Goal: Transaction & Acquisition: Purchase product/service

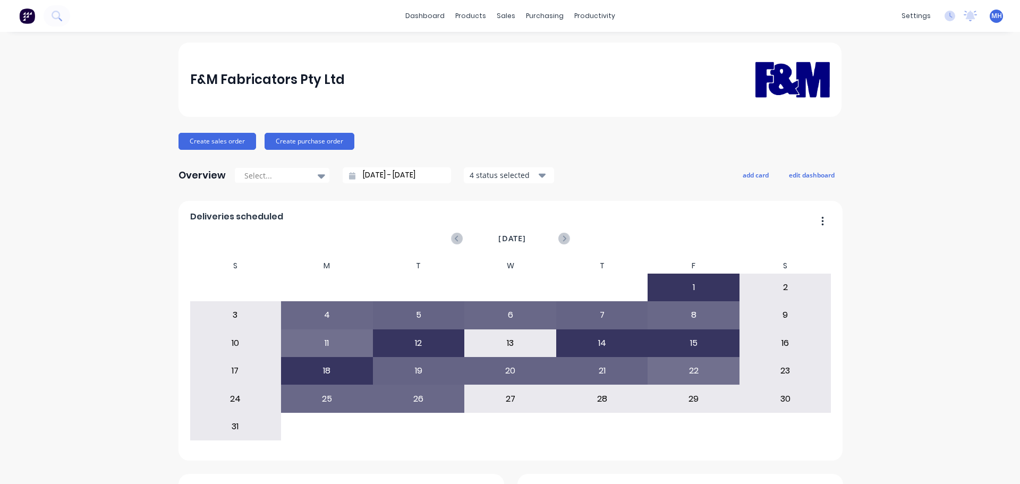
click at [514, 72] on div at bounding box center [508, 72] width 16 height 10
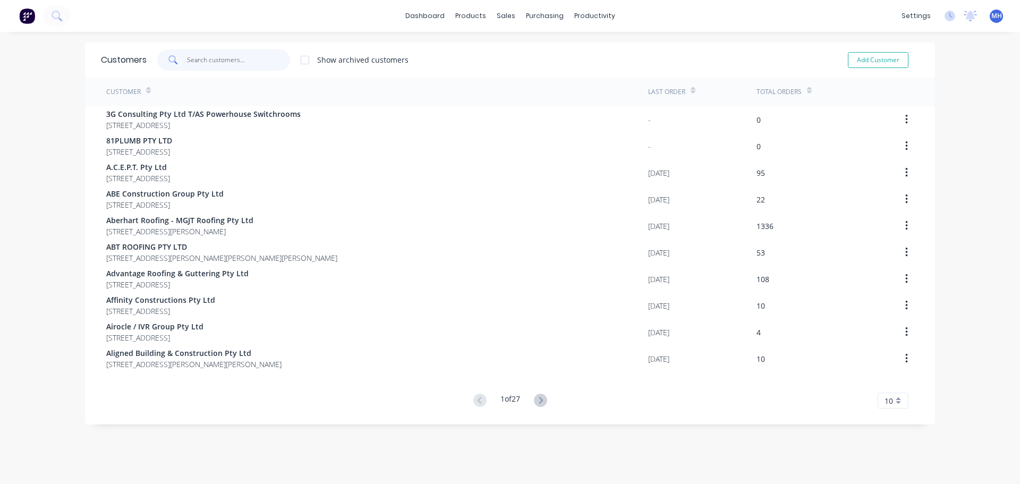
click at [268, 64] on input "text" at bounding box center [239, 59] width 104 height 21
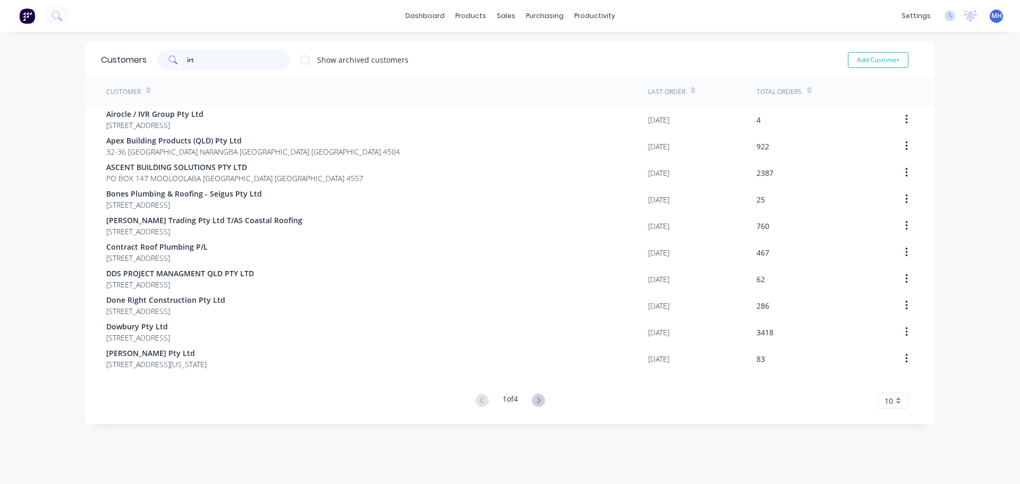
type input "irt"
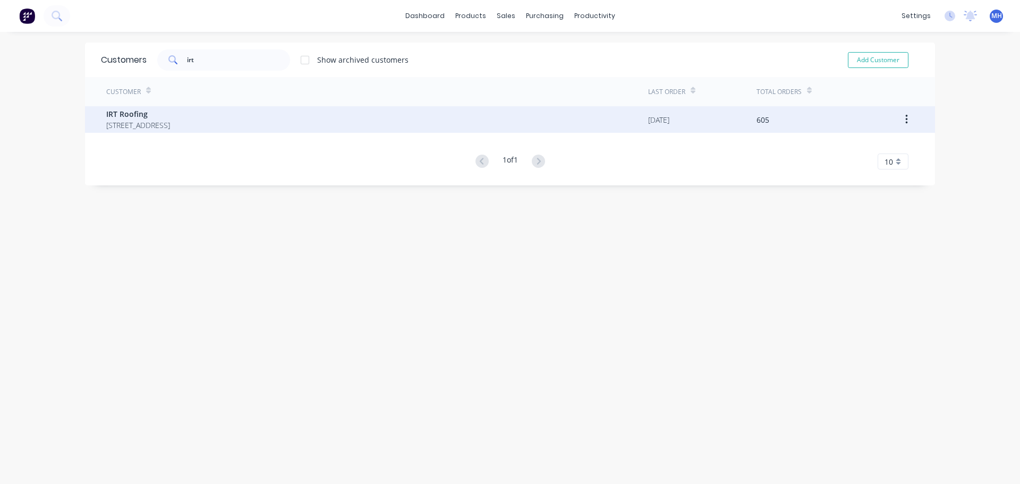
click at [170, 117] on span "IRT Roofing" at bounding box center [138, 113] width 64 height 11
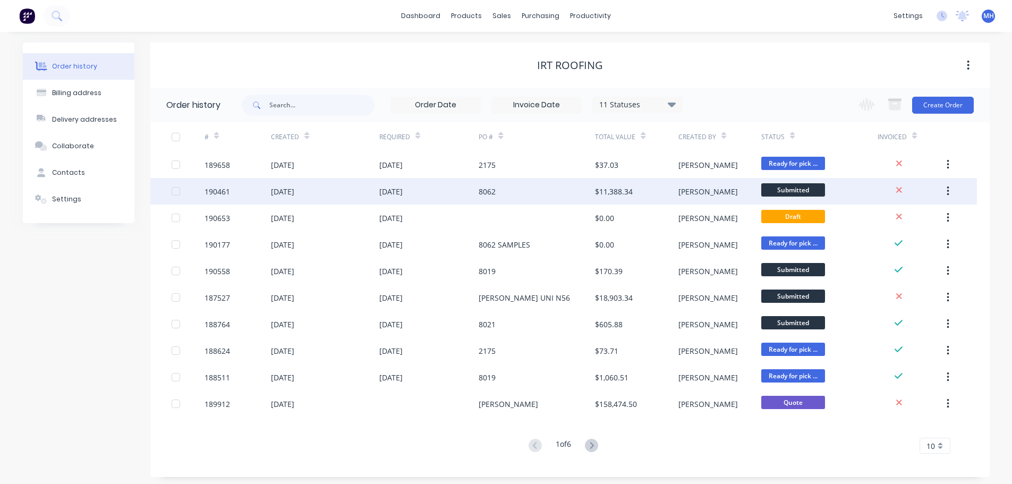
click at [617, 194] on div "$11,388.34" at bounding box center [614, 191] width 38 height 11
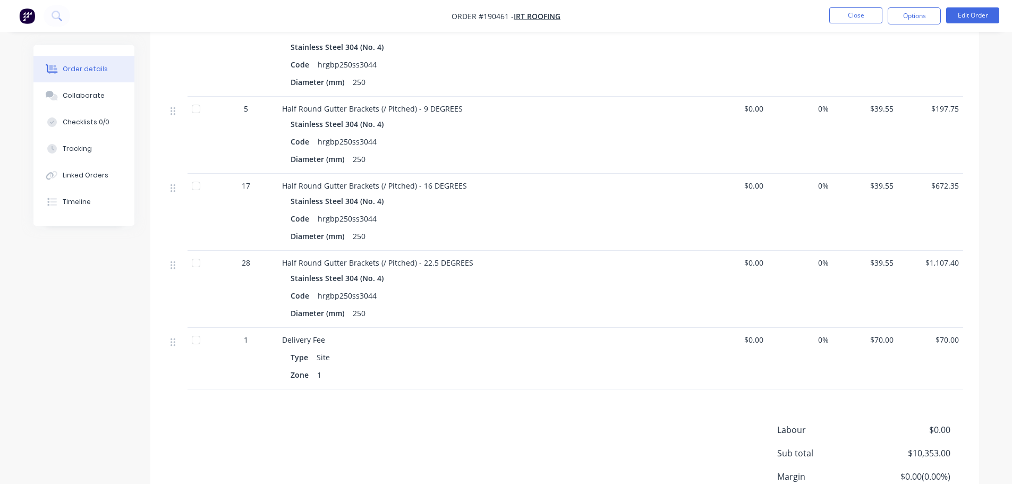
scroll to position [744, 0]
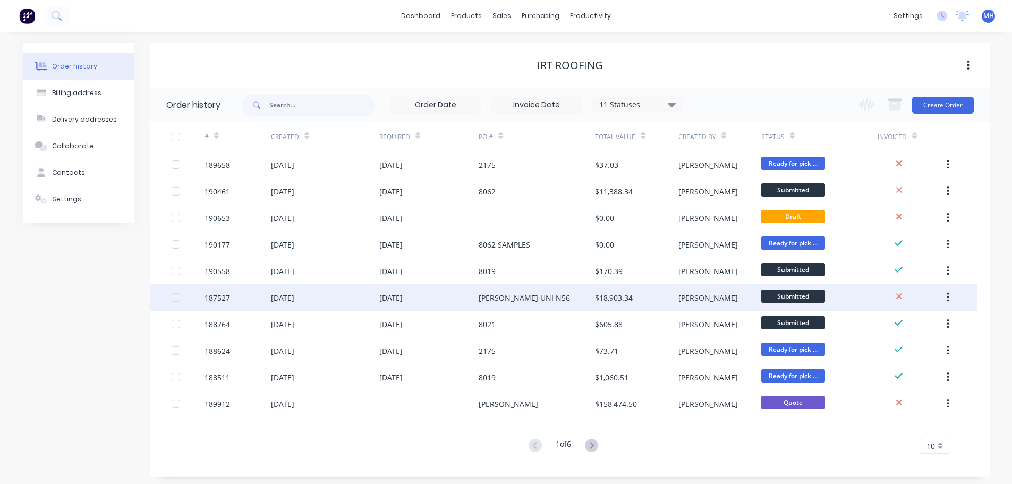
click at [552, 296] on div "GRIFFITH UNI N56" at bounding box center [537, 297] width 116 height 27
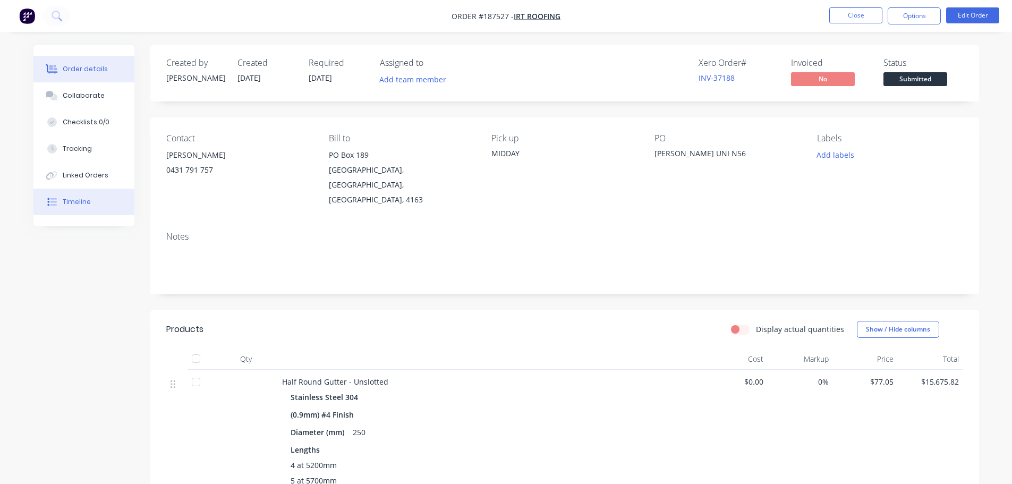
click at [70, 202] on div "Timeline" at bounding box center [77, 202] width 28 height 10
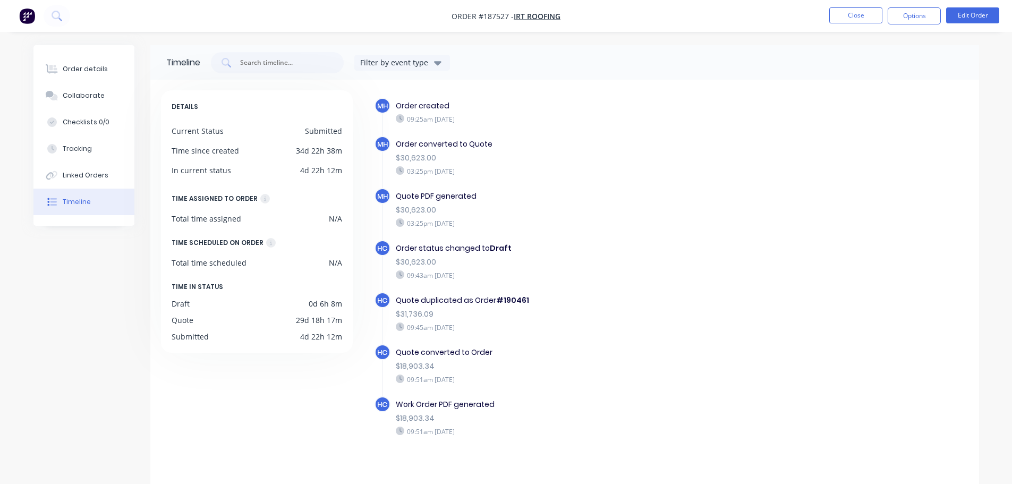
scroll to position [19, 0]
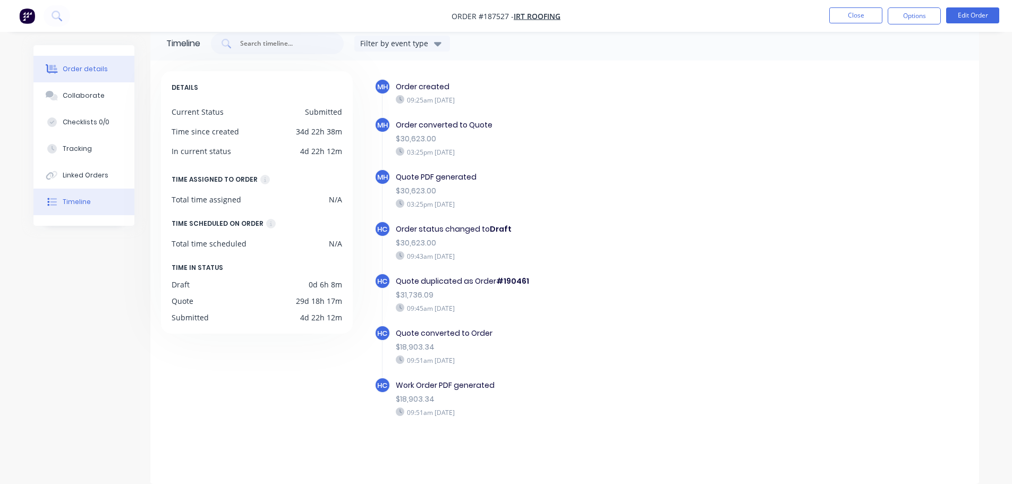
click at [92, 74] on button "Order details" at bounding box center [83, 69] width 101 height 27
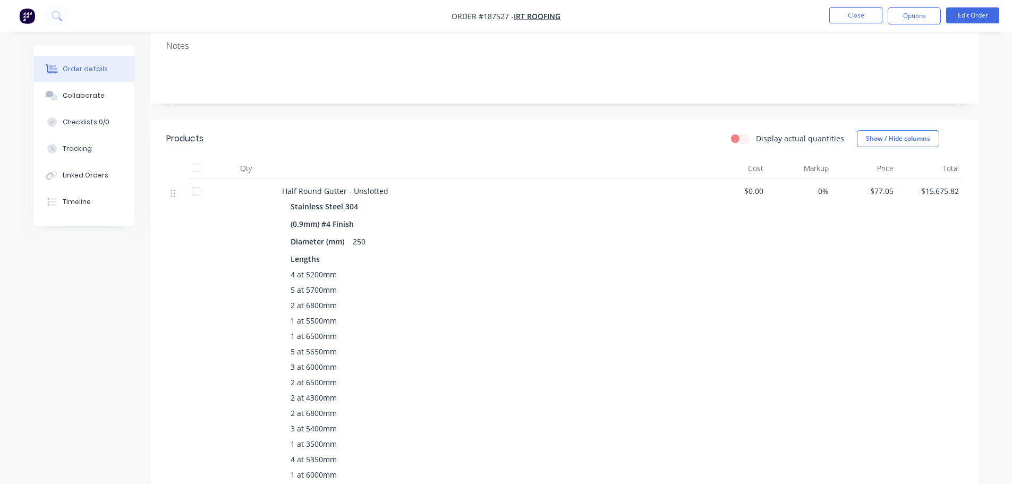
scroll to position [159, 0]
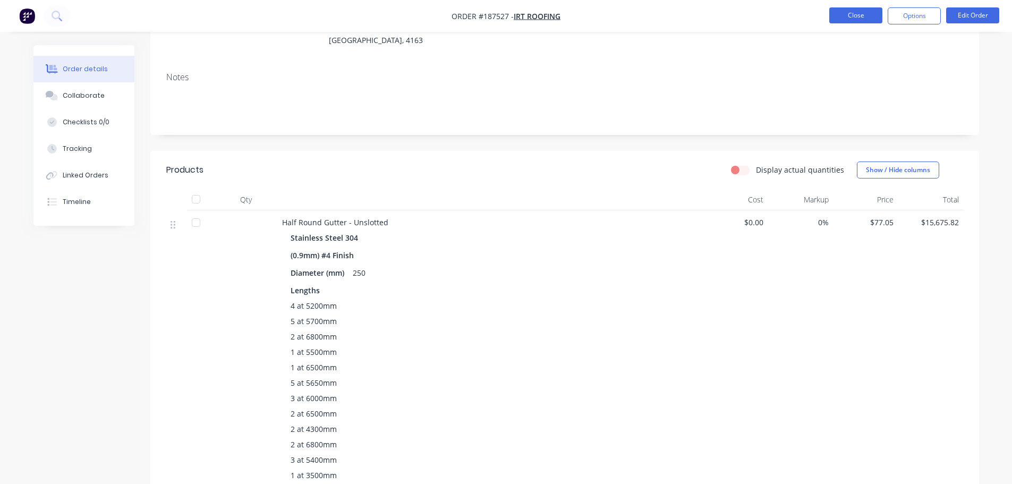
click at [835, 13] on button "Close" at bounding box center [855, 15] width 53 height 16
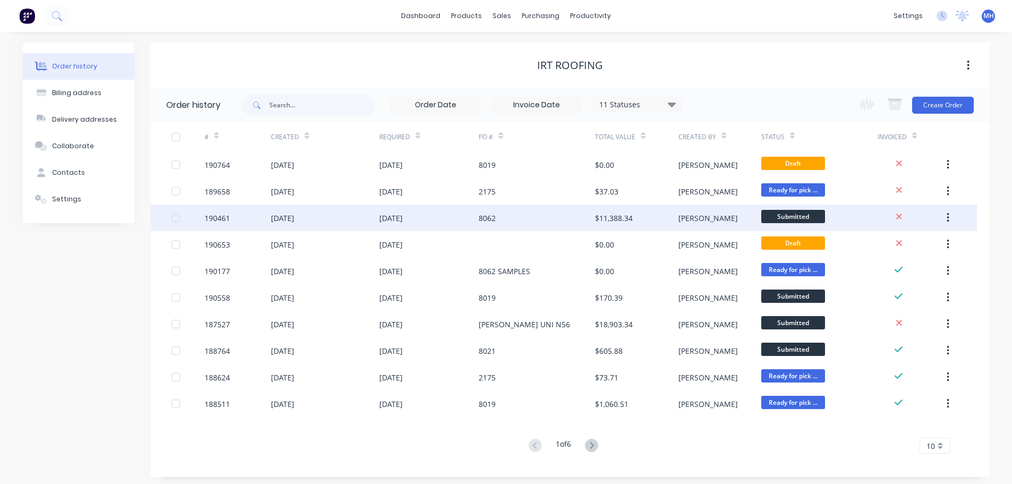
click at [624, 225] on div "$11,388.34" at bounding box center [636, 217] width 83 height 27
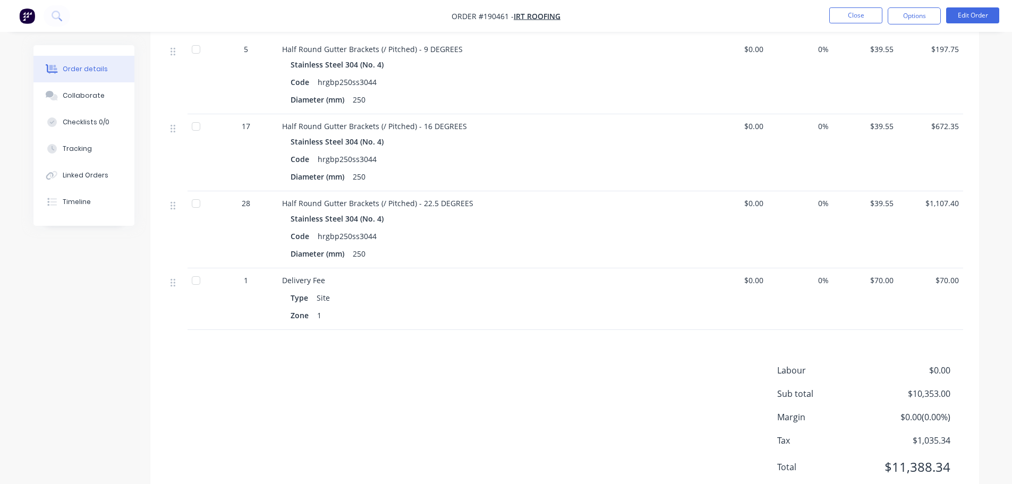
scroll to position [797, 0]
click at [875, 20] on button "Close" at bounding box center [855, 15] width 53 height 16
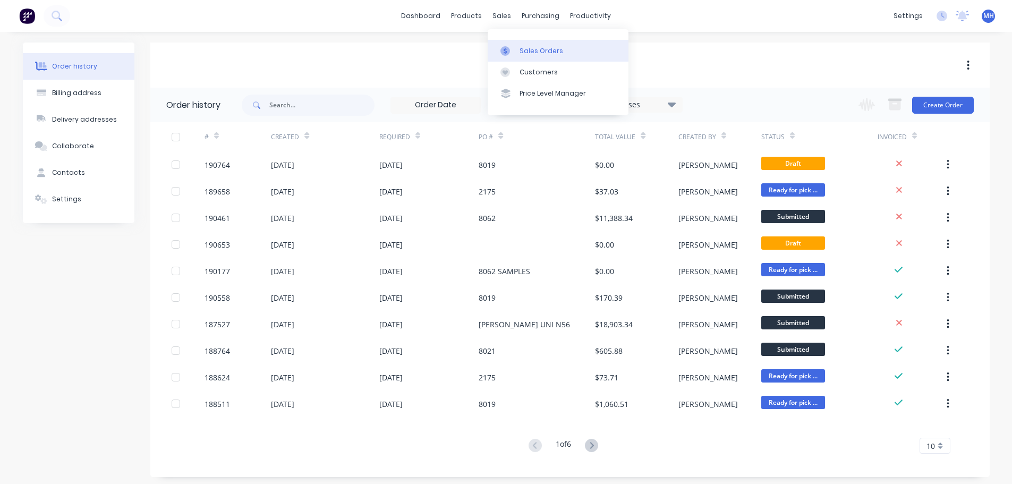
click at [521, 52] on div "Sales Orders" at bounding box center [541, 51] width 44 height 10
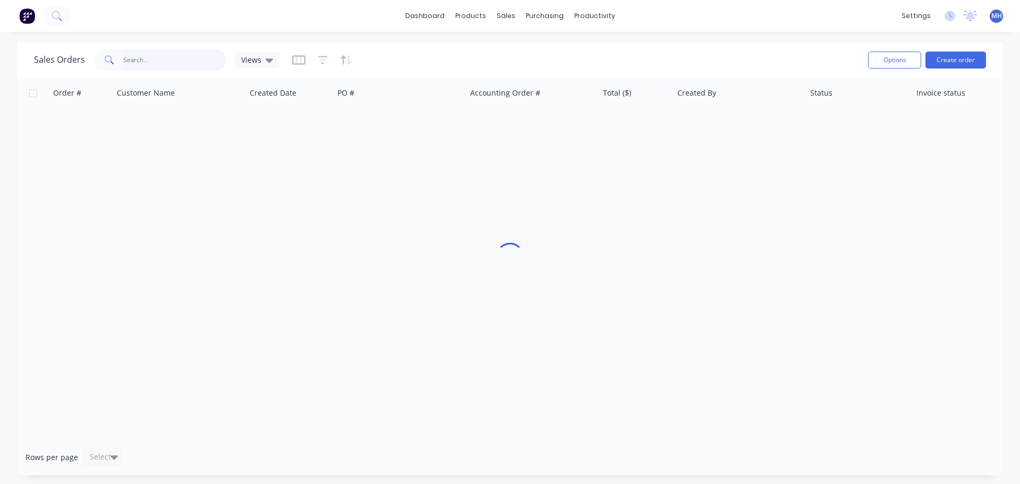
click at [213, 63] on input "text" at bounding box center [175, 59] width 104 height 21
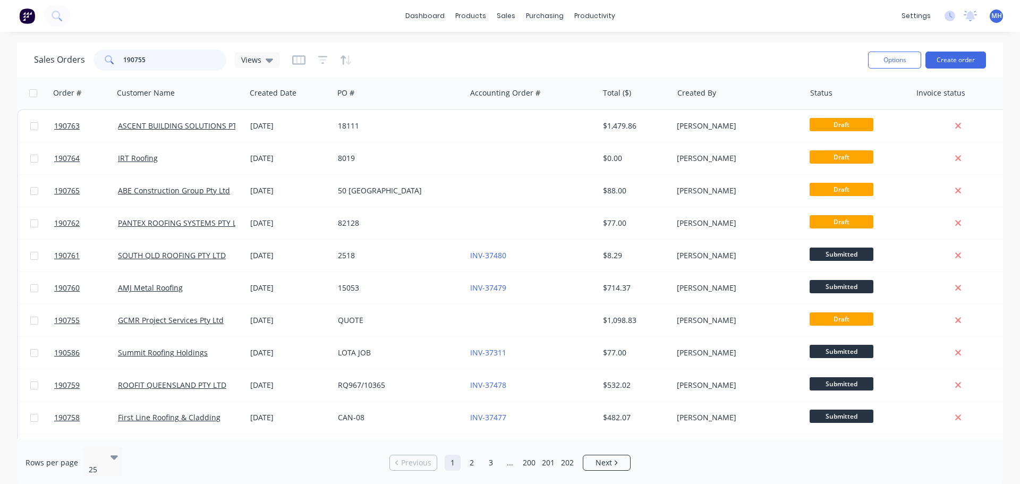
type input "190755"
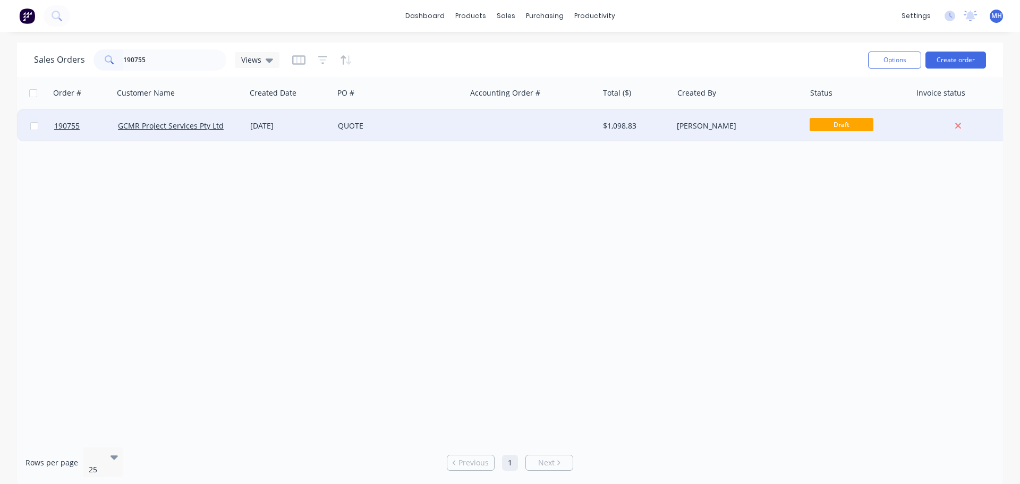
click at [380, 124] on div "QUOTE" at bounding box center [397, 126] width 118 height 11
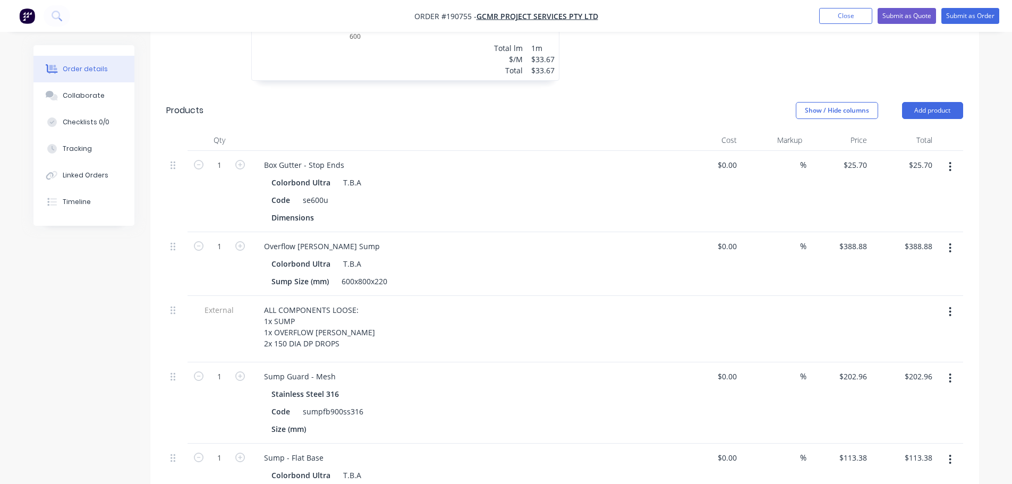
scroll to position [478, 0]
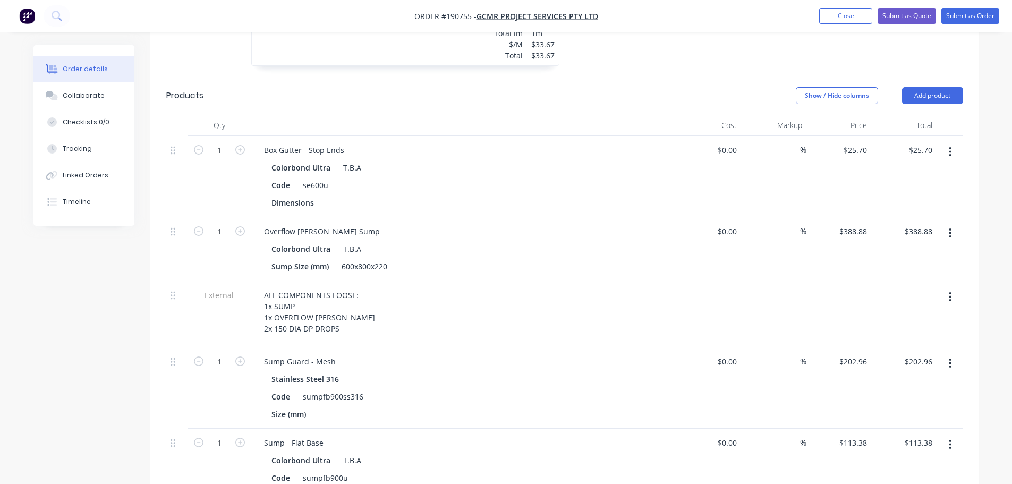
click at [949, 227] on icon "button" at bounding box center [950, 233] width 3 height 12
click at [935, 253] on div "Edit" at bounding box center [913, 260] width 82 height 15
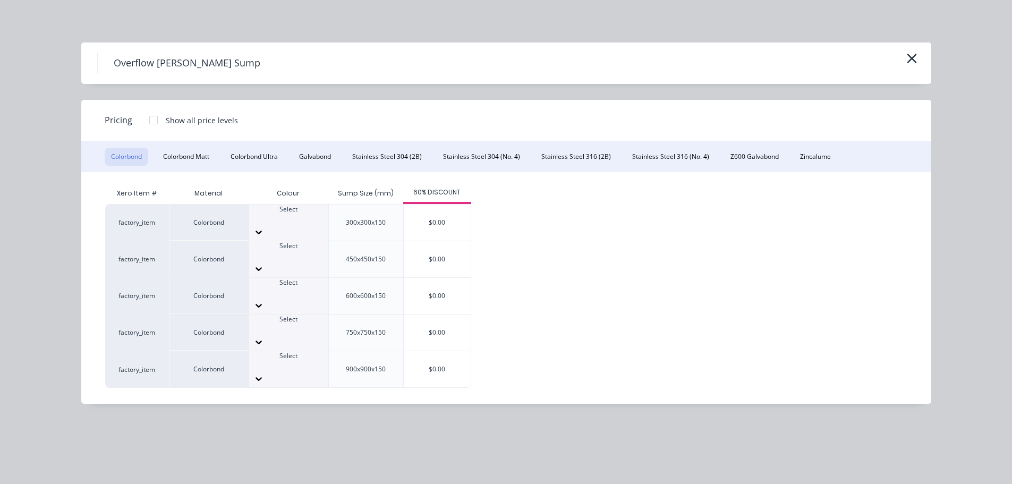
click at [152, 118] on div at bounding box center [153, 119] width 21 height 21
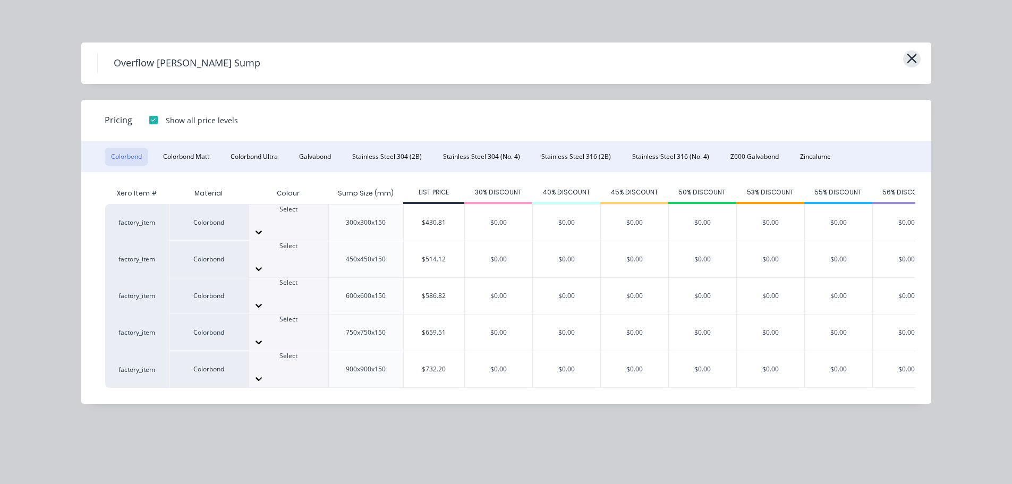
click at [914, 60] on icon "button" at bounding box center [912, 59] width 10 height 10
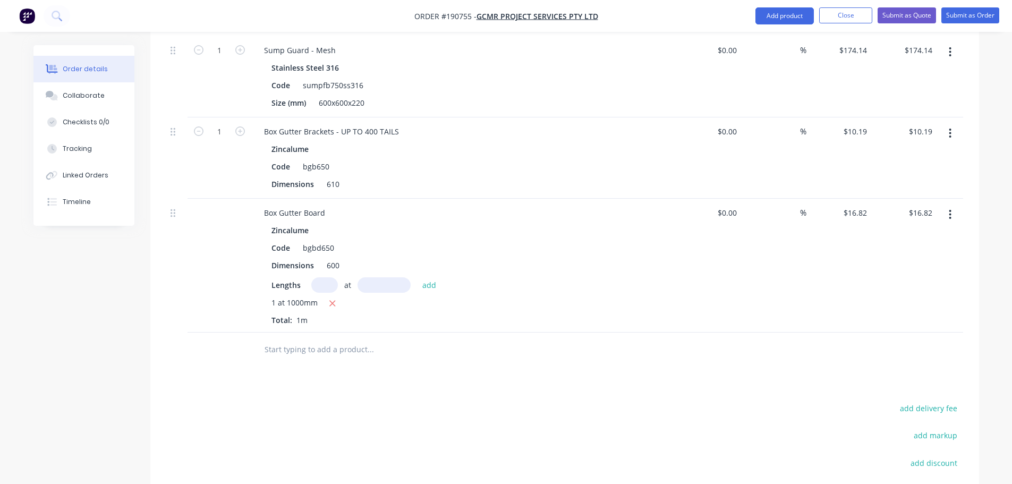
scroll to position [1115, 0]
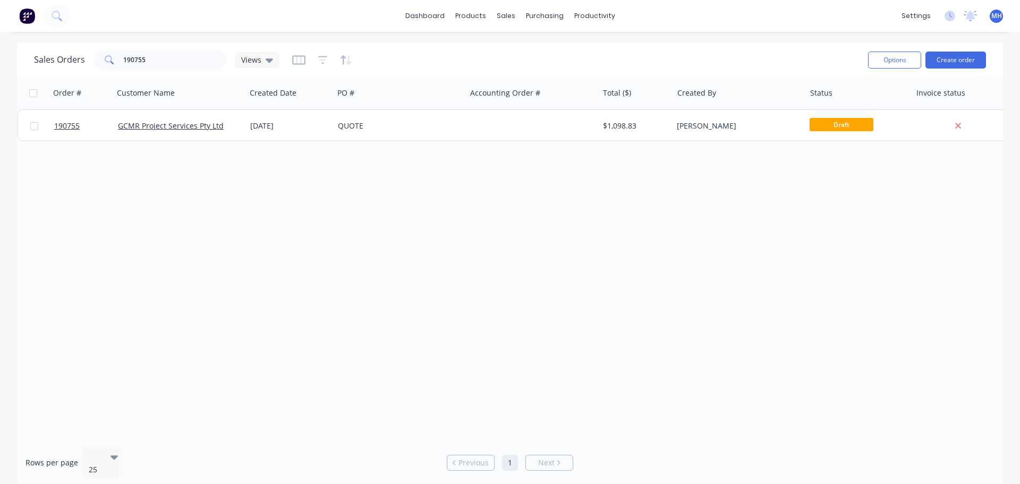
click at [6, 121] on div "Sales Orders 190755 Views Options Create order Order # Customer Name Created Da…" at bounding box center [510, 264] width 1020 height 444
drag, startPoint x: 539, startPoint y: 54, endPoint x: 583, endPoint y: 56, distance: 43.6
click at [539, 54] on div "Sales Orders" at bounding box center [545, 51] width 44 height 10
click at [711, 57] on div "Sales Orders 190755 Views" at bounding box center [446, 60] width 825 height 26
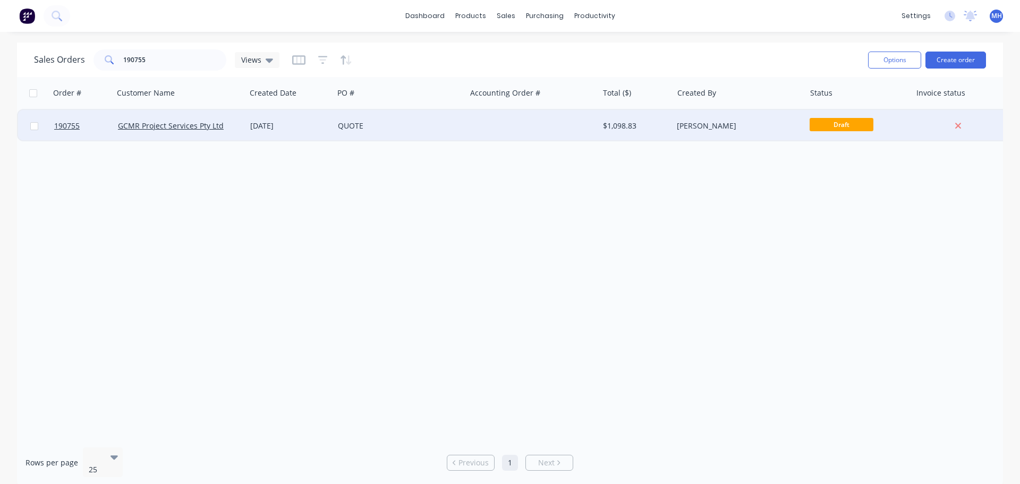
click at [372, 118] on div "QUOTE" at bounding box center [400, 126] width 132 height 32
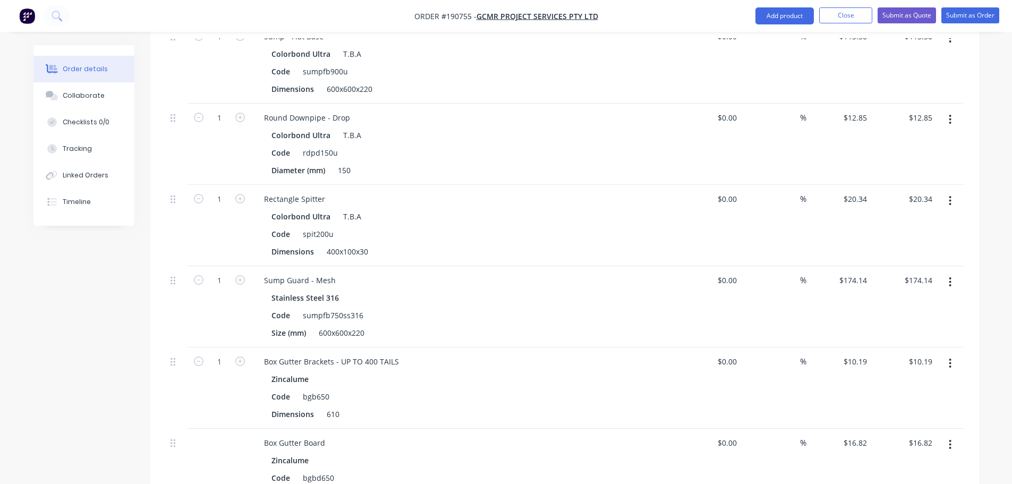
scroll to position [903, 0]
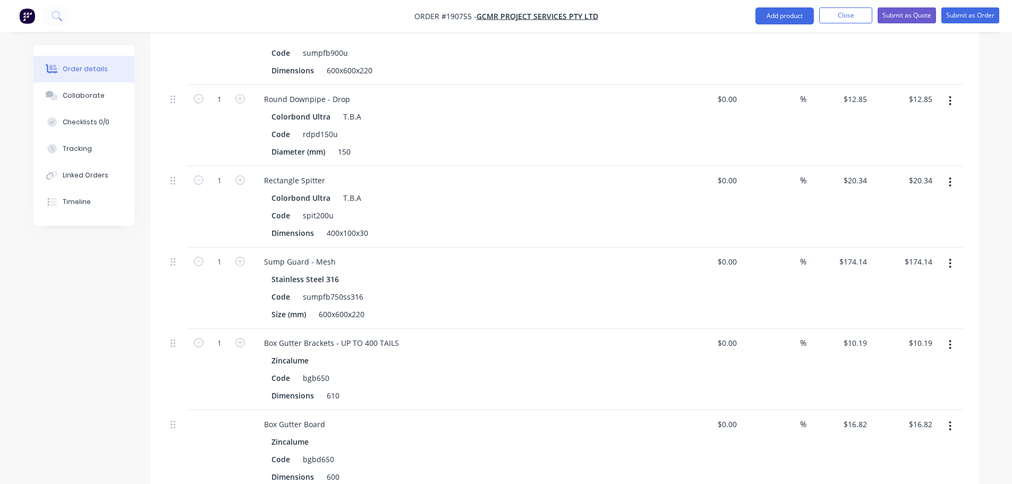
drag, startPoint x: 26, startPoint y: 304, endPoint x: 38, endPoint y: 298, distance: 13.1
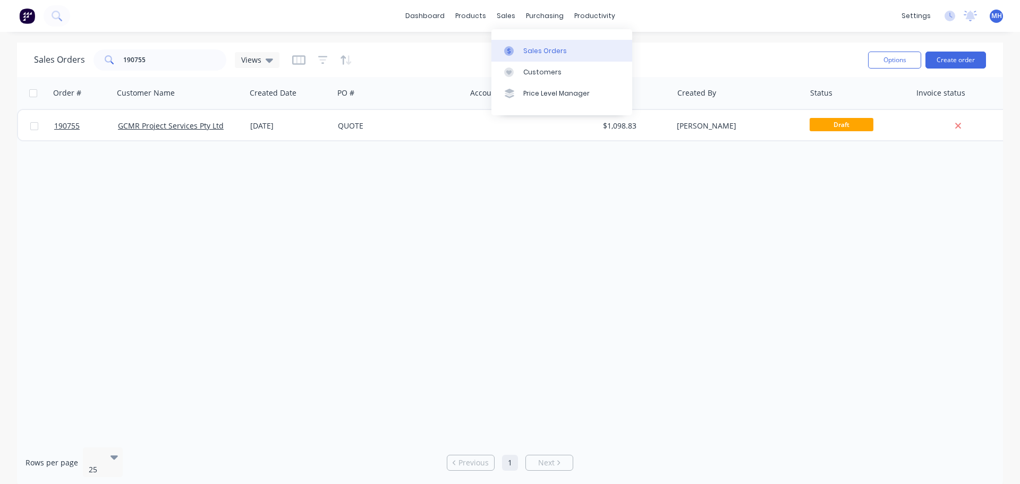
click at [524, 54] on div "Sales Orders" at bounding box center [545, 51] width 44 height 10
click at [212, 64] on input "190755" at bounding box center [175, 59] width 104 height 21
type input "steffen"
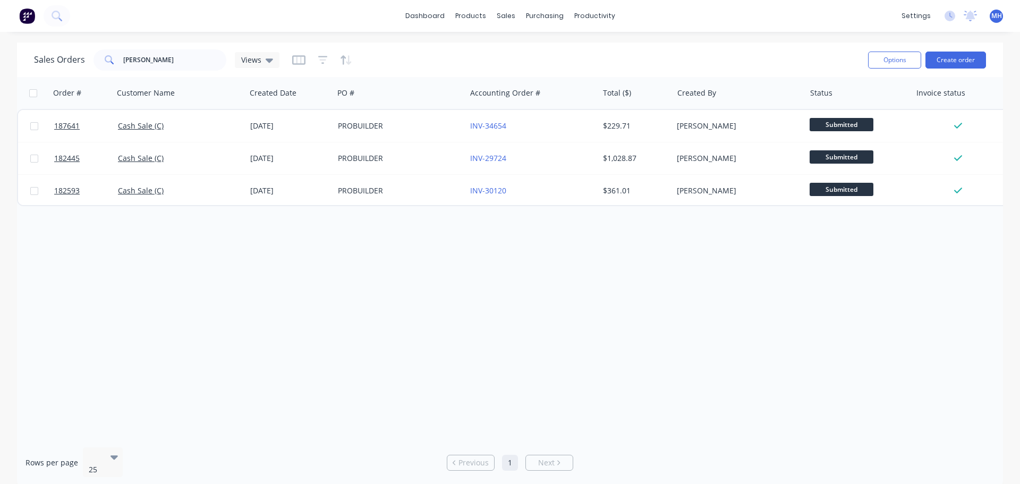
click at [106, 337] on div "Order # Customer Name Created Date PO # Accounting Order # Total ($) Created By…" at bounding box center [510, 258] width 986 height 362
click at [891, 300] on div "Order # Customer Name Created Date PO # Accounting Order # Total ($) Created By…" at bounding box center [510, 258] width 986 height 362
click at [927, 306] on div "Order # Customer Name Created Date PO # Accounting Order # Total ($) Created By…" at bounding box center [510, 258] width 986 height 362
drag, startPoint x: 483, startPoint y: 52, endPoint x: 458, endPoint y: 66, distance: 28.6
click at [483, 52] on link "Product Catalogue" at bounding box center [523, 50] width 141 height 21
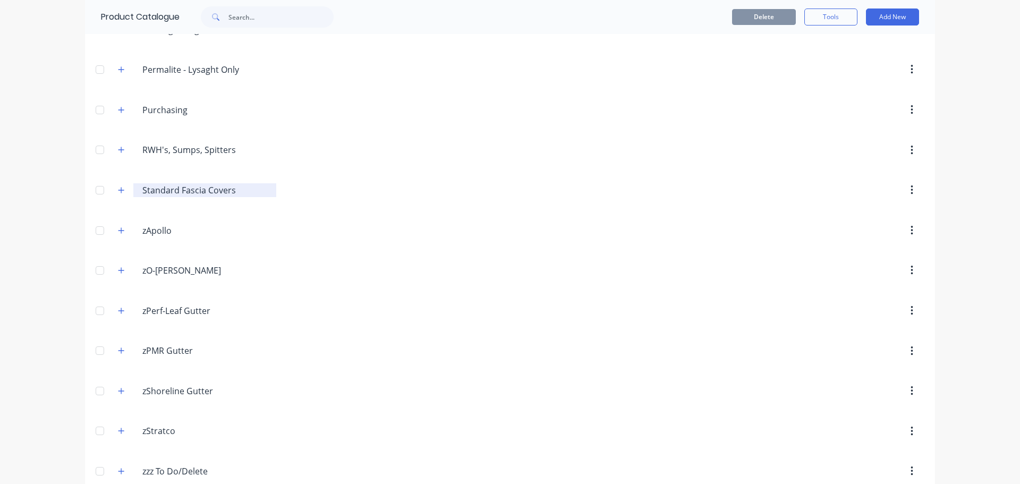
scroll to position [475, 0]
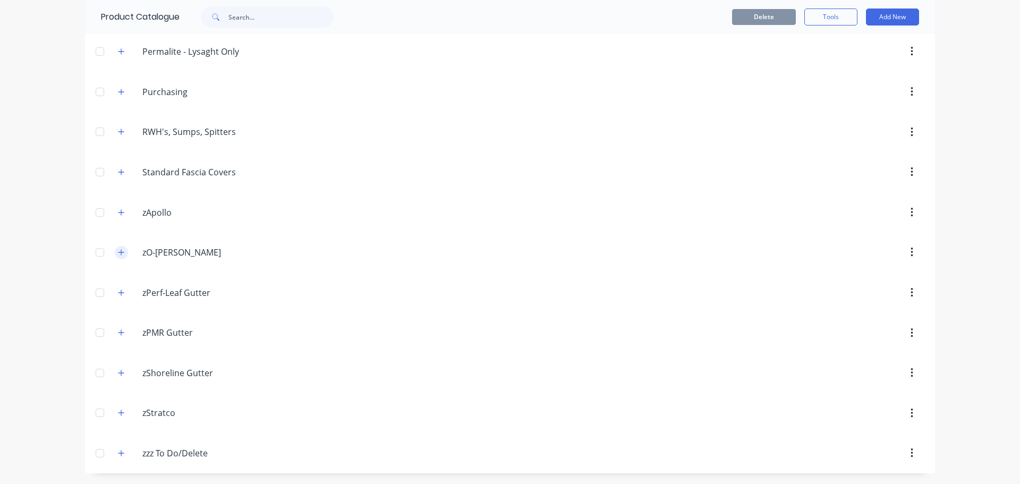
click at [122, 251] on button "button" at bounding box center [121, 252] width 13 height 13
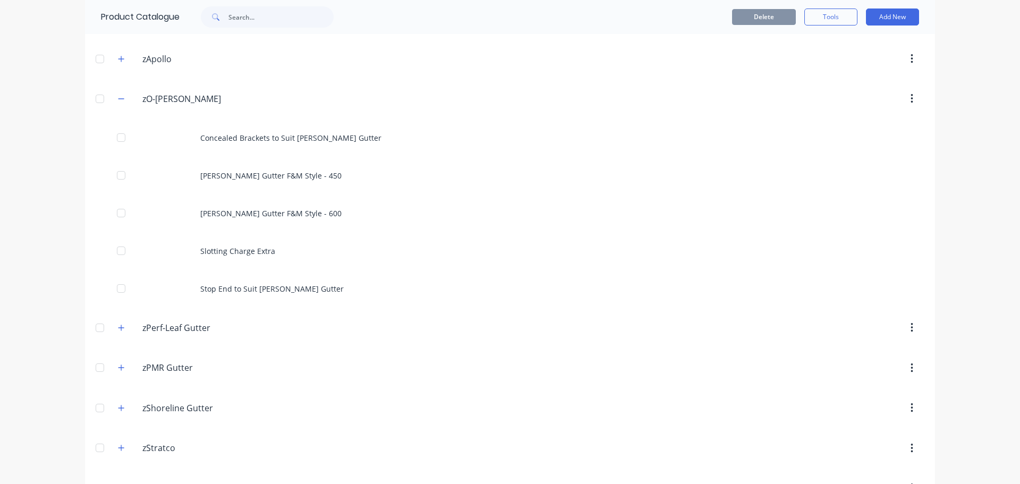
scroll to position [635, 0]
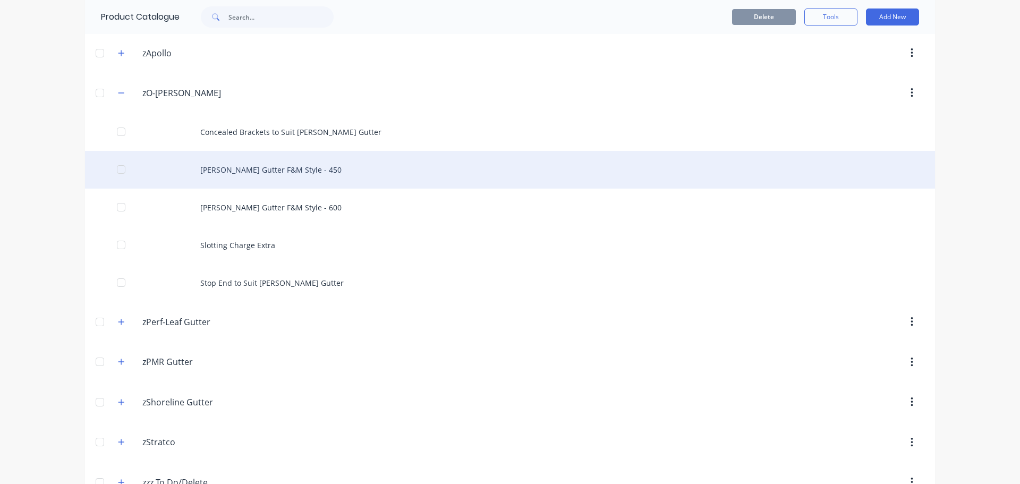
click at [362, 169] on div "O-GEE Gutter F&M Style - 450" at bounding box center [510, 170] width 850 height 38
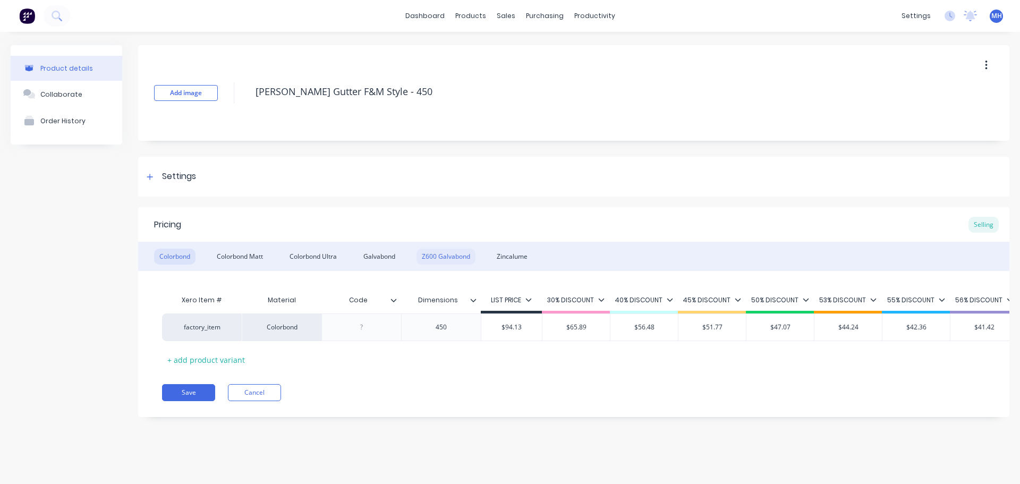
click at [439, 258] on div "Z600 Galvabond" at bounding box center [445, 257] width 59 height 16
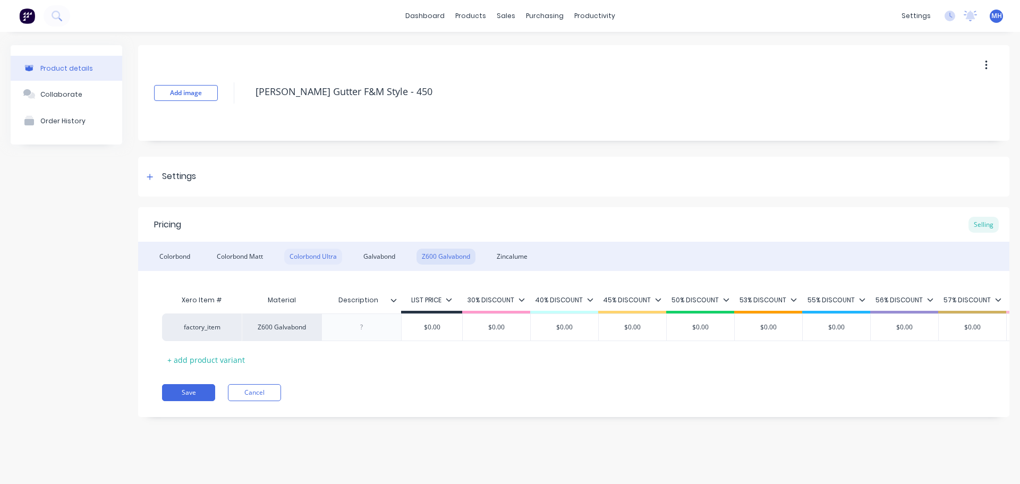
click at [310, 256] on div "Colorbond Ultra" at bounding box center [313, 257] width 58 height 16
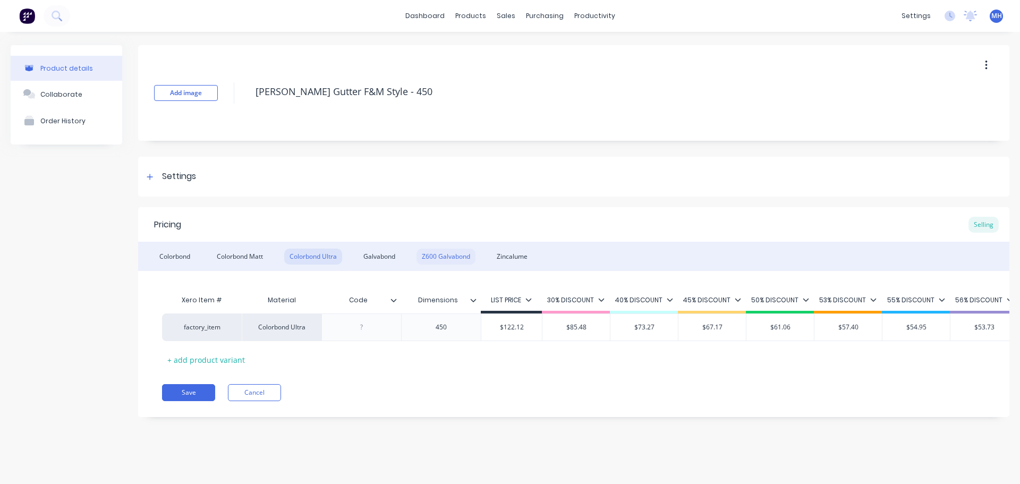
click at [436, 258] on div "Z600 Galvabond" at bounding box center [445, 257] width 59 height 16
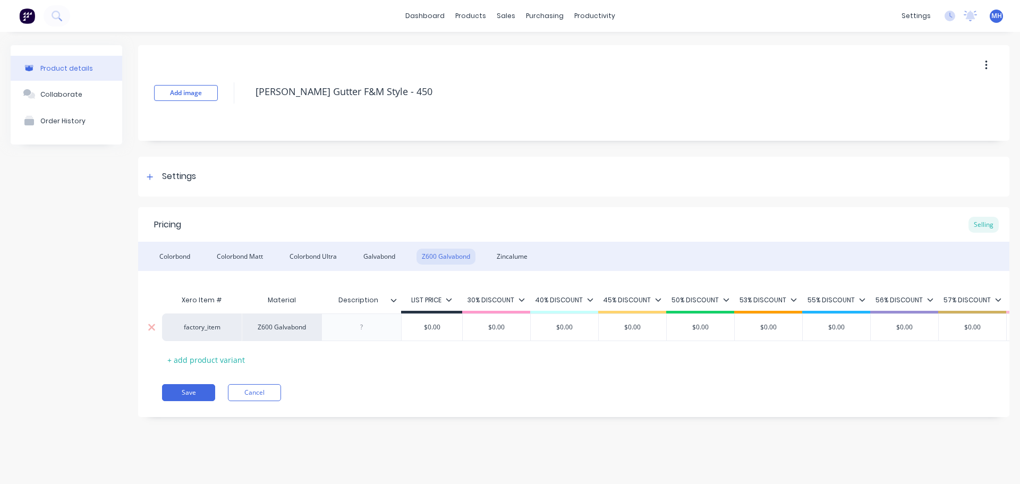
click at [429, 325] on input "$0.00" at bounding box center [432, 327] width 61 height 10
type input "$112.12"
click at [120, 384] on div "Product details Collaborate Order History" at bounding box center [67, 239] width 112 height 388
click at [177, 400] on button "Save" at bounding box center [188, 392] width 53 height 17
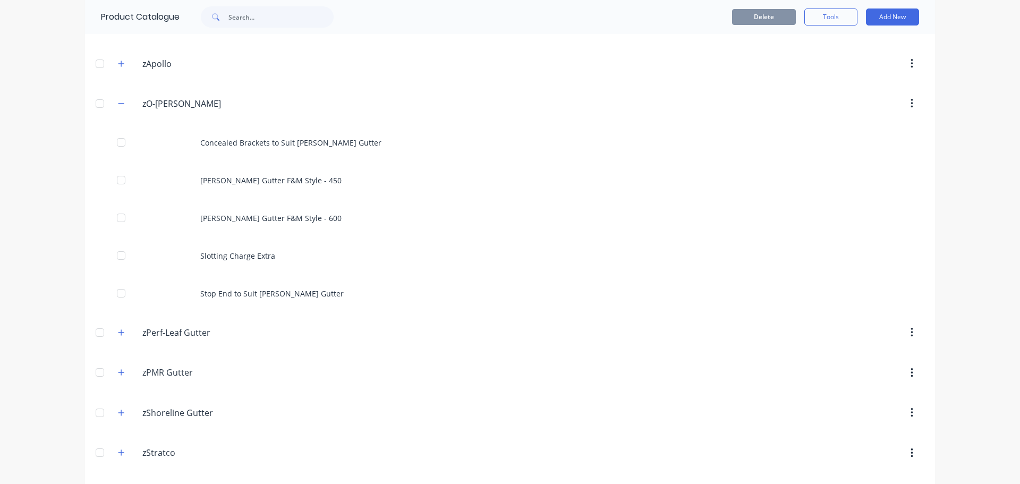
scroll to position [637, 0]
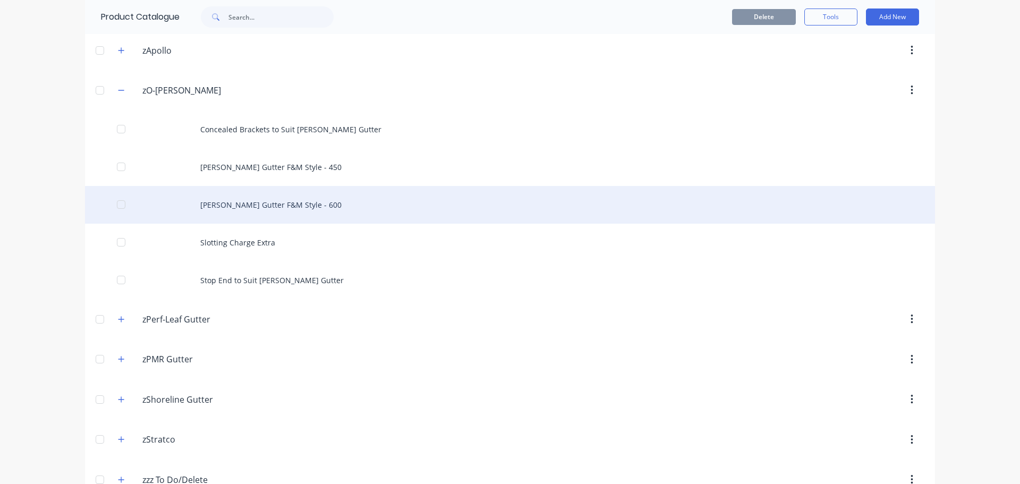
click at [265, 195] on div "O-GEE Gutter F&M Style - 600" at bounding box center [510, 205] width 850 height 38
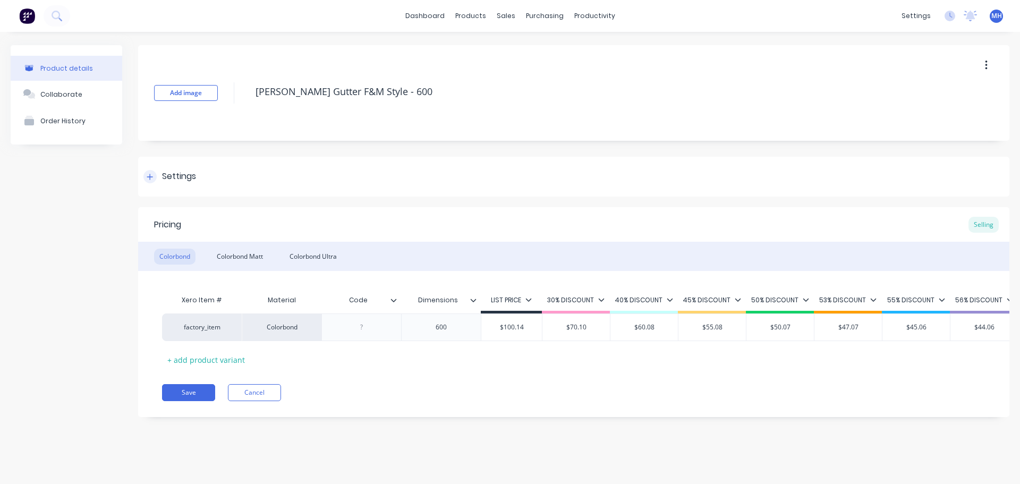
click at [172, 176] on div "Settings" at bounding box center [179, 176] width 34 height 13
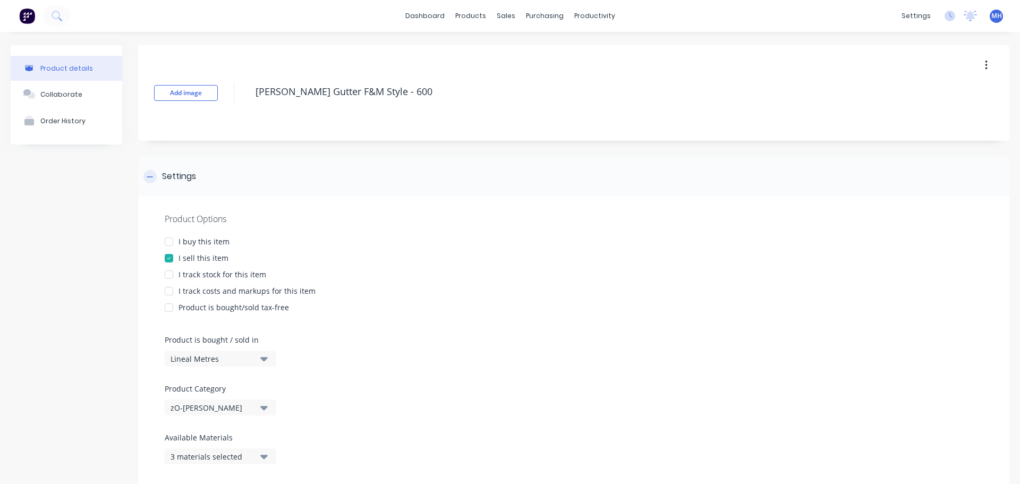
scroll to position [262, 0]
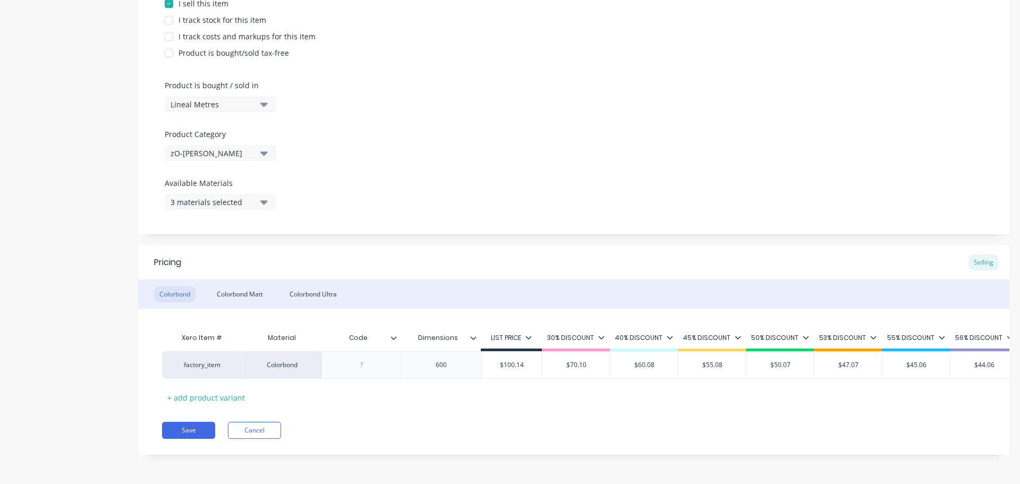
click at [201, 197] on div "3 materials selected" at bounding box center [212, 202] width 85 height 11
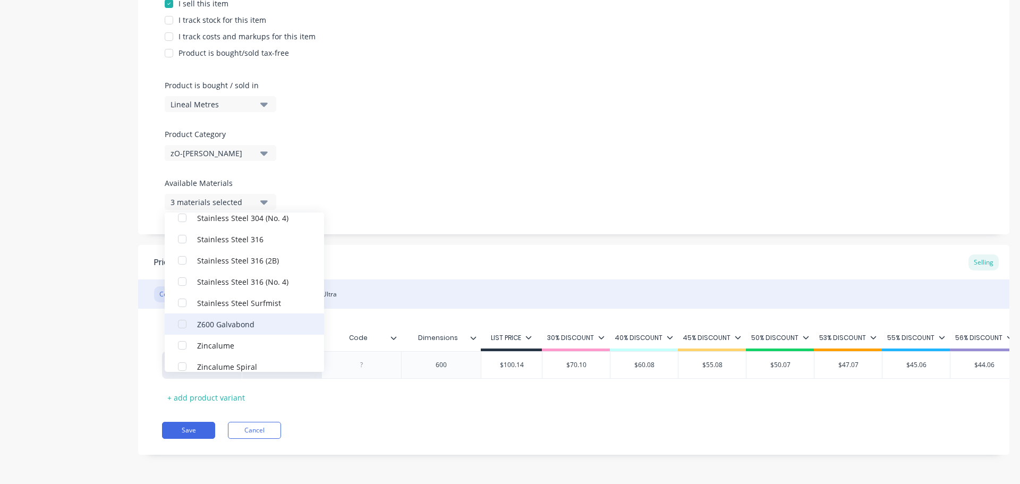
click at [241, 318] on div "Z600 Galvabond" at bounding box center [250, 323] width 106 height 11
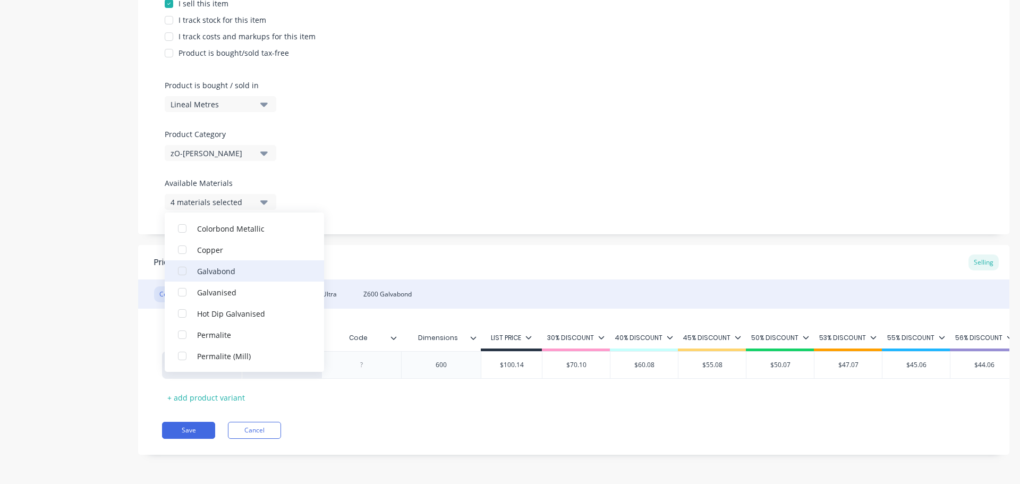
click at [251, 265] on div "Galvabond" at bounding box center [250, 270] width 106 height 11
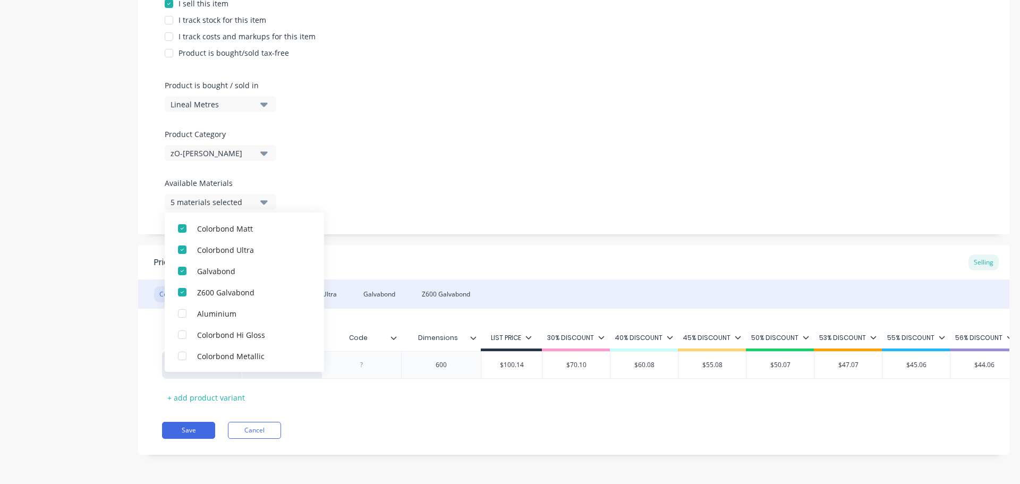
click at [60, 241] on div "Product details Collaborate Order History" at bounding box center [67, 131] width 112 height 680
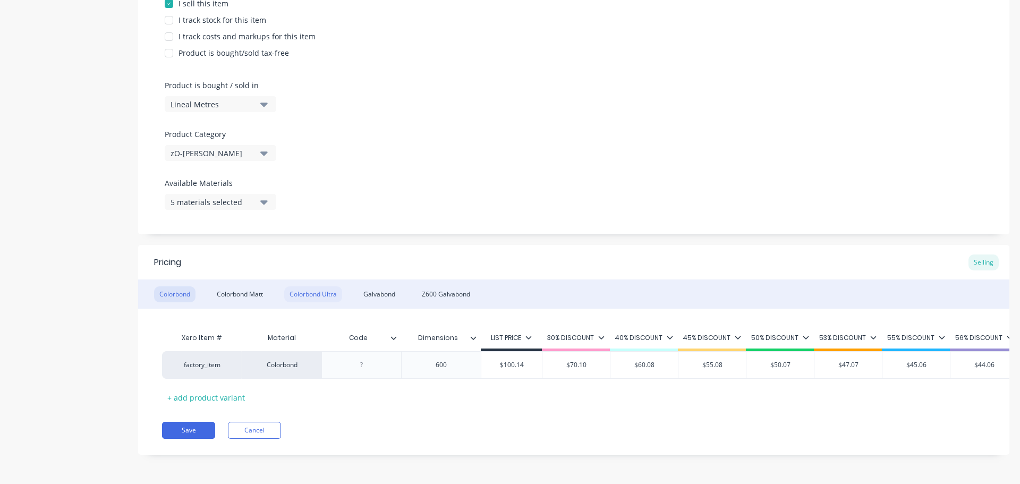
click at [299, 288] on div "Colorbond Ultra" at bounding box center [313, 294] width 58 height 16
click at [428, 286] on div "Z600 Galvabond" at bounding box center [445, 294] width 59 height 16
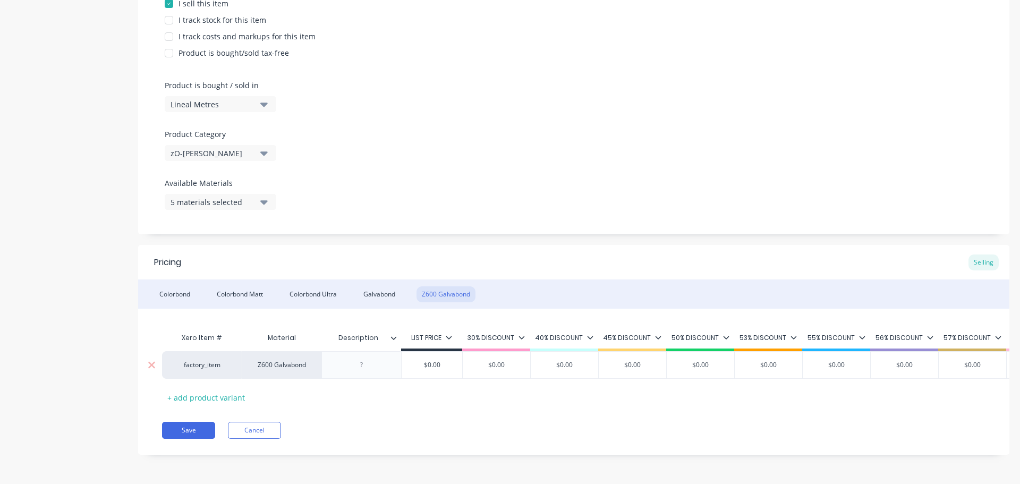
click at [441, 360] on input "$0.00" at bounding box center [432, 365] width 61 height 10
click at [18, 369] on div "Product details Collaborate Order History" at bounding box center [67, 131] width 112 height 680
click at [378, 294] on div "Galvabond" at bounding box center [379, 294] width 42 height 16
click at [176, 286] on div "Colorbond" at bounding box center [174, 294] width 41 height 16
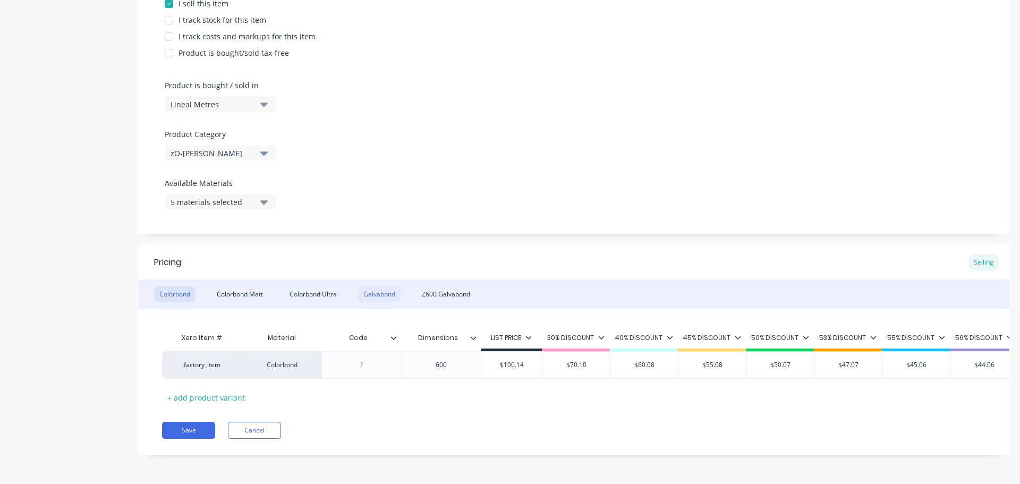
click at [381, 286] on div "Galvabond" at bounding box center [379, 294] width 42 height 16
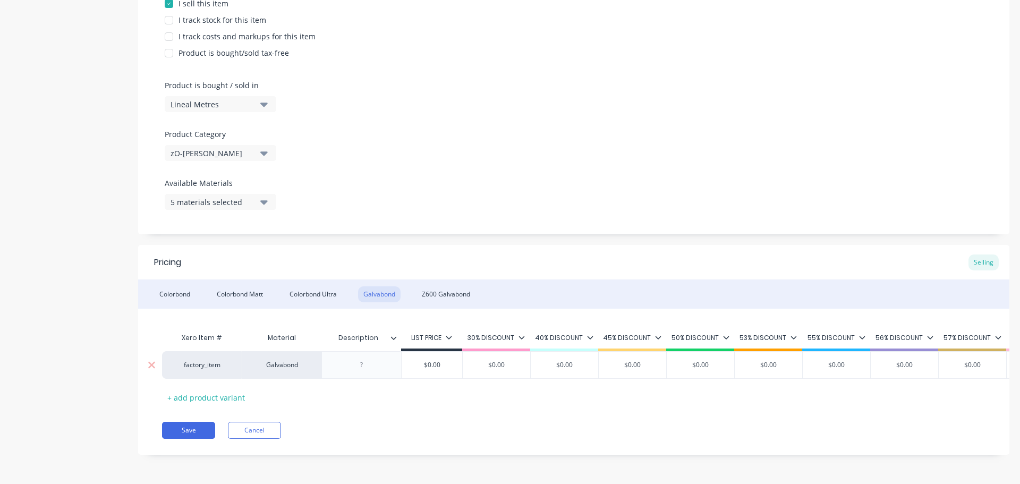
click at [434, 360] on input "$0.00" at bounding box center [432, 365] width 61 height 10
type input "$100.14"
drag, startPoint x: 106, startPoint y: 295, endPoint x: 177, endPoint y: 279, distance: 72.4
click at [108, 294] on div "Product details Collaborate Order History" at bounding box center [67, 131] width 112 height 680
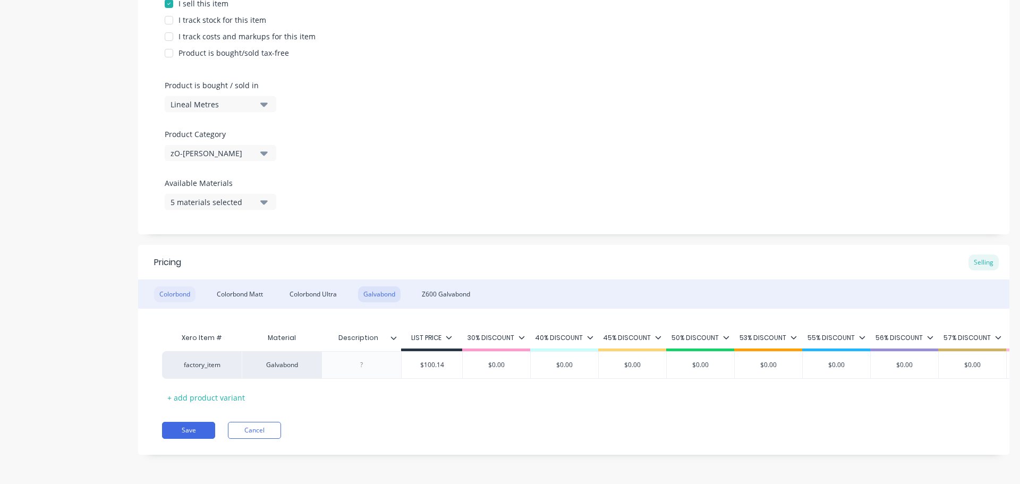
click at [179, 286] on div "Colorbond" at bounding box center [174, 294] width 41 height 16
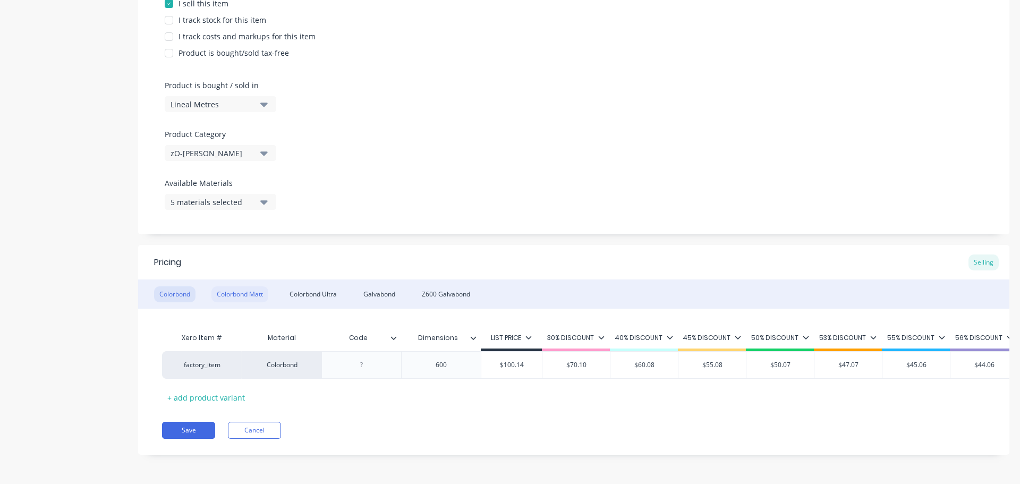
click at [244, 288] on div "Colorbond Matt" at bounding box center [239, 294] width 57 height 16
click at [303, 286] on div "Colorbond Ultra" at bounding box center [313, 294] width 58 height 16
click at [362, 286] on div "Galvabond" at bounding box center [379, 294] width 42 height 16
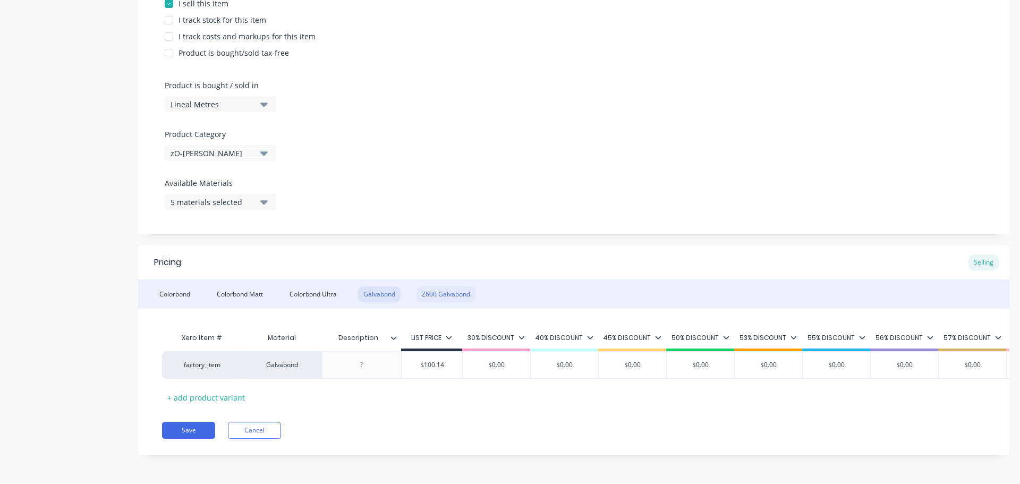
click at [454, 286] on div "Z600 Galvabond" at bounding box center [445, 294] width 59 height 16
click at [176, 430] on button "Save" at bounding box center [188, 430] width 53 height 17
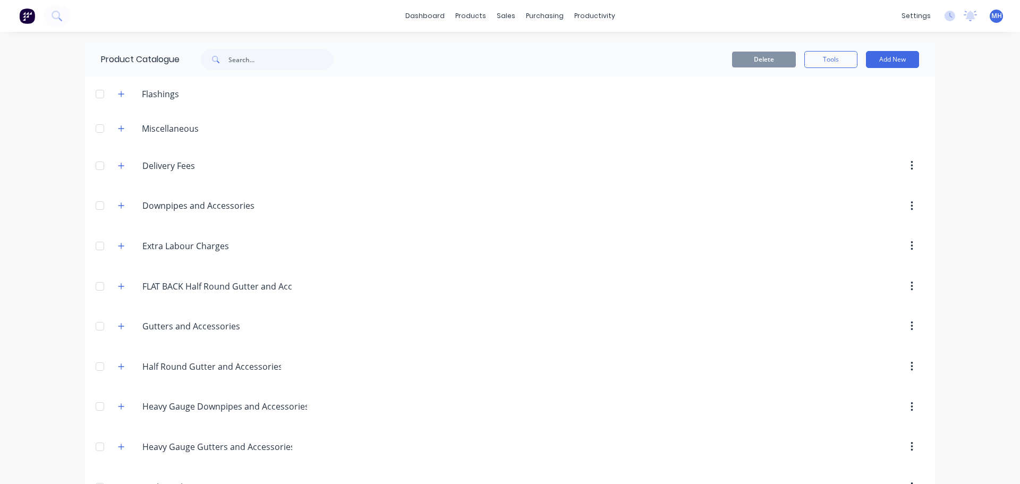
click at [975, 239] on div "dashboard products sales purchasing productivity dashboard products Product Cat…" at bounding box center [510, 242] width 1020 height 484
click at [58, 283] on div "dashboard products sales purchasing productivity dashboard products Product Cat…" at bounding box center [510, 242] width 1020 height 484
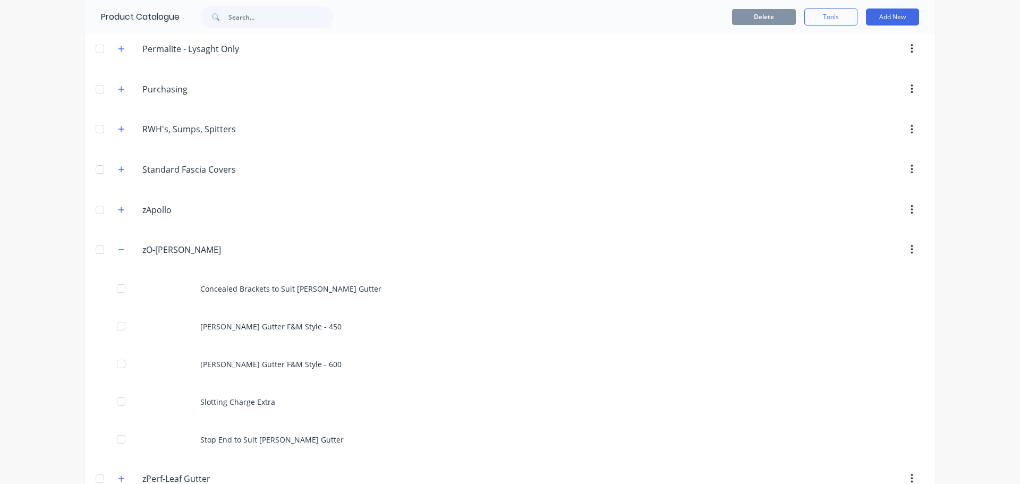
click at [118, 246] on icon "button" at bounding box center [121, 249] width 6 height 7
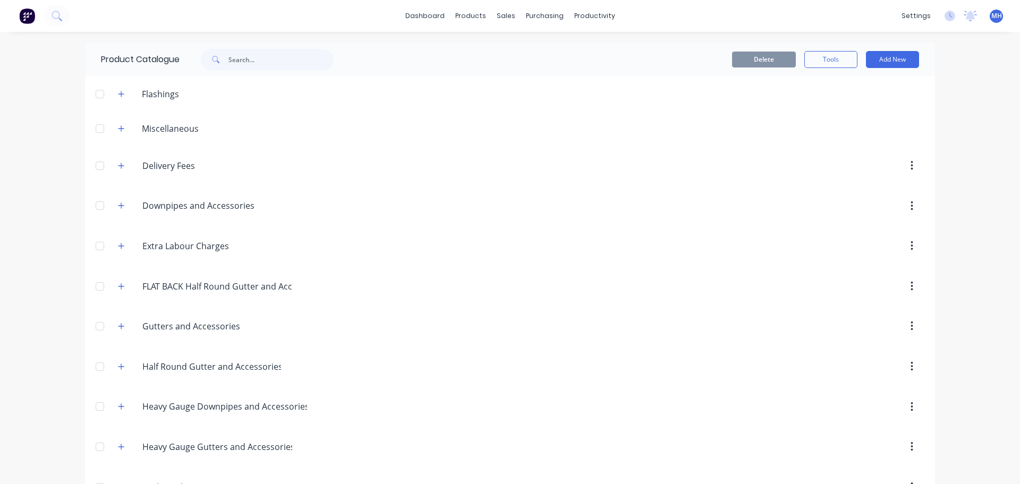
click at [367, 63] on div "Delete Tools Add New" at bounding box center [639, 59] width 559 height 17
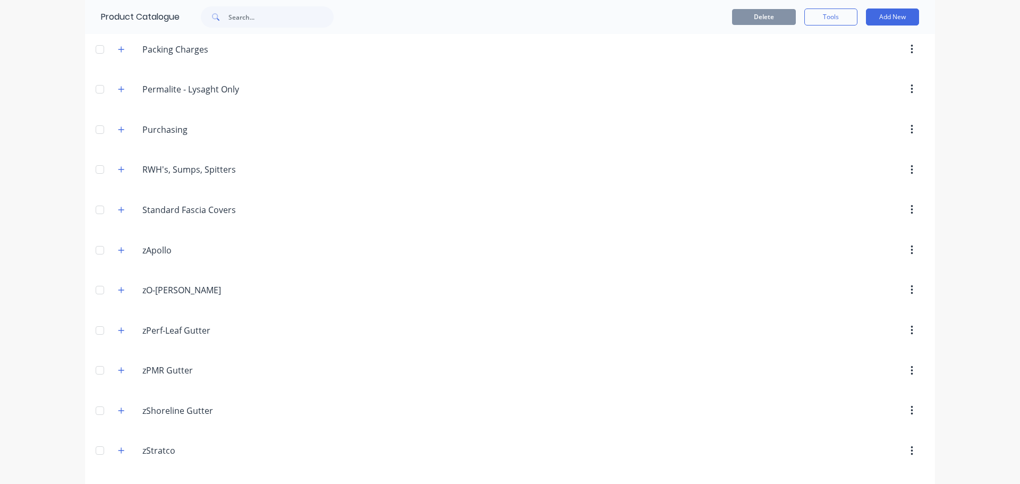
scroll to position [475, 0]
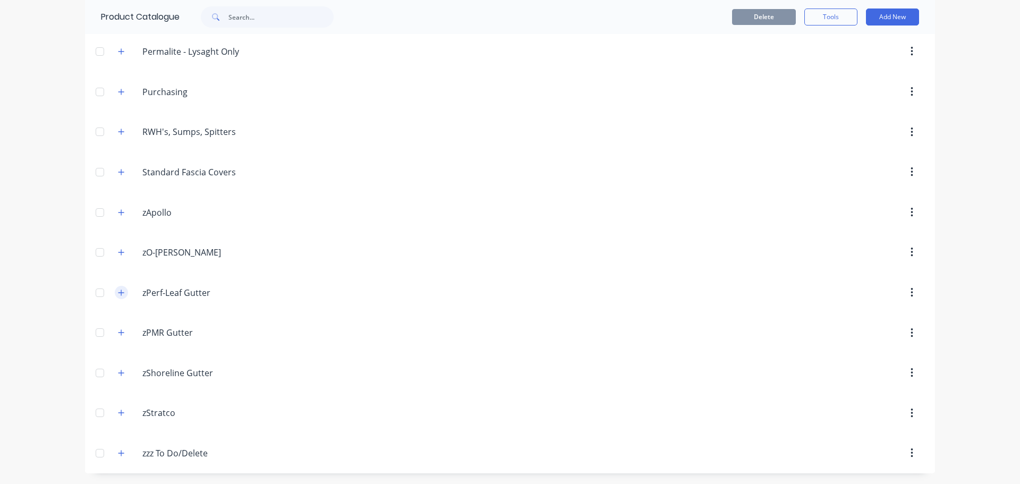
click at [120, 294] on icon "button" at bounding box center [121, 292] width 6 height 7
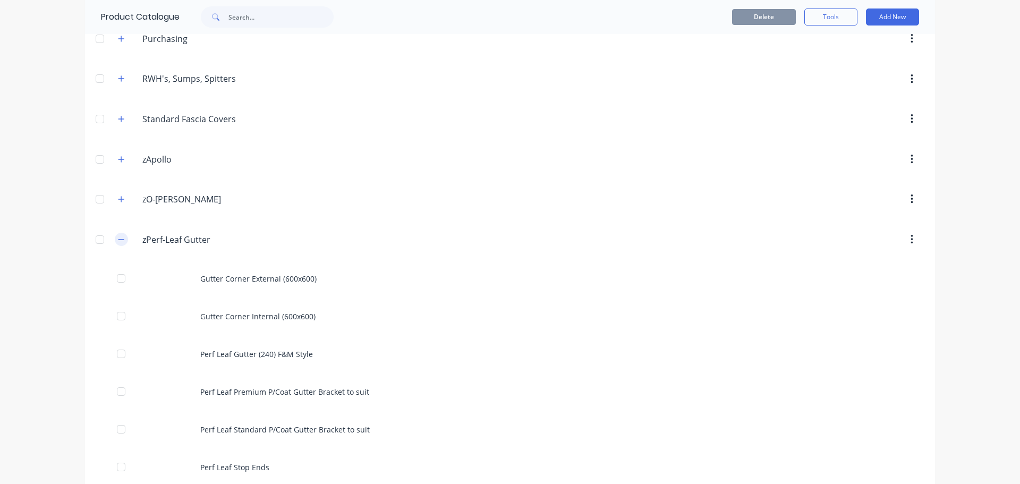
click at [121, 239] on button "button" at bounding box center [121, 239] width 13 height 13
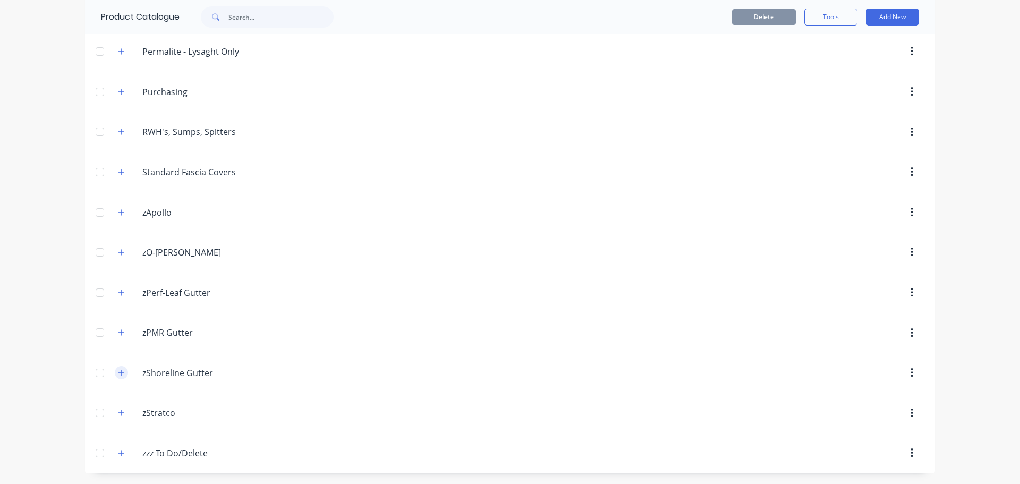
click at [119, 374] on icon "button" at bounding box center [121, 372] width 6 height 7
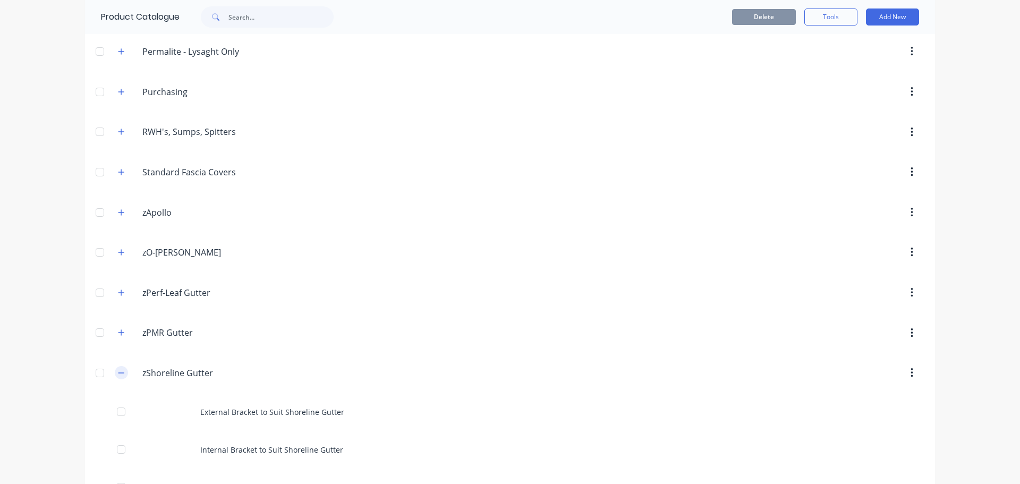
click at [119, 374] on icon "button" at bounding box center [121, 372] width 6 height 7
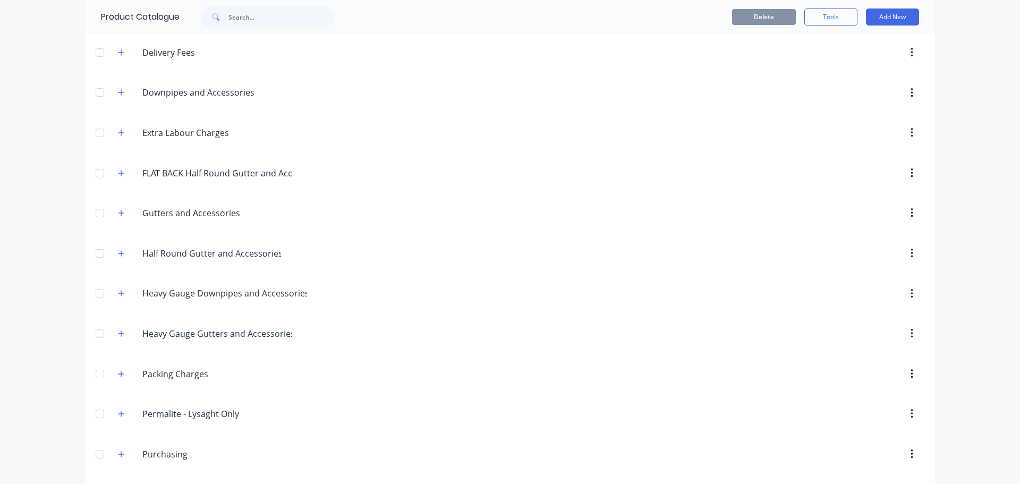
scroll to position [0, 0]
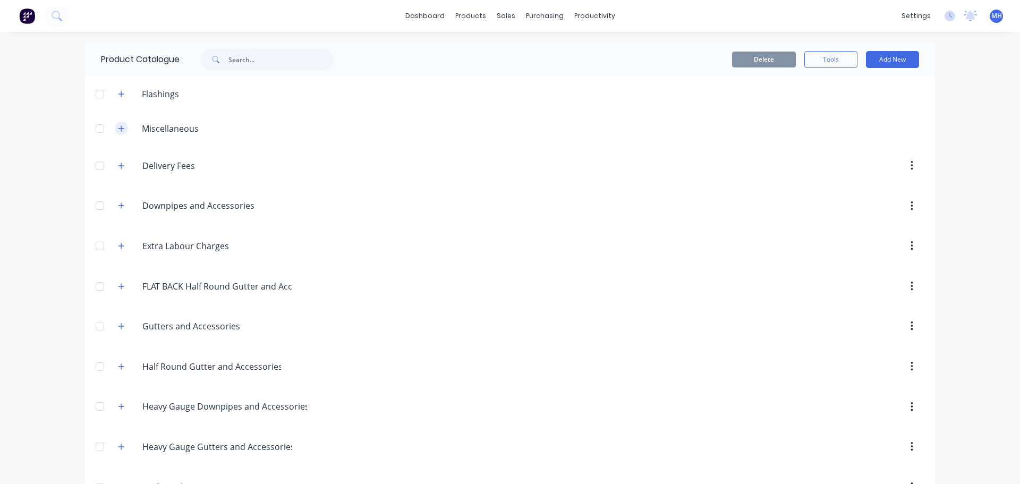
click at [118, 129] on icon "button" at bounding box center [121, 128] width 6 height 7
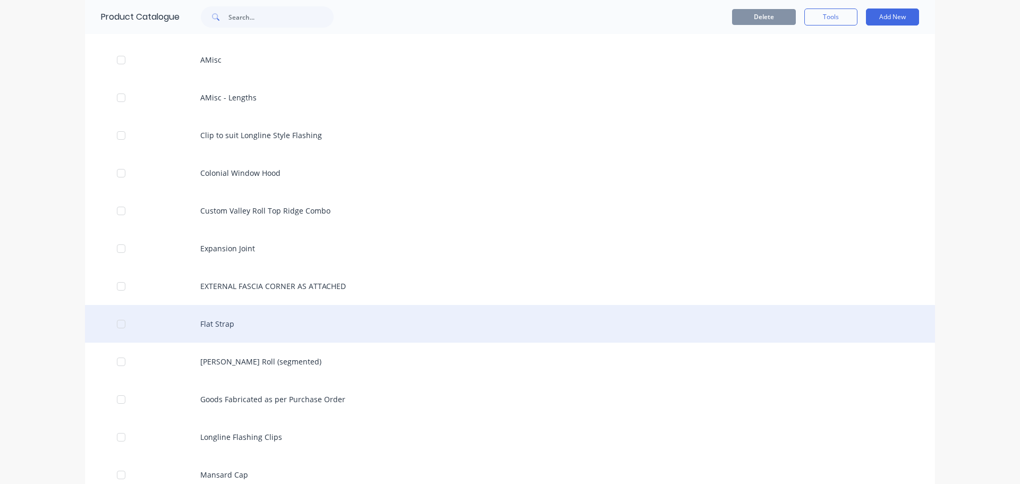
scroll to position [53, 0]
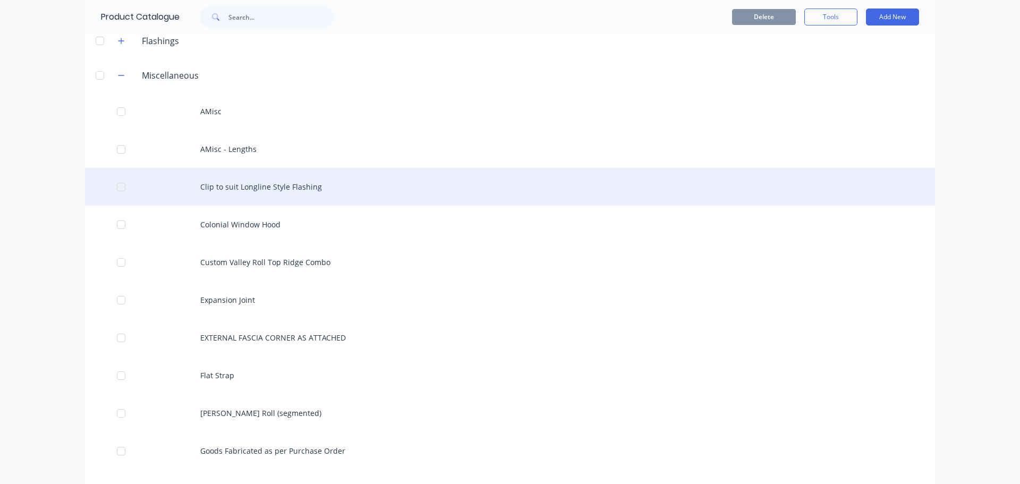
click at [311, 192] on div "Clip to suit Longline Style Flashing" at bounding box center [510, 187] width 850 height 38
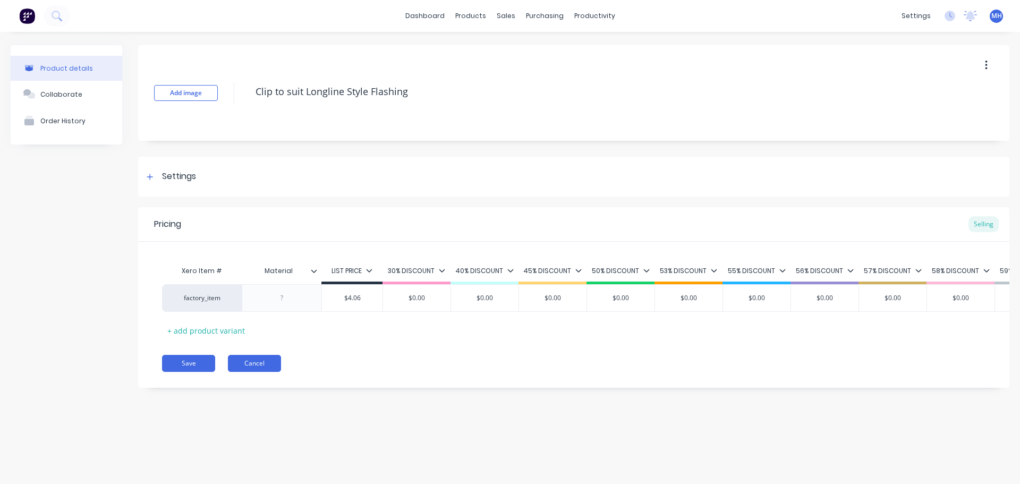
click at [256, 371] on button "Cancel" at bounding box center [254, 363] width 53 height 17
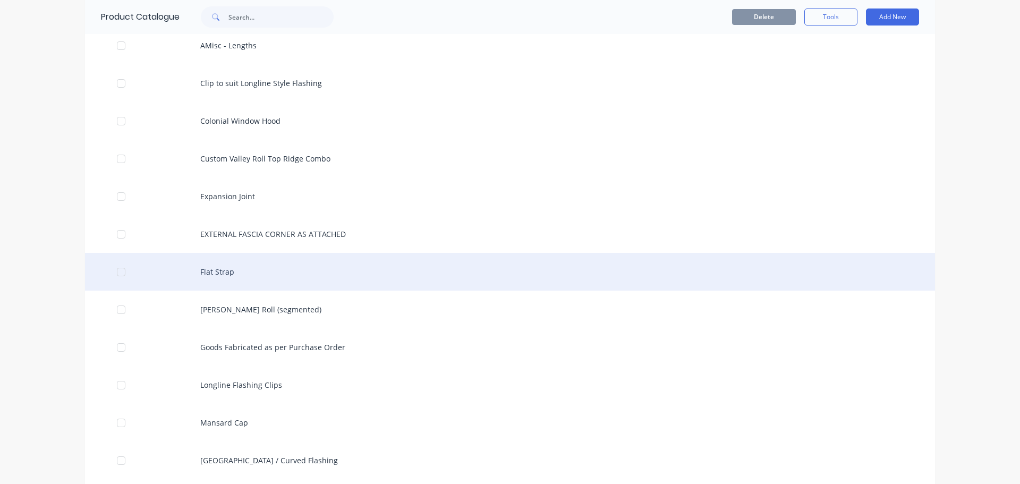
scroll to position [159, 0]
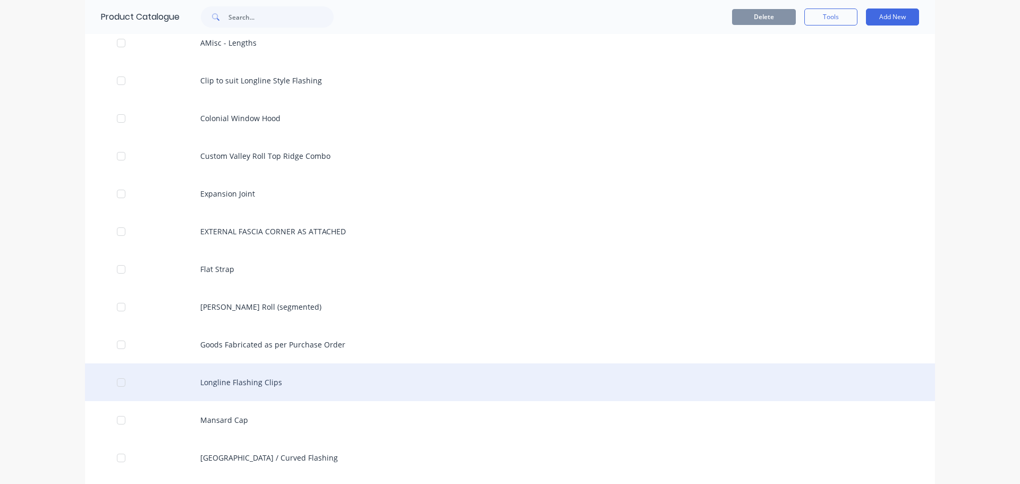
click at [278, 386] on div "Longline Flashing Clips" at bounding box center [510, 382] width 850 height 38
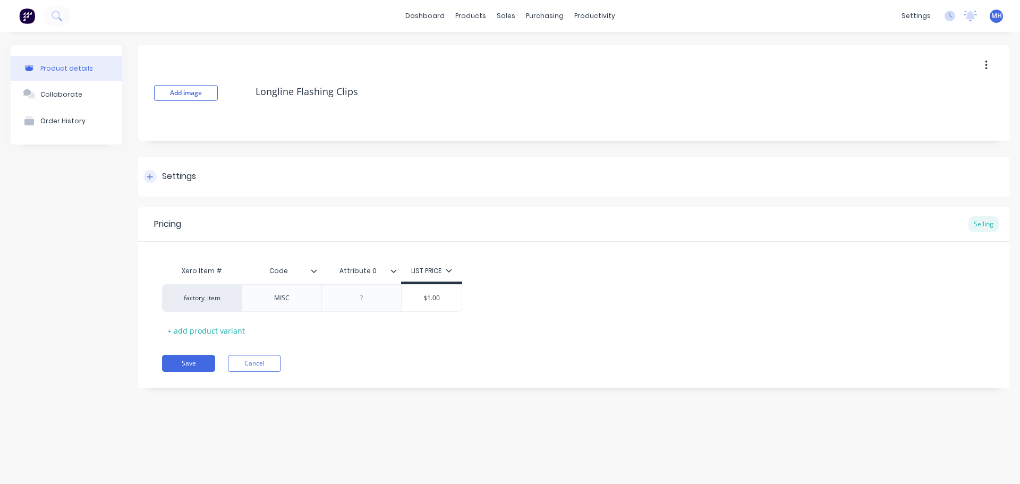
click at [148, 172] on div at bounding box center [149, 176] width 13 height 13
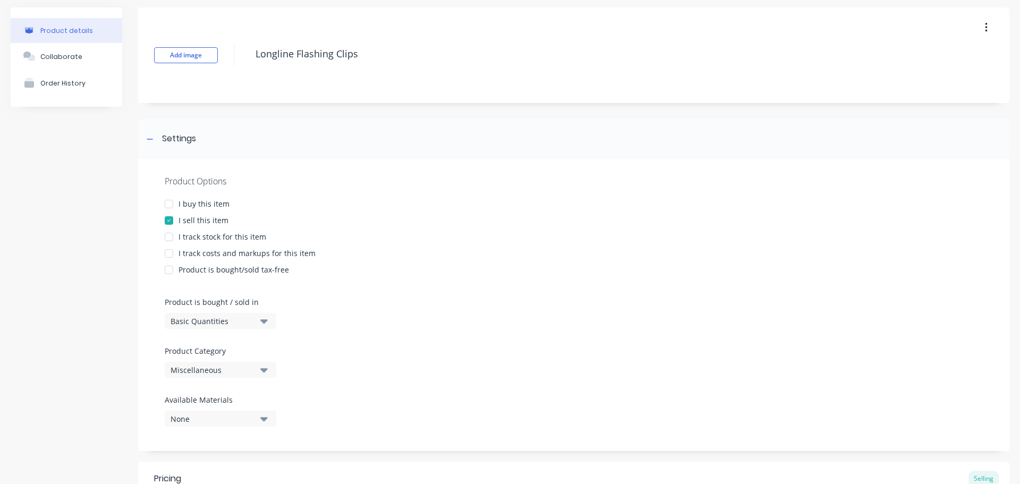
scroll to position [225, 0]
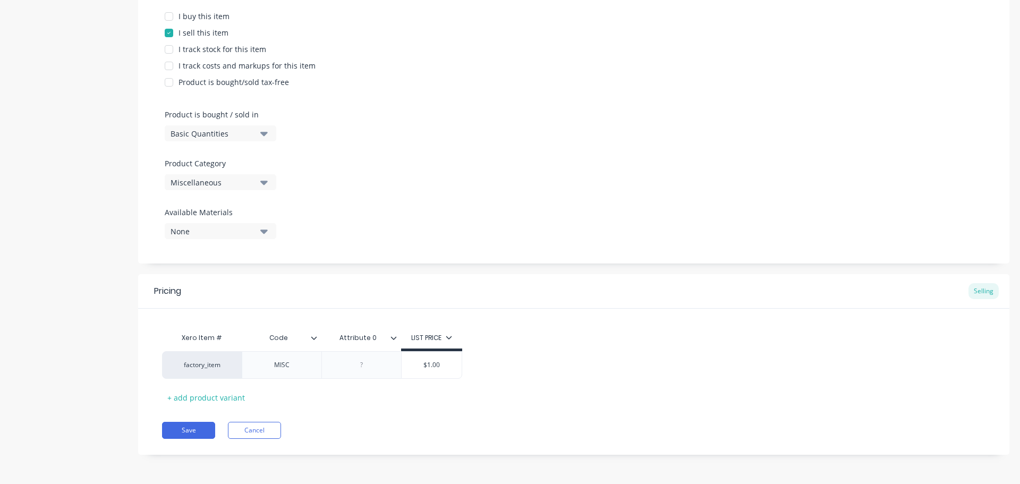
click at [212, 232] on div "None" at bounding box center [212, 231] width 85 height 11
click at [209, 184] on div "Miscellaneous" at bounding box center [212, 182] width 85 height 11
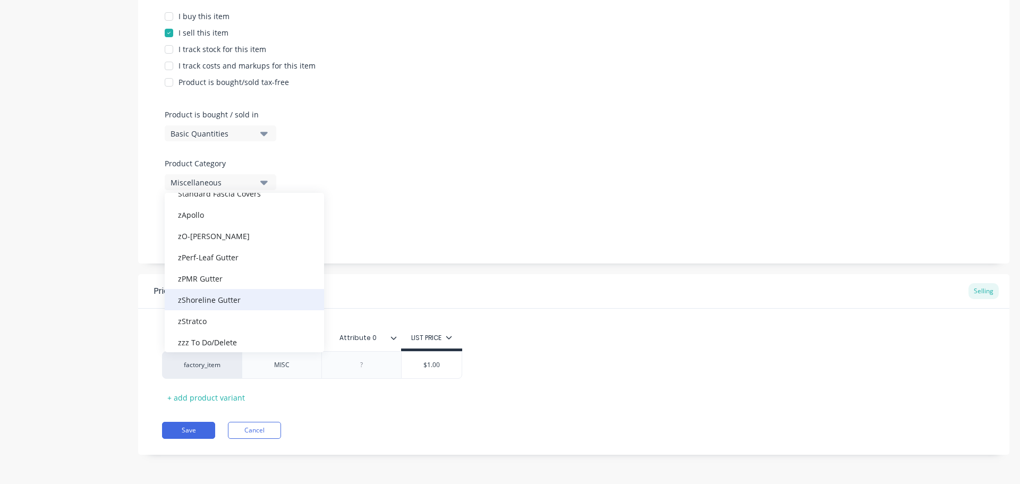
scroll to position [329, 0]
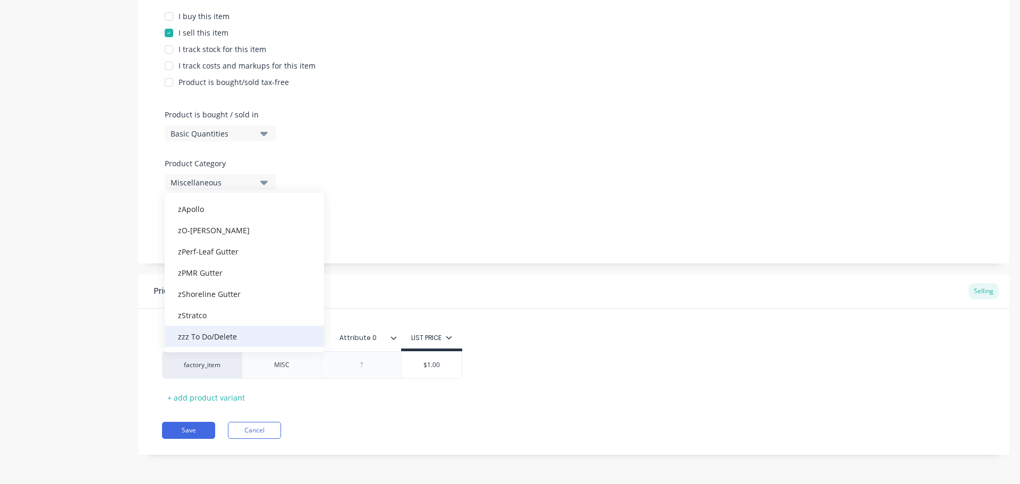
click at [208, 335] on div "zzz To Do/Delete" at bounding box center [244, 336] width 159 height 21
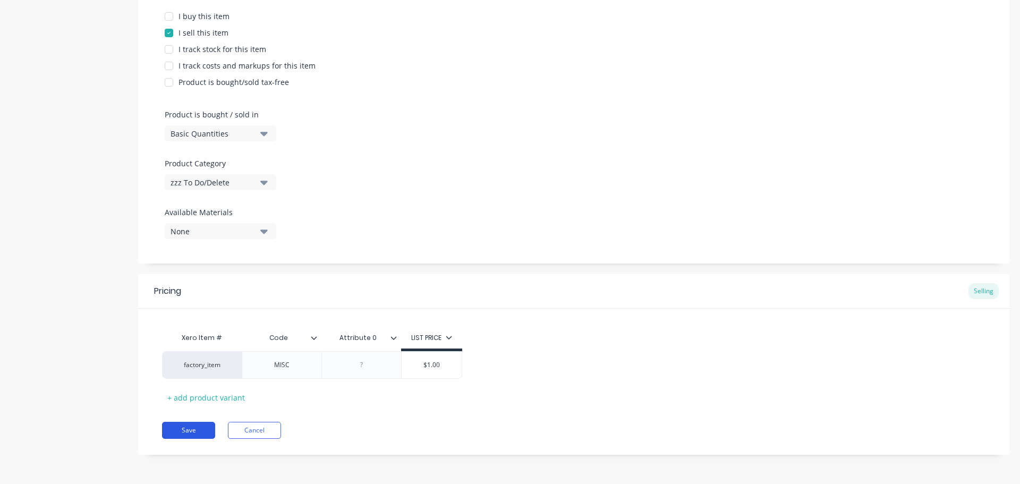
click at [190, 428] on button "Save" at bounding box center [188, 430] width 53 height 17
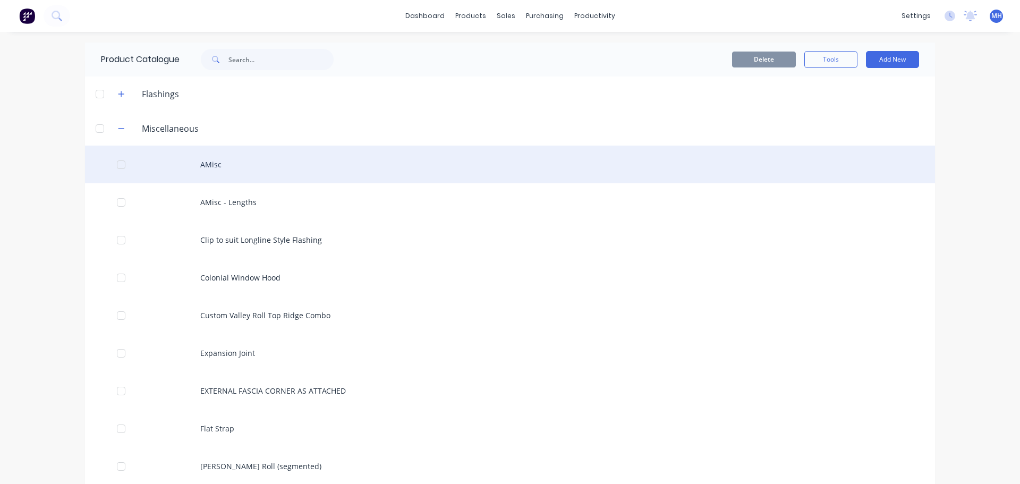
scroll to position [212, 0]
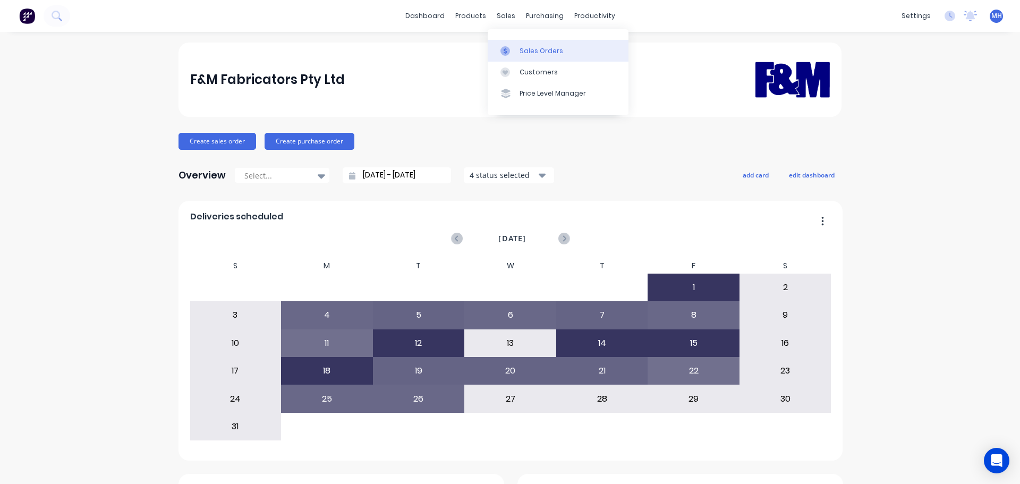
click at [527, 40] on link "Sales Orders" at bounding box center [558, 50] width 141 height 21
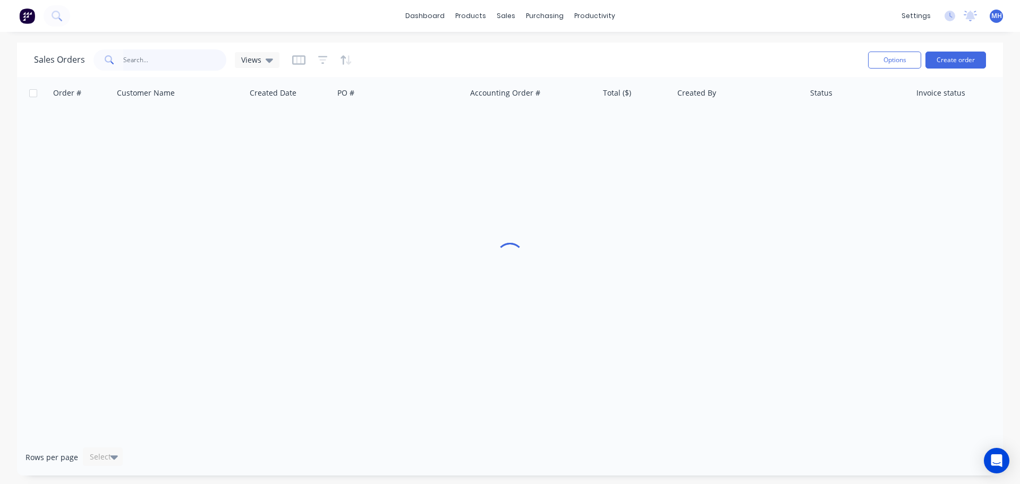
click at [188, 56] on input "text" at bounding box center [175, 59] width 104 height 21
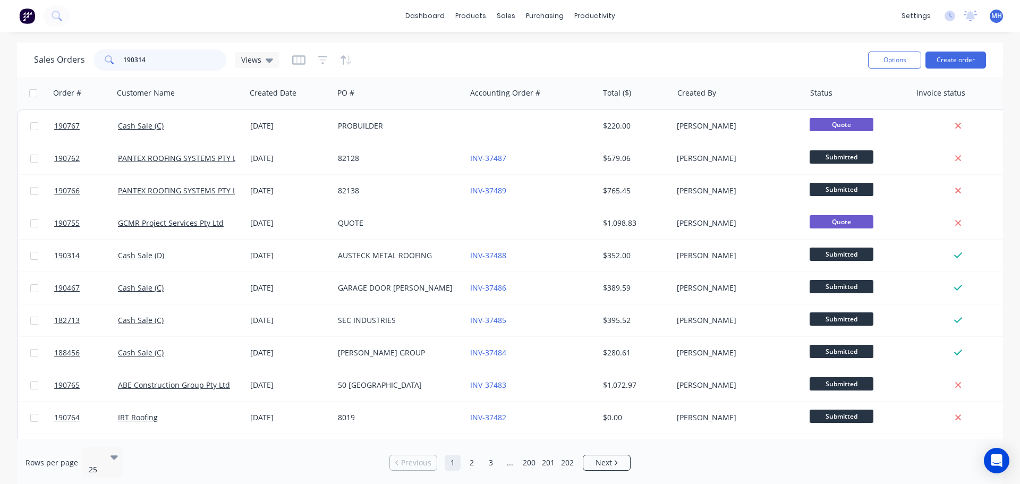
type input "190314"
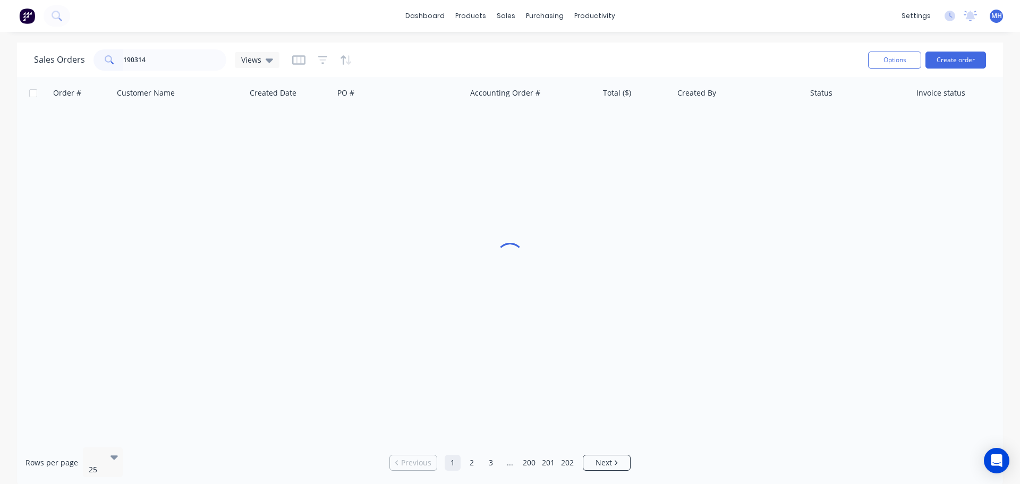
click at [425, 62] on div "Sales Orders 190314 Views" at bounding box center [446, 60] width 825 height 26
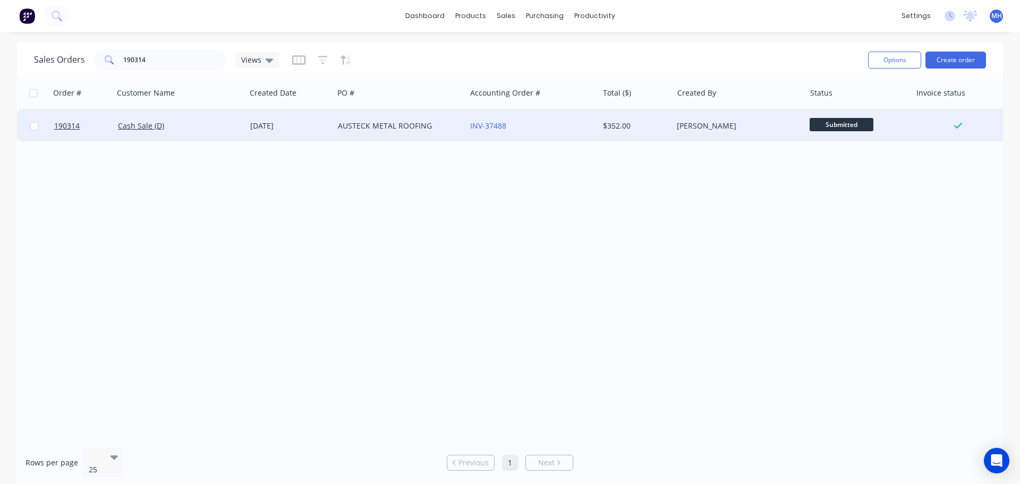
click at [230, 126] on div "Cash Sale (D)" at bounding box center [177, 126] width 118 height 11
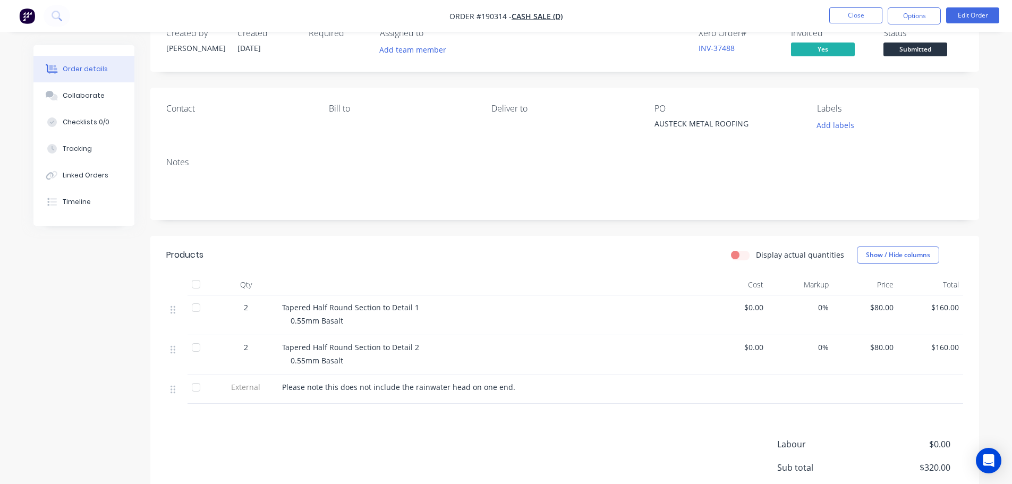
scroll to position [53, 0]
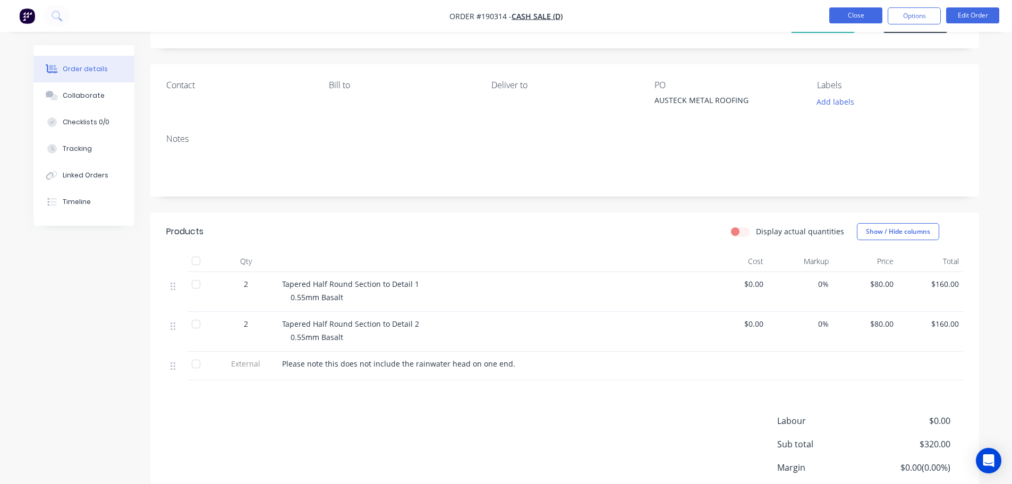
click at [846, 16] on button "Close" at bounding box center [855, 15] width 53 height 16
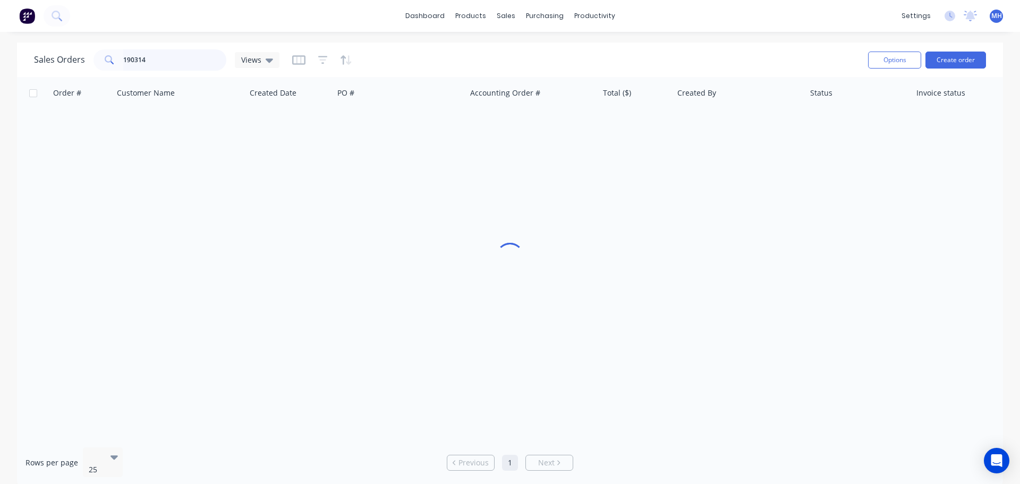
click at [178, 63] on input "190314" at bounding box center [175, 59] width 104 height 21
type input "189749"
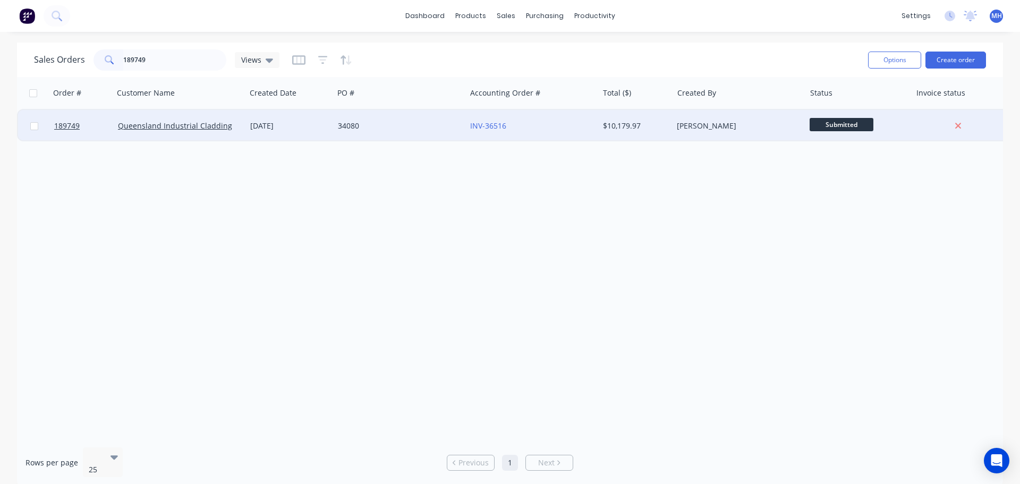
click at [396, 125] on div "34080" at bounding box center [397, 126] width 118 height 11
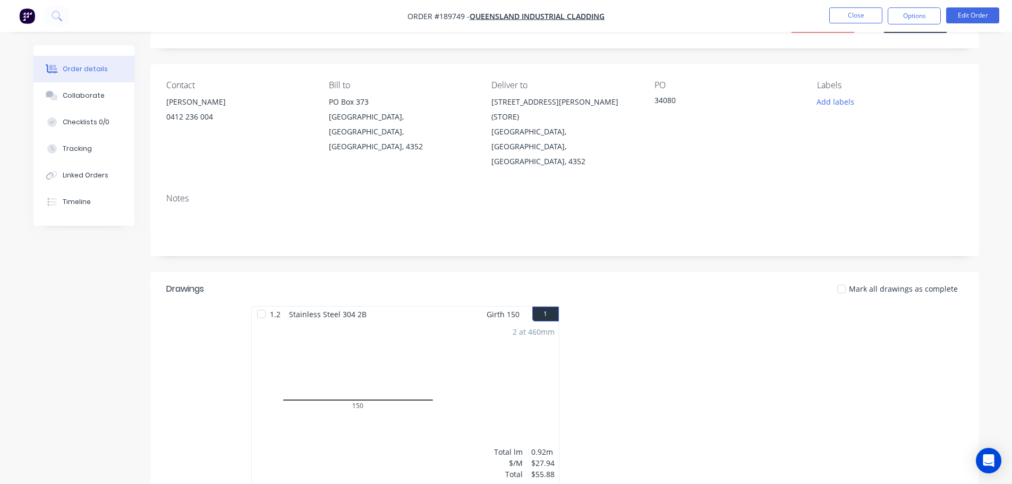
scroll to position [319, 0]
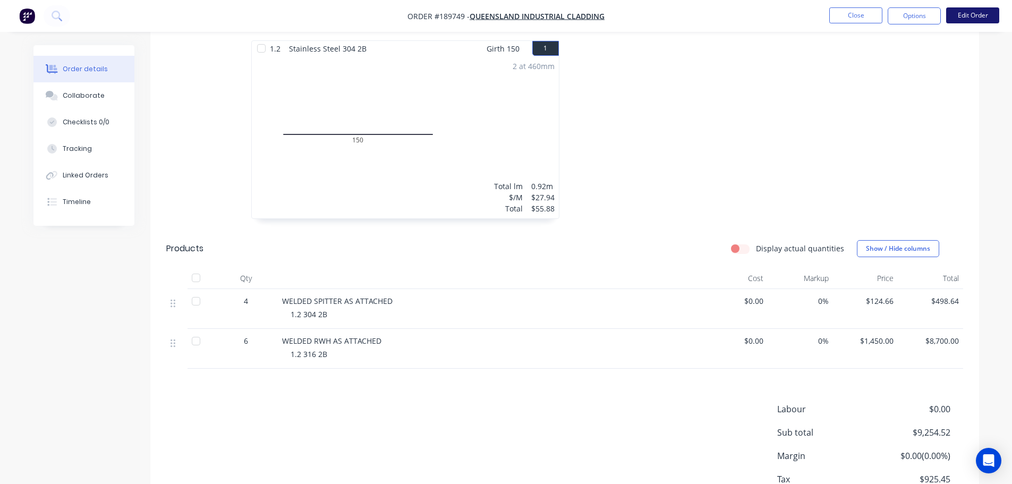
click at [975, 19] on button "Edit Order" at bounding box center [972, 15] width 53 height 16
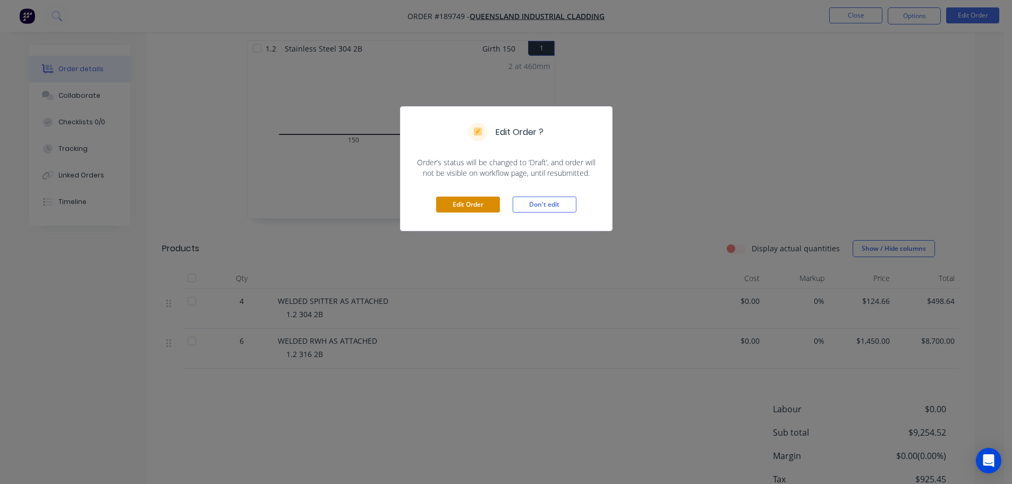
click at [478, 201] on button "Edit Order" at bounding box center [468, 205] width 64 height 16
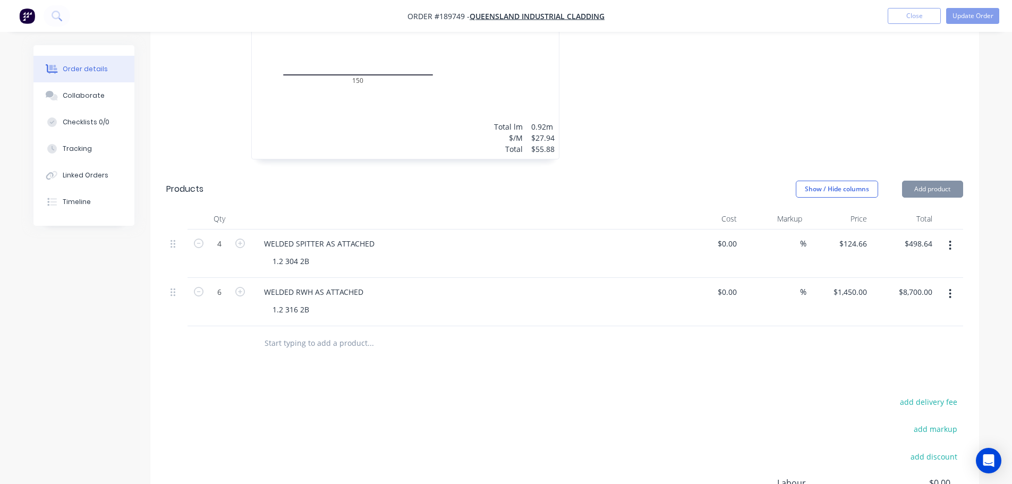
scroll to position [425, 0]
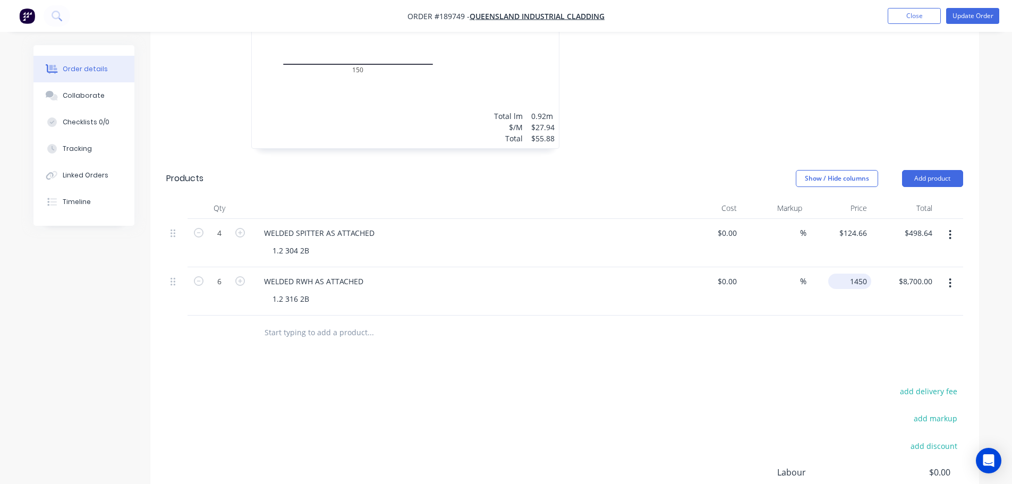
click at [854, 274] on input "1450" at bounding box center [851, 281] width 39 height 15
type input "$1,750.00"
type input "$10,500.00"
drag, startPoint x: 780, startPoint y: 353, endPoint x: 786, endPoint y: 353, distance: 5.9
click at [781, 353] on div "Drawings Add drawing 1.2 Stainless Steel 304 2B Girth 150 1 0 150 0 150 2 at 46…" at bounding box center [564, 268] width 829 height 673
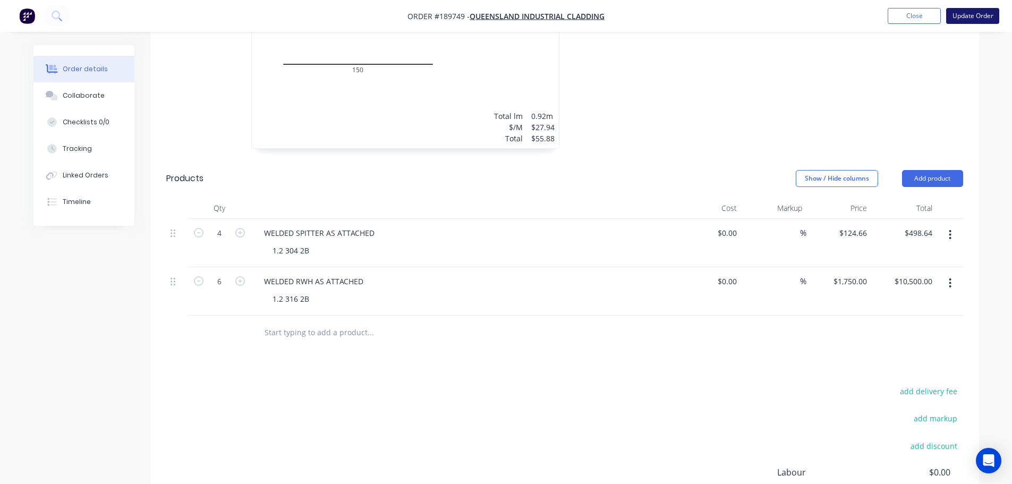
click at [970, 22] on button "Update Order" at bounding box center [972, 16] width 53 height 16
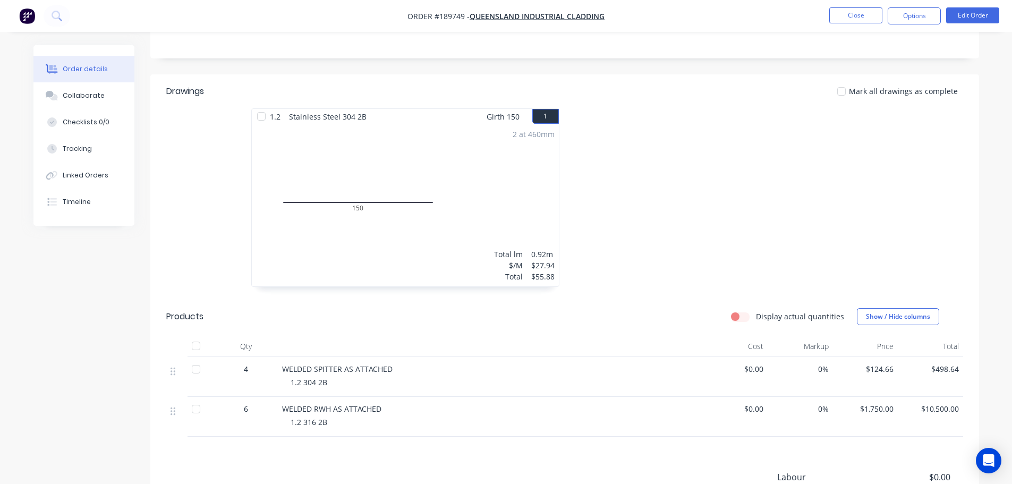
scroll to position [140, 0]
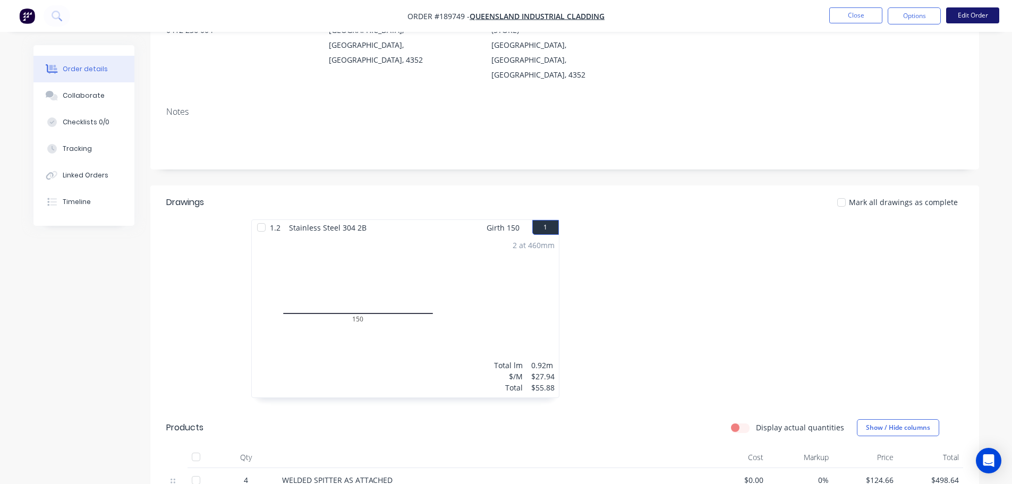
click at [984, 14] on button "Edit Order" at bounding box center [972, 15] width 53 height 16
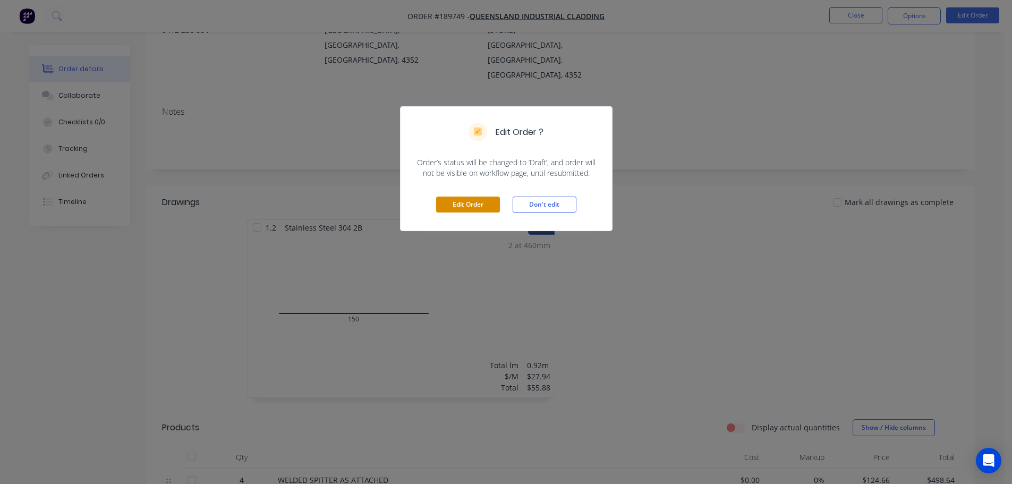
click at [455, 201] on button "Edit Order" at bounding box center [468, 205] width 64 height 16
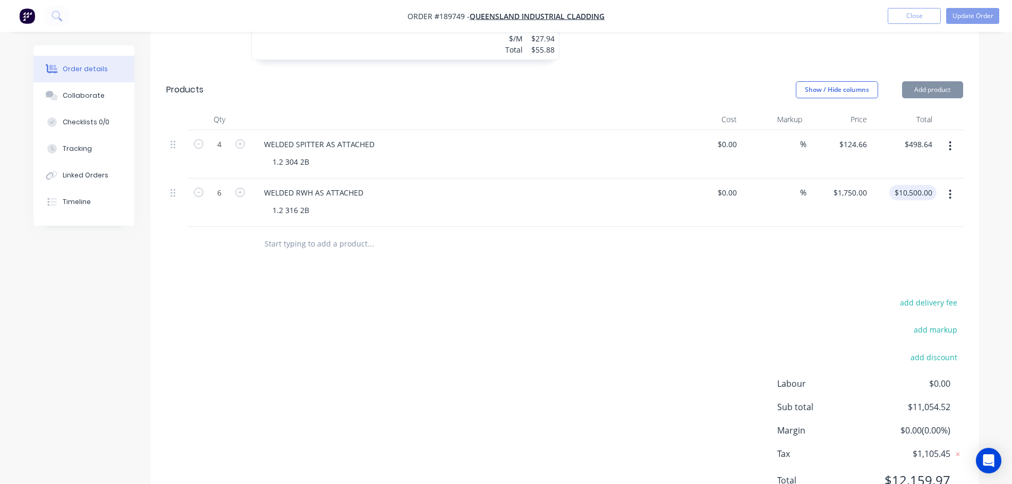
scroll to position [531, 0]
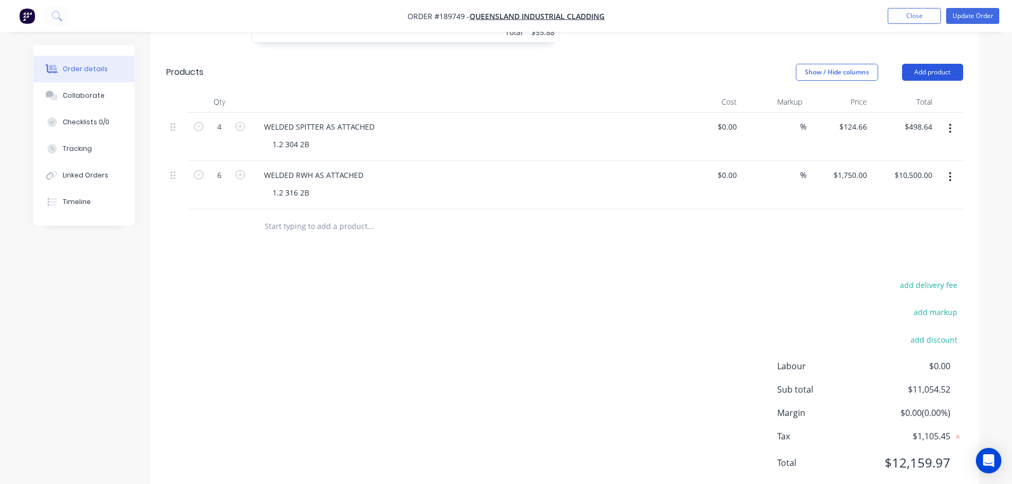
click at [951, 64] on button "Add product" at bounding box center [932, 72] width 61 height 17
click at [933, 91] on div "Product catalogue" at bounding box center [913, 98] width 82 height 15
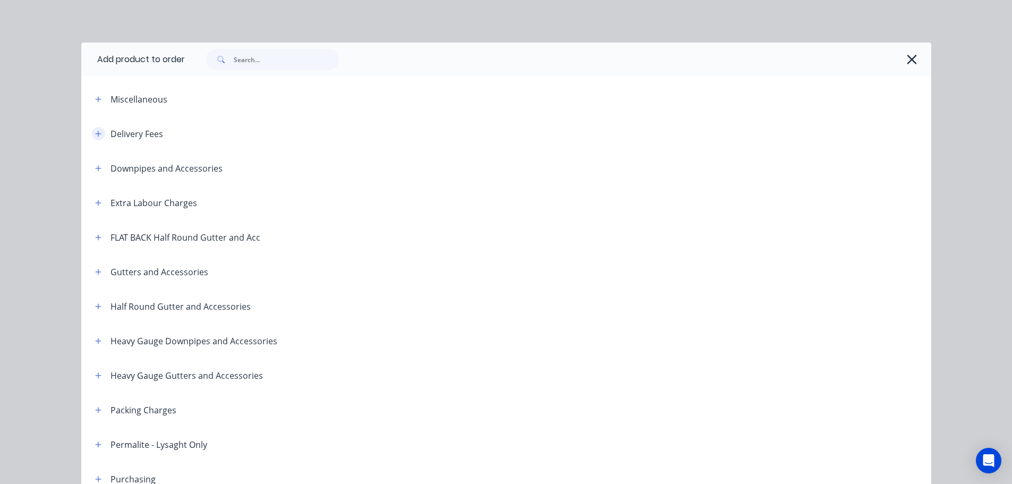
drag, startPoint x: 94, startPoint y: 133, endPoint x: 99, endPoint y: 135, distance: 5.9
click at [95, 133] on icon "button" at bounding box center [98, 134] width 6 height 6
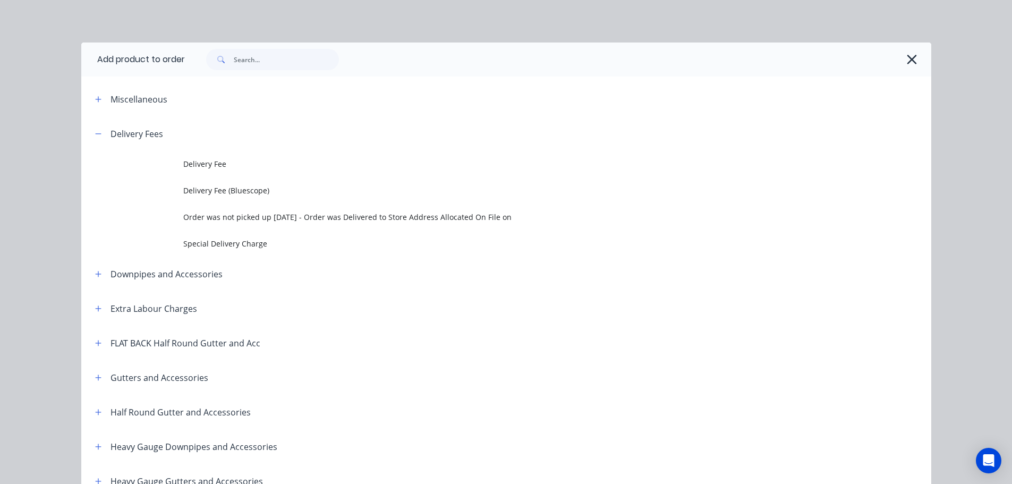
click at [232, 162] on span "Delivery Fee" at bounding box center [482, 163] width 598 height 11
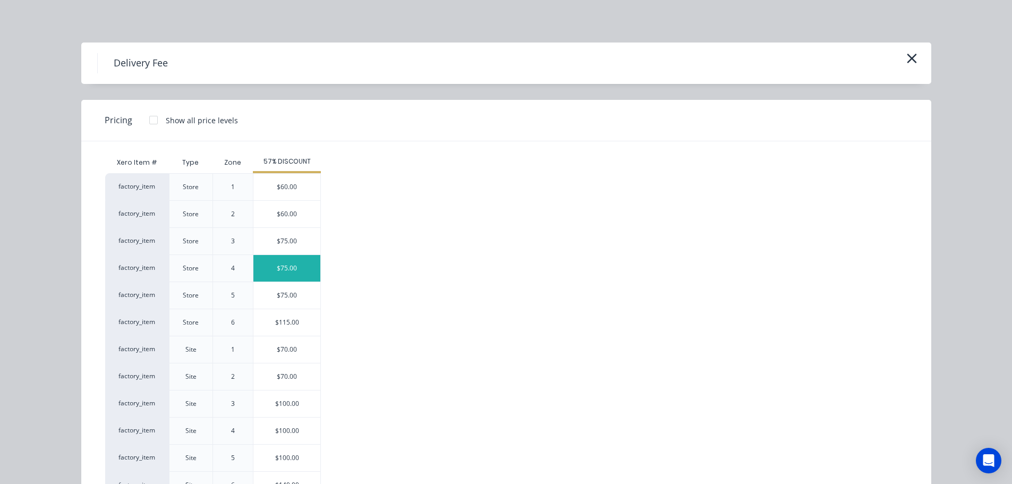
click at [293, 263] on div "$75.00" at bounding box center [286, 268] width 67 height 27
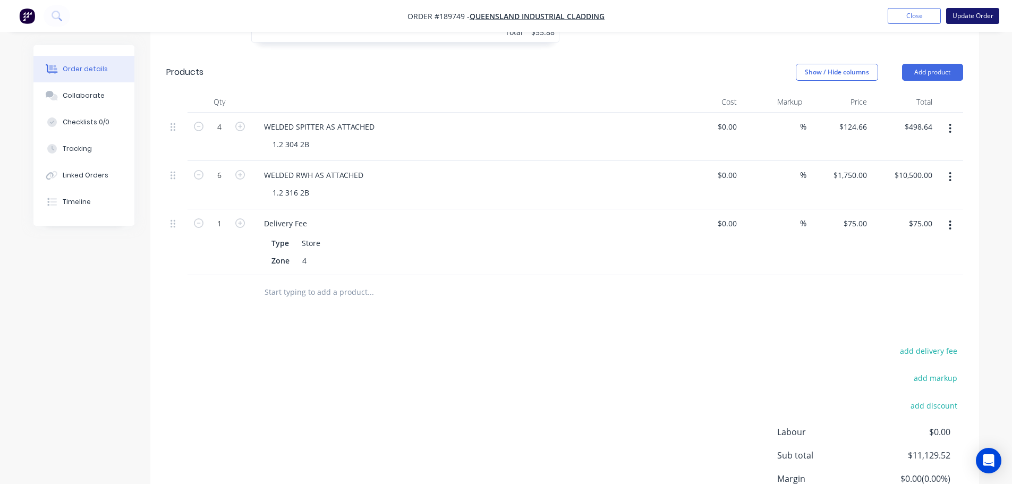
click at [963, 18] on button "Update Order" at bounding box center [972, 16] width 53 height 16
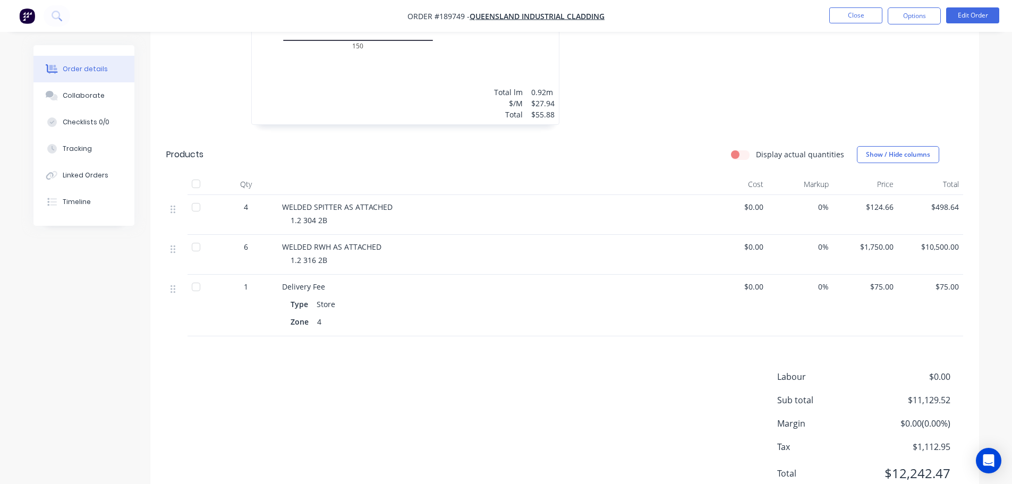
scroll to position [414, 0]
drag, startPoint x: 862, startPoint y: 20, endPoint x: 832, endPoint y: 70, distance: 58.3
click at [832, 70] on div "Order #189749 - Queensland Industrial Cladding Close Options Edit Order Order d…" at bounding box center [506, 55] width 1012 height 938
click at [860, 16] on button "Close" at bounding box center [855, 15] width 53 height 16
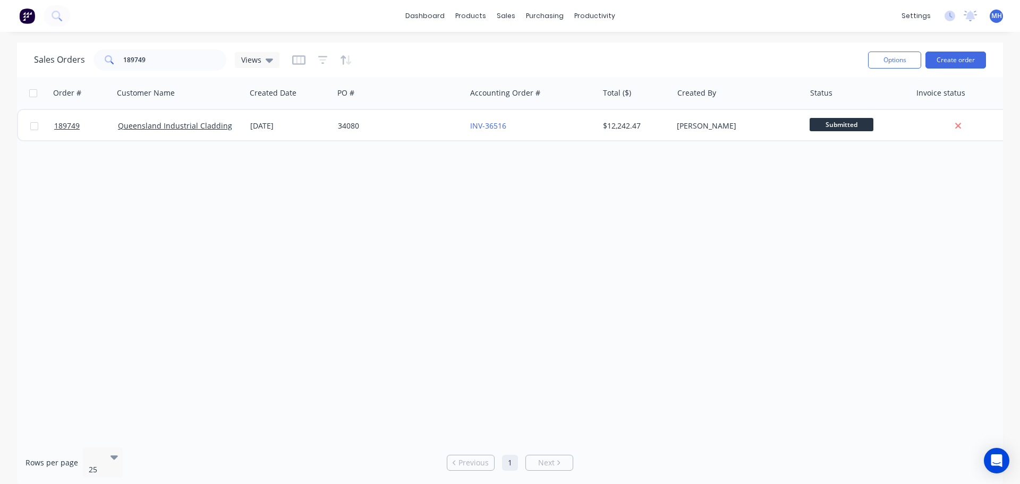
click at [754, 45] on div "Sales Orders 189749 Views Options Create order" at bounding box center [510, 59] width 986 height 35
click at [513, 45] on link "Sales Orders" at bounding box center [561, 50] width 141 height 21
click at [954, 56] on button "Create order" at bounding box center [955, 60] width 61 height 17
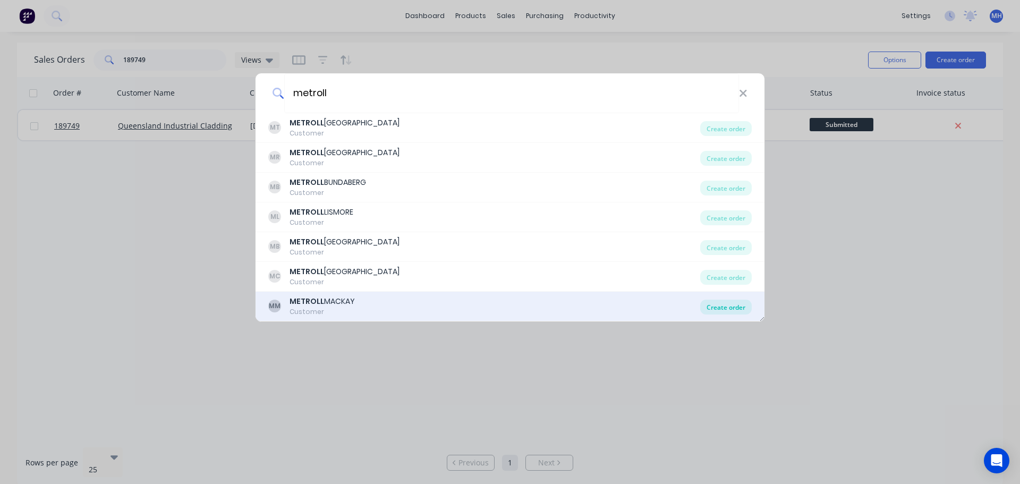
type input "metroll"
click at [730, 304] on div "Create order" at bounding box center [726, 307] width 52 height 15
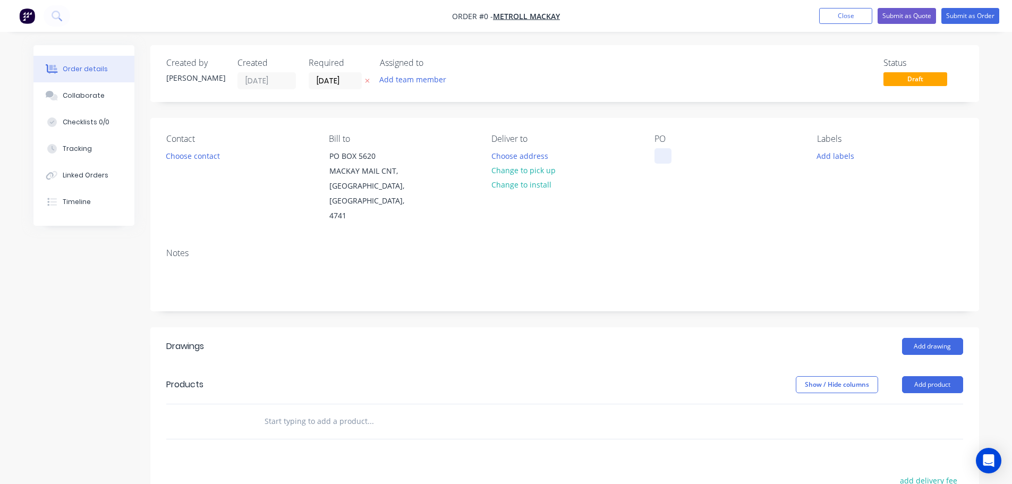
click at [661, 157] on div at bounding box center [662, 155] width 17 height 15
click at [587, 121] on div "Order details Collaborate Checklists 0/0 Tracking Linked Orders Timeline Order …" at bounding box center [506, 377] width 967 height 665
click at [369, 81] on icon at bounding box center [367, 81] width 5 height 6
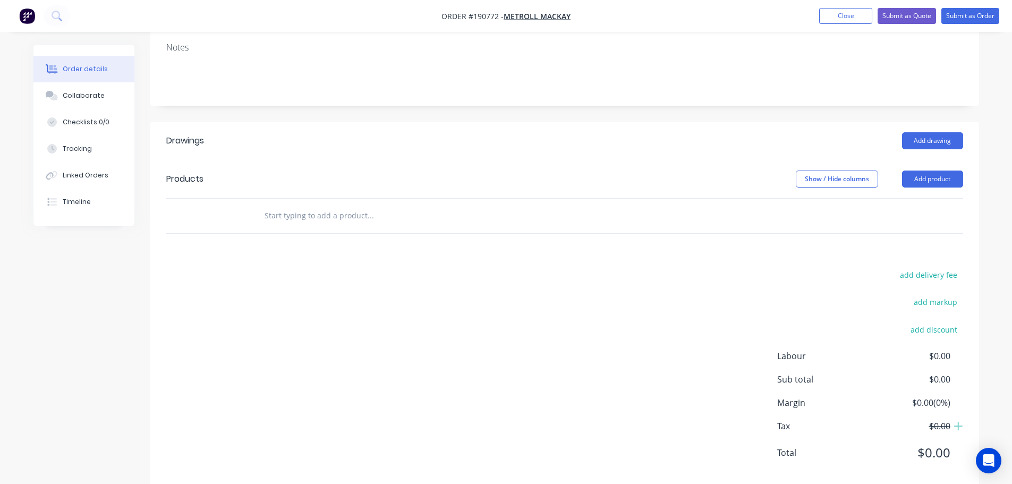
scroll to position [211, 0]
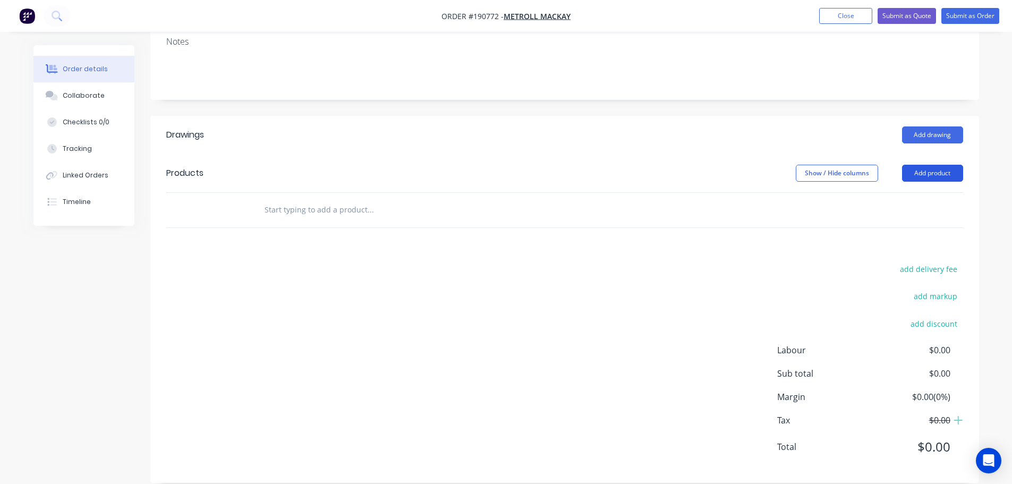
click at [924, 165] on button "Add product" at bounding box center [932, 173] width 61 height 17
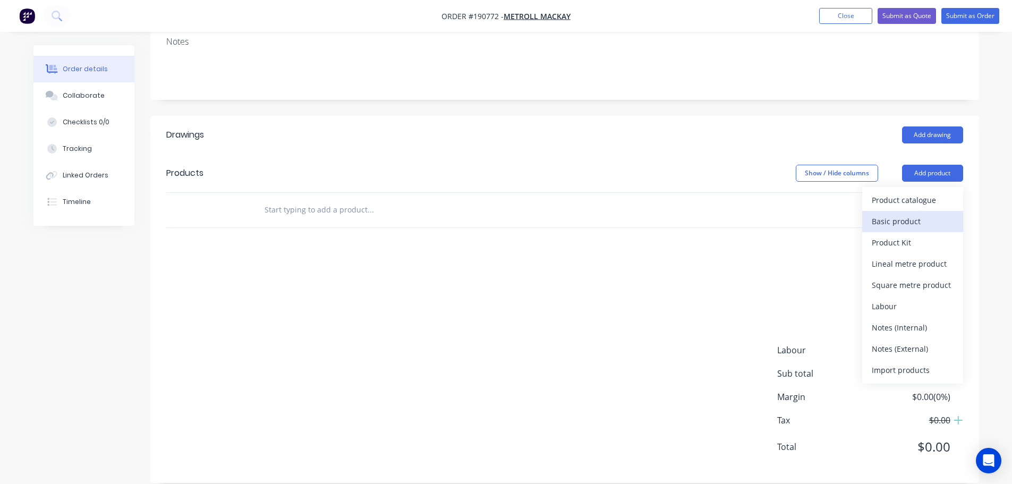
click at [914, 214] on div "Basic product" at bounding box center [913, 221] width 82 height 15
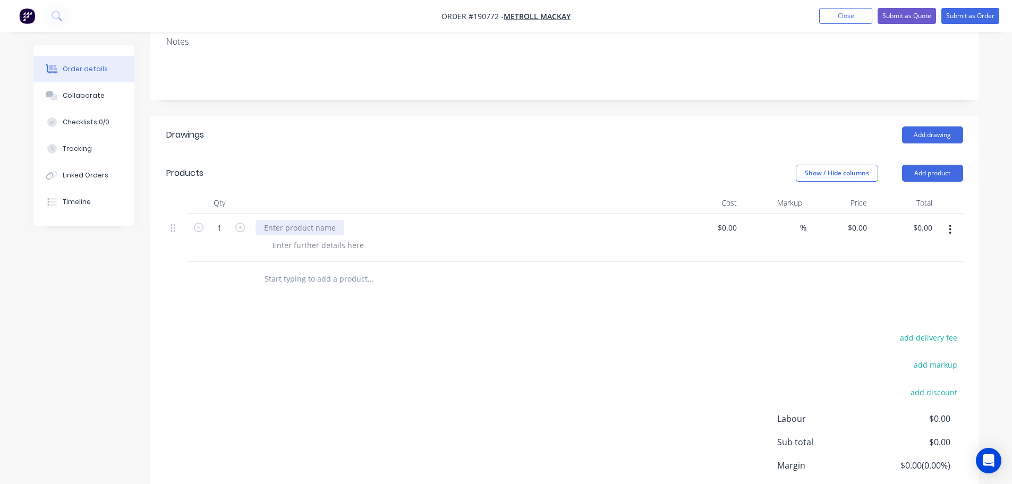
click at [283, 220] on div at bounding box center [299, 227] width 89 height 15
drag, startPoint x: 316, startPoint y: 212, endPoint x: 249, endPoint y: 212, distance: 66.9
click at [249, 214] on div "1 152x3.0mm M $0.00 $0.00 % $0.00 $0.00 $0.00 $0.00" at bounding box center [564, 238] width 797 height 48
click at [282, 220] on div at bounding box center [299, 227] width 89 height 15
click at [313, 237] on div "152x3.0mm M" at bounding box center [297, 244] width 67 height 15
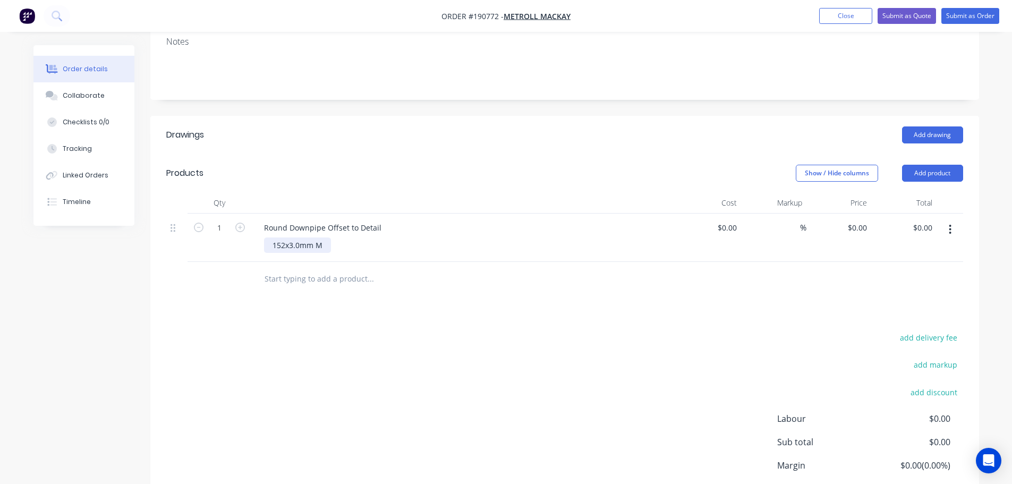
click at [322, 237] on div "152x3.0mm M" at bounding box center [297, 244] width 67 height 15
click at [582, 310] on div "Drawings Add drawing Products Show / Hide columns Add product Qty Cost Markup P…" at bounding box center [564, 334] width 829 height 436
click at [227, 220] on input "1" at bounding box center [220, 228] width 28 height 16
type input "19"
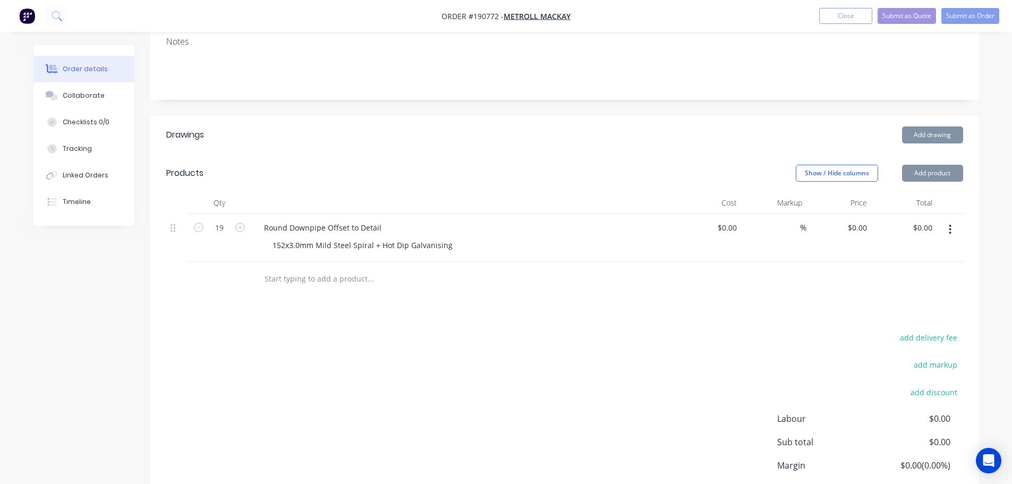
click at [326, 165] on div "Products" at bounding box center [250, 173] width 169 height 17
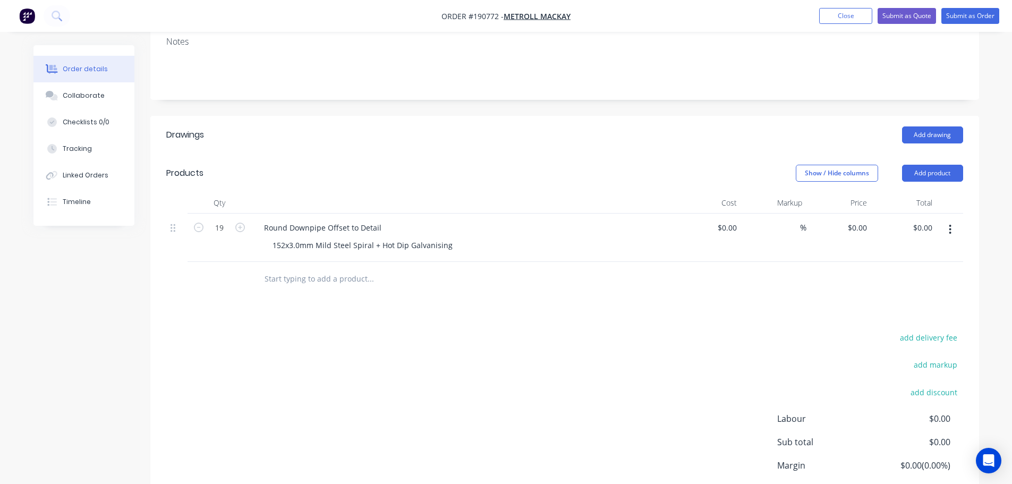
drag, startPoint x: 92, startPoint y: 337, endPoint x: 170, endPoint y: 328, distance: 78.6
click at [92, 337] on div "Created by Michael Created 26/08/25 Required Assigned to Add team member Status…" at bounding box center [505, 201] width 945 height 734
click at [864, 220] on input "0" at bounding box center [865, 227] width 12 height 15
type input "$655.00"
type input "$12,445.00"
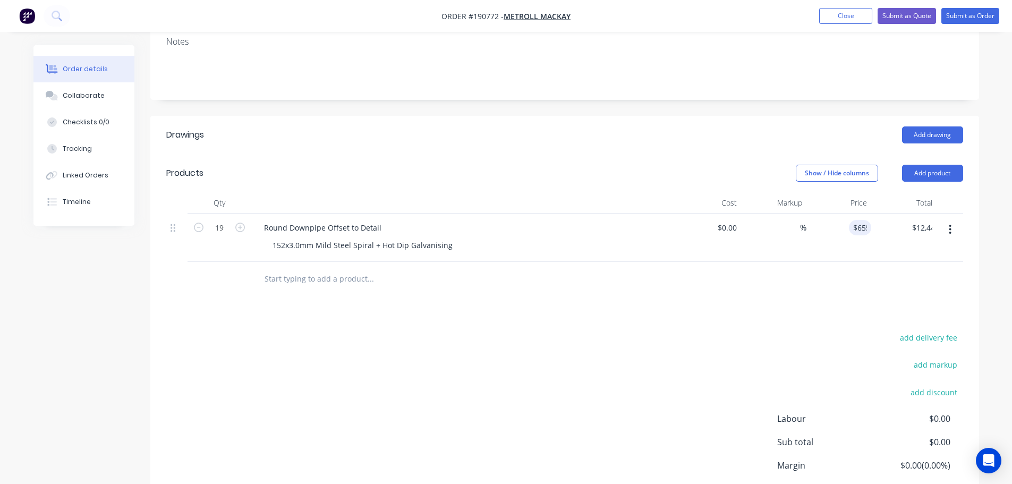
click at [619, 165] on div "Show / Hide columns Add product" at bounding box center [648, 173] width 627 height 17
click at [860, 220] on input "655" at bounding box center [854, 227] width 33 height 15
type input "$982.50"
type input "$18,667.50"
click at [687, 332] on div "add delivery fee add markup add discount Labour $0.00 Sub total $18,667.50 Marg…" at bounding box center [564, 432] width 797 height 205
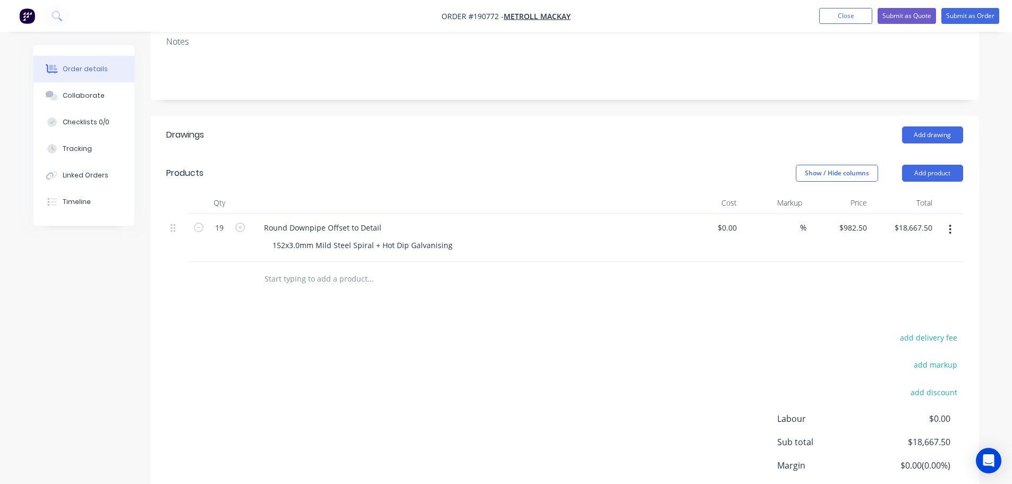
click at [590, 335] on div "add delivery fee add markup add discount Labour $0.00 Sub total $18,667.50 Marg…" at bounding box center [564, 432] width 797 height 205
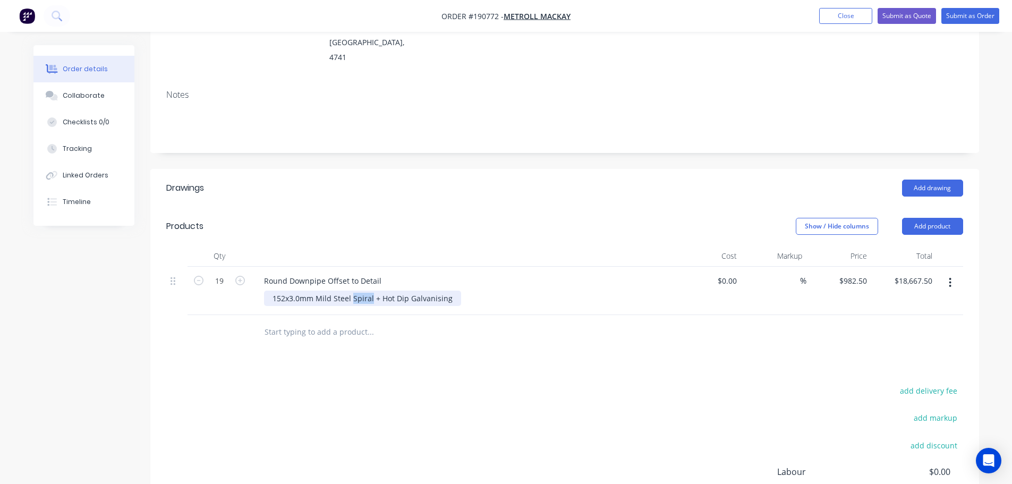
drag, startPoint x: 351, startPoint y: 285, endPoint x: 370, endPoint y: 285, distance: 18.6
click at [370, 291] on div "152x3.0mm Mild Steel Spiral + Hot Dip Galvanising" at bounding box center [362, 298] width 197 height 15
click at [359, 218] on div "Show / Hide columns Add product" at bounding box center [648, 226] width 627 height 17
drag, startPoint x: 575, startPoint y: 356, endPoint x: 581, endPoint y: 362, distance: 8.3
click at [576, 356] on div "Drawings Add drawing Products Show / Hide columns Add product Qty Cost Markup P…" at bounding box center [564, 387] width 829 height 436
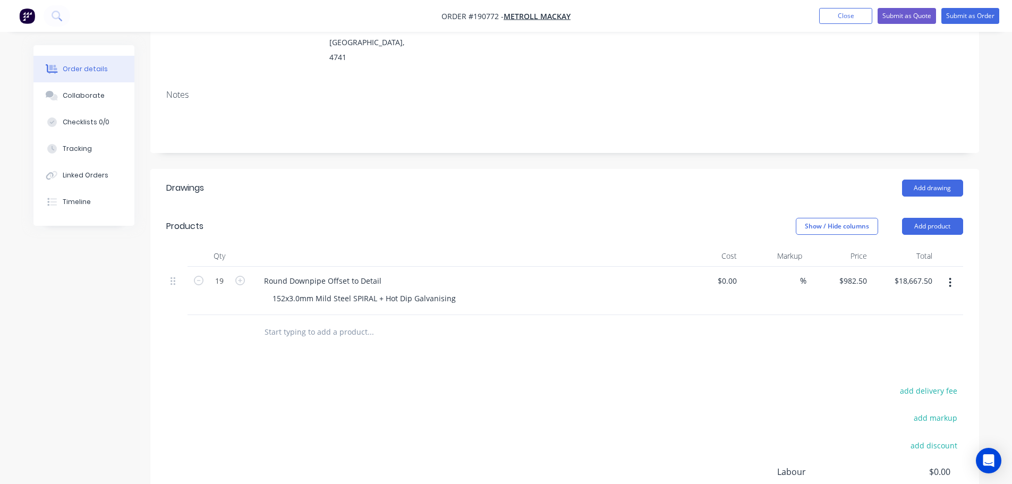
click at [501, 180] on div "Add drawing" at bounding box center [648, 188] width 627 height 17
click at [862, 273] on input "982.5" at bounding box center [854, 280] width 33 height 15
click at [687, 220] on header "Products Show / Hide columns Add product" at bounding box center [564, 226] width 829 height 38
click at [851, 273] on input "982.5" at bounding box center [859, 280] width 24 height 15
type input "$950.00"
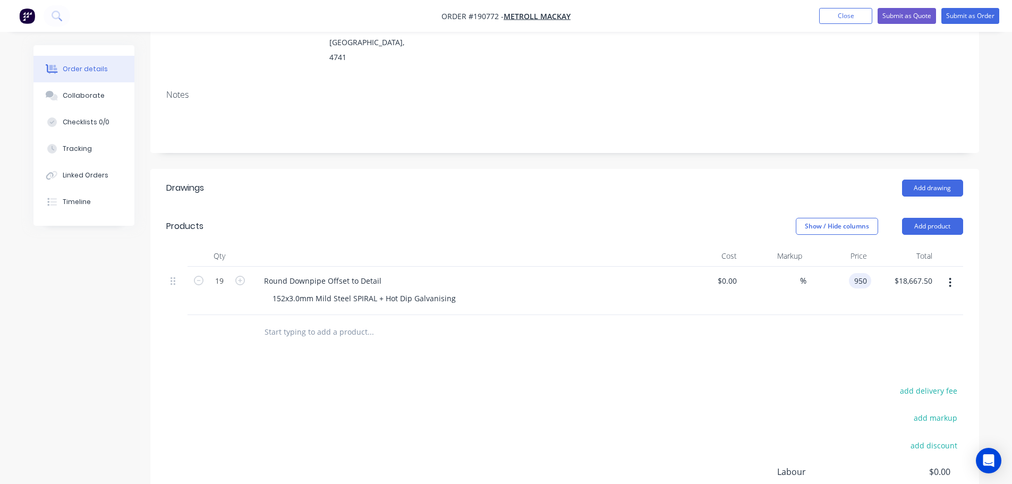
type input "$18,050.00"
click at [655, 180] on div "Add drawing" at bounding box center [648, 188] width 627 height 17
click at [963, 207] on header "Products Show / Hide columns Add product" at bounding box center [564, 226] width 829 height 38
click at [961, 218] on button "Add product" at bounding box center [932, 226] width 61 height 17
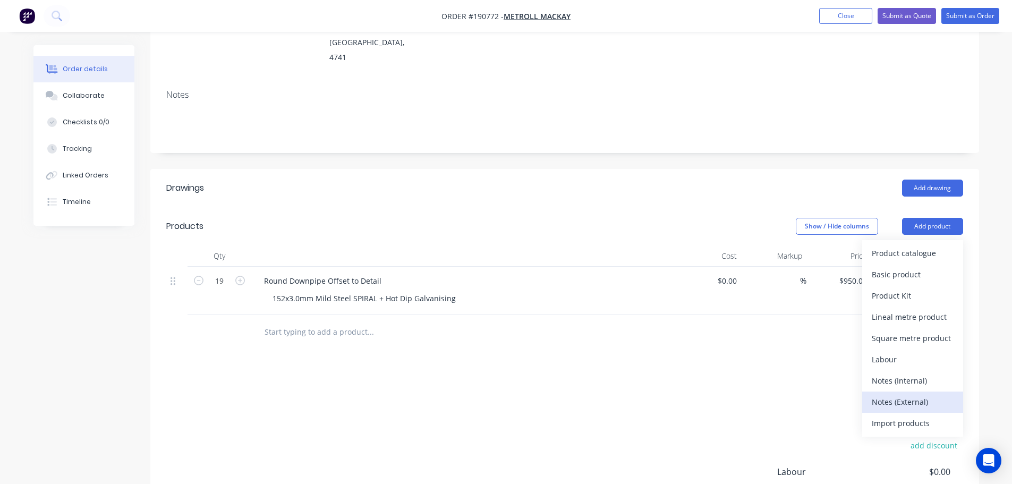
click at [895, 391] on button "Notes (External)" at bounding box center [912, 401] width 101 height 21
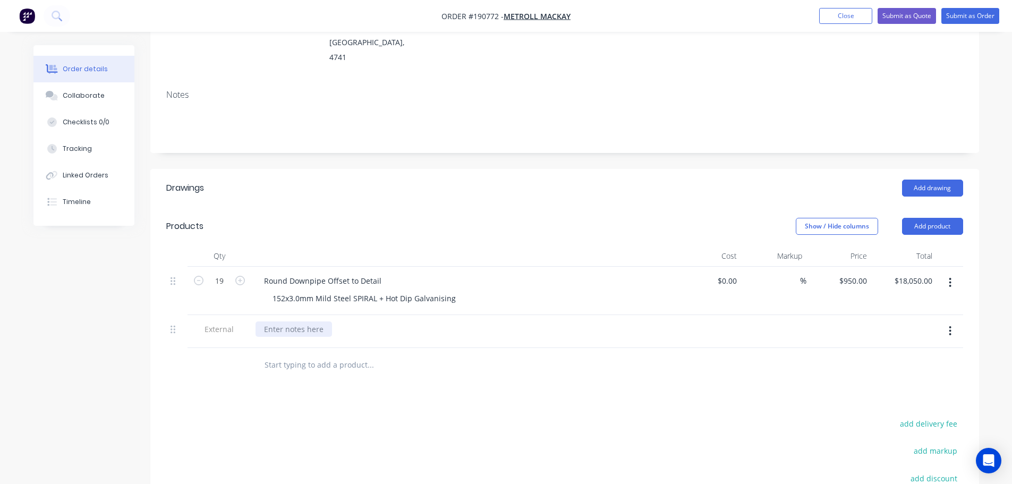
click at [280, 321] on div at bounding box center [293, 328] width 76 height 15
click at [950, 326] on icon "button" at bounding box center [950, 331] width 2 height 10
click at [916, 372] on div "Delete" at bounding box center [913, 379] width 82 height 15
click at [690, 357] on div "Drawings Add drawing Products Show / Hide columns Add product Qty Cost Markup P…" at bounding box center [564, 387] width 829 height 436
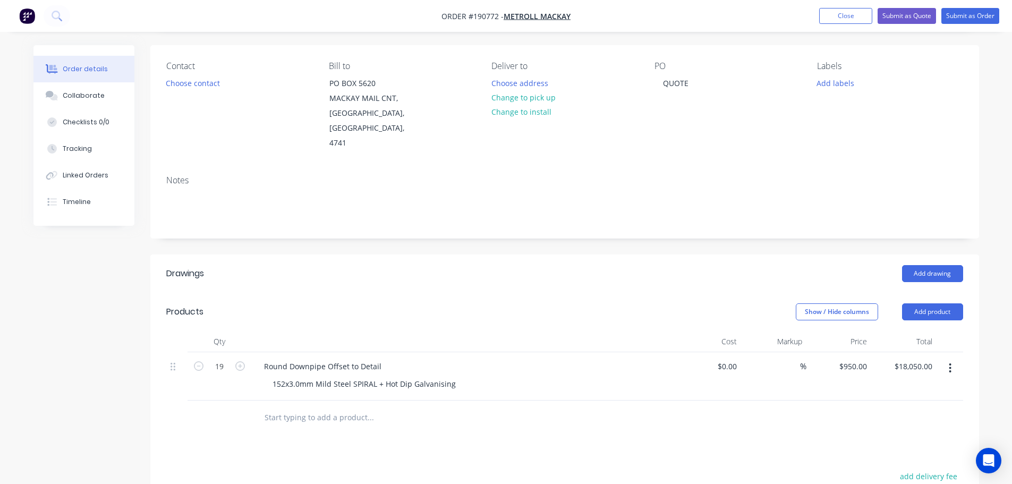
scroll to position [0, 0]
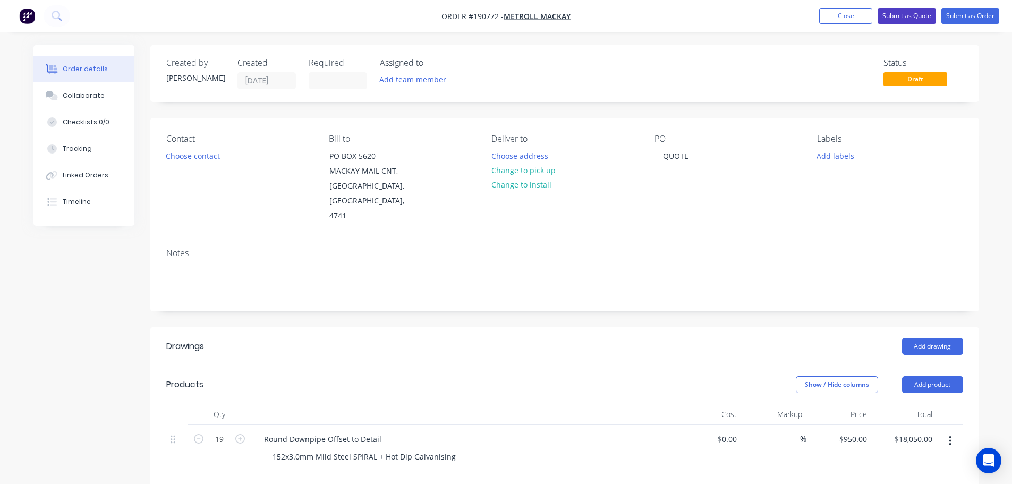
click at [905, 19] on button "Submit as Quote" at bounding box center [906, 16] width 58 height 16
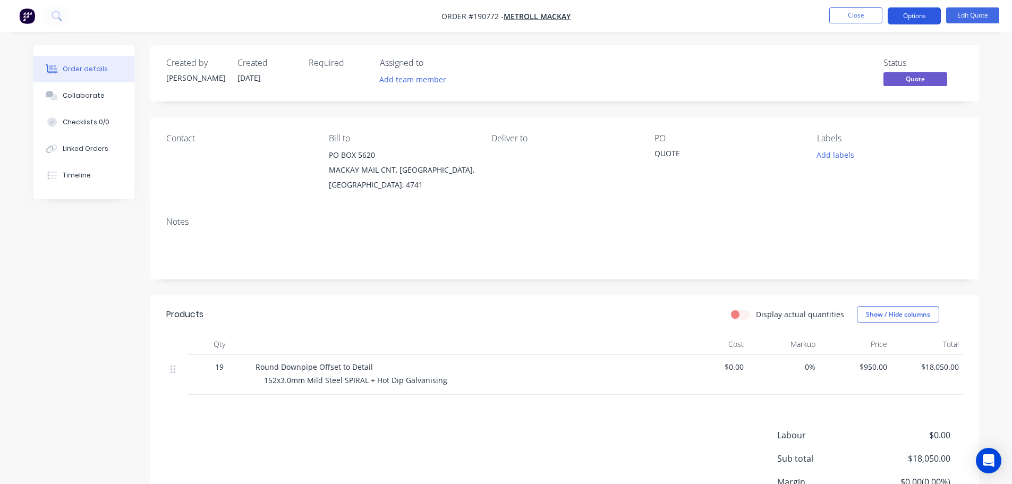
click at [898, 20] on button "Options" at bounding box center [914, 15] width 53 height 17
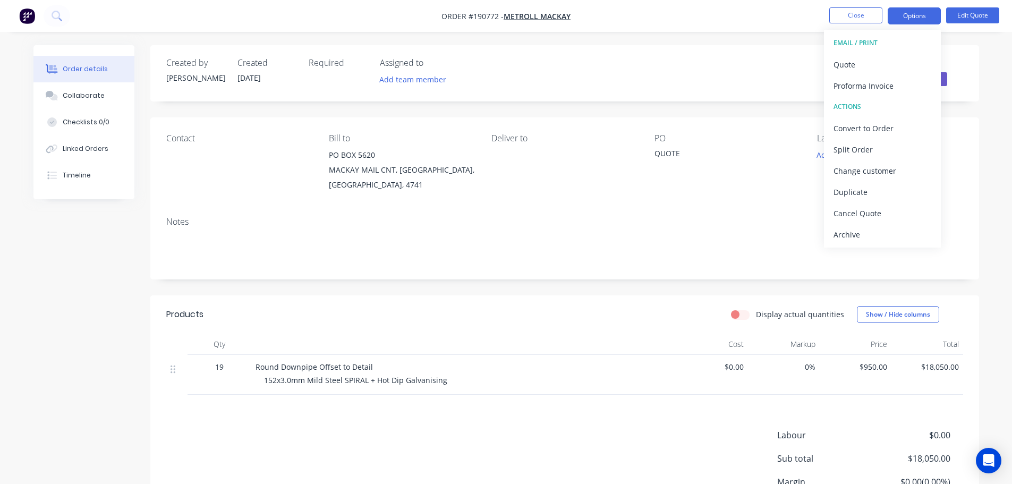
drag, startPoint x: 893, startPoint y: 50, endPoint x: 891, endPoint y: 60, distance: 9.9
click at [893, 51] on button "EMAIL / PRINT" at bounding box center [882, 42] width 117 height 21
click at [891, 60] on div "Quote" at bounding box center [882, 64] width 98 height 15
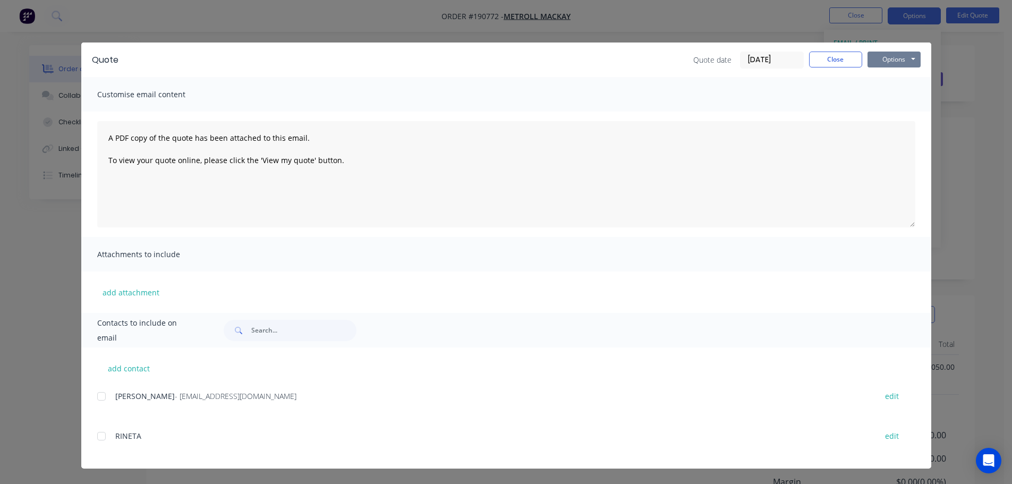
drag, startPoint x: 892, startPoint y: 70, endPoint x: 897, endPoint y: 57, distance: 13.1
click at [893, 68] on div "Quote Quote date 26/08/25 Close Options Preview Print Email" at bounding box center [506, 59] width 850 height 35
click at [897, 60] on button "Options" at bounding box center [893, 60] width 53 height 16
click at [897, 79] on button "Preview" at bounding box center [901, 79] width 68 height 18
click at [0, 155] on div "Quote Quote date 26/08/25 Close Options Preview Print Email Customise email con…" at bounding box center [506, 242] width 1012 height 484
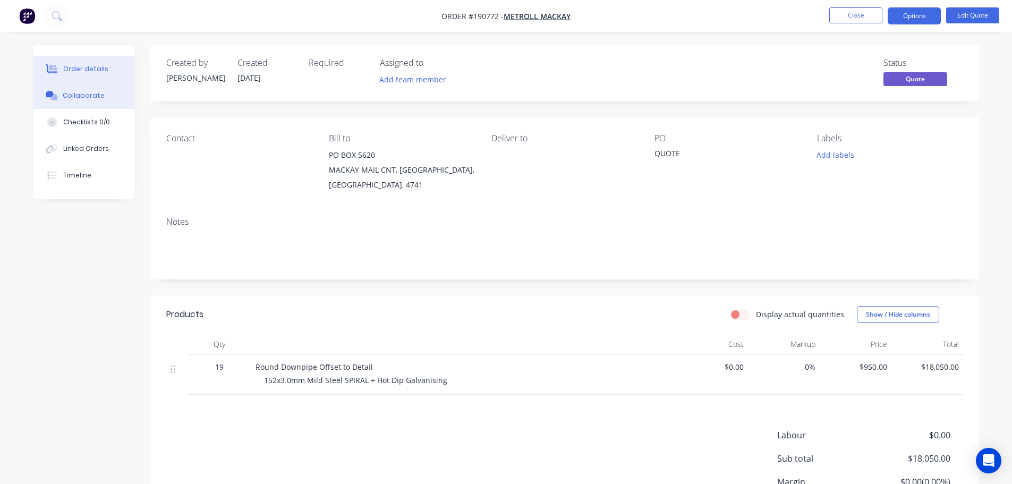
click at [81, 101] on button "Collaborate" at bounding box center [83, 95] width 101 height 27
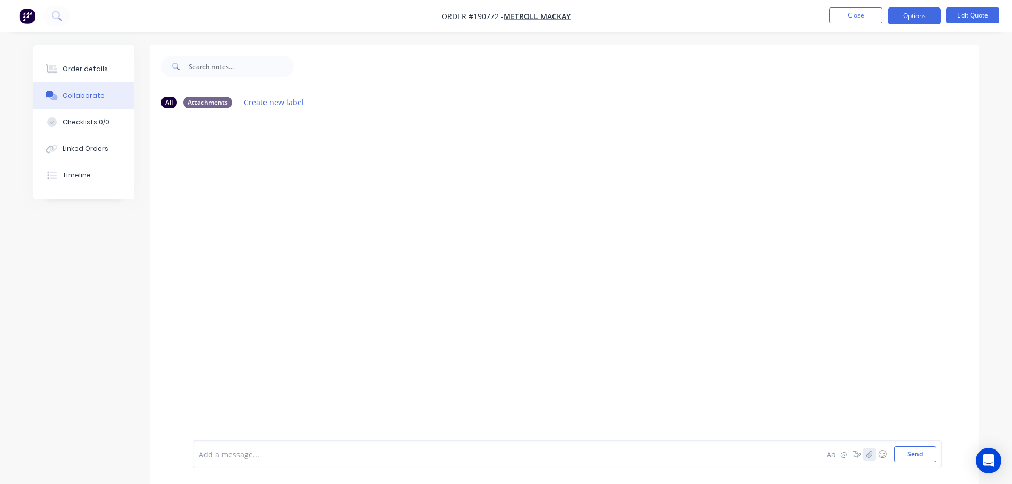
click at [866, 454] on button "button" at bounding box center [869, 454] width 13 height 13
click at [917, 454] on button "Send" at bounding box center [915, 454] width 42 height 16
click at [88, 69] on div "Order details" at bounding box center [85, 69] width 45 height 10
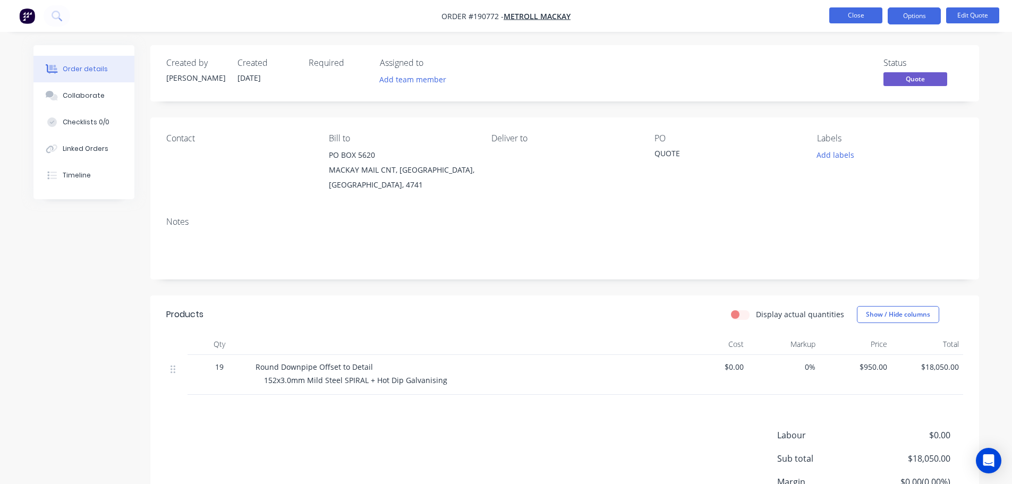
click at [871, 13] on button "Close" at bounding box center [855, 15] width 53 height 16
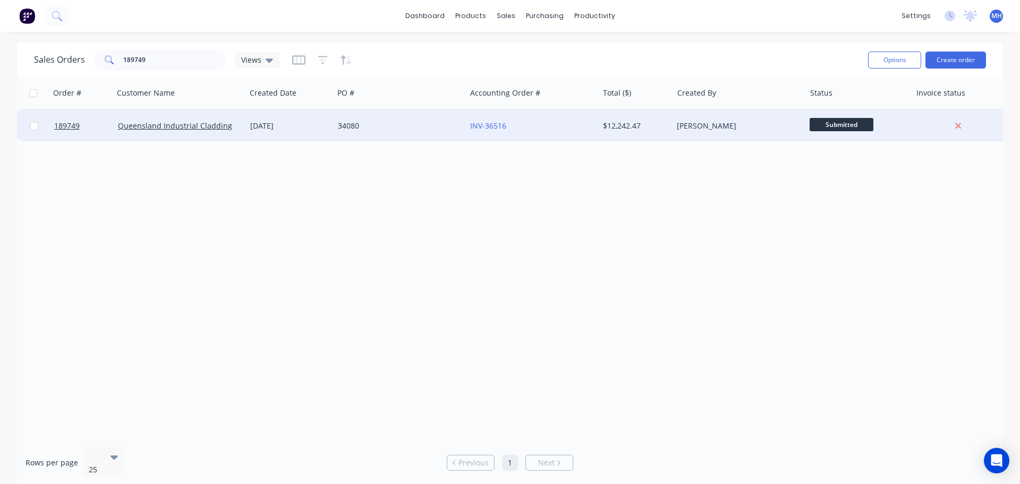
click at [396, 133] on div "34080" at bounding box center [400, 126] width 132 height 32
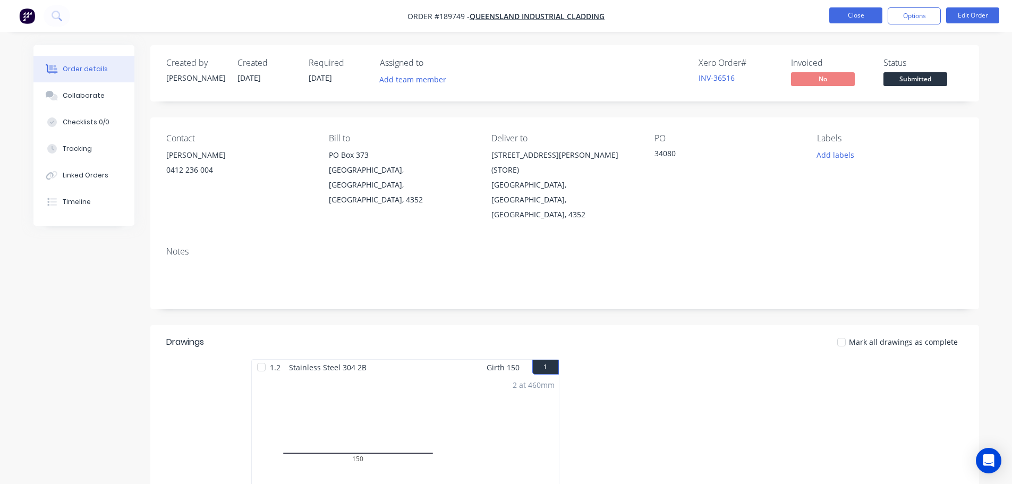
click at [856, 18] on button "Close" at bounding box center [855, 15] width 53 height 16
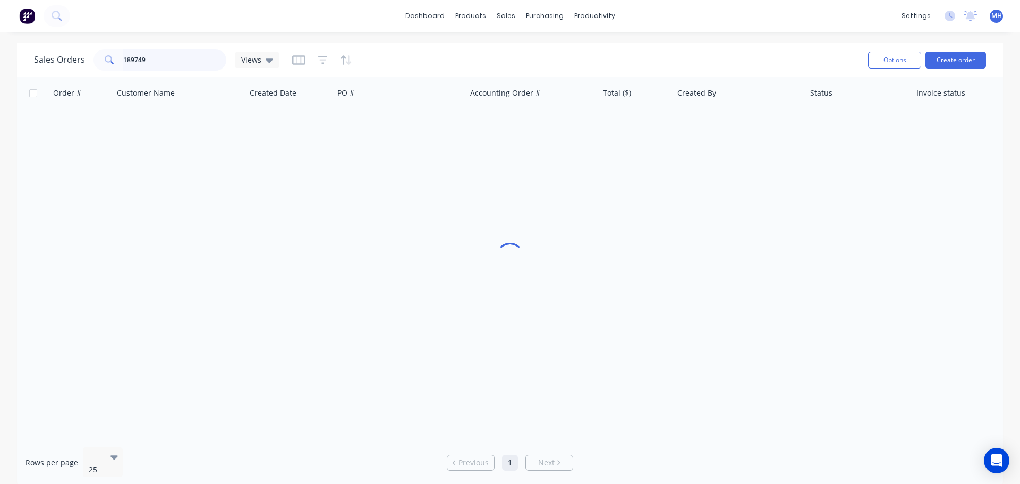
click at [159, 49] on input "189749" at bounding box center [175, 59] width 104 height 21
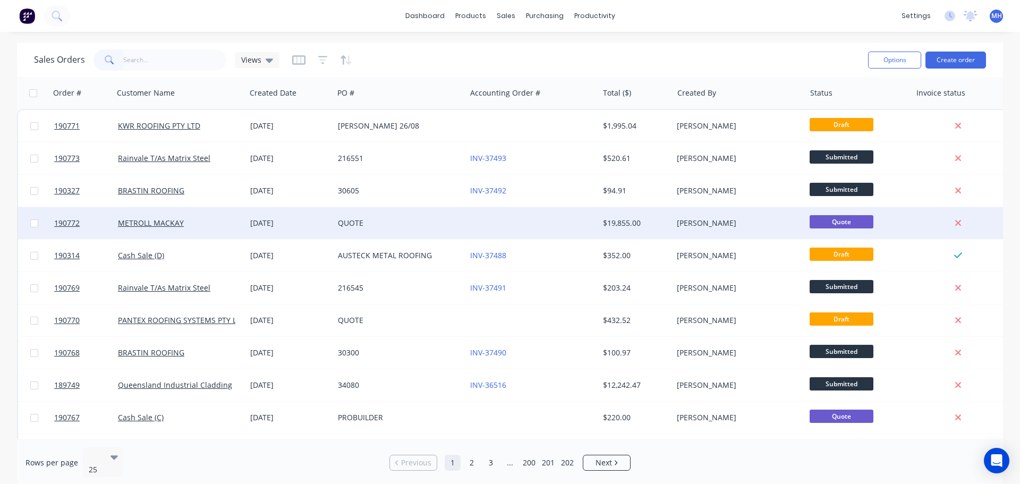
click at [401, 223] on div "QUOTE" at bounding box center [397, 223] width 118 height 11
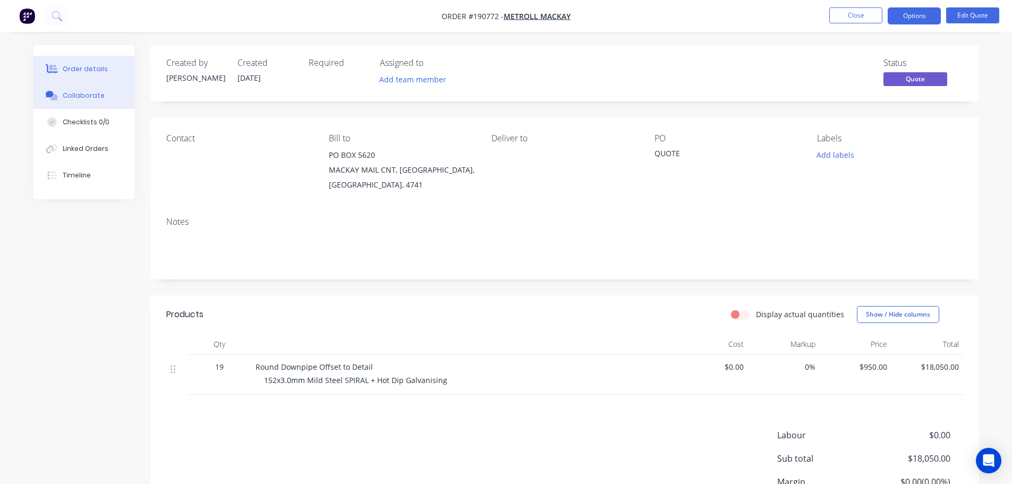
click at [96, 95] on div "Collaborate" at bounding box center [84, 96] width 42 height 10
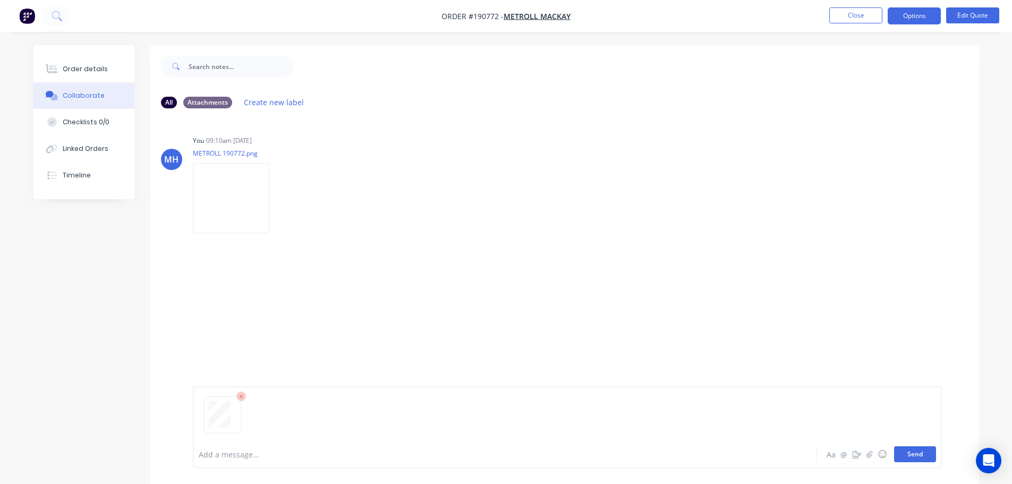
click at [909, 454] on button "Send" at bounding box center [915, 454] width 42 height 16
click at [247, 450] on div at bounding box center [475, 454] width 552 height 11
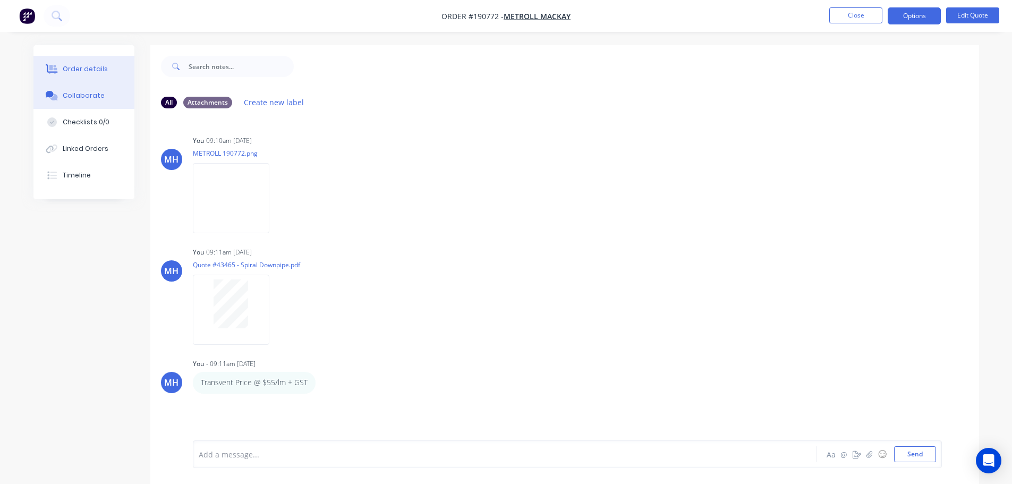
click at [88, 72] on div "Order details" at bounding box center [85, 69] width 45 height 10
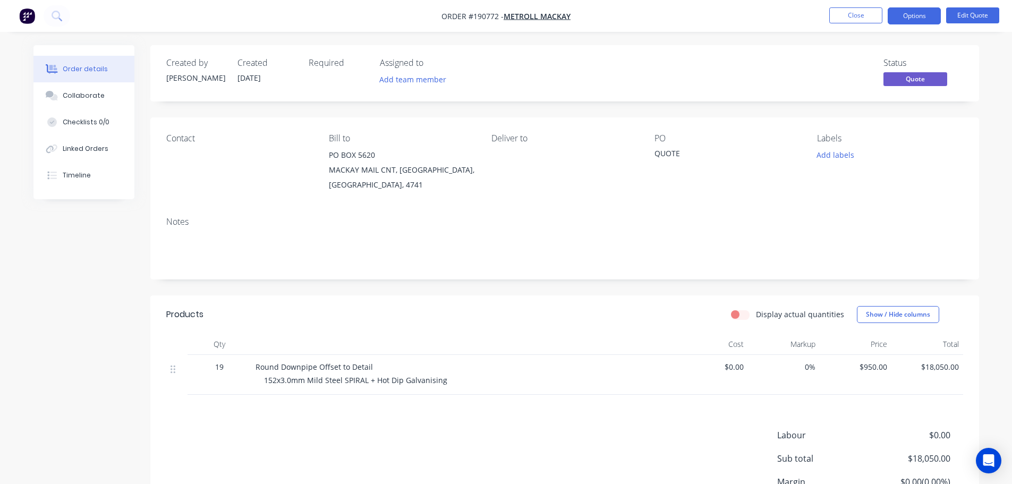
click at [883, 18] on ul "Close Options Edit Quote" at bounding box center [913, 15] width 195 height 17
click at [869, 10] on button "Close" at bounding box center [855, 15] width 53 height 16
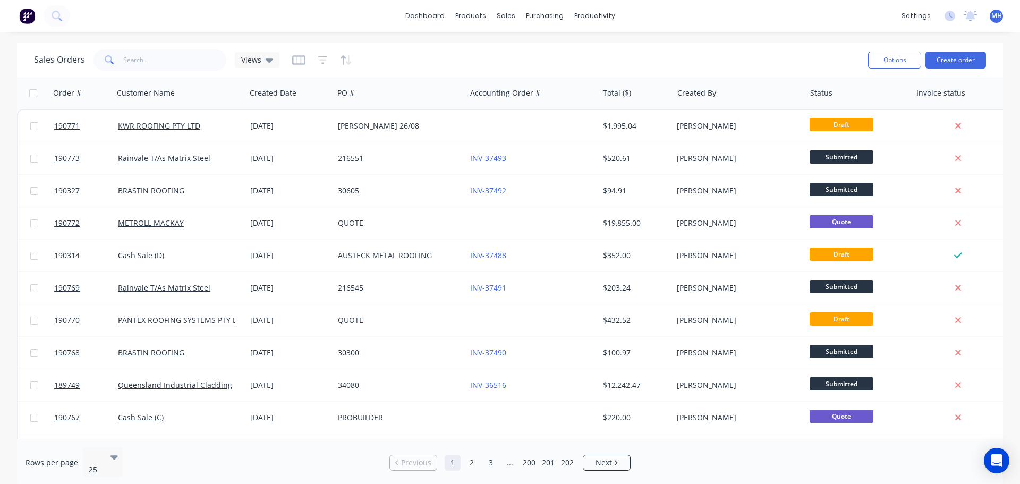
drag, startPoint x: 406, startPoint y: 61, endPoint x: 407, endPoint y: 72, distance: 11.3
click at [406, 61] on div "Sales Orders Views" at bounding box center [446, 60] width 825 height 26
click at [189, 48] on div "Sales Orders Views" at bounding box center [446, 60] width 825 height 26
click at [199, 59] on input "text" at bounding box center [175, 59] width 104 height 21
click at [164, 62] on input "text" at bounding box center [175, 59] width 104 height 21
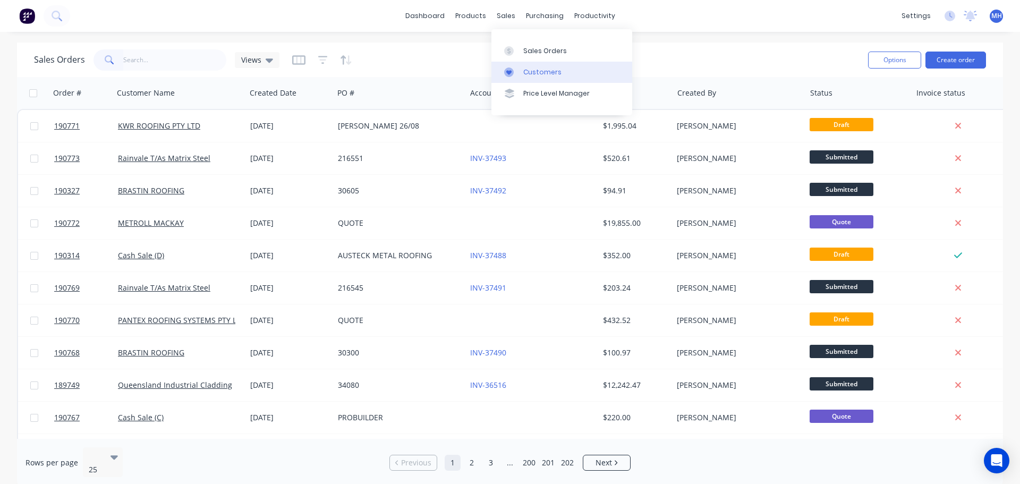
click at [539, 81] on link "Customers" at bounding box center [561, 72] width 141 height 21
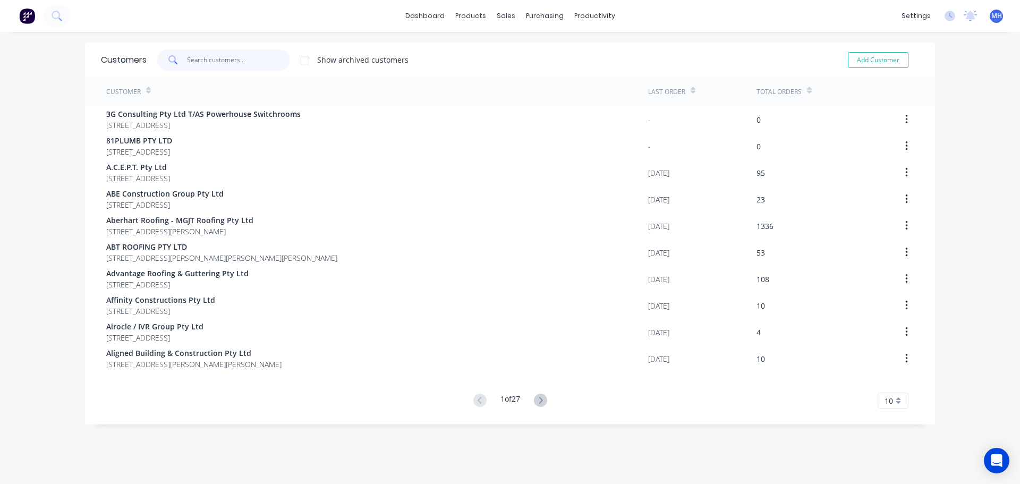
click at [239, 64] on input "text" at bounding box center [239, 59] width 104 height 21
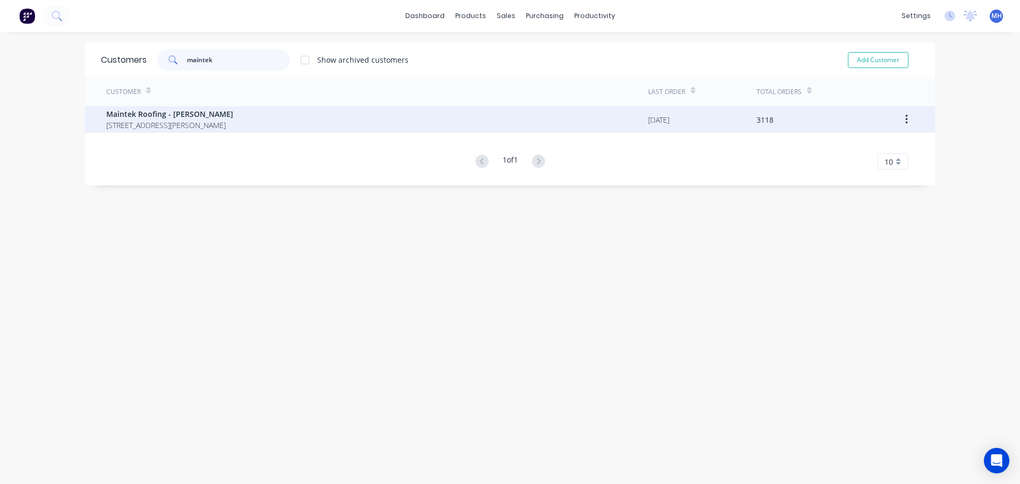
type input "maintek"
click at [217, 122] on span "247-251 Wilson Road BUCCAN Queensland Australia 4207" at bounding box center [169, 125] width 127 height 11
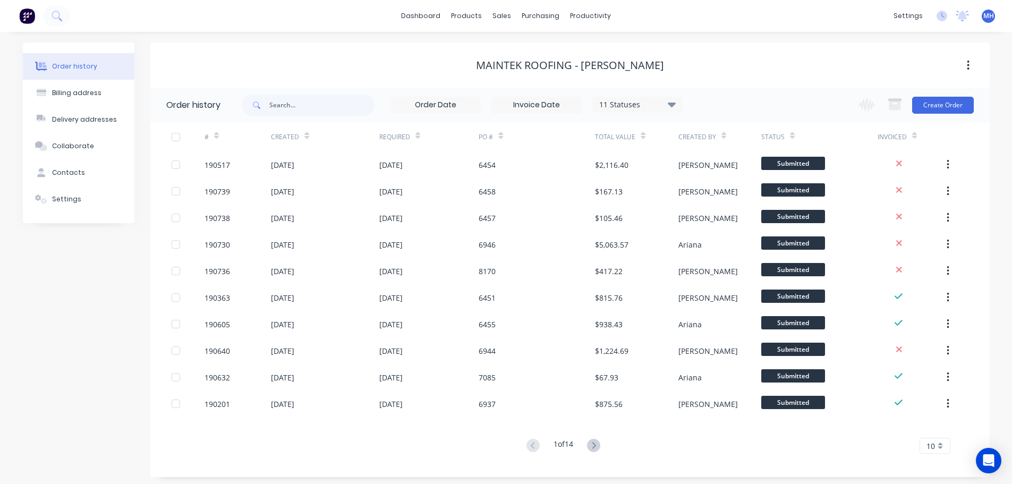
click at [332, 116] on div "11 Statuses Invoice Status Invoiced Not Invoiced Partial Order Status All Archi…" at bounding box center [462, 105] width 441 height 35
click at [308, 106] on input "text" at bounding box center [321, 105] width 105 height 21
type input "6926"
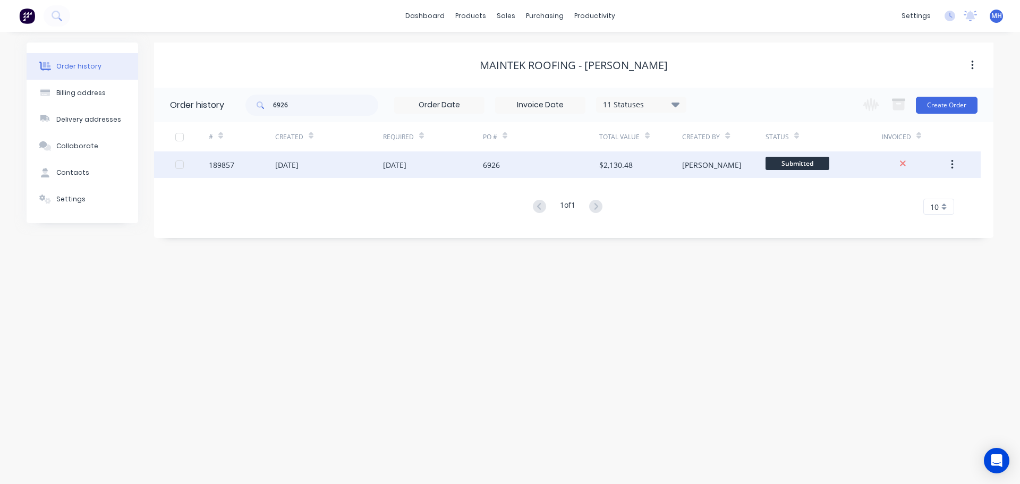
click at [364, 168] on div "15 Aug 2025" at bounding box center [329, 164] width 108 height 27
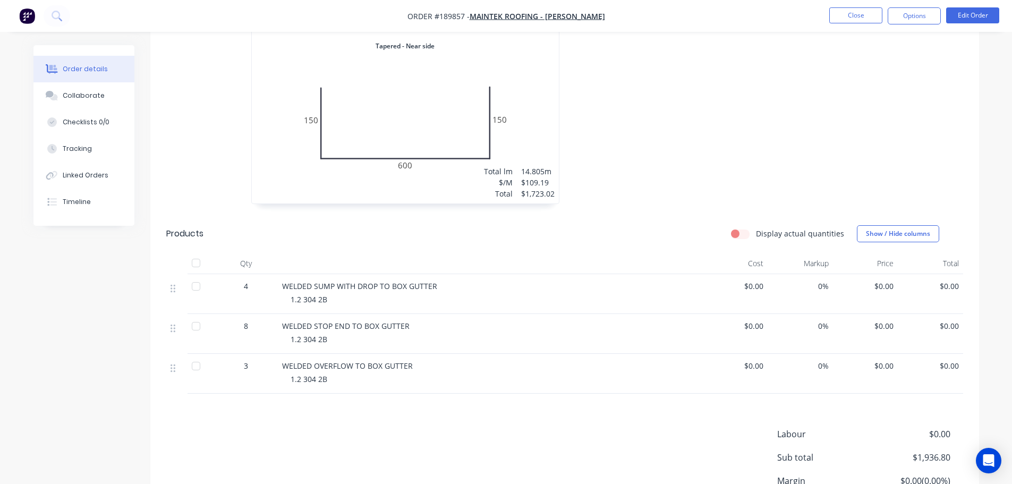
scroll to position [531, 0]
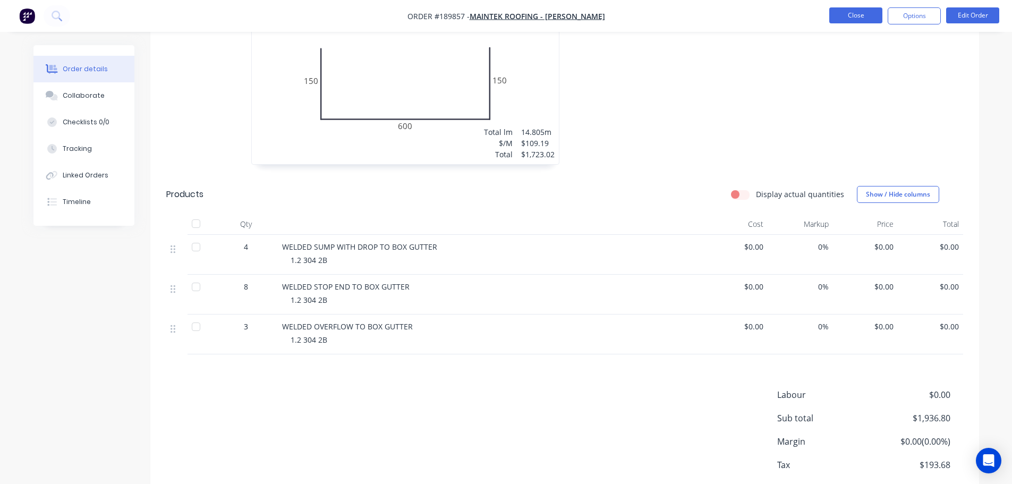
click at [849, 14] on button "Close" at bounding box center [855, 15] width 53 height 16
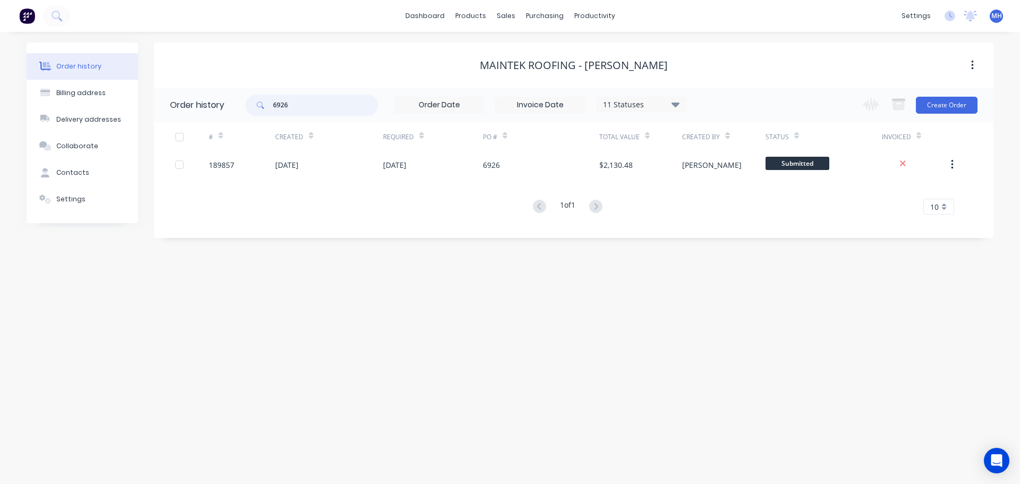
click at [305, 101] on input "6926" at bounding box center [325, 105] width 105 height 21
type input "6928"
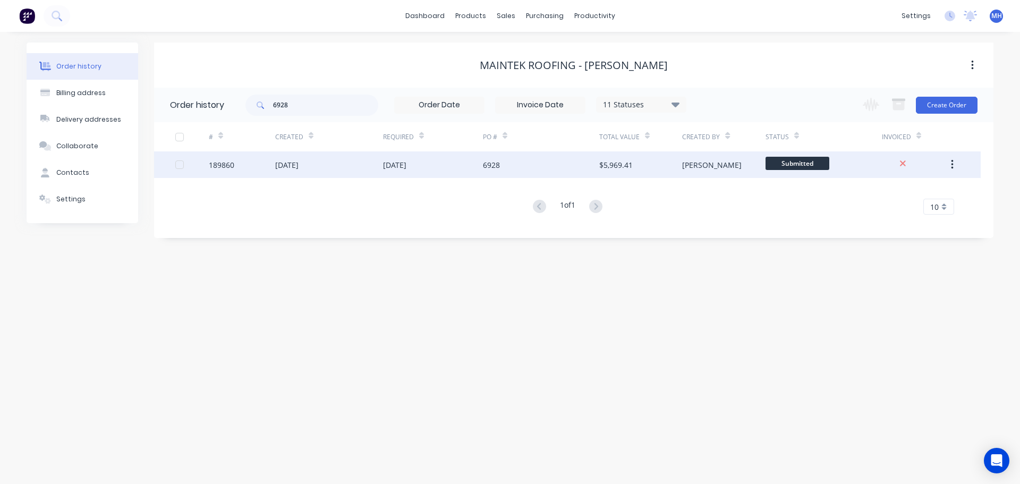
click at [433, 163] on div "01 Sep 2025" at bounding box center [433, 164] width 100 height 27
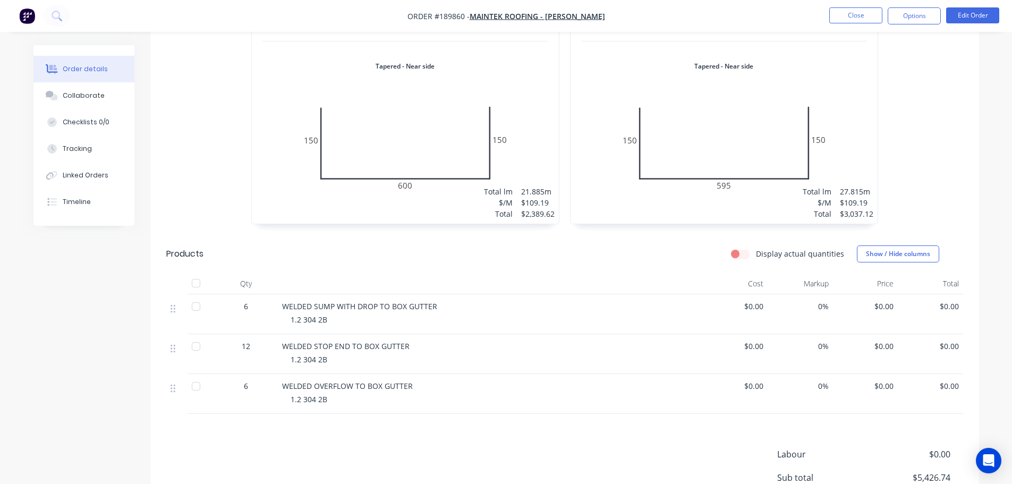
scroll to position [580, 0]
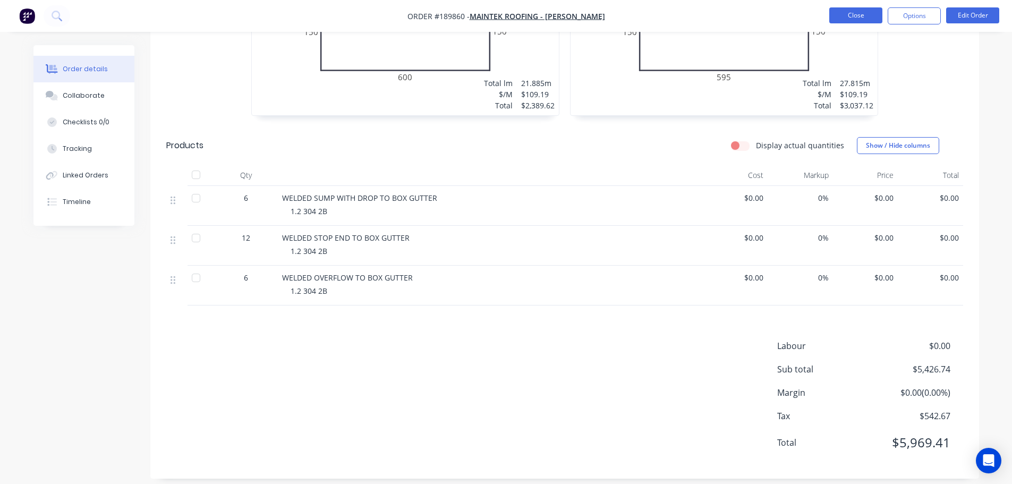
click at [870, 16] on button "Close" at bounding box center [855, 15] width 53 height 16
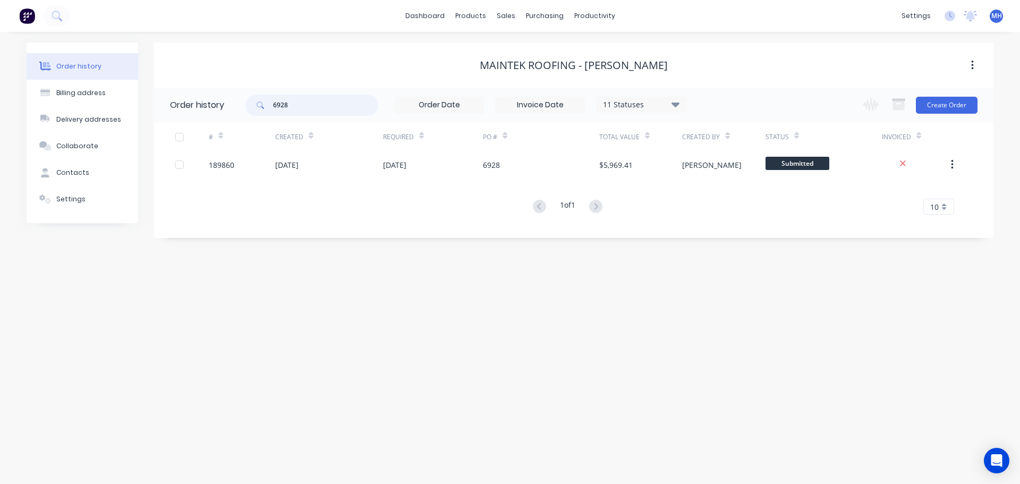
drag, startPoint x: 300, startPoint y: 108, endPoint x: 285, endPoint y: 109, distance: 14.9
click at [285, 109] on input "6928" at bounding box center [325, 105] width 105 height 21
type input "6926"
click at [327, 144] on div "Created" at bounding box center [329, 136] width 108 height 29
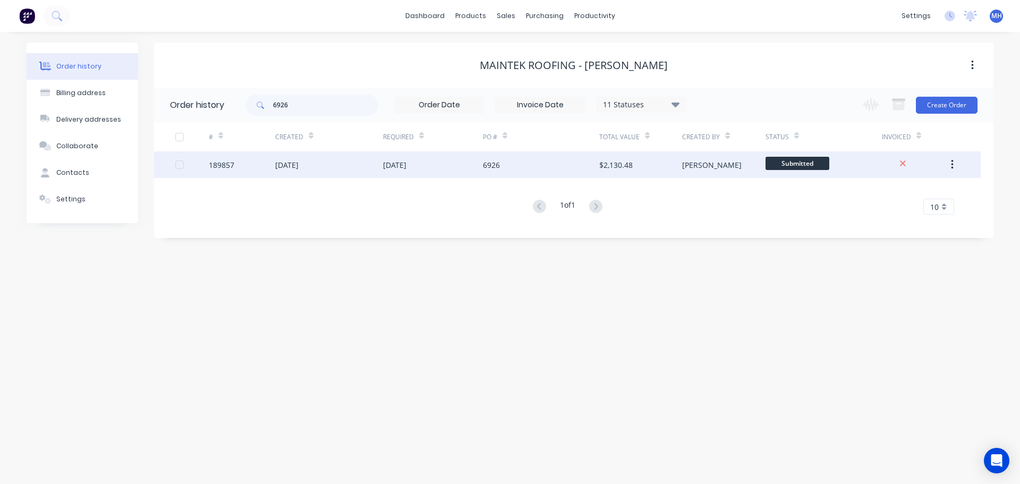
click at [327, 173] on div "15 Aug 2025" at bounding box center [329, 164] width 108 height 27
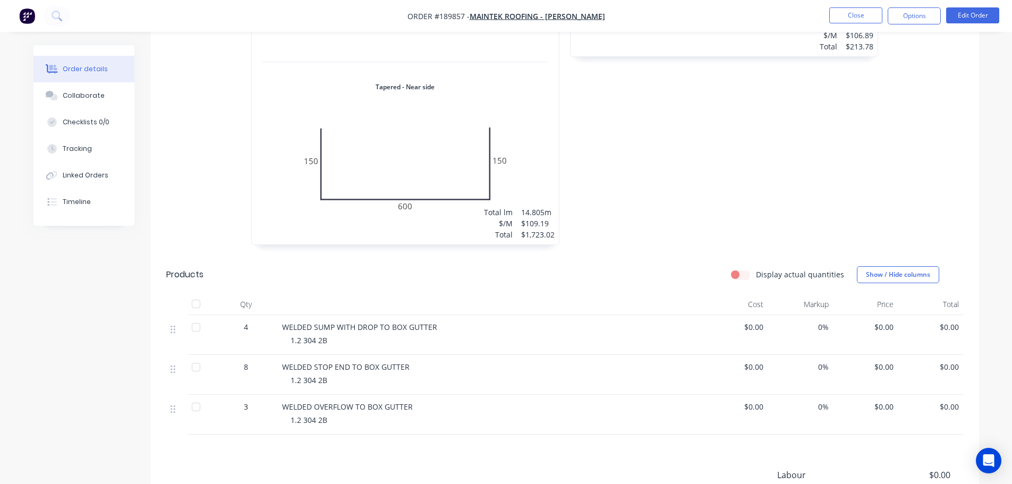
scroll to position [531, 0]
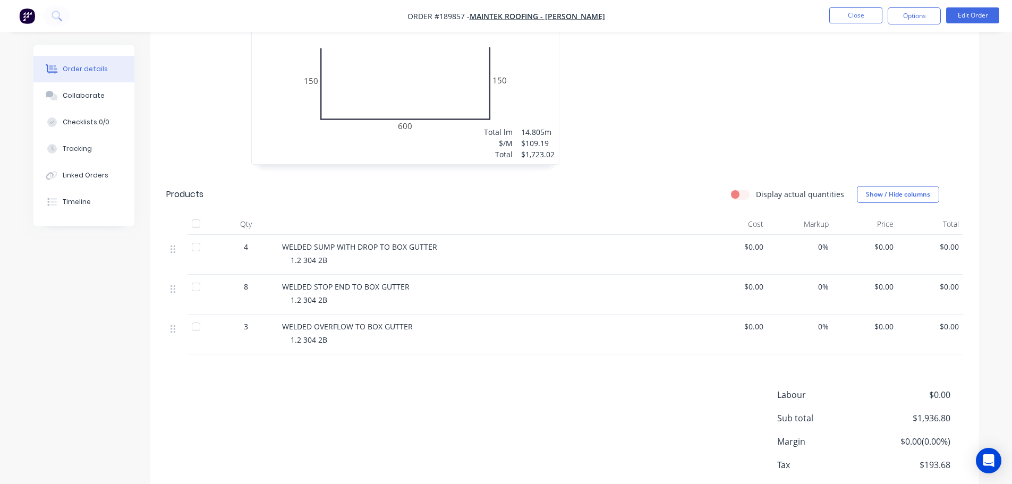
click at [508, 411] on div "Labour $0.00 Sub total $1,936.80 Margin $0.00 ( 0.00 %) Tax $193.68 Total $2,13…" at bounding box center [564, 449] width 797 height 123
click at [75, 305] on div "Created by Hayden Created 15/08/25 Required 01/09/25 Assigned to Add team membe…" at bounding box center [505, 28] width 945 height 1029
click at [964, 14] on button "Edit Order" at bounding box center [972, 15] width 53 height 16
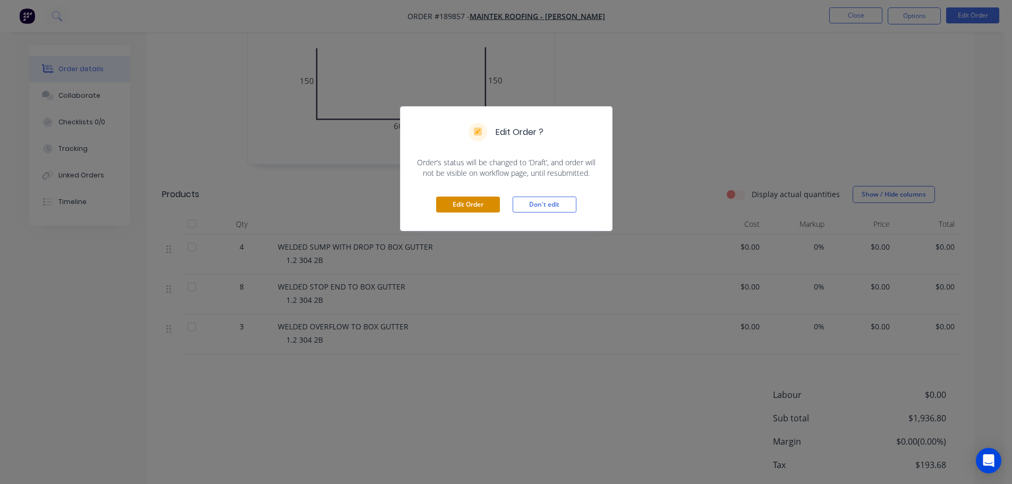
click at [453, 197] on button "Edit Order" at bounding box center [468, 205] width 64 height 16
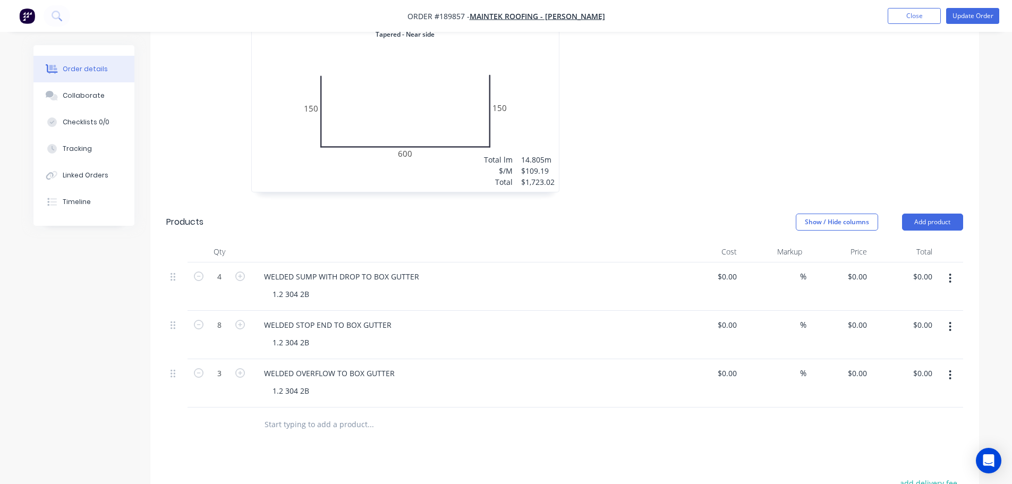
scroll to position [584, 0]
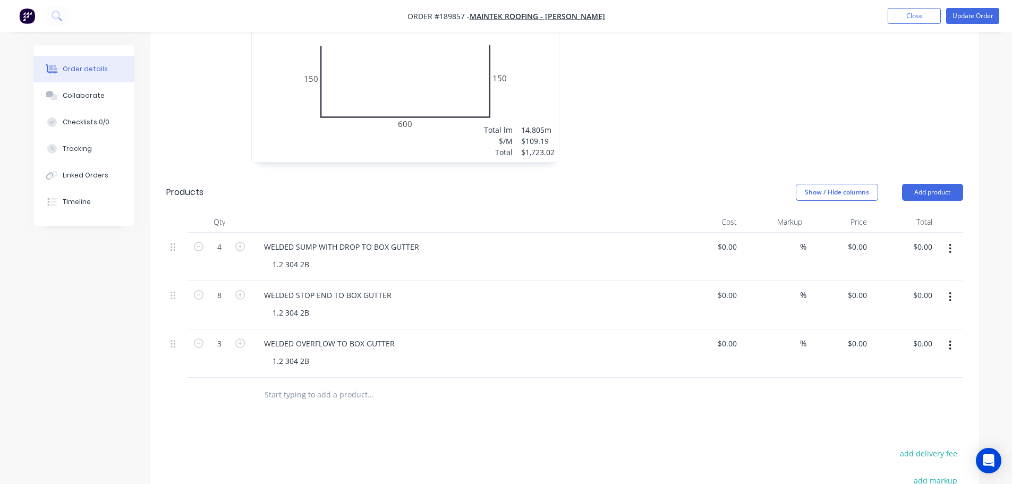
click at [918, 173] on header "Products Show / Hide columns Add product" at bounding box center [564, 192] width 829 height 38
click at [918, 184] on button "Add product" at bounding box center [932, 192] width 61 height 17
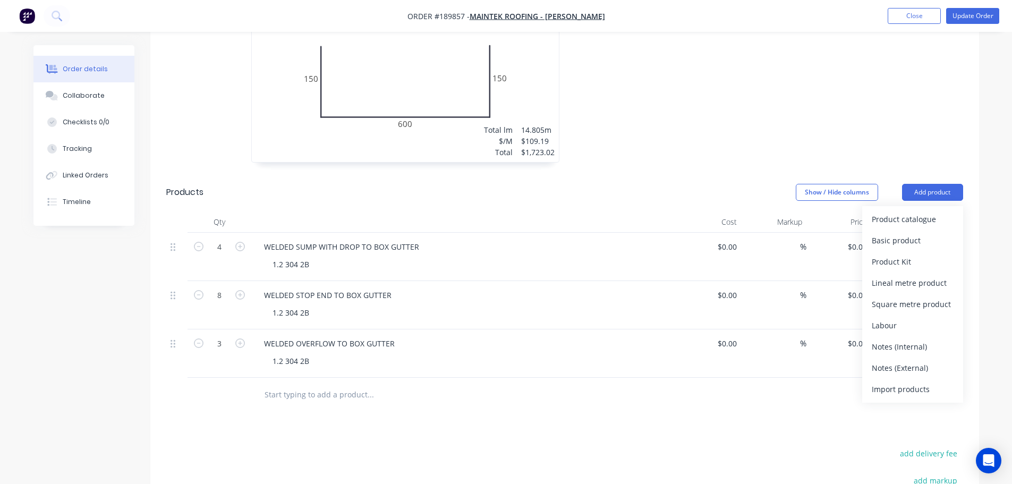
click at [918, 211] on div "Product catalogue" at bounding box center [913, 218] width 82 height 15
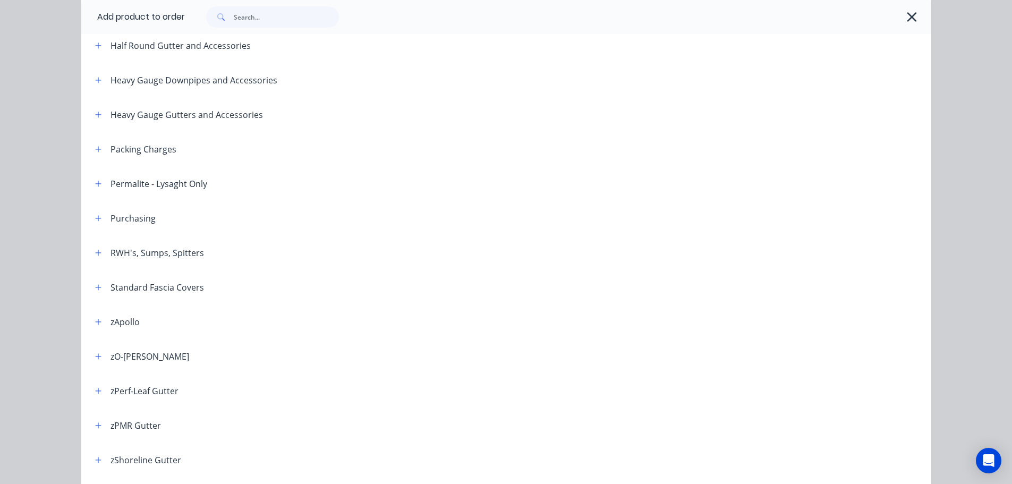
scroll to position [266, 0]
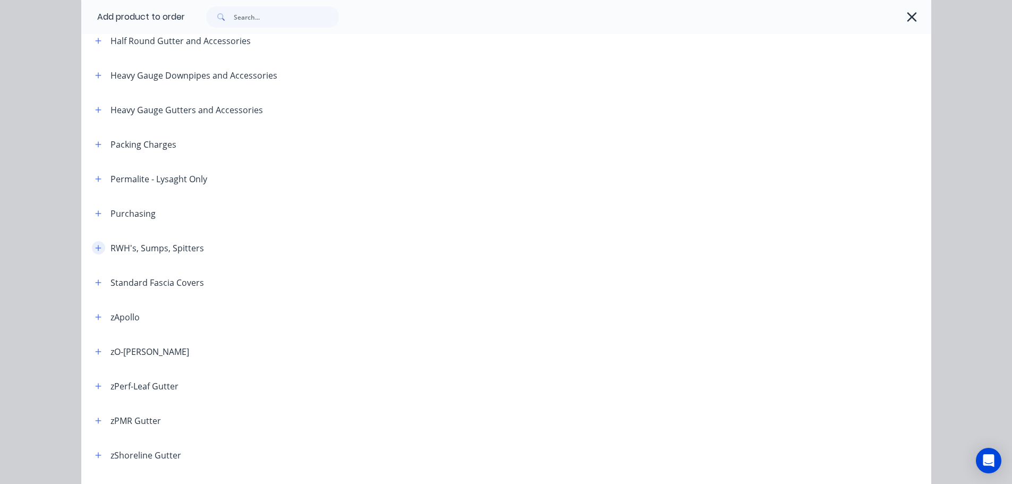
click at [95, 248] on icon "button" at bounding box center [98, 248] width 6 height 6
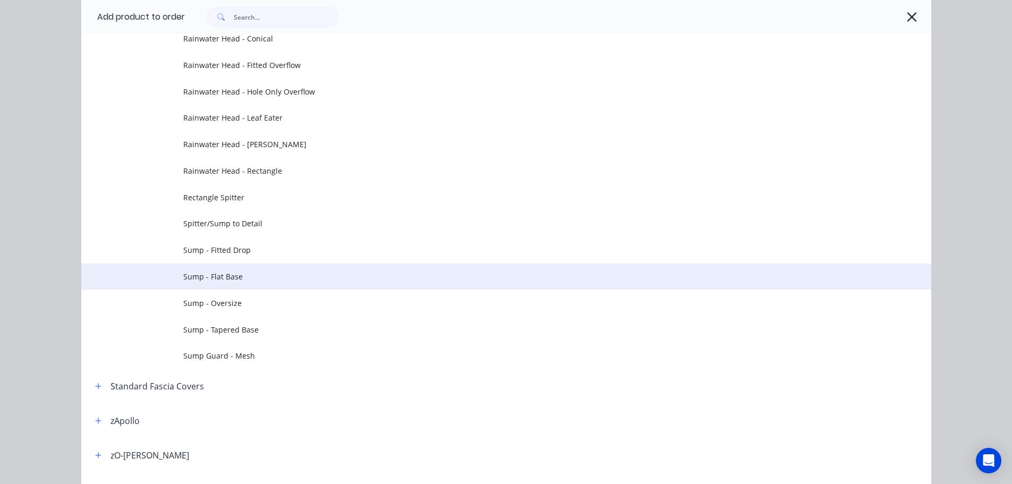
scroll to position [584, 0]
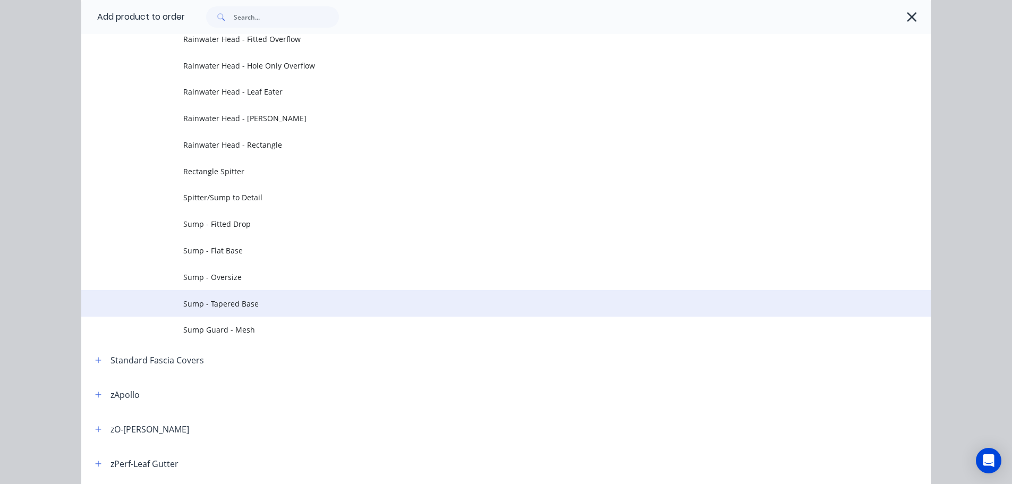
click at [269, 302] on span "Sump - Tapered Base" at bounding box center [482, 303] width 598 height 11
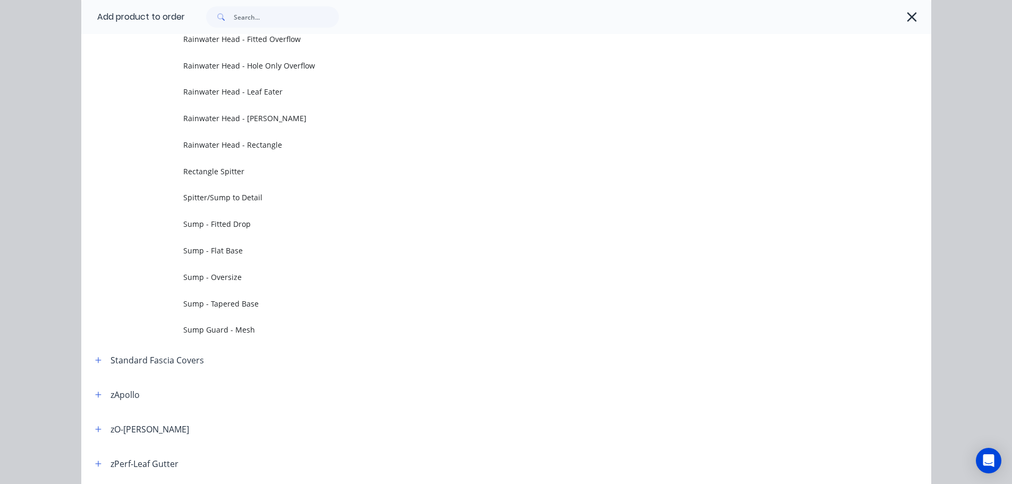
scroll to position [0, 0]
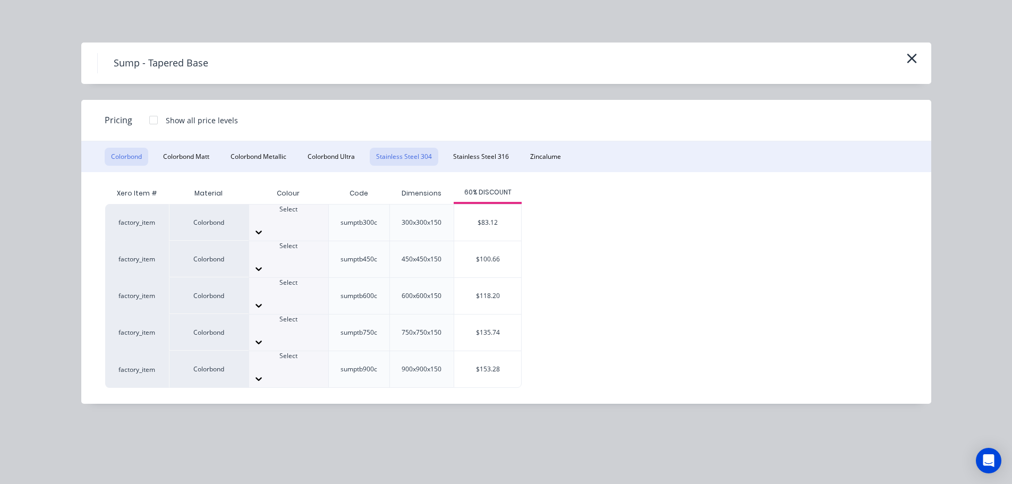
click at [429, 160] on button "Stainless Steel 304" at bounding box center [404, 157] width 69 height 18
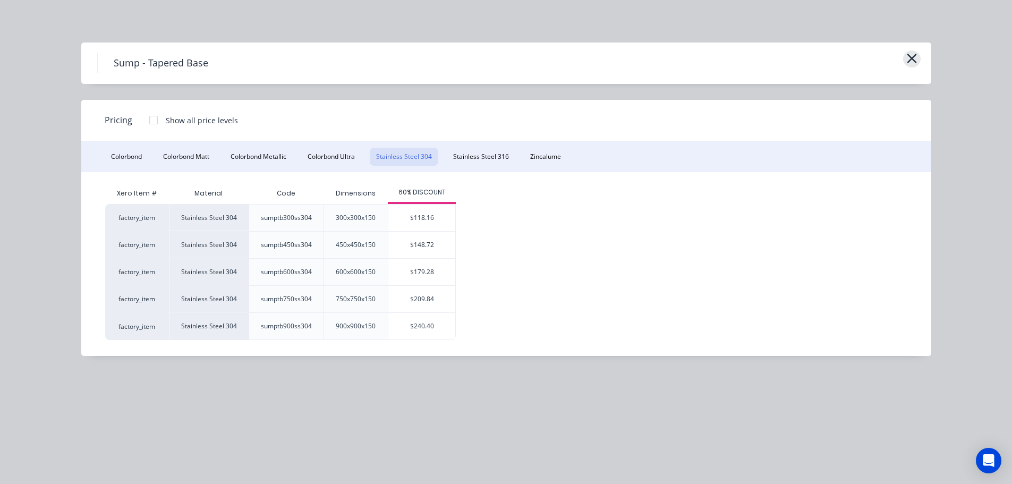
click at [915, 58] on icon "button" at bounding box center [911, 58] width 11 height 15
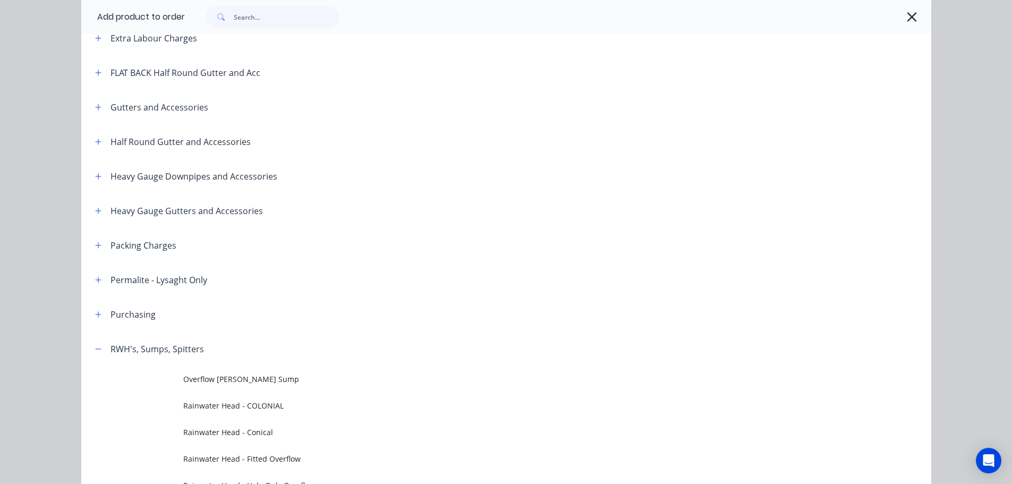
scroll to position [159, 0]
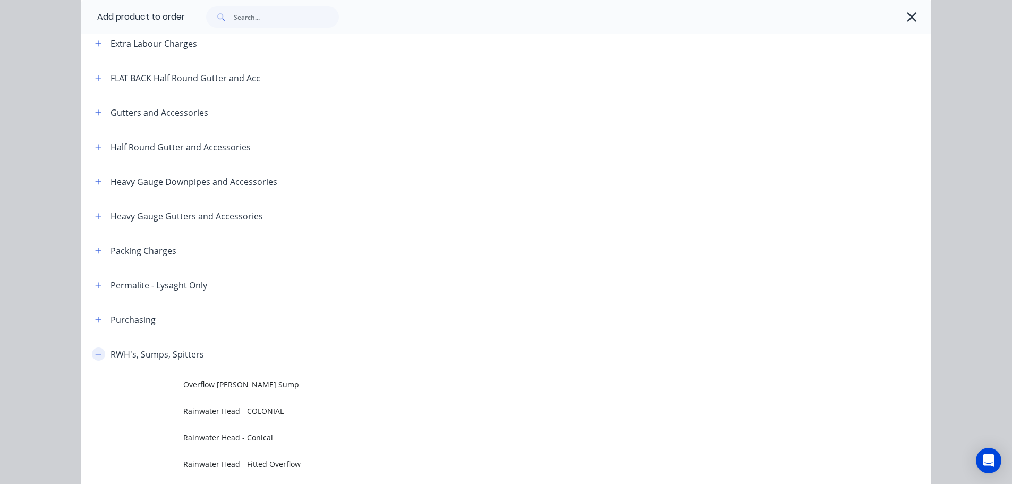
click at [97, 355] on icon "button" at bounding box center [98, 354] width 6 height 7
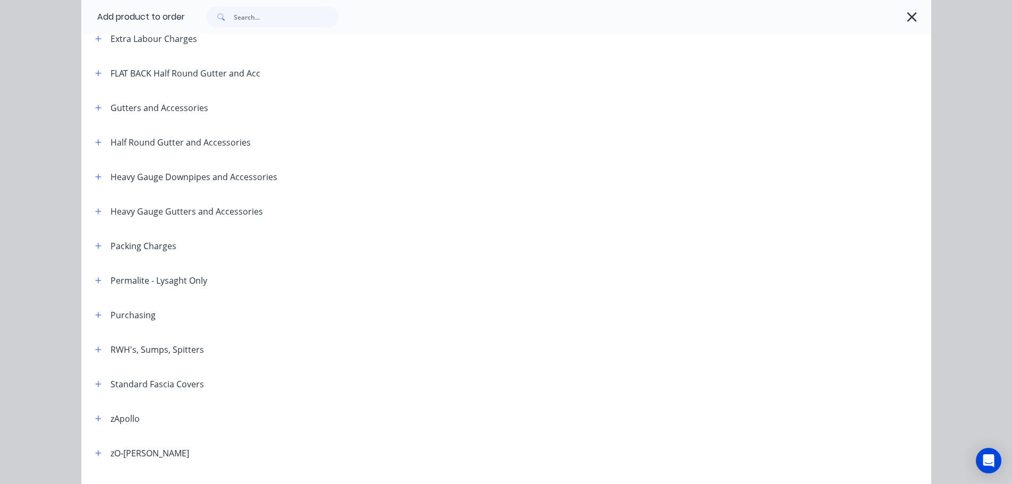
scroll to position [104, 0]
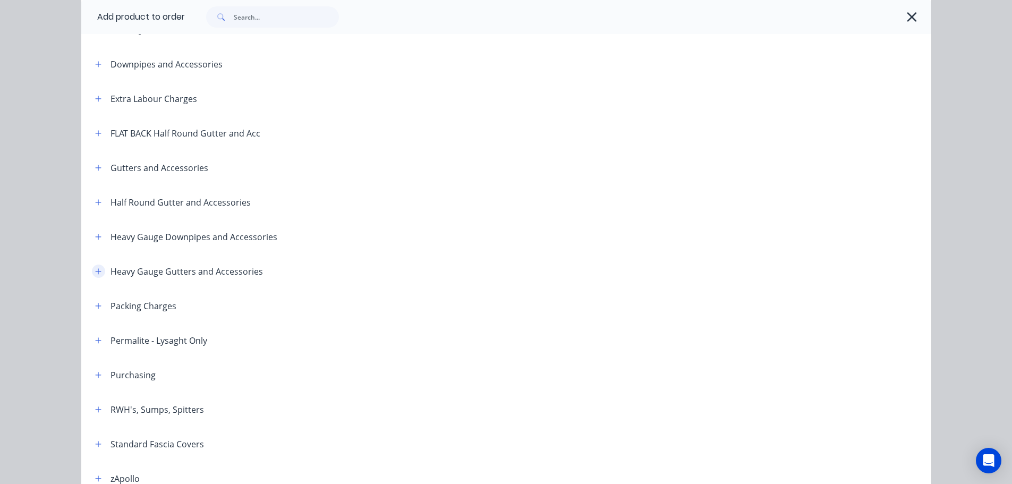
click at [95, 272] on icon "button" at bounding box center [98, 271] width 6 height 6
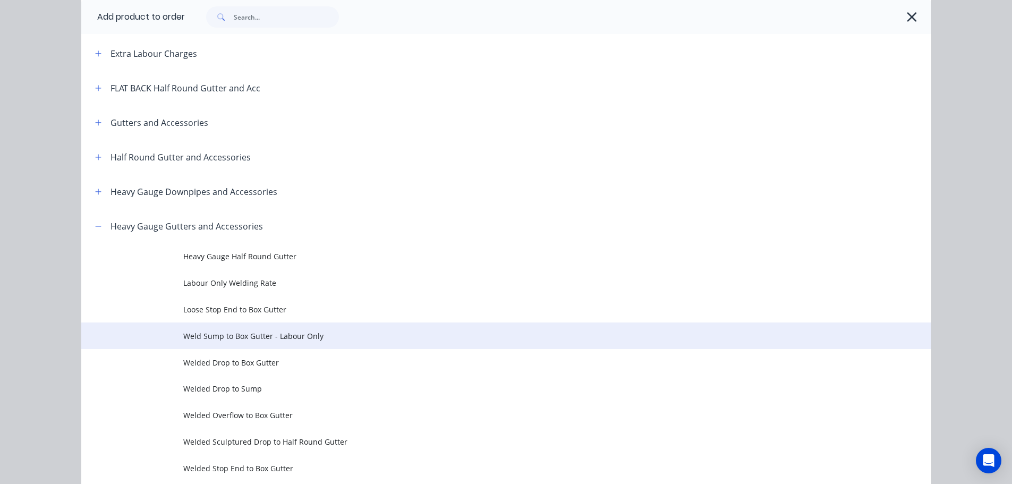
scroll to position [210, 0]
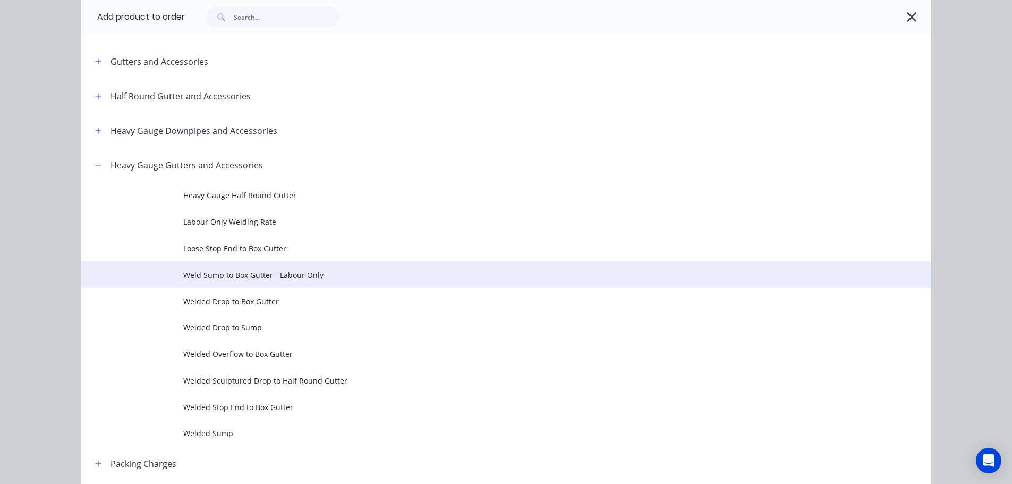
click at [254, 279] on span "Weld Sump to Box Gutter - Labour Only" at bounding box center [482, 274] width 598 height 11
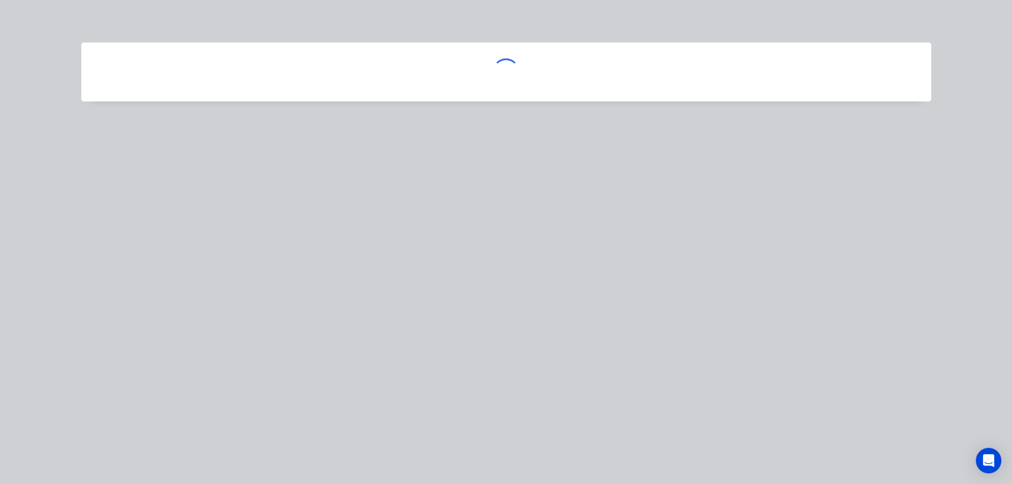
scroll to position [0, 0]
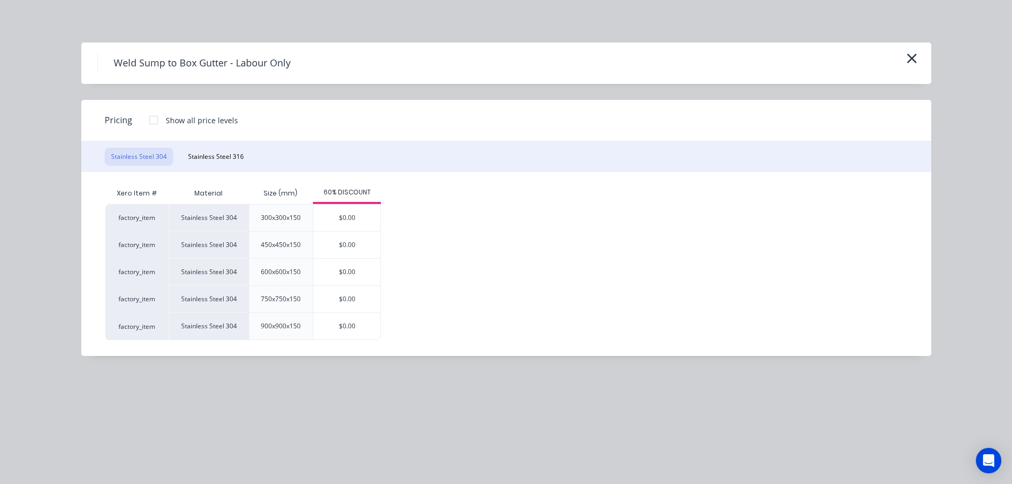
click at [151, 119] on div at bounding box center [153, 119] width 21 height 21
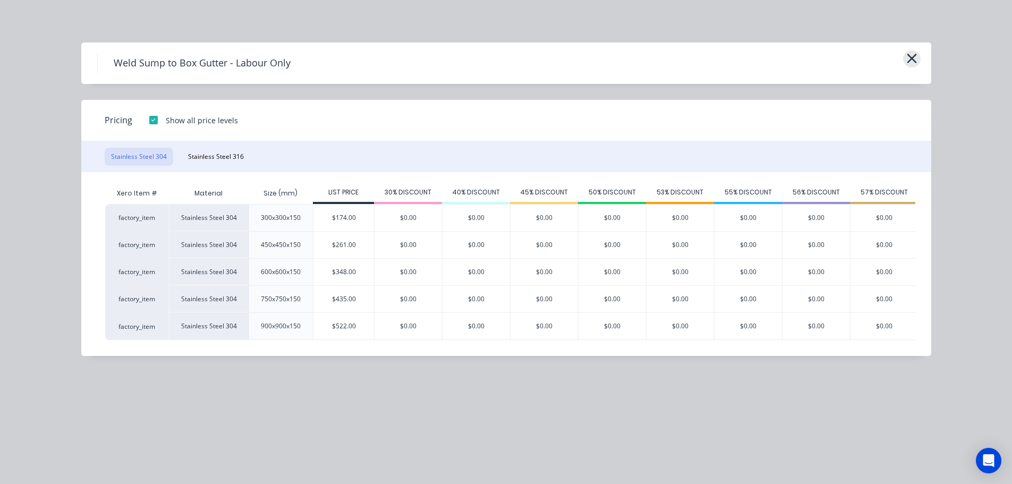
drag, startPoint x: 911, startPoint y: 52, endPoint x: 909, endPoint y: 59, distance: 7.7
click at [909, 59] on icon "button" at bounding box center [911, 58] width 11 height 15
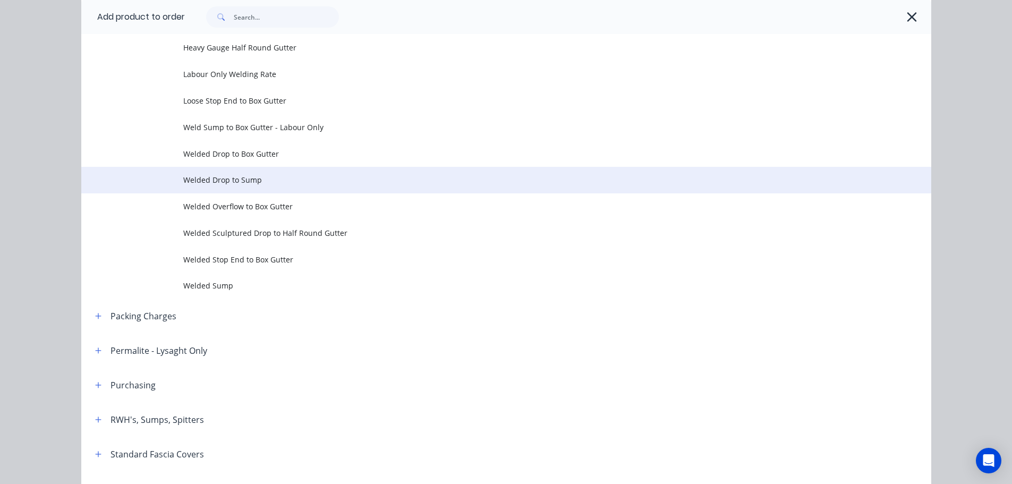
click at [229, 179] on span "Welded Drop to Sump" at bounding box center [482, 179] width 598 height 11
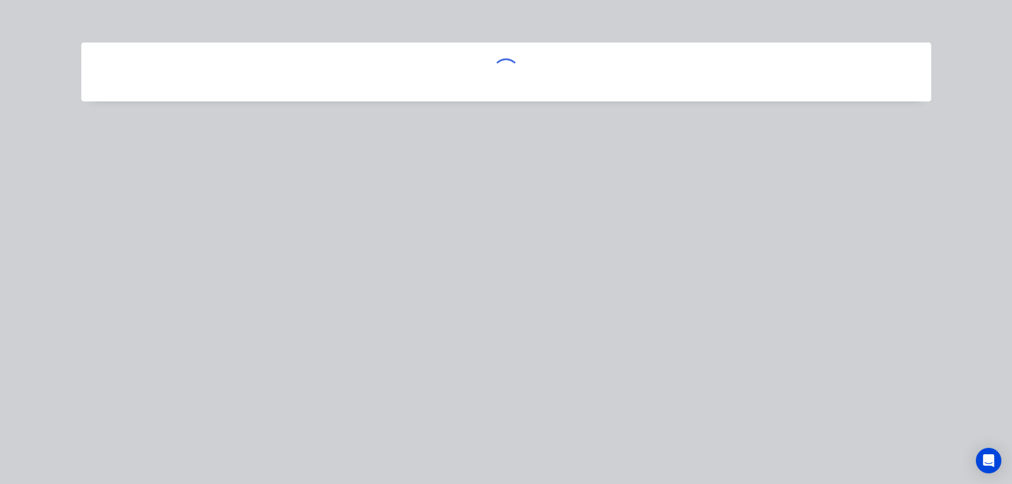
scroll to position [0, 0]
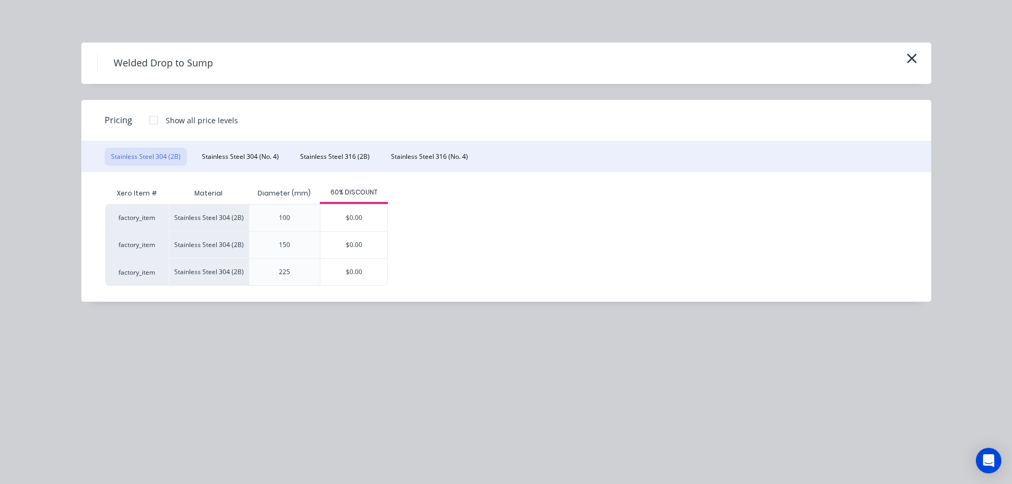
click at [151, 121] on div at bounding box center [153, 119] width 21 height 21
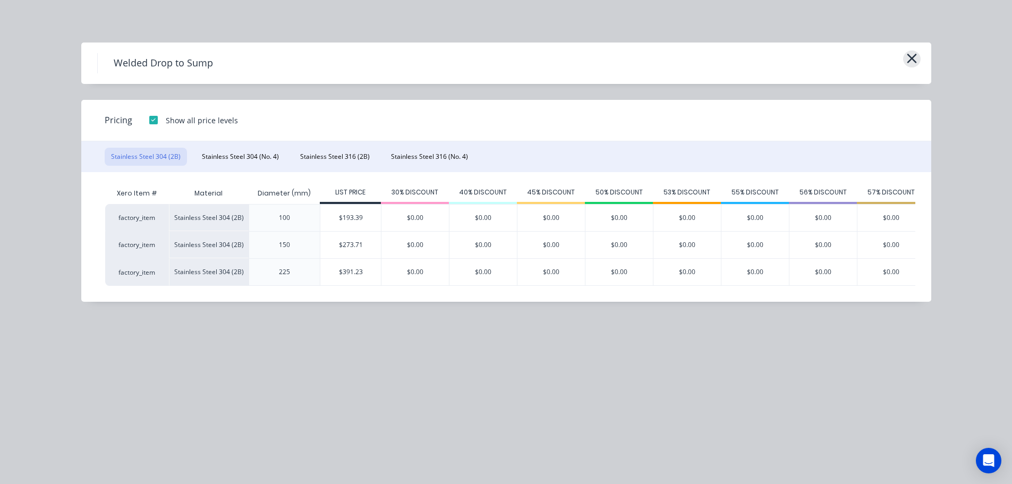
click at [913, 56] on icon "button" at bounding box center [911, 58] width 11 height 15
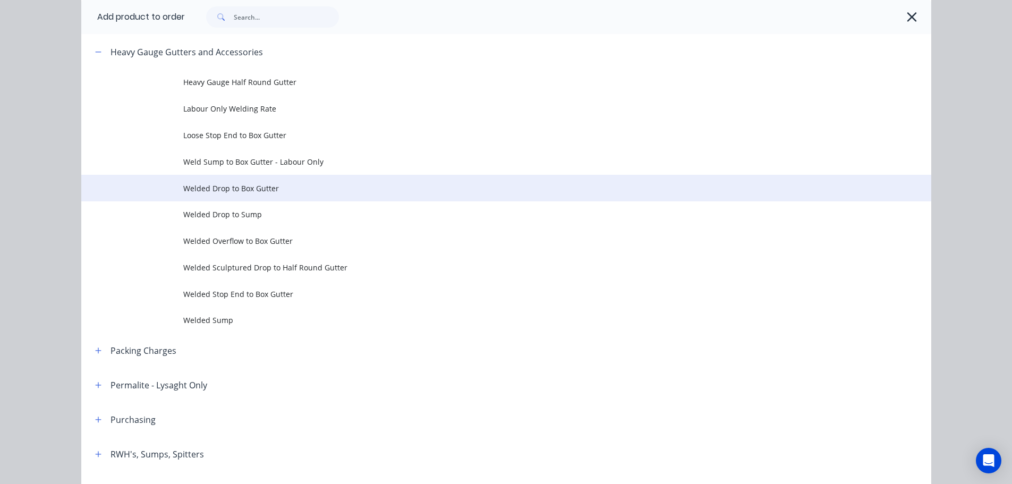
scroll to position [305, 0]
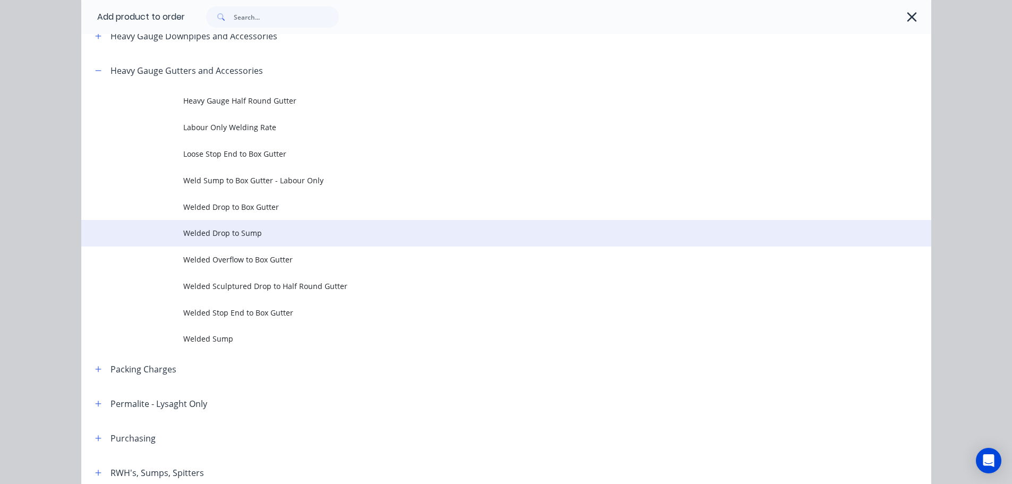
click at [297, 229] on span "Welded Drop to Sump" at bounding box center [482, 232] width 598 height 11
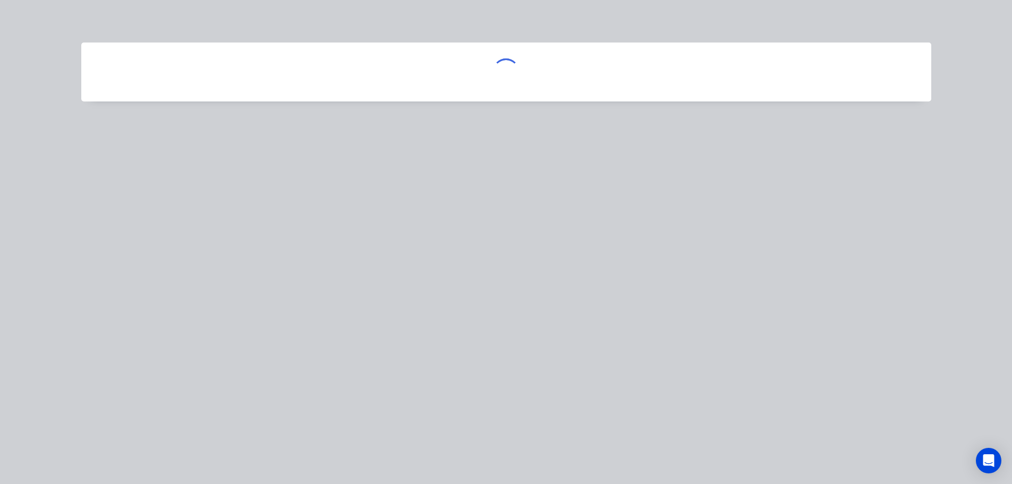
scroll to position [0, 0]
click at [297, 229] on div at bounding box center [506, 242] width 1012 height 484
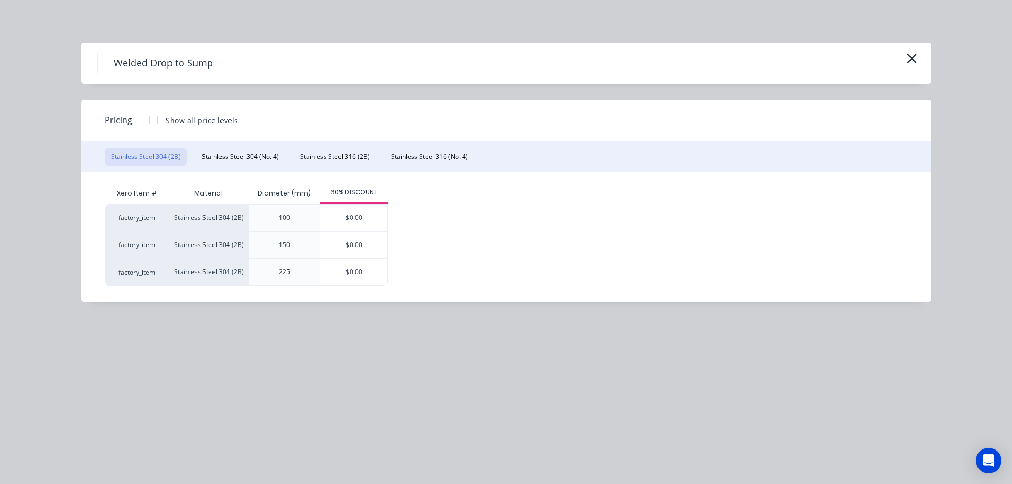
click at [920, 63] on div "Welded Drop to Sump" at bounding box center [506, 62] width 850 height 41
click at [915, 63] on icon "button" at bounding box center [911, 58] width 11 height 15
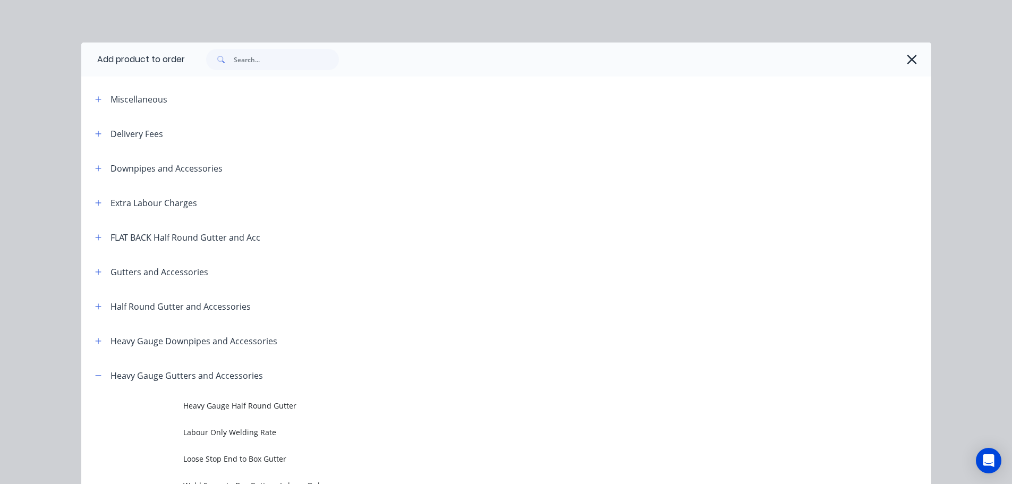
scroll to position [358, 0]
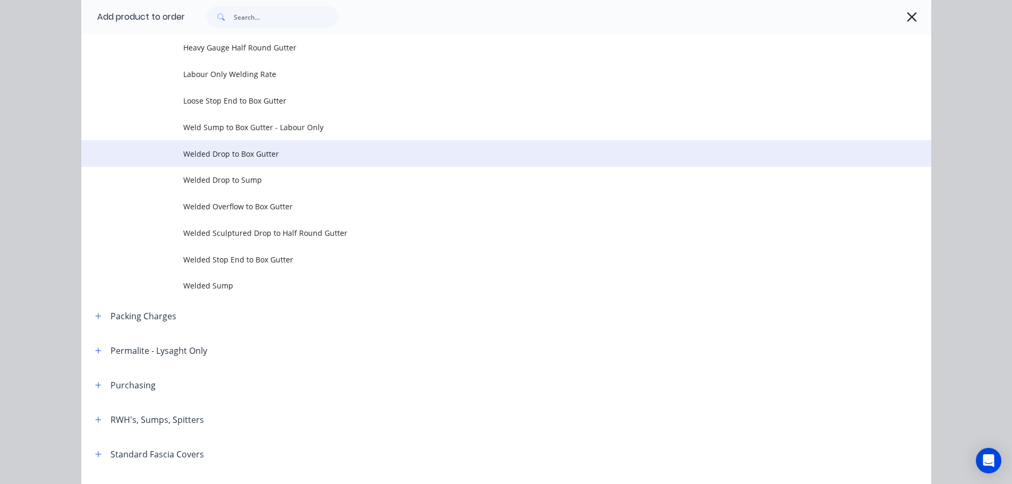
click at [363, 149] on span "Welded Drop to Box Gutter" at bounding box center [482, 153] width 598 height 11
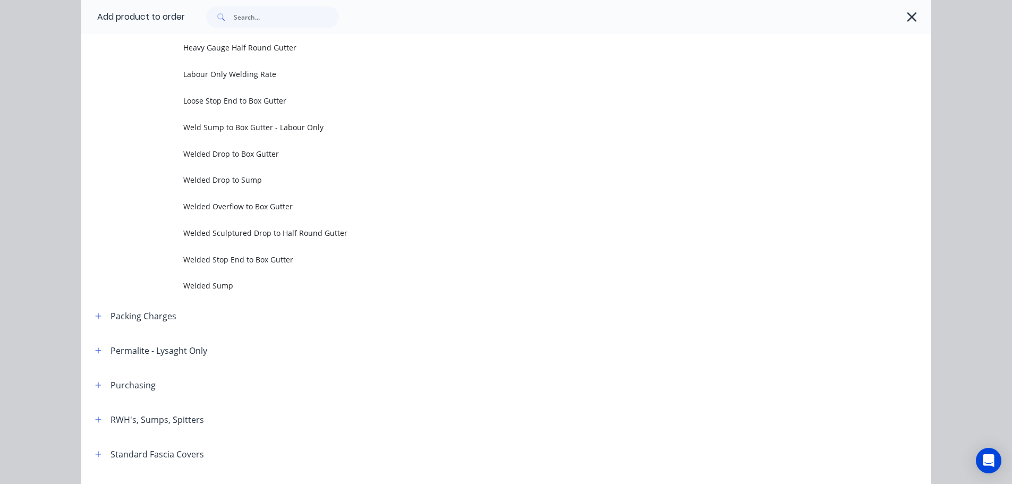
scroll to position [0, 0]
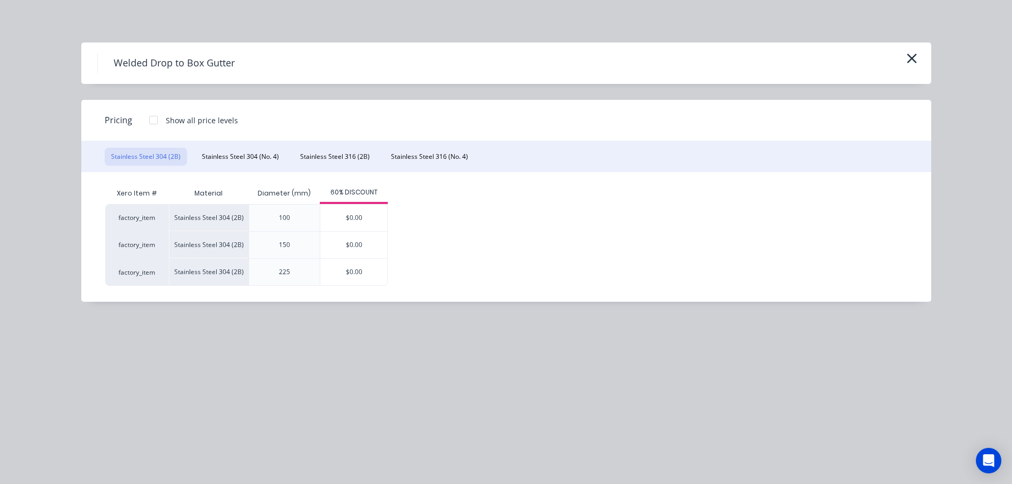
click at [154, 120] on div at bounding box center [153, 119] width 21 height 21
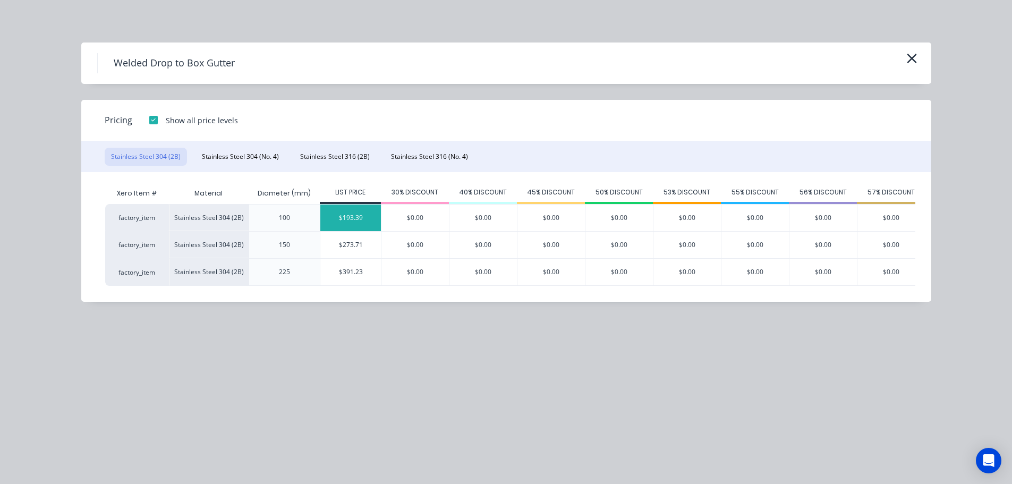
click at [341, 221] on div "$193.39" at bounding box center [350, 217] width 61 height 27
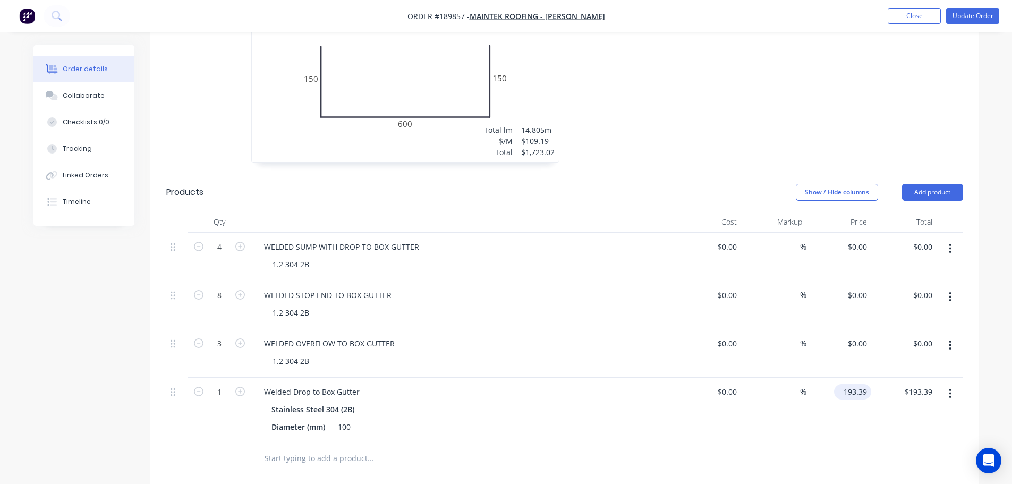
click at [860, 384] on input "193.39" at bounding box center [854, 391] width 33 height 15
type input "$77.35"
click at [821, 441] on div at bounding box center [564, 458] width 797 height 35
drag, startPoint x: 294, startPoint y: 349, endPoint x: 307, endPoint y: 350, distance: 13.3
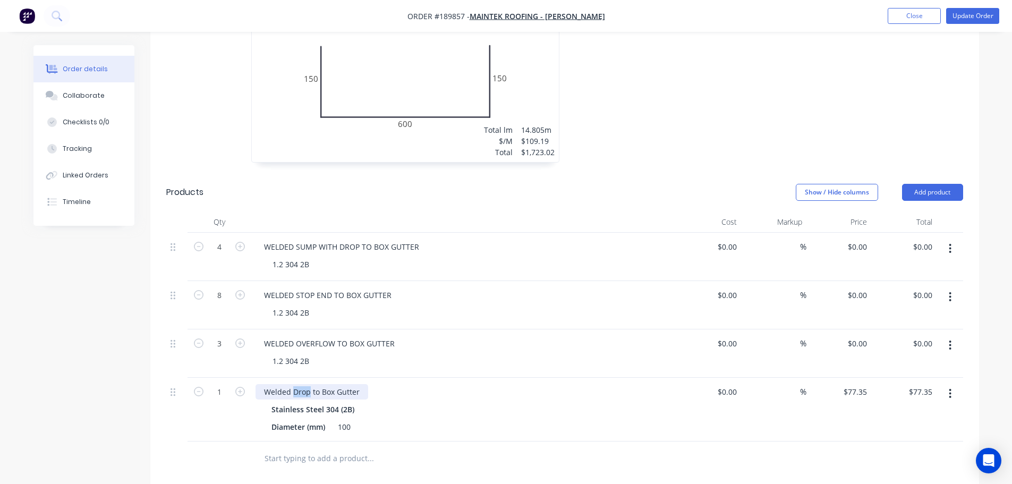
click at [307, 384] on div "Welded Drop to Box Gutter" at bounding box center [311, 391] width 113 height 15
click at [120, 371] on div "Created by Hayden Created 15/08/25 Required 01/09/25 Assigned to Add team membe…" at bounding box center [505, 104] width 945 height 1286
click at [240, 387] on icon "button" at bounding box center [240, 392] width 10 height 10
type input "2"
type input "$154.70"
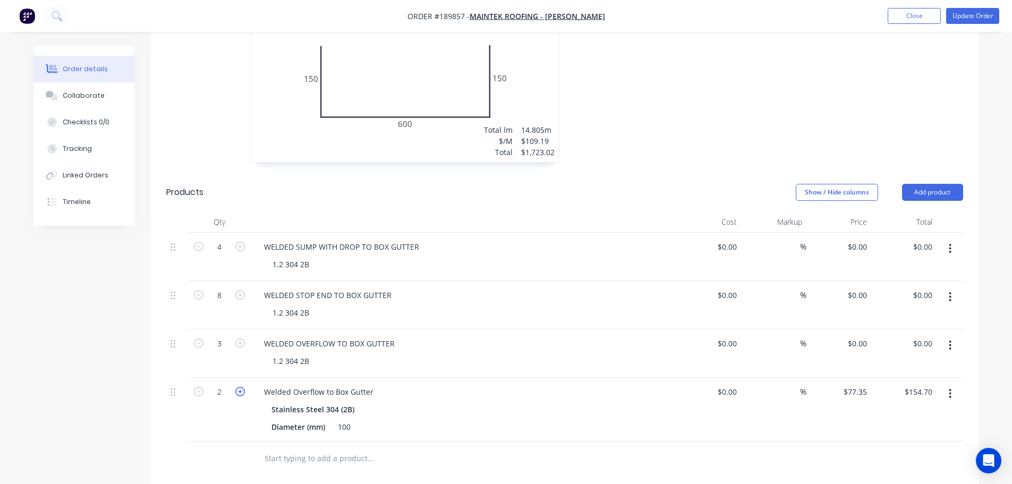
click at [240, 387] on icon "button" at bounding box center [240, 392] width 10 height 10
type input "3"
type input "$232.05"
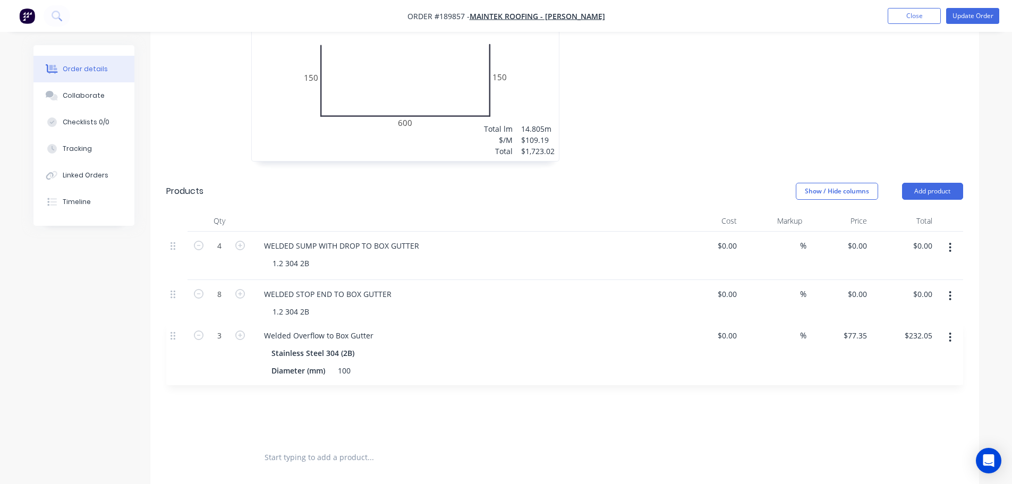
drag, startPoint x: 179, startPoint y: 346, endPoint x: 179, endPoint y: 333, distance: 13.3
click at [179, 333] on div "4 WELDED SUMP WITH DROP TO BOX GUTTER 1.2 304 2B $0.00 $0.00 % $0.00 $0.00 $0.0…" at bounding box center [564, 336] width 797 height 209
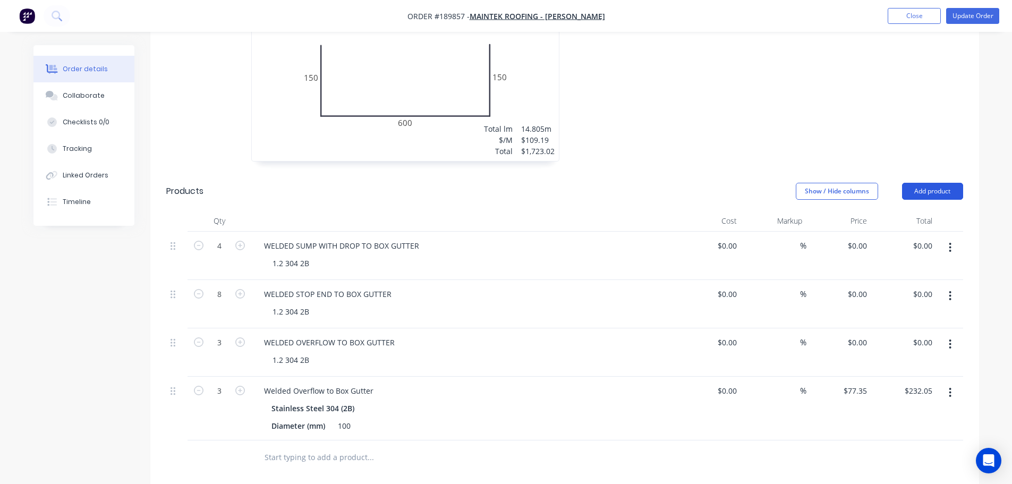
click at [919, 183] on button "Add product" at bounding box center [932, 191] width 61 height 17
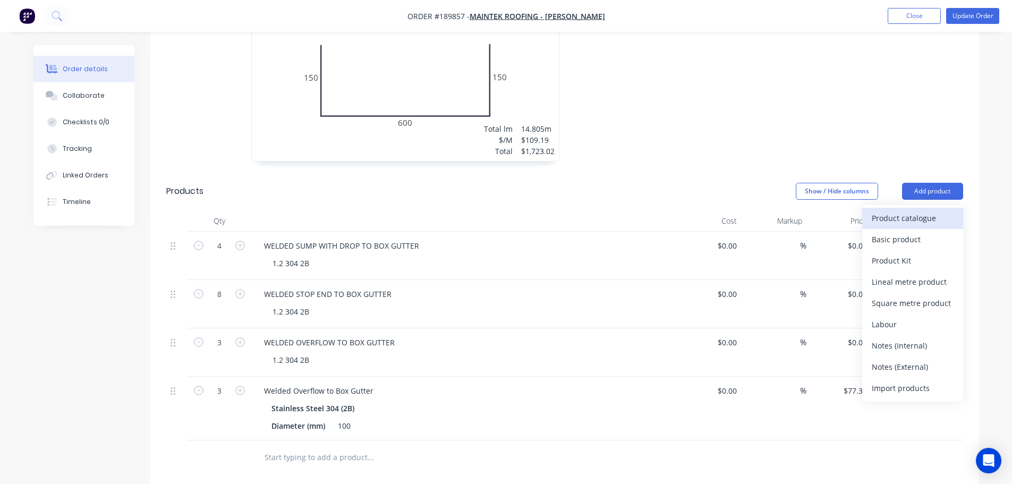
click at [921, 208] on button "Product catalogue" at bounding box center [912, 218] width 101 height 21
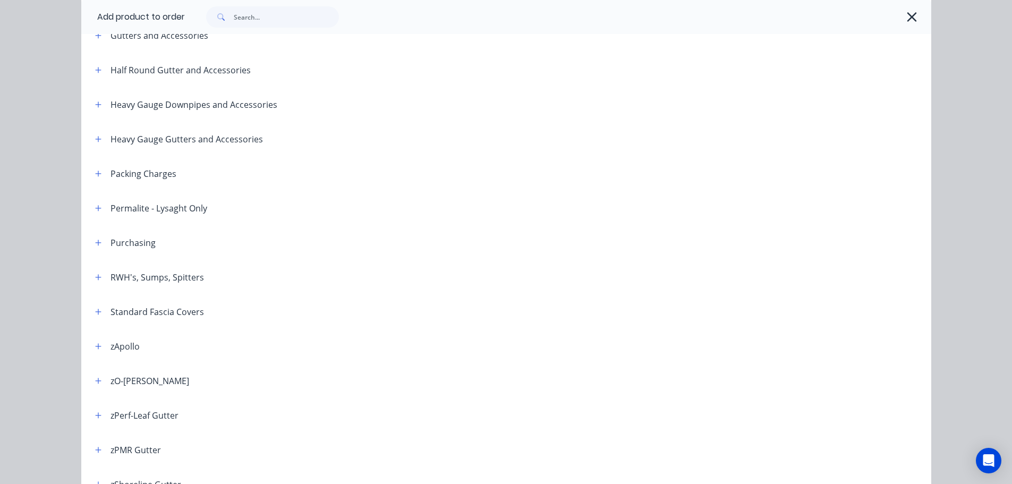
scroll to position [210, 0]
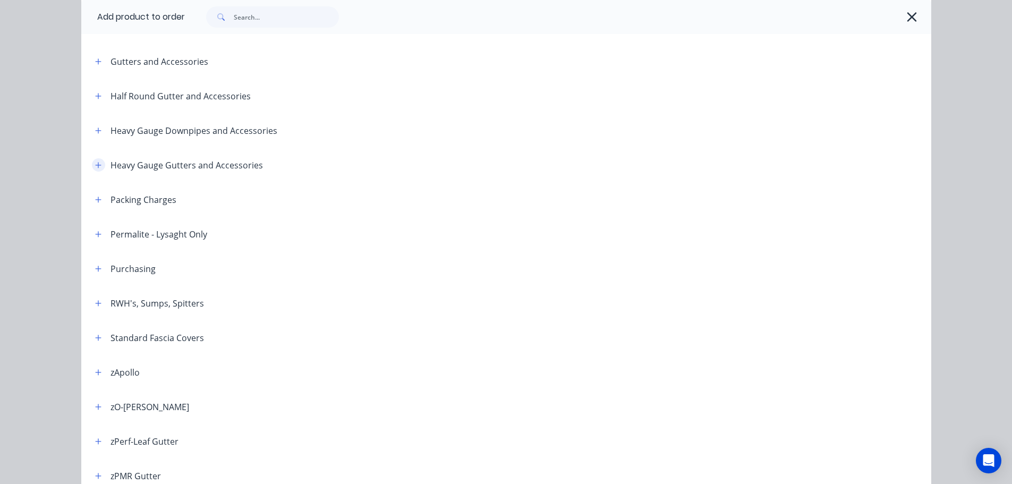
click at [95, 166] on icon "button" at bounding box center [98, 164] width 6 height 7
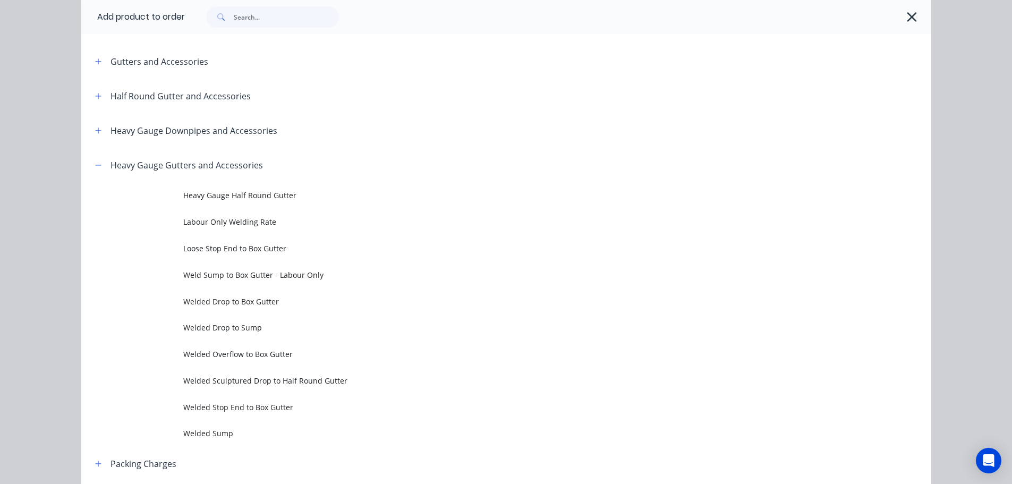
click at [275, 403] on span "Welded Stop End to Box Gutter" at bounding box center [482, 407] width 598 height 11
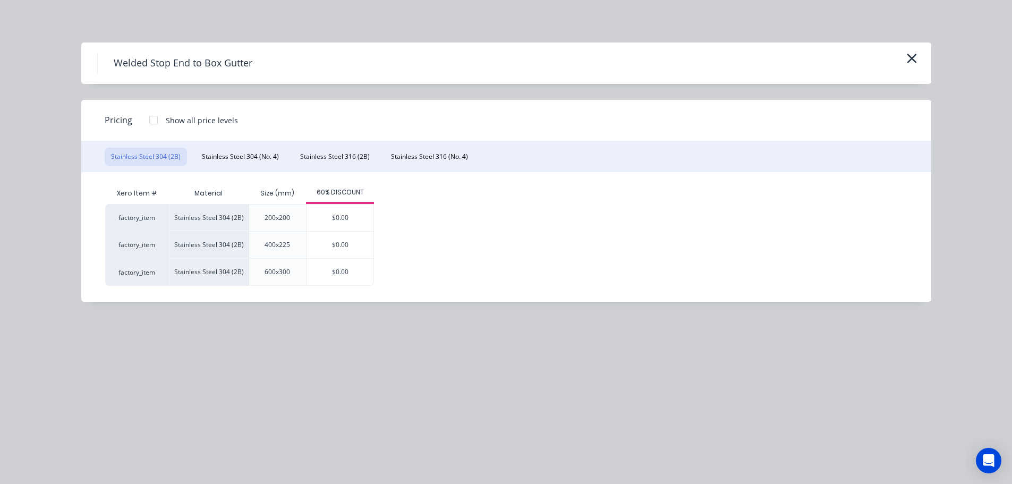
click at [154, 120] on div at bounding box center [153, 119] width 21 height 21
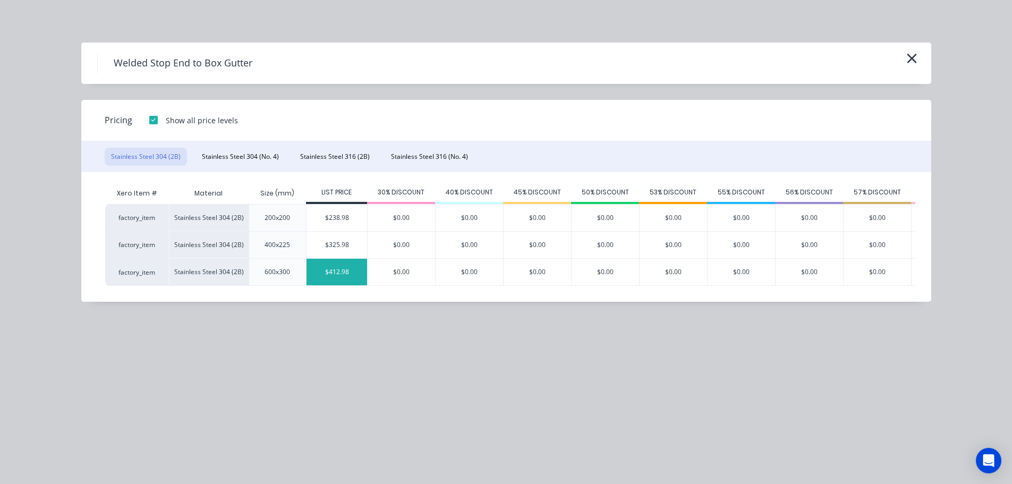
click at [343, 269] on div "$412.98" at bounding box center [336, 272] width 61 height 27
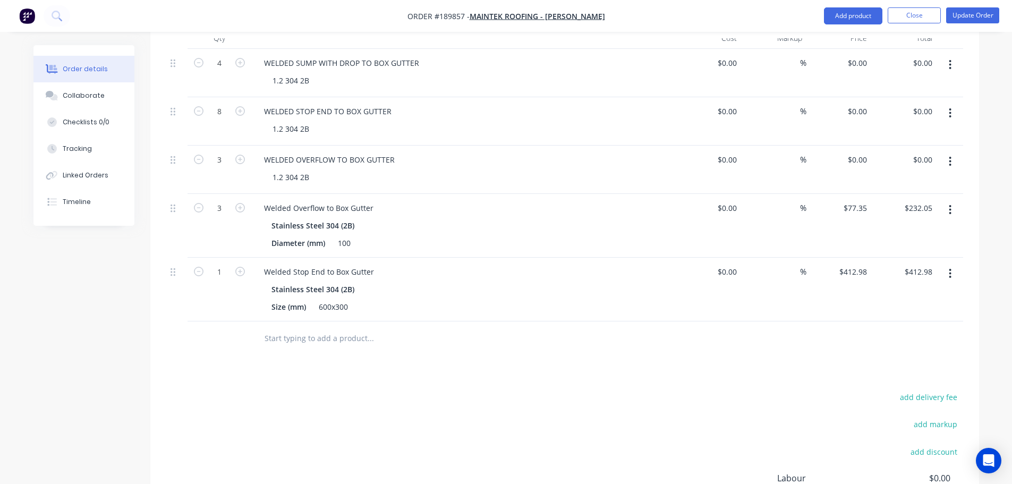
scroll to position [798, 0]
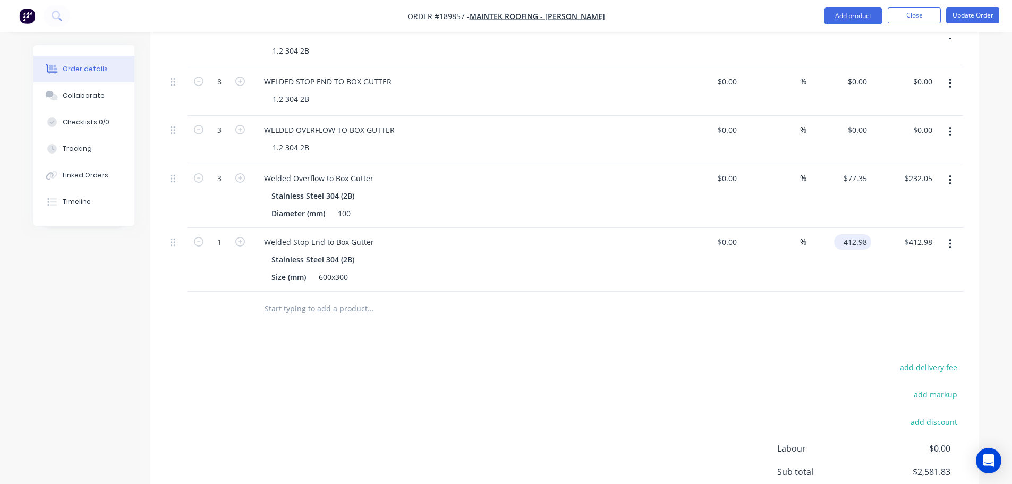
click at [858, 234] on input "412.98" at bounding box center [854, 241] width 33 height 15
type input "$165.19"
drag, startPoint x: 499, startPoint y: 385, endPoint x: 520, endPoint y: 389, distance: 21.7
click at [515, 390] on div "add delivery fee add markup add discount Labour $0.00 Sub total $2,581.83 Margi…" at bounding box center [564, 462] width 797 height 205
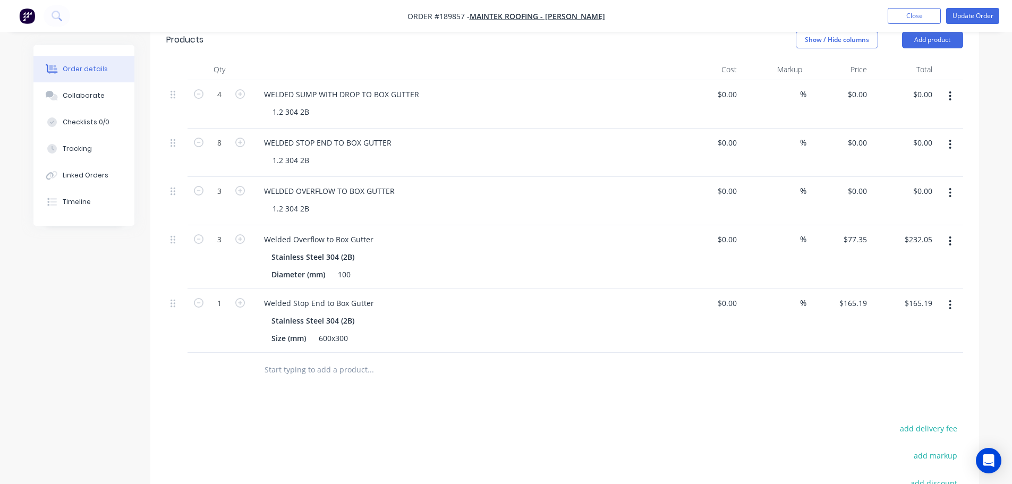
scroll to position [692, 0]
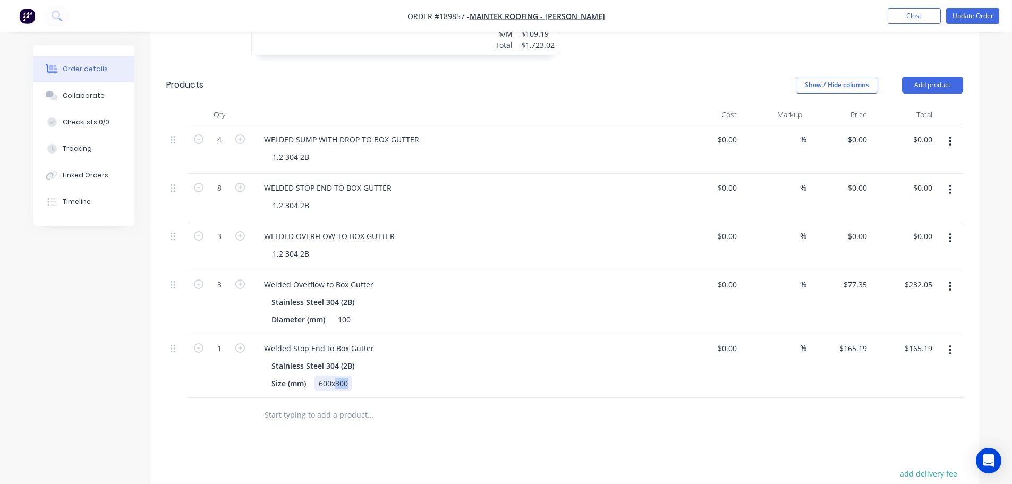
drag, startPoint x: 337, startPoint y: 339, endPoint x: 361, endPoint y: 338, distance: 23.4
click at [360, 376] on div "Size (mm) 600x300" at bounding box center [461, 383] width 389 height 15
drag, startPoint x: 301, startPoint y: 422, endPoint x: 308, endPoint y: 417, distance: 8.4
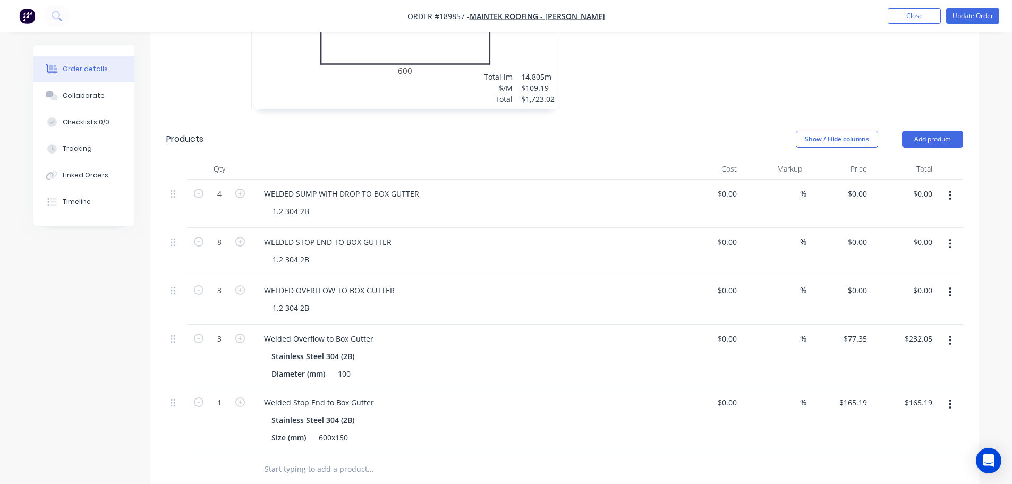
scroll to position [585, 0]
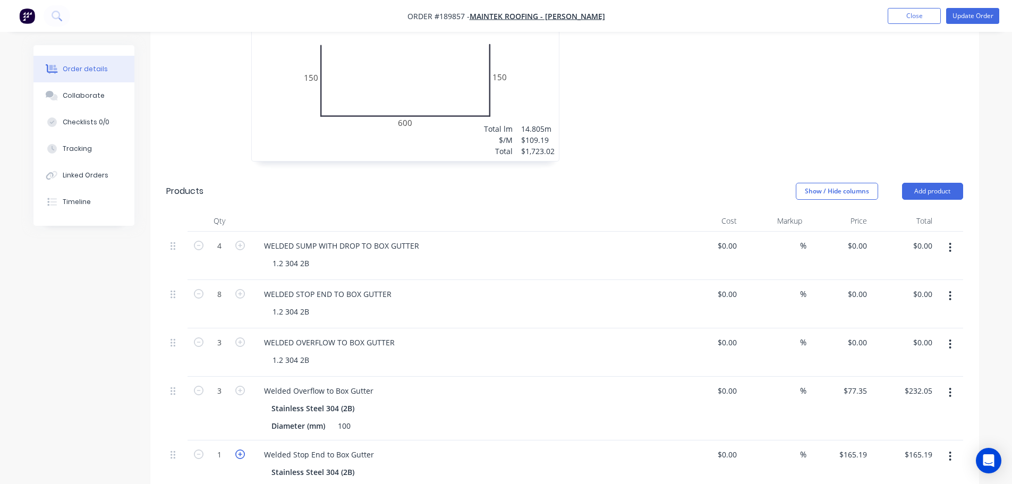
click at [238, 449] on icon "button" at bounding box center [240, 454] width 10 height 10
type input "2"
type input "$330.38"
click at [238, 449] on icon "button" at bounding box center [240, 454] width 10 height 10
type input "3"
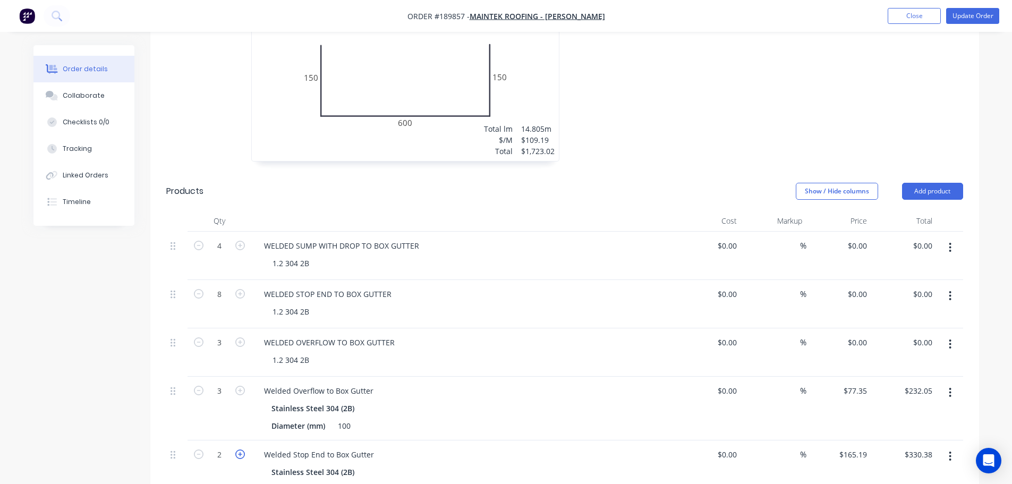
type input "$495.57"
click at [238, 449] on icon "button" at bounding box center [240, 454] width 10 height 10
type input "4"
type input "$660.76"
click at [238, 449] on icon "button" at bounding box center [240, 454] width 10 height 10
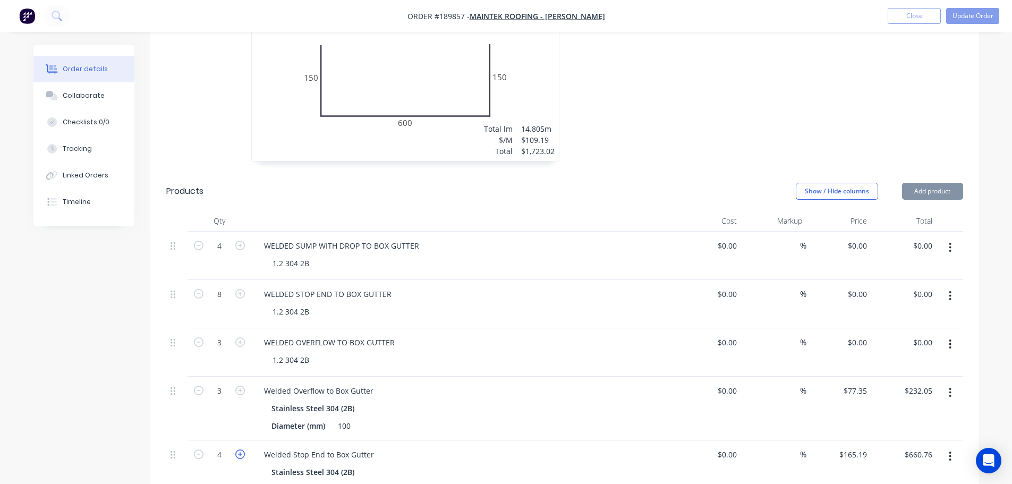
type input "5"
type input "$825.95"
click at [238, 449] on icon "button" at bounding box center [240, 454] width 10 height 10
type input "6"
type input "$991.14"
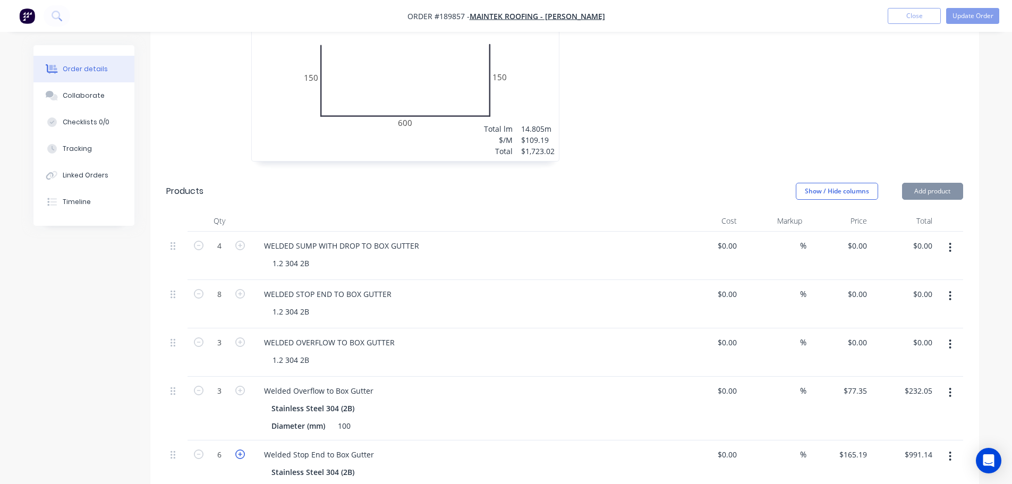
click at [238, 449] on icon "button" at bounding box center [240, 454] width 10 height 10
type input "7"
type input "$1,156.33"
click at [238, 449] on icon "button" at bounding box center [240, 454] width 10 height 10
type input "8"
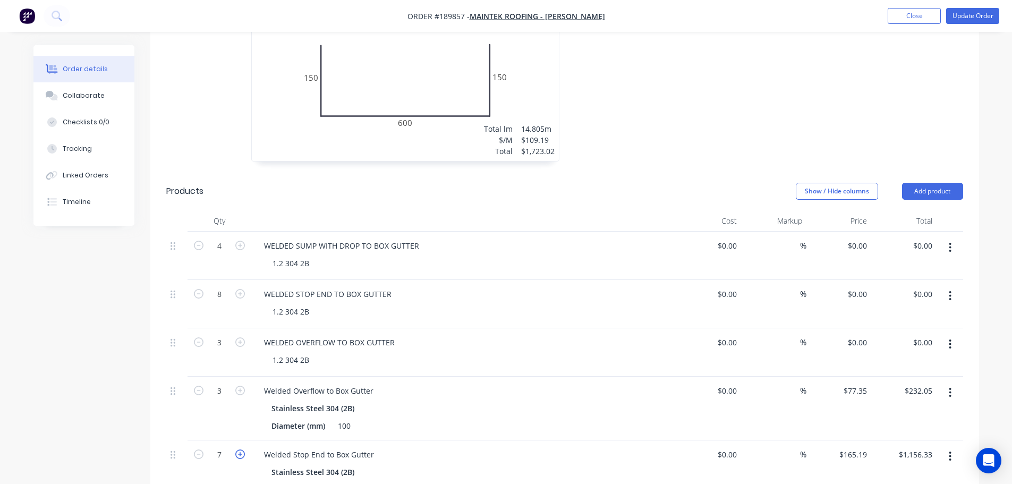
type input "$1,321.52"
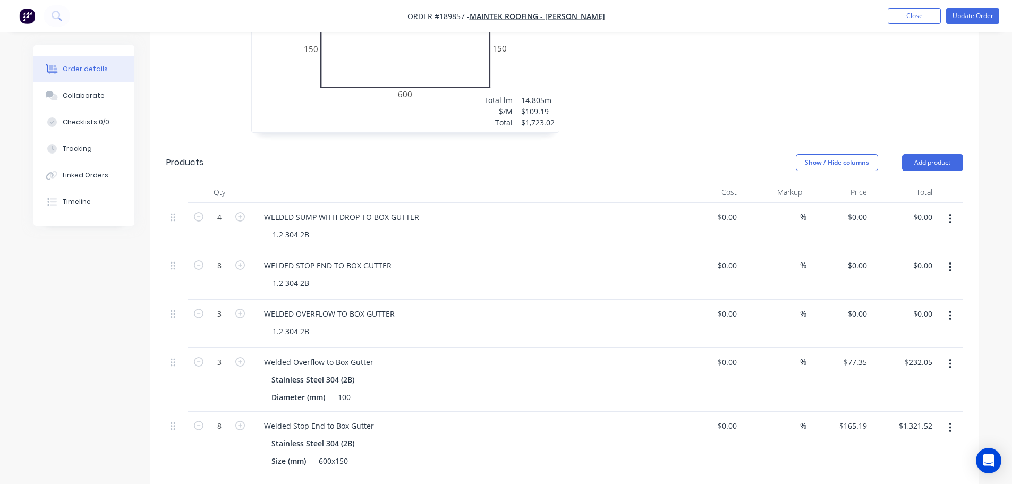
scroll to position [638, 0]
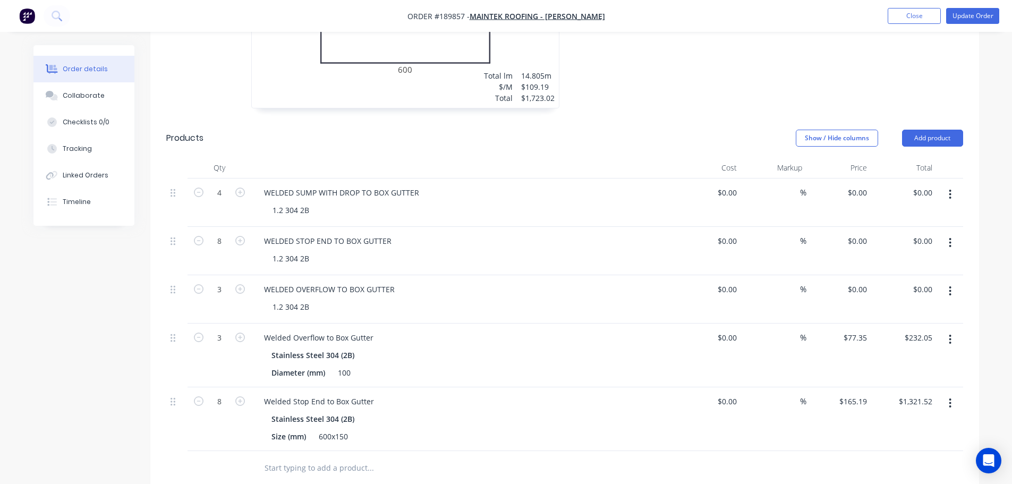
click at [950, 237] on icon "button" at bounding box center [950, 243] width 3 height 12
click at [916, 327] on div "Delete" at bounding box center [913, 334] width 82 height 15
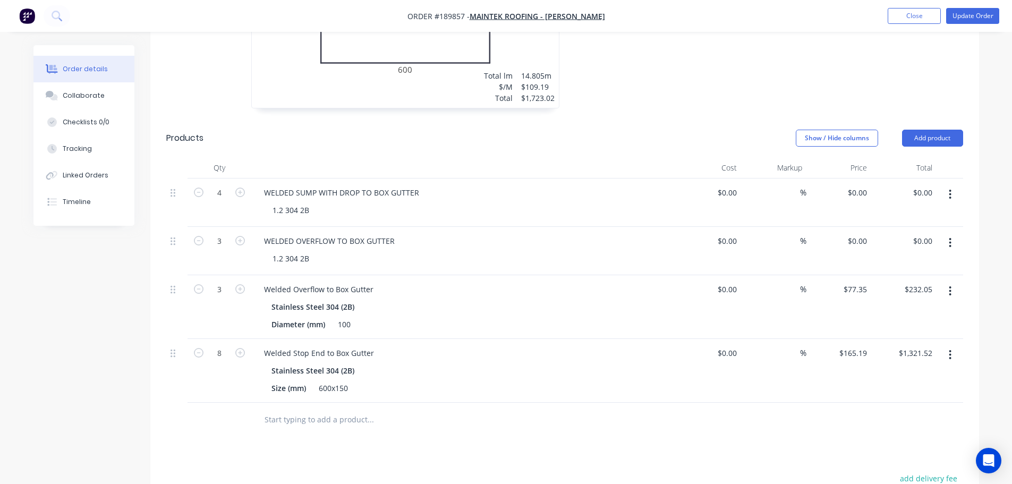
drag, startPoint x: 948, startPoint y: 190, endPoint x: 942, endPoint y: 210, distance: 21.0
click at [948, 233] on button "button" at bounding box center [949, 242] width 25 height 19
drag, startPoint x: 916, startPoint y: 284, endPoint x: 878, endPoint y: 296, distance: 40.1
click at [916, 327] on div "Delete" at bounding box center [913, 334] width 82 height 15
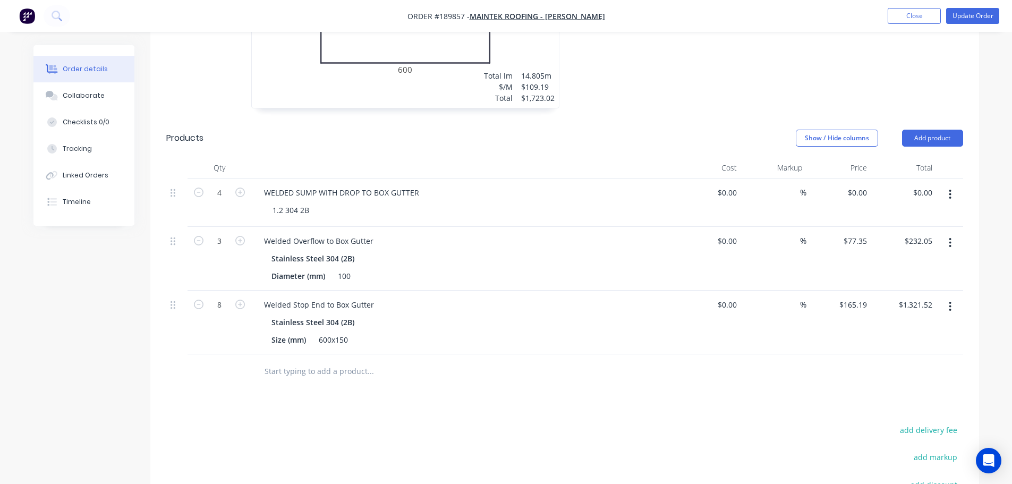
click at [947, 130] on button "Add product" at bounding box center [932, 138] width 61 height 17
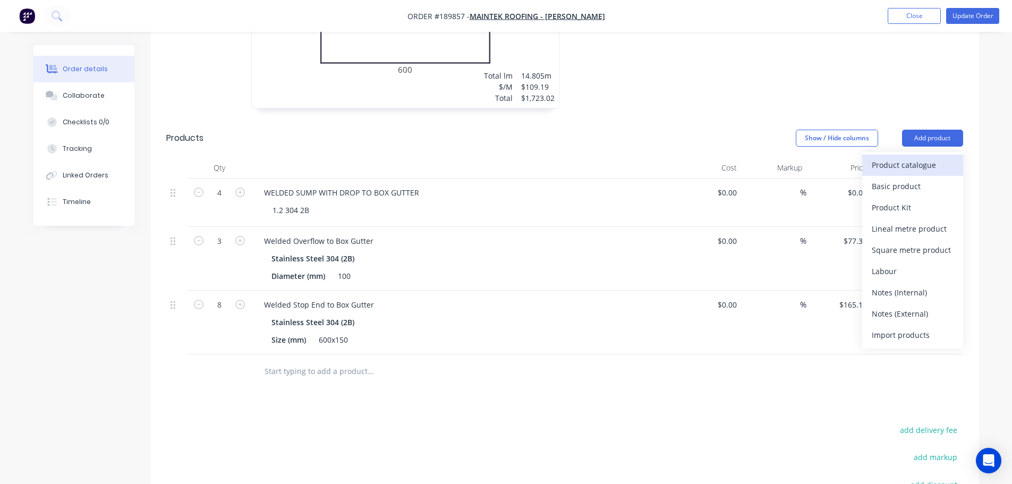
click at [927, 157] on div "Product catalogue" at bounding box center [913, 164] width 82 height 15
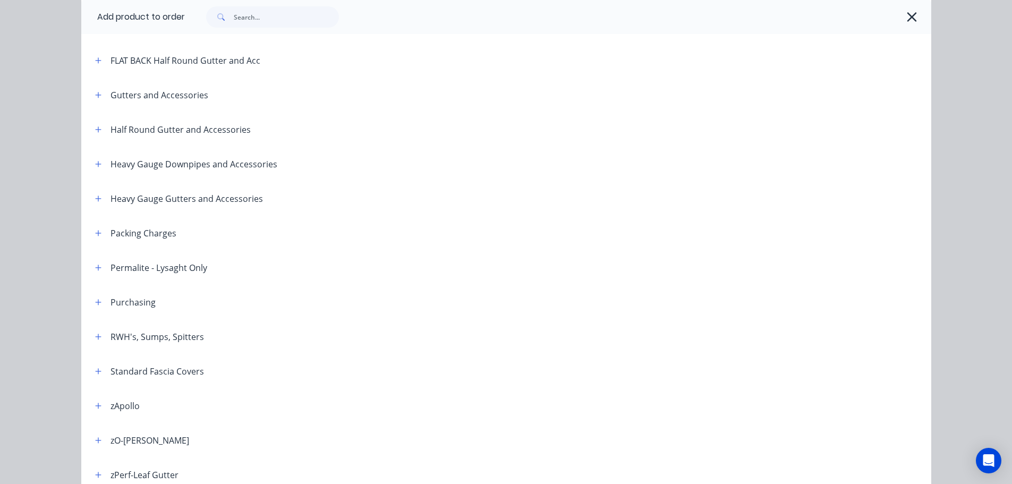
scroll to position [212, 0]
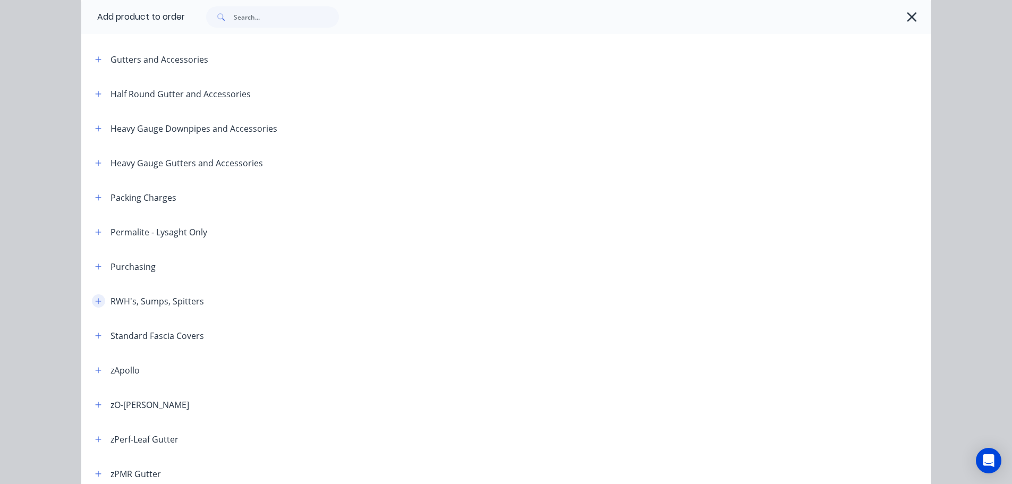
click at [98, 301] on button "button" at bounding box center [98, 300] width 13 height 13
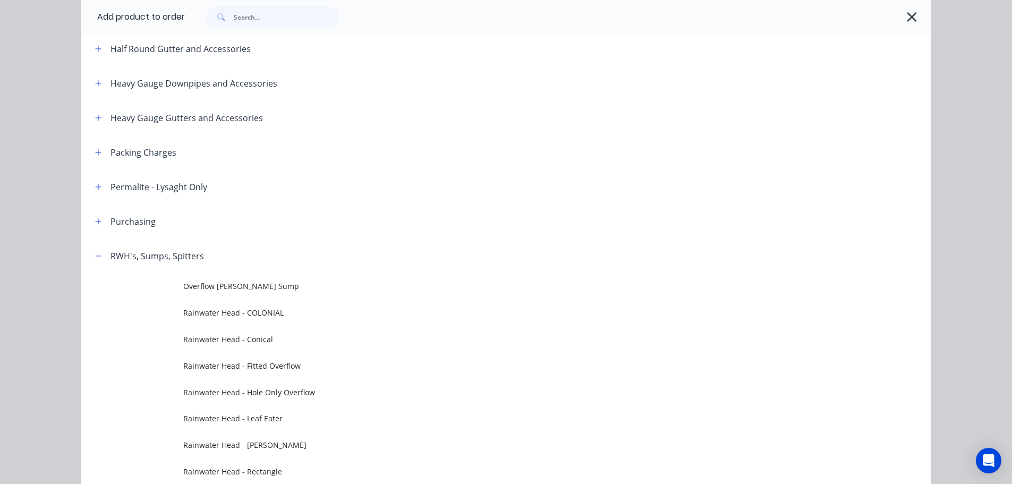
scroll to position [372, 0]
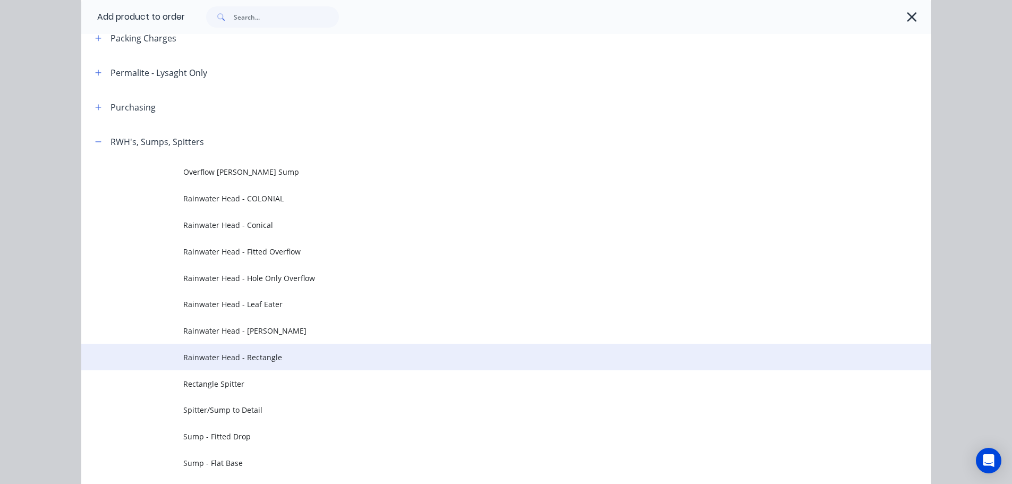
click at [281, 360] on span "Rainwater Head - Rectangle" at bounding box center [482, 357] width 598 height 11
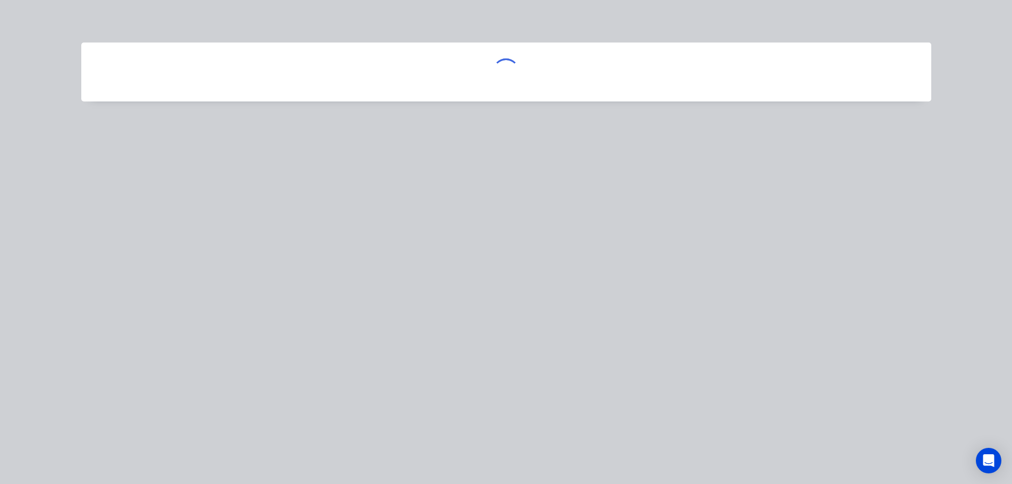
scroll to position [0, 0]
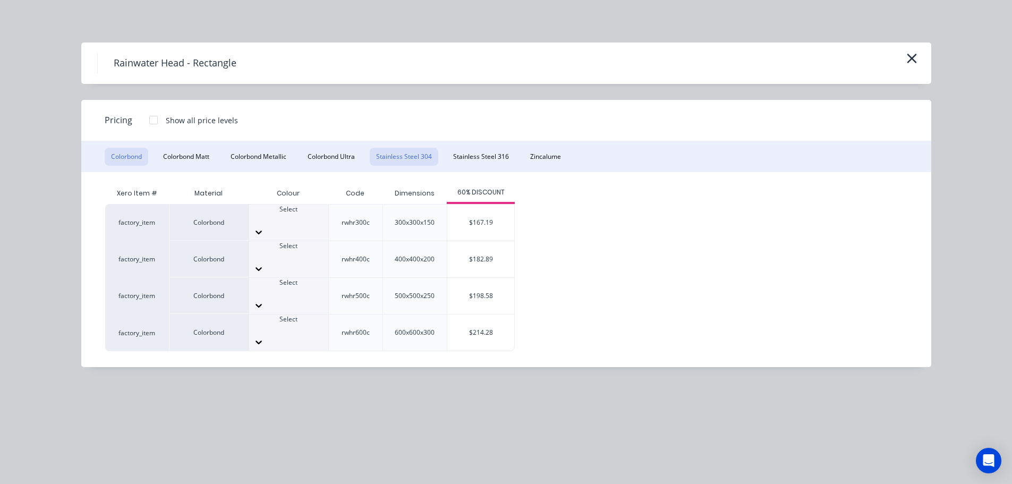
click at [412, 159] on button "Stainless Steel 304" at bounding box center [404, 157] width 69 height 18
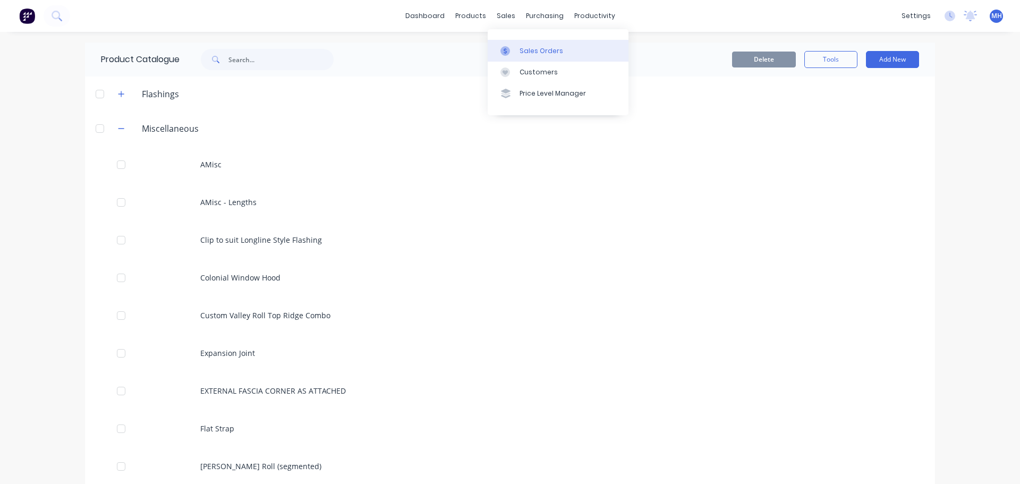
click at [514, 41] on link "Sales Orders" at bounding box center [558, 50] width 141 height 21
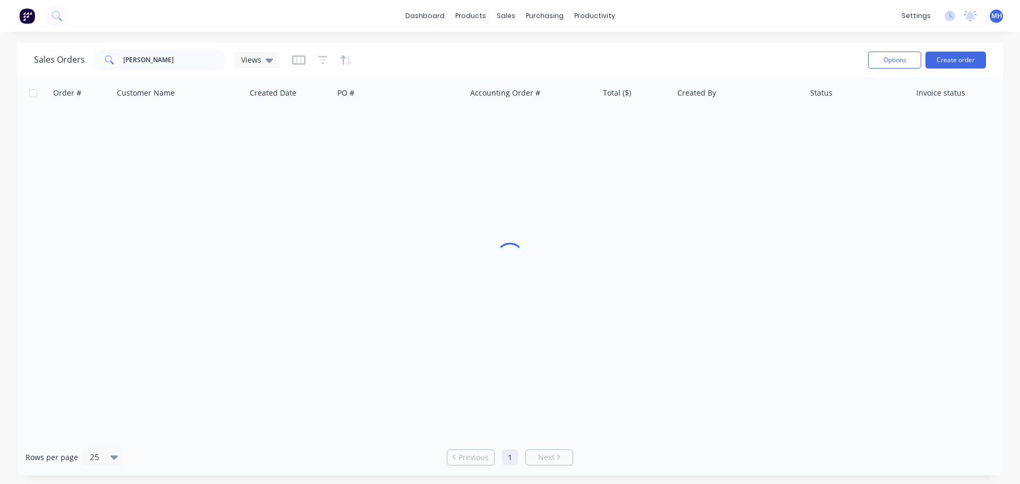
click at [113, 65] on span at bounding box center [108, 59] width 30 height 21
click at [149, 58] on input "steffen" at bounding box center [175, 59] width 104 height 21
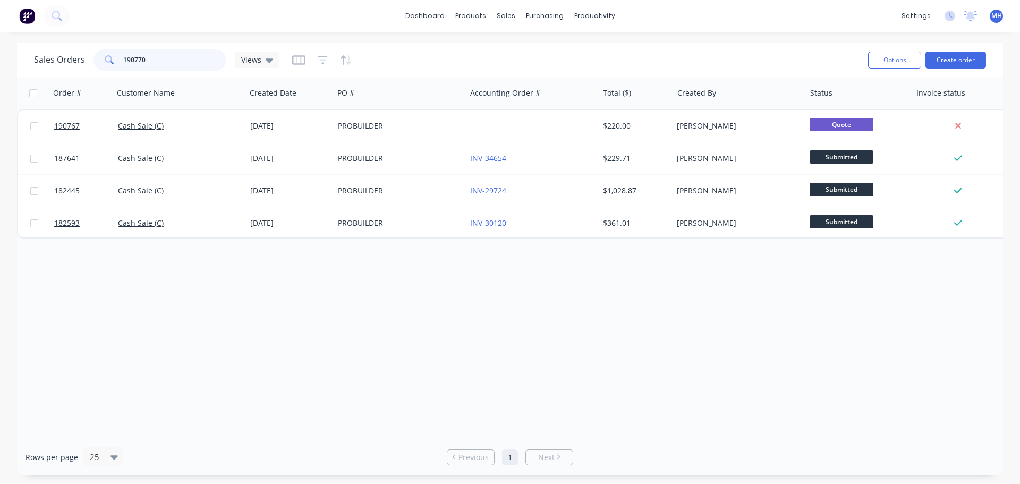
type input "190770"
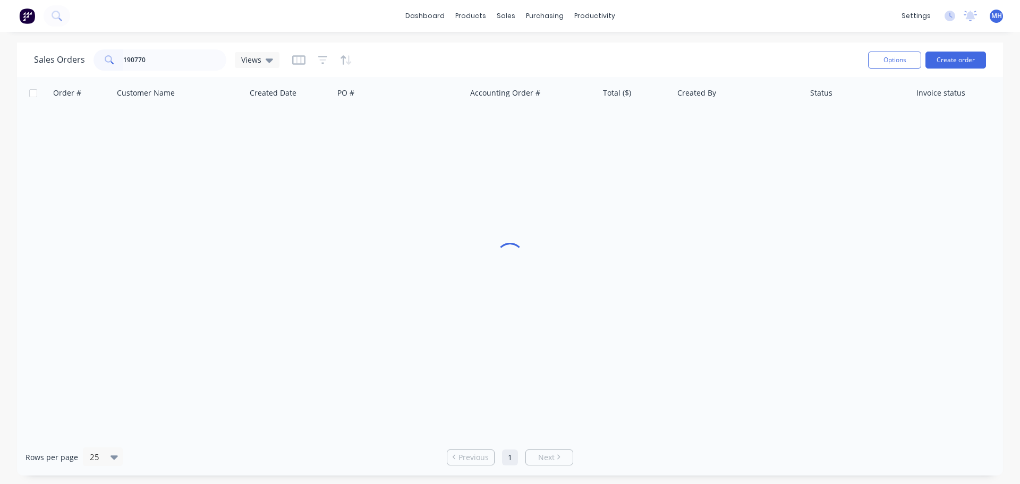
click at [391, 65] on div "Sales Orders 190770 Views" at bounding box center [446, 60] width 825 height 26
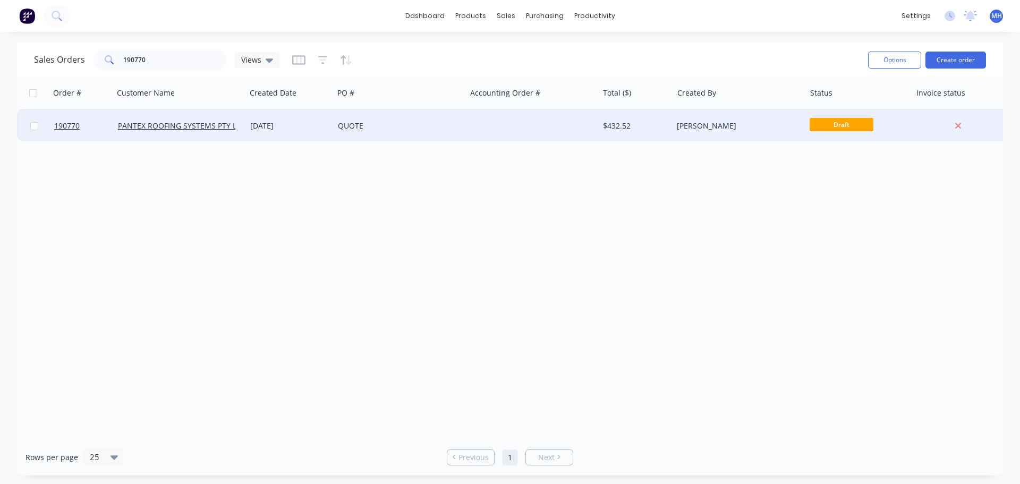
click at [355, 127] on div "QUOTE" at bounding box center [397, 126] width 118 height 11
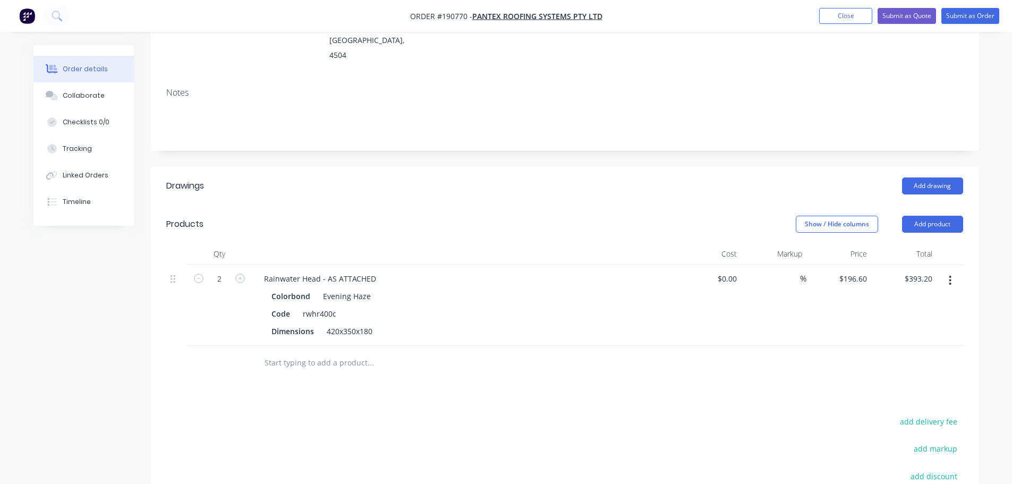
scroll to position [212, 0]
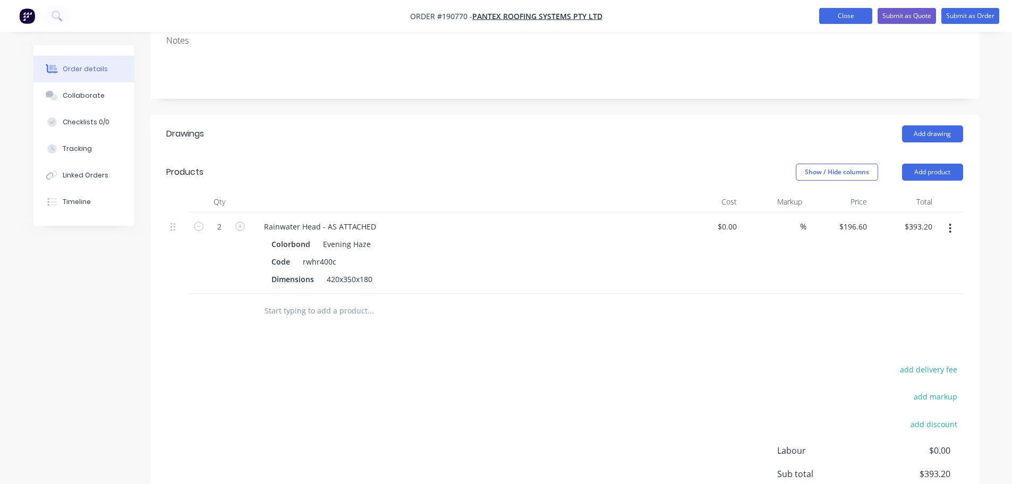
click at [860, 16] on button "Close" at bounding box center [845, 16] width 53 height 16
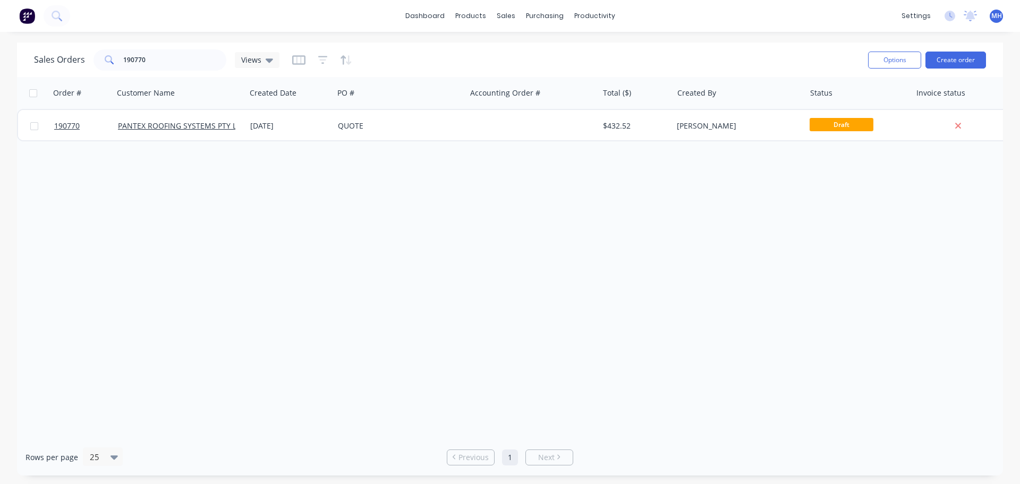
click at [868, 262] on div "Order # Customer Name Created Date PO # Accounting Order # Total ($) Created By…" at bounding box center [510, 258] width 986 height 362
drag, startPoint x: 923, startPoint y: 258, endPoint x: 915, endPoint y: 265, distance: 10.1
click at [922, 258] on div "Order # Customer Name Created Date PO # Accounting Order # Total ($) Created By…" at bounding box center [510, 258] width 986 height 362
drag, startPoint x: 875, startPoint y: 325, endPoint x: 937, endPoint y: 325, distance: 61.6
click at [875, 325] on div "Order # Customer Name Created Date PO # Accounting Order # Total ($) Created By…" at bounding box center [510, 258] width 986 height 362
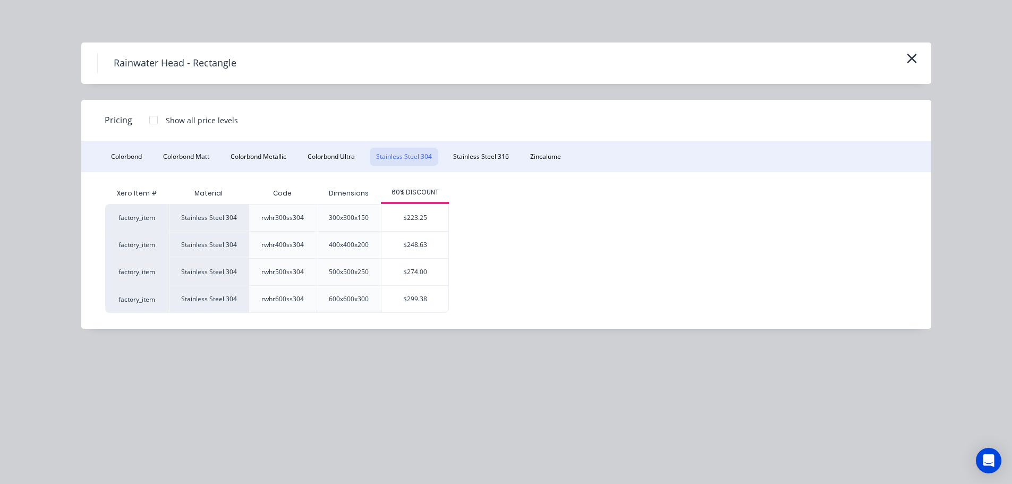
scroll to position [638, 0]
click at [911, 60] on icon "button" at bounding box center [912, 59] width 10 height 10
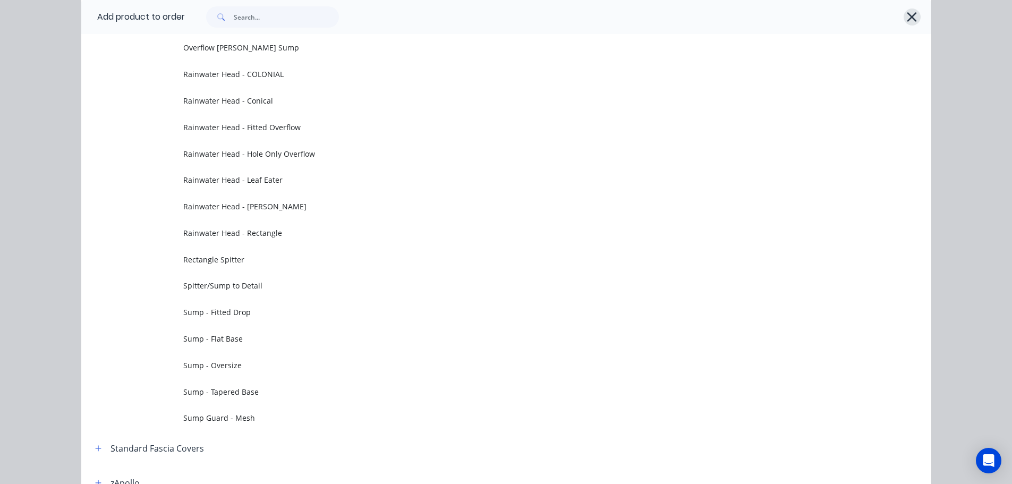
click at [908, 18] on icon "button" at bounding box center [912, 17] width 10 height 10
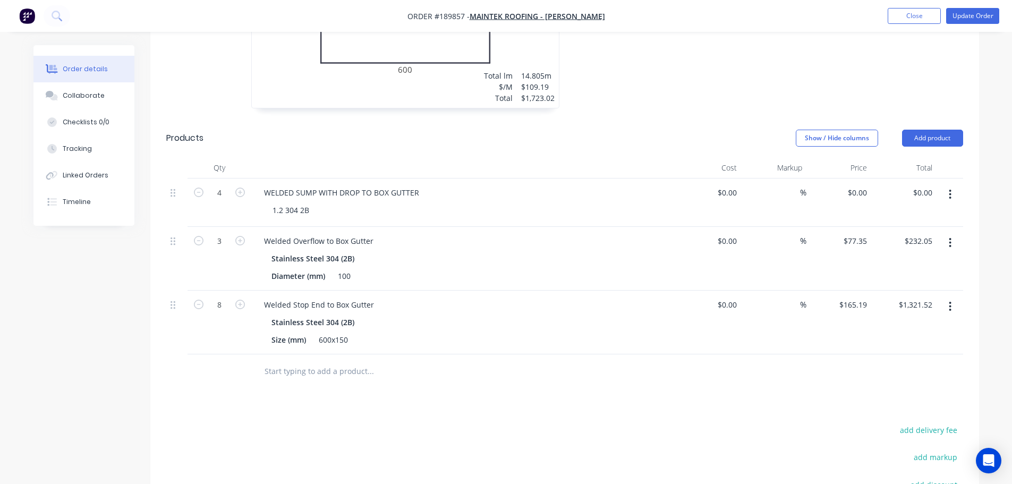
drag, startPoint x: 737, startPoint y: 46, endPoint x: 646, endPoint y: 80, distance: 97.3
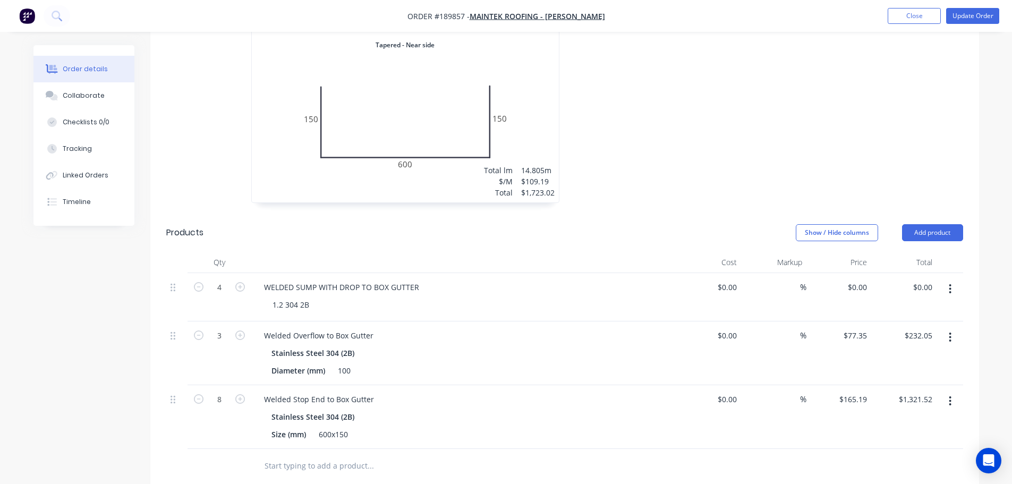
scroll to position [426, 0]
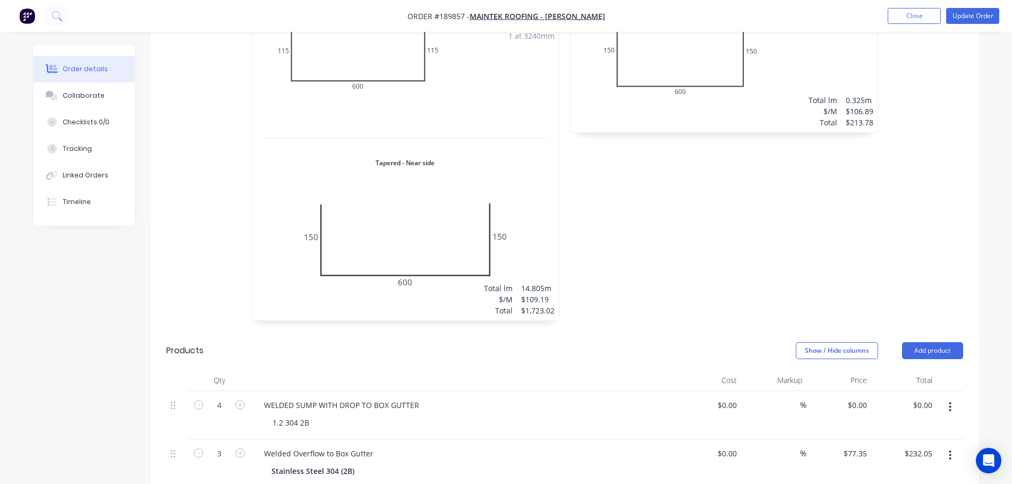
click at [533, 159] on div "1 at 600mm 1 at 3630mm 1 at 3265mm 1 at 3645mm 1 at 425mm 1 at 3240mm Total lm …" at bounding box center [405, 145] width 307 height 350
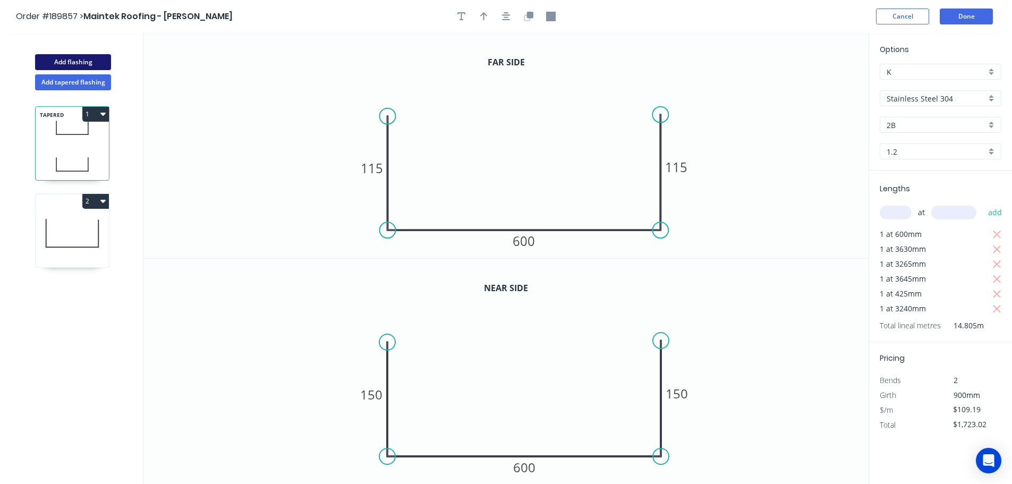
click at [74, 60] on button "Add flashing" at bounding box center [73, 62] width 76 height 16
type input "$0.00"
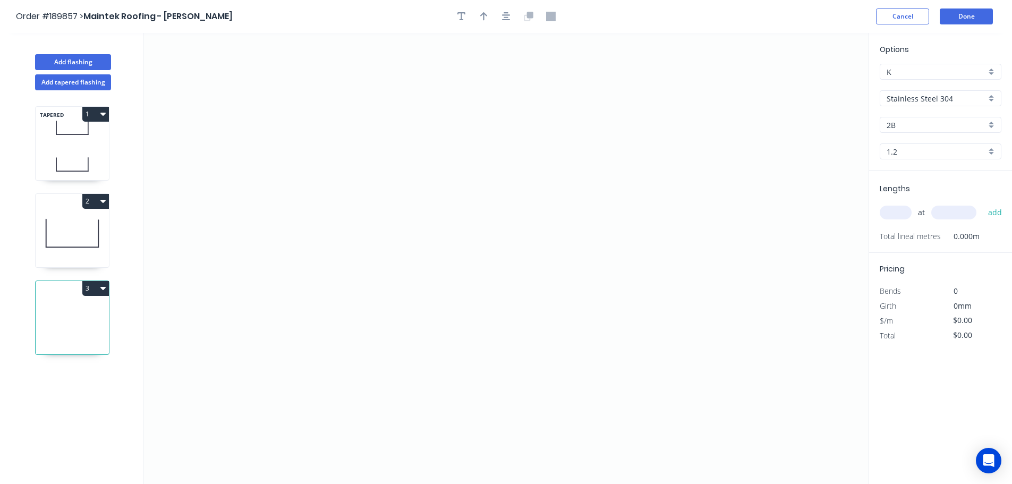
click at [933, 76] on input "K" at bounding box center [935, 71] width 99 height 11
click at [933, 76] on input "text" at bounding box center [935, 71] width 99 height 11
type input "K"
click at [926, 101] on input "Stainless Steel 304" at bounding box center [935, 98] width 99 height 11
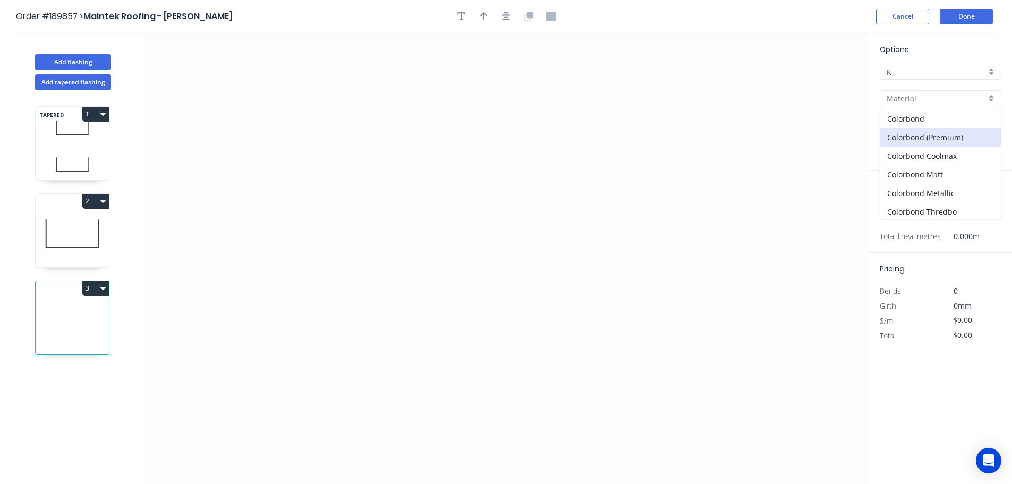
scroll to position [244, 0]
click at [928, 202] on div "zAluminium" at bounding box center [940, 209] width 121 height 19
type input "zAluminium"
type input "Mill"
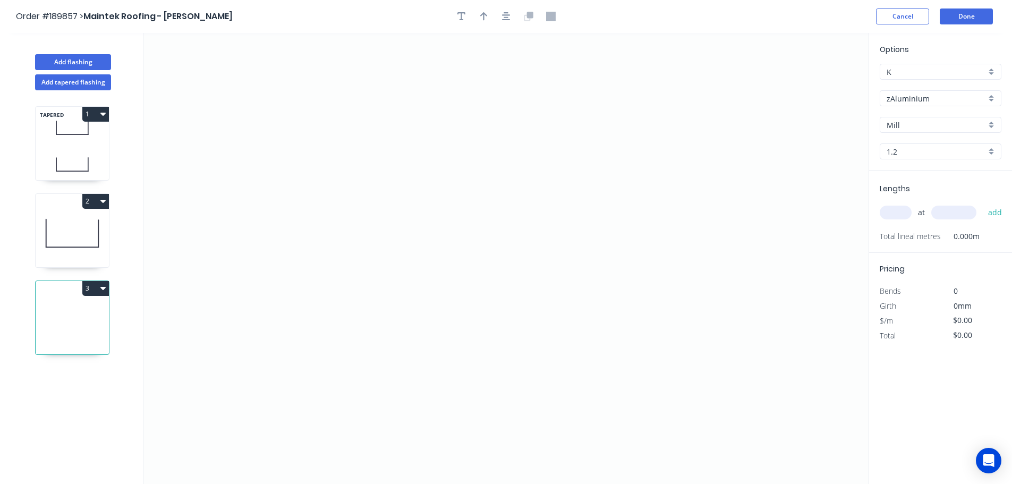
click at [918, 147] on input "1.2" at bounding box center [935, 151] width 99 height 11
click at [917, 172] on div "0.8" at bounding box center [940, 172] width 121 height 19
type input "0.8"
click at [359, 237] on icon "0" at bounding box center [505, 258] width 725 height 451
click at [654, 248] on icon "0" at bounding box center [505, 258] width 725 height 451
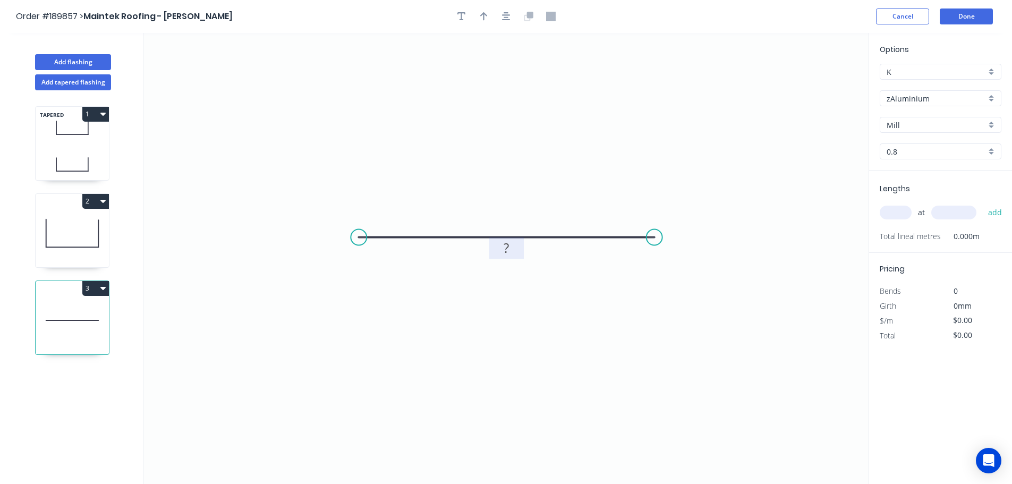
click at [510, 254] on rect at bounding box center [506, 248] width 21 height 15
type input "$0.01"
click at [900, 210] on input "text" at bounding box center [896, 213] width 32 height 14
click at [925, 155] on input "0.8" at bounding box center [935, 151] width 99 height 11
click at [911, 187] on div "1.2" at bounding box center [940, 190] width 121 height 19
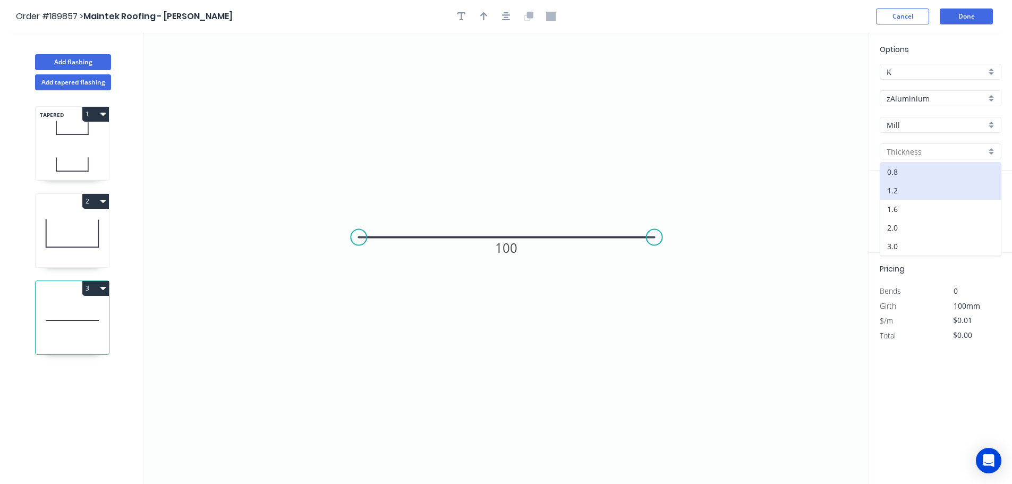
type input "1.2"
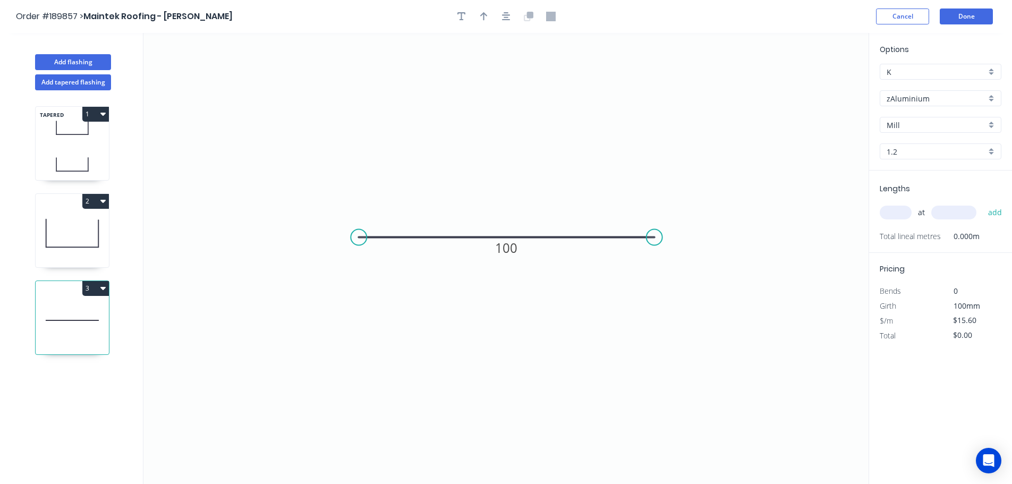
click at [93, 289] on button "3" at bounding box center [95, 288] width 27 height 15
click at [90, 339] on div "Delete" at bounding box center [59, 335] width 82 height 15
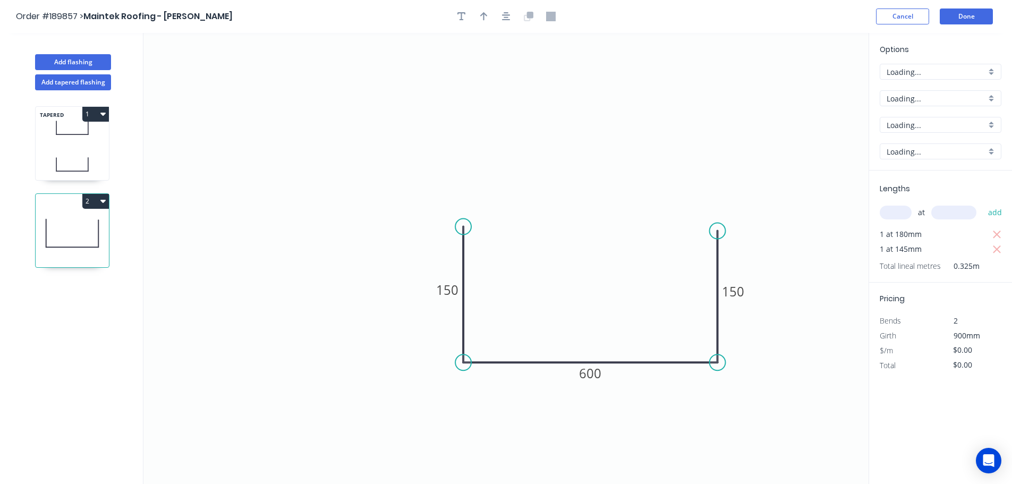
type input "$106.89"
type input "$213.78"
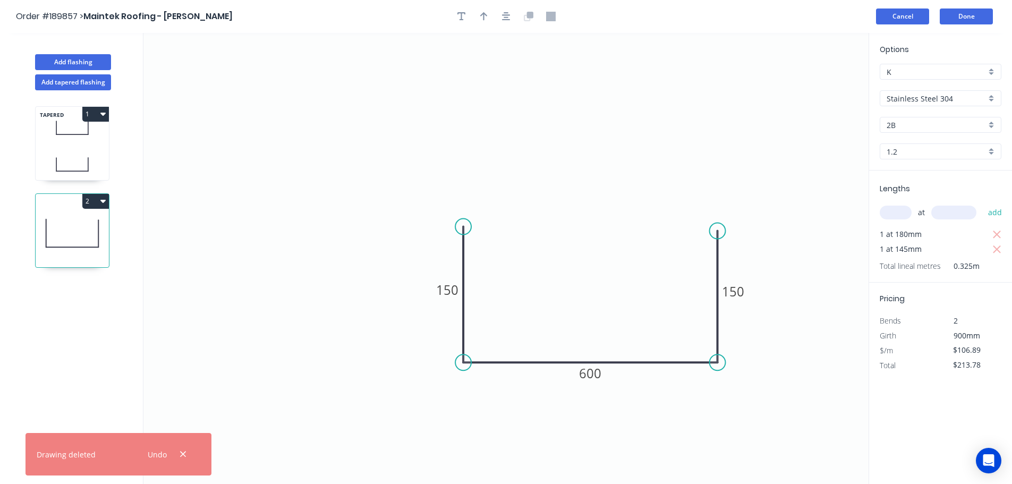
click at [892, 14] on button "Cancel" at bounding box center [902, 16] width 53 height 16
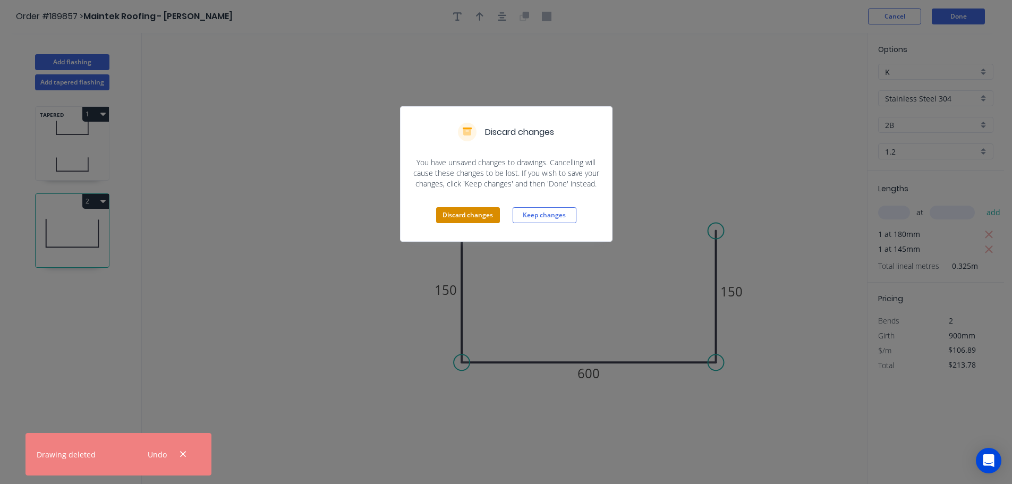
click at [464, 215] on button "Discard changes" at bounding box center [468, 215] width 64 height 16
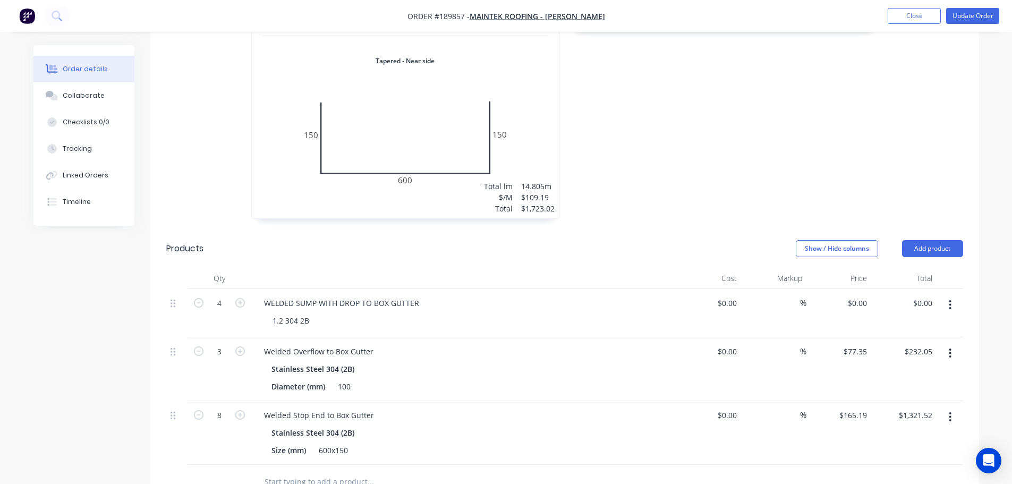
scroll to position [531, 0]
click at [944, 237] on button "Add product" at bounding box center [932, 245] width 61 height 17
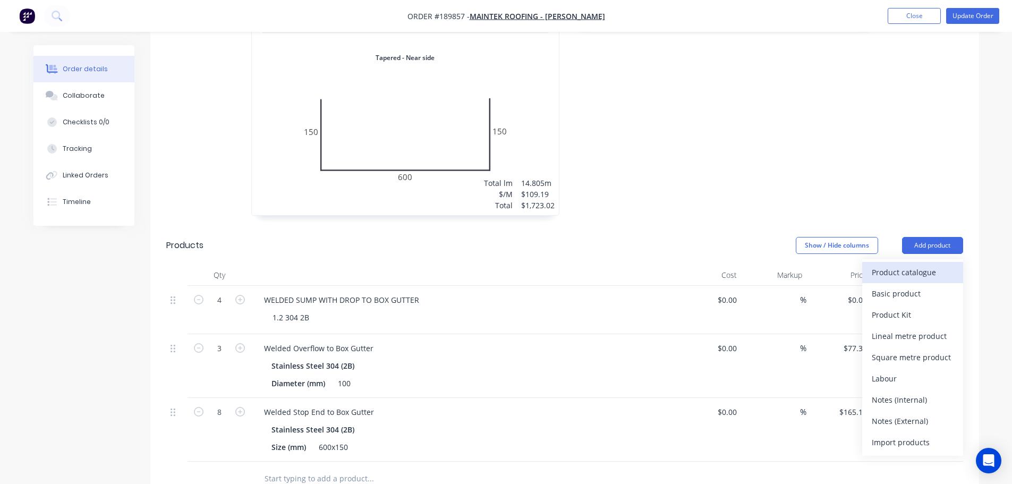
click at [939, 265] on div "Product catalogue" at bounding box center [913, 272] width 82 height 15
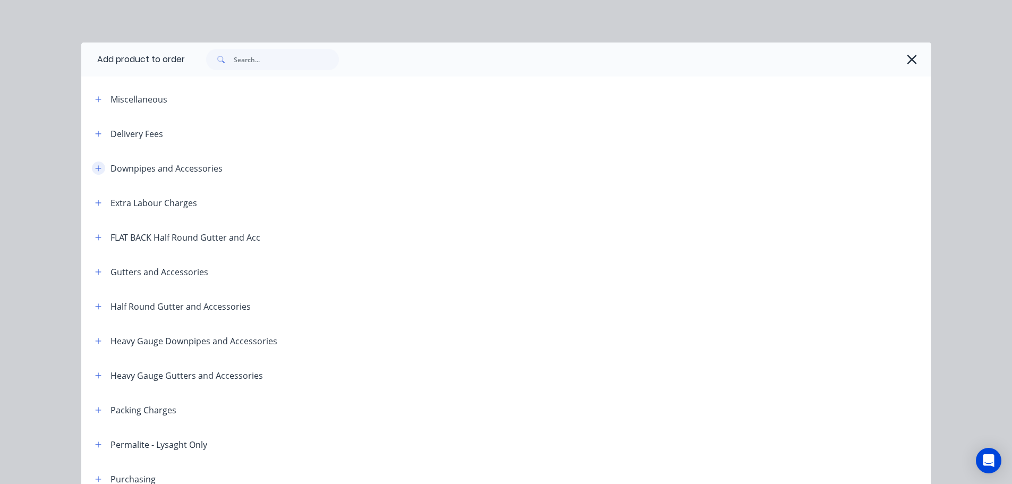
click at [95, 167] on icon "button" at bounding box center [98, 168] width 6 height 7
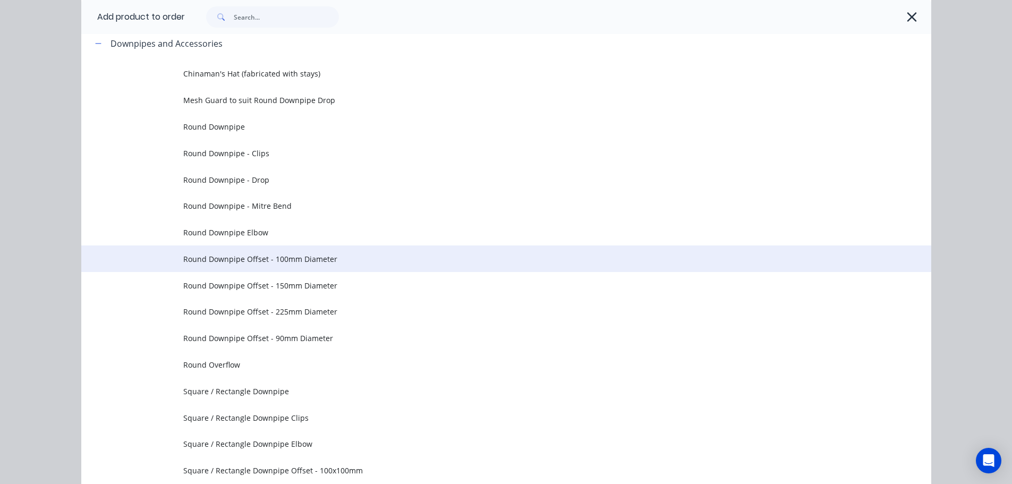
scroll to position [106, 0]
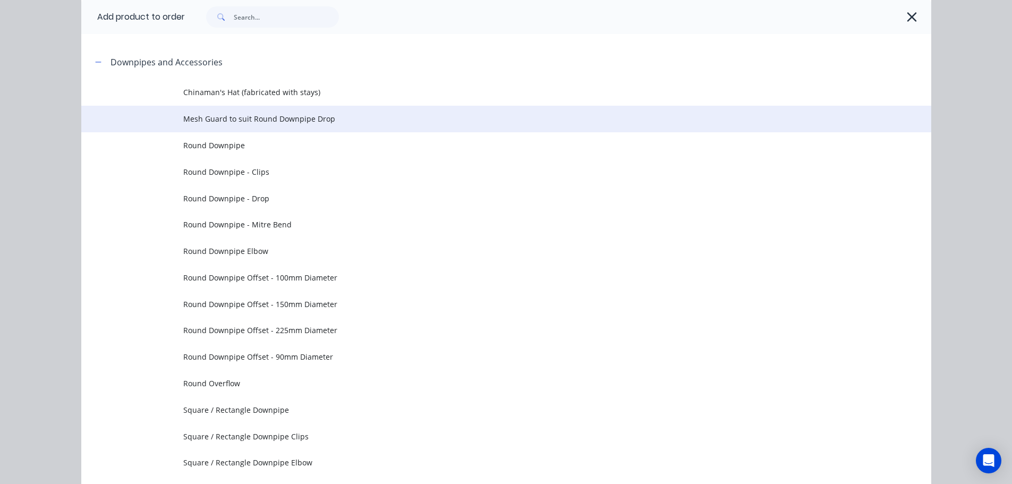
click at [338, 117] on span "Mesh Guard to suit Round Downpipe Drop" at bounding box center [482, 118] width 598 height 11
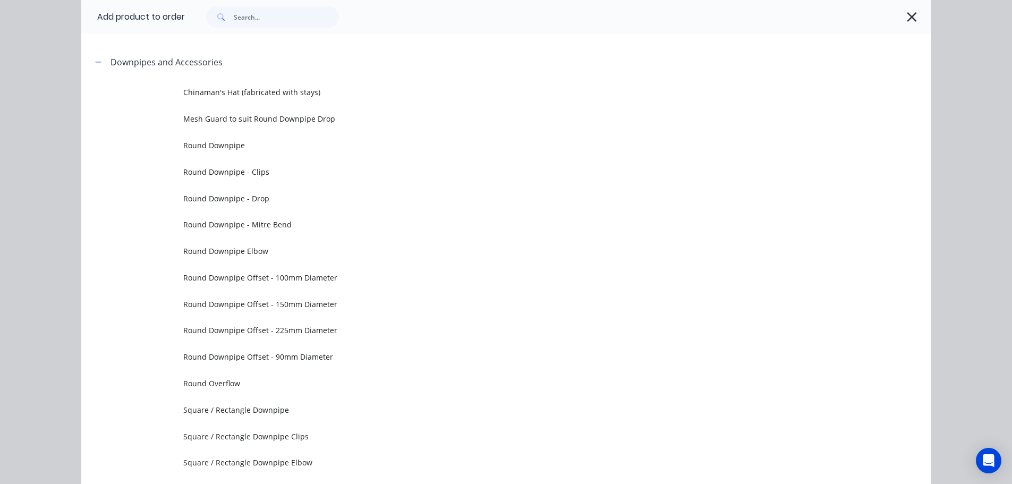
scroll to position [0, 0]
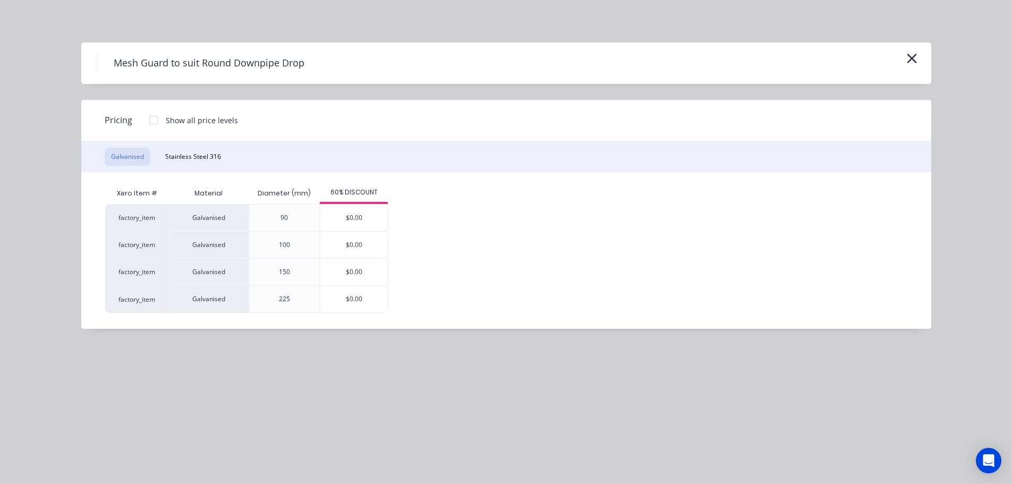
click at [151, 120] on div at bounding box center [153, 119] width 21 height 21
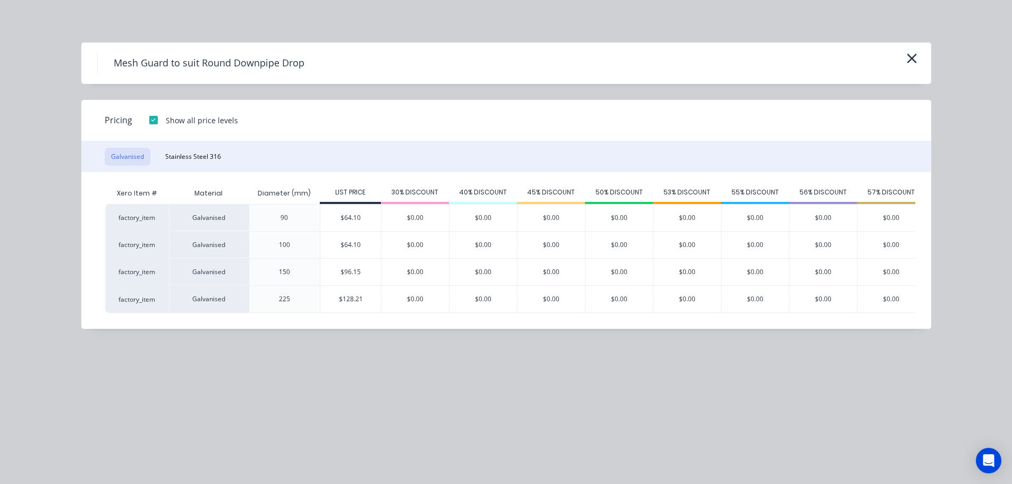
click at [151, 120] on div at bounding box center [153, 119] width 21 height 21
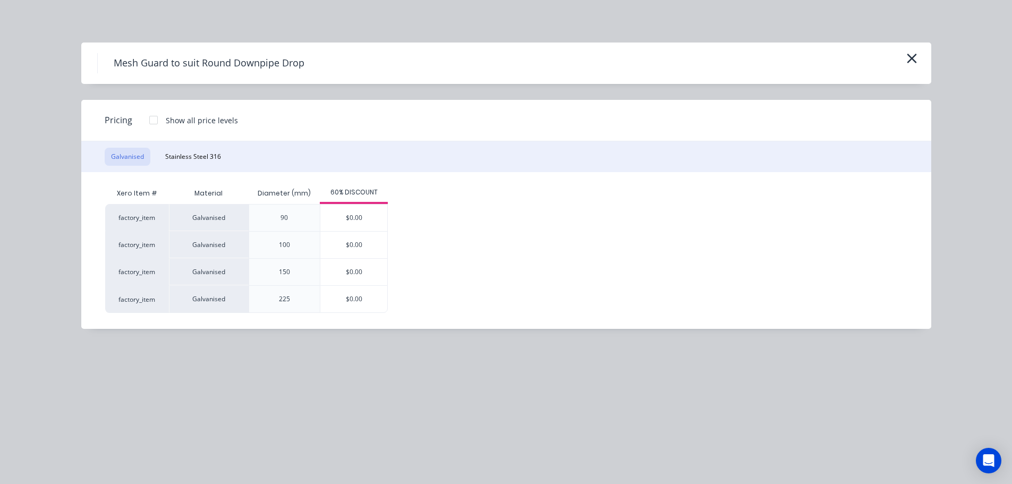
click at [153, 120] on div at bounding box center [153, 119] width 21 height 21
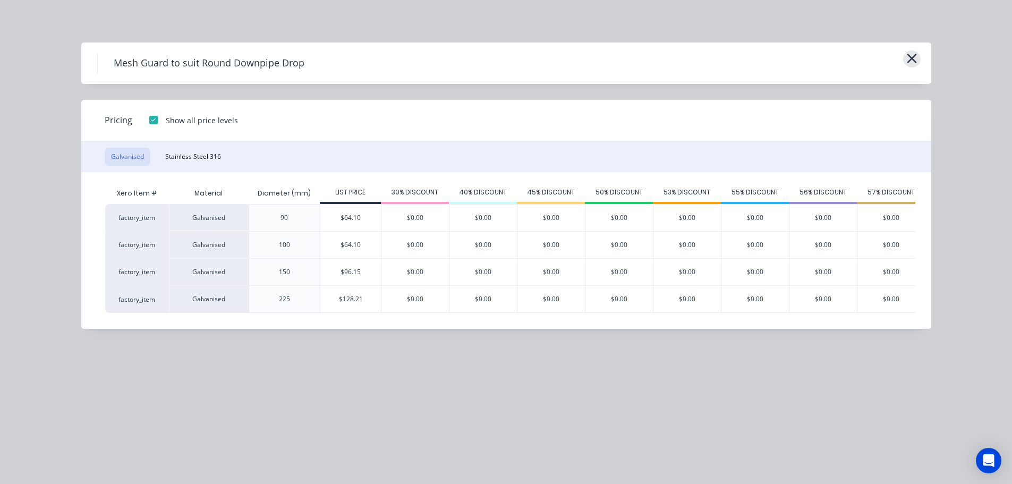
click at [913, 54] on icon "button" at bounding box center [911, 58] width 11 height 15
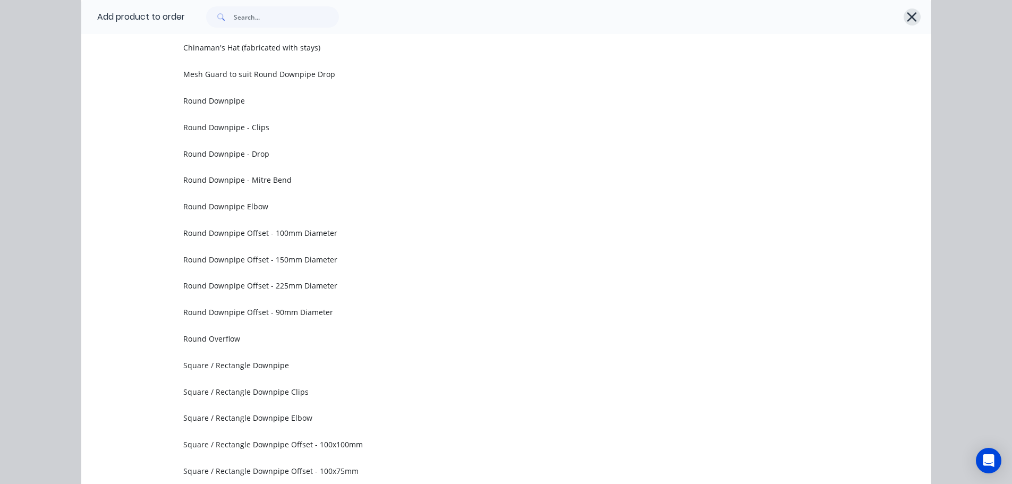
click at [912, 16] on icon "button" at bounding box center [911, 17] width 11 height 15
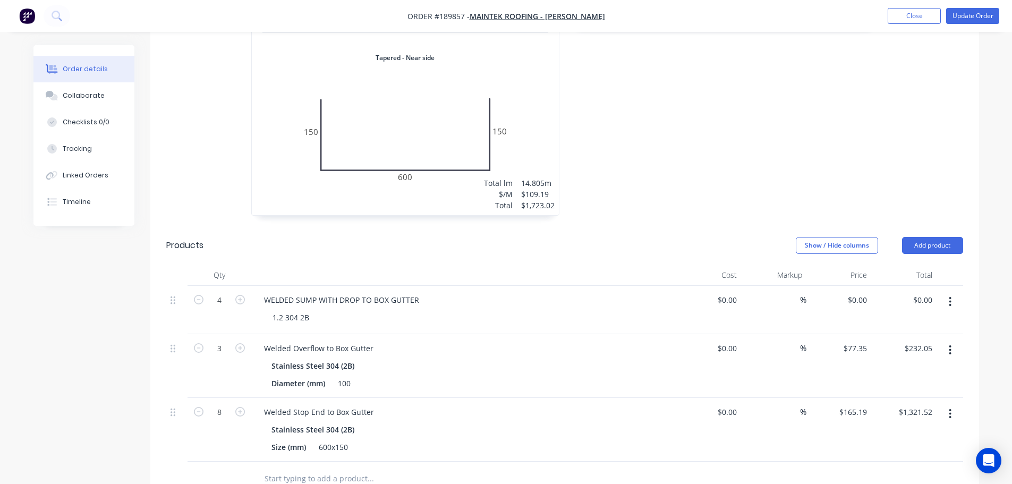
click at [91, 380] on div "Created by Hayden Created 15/08/25 Required 01/09/25 Assigned to Add team membe…" at bounding box center [505, 140] width 945 height 1253
click at [994, 202] on div "Order details Collaborate Checklists 0/0 Tracking Linked Orders Timeline Order …" at bounding box center [506, 118] width 1012 height 1298
click at [887, 137] on div "1.2 Stainless Steel 304 2B Girth 900 1 Tapered - Far side 0 115 600 115 0 115 6…" at bounding box center [564, 37] width 829 height 377
click at [859, 292] on input "$0.00" at bounding box center [859, 299] width 24 height 15
type input "$850.00"
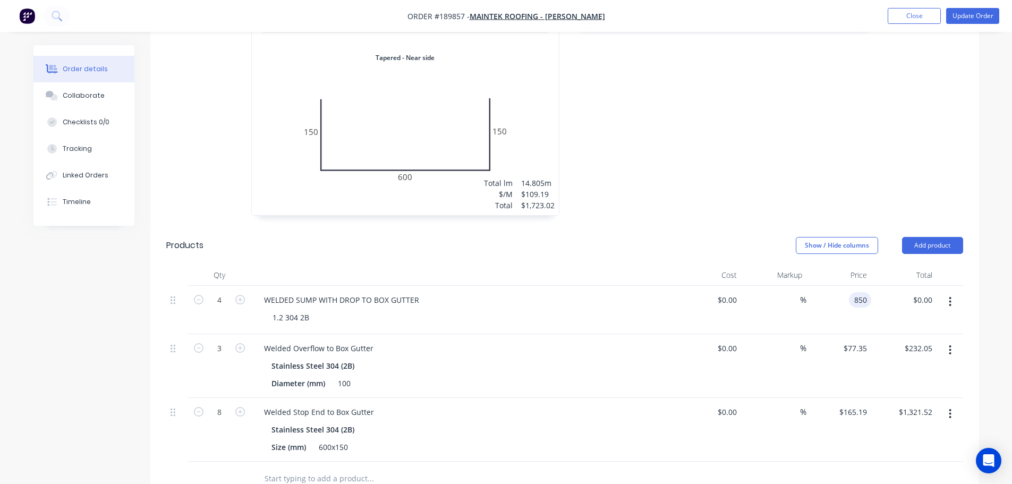
type input "$3,400.00"
click at [755, 169] on div "1.2 Stainless Steel 304 2B Girth 900 2 0 150 600 150 0 150 600 150 1 at 180mm 1…" at bounding box center [724, 37] width 319 height 377
click at [295, 292] on div "WELDED SUMP WITH DROP TO BOX GUTTER" at bounding box center [341, 299] width 172 height 15
click at [683, 177] on div "1.2 Stainless Steel 304 2B Girth 900 2 0 150 600 150 0 150 600 150 1 at 180mm 1…" at bounding box center [724, 37] width 319 height 377
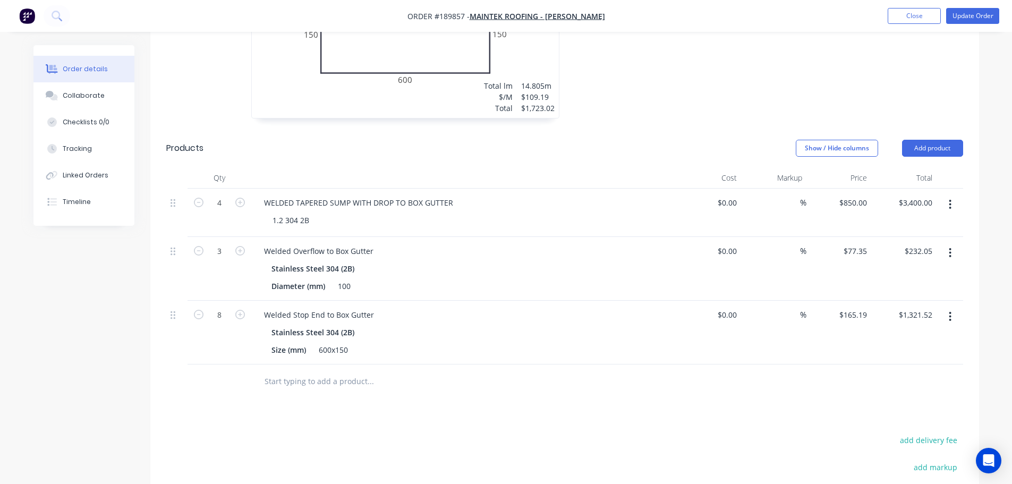
scroll to position [637, 0]
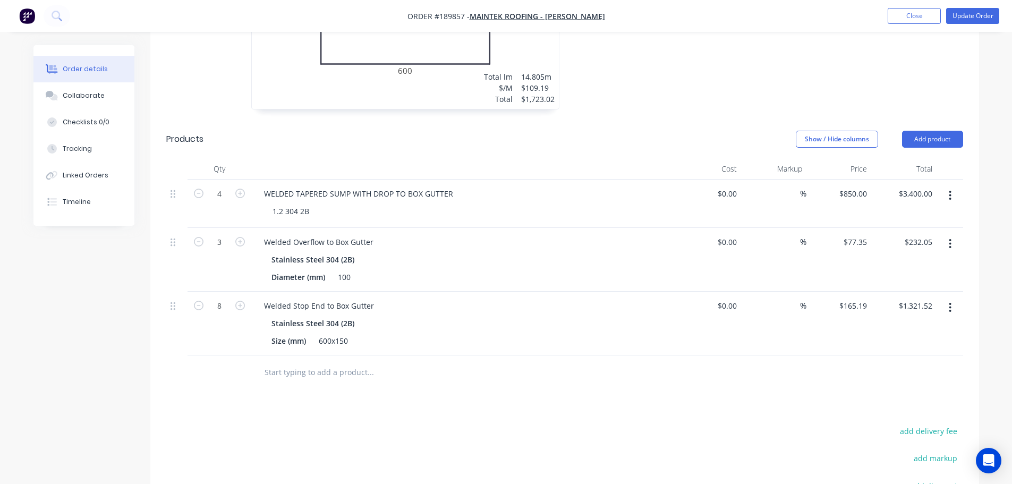
click at [965, 20] on button "Update Order" at bounding box center [972, 16] width 53 height 16
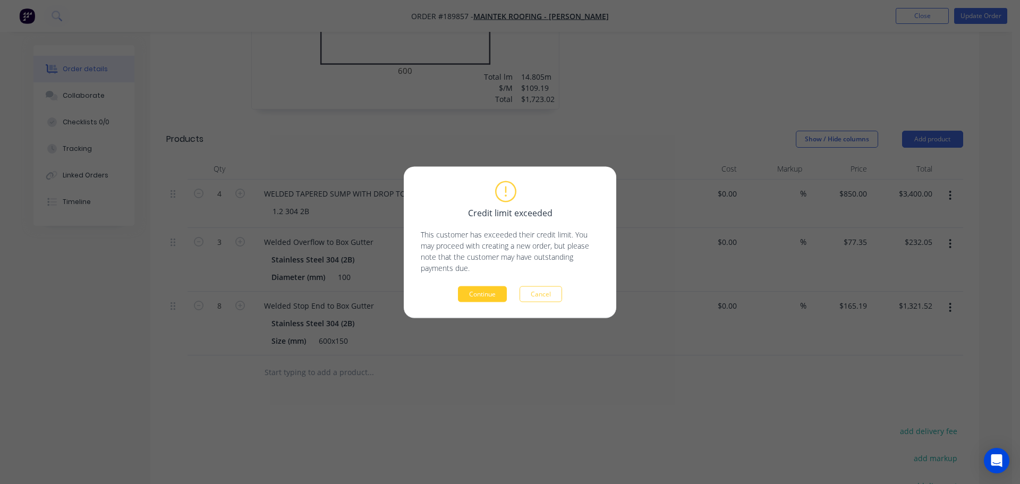
click at [492, 301] on button "Continue" at bounding box center [482, 294] width 49 height 16
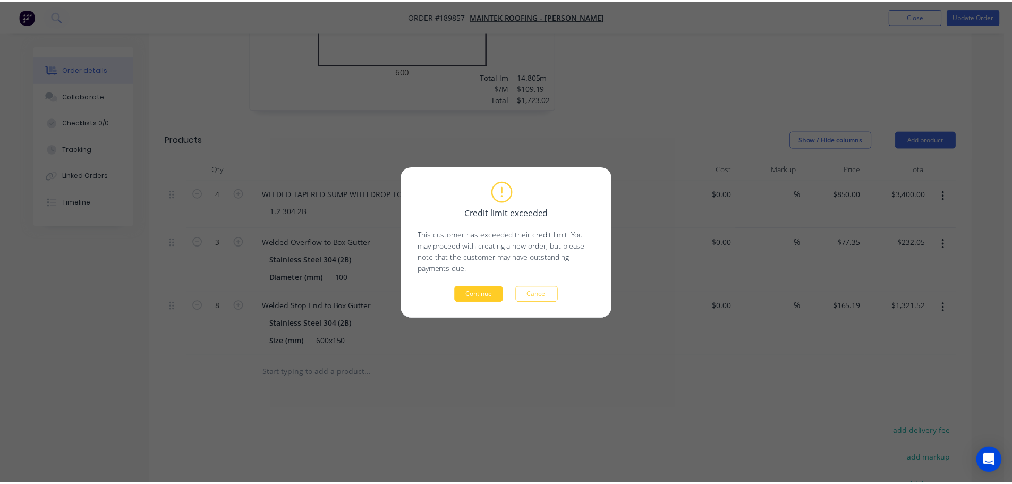
scroll to position [619, 0]
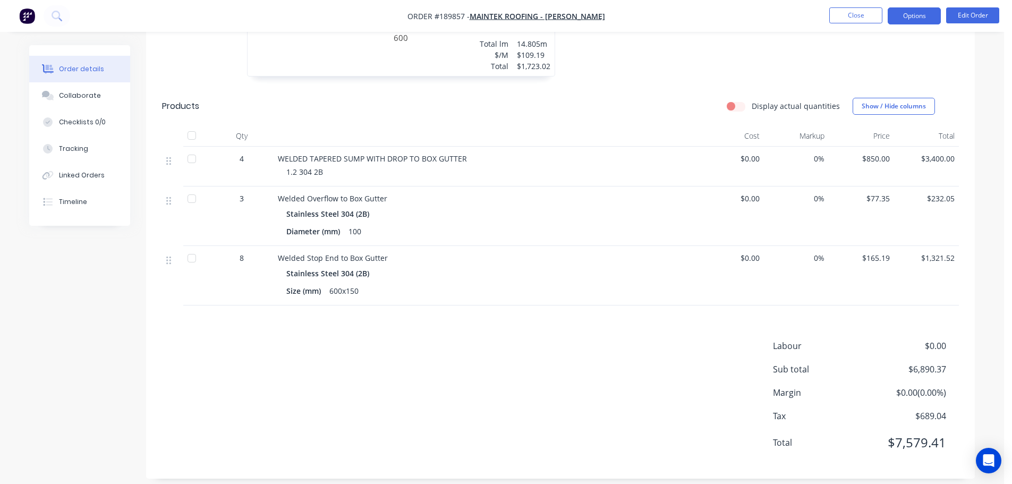
click at [920, 15] on button "Options" at bounding box center [914, 15] width 53 height 17
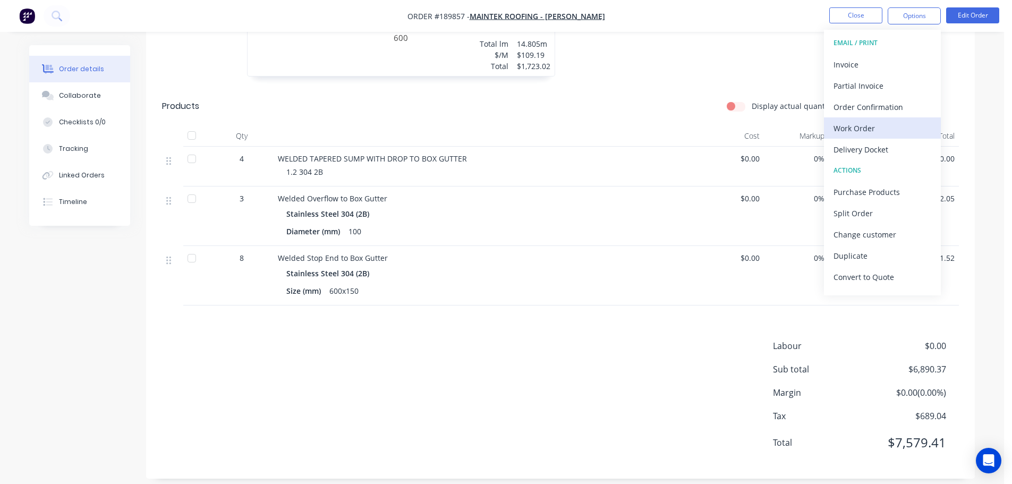
click at [872, 124] on div "Work Order" at bounding box center [882, 128] width 98 height 15
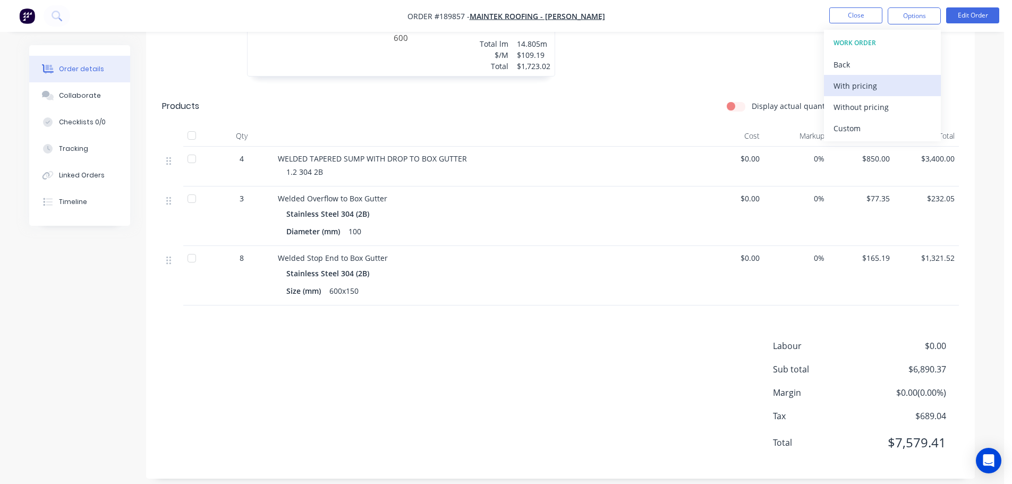
click at [866, 91] on div "With pricing" at bounding box center [882, 85] width 98 height 15
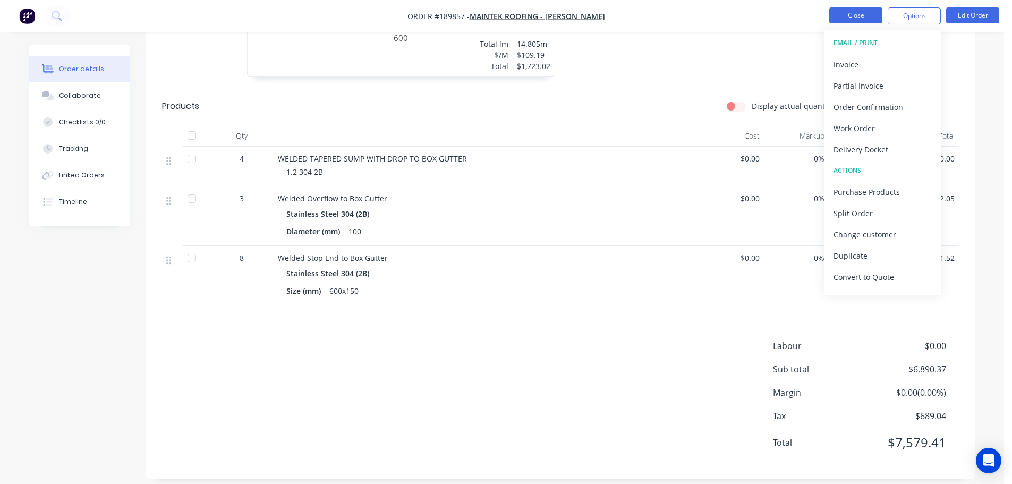
click at [855, 11] on button "Close" at bounding box center [855, 15] width 53 height 16
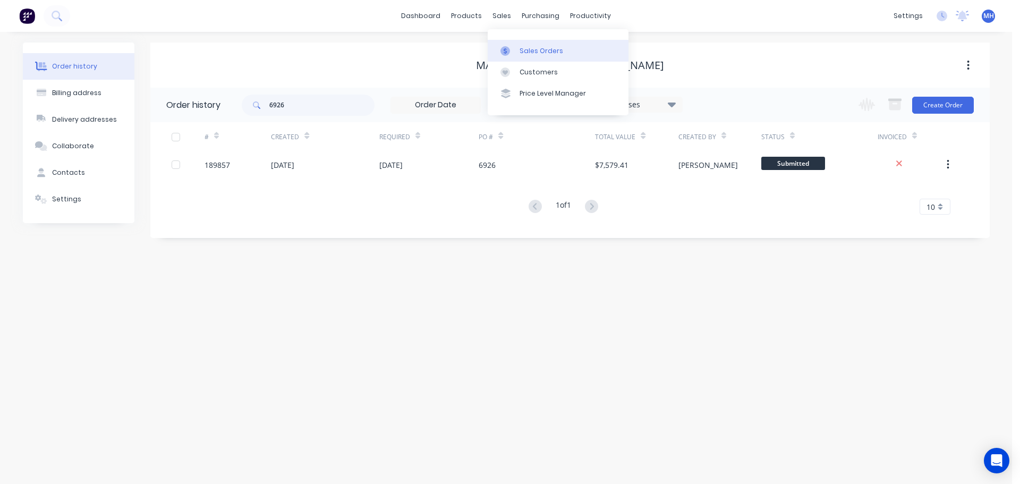
click at [540, 47] on div "Sales Orders" at bounding box center [541, 51] width 44 height 10
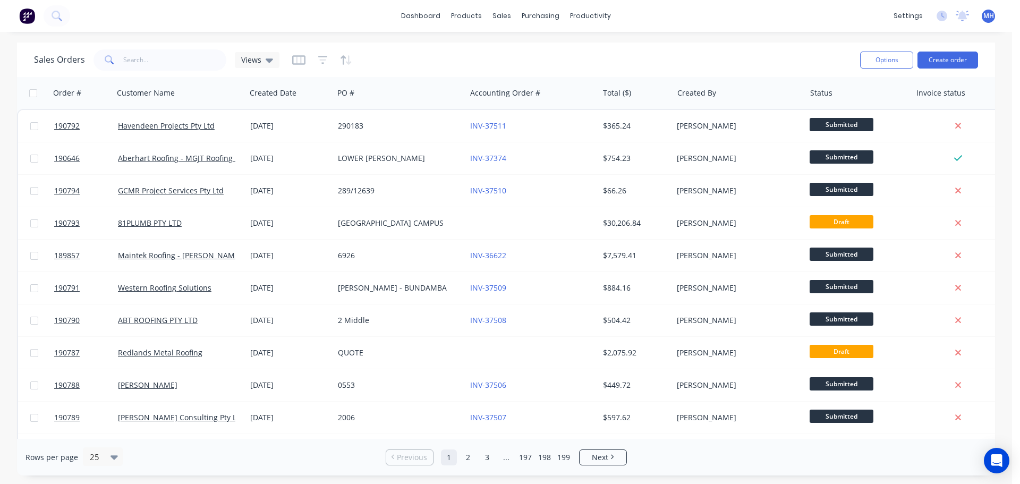
click at [711, 50] on div "Sales Orders Views" at bounding box center [442, 60] width 817 height 26
click at [543, 64] on div "Sales Orders Views" at bounding box center [442, 60] width 817 height 26
click at [530, 43] on div "Sales Orders Views Options Create order" at bounding box center [506, 59] width 978 height 35
click at [729, 54] on div "Sales Orders Views" at bounding box center [442, 60] width 817 height 26
click at [572, 51] on div "Sales Orders Views" at bounding box center [442, 60] width 817 height 26
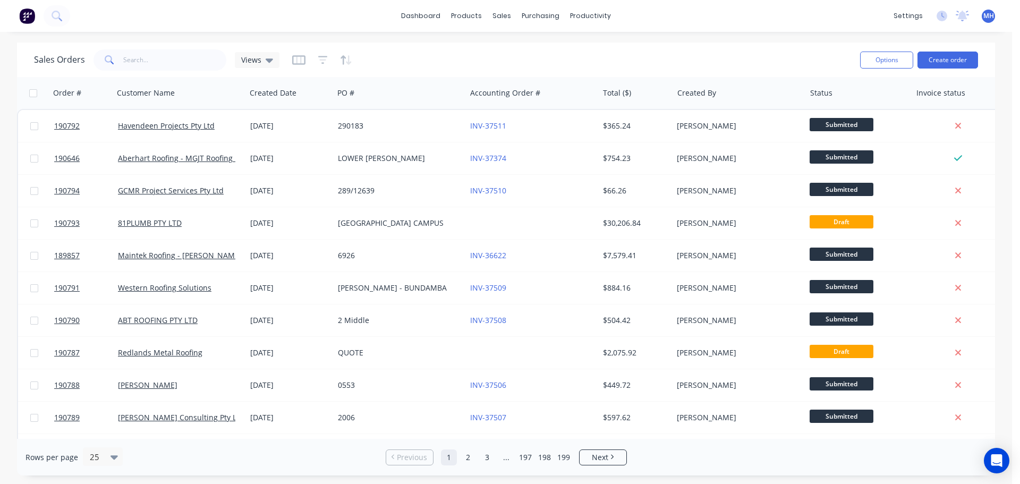
click at [558, 48] on div "Sales Orders Views" at bounding box center [442, 60] width 817 height 26
click at [723, 62] on div "Sales Orders Views" at bounding box center [442, 60] width 817 height 26
drag, startPoint x: 0, startPoint y: 280, endPoint x: 13, endPoint y: 250, distance: 33.5
click at [0, 280] on div "Sales Orders Views Options Create order Order # Customer Name Created Date PO #…" at bounding box center [506, 258] width 1012 height 433
click at [517, 46] on link "Sales Orders" at bounding box center [558, 50] width 141 height 21
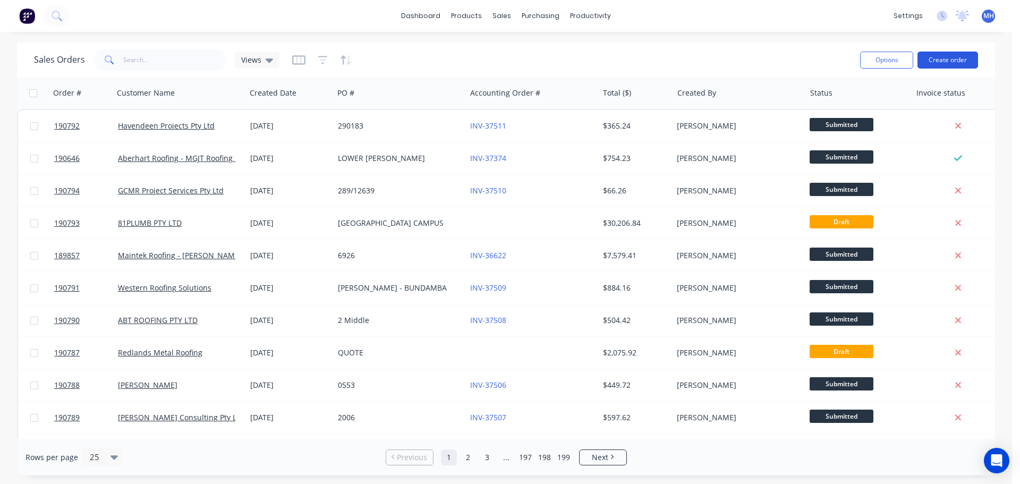
click at [964, 60] on button "Create order" at bounding box center [947, 60] width 61 height 17
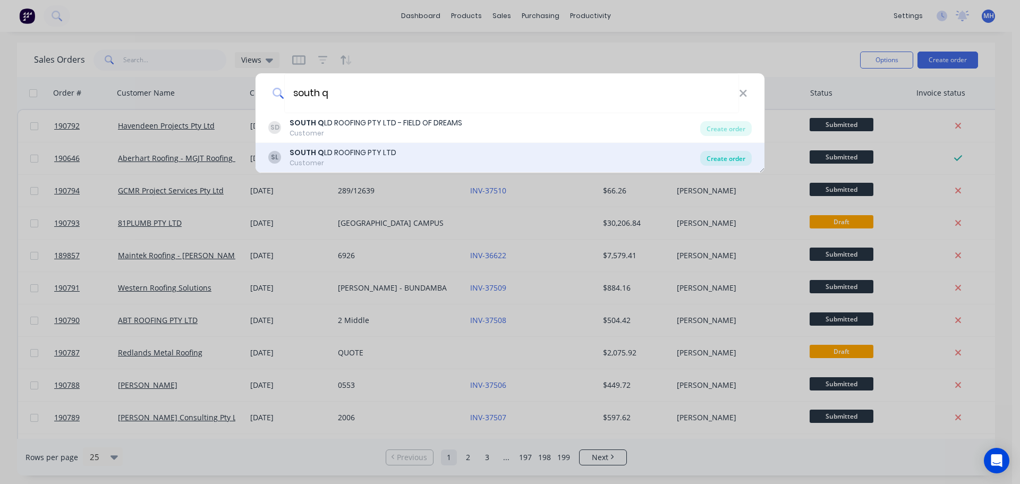
type input "south q"
click at [713, 161] on div "Create order" at bounding box center [726, 158] width 52 height 15
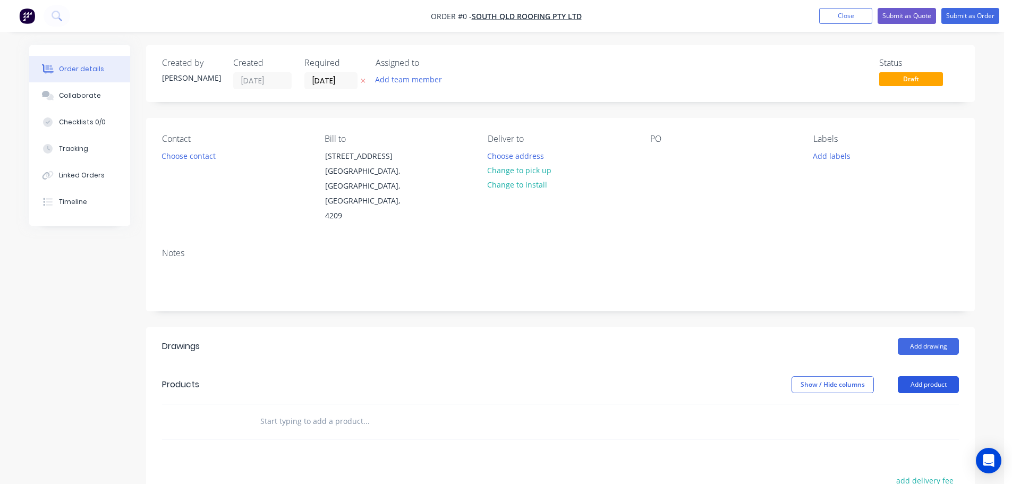
click at [911, 376] on button "Add product" at bounding box center [928, 384] width 61 height 17
click at [911, 404] on div "Product catalogue" at bounding box center [908, 411] width 82 height 15
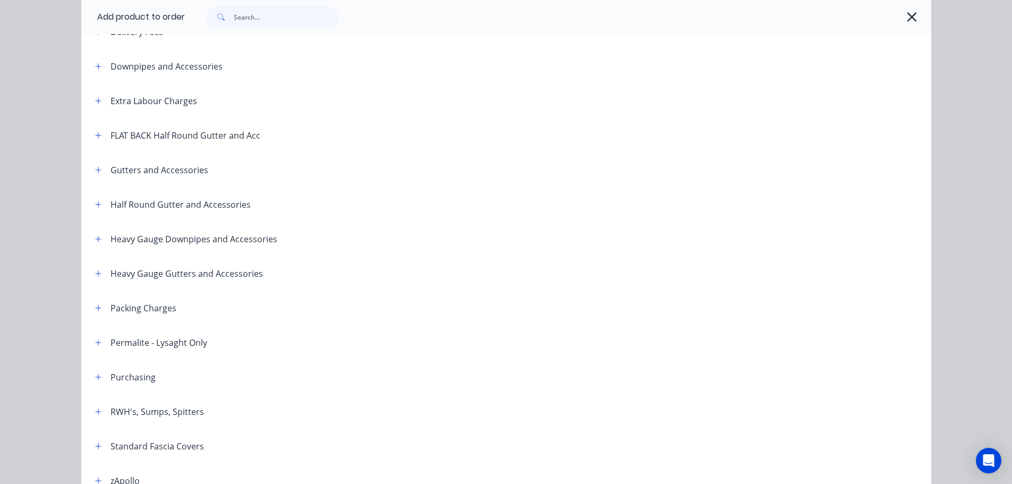
scroll to position [212, 0]
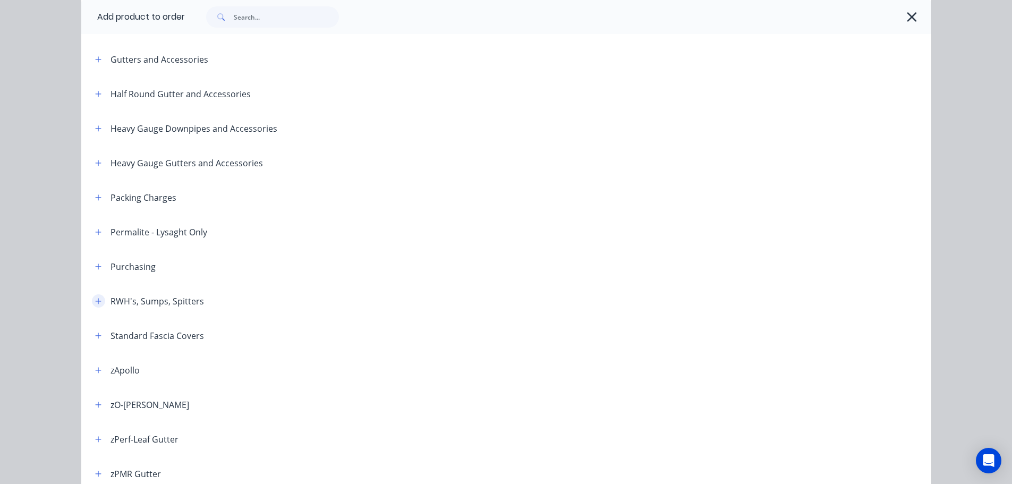
click at [97, 299] on icon "button" at bounding box center [98, 300] width 6 height 7
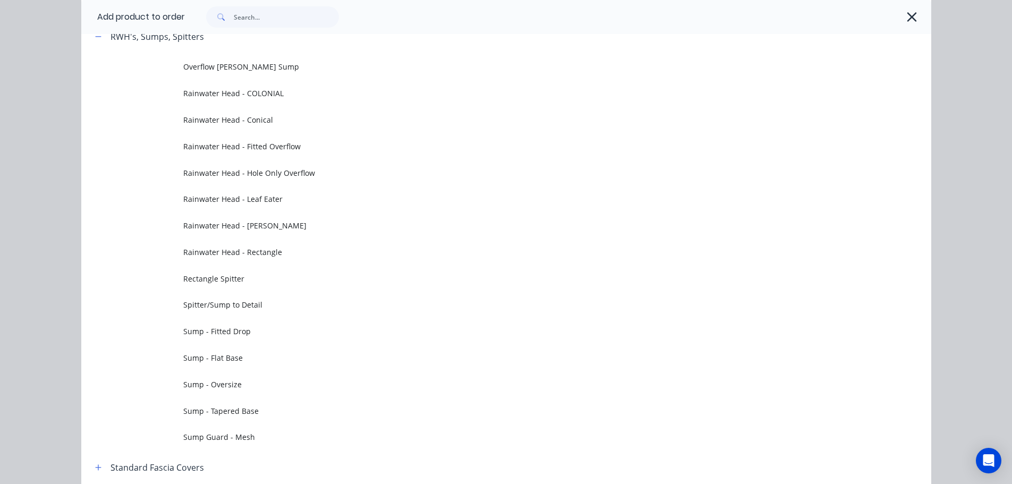
scroll to position [478, 0]
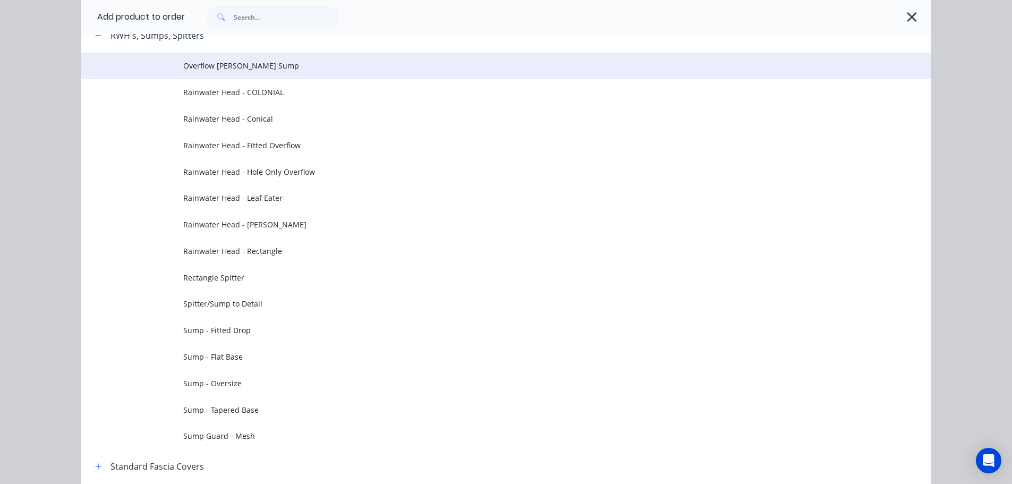
click at [276, 63] on span "Overflow [PERSON_NAME] Sump" at bounding box center [482, 65] width 598 height 11
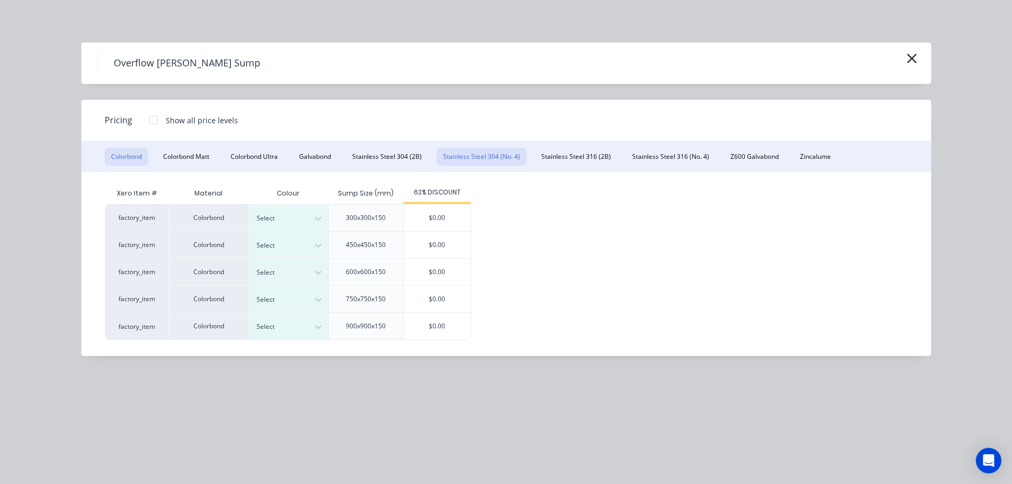
click at [494, 156] on button "Stainless Steel 304 (No. 4)" at bounding box center [482, 157] width 90 height 18
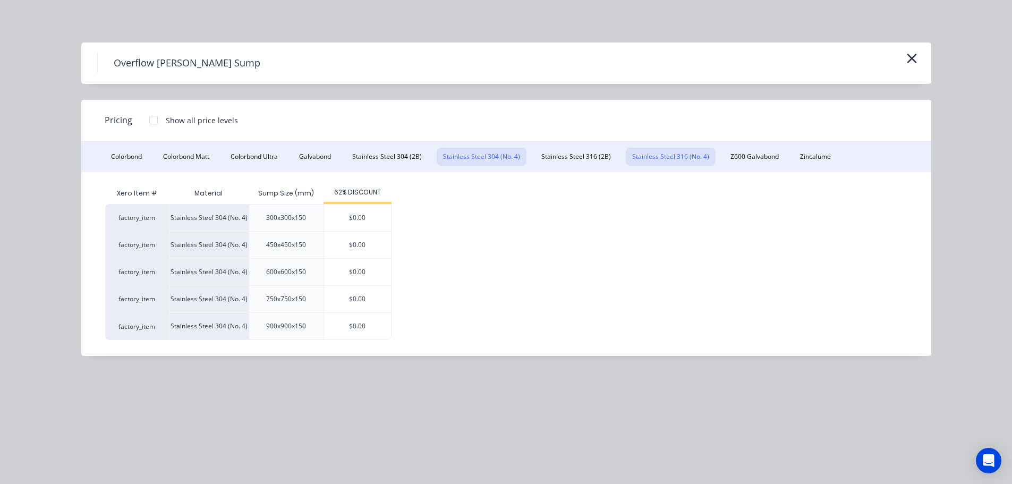
drag, startPoint x: 569, startPoint y: 159, endPoint x: 696, endPoint y: 165, distance: 127.1
click at [573, 159] on button "Stainless Steel 316 (2B)" at bounding box center [576, 157] width 82 height 18
click at [150, 120] on div at bounding box center [153, 119] width 21 height 21
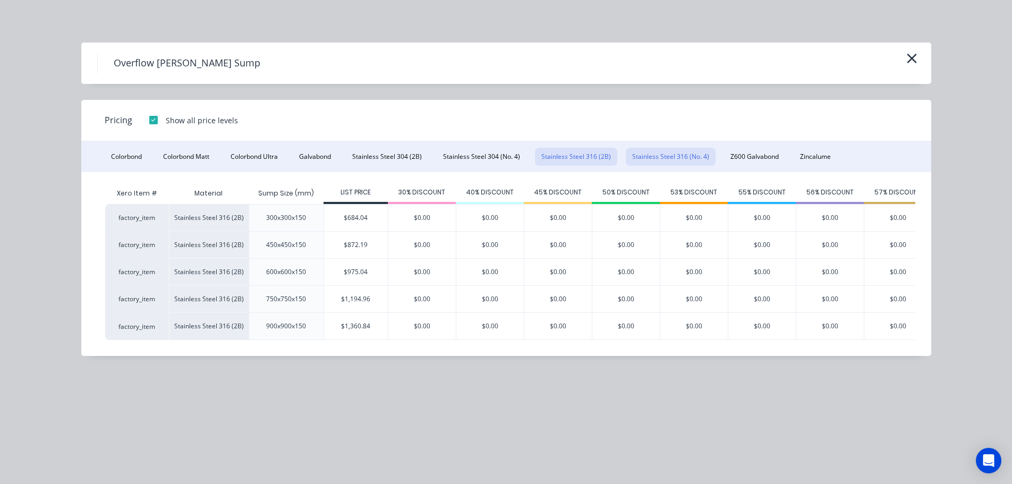
click at [659, 157] on button "Stainless Steel 316 (No. 4)" at bounding box center [671, 157] width 90 height 18
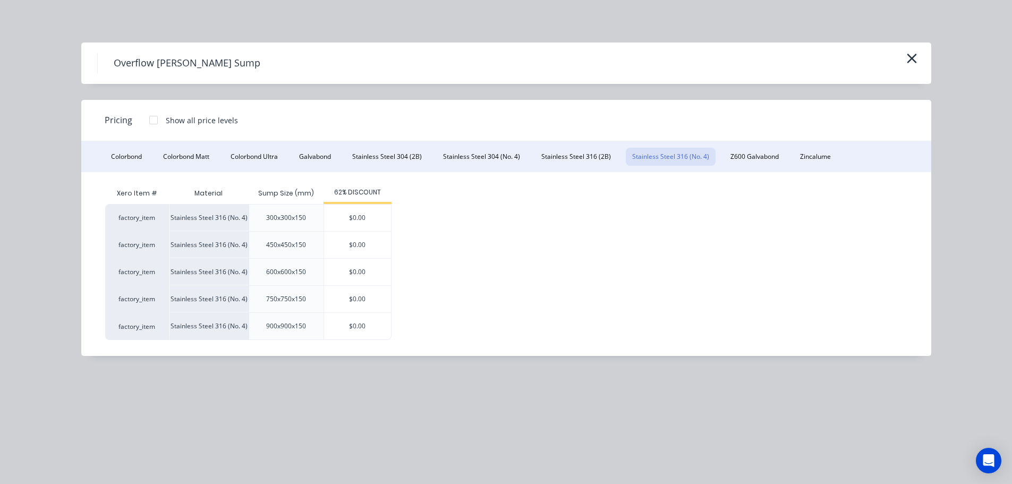
click at [155, 123] on div at bounding box center [153, 119] width 21 height 21
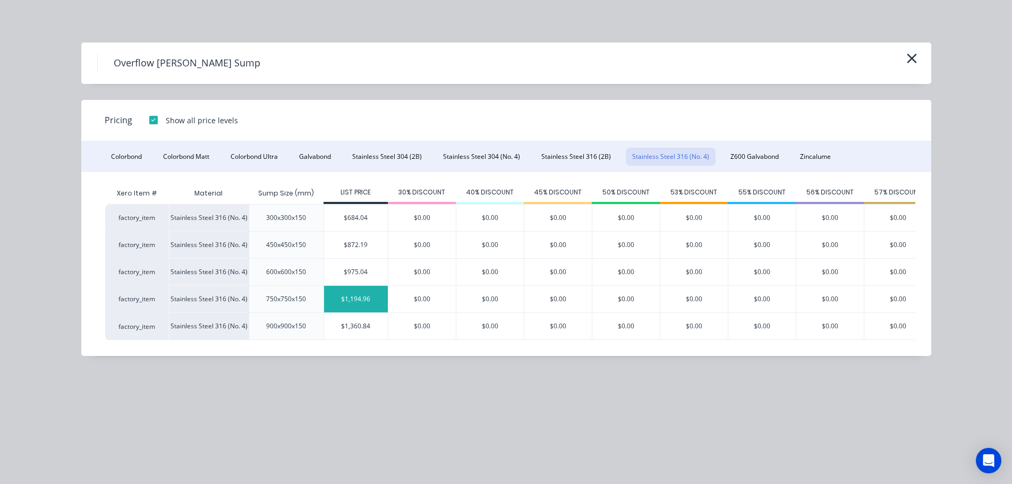
click at [356, 301] on div "$1,194.96" at bounding box center [356, 299] width 64 height 27
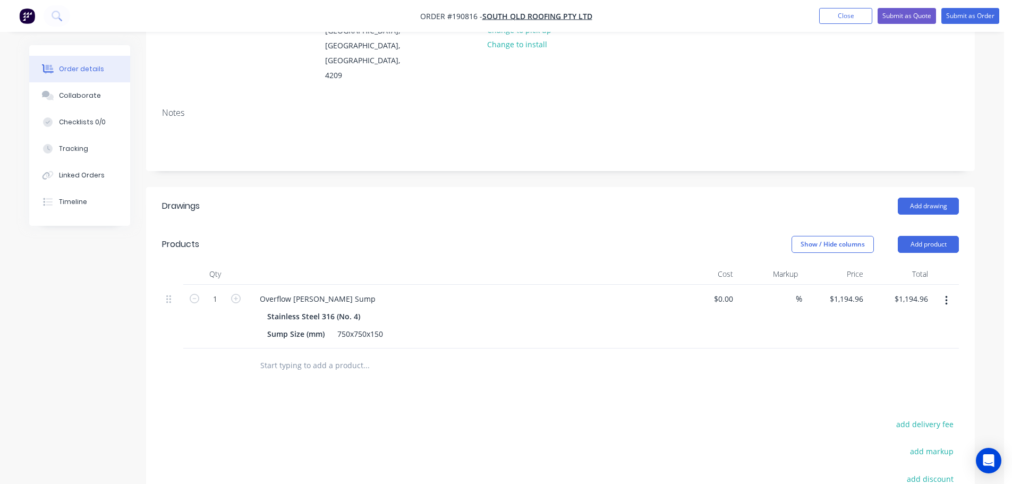
scroll to position [159, 0]
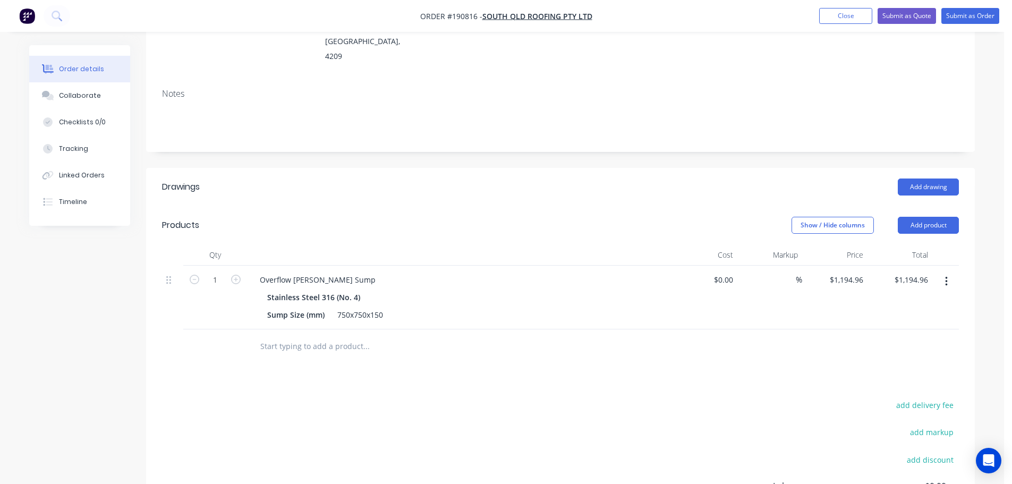
click at [946, 276] on icon "button" at bounding box center [946, 282] width 3 height 12
click at [936, 302] on div "Edit" at bounding box center [908, 309] width 82 height 15
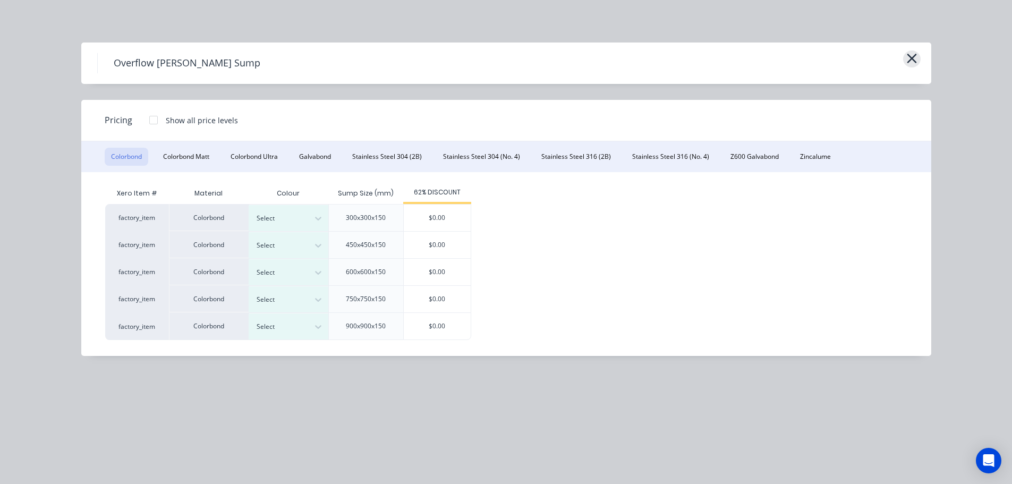
click at [913, 56] on icon "button" at bounding box center [911, 58] width 11 height 15
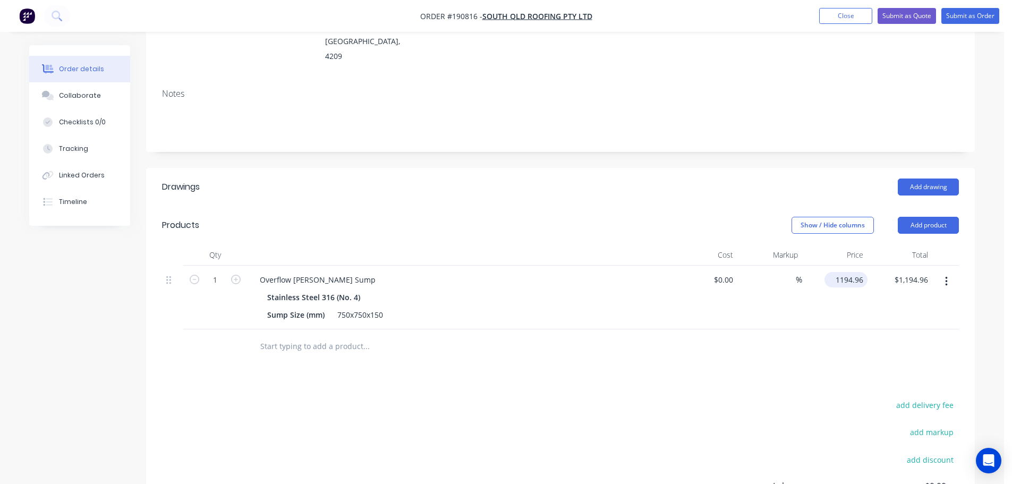
click at [849, 272] on input "1194.96" at bounding box center [848, 279] width 39 height 15
type input "$454.08"
click at [633, 217] on div "Show / Hide columns Add product" at bounding box center [644, 225] width 627 height 17
click at [941, 217] on button "Add product" at bounding box center [928, 225] width 61 height 17
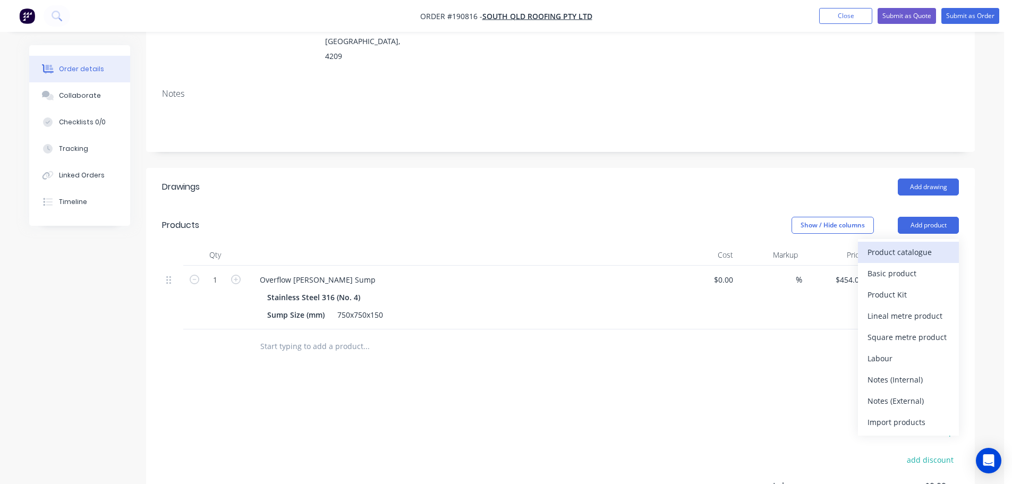
click at [932, 244] on div "Product catalogue" at bounding box center [908, 251] width 82 height 15
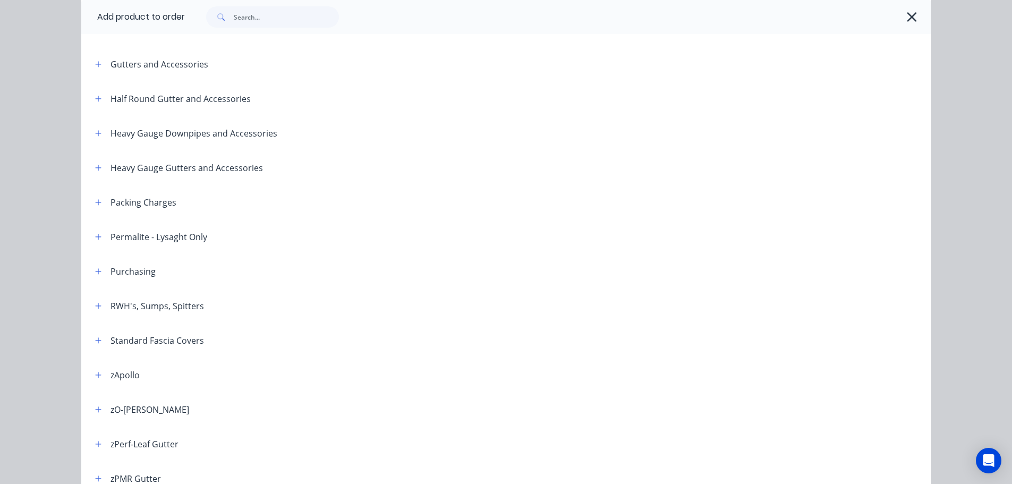
scroll to position [212, 0]
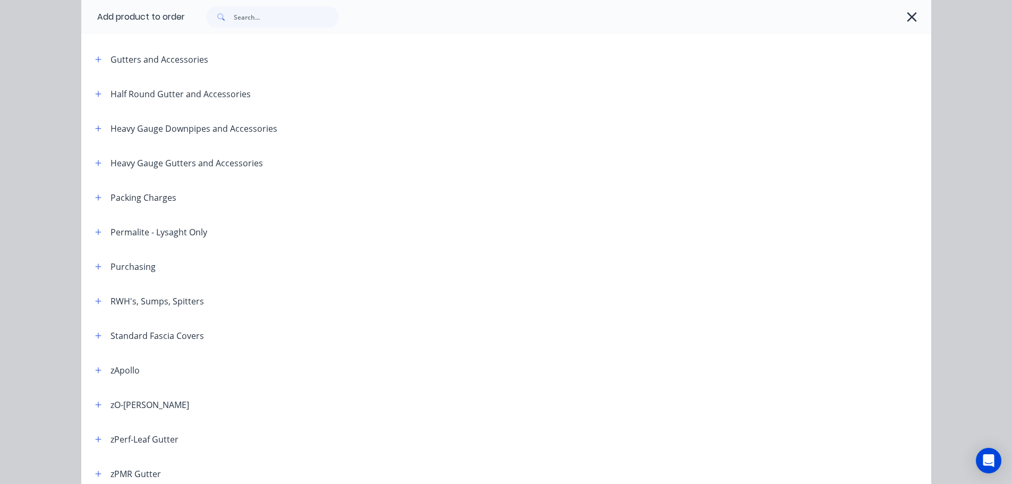
click at [95, 61] on icon "button" at bounding box center [98, 59] width 6 height 6
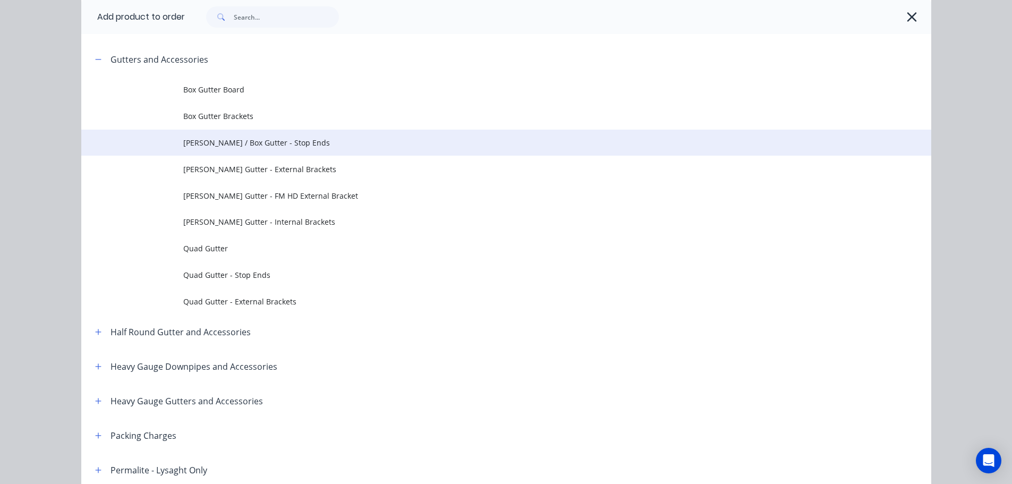
click at [246, 147] on span "[PERSON_NAME] / Box Gutter - Stop Ends" at bounding box center [482, 142] width 598 height 11
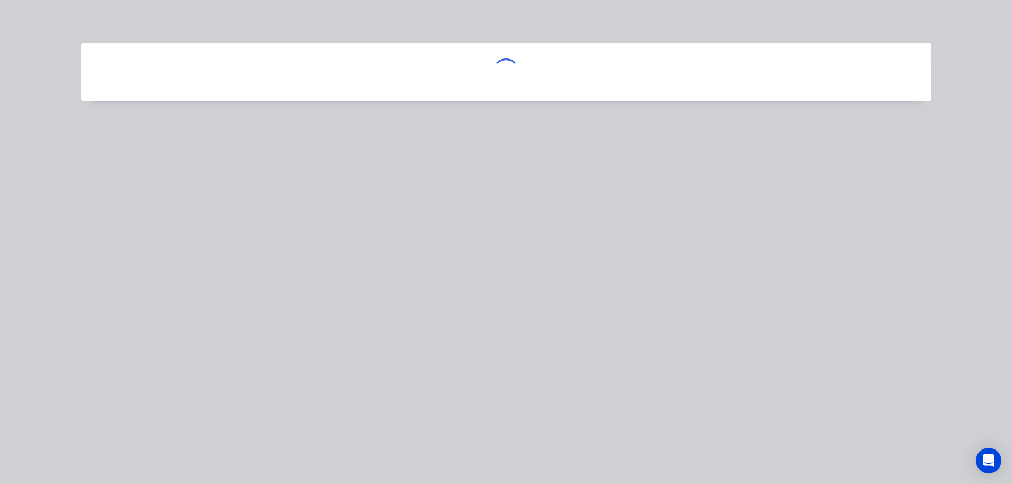
scroll to position [0, 0]
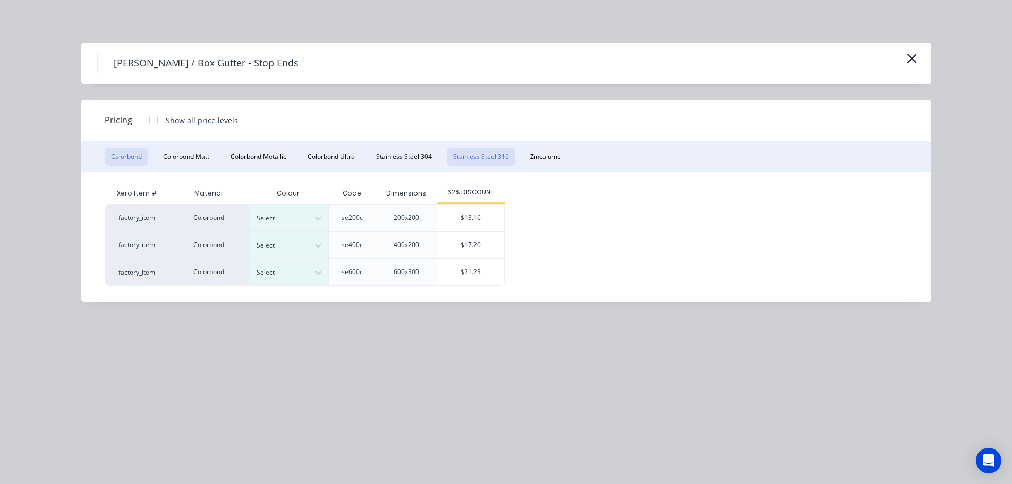
click at [469, 153] on button "Stainless Steel 316" at bounding box center [481, 157] width 69 height 18
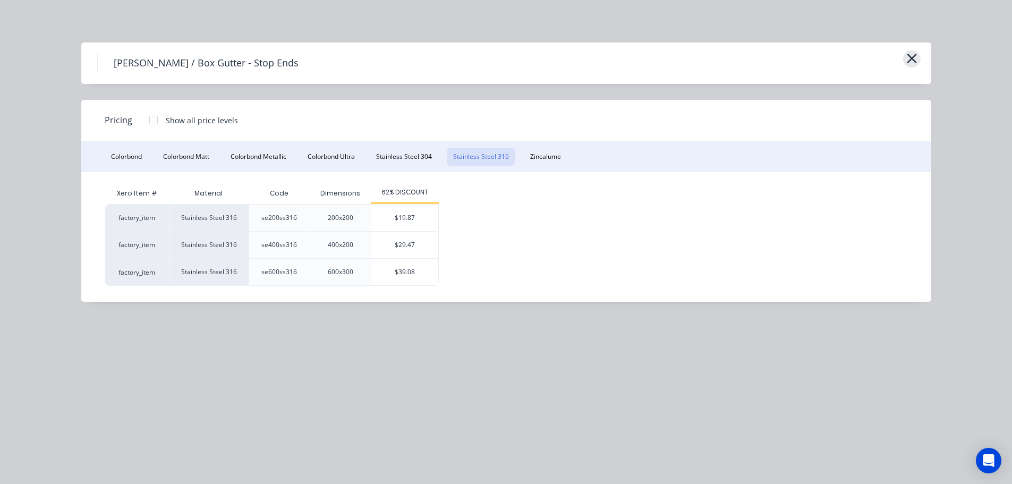
click at [905, 58] on button "button" at bounding box center [912, 58] width 18 height 17
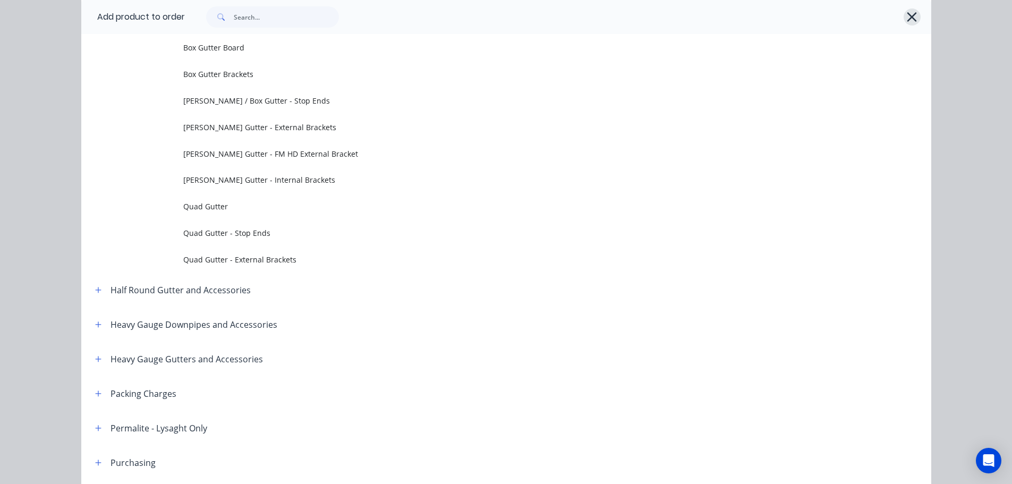
click at [910, 18] on icon "button" at bounding box center [911, 17] width 11 height 15
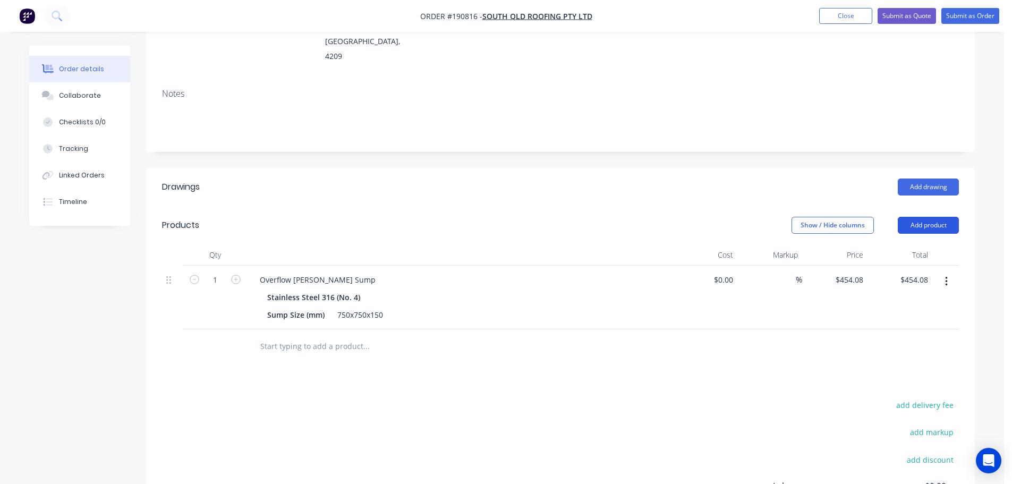
drag, startPoint x: 936, startPoint y: 210, endPoint x: 930, endPoint y: 218, distance: 10.6
click at [936, 217] on button "Add product" at bounding box center [928, 225] width 61 height 17
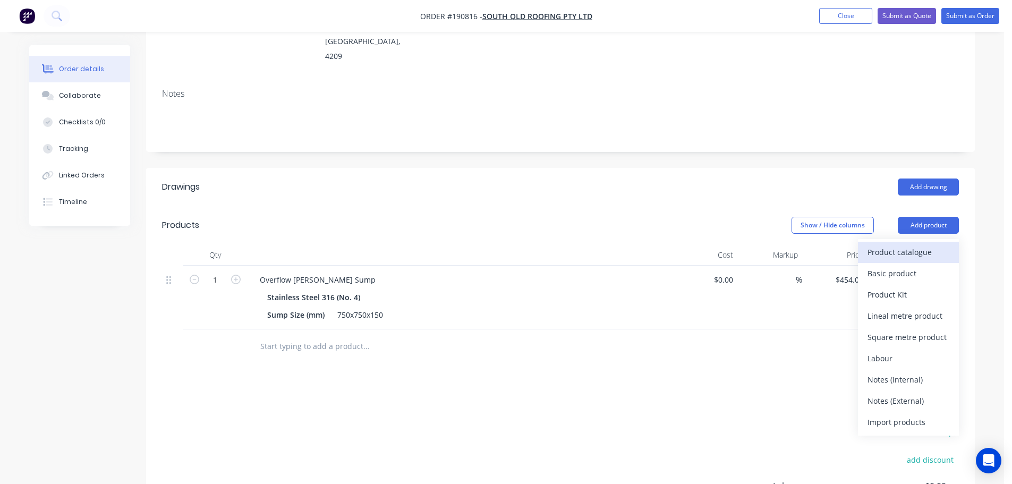
click at [917, 244] on div "Product catalogue" at bounding box center [908, 251] width 82 height 15
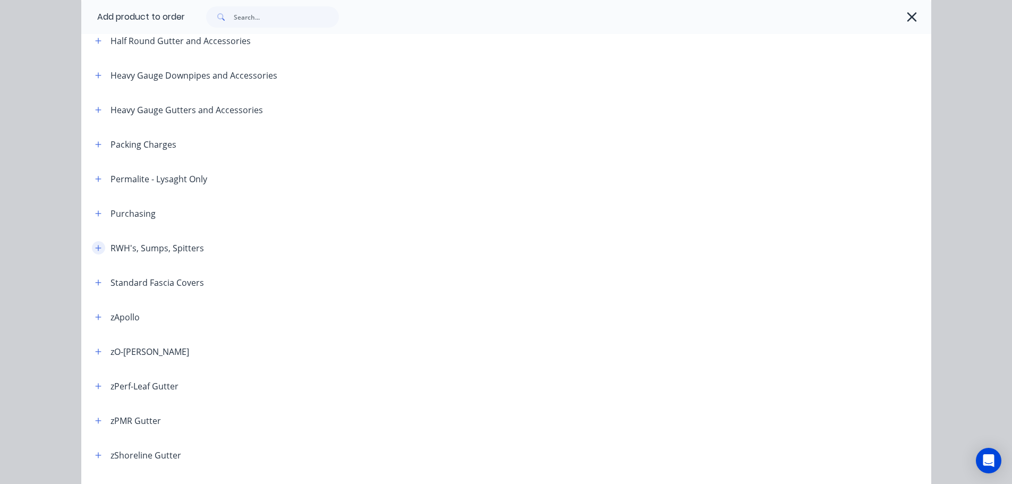
click at [95, 248] on icon "button" at bounding box center [98, 248] width 6 height 6
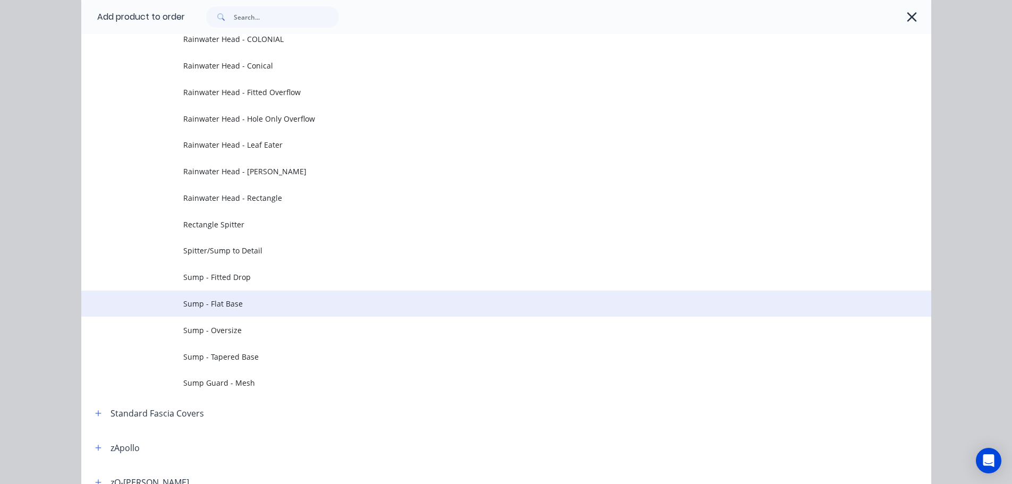
scroll to position [478, 0]
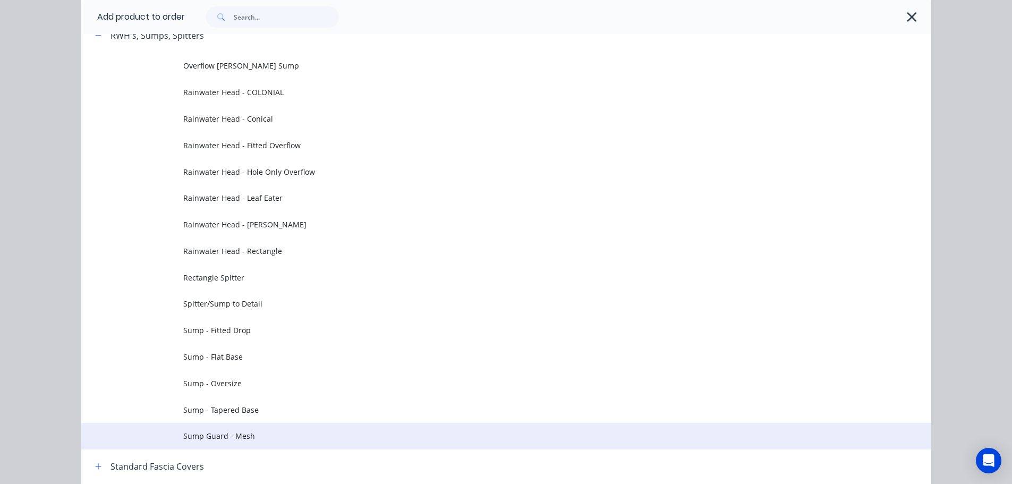
click at [235, 447] on td "Sump Guard - Mesh" at bounding box center [557, 436] width 748 height 27
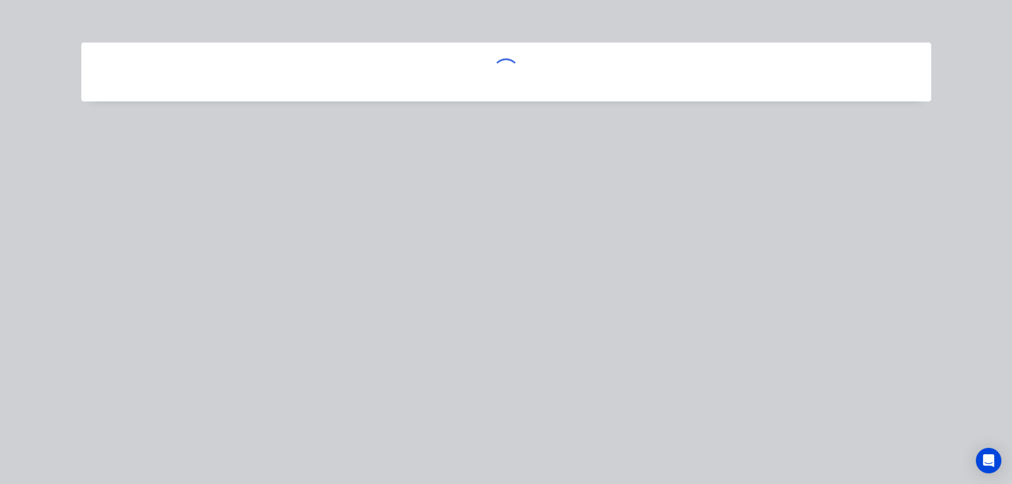
scroll to position [0, 0]
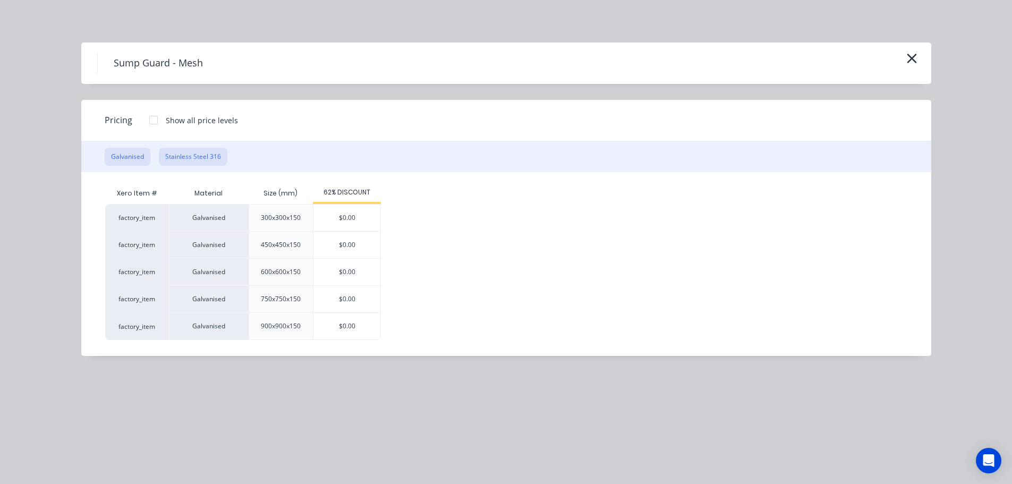
click at [199, 156] on button "Stainless Steel 316" at bounding box center [193, 157] width 69 height 18
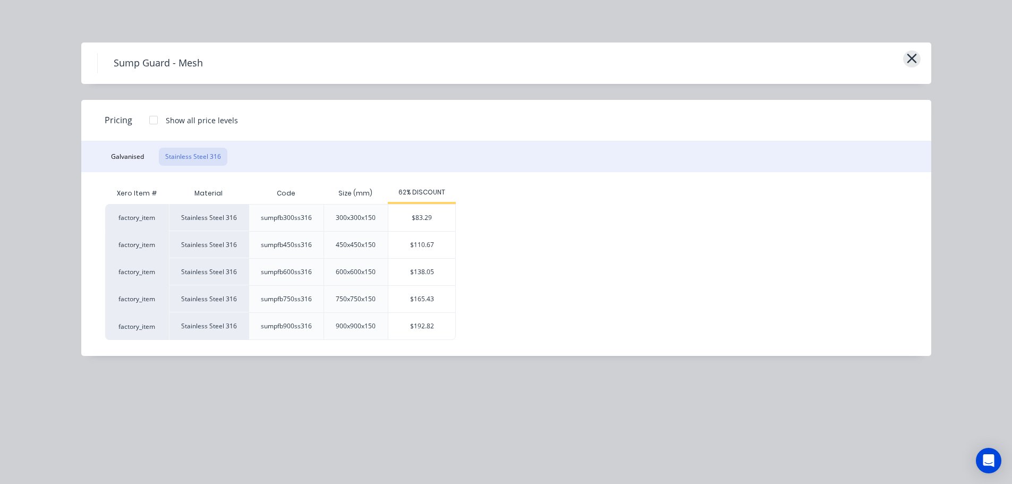
click at [913, 57] on icon "button" at bounding box center [911, 58] width 11 height 15
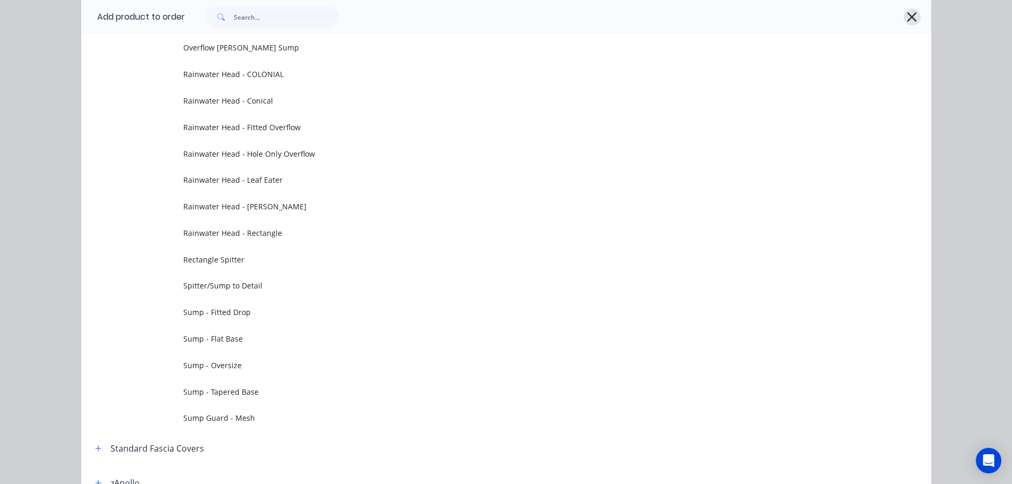
click at [906, 20] on icon "button" at bounding box center [911, 17] width 11 height 15
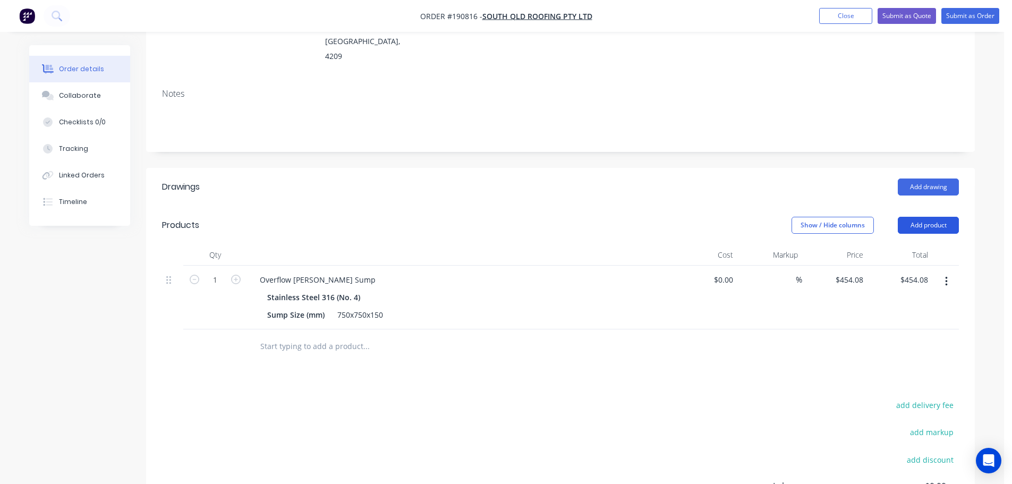
click at [918, 217] on button "Add product" at bounding box center [928, 225] width 61 height 17
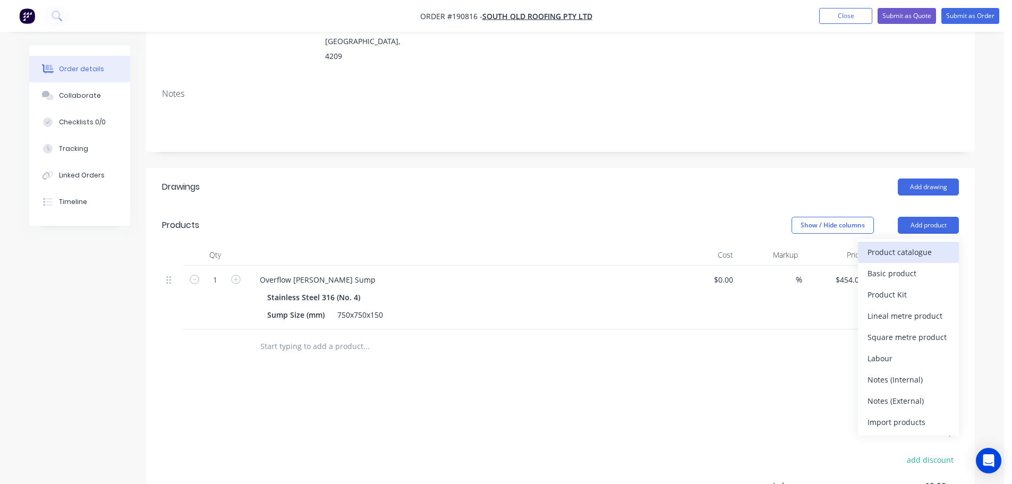
click at [922, 244] on div "Product catalogue" at bounding box center [908, 251] width 82 height 15
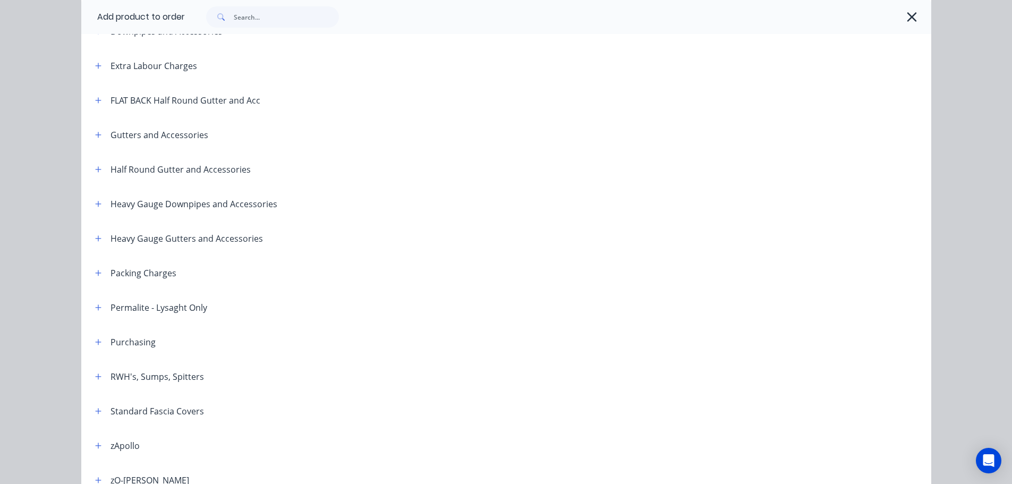
scroll to position [159, 0]
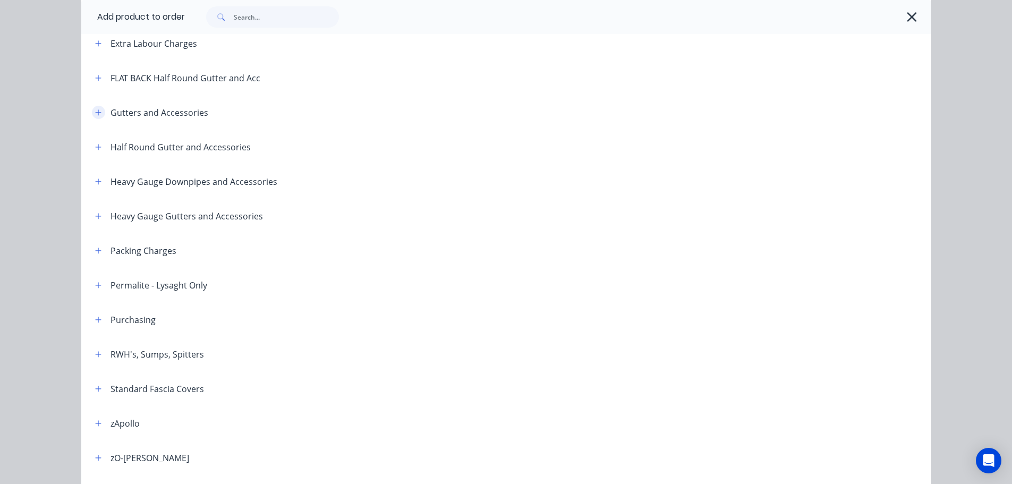
click at [95, 111] on icon "button" at bounding box center [98, 112] width 6 height 6
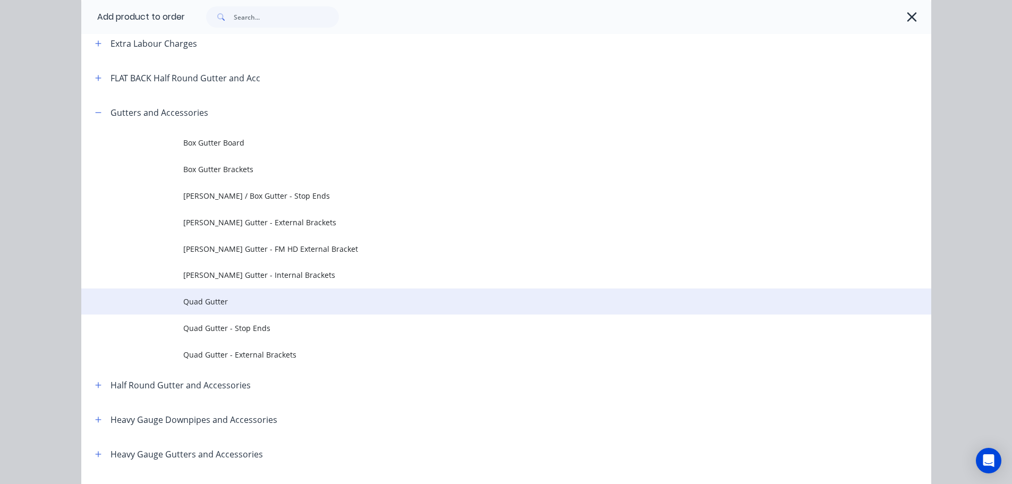
click at [250, 295] on td "Quad Gutter" at bounding box center [557, 301] width 748 height 27
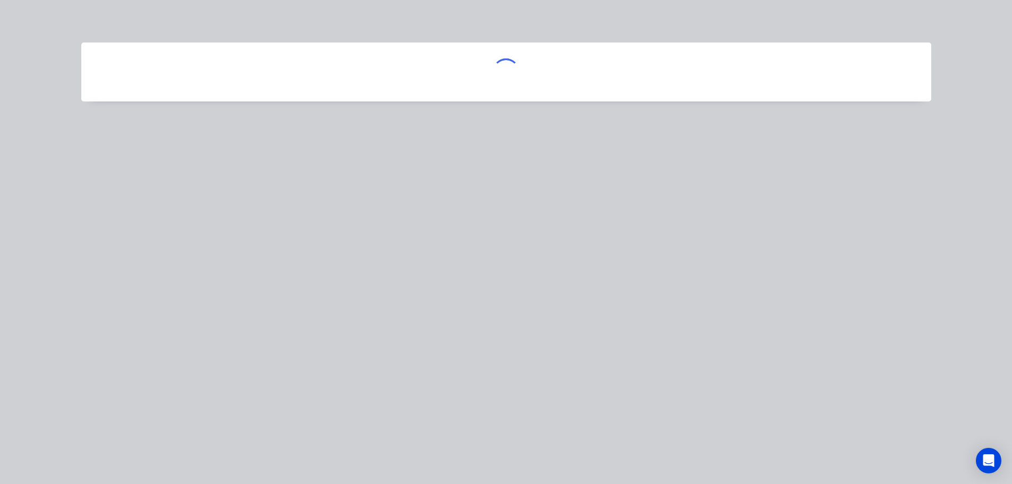
scroll to position [0, 0]
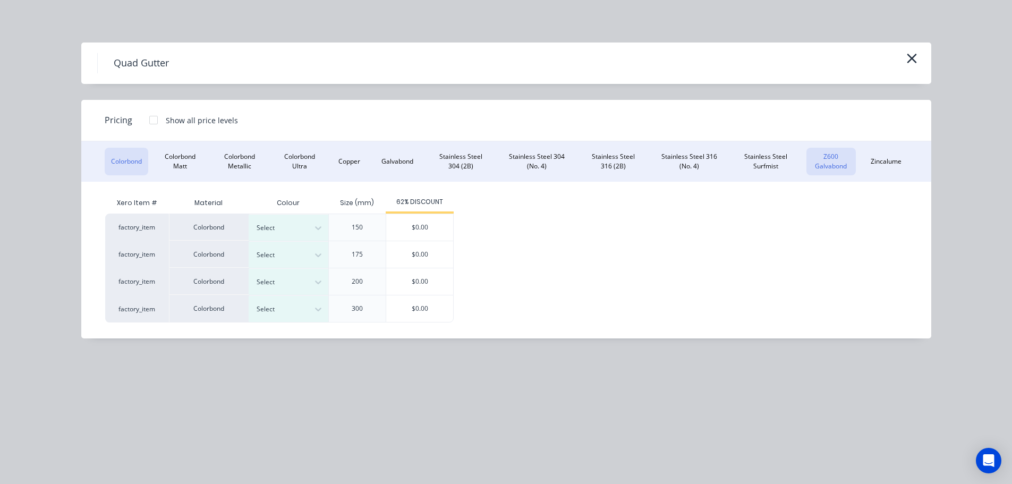
click at [816, 168] on button "Z600 Galvabond" at bounding box center [830, 162] width 49 height 28
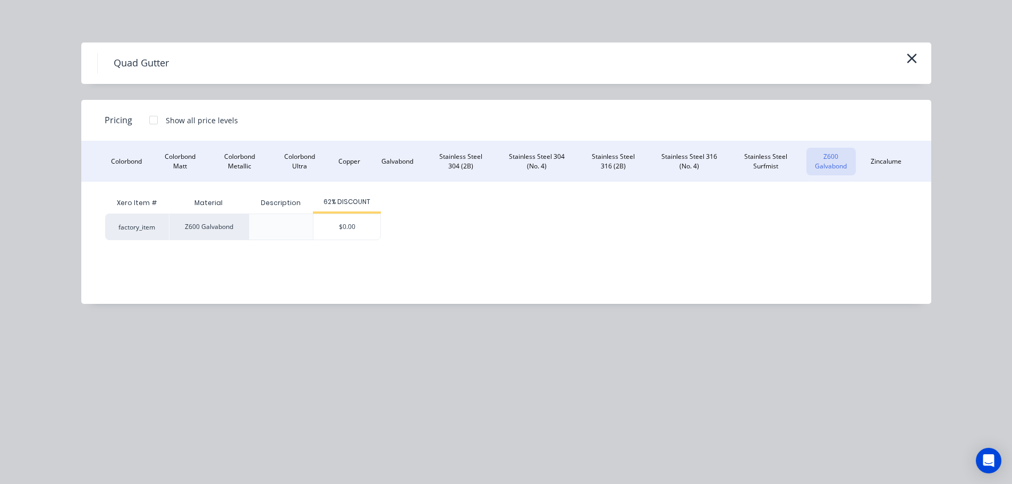
click at [147, 119] on div at bounding box center [153, 119] width 21 height 21
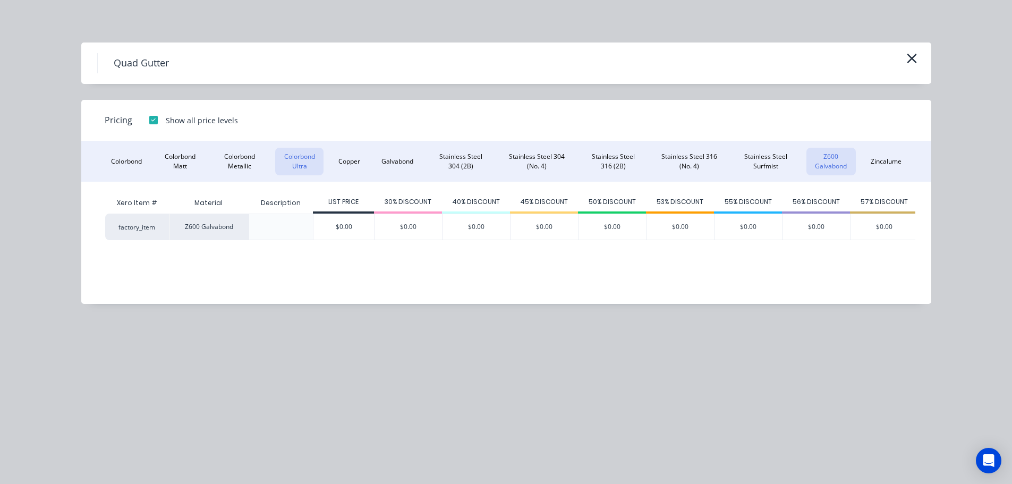
click at [301, 161] on button "Colorbond Ultra" at bounding box center [299, 162] width 48 height 28
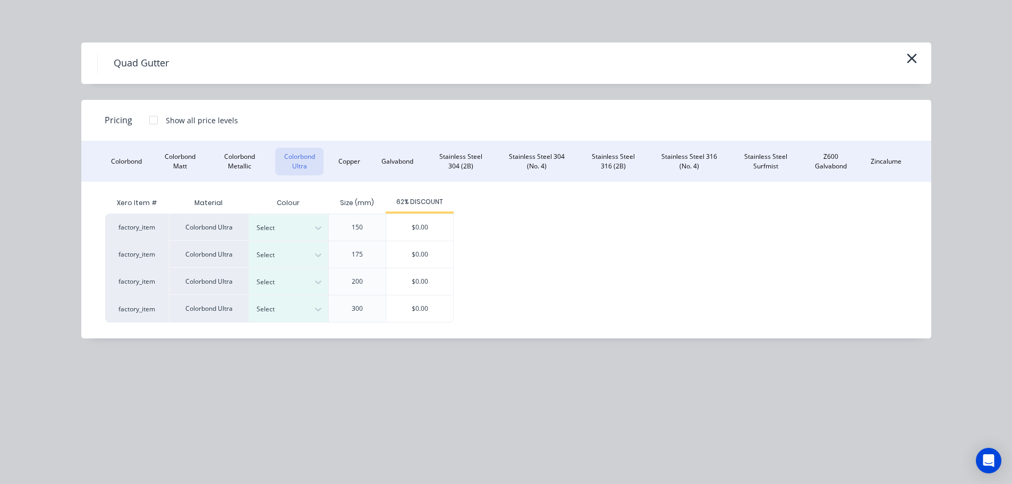
click at [148, 119] on div at bounding box center [153, 119] width 21 height 21
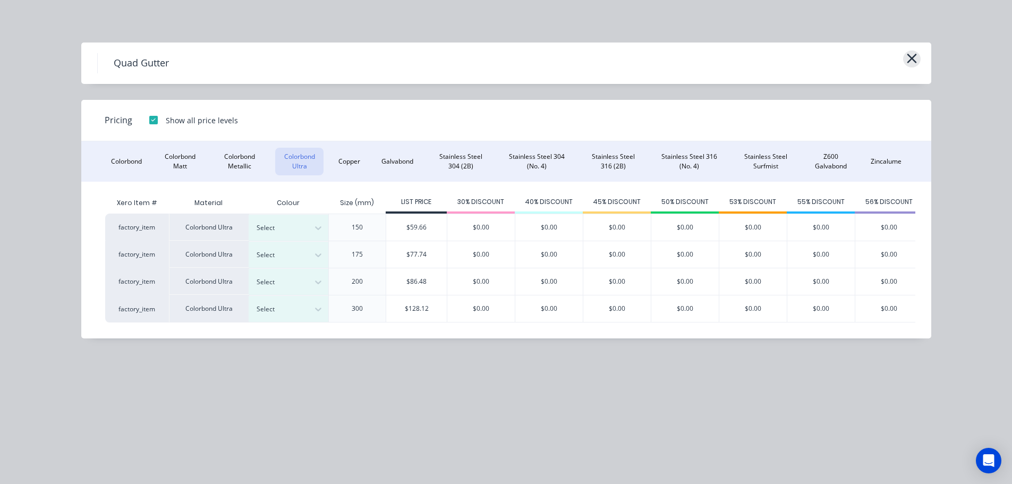
click at [914, 57] on icon "button" at bounding box center [912, 59] width 10 height 10
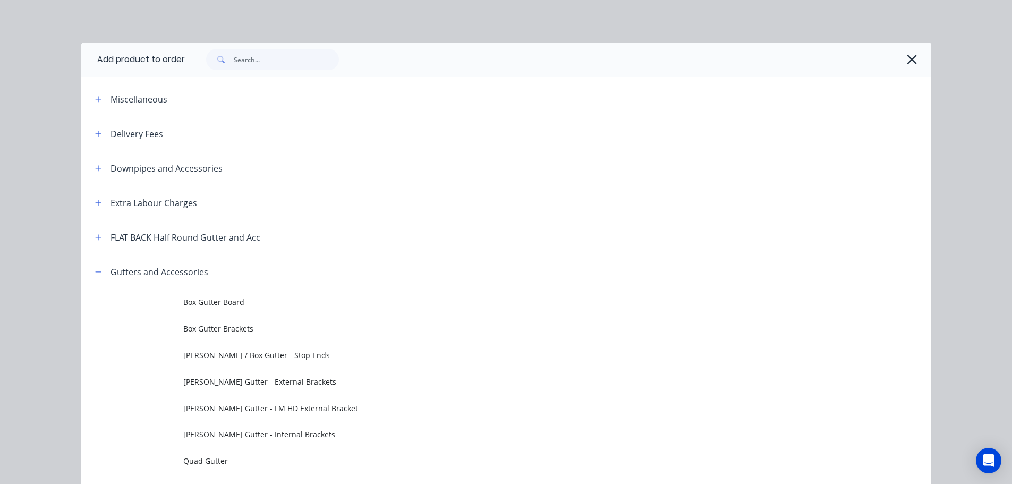
scroll to position [254, 0]
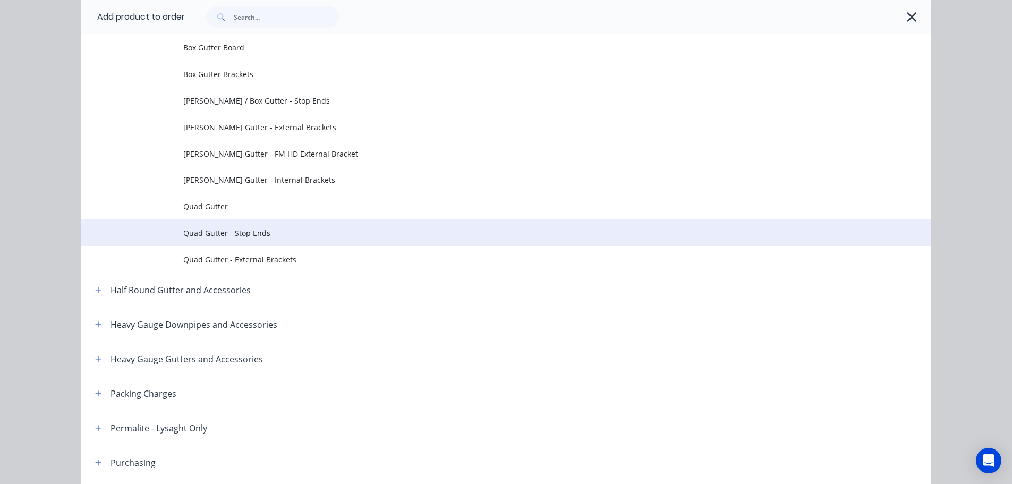
click at [288, 229] on span "Quad Gutter - Stop Ends" at bounding box center [482, 232] width 598 height 11
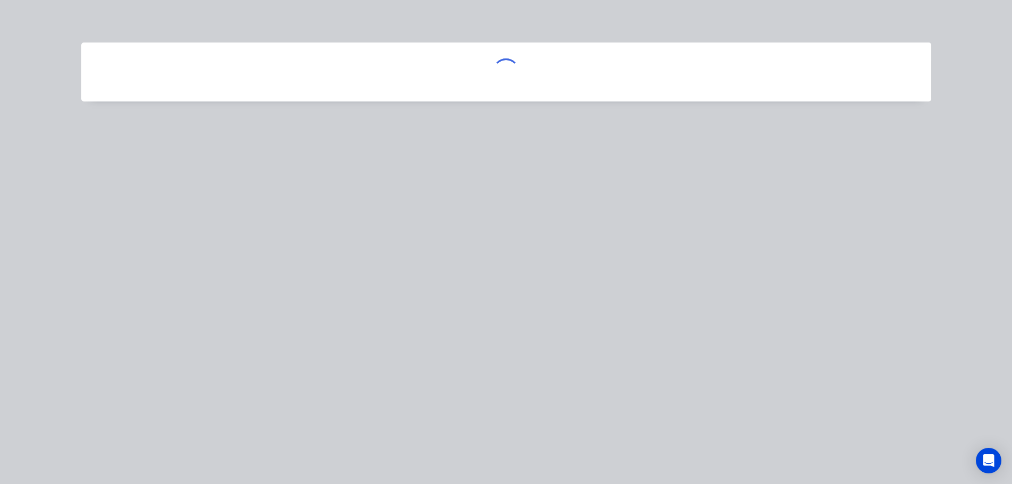
scroll to position [0, 0]
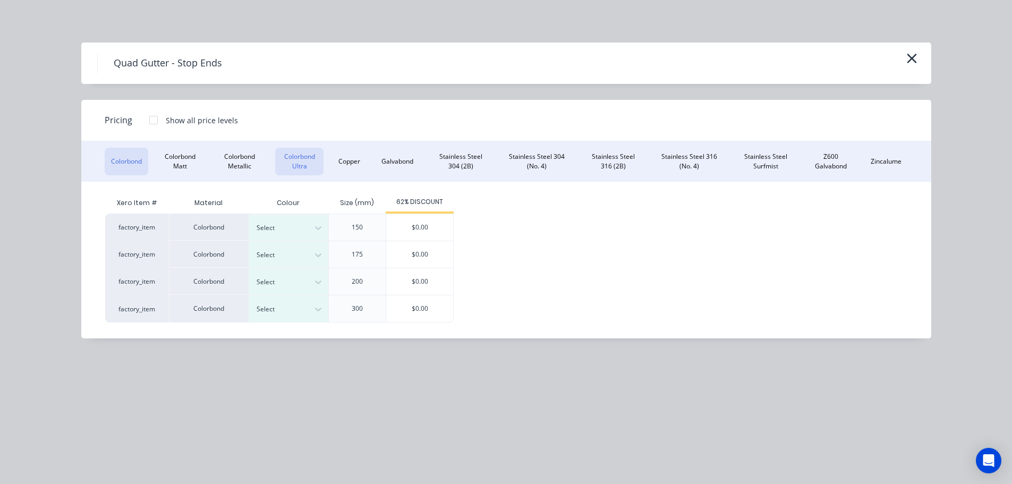
click at [305, 158] on button "Colorbond Ultra" at bounding box center [299, 162] width 48 height 28
click at [154, 117] on div at bounding box center [153, 119] width 21 height 21
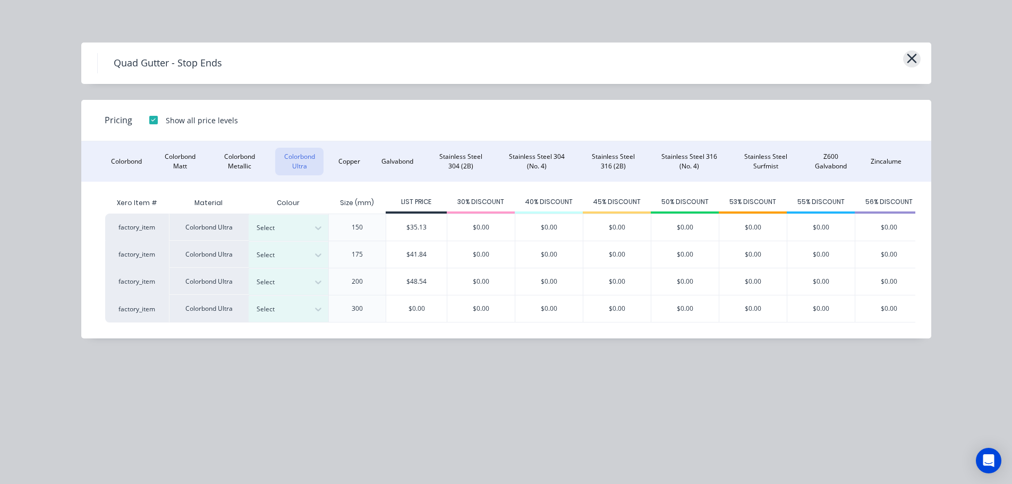
click at [912, 61] on icon "button" at bounding box center [911, 58] width 11 height 15
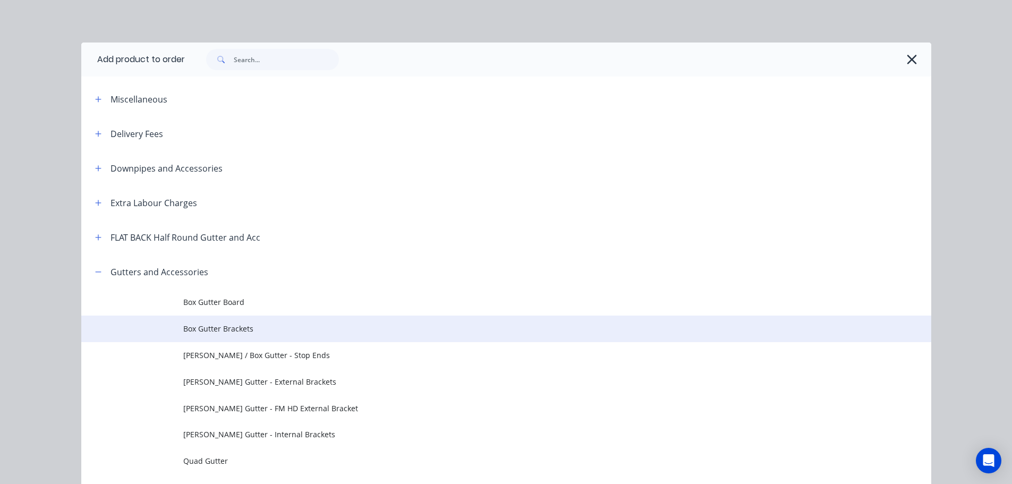
scroll to position [254, 0]
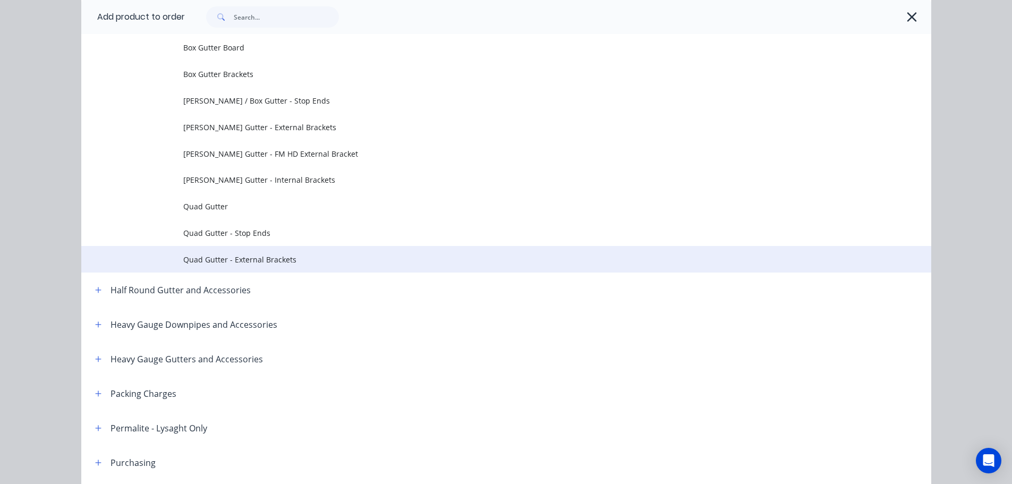
click at [348, 249] on td "Quad Gutter - External Brackets" at bounding box center [557, 259] width 748 height 27
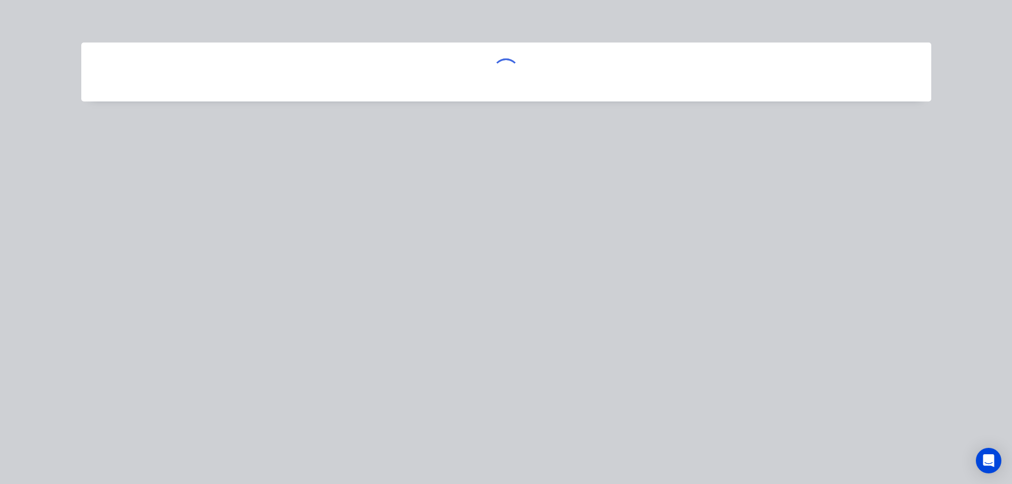
scroll to position [0, 0]
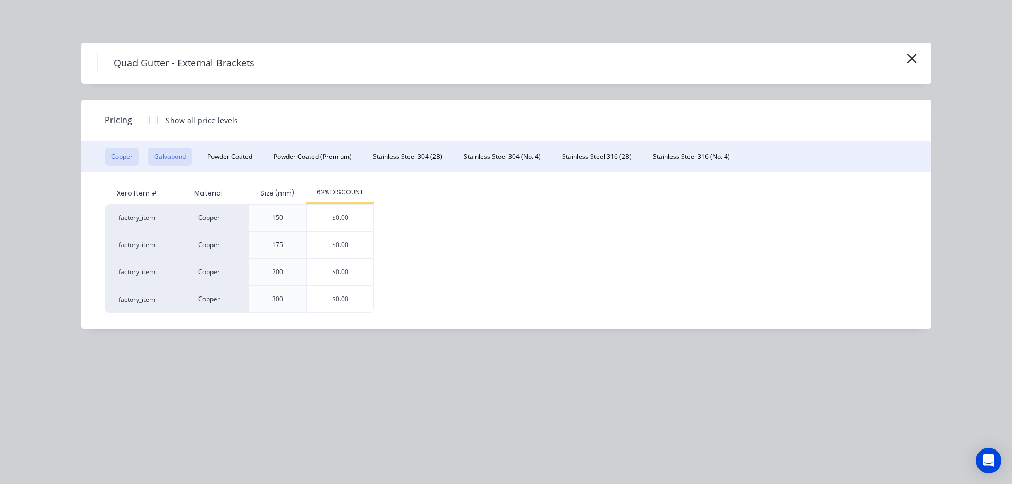
click at [180, 159] on button "Galvabond" at bounding box center [170, 157] width 45 height 18
click at [151, 122] on div at bounding box center [153, 119] width 21 height 21
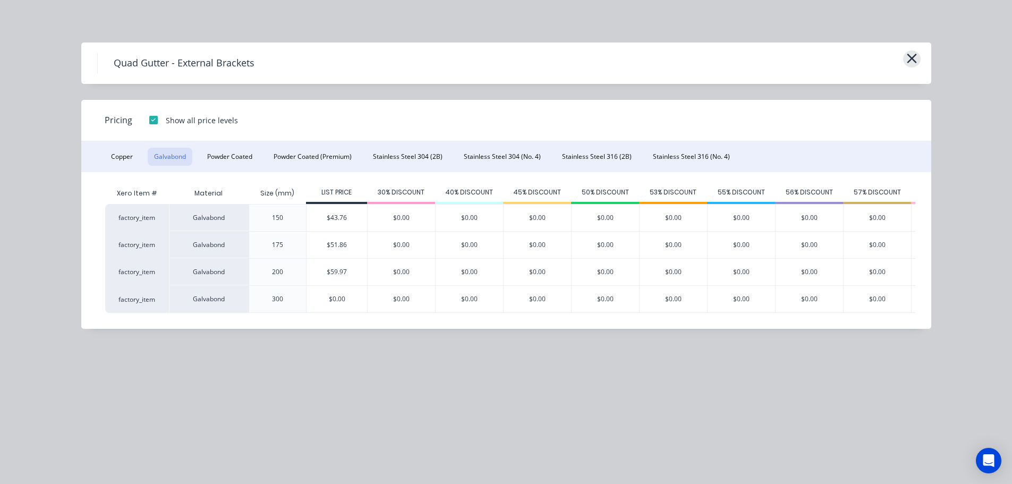
click at [908, 57] on icon "button" at bounding box center [911, 58] width 11 height 15
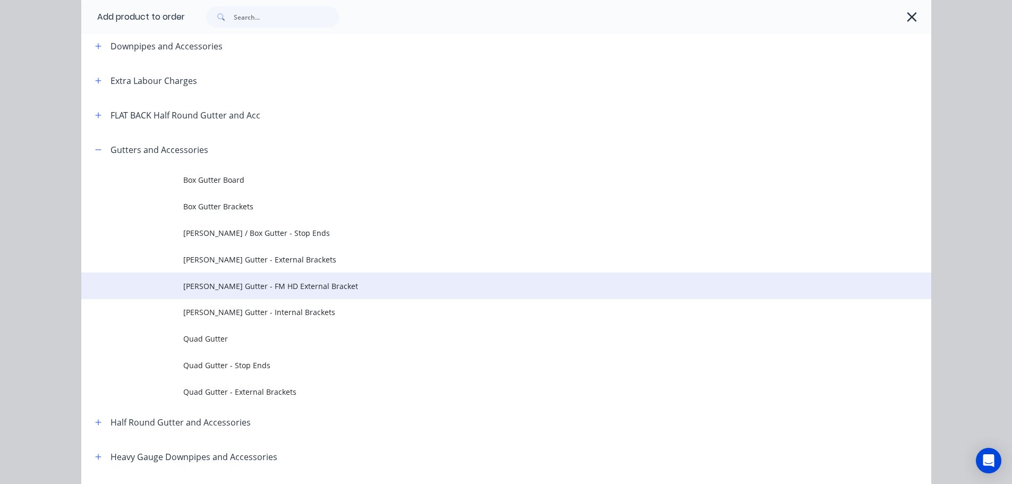
scroll to position [95, 0]
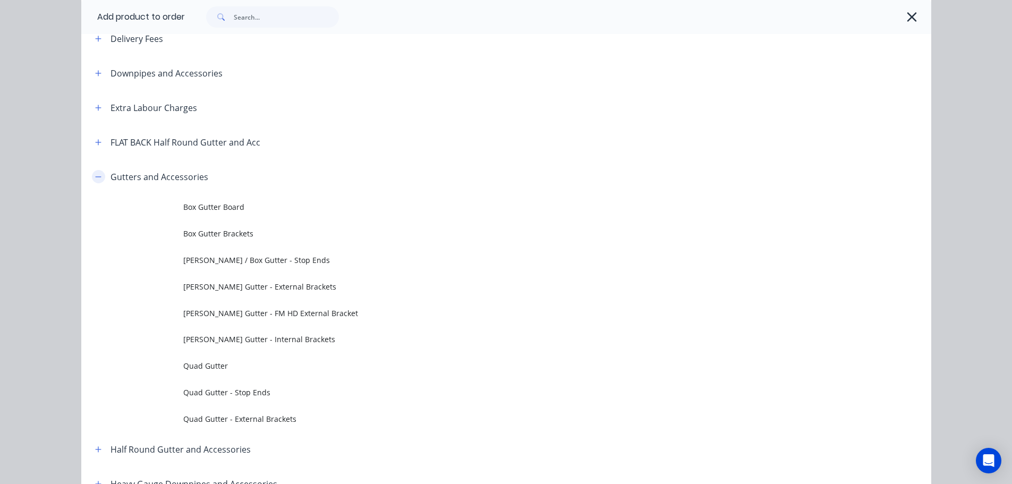
click at [95, 176] on icon "button" at bounding box center [98, 176] width 6 height 1
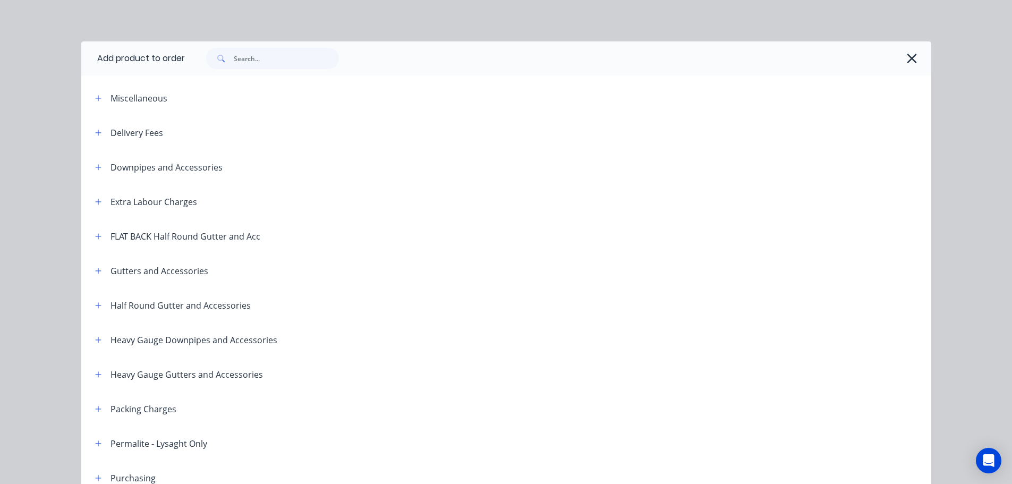
scroll to position [0, 0]
click at [98, 170] on button "button" at bounding box center [98, 167] width 13 height 13
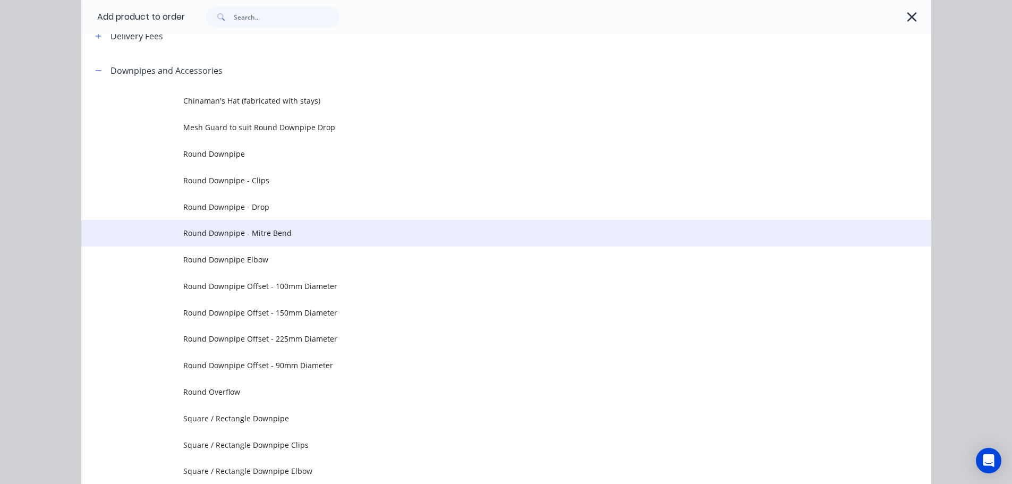
scroll to position [106, 0]
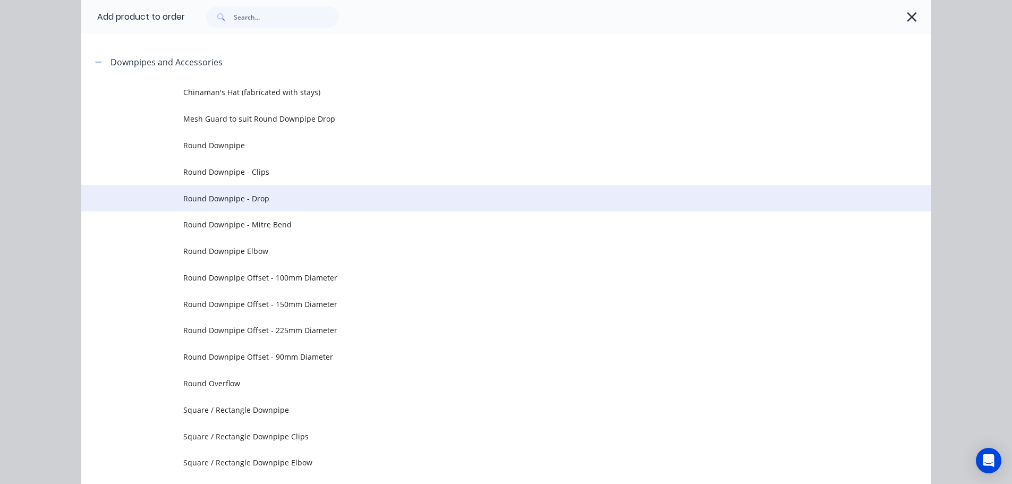
click at [262, 200] on span "Round Downpipe - Drop" at bounding box center [482, 198] width 598 height 11
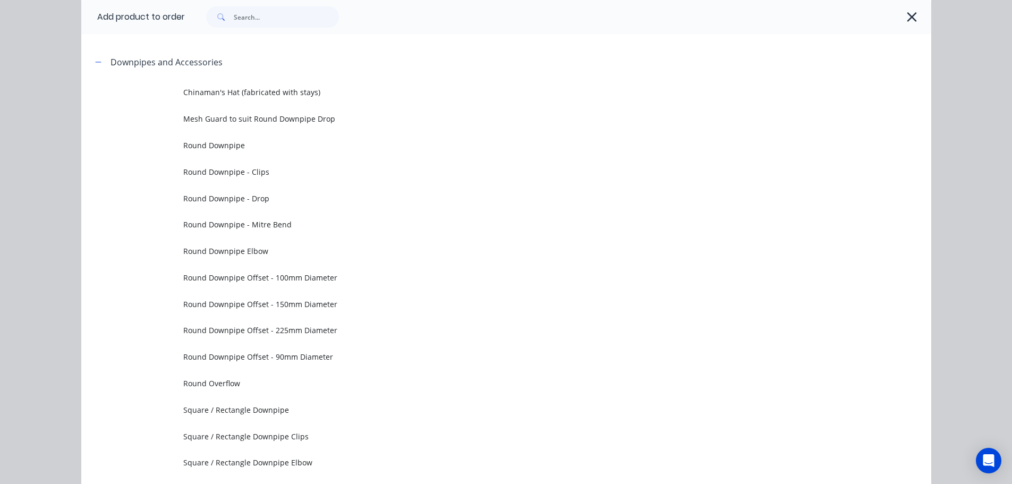
scroll to position [0, 0]
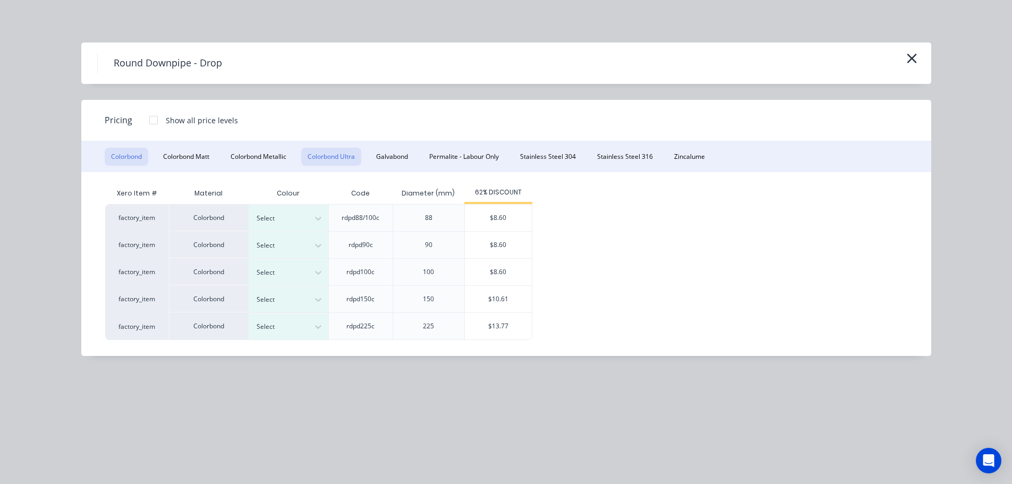
click at [321, 155] on button "Colorbond Ultra" at bounding box center [331, 157] width 60 height 18
click at [910, 58] on icon "button" at bounding box center [912, 59] width 10 height 10
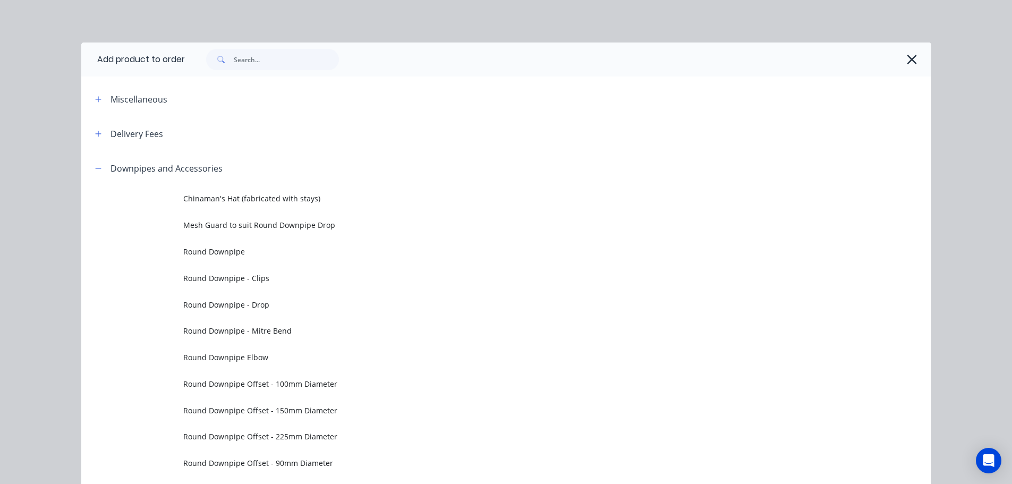
scroll to position [151, 0]
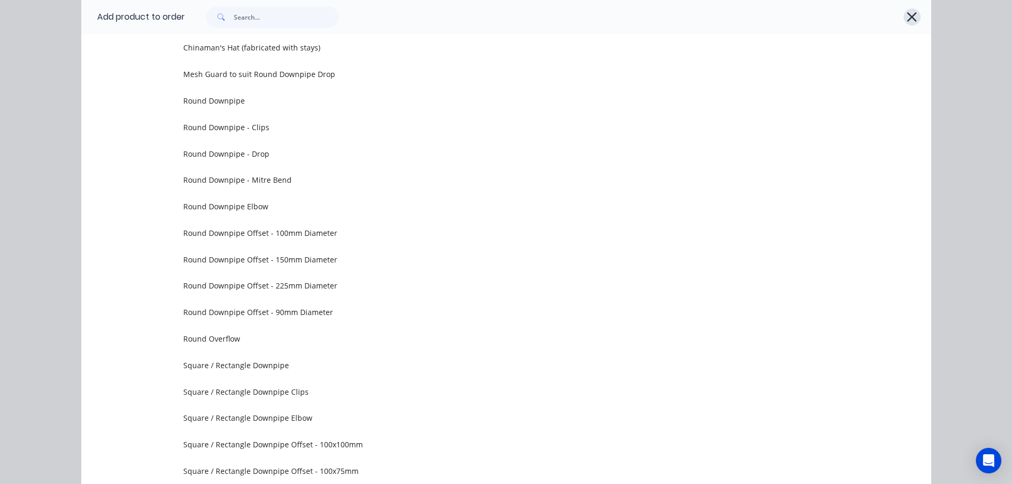
click at [907, 20] on icon "button" at bounding box center [911, 17] width 11 height 15
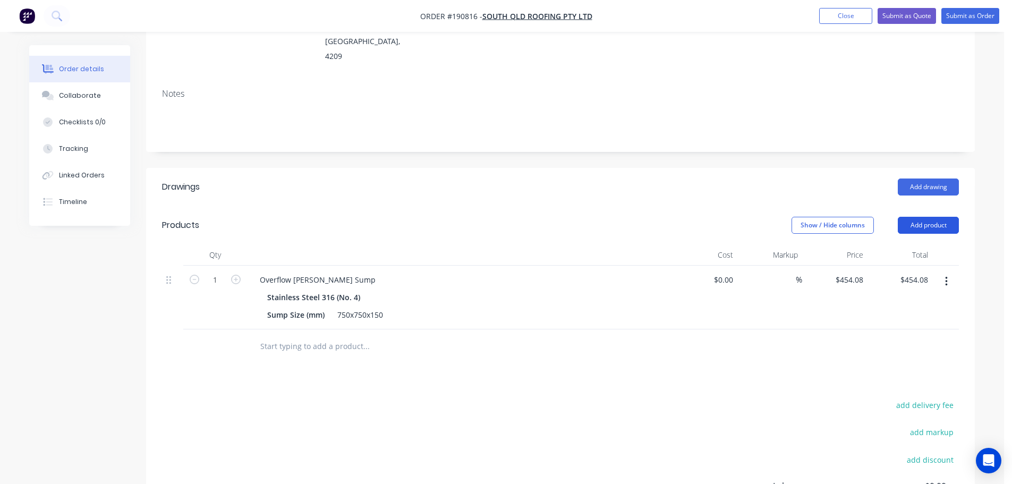
click at [929, 217] on button "Add product" at bounding box center [928, 225] width 61 height 17
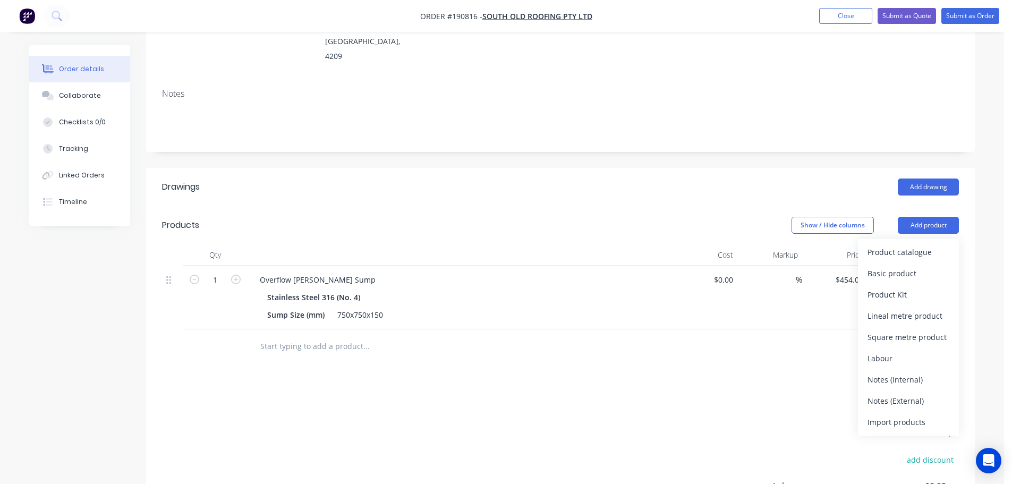
click at [926, 244] on div "Product catalogue" at bounding box center [908, 251] width 82 height 15
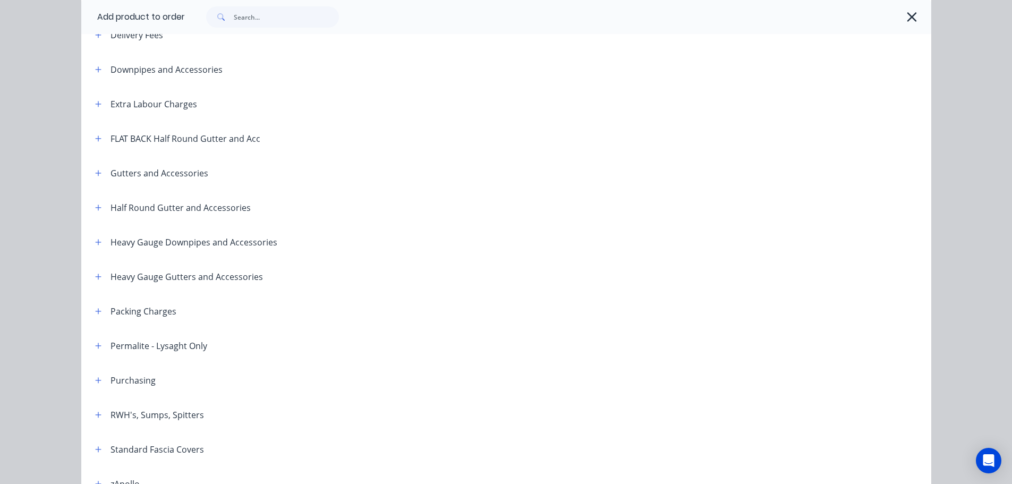
scroll to position [106, 0]
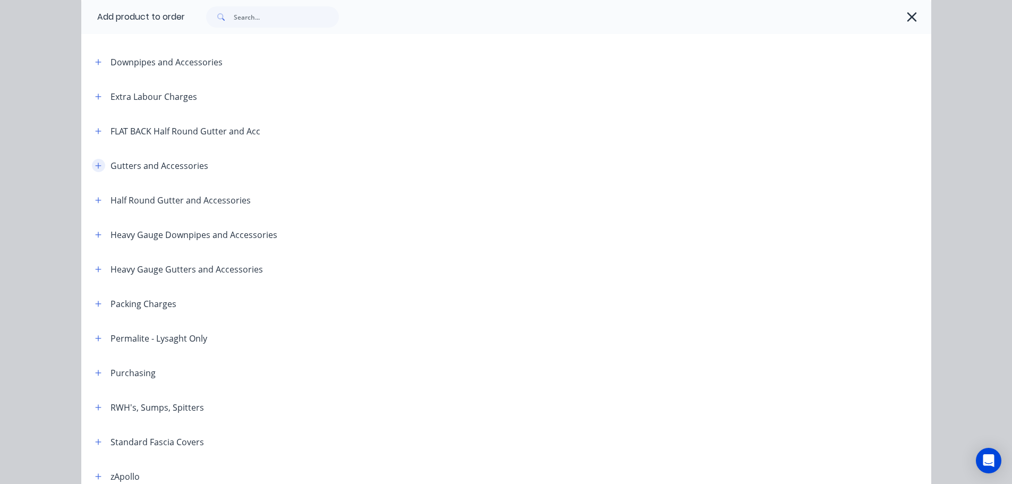
click at [99, 167] on button "button" at bounding box center [98, 165] width 13 height 13
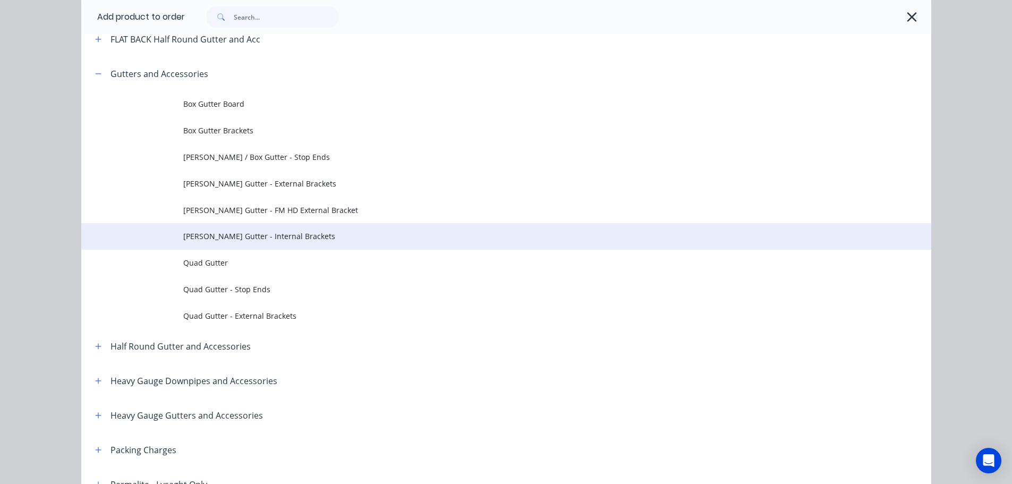
scroll to position [212, 0]
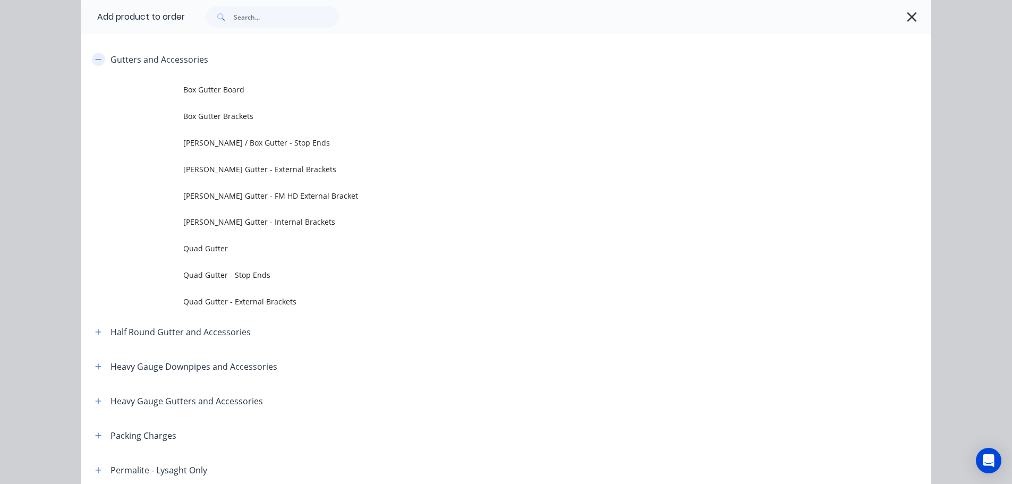
click at [99, 59] on button "button" at bounding box center [98, 59] width 13 height 13
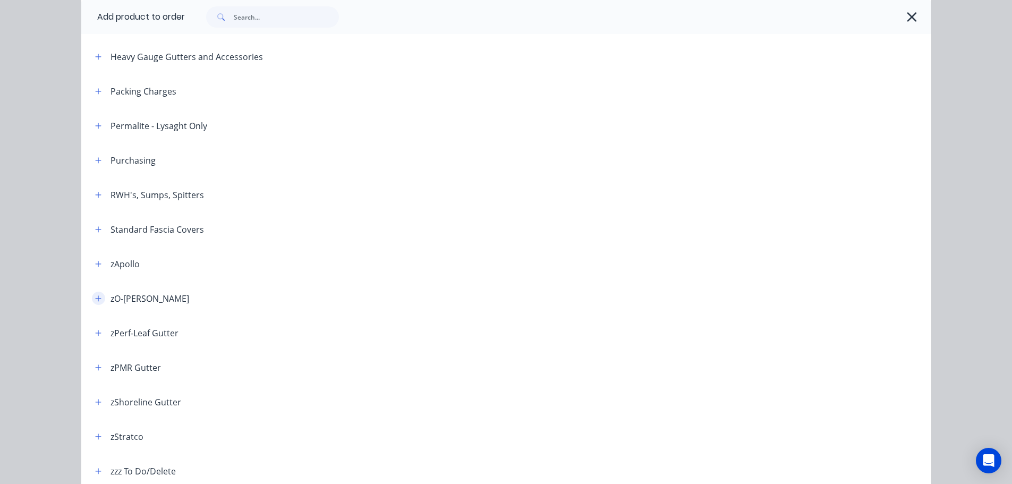
click at [95, 293] on button "button" at bounding box center [98, 298] width 13 height 13
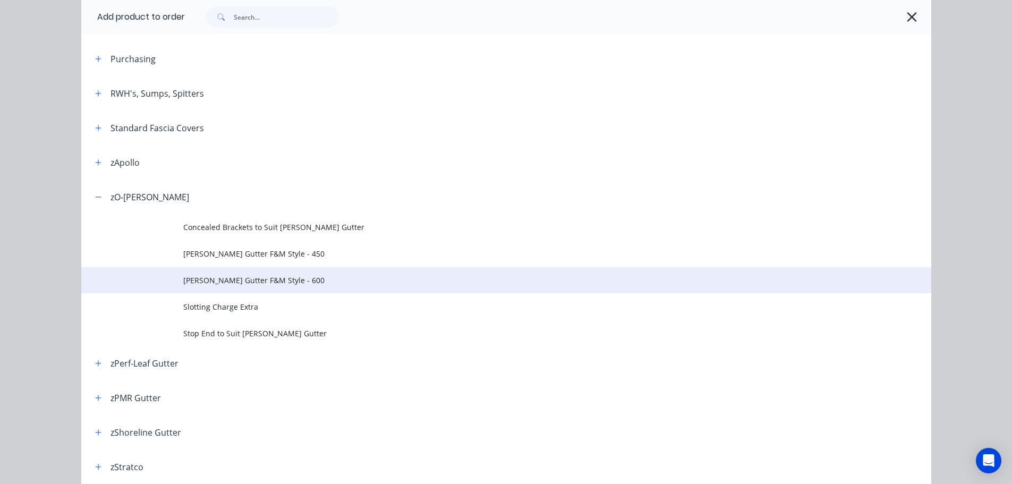
scroll to position [425, 0]
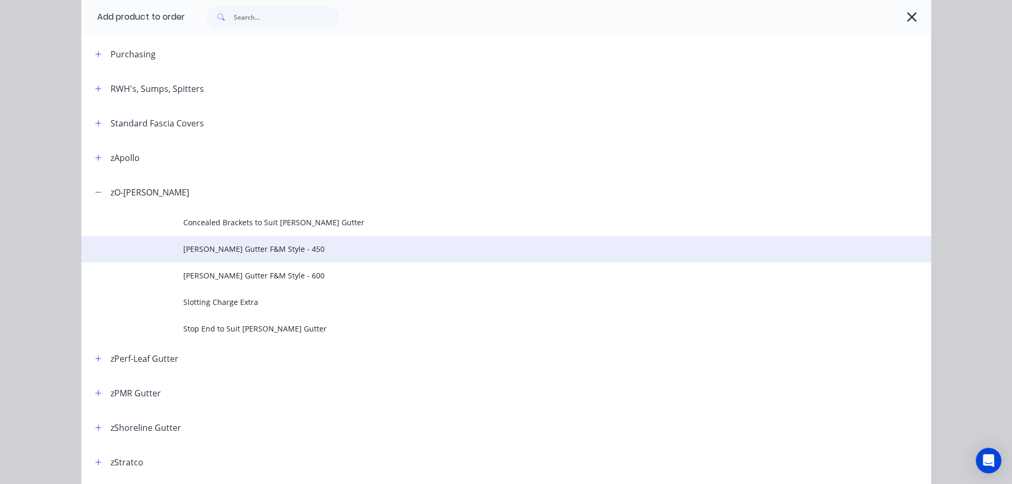
click at [277, 246] on span "O-GEE Gutter F&M Style - 450" at bounding box center [482, 248] width 598 height 11
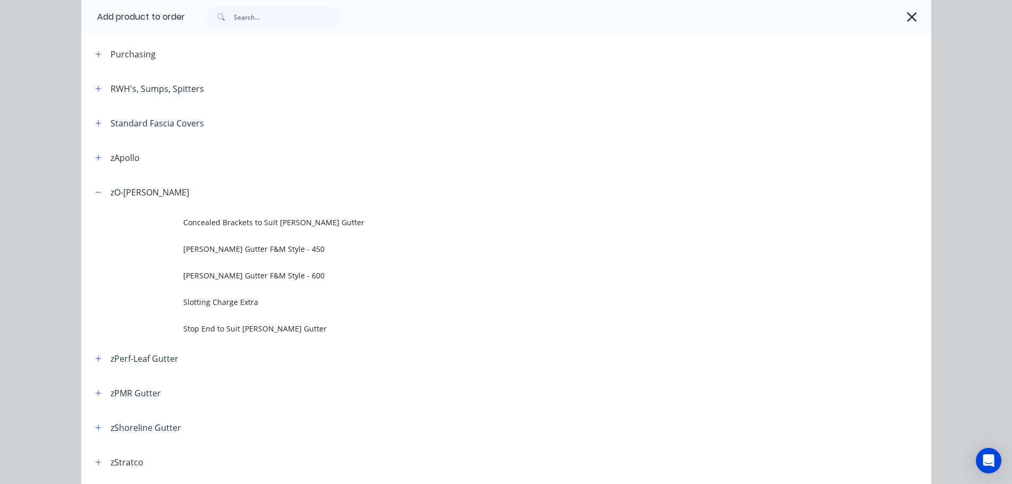
scroll to position [0, 0]
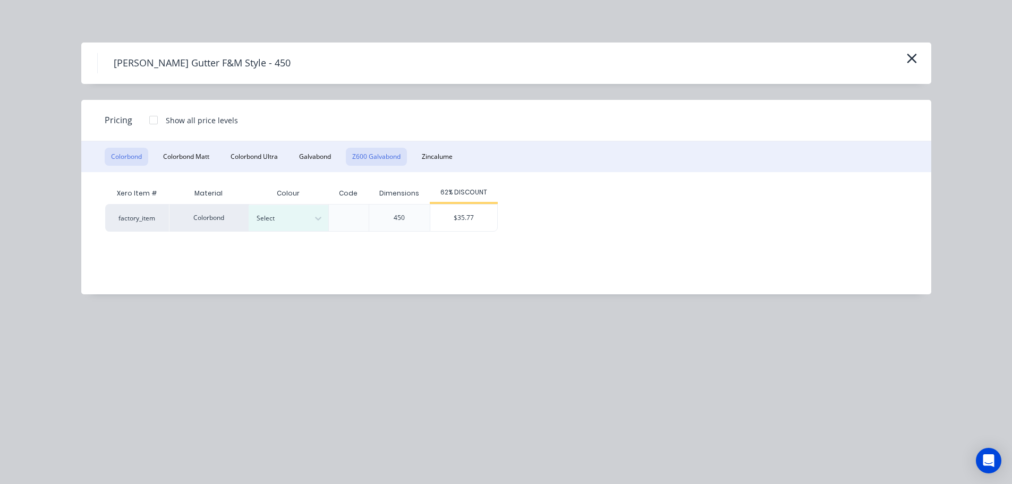
click at [373, 160] on button "Z600 Galvabond" at bounding box center [376, 157] width 61 height 18
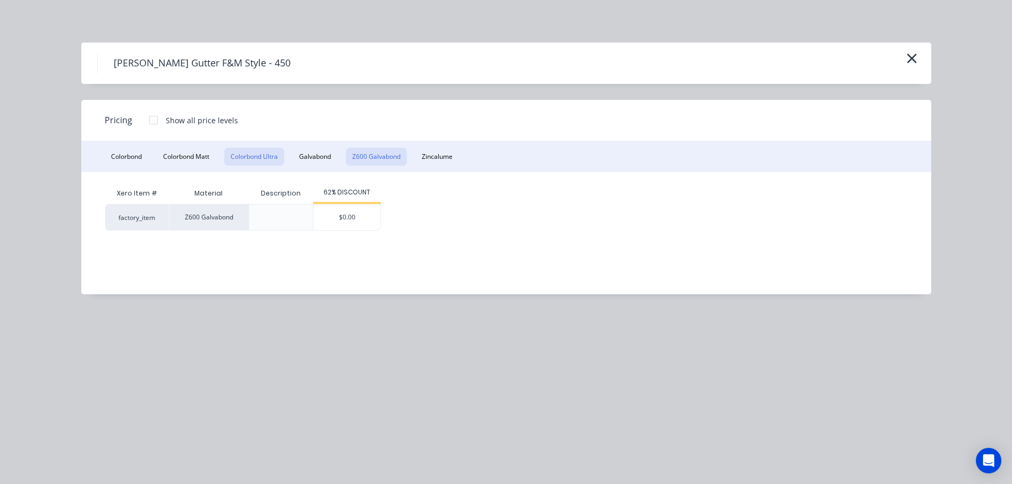
click at [270, 157] on button "Colorbond Ultra" at bounding box center [254, 157] width 60 height 18
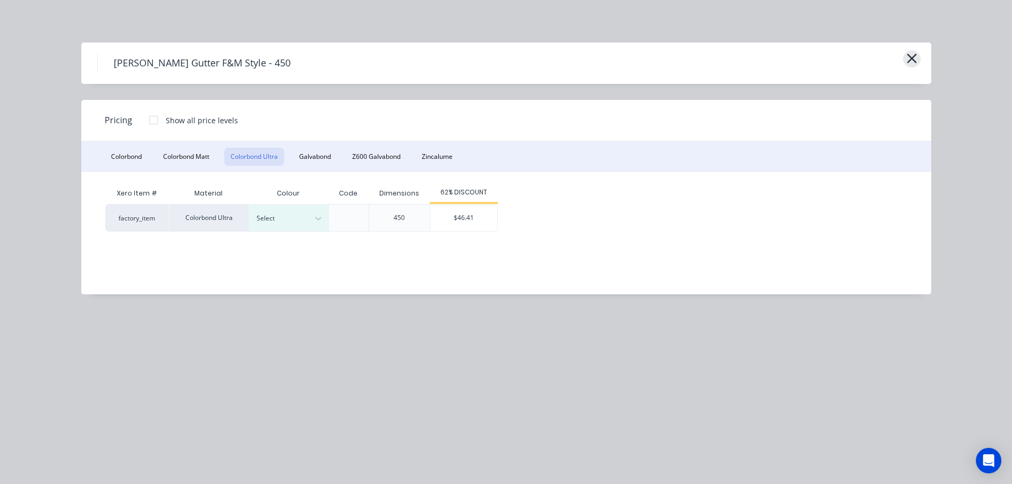
click at [909, 59] on icon "button" at bounding box center [911, 58] width 11 height 15
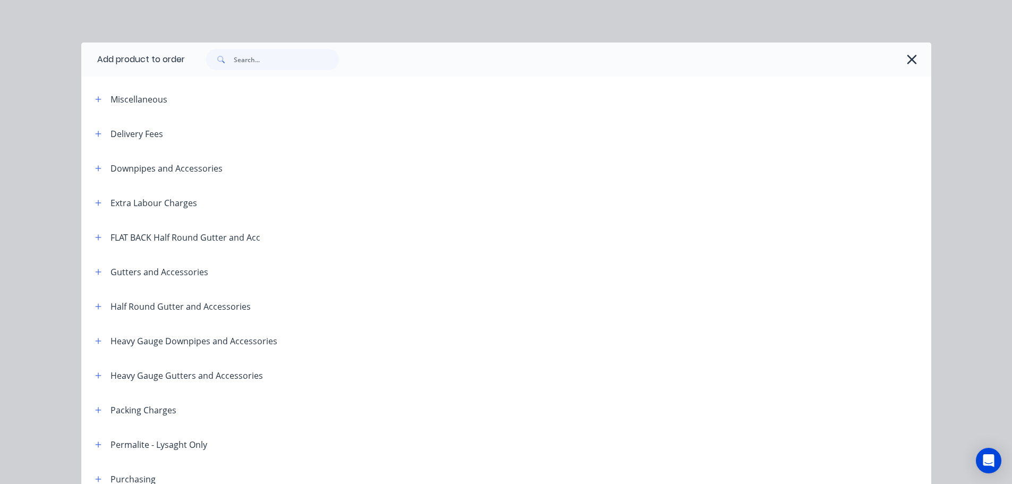
scroll to position [502, 0]
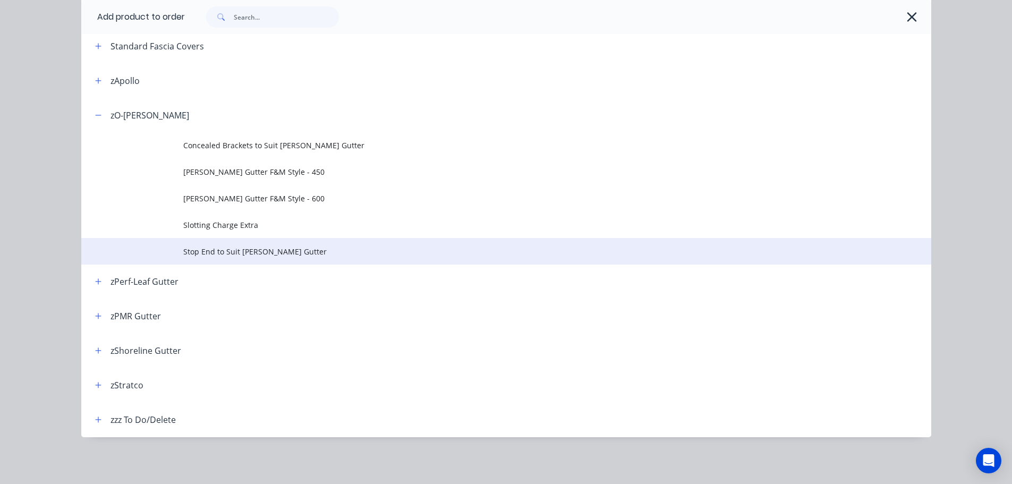
click at [317, 242] on td "Stop End to Suit O-GEE Gutter" at bounding box center [557, 251] width 748 height 27
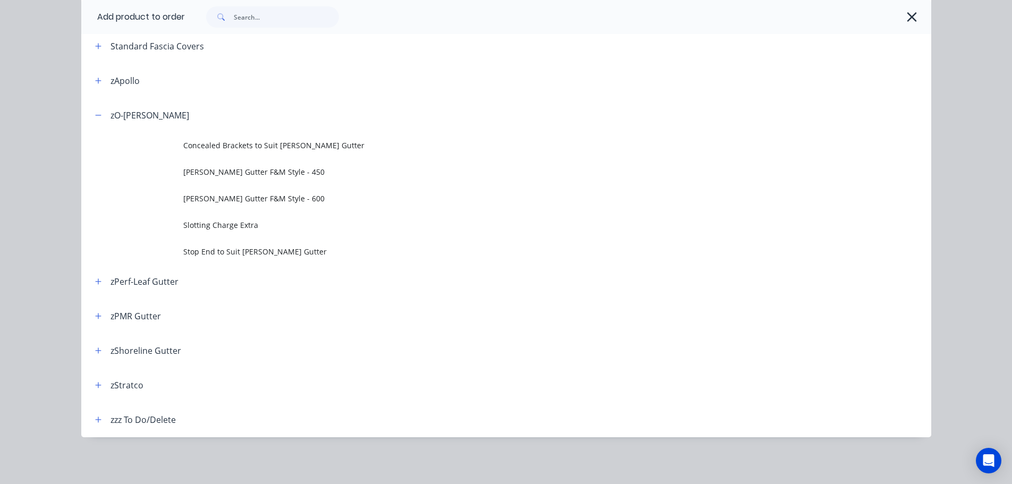
scroll to position [0, 0]
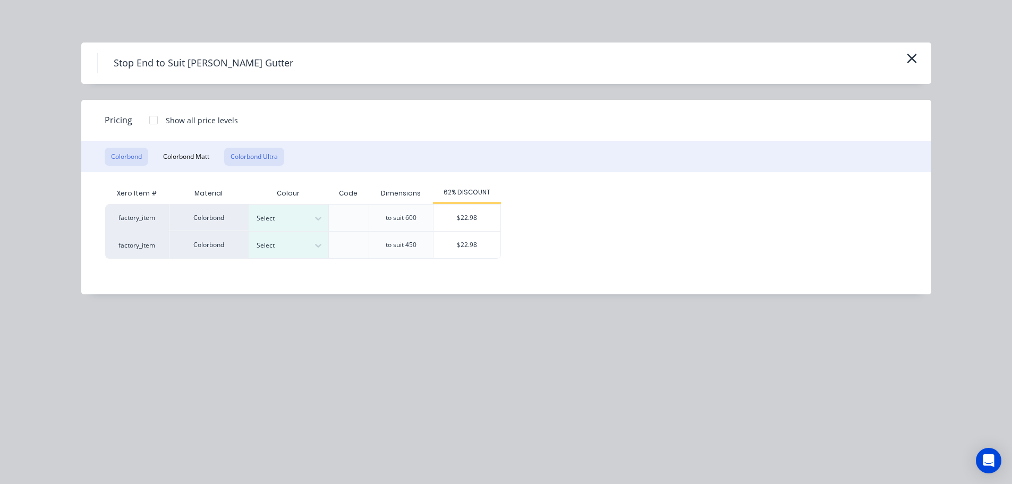
click at [246, 155] on button "Colorbond Ultra" at bounding box center [254, 157] width 60 height 18
click at [909, 59] on icon "button" at bounding box center [911, 58] width 11 height 15
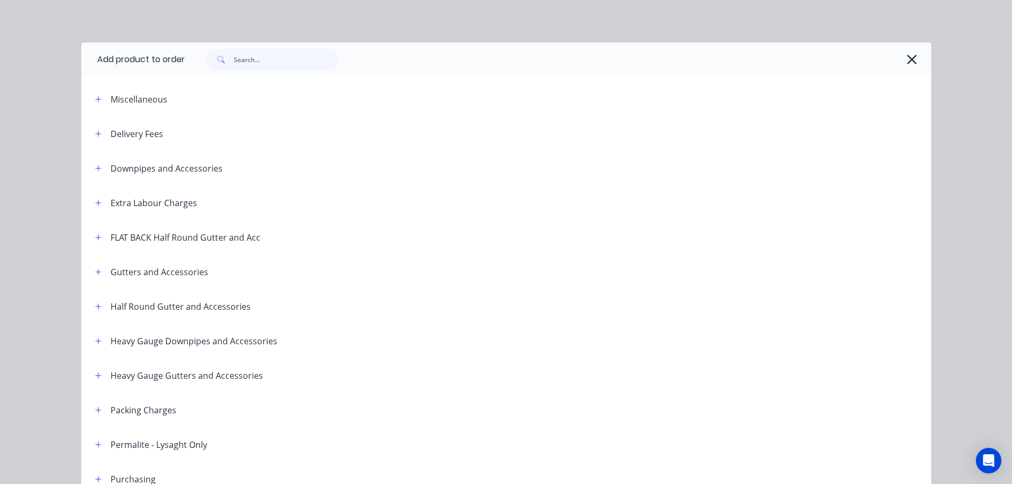
scroll to position [502, 0]
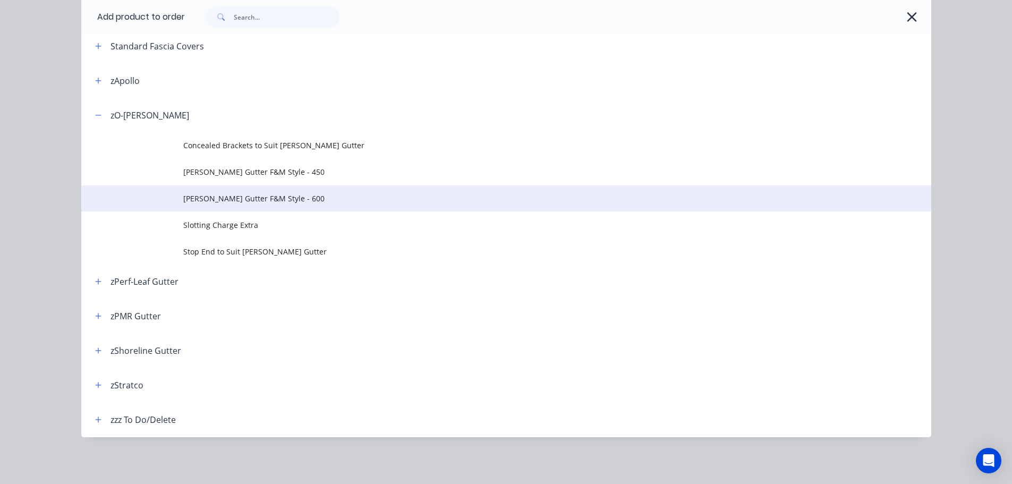
click at [441, 189] on td "O-GEE Gutter F&M Style - 600" at bounding box center [557, 198] width 748 height 27
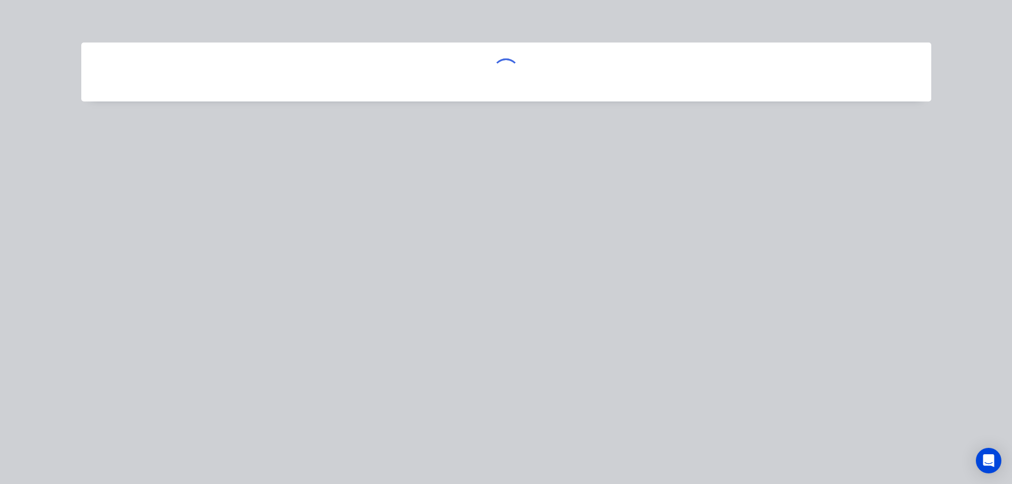
scroll to position [0, 0]
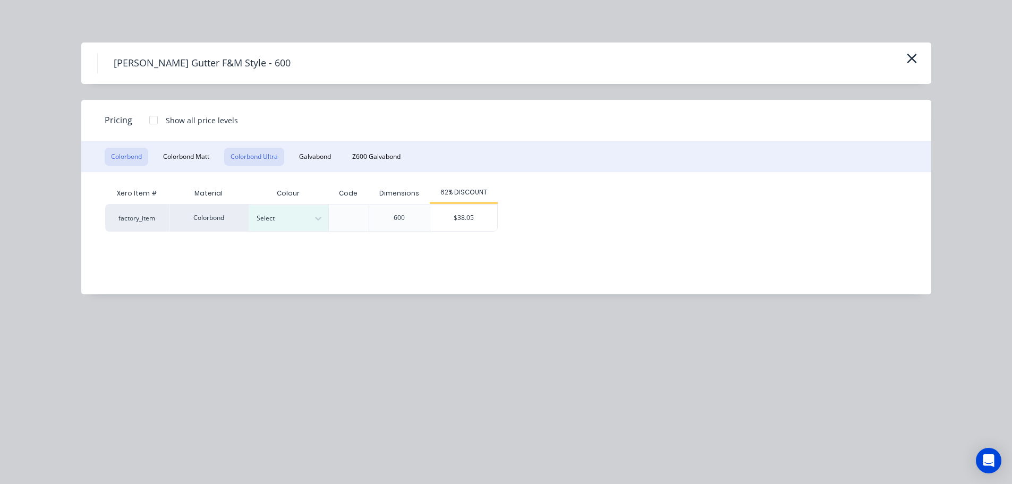
click at [237, 159] on button "Colorbond Ultra" at bounding box center [254, 157] width 60 height 18
click at [136, 154] on button "Colorbond" at bounding box center [127, 157] width 44 height 18
click at [261, 148] on button "Colorbond Ultra" at bounding box center [254, 157] width 60 height 18
click at [916, 54] on icon "button" at bounding box center [911, 58] width 11 height 15
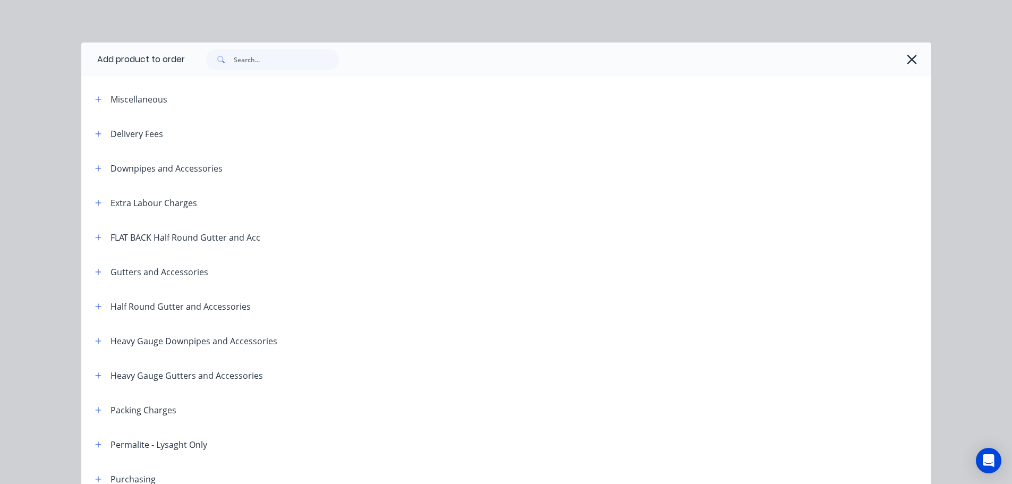
scroll to position [502, 0]
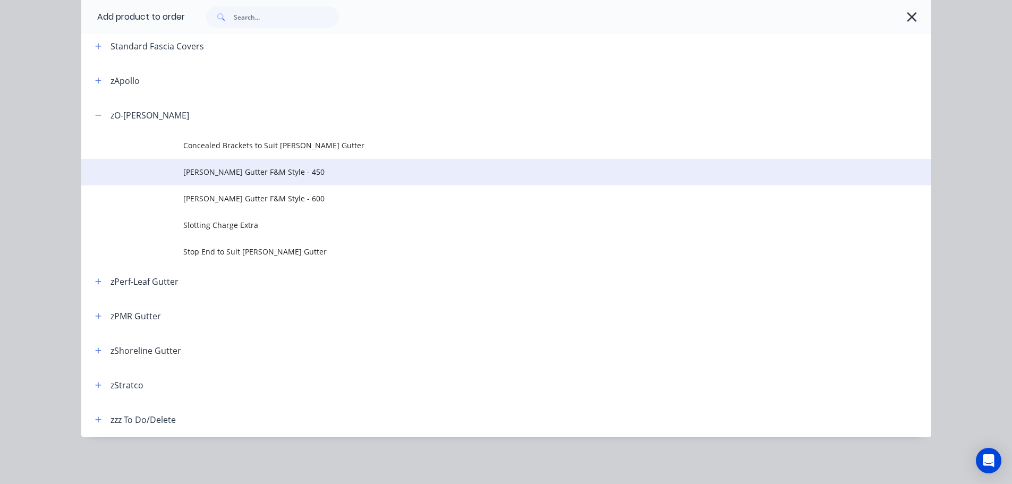
click at [301, 175] on span "O-GEE Gutter F&M Style - 450" at bounding box center [482, 171] width 598 height 11
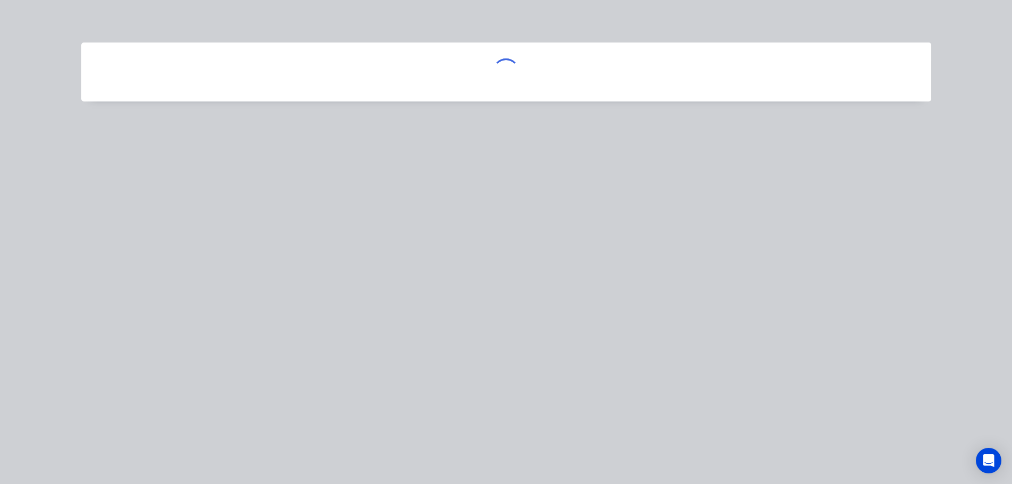
scroll to position [0, 0]
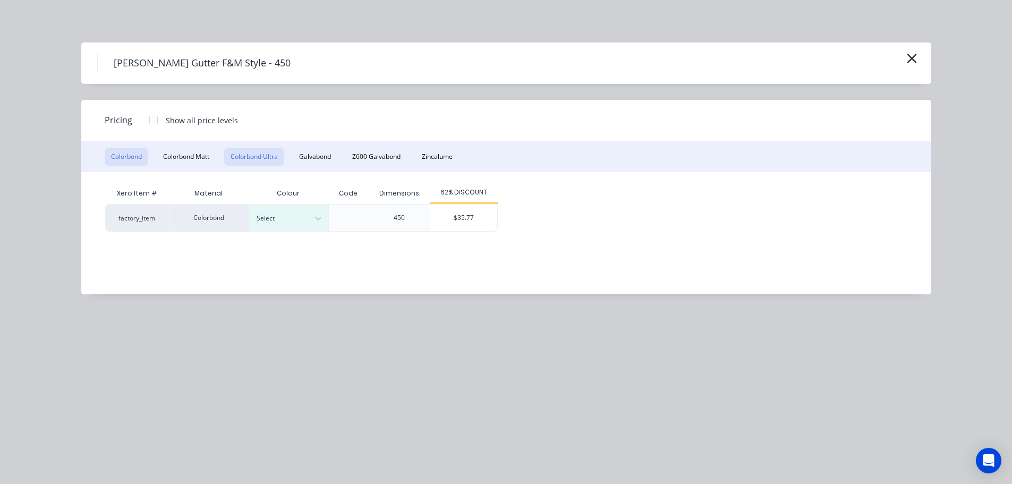
click at [271, 158] on button "Colorbond Ultra" at bounding box center [254, 157] width 60 height 18
click at [911, 56] on icon "button" at bounding box center [911, 58] width 11 height 15
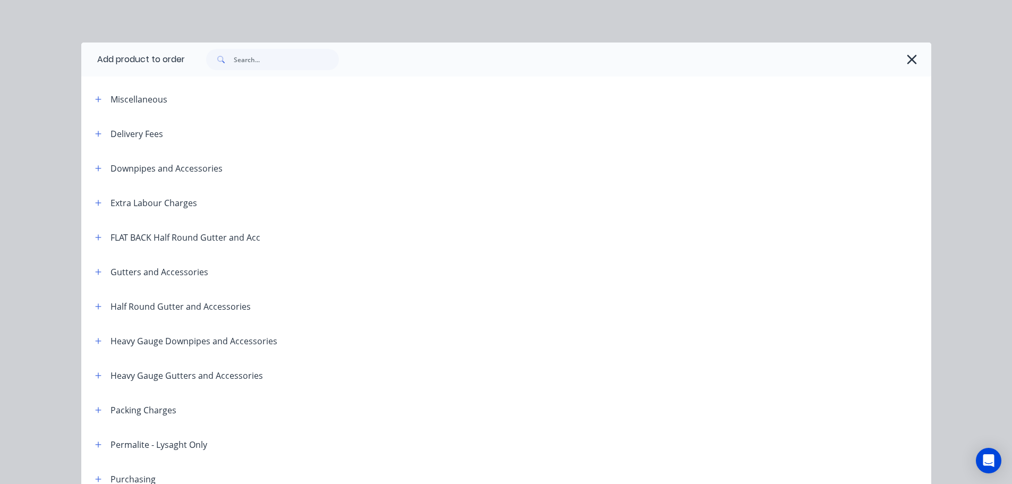
scroll to position [502, 0]
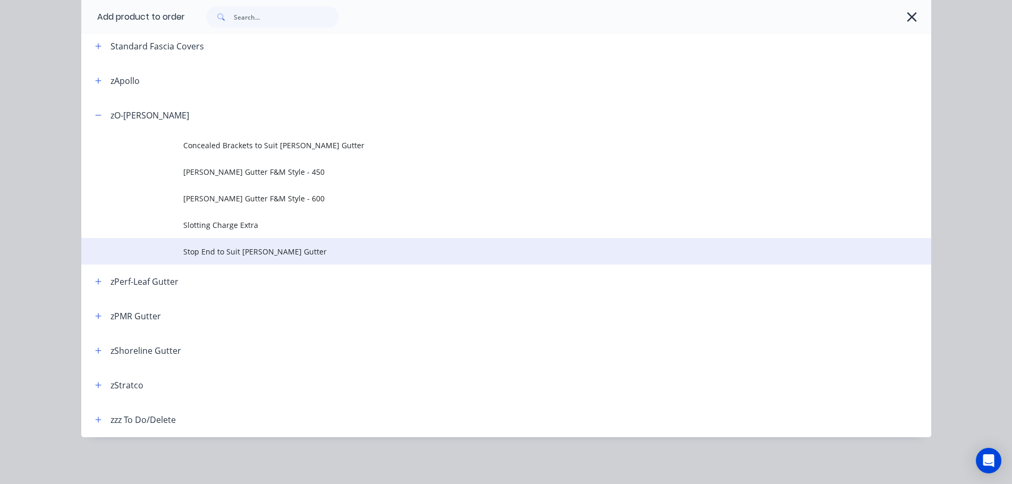
click at [255, 246] on span "Stop End to Suit O-GEE Gutter" at bounding box center [482, 251] width 598 height 11
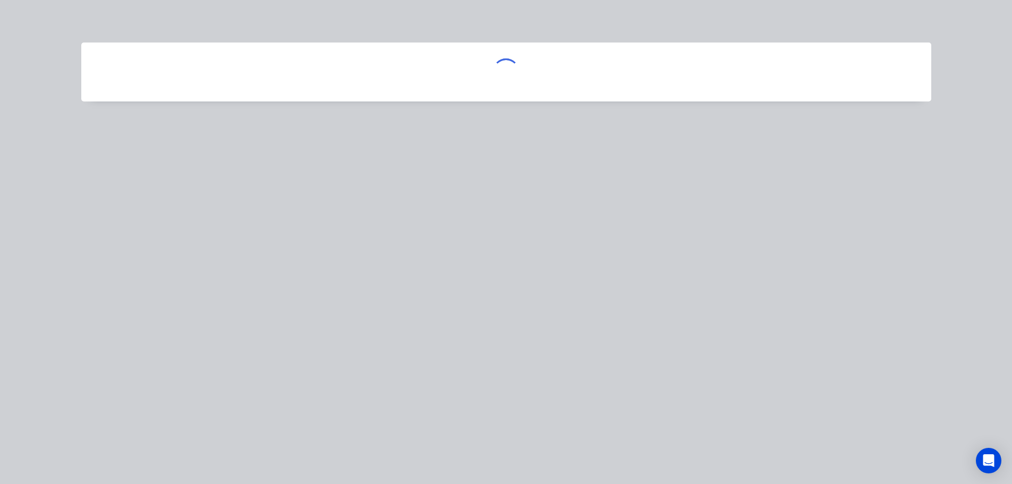
scroll to position [0, 0]
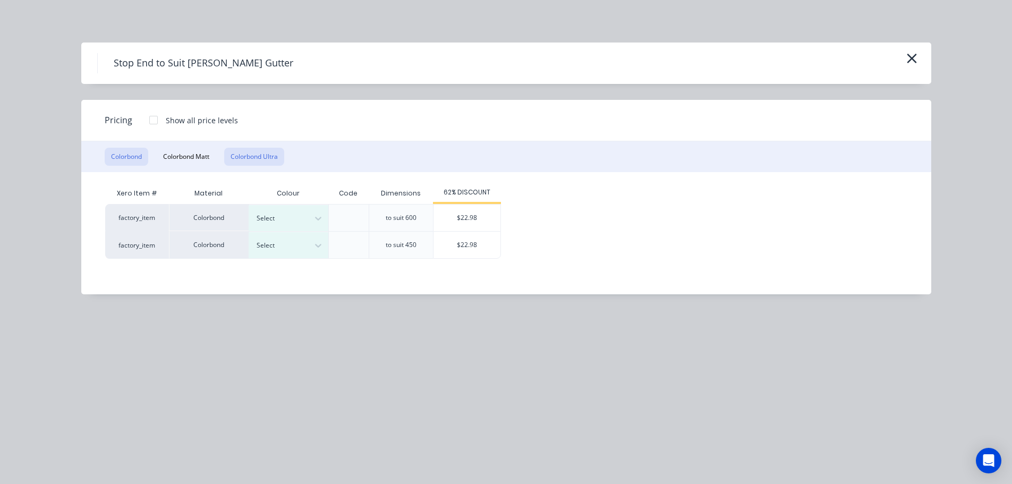
click at [258, 155] on button "Colorbond Ultra" at bounding box center [254, 157] width 60 height 18
click at [912, 59] on icon "button" at bounding box center [912, 59] width 10 height 10
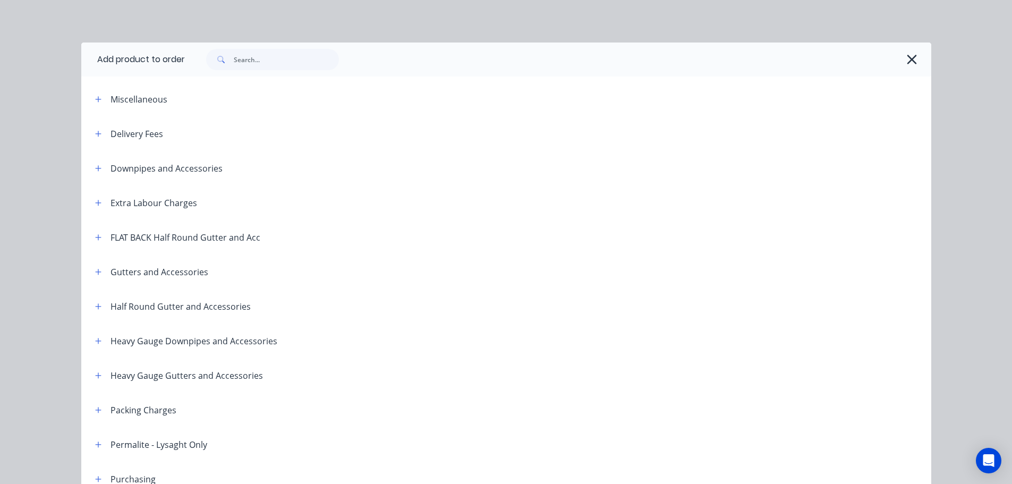
scroll to position [502, 0]
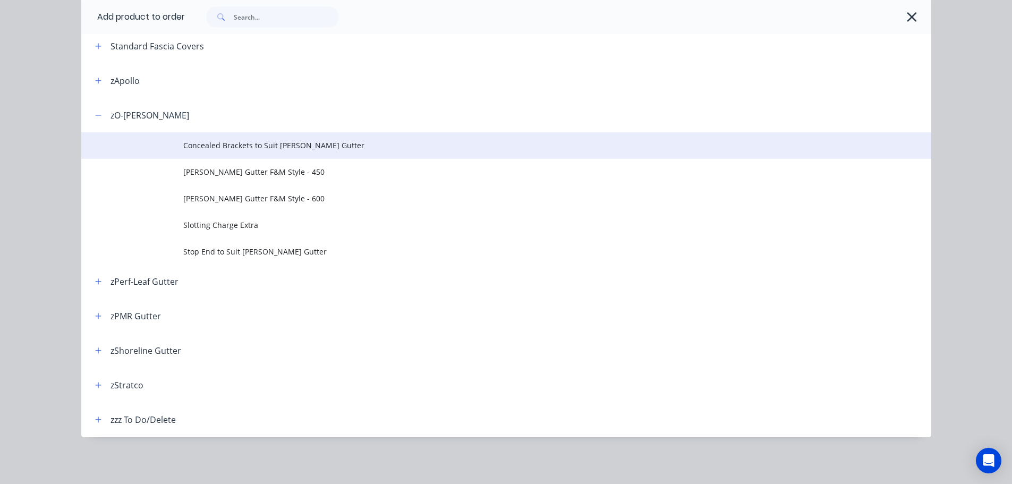
click at [296, 148] on span "Concealed Brackets to Suit O-GEE Gutter" at bounding box center [482, 145] width 598 height 11
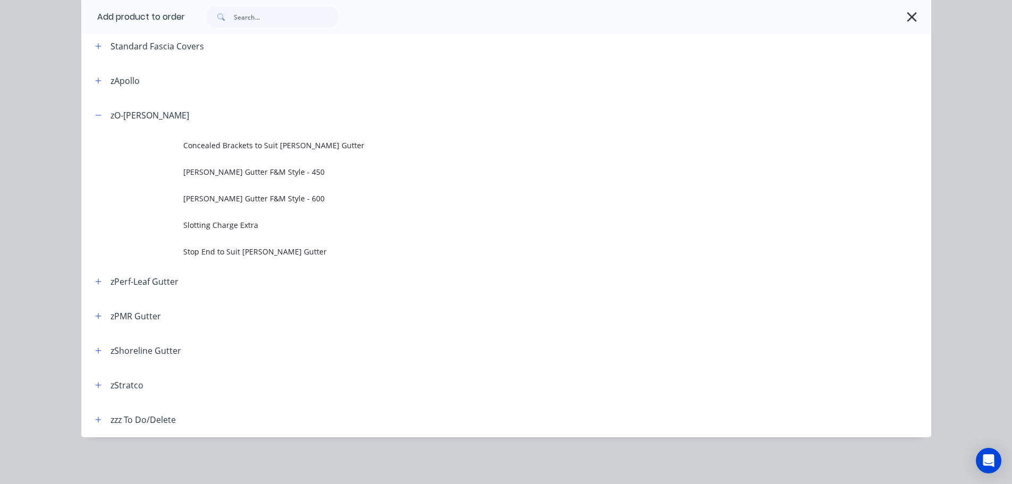
scroll to position [0, 0]
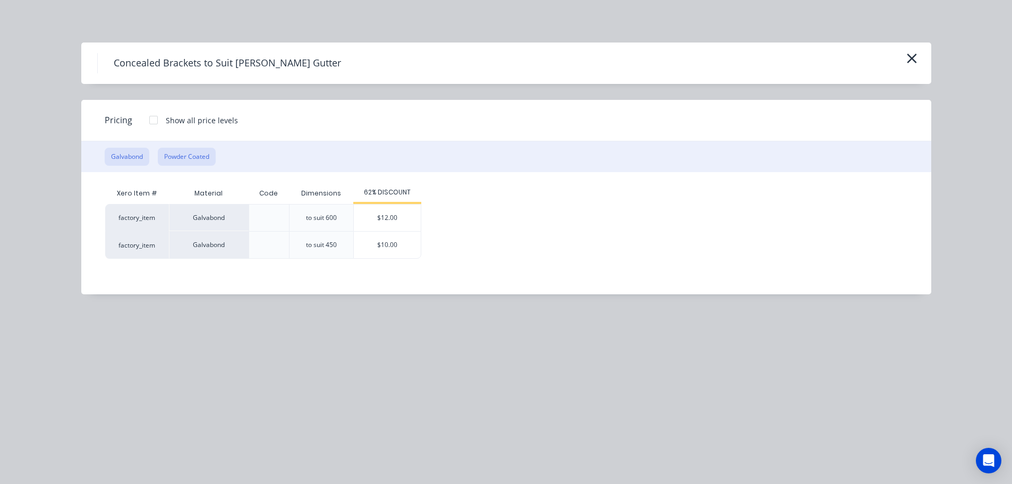
click at [176, 162] on button "Powder Coated" at bounding box center [187, 157] width 58 height 18
click at [132, 158] on button "Galvabond" at bounding box center [127, 157] width 45 height 18
click at [152, 117] on div at bounding box center [153, 119] width 21 height 21
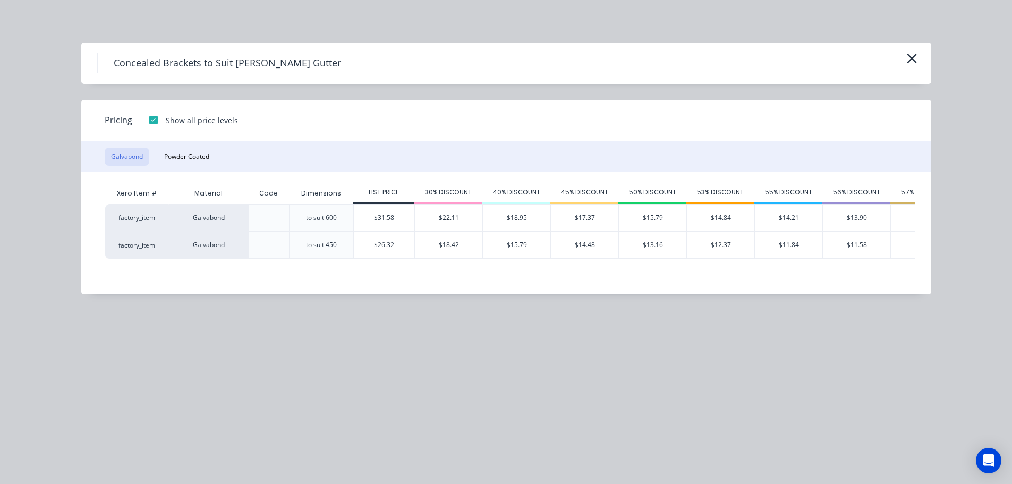
click at [152, 118] on div at bounding box center [153, 119] width 21 height 21
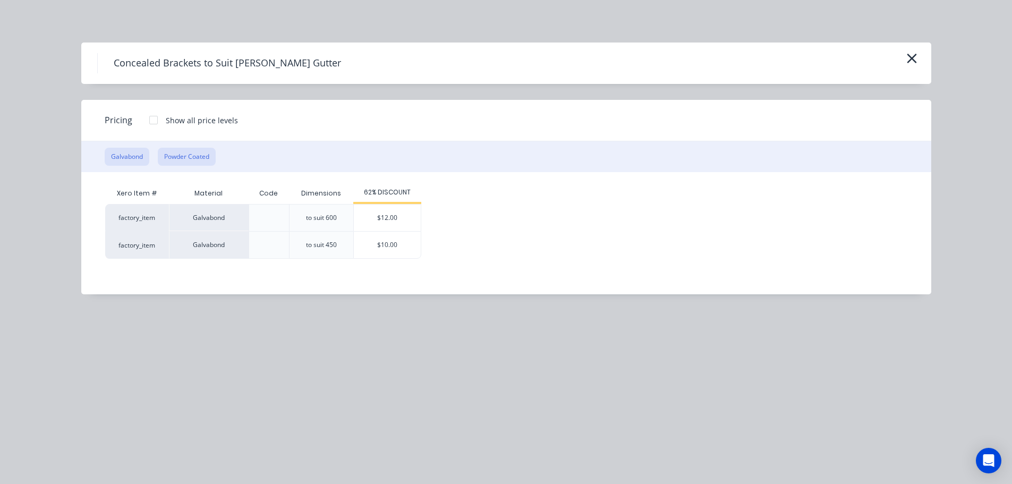
click at [195, 152] on button "Powder Coated" at bounding box center [187, 157] width 58 height 18
click at [128, 159] on button "Galvabond" at bounding box center [127, 157] width 45 height 18
click at [909, 58] on icon "button" at bounding box center [911, 58] width 11 height 15
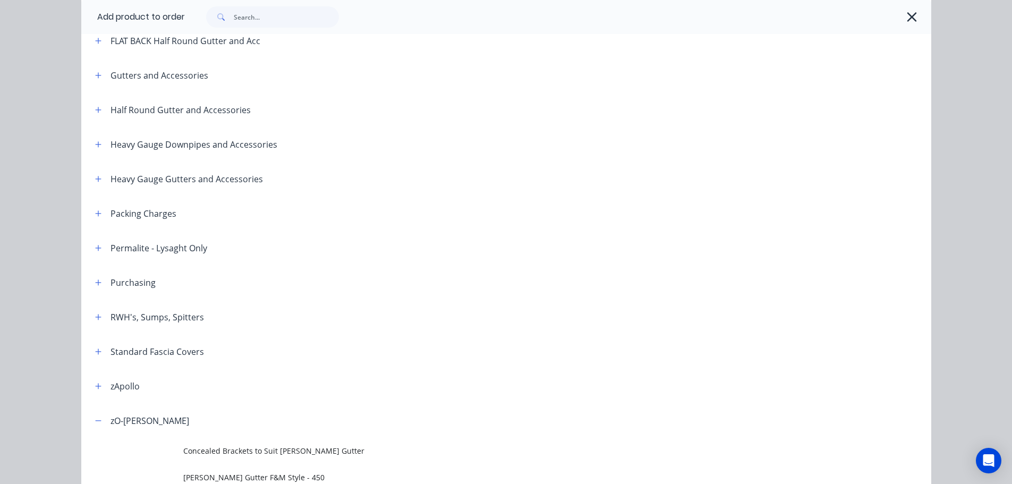
scroll to position [183, 0]
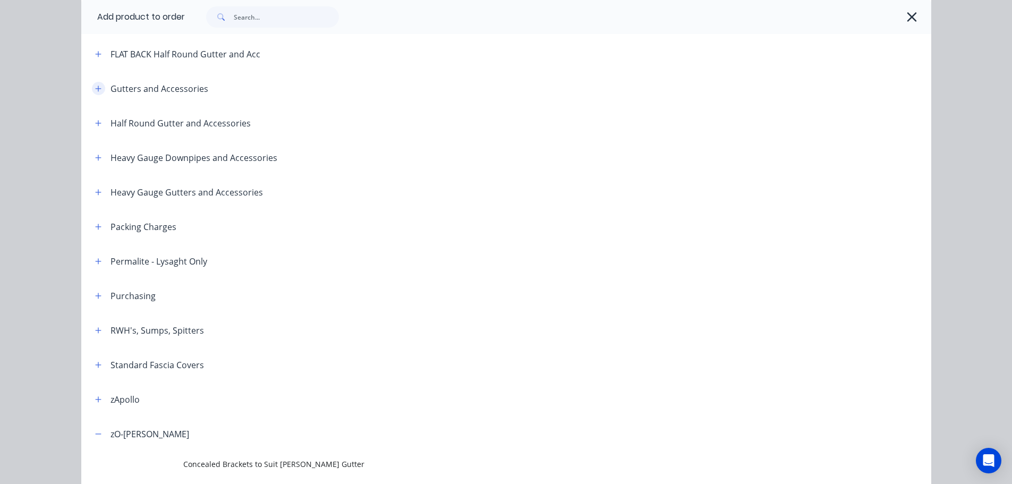
click at [98, 89] on button "button" at bounding box center [98, 88] width 13 height 13
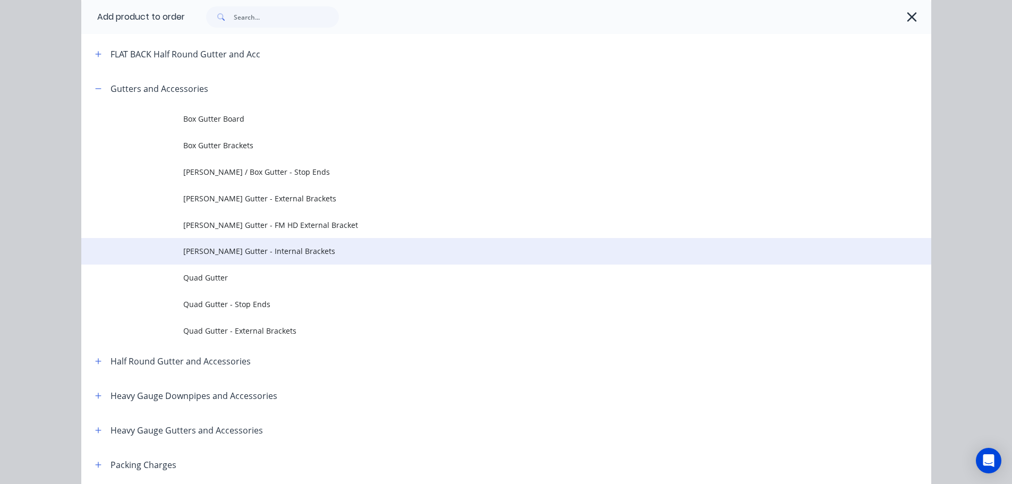
click at [227, 257] on span "[PERSON_NAME] Gutter - Internal Brackets" at bounding box center [482, 250] width 598 height 11
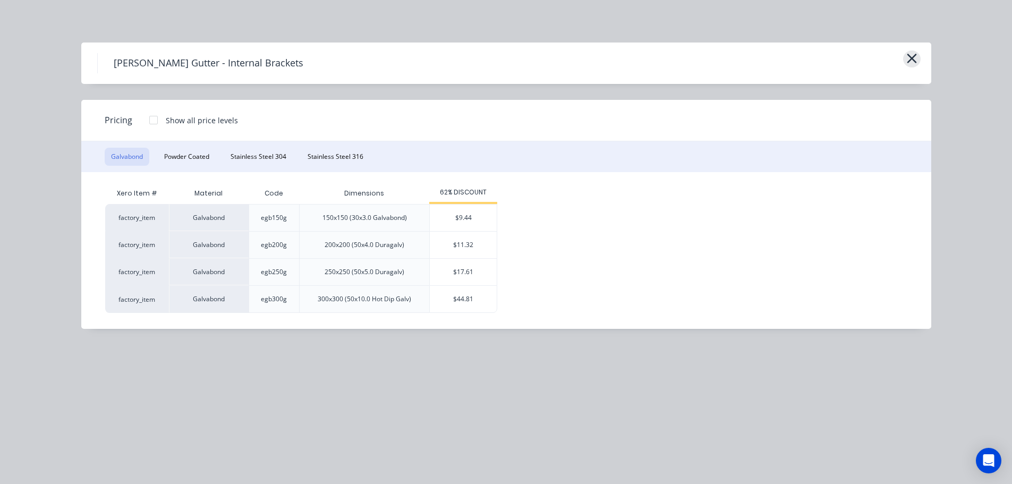
click at [912, 59] on icon "button" at bounding box center [912, 59] width 10 height 10
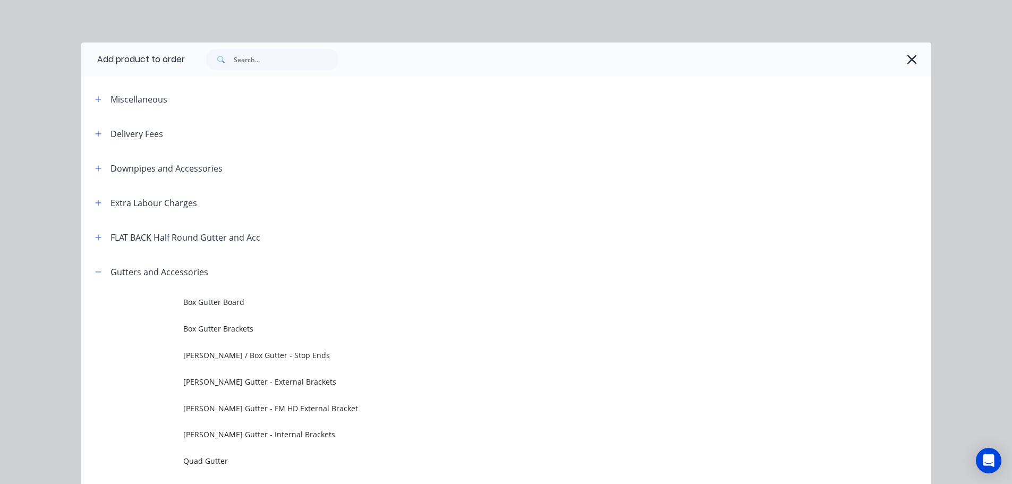
scroll to position [254, 0]
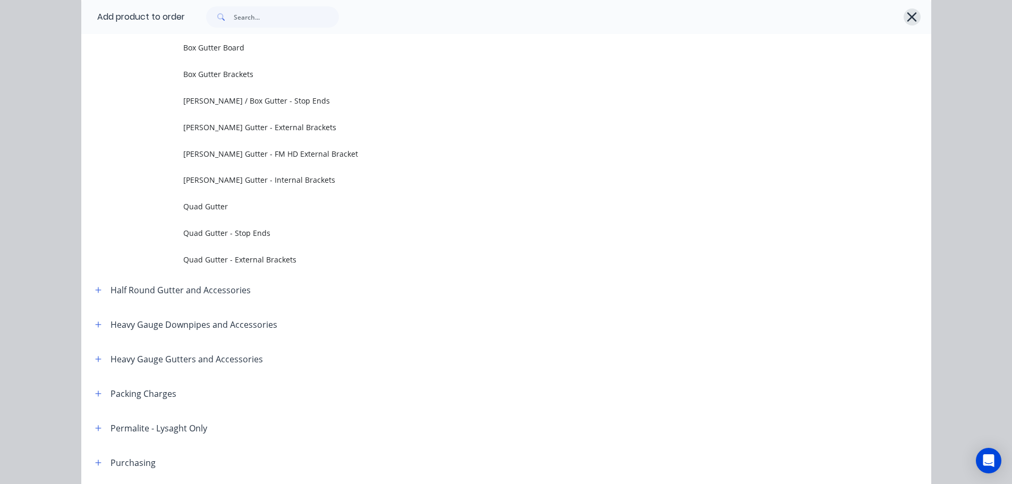
click at [907, 14] on icon "button" at bounding box center [912, 17] width 10 height 10
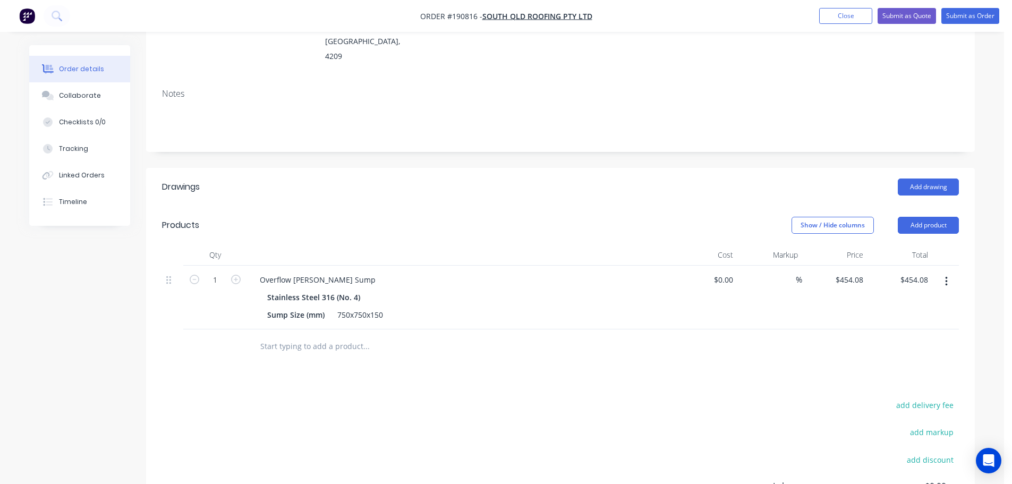
drag, startPoint x: 948, startPoint y: 270, endPoint x: 943, endPoint y: 280, distance: 11.2
click at [948, 272] on button "button" at bounding box center [946, 281] width 25 height 19
click at [911, 366] on button "Delete" at bounding box center [908, 372] width 101 height 21
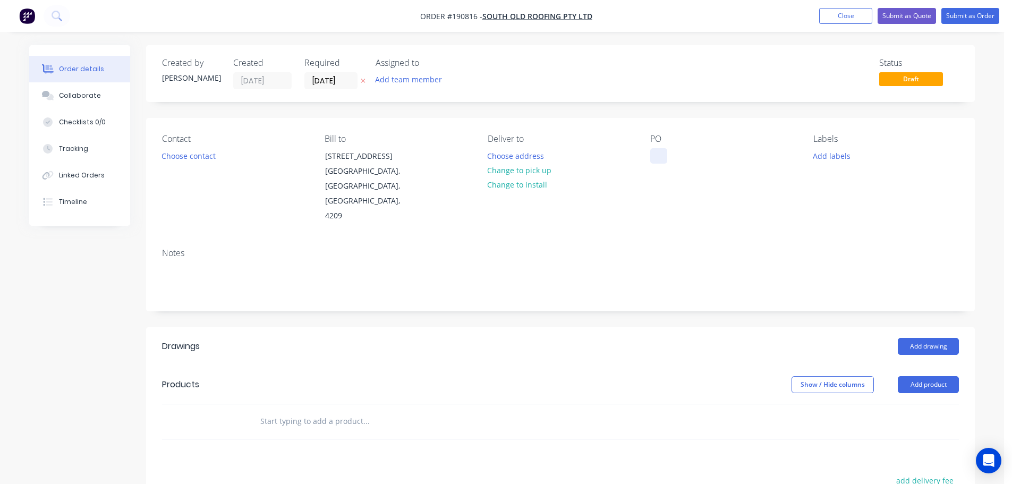
click at [660, 152] on div at bounding box center [658, 155] width 17 height 15
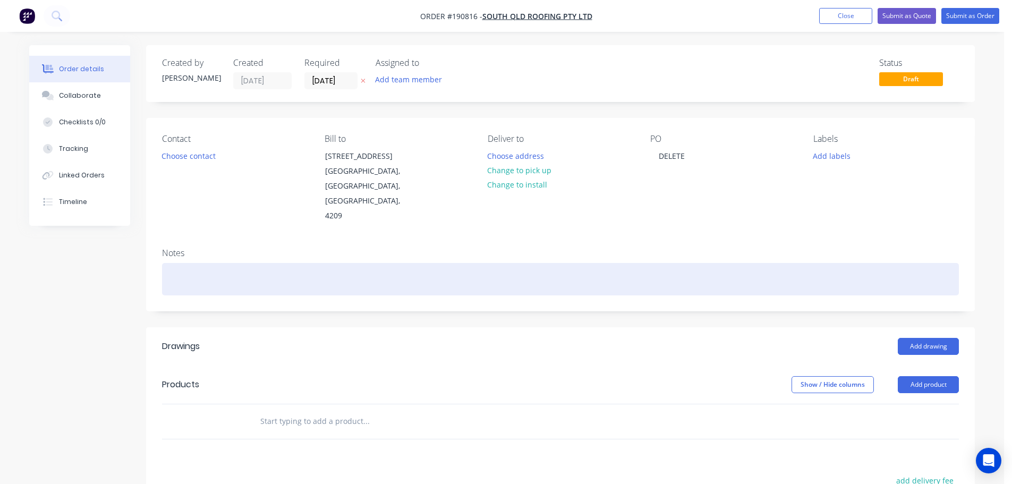
click at [652, 248] on div "Notes" at bounding box center [560, 275] width 829 height 71
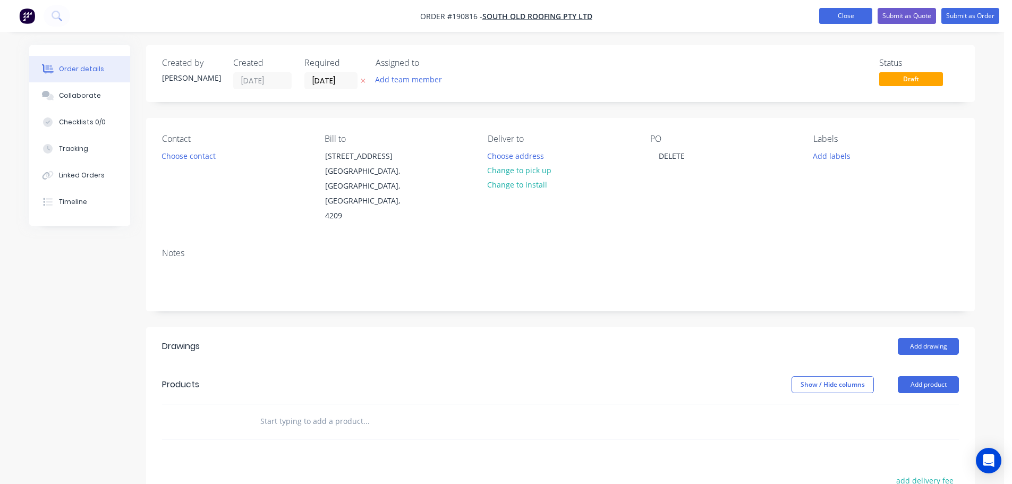
click at [838, 13] on button "Close" at bounding box center [845, 16] width 53 height 16
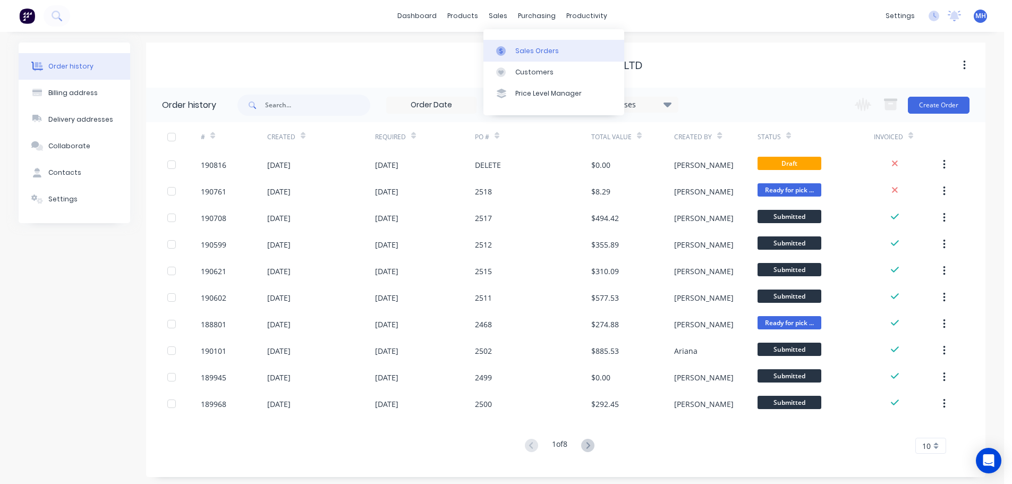
click at [514, 46] on link "Sales Orders" at bounding box center [553, 50] width 141 height 21
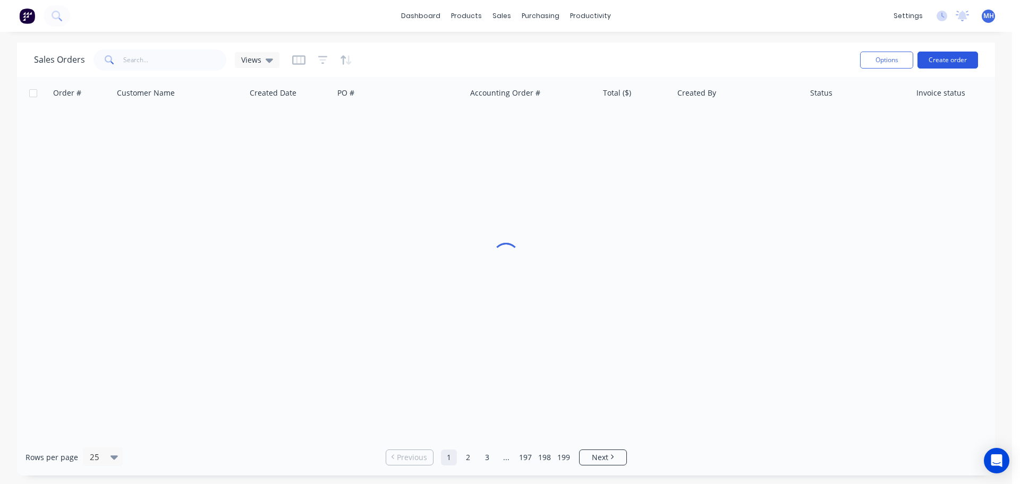
click at [939, 57] on button "Create order" at bounding box center [947, 60] width 61 height 17
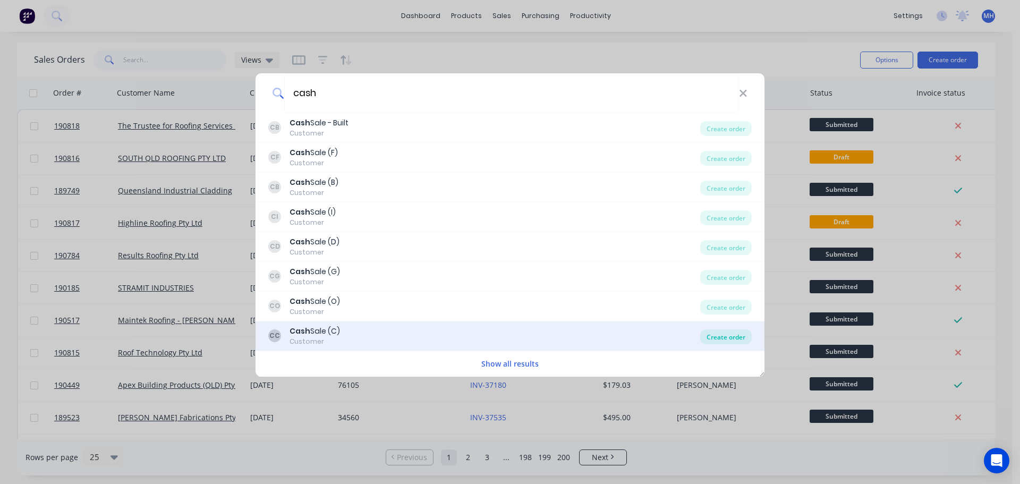
type input "cash"
click at [732, 337] on div "Create order" at bounding box center [726, 336] width 52 height 15
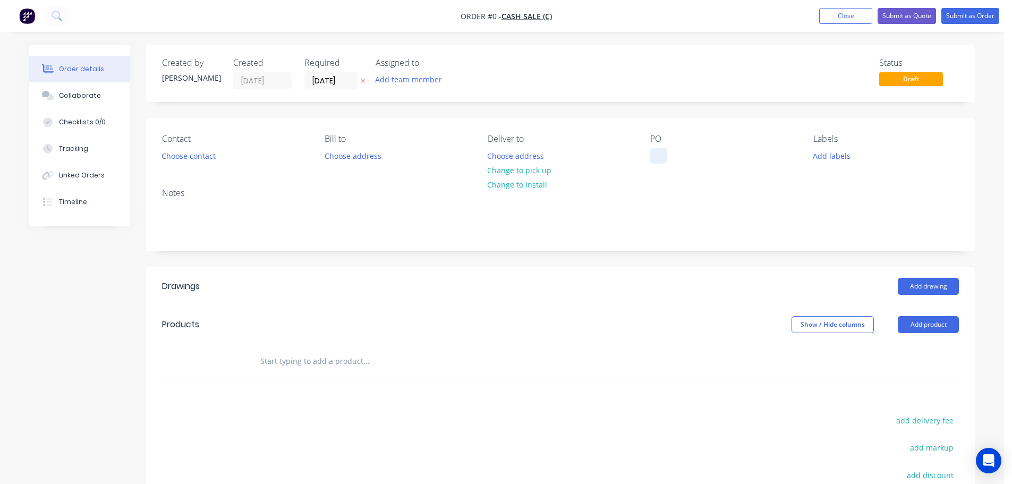
click at [657, 155] on div at bounding box center [658, 155] width 17 height 15
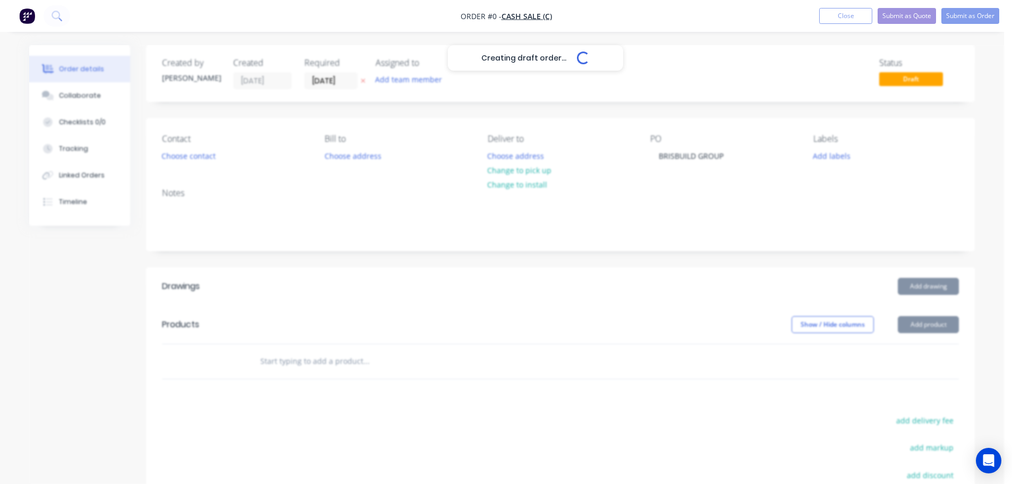
click at [332, 122] on div "Creating draft order... Loading... Order details Collaborate Checklists 0/0 Tra…" at bounding box center [502, 347] width 967 height 605
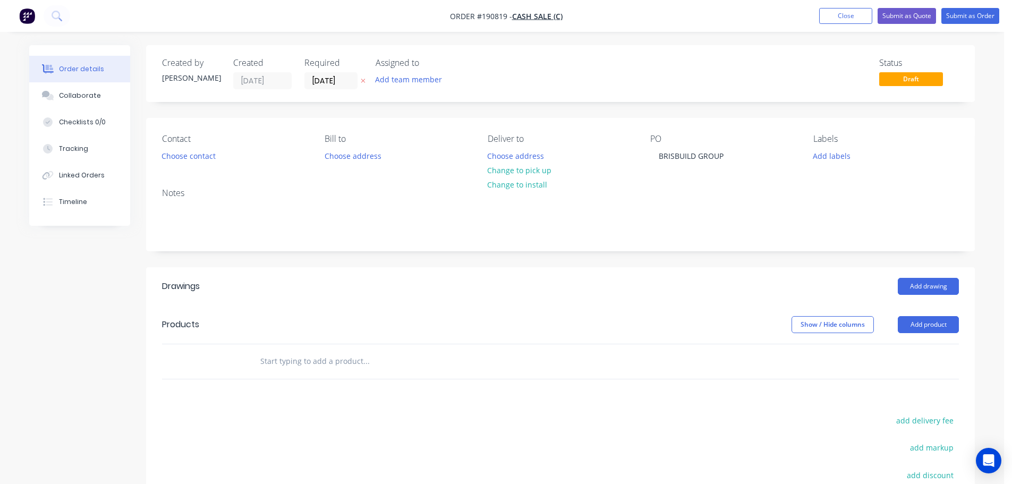
click at [364, 80] on icon at bounding box center [363, 81] width 4 height 4
click at [508, 153] on button "Choose address" at bounding box center [516, 155] width 68 height 14
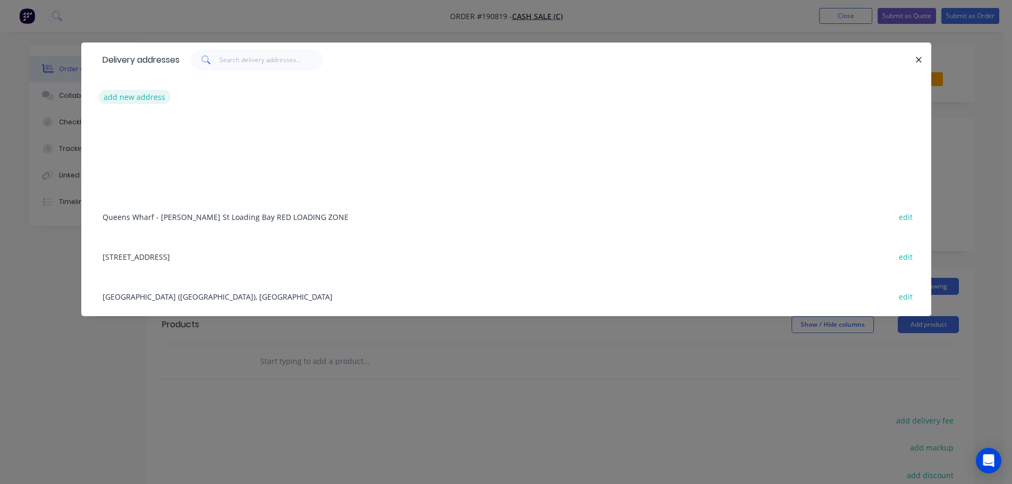
click at [123, 96] on button "add new address" at bounding box center [134, 97] width 73 height 14
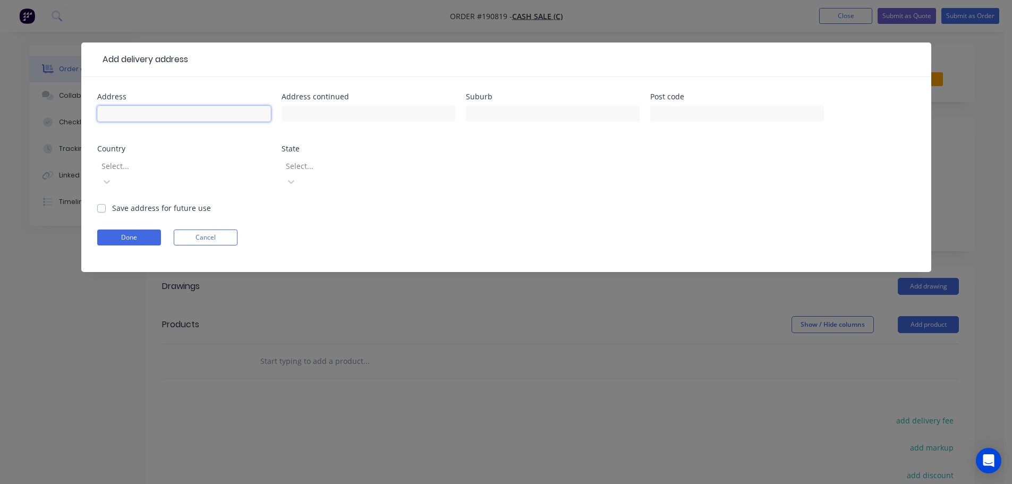
click at [167, 118] on input "text" at bounding box center [184, 114] width 174 height 16
type input "BRISBANE/GOLD COAST METRO"
click at [152, 229] on button "Done" at bounding box center [129, 237] width 64 height 16
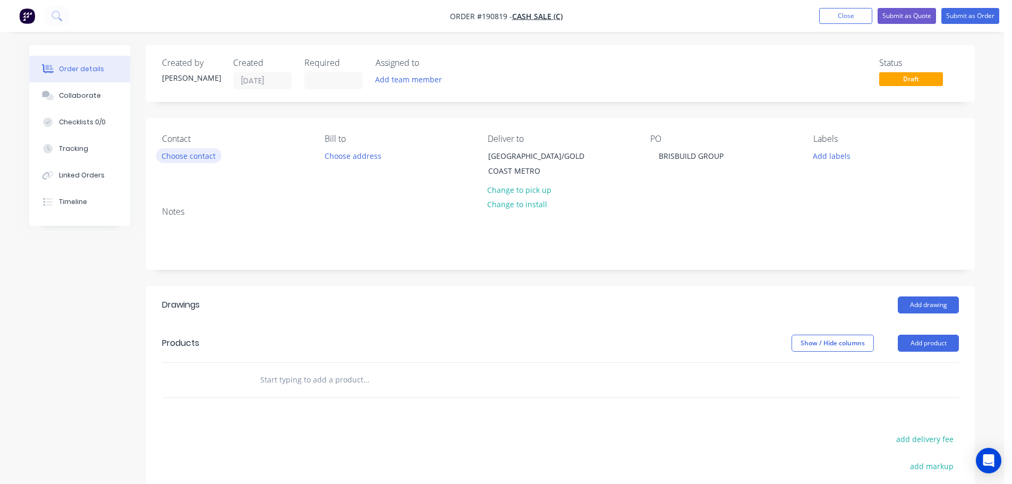
click at [182, 151] on button "Choose contact" at bounding box center [188, 155] width 65 height 14
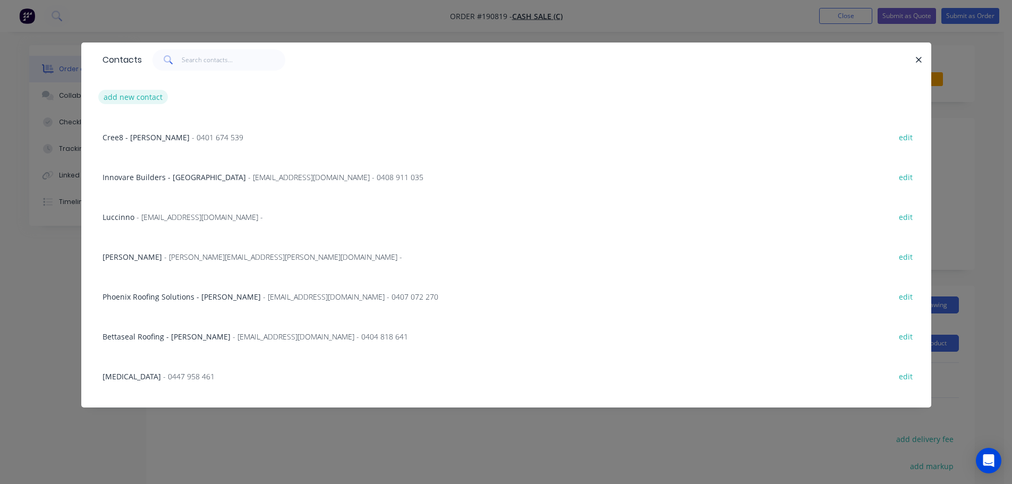
click at [133, 95] on button "add new contact" at bounding box center [133, 97] width 70 height 14
select select "AU"
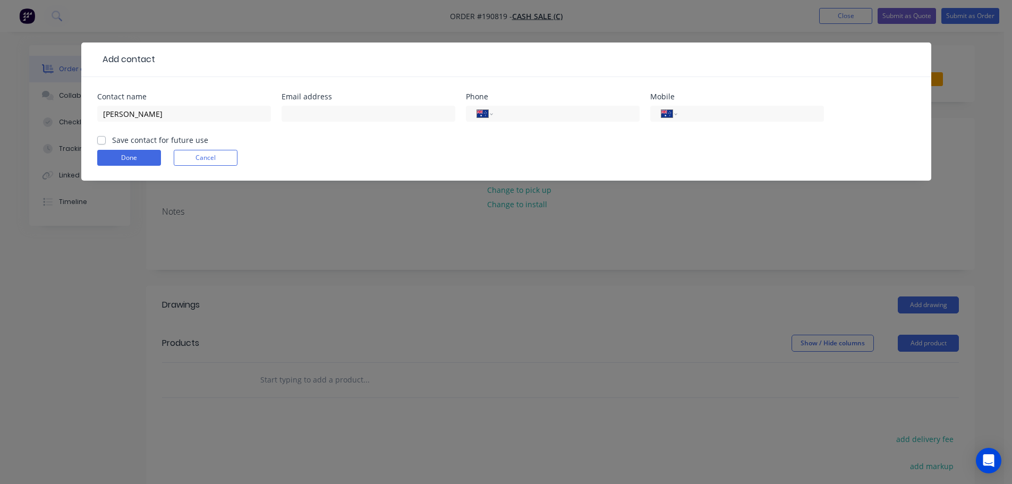
type input "ANDREW"
type input "0438 643 302"
click button "Done" at bounding box center [129, 158] width 64 height 16
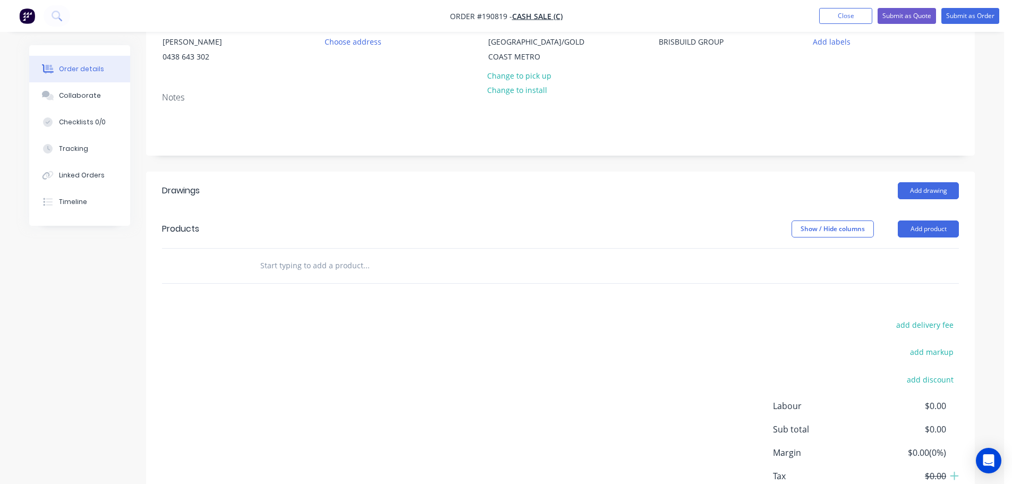
scroll to position [159, 0]
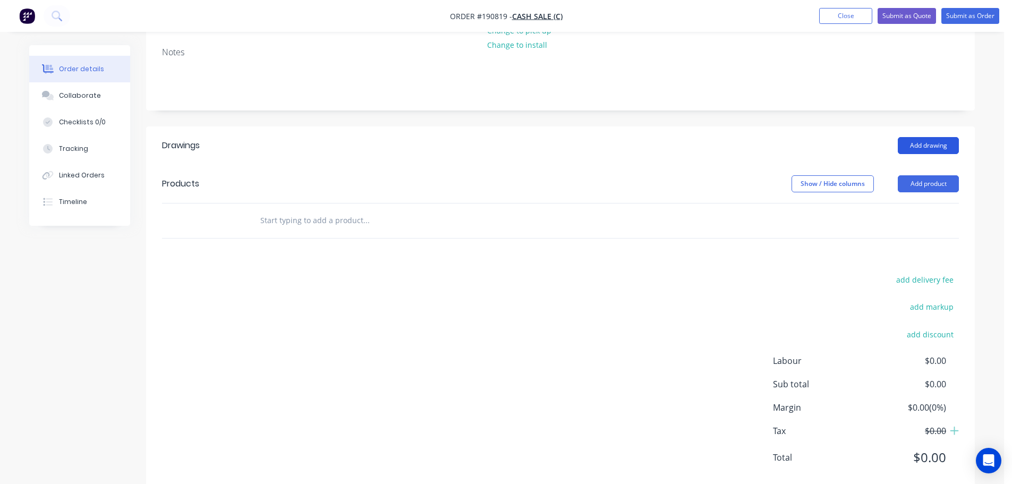
click at [941, 145] on button "Add drawing" at bounding box center [928, 145] width 61 height 17
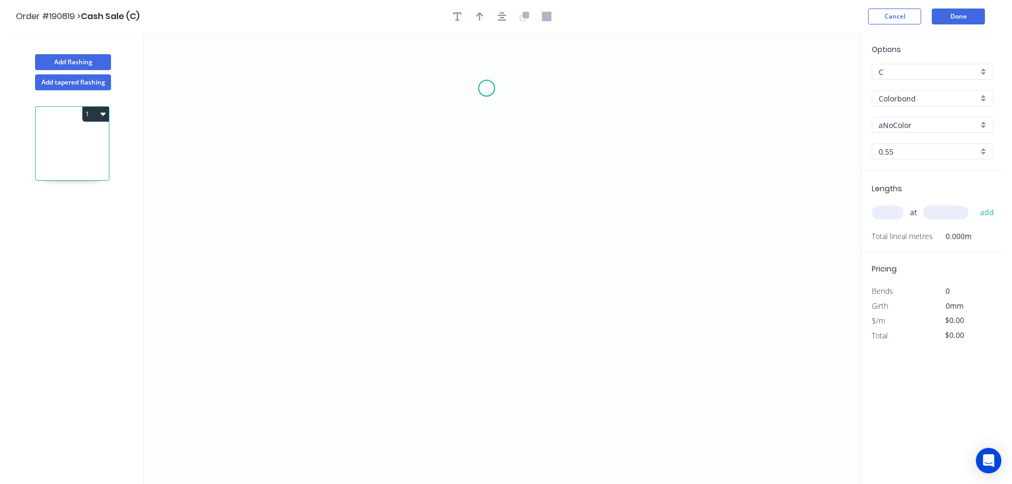
click at [419, 95] on icon "0" at bounding box center [501, 258] width 717 height 451
click at [630, 99] on icon "0" at bounding box center [501, 258] width 717 height 451
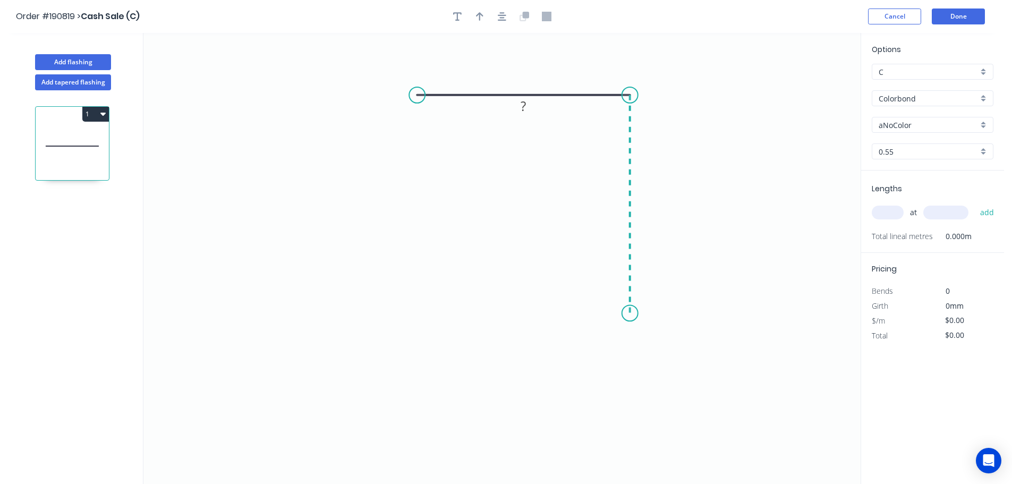
click at [632, 313] on icon "0 ?" at bounding box center [501, 258] width 717 height 451
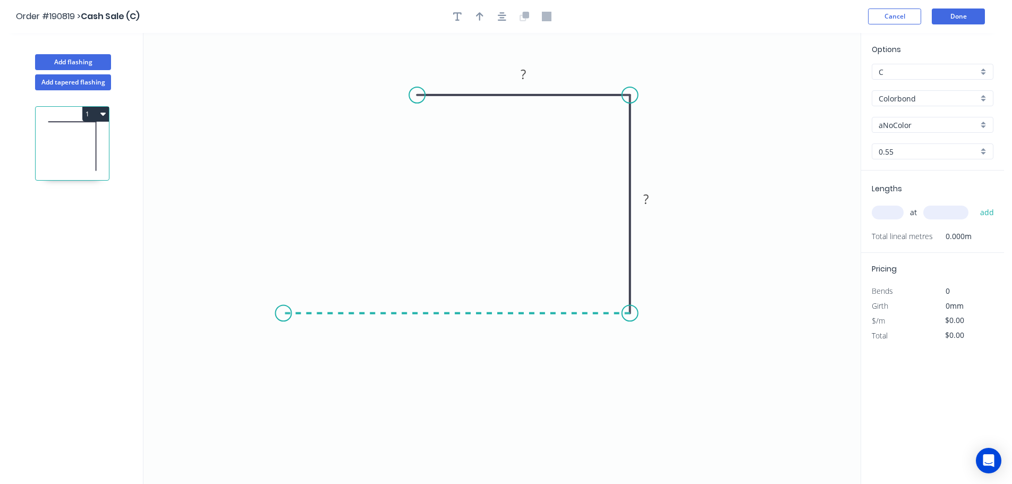
drag, startPoint x: 283, startPoint y: 306, endPoint x: 338, endPoint y: 309, distance: 55.8
click at [283, 307] on icon "0 ? ?" at bounding box center [501, 258] width 717 height 451
click at [530, 66] on rect at bounding box center [523, 74] width 35 height 22
click at [527, 72] on rect at bounding box center [523, 74] width 21 height 15
type input "$10.36"
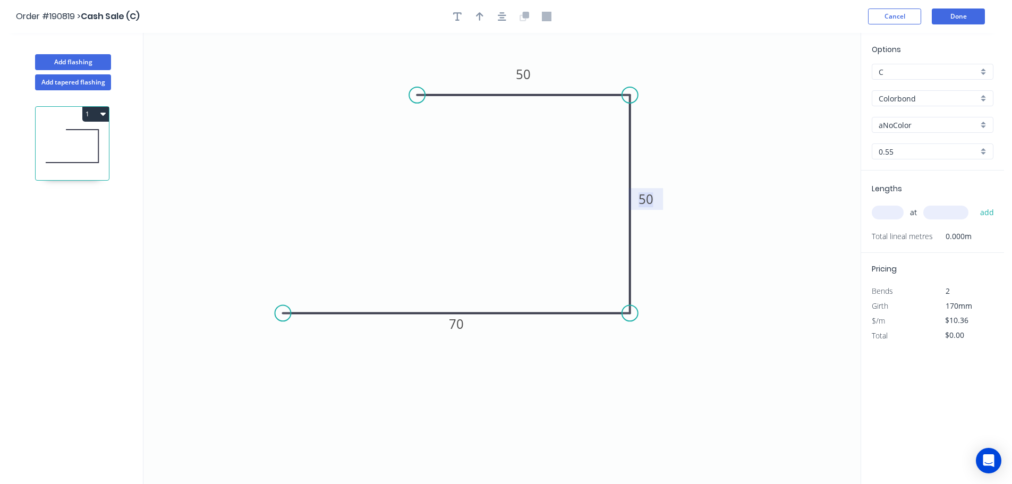
click at [934, 99] on input "Colorbond" at bounding box center [928, 98] width 99 height 11
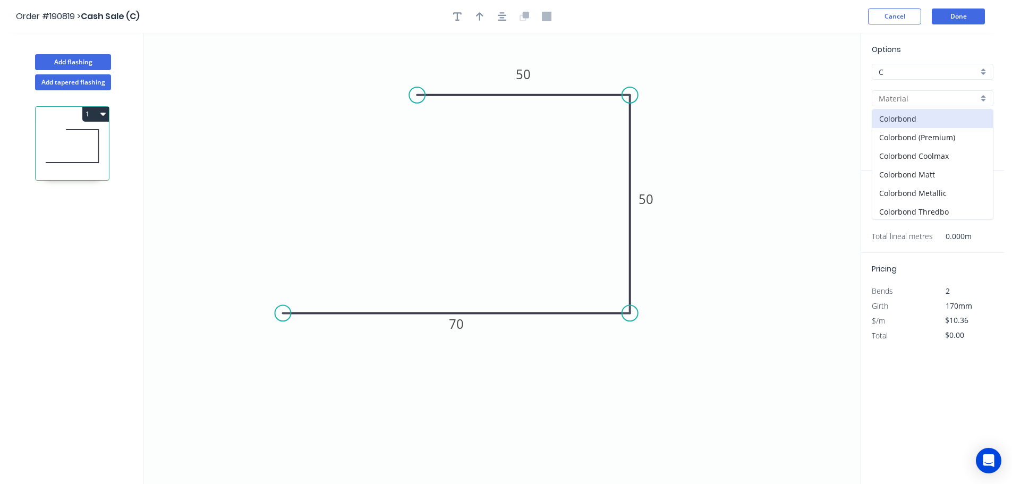
scroll to position [225, 0]
click at [923, 196] on div "Zincalume" at bounding box center [932, 191] width 121 height 19
type input "Zincalume"
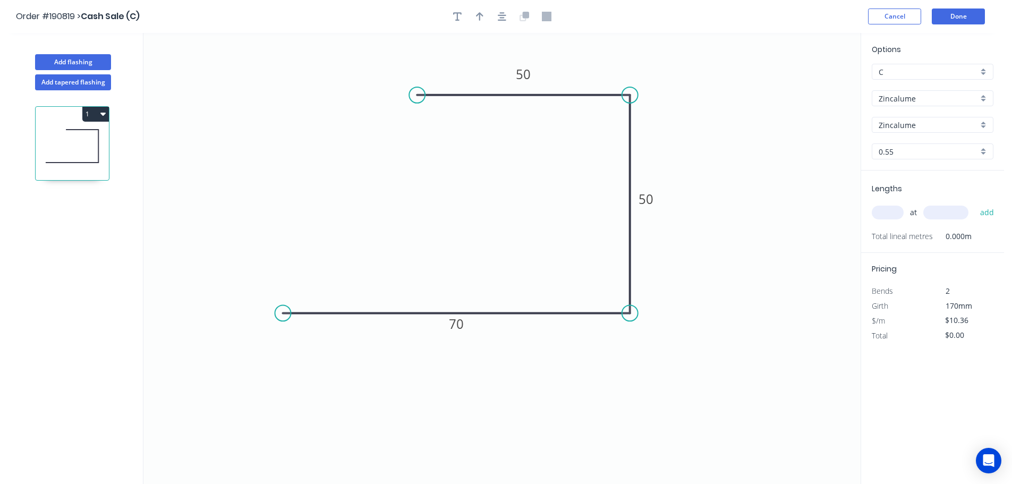
type input "$9.75"
click at [919, 100] on input "Zincalume" at bounding box center [928, 98] width 99 height 11
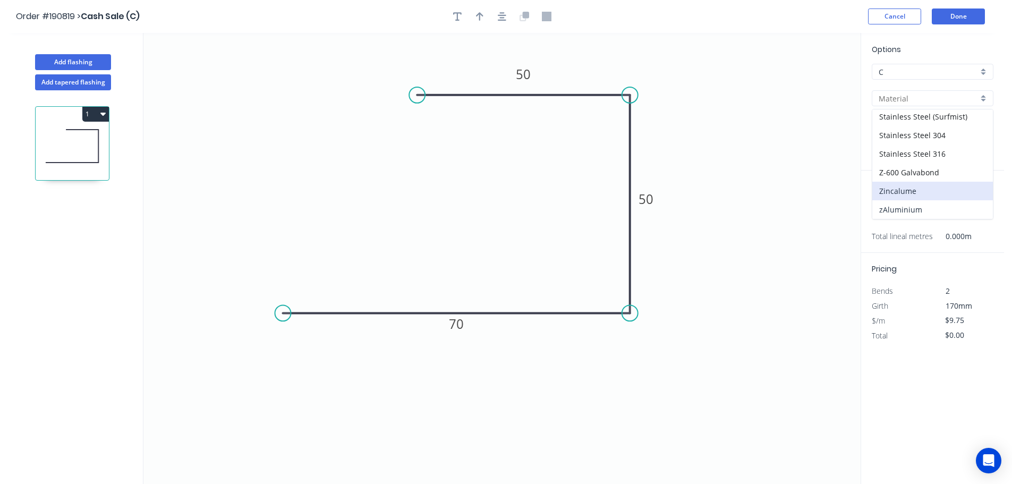
click at [908, 209] on div "zAluminium" at bounding box center [932, 209] width 121 height 19
type input "zAluminium"
type input "Mill"
type input "0.8"
type input "$0.01"
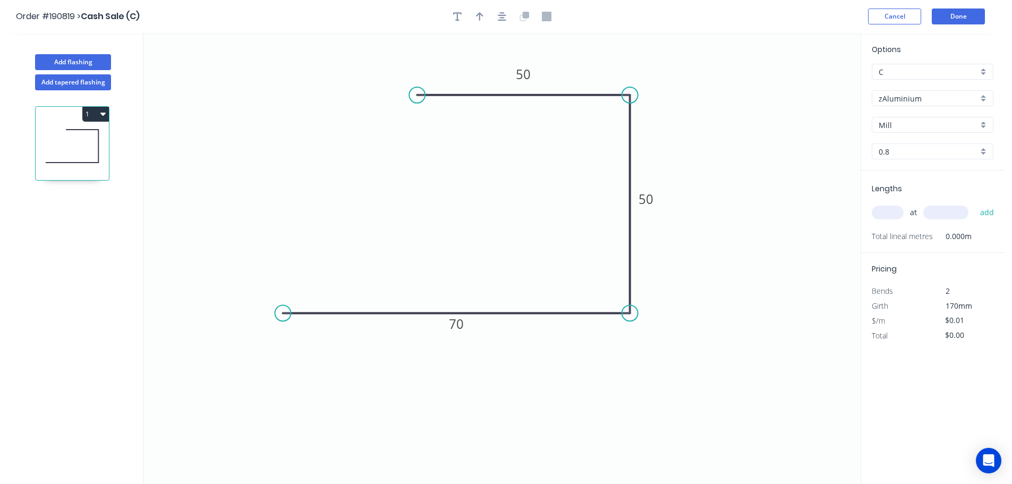
click at [919, 156] on input "0.8" at bounding box center [928, 151] width 99 height 11
click at [915, 194] on div "1.2" at bounding box center [932, 190] width 121 height 19
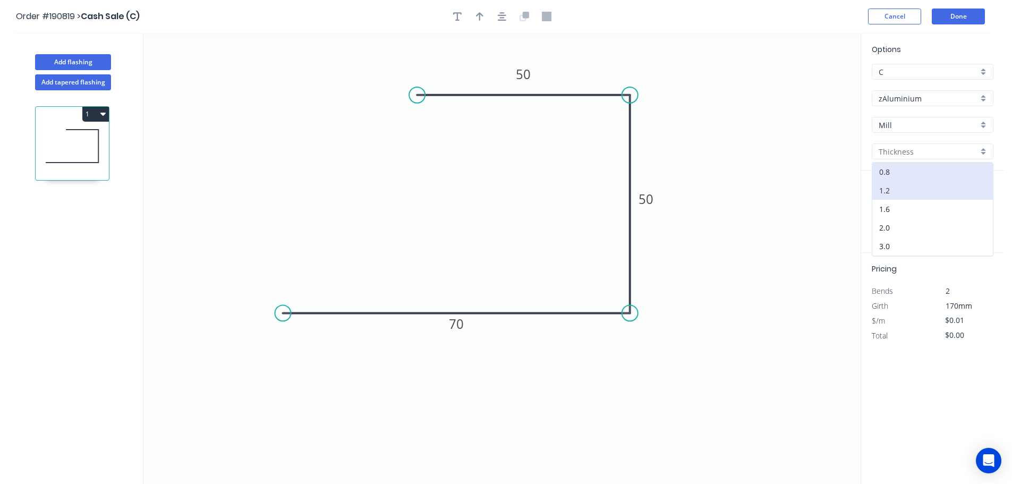
type input "1.2"
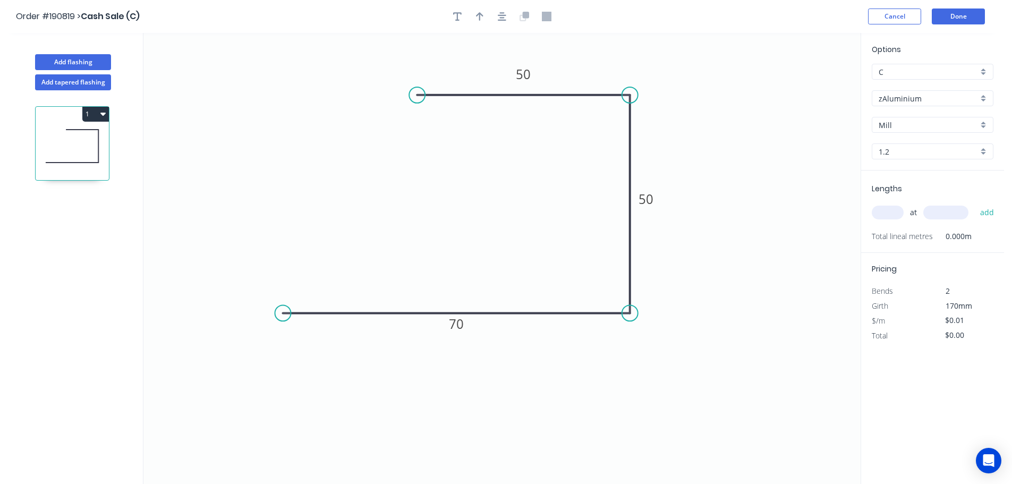
type input "$24.56"
click at [889, 208] on input "text" at bounding box center [888, 213] width 32 height 14
type input "26"
type input "2400"
click at [975, 203] on button "add" at bounding box center [987, 212] width 25 height 18
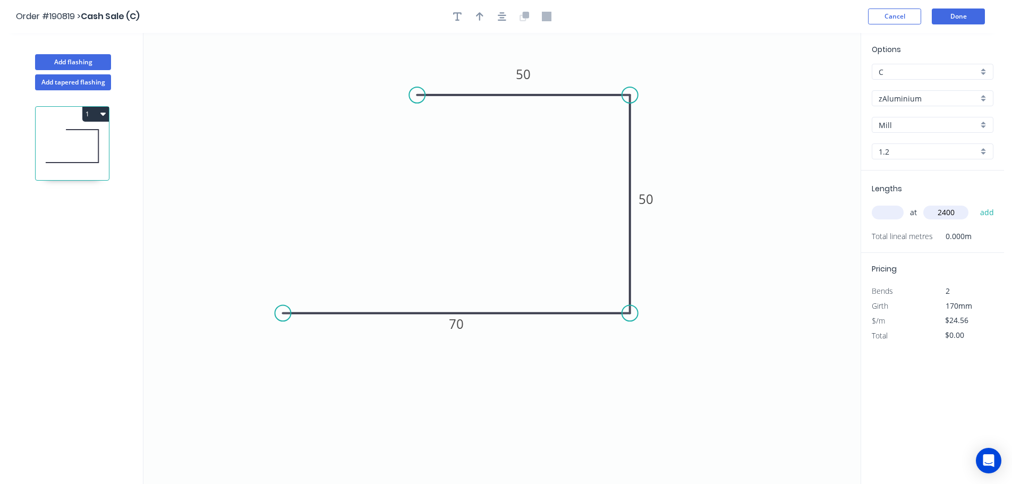
type input "$1,532.54"
click at [84, 65] on button "Add flashing" at bounding box center [73, 62] width 76 height 16
type input "$0.00"
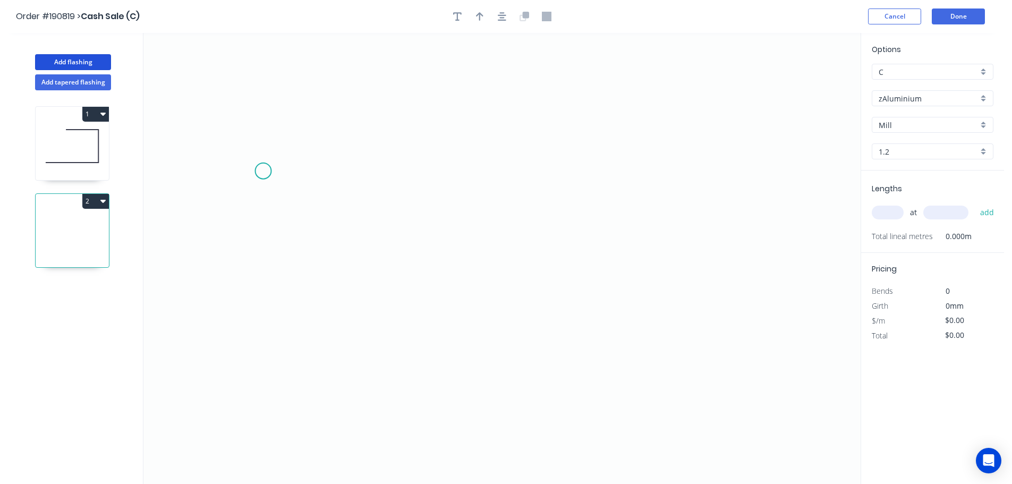
click at [253, 158] on icon "0" at bounding box center [501, 258] width 717 height 451
click at [436, 161] on icon "0" at bounding box center [501, 258] width 717 height 451
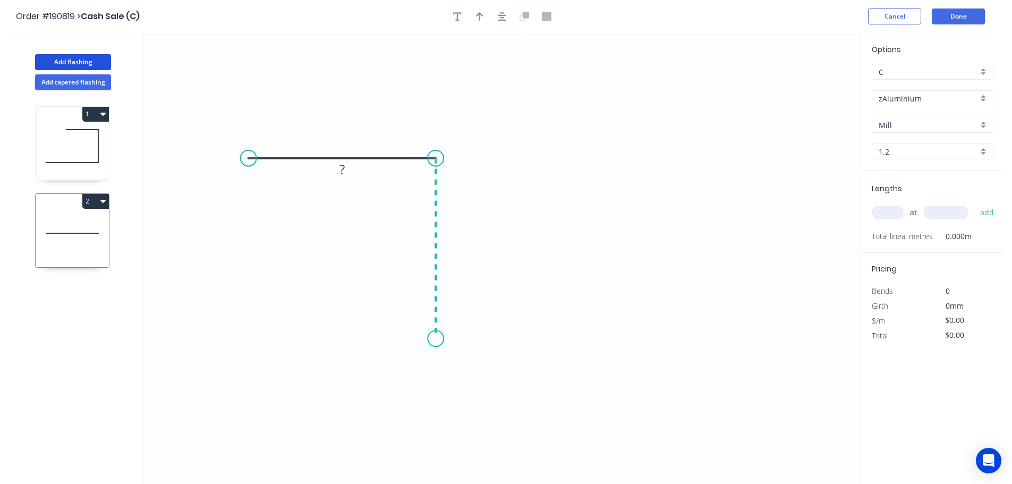
click at [436, 339] on icon "0 ?" at bounding box center [501, 258] width 717 height 451
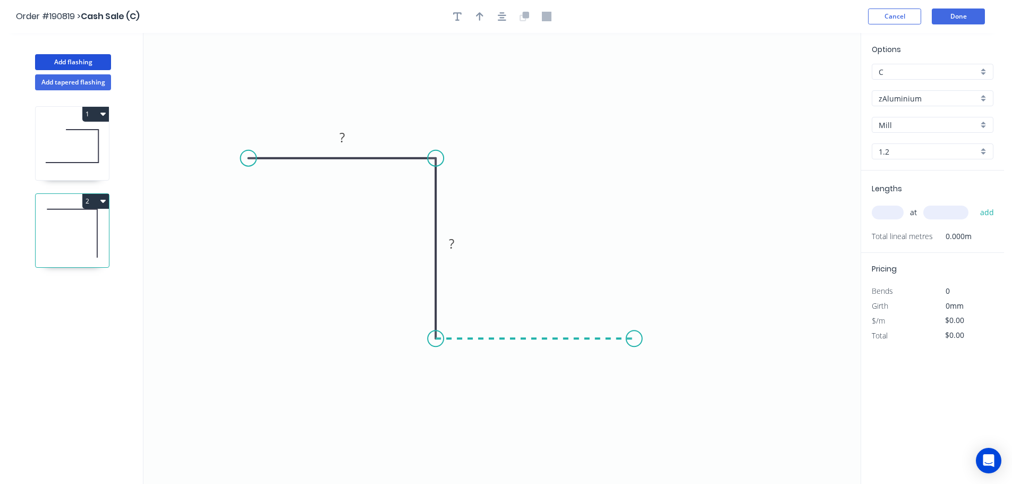
click at [634, 343] on icon "0 ? ?" at bounding box center [501, 258] width 717 height 451
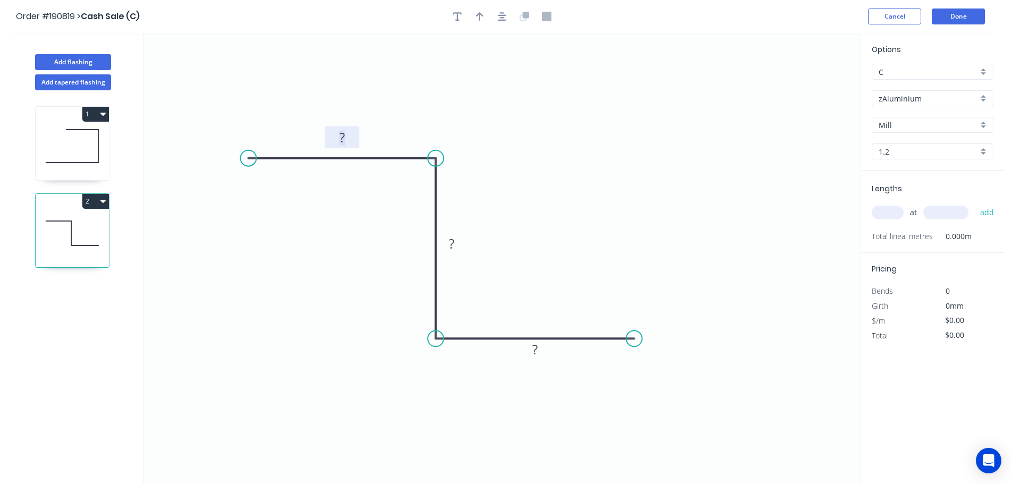
click at [342, 141] on tspan "?" at bounding box center [341, 138] width 5 height 18
type input "$24.56"
click at [893, 214] on input "text" at bounding box center [888, 213] width 32 height 14
type input "47"
type input "2400"
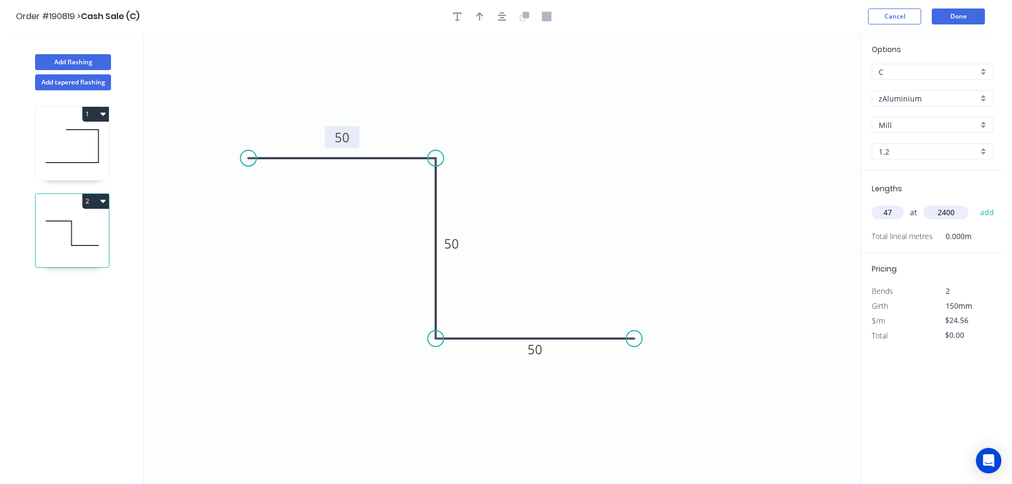
click at [975, 203] on button "add" at bounding box center [987, 212] width 25 height 18
type input "$2,770.37"
click at [73, 62] on button "Add flashing" at bounding box center [73, 62] width 76 height 16
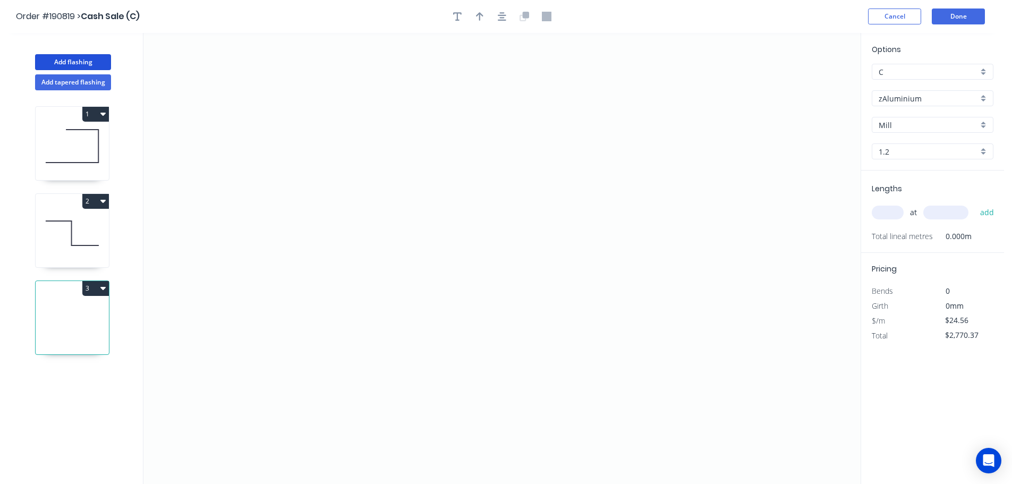
type input "$0.00"
click at [312, 156] on icon "0" at bounding box center [501, 258] width 717 height 451
click at [701, 151] on icon "0" at bounding box center [501, 258] width 717 height 451
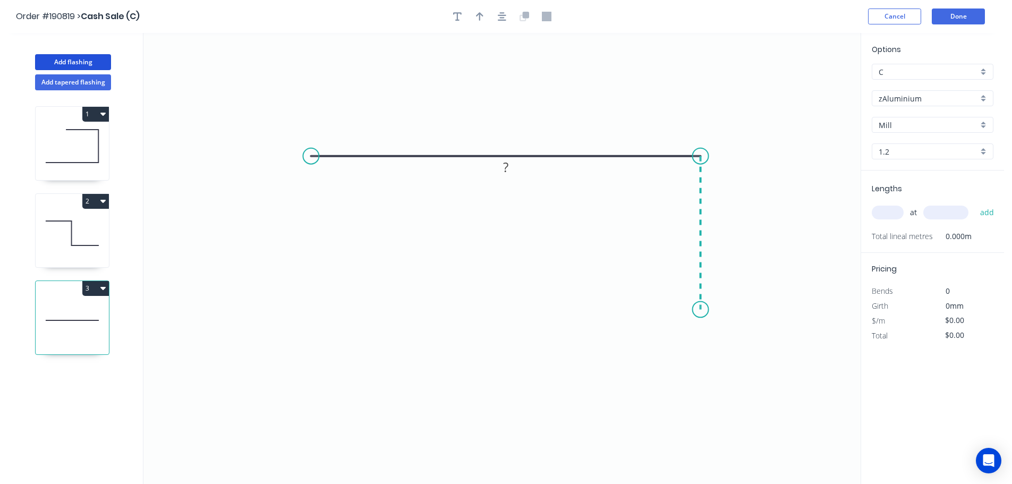
click at [698, 312] on icon "0 ?" at bounding box center [501, 258] width 717 height 451
click at [507, 133] on tspan "?" at bounding box center [505, 135] width 5 height 18
type input "$23.17"
click at [877, 217] on input "text" at bounding box center [888, 213] width 32 height 14
type input "47"
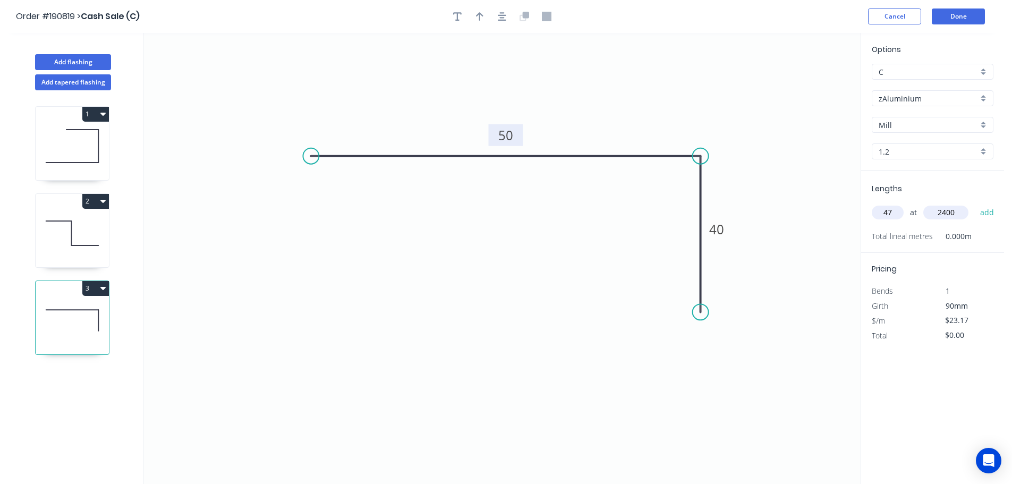
type input "2400"
click at [975, 203] on button "add" at bounding box center [987, 212] width 25 height 18
type input "$2,613.58"
click at [97, 61] on button "Add flashing" at bounding box center [73, 62] width 76 height 16
type input "$0.00"
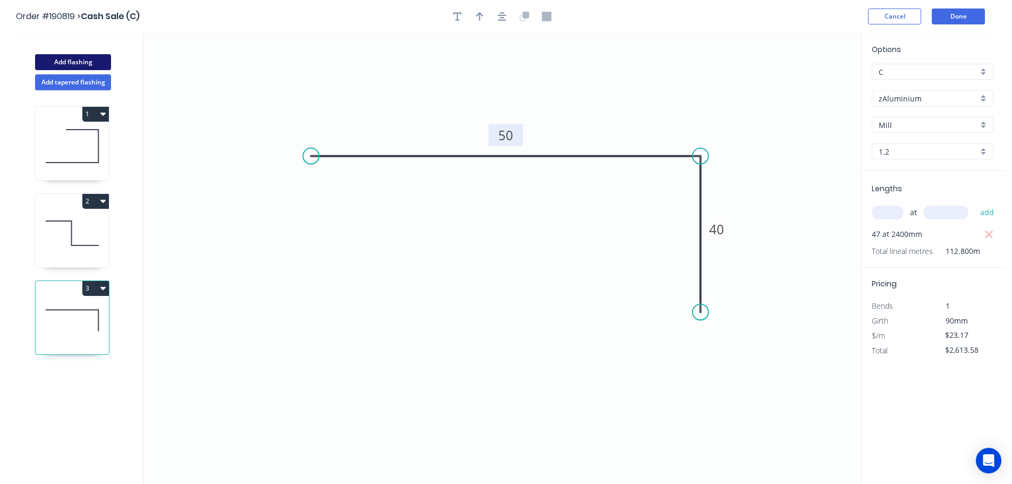
type input "$0.00"
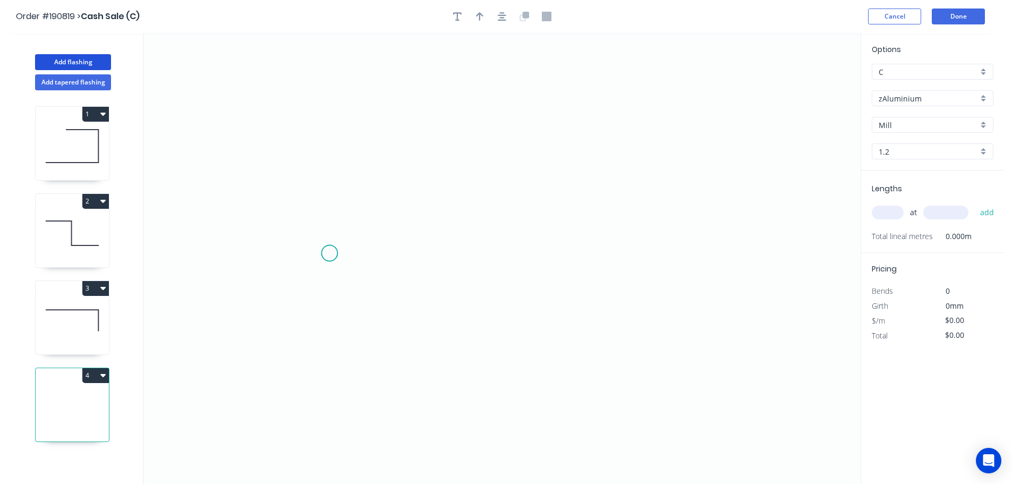
click at [340, 253] on icon "0" at bounding box center [501, 258] width 717 height 451
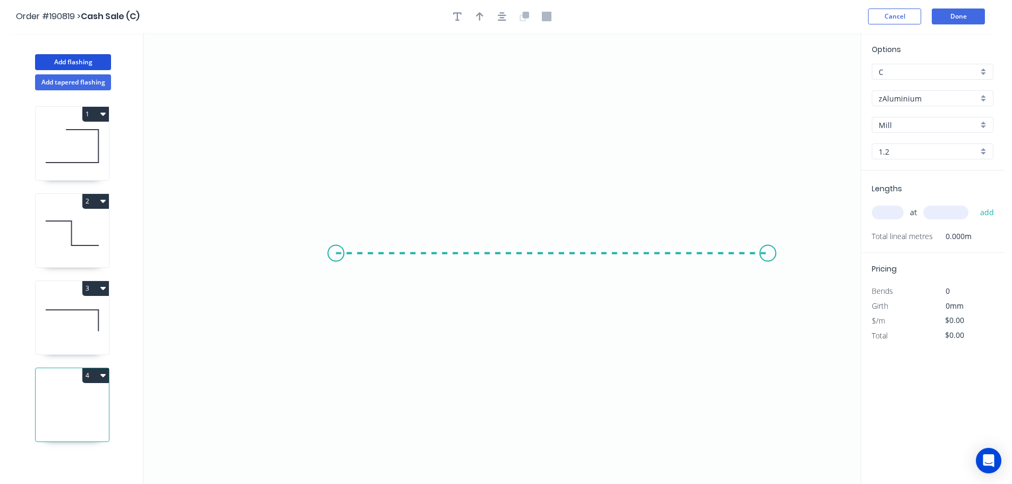
click at [783, 274] on icon "0" at bounding box center [501, 258] width 717 height 451
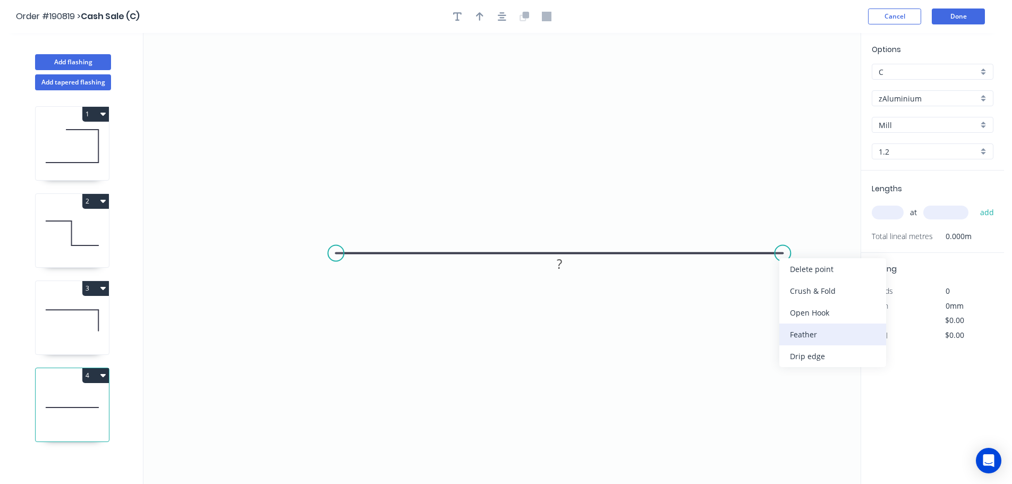
click at [802, 341] on div "Feather" at bounding box center [832, 334] width 107 height 22
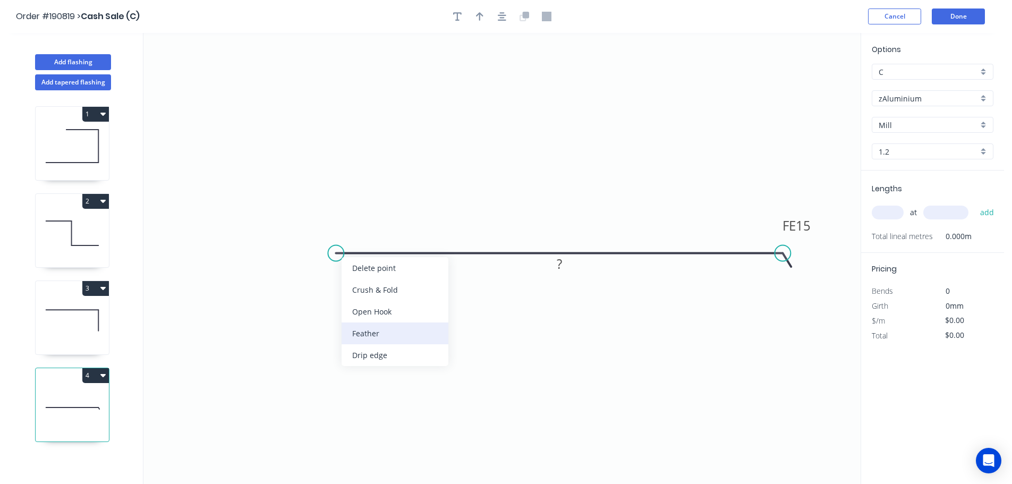
click at [383, 339] on div "Feather" at bounding box center [395, 333] width 107 height 22
click at [366, 298] on div "Flip bend" at bounding box center [389, 289] width 107 height 22
drag, startPoint x: 366, startPoint y: 271, endPoint x: 332, endPoint y: 292, distance: 40.5
click at [332, 292] on rect at bounding box center [328, 290] width 41 height 22
drag, startPoint x: 813, startPoint y: 227, endPoint x: 830, endPoint y: 295, distance: 70.0
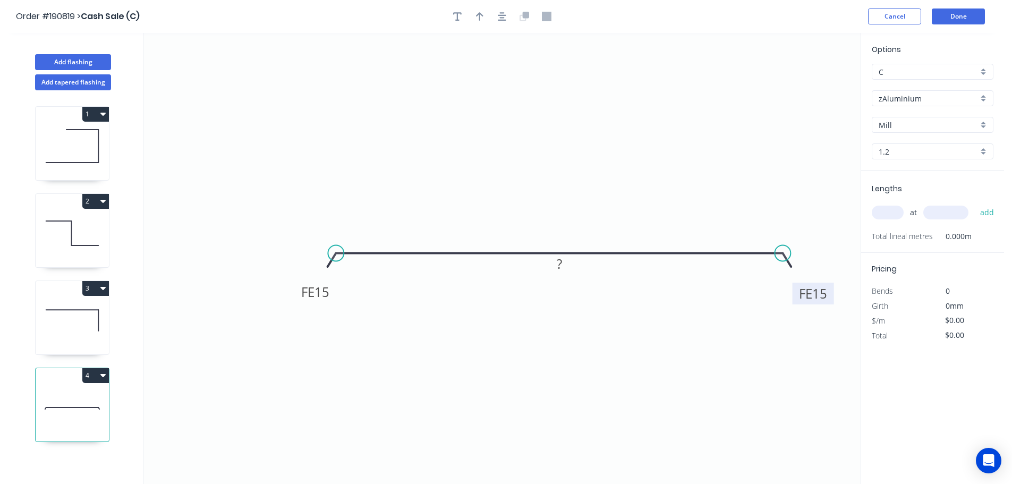
click at [830, 295] on rect at bounding box center [812, 294] width 41 height 22
click at [317, 291] on tspan "15" at bounding box center [321, 292] width 15 height 18
type input "$24.56"
click at [507, 16] on button "button" at bounding box center [502, 16] width 16 height 16
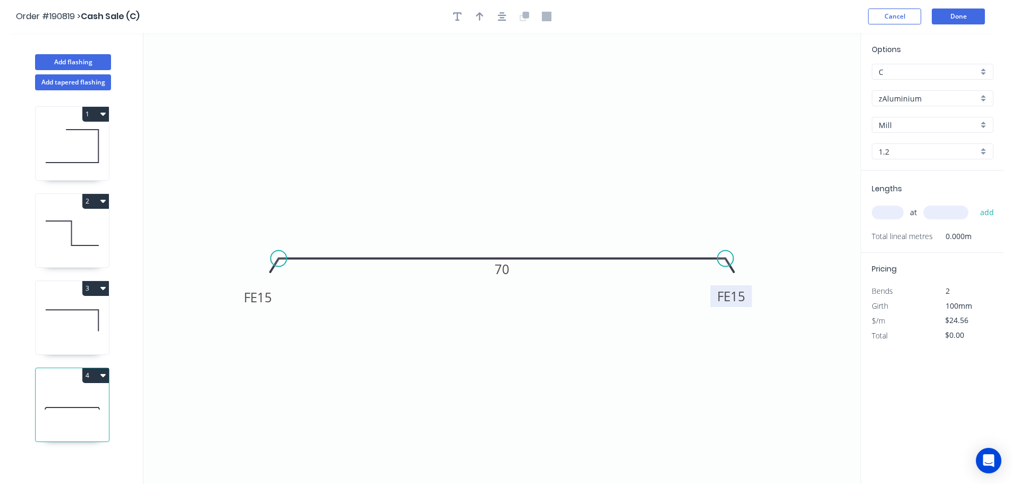
drag, startPoint x: 747, startPoint y: 352, endPoint x: 757, endPoint y: 303, distance: 49.9
click at [751, 306] on rect at bounding box center [730, 296] width 41 height 22
click at [895, 206] on input "text" at bounding box center [888, 213] width 32 height 14
type input "47"
type input "2400"
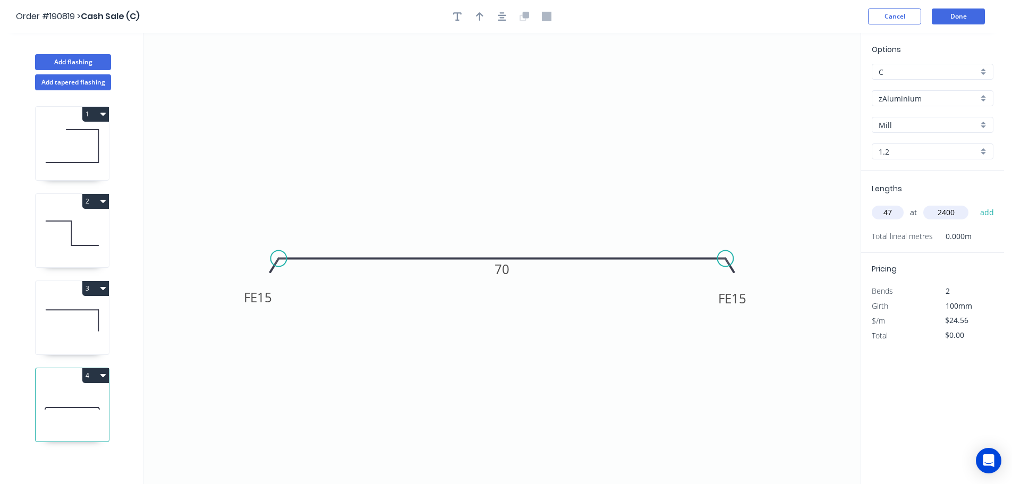
click at [975, 203] on button "add" at bounding box center [987, 212] width 25 height 18
type input "$2,770.37"
click at [71, 60] on button "Add flashing" at bounding box center [73, 62] width 76 height 16
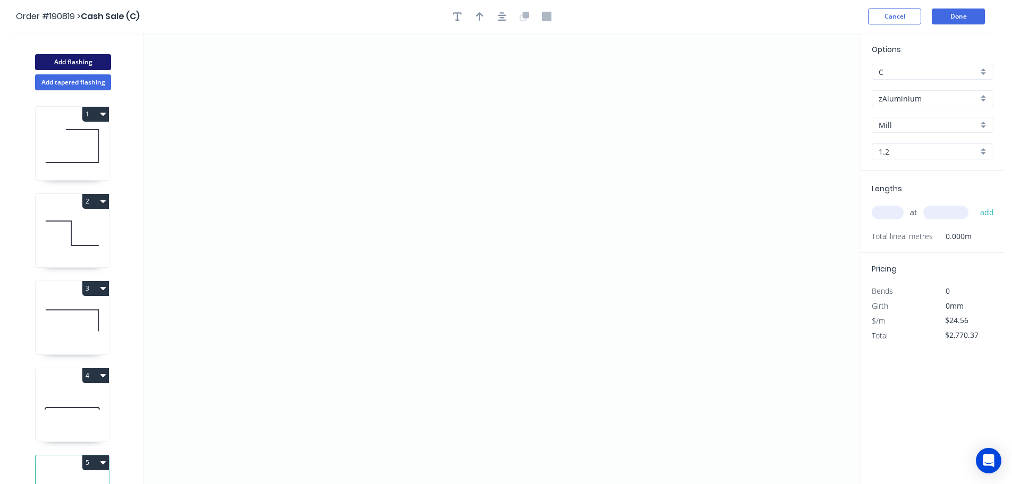
type input "$0.00"
click at [301, 402] on icon "0" at bounding box center [501, 258] width 717 height 451
click at [303, 270] on icon "0" at bounding box center [501, 258] width 717 height 451
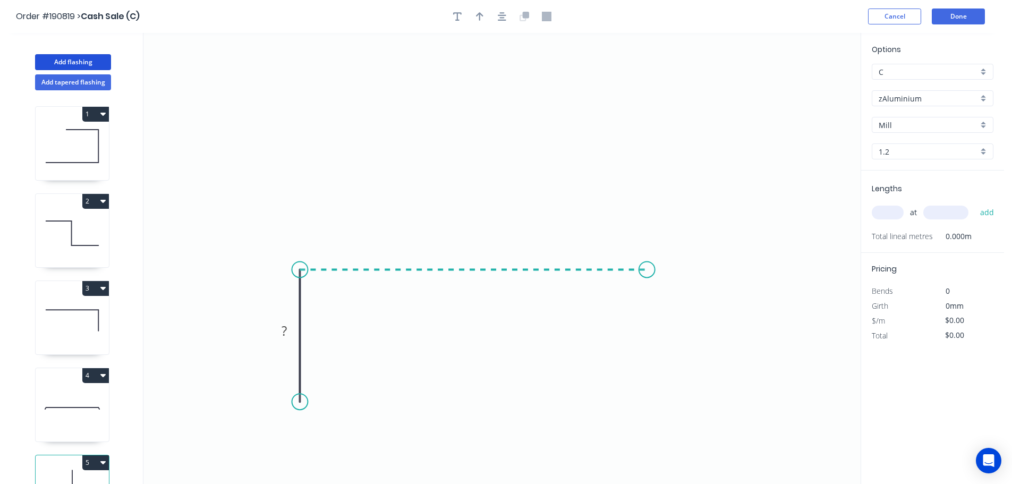
click at [658, 279] on icon "0 ?" at bounding box center [501, 258] width 717 height 451
click at [662, 137] on icon "0 ? ?" at bounding box center [501, 258] width 717 height 451
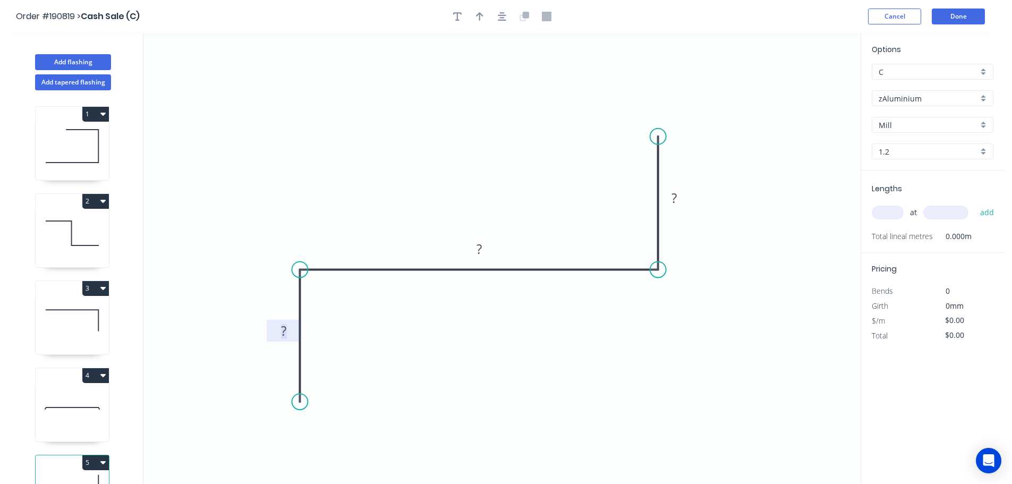
click at [277, 328] on rect at bounding box center [284, 331] width 21 height 15
type input "$24.56"
click at [496, 14] on button "button" at bounding box center [502, 16] width 16 height 16
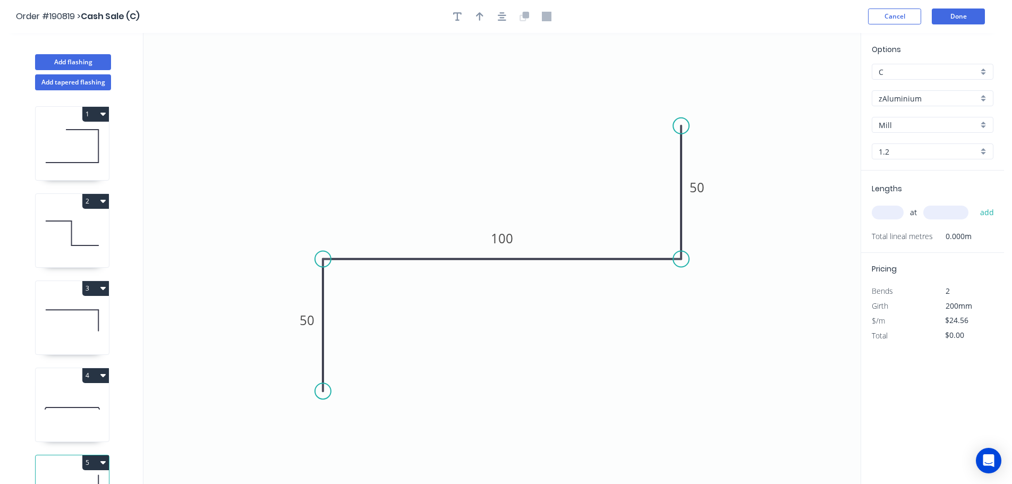
click at [890, 206] on input "text" at bounding box center [888, 213] width 32 height 14
type input "5"
type input "2400"
click at [975, 203] on button "add" at bounding box center [987, 212] width 25 height 18
type input "$294.72"
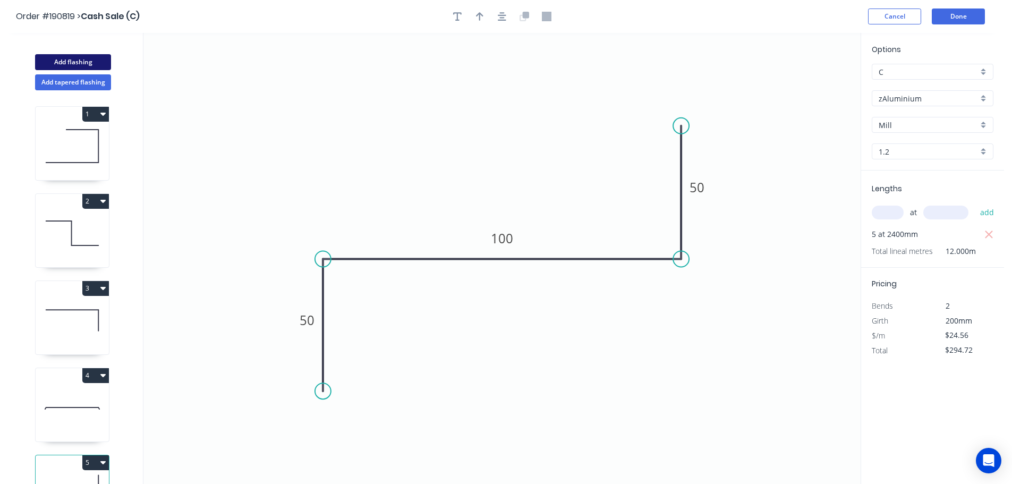
click at [71, 60] on button "Add flashing" at bounding box center [73, 62] width 76 height 16
type input "$0.00"
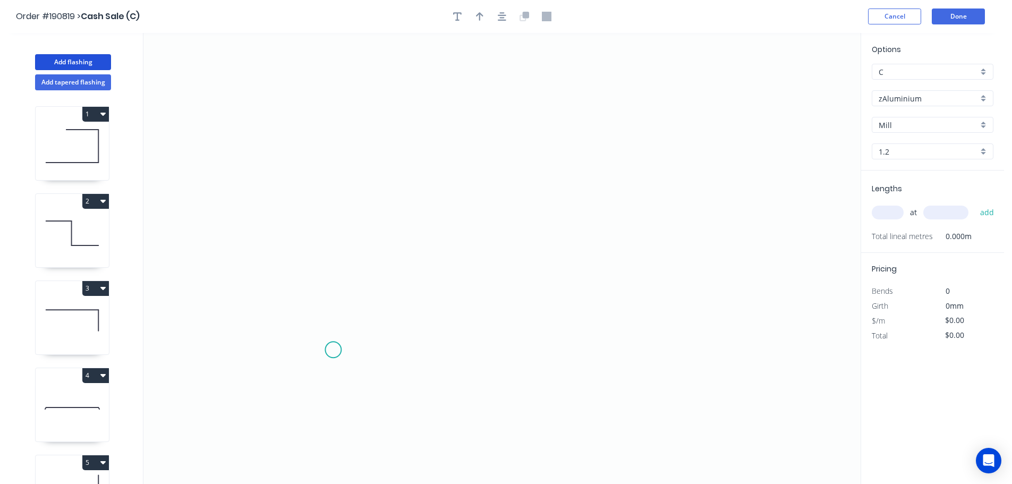
click at [325, 357] on icon "0" at bounding box center [501, 258] width 717 height 451
click at [328, 207] on icon "0" at bounding box center [501, 258] width 717 height 451
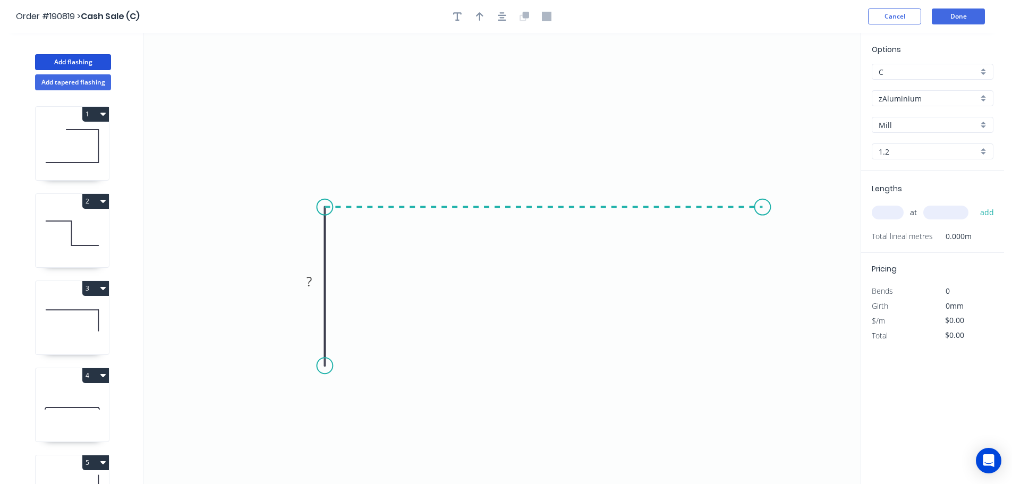
click at [763, 214] on icon "0 ?" at bounding box center [501, 258] width 717 height 451
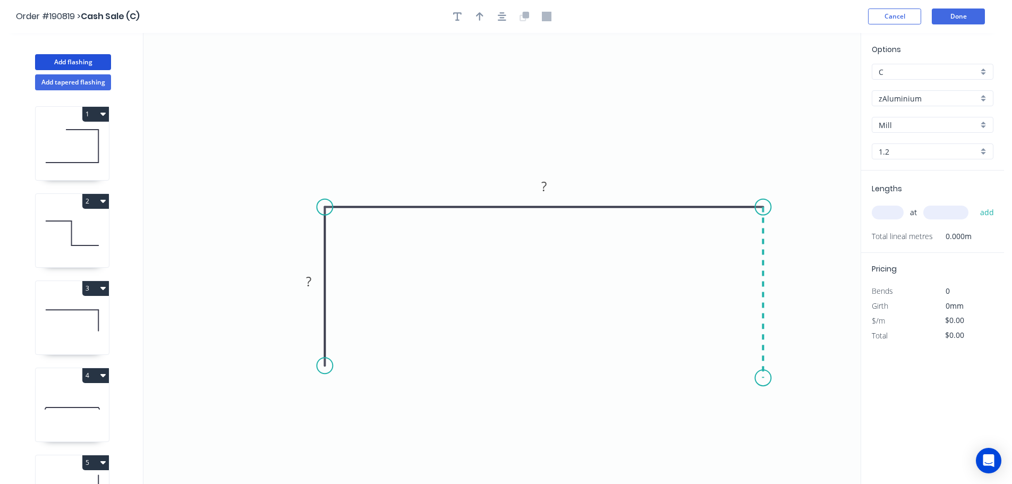
click at [765, 378] on icon "0 ? ?" at bounding box center [501, 258] width 717 height 451
click at [309, 277] on tspan "?" at bounding box center [308, 281] width 5 height 18
type input "$24.56"
click at [502, 14] on icon "button" at bounding box center [502, 17] width 8 height 10
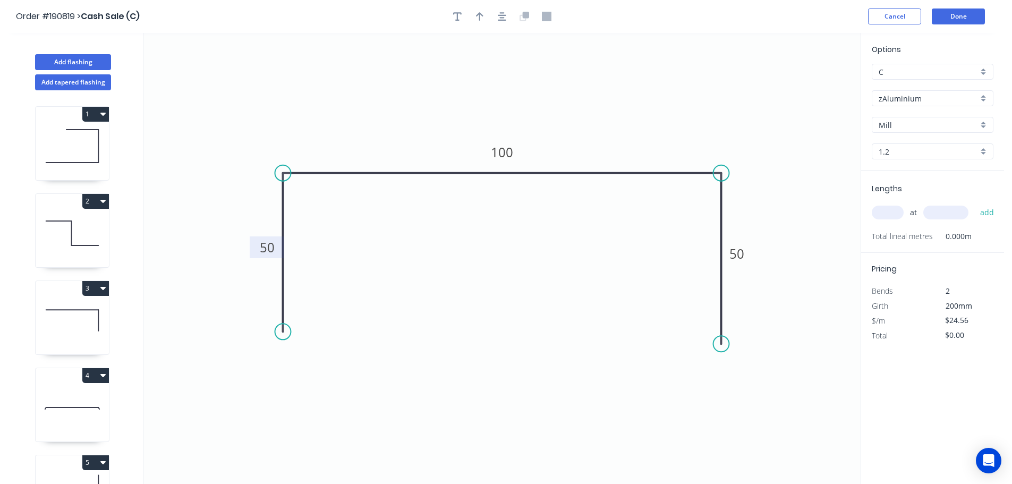
click at [885, 209] on input "text" at bounding box center [888, 213] width 32 height 14
type input "22"
type input "2400"
click at [975, 203] on button "add" at bounding box center [987, 212] width 25 height 18
type input "$1,296.77"
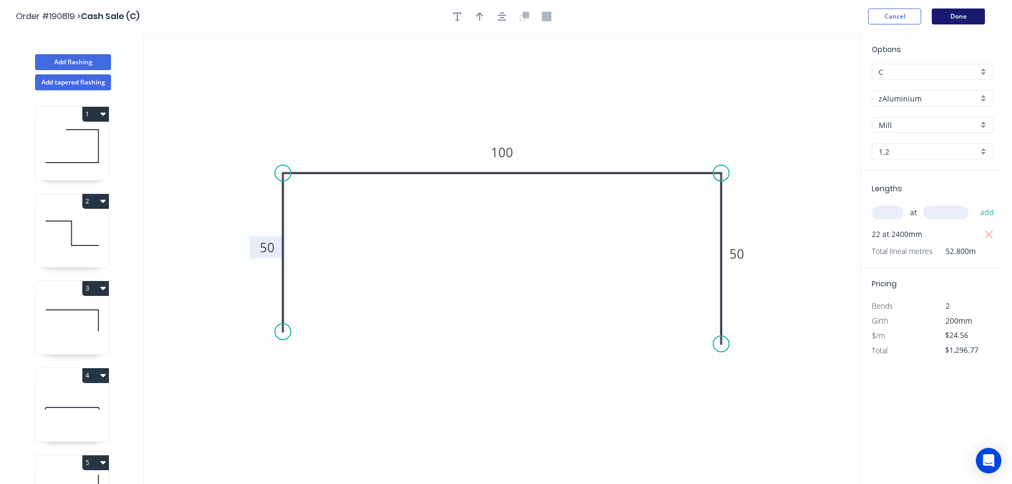
click at [964, 22] on button "Done" at bounding box center [958, 16] width 53 height 16
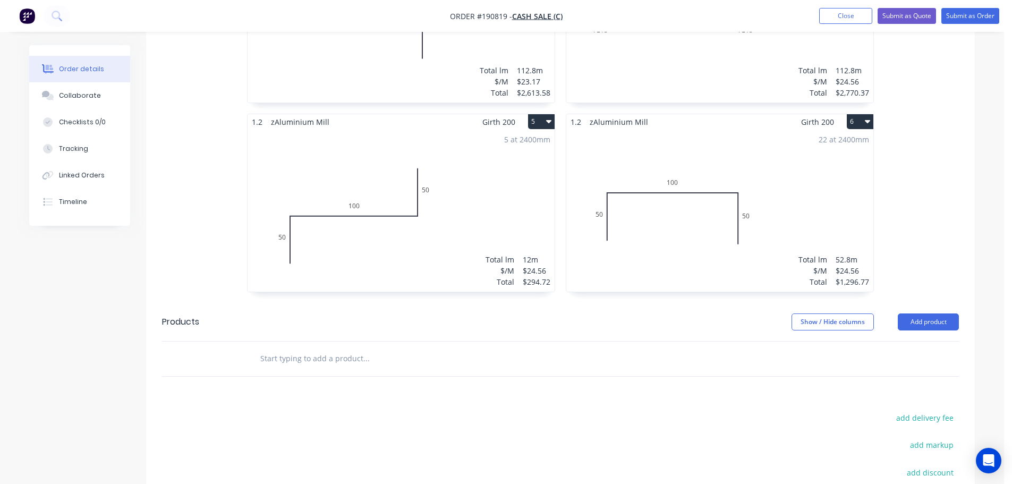
scroll to position [752, 0]
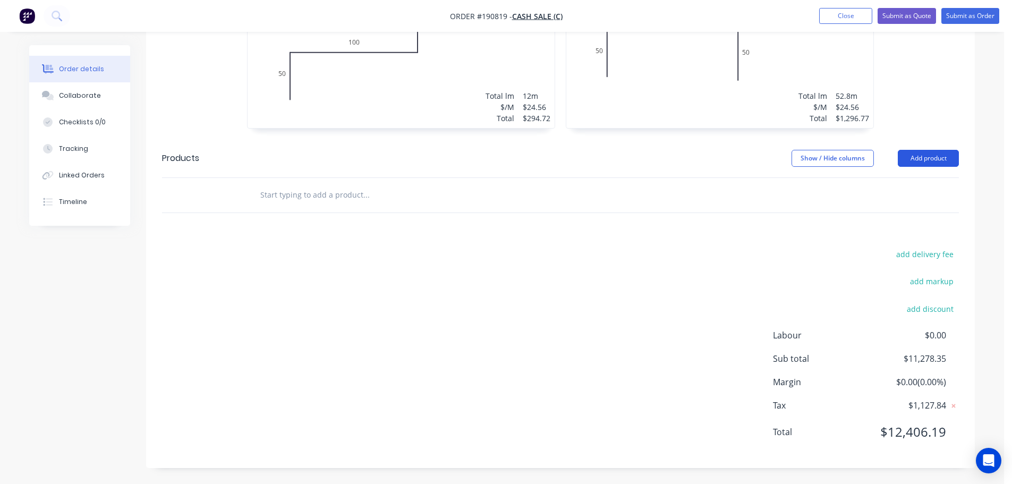
click at [927, 159] on button "Add product" at bounding box center [928, 158] width 61 height 17
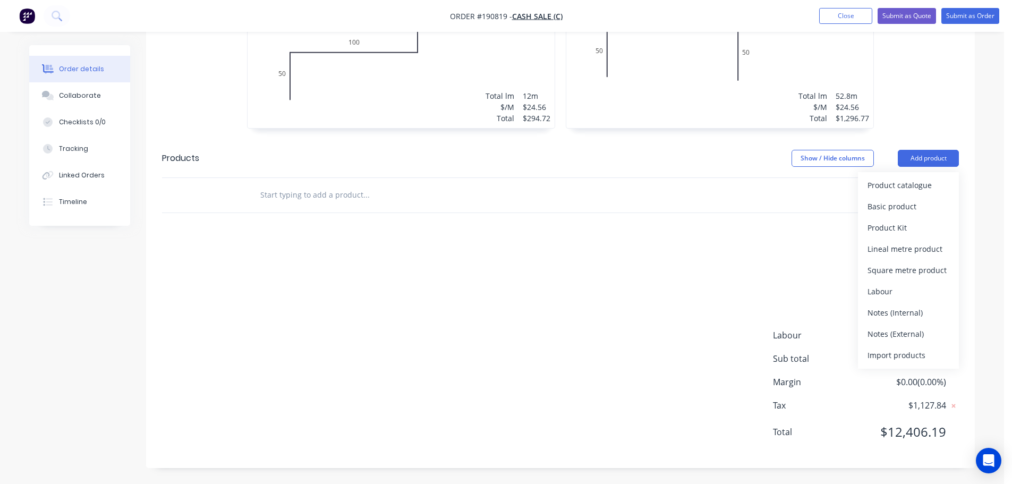
click at [921, 182] on div "Product catalogue" at bounding box center [908, 184] width 82 height 15
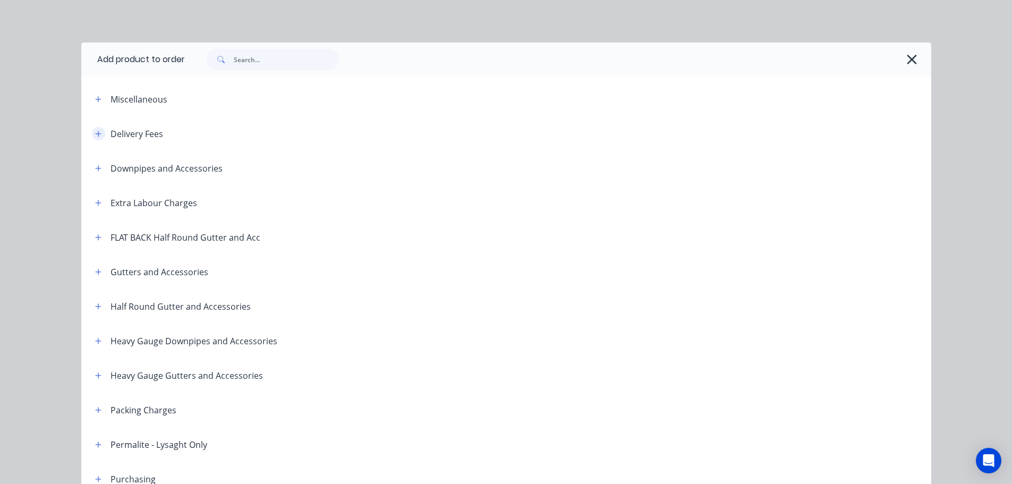
click at [95, 137] on icon "button" at bounding box center [98, 133] width 6 height 7
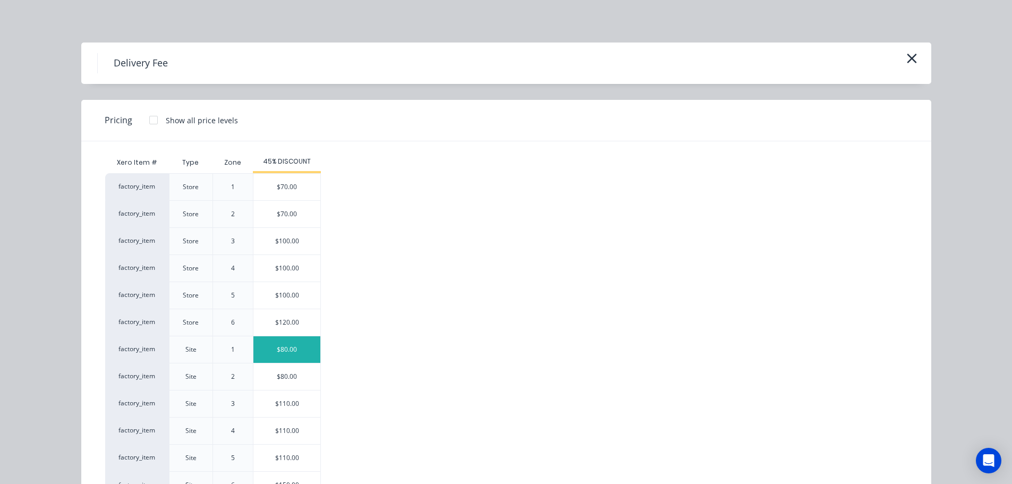
click at [288, 347] on div "$80.00" at bounding box center [286, 349] width 67 height 27
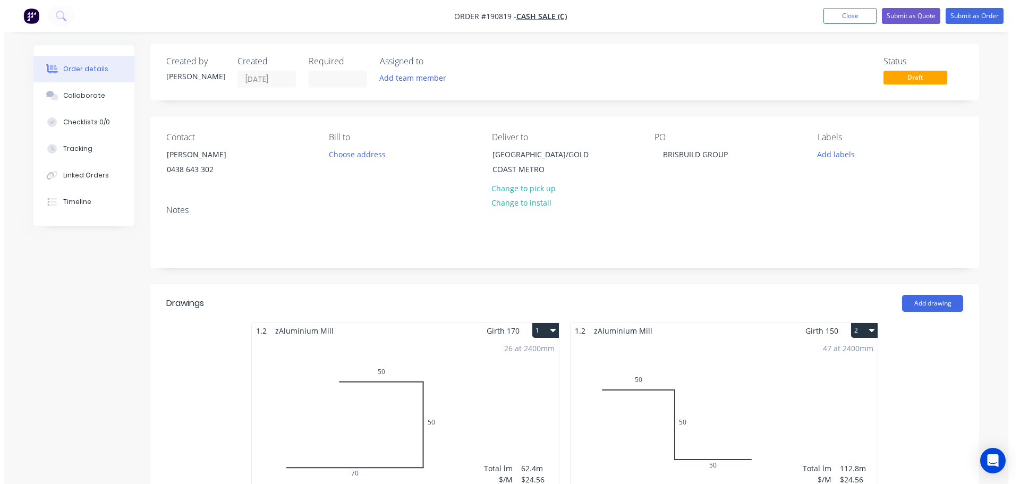
scroll to position [0, 0]
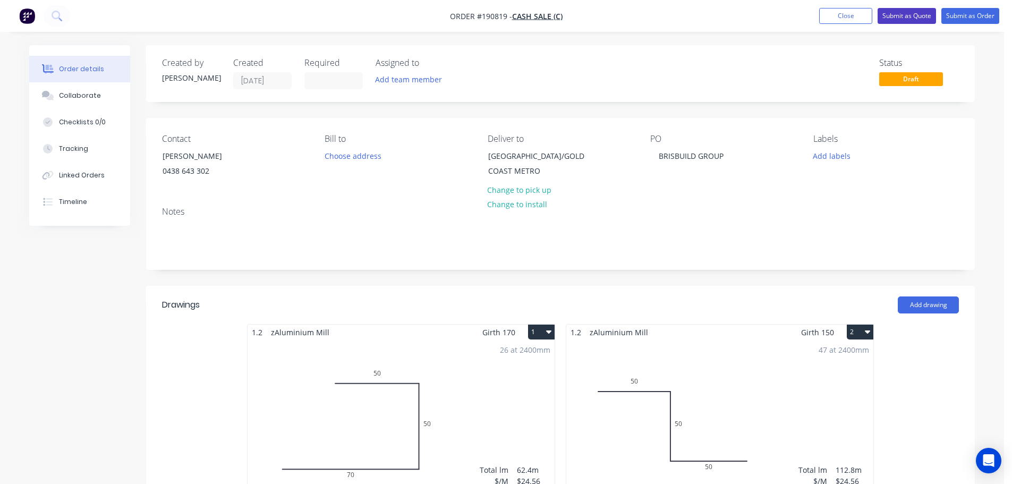
click at [923, 16] on button "Submit as Quote" at bounding box center [906, 16] width 58 height 16
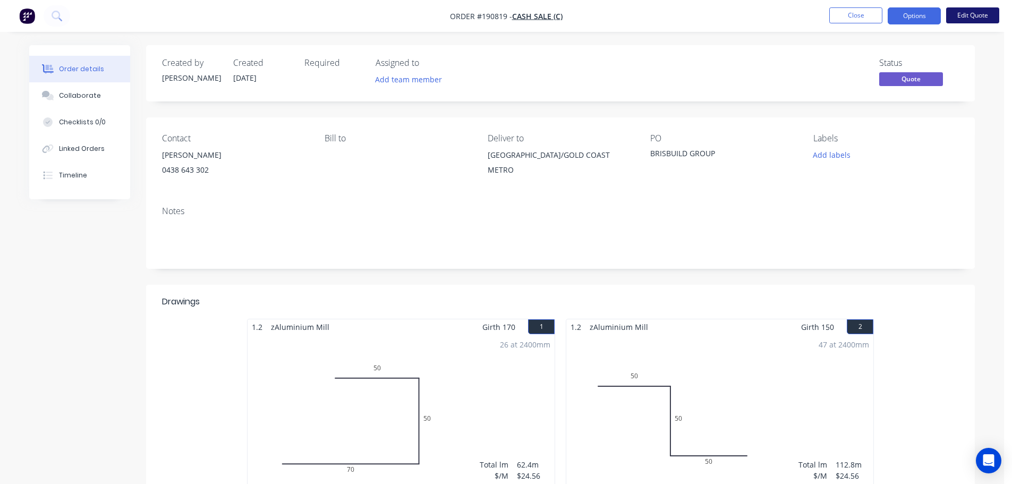
click at [968, 16] on button "Edit Quote" at bounding box center [972, 15] width 53 height 16
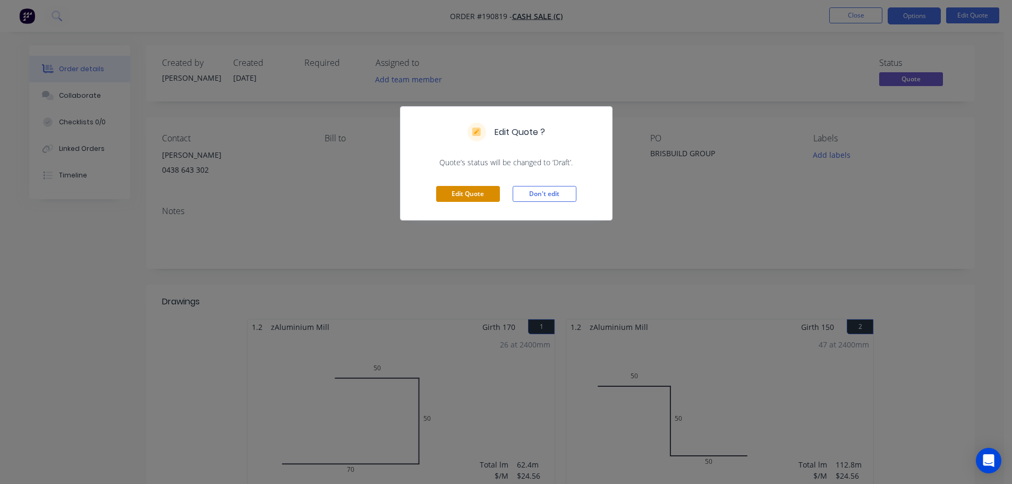
click at [467, 195] on button "Edit Quote" at bounding box center [468, 194] width 64 height 16
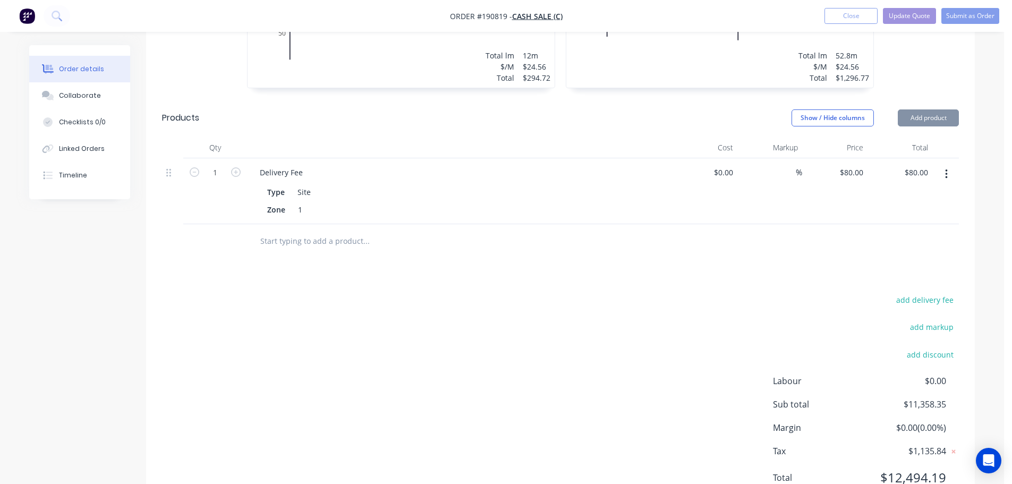
scroll to position [838, 0]
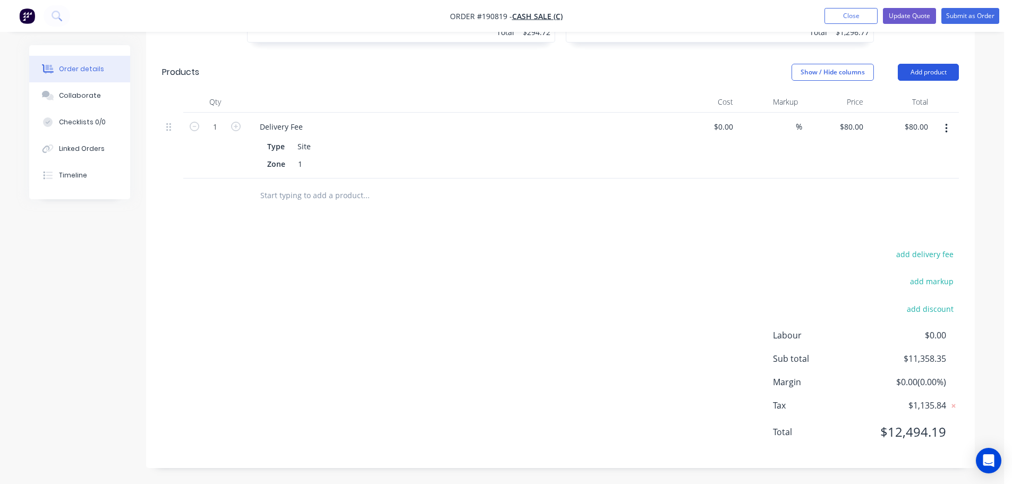
click at [914, 68] on button "Add product" at bounding box center [928, 72] width 61 height 17
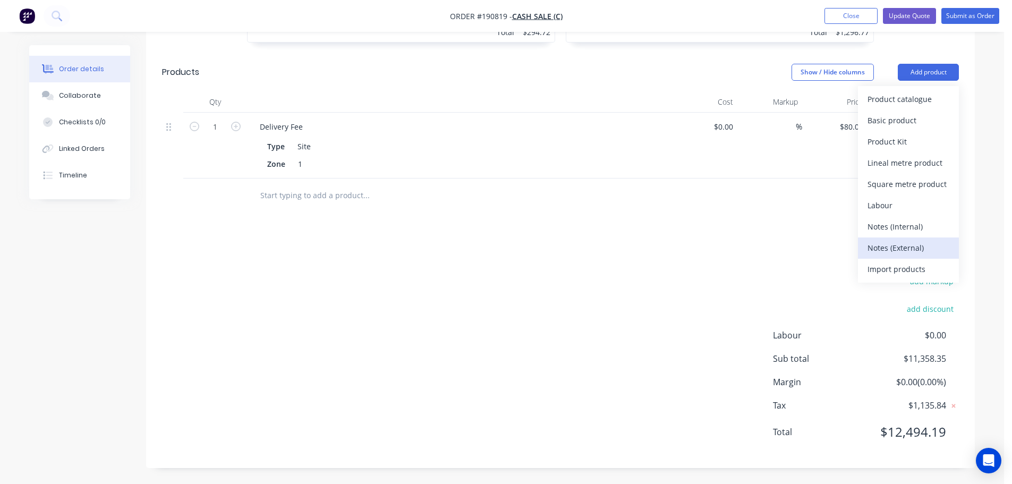
click at [902, 248] on div "Notes (External)" at bounding box center [908, 247] width 82 height 15
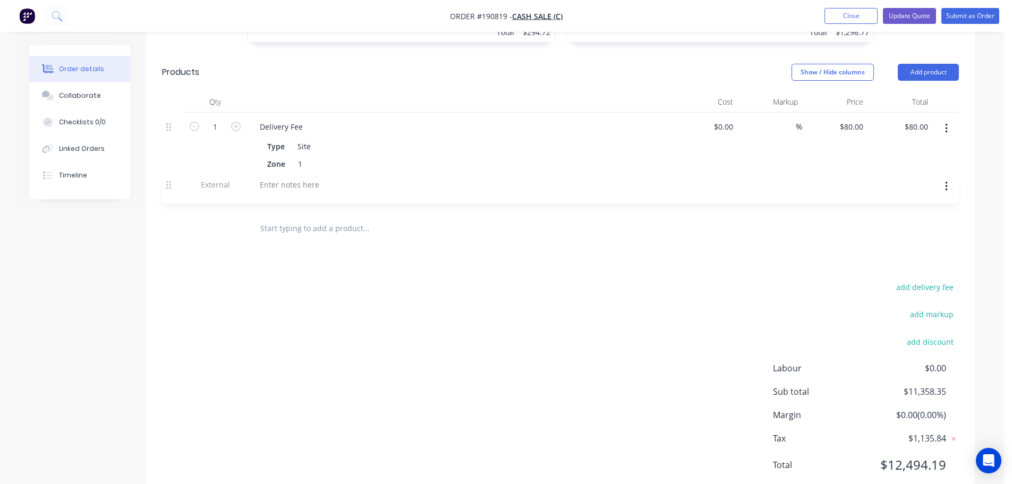
drag, startPoint x: 172, startPoint y: 179, endPoint x: 177, endPoint y: 134, distance: 44.9
click at [177, 135] on div "1 Delivery Fee Type Site Zone 1 $0.00 $0.00 % $80.00 $80.00 $80.00 $80.00 Exter…" at bounding box center [560, 162] width 797 height 99
click at [291, 124] on div at bounding box center [289, 126] width 76 height 15
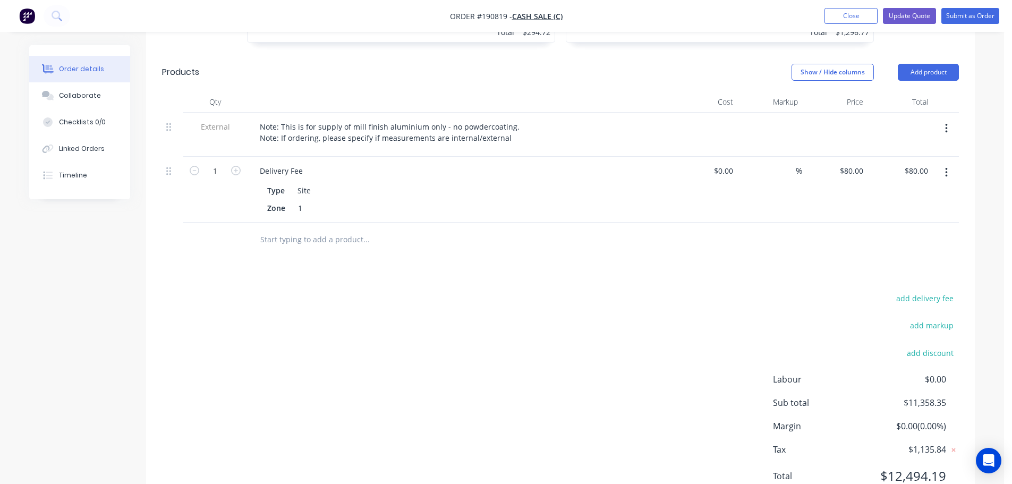
click at [456, 96] on div at bounding box center [459, 101] width 425 height 21
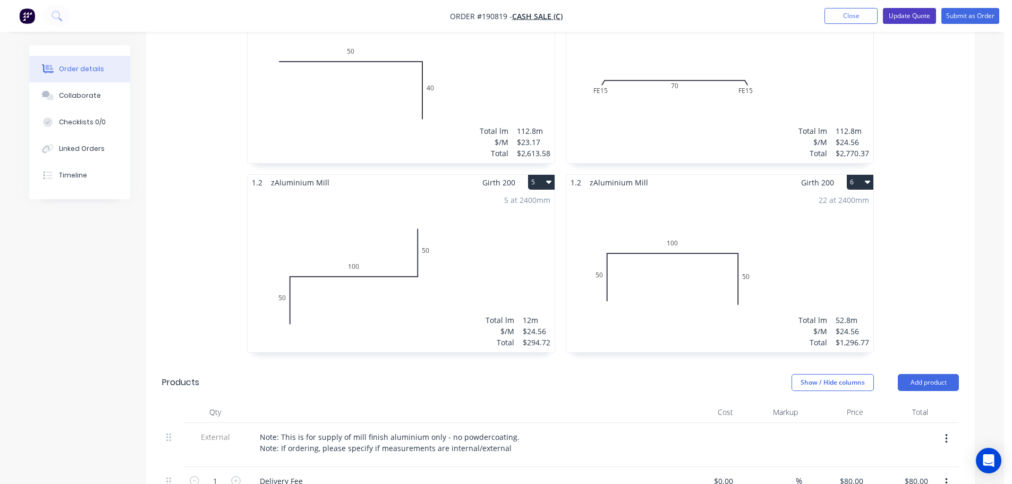
scroll to position [519, 0]
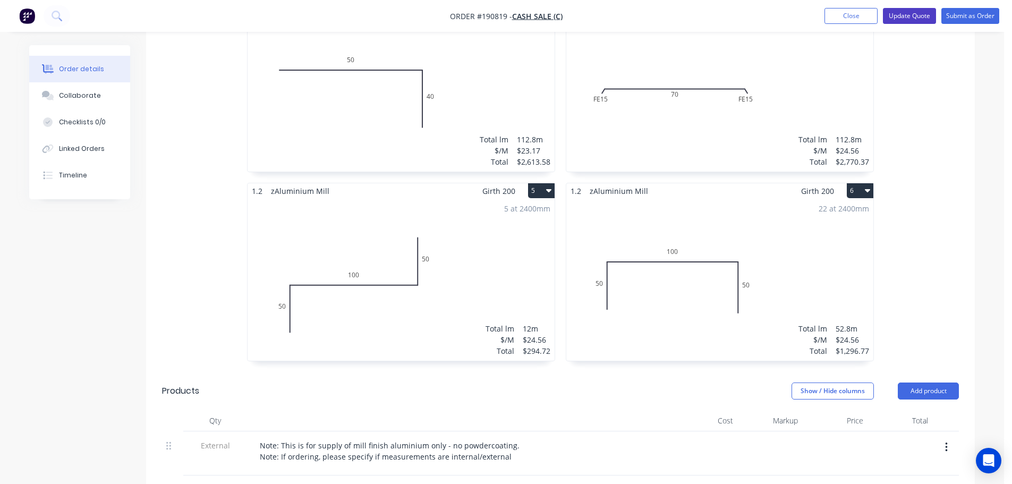
click at [899, 13] on button "Update Quote" at bounding box center [909, 16] width 53 height 16
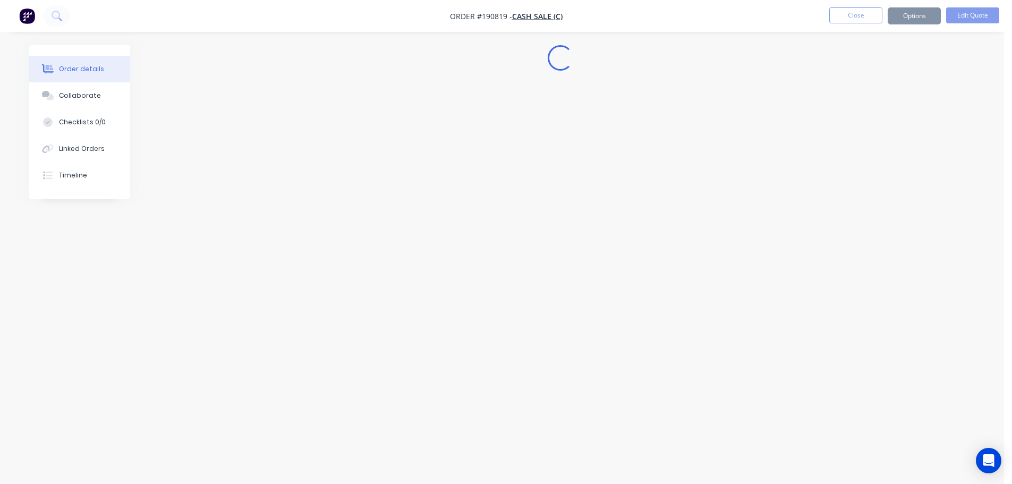
scroll to position [0, 0]
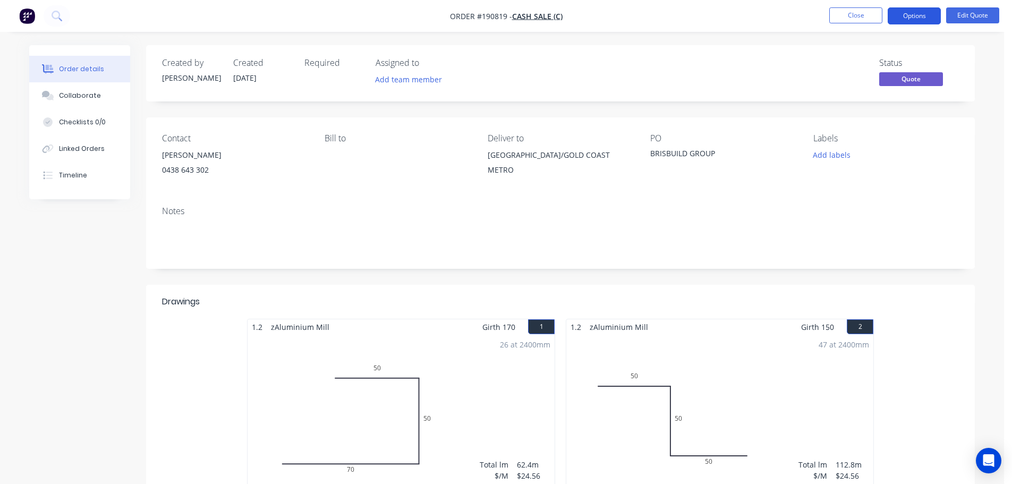
click at [905, 20] on button "Options" at bounding box center [914, 15] width 53 height 17
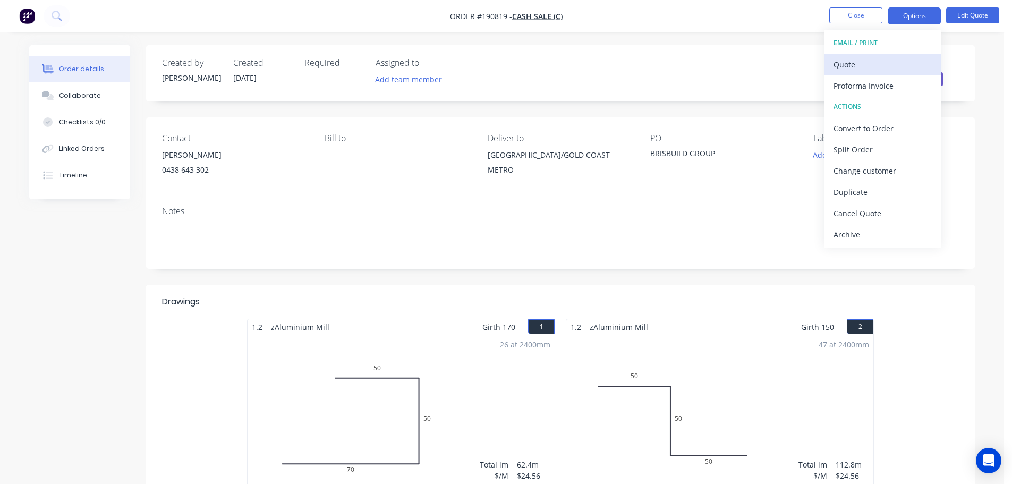
click at [876, 63] on div "Quote" at bounding box center [882, 64] width 98 height 15
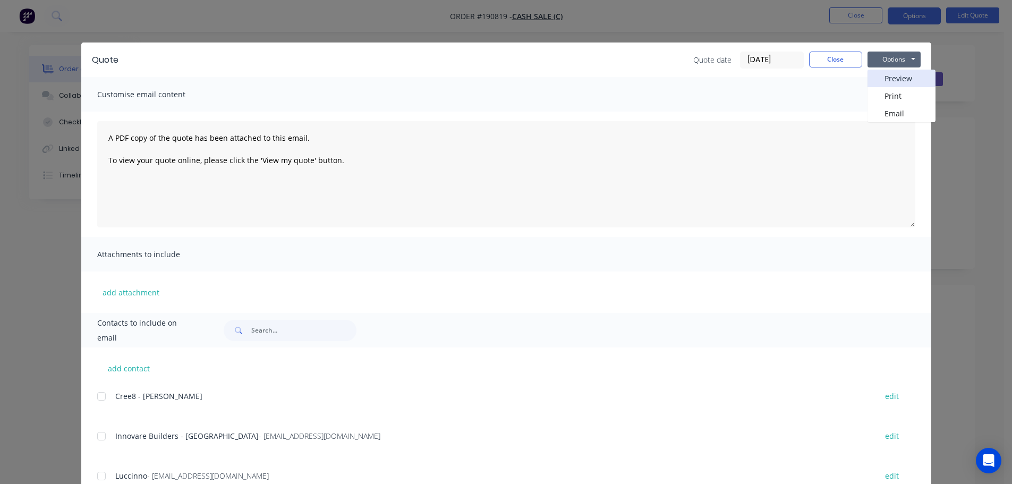
click at [877, 80] on button "Preview" at bounding box center [901, 79] width 68 height 18
click at [835, 62] on button "Close" at bounding box center [835, 60] width 53 height 16
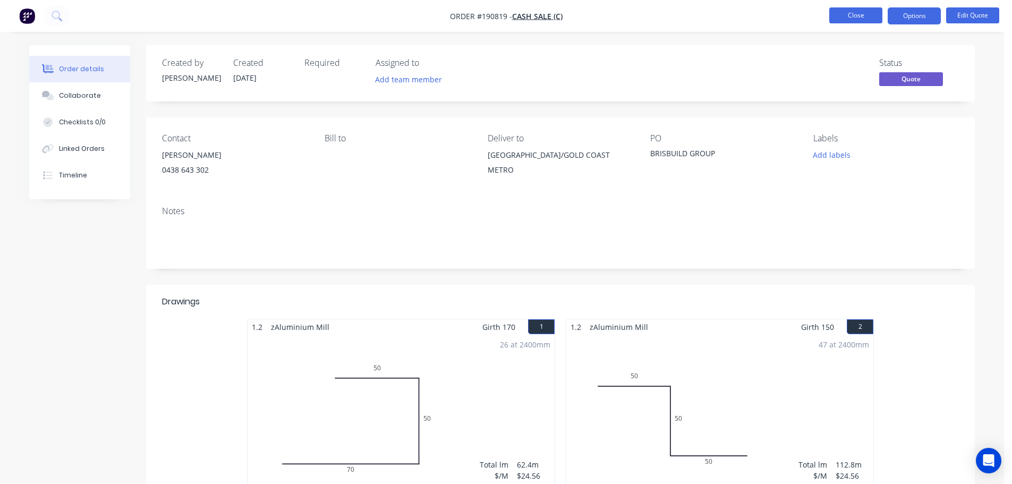
click at [842, 16] on button "Close" at bounding box center [855, 15] width 53 height 16
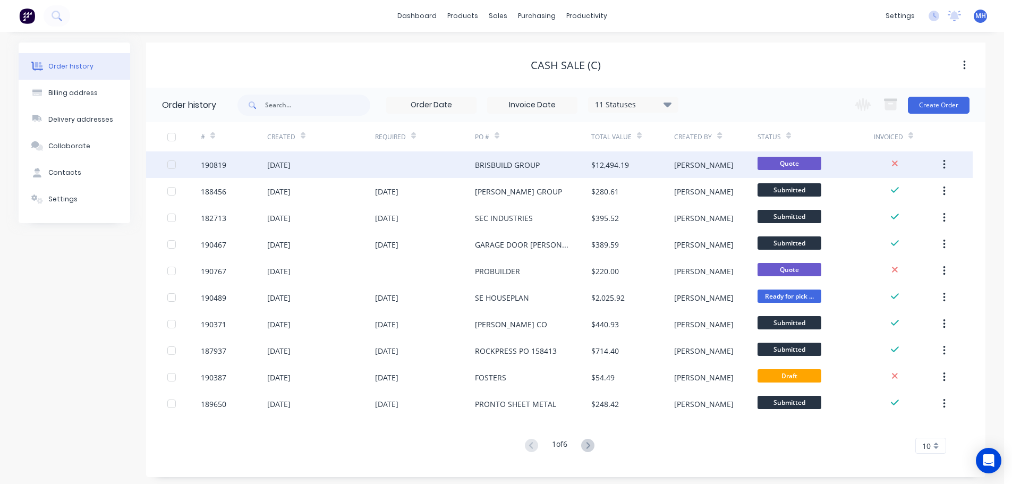
click at [455, 165] on div at bounding box center [425, 164] width 100 height 27
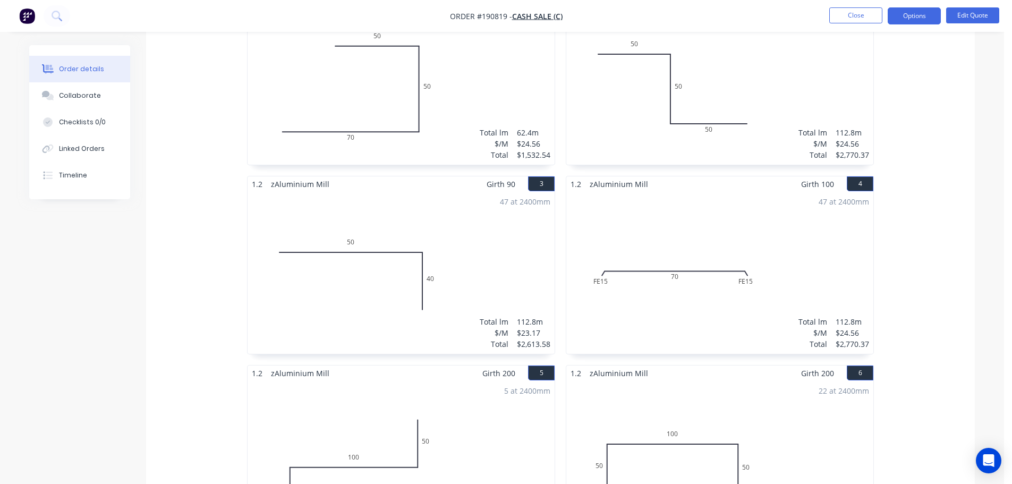
scroll to position [212, 0]
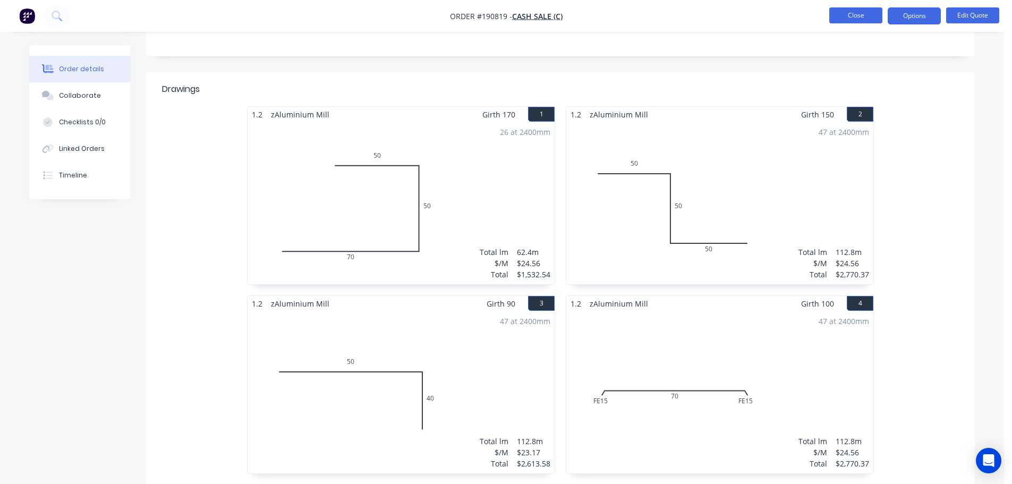
click at [851, 14] on button "Close" at bounding box center [855, 15] width 53 height 16
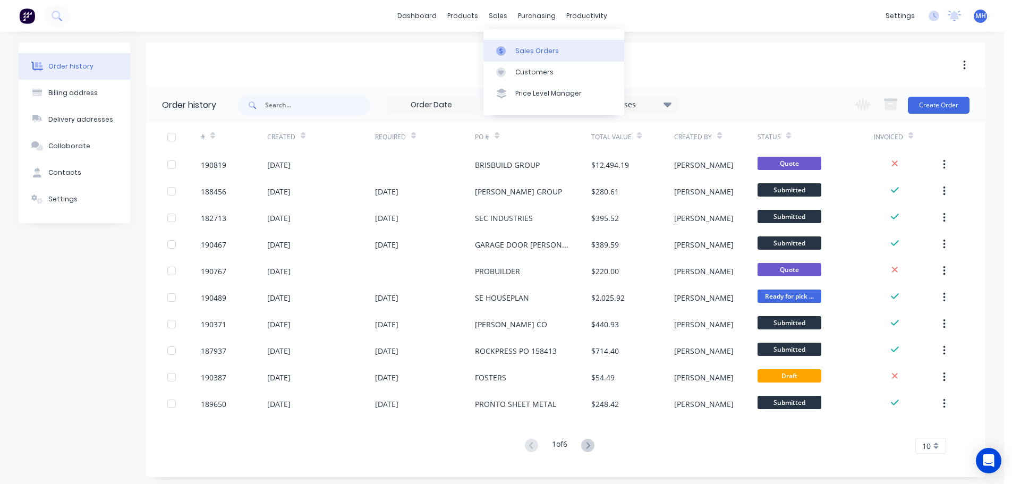
click at [518, 49] on div "Sales Orders" at bounding box center [537, 51] width 44 height 10
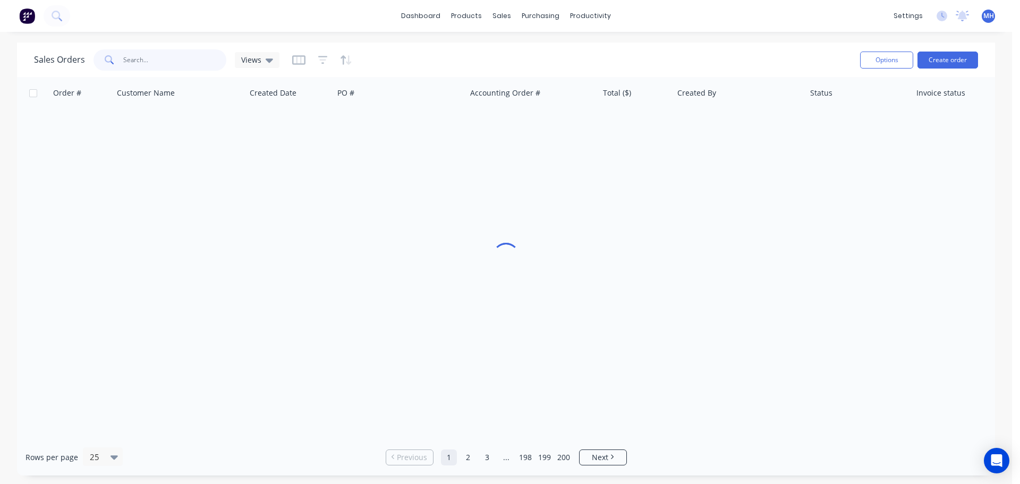
click at [206, 59] on input "text" at bounding box center [175, 59] width 104 height 21
type input "kasso"
click at [476, 53] on div "Sales Orders kasso Views" at bounding box center [442, 60] width 817 height 26
click at [175, 58] on input "kasso" at bounding box center [175, 59] width 104 height 21
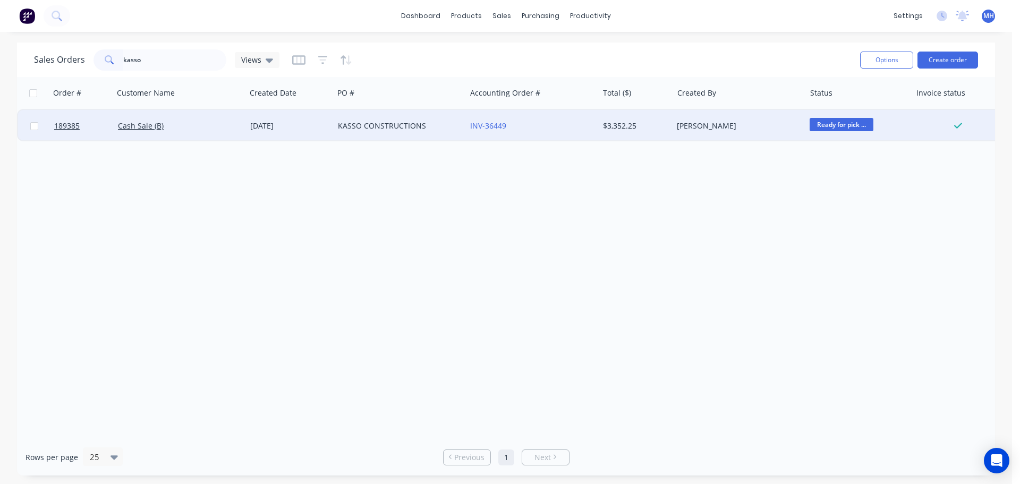
click at [369, 129] on div "KASSO CONSTRUCTIONS" at bounding box center [397, 126] width 118 height 11
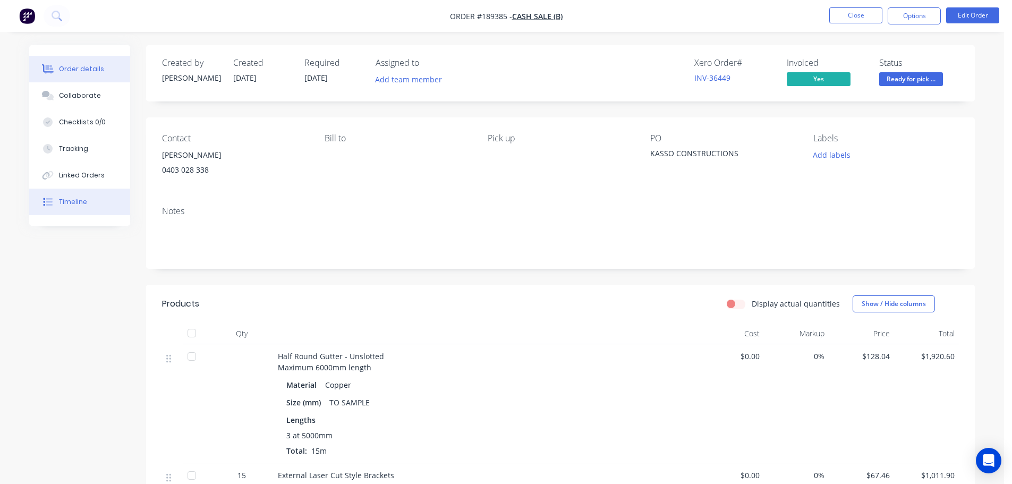
click at [72, 201] on div "Timeline" at bounding box center [73, 202] width 28 height 10
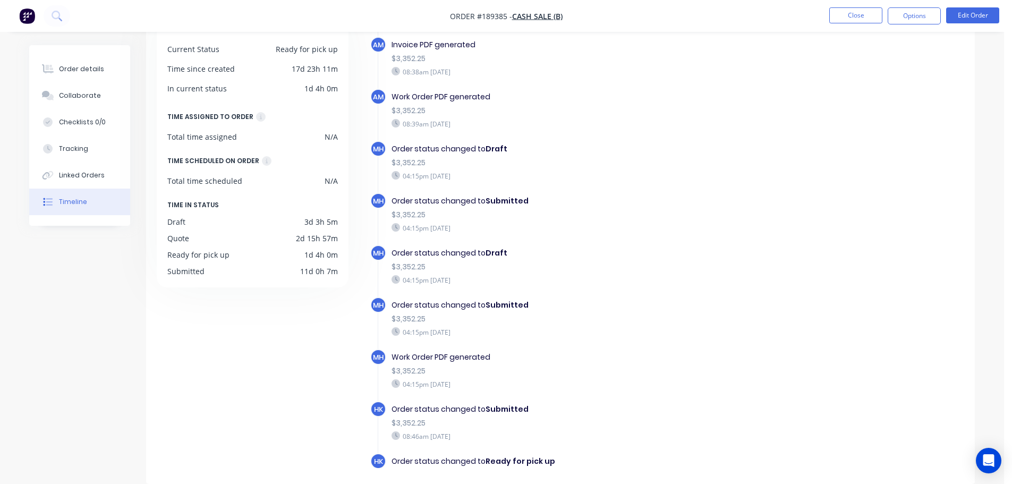
scroll to position [449, 0]
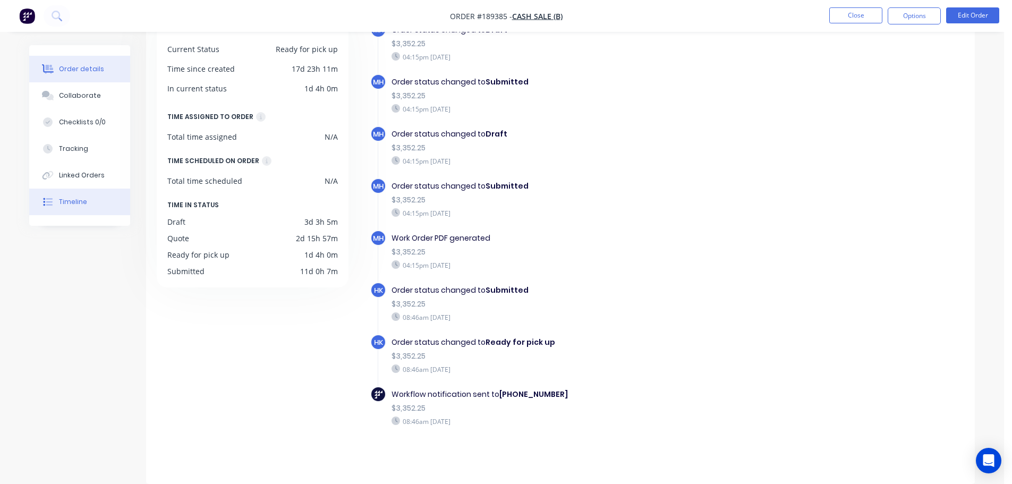
click at [66, 74] on button "Order details" at bounding box center [79, 69] width 101 height 27
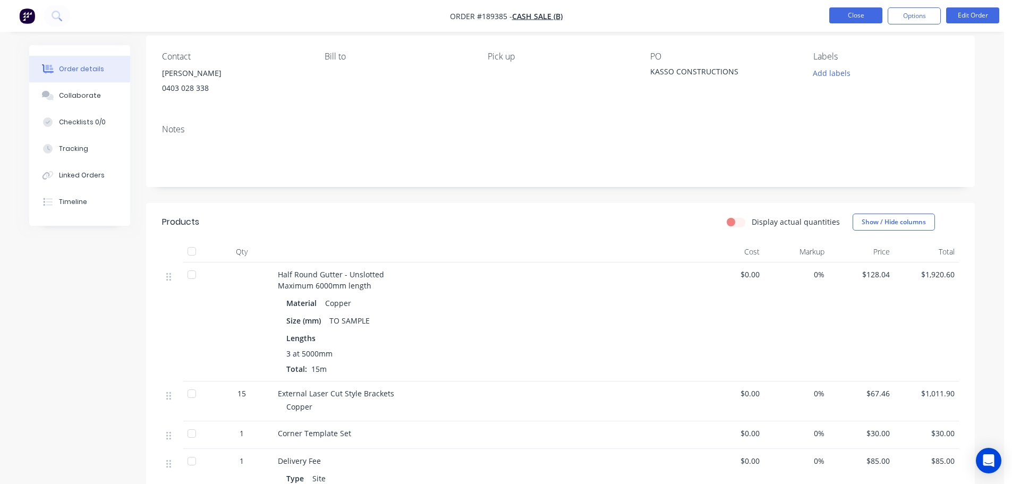
click at [847, 13] on button "Close" at bounding box center [855, 15] width 53 height 16
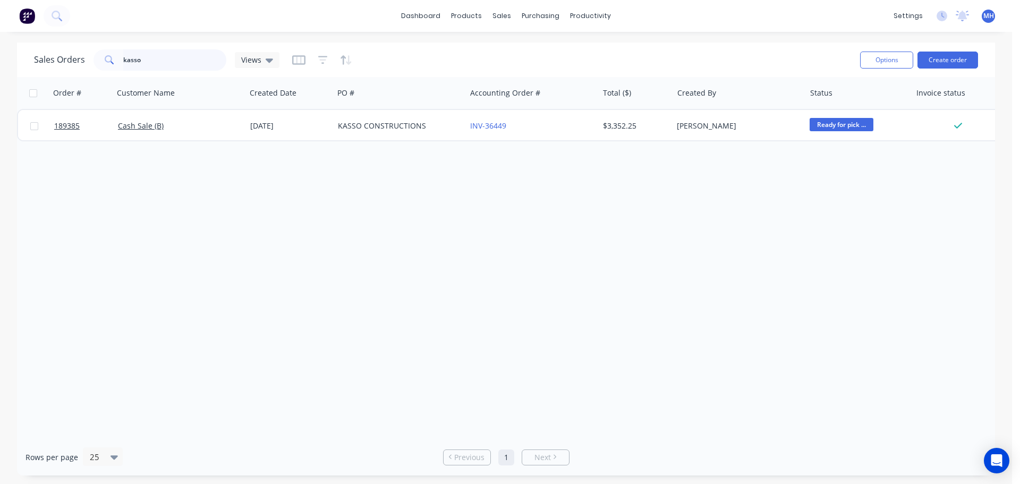
click at [177, 61] on input "kasso" at bounding box center [175, 59] width 104 height 21
type input "r"
type input "irt"
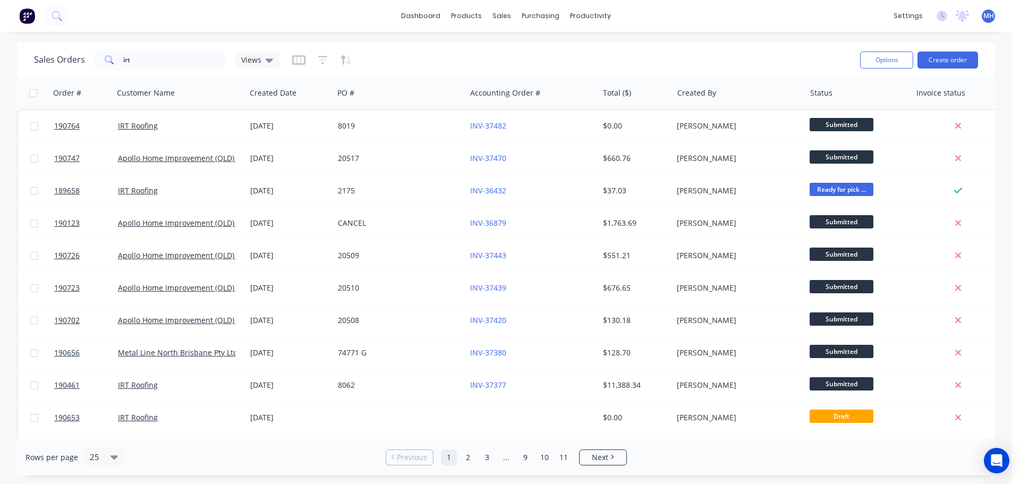
click at [616, 42] on div "Sales Orders irt Views Options Create order" at bounding box center [506, 59] width 978 height 35
drag, startPoint x: 523, startPoint y: 47, endPoint x: 566, endPoint y: 45, distance: 43.6
click at [523, 47] on div "Sales Orders" at bounding box center [541, 51] width 44 height 10
click at [744, 59] on div "Sales Orders irt Views" at bounding box center [442, 60] width 817 height 26
click at [432, 57] on div "Sales Orders irt Views" at bounding box center [442, 60] width 817 height 26
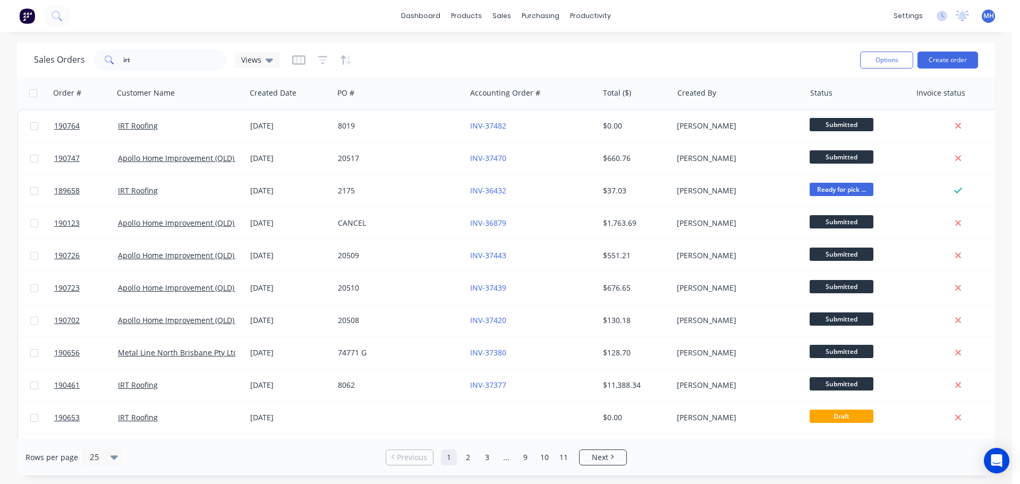
click at [457, 65] on div "Sales Orders irt Views" at bounding box center [442, 60] width 817 height 26
click at [502, 46] on icon at bounding box center [505, 51] width 10 height 10
click at [525, 75] on div "Customers" at bounding box center [538, 72] width 38 height 10
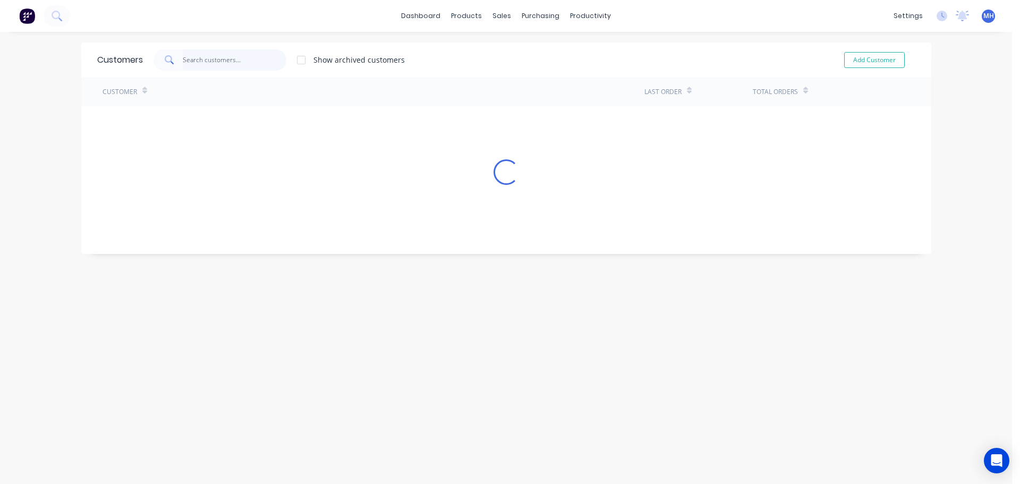
click at [228, 54] on input "text" at bounding box center [235, 59] width 104 height 21
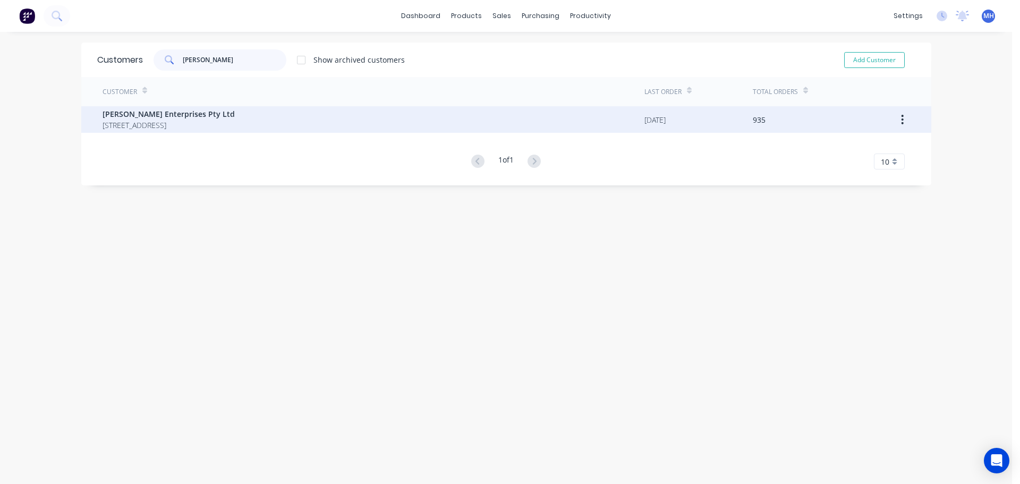
type input "urmi"
click at [156, 131] on div "Urmi Enterprises Pty Ltd PO BOX 595 MAIN BEACH Queensland Australia 4217" at bounding box center [374, 119] width 542 height 27
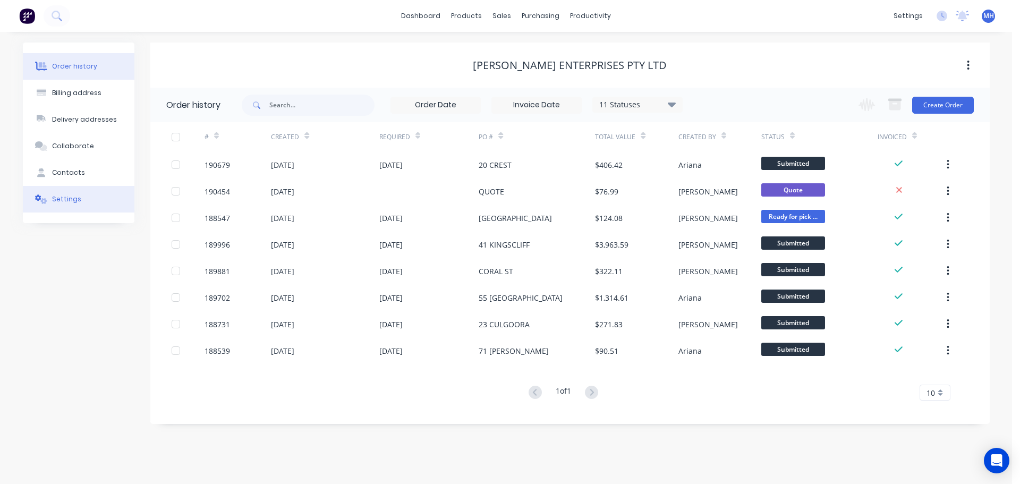
click at [82, 197] on button "Settings" at bounding box center [79, 199] width 112 height 27
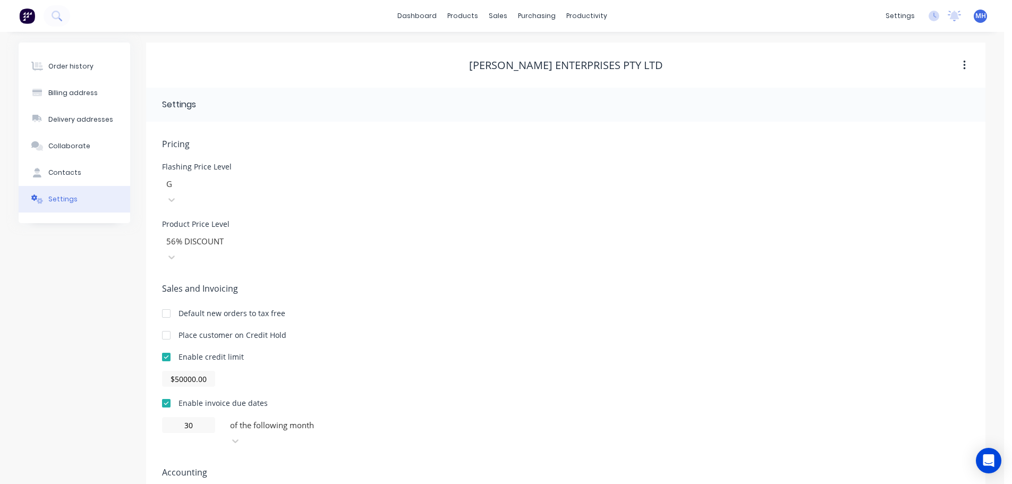
click at [811, 44] on div "Urmi Enterprises Pty Ltd" at bounding box center [565, 64] width 839 height 45
click at [518, 40] on link "Sales Orders" at bounding box center [553, 50] width 141 height 21
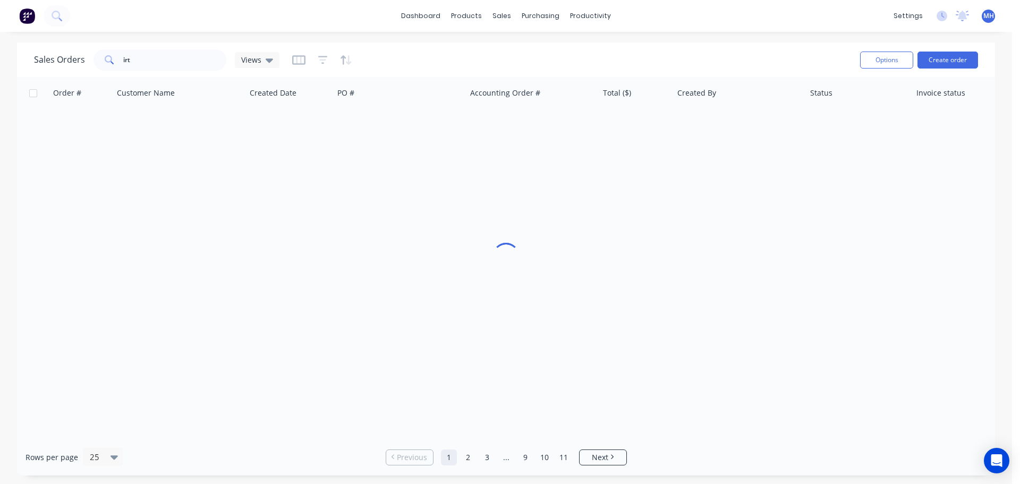
click at [661, 39] on div "dashboard products sales purchasing productivity dashboard products Product Cat…" at bounding box center [506, 242] width 1012 height 484
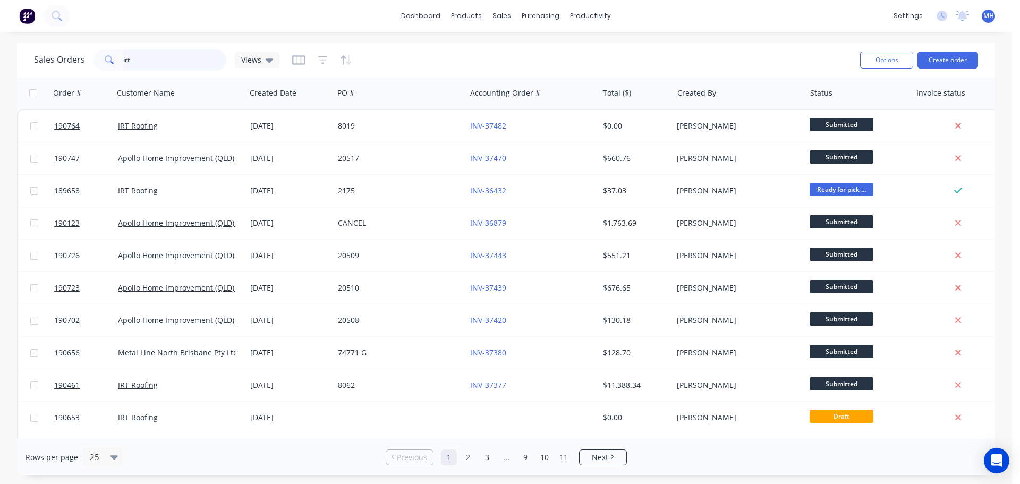
click at [200, 64] on input "irt" at bounding box center [175, 59] width 104 height 21
type input "pronto"
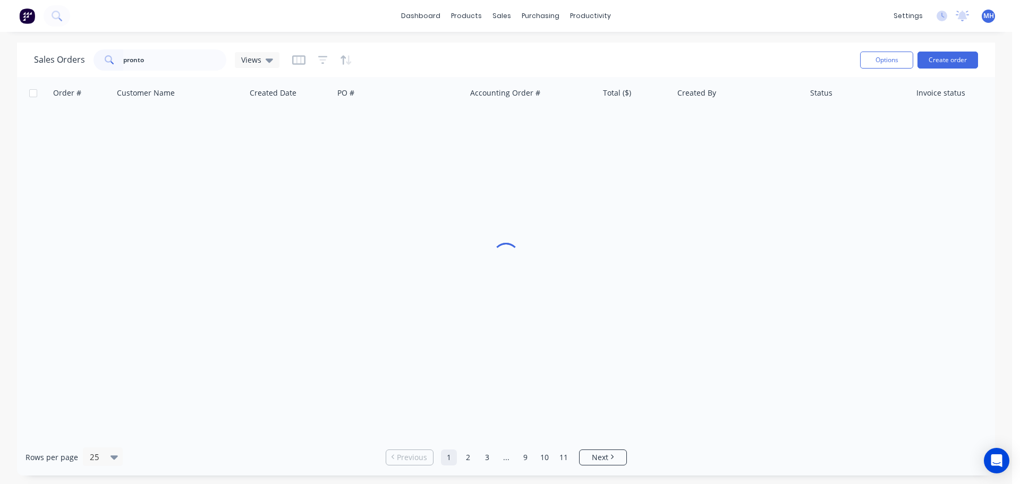
click at [421, 48] on div "Sales Orders pronto Views" at bounding box center [442, 60] width 817 height 26
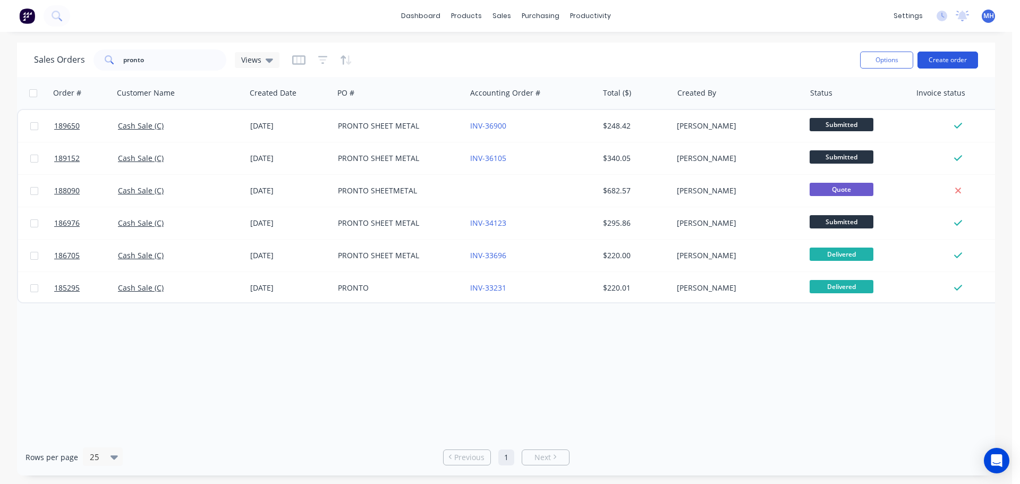
click at [933, 61] on button "Create order" at bounding box center [947, 60] width 61 height 17
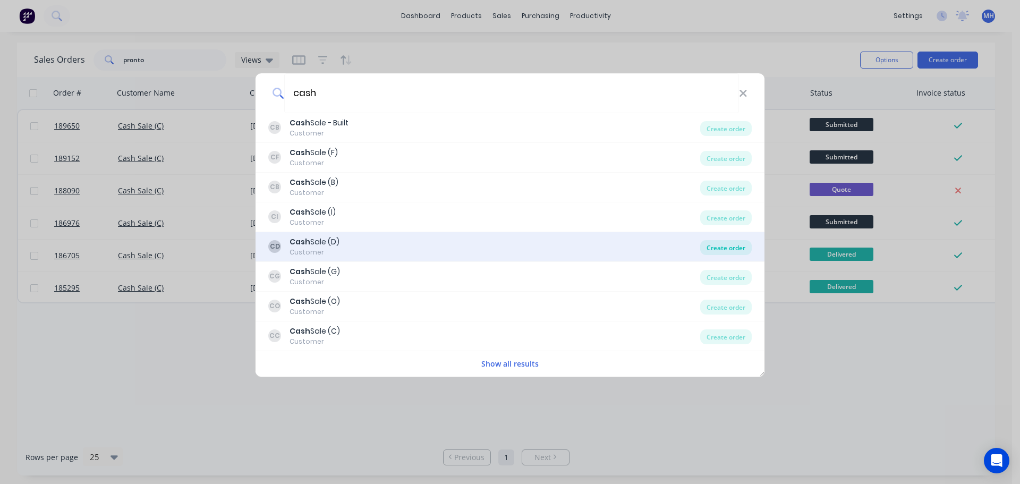
type input "cash"
click at [715, 251] on div "Create order" at bounding box center [726, 247] width 52 height 15
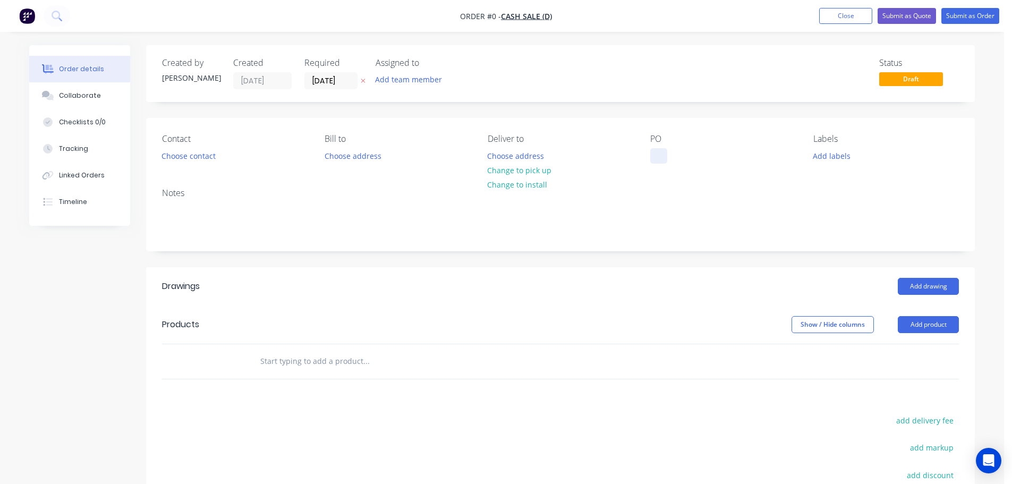
click at [661, 151] on div at bounding box center [658, 155] width 17 height 15
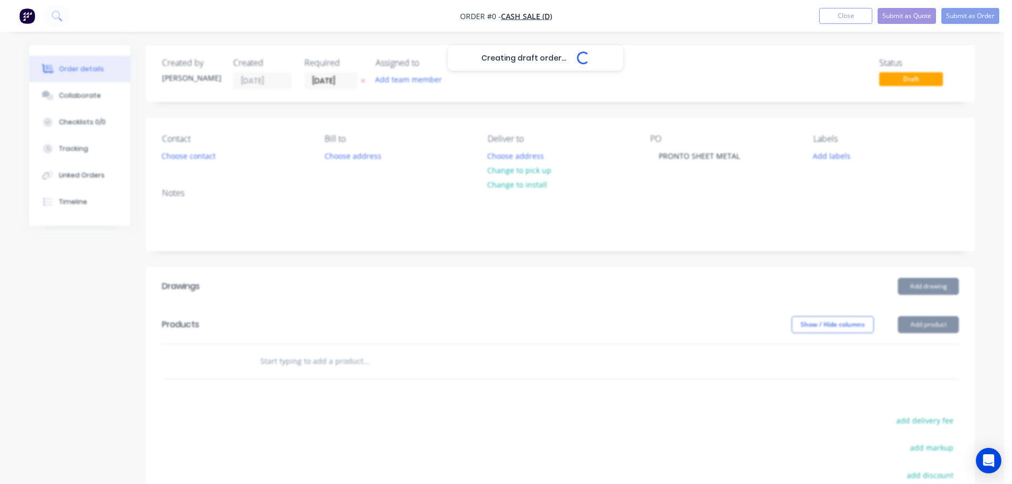
click at [346, 115] on div "Creating draft order... Loading... Order details Collaborate Checklists 0/0 Tra…" at bounding box center [502, 347] width 967 height 605
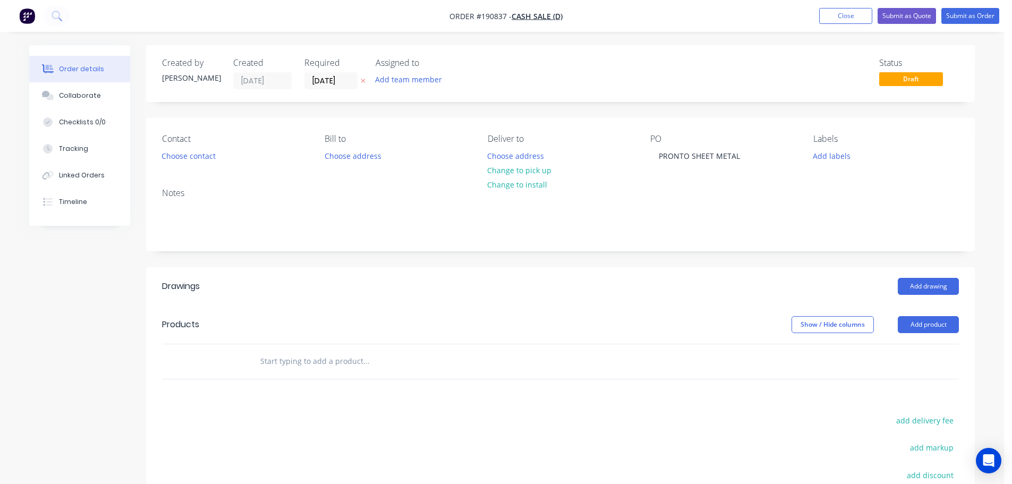
click at [363, 80] on icon at bounding box center [363, 81] width 5 height 6
click at [500, 156] on button "Choose address" at bounding box center [516, 155] width 68 height 14
click at [857, 18] on button "Close" at bounding box center [845, 16] width 53 height 16
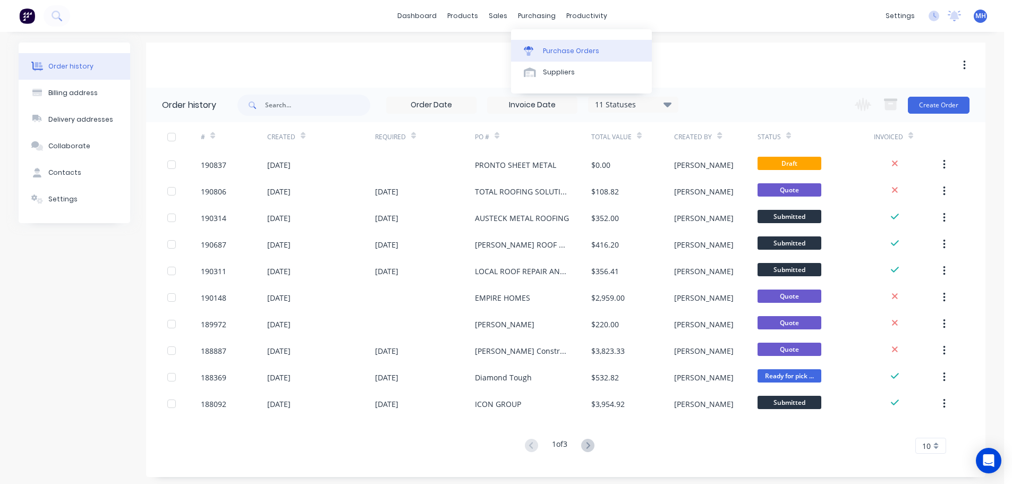
click at [527, 51] on icon at bounding box center [529, 51] width 10 height 10
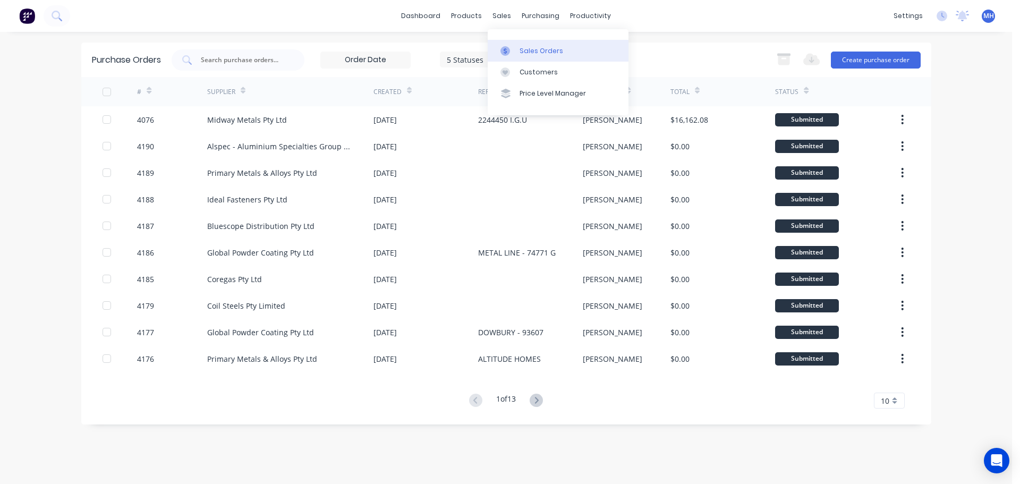
click at [513, 45] on link "Sales Orders" at bounding box center [558, 50] width 141 height 21
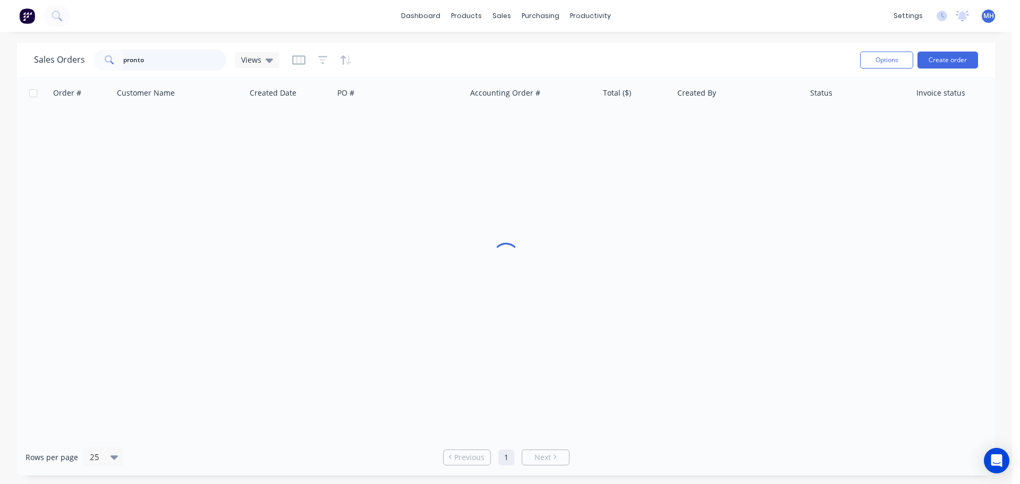
click at [214, 57] on input "pronto" at bounding box center [175, 59] width 104 height 21
click at [664, 63] on div "Sales Orders pronto Views" at bounding box center [442, 60] width 817 height 26
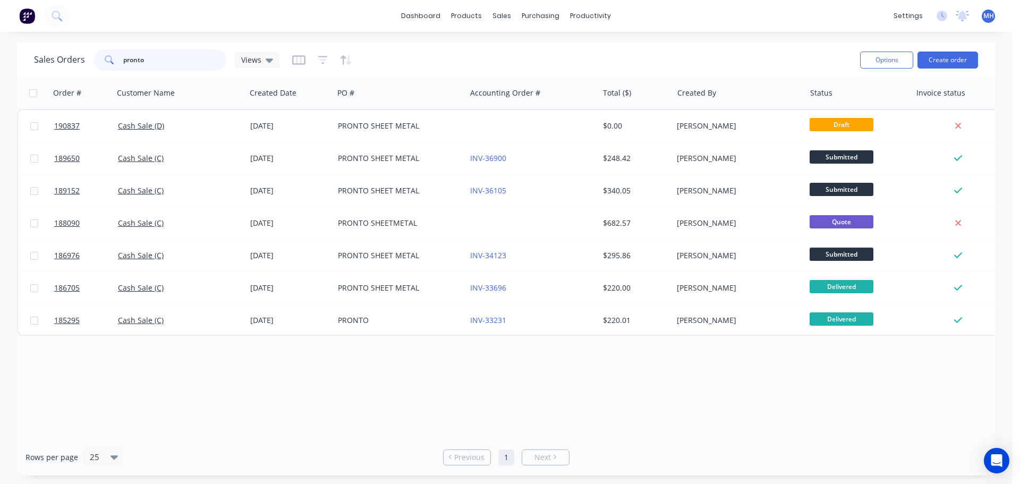
click at [190, 64] on input "pronto" at bounding box center [175, 59] width 104 height 21
click at [949, 58] on button "Create order" at bounding box center [947, 60] width 61 height 17
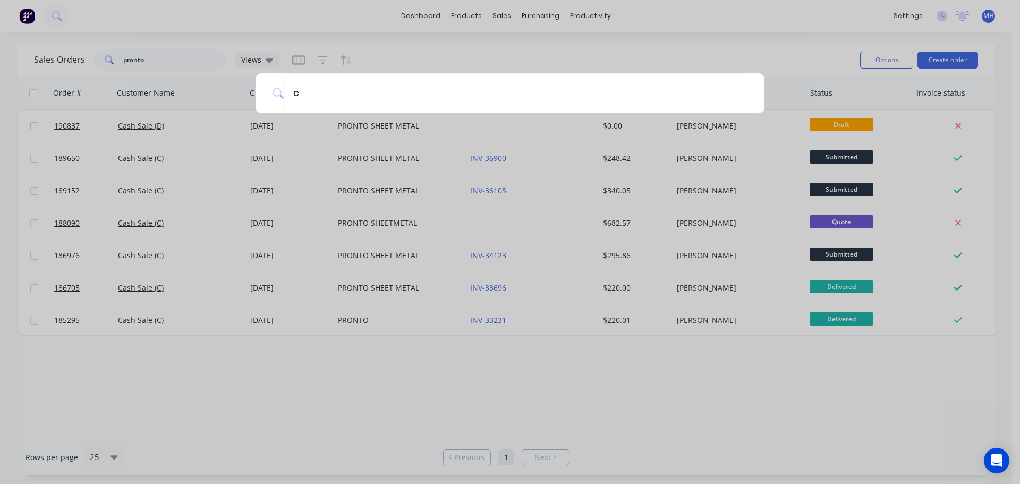
type input "ca"
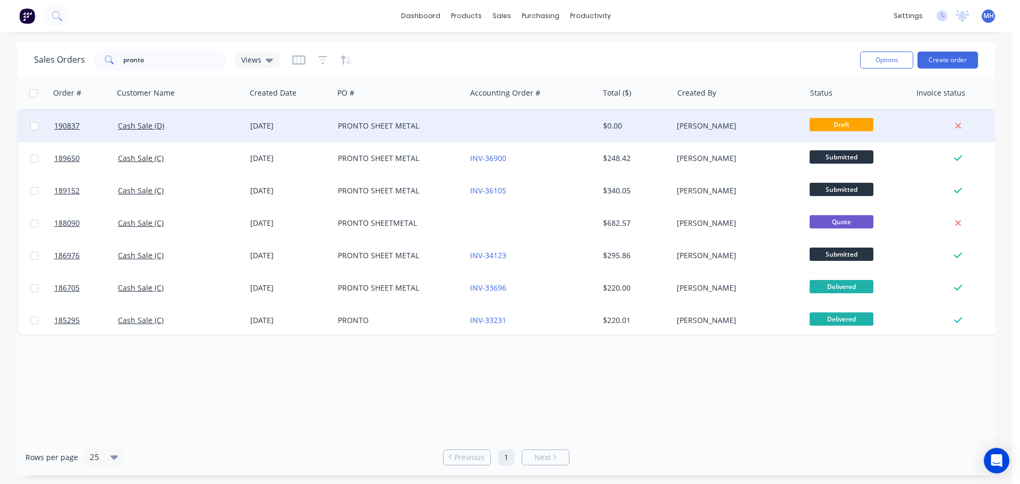
click at [228, 131] on div "Cash Sale (D)" at bounding box center [180, 126] width 132 height 32
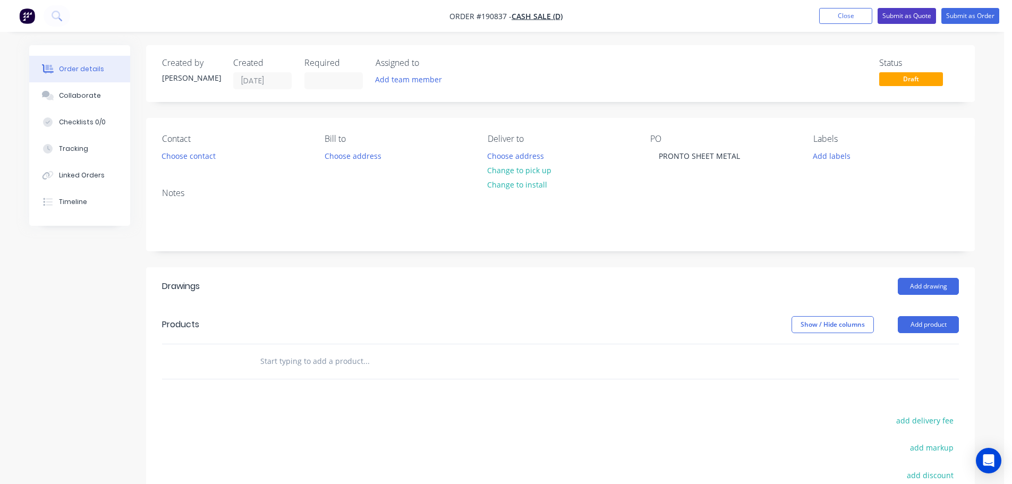
click at [890, 20] on button "Submit as Quote" at bounding box center [906, 16] width 58 height 16
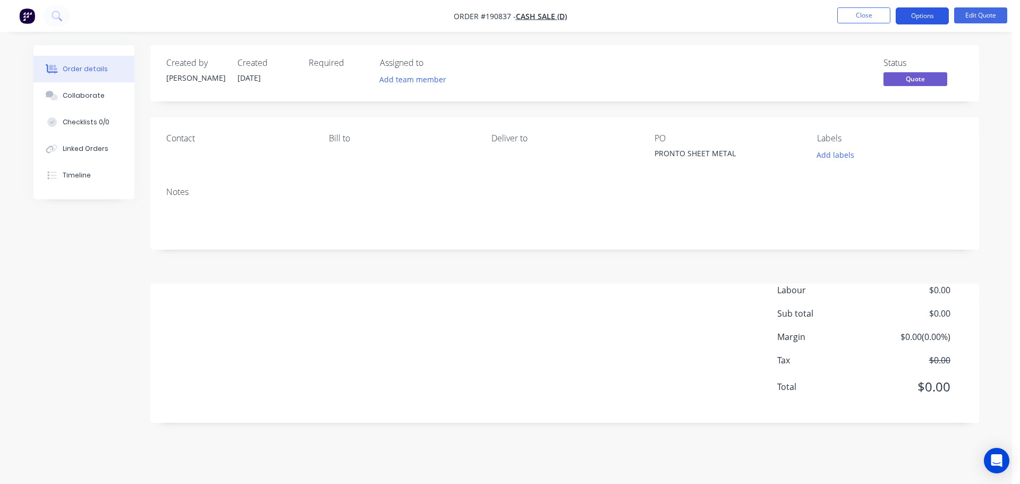
click at [927, 16] on button "Options" at bounding box center [922, 15] width 53 height 17
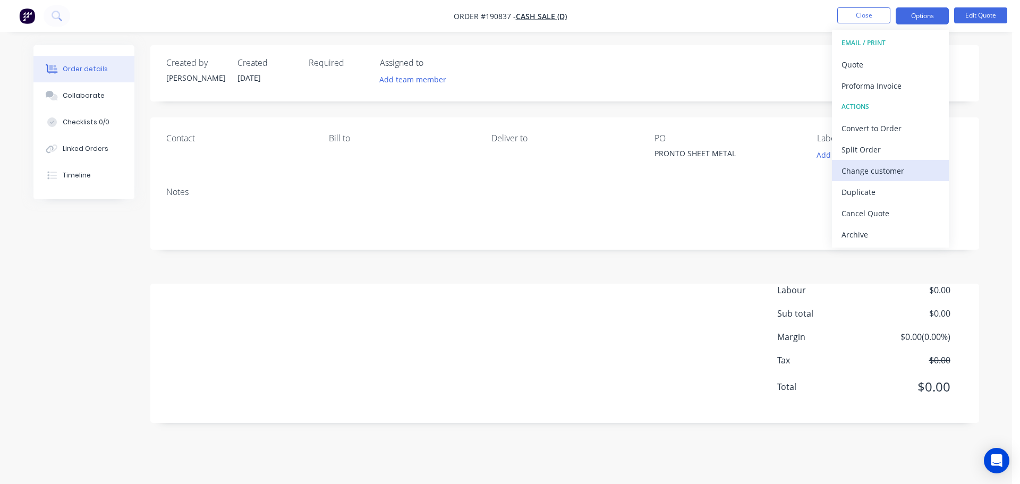
click at [879, 166] on div "Change customer" at bounding box center [890, 170] width 98 height 15
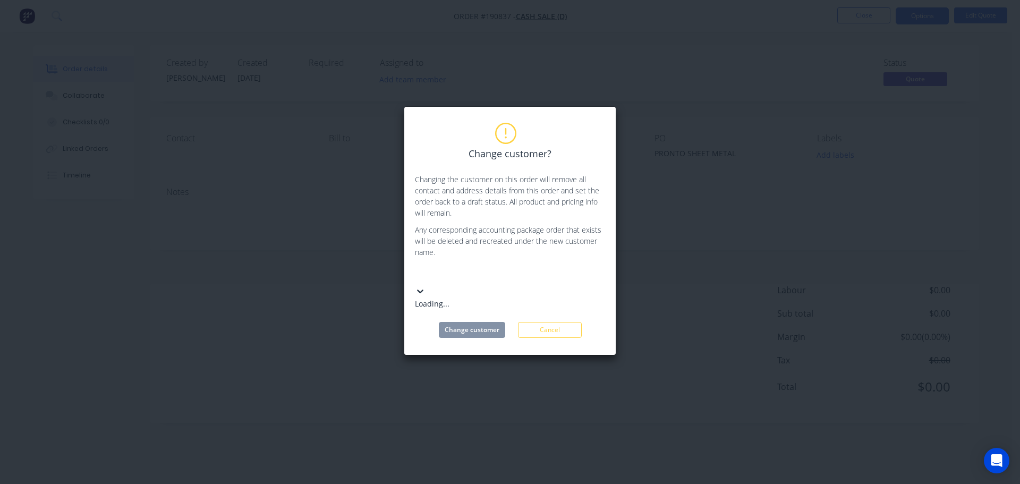
click at [464, 272] on div at bounding box center [494, 274] width 153 height 13
type input "cash"
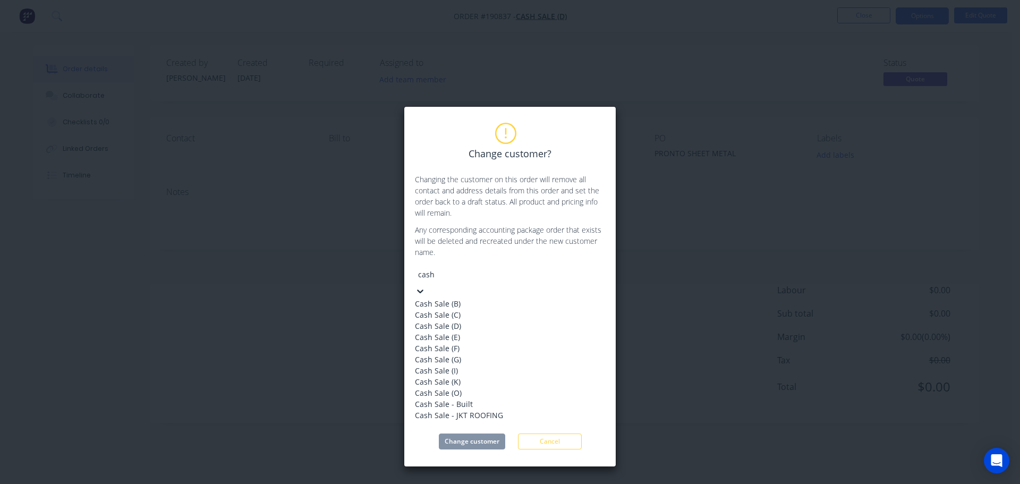
click at [483, 318] on div "Cash Sale (C)" at bounding box center [494, 314] width 159 height 11
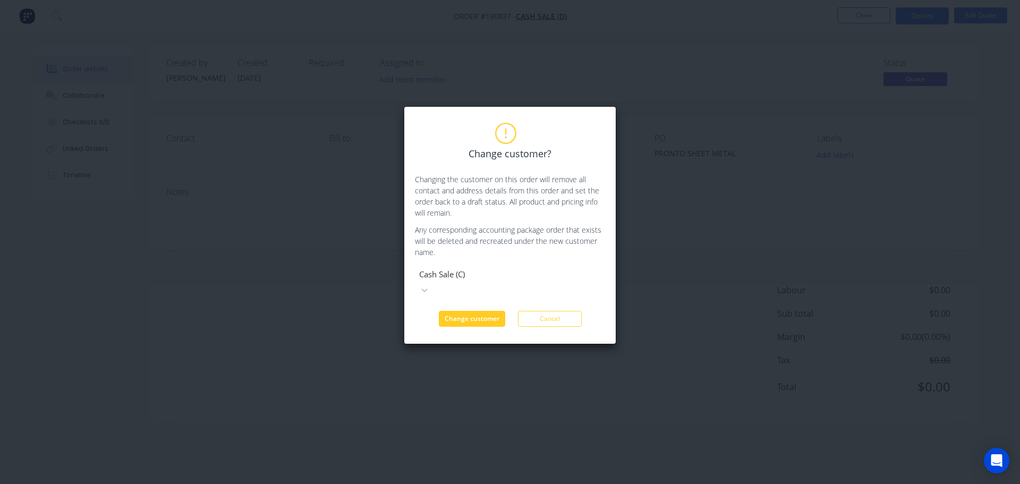
click at [461, 311] on button "Change customer" at bounding box center [472, 319] width 66 height 16
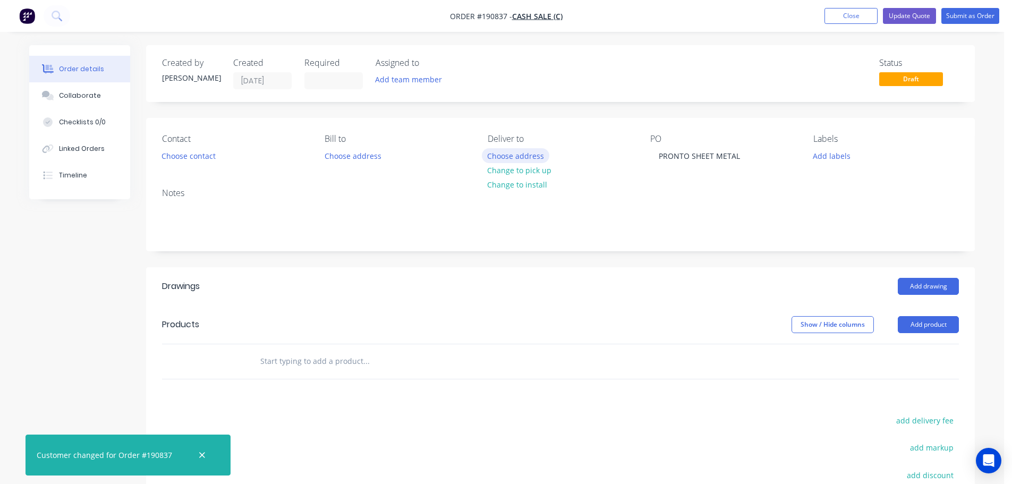
click at [520, 157] on button "Choose address" at bounding box center [516, 155] width 68 height 14
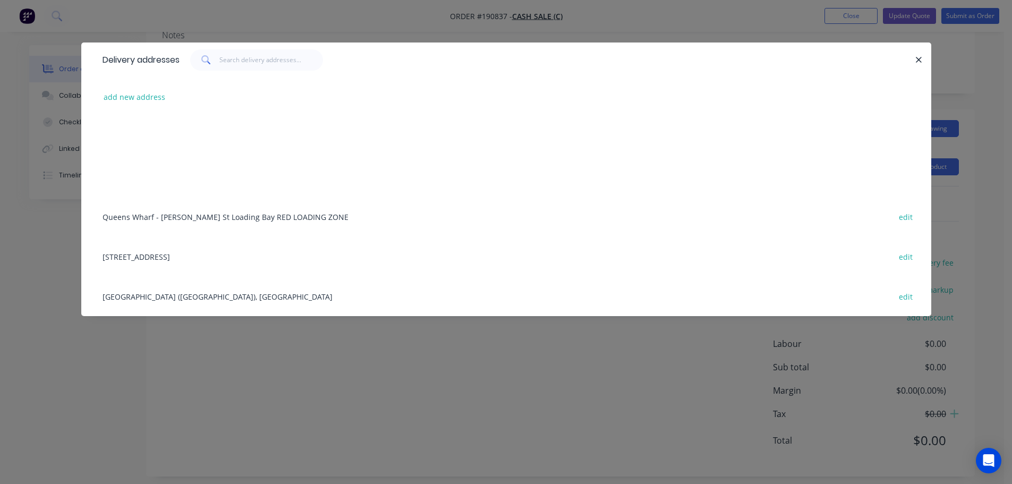
scroll to position [159, 0]
click at [131, 256] on div "153 BONIFACE ST, ARCHERFIELD edit" at bounding box center [506, 256] width 818 height 40
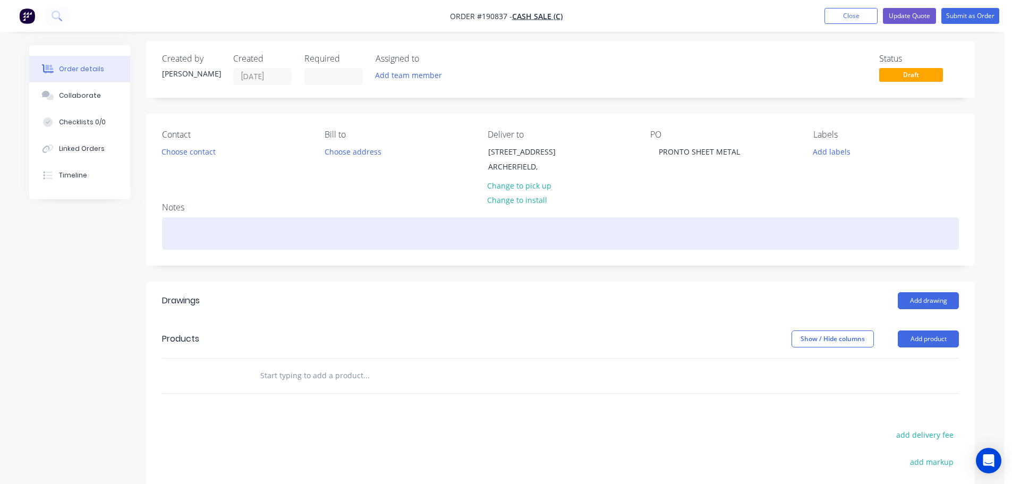
scroll to position [0, 0]
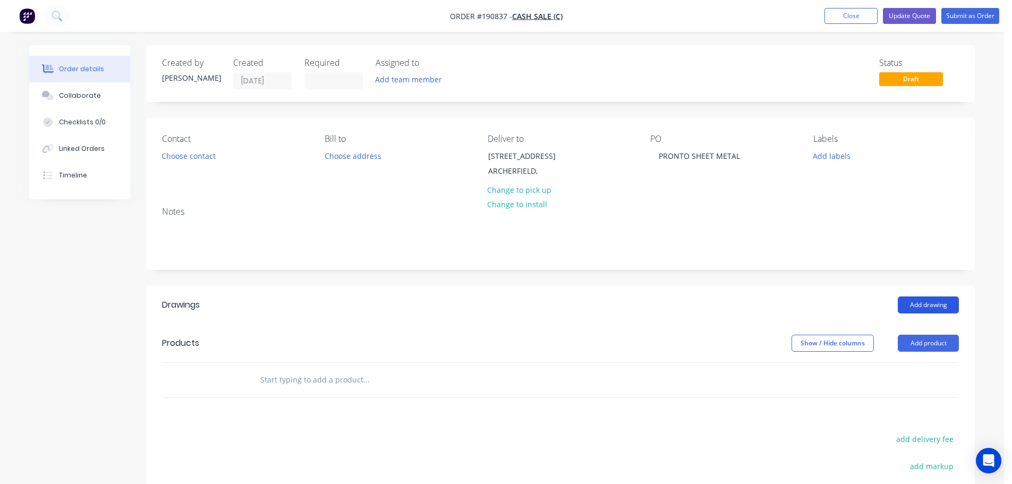
click at [926, 305] on button "Add drawing" at bounding box center [928, 304] width 61 height 17
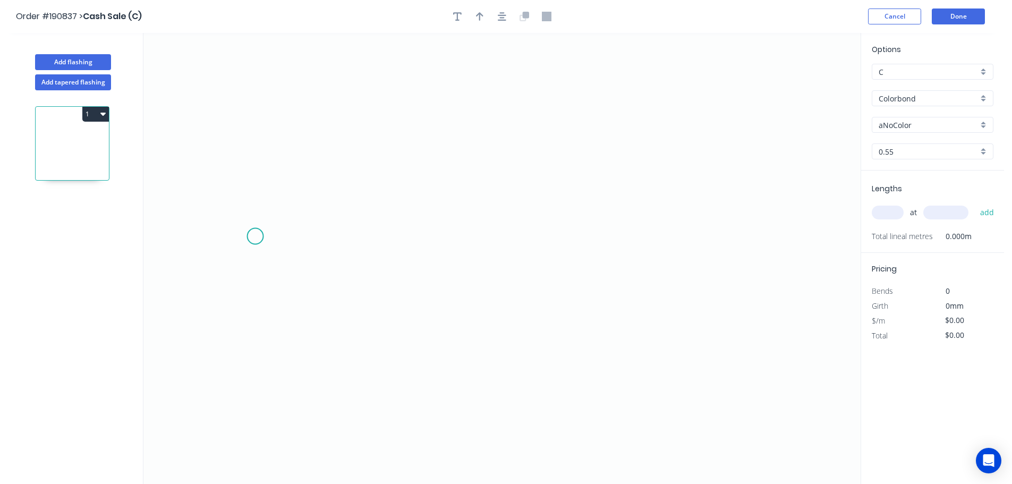
click at [262, 237] on icon "0" at bounding box center [501, 258] width 717 height 451
click at [771, 230] on icon "0" at bounding box center [501, 258] width 717 height 451
click at [508, 248] on rect at bounding box center [512, 248] width 21 height 15
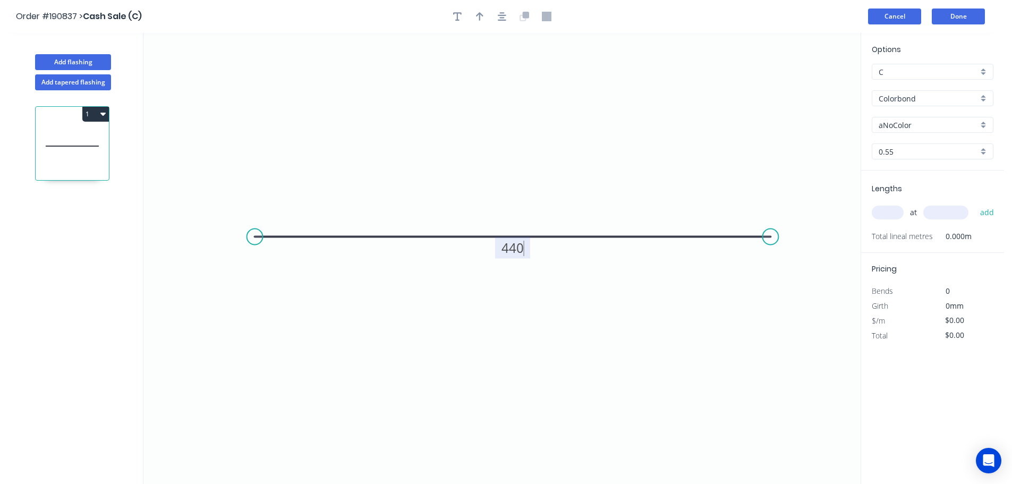
click at [897, 21] on button "Cancel" at bounding box center [894, 16] width 53 height 16
type input "$15.98"
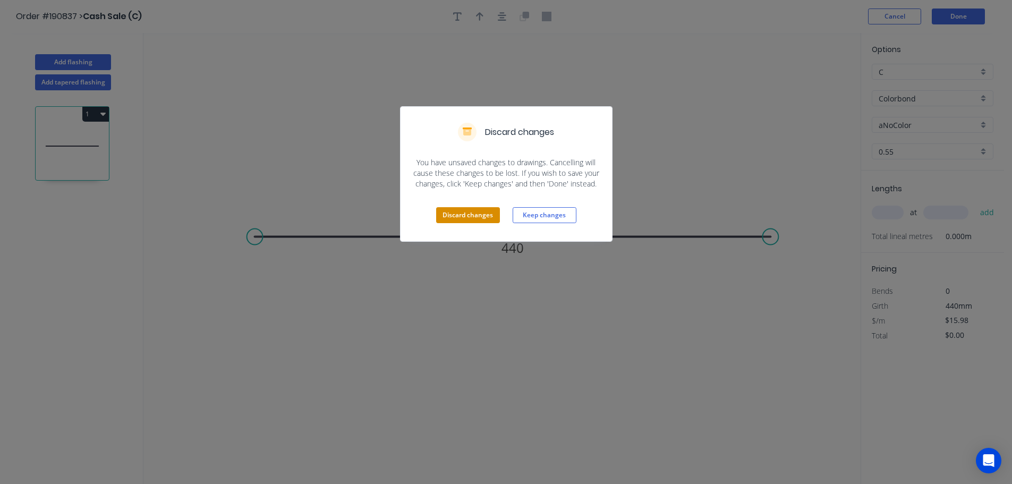
click at [463, 216] on button "Discard changes" at bounding box center [468, 215] width 64 height 16
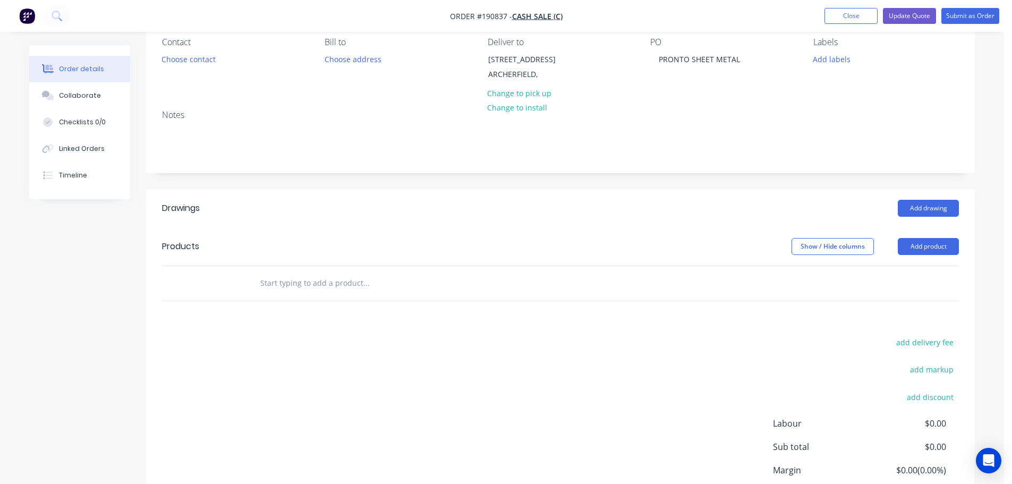
scroll to position [106, 0]
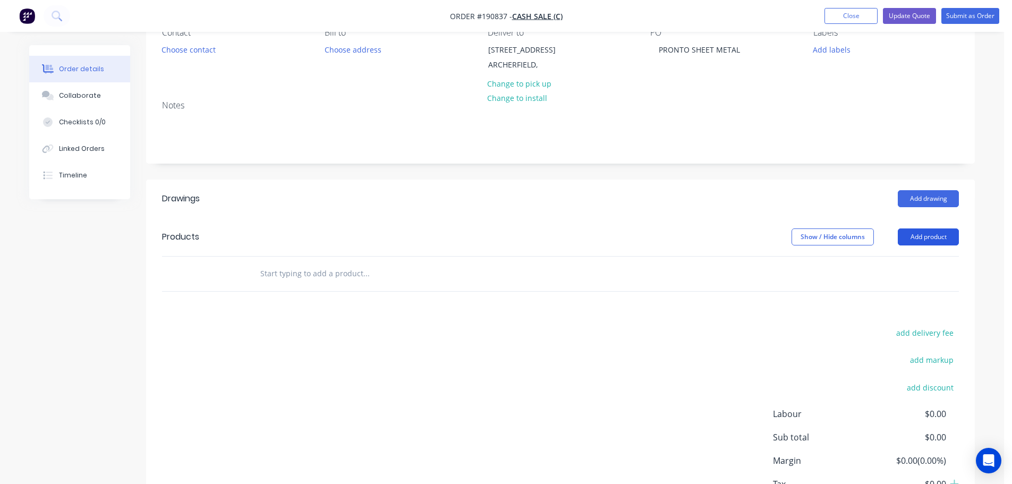
drag, startPoint x: 919, startPoint y: 233, endPoint x: 924, endPoint y: 243, distance: 11.6
click at [920, 233] on button "Add product" at bounding box center [928, 236] width 61 height 17
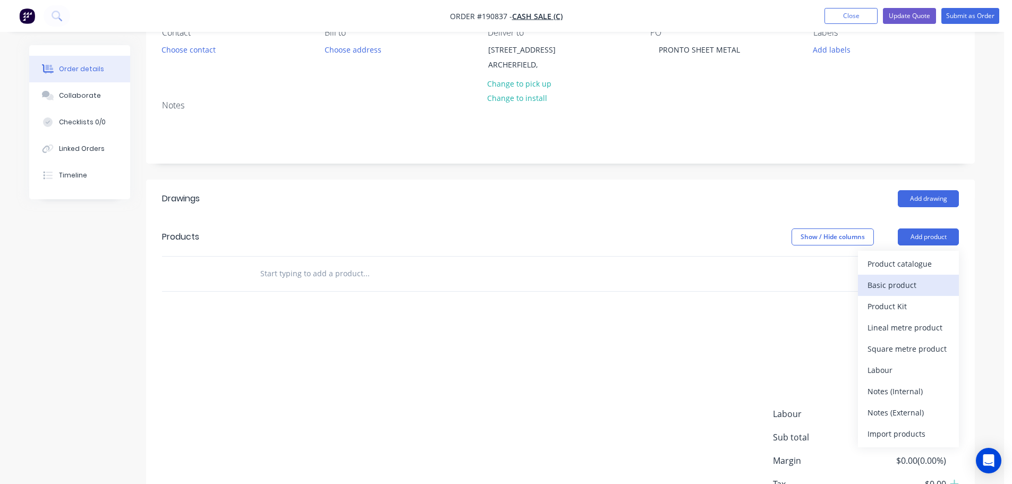
click at [914, 283] on div "Basic product" at bounding box center [908, 284] width 82 height 15
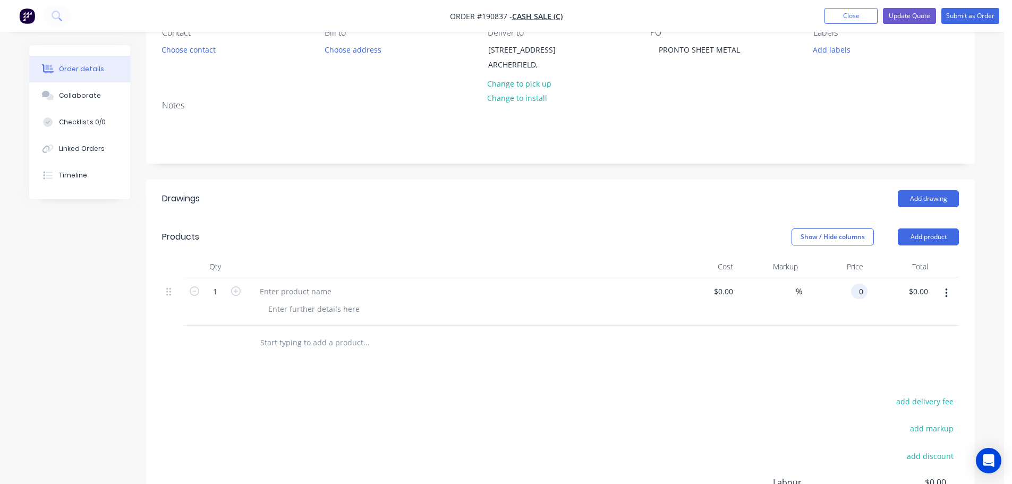
click at [857, 292] on input "0" at bounding box center [861, 291] width 12 height 15
type input "$154.14"
click at [304, 295] on div at bounding box center [295, 291] width 89 height 15
click at [285, 293] on div at bounding box center [295, 291] width 89 height 15
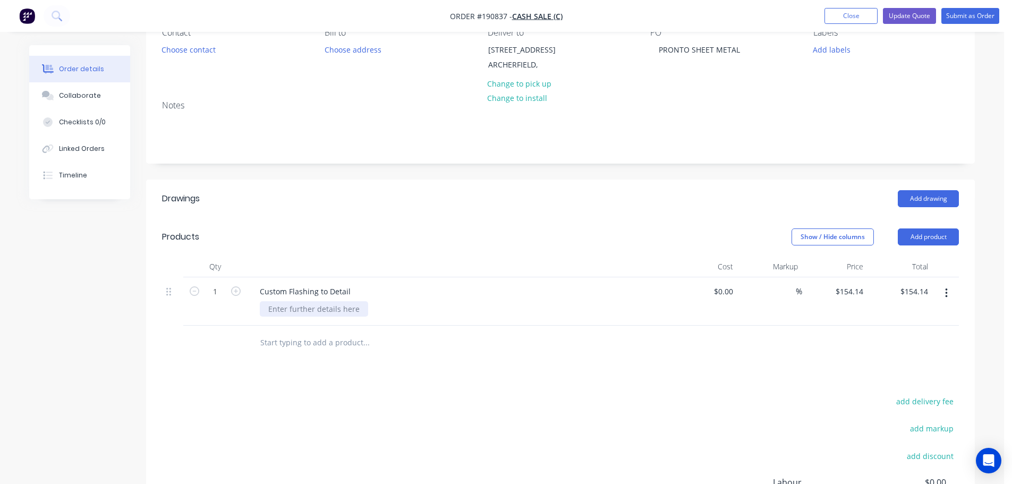
click at [285, 304] on div at bounding box center [314, 308] width 108 height 15
click at [286, 256] on div at bounding box center [459, 266] width 425 height 21
drag, startPoint x: 933, startPoint y: 240, endPoint x: 933, endPoint y: 246, distance: 6.4
click at [933, 241] on button "Add product" at bounding box center [928, 236] width 61 height 17
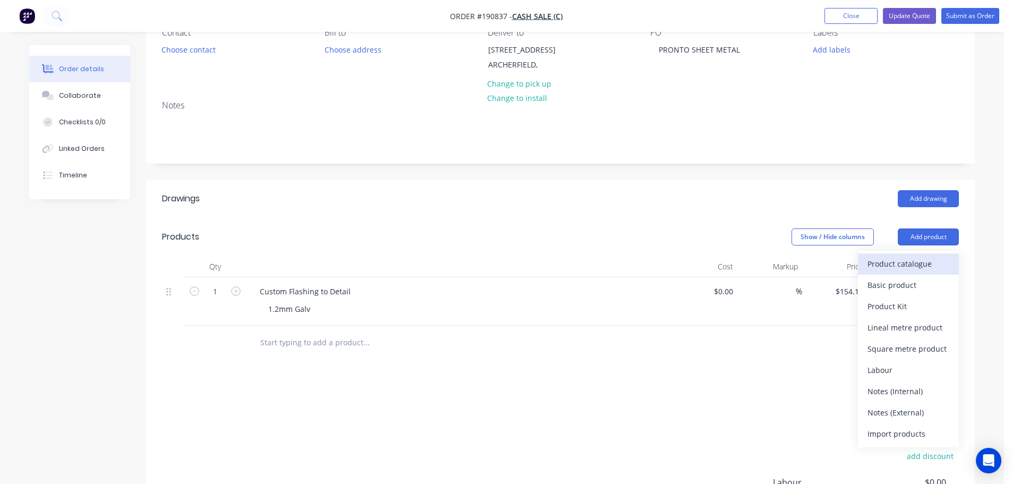
click at [933, 269] on div "Product catalogue" at bounding box center [908, 263] width 82 height 15
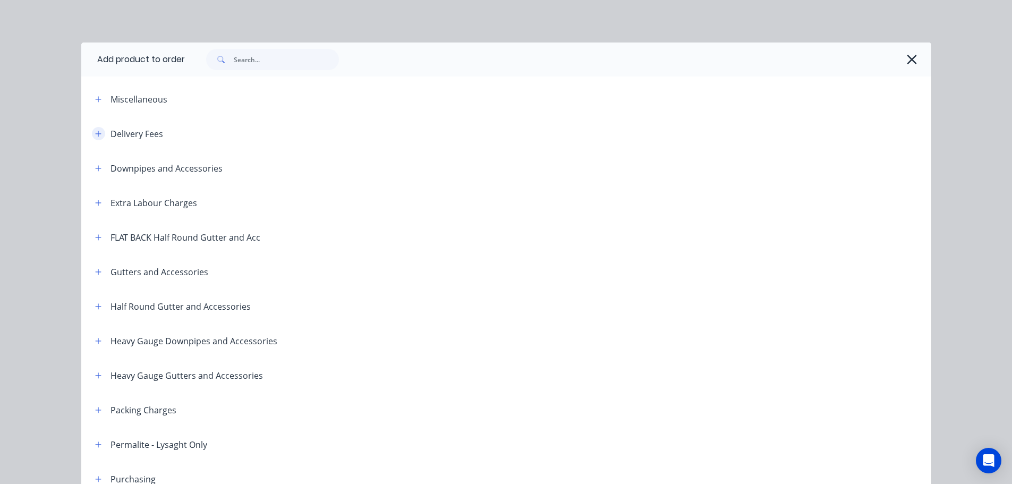
click at [95, 131] on icon "button" at bounding box center [98, 134] width 6 height 6
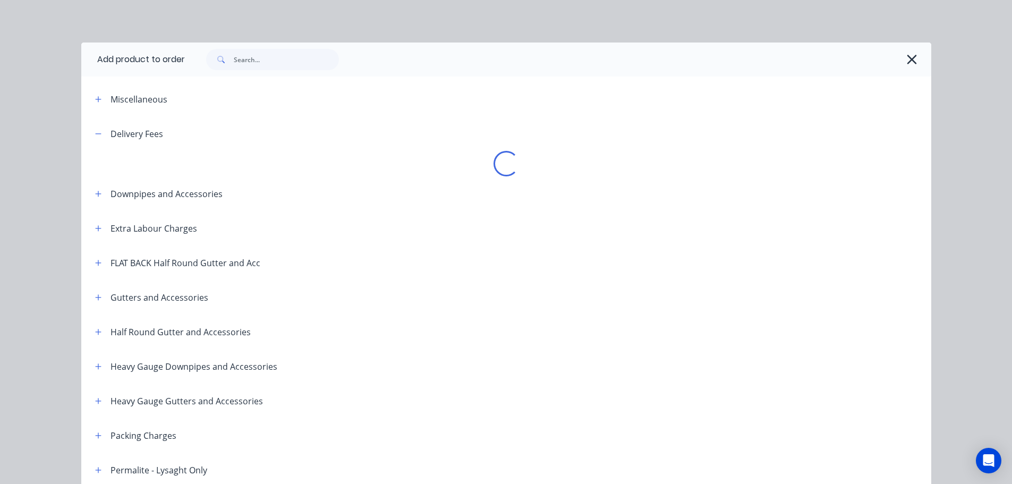
click at [225, 151] on div "Loading..." at bounding box center [506, 163] width 850 height 25
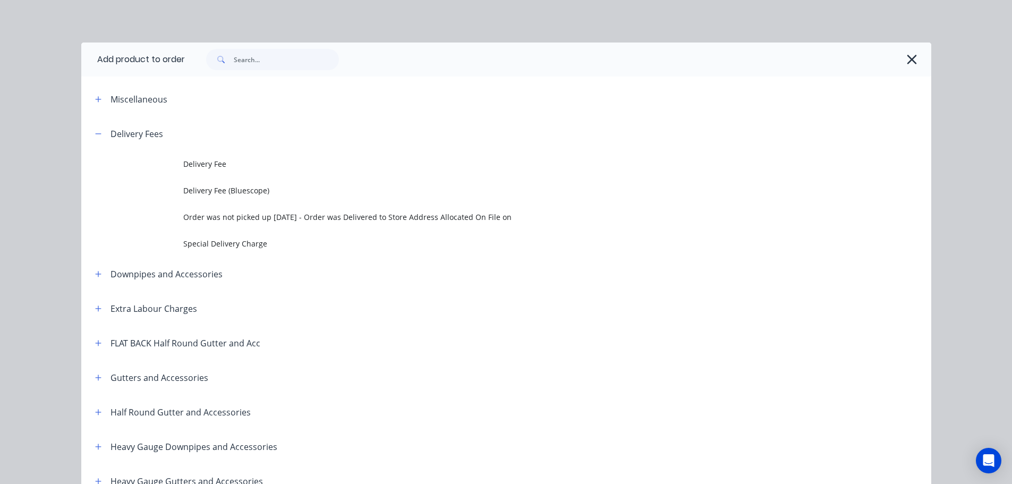
click at [229, 156] on td "Delivery Fee" at bounding box center [557, 164] width 748 height 27
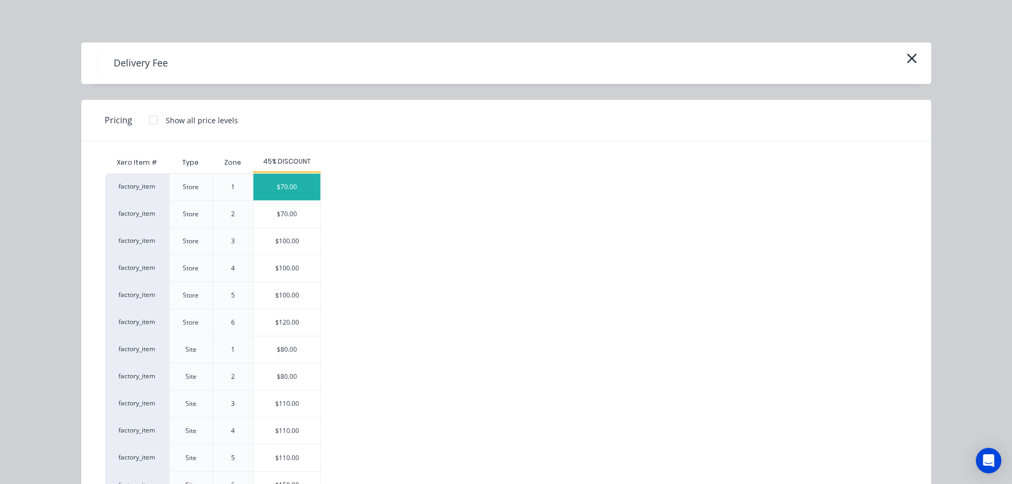
click at [287, 193] on div "$70.00" at bounding box center [286, 187] width 67 height 27
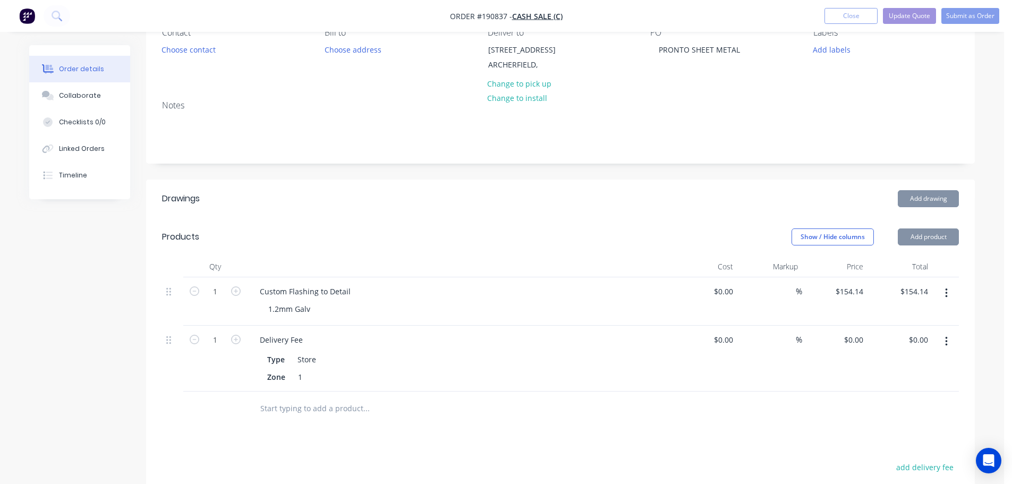
type input "$70.00"
click at [893, 14] on button "Update Quote" at bounding box center [909, 16] width 53 height 16
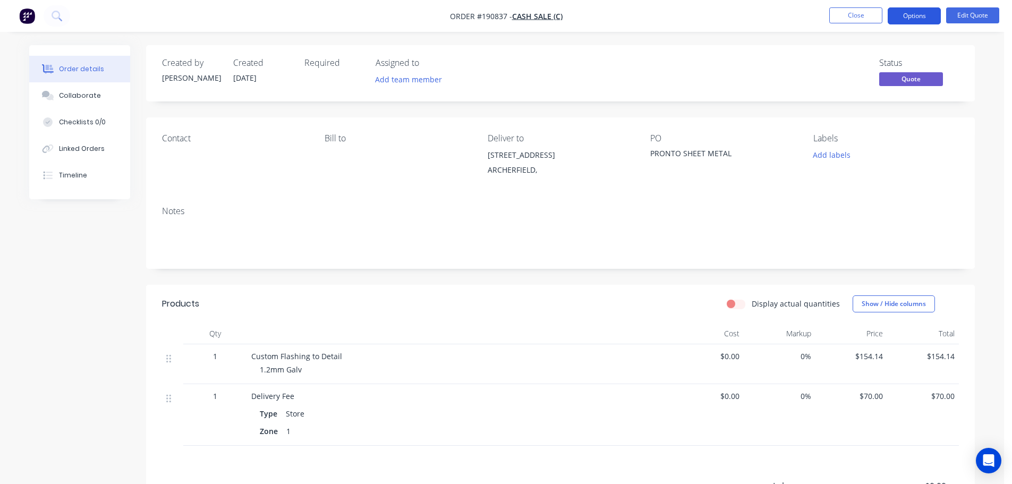
click at [910, 16] on button "Options" at bounding box center [914, 15] width 53 height 17
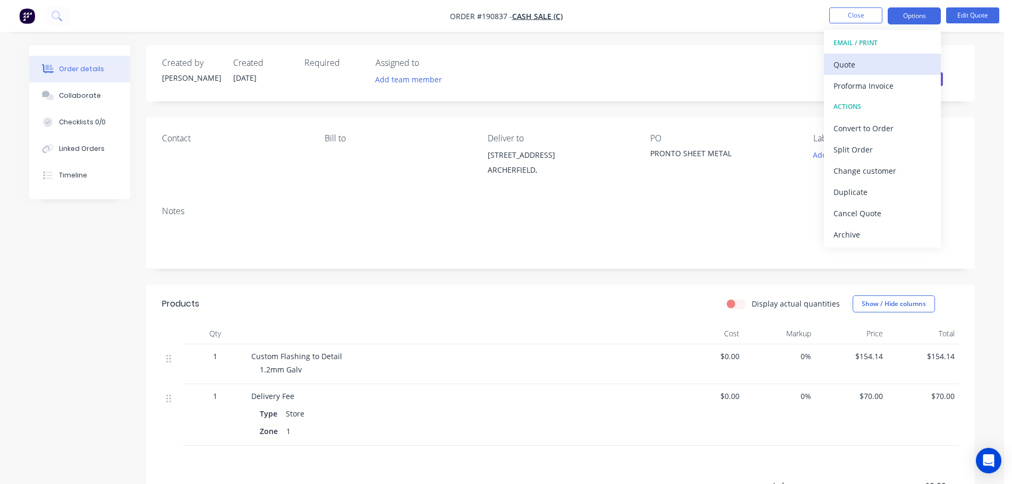
click at [899, 68] on div "Quote" at bounding box center [882, 64] width 98 height 15
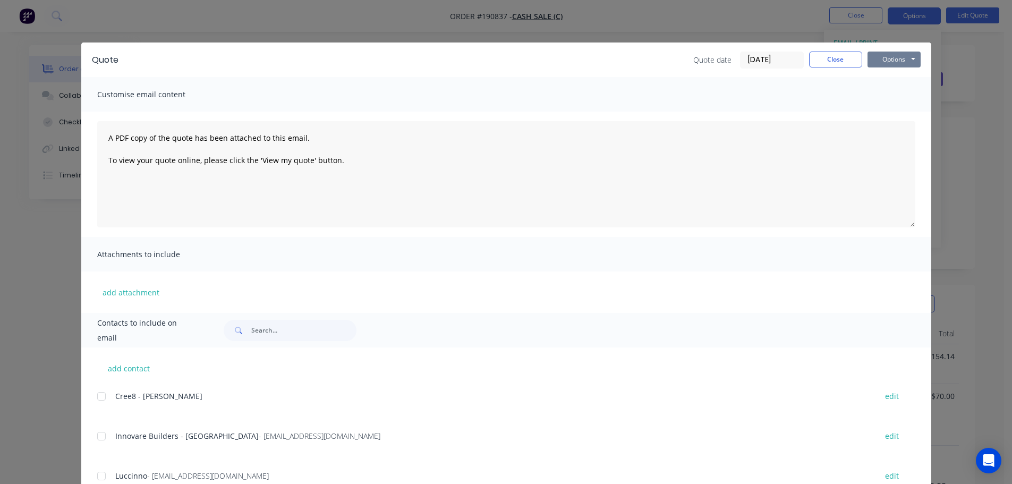
click at [899, 61] on button "Options" at bounding box center [893, 60] width 53 height 16
click at [901, 81] on button "Preview" at bounding box center [901, 79] width 68 height 18
click at [821, 56] on button "Close" at bounding box center [835, 60] width 53 height 16
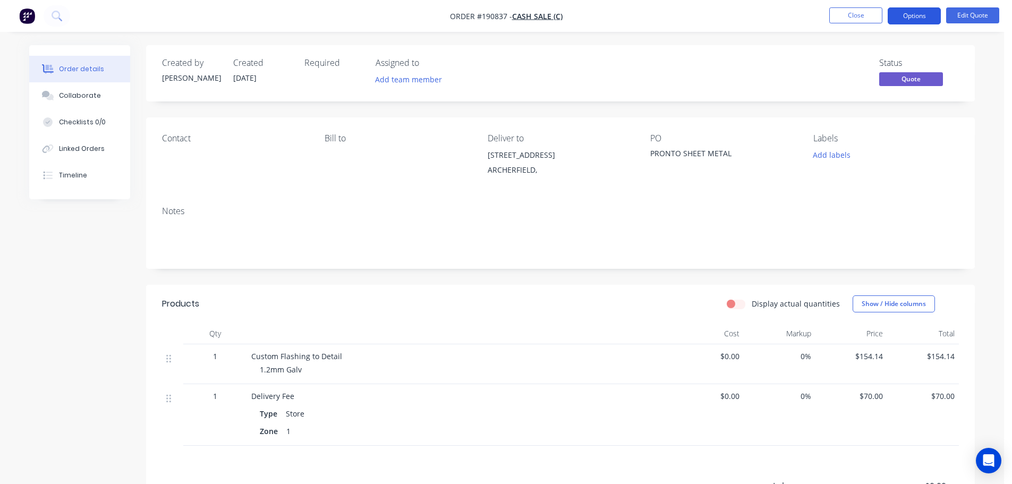
click at [931, 14] on button "Options" at bounding box center [914, 15] width 53 height 17
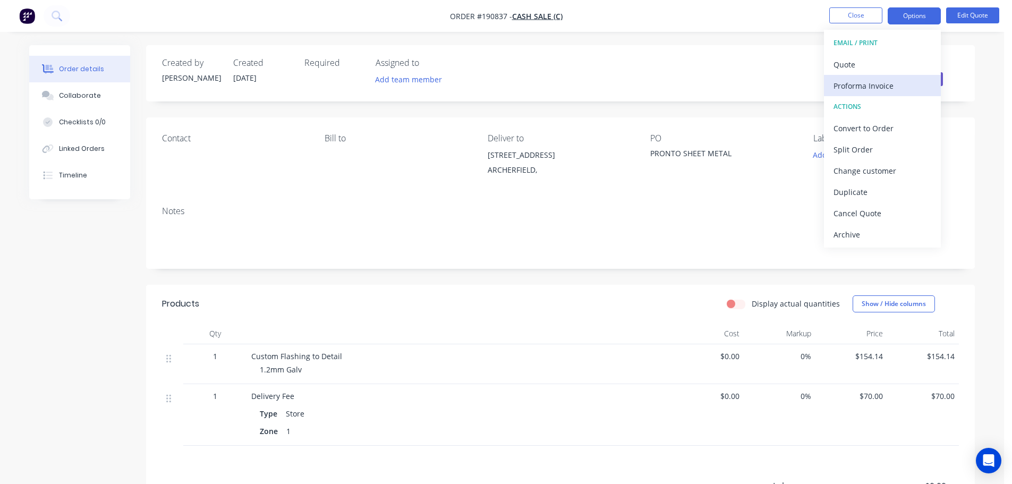
click at [881, 78] on div "Proforma Invoice" at bounding box center [882, 85] width 98 height 15
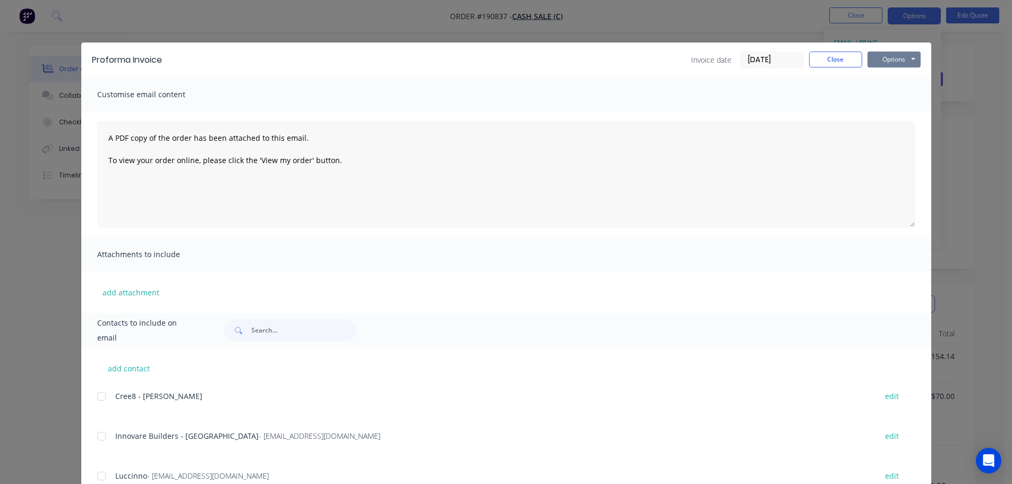
click at [885, 65] on button "Options" at bounding box center [893, 60] width 53 height 16
click at [891, 78] on button "Preview" at bounding box center [901, 79] width 68 height 18
click at [54, 122] on div "Proforma Invoice Invoice date 26/08/25 Close Options Preview Print Email Custom…" at bounding box center [506, 242] width 1012 height 484
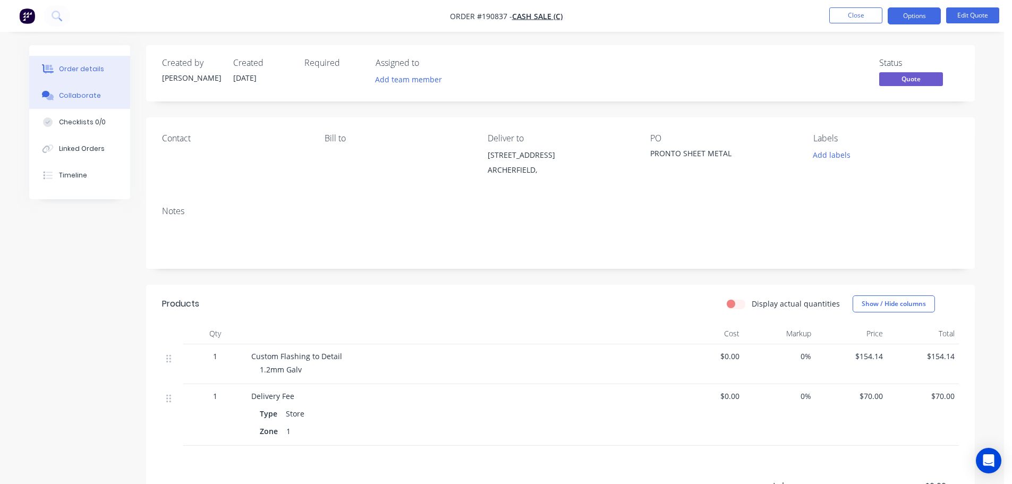
click at [58, 89] on button "Collaborate" at bounding box center [79, 95] width 101 height 27
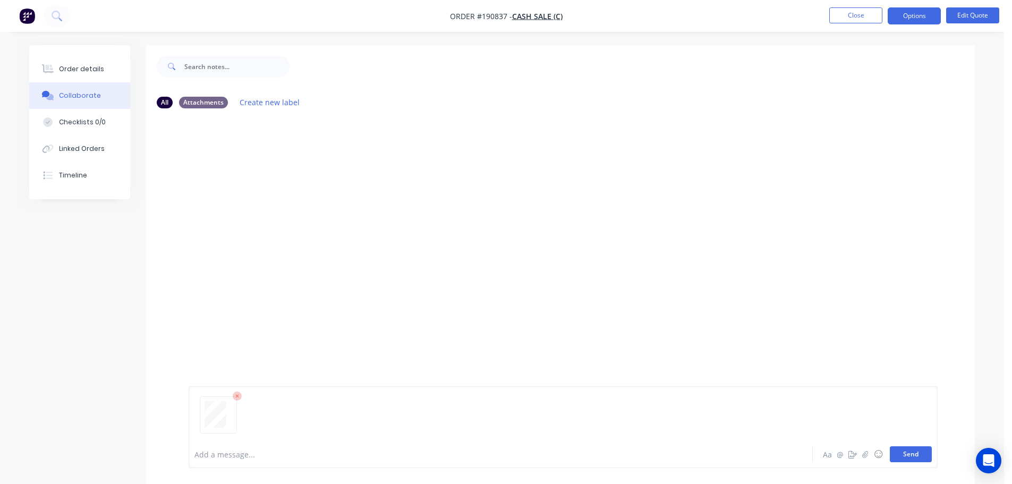
click at [919, 454] on button "Send" at bounding box center [911, 454] width 42 height 16
click at [848, 16] on button "Close" at bounding box center [855, 15] width 53 height 16
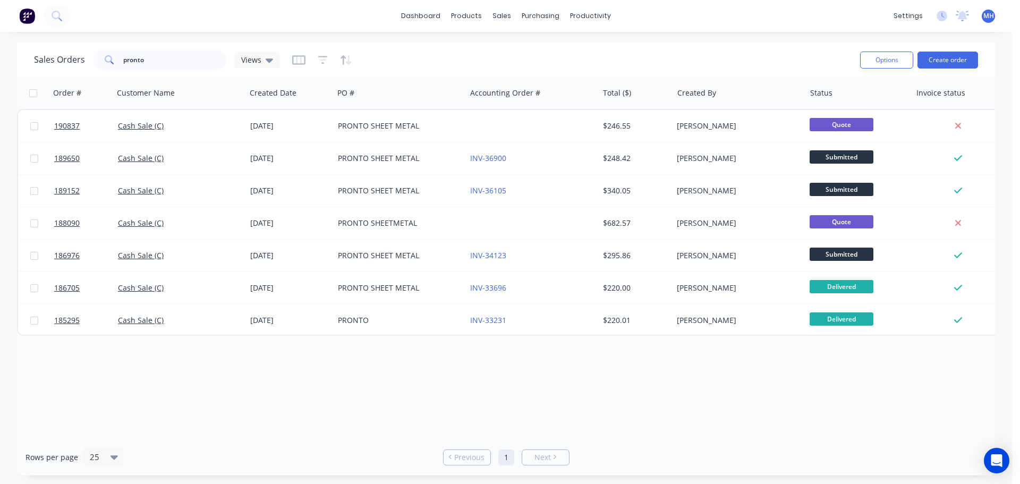
click at [556, 56] on div "Sales Orders pronto Views" at bounding box center [442, 60] width 817 height 26
click at [190, 65] on input "pronto" at bounding box center [175, 59] width 104 height 21
click at [507, 47] on icon at bounding box center [505, 51] width 10 height 10
click at [374, 383] on div "Order # Customer Name Created Date PO # Accounting Order # Total ($) Created By…" at bounding box center [506, 258] width 978 height 362
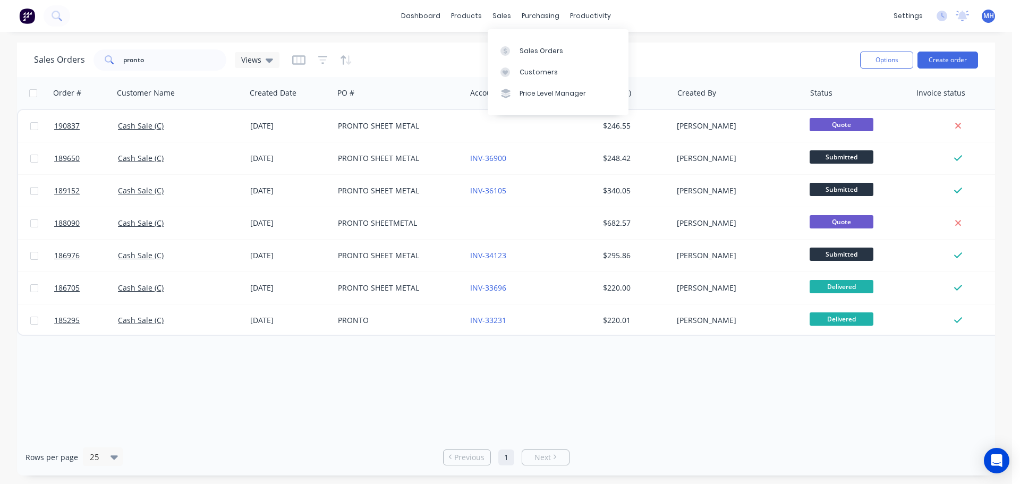
click at [510, 38] on div "Sales Orders Customers Price Level Manager" at bounding box center [558, 72] width 141 height 86
click at [511, 39] on div "Sales Orders Customers Price Level Manager" at bounding box center [558, 72] width 141 height 86
click at [510, 41] on link "Sales Orders" at bounding box center [558, 50] width 141 height 21
click at [666, 48] on div "Sales Orders pronto Views" at bounding box center [442, 60] width 817 height 26
click at [357, 396] on div "Order # Customer Name Created Date PO # Accounting Order # Total ($) Created By…" at bounding box center [506, 258] width 978 height 362
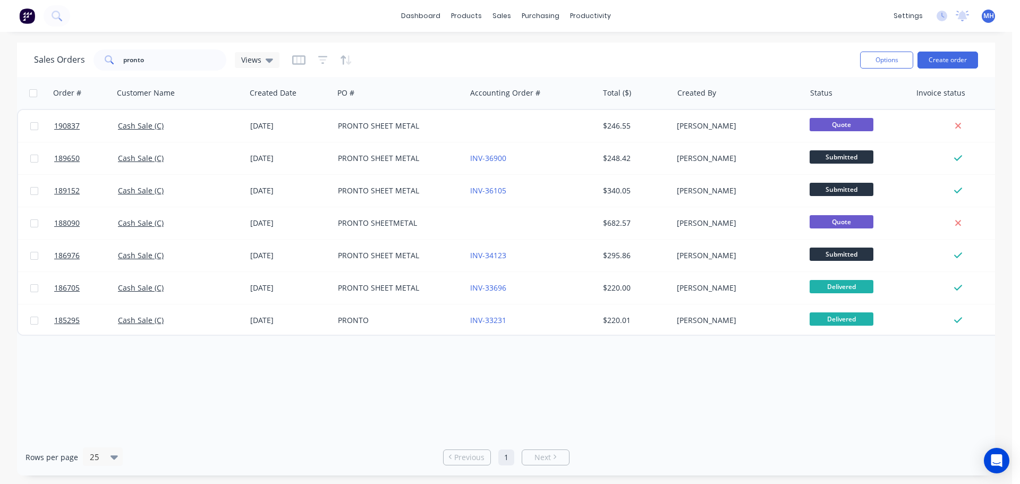
click at [569, 397] on div "Order # Customer Name Created Date PO # Accounting Order # Total ($) Created By…" at bounding box center [506, 258] width 978 height 362
click at [447, 46] on div "Sales Orders pronto Views Options Create order" at bounding box center [506, 59] width 978 height 35
click at [190, 65] on input "pronto" at bounding box center [175, 59] width 104 height 21
click at [566, 83] on link "Price Level Manager" at bounding box center [558, 93] width 141 height 21
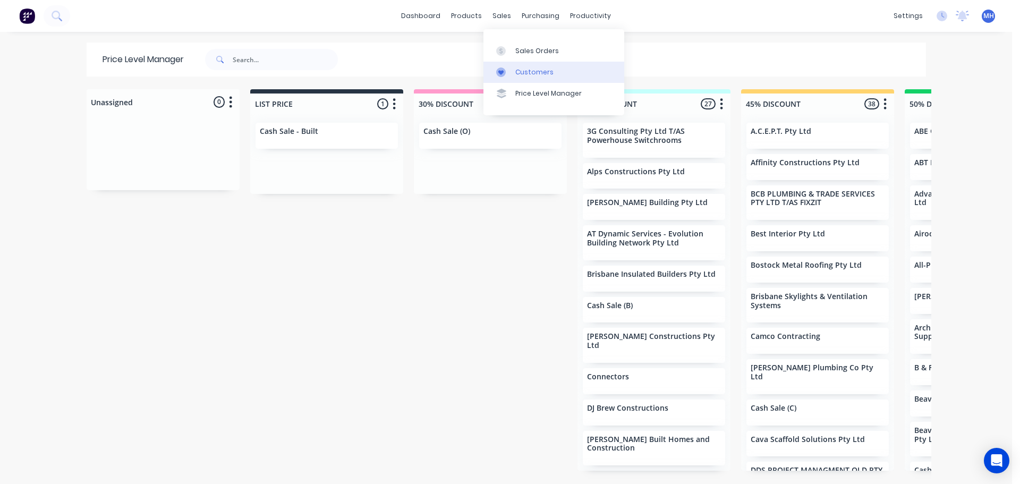
click at [520, 68] on div "Customers" at bounding box center [534, 72] width 38 height 10
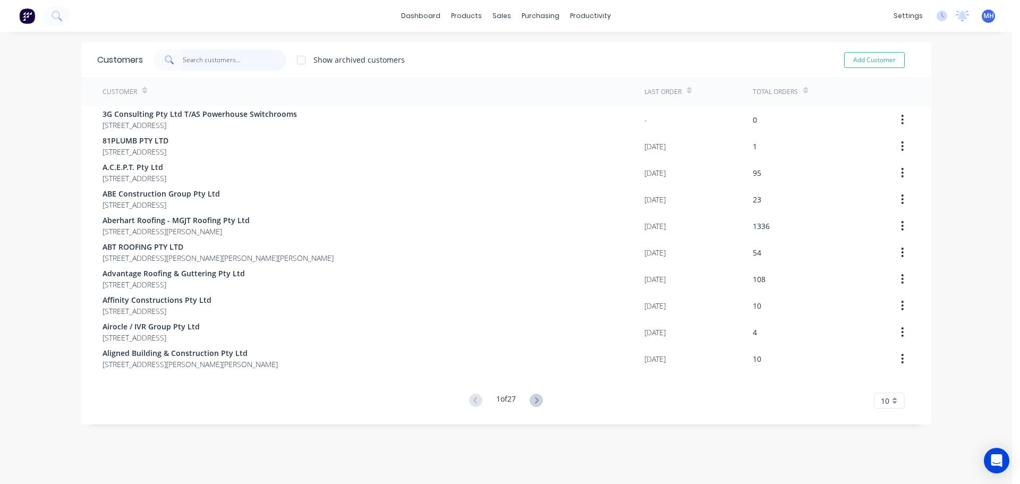
click at [224, 61] on input "text" at bounding box center [235, 59] width 104 height 21
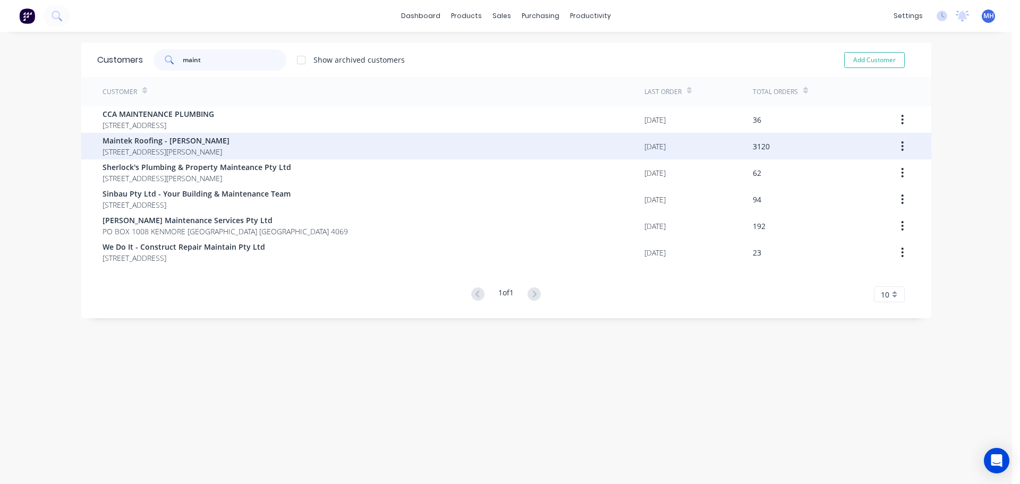
type input "maint"
click at [226, 138] on span "Maintek Roofing - [PERSON_NAME]" at bounding box center [166, 140] width 127 height 11
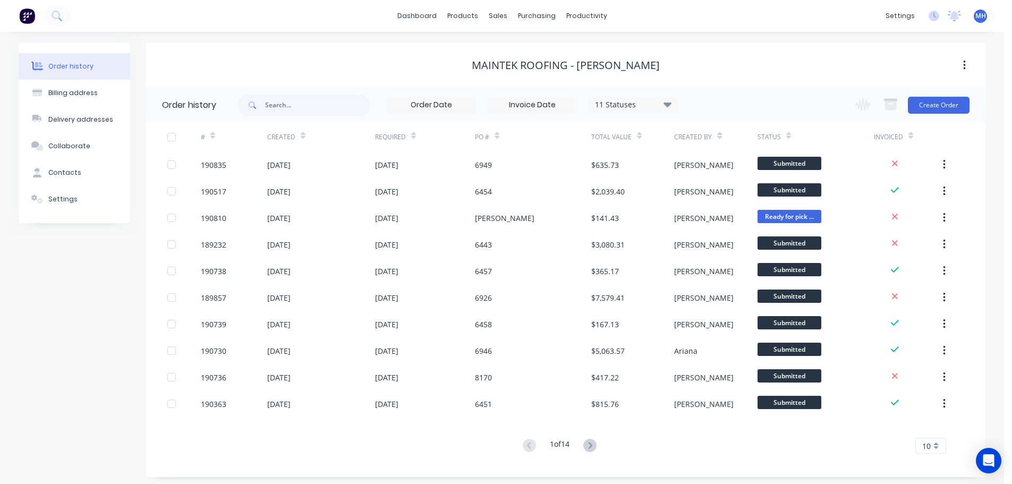
click at [263, 97] on span at bounding box center [251, 105] width 28 height 21
click at [277, 99] on input "text" at bounding box center [317, 105] width 105 height 21
type input "6926"
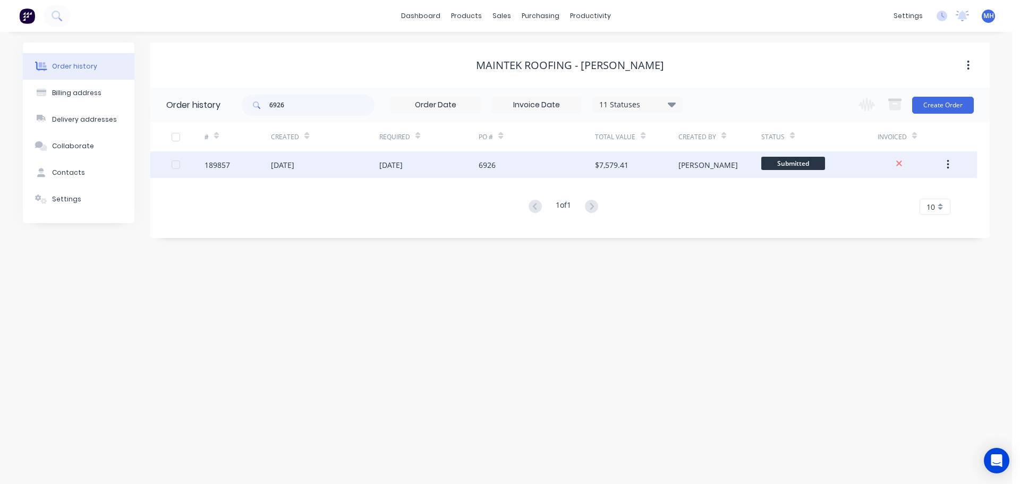
click at [388, 167] on div "[DATE]" at bounding box center [390, 164] width 23 height 11
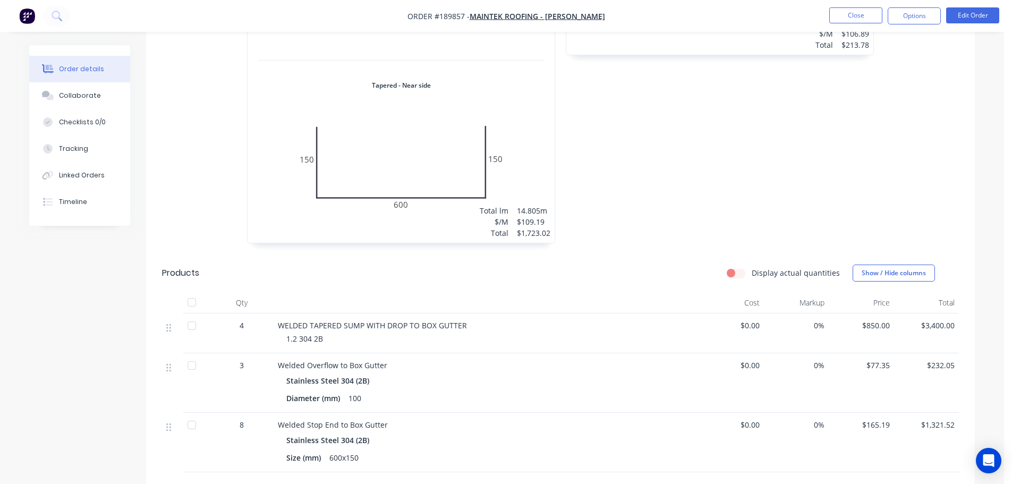
scroll to position [478, 0]
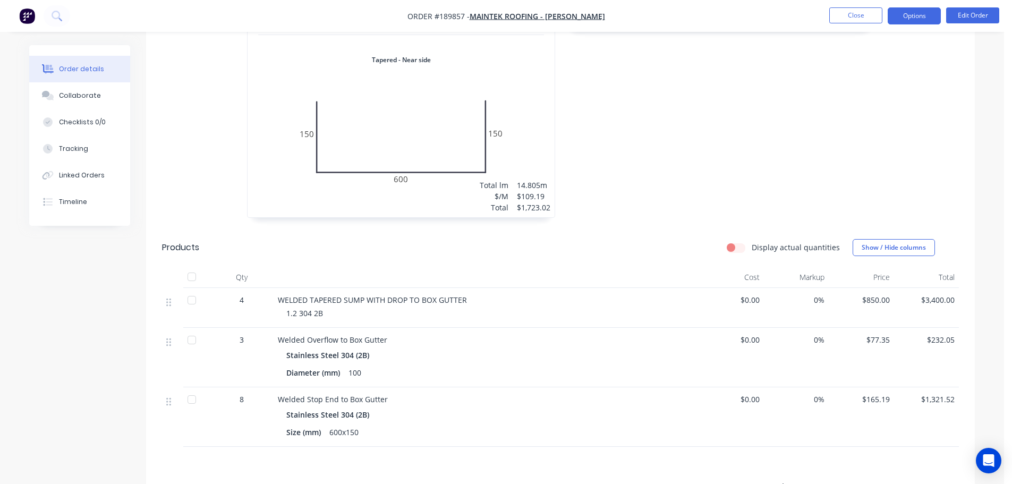
click at [917, 13] on button "Options" at bounding box center [914, 15] width 53 height 17
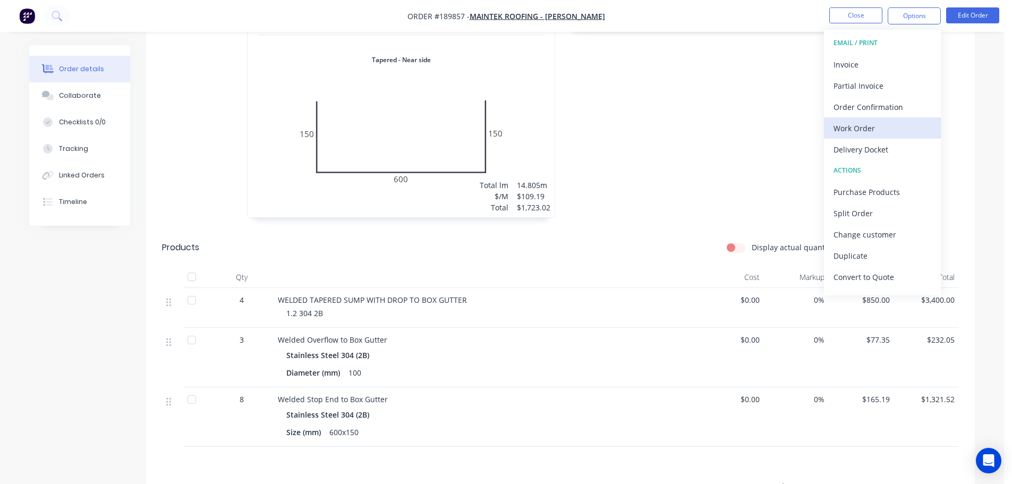
click at [872, 125] on div "Work Order" at bounding box center [882, 128] width 98 height 15
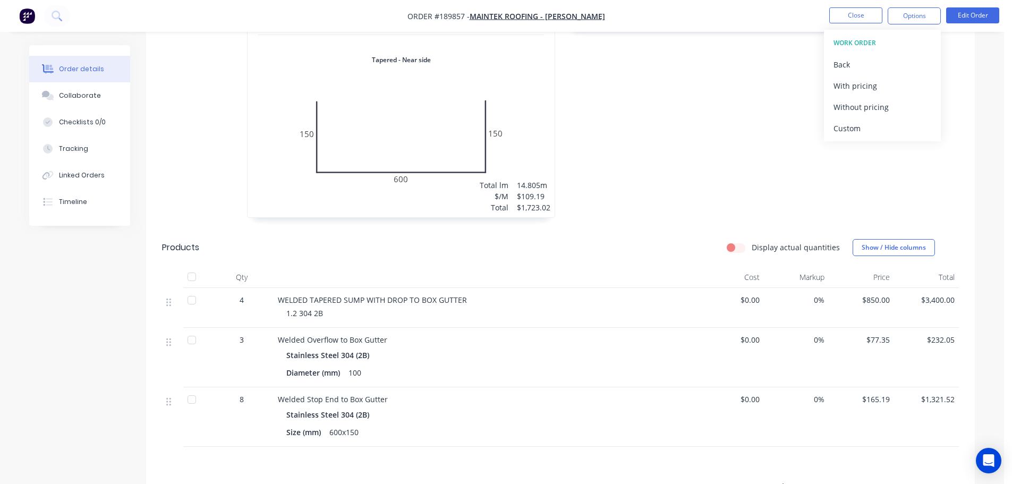
click at [698, 151] on div "1.2 Stainless Steel 304 2B Girth 900 2 0 150 600 150 0 150 600 150 1 at 180mm 1…" at bounding box center [719, 39] width 319 height 377
click at [873, 21] on button "Close" at bounding box center [855, 15] width 53 height 16
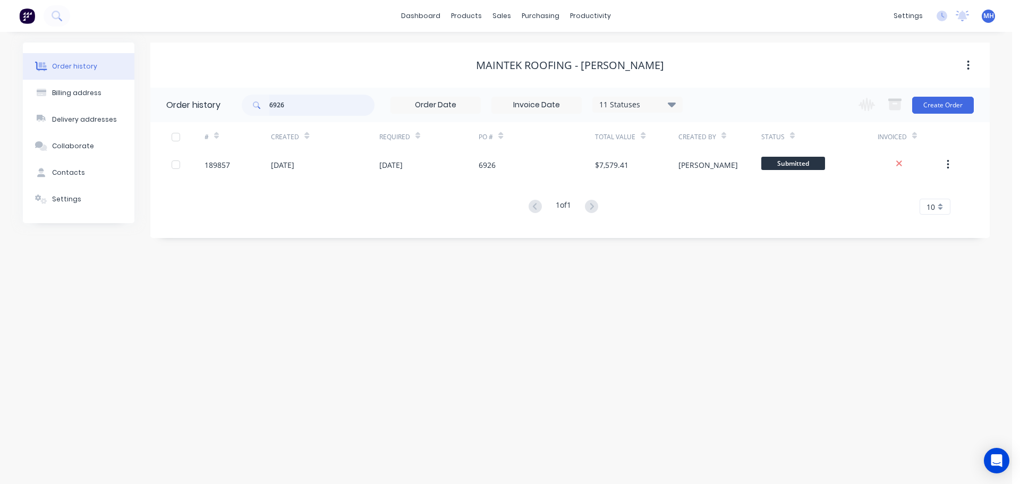
click at [357, 105] on input "6926" at bounding box center [321, 105] width 105 height 21
type input "6928"
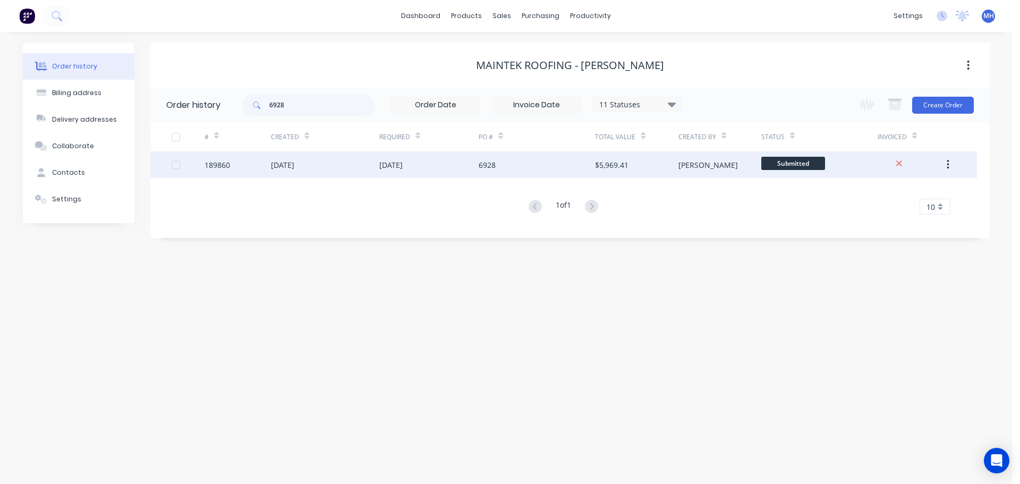
click at [389, 157] on div "[DATE]" at bounding box center [429, 164] width 100 height 27
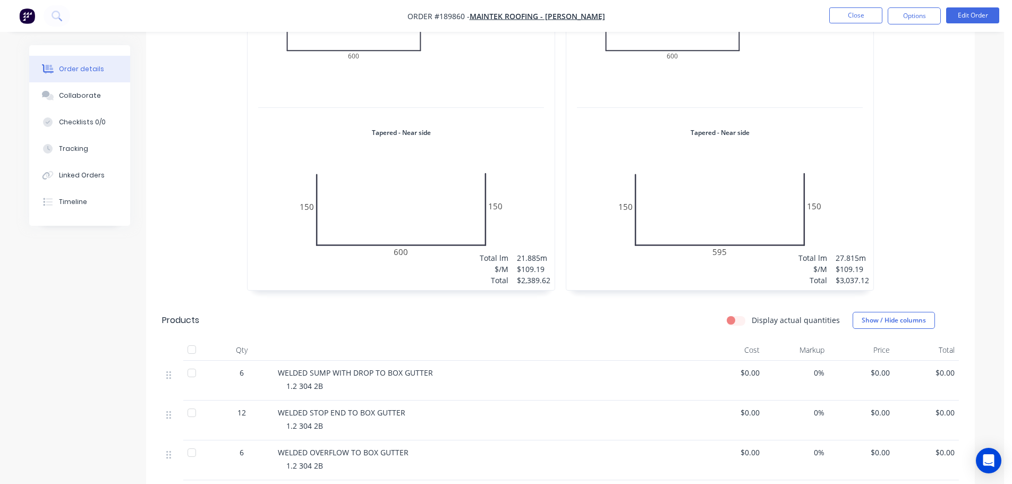
scroll to position [531, 0]
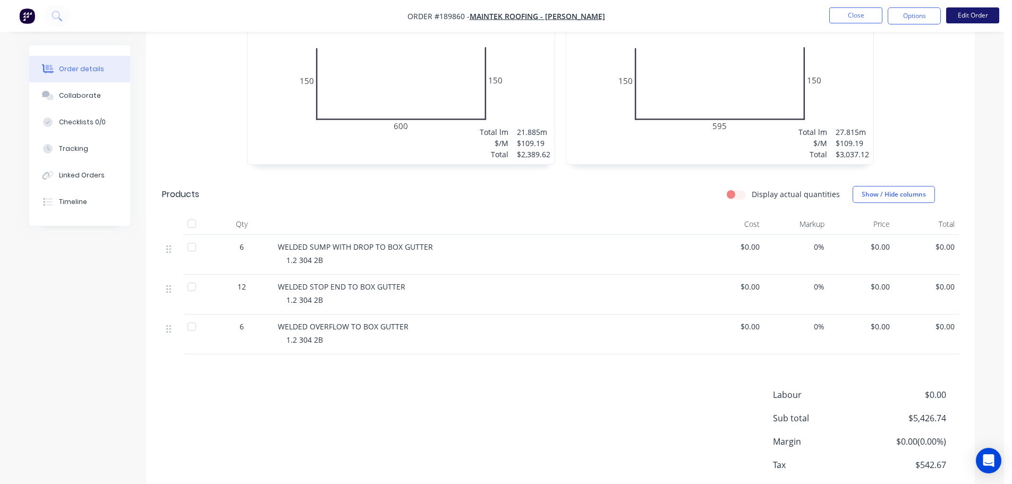
click at [978, 22] on button "Edit Order" at bounding box center [972, 15] width 53 height 16
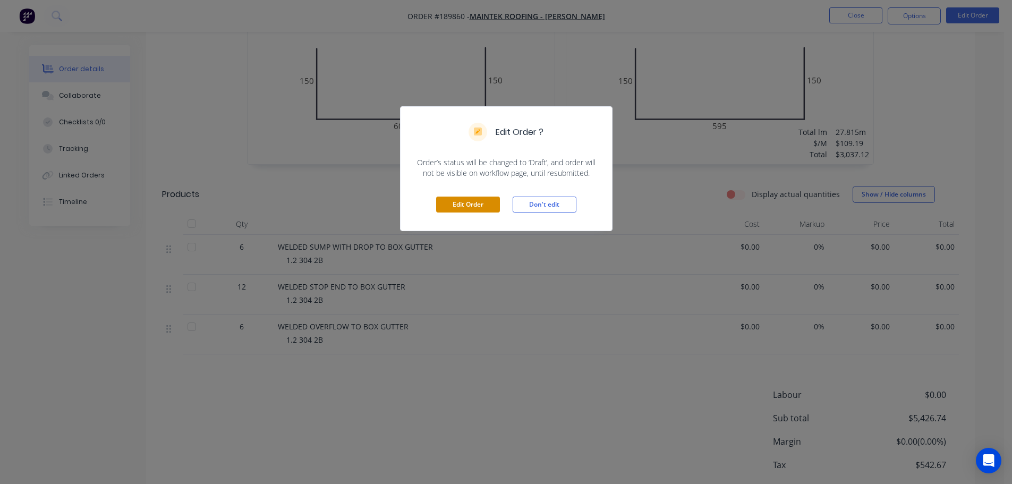
click at [491, 200] on button "Edit Order" at bounding box center [468, 205] width 64 height 16
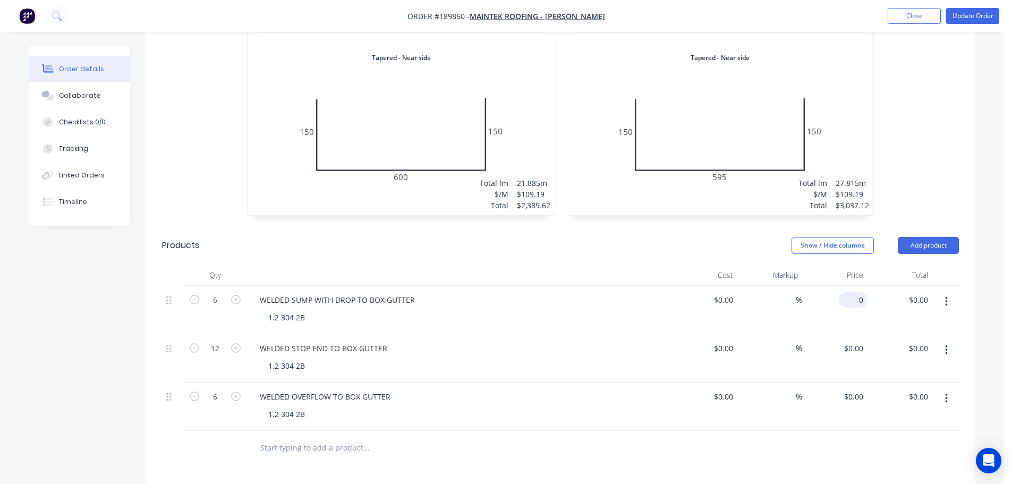
click at [855, 292] on div "0 $0.00" at bounding box center [855, 299] width 24 height 15
type input "$850.00"
type input "$5,100.00"
click at [856, 340] on input "0" at bounding box center [861, 347] width 12 height 15
click at [858, 340] on input "77.35" at bounding box center [855, 347] width 24 height 15
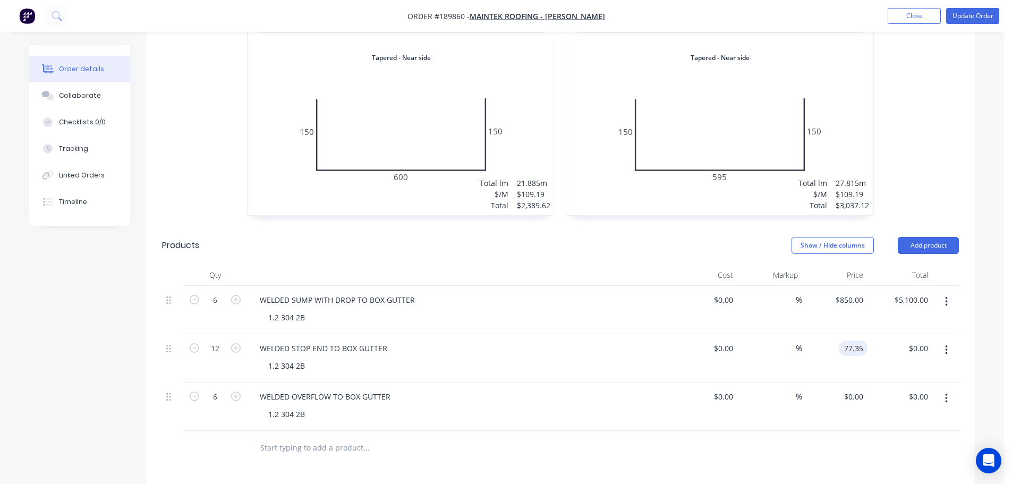
click at [858, 340] on input "77.35" at bounding box center [855, 347] width 24 height 15
type input "$165.19"
type input "$1,982.28"
click at [865, 389] on input "0" at bounding box center [855, 396] width 24 height 15
type input "$77.35"
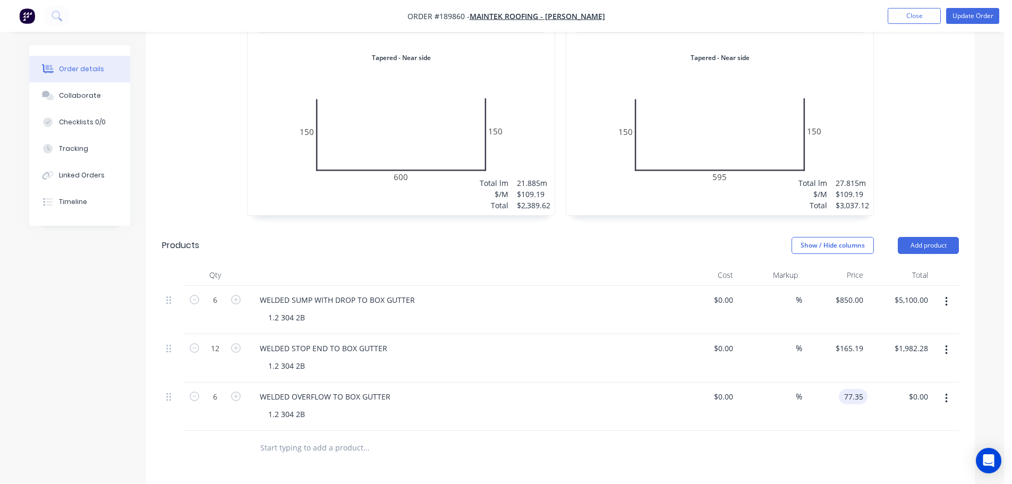
type input "$464.10"
click at [209, 431] on div at bounding box center [215, 448] width 64 height 35
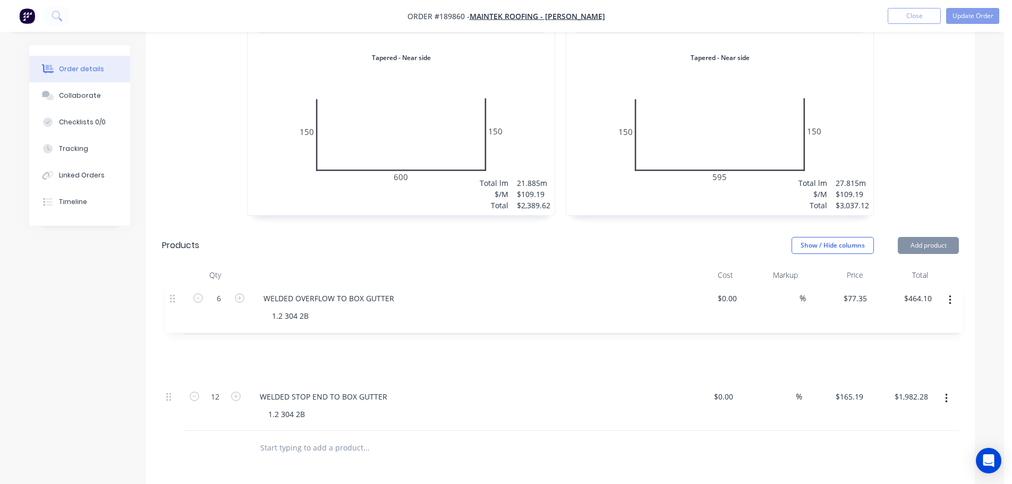
drag, startPoint x: 170, startPoint y: 355, endPoint x: 174, endPoint y: 295, distance: 60.7
click at [174, 295] on div "6 WELDED SUMP WITH DROP TO BOX GUTTER 1.2 304 2B $0.00 $0.00 % $850.00 $850.00 …" at bounding box center [560, 358] width 797 height 145
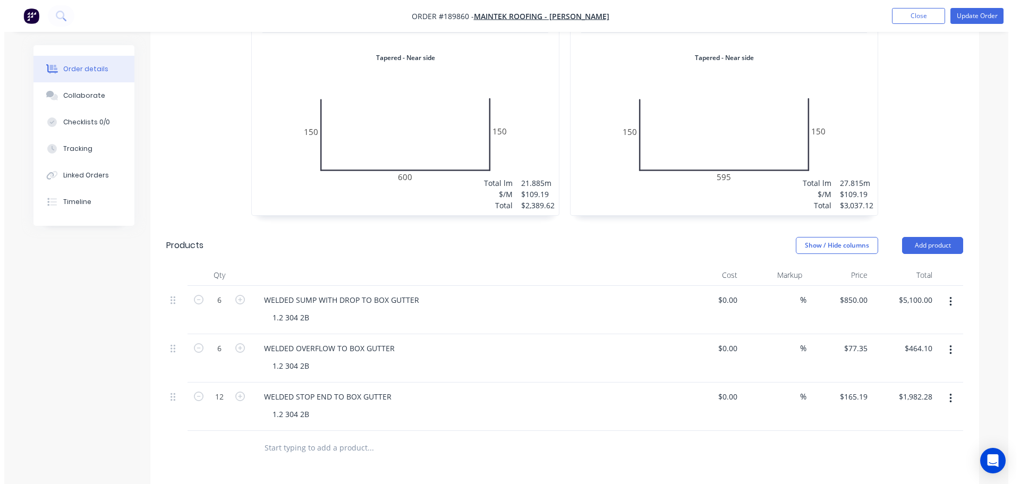
scroll to position [739, 0]
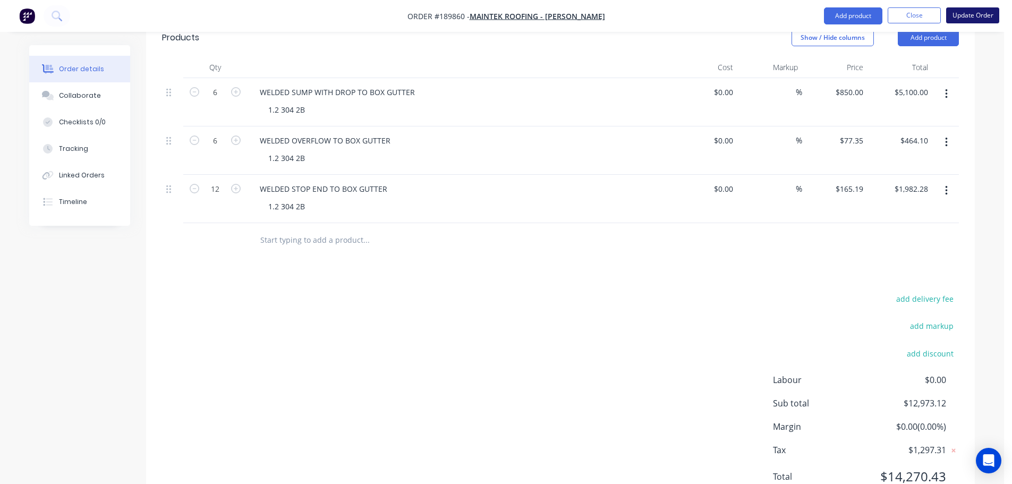
click at [969, 17] on button "Update Order" at bounding box center [972, 15] width 53 height 16
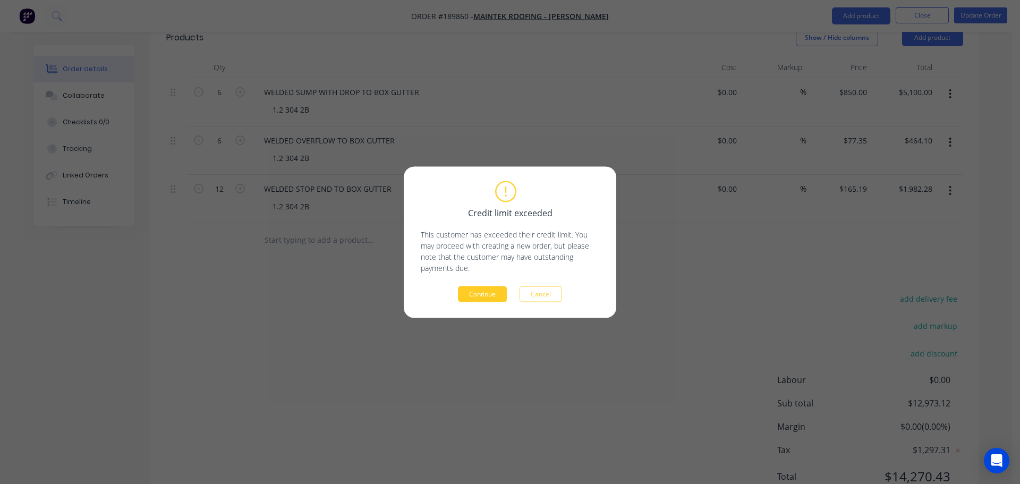
click at [492, 293] on button "Continue" at bounding box center [482, 294] width 49 height 16
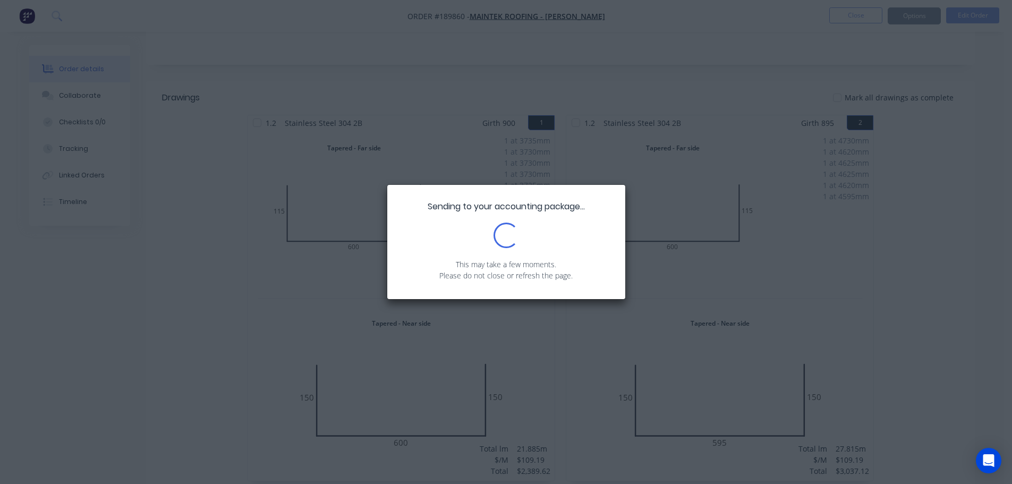
scroll to position [155, 0]
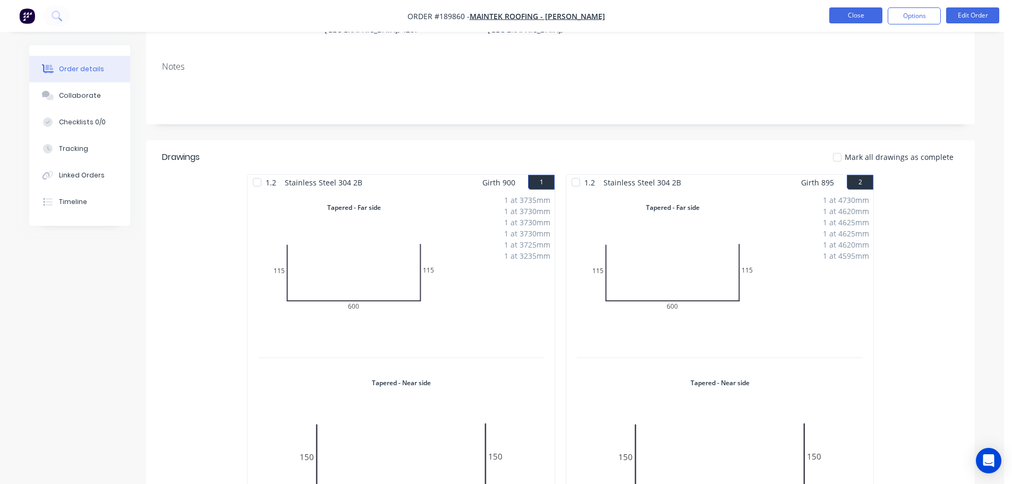
click at [853, 15] on button "Close" at bounding box center [855, 15] width 53 height 16
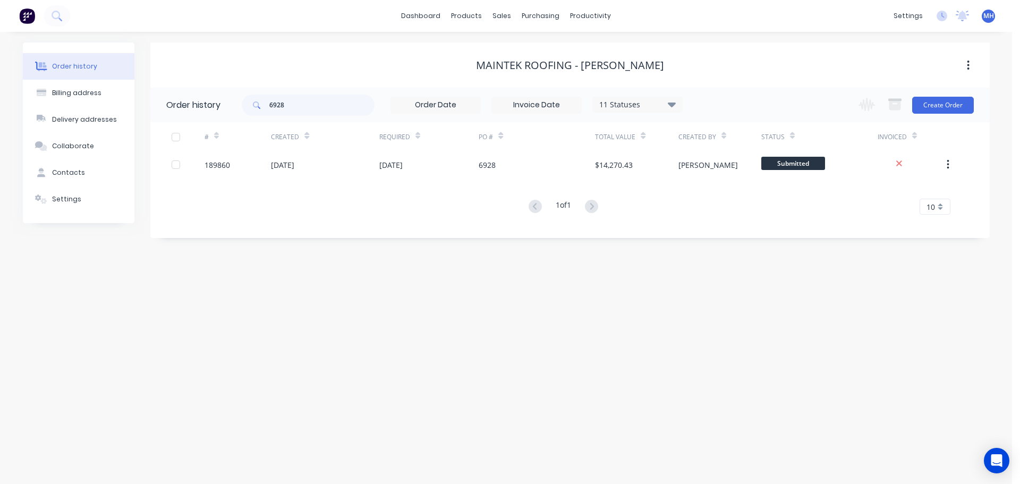
click at [313, 116] on div "6928 11 Statuses Invoice Status Invoiced Not Invoiced Partial Order Status All …" at bounding box center [462, 105] width 441 height 35
click at [313, 101] on input "6928" at bounding box center [321, 105] width 105 height 21
type input "6927"
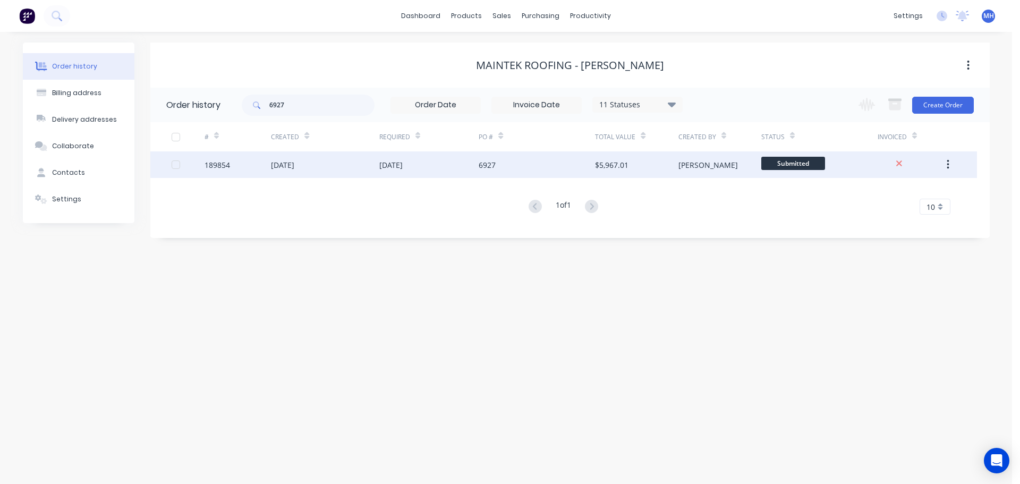
click at [439, 165] on div "[DATE]" at bounding box center [429, 164] width 100 height 27
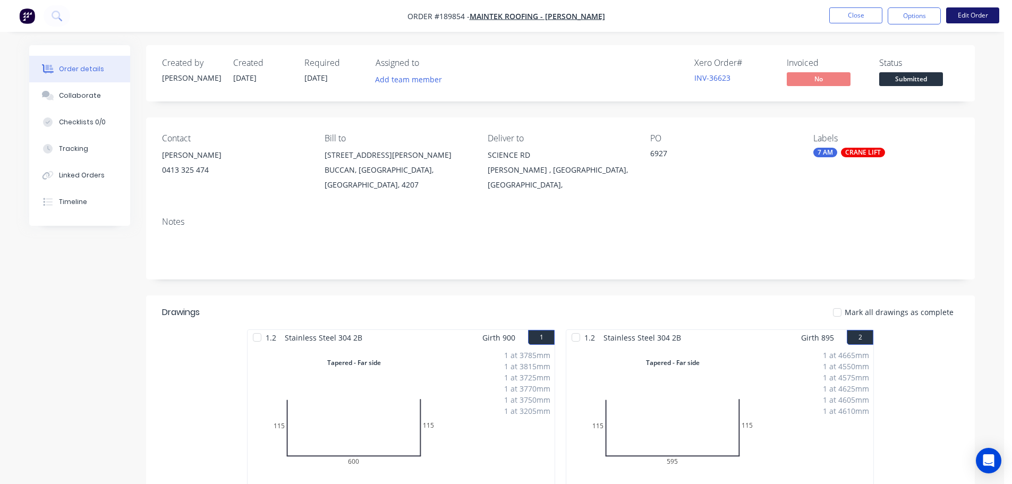
click at [972, 12] on button "Edit Order" at bounding box center [972, 15] width 53 height 16
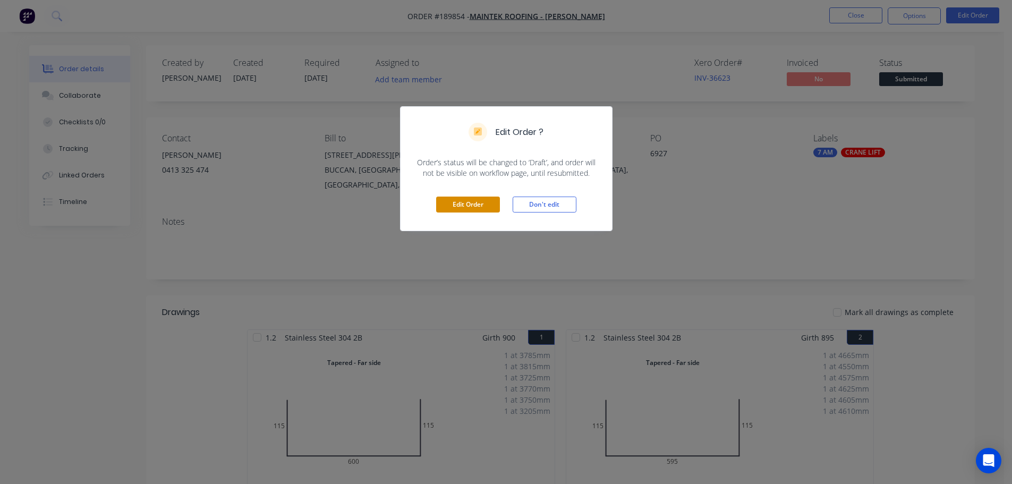
click at [456, 210] on button "Edit Order" at bounding box center [468, 205] width 64 height 16
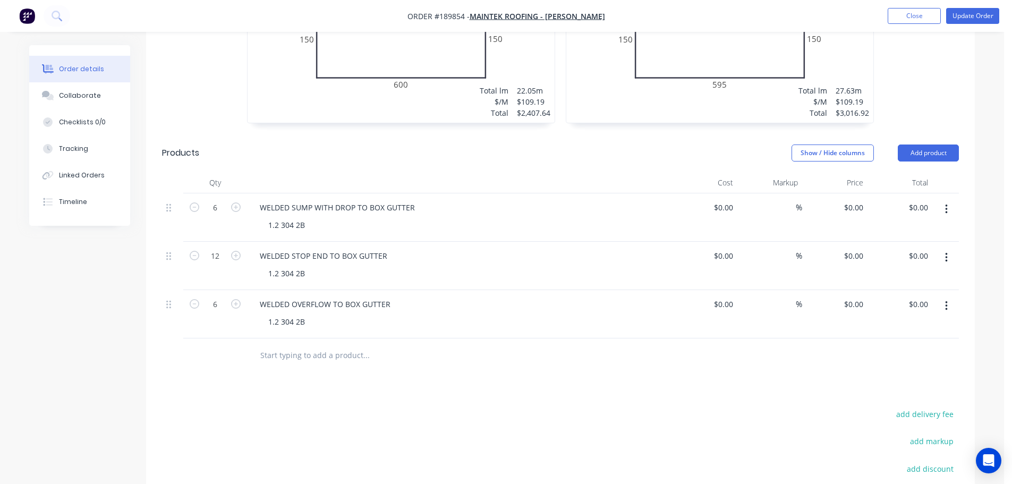
scroll to position [637, 0]
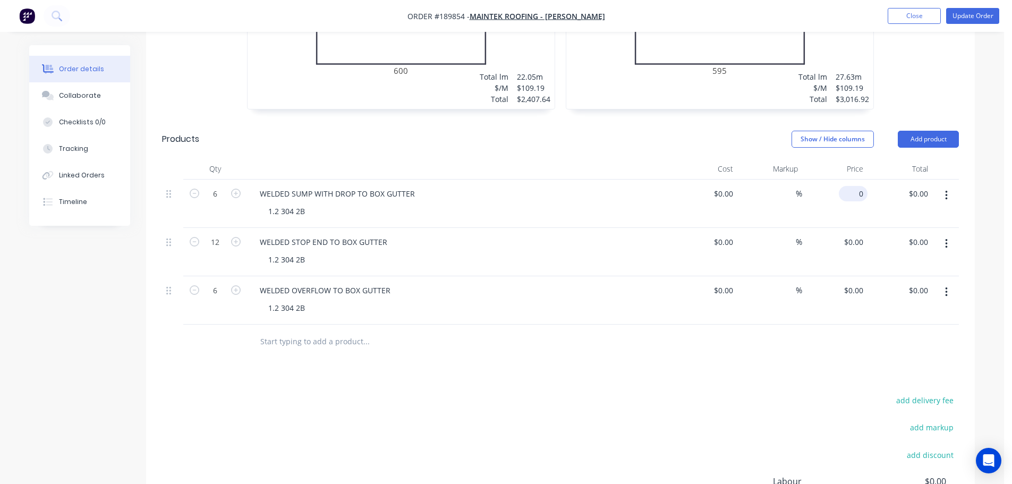
click at [857, 186] on input "0" at bounding box center [855, 193] width 24 height 15
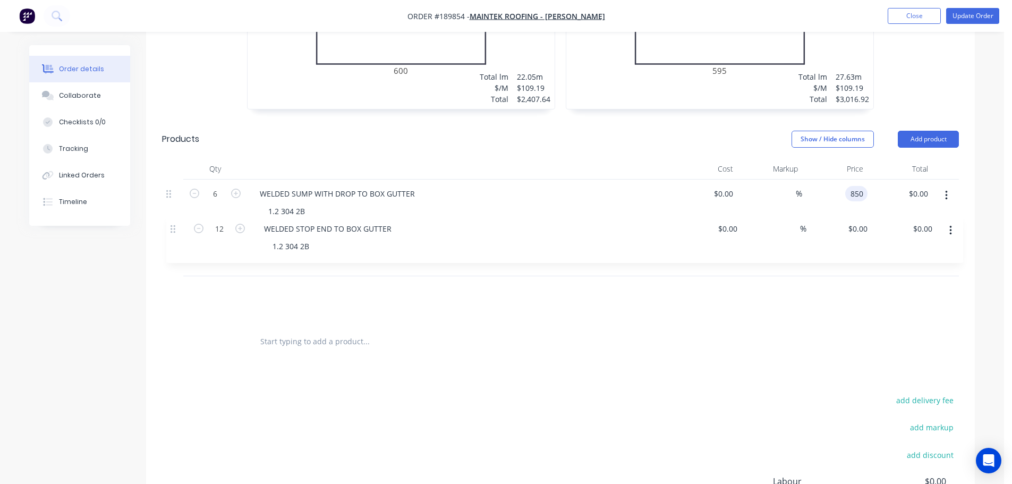
drag, startPoint x: 170, startPoint y: 202, endPoint x: 175, endPoint y: 242, distance: 40.6
click at [175, 242] on div "6 WELDED SUMP WITH DROP TO BOX GUTTER 1.2 304 2B $0.00 $0.00 % 850 850 $0.00 $0…" at bounding box center [560, 252] width 797 height 145
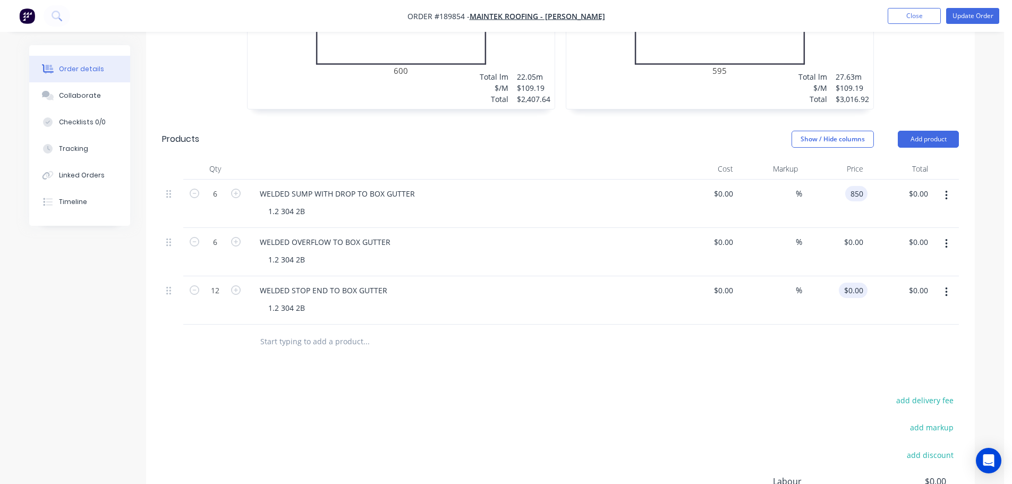
type input "$850.00"
type input "$5,100.00"
click at [858, 276] on div "$0.00 $0.00" at bounding box center [834, 300] width 65 height 48
click at [856, 283] on input "0" at bounding box center [855, 290] width 24 height 15
type input "165.19"
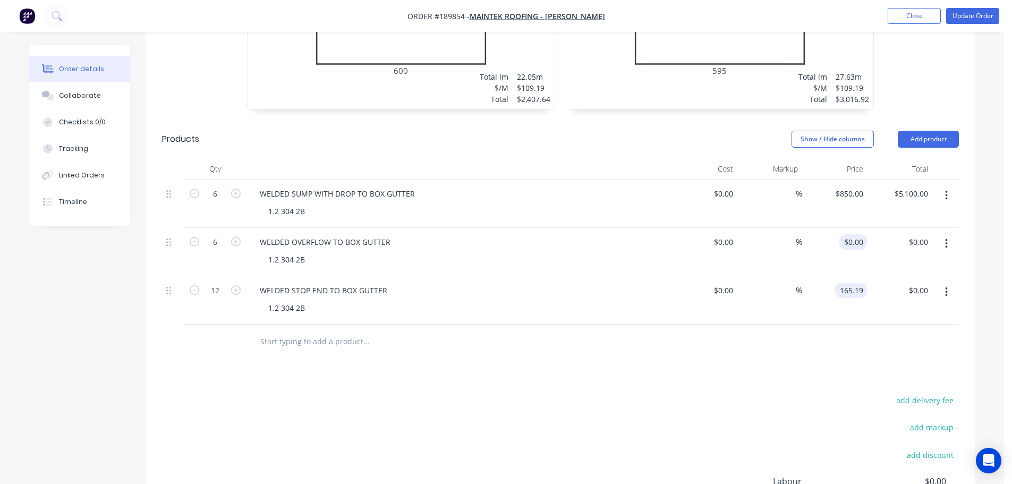
type input "0"
type input "$165.19"
type input "$1,982.28"
click at [861, 234] on input "0" at bounding box center [855, 241] width 24 height 15
type input "$77.35"
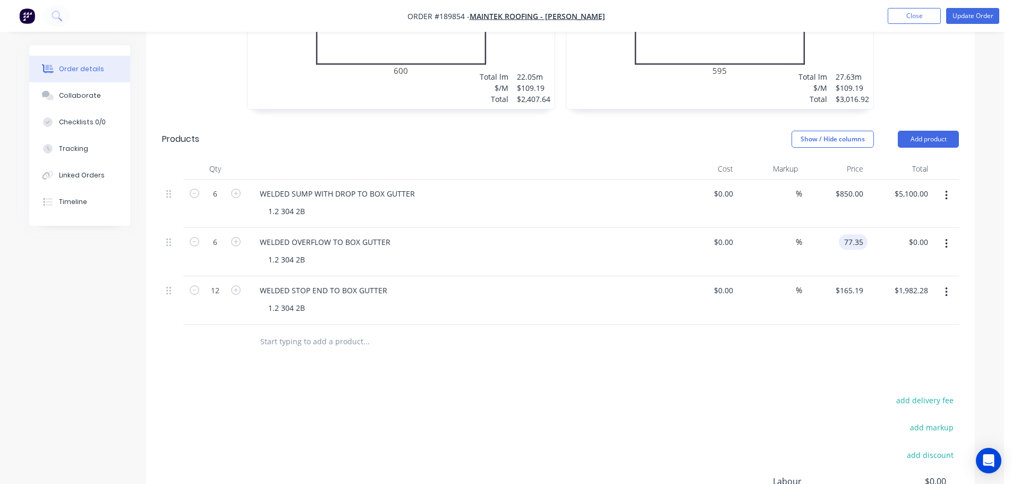
type input "$464.10"
drag, startPoint x: 611, startPoint y: 356, endPoint x: 611, endPoint y: 365, distance: 8.5
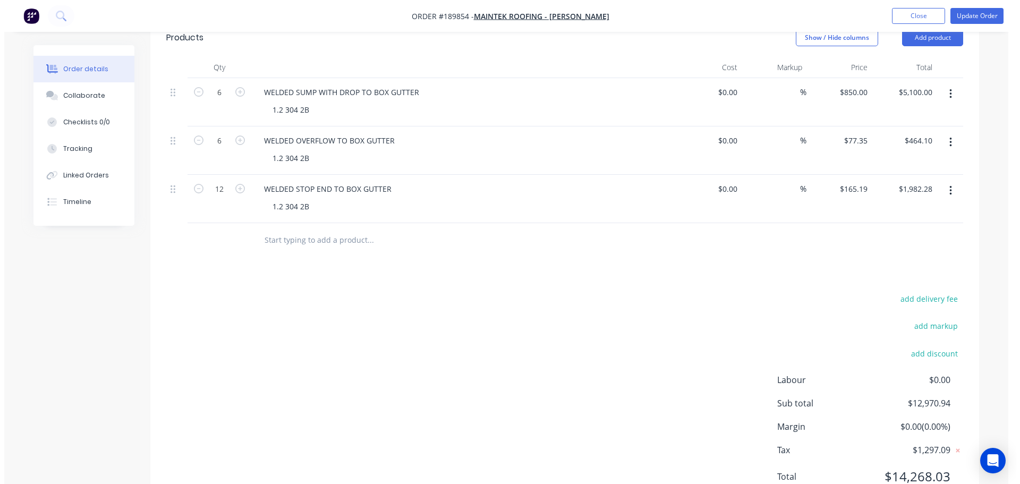
scroll to position [367, 0]
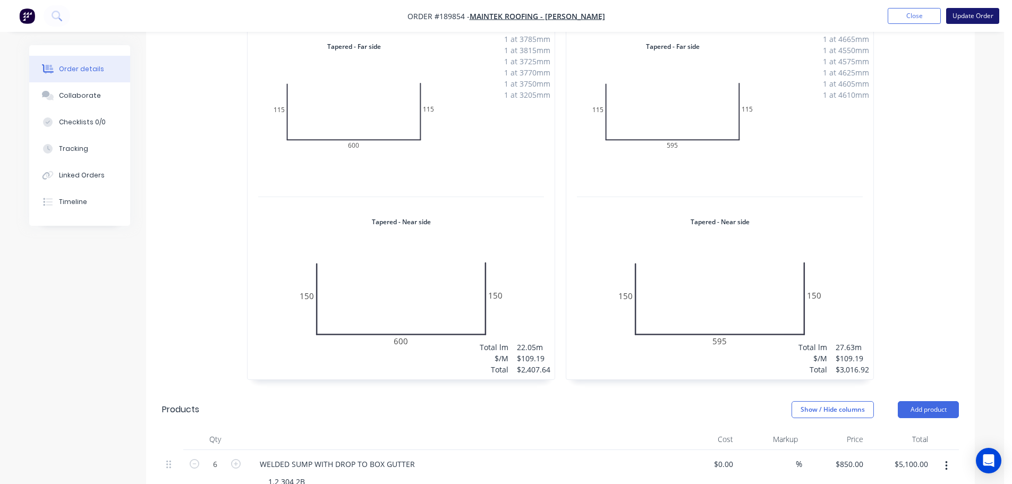
click at [973, 19] on button "Update Order" at bounding box center [972, 16] width 53 height 16
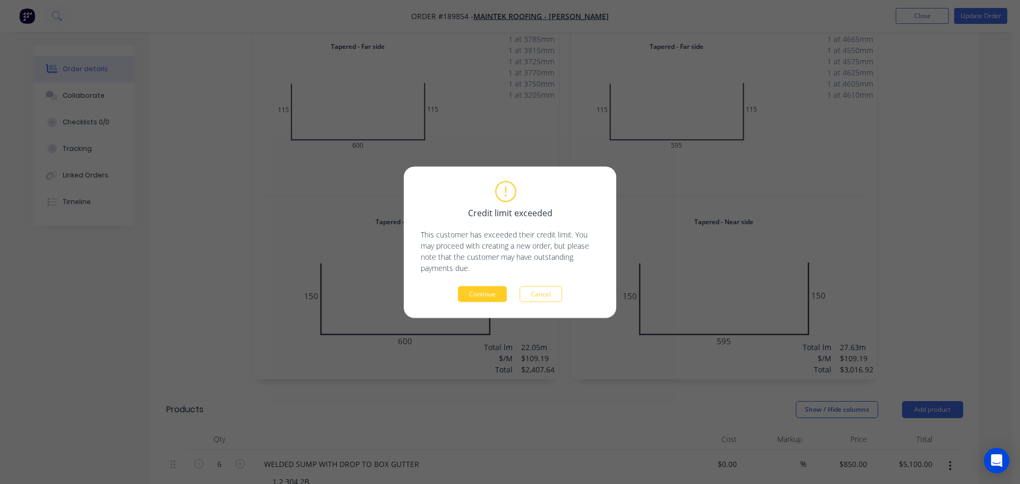
click at [502, 290] on button "Continue" at bounding box center [482, 294] width 49 height 16
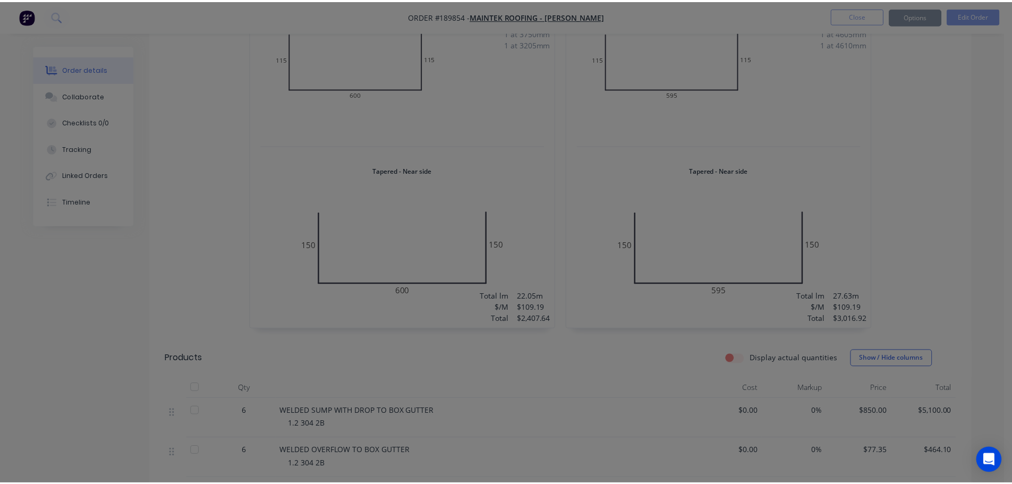
scroll to position [350, 0]
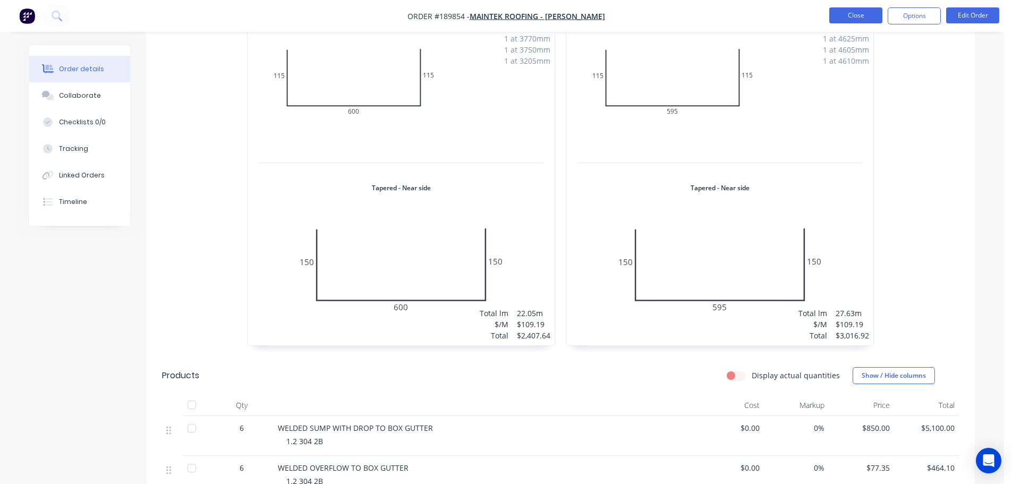
click at [871, 8] on button "Close" at bounding box center [855, 15] width 53 height 16
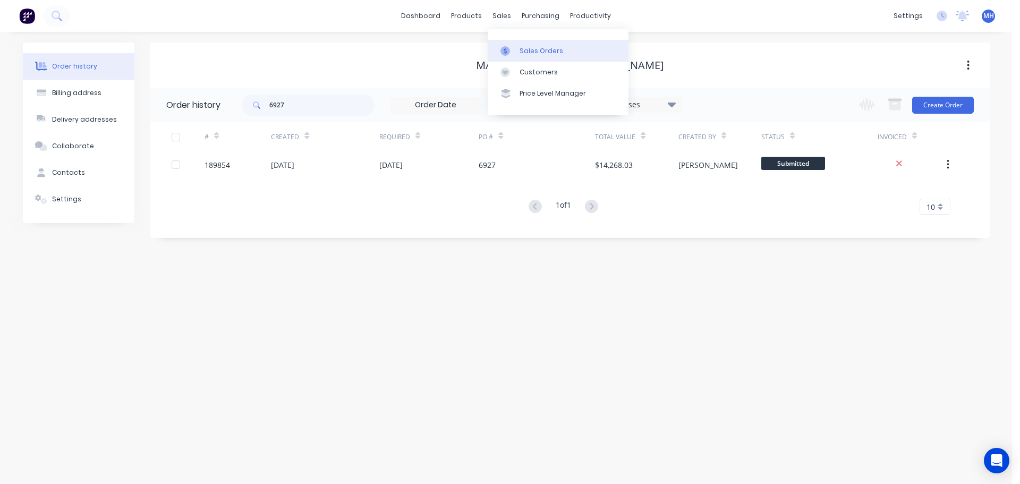
click at [520, 47] on div "Sales Orders" at bounding box center [541, 51] width 44 height 10
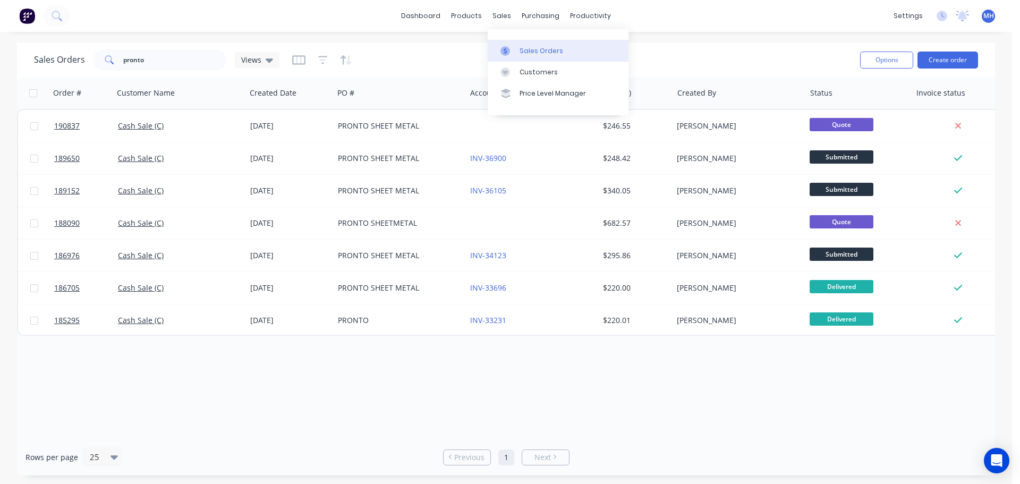
click at [516, 41] on link "Sales Orders" at bounding box center [558, 50] width 141 height 21
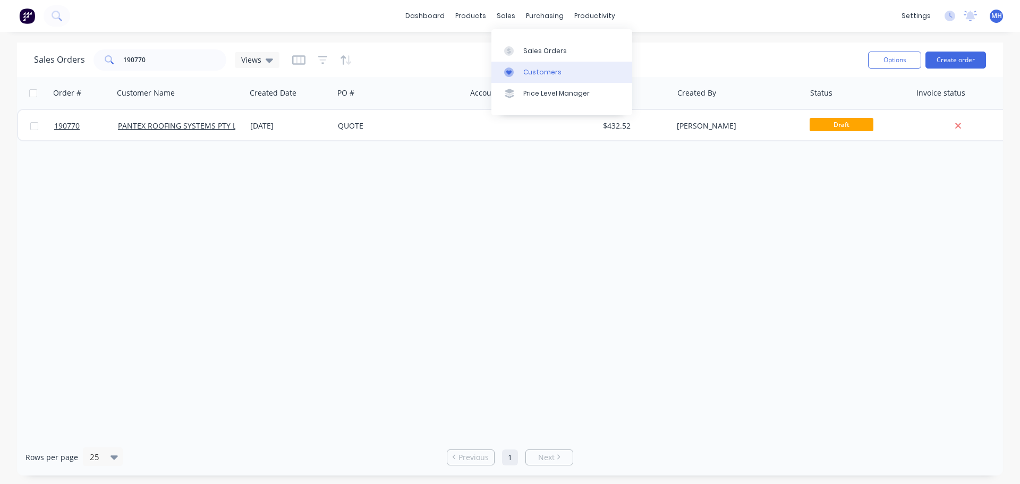
click at [530, 75] on div "Customers" at bounding box center [542, 72] width 38 height 10
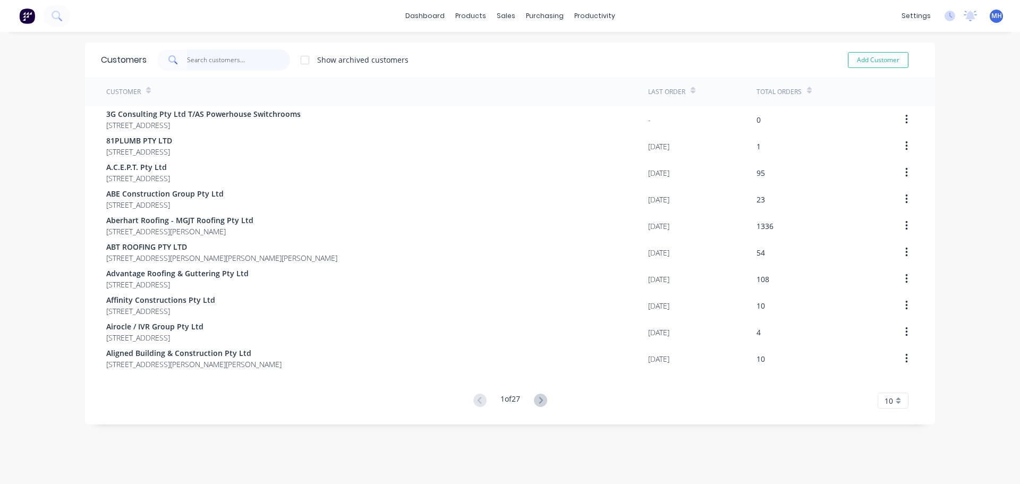
click at [224, 58] on input "text" at bounding box center [239, 59] width 104 height 21
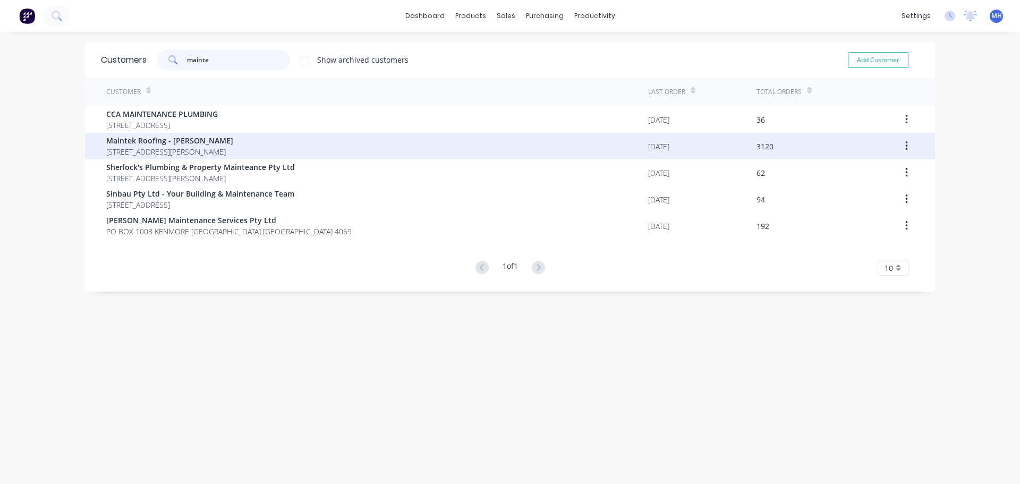
type input "mainte"
click at [184, 149] on span "[STREET_ADDRESS][PERSON_NAME]" at bounding box center [169, 151] width 127 height 11
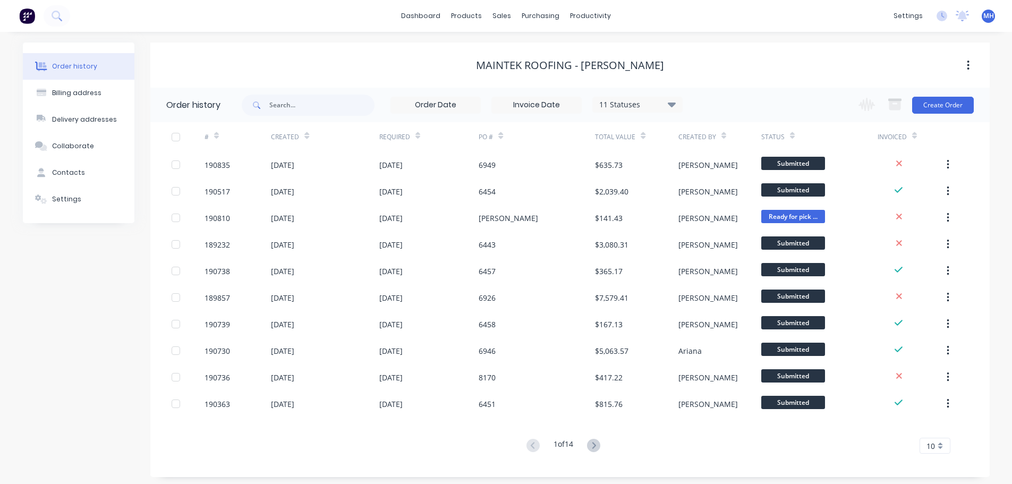
drag, startPoint x: 309, startPoint y: 89, endPoint x: 309, endPoint y: 96, distance: 6.9
click at [309, 93] on div "11 Statuses Invoice Status Invoiced Not Invoiced Partial Order Status All Archi…" at bounding box center [462, 105] width 441 height 35
click at [309, 104] on input "text" at bounding box center [321, 105] width 105 height 21
type input "6926"
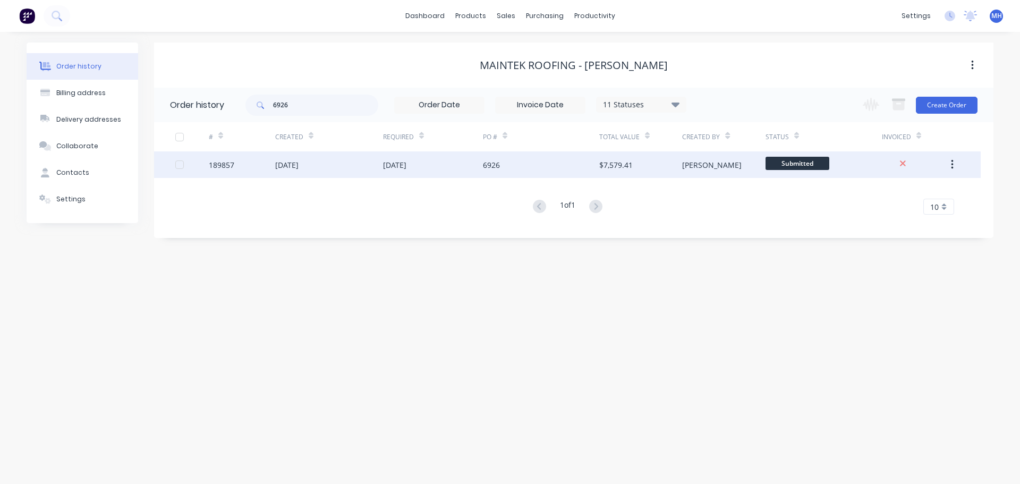
click at [406, 159] on div "[DATE]" at bounding box center [394, 164] width 23 height 11
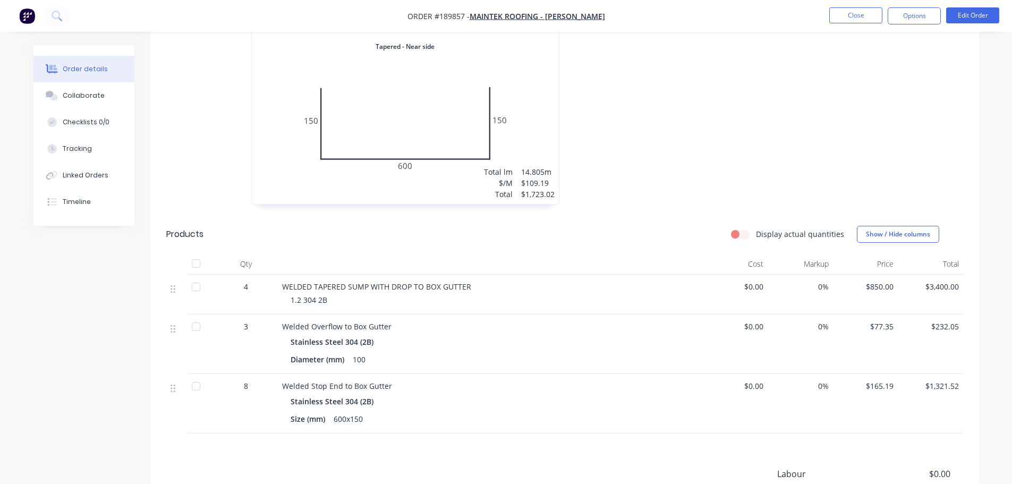
scroll to position [584, 0]
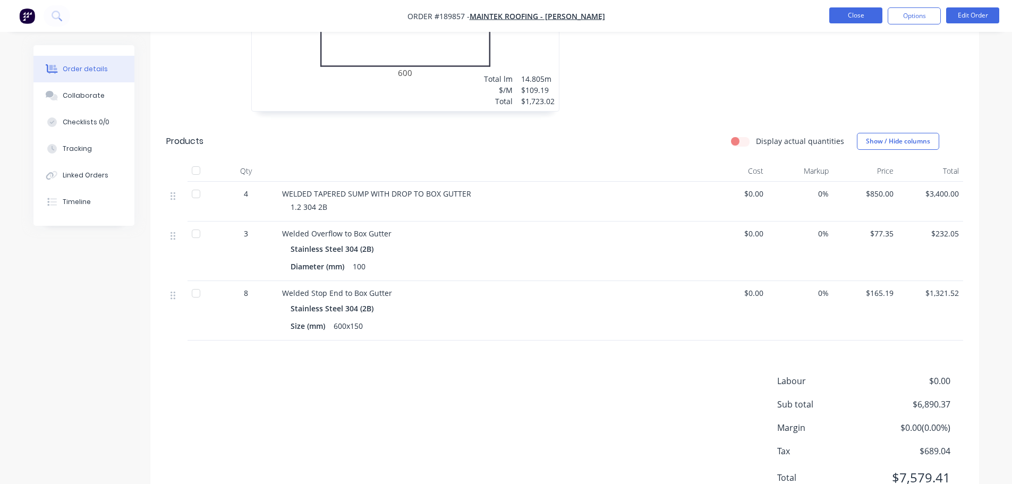
click at [863, 10] on button "Close" at bounding box center [855, 15] width 53 height 16
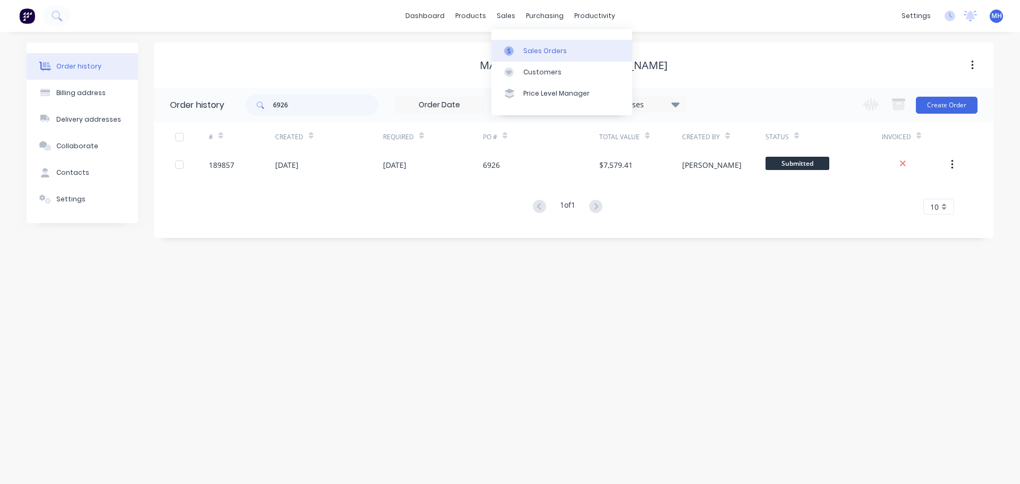
click at [525, 47] on div "Sales Orders" at bounding box center [545, 51] width 44 height 10
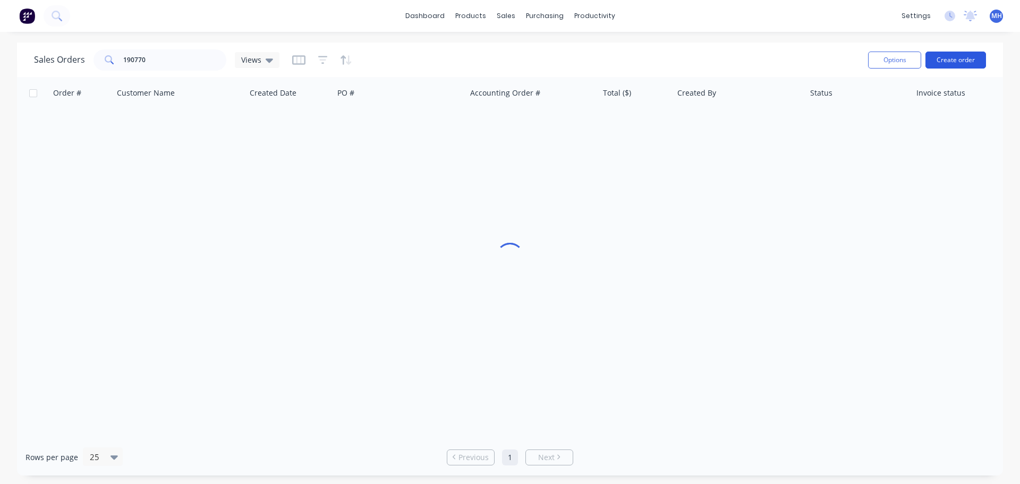
click at [957, 63] on button "Create order" at bounding box center [955, 60] width 61 height 17
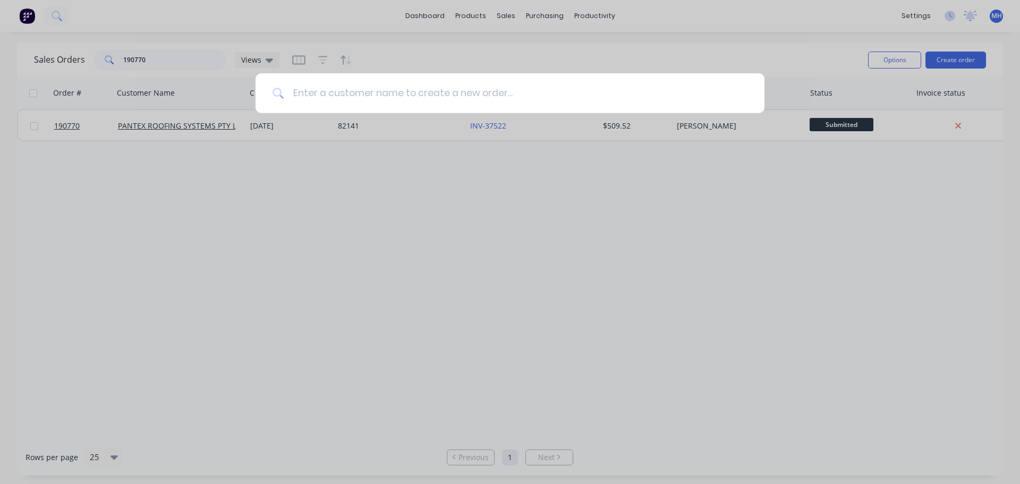
click at [371, 95] on input at bounding box center [515, 93] width 463 height 40
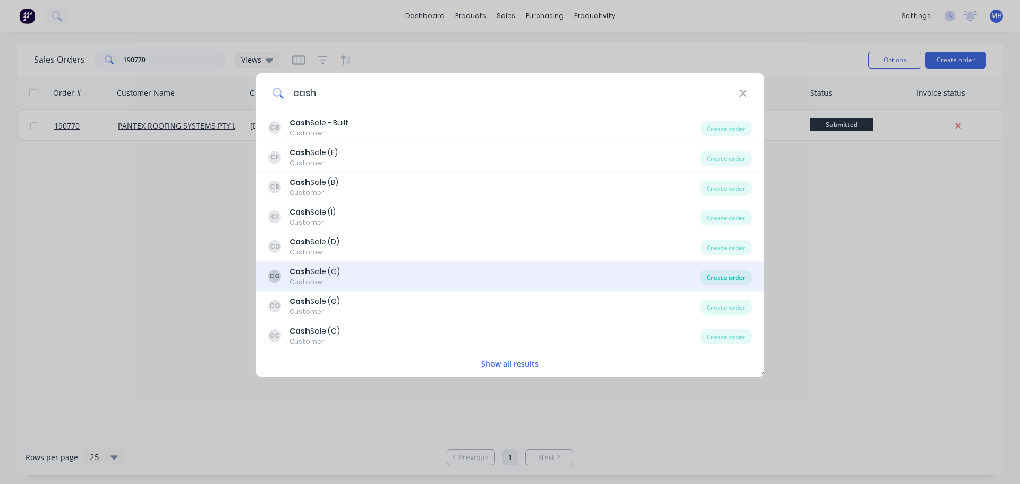
type input "cash"
click at [728, 277] on div "Create order" at bounding box center [726, 277] width 52 height 15
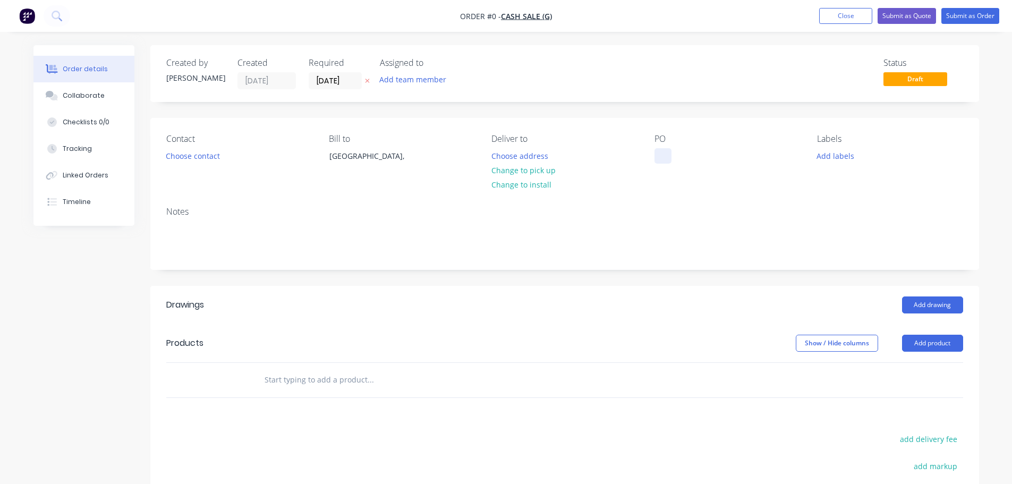
click at [661, 157] on div at bounding box center [662, 155] width 17 height 15
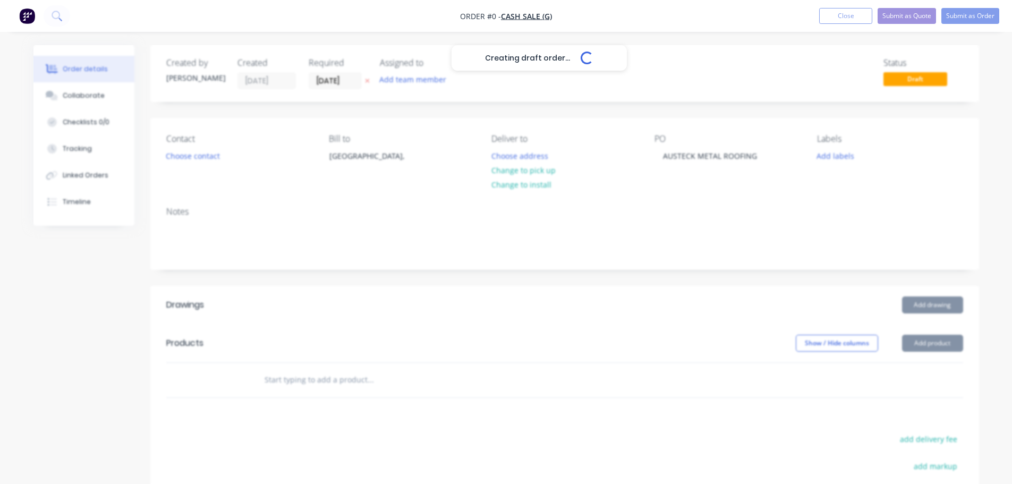
click at [596, 284] on div "Creating draft order... Loading... Order details Collaborate Checklists 0/0 Tra…" at bounding box center [506, 357] width 967 height 624
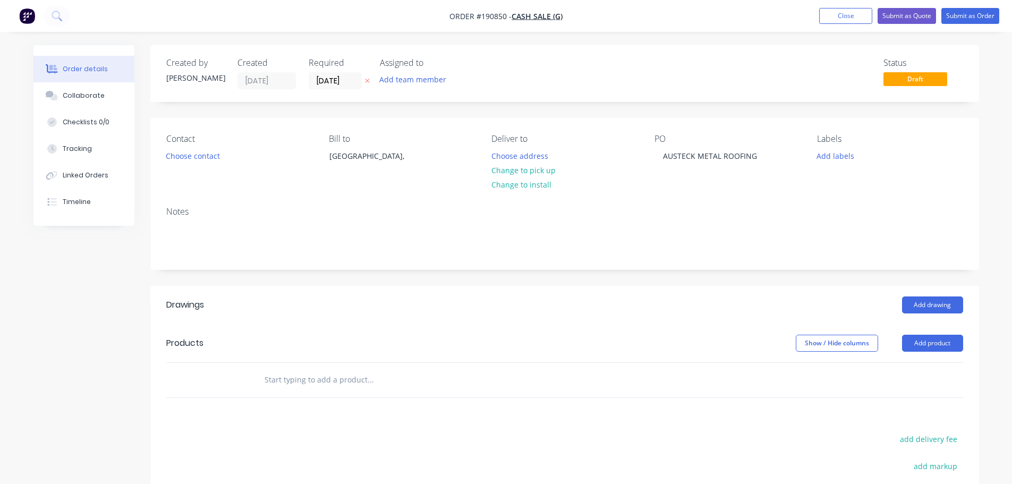
click at [368, 82] on icon at bounding box center [367, 81] width 4 height 4
click at [203, 155] on button "Choose contact" at bounding box center [192, 155] width 65 height 14
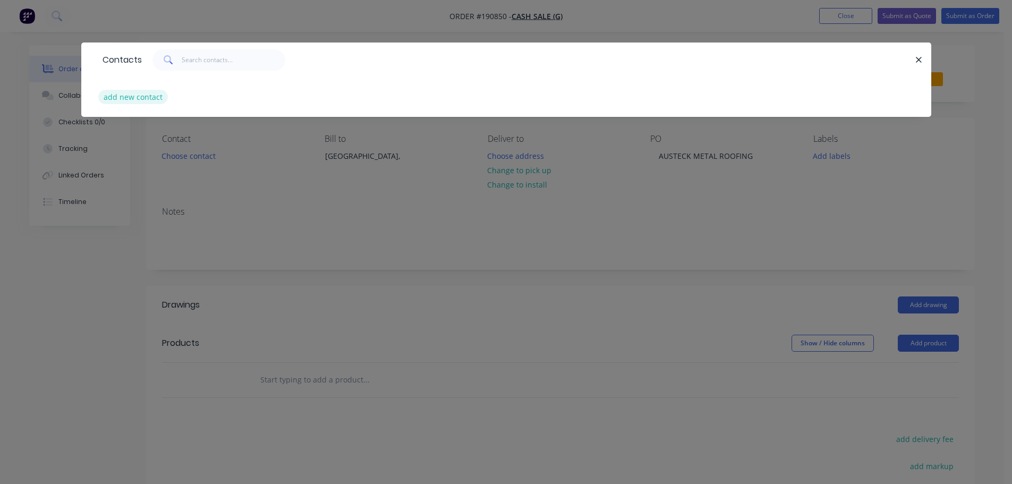
click at [156, 100] on button "add new contact" at bounding box center [133, 97] width 70 height 14
select select "AU"
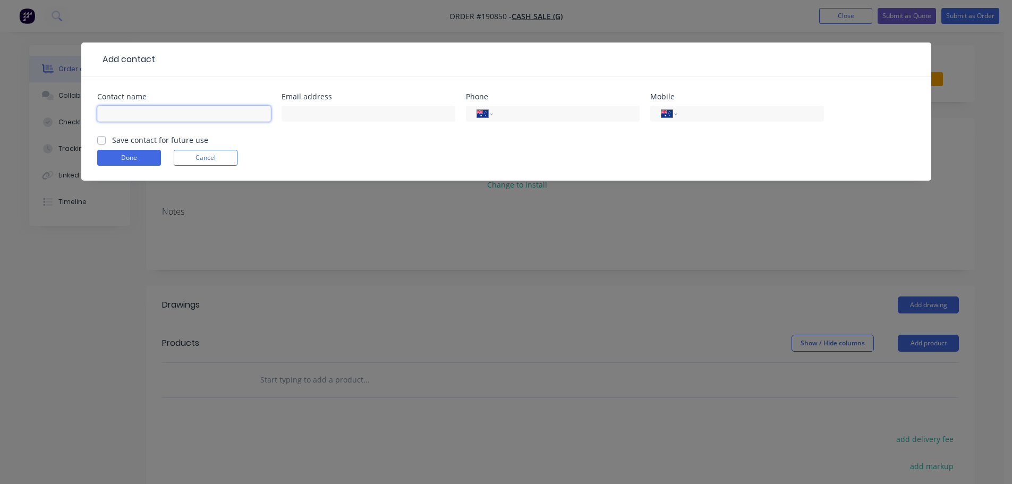
drag, startPoint x: 156, startPoint y: 100, endPoint x: 157, endPoint y: 108, distance: 8.0
click at [157, 108] on input "text" at bounding box center [184, 114] width 174 height 16
type input "[PERSON_NAME]"
type input "0402 005 546"
click button "Done" at bounding box center [129, 158] width 64 height 16
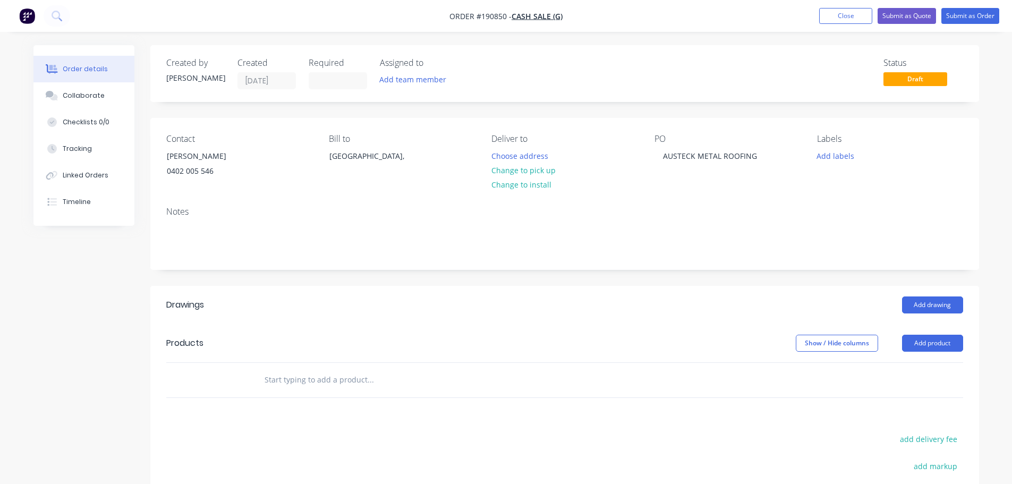
click at [524, 266] on div "Notes" at bounding box center [564, 233] width 829 height 71
click at [944, 349] on button "Add product" at bounding box center [932, 343] width 61 height 17
click at [927, 373] on div "Product catalogue" at bounding box center [913, 369] width 82 height 15
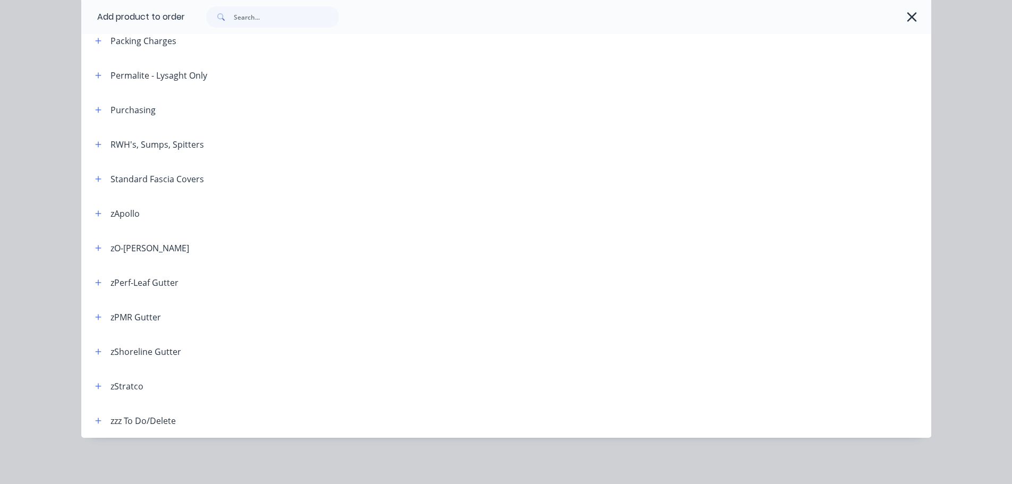
scroll to position [370, 0]
click at [95, 280] on icon "button" at bounding box center [98, 281] width 6 height 7
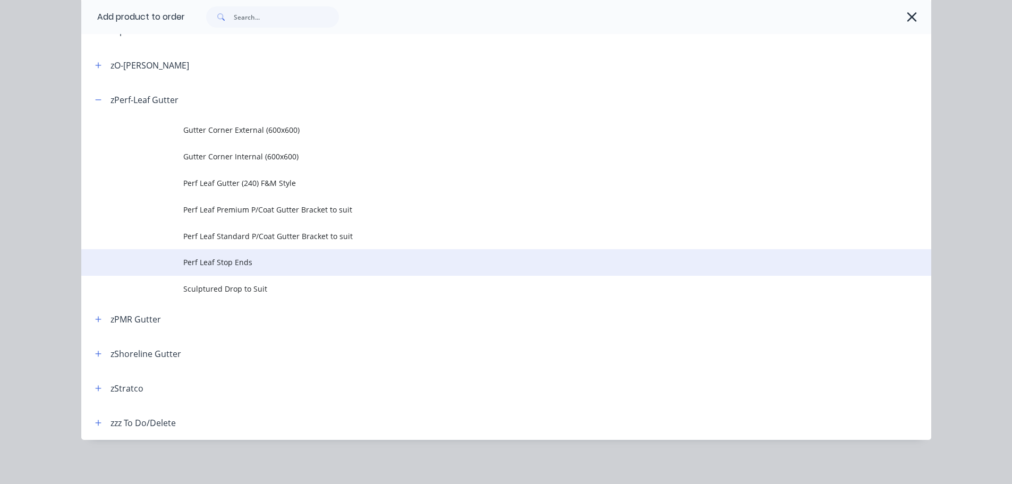
scroll to position [555, 0]
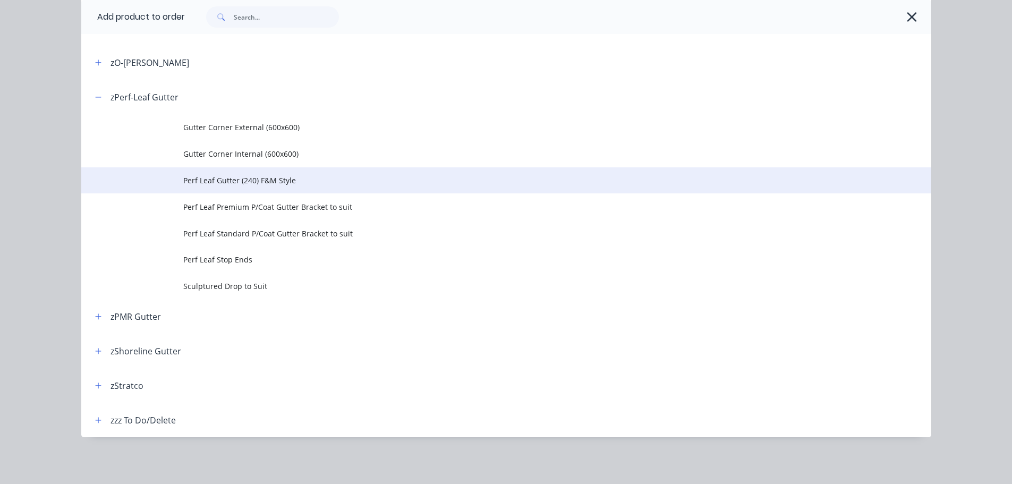
click at [287, 187] on td "Perf Leaf Gutter (240) F&M Style" at bounding box center [557, 180] width 748 height 27
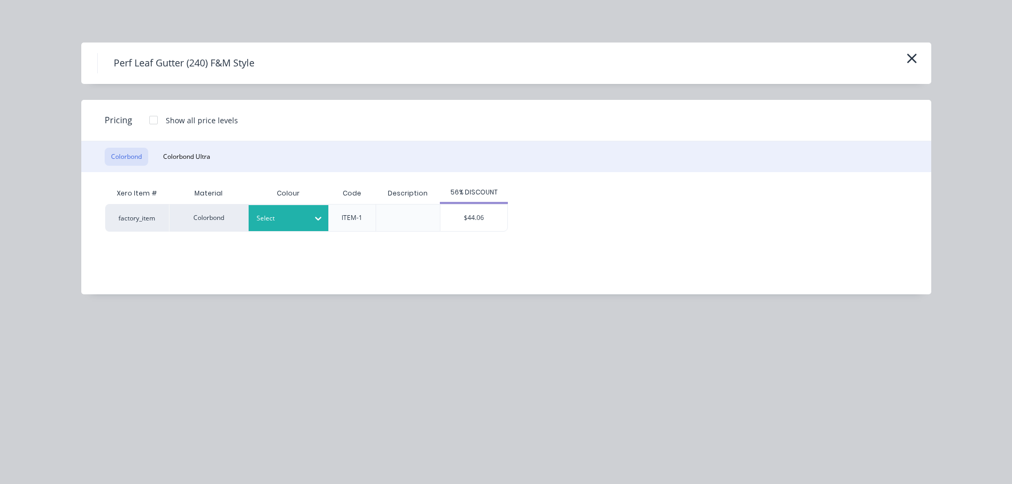
click at [293, 219] on div at bounding box center [281, 218] width 48 height 12
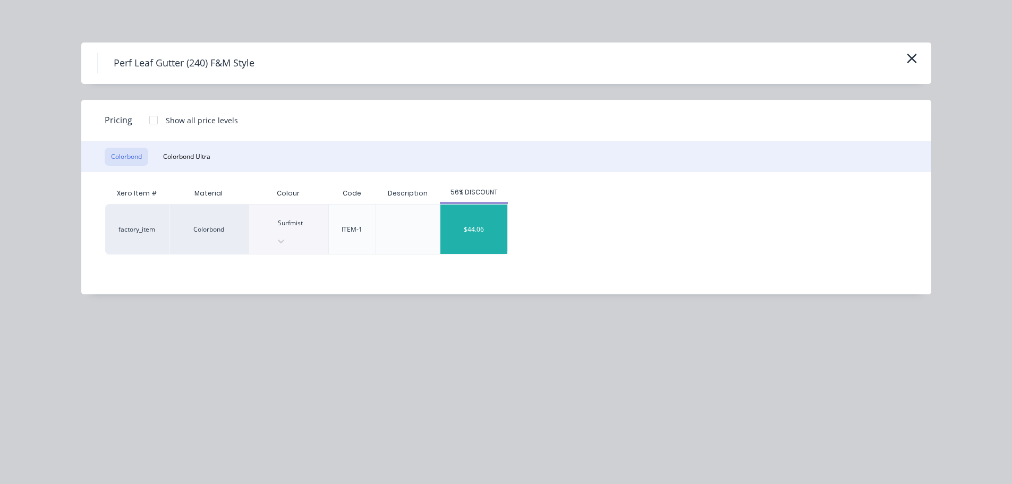
click at [484, 220] on div "$44.06" at bounding box center [473, 228] width 67 height 49
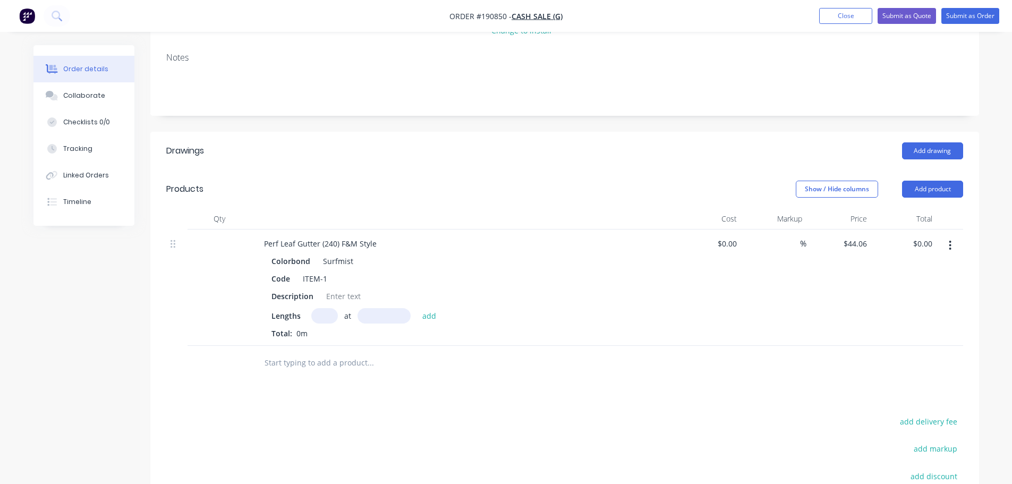
scroll to position [159, 0]
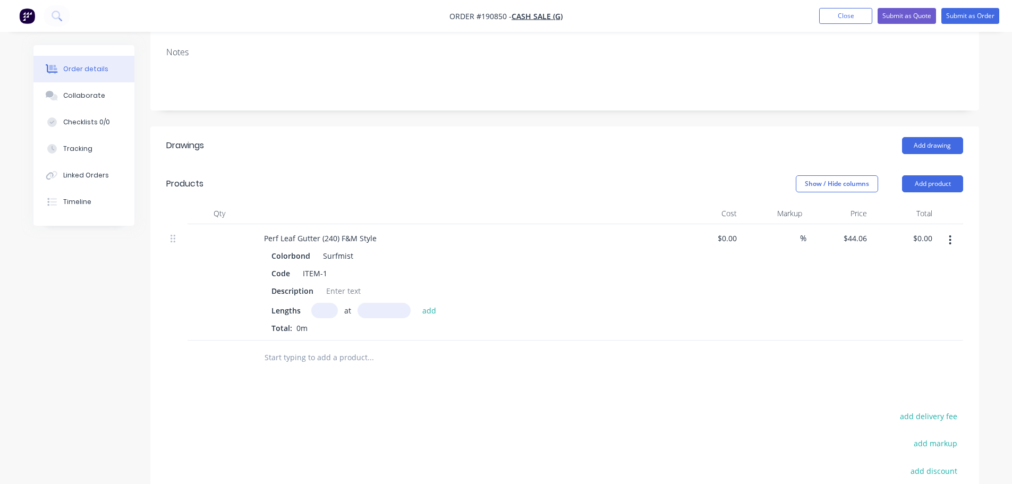
click at [327, 311] on input "text" at bounding box center [324, 310] width 27 height 15
type input "1"
type input "50000"
click at [417, 303] on button "add" at bounding box center [429, 310] width 25 height 14
type input "$2,203.00"
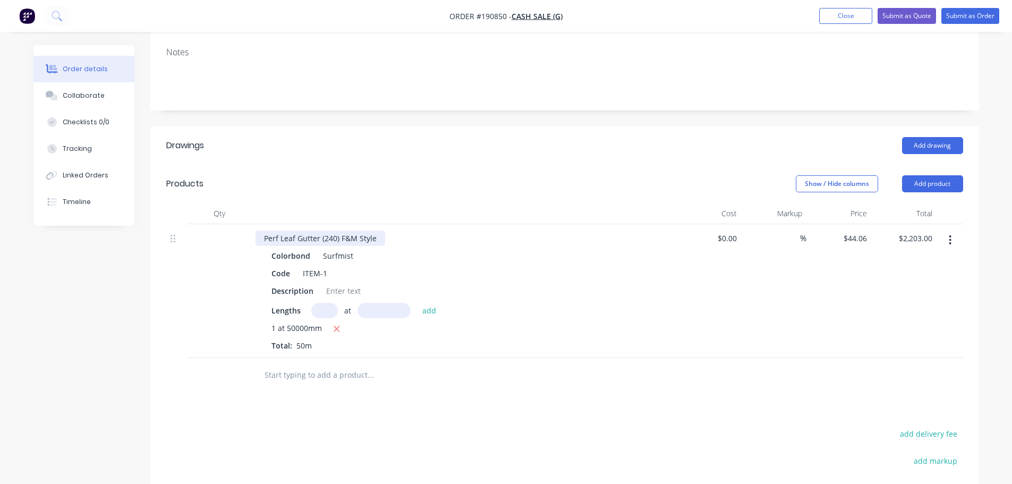
click at [376, 237] on div "Perf Leaf Gutter (240) F&M Style" at bounding box center [320, 238] width 130 height 15
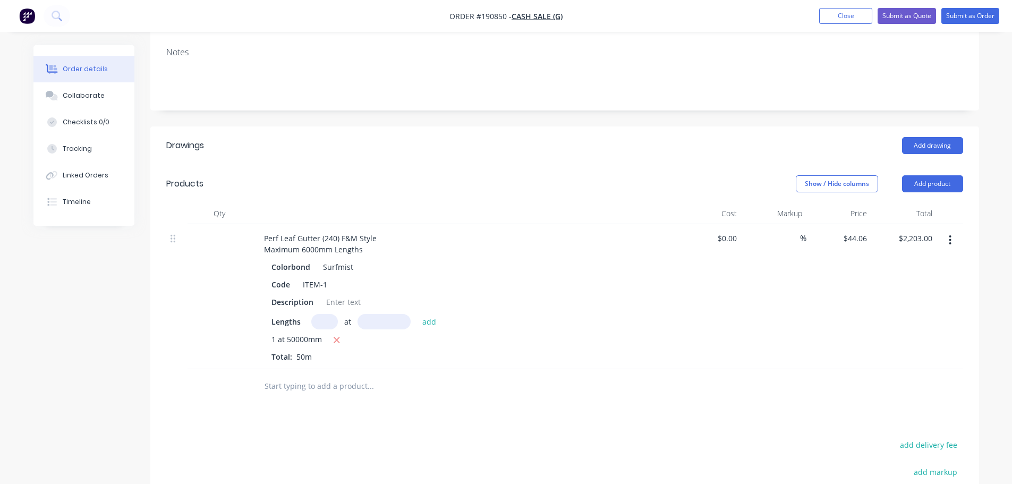
click at [394, 192] on div "Show / Hide columns Add product" at bounding box center [648, 183] width 627 height 17
click at [917, 186] on button "Add product" at bounding box center [932, 183] width 61 height 17
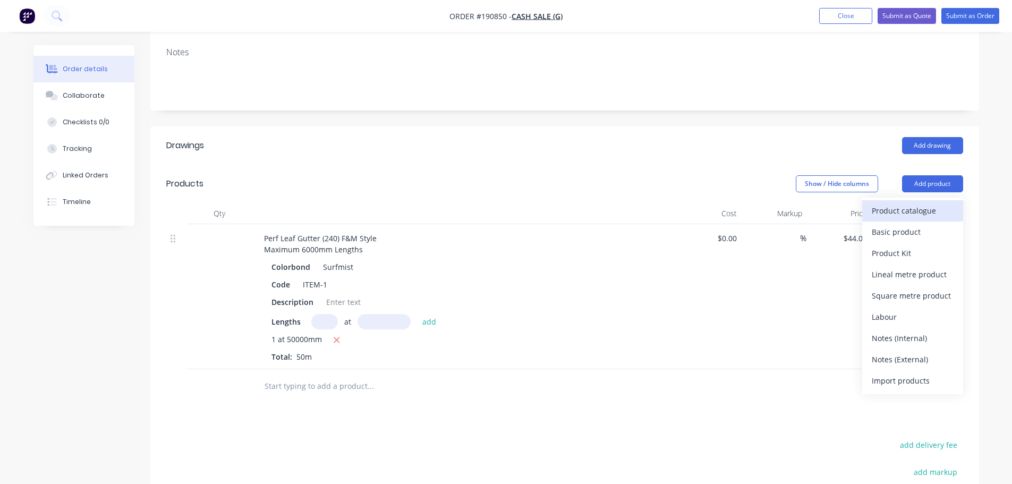
click at [911, 210] on div "Product catalogue" at bounding box center [913, 210] width 82 height 15
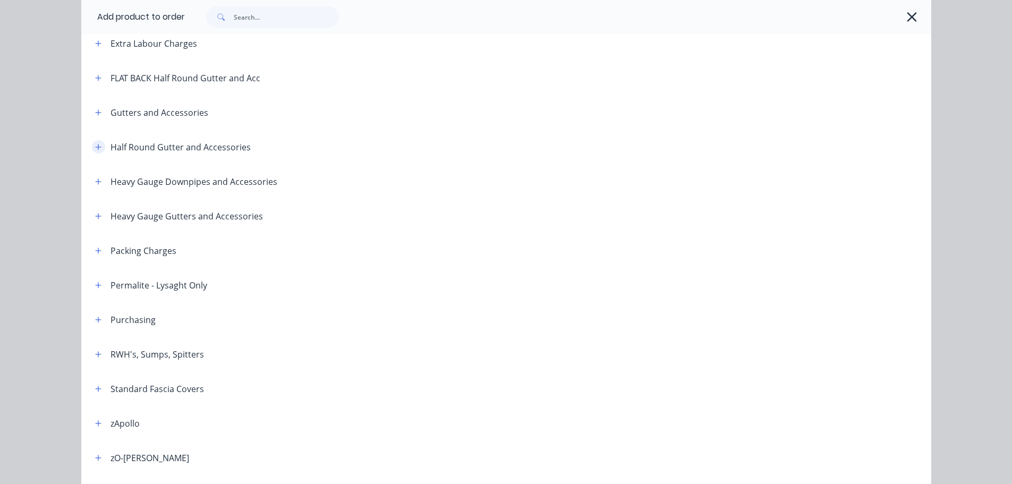
click at [95, 145] on icon "button" at bounding box center [98, 146] width 6 height 7
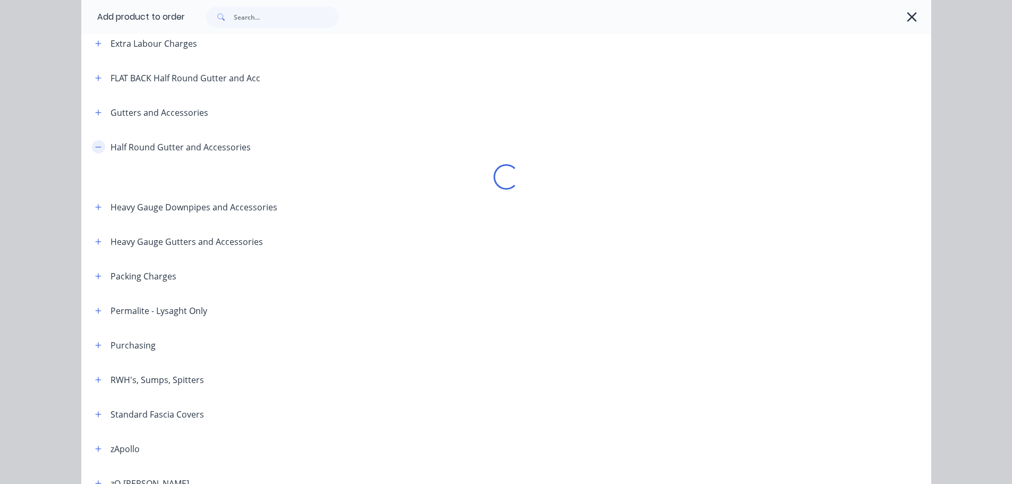
click at [95, 145] on icon "button" at bounding box center [98, 146] width 6 height 7
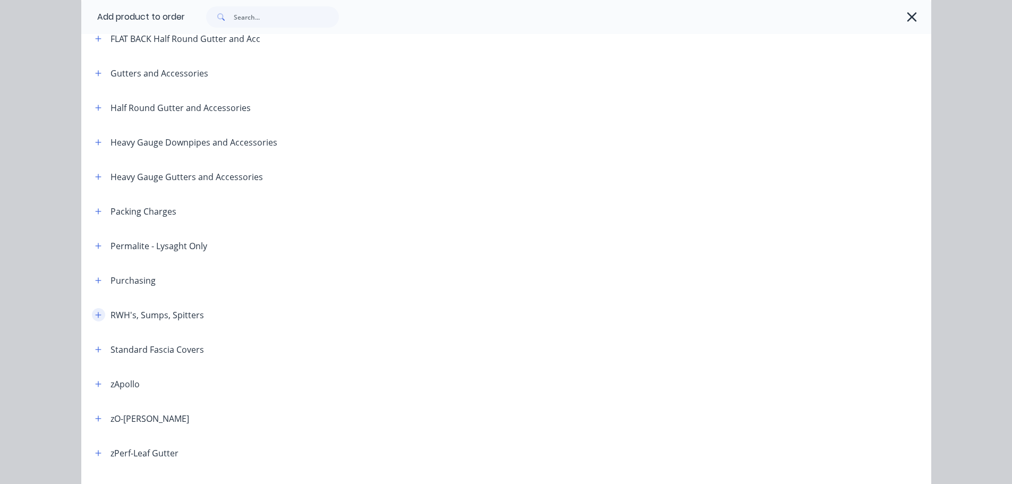
scroll to position [266, 0]
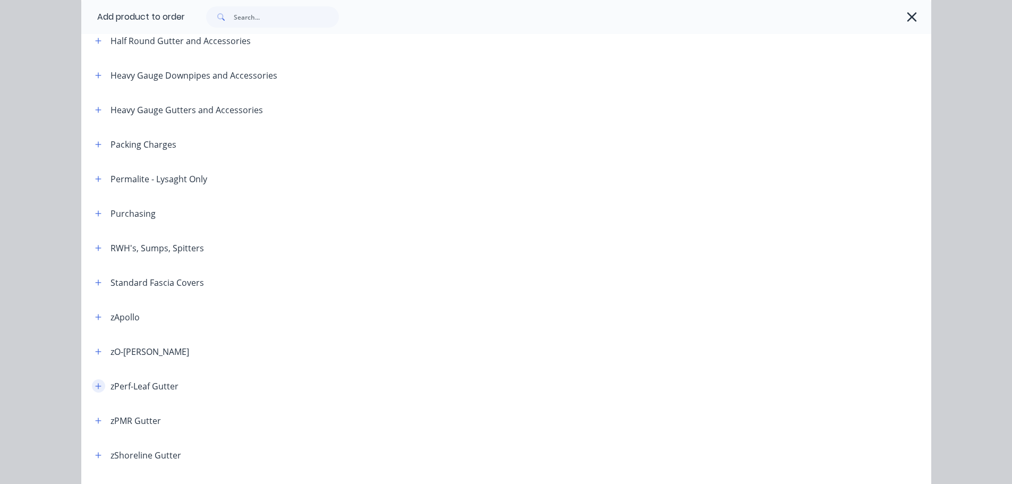
click at [95, 386] on icon "button" at bounding box center [98, 385] width 6 height 7
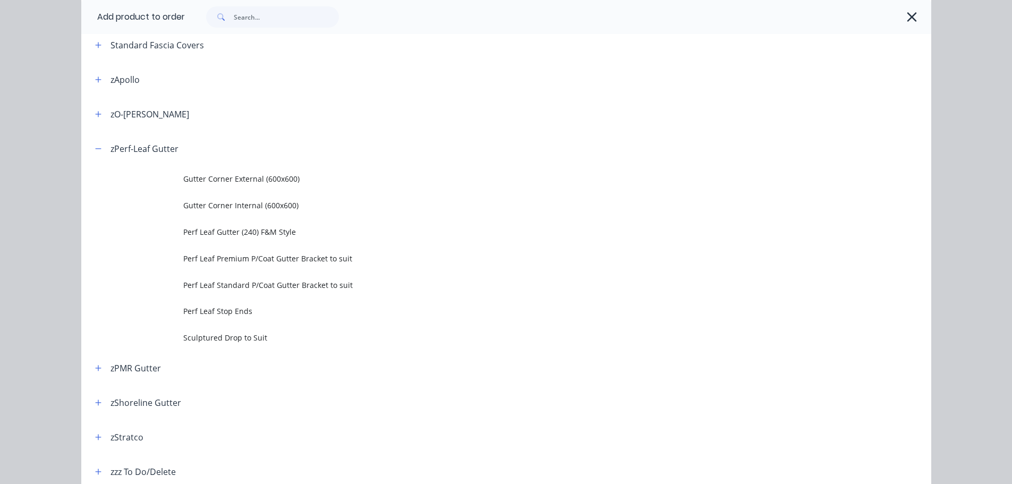
scroll to position [531, 0]
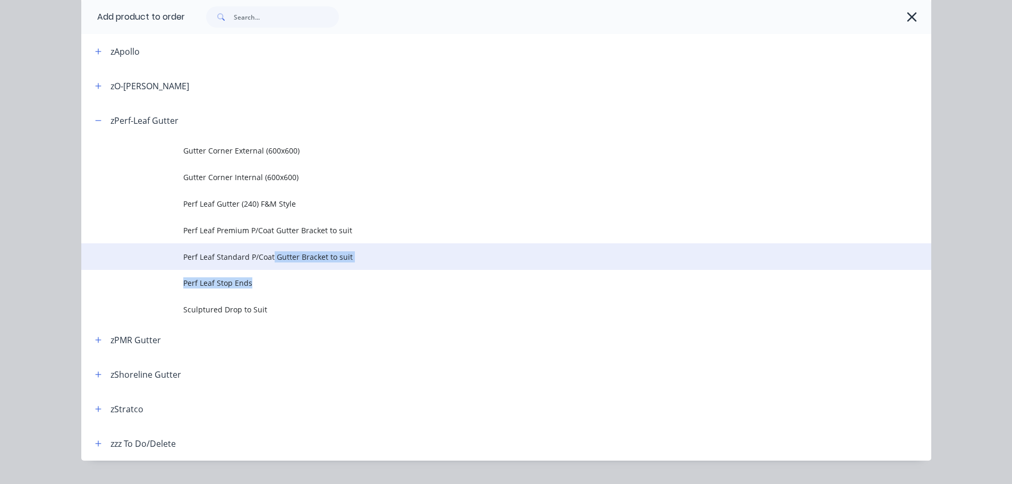
drag, startPoint x: 255, startPoint y: 285, endPoint x: 269, endPoint y: 252, distance: 35.2
click at [269, 252] on tbody "Gutter Corner External (600x600) Gutter Corner Internal (600x600) Perf Leaf Gut…" at bounding box center [506, 230] width 850 height 185
click at [269, 253] on span "Perf Leaf Standard P/Coat Gutter Bracket to suit" at bounding box center [482, 256] width 598 height 11
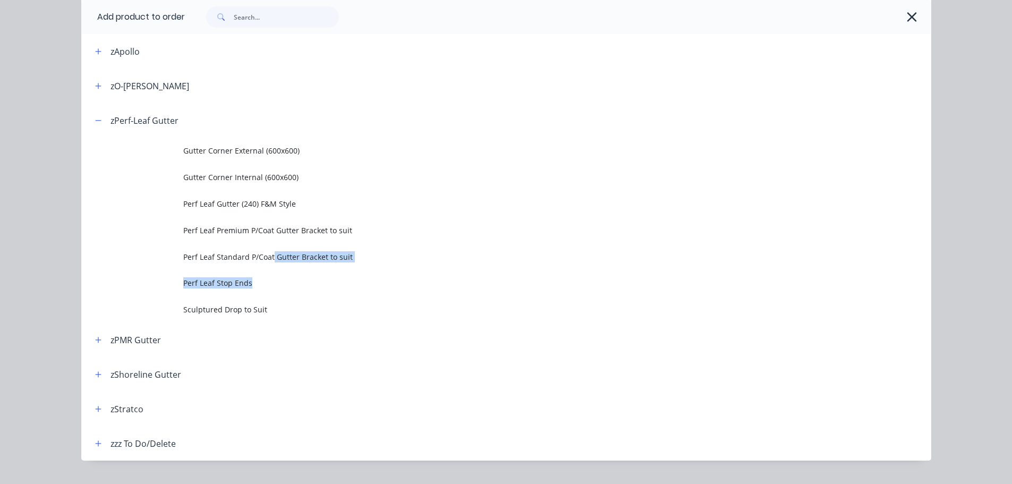
scroll to position [0, 0]
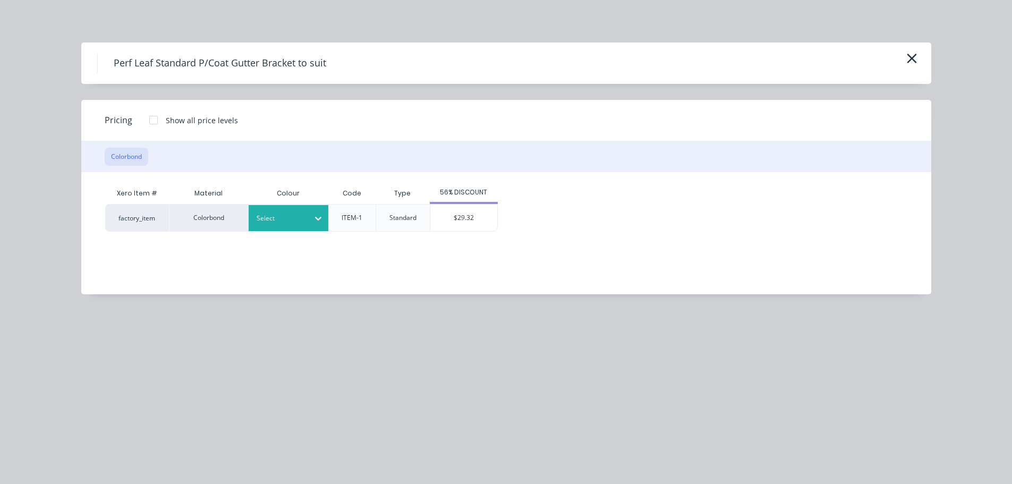
click at [311, 216] on div at bounding box center [318, 218] width 19 height 17
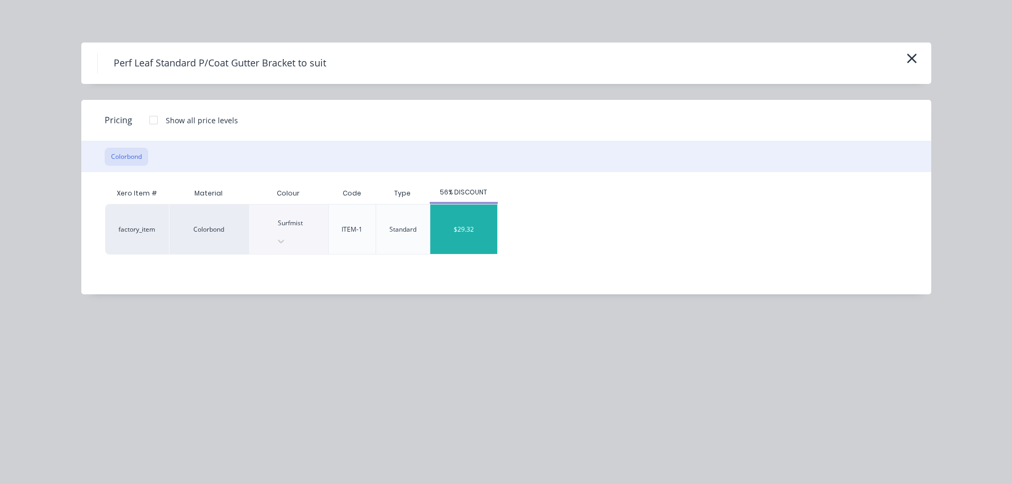
click at [457, 221] on div "$29.32" at bounding box center [463, 228] width 67 height 49
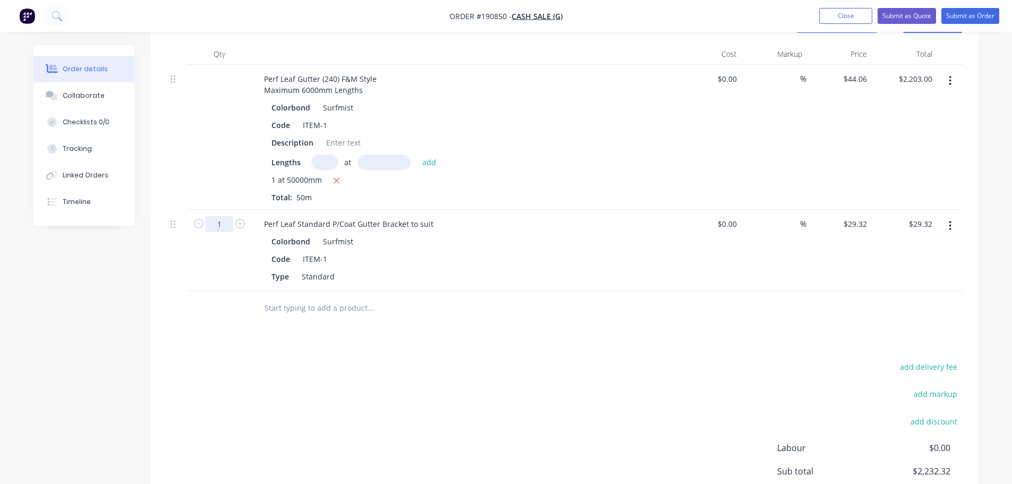
click at [223, 228] on input "1" at bounding box center [220, 224] width 28 height 16
type input "56"
type input "$1,641.92"
click at [286, 329] on div "Drawings Add drawing Products Show / Hide columns Add product Qty Cost Markup P…" at bounding box center [564, 273] width 829 height 613
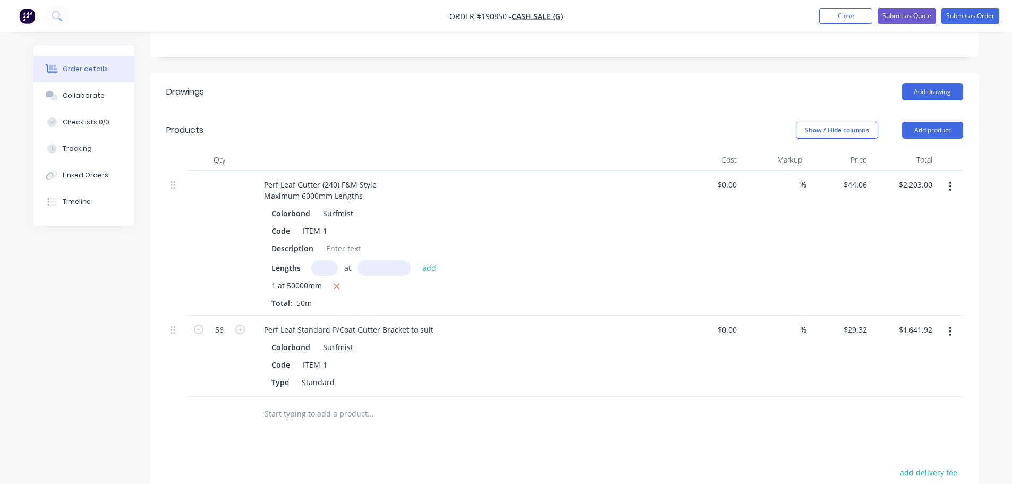
scroll to position [212, 0]
click at [909, 128] on button "Add product" at bounding box center [932, 130] width 61 height 17
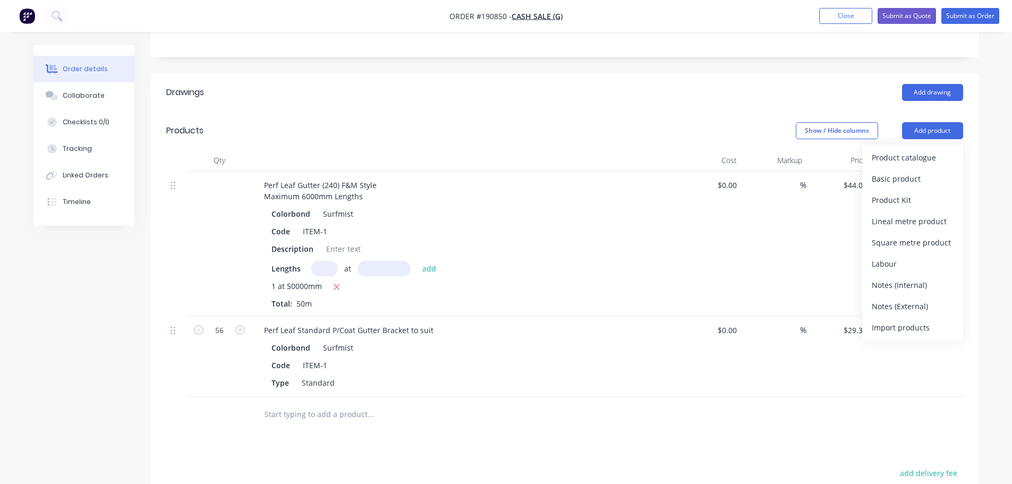
click at [910, 158] on div "Product catalogue" at bounding box center [913, 157] width 82 height 15
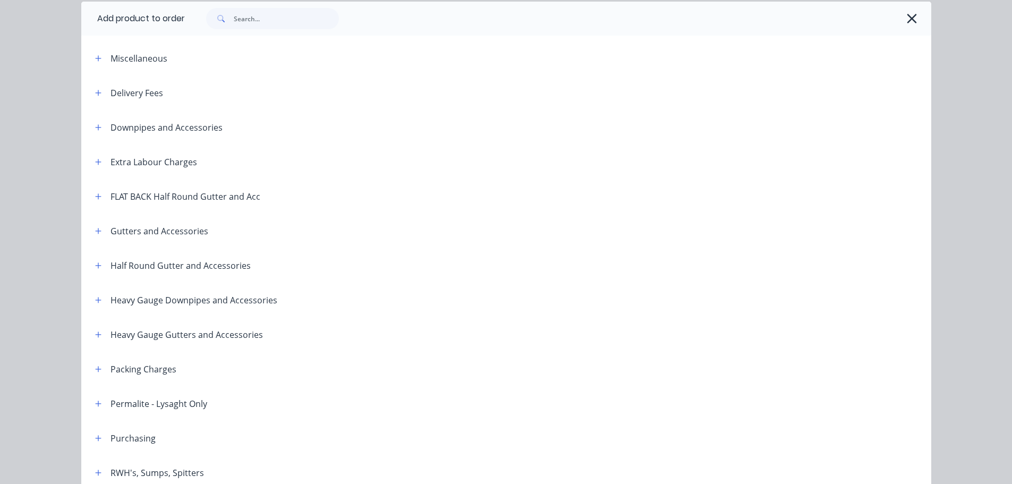
scroll to position [159, 0]
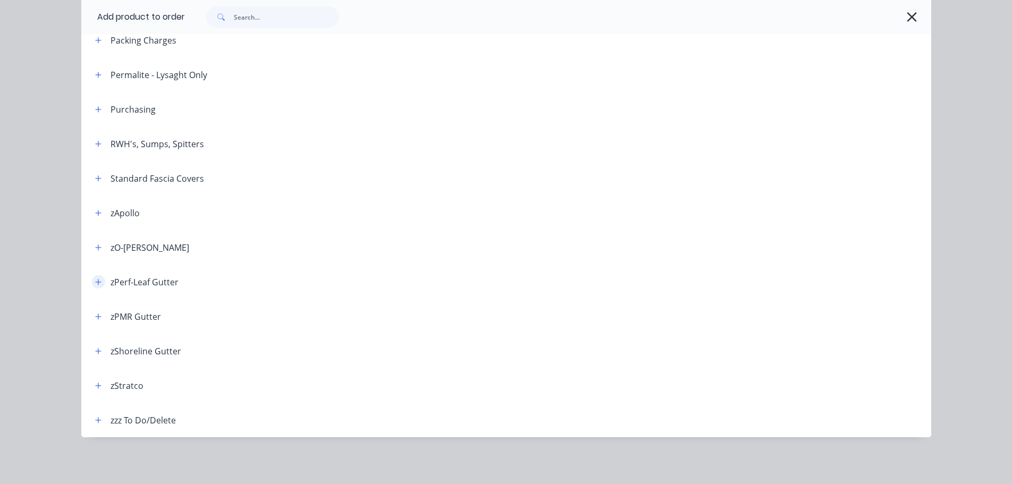
click at [96, 287] on button "button" at bounding box center [98, 281] width 13 height 13
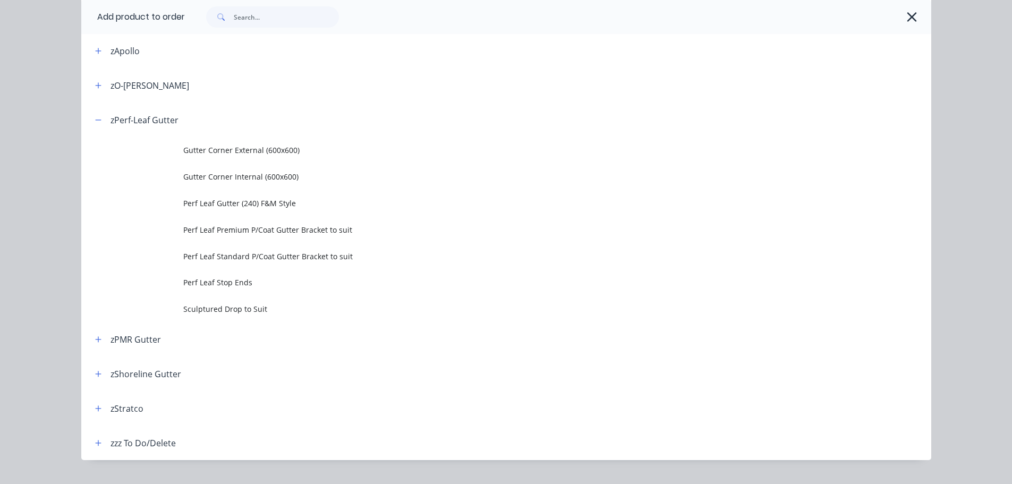
scroll to position [555, 0]
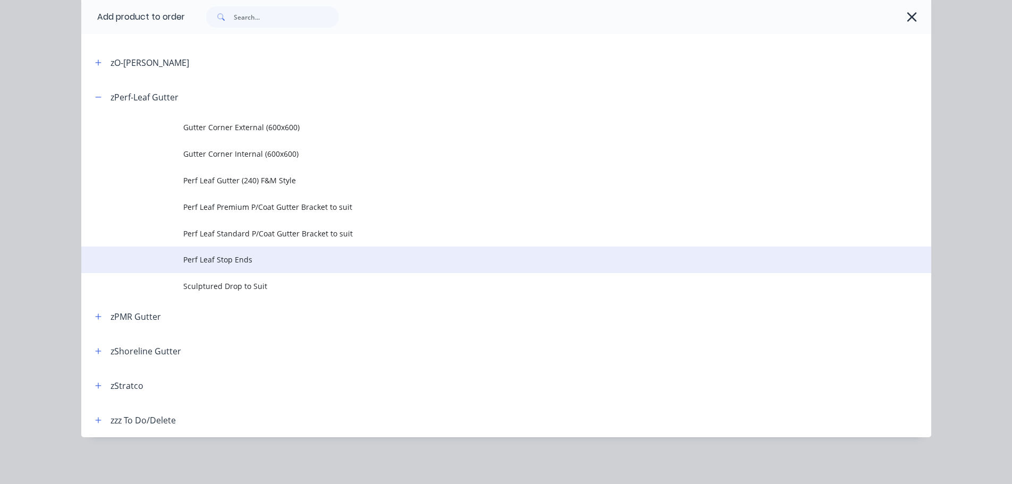
click at [244, 265] on span "Perf Leaf Stop Ends" at bounding box center [482, 259] width 598 height 11
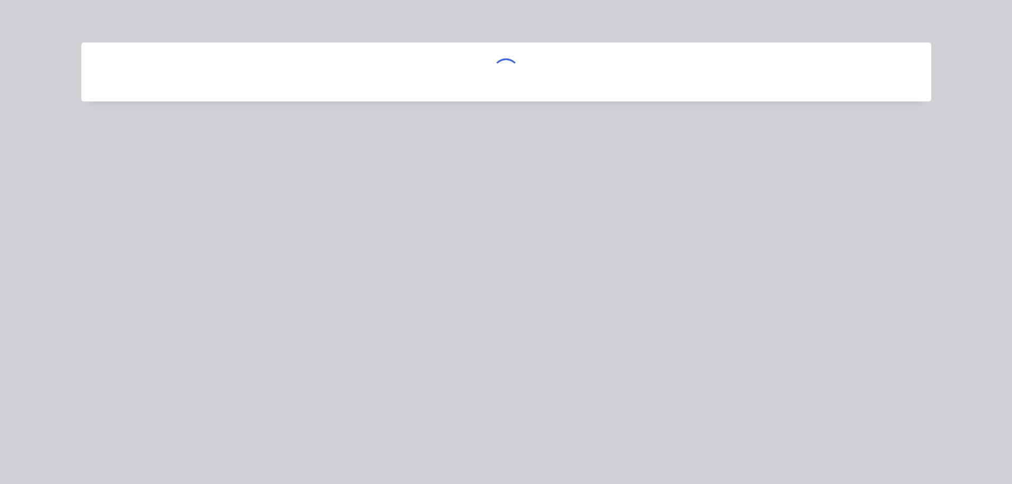
scroll to position [0, 0]
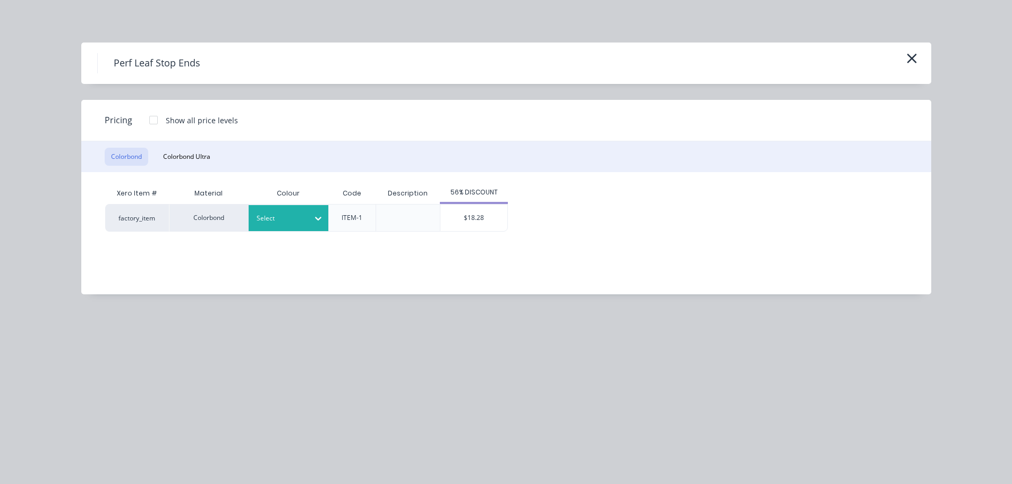
click at [303, 228] on div "Select" at bounding box center [289, 218] width 80 height 26
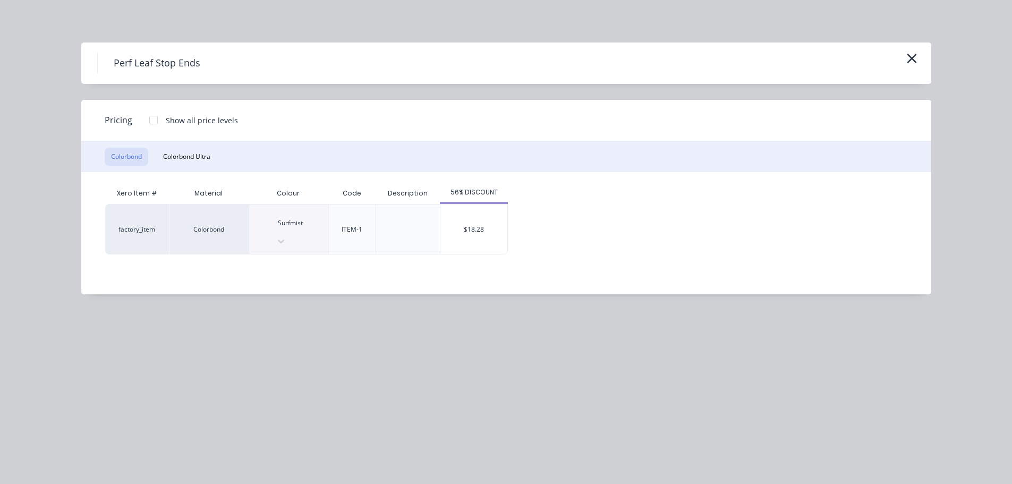
click at [491, 225] on div "$18.28" at bounding box center [473, 228] width 67 height 49
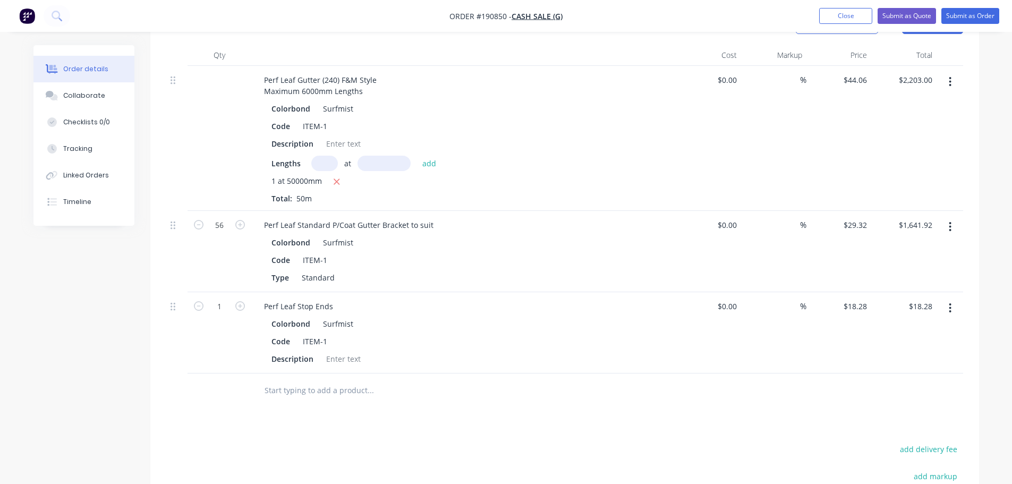
scroll to position [319, 0]
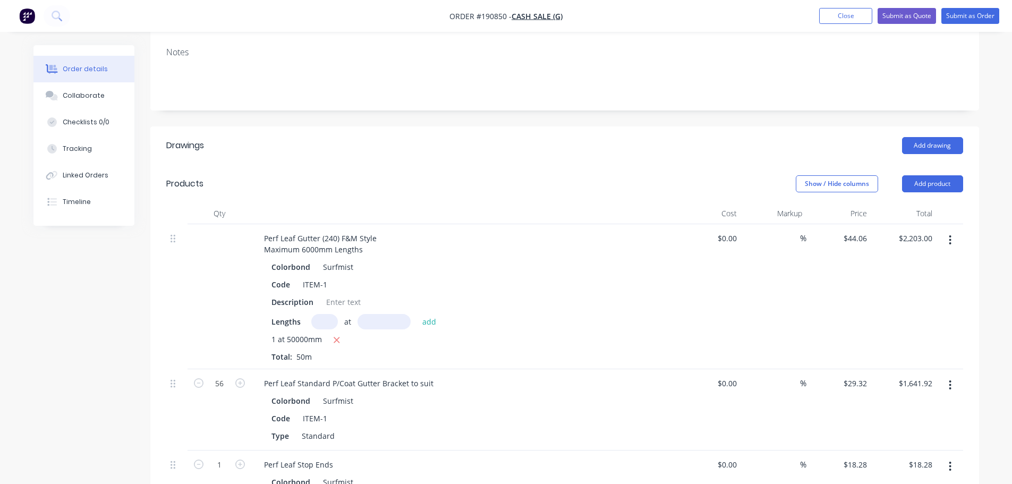
click at [440, 157] on header "Drawings Add drawing" at bounding box center [564, 145] width 829 height 38
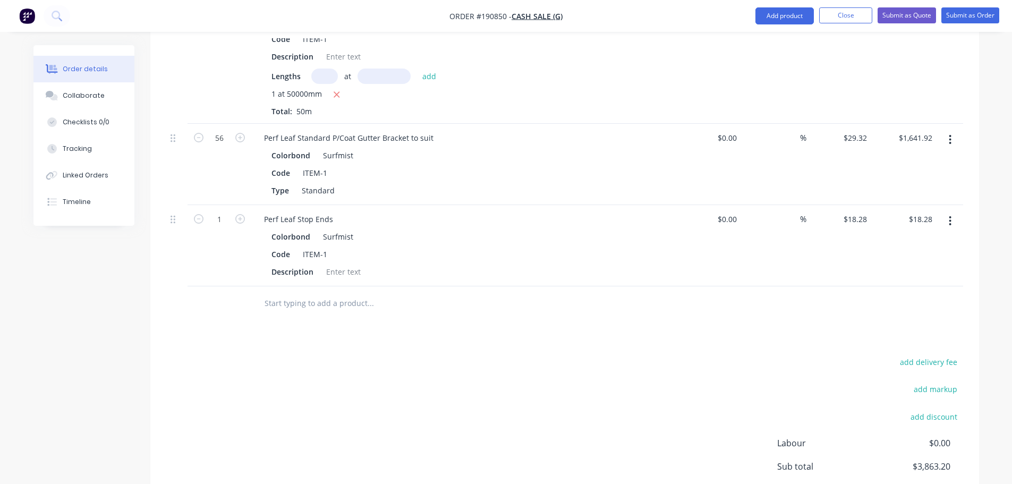
scroll to position [247, 0]
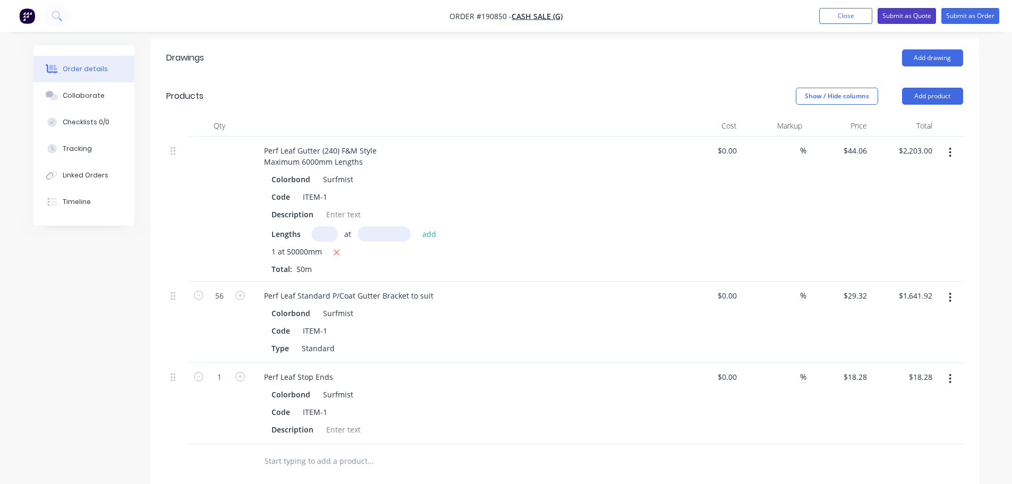
click at [899, 14] on button "Submit as Quote" at bounding box center [906, 16] width 58 height 16
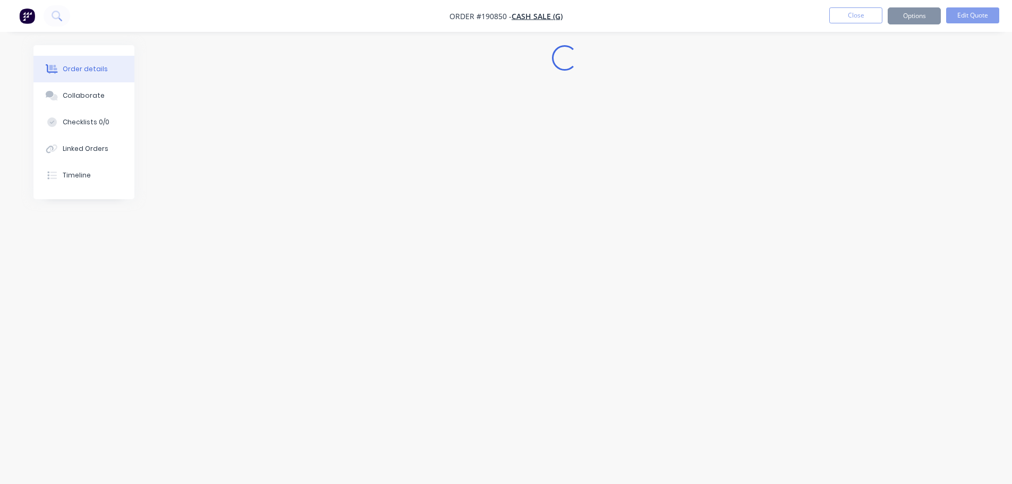
scroll to position [0, 0]
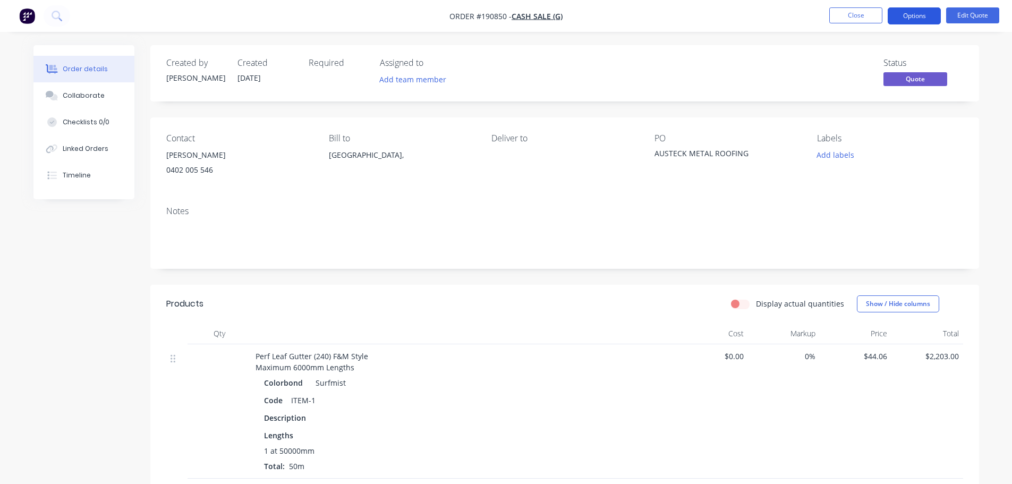
click at [909, 16] on button "Options" at bounding box center [914, 15] width 53 height 17
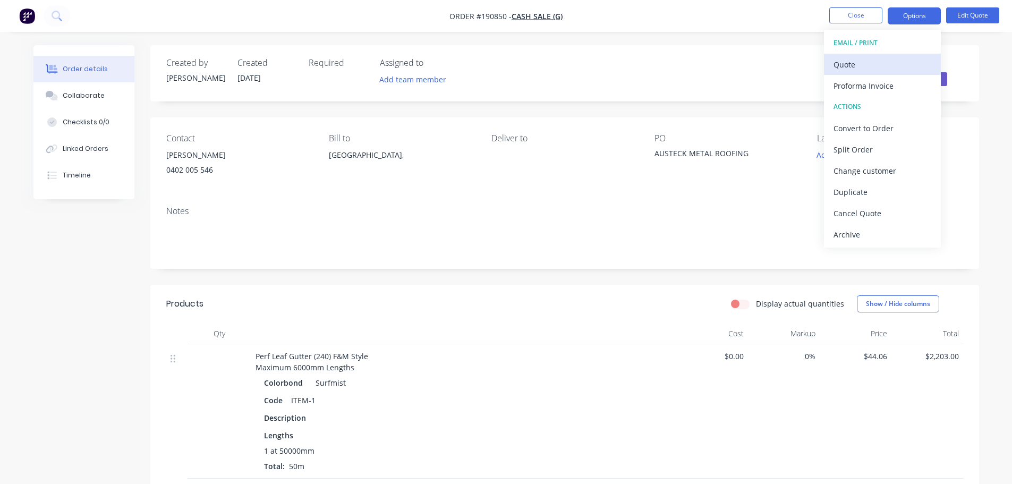
click at [875, 65] on div "Quote" at bounding box center [882, 64] width 98 height 15
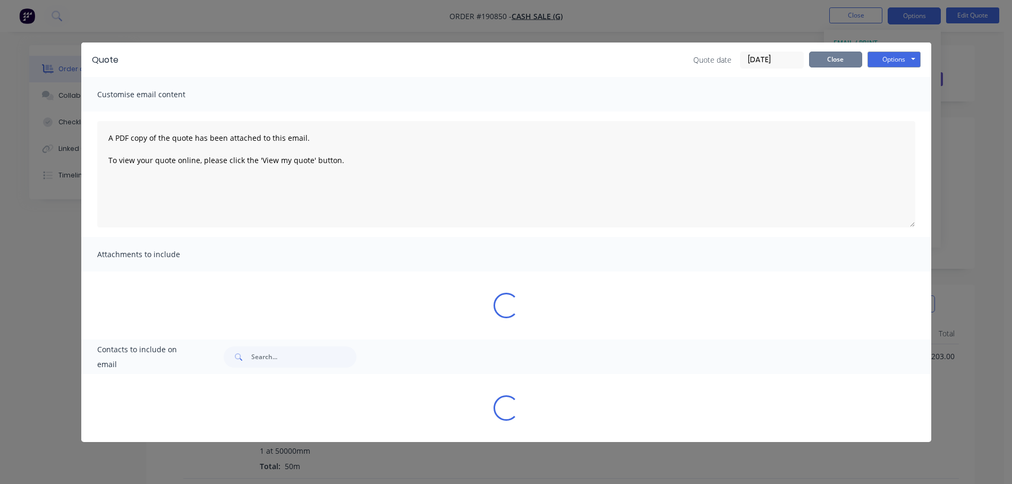
click at [846, 57] on button "Close" at bounding box center [835, 60] width 53 height 16
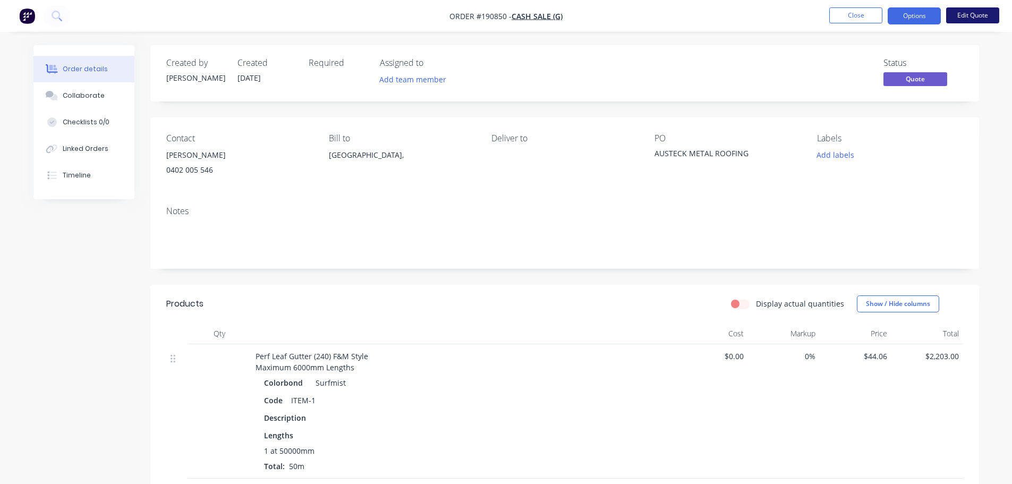
click at [999, 15] on button "Edit Quote" at bounding box center [972, 15] width 53 height 16
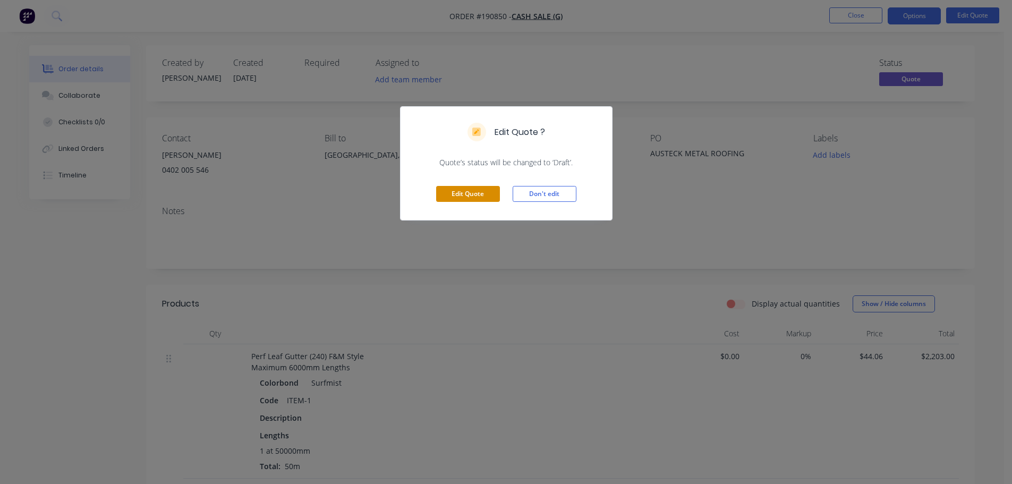
click at [467, 199] on button "Edit Quote" at bounding box center [468, 194] width 64 height 16
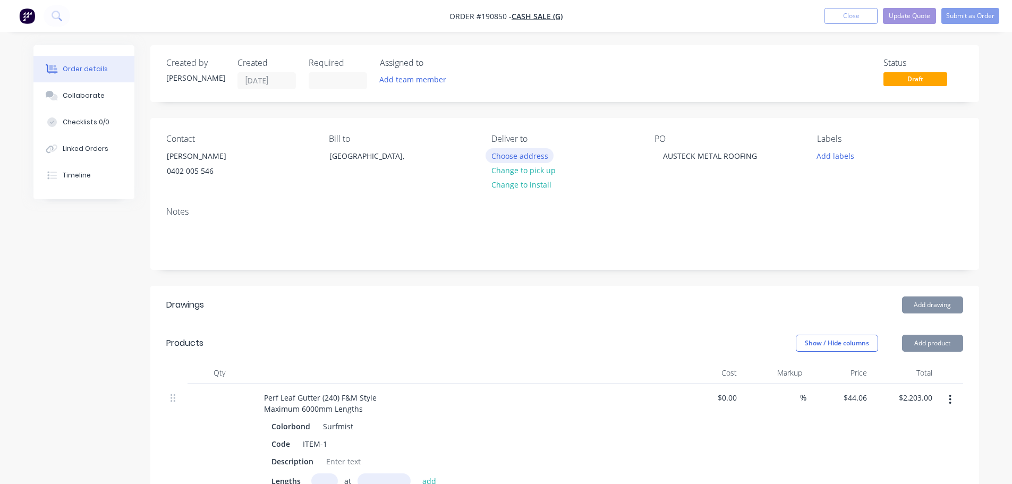
click at [499, 152] on button "Choose address" at bounding box center [519, 155] width 68 height 14
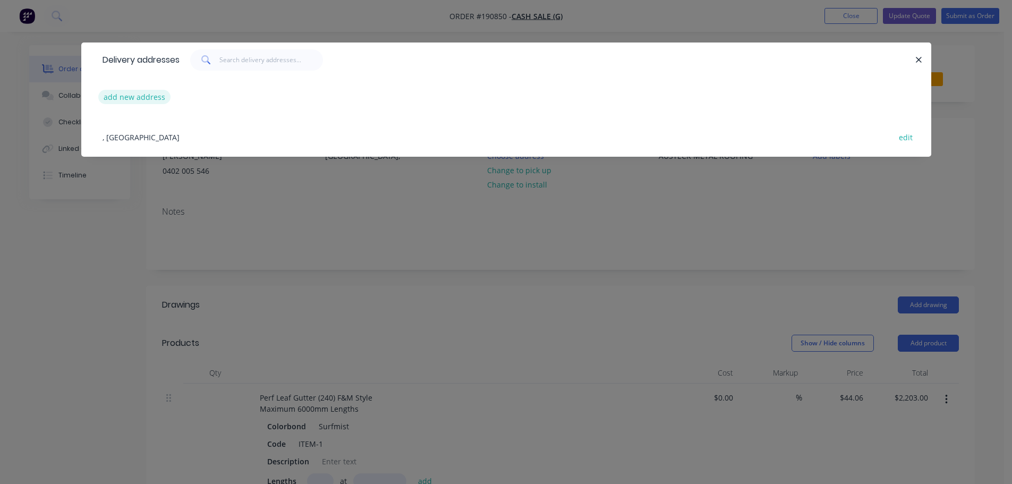
click at [156, 97] on button "add new address" at bounding box center [134, 97] width 73 height 14
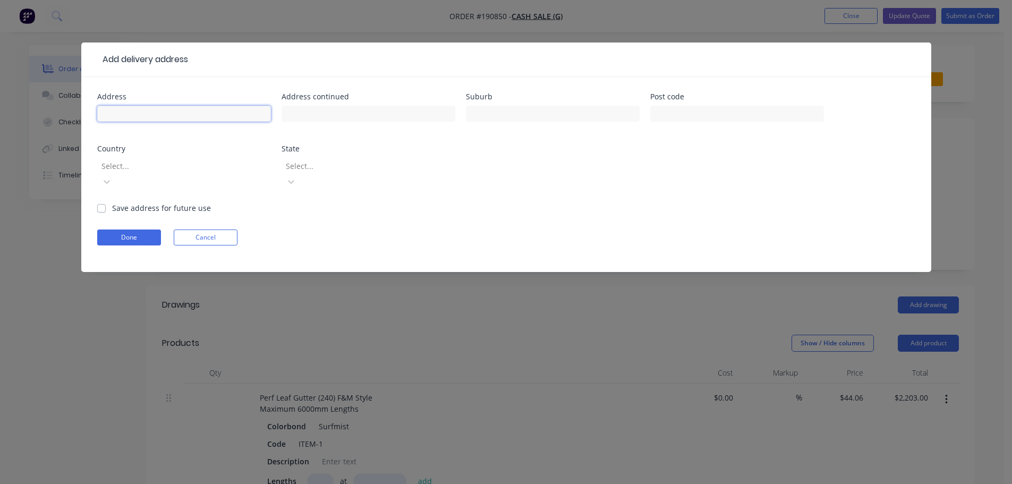
click at [172, 113] on input "text" at bounding box center [184, 114] width 174 height 16
type input "BUNDAMBA SS"
click button "Done" at bounding box center [129, 237] width 64 height 16
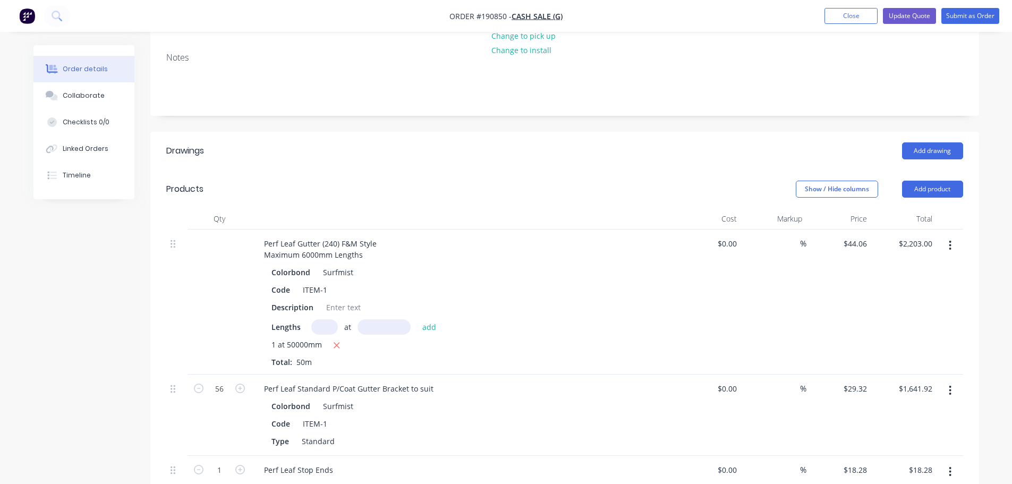
scroll to position [266, 0]
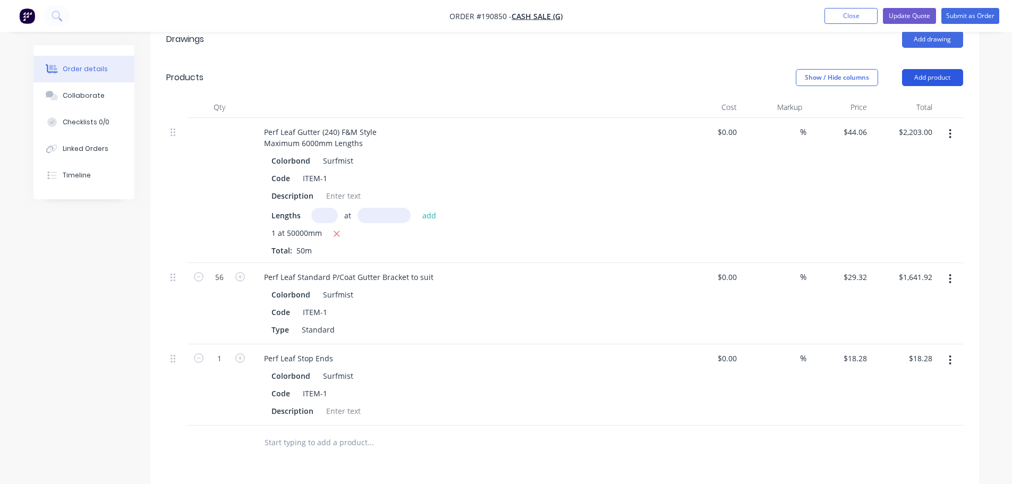
click at [940, 73] on button "Add product" at bounding box center [932, 77] width 61 height 17
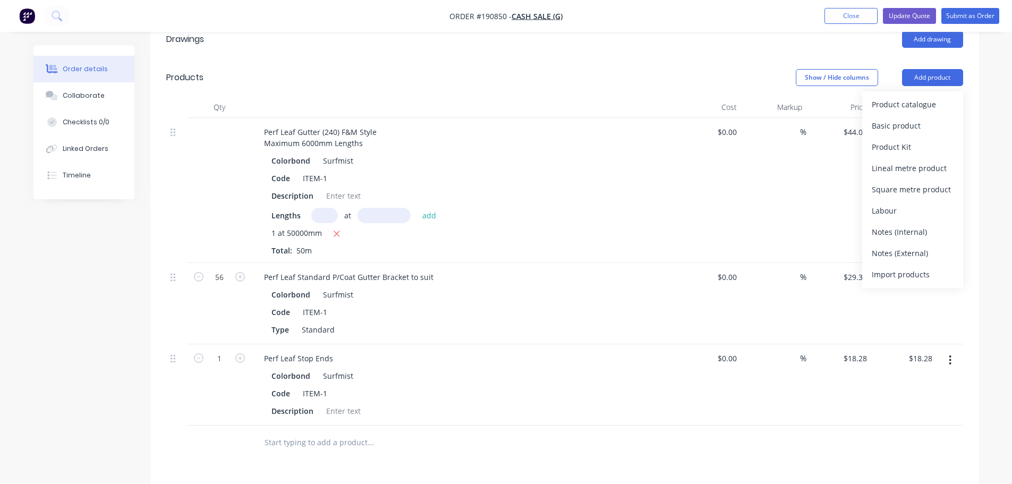
click at [916, 100] on div "Product catalogue" at bounding box center [913, 104] width 82 height 15
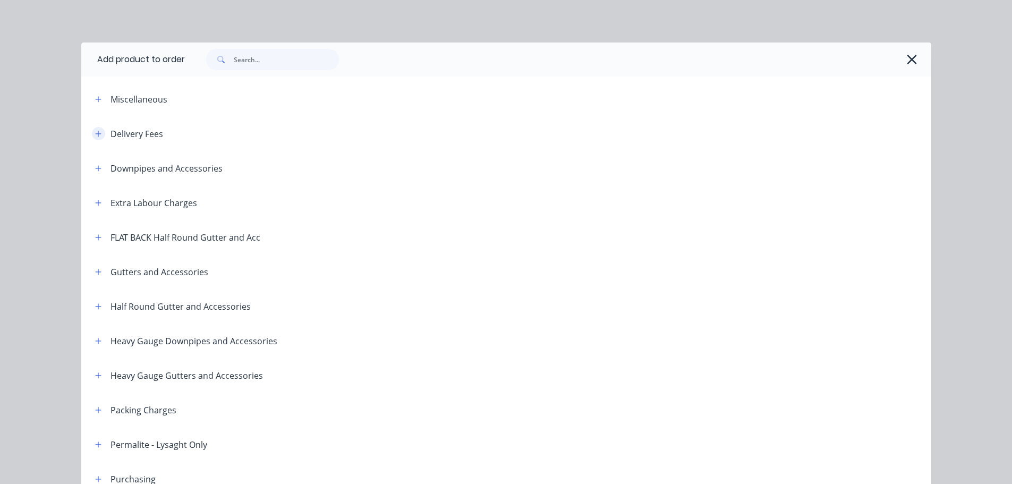
click at [96, 134] on icon "button" at bounding box center [98, 134] width 6 height 6
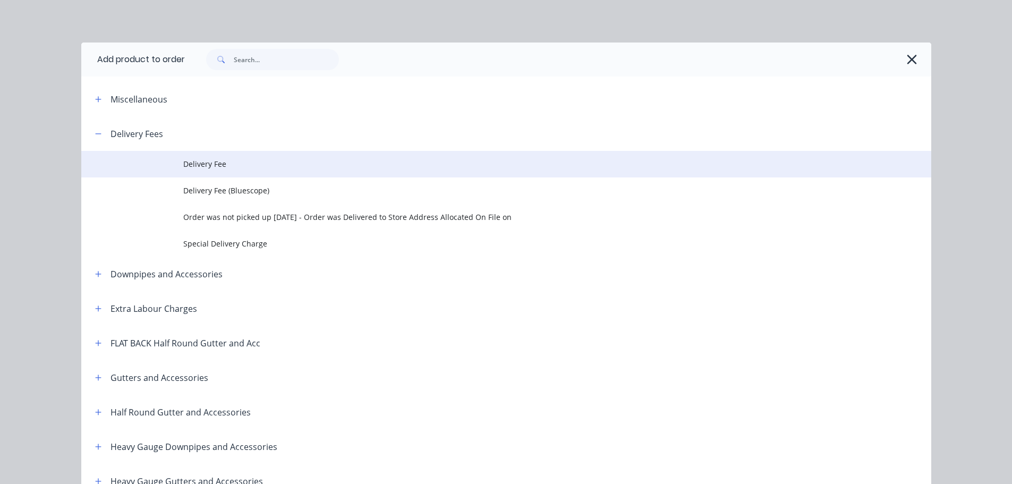
click at [227, 167] on span "Delivery Fee" at bounding box center [482, 163] width 598 height 11
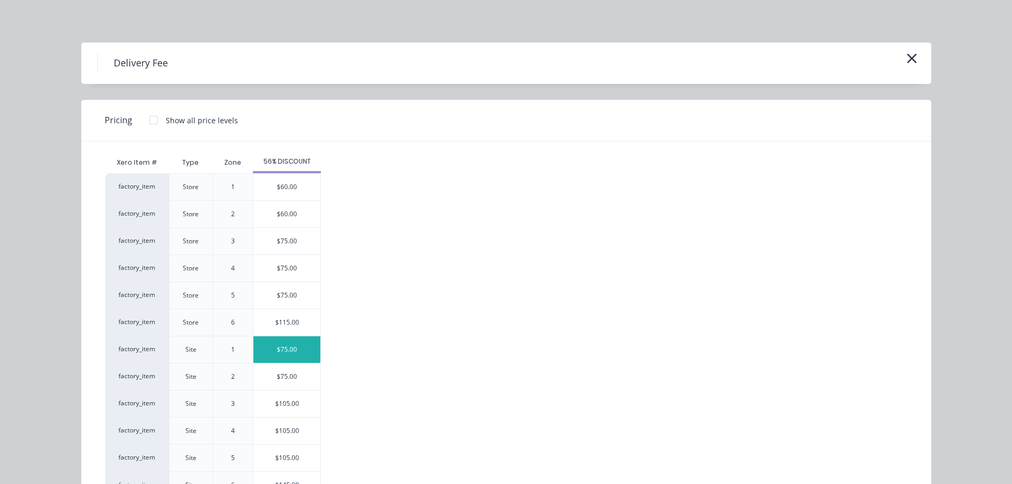
click at [287, 355] on div "$75.00" at bounding box center [286, 349] width 67 height 27
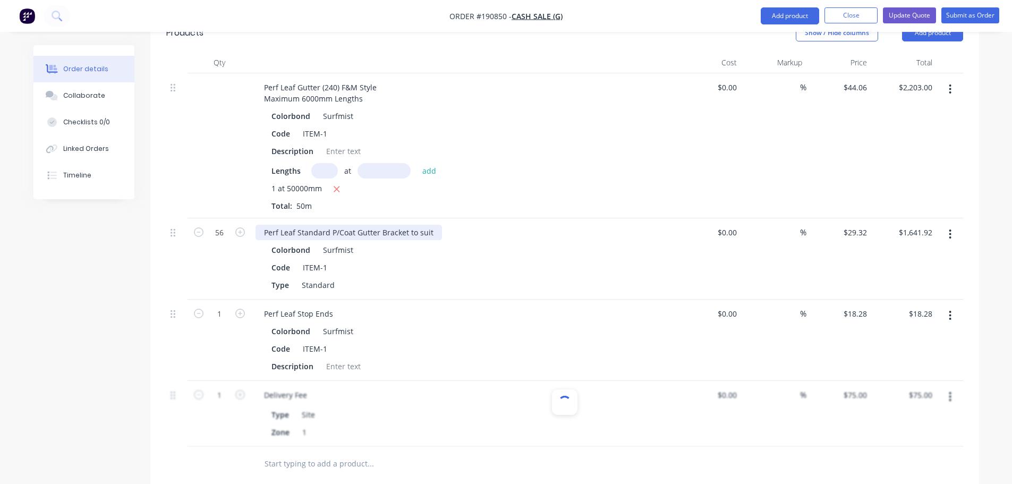
scroll to position [372, 0]
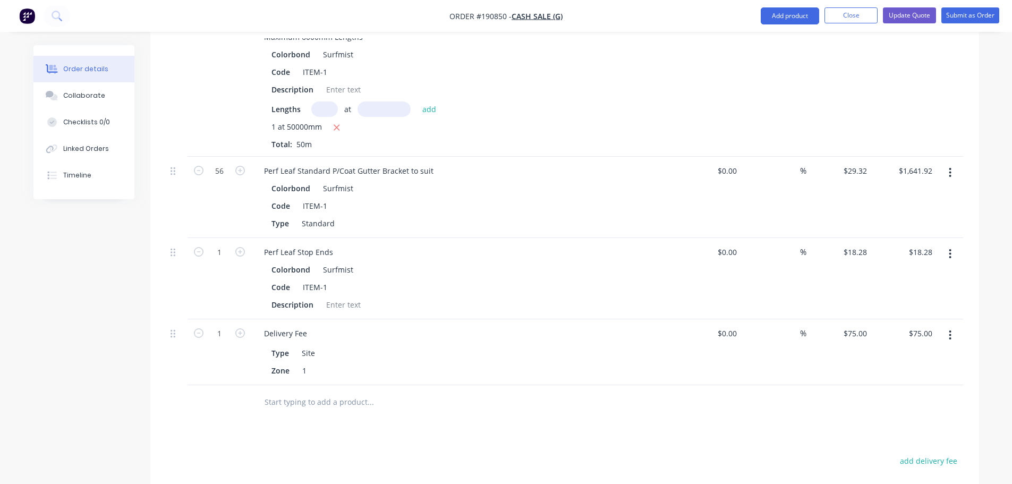
click at [949, 252] on icon "button" at bounding box center [950, 254] width 3 height 12
click at [909, 351] on div "Delete" at bounding box center [913, 345] width 82 height 15
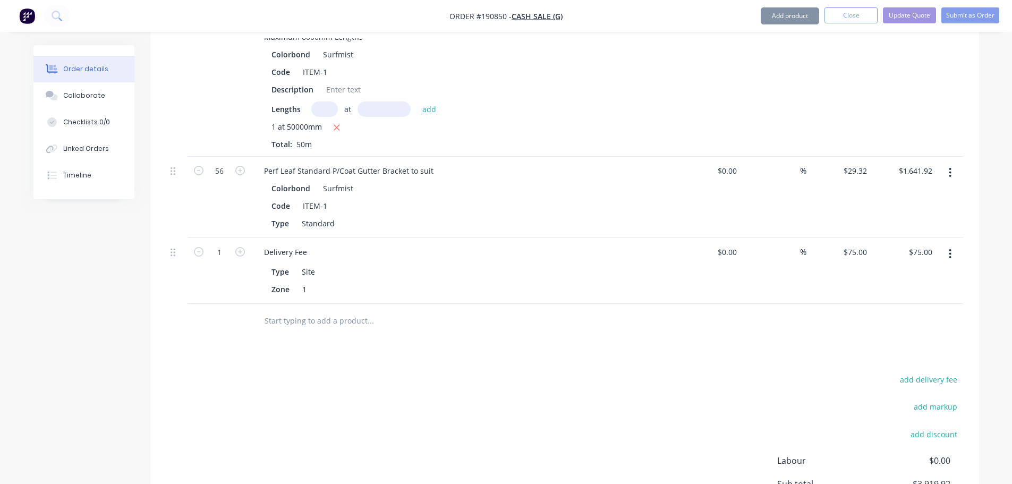
drag, startPoint x: 377, startPoint y: 394, endPoint x: 439, endPoint y: 370, distance: 66.8
click at [379, 394] on div "add delivery fee add markup add discount Labour $0.00 Sub total $3,919.92 Margi…" at bounding box center [564, 474] width 797 height 205
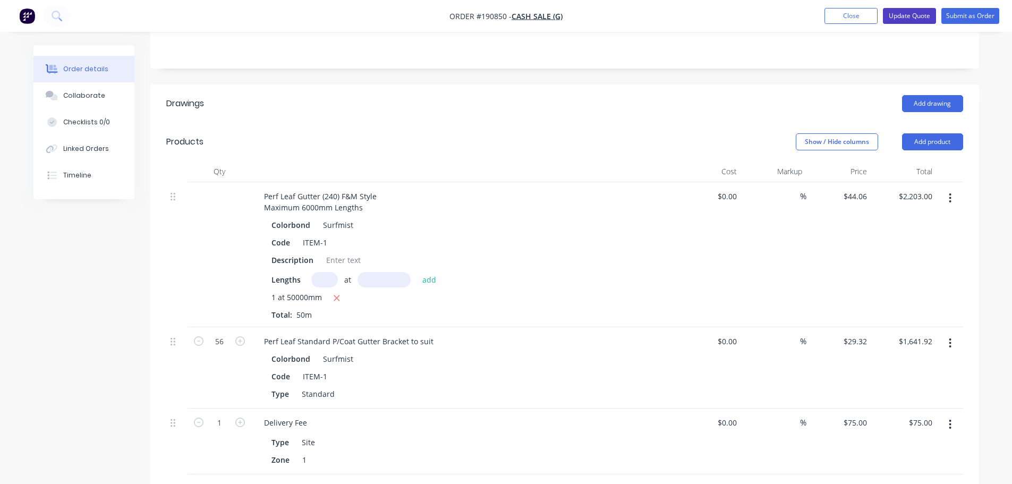
scroll to position [159, 0]
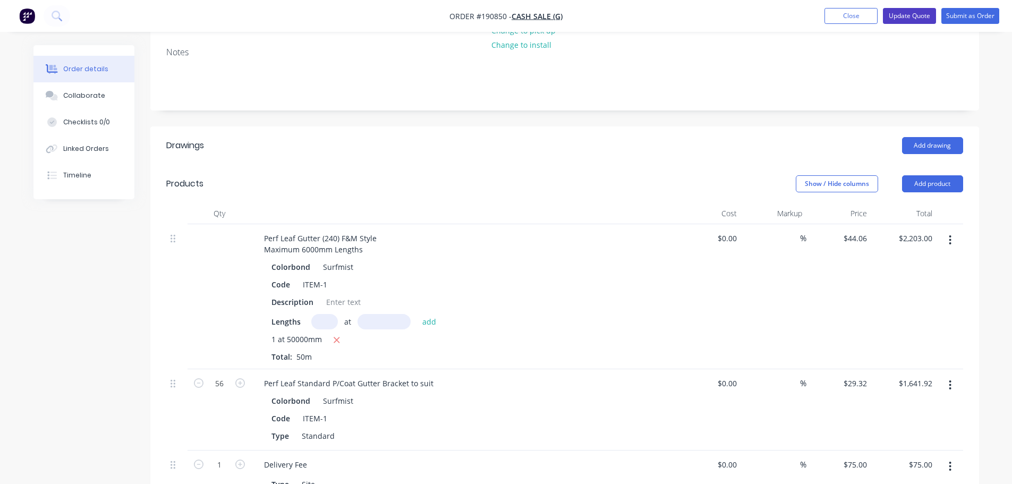
click at [906, 12] on button "Update Quote" at bounding box center [909, 16] width 53 height 16
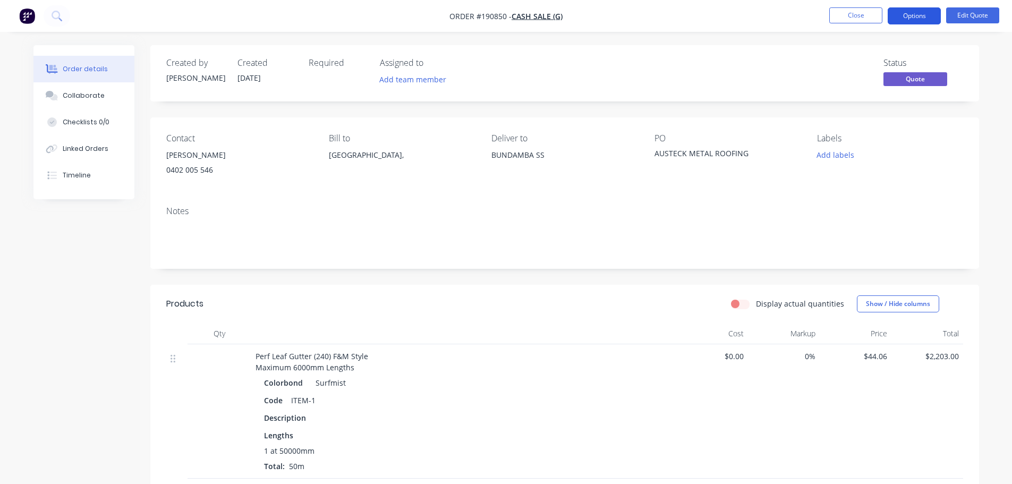
click at [914, 19] on button "Options" at bounding box center [914, 15] width 53 height 17
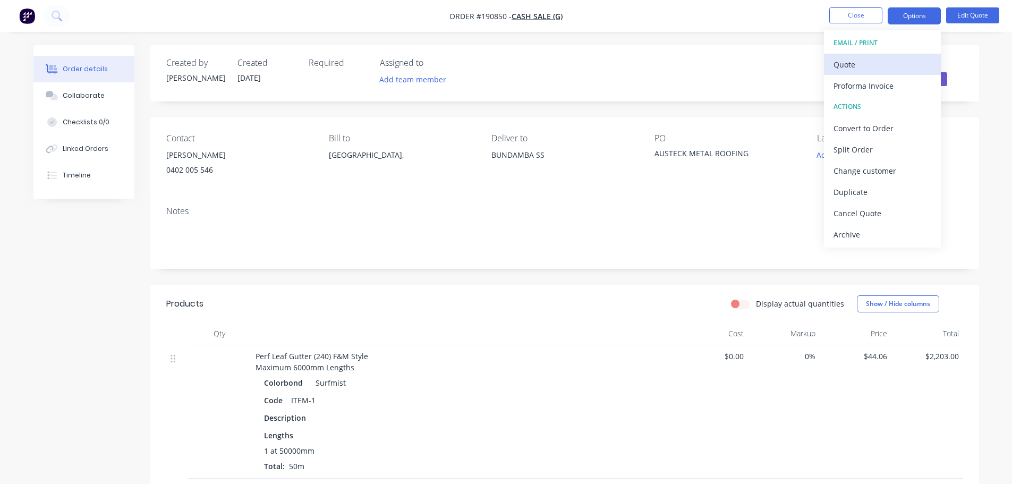
click at [889, 61] on div "Quote" at bounding box center [882, 64] width 98 height 15
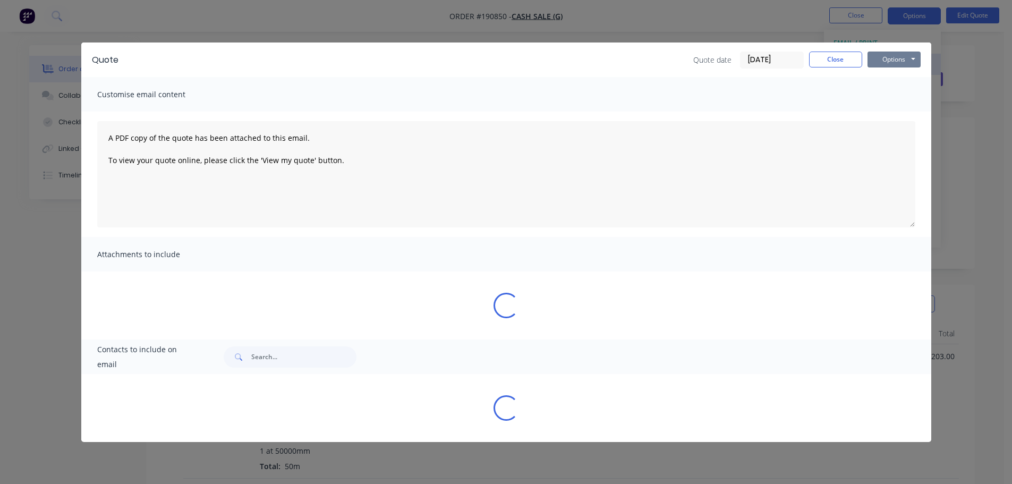
click at [889, 61] on button "Options" at bounding box center [893, 60] width 53 height 16
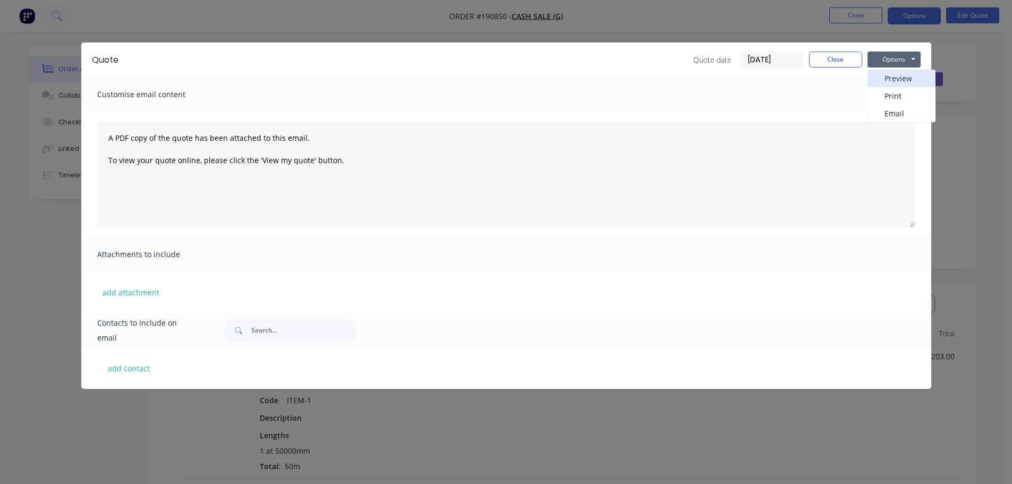
click at [890, 72] on button "Preview" at bounding box center [901, 79] width 68 height 18
click at [840, 59] on button "Close" at bounding box center [835, 60] width 53 height 16
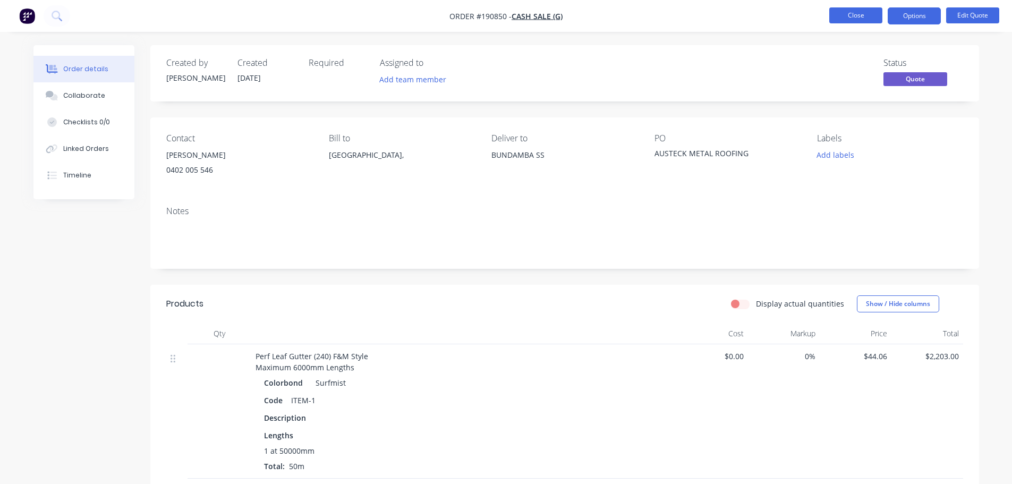
click at [857, 21] on button "Close" at bounding box center [855, 15] width 53 height 16
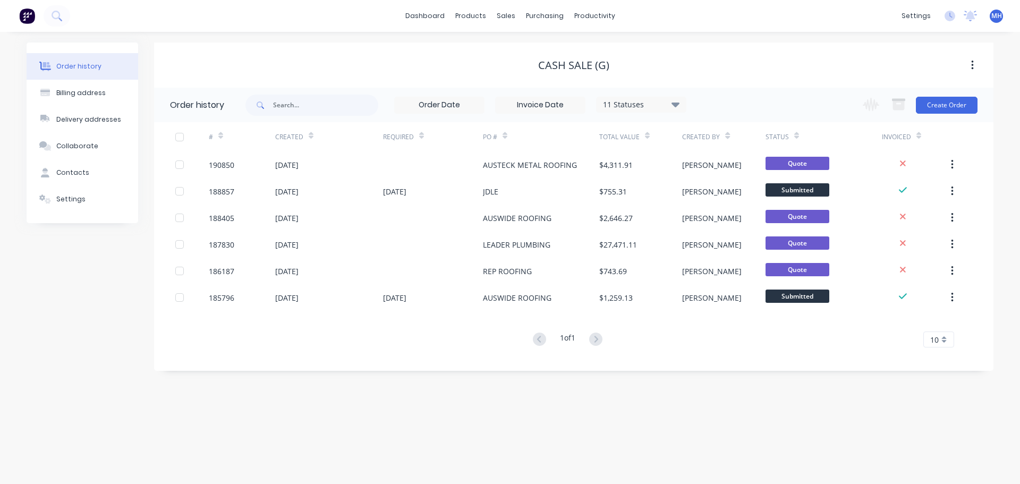
click at [577, 450] on div "Order history Billing address Delivery addresses Collaborate Contacts Settings …" at bounding box center [510, 258] width 1020 height 452
click at [519, 42] on link "Sales Orders" at bounding box center [561, 50] width 141 height 21
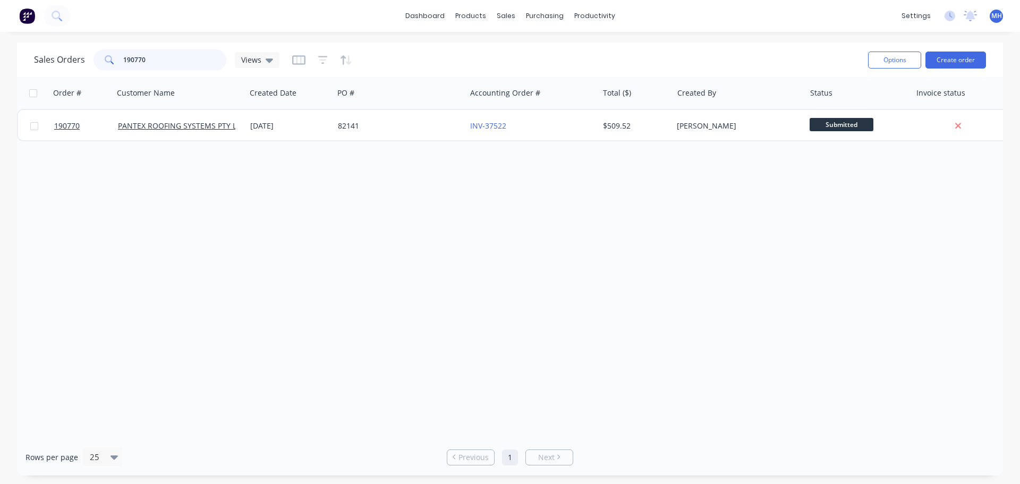
click at [197, 52] on input "190770" at bounding box center [175, 59] width 104 height 21
click at [168, 58] on input "190770" at bounding box center [175, 59] width 104 height 21
type input "190836"
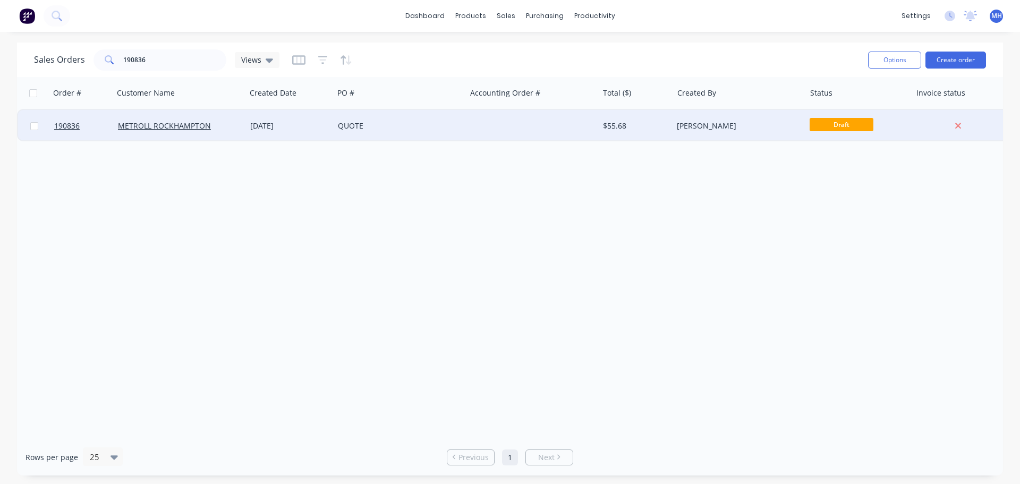
click at [412, 123] on div "QUOTE" at bounding box center [397, 126] width 118 height 11
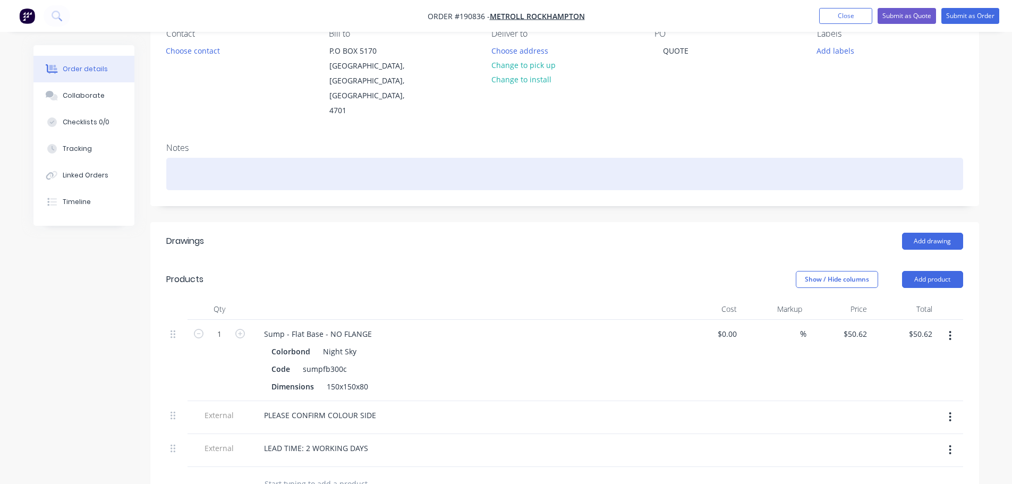
scroll to position [106, 0]
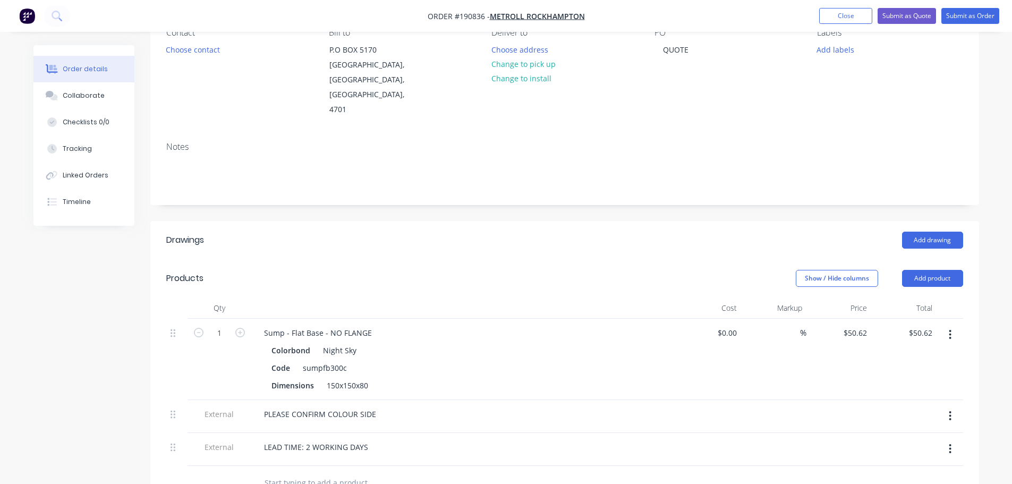
click at [85, 396] on div "Created by Hayden Created 26/08/25 Required Assigned to Add team member Status …" at bounding box center [505, 355] width 945 height 832
click at [823, 11] on button "Close" at bounding box center [845, 16] width 53 height 16
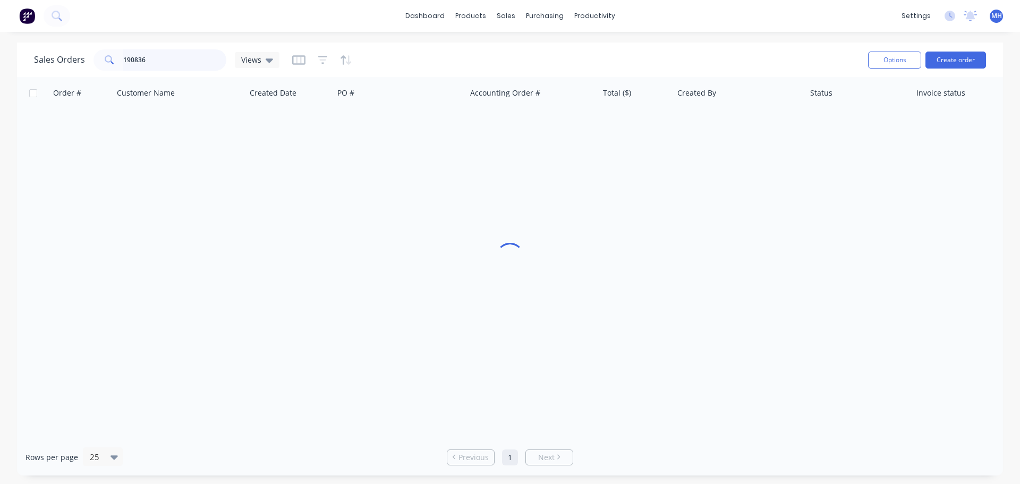
click at [189, 61] on input "190836" at bounding box center [175, 59] width 104 height 21
type input "190838"
click at [408, 57] on div "Sales Orders 190838 Views" at bounding box center [446, 60] width 825 height 26
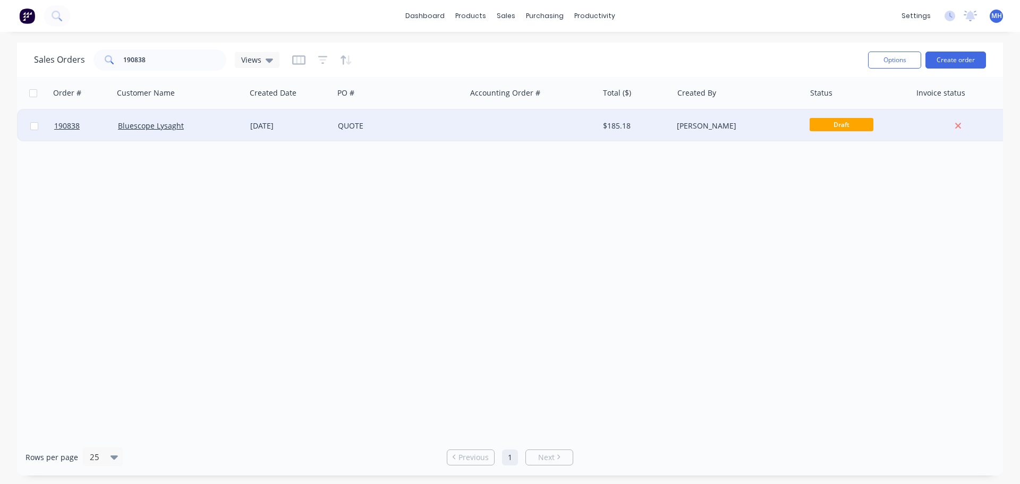
click at [220, 123] on div "Bluescope Lysaght" at bounding box center [177, 126] width 118 height 11
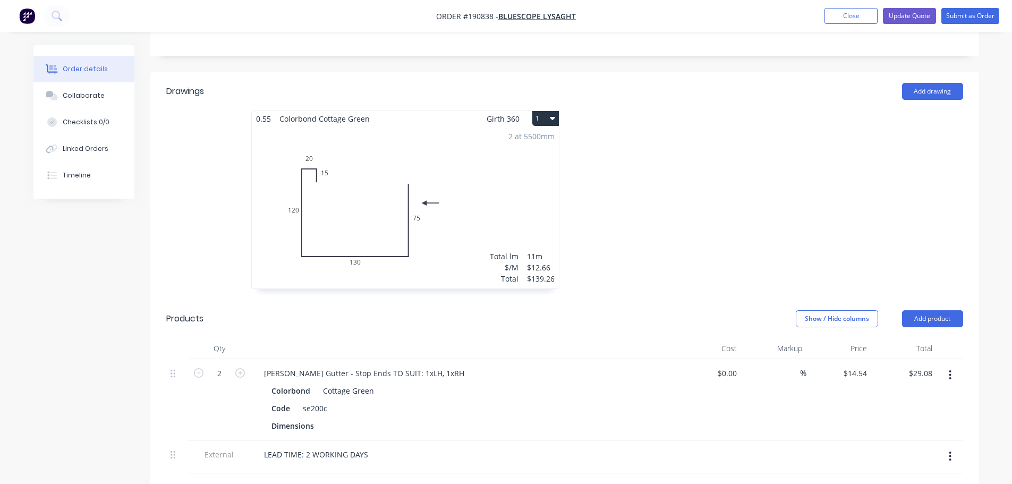
scroll to position [372, 0]
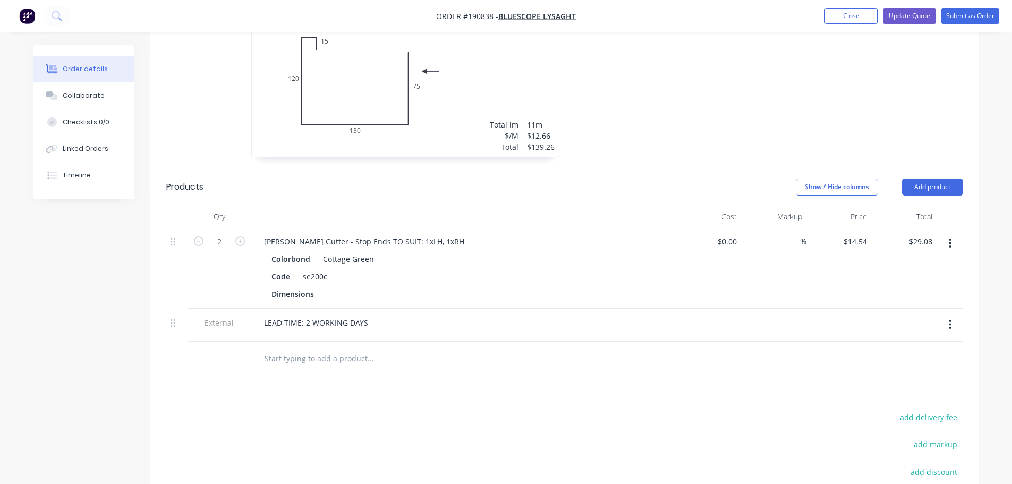
drag, startPoint x: 151, startPoint y: 367, endPoint x: 217, endPoint y: 329, distance: 76.2
click at [151, 367] on div "Drawings Add drawing 0.55 Colorbond Cottage Green Girth 360 1 0 15 20 120 130 7…" at bounding box center [564, 286] width 829 height 690
click at [857, 11] on button "Close" at bounding box center [850, 16] width 53 height 16
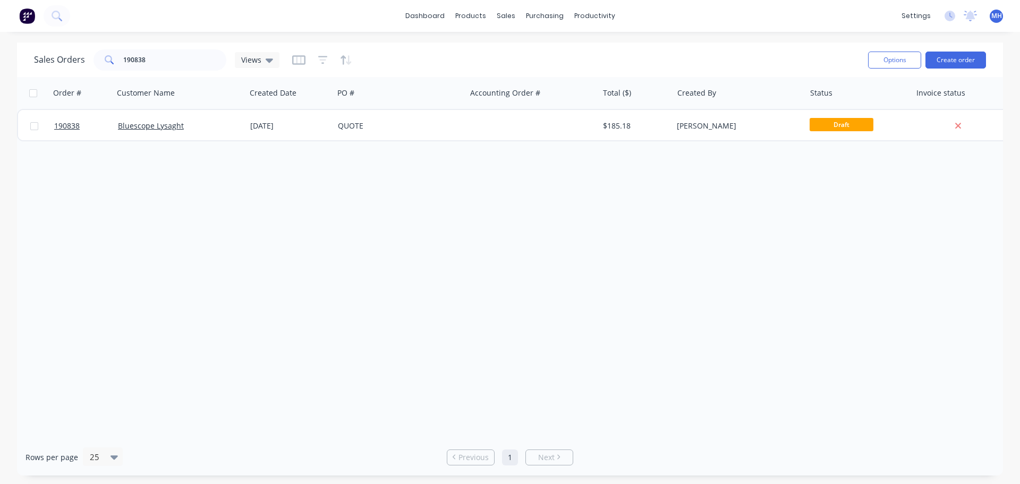
click at [691, 314] on div "Order # Customer Name Created Date PO # Accounting Order # Total ($) Created By…" at bounding box center [510, 258] width 986 height 362
click at [476, 270] on div "Order # Customer Name Created Date PO # Accounting Order # Total ($) Created By…" at bounding box center [510, 258] width 986 height 362
click at [482, 221] on div "Order # Customer Name Created Date PO # Accounting Order # Total ($) Created By…" at bounding box center [510, 258] width 986 height 362
click at [603, 299] on div "Order # Customer Name Created Date PO # Accounting Order # Total ($) Created By…" at bounding box center [510, 258] width 986 height 362
click at [650, 303] on div "Order # Customer Name Created Date PO # Accounting Order # Total ($) Created By…" at bounding box center [510, 258] width 986 height 362
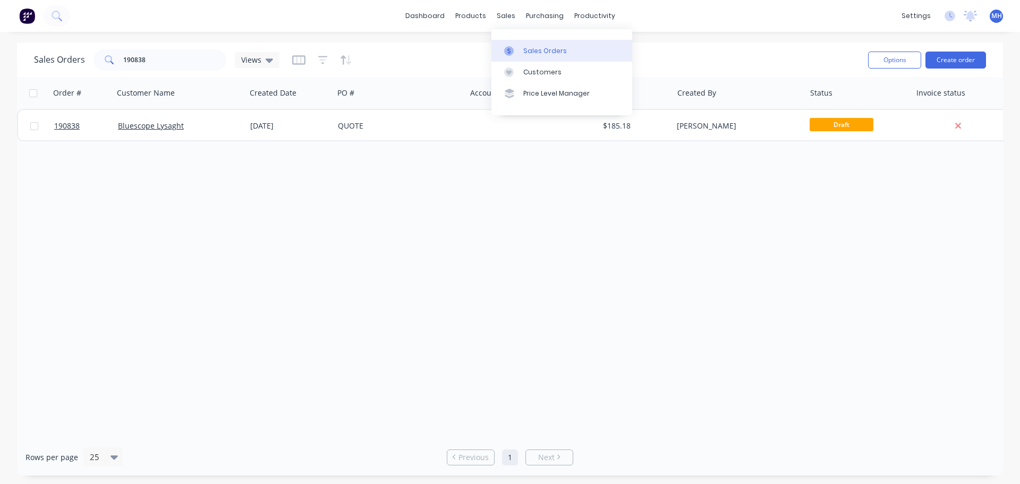
click at [515, 52] on div at bounding box center [512, 51] width 16 height 10
click at [176, 54] on input "190838" at bounding box center [175, 59] width 104 height 21
type input "ryer"
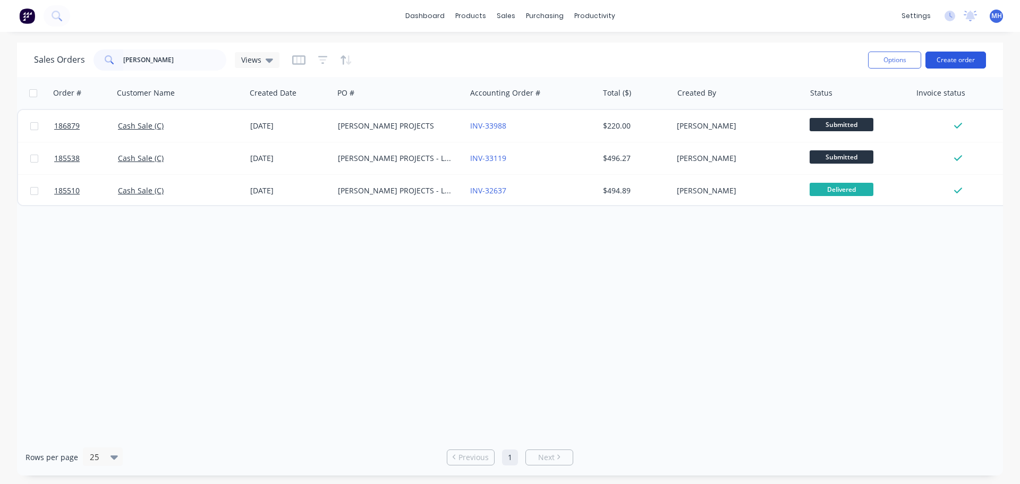
click at [957, 60] on button "Create order" at bounding box center [955, 60] width 61 height 17
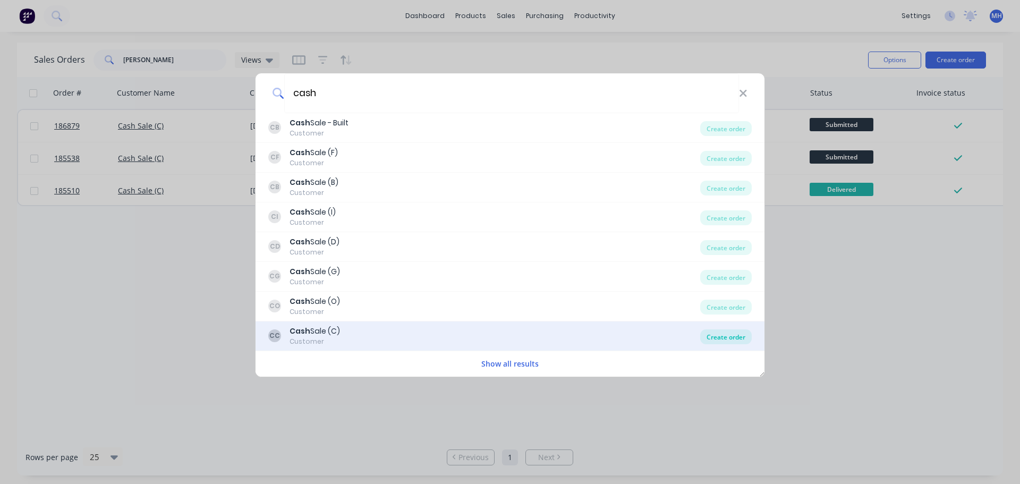
type input "cash"
click at [729, 335] on div "Create order" at bounding box center [726, 336] width 52 height 15
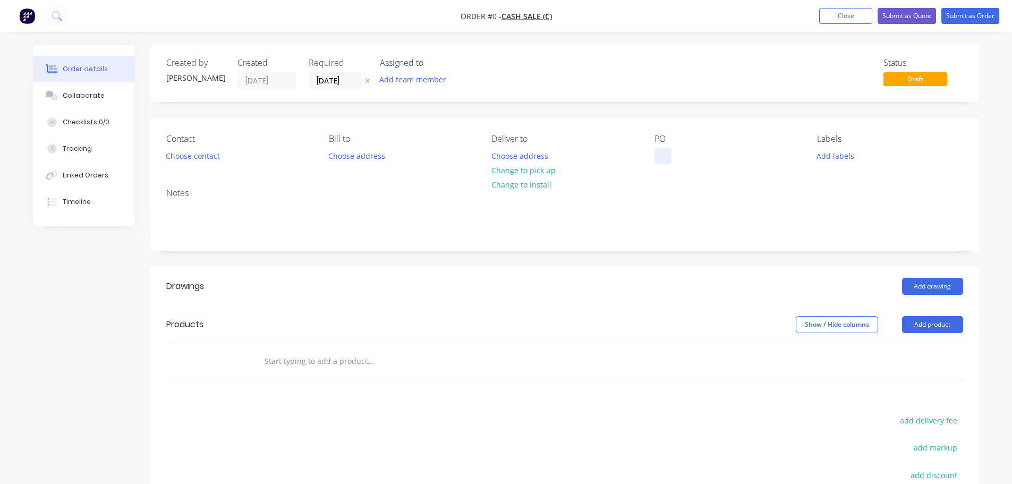
drag, startPoint x: 660, startPoint y: 153, endPoint x: 684, endPoint y: 172, distance: 31.0
click at [660, 154] on div at bounding box center [662, 155] width 17 height 15
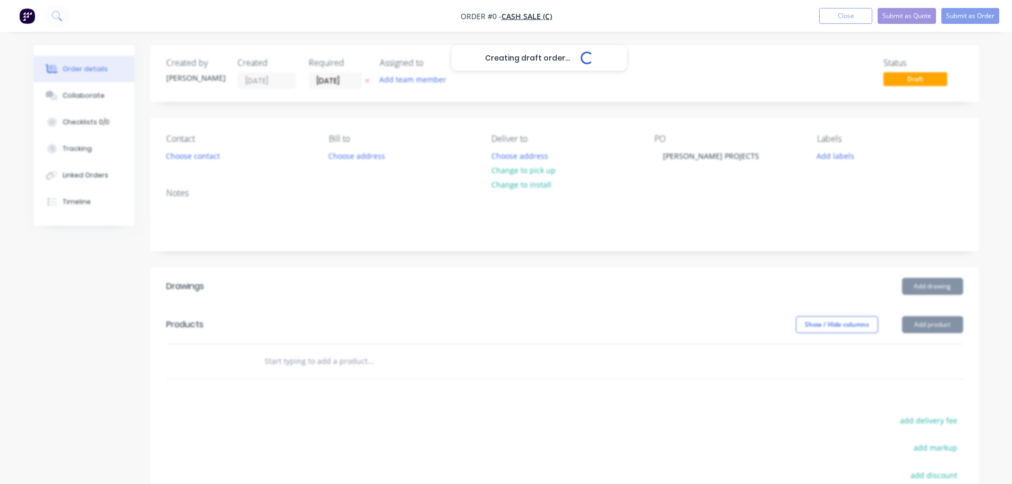
click at [502, 100] on div "Creating draft order... Loading... Order details Collaborate Checklists 0/0 Tra…" at bounding box center [506, 347] width 967 height 605
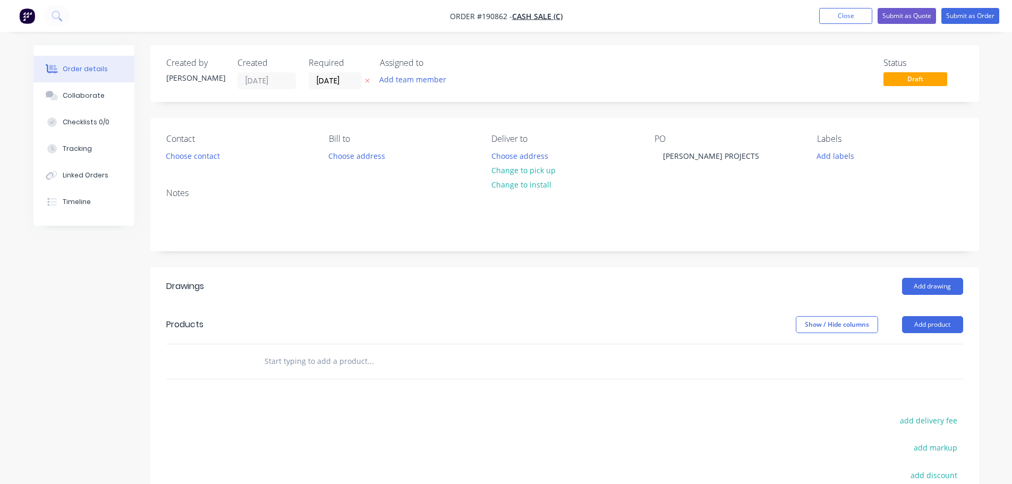
click at [368, 81] on icon at bounding box center [367, 81] width 5 height 6
click at [920, 284] on button "Add drawing" at bounding box center [932, 286] width 61 height 17
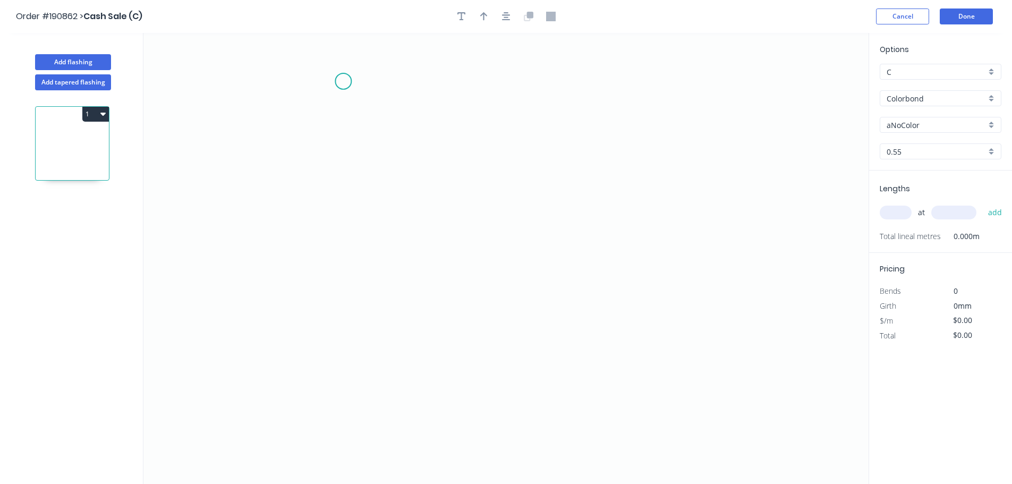
click at [356, 78] on icon "0" at bounding box center [505, 258] width 725 height 451
drag, startPoint x: 392, startPoint y: 363, endPoint x: 419, endPoint y: 364, distance: 27.1
click at [393, 363] on icon "0" at bounding box center [505, 258] width 725 height 451
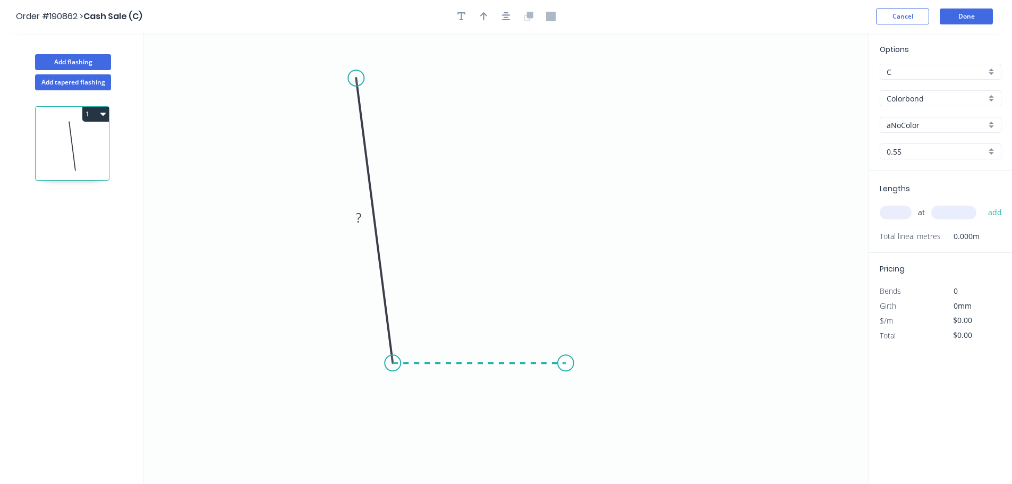
drag, startPoint x: 566, startPoint y: 373, endPoint x: 618, endPoint y: 385, distance: 53.9
click at [566, 373] on icon "0 ?" at bounding box center [505, 258] width 725 height 451
click at [587, 404] on icon "0 ? ? ? º" at bounding box center [505, 258] width 725 height 451
click at [357, 217] on tspan "?" at bounding box center [358, 218] width 5 height 18
type input "$10.36"
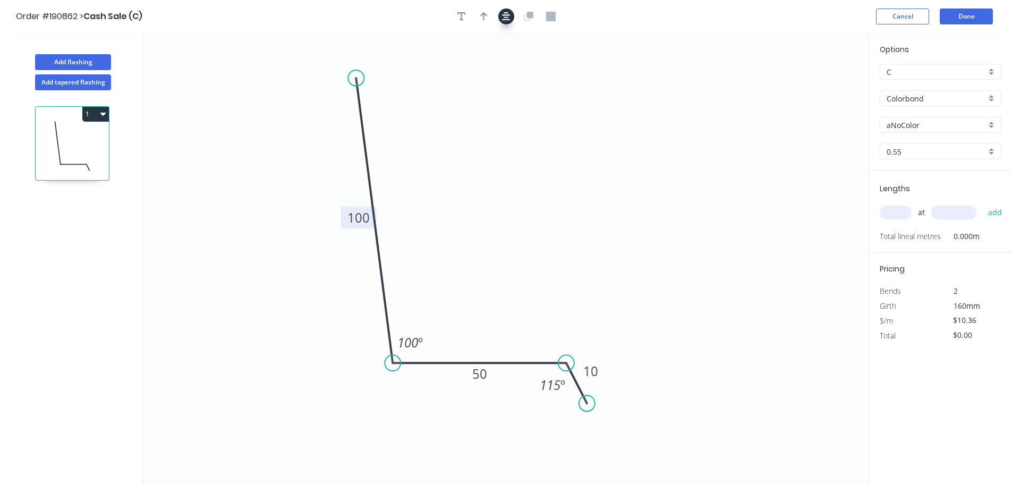
click at [505, 15] on icon "button" at bounding box center [506, 16] width 8 height 8
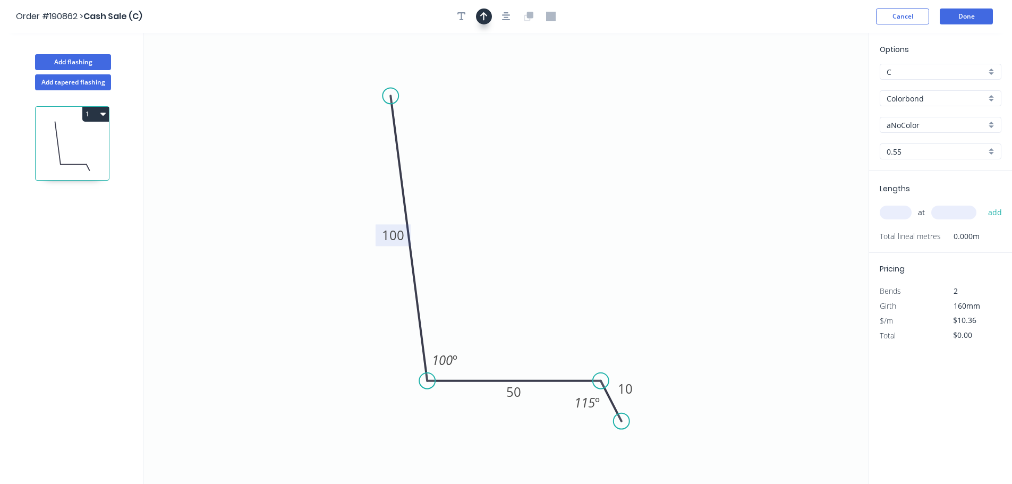
click at [481, 17] on icon "button" at bounding box center [483, 17] width 7 height 10
drag, startPoint x: 797, startPoint y: 94, endPoint x: 513, endPoint y: 366, distance: 394.1
click at [519, 358] on icon at bounding box center [524, 341] width 10 height 34
click at [930, 133] on div "Options C C Colorbond Colorbond Colorbond (Premium) Colorbond Coolmax Colorbond…" at bounding box center [940, 107] width 143 height 127
click at [929, 127] on input "aNoColor" at bounding box center [935, 125] width 99 height 11
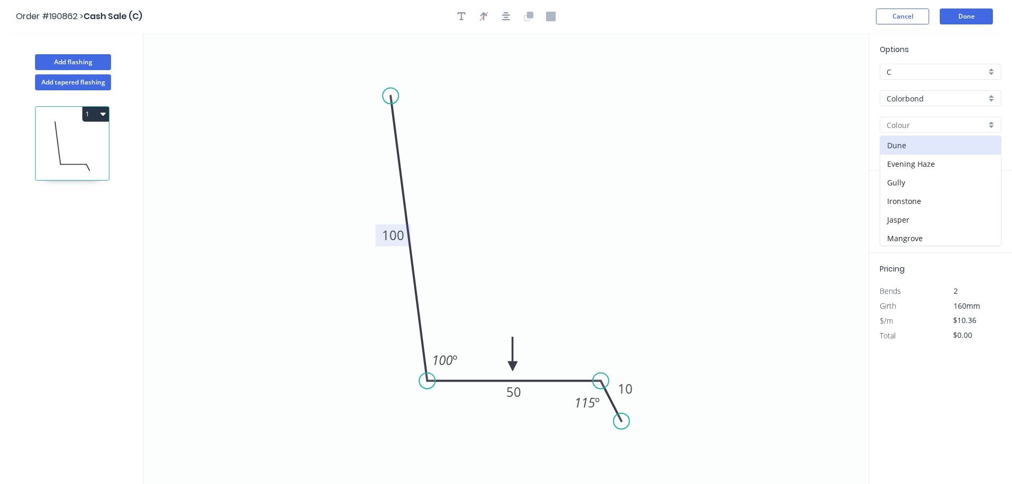
scroll to position [106, 0]
click at [922, 154] on div "Dover White" at bounding box center [940, 150] width 121 height 19
type input "Dover White"
click at [900, 215] on input "text" at bounding box center [896, 213] width 32 height 14
type input "1"
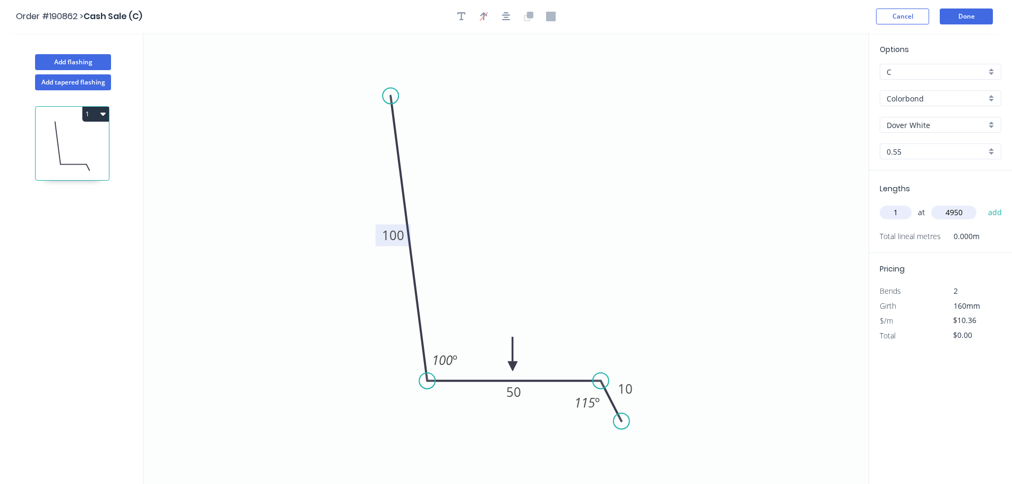
type input "4950"
click at [983, 203] on button "add" at bounding box center [995, 212] width 25 height 18
type input "$51.28"
click at [965, 14] on button "Done" at bounding box center [966, 16] width 53 height 16
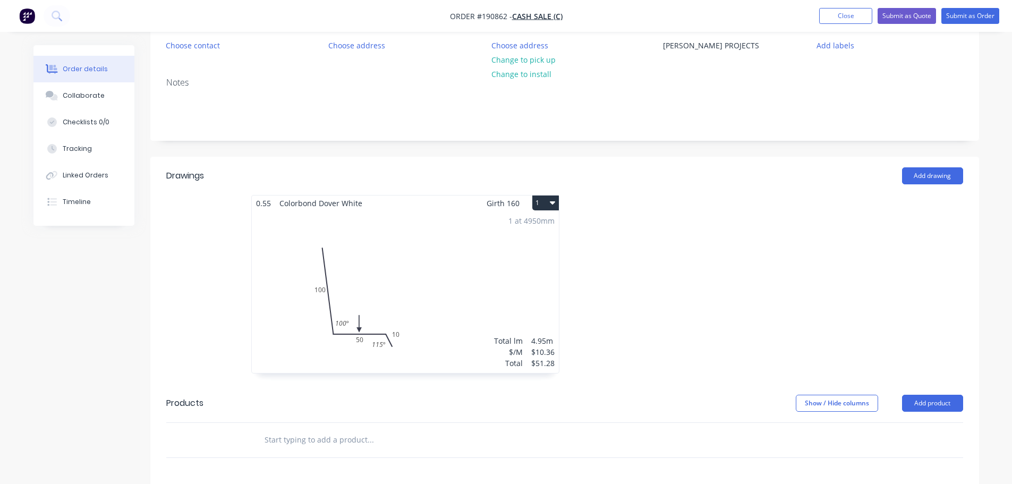
scroll to position [266, 0]
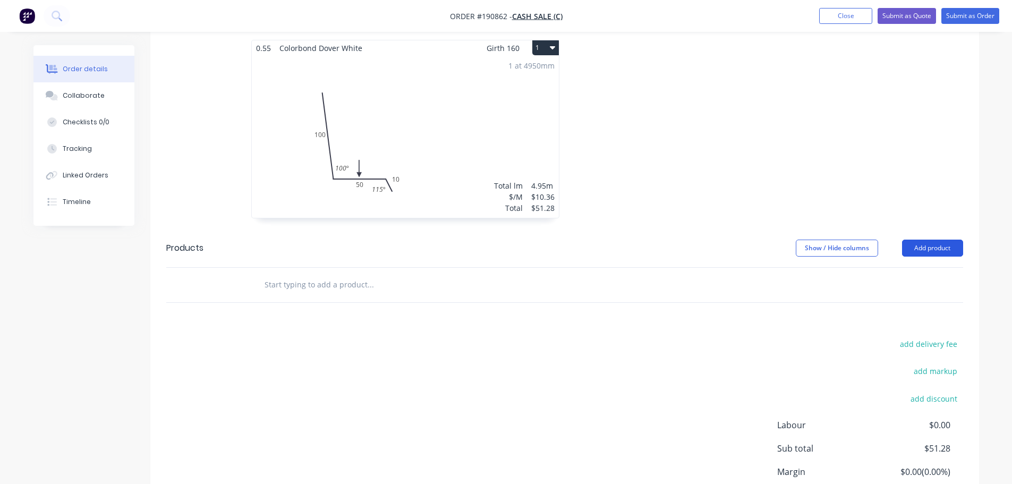
click at [918, 250] on button "Add product" at bounding box center [932, 248] width 61 height 17
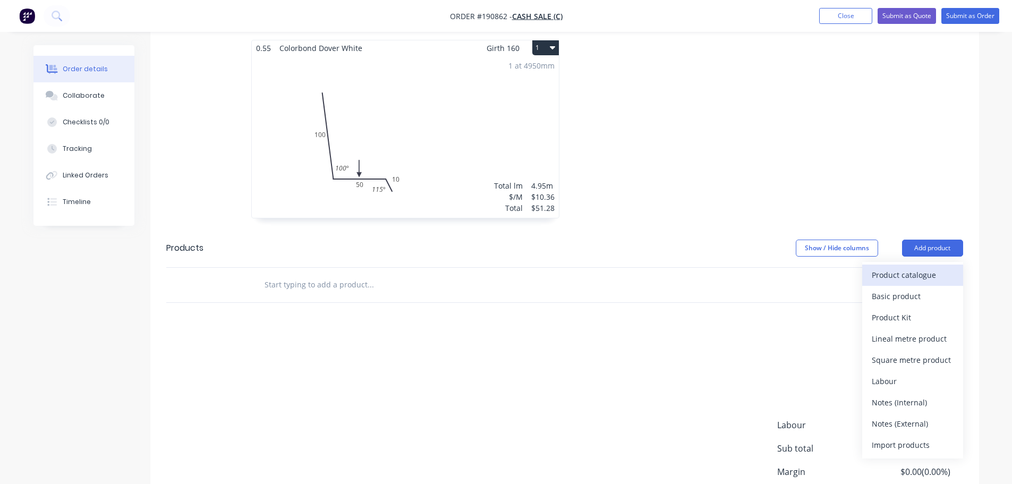
click at [890, 269] on div "Product catalogue" at bounding box center [913, 274] width 82 height 15
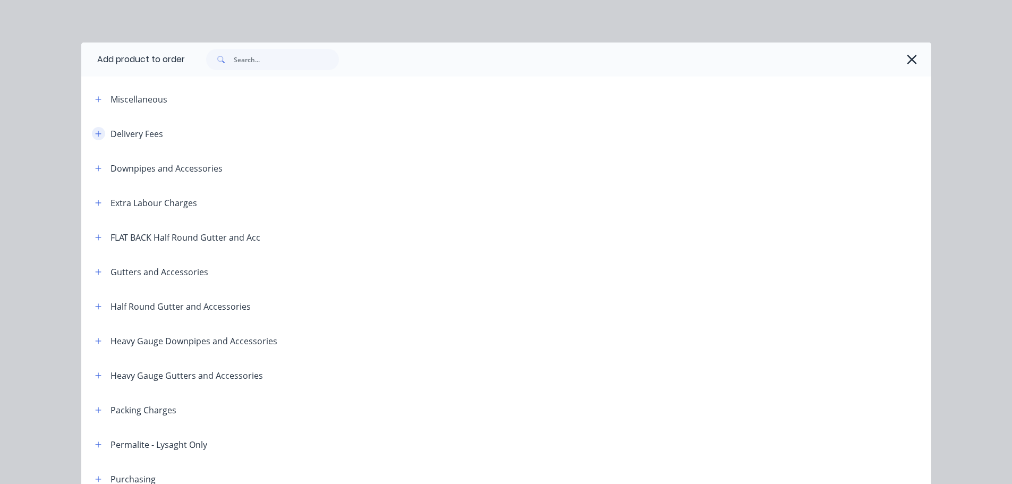
click at [96, 133] on icon "button" at bounding box center [98, 134] width 6 height 6
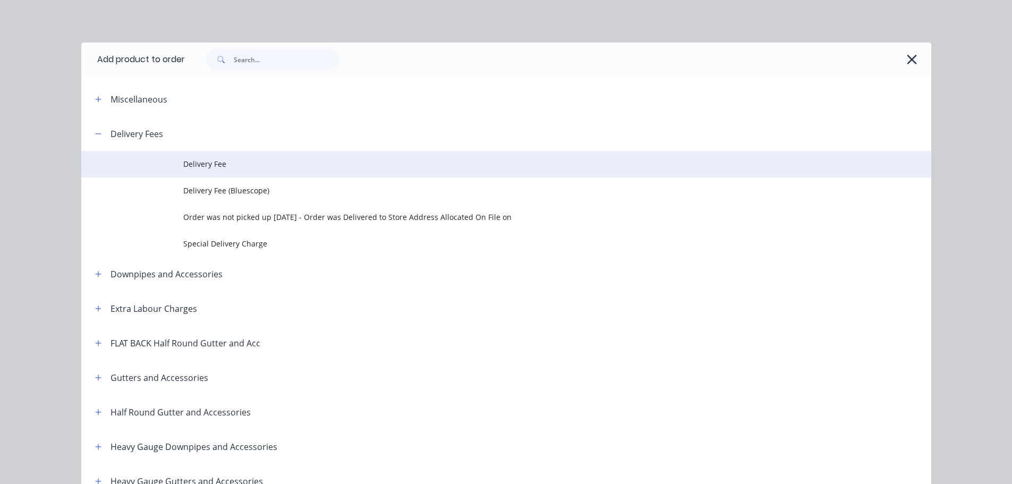
click at [291, 174] on td "Delivery Fee" at bounding box center [557, 164] width 748 height 27
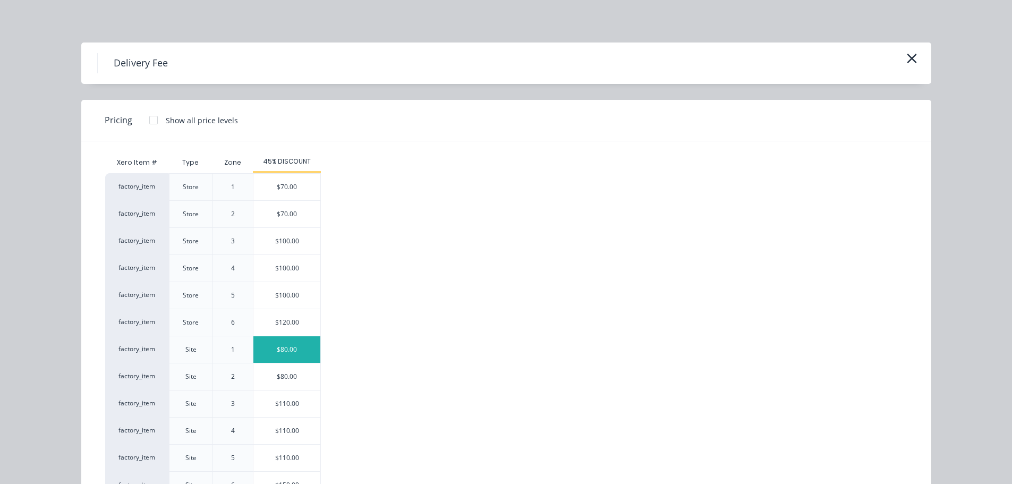
click at [297, 357] on div "$80.00" at bounding box center [286, 349] width 67 height 27
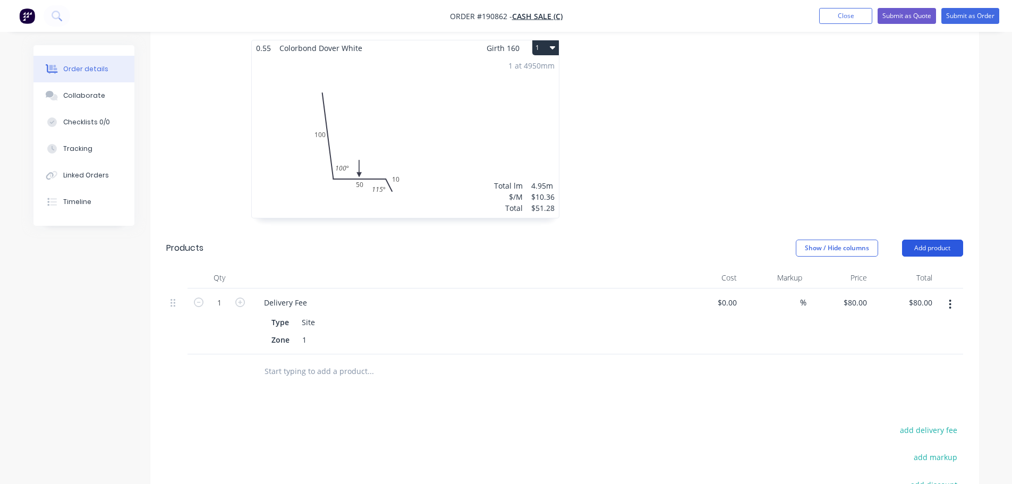
click at [924, 244] on button "Add product" at bounding box center [932, 248] width 61 height 17
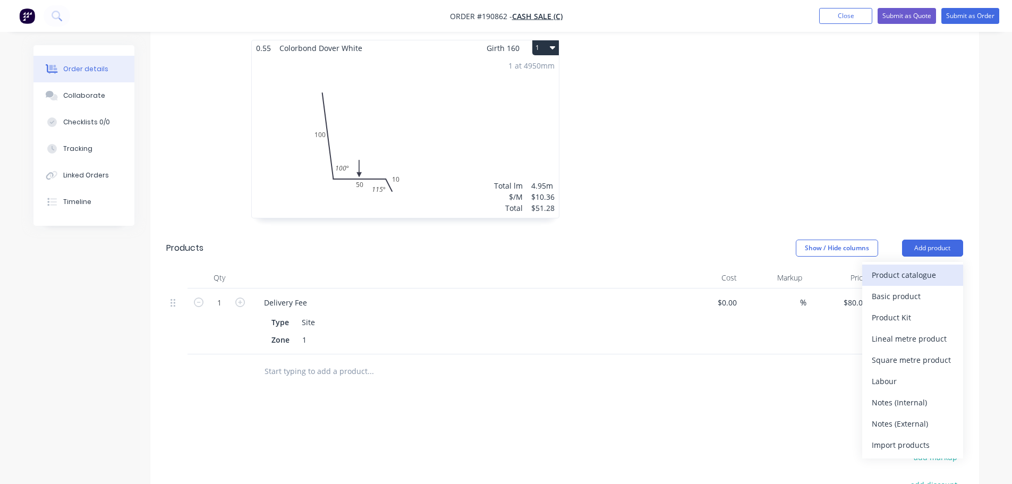
click at [919, 266] on button "Product catalogue" at bounding box center [912, 275] width 101 height 21
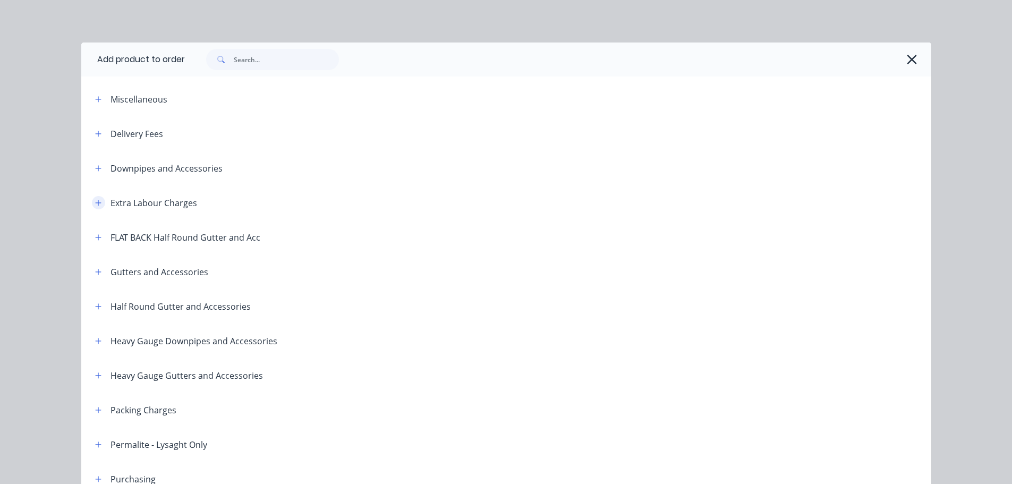
click at [95, 205] on icon "button" at bounding box center [98, 202] width 6 height 7
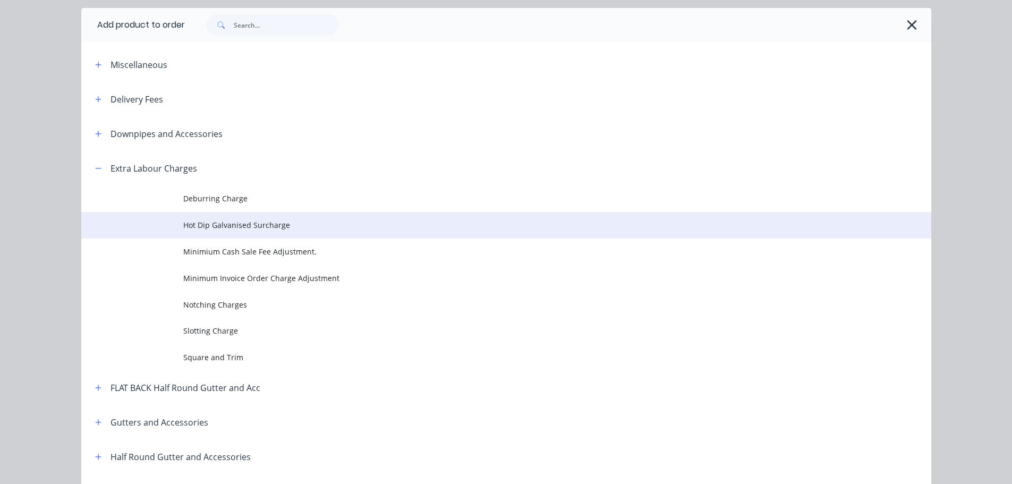
scroll to position [53, 0]
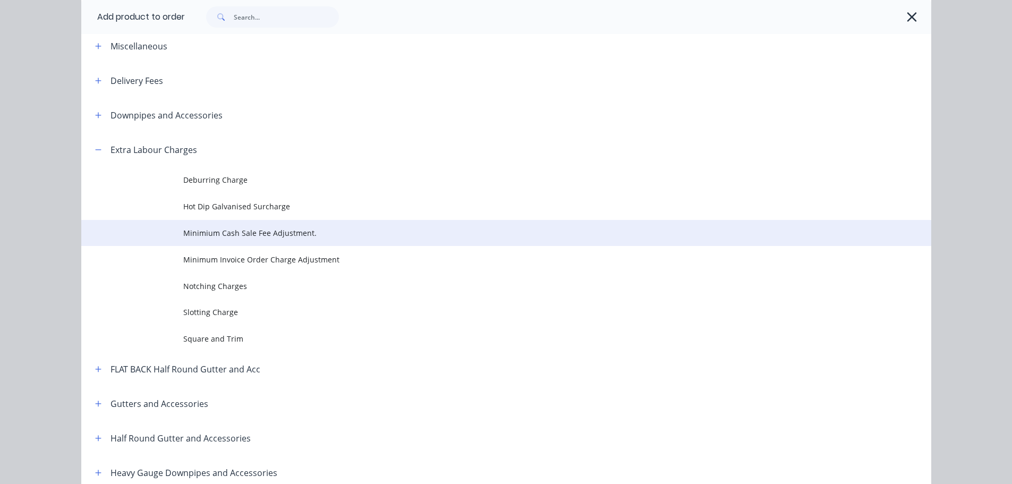
click at [264, 236] on span "Minimium Cash Sale Fee Adjustment." at bounding box center [482, 232] width 598 height 11
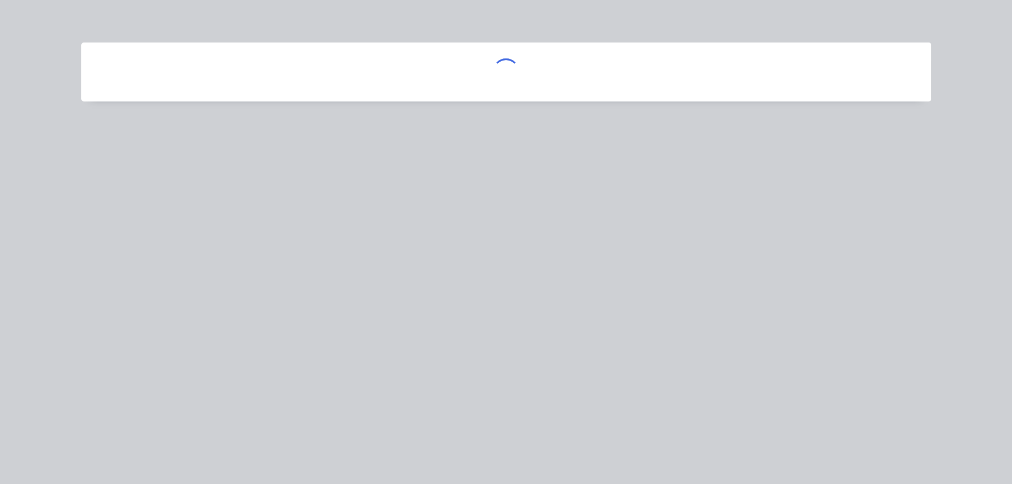
scroll to position [0, 0]
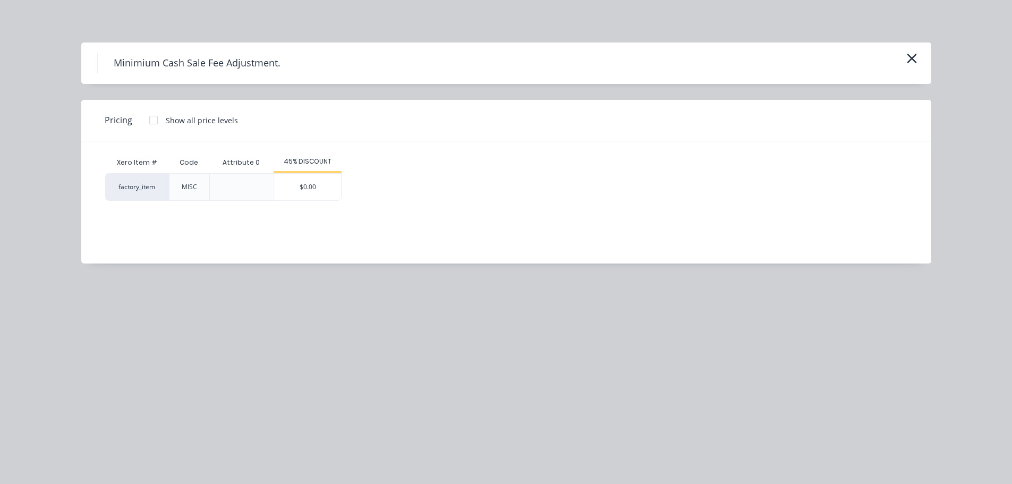
click at [308, 184] on div "$0.00" at bounding box center [307, 187] width 67 height 27
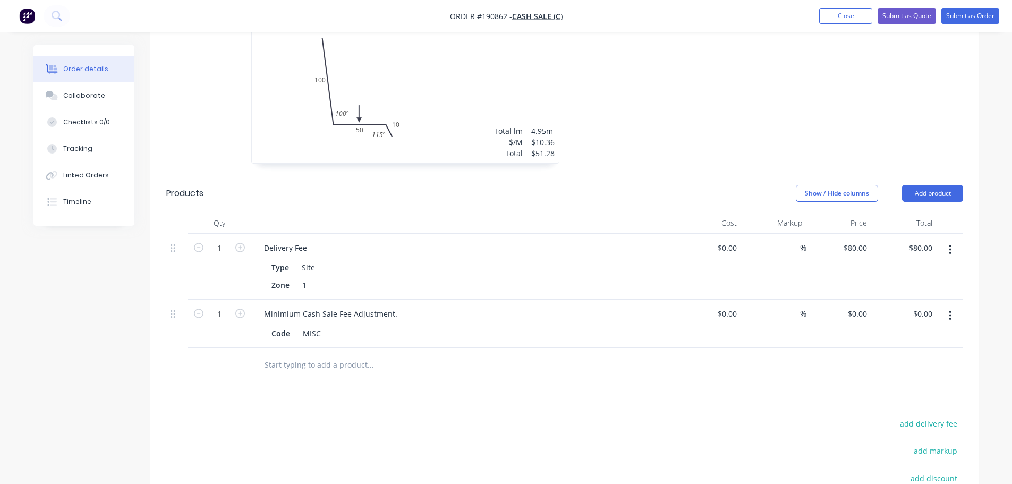
scroll to position [372, 0]
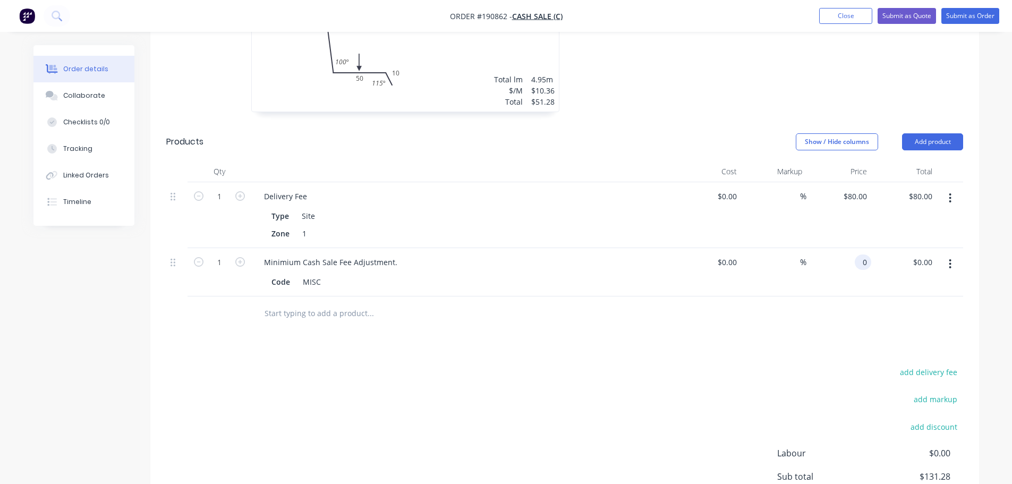
click at [864, 267] on input "0" at bounding box center [865, 261] width 12 height 15
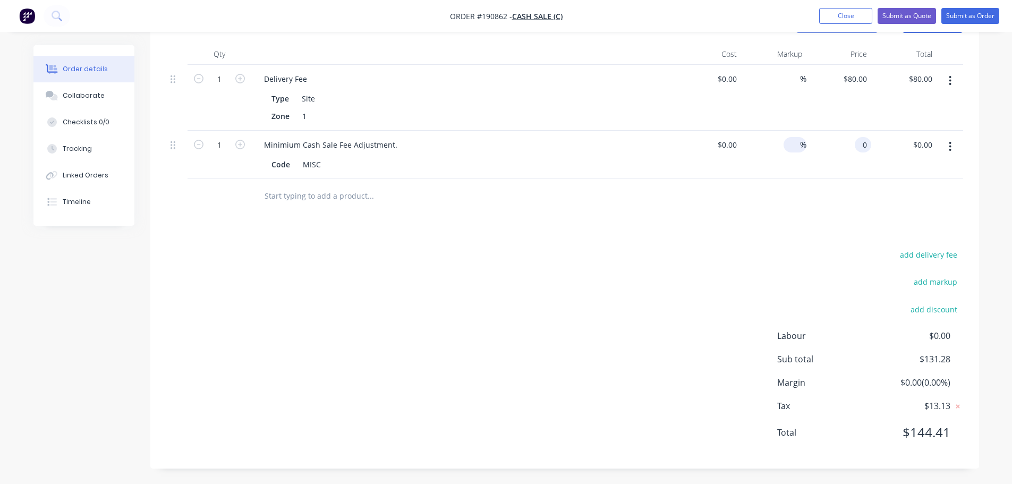
scroll to position [490, 0]
type input "$68.72"
click at [796, 262] on div "add delivery fee add markup add discount Labour $0.00 Sub total $131.28 Margin …" at bounding box center [564, 349] width 797 height 205
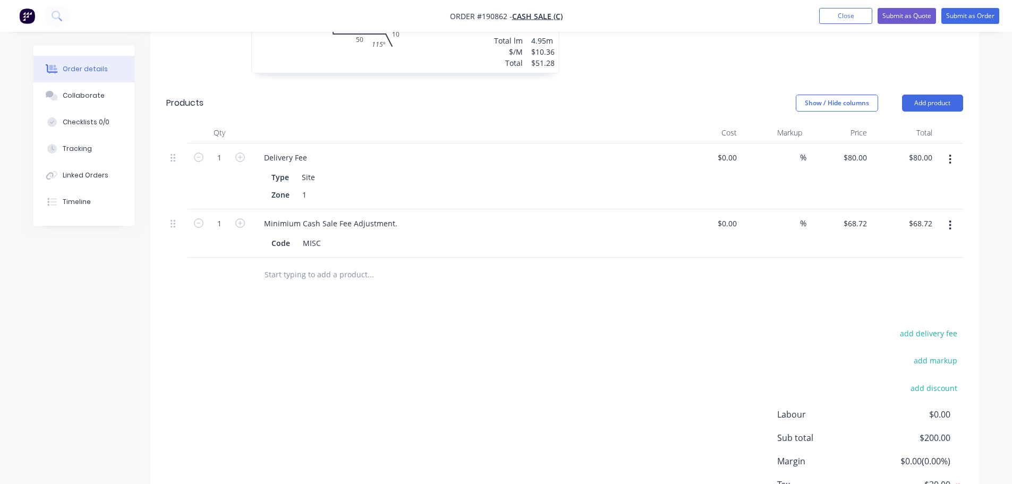
scroll to position [277, 0]
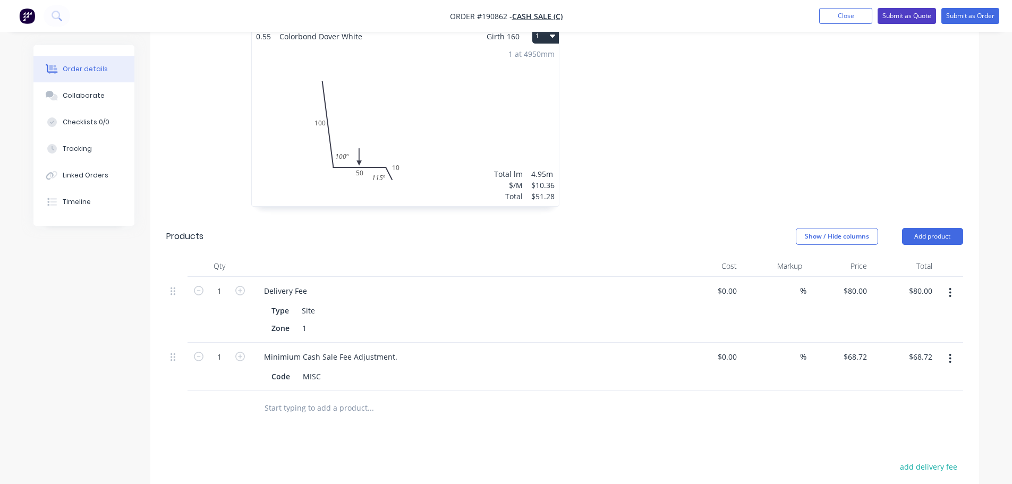
click at [918, 16] on button "Submit as Quote" at bounding box center [906, 16] width 58 height 16
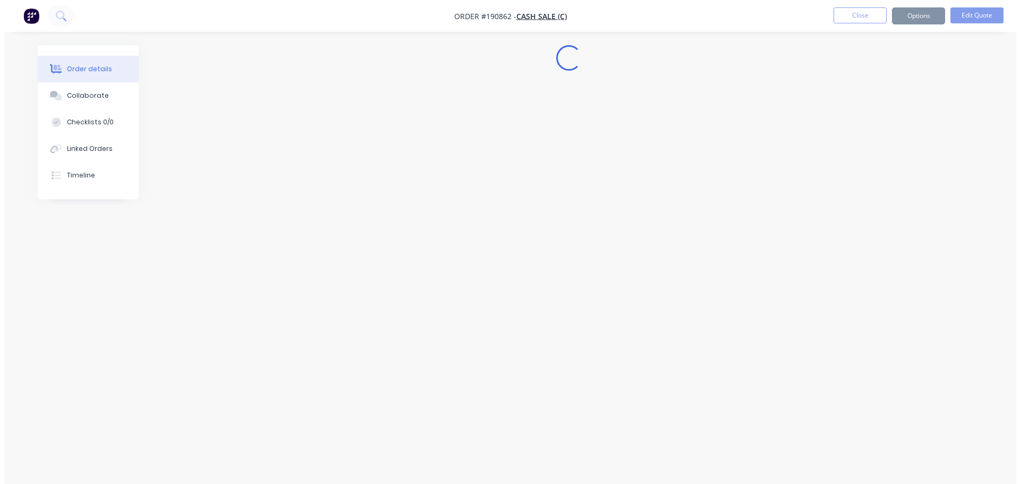
scroll to position [0, 0]
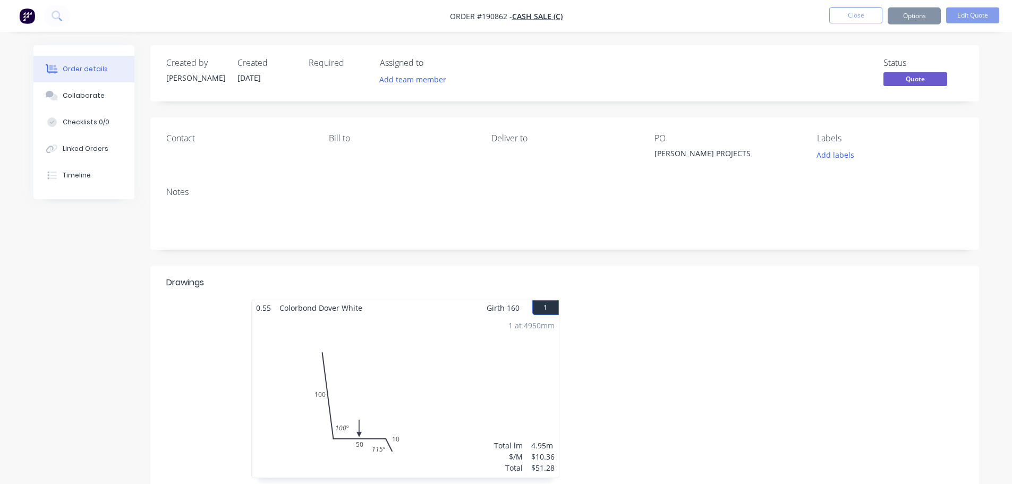
click at [901, 21] on button "Options" at bounding box center [914, 15] width 53 height 17
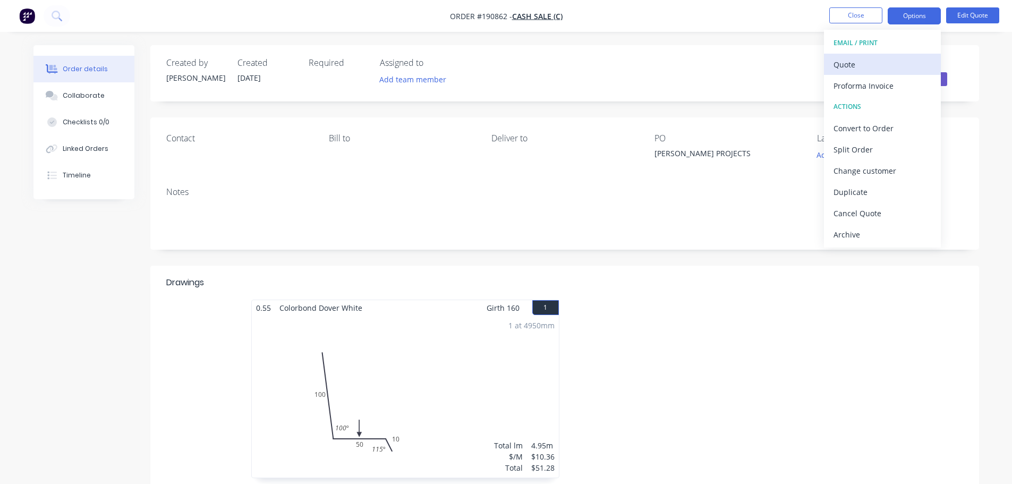
click at [880, 64] on div "Quote" at bounding box center [882, 64] width 98 height 15
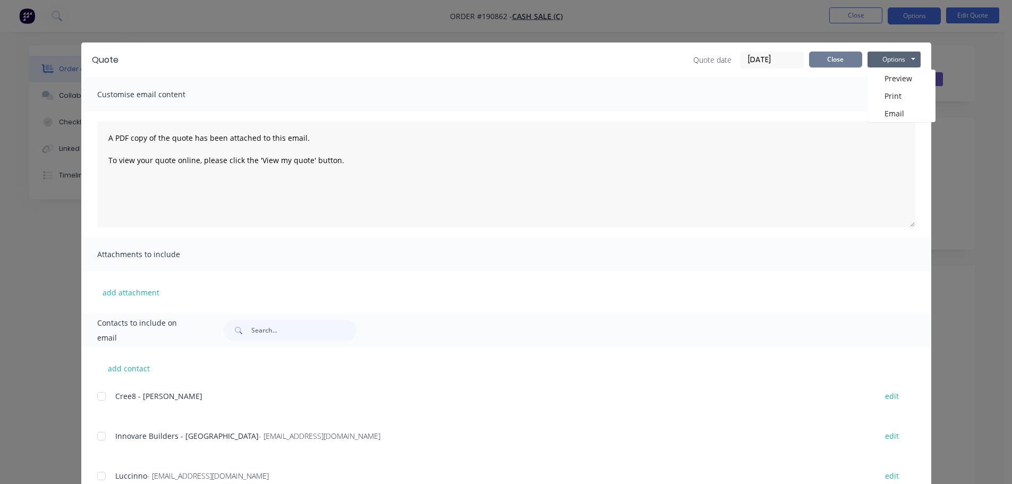
click at [837, 61] on button "Close" at bounding box center [835, 60] width 53 height 16
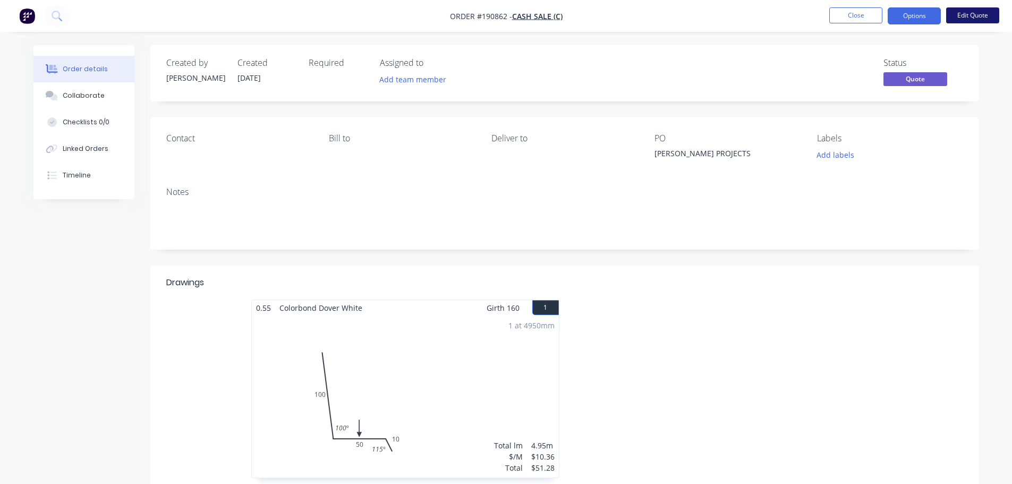
click at [980, 13] on button "Edit Quote" at bounding box center [972, 15] width 53 height 16
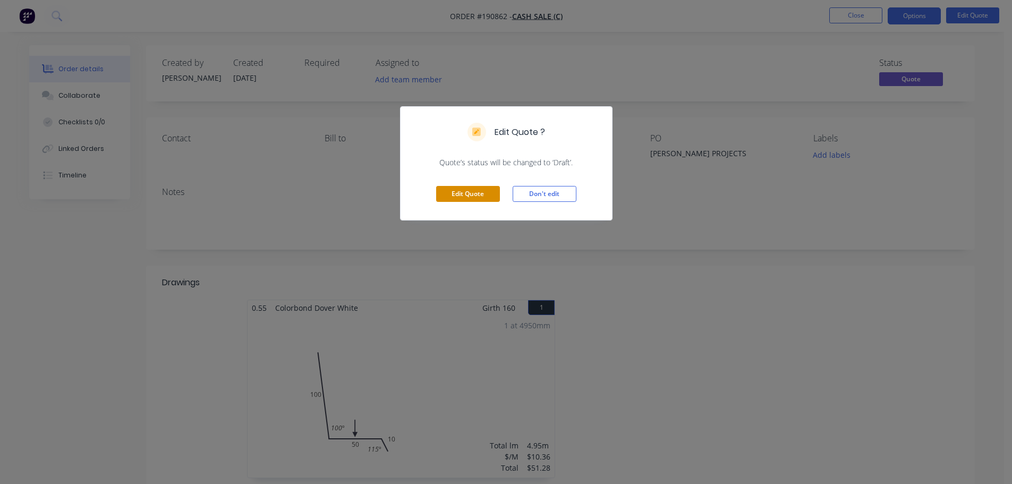
click at [473, 193] on button "Edit Quote" at bounding box center [468, 194] width 64 height 16
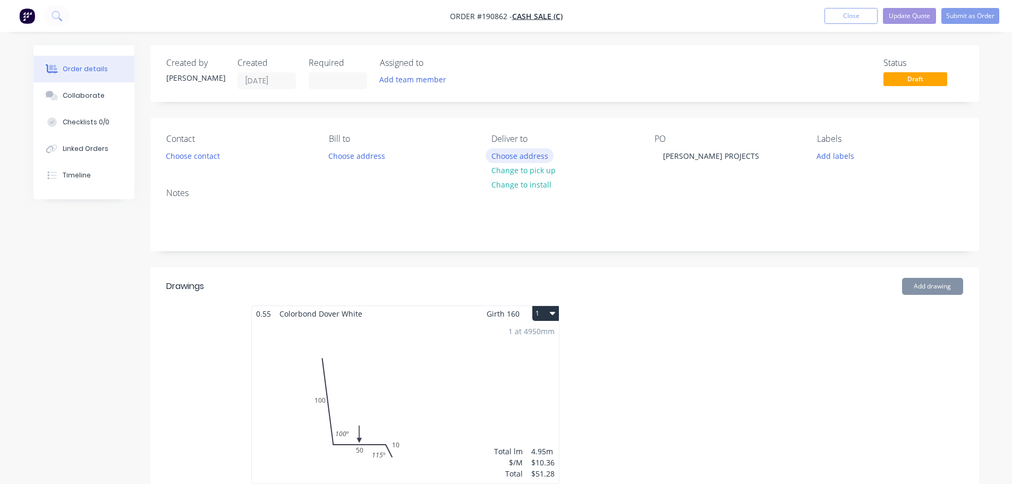
click at [518, 156] on button "Choose address" at bounding box center [519, 155] width 68 height 14
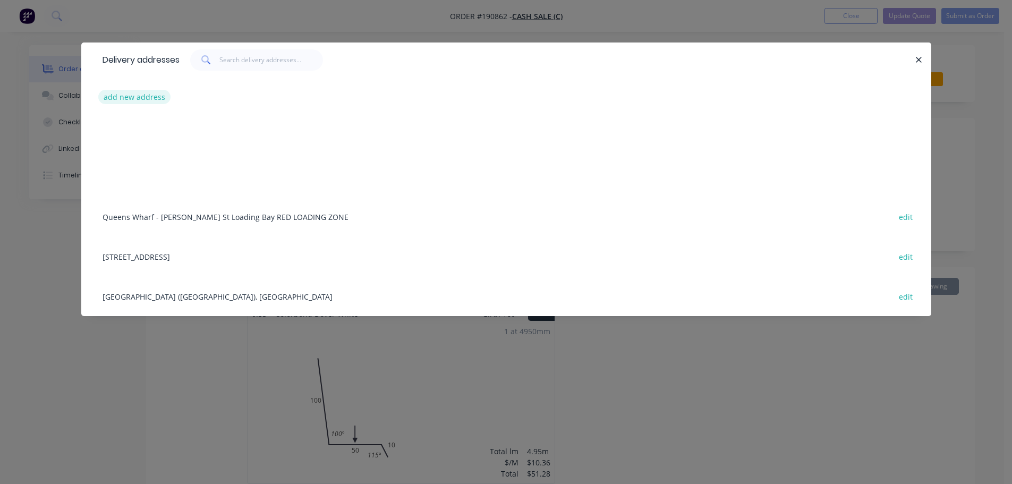
click at [133, 99] on button "add new address" at bounding box center [134, 97] width 73 height 14
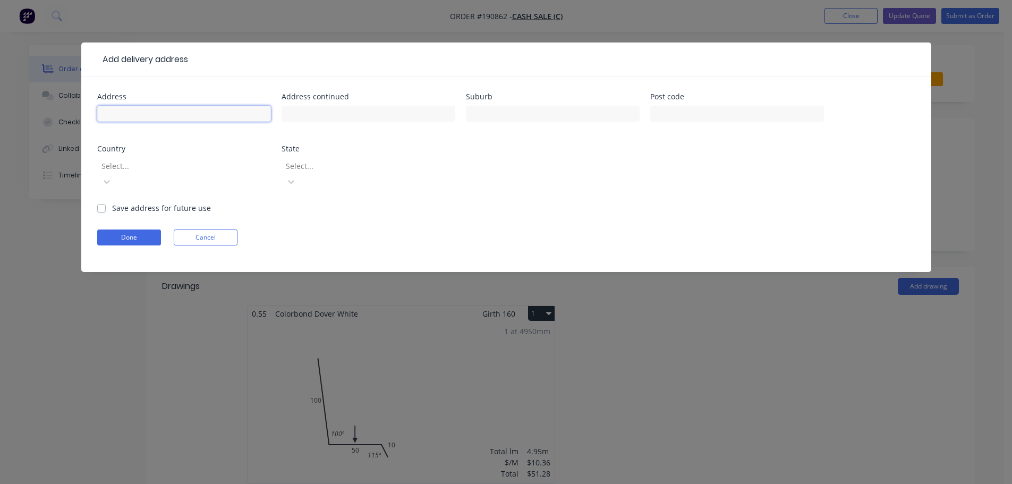
click at [155, 110] on input "text" at bounding box center [184, 114] width 174 height 16
type input "59 Moreton St"
type input "NORMAN PARK"
click button "Done" at bounding box center [129, 237] width 64 height 16
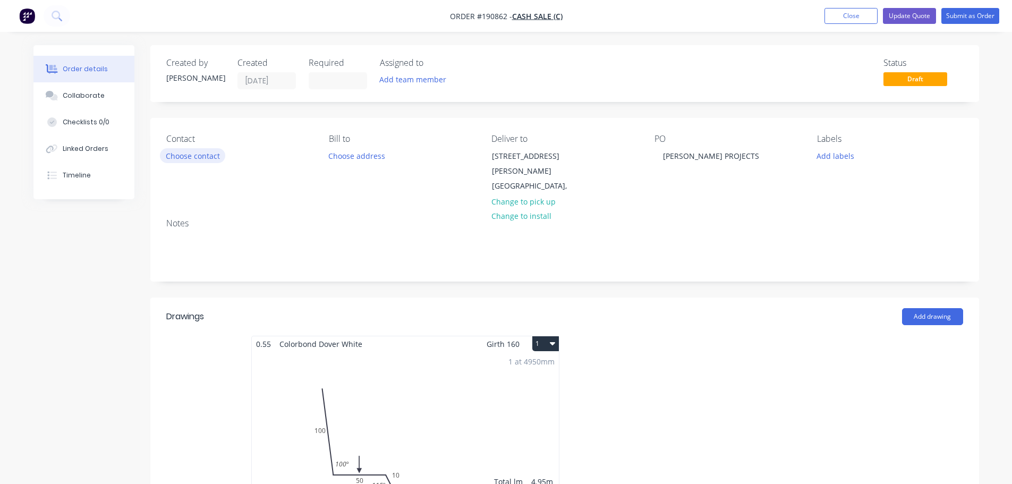
click at [178, 155] on button "Choose contact" at bounding box center [192, 155] width 65 height 14
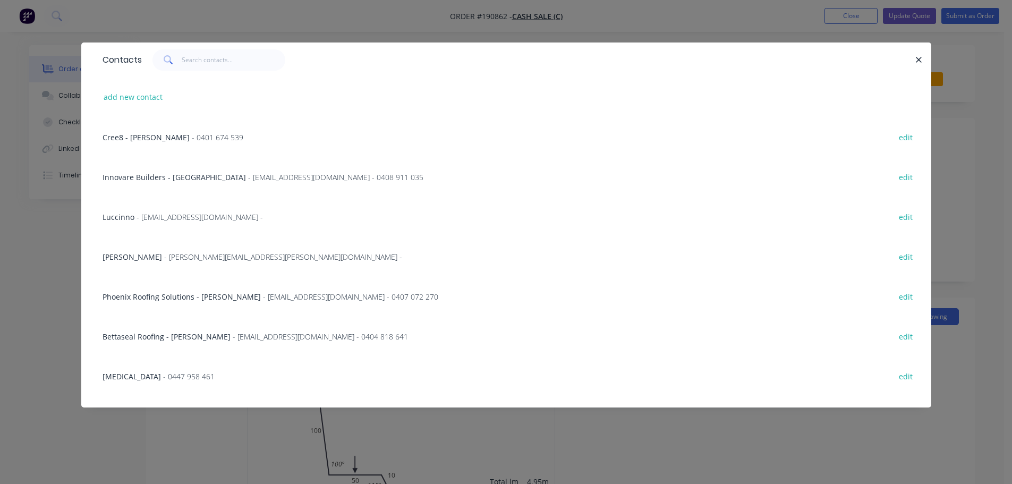
click at [155, 106] on div "add new contact" at bounding box center [506, 97] width 818 height 40
click at [151, 103] on button "add new contact" at bounding box center [133, 97] width 70 height 14
select select "AU"
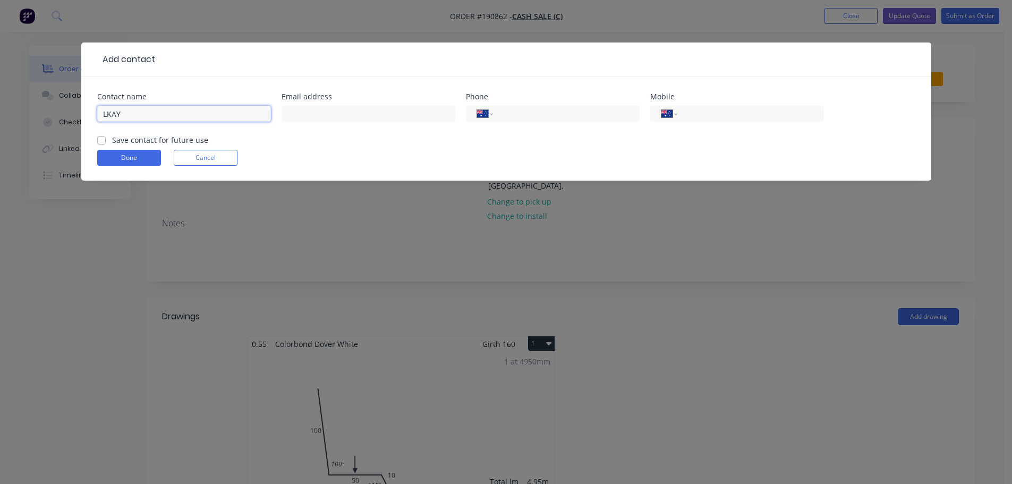
click at [157, 115] on input "LKAY" at bounding box center [184, 114] width 174 height 16
type input "KLAY"
type input "0488 070 917"
click button "Done" at bounding box center [129, 158] width 64 height 16
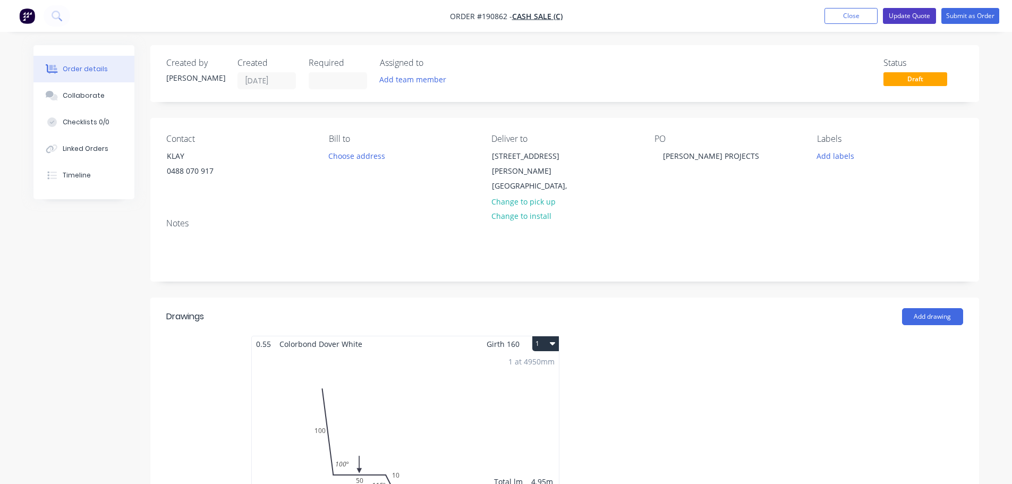
click at [899, 19] on button "Update Quote" at bounding box center [909, 16] width 53 height 16
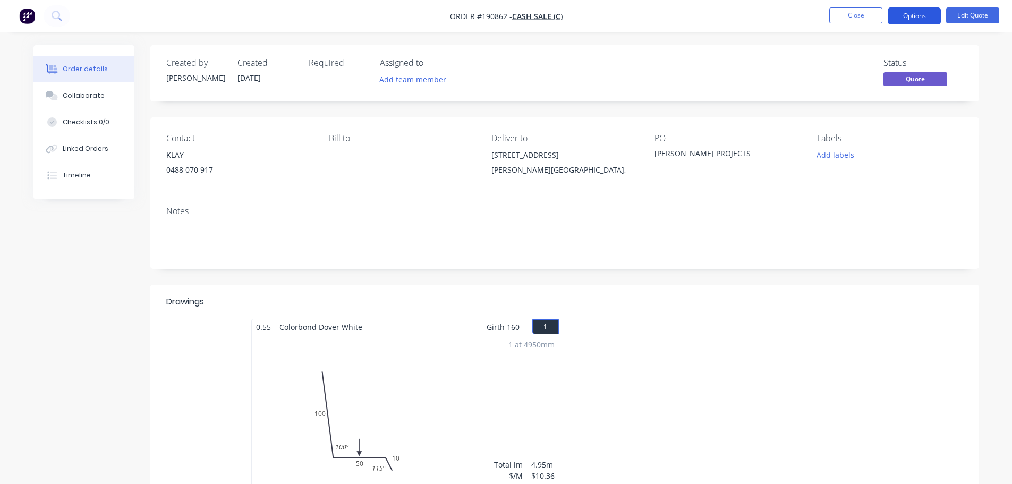
click at [901, 18] on button "Options" at bounding box center [914, 15] width 53 height 17
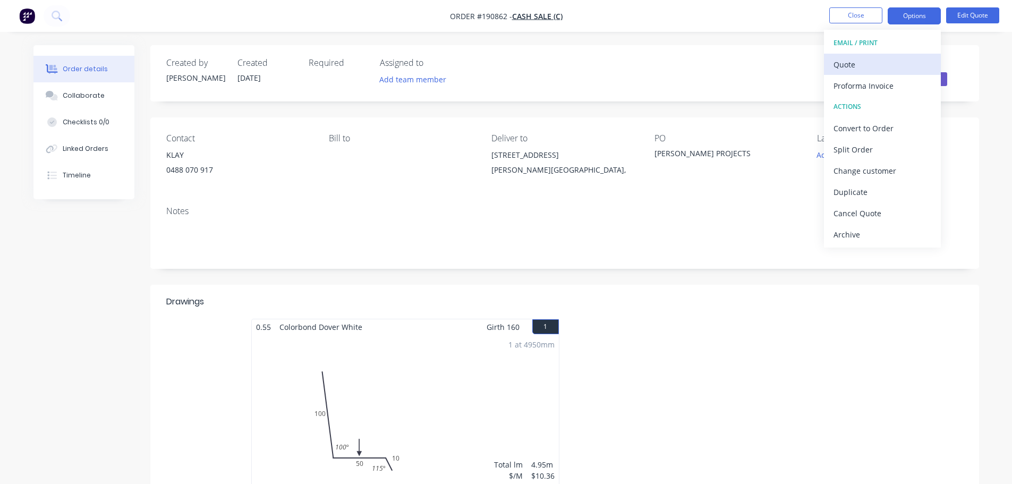
click at [893, 62] on div "Quote" at bounding box center [882, 64] width 98 height 15
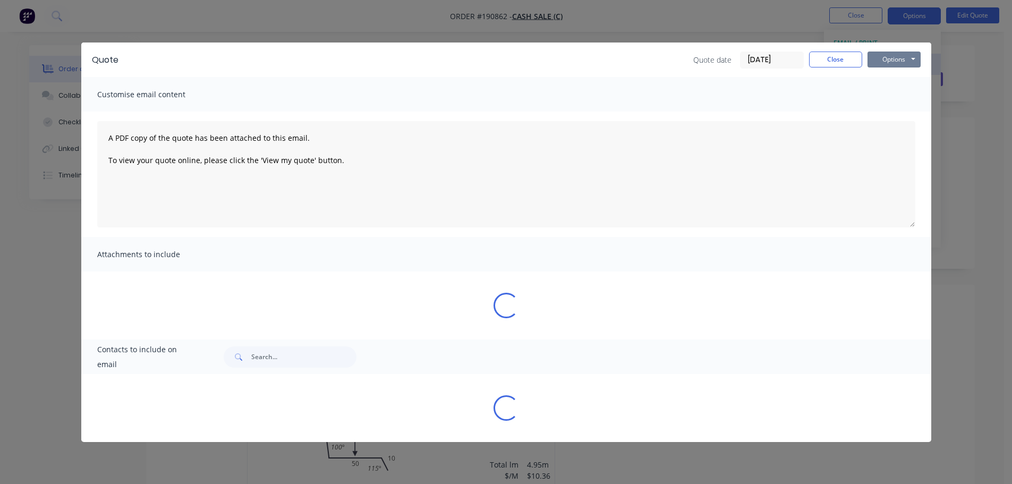
click at [893, 63] on button "Options" at bounding box center [893, 60] width 53 height 16
click at [897, 75] on button "Preview" at bounding box center [901, 79] width 68 height 18
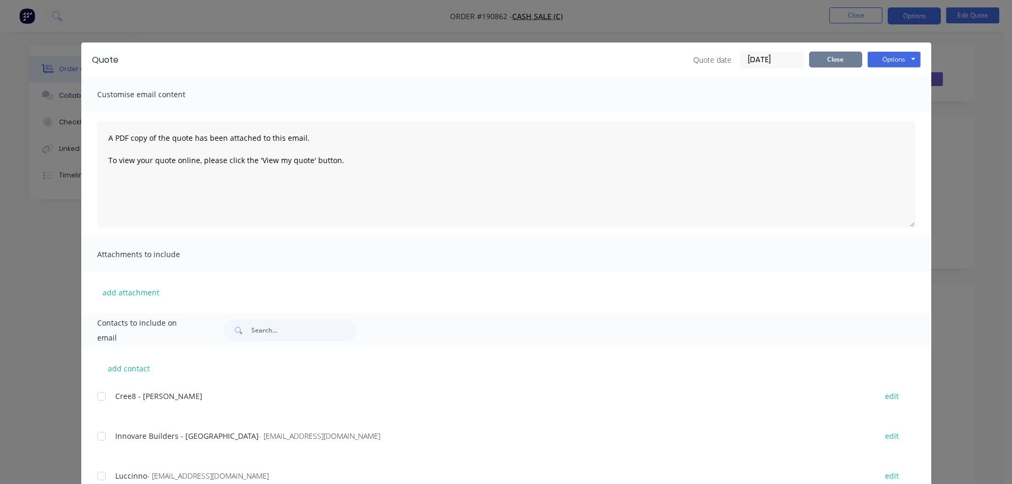
click at [824, 56] on button "Close" at bounding box center [835, 60] width 53 height 16
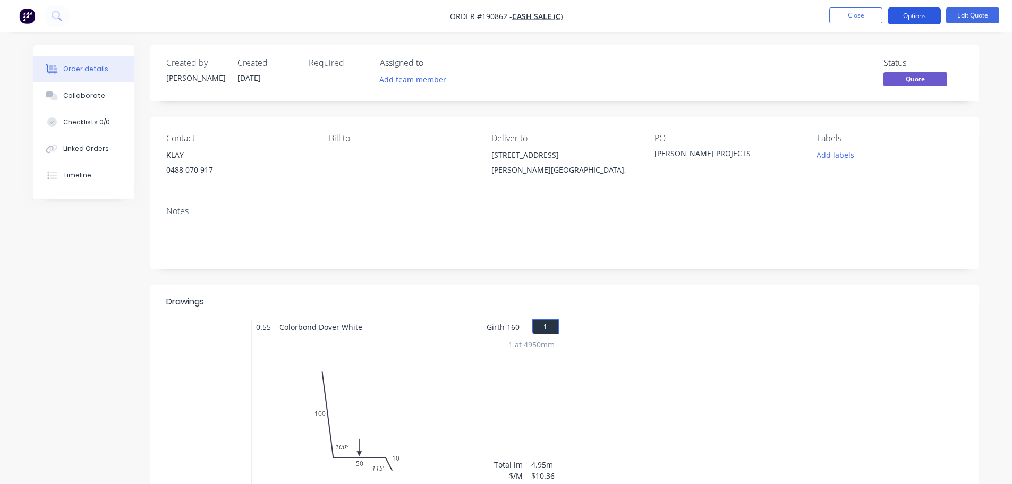
click at [907, 23] on button "Options" at bounding box center [914, 15] width 53 height 17
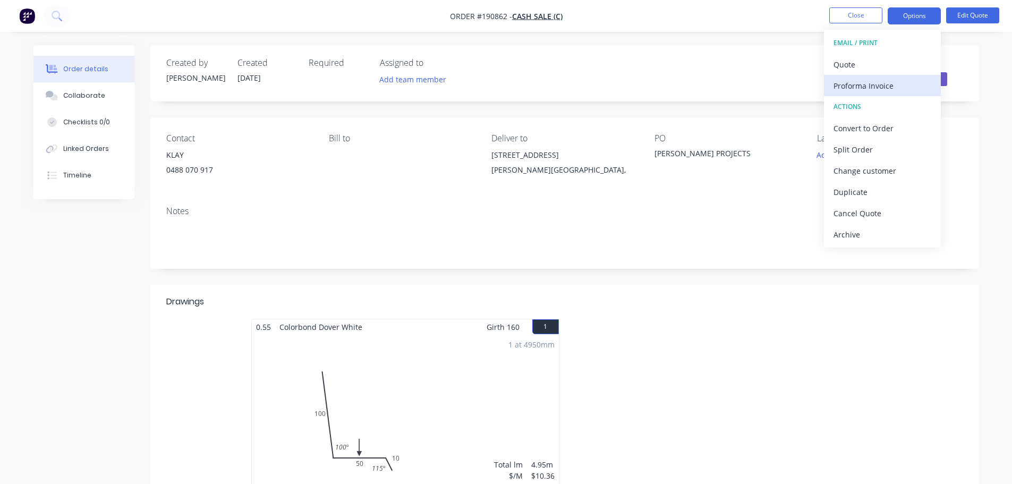
click at [888, 82] on div "Proforma Invoice" at bounding box center [882, 85] width 98 height 15
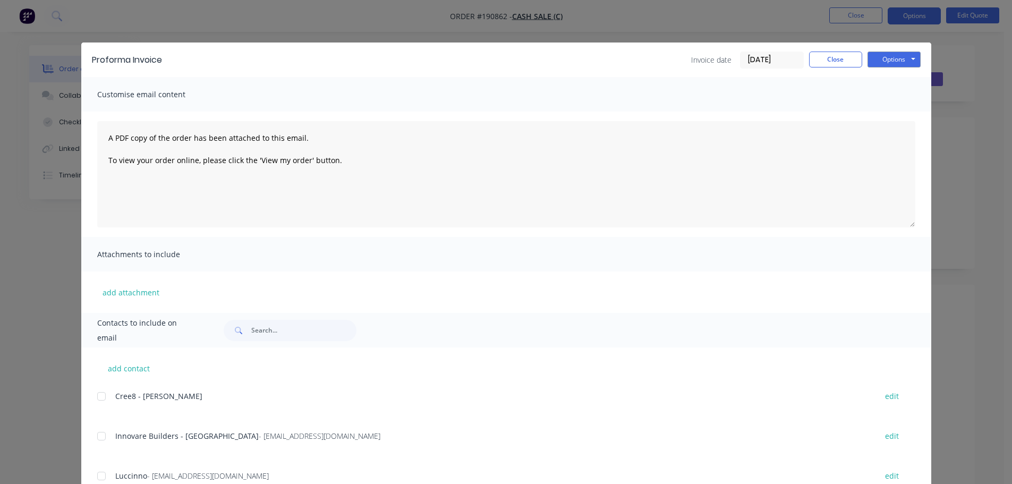
click at [891, 67] on div "Options Preview Print Email" at bounding box center [893, 60] width 53 height 17
click at [897, 81] on div "Customise email content" at bounding box center [506, 94] width 850 height 35
click at [897, 58] on button "Options" at bounding box center [893, 60] width 53 height 16
click at [897, 75] on button "Preview" at bounding box center [901, 79] width 68 height 18
click at [821, 57] on button "Close" at bounding box center [835, 60] width 53 height 16
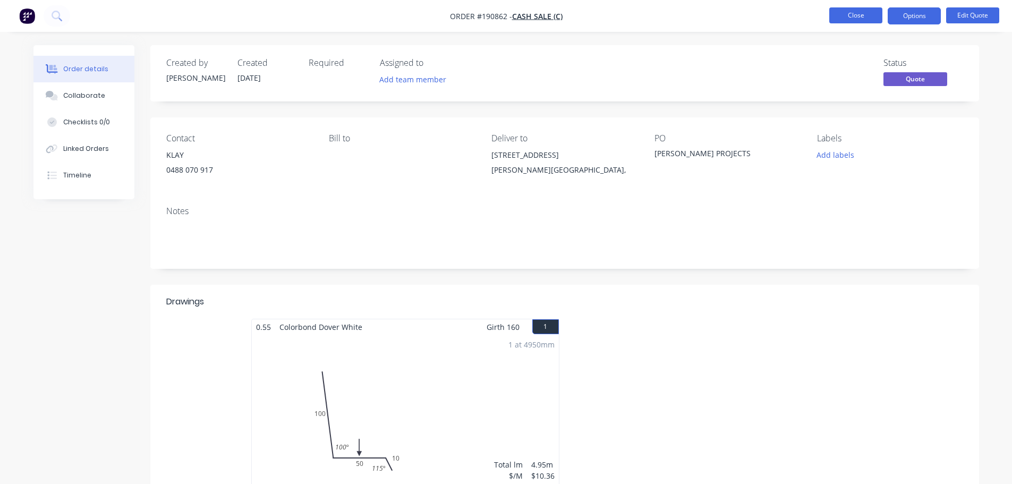
click at [850, 10] on button "Close" at bounding box center [855, 15] width 53 height 16
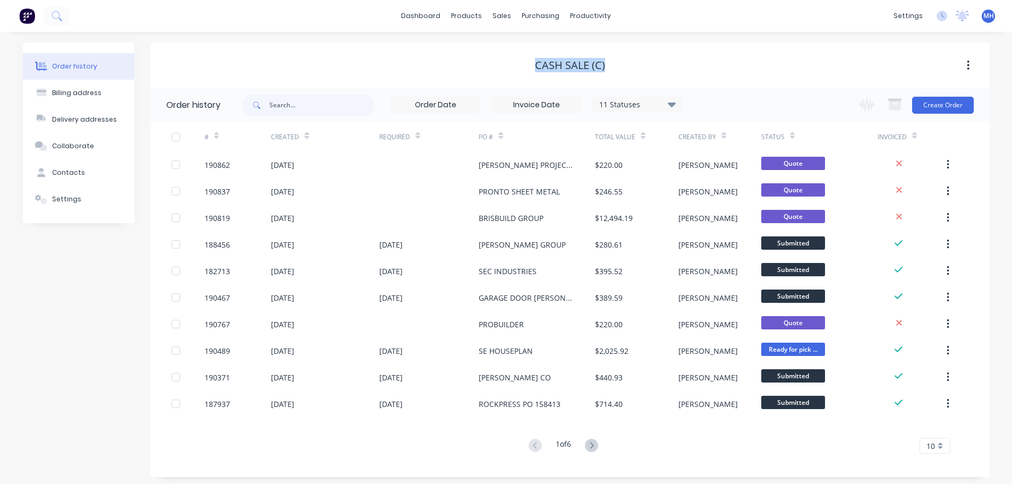
drag, startPoint x: 536, startPoint y: 64, endPoint x: 649, endPoint y: 67, distance: 112.1
click at [649, 67] on div "Cash Sale (C)" at bounding box center [569, 65] width 839 height 13
drag, startPoint x: 538, startPoint y: 67, endPoint x: 622, endPoint y: 72, distance: 84.6
click at [622, 72] on div "Cash Sale (C)" at bounding box center [569, 65] width 839 height 19
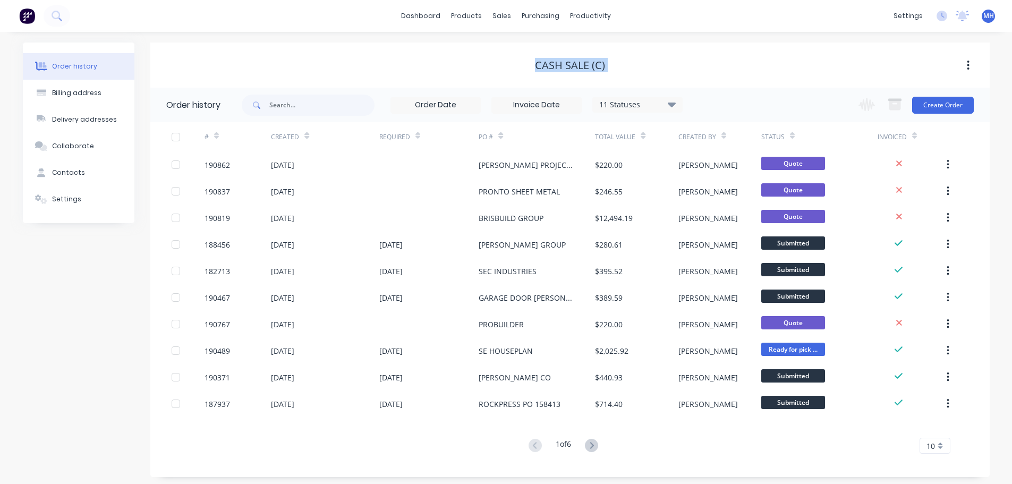
click at [623, 72] on div "Cash Sale (C)" at bounding box center [569, 65] width 839 height 19
click at [519, 47] on div "Sales Orders" at bounding box center [541, 51] width 44 height 10
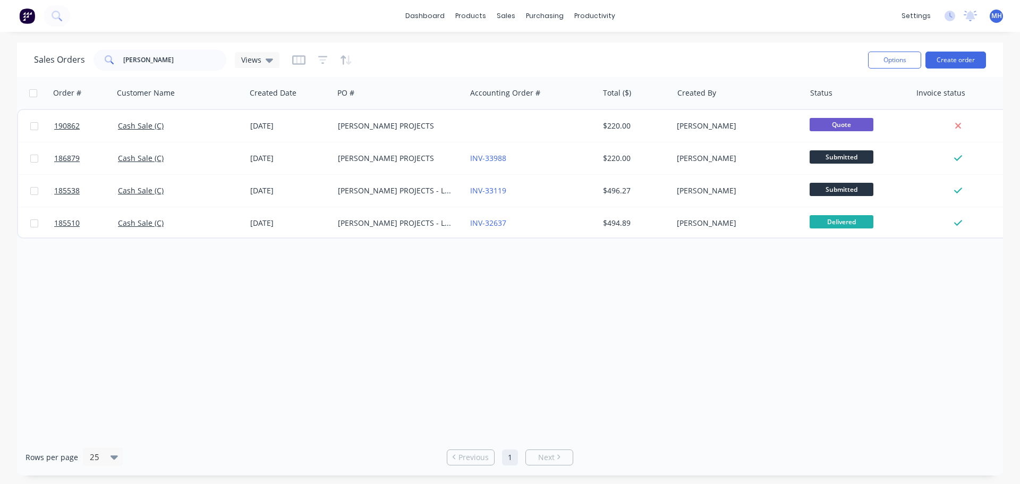
drag, startPoint x: 0, startPoint y: 292, endPoint x: 43, endPoint y: 271, distance: 48.0
click at [0, 292] on div "Sales Orders ryer Views Options Create order Order # Customer Name Created Date…" at bounding box center [510, 258] width 1020 height 433
click at [540, 51] on div "Sales Orders" at bounding box center [545, 51] width 44 height 10
click at [627, 89] on div "Delivery Scheduling" at bounding box center [630, 94] width 66 height 10
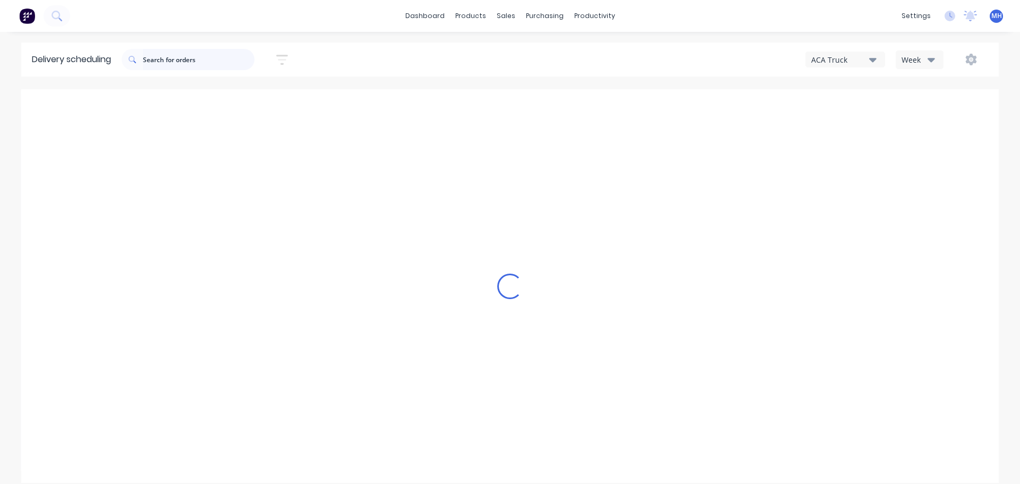
click at [192, 58] on input "text" at bounding box center [199, 59] width 112 height 21
type input "H&L"
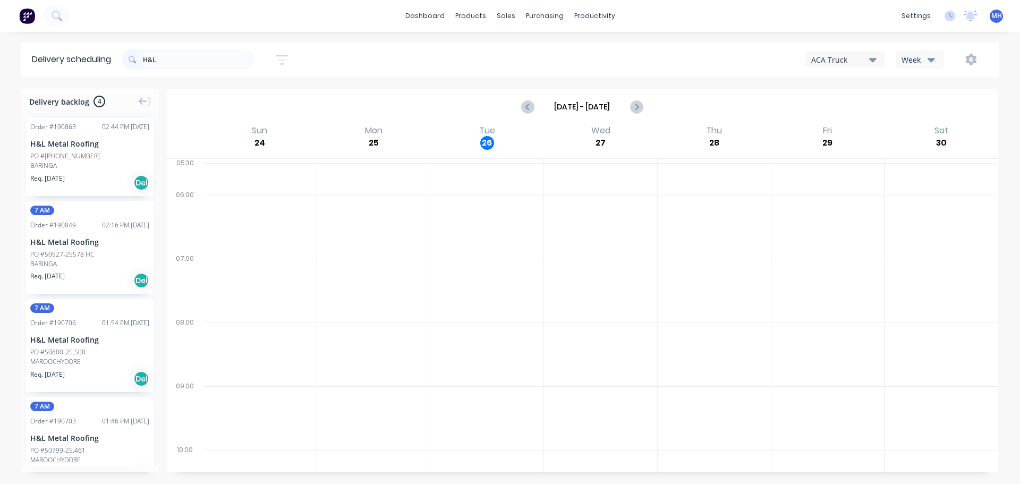
click at [909, 58] on div "Week" at bounding box center [916, 59] width 31 height 11
click at [914, 108] on div "Vehicle" at bounding box center [948, 108] width 105 height 21
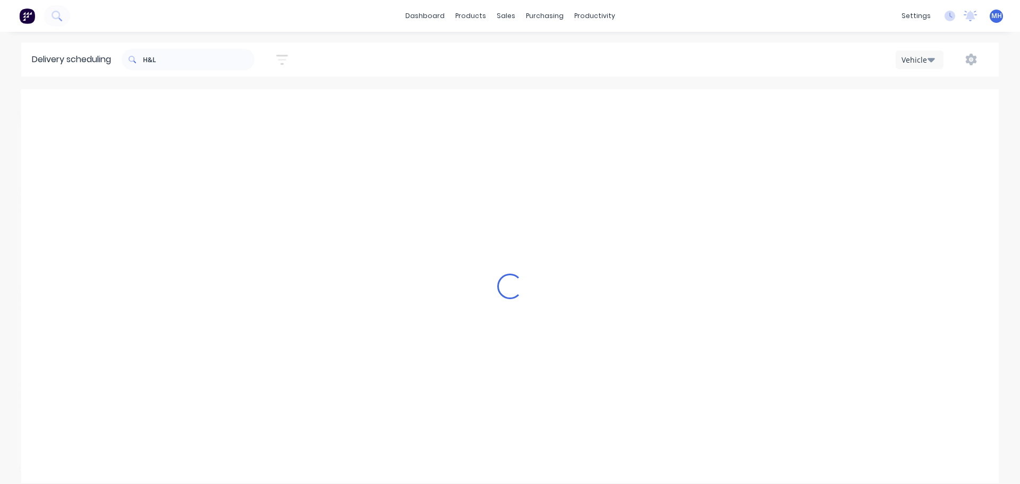
scroll to position [0, 1]
click at [620, 80] on div "Delivery scheduling H&L Sort by Most recent Created date Required date Order nu…" at bounding box center [510, 262] width 1020 height 441
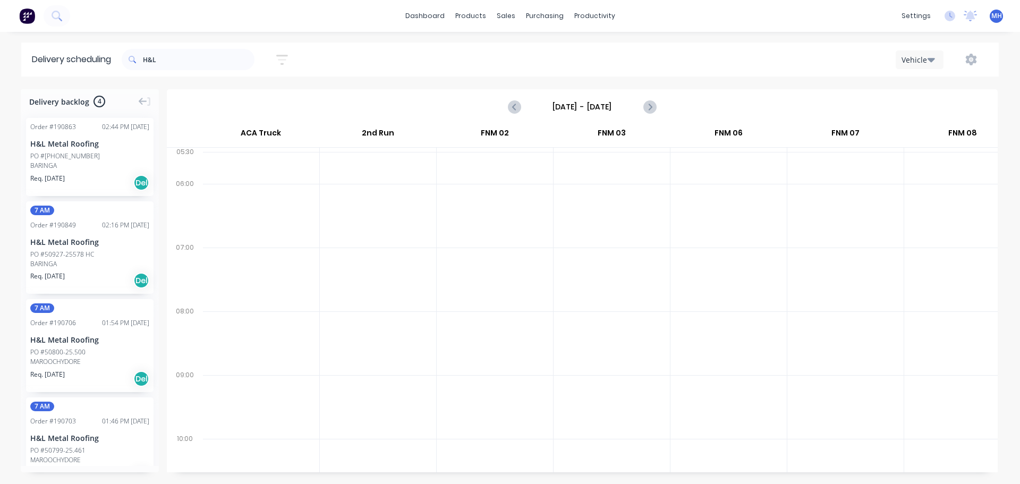
click at [596, 107] on input "Sunday - 24/08/25" at bounding box center [582, 107] width 105 height 16
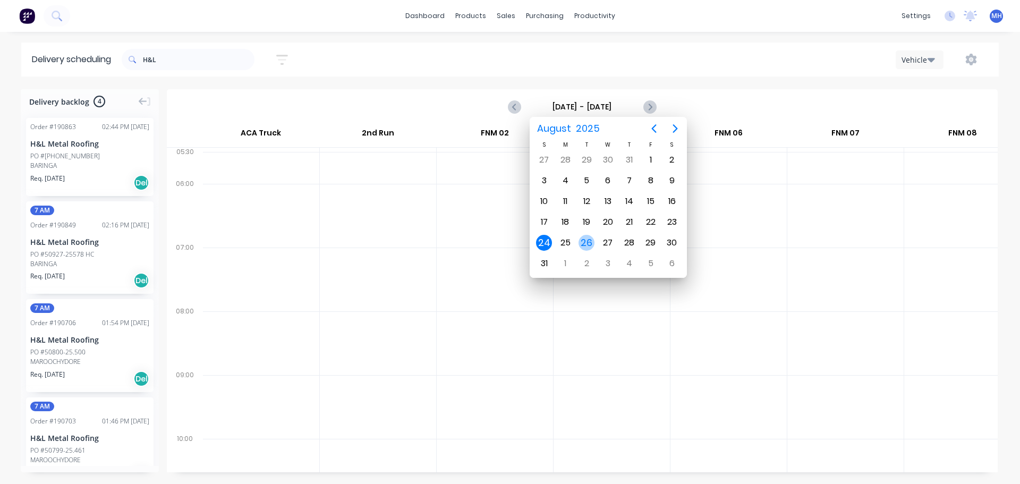
click at [585, 243] on div "26" at bounding box center [586, 243] width 16 height 16
type input "Tuesday - 26/08/25"
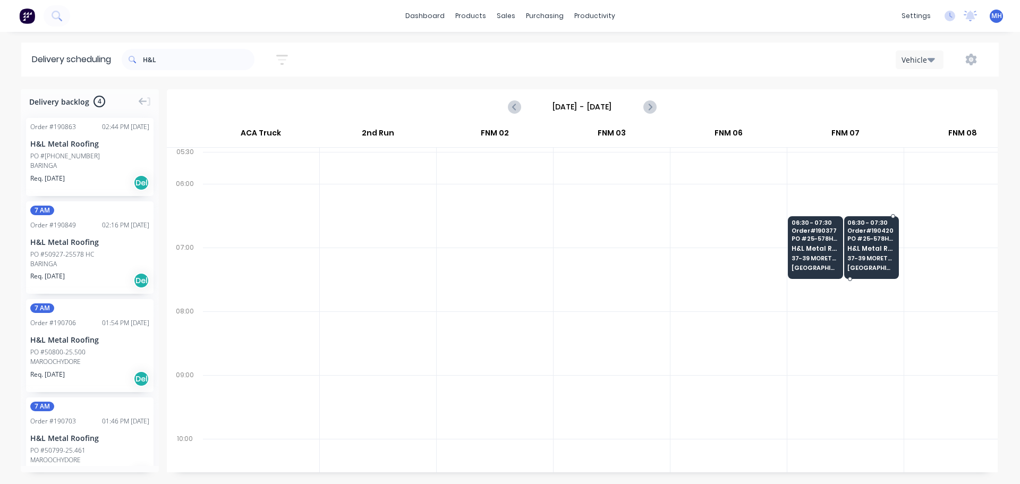
click at [874, 248] on span "H&L Metal Roofing" at bounding box center [870, 248] width 47 height 7
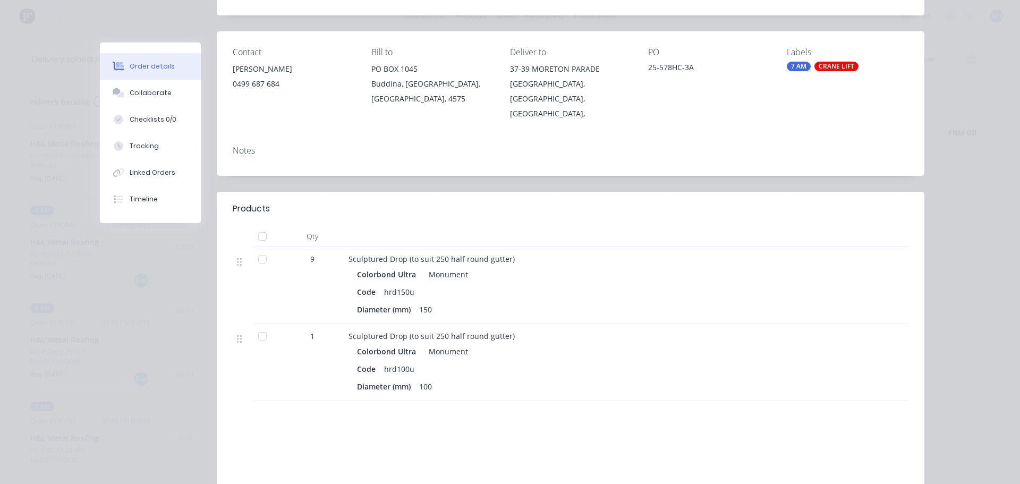
scroll to position [0, 0]
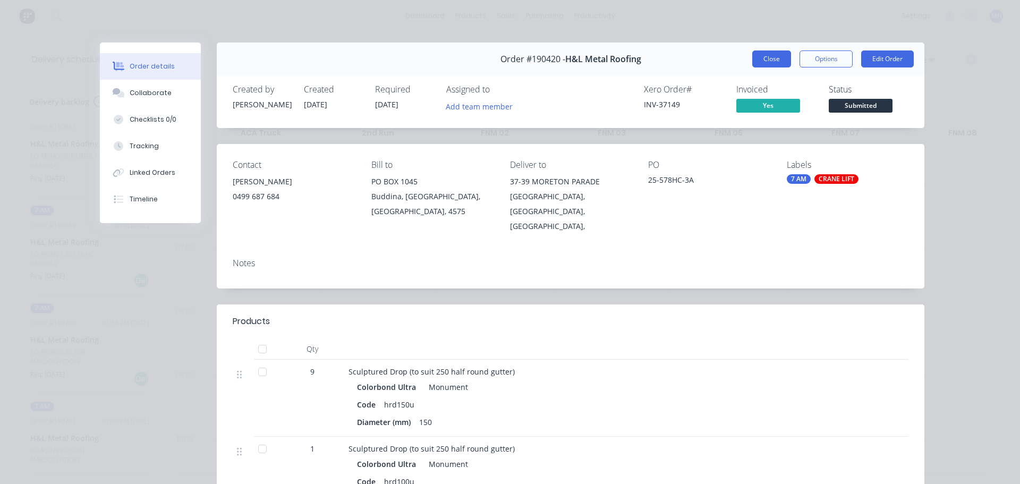
click at [775, 60] on button "Close" at bounding box center [771, 58] width 39 height 17
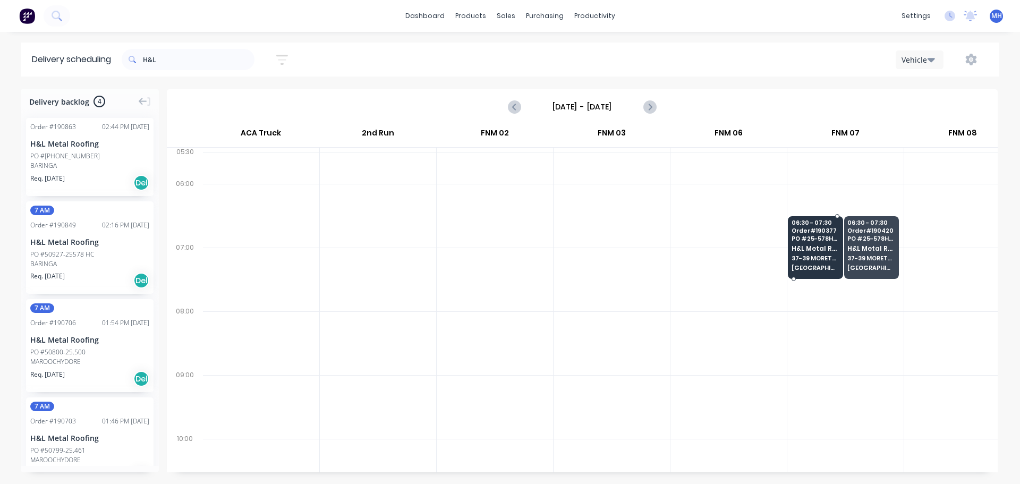
click at [809, 236] on span "PO # 25-578HC-3A" at bounding box center [814, 238] width 47 height 6
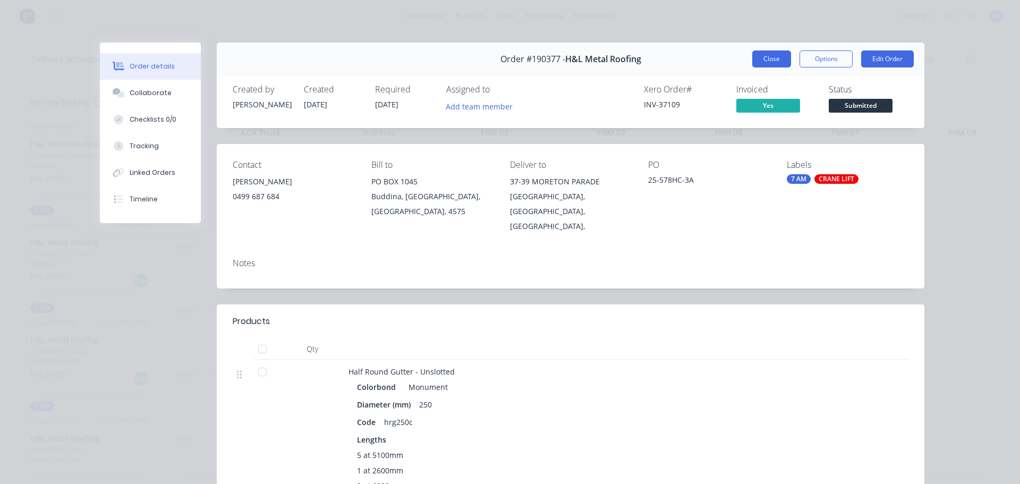
click at [774, 65] on button "Close" at bounding box center [771, 58] width 39 height 17
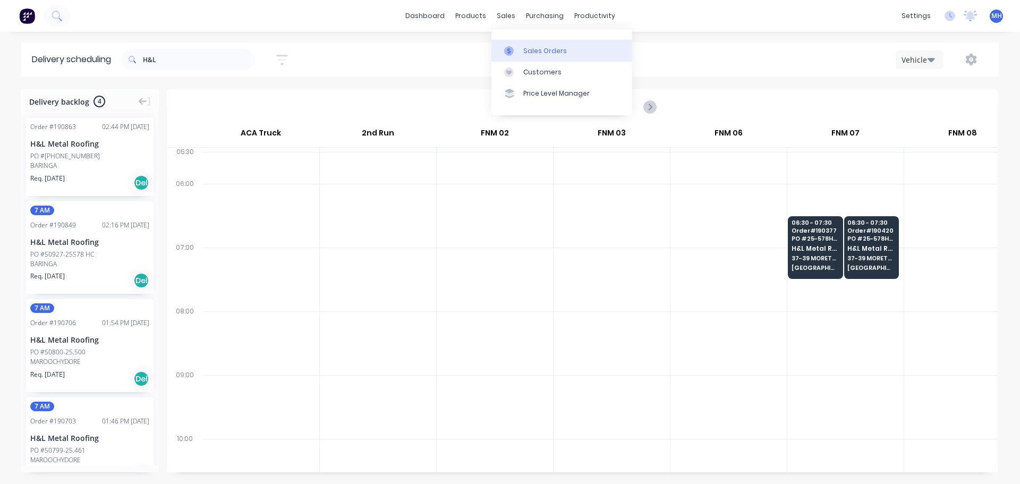
click at [517, 42] on link "Sales Orders" at bounding box center [561, 50] width 141 height 21
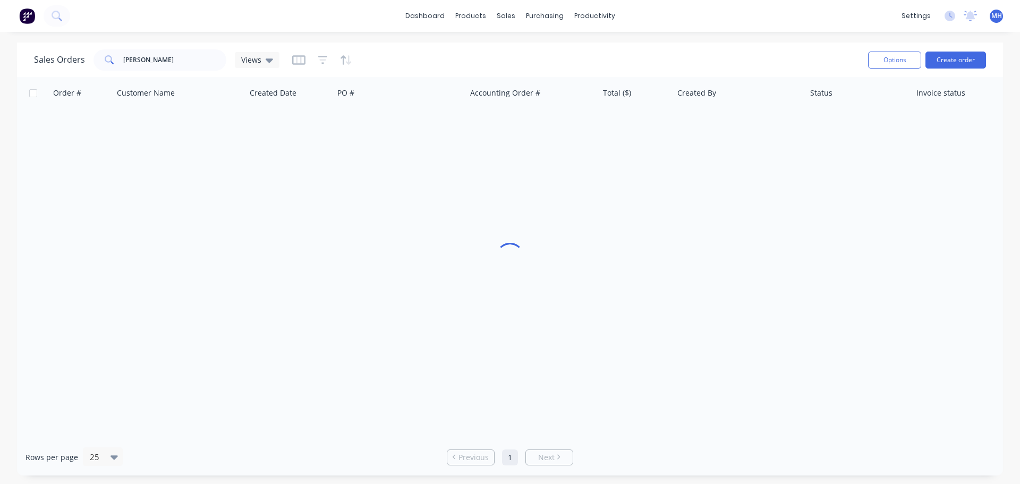
click at [697, 50] on div "Sales Orders ryer Views" at bounding box center [446, 60] width 825 height 26
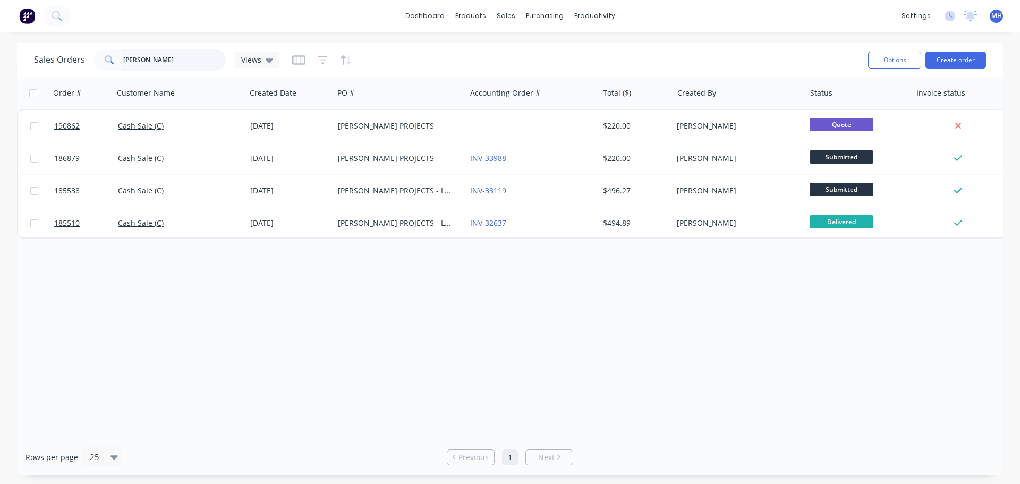
click at [189, 67] on input "ryer" at bounding box center [175, 59] width 104 height 21
type input "190663"
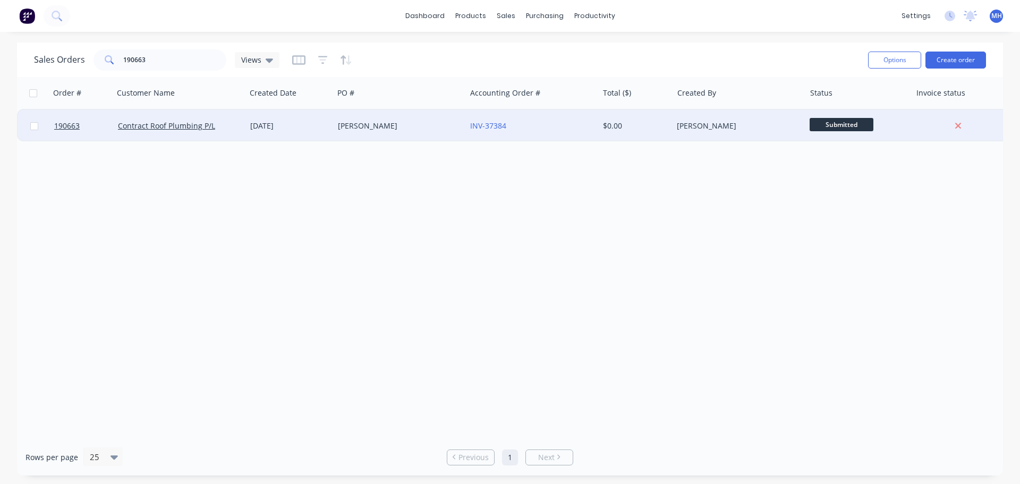
click at [386, 134] on div "[PERSON_NAME]" at bounding box center [400, 126] width 132 height 32
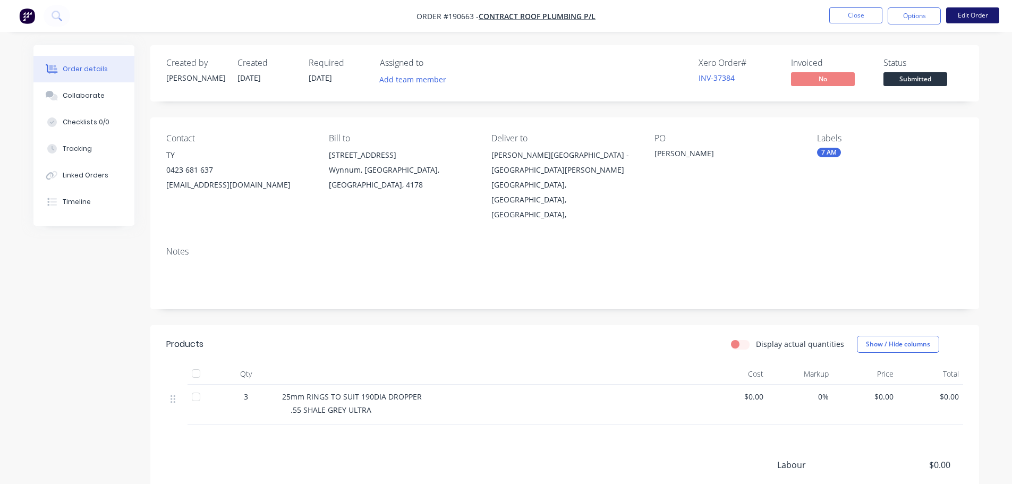
click at [991, 17] on button "Edit Order" at bounding box center [972, 15] width 53 height 16
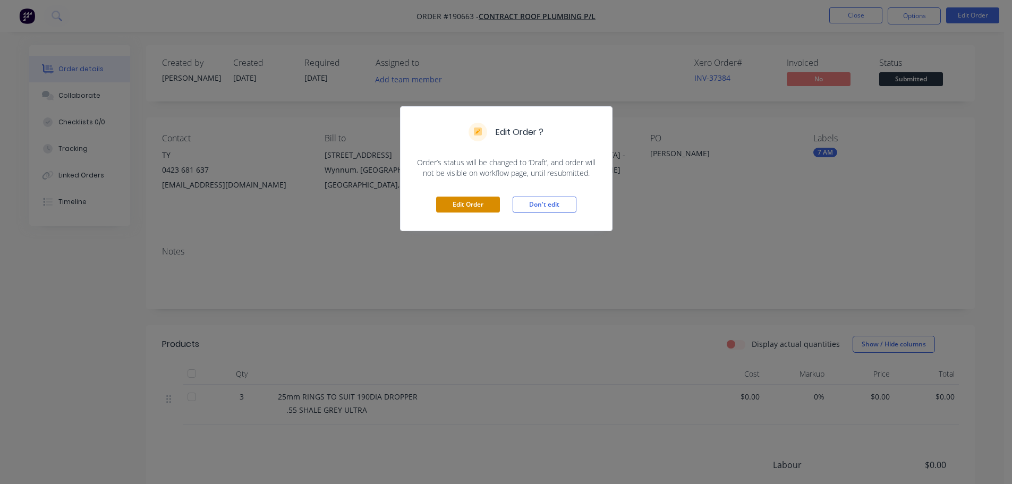
click at [467, 201] on button "Edit Order" at bounding box center [468, 205] width 64 height 16
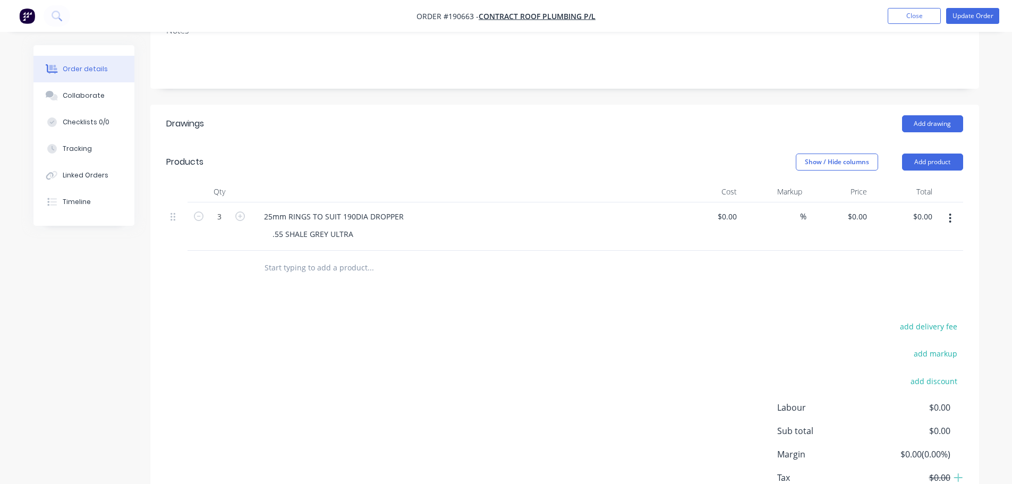
scroll to position [266, 0]
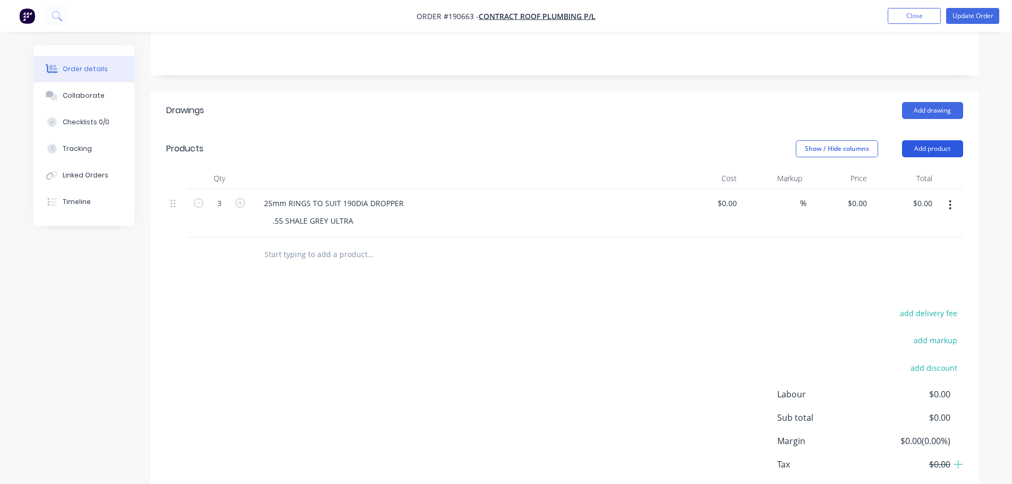
click at [920, 140] on button "Add product" at bounding box center [932, 148] width 61 height 17
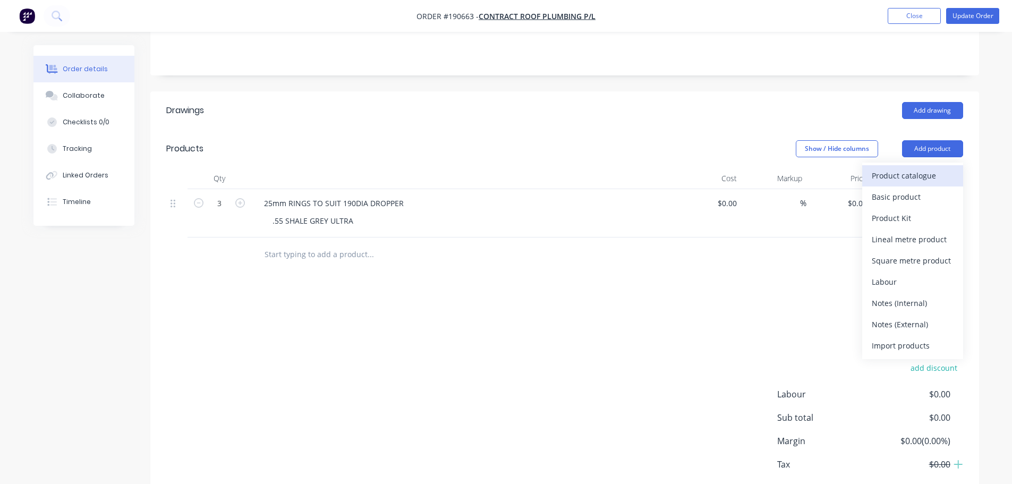
click at [918, 168] on div "Product catalogue" at bounding box center [913, 175] width 82 height 15
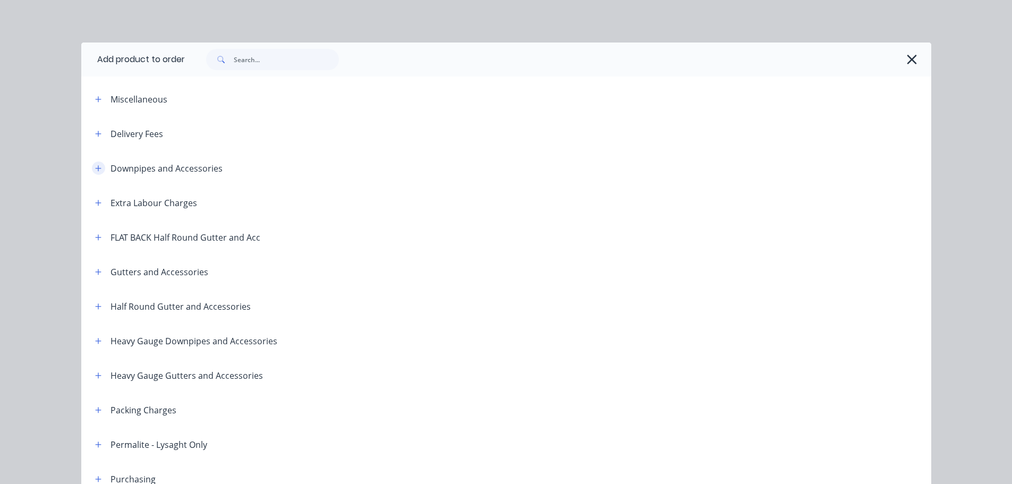
click at [96, 166] on icon "button" at bounding box center [98, 168] width 6 height 7
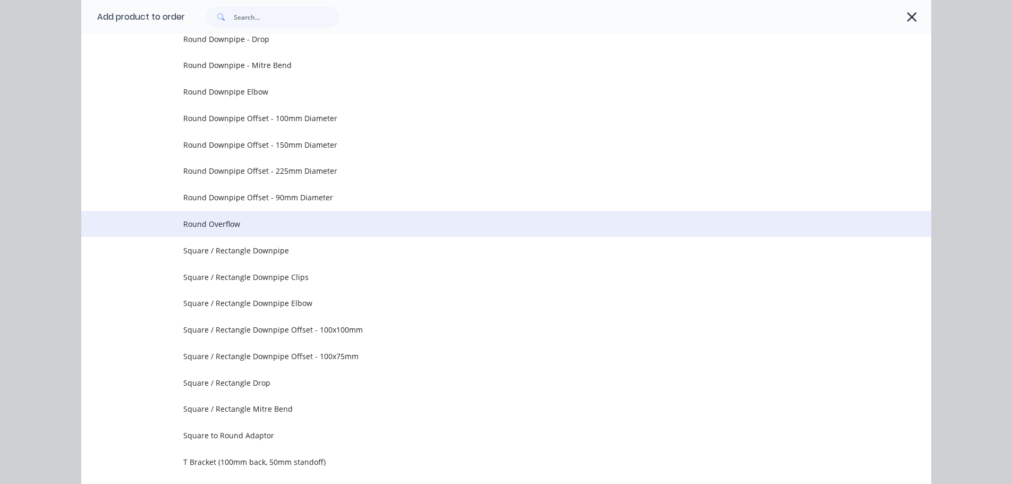
click at [252, 225] on span "Round Overflow" at bounding box center [482, 223] width 598 height 11
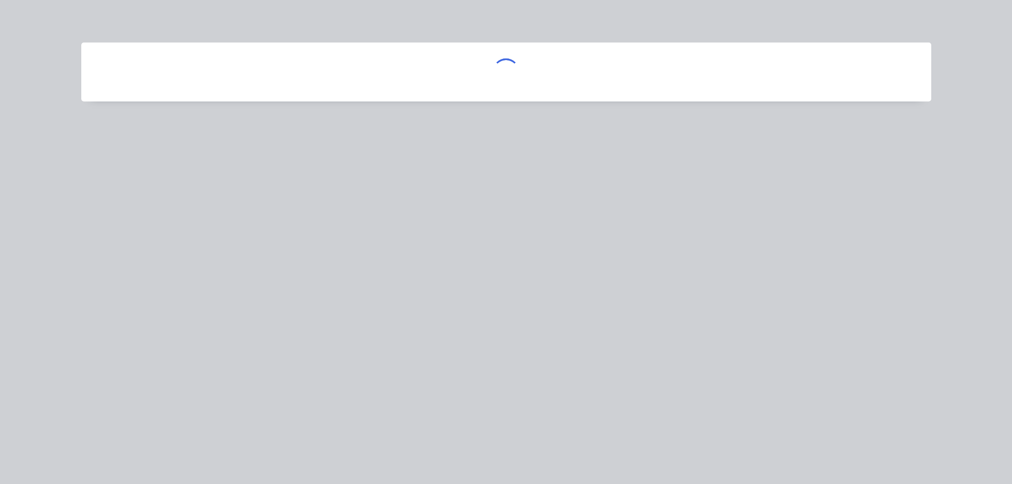
scroll to position [0, 0]
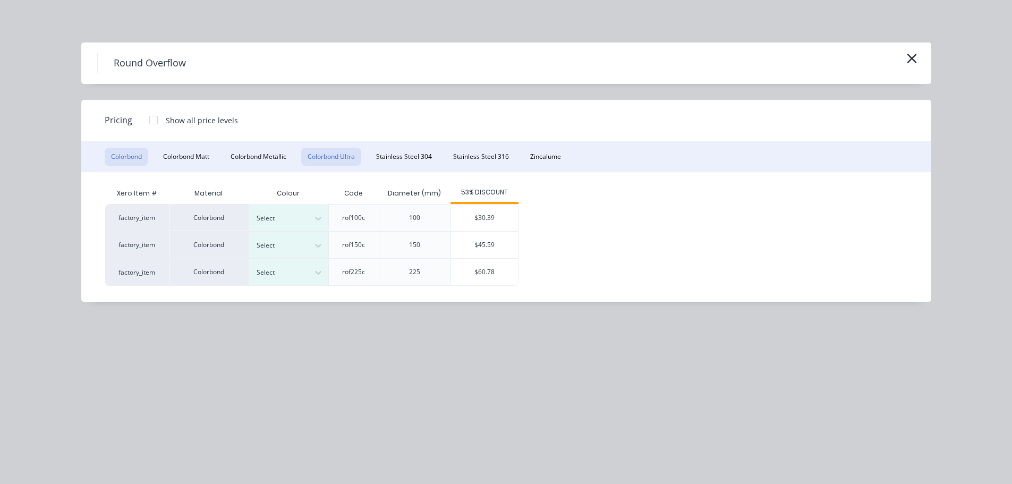
click at [337, 154] on button "Colorbond Ultra" at bounding box center [331, 157] width 60 height 18
click at [918, 57] on button "button" at bounding box center [912, 58] width 18 height 17
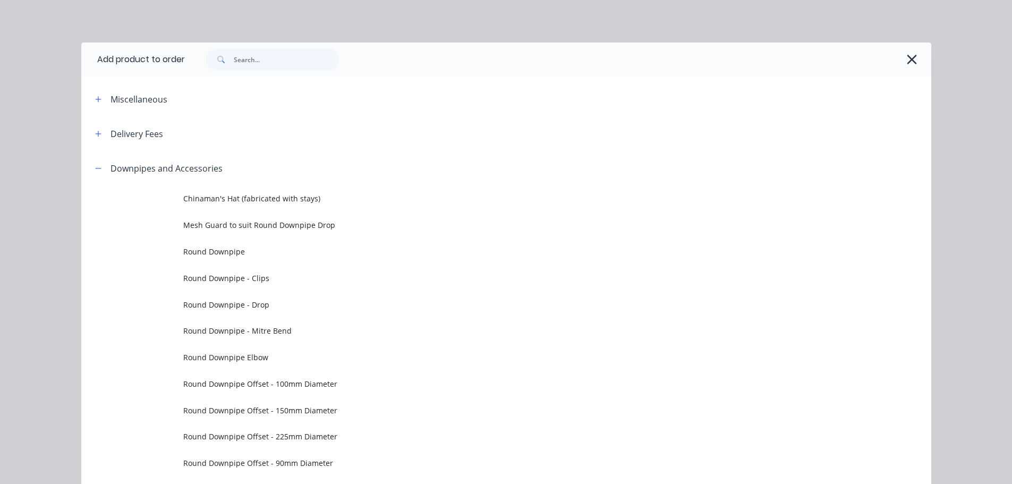
scroll to position [151, 0]
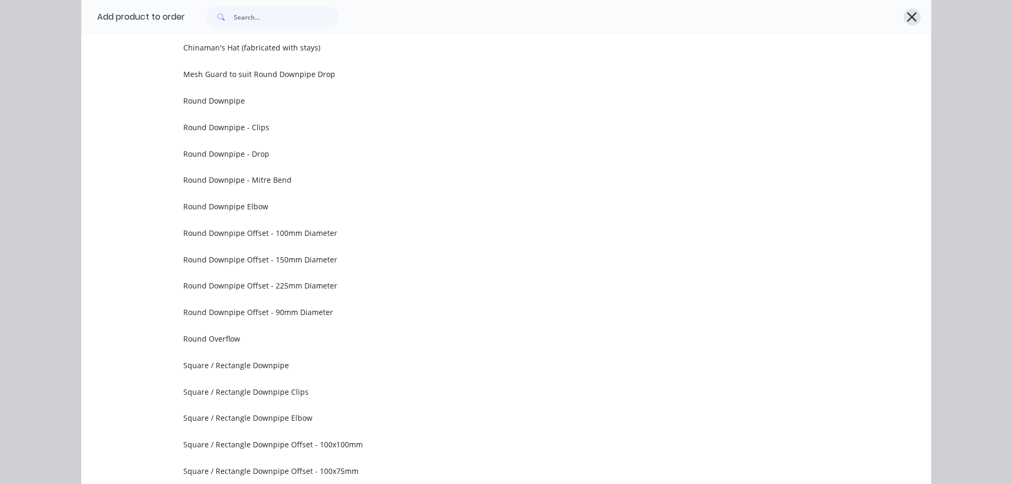
click at [915, 19] on div at bounding box center [558, 17] width 746 height 34
click at [913, 18] on icon "button" at bounding box center [911, 17] width 11 height 15
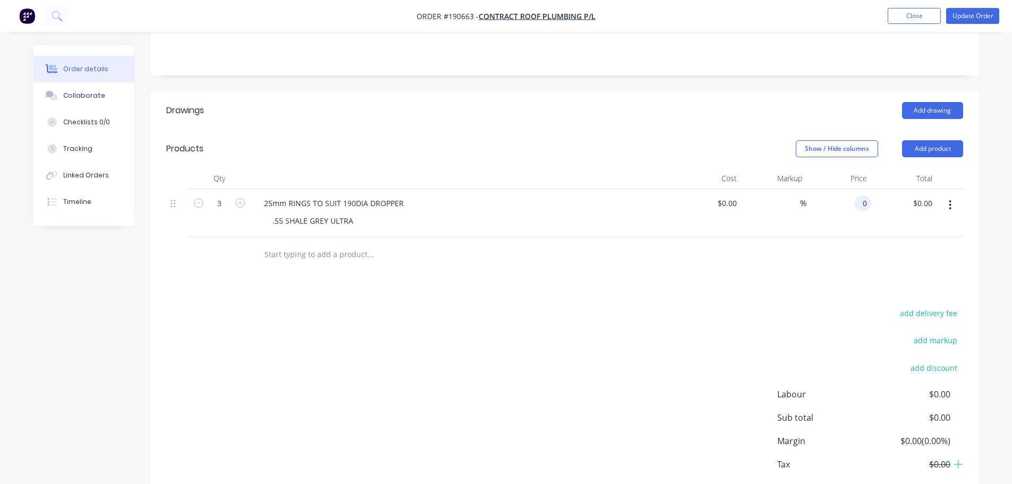
click at [859, 195] on input "0" at bounding box center [865, 202] width 12 height 15
type input "$23.77"
type input "$71.31"
click at [730, 130] on header "Products Show / Hide columns Add product" at bounding box center [564, 149] width 829 height 38
click at [940, 140] on button "Add product" at bounding box center [932, 148] width 61 height 17
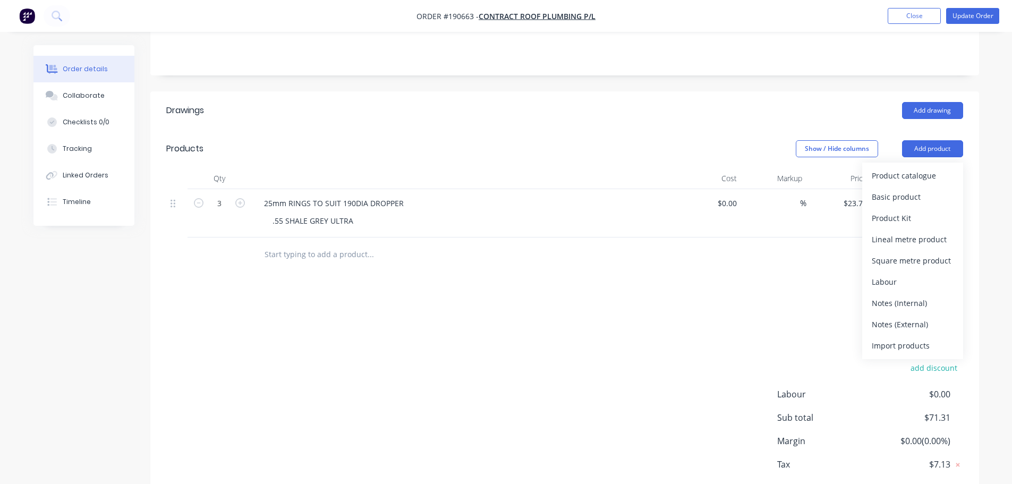
click at [926, 168] on div "Product catalogue" at bounding box center [913, 175] width 82 height 15
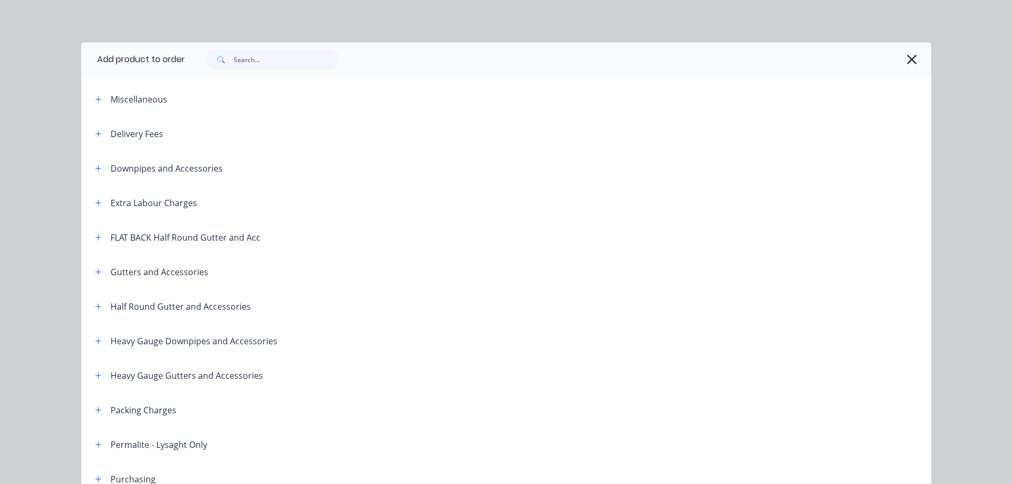
click at [101, 138] on div "Delivery Fees" at bounding box center [125, 133] width 76 height 13
click at [95, 133] on icon "button" at bounding box center [98, 134] width 6 height 6
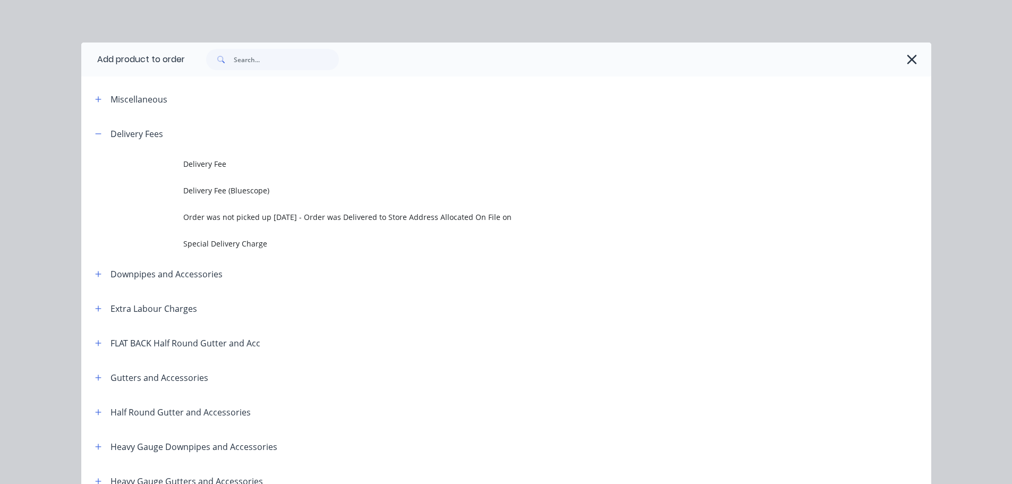
click at [281, 167] on span "Delivery Fee" at bounding box center [482, 163] width 598 height 11
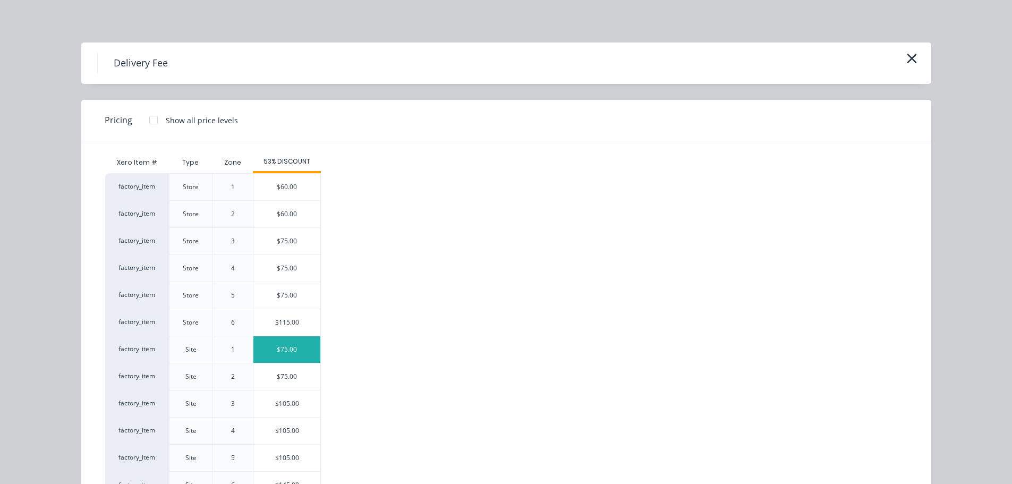
click at [301, 351] on div "$75.00" at bounding box center [286, 349] width 67 height 27
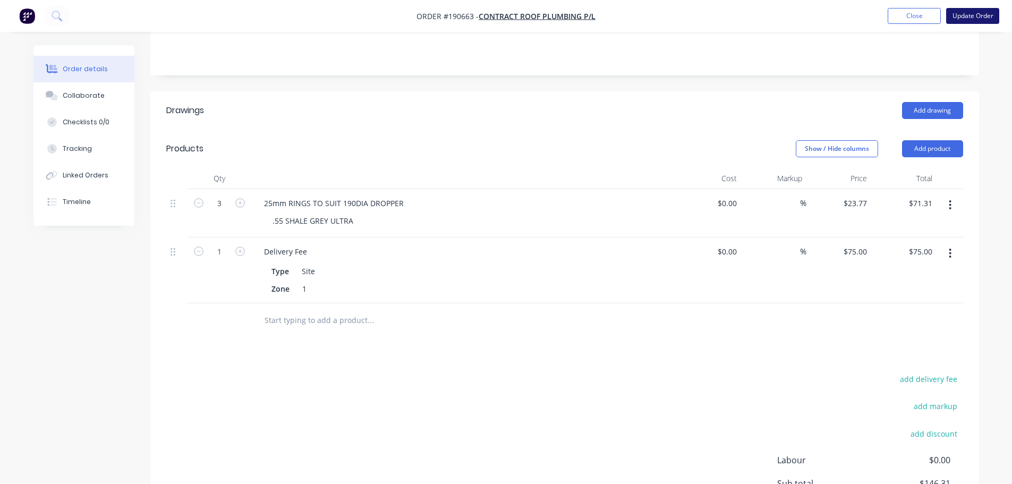
click at [975, 20] on button "Update Order" at bounding box center [972, 16] width 53 height 16
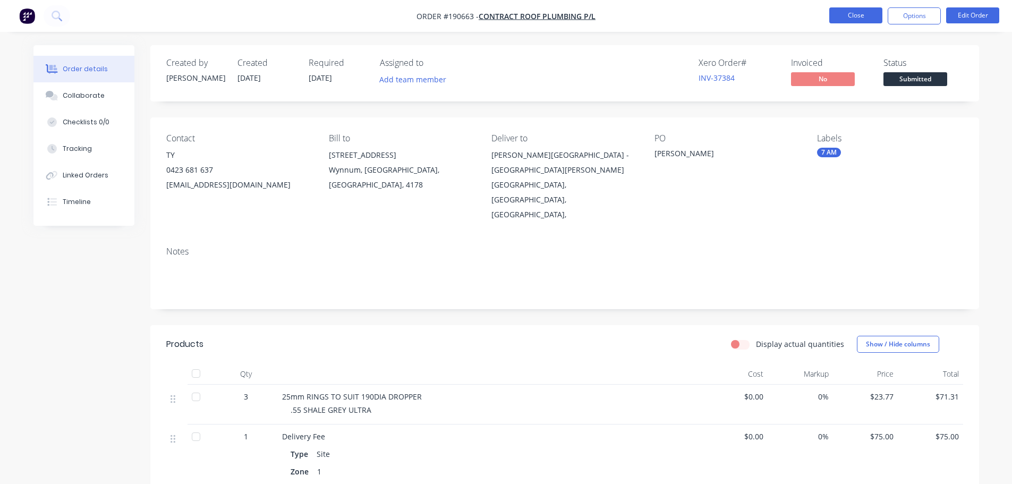
click at [836, 8] on button "Close" at bounding box center [855, 15] width 53 height 16
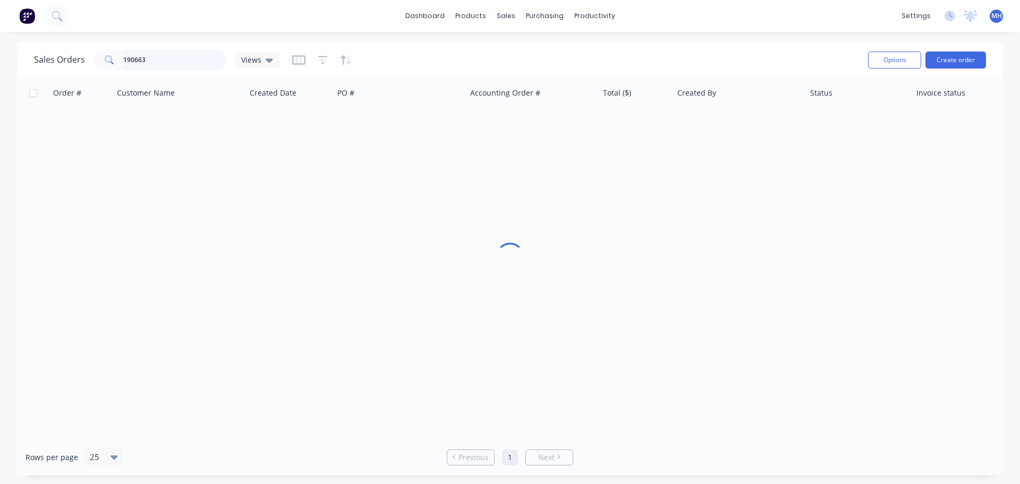
click at [172, 58] on input "190663" at bounding box center [175, 59] width 104 height 21
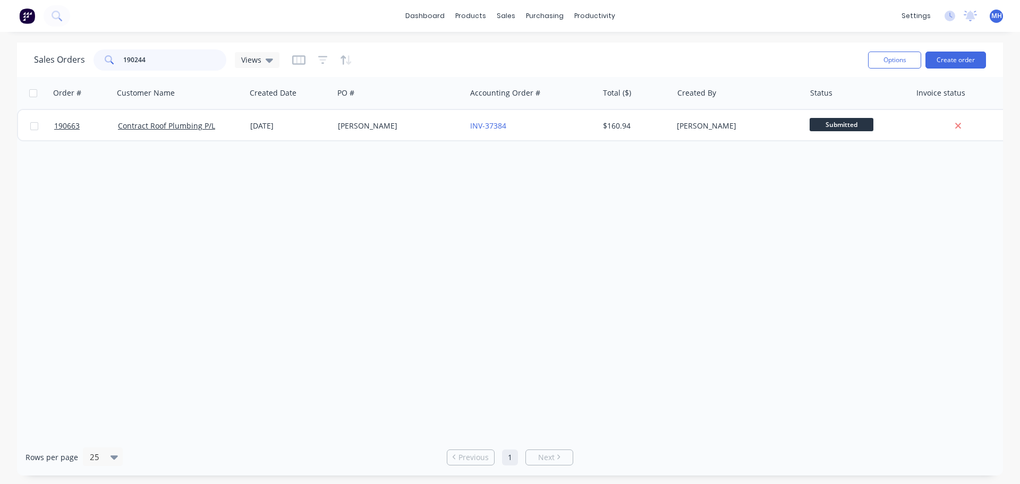
type input "190244"
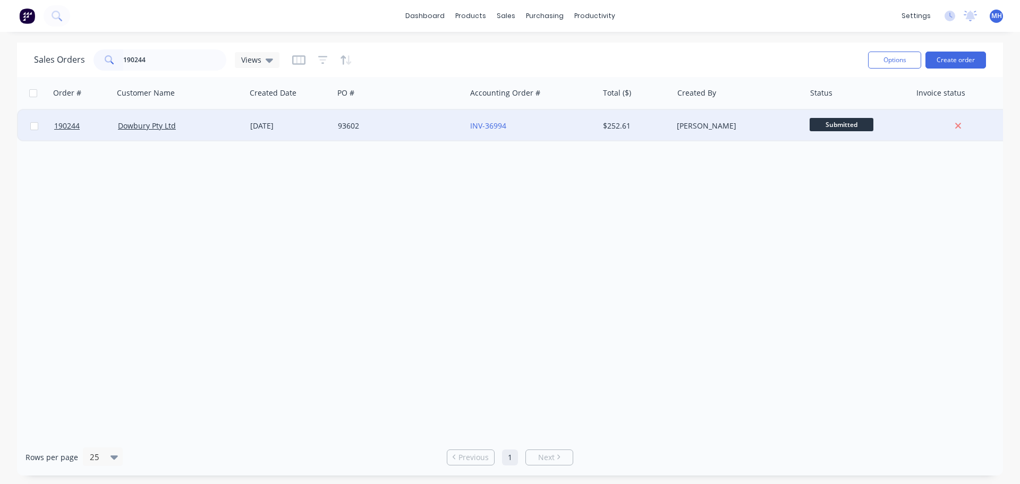
click at [424, 120] on div "93602" at bounding box center [400, 126] width 132 height 32
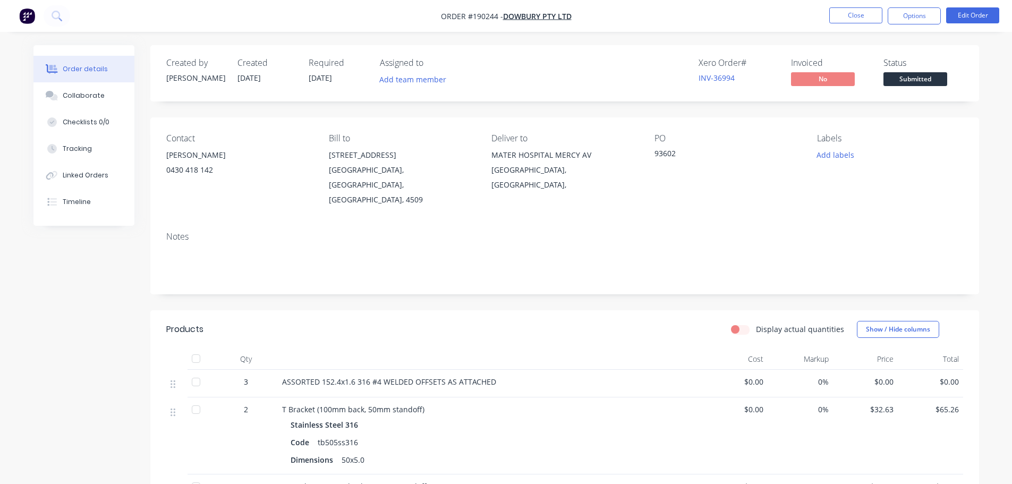
click at [167, 370] on div at bounding box center [176, 384] width 21 height 28
click at [979, 19] on button "Edit Order" at bounding box center [972, 15] width 53 height 16
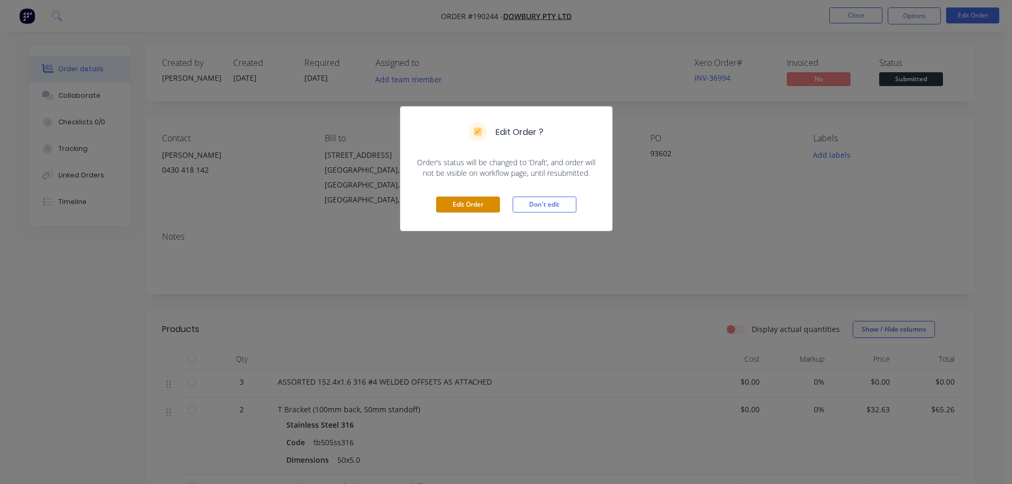
drag, startPoint x: 490, startPoint y: 207, endPoint x: 516, endPoint y: 194, distance: 29.0
click at [489, 207] on button "Edit Order" at bounding box center [468, 205] width 64 height 16
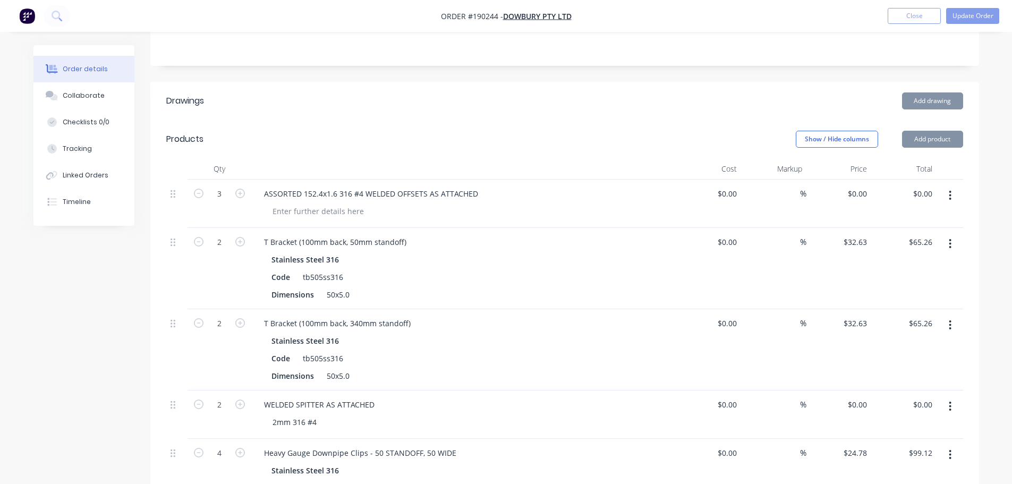
scroll to position [266, 0]
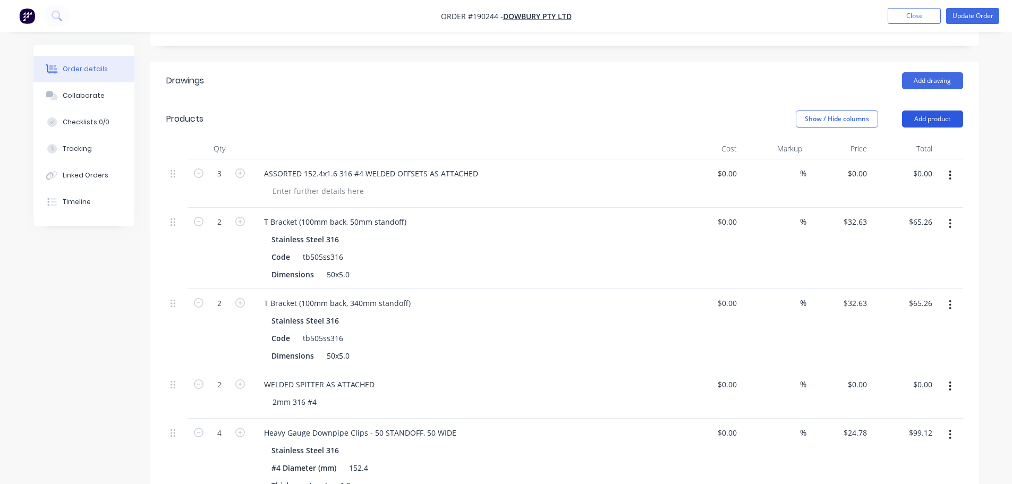
click at [924, 110] on button "Add product" at bounding box center [932, 118] width 61 height 17
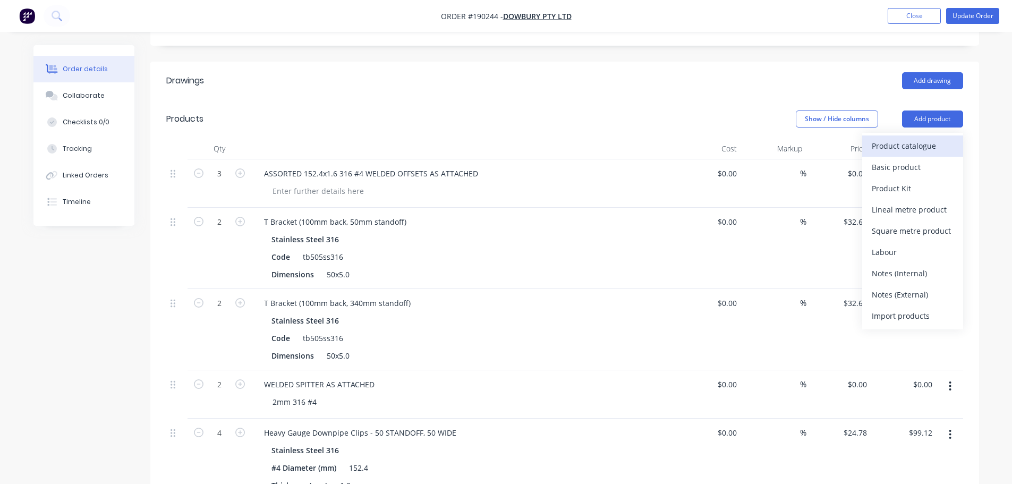
click at [930, 138] on div "Product catalogue" at bounding box center [913, 145] width 82 height 15
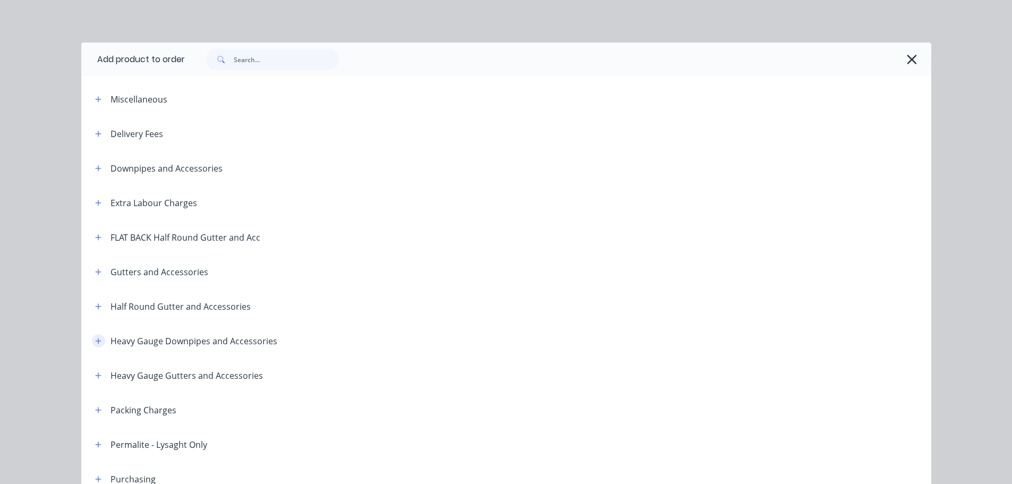
click at [97, 336] on button "button" at bounding box center [98, 340] width 13 height 13
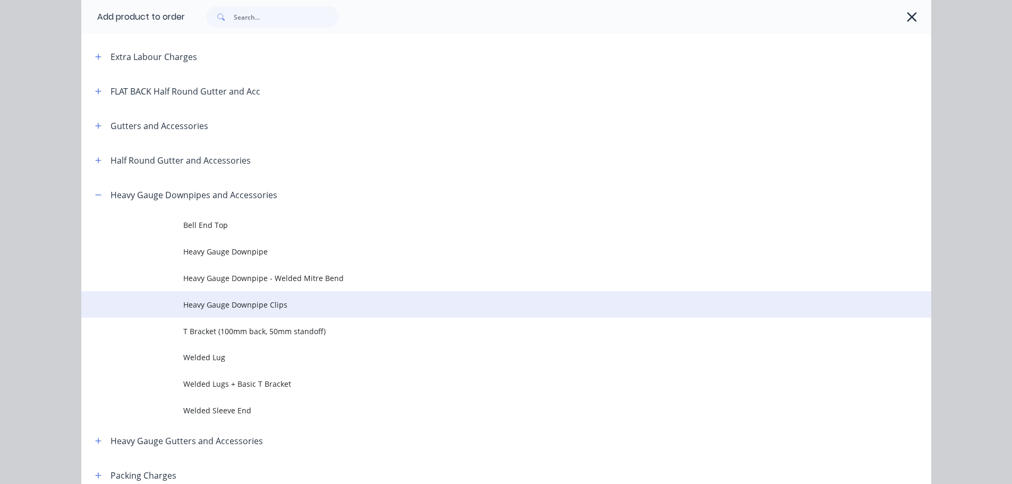
scroll to position [159, 0]
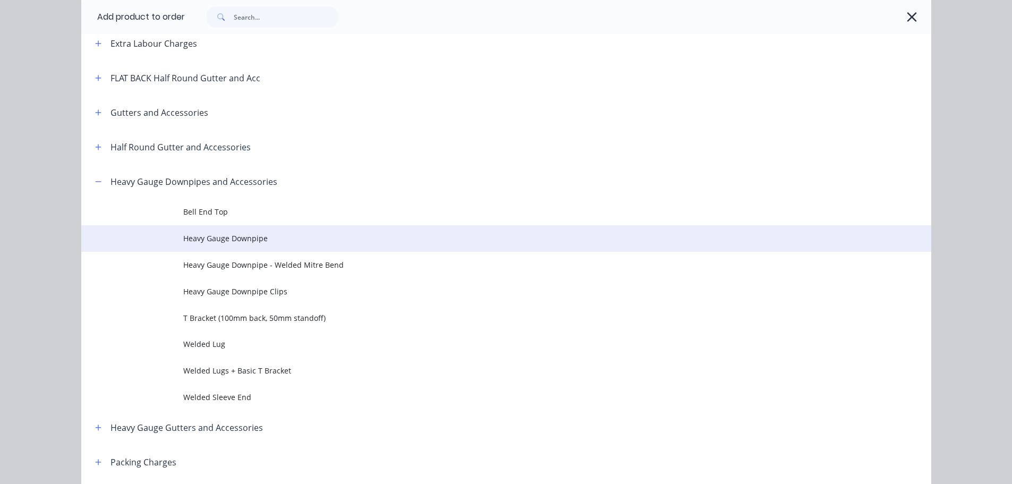
click at [255, 245] on td "Heavy Gauge Downpipe" at bounding box center [557, 238] width 748 height 27
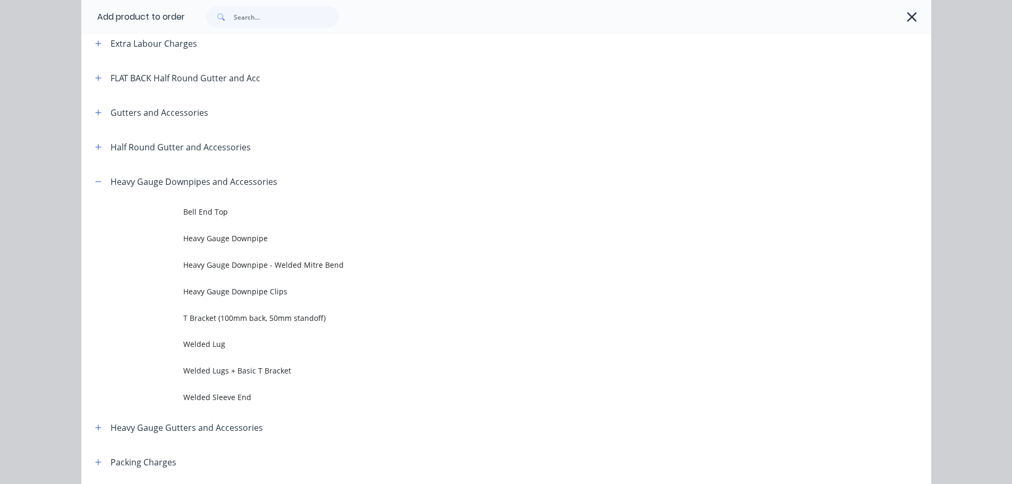
scroll to position [0, 0]
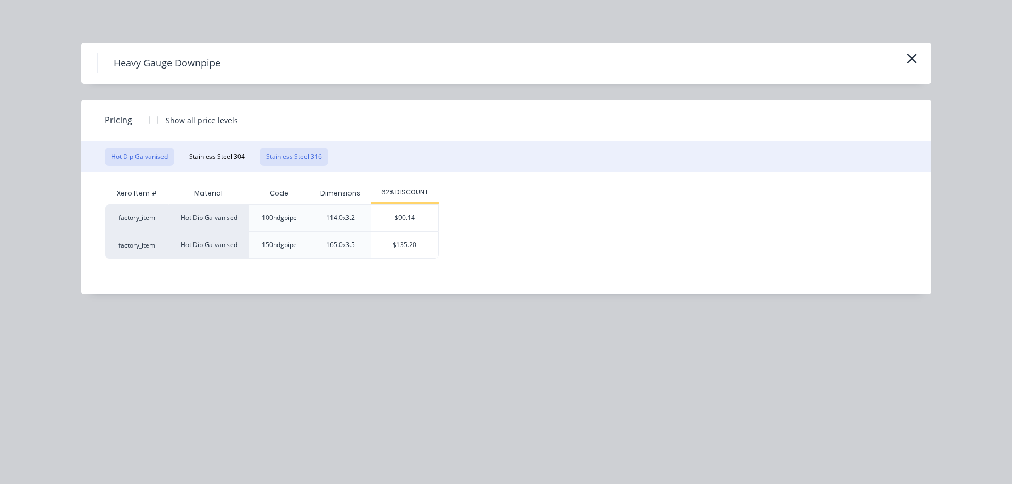
click at [280, 158] on button "Stainless Steel 316" at bounding box center [294, 157] width 69 height 18
click at [396, 237] on div "$164.00" at bounding box center [411, 245] width 67 height 27
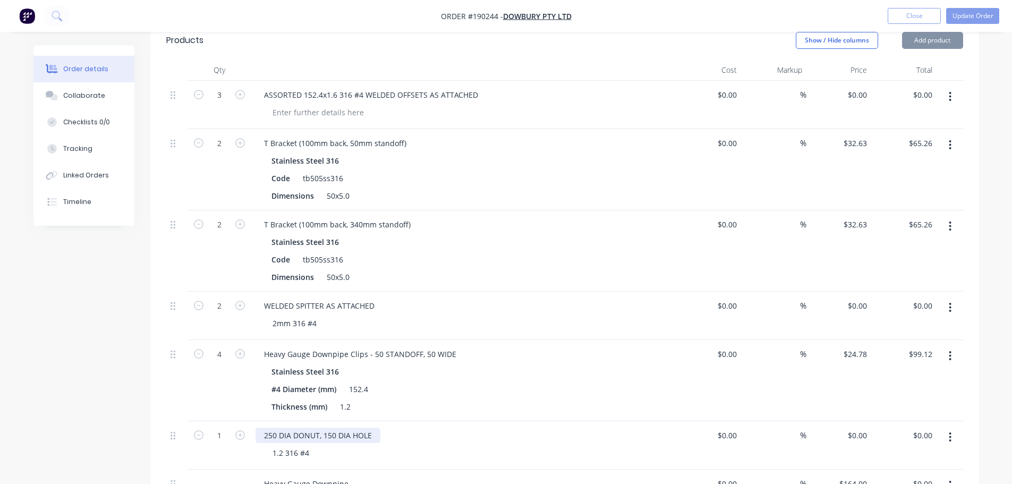
scroll to position [478, 0]
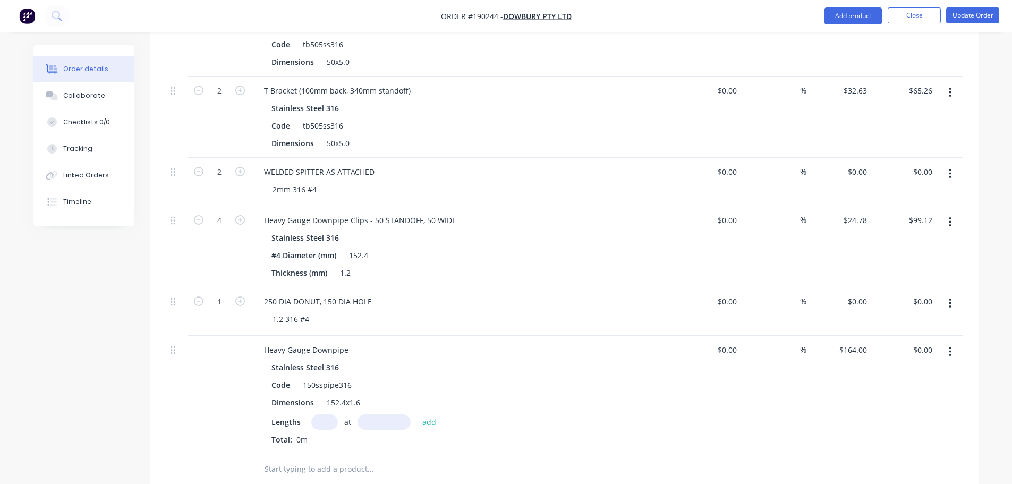
click at [321, 415] on div "Lengths at add Total: 0m" at bounding box center [463, 429] width 385 height 31
click at [318, 414] on input "text" at bounding box center [324, 421] width 27 height 15
type input "1"
type input "6000"
click at [417, 414] on button "add" at bounding box center [429, 421] width 25 height 14
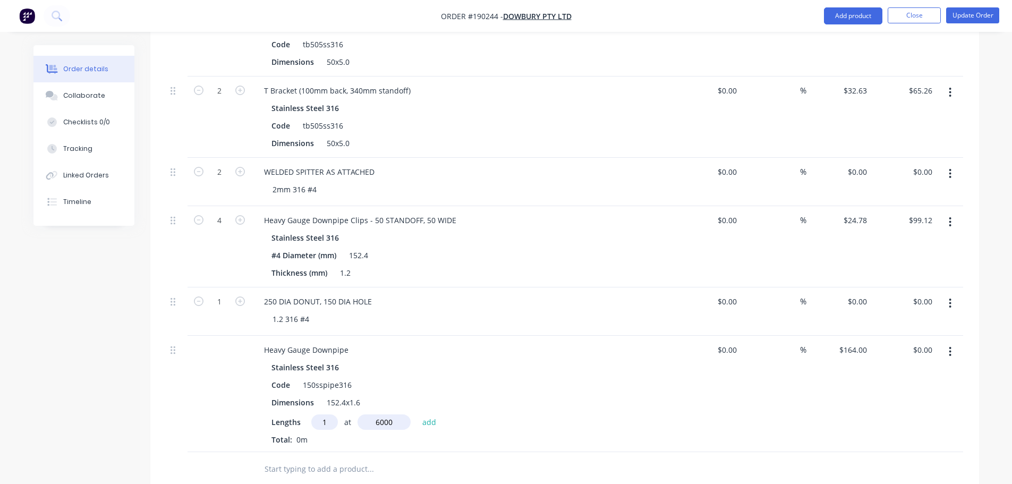
type input "$984.00"
drag, startPoint x: 832, startPoint y: 18, endPoint x: 838, endPoint y: 27, distance: 10.8
click at [833, 18] on button "Add product" at bounding box center [853, 15] width 58 height 17
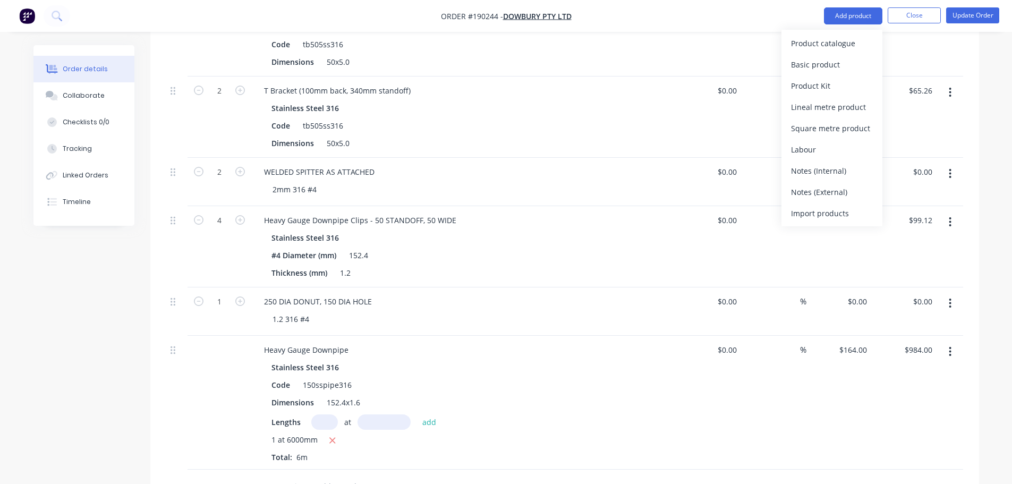
click at [845, 42] on div "Product catalogue" at bounding box center [832, 43] width 82 height 15
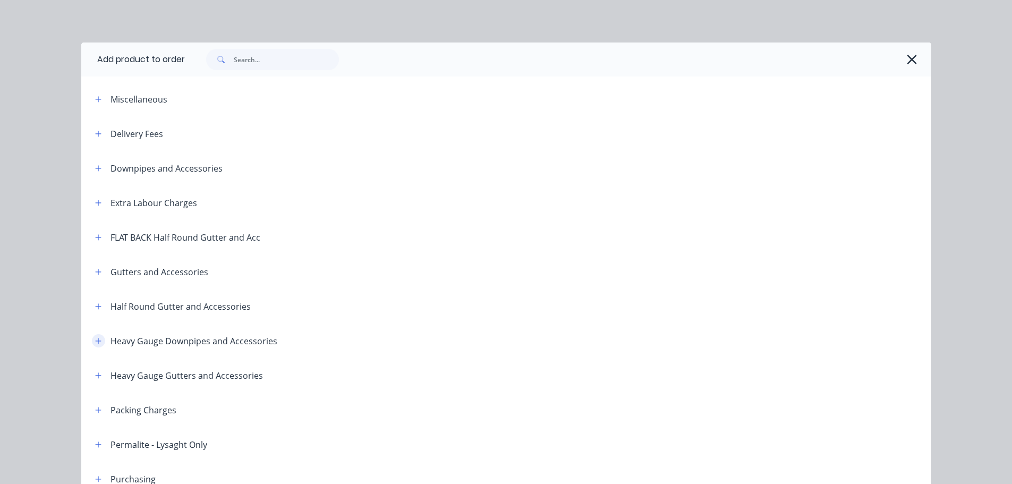
click at [98, 339] on button "button" at bounding box center [98, 340] width 13 height 13
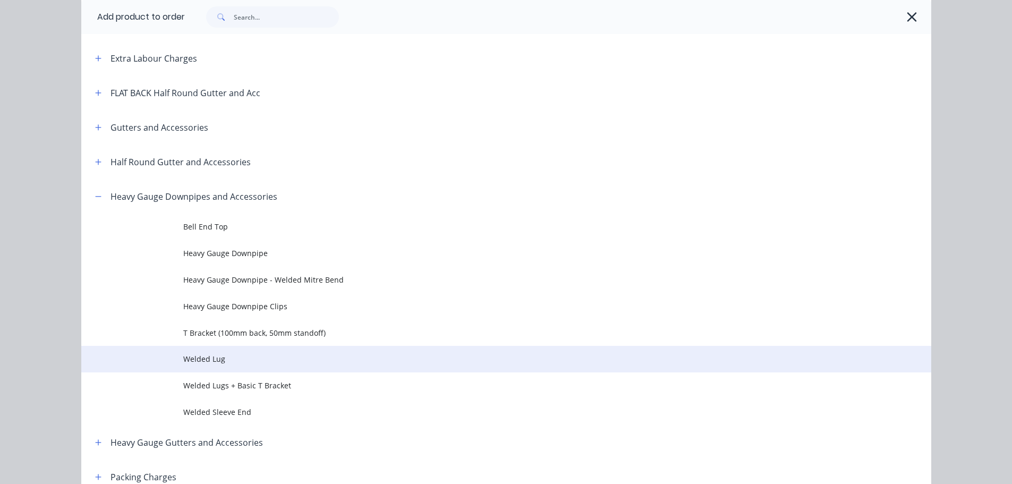
scroll to position [159, 0]
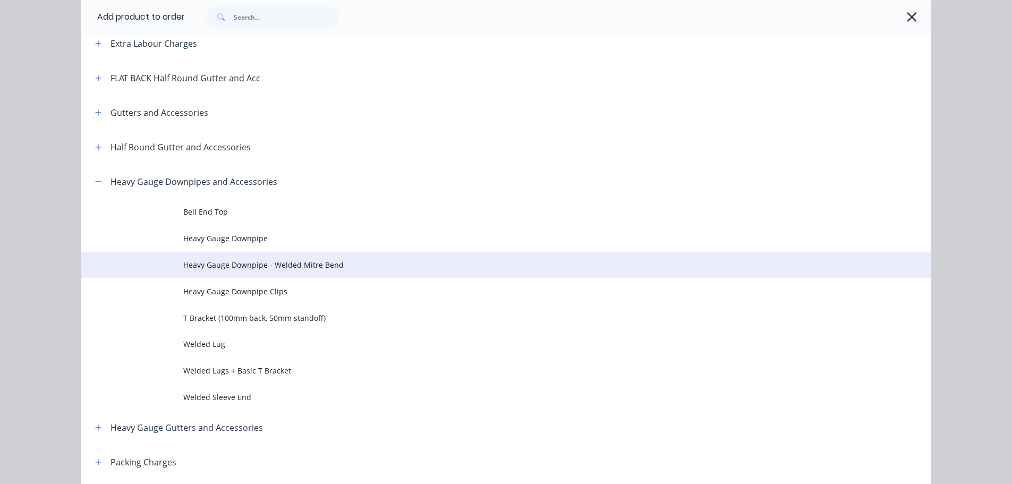
click at [319, 252] on td "Heavy Gauge Downpipe - Welded Mitre Bend" at bounding box center [557, 265] width 748 height 27
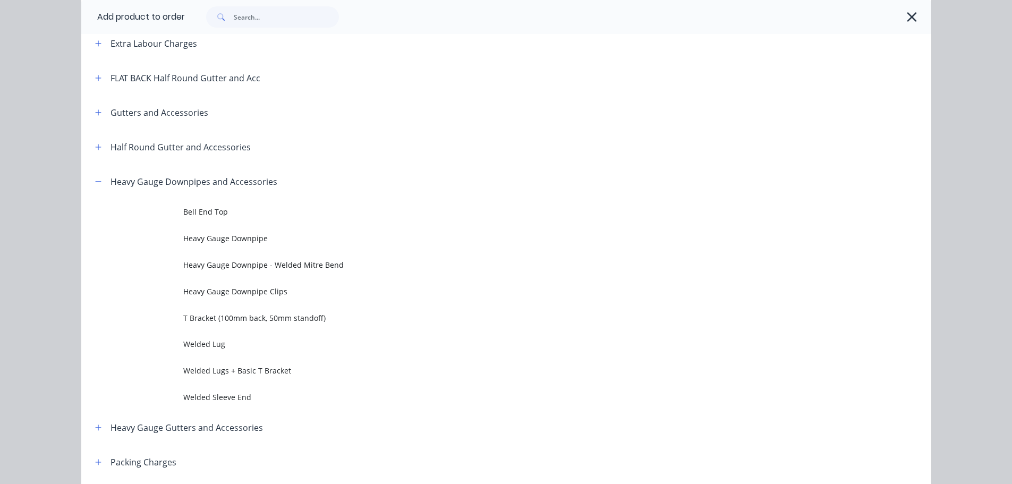
scroll to position [0, 0]
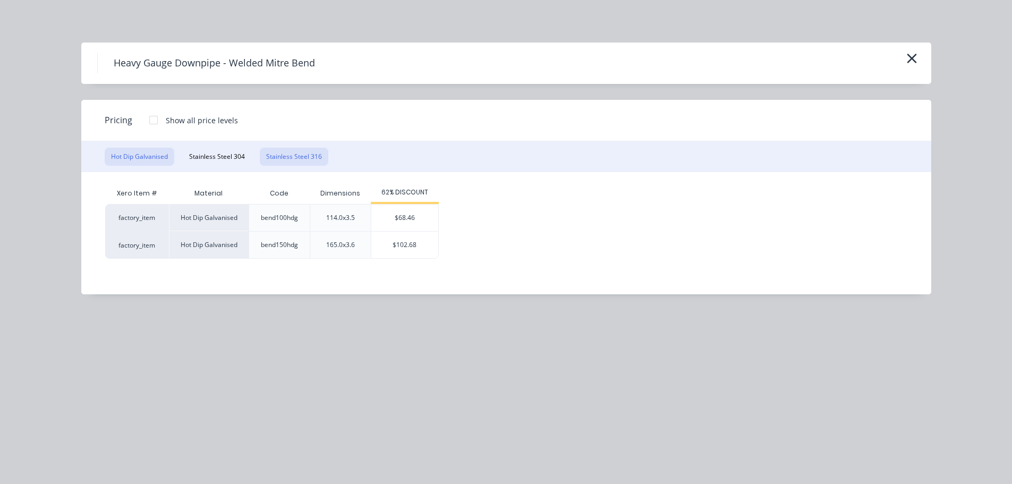
click at [309, 151] on button "Stainless Steel 316" at bounding box center [294, 157] width 69 height 18
drag, startPoint x: 391, startPoint y: 237, endPoint x: 377, endPoint y: 259, distance: 26.8
click at [391, 238] on div "$102.68" at bounding box center [401, 245] width 67 height 27
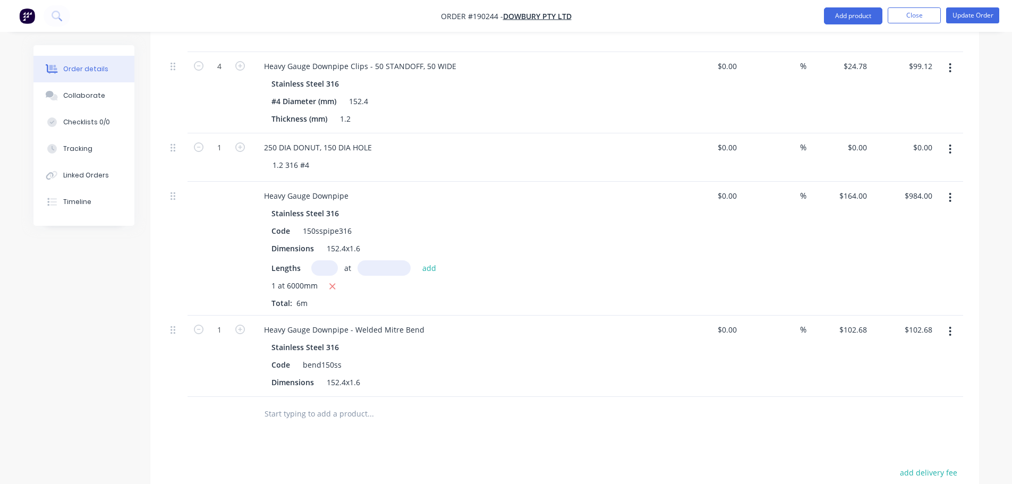
scroll to position [637, 0]
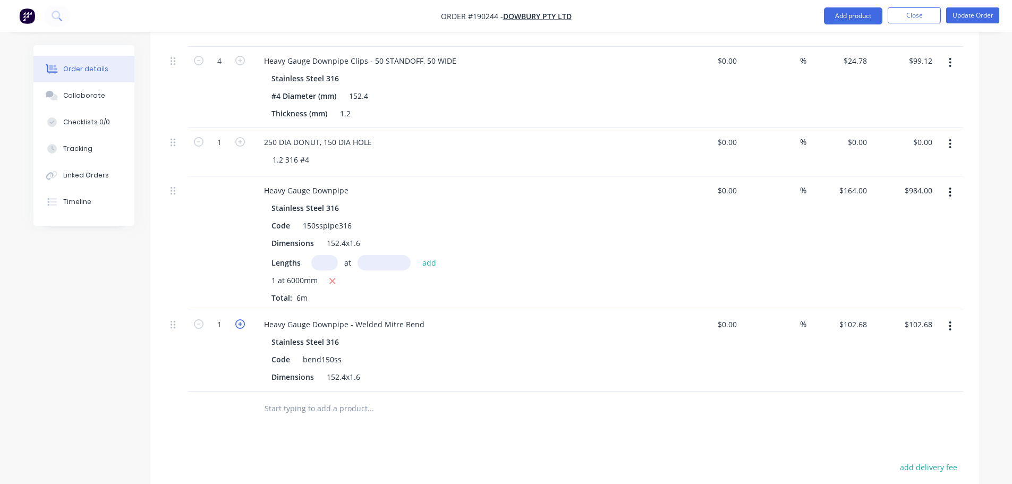
click at [242, 319] on icon "button" at bounding box center [240, 324] width 10 height 10
type input "2"
type input "$205.36"
click at [242, 319] on icon "button" at bounding box center [240, 324] width 10 height 10
type input "3"
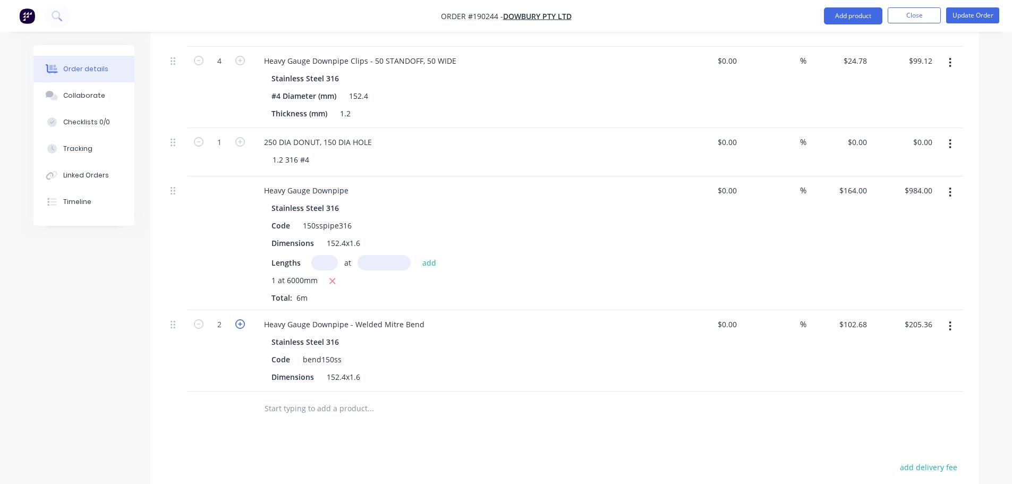
type input "$308.04"
click at [242, 319] on icon "button" at bounding box center [240, 324] width 10 height 10
type input "4"
type input "$410.72"
click at [242, 319] on icon "button" at bounding box center [240, 324] width 10 height 10
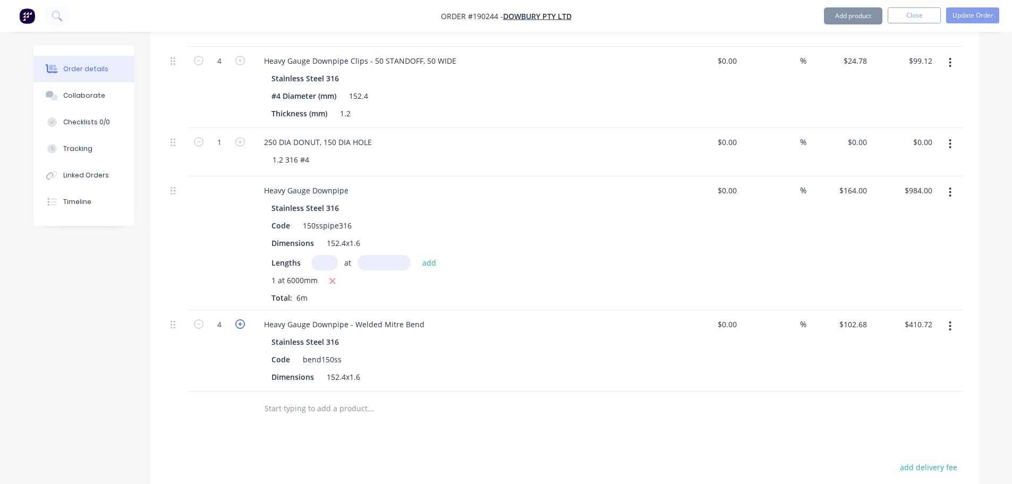
type input "5"
type input "$513.40"
click at [242, 319] on icon "button" at bounding box center [240, 324] width 10 height 10
type input "6"
type input "$616.08"
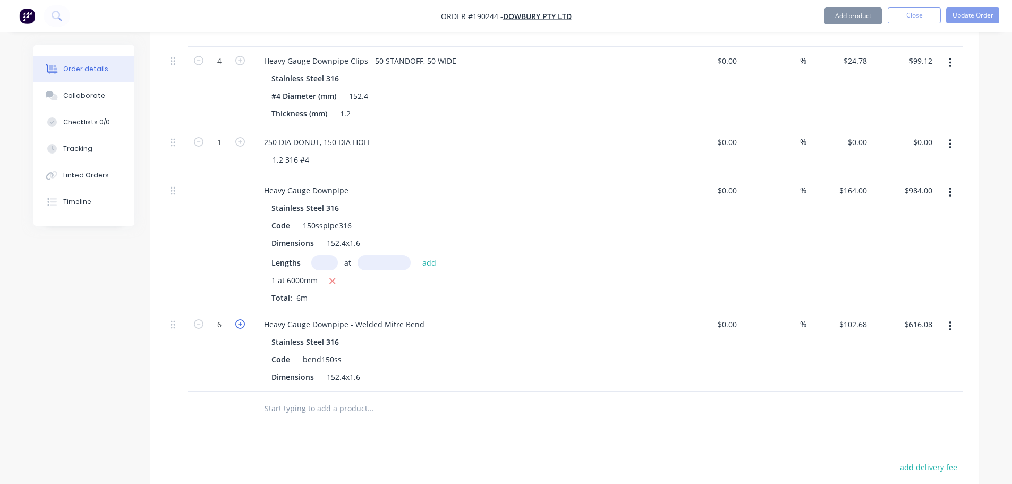
click at [242, 319] on icon "button" at bounding box center [240, 324] width 10 height 10
type input "7"
type input "$718.76"
click at [852, 16] on button "Add product" at bounding box center [853, 15] width 58 height 17
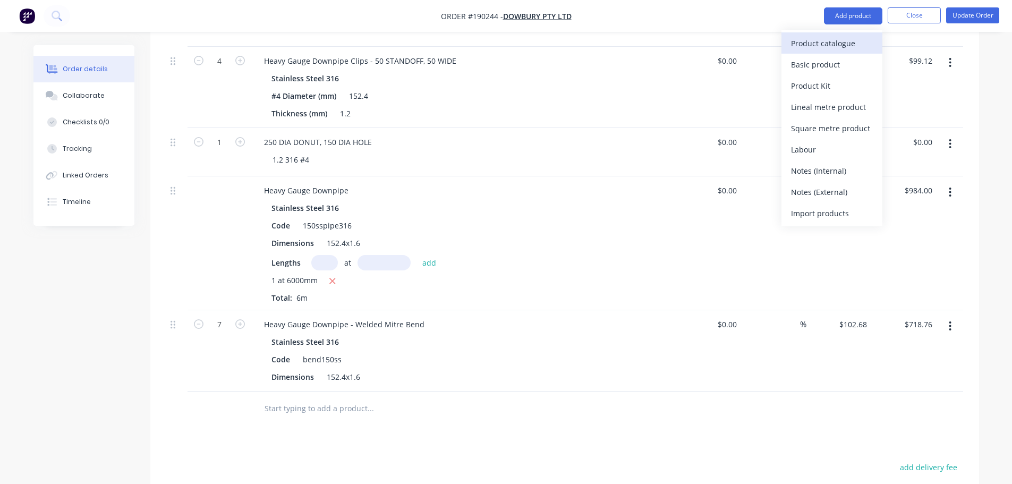
click at [846, 36] on div "Product catalogue" at bounding box center [832, 43] width 82 height 15
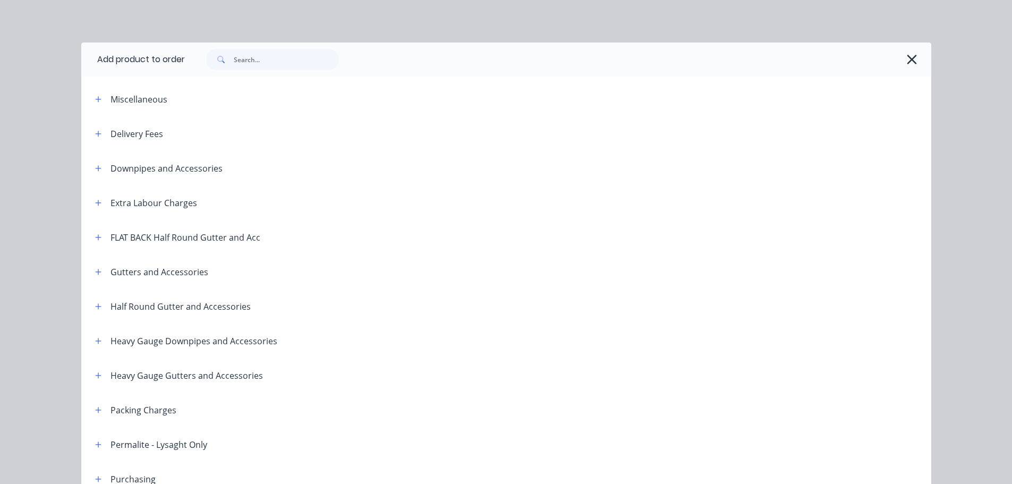
drag, startPoint x: 93, startPoint y: 265, endPoint x: 95, endPoint y: 283, distance: 18.1
click at [95, 277] on div "Miscellaneous Delivery Fees Downpipes and Accessories Extra Labour Charges FLAT…" at bounding box center [506, 444] width 850 height 725
click at [95, 340] on icon "button" at bounding box center [98, 340] width 6 height 7
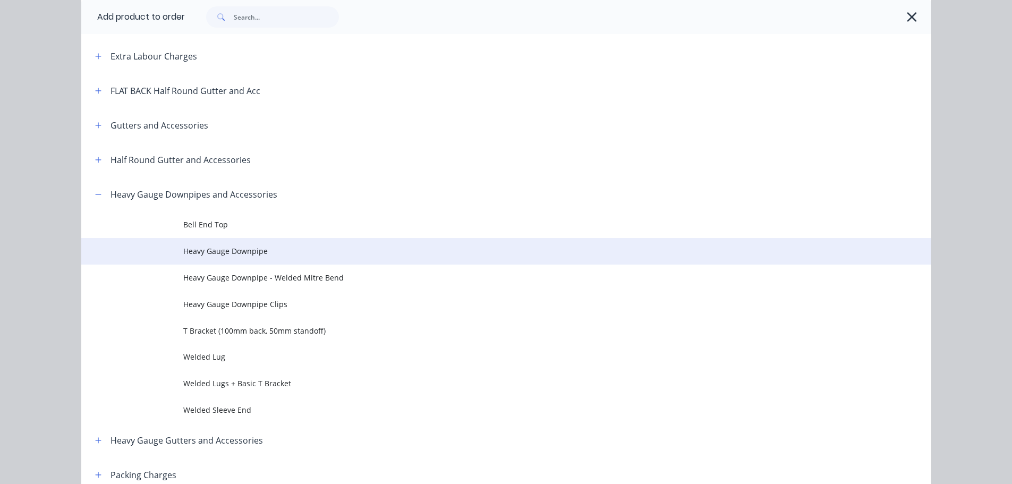
scroll to position [159, 0]
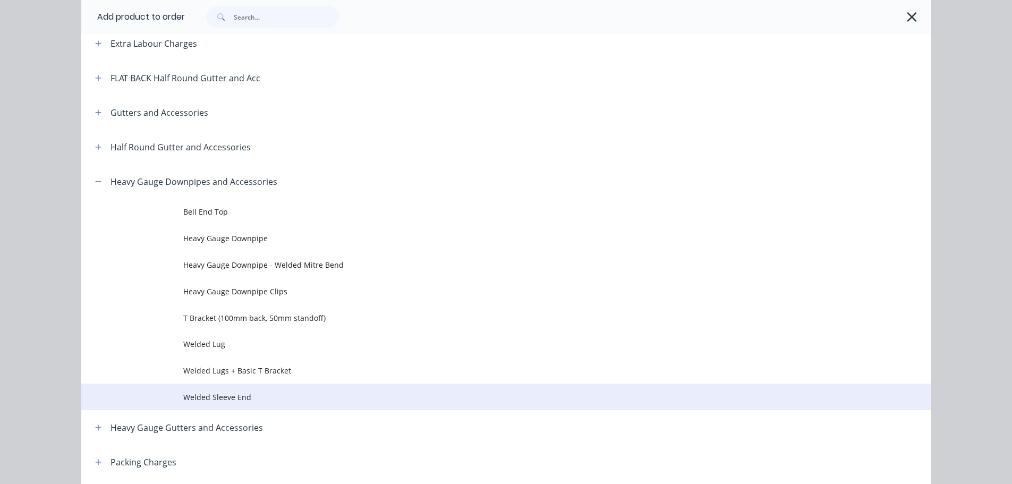
click at [278, 391] on span "Welded Sleeve End" at bounding box center [482, 396] width 598 height 11
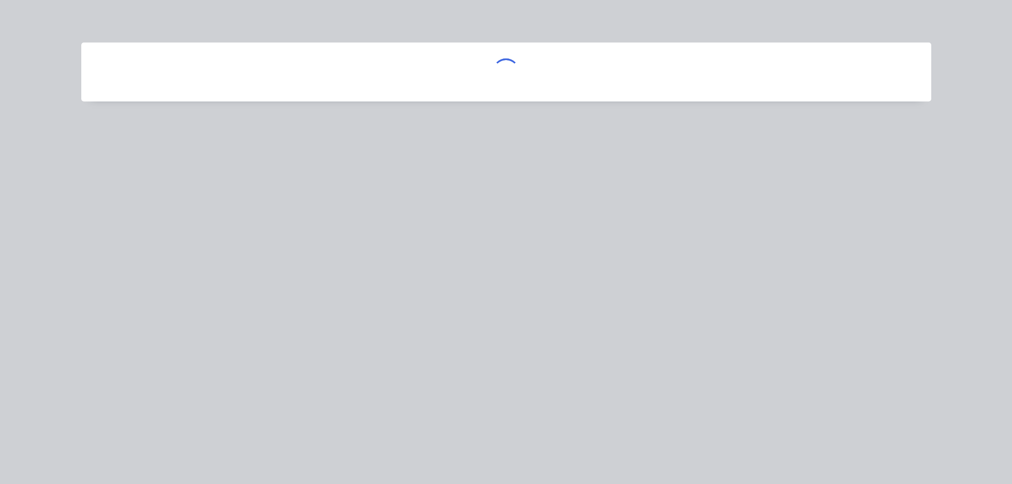
scroll to position [0, 0]
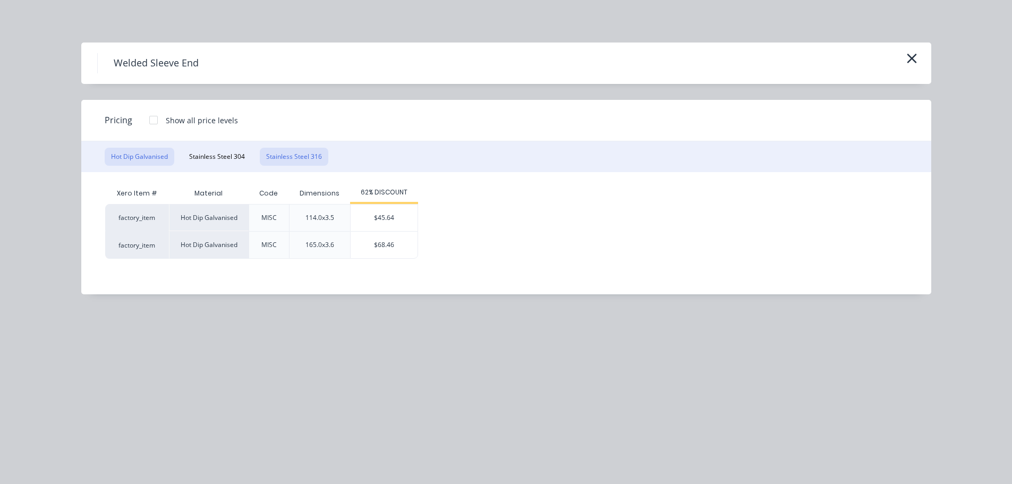
click at [285, 155] on button "Stainless Steel 316" at bounding box center [294, 157] width 69 height 18
click at [356, 243] on div "$68.46" at bounding box center [384, 245] width 67 height 27
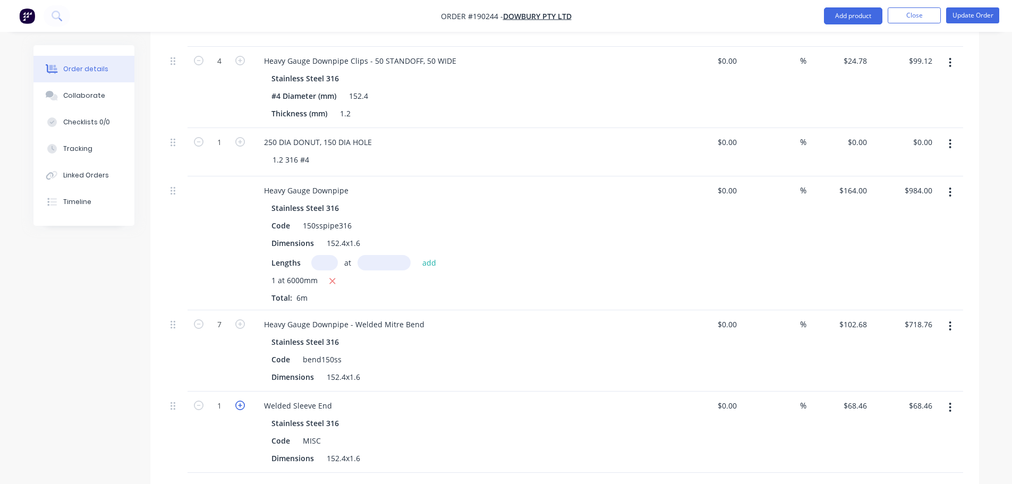
click at [238, 400] on icon "button" at bounding box center [240, 405] width 10 height 10
type input "2"
type input "$136.92"
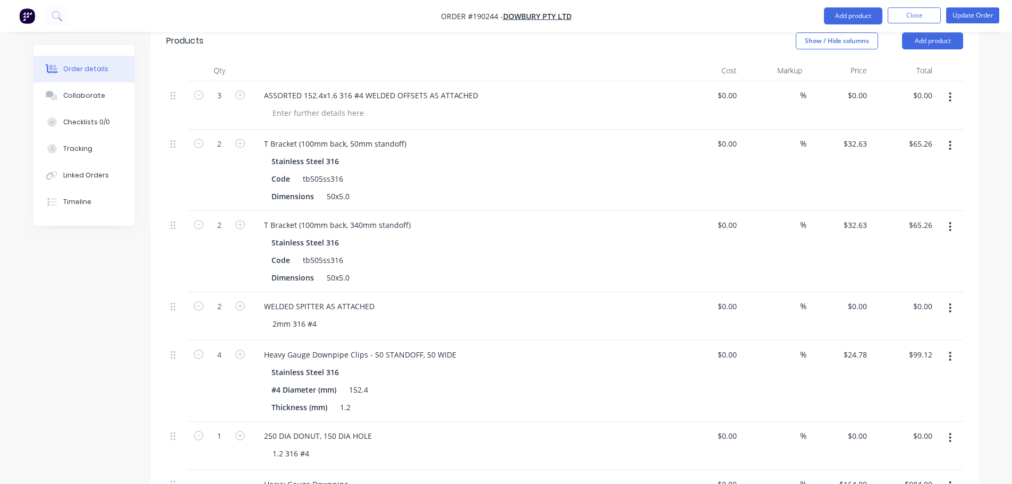
scroll to position [319, 0]
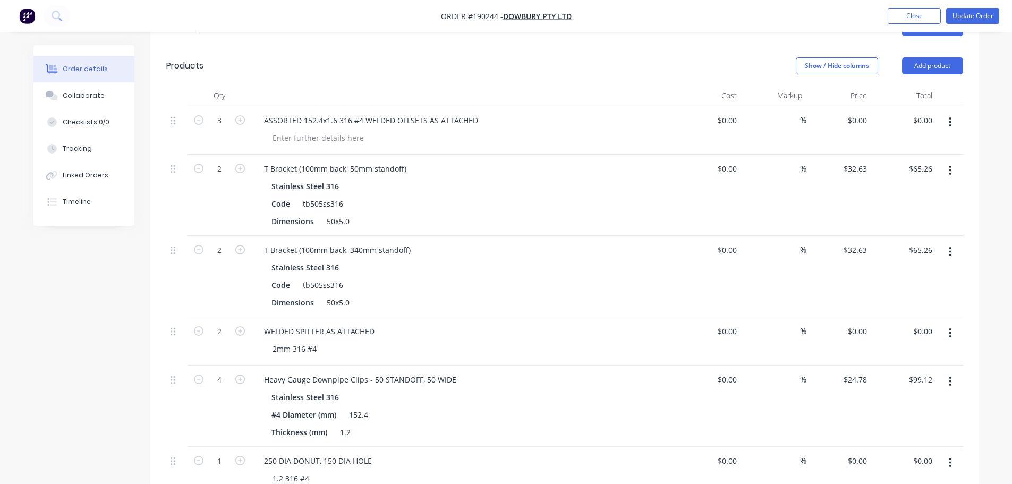
click at [953, 113] on button "button" at bounding box center [949, 122] width 25 height 19
click at [879, 206] on div "Delete" at bounding box center [913, 213] width 82 height 15
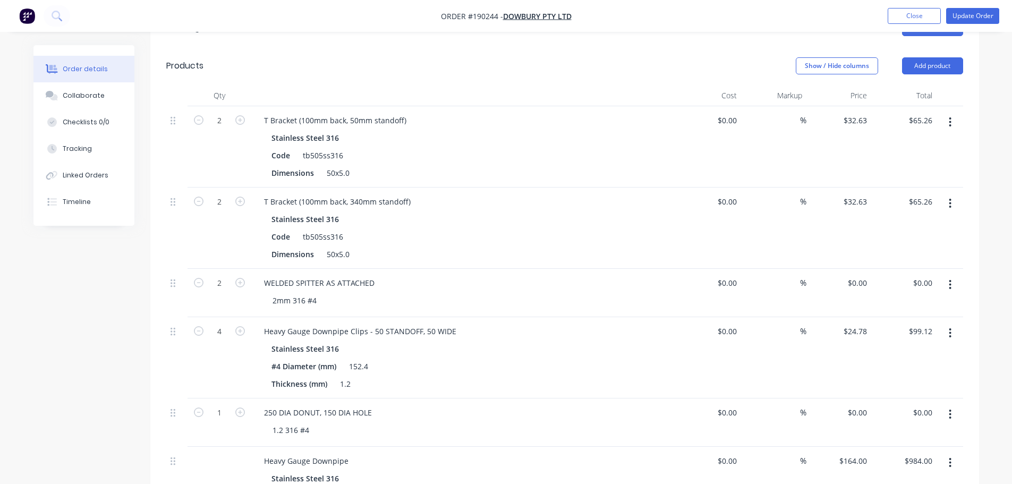
click at [923, 57] on button "Add product" at bounding box center [932, 65] width 61 height 17
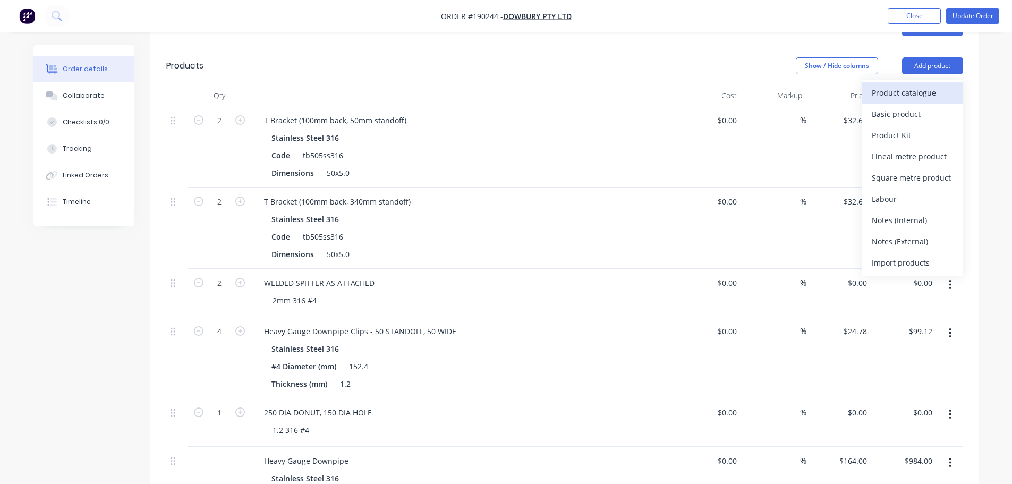
click at [918, 85] on div "Product catalogue" at bounding box center [913, 92] width 82 height 15
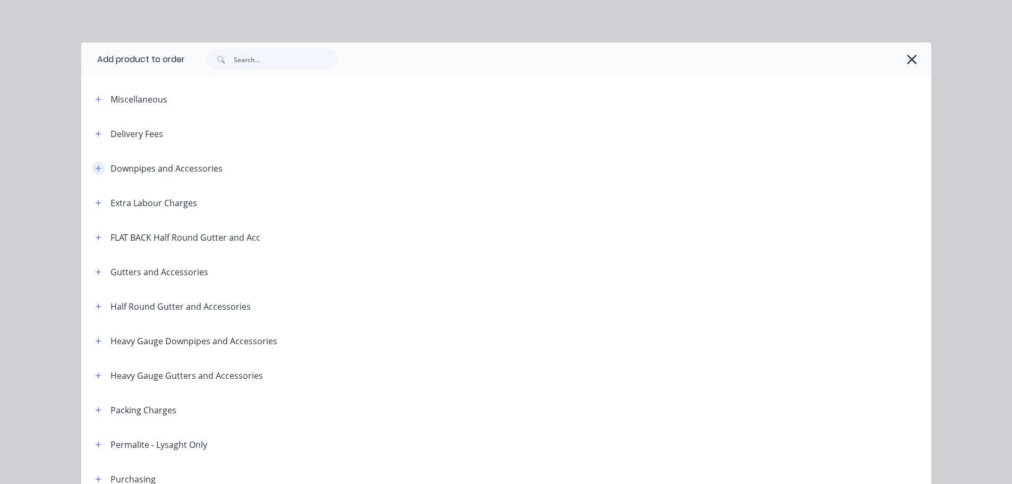
click at [95, 167] on icon "button" at bounding box center [98, 168] width 6 height 6
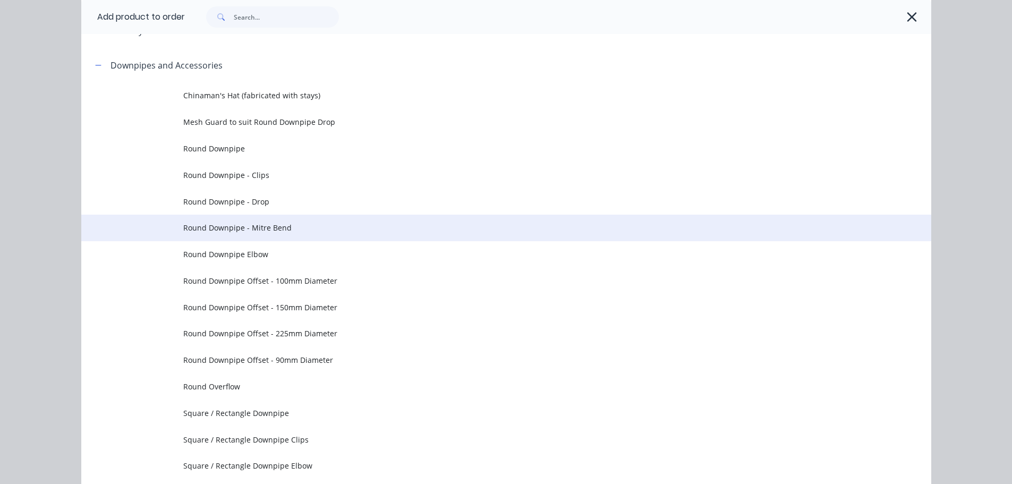
scroll to position [106, 0]
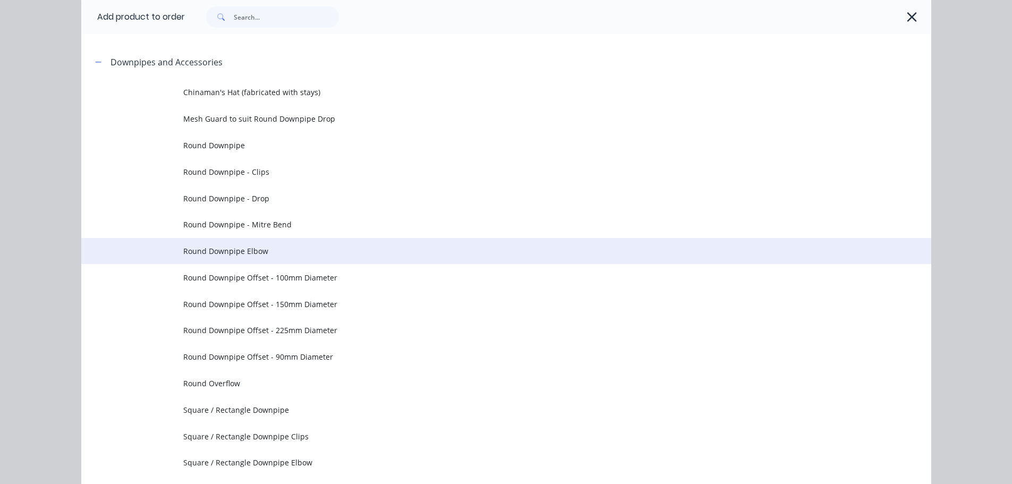
click at [262, 258] on td "Round Downpipe Elbow" at bounding box center [557, 251] width 748 height 27
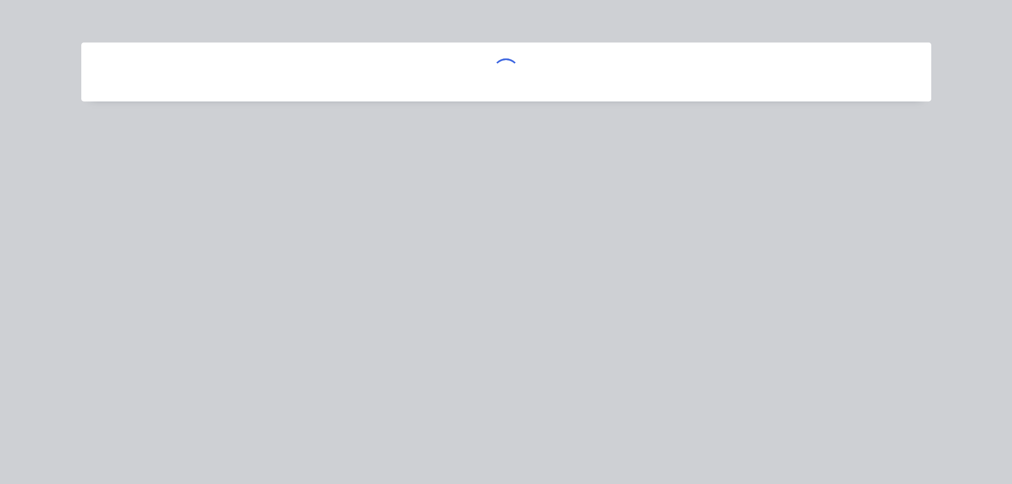
click at [262, 258] on div at bounding box center [506, 242] width 1012 height 484
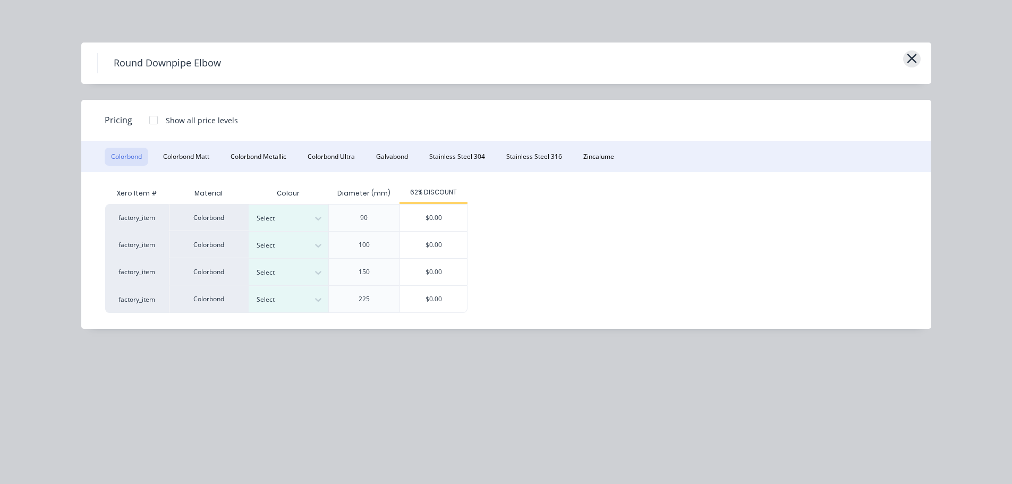
click at [907, 55] on icon "button" at bounding box center [912, 59] width 10 height 10
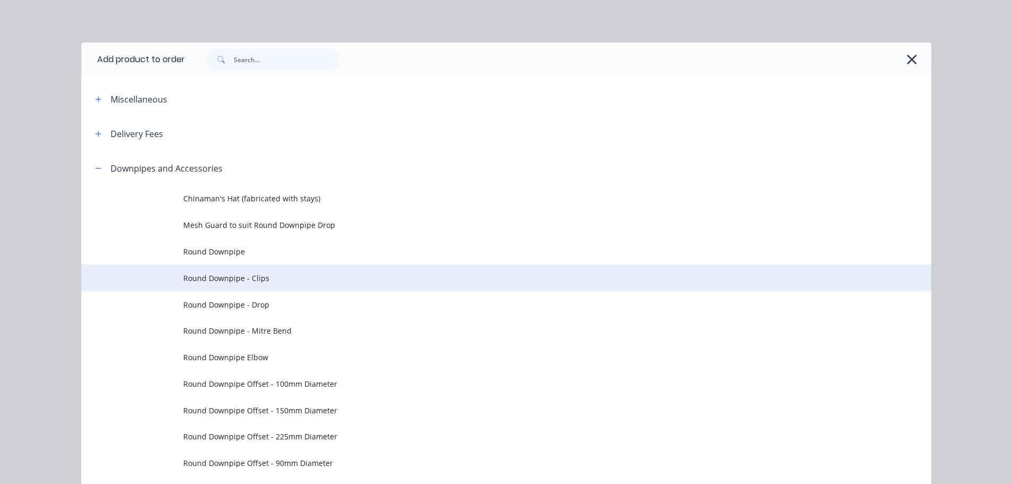
scroll to position [151, 0]
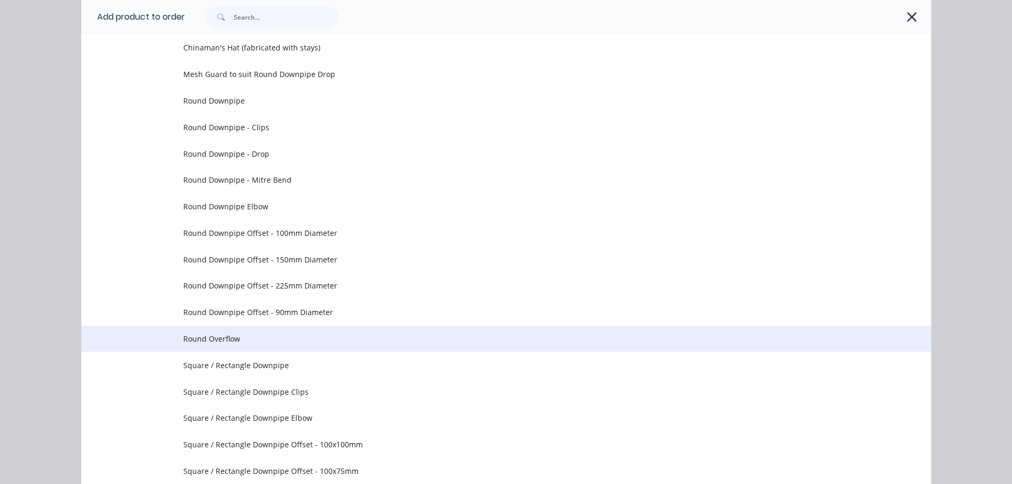
click at [327, 341] on span "Round Overflow" at bounding box center [482, 338] width 598 height 11
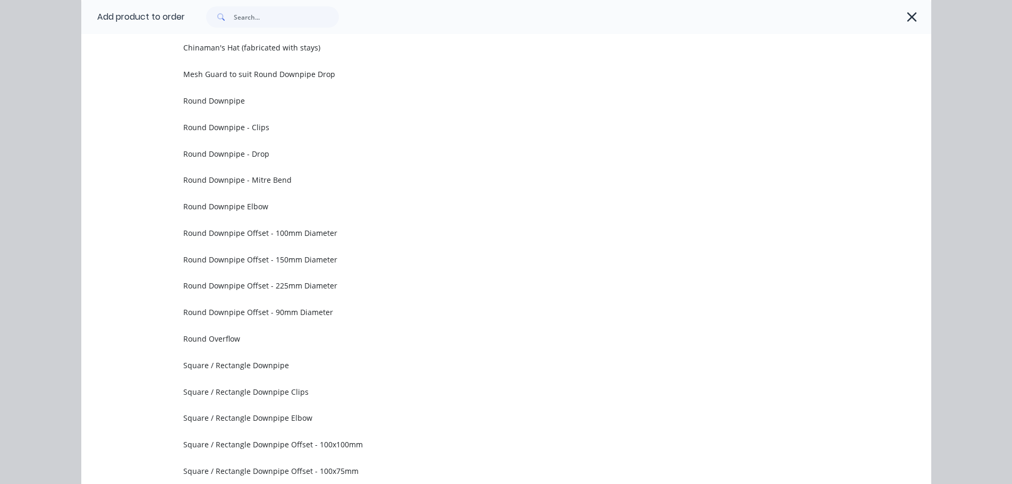
scroll to position [0, 0]
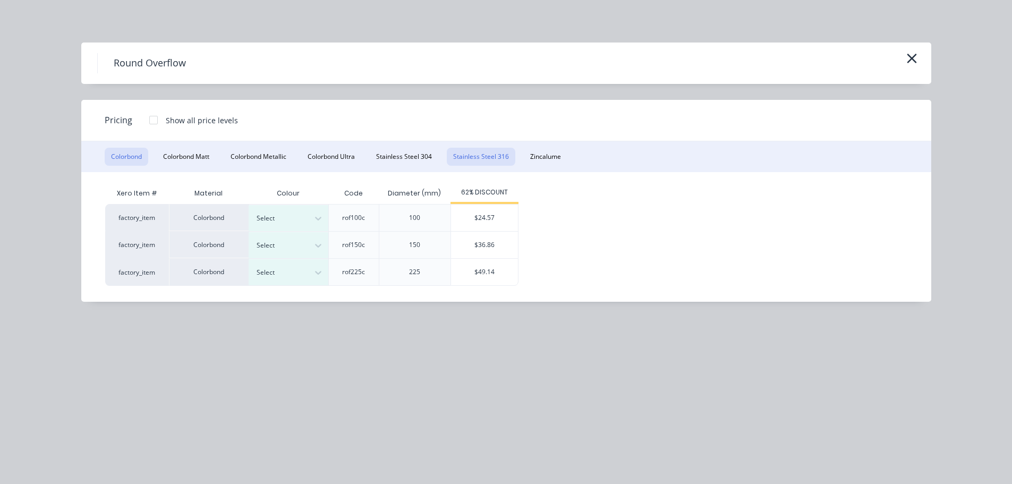
click at [501, 161] on button "Stainless Steel 316" at bounding box center [481, 157] width 69 height 18
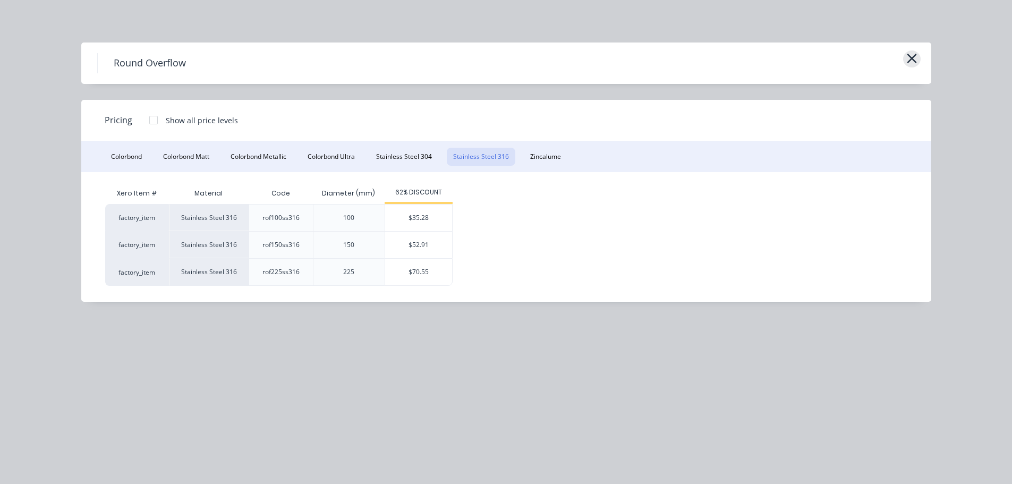
click at [914, 54] on icon "button" at bounding box center [911, 58] width 11 height 15
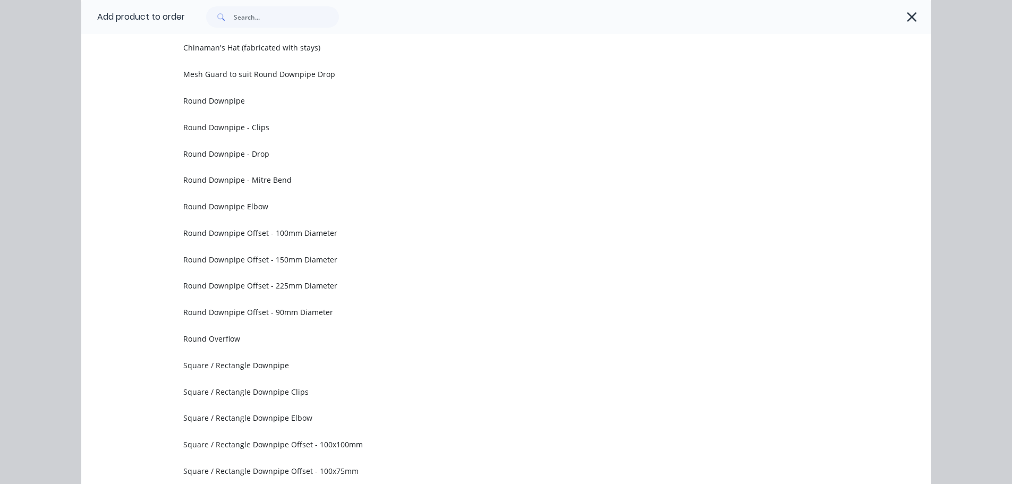
click at [908, 19] on icon "button" at bounding box center [911, 17] width 11 height 15
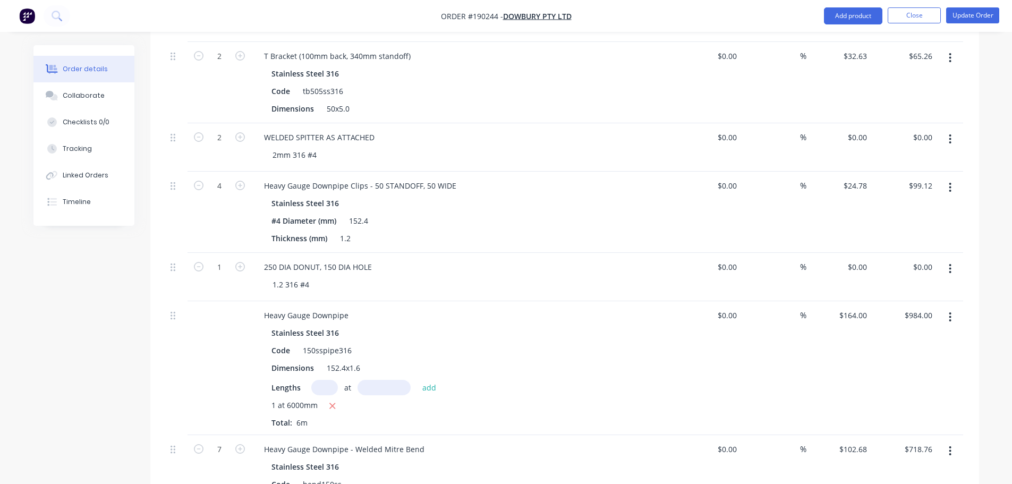
scroll to position [478, 0]
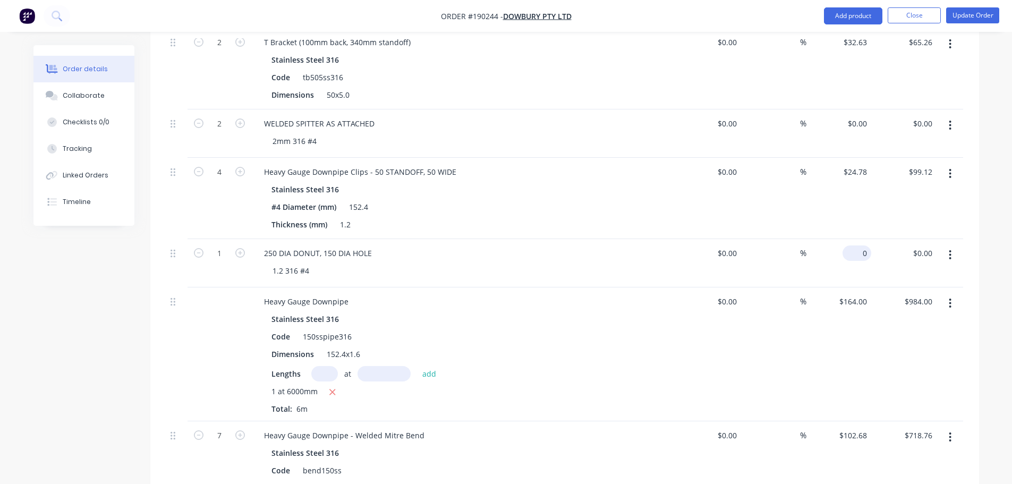
click at [858, 245] on div "0 $0.00" at bounding box center [856, 252] width 29 height 15
type input "$57.72"
click at [990, 261] on div "Order details Collaborate Checklists 0/0 Tracking Linked Orders Timeline Order …" at bounding box center [506, 205] width 1012 height 1367
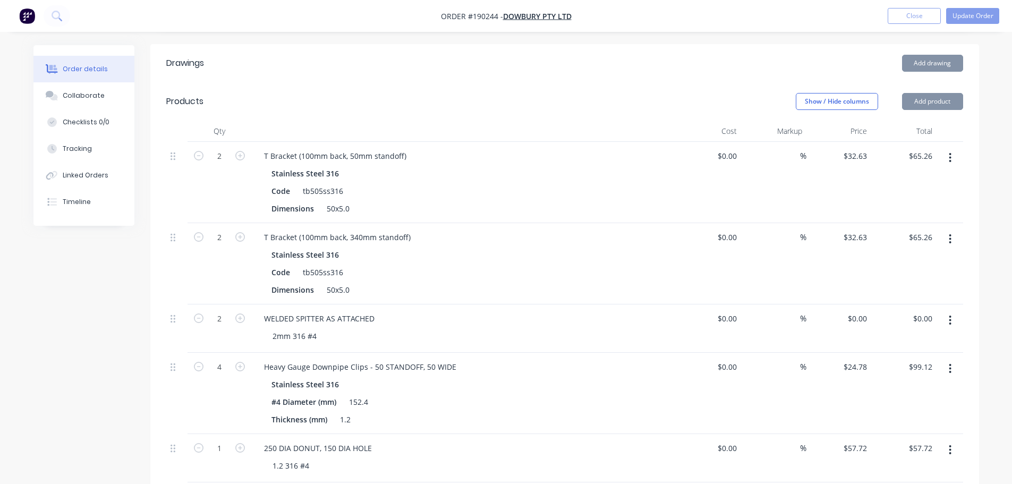
scroll to position [266, 0]
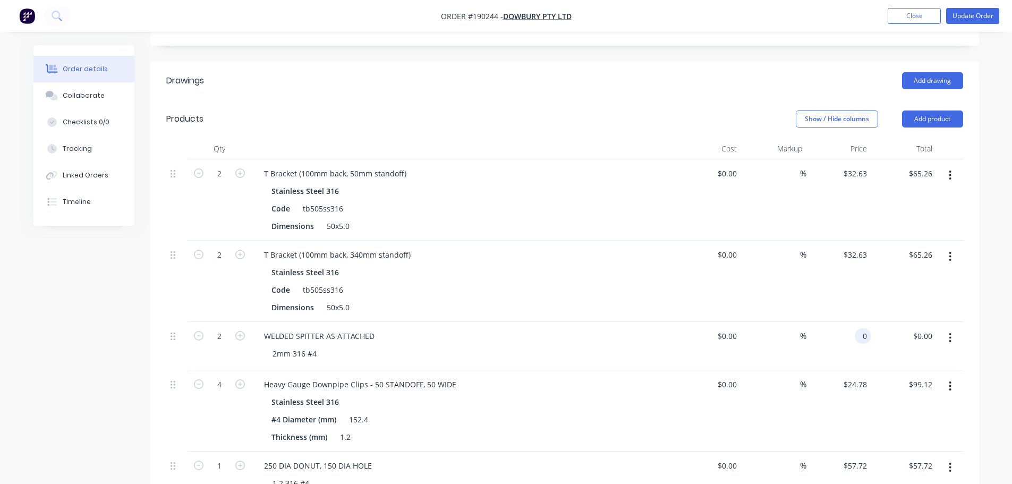
click at [857, 328] on div "0 0" at bounding box center [863, 335] width 16 height 15
type input "$443.60"
type input "$887.20"
click at [996, 302] on div "Order details Collaborate Checklists 0/0 Tracking Linked Orders Timeline Order …" at bounding box center [506, 417] width 1012 height 1367
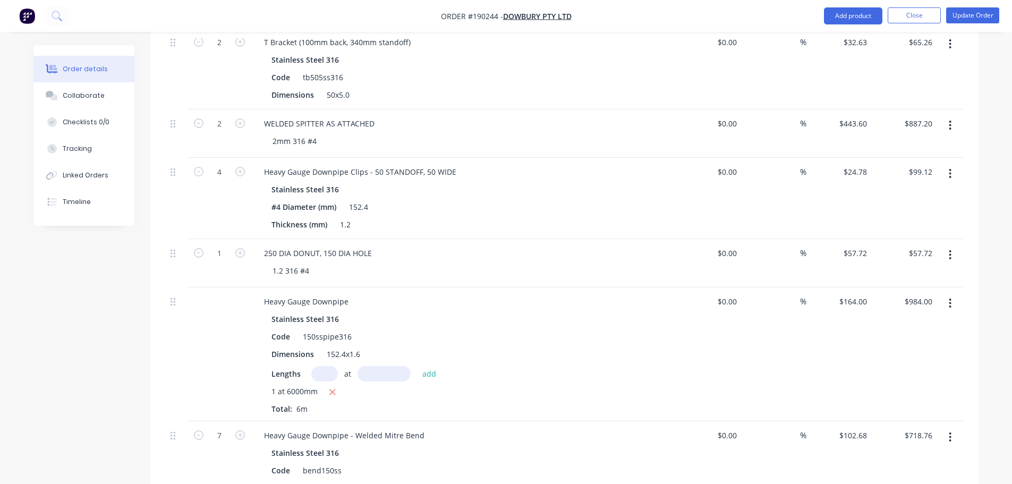
scroll to position [868, 0]
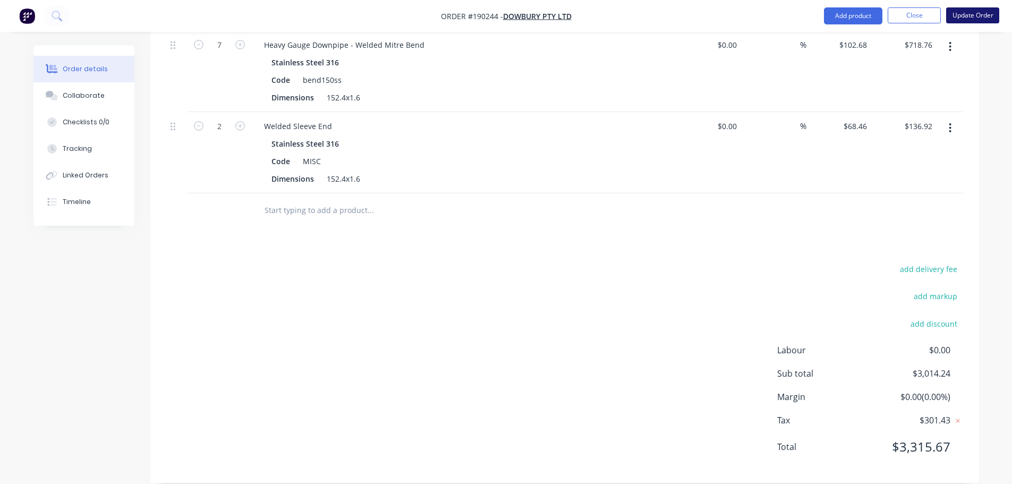
click at [973, 18] on button "Update Order" at bounding box center [972, 15] width 53 height 16
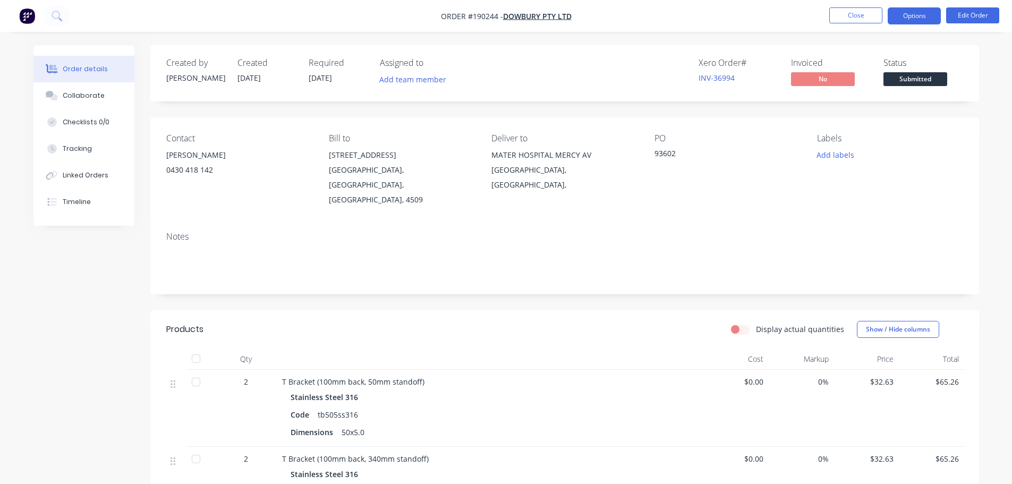
click at [910, 17] on button "Options" at bounding box center [914, 15] width 53 height 17
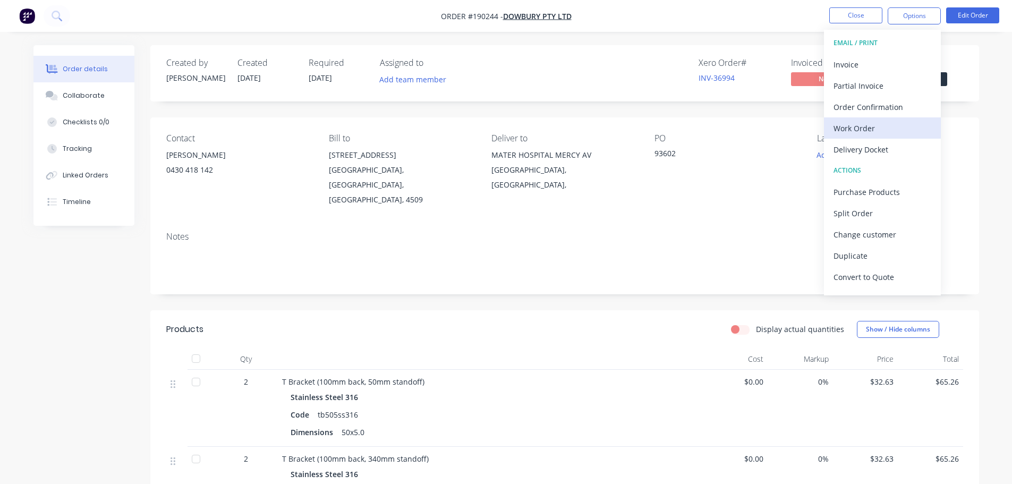
click at [890, 122] on div "Work Order" at bounding box center [882, 128] width 98 height 15
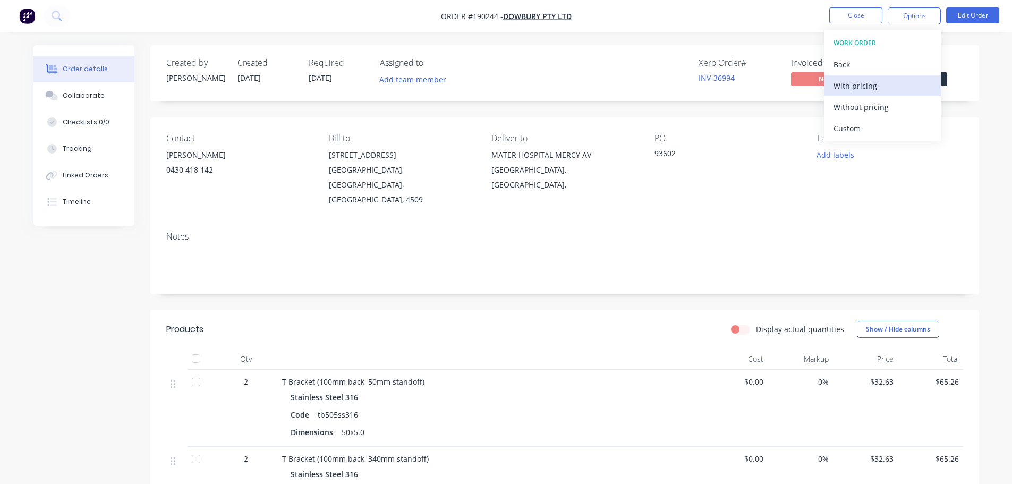
click at [892, 85] on div "With pricing" at bounding box center [882, 85] width 98 height 15
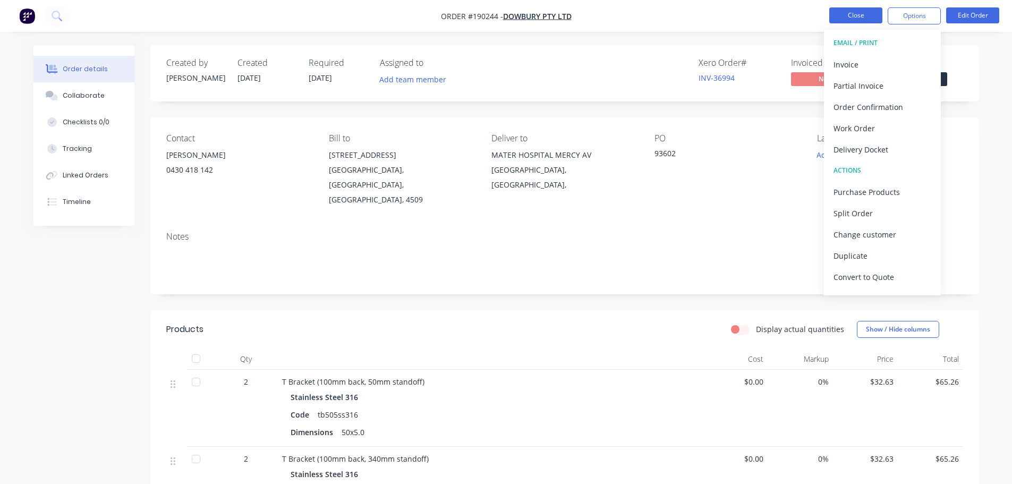
click at [831, 19] on button "Close" at bounding box center [855, 15] width 53 height 16
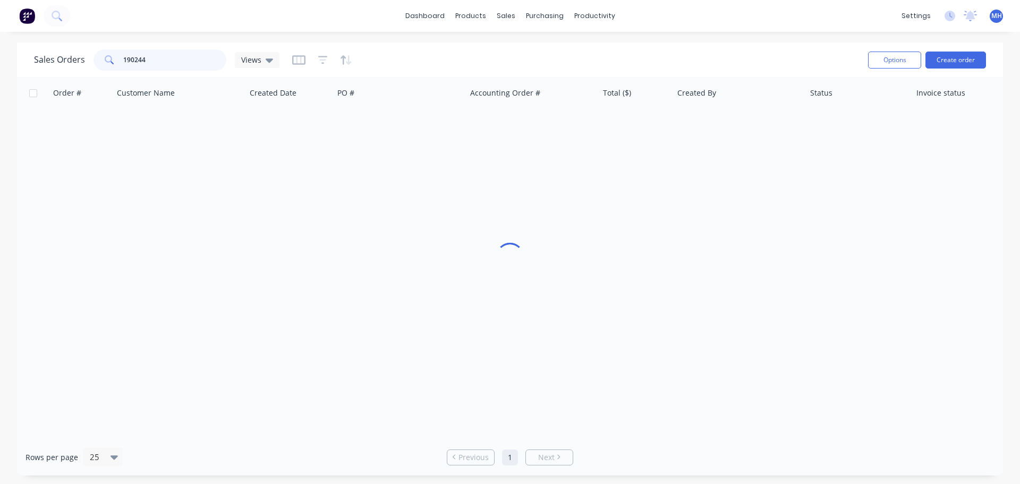
click at [204, 60] on input "190244" at bounding box center [175, 59] width 104 height 21
type input "189708"
click at [415, 49] on div "Sales Orders 189708 Views" at bounding box center [446, 60] width 825 height 26
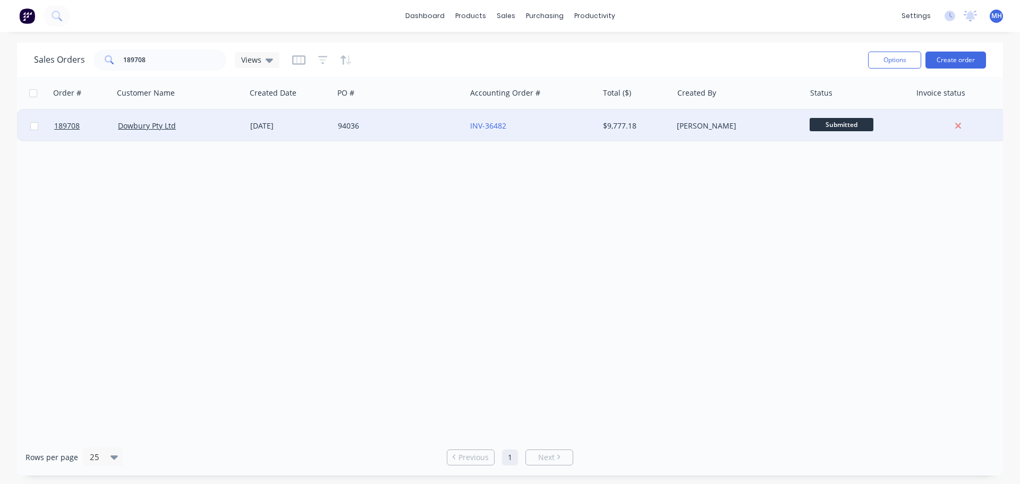
click at [224, 120] on div "Dowbury Pty Ltd" at bounding box center [180, 126] width 132 height 32
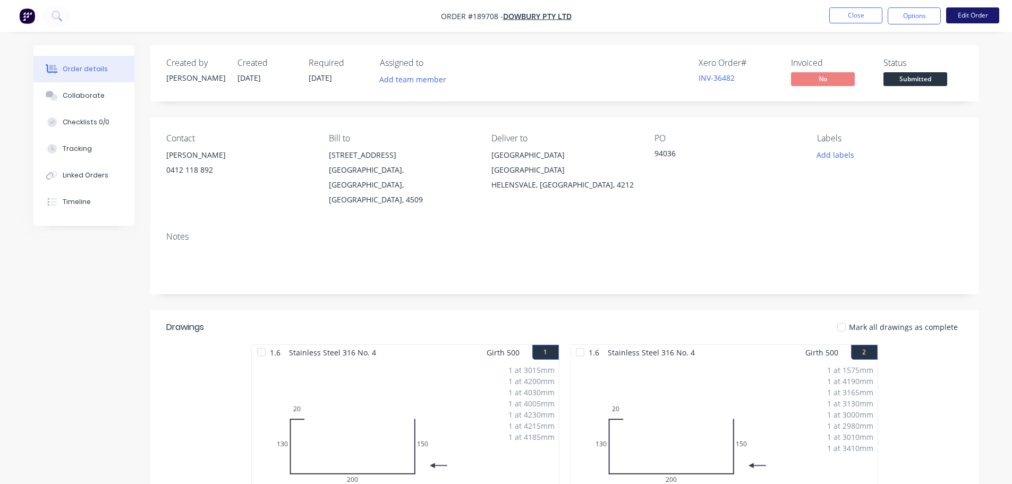
click at [970, 18] on button "Edit Order" at bounding box center [972, 15] width 53 height 16
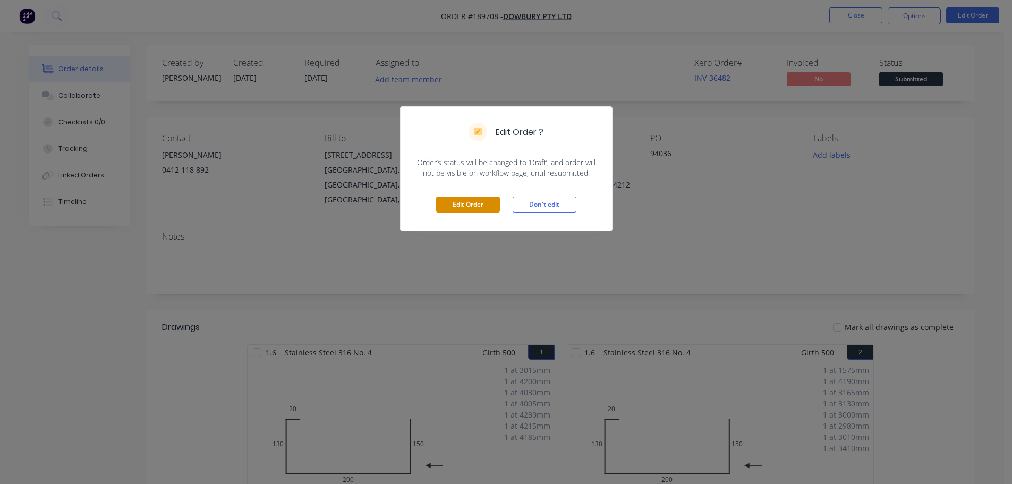
click at [452, 200] on button "Edit Order" at bounding box center [468, 205] width 64 height 16
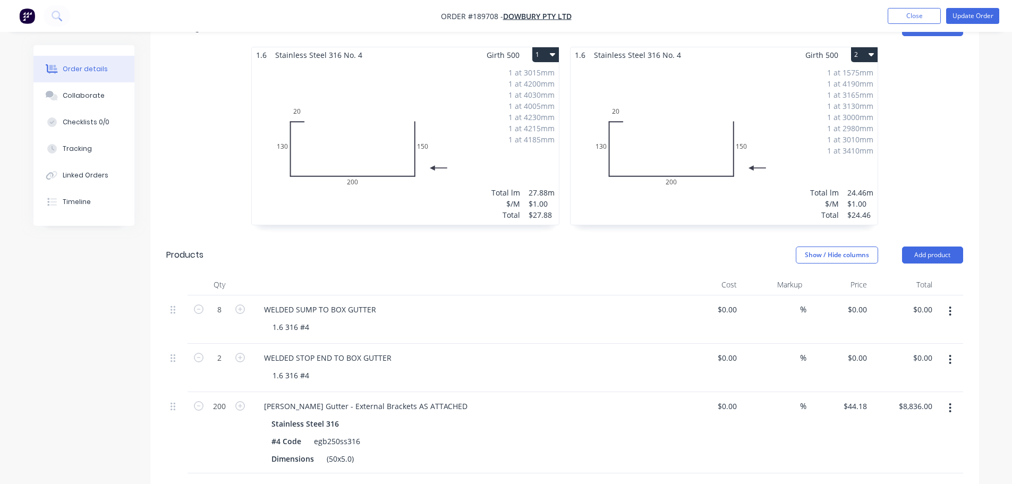
click at [497, 156] on div "1 at 3015mm 1 at 4200mm 1 at 4030mm 1 at 4005mm 1 at 4230mm 1 at 4215mm 1 at 41…" at bounding box center [405, 144] width 307 height 162
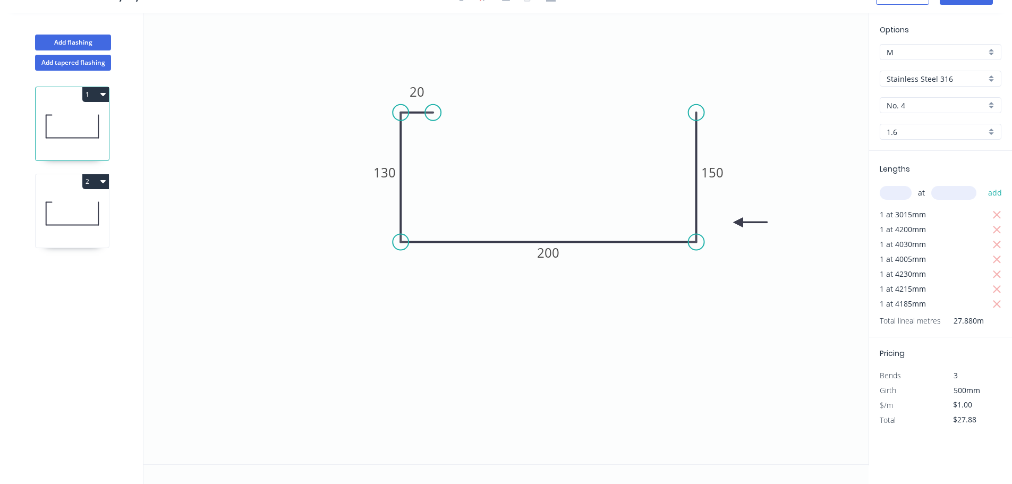
click at [932, 137] on input "1.6" at bounding box center [935, 131] width 99 height 11
click at [901, 204] on div "1.2" at bounding box center [940, 208] width 121 height 19
type input "1.2"
type input "$94.42"
type input "$2,632.43"
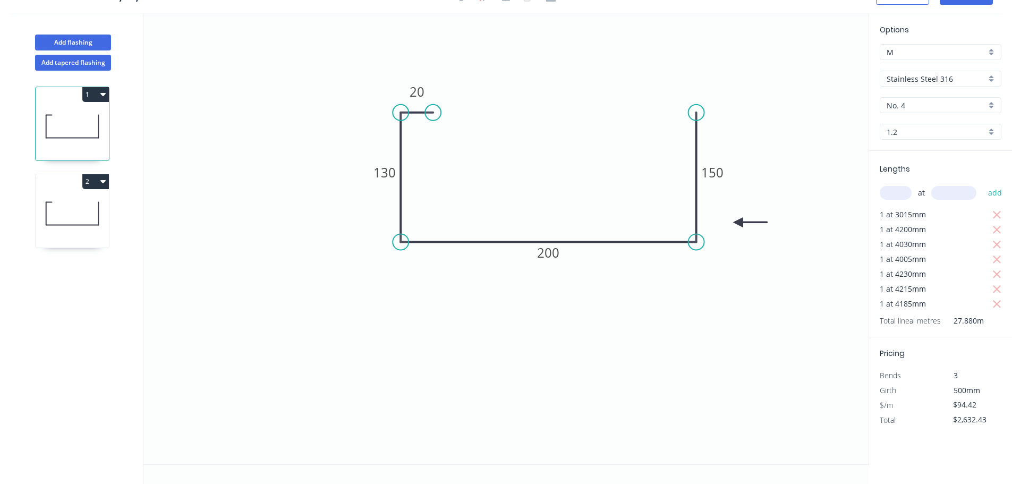
click at [905, 141] on div "Options M M Stainless Steel 316 Stainless Steel 316 No. 4 No. 4 1.2 1.2" at bounding box center [940, 87] width 143 height 127
click at [908, 132] on input "1.2" at bounding box center [935, 131] width 99 height 11
click at [906, 222] on div "1.6" at bounding box center [940, 226] width 121 height 19
type input "1.6"
type input "$1.00"
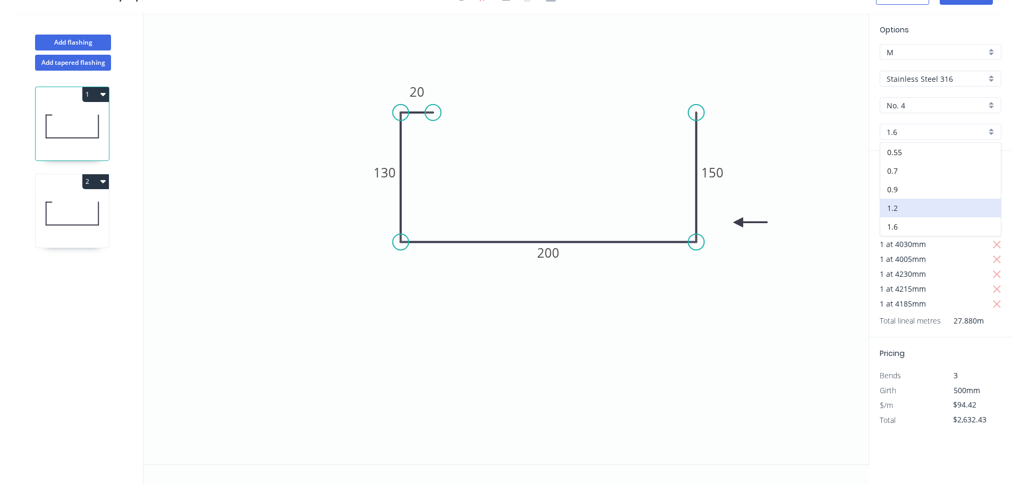
type input "$27.88"
click at [971, 416] on input "$27.88" at bounding box center [971, 419] width 36 height 15
click at [970, 402] on input "$1.00" at bounding box center [971, 404] width 36 height 15
click at [970, 404] on input "$1.00" at bounding box center [971, 404] width 36 height 15
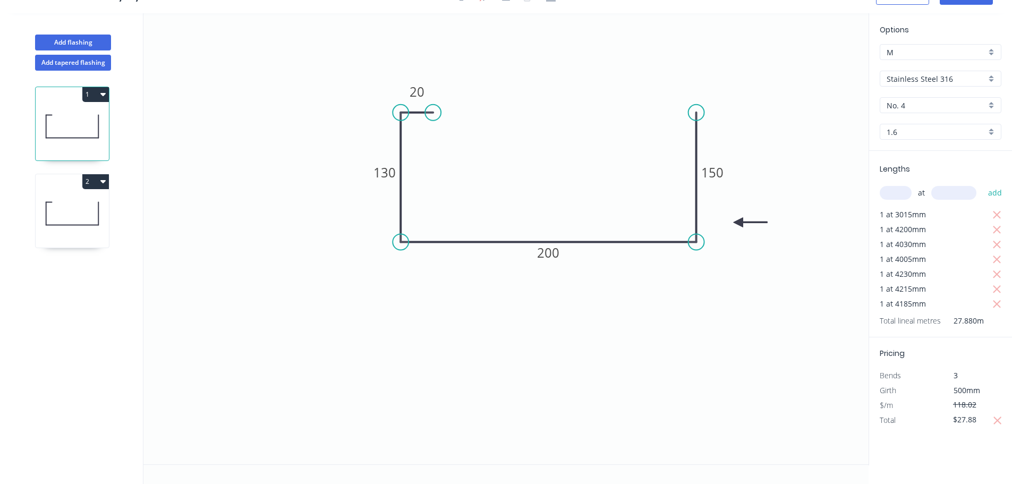
type input "$118.02"
click at [999, 420] on icon "button" at bounding box center [998, 420] width 10 height 13
type input "$3,290.40"
drag, startPoint x: 96, startPoint y: 227, endPoint x: 117, endPoint y: 227, distance: 21.8
click at [97, 227] on icon at bounding box center [72, 214] width 73 height 68
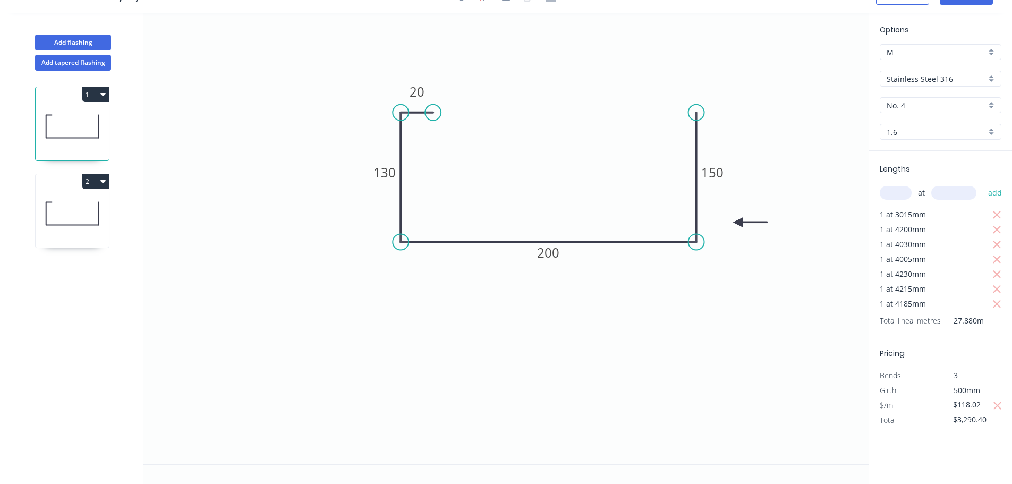
type input "$1.00"
type input "$24.46"
click at [911, 130] on input "1.6" at bounding box center [935, 131] width 99 height 11
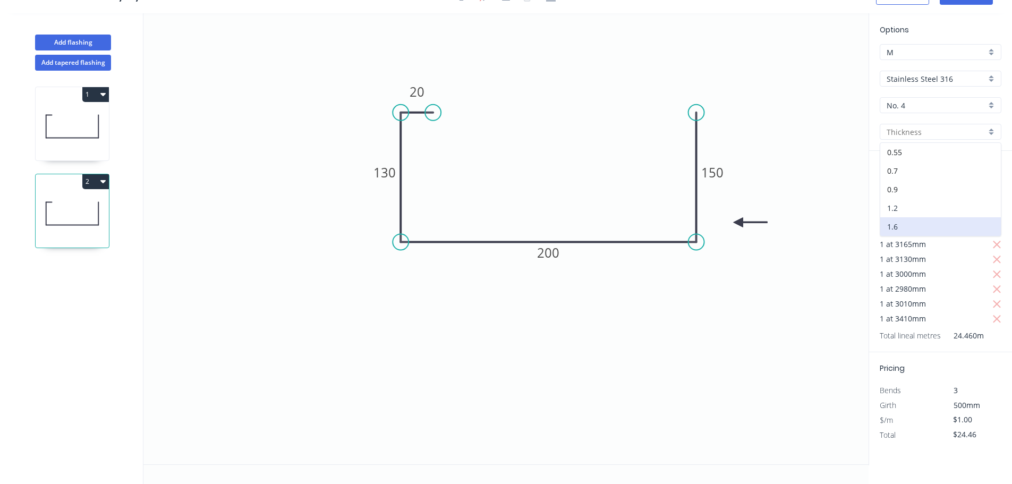
click at [924, 202] on div "1.2" at bounding box center [940, 208] width 121 height 19
type input "1.2"
type input "$94.42"
type input "$2,309.51"
click at [975, 414] on input "$94.42" at bounding box center [971, 419] width 36 height 15
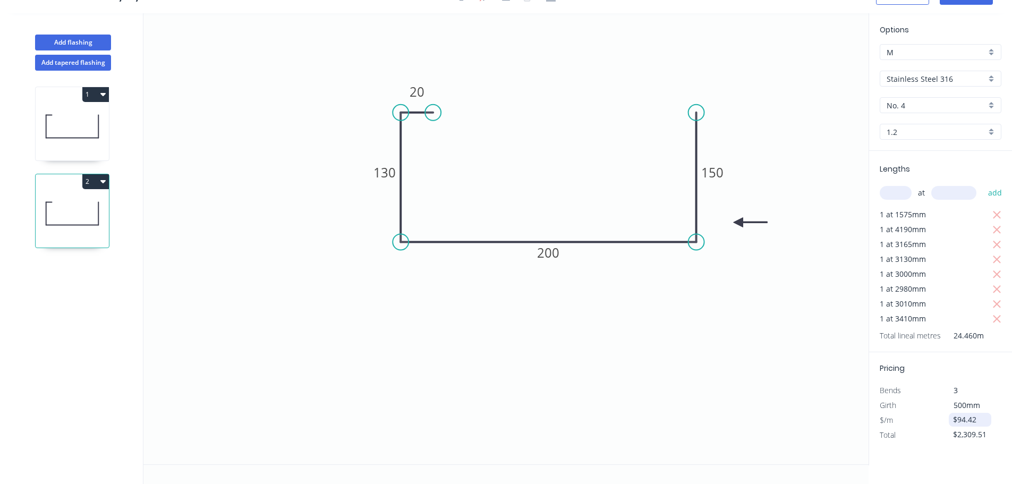
click at [975, 414] on input "$94.42" at bounding box center [971, 419] width 36 height 15
type input "$118.02"
type input "$2,886.77"
click at [922, 139] on div "1.2" at bounding box center [941, 132] width 122 height 16
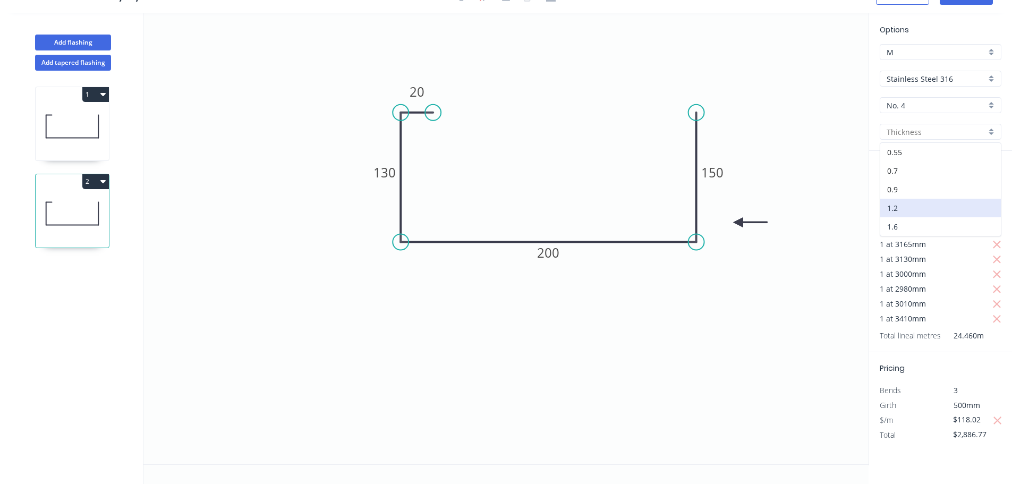
click at [893, 221] on div "1.6" at bounding box center [940, 226] width 121 height 19
type input "1.6"
click at [104, 136] on icon at bounding box center [72, 126] width 73 height 68
type input "$3,290.40"
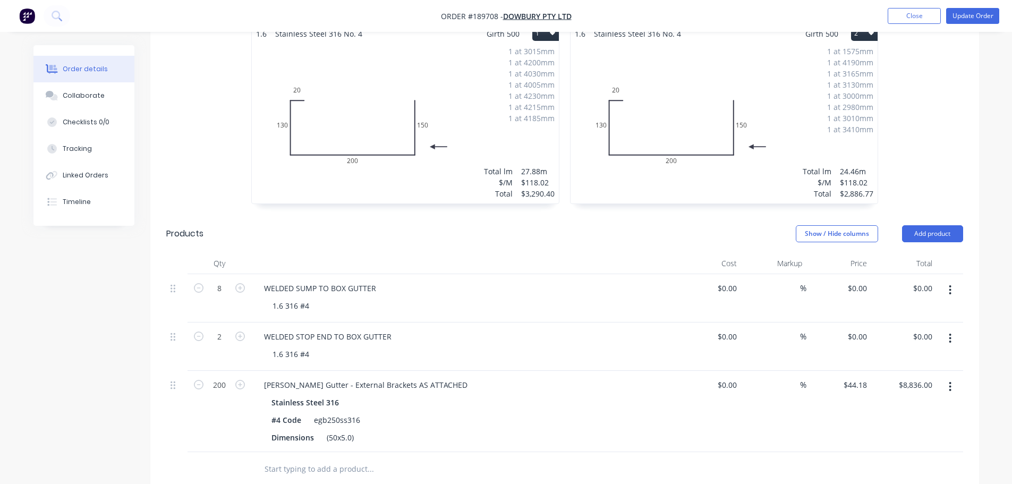
scroll to position [372, 0]
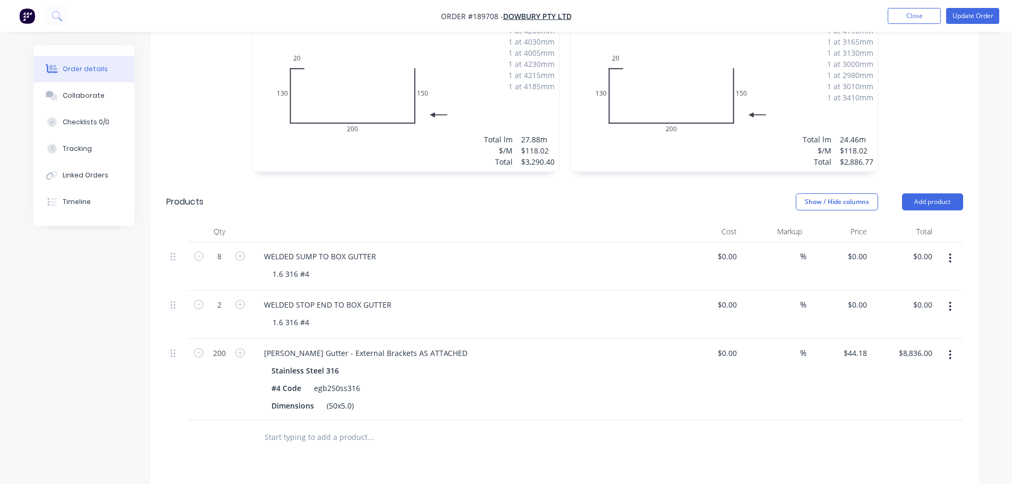
drag, startPoint x: 928, startPoint y: 204, endPoint x: 930, endPoint y: 215, distance: 10.3
click at [928, 204] on button "Add product" at bounding box center [932, 201] width 61 height 17
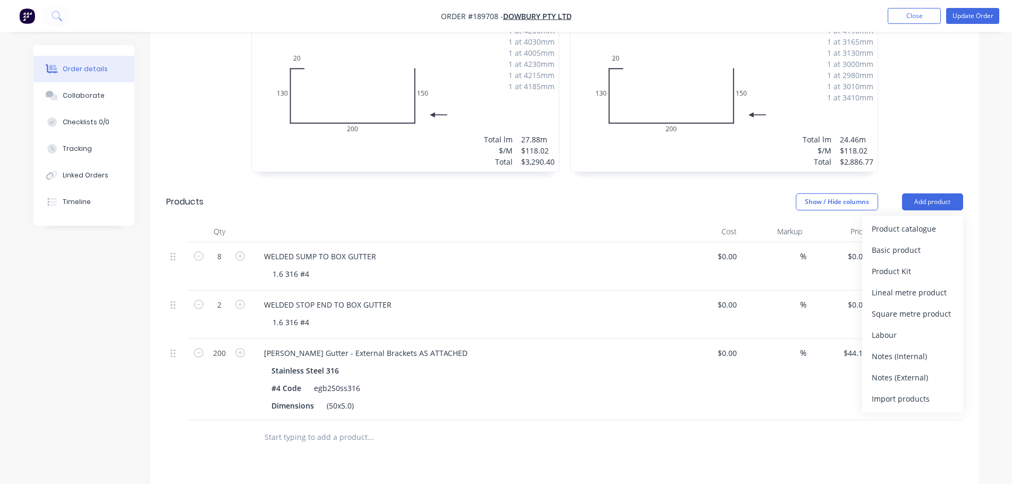
click at [929, 228] on div "Product catalogue" at bounding box center [913, 228] width 82 height 15
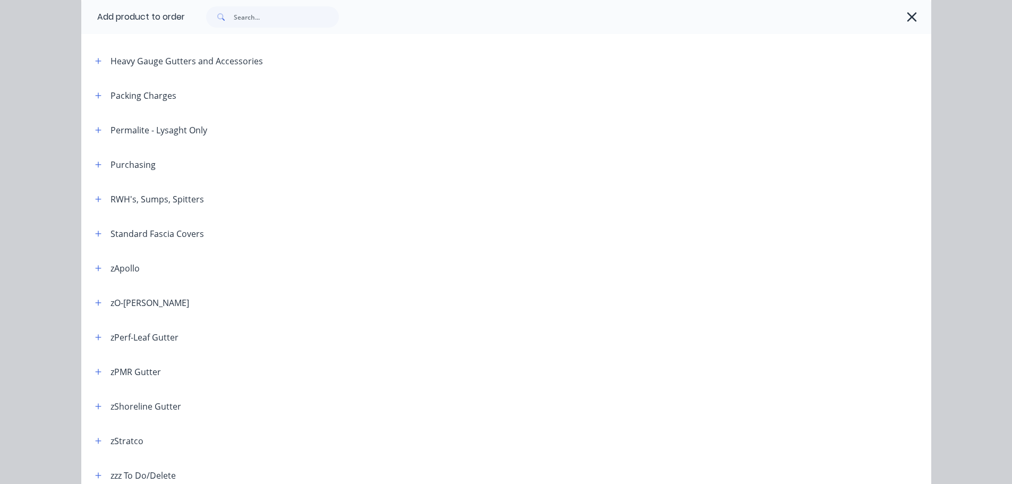
scroll to position [263, 0]
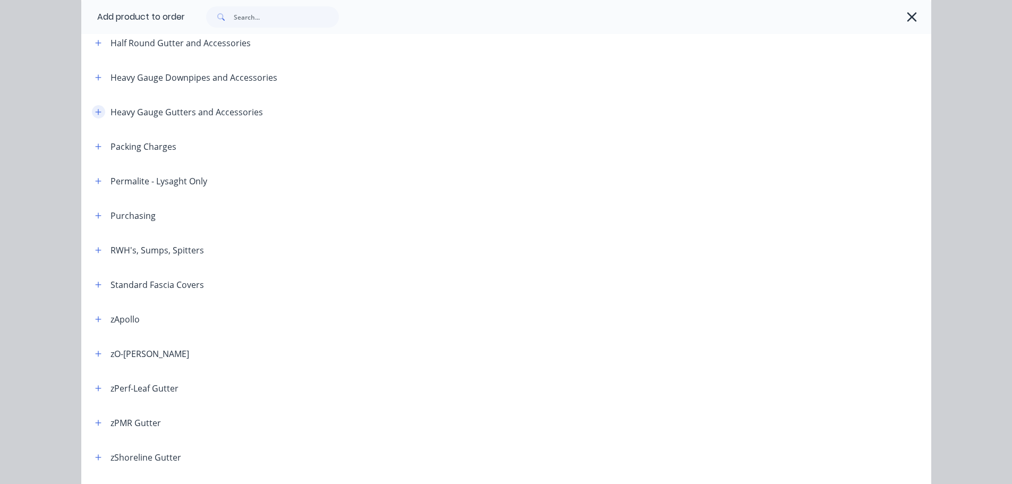
click at [97, 113] on icon "button" at bounding box center [98, 111] width 6 height 7
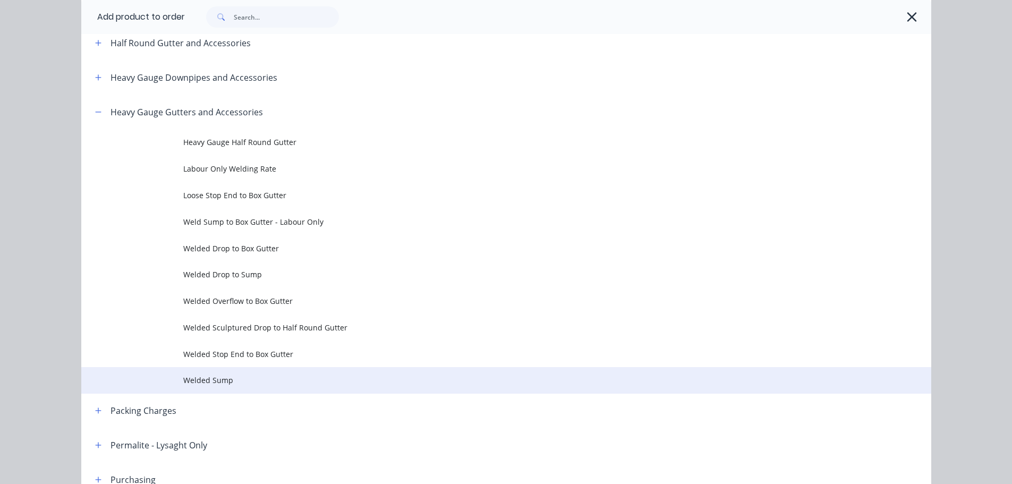
click at [266, 378] on span "Welded Sump" at bounding box center [482, 379] width 598 height 11
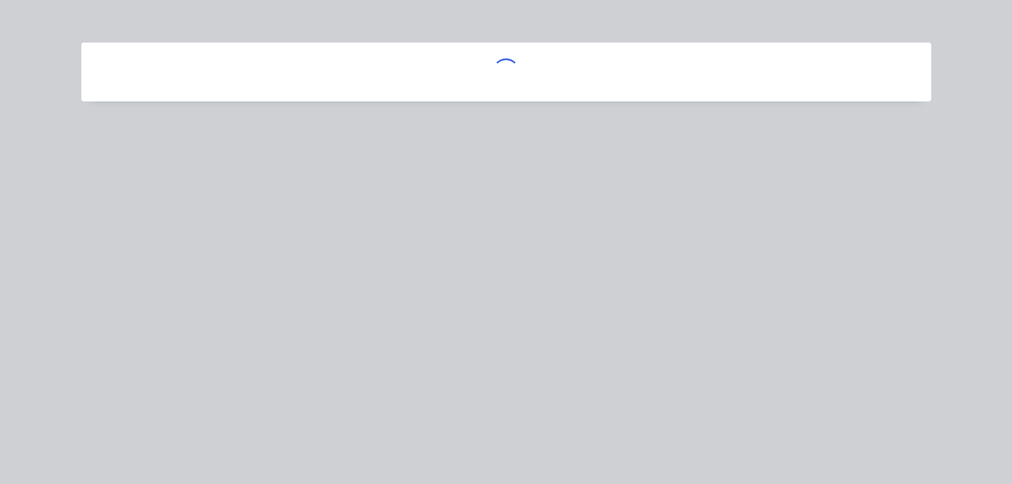
scroll to position [0, 0]
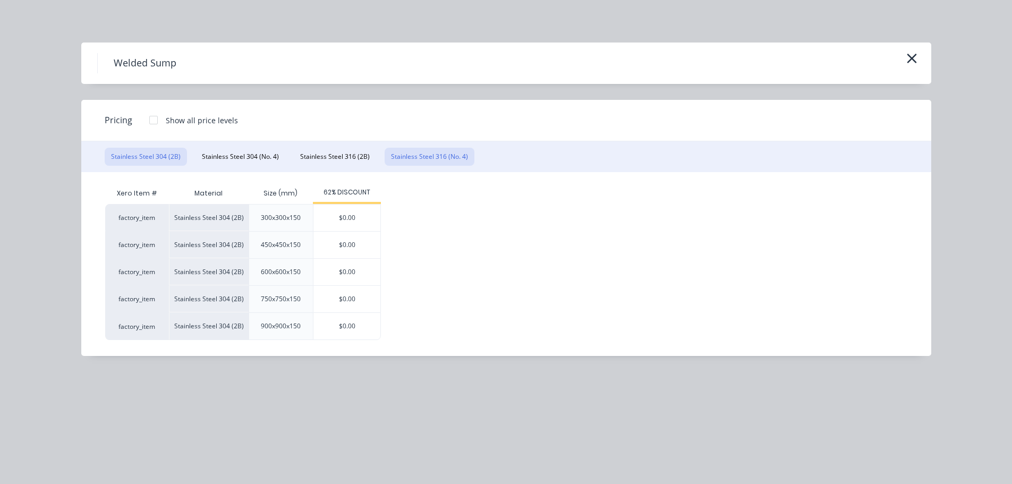
click at [410, 153] on button "Stainless Steel 316 (No. 4)" at bounding box center [430, 157] width 90 height 18
click at [342, 272] on div "$0.00" at bounding box center [346, 272] width 67 height 27
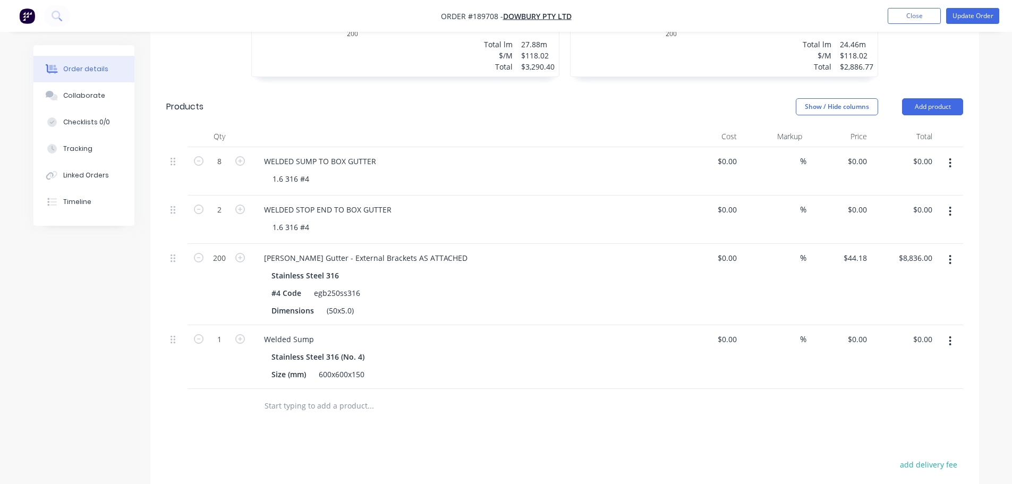
scroll to position [584, 0]
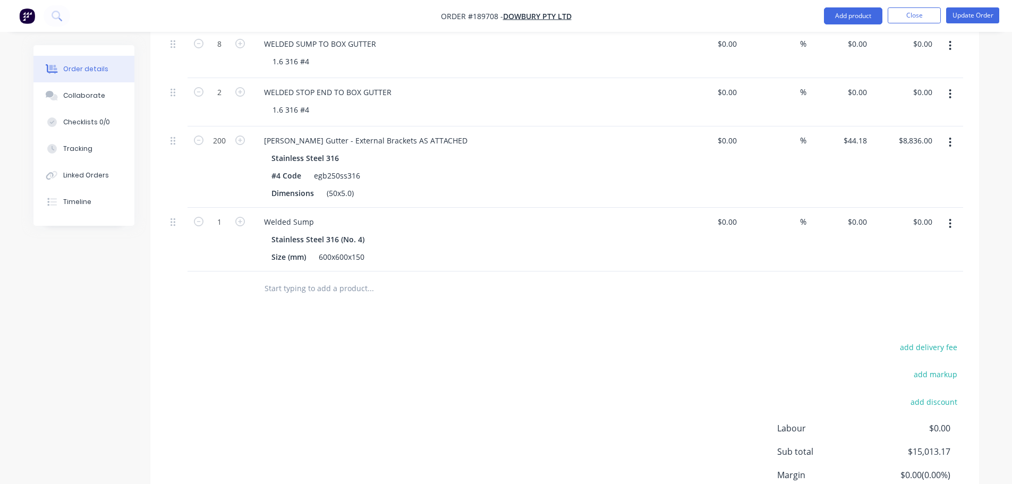
click at [943, 221] on button "button" at bounding box center [949, 223] width 25 height 19
click at [942, 254] on div "Edit" at bounding box center [913, 251] width 82 height 15
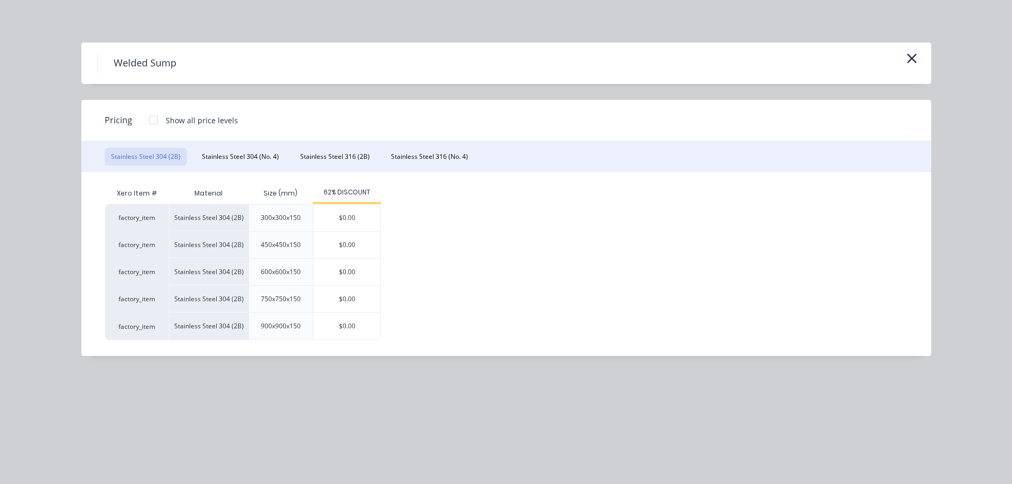
click at [155, 120] on div at bounding box center [153, 119] width 21 height 21
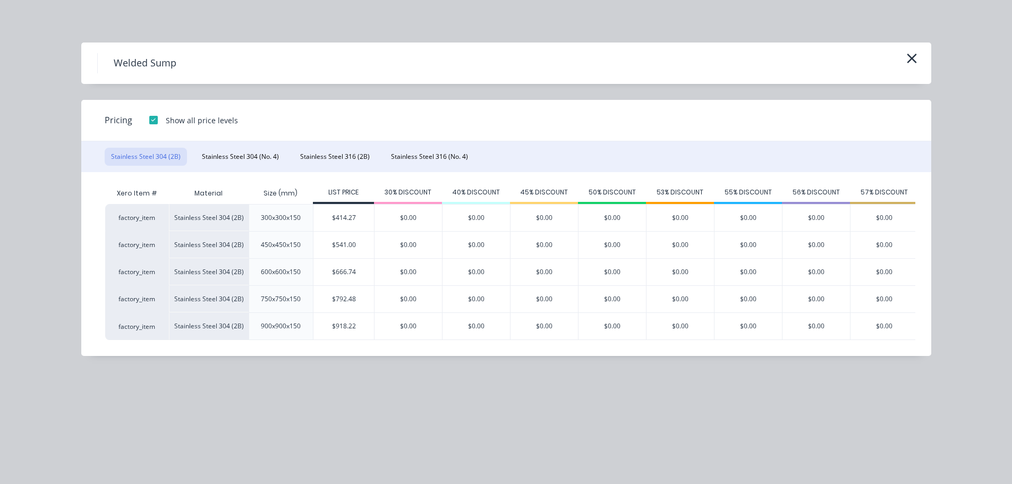
click at [330, 144] on div "Stainless Steel 304 (2B) Stainless Steel 304 (No. 4) Stainless Steel 316 (2B) S…" at bounding box center [506, 156] width 850 height 31
click at [333, 150] on button "Stainless Steel 316 (2B)" at bounding box center [335, 157] width 82 height 18
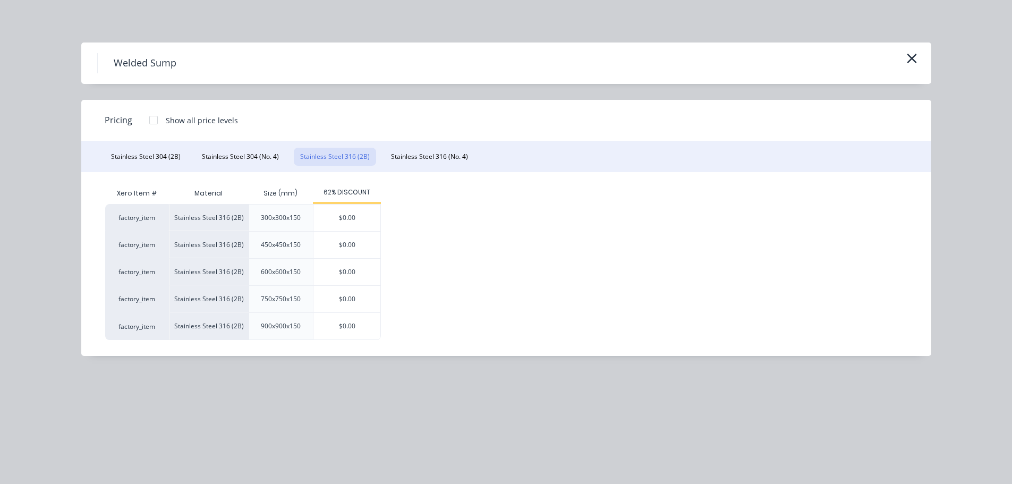
click at [161, 117] on div at bounding box center [153, 119] width 21 height 21
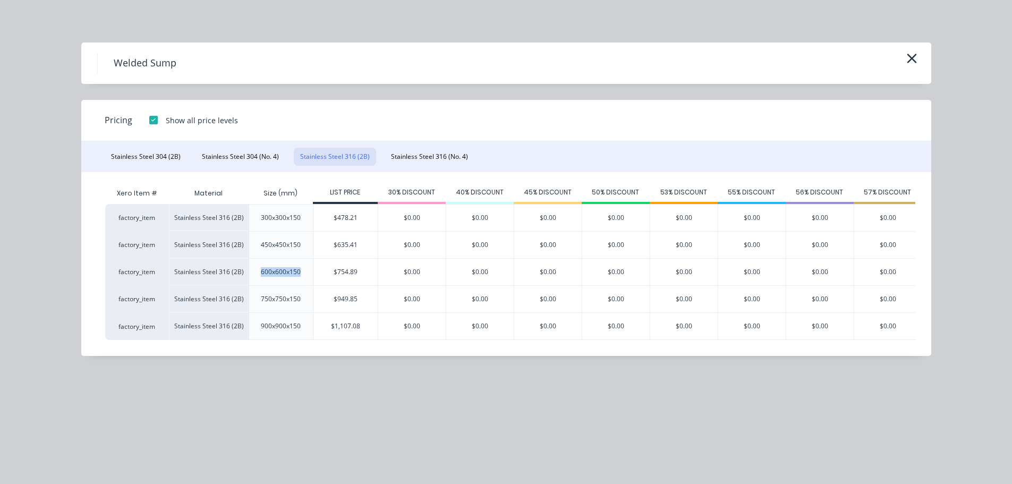
drag, startPoint x: 304, startPoint y: 272, endPoint x: 258, endPoint y: 275, distance: 46.3
click at [258, 275] on div "600x600x150" at bounding box center [280, 272] width 57 height 27
click at [257, 276] on div "600x600x150" at bounding box center [280, 272] width 57 height 27
drag, startPoint x: 259, startPoint y: 272, endPoint x: 306, endPoint y: 271, distance: 47.8
click at [306, 271] on div "600x600x150" at bounding box center [280, 272] width 57 height 27
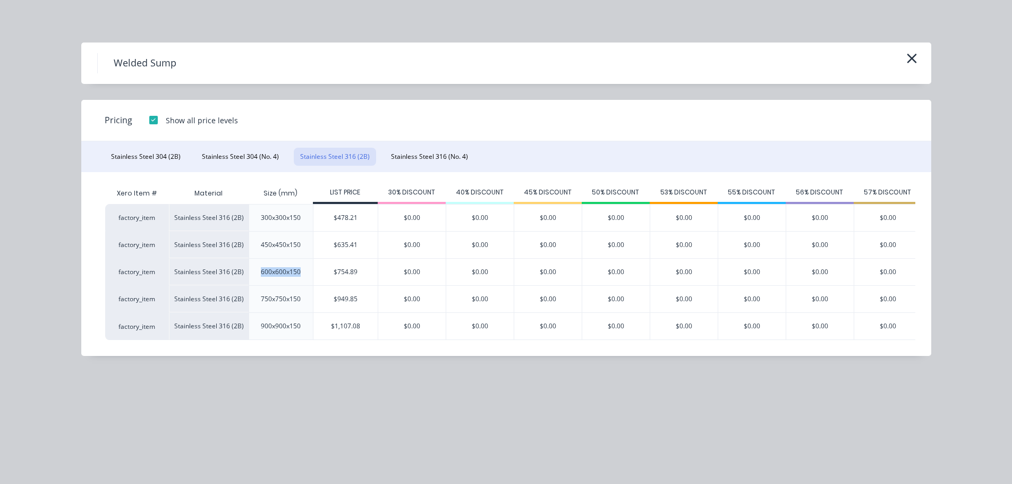
click at [306, 271] on div "600x600x150" at bounding box center [280, 272] width 57 height 27
drag, startPoint x: 303, startPoint y: 299, endPoint x: 258, endPoint y: 303, distance: 45.3
click at [258, 303] on div "750x750x150" at bounding box center [280, 299] width 57 height 27
click at [260, 299] on div "750x750x150" at bounding box center [280, 299] width 57 height 27
click at [362, 297] on div "$949.85" at bounding box center [345, 299] width 64 height 27
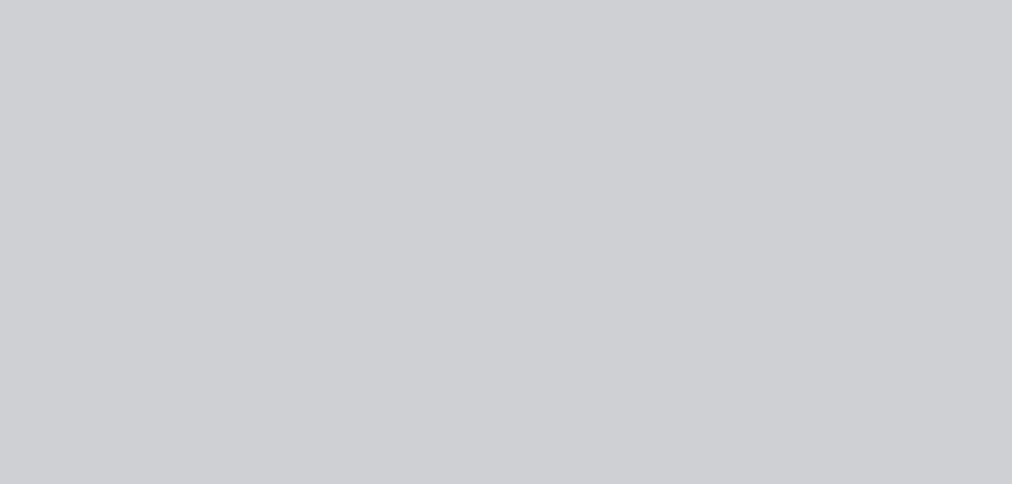
type input "$949.85"
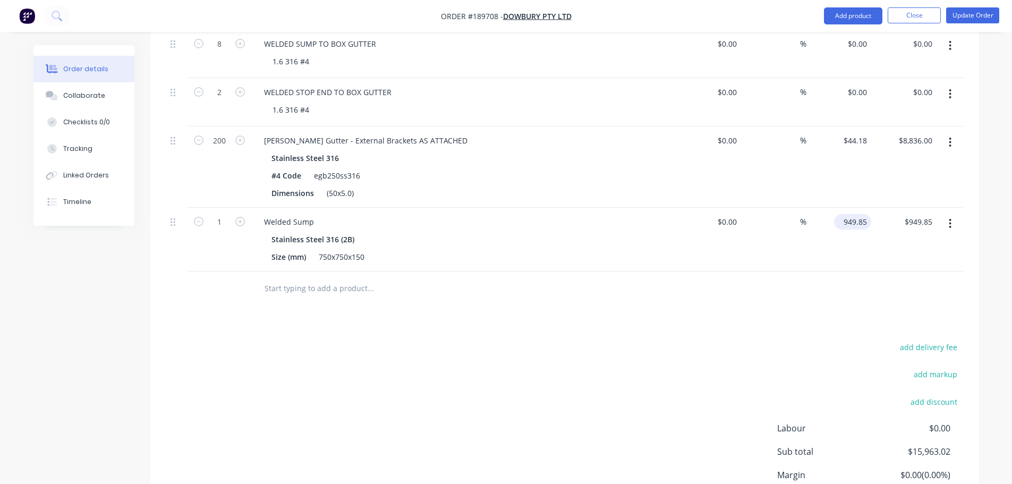
click at [855, 222] on input "949.85" at bounding box center [854, 221] width 33 height 15
type input "$360.94"
drag, startPoint x: 792, startPoint y: 318, endPoint x: 783, endPoint y: 321, distance: 9.4
click at [792, 319] on div "Drawings Add drawing 1.6 Stainless Steel 316 No. 4 Girth 500 1 0 20 130 200 150…" at bounding box center [564, 152] width 829 height 818
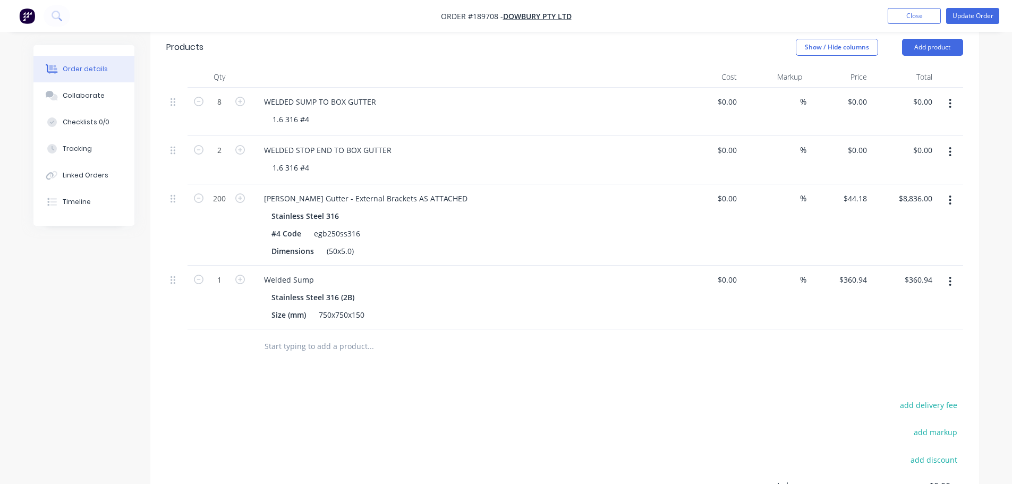
scroll to position [478, 0]
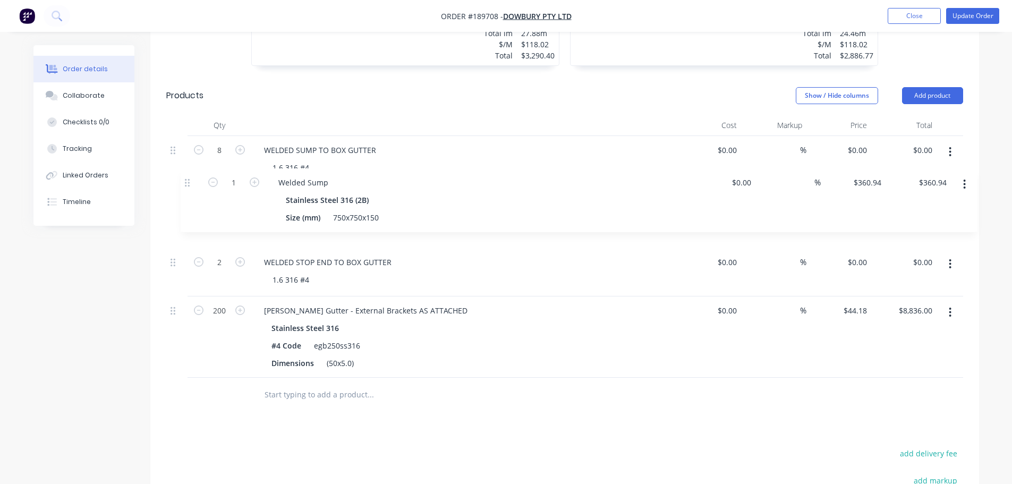
drag, startPoint x: 177, startPoint y: 327, endPoint x: 251, endPoint y: 162, distance: 180.2
click at [191, 167] on div "8 WELDED SUMP TO BOX GUTTER 1.6 316 #4 $0.00 $0.00 % $0.00 $0.00 $0.00 $0.00 2 …" at bounding box center [564, 257] width 797 height 242
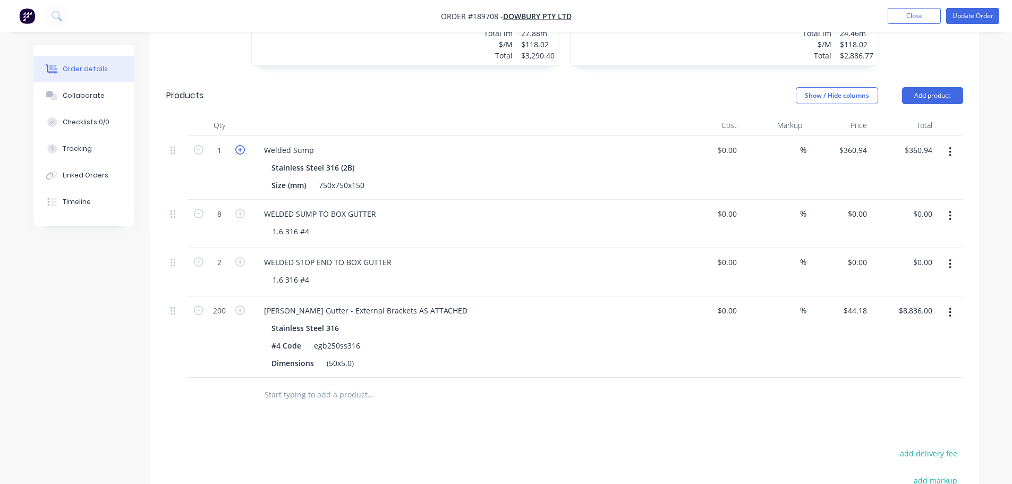
click at [242, 150] on icon "button" at bounding box center [240, 150] width 10 height 10
type input "2"
type input "$721.88"
click at [242, 150] on icon "button" at bounding box center [240, 150] width 10 height 10
type input "3"
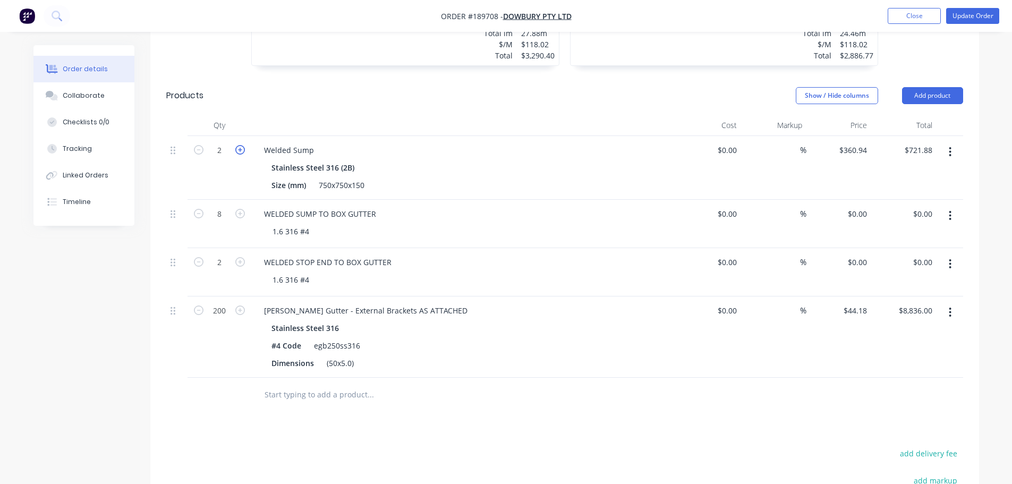
type input "$1,082.82"
click at [242, 150] on icon "button" at bounding box center [240, 150] width 10 height 10
type input "4"
type input "$1,443.76"
click at [242, 150] on icon "button" at bounding box center [240, 150] width 10 height 10
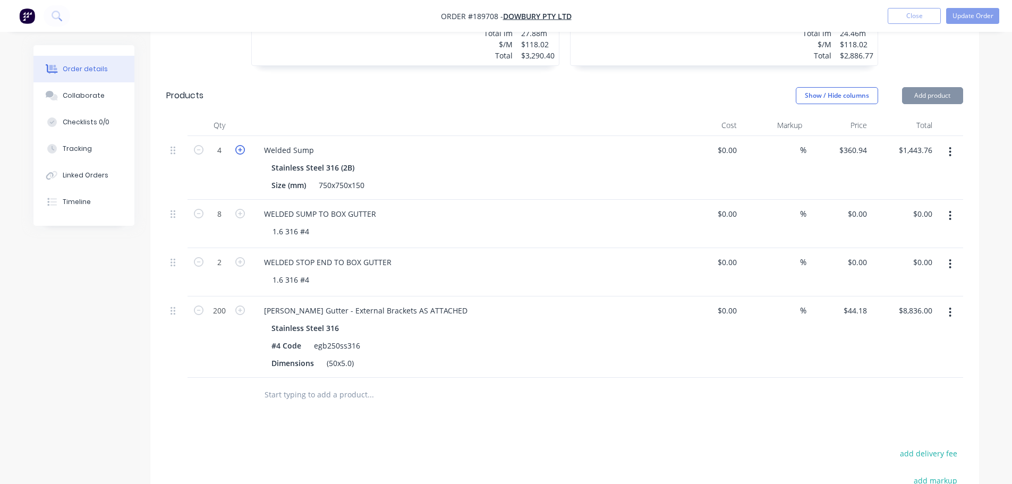
type input "5"
type input "$1,804.70"
click at [242, 150] on icon "button" at bounding box center [240, 150] width 10 height 10
type input "6"
type input "$2,165.64"
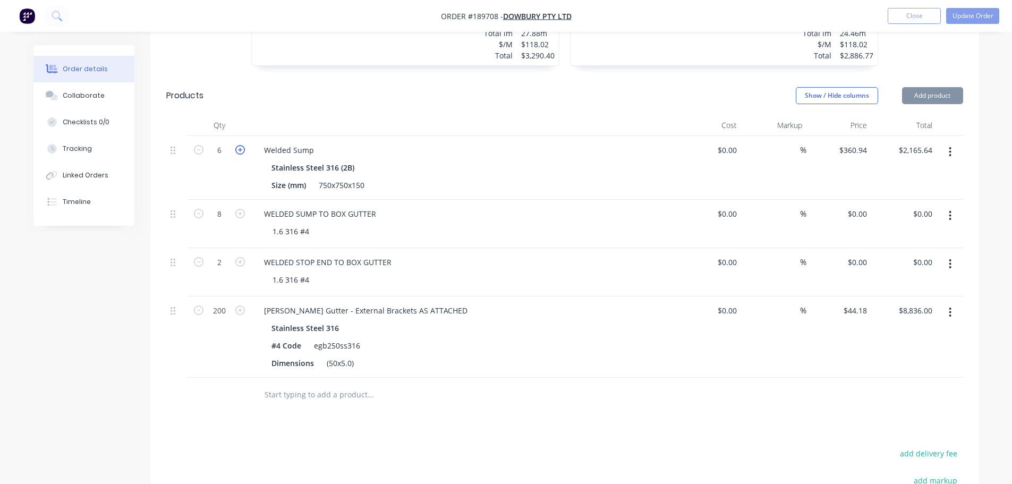
click at [242, 150] on icon "button" at bounding box center [240, 150] width 10 height 10
type input "7"
type input "$2,526.58"
click at [242, 150] on icon "button" at bounding box center [240, 150] width 10 height 10
type input "8"
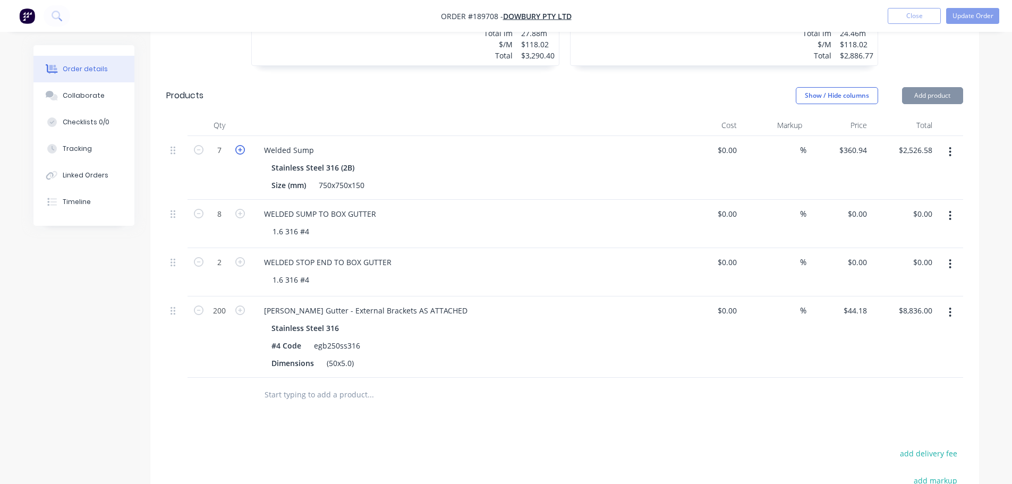
type input "$2,887.52"
click at [270, 105] on header "Products Show / Hide columns Add product" at bounding box center [564, 95] width 829 height 38
click at [331, 183] on div "750x750x150" at bounding box center [341, 184] width 54 height 15
click at [348, 110] on header "Products Show / Hide columns Add product" at bounding box center [564, 95] width 829 height 38
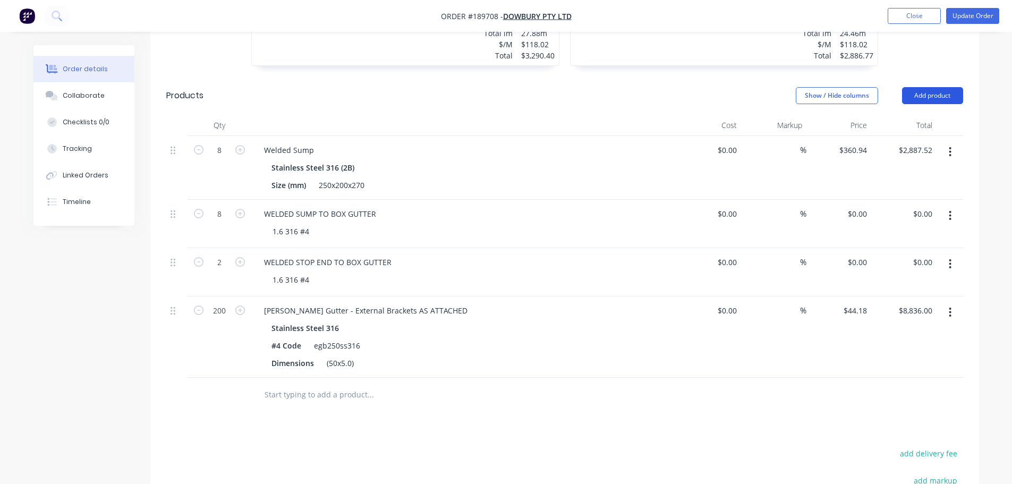
click at [935, 95] on button "Add product" at bounding box center [932, 95] width 61 height 17
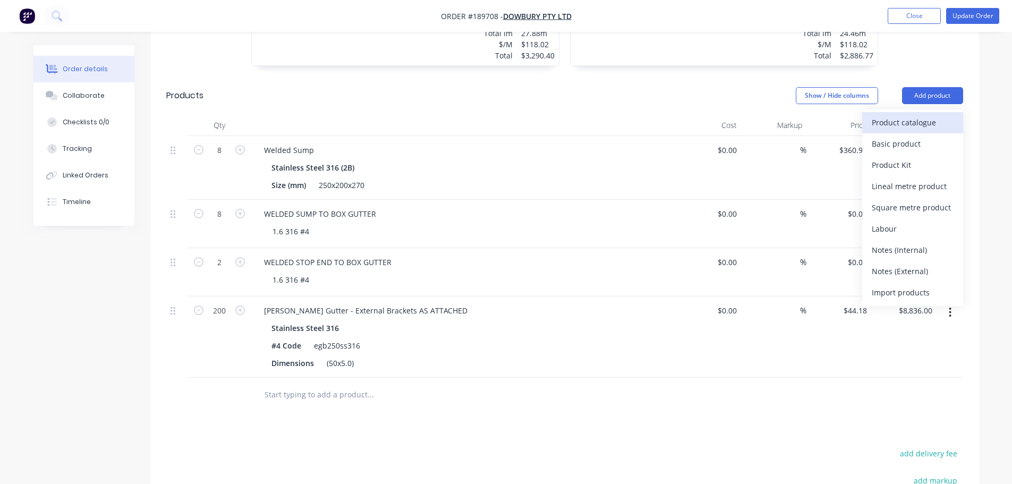
click at [934, 120] on div "Product catalogue" at bounding box center [913, 122] width 82 height 15
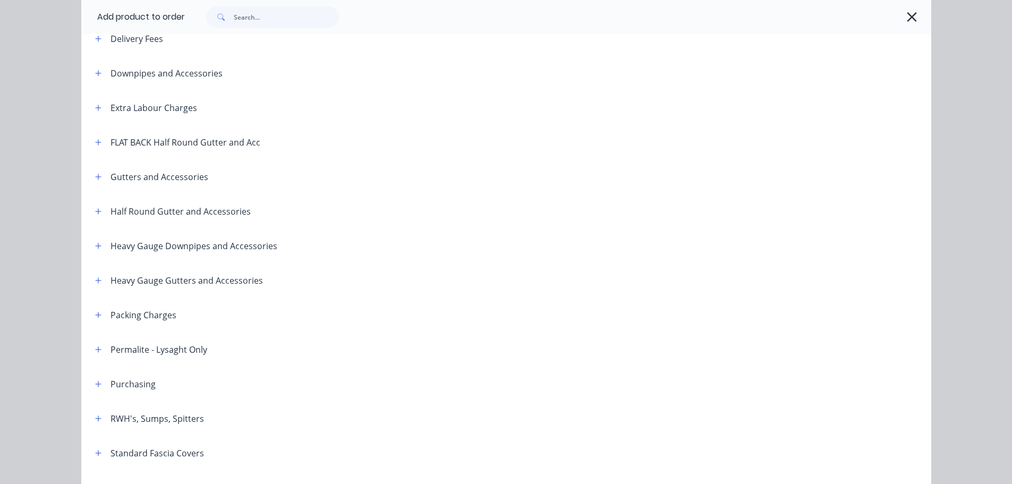
scroll to position [106, 0]
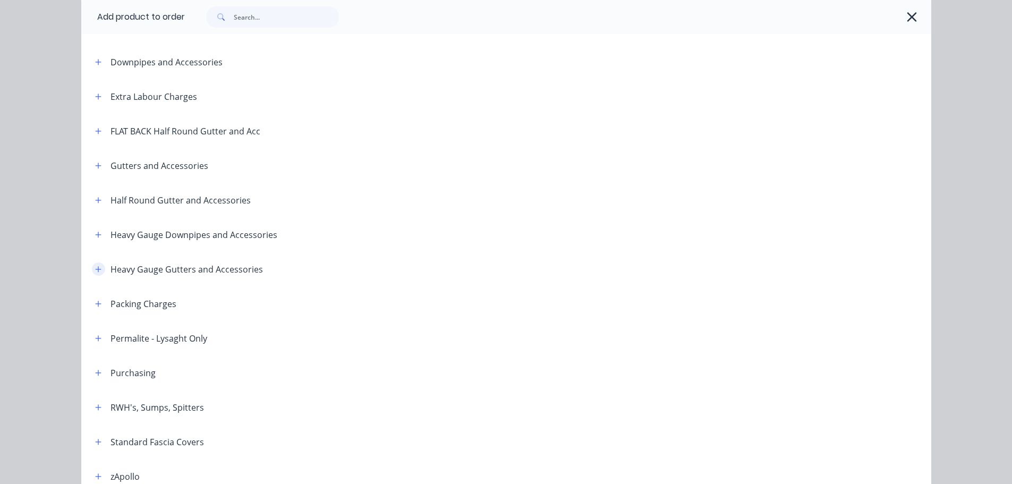
click at [92, 263] on button "button" at bounding box center [98, 268] width 13 height 13
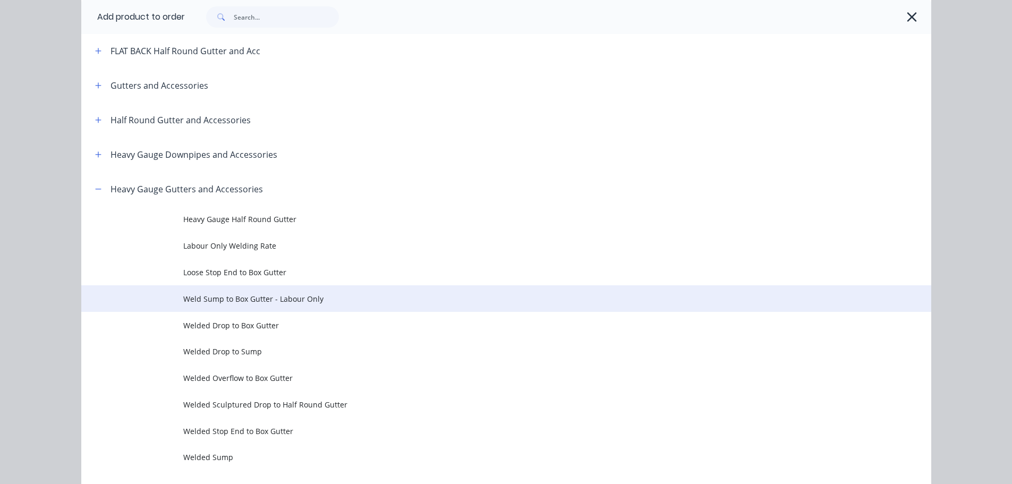
scroll to position [212, 0]
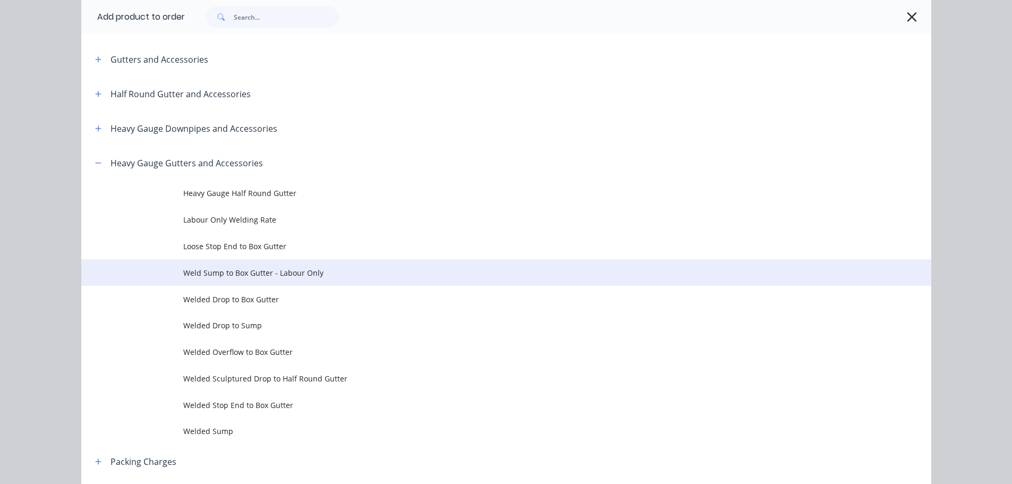
click at [278, 276] on span "Weld Sump to Box Gutter - Labour Only" at bounding box center [482, 272] width 598 height 11
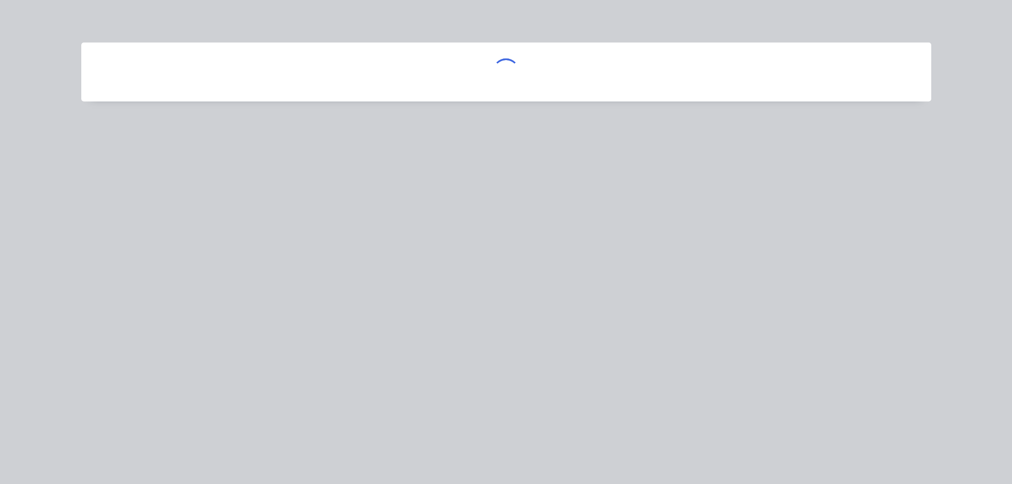
scroll to position [0, 0]
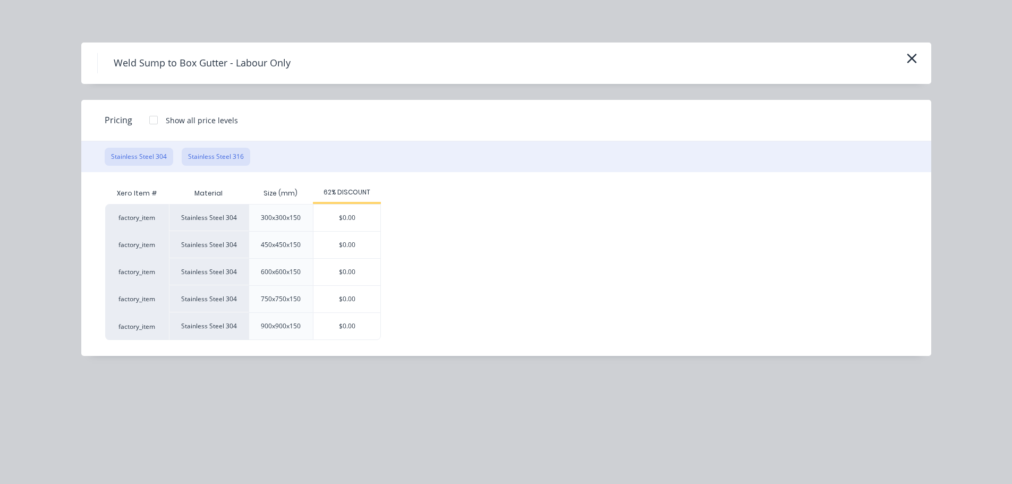
click at [241, 151] on button "Stainless Steel 316" at bounding box center [216, 157] width 69 height 18
click at [152, 120] on div at bounding box center [153, 119] width 21 height 21
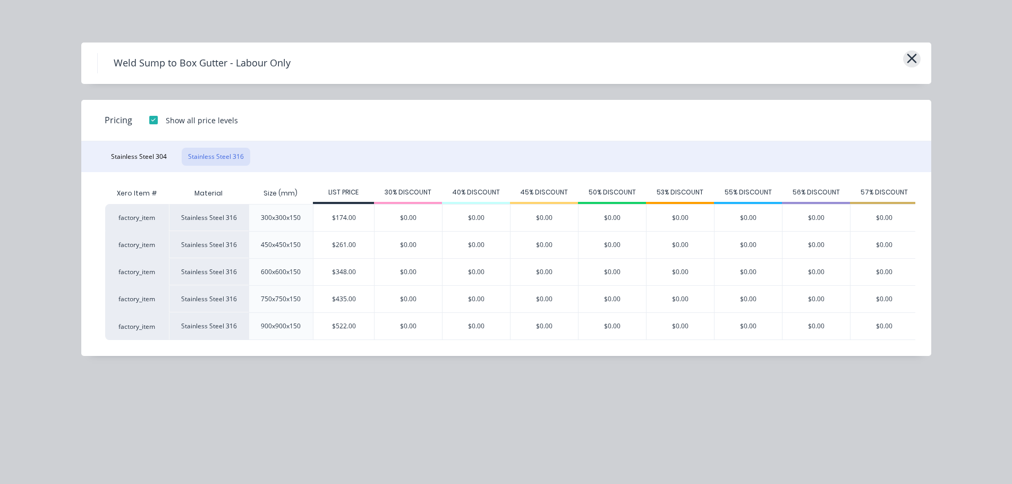
click at [911, 57] on icon "button" at bounding box center [911, 58] width 11 height 15
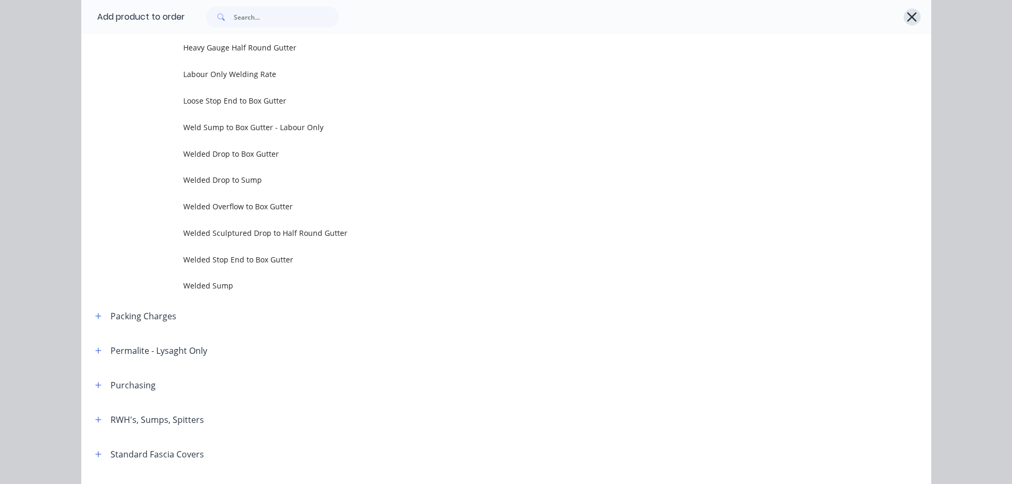
click at [908, 21] on icon "button" at bounding box center [911, 17] width 11 height 15
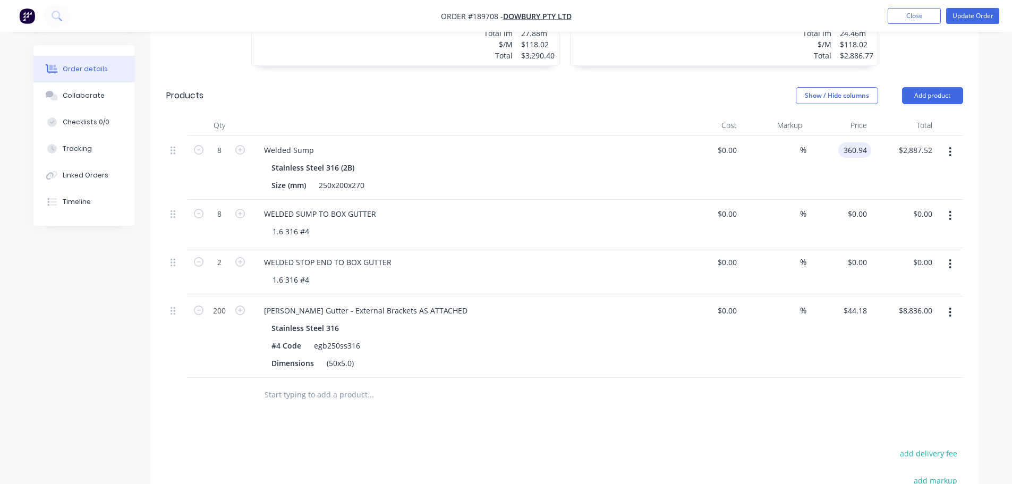
click at [860, 150] on input "360.94" at bounding box center [856, 149] width 29 height 15
type input "$526.24"
type input "$4,209.92"
click at [683, 103] on div "Show / Hide columns Add product" at bounding box center [648, 95] width 627 height 17
click at [951, 211] on icon "button" at bounding box center [950, 216] width 3 height 12
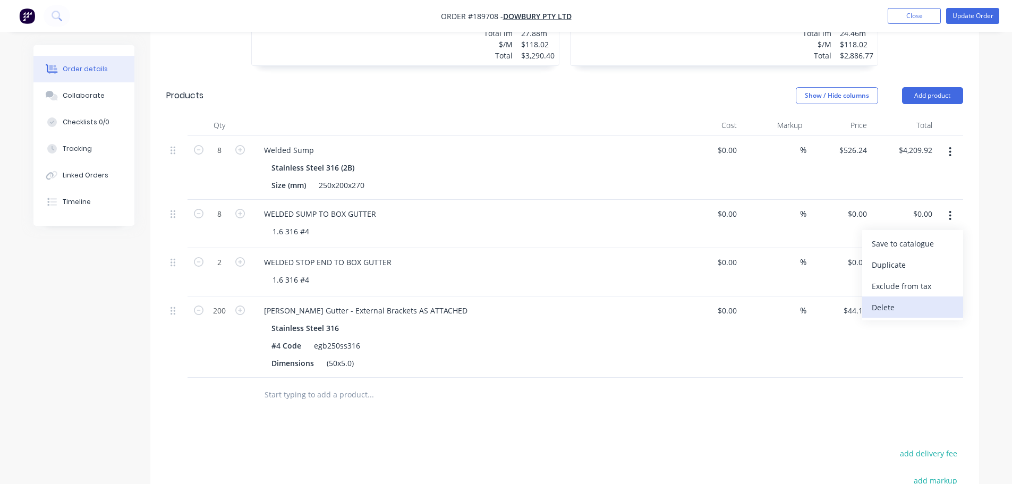
click at [908, 307] on div "Delete" at bounding box center [913, 307] width 82 height 15
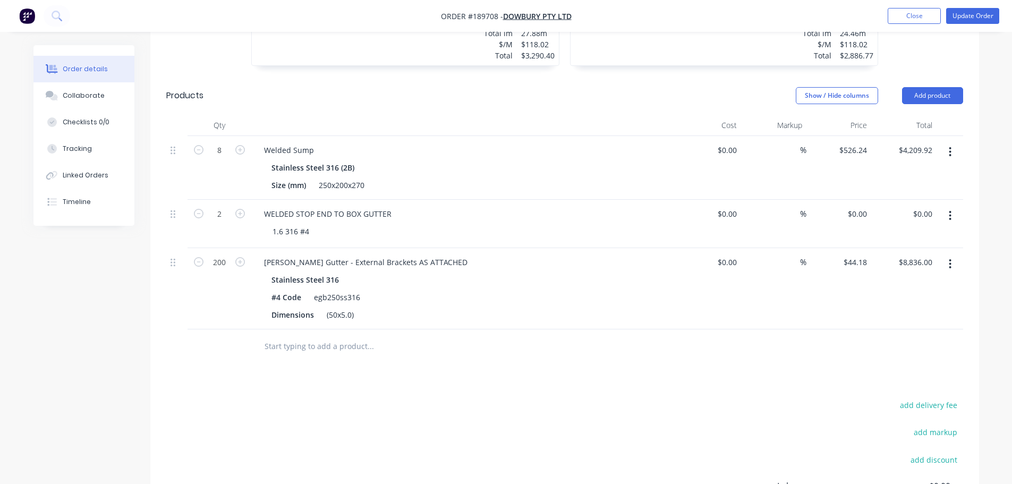
click at [984, 192] on div "Order details Collaborate Checklists 0/0 Tracking Linked Orders Timeline Order …" at bounding box center [506, 101] width 967 height 1068
click at [920, 96] on button "Add product" at bounding box center [932, 95] width 61 height 17
click at [918, 115] on div "Product catalogue" at bounding box center [913, 122] width 82 height 15
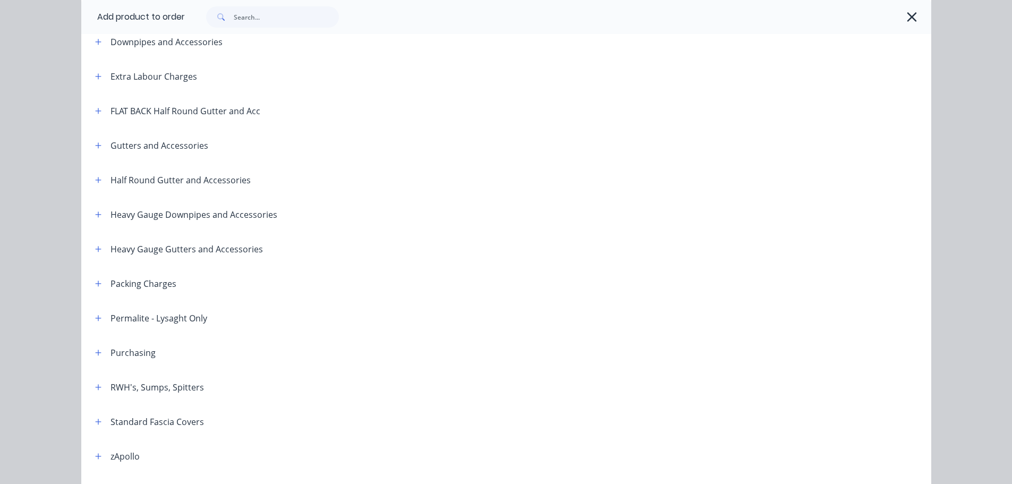
scroll to position [106, 0]
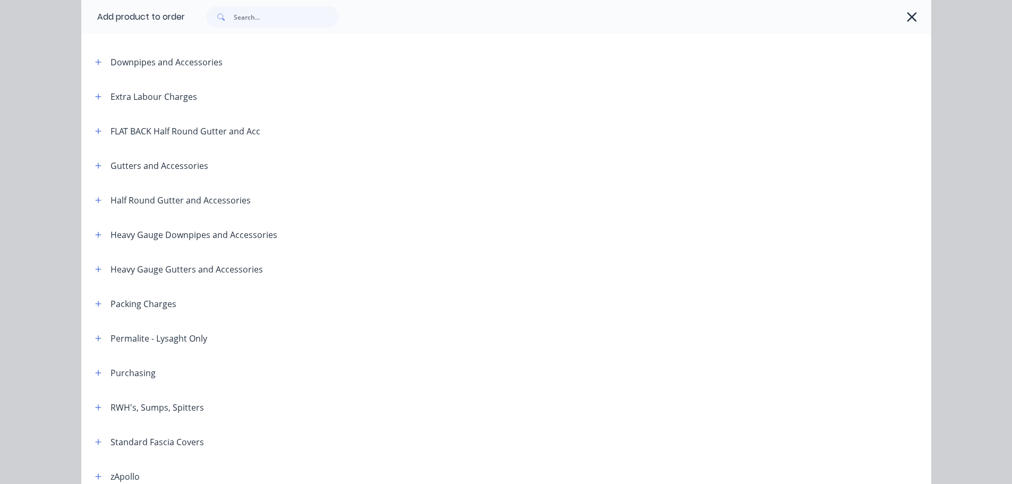
drag, startPoint x: 93, startPoint y: 271, endPoint x: 109, endPoint y: 259, distance: 20.8
click at [95, 271] on icon "button" at bounding box center [98, 269] width 6 height 7
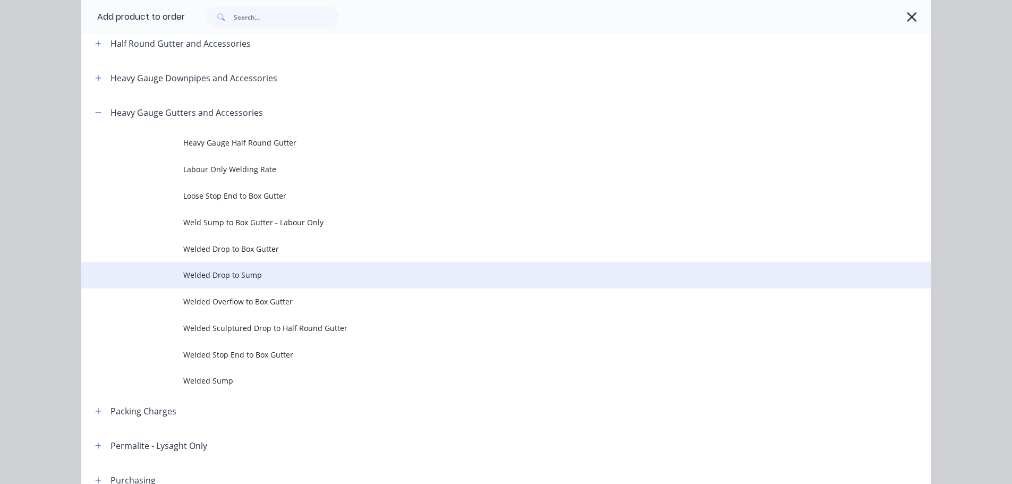
scroll to position [266, 0]
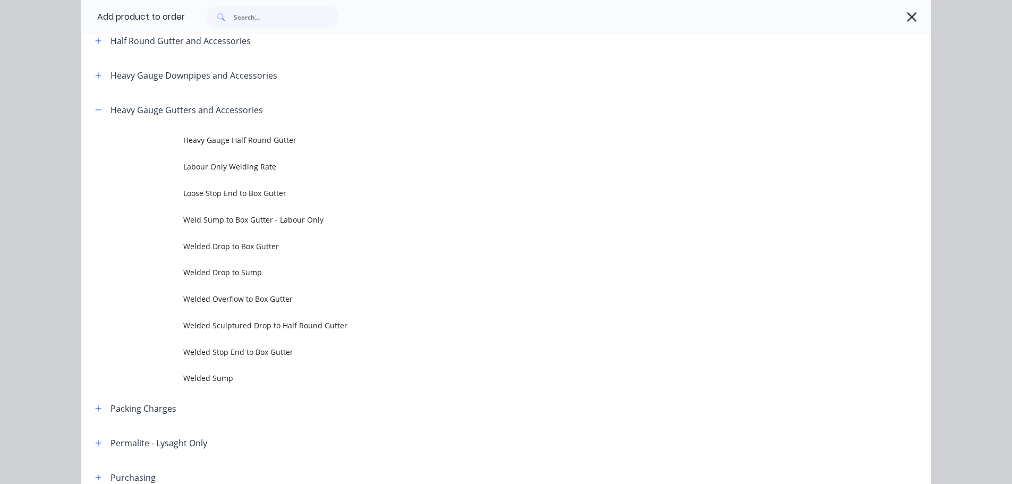
click at [253, 192] on span "Loose Stop End to Box Gutter" at bounding box center [482, 192] width 598 height 11
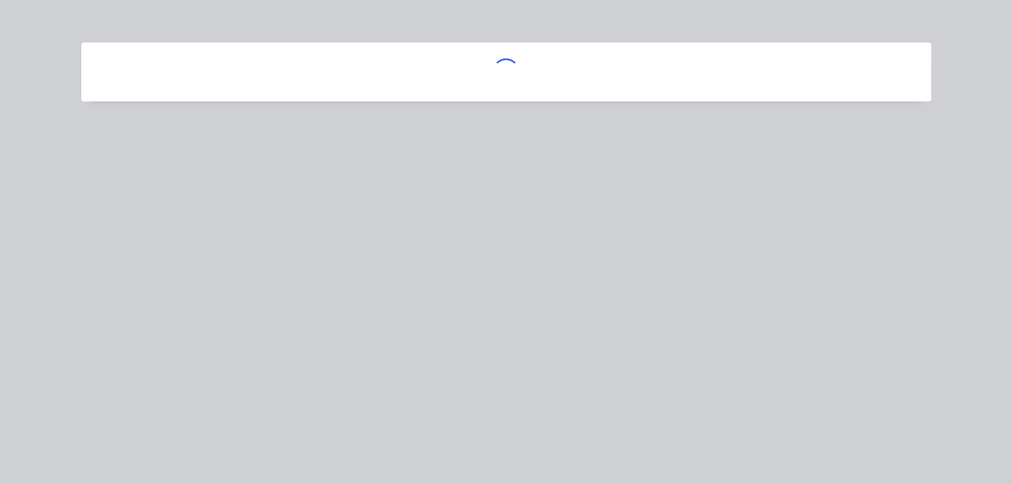
scroll to position [0, 0]
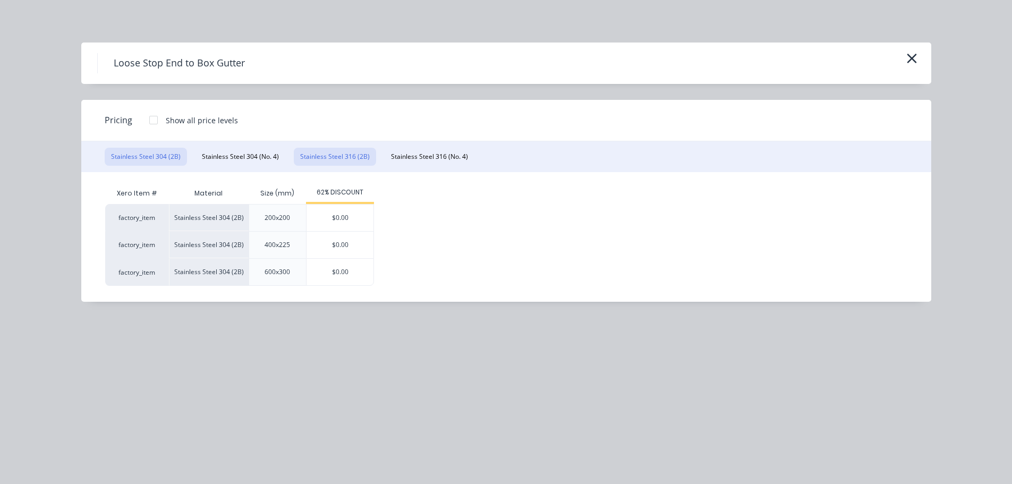
click at [364, 154] on button "Stainless Steel 316 (2B)" at bounding box center [335, 157] width 82 height 18
click at [150, 119] on div at bounding box center [153, 119] width 21 height 21
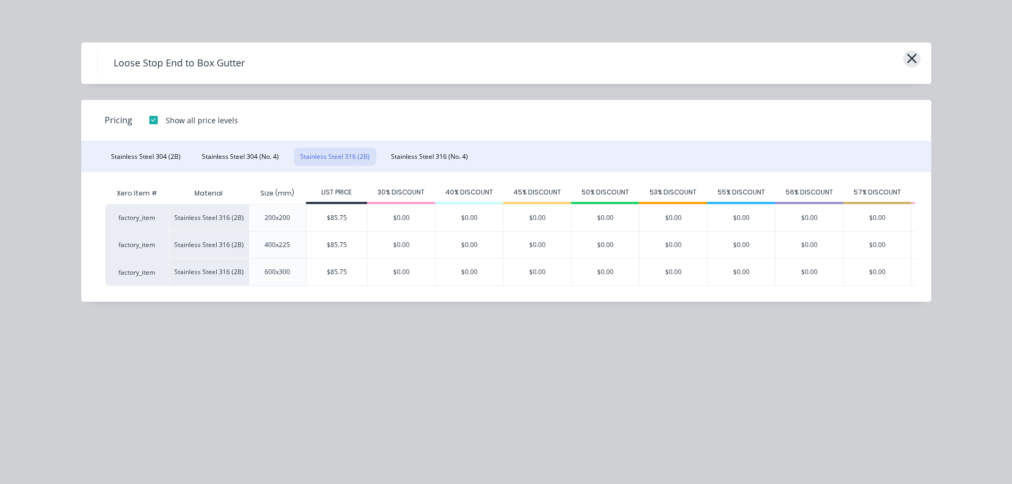
click at [908, 53] on icon "button" at bounding box center [911, 58] width 11 height 15
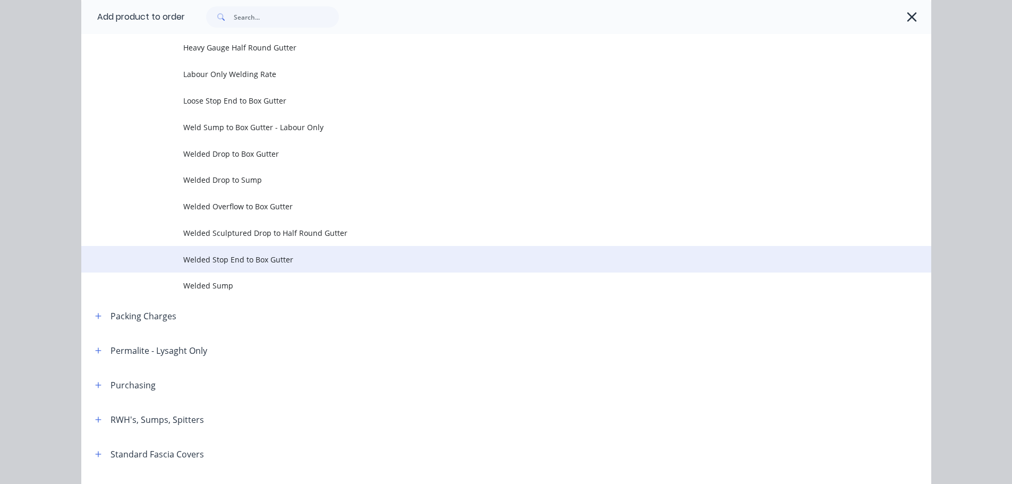
click at [325, 261] on span "Welded Stop End to Box Gutter" at bounding box center [482, 259] width 598 height 11
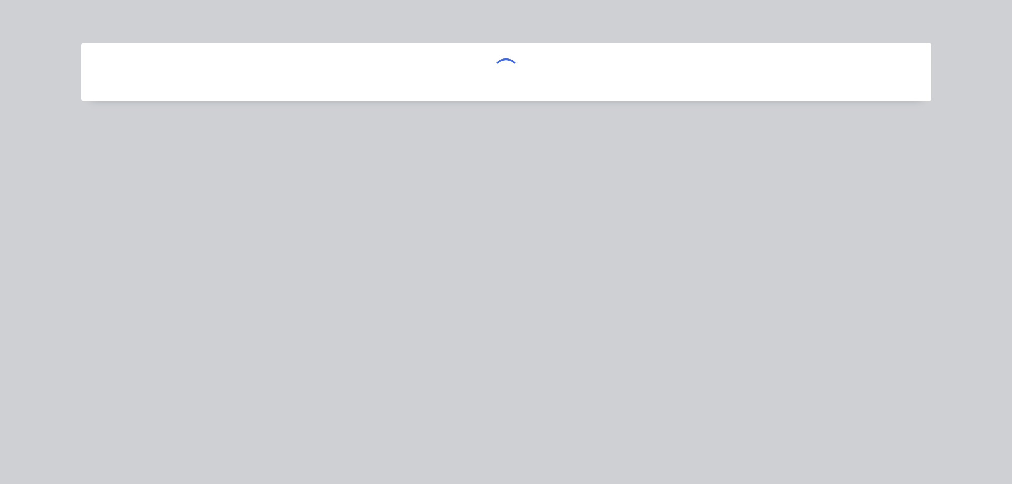
scroll to position [0, 0]
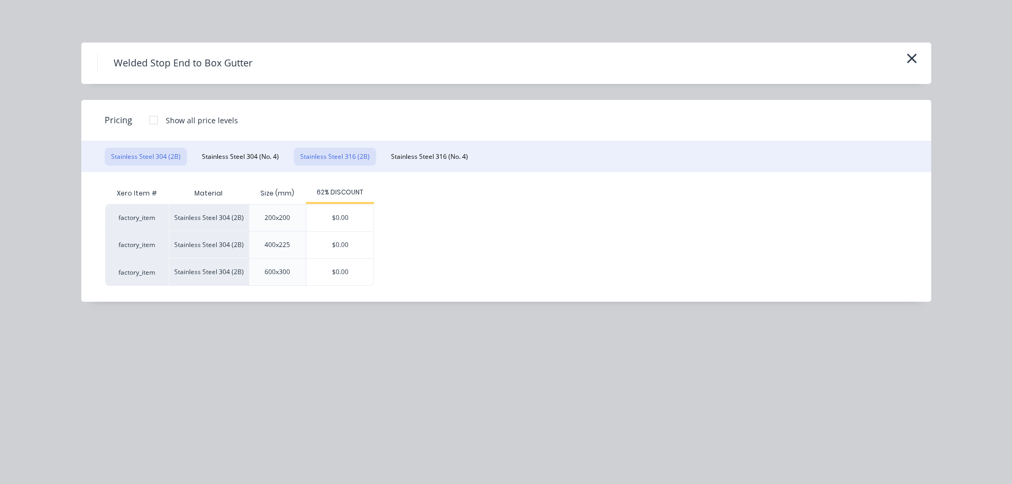
click at [330, 150] on button "Stainless Steel 316 (2B)" at bounding box center [335, 157] width 82 height 18
click at [152, 118] on div at bounding box center [153, 119] width 21 height 21
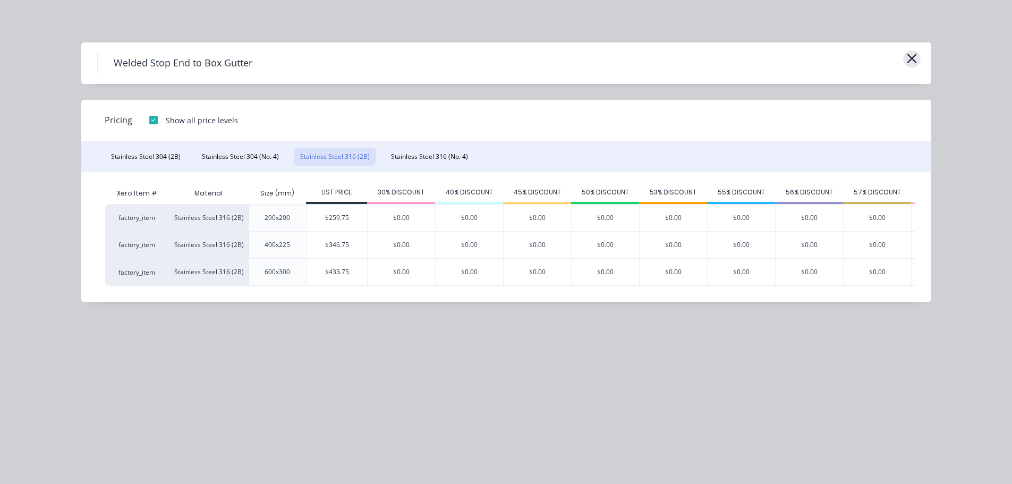
click at [914, 57] on icon "button" at bounding box center [912, 59] width 10 height 10
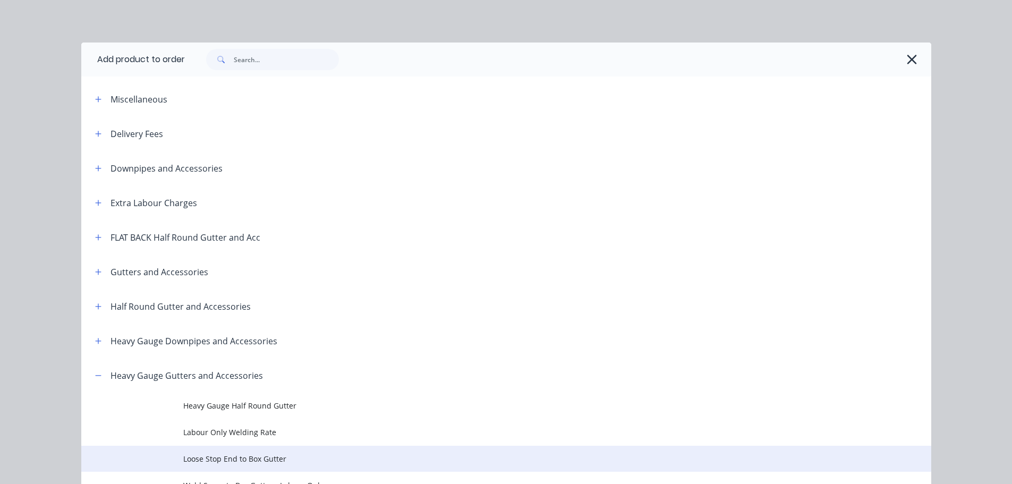
scroll to position [358, 0]
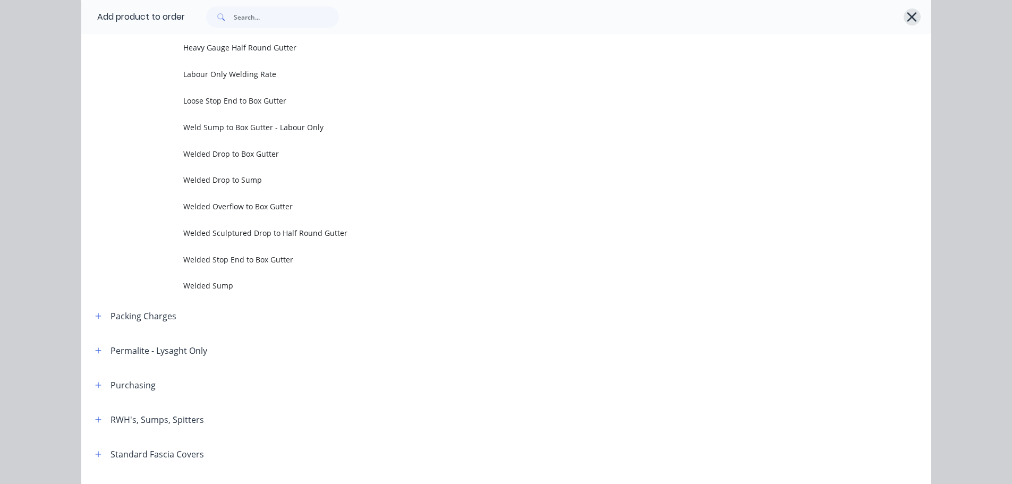
click at [908, 12] on icon "button" at bounding box center [911, 17] width 11 height 15
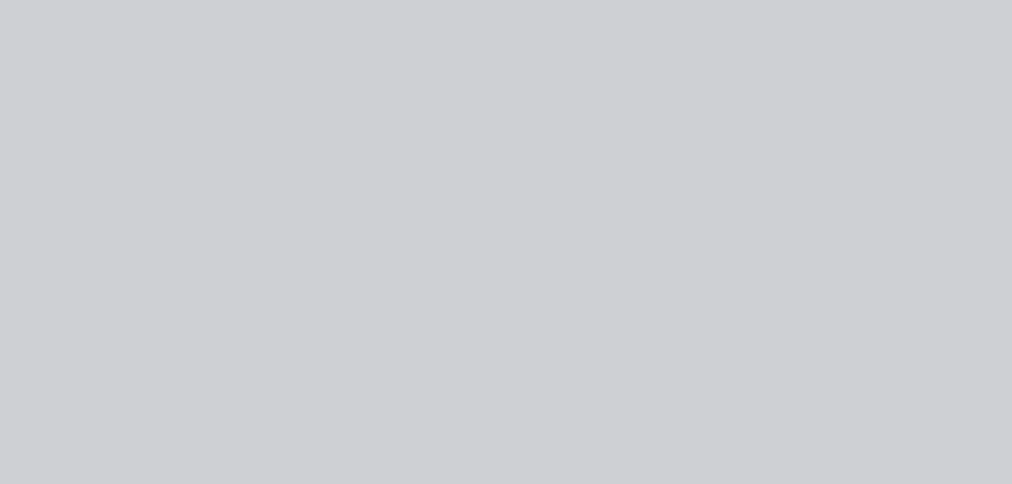
scroll to position [0, 0]
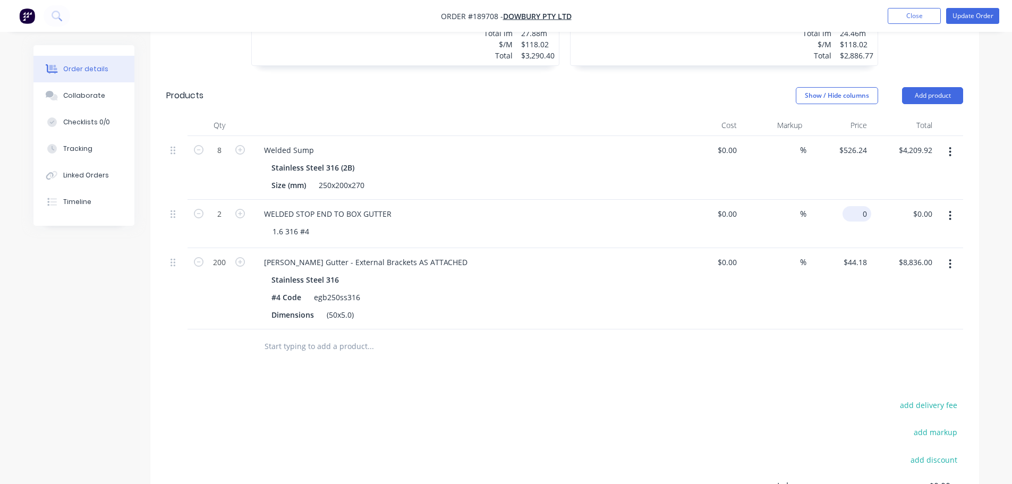
click at [862, 216] on input "0" at bounding box center [859, 213] width 24 height 15
type input "$131.76"
type input "$263.52"
click at [751, 376] on div "Drawings Add drawing 1.6 Stainless Steel 316 No. 4 Girth 500 1 0 20 130 200 150…" at bounding box center [564, 234] width 829 height 770
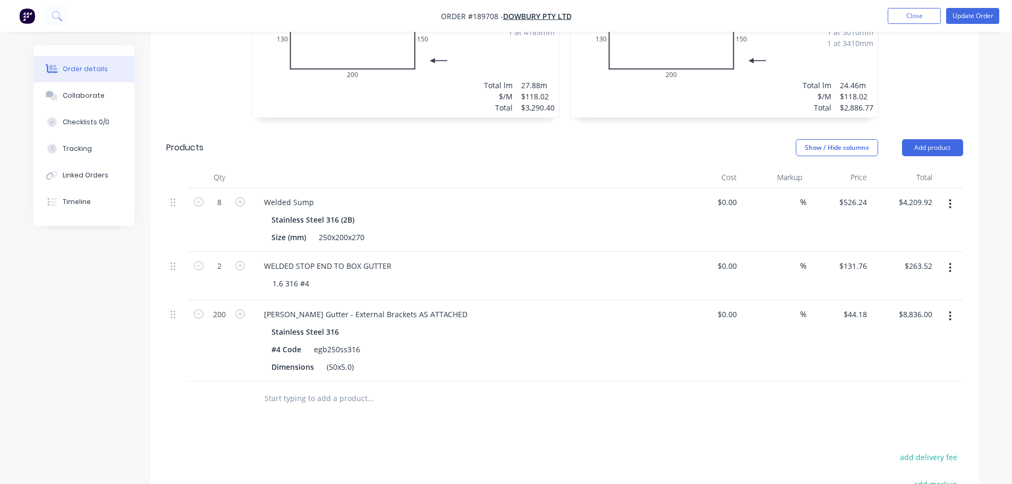
scroll to position [310, 0]
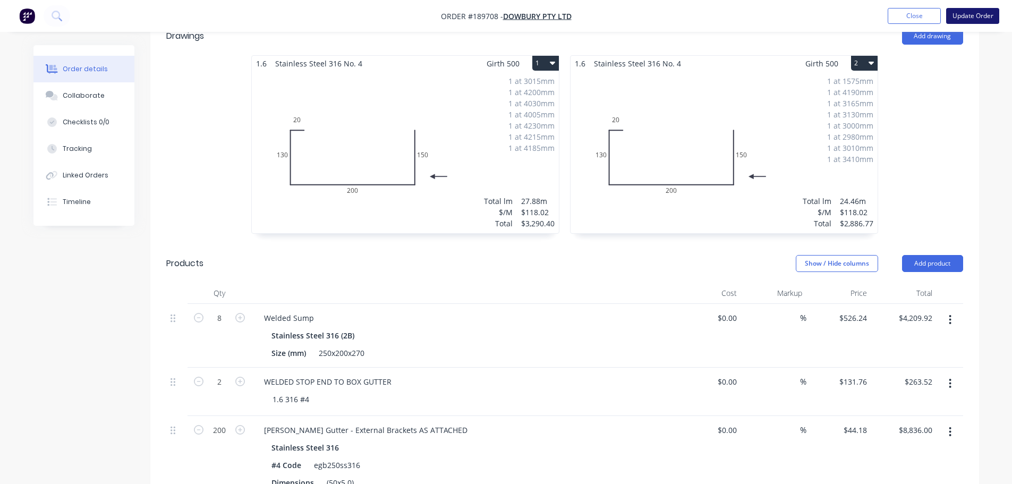
click at [969, 14] on button "Update Order" at bounding box center [972, 16] width 53 height 16
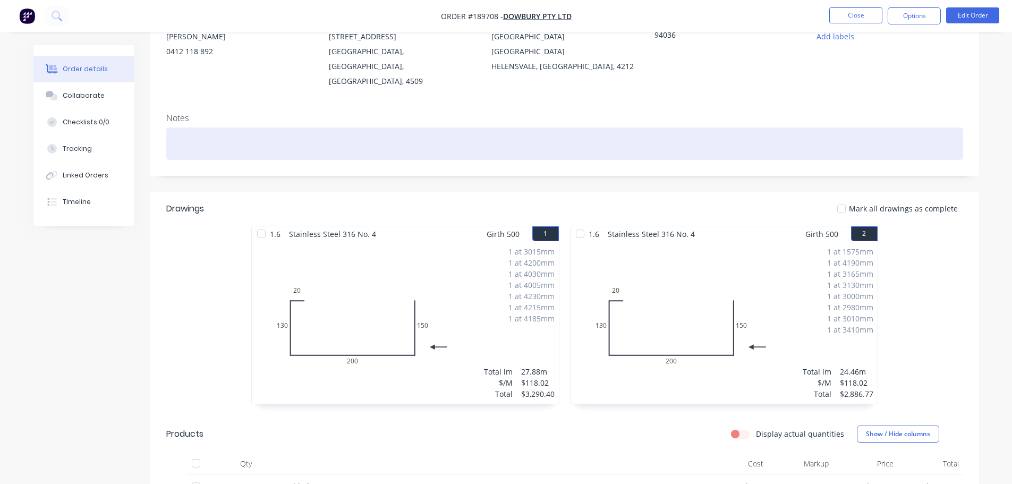
scroll to position [372, 0]
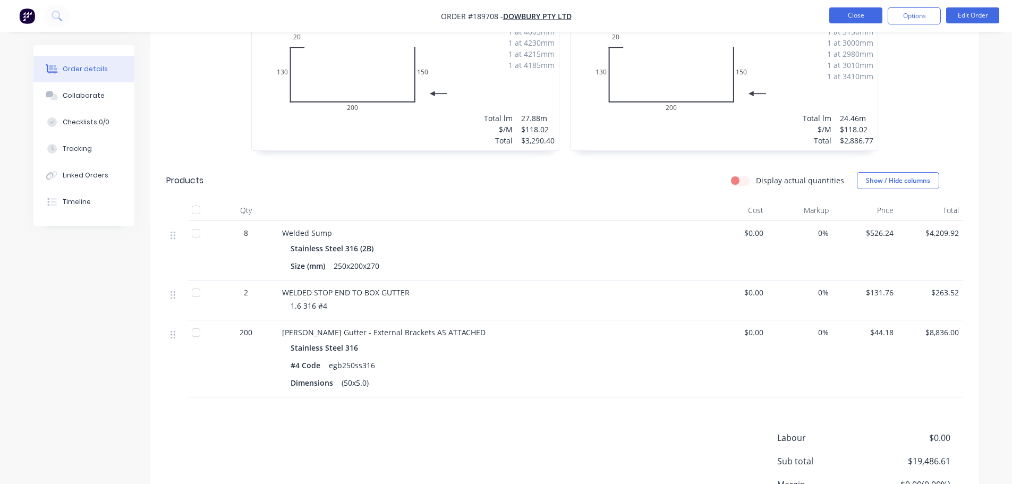
click at [850, 15] on button "Close" at bounding box center [855, 15] width 53 height 16
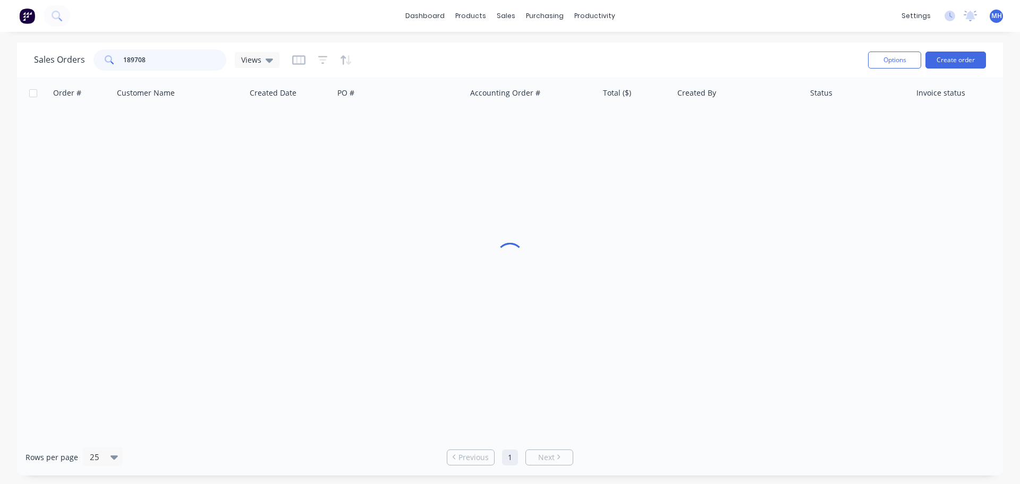
click at [200, 52] on input "189708" at bounding box center [175, 59] width 104 height 21
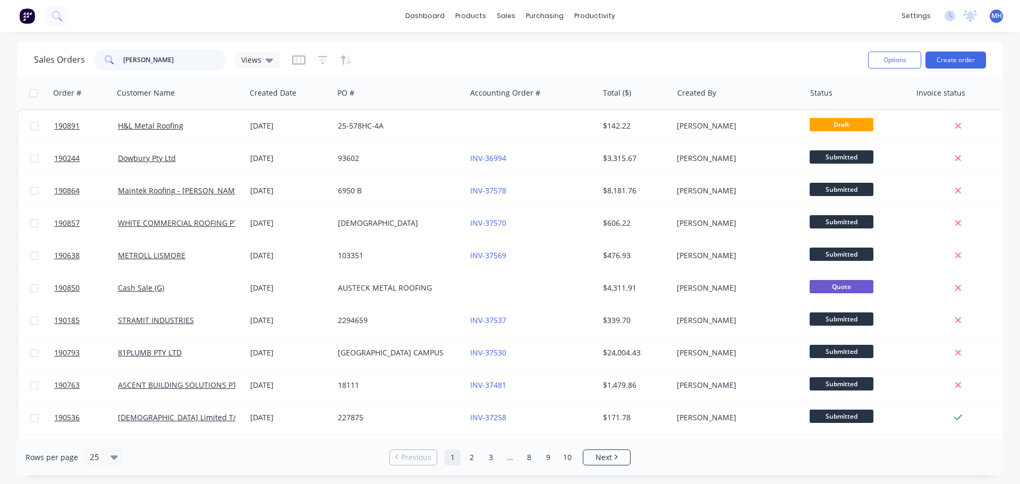
click at [165, 62] on input "stan" at bounding box center [175, 59] width 104 height 21
type input "stan"
click at [450, 91] on icon "button" at bounding box center [447, 93] width 10 height 8
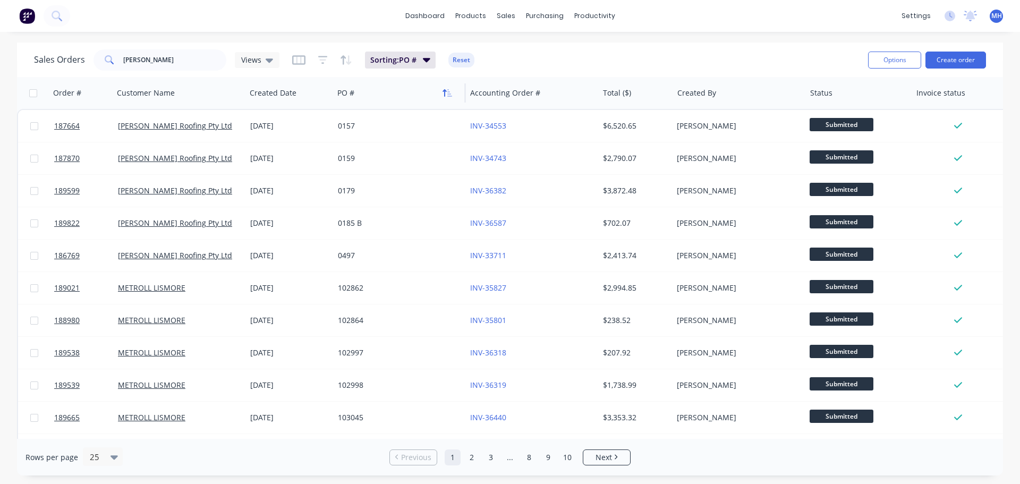
click at [448, 93] on icon "button" at bounding box center [449, 92] width 5 height 7
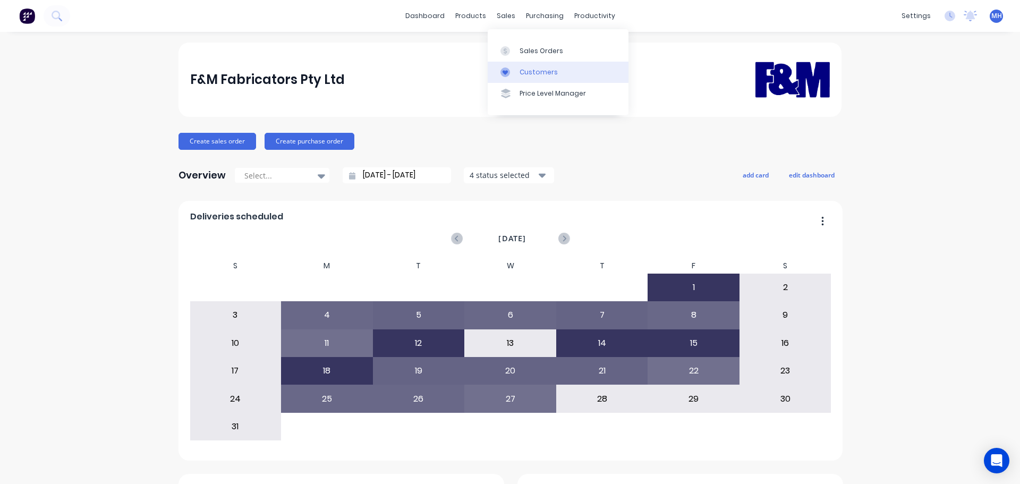
click at [547, 78] on link "Customers" at bounding box center [558, 72] width 141 height 21
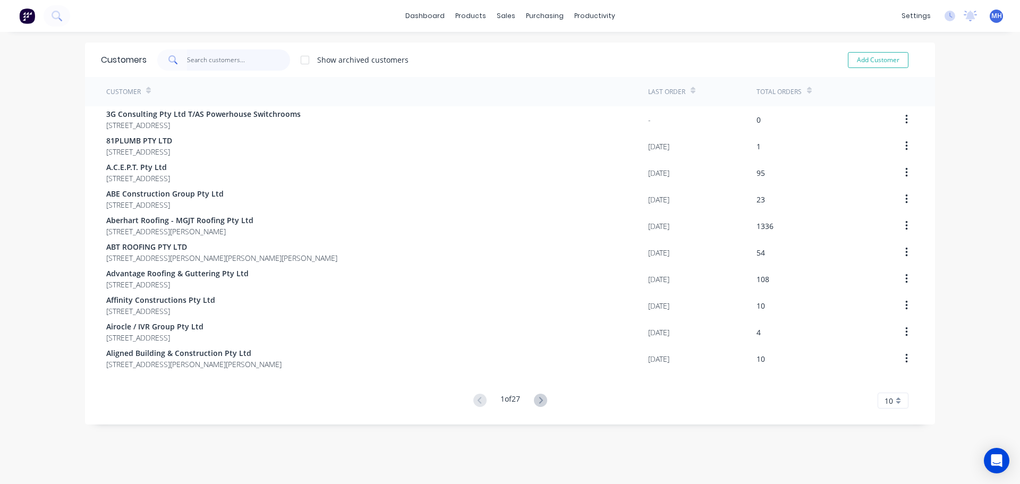
click at [229, 64] on input "text" at bounding box center [239, 59] width 104 height 21
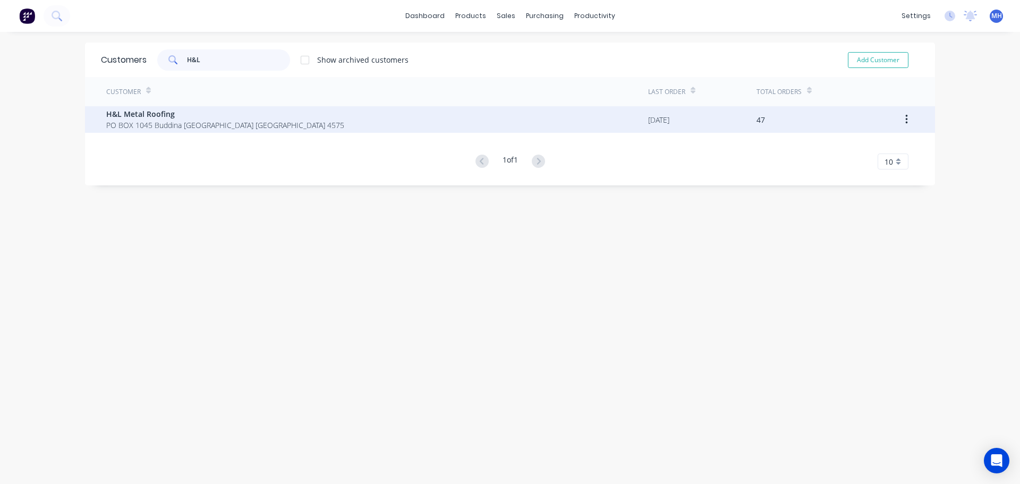
type input "H&L"
click at [168, 125] on span "PO BOX 1045 Buddina [GEOGRAPHIC_DATA] [GEOGRAPHIC_DATA] 4575" at bounding box center [225, 125] width 238 height 11
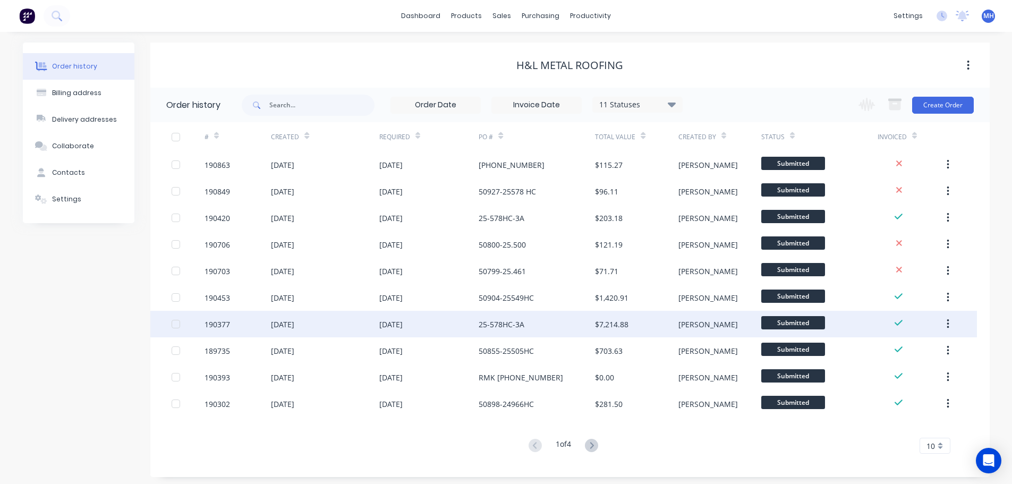
click at [424, 329] on div "[DATE]" at bounding box center [429, 324] width 100 height 27
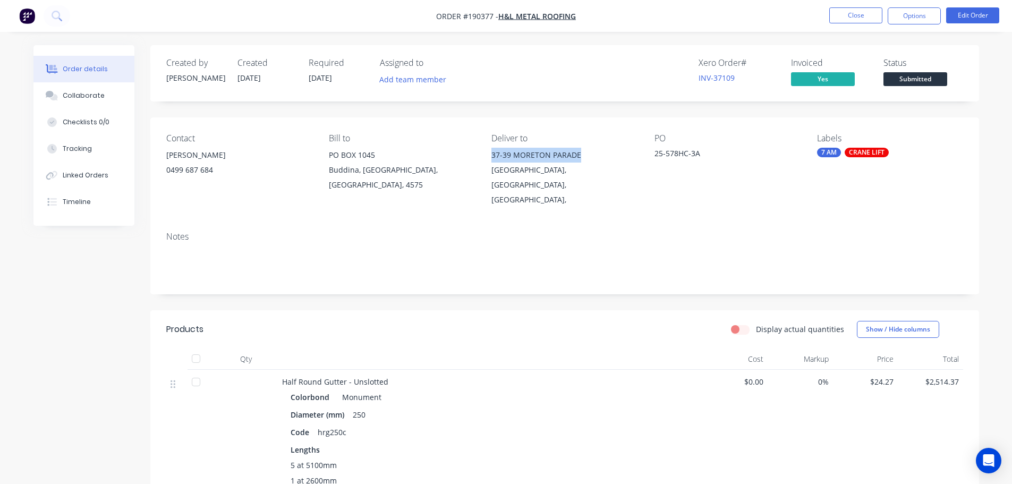
drag, startPoint x: 493, startPoint y: 156, endPoint x: 580, endPoint y: 157, distance: 87.1
click at [580, 157] on div "37-39 MORETON PARADE" at bounding box center [564, 155] width 146 height 15
click at [372, 268] on div "Notes" at bounding box center [564, 258] width 829 height 71
click at [859, 17] on button "Close" at bounding box center [855, 15] width 53 height 16
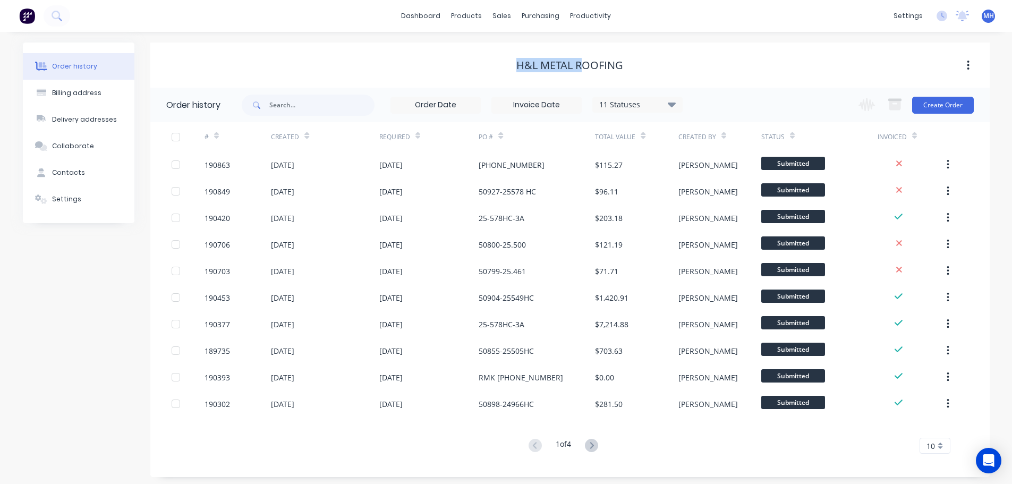
drag, startPoint x: 513, startPoint y: 66, endPoint x: 737, endPoint y: 71, distance: 224.2
click at [716, 71] on div "H&L Metal Roofing" at bounding box center [569, 65] width 839 height 13
click at [729, 70] on div "H&L Metal Roofing" at bounding box center [569, 65] width 839 height 13
click at [515, 82] on link "Customers" at bounding box center [558, 72] width 141 height 21
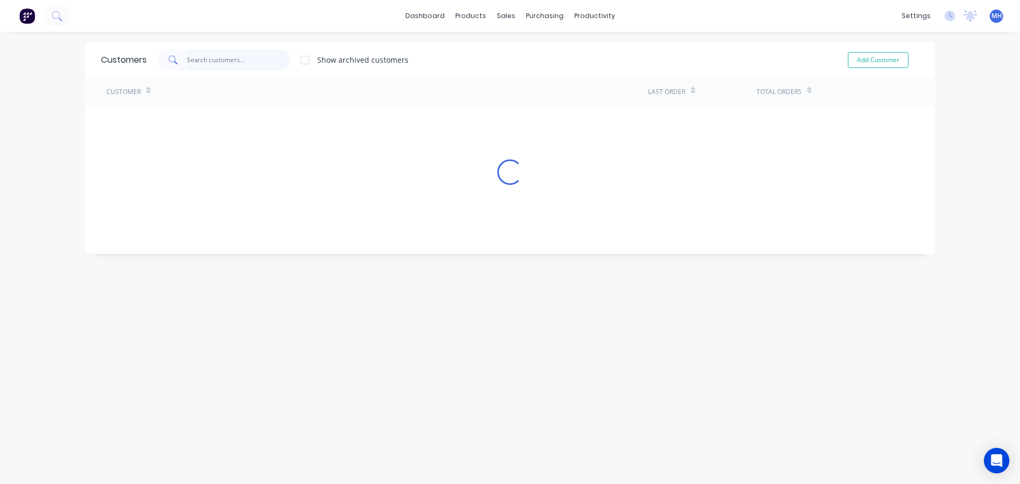
click at [264, 56] on input "text" at bounding box center [239, 59] width 104 height 21
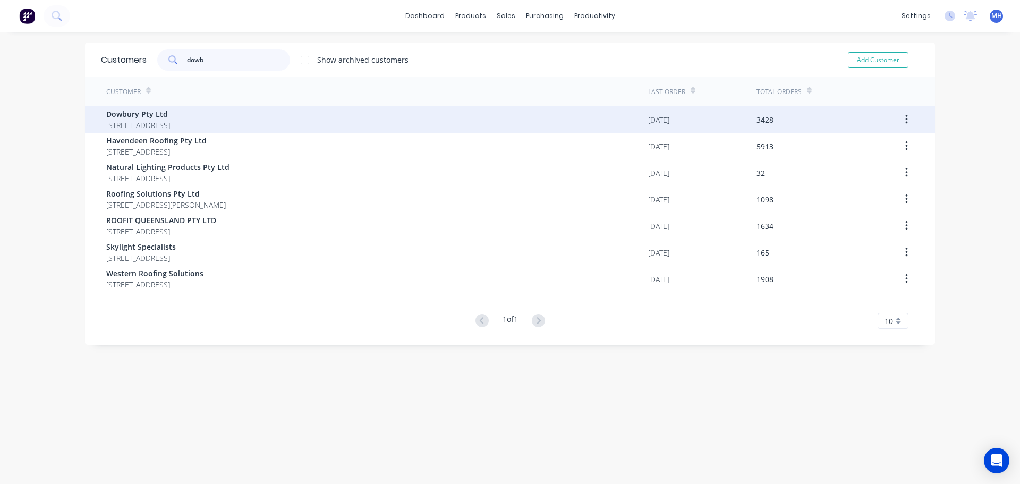
type input "dowb"
click at [170, 113] on span "Dowbury Pty Ltd" at bounding box center [138, 113] width 64 height 11
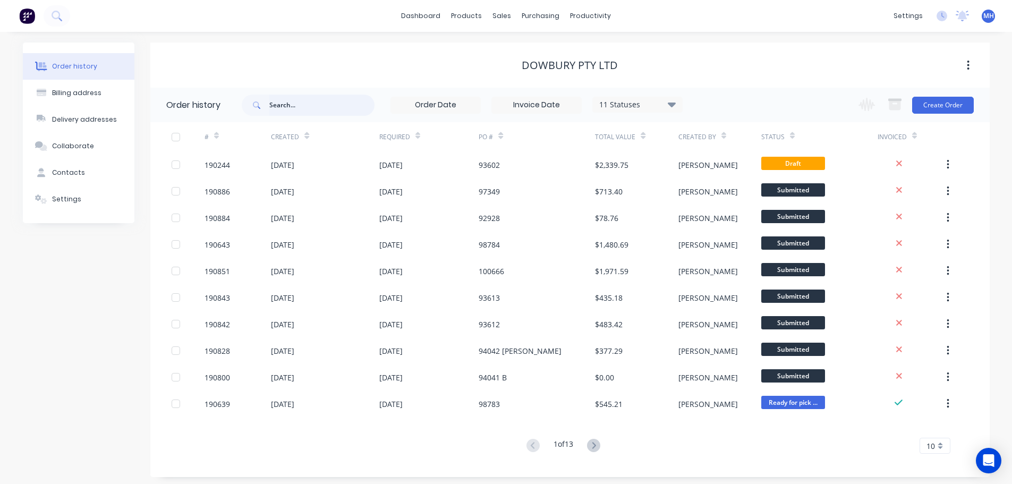
click at [336, 110] on input "text" at bounding box center [321, 105] width 105 height 21
type input "spitter"
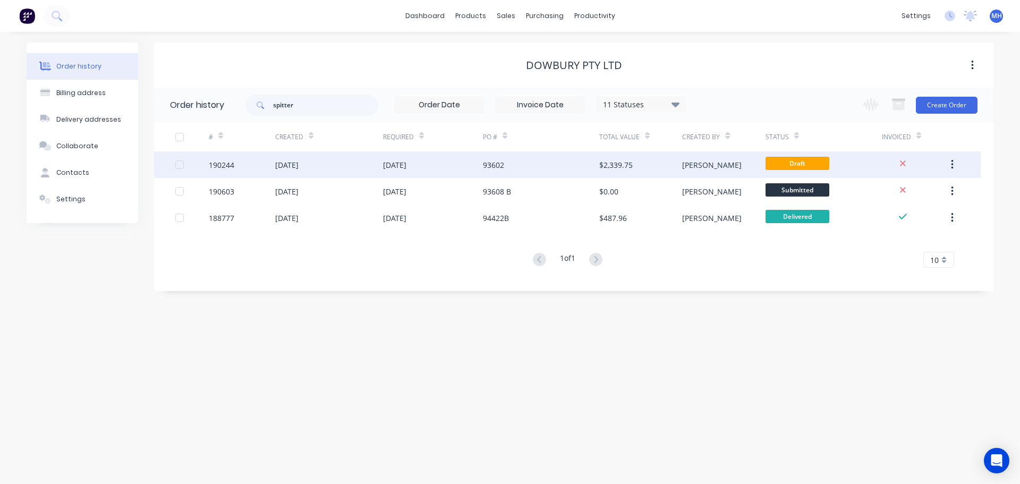
click at [547, 159] on div "93602" at bounding box center [541, 164] width 116 height 27
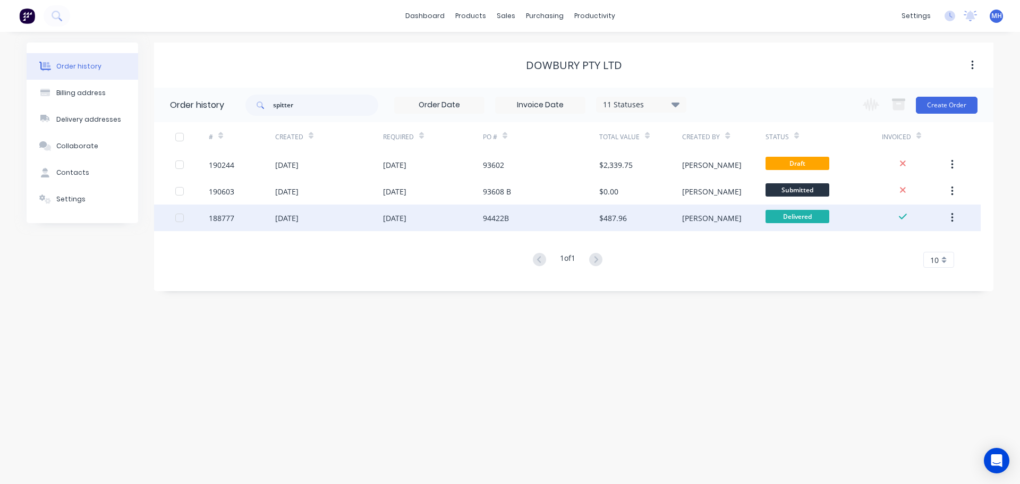
click at [483, 216] on div "94422B" at bounding box center [496, 217] width 26 height 11
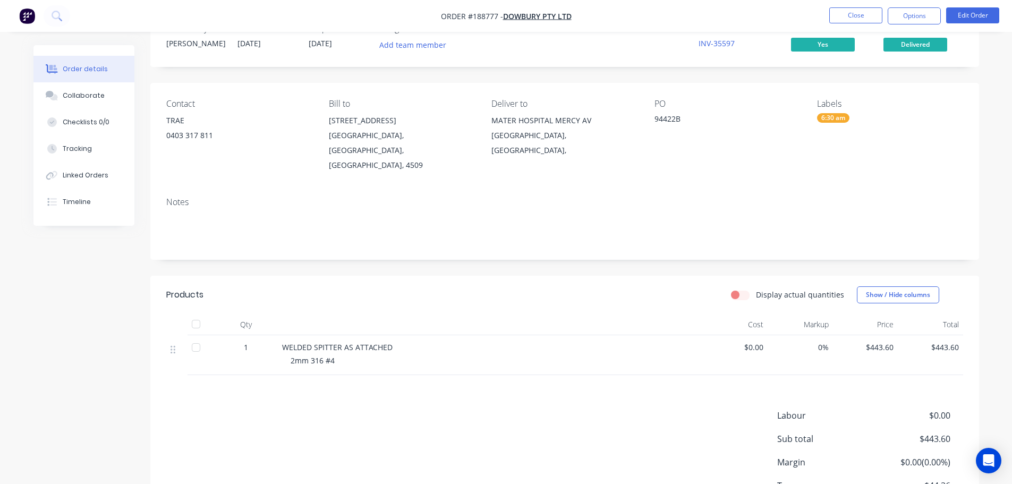
scroll to position [53, 0]
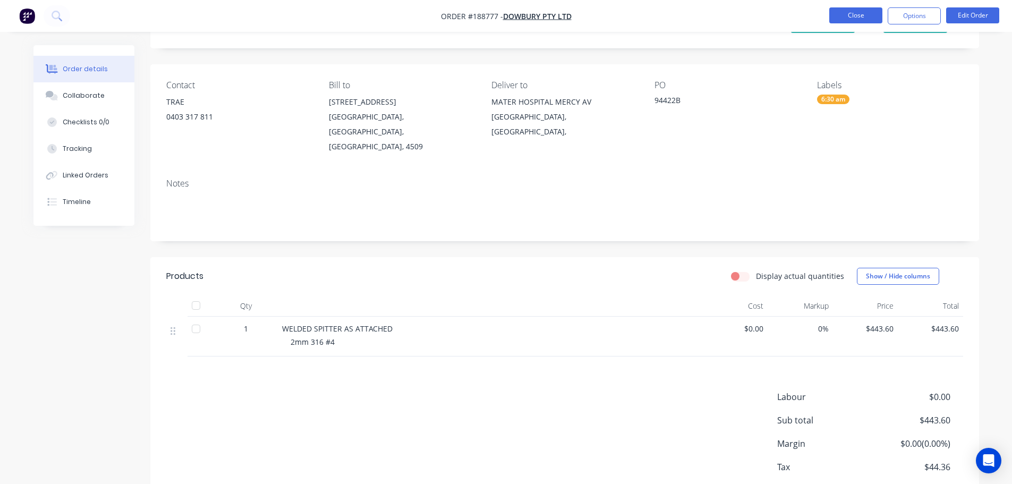
click at [862, 9] on button "Close" at bounding box center [855, 15] width 53 height 16
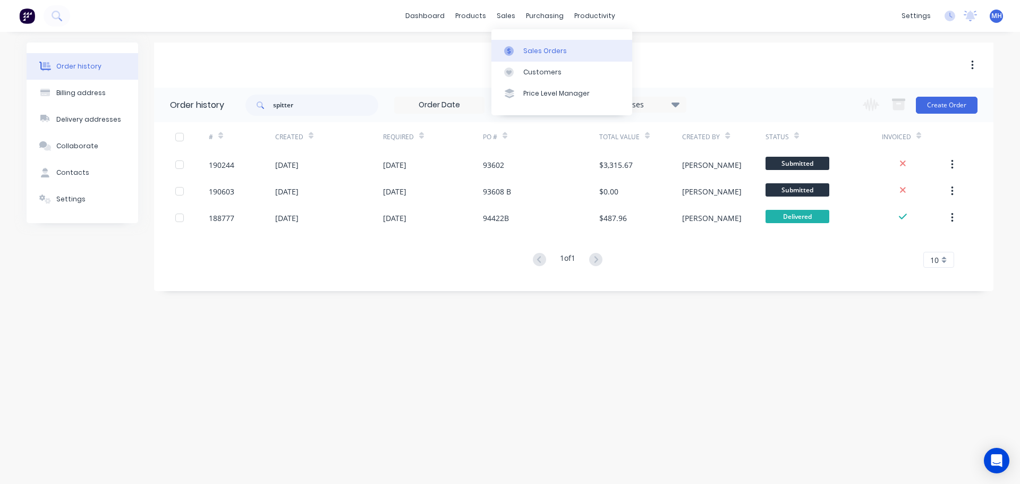
click at [550, 50] on div "Sales Orders" at bounding box center [545, 51] width 44 height 10
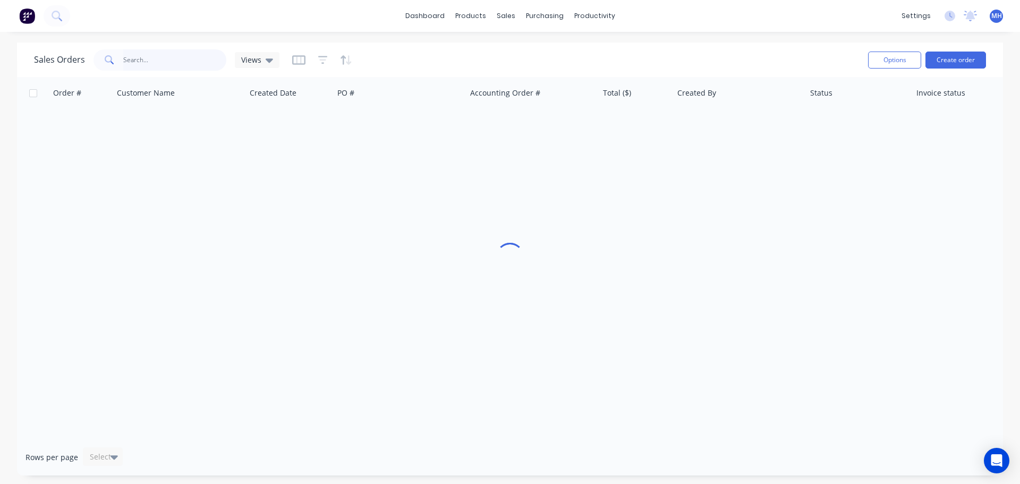
click at [198, 56] on input "text" at bounding box center [175, 59] width 104 height 21
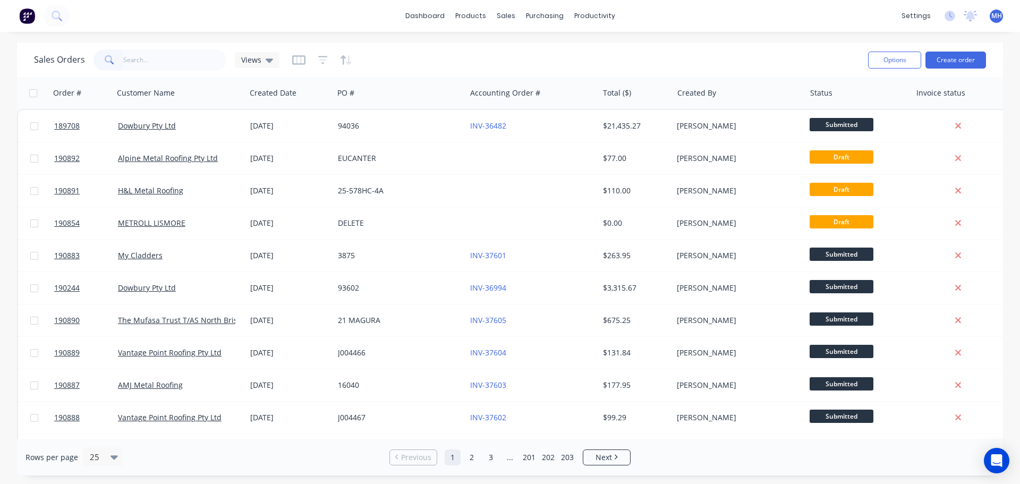
click at [800, 46] on div "Sales Orders Views Options Create order" at bounding box center [510, 59] width 986 height 35
click at [962, 63] on button "Create order" at bounding box center [955, 60] width 61 height 17
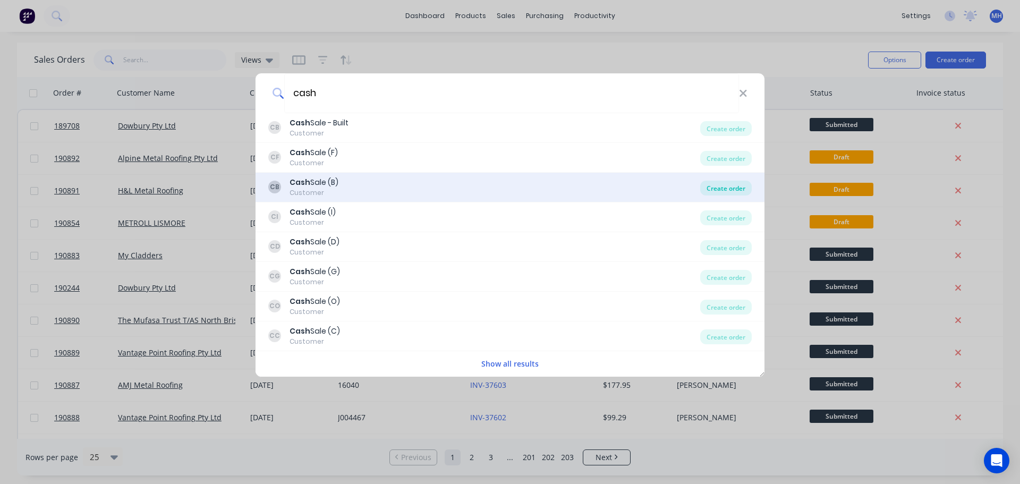
type input "cash"
click at [726, 186] on div "Create order" at bounding box center [726, 188] width 52 height 15
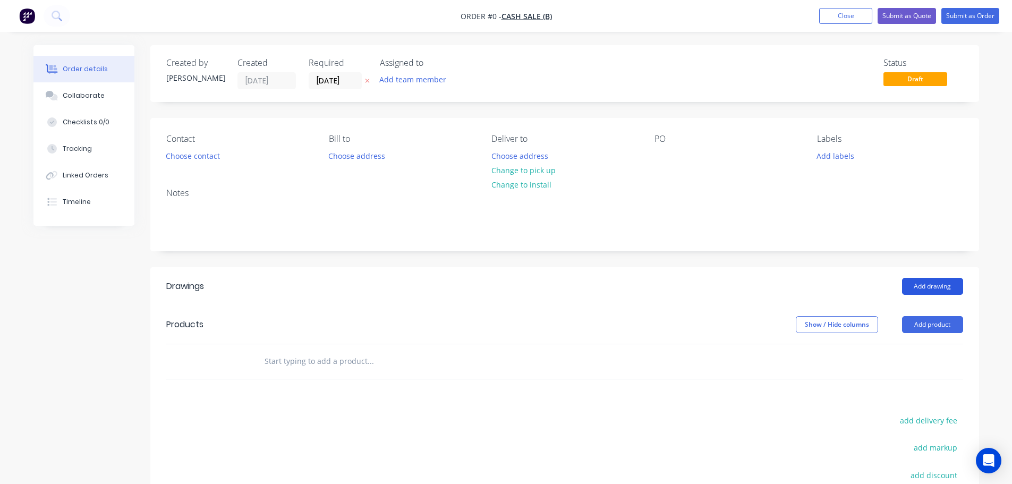
click at [925, 288] on button "Add drawing" at bounding box center [932, 286] width 61 height 17
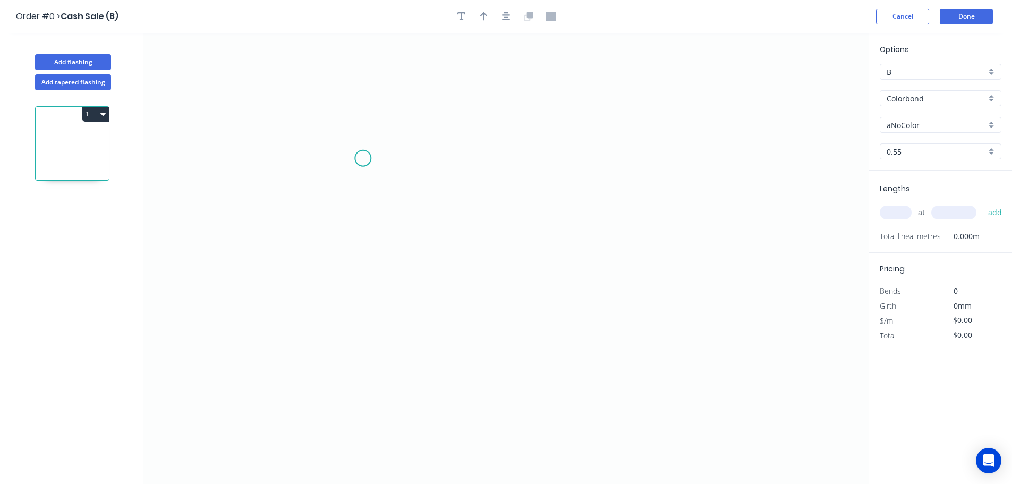
click at [361, 149] on icon "0" at bounding box center [505, 258] width 725 height 451
click at [361, 305] on icon "0" at bounding box center [505, 258] width 725 height 451
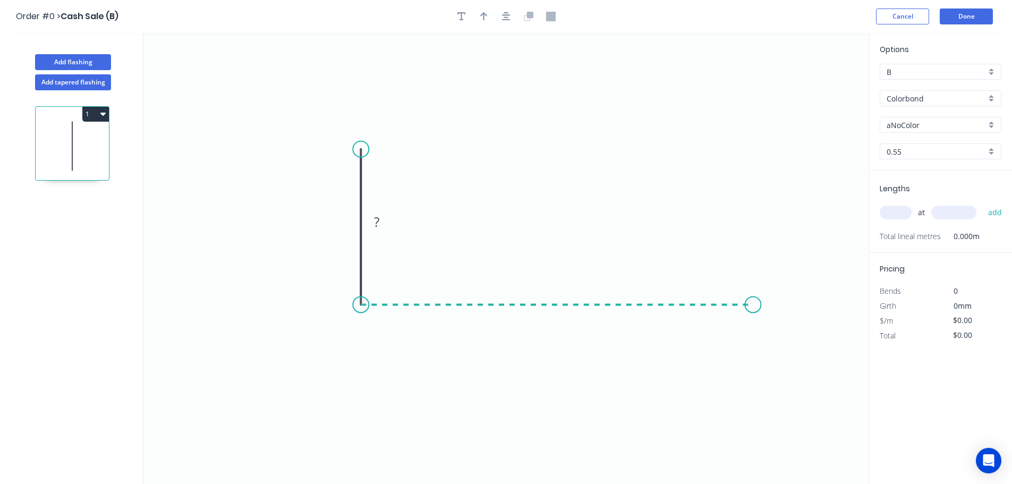
click at [753, 318] on icon "0 ?" at bounding box center [505, 258] width 725 height 451
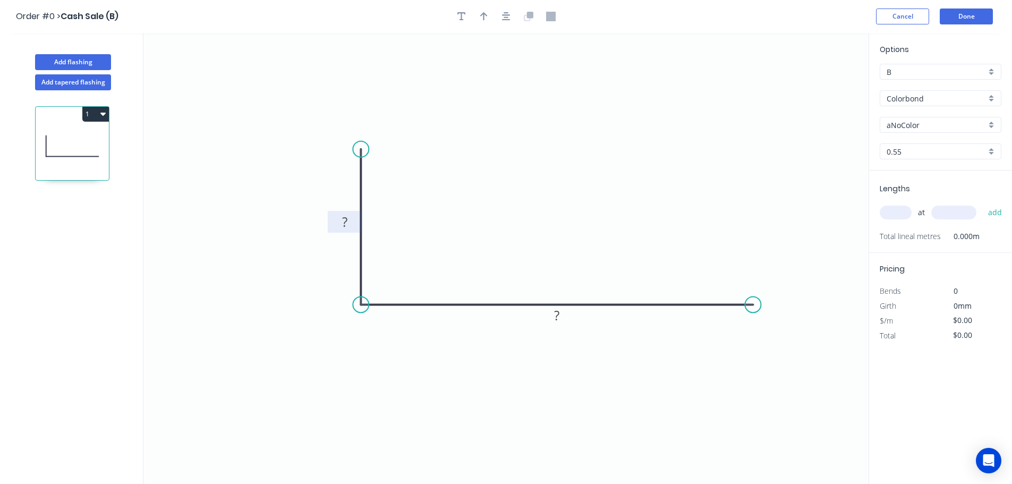
click at [337, 218] on rect at bounding box center [344, 222] width 21 height 15
type input "$12.98"
click at [890, 116] on div "Options B B Colorbond Colorbond Colorbond (Premium) Colorbond Coolmax Colorbond…" at bounding box center [940, 107] width 143 height 127
drag, startPoint x: 902, startPoint y: 121, endPoint x: 916, endPoint y: 131, distance: 17.8
click at [903, 121] on input "aNoColor" at bounding box center [935, 125] width 99 height 11
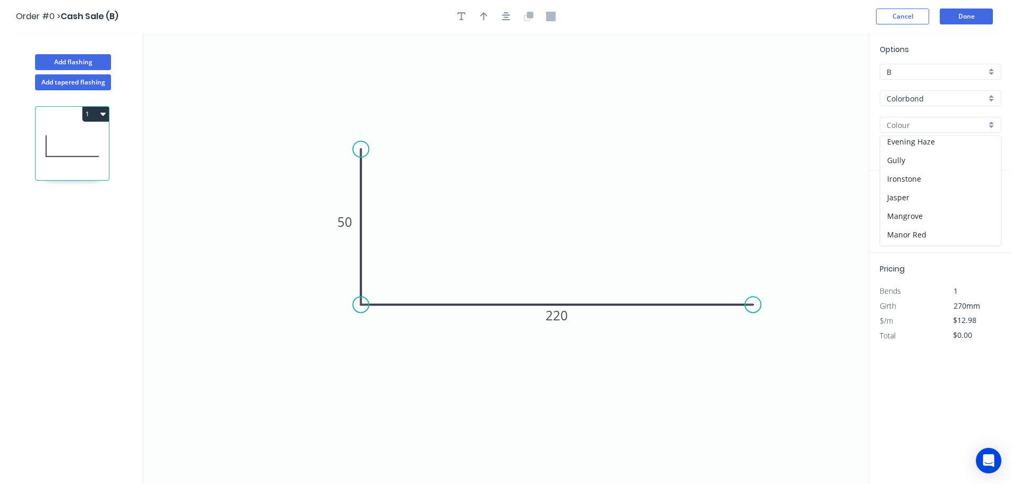
scroll to position [372, 0]
click at [917, 182] on div "Surfmist" at bounding box center [940, 182] width 121 height 19
type input "Surfmist"
click at [909, 210] on input "text" at bounding box center [896, 213] width 32 height 14
type input "1"
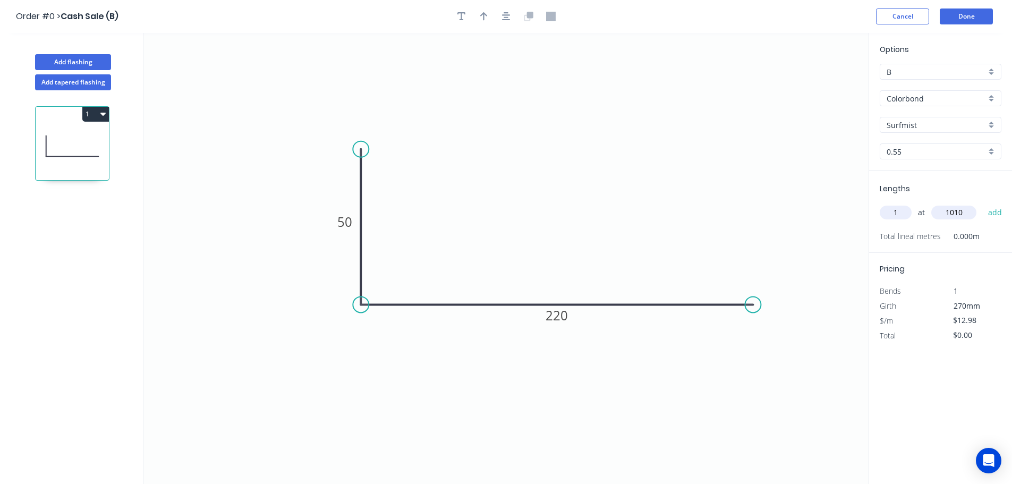
type input "1010"
click at [983, 203] on button "add" at bounding box center [995, 212] width 25 height 18
type input "$13.11"
type input "1"
type input "990"
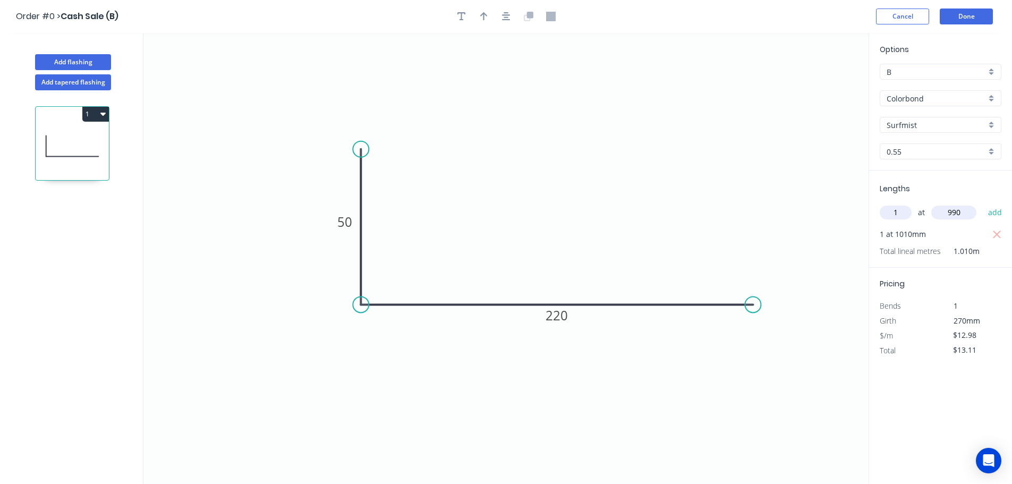
click at [983, 203] on button "add" at bounding box center [995, 212] width 25 height 18
type input "$26.09"
type input "1"
type input "1210"
click at [983, 203] on button "add" at bounding box center [995, 212] width 25 height 18
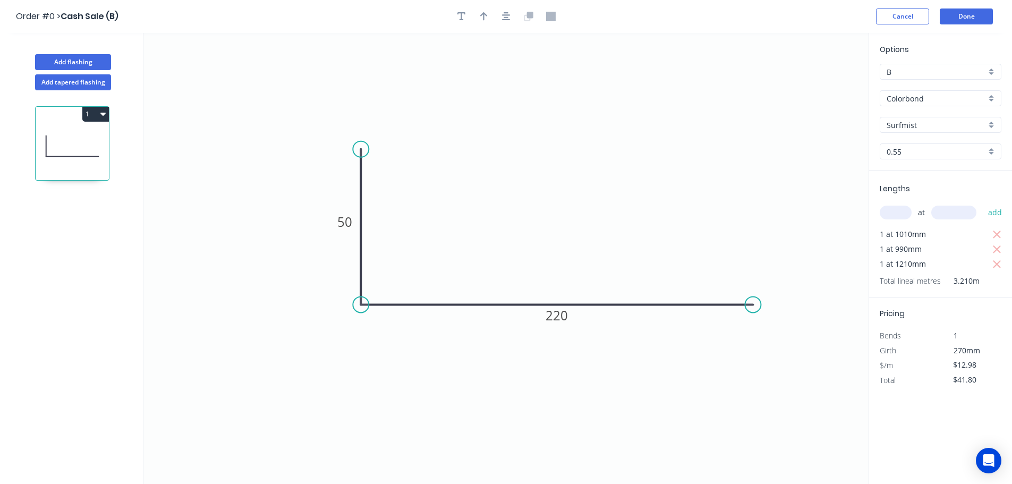
click at [98, 112] on button "1" at bounding box center [95, 114] width 27 height 15
click at [90, 137] on div "Duplicate" at bounding box center [59, 140] width 82 height 15
type input "$0.00"
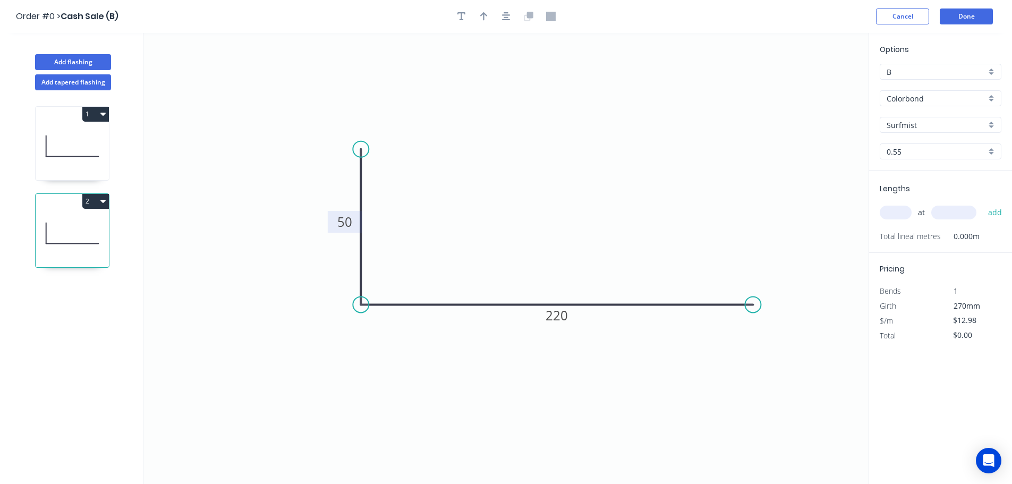
click at [349, 226] on tspan "50" at bounding box center [344, 222] width 15 height 18
type input "$10.21"
click at [891, 209] on input "text" at bounding box center [896, 213] width 32 height 14
type input "1"
type input "1440"
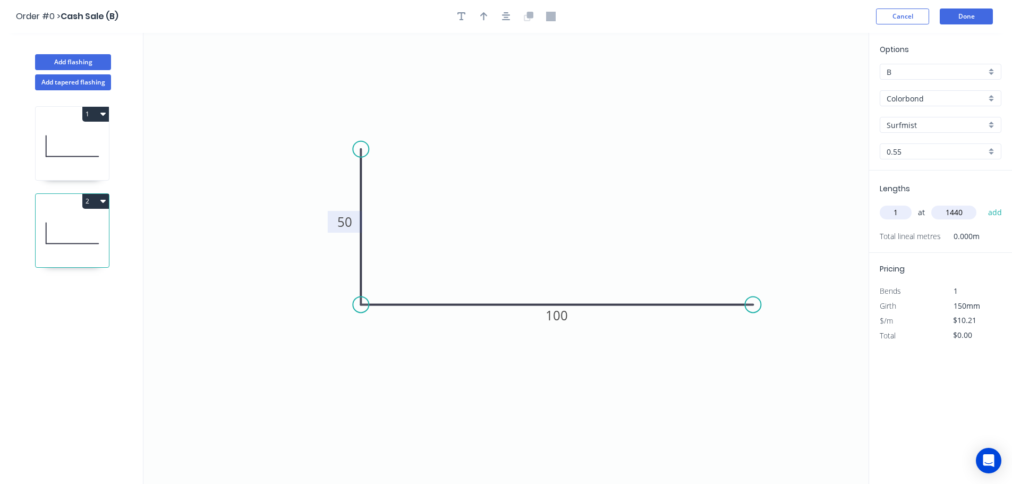
click at [983, 203] on button "add" at bounding box center [995, 212] width 25 height 18
type input "$14.70"
type input "1"
type input "1620"
click at [983, 203] on button "add" at bounding box center [995, 212] width 25 height 18
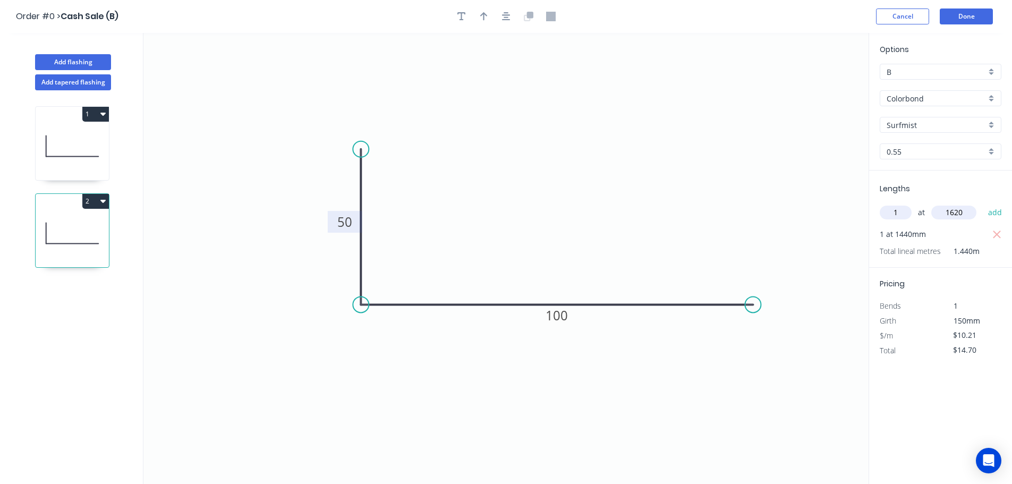
type input "$31.24"
type input "1"
type input "1290"
click at [983, 203] on button "add" at bounding box center [995, 212] width 25 height 18
type input "$44.41"
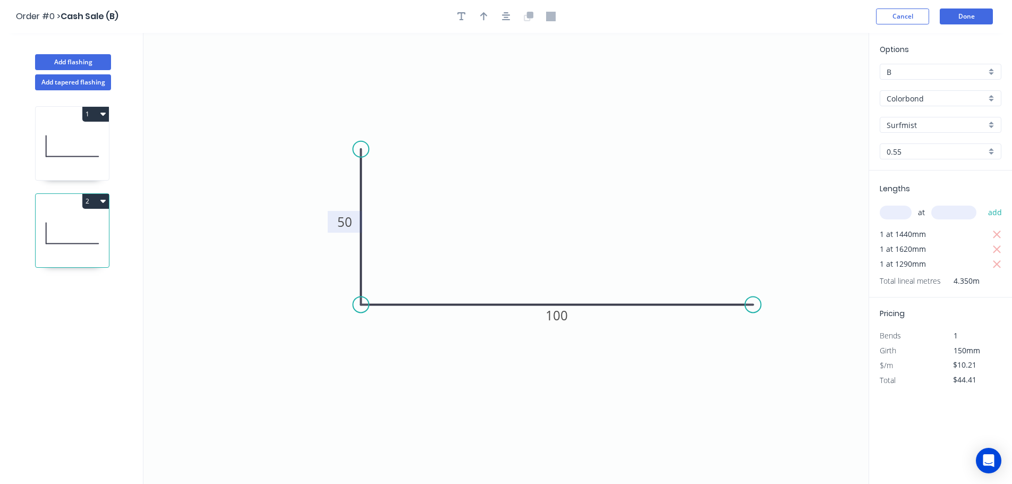
click at [96, 152] on icon at bounding box center [72, 146] width 73 height 68
type input "$12.98"
type input "$41.80"
click at [88, 237] on icon at bounding box center [72, 233] width 73 height 68
type input "$10.21"
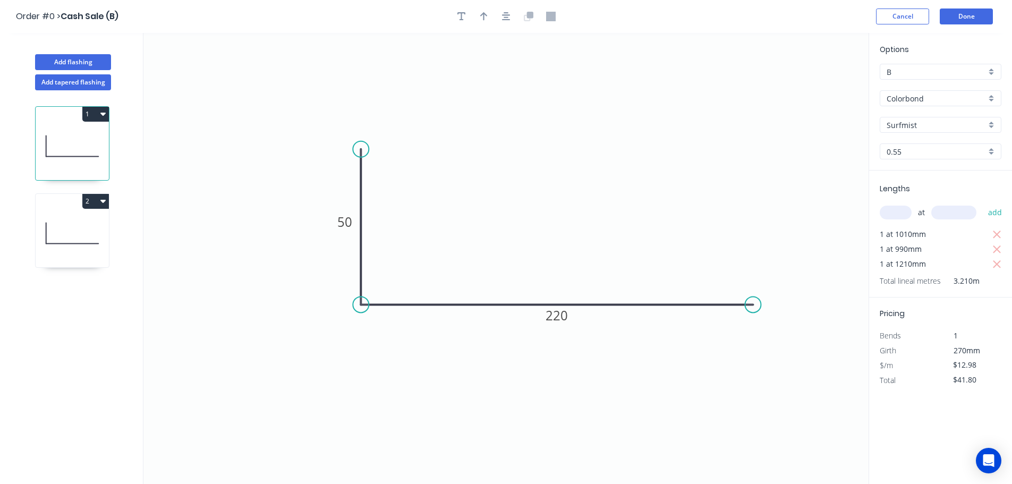
type input "$44.41"
click at [487, 17] on icon "button" at bounding box center [483, 17] width 7 height 10
drag, startPoint x: 816, startPoint y: 87, endPoint x: 558, endPoint y: 289, distance: 328.8
click at [558, 289] on icon at bounding box center [558, 277] width 10 height 34
click at [71, 158] on icon at bounding box center [72, 146] width 73 height 68
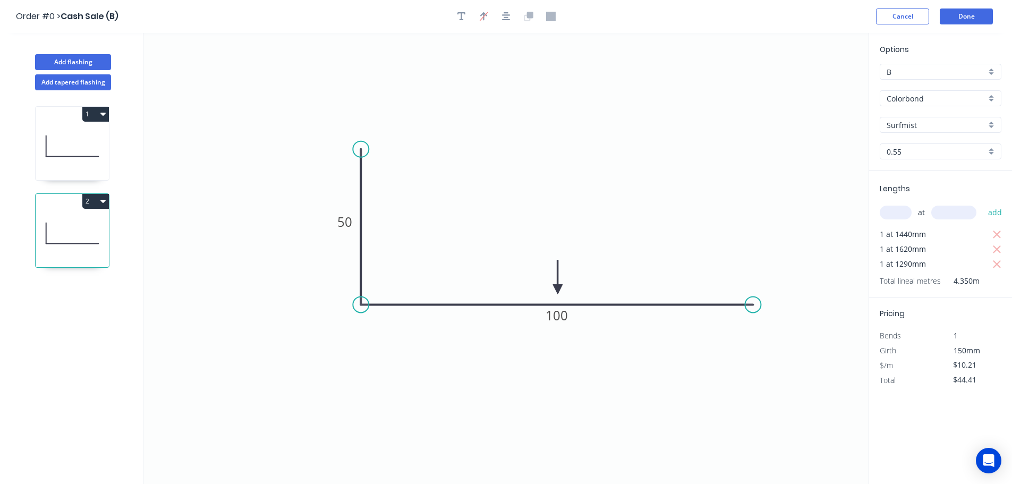
type input "$12.98"
type input "$41.80"
click at [481, 18] on icon "button" at bounding box center [483, 17] width 7 height 10
drag, startPoint x: 765, startPoint y: 111, endPoint x: 560, endPoint y: 288, distance: 271.1
click at [560, 288] on icon at bounding box center [558, 277] width 10 height 34
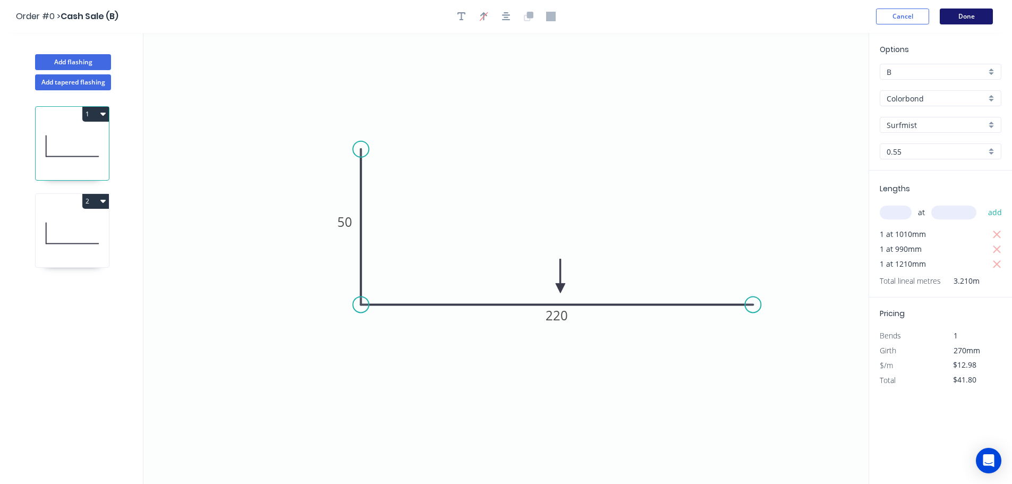
click at [957, 15] on button "Done" at bounding box center [966, 16] width 53 height 16
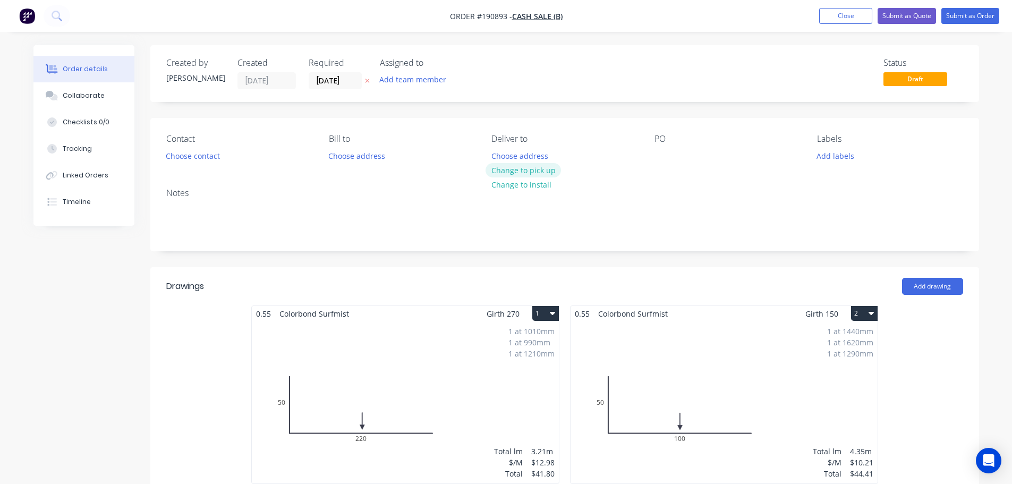
click at [513, 175] on button "Change to pick up" at bounding box center [522, 170] width 75 height 14
click at [320, 76] on input "[DATE]" at bounding box center [335, 81] width 52 height 16
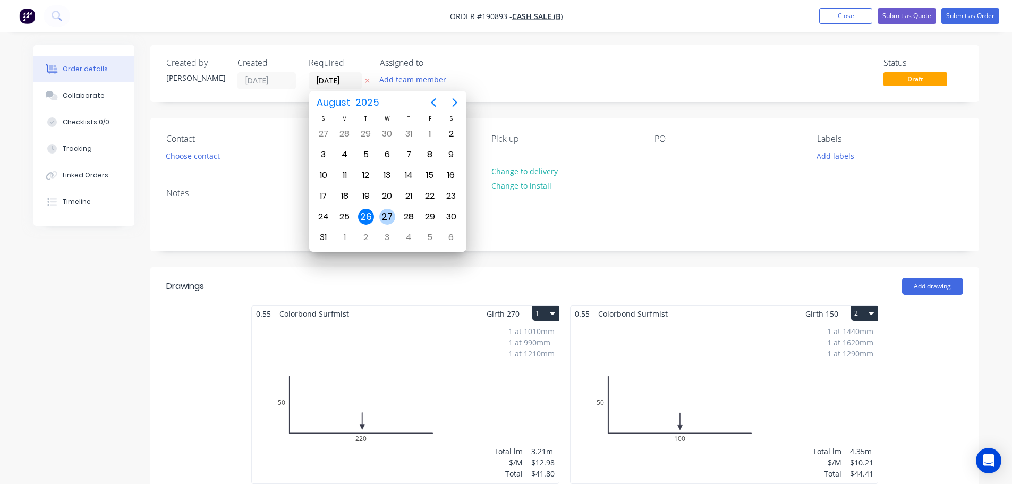
click at [387, 220] on div "27" at bounding box center [387, 217] width 16 height 16
type input "[DATE]"
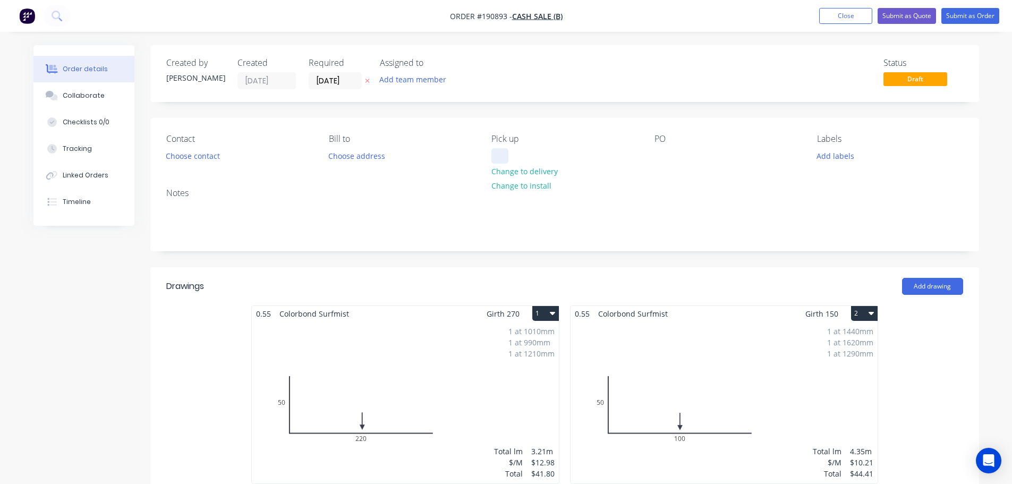
click at [505, 157] on div at bounding box center [499, 155] width 17 height 15
click at [669, 155] on div at bounding box center [662, 155] width 17 height 15
click at [667, 154] on div at bounding box center [662, 155] width 17 height 15
click at [596, 267] on header "Drawings Add drawing" at bounding box center [564, 286] width 829 height 38
click at [334, 266] on div "Created by [PERSON_NAME] Created [DATE] Required [DATE] Assigned to Add team me…" at bounding box center [564, 434] width 829 height 778
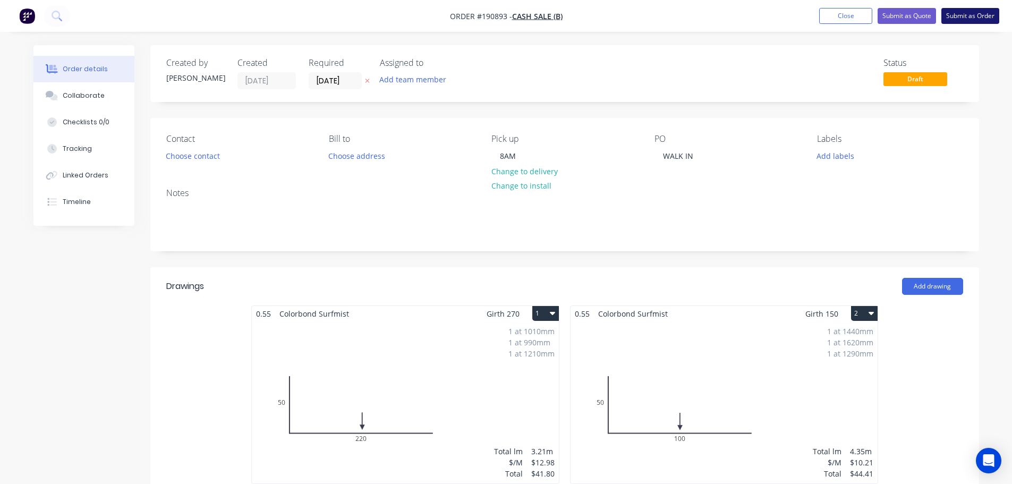
click at [959, 16] on button "Submit as Order" at bounding box center [970, 16] width 58 height 16
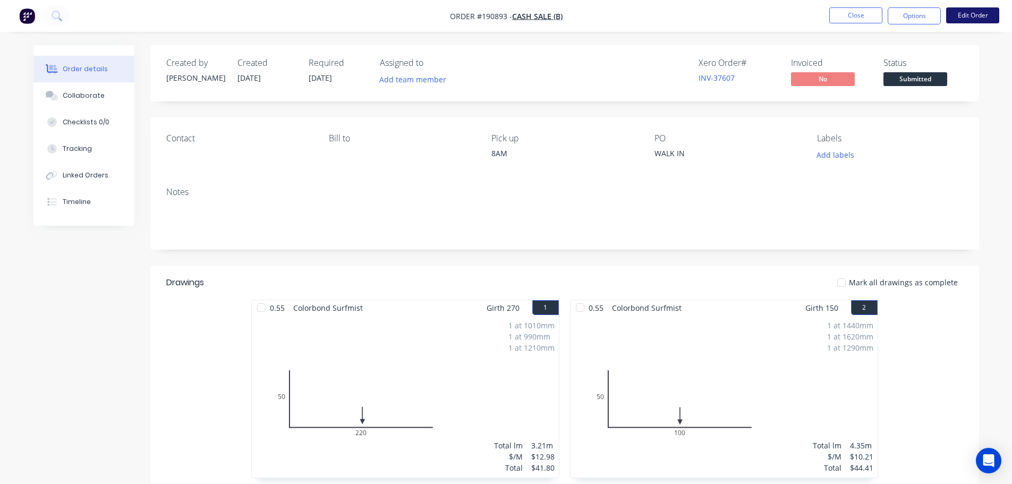
click at [986, 21] on button "Edit Order" at bounding box center [972, 15] width 53 height 16
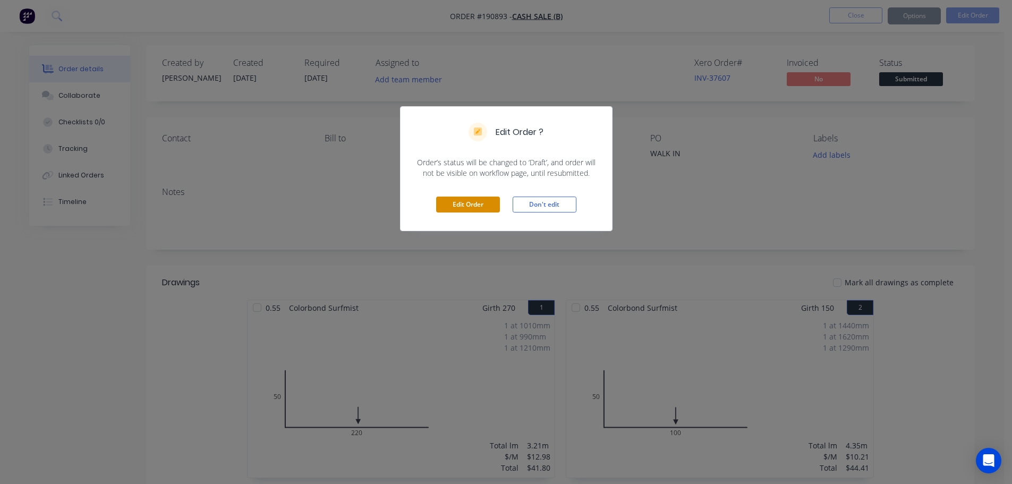
click at [463, 200] on button "Edit Order" at bounding box center [468, 205] width 64 height 16
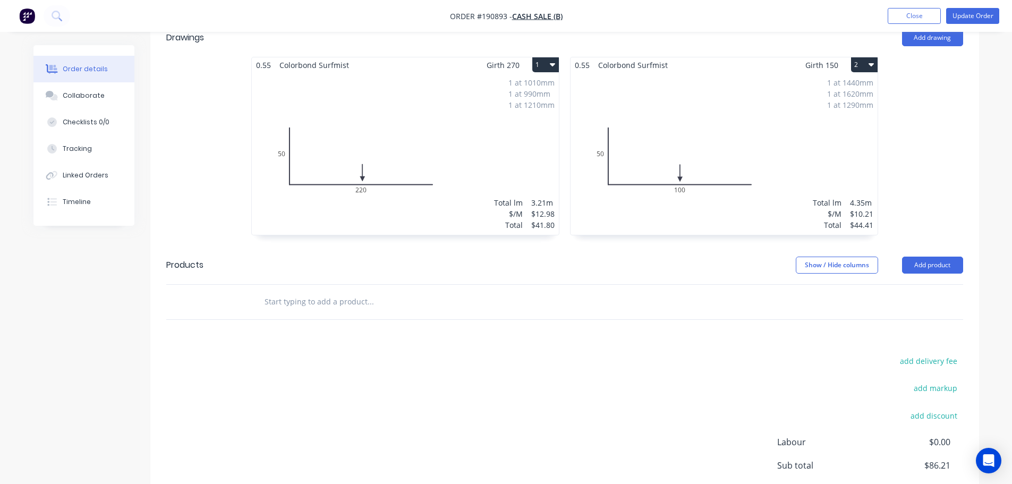
scroll to position [301, 0]
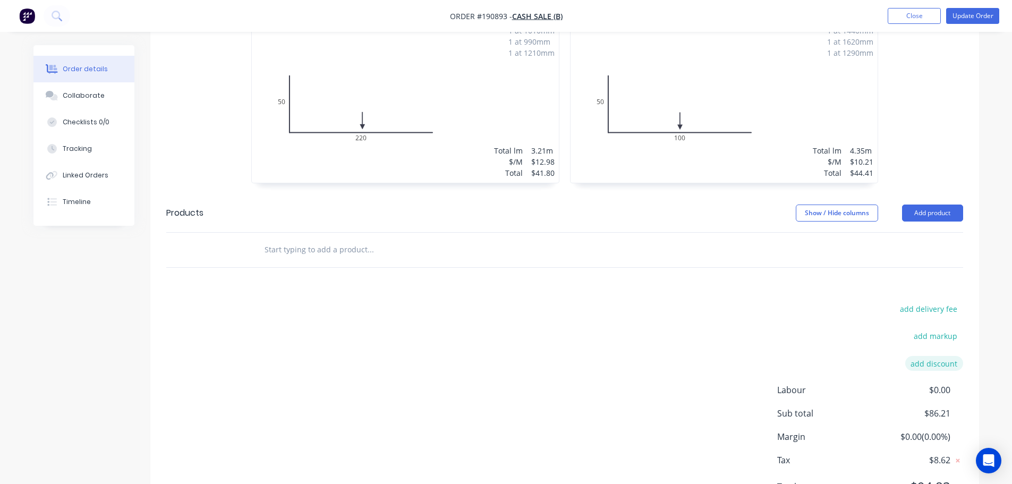
click at [924, 368] on button "add discount" at bounding box center [934, 363] width 58 height 14
type input "A"
type input "PAID"
type input "100"
click input "submit" at bounding box center [0, 0] width 0 height 0
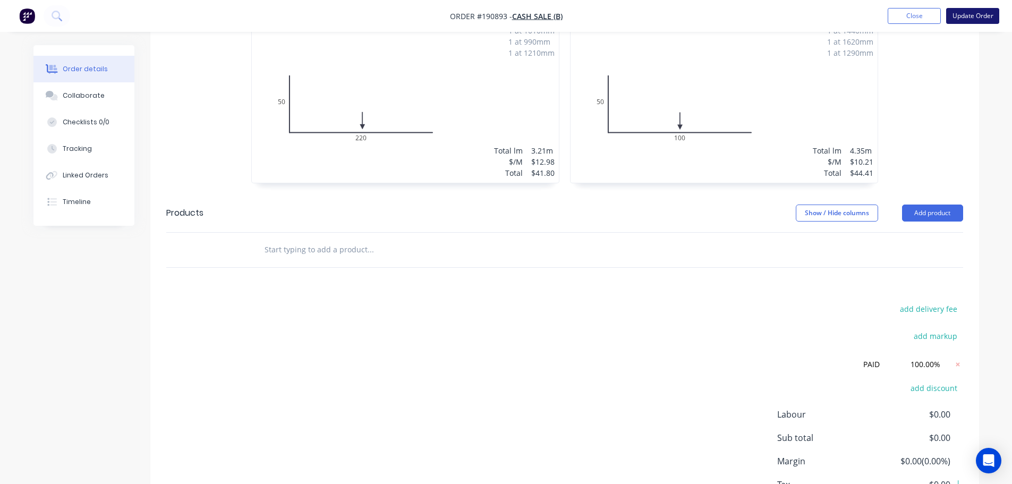
click at [962, 19] on button "Update Order" at bounding box center [972, 16] width 53 height 16
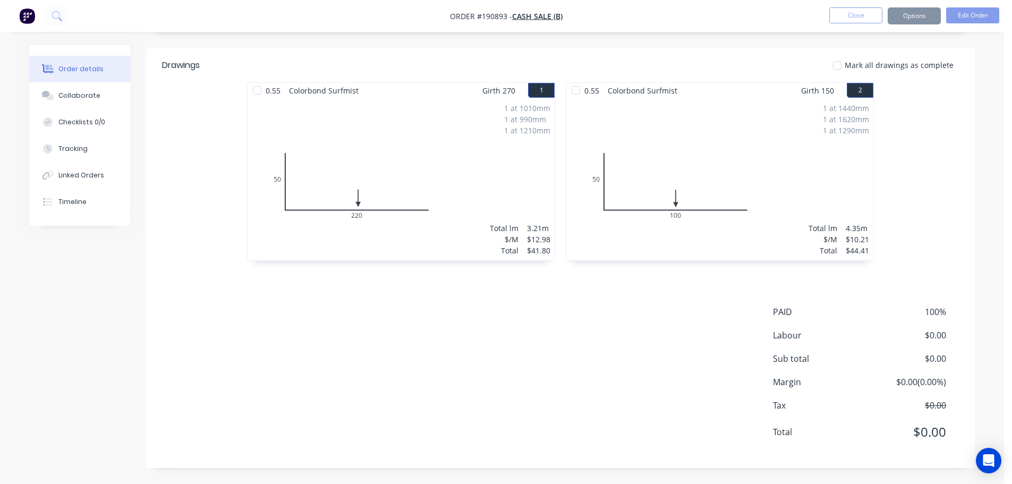
scroll to position [0, 0]
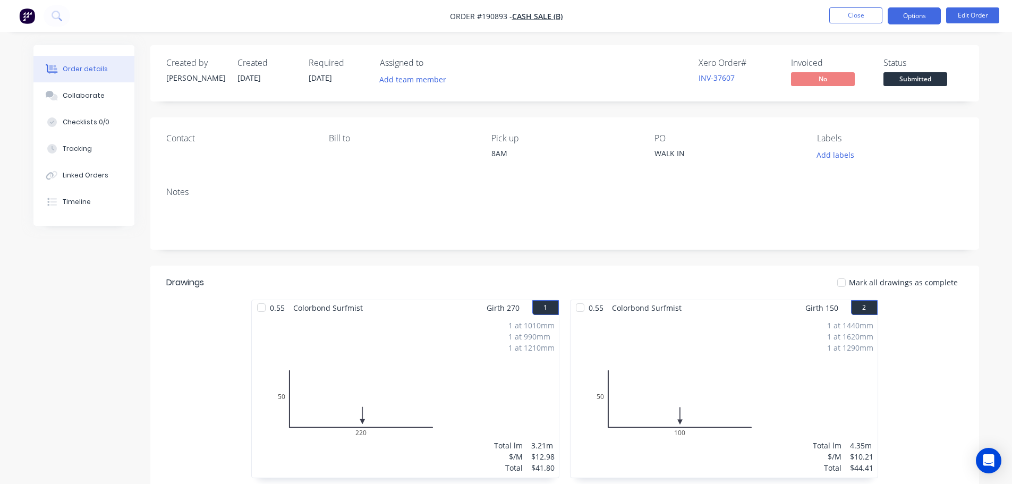
click at [911, 18] on button "Options" at bounding box center [914, 15] width 53 height 17
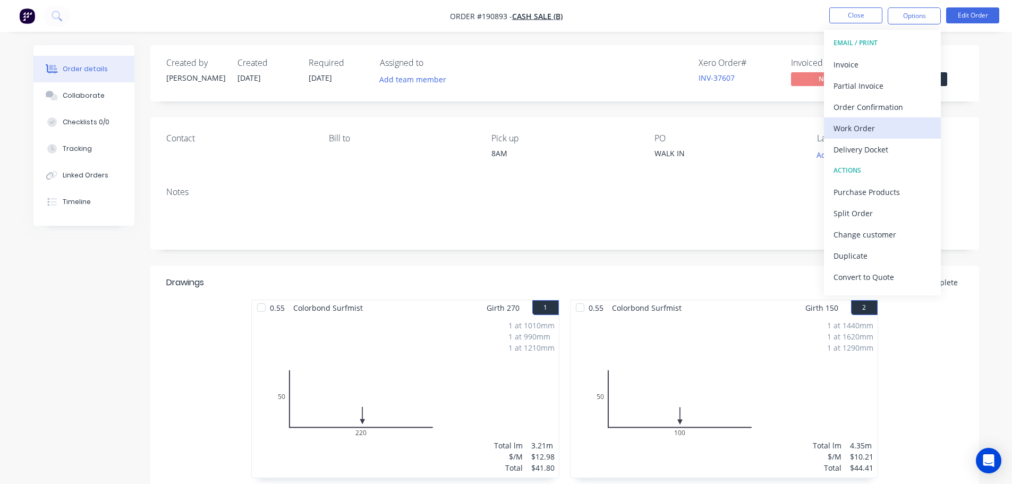
click at [856, 134] on div "Work Order" at bounding box center [882, 128] width 98 height 15
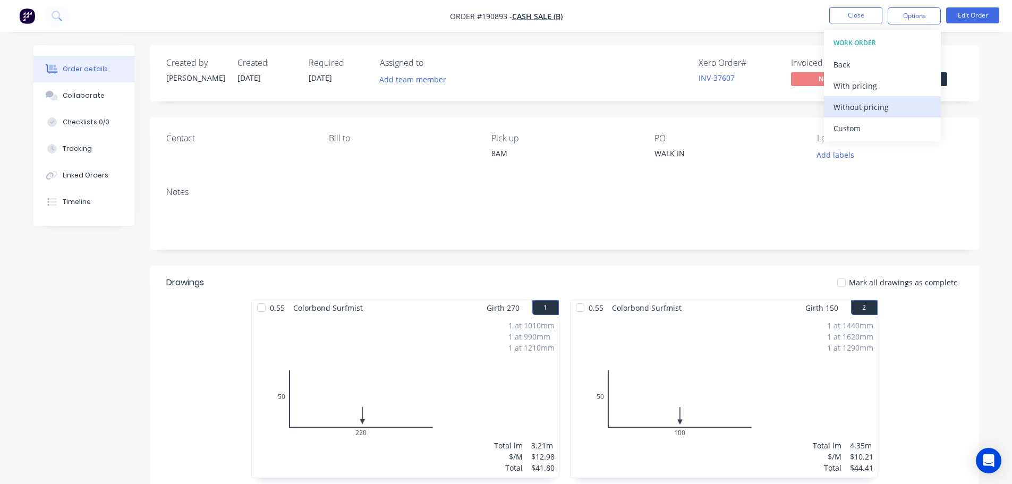
click at [867, 105] on div "Without pricing" at bounding box center [882, 106] width 98 height 15
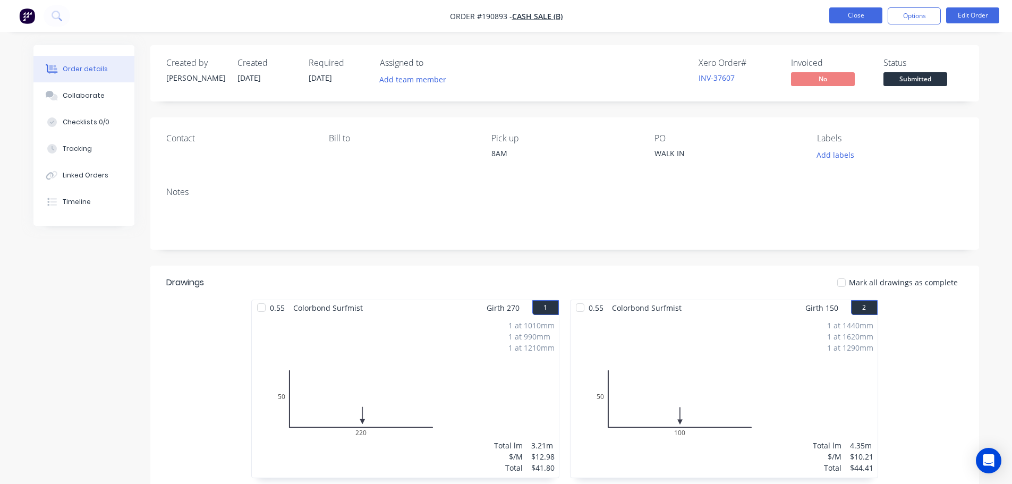
click at [846, 10] on button "Close" at bounding box center [855, 15] width 53 height 16
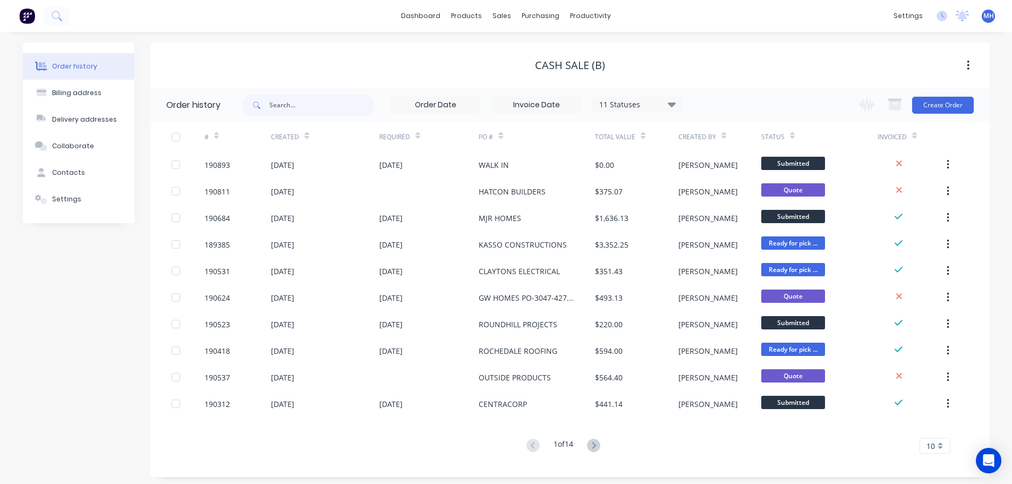
click at [650, 59] on div "Cash Sale (B)" at bounding box center [569, 65] width 839 height 13
click at [523, 44] on link "Sales Orders" at bounding box center [558, 50] width 141 height 21
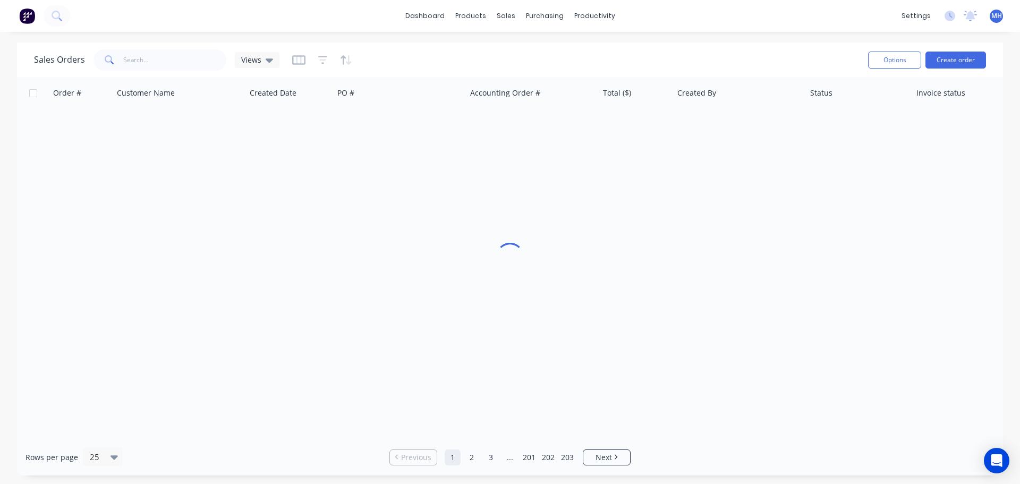
click at [748, 50] on div "Sales Orders Views" at bounding box center [446, 60] width 825 height 26
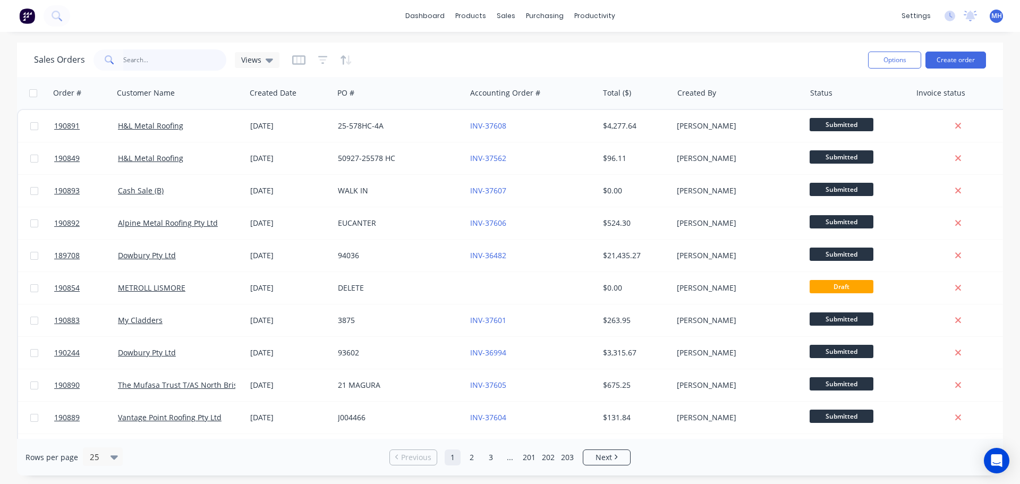
click at [218, 53] on input "text" at bounding box center [175, 59] width 104 height 21
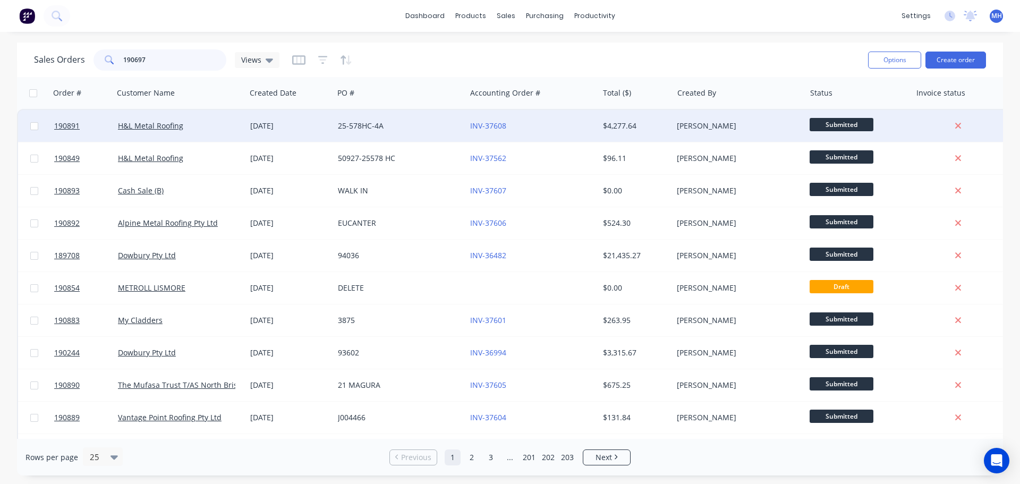
type input "190697"
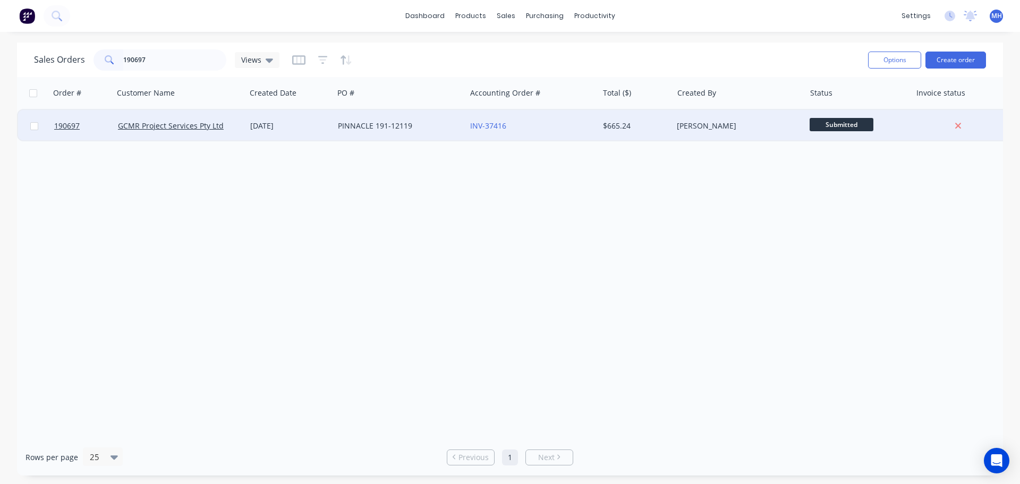
click at [309, 124] on div "[DATE]" at bounding box center [289, 126] width 79 height 11
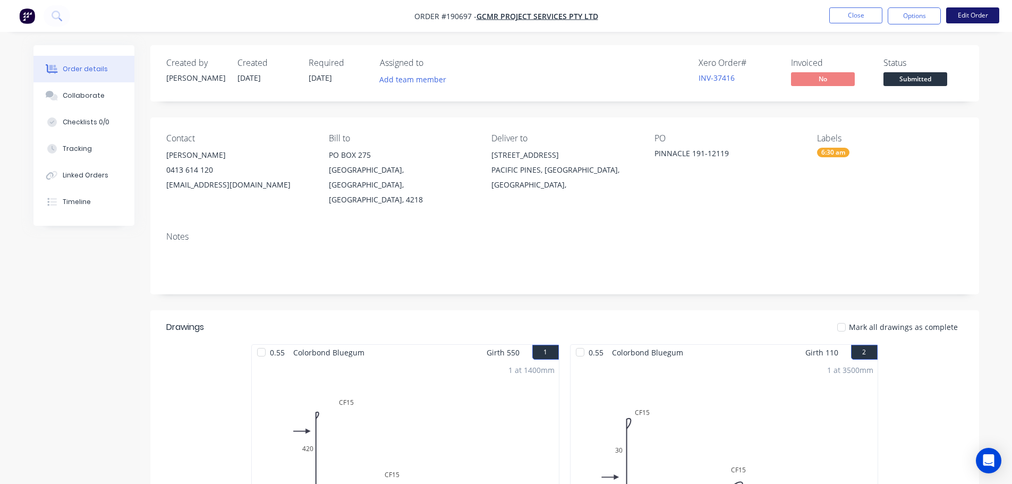
click at [969, 17] on button "Edit Order" at bounding box center [972, 15] width 53 height 16
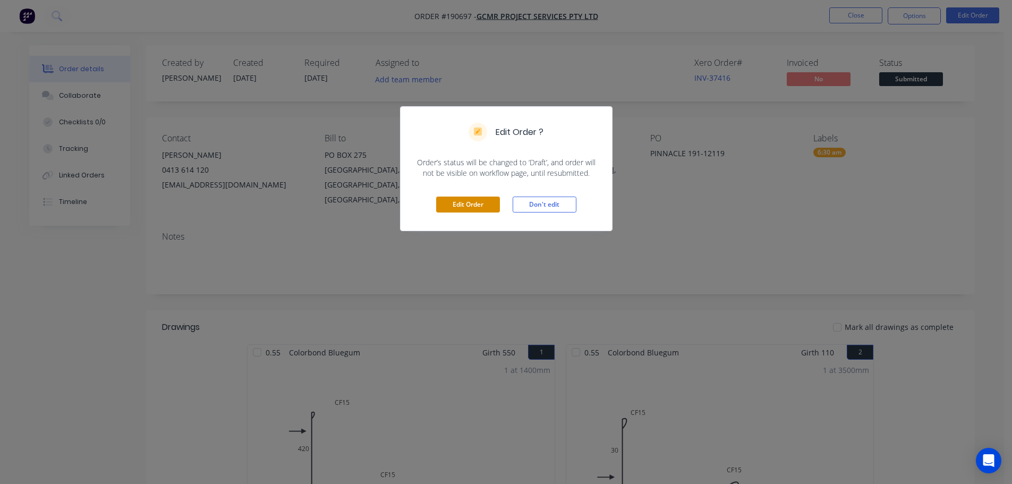
click at [454, 199] on button "Edit Order" at bounding box center [468, 205] width 64 height 16
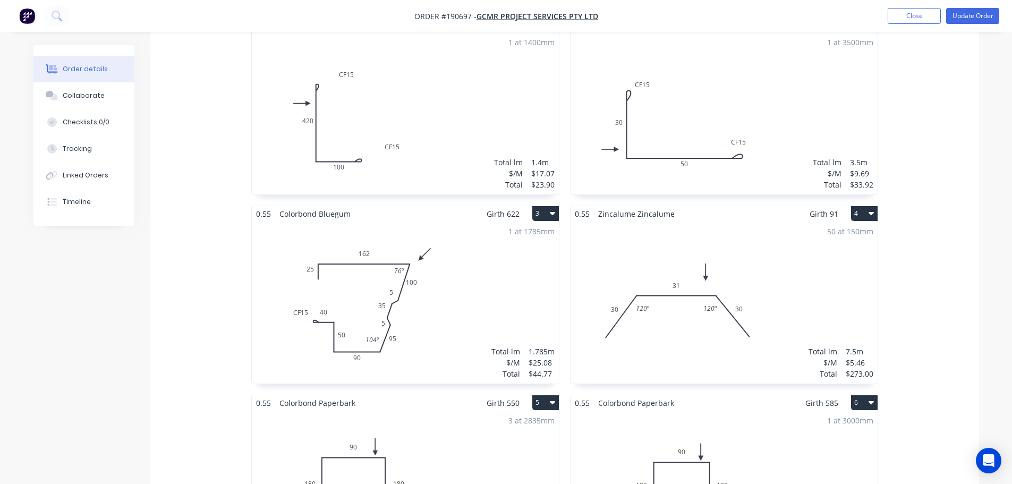
scroll to position [372, 0]
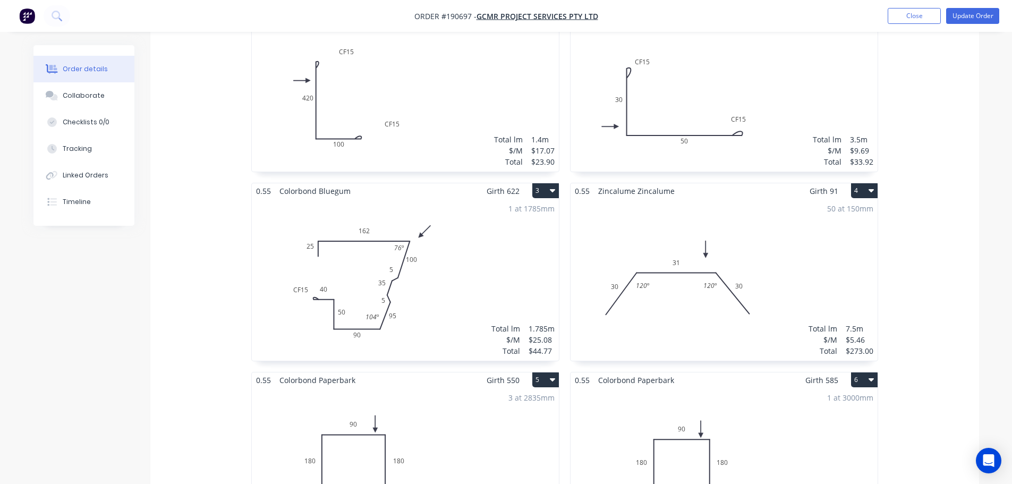
click at [760, 235] on div "50 at 150mm Total lm $/M Total 7.5m $5.46 $273.00" at bounding box center [723, 280] width 307 height 162
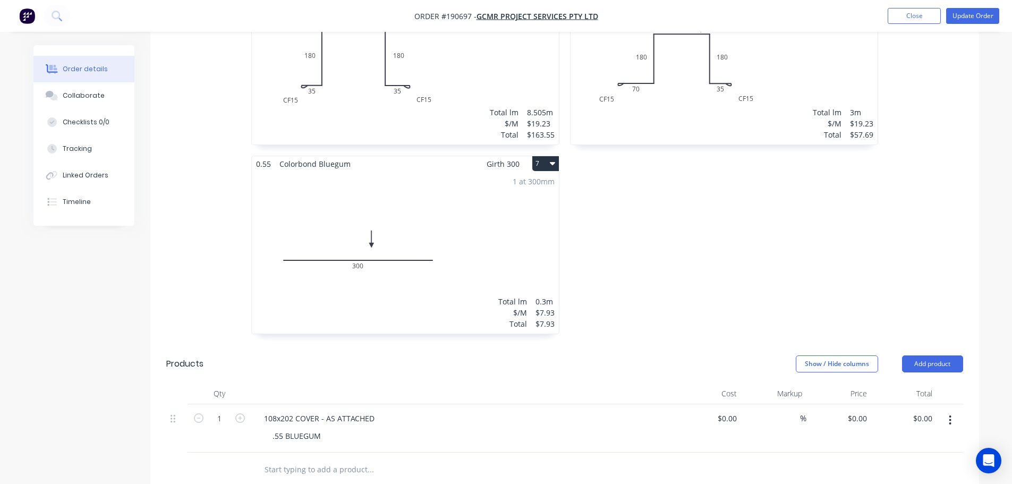
scroll to position [903, 0]
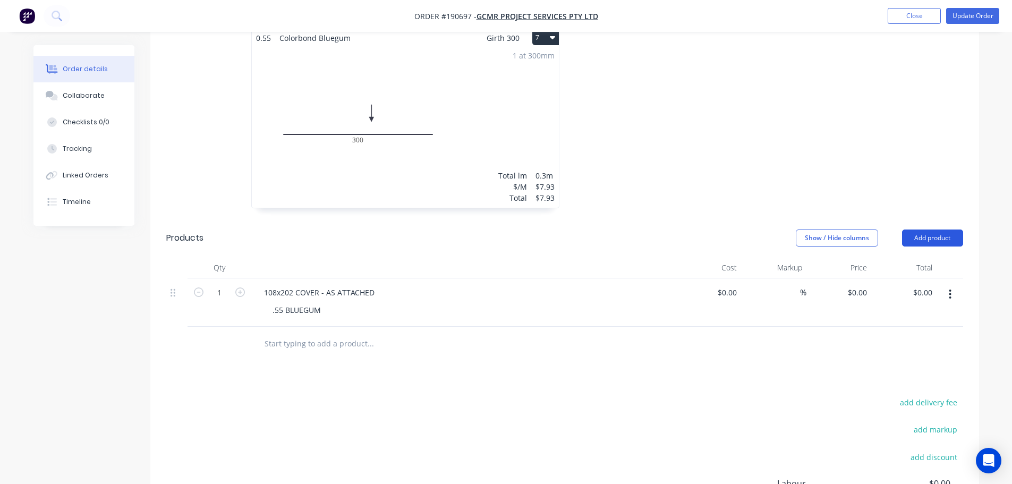
click at [926, 229] on button "Add product" at bounding box center [932, 237] width 61 height 17
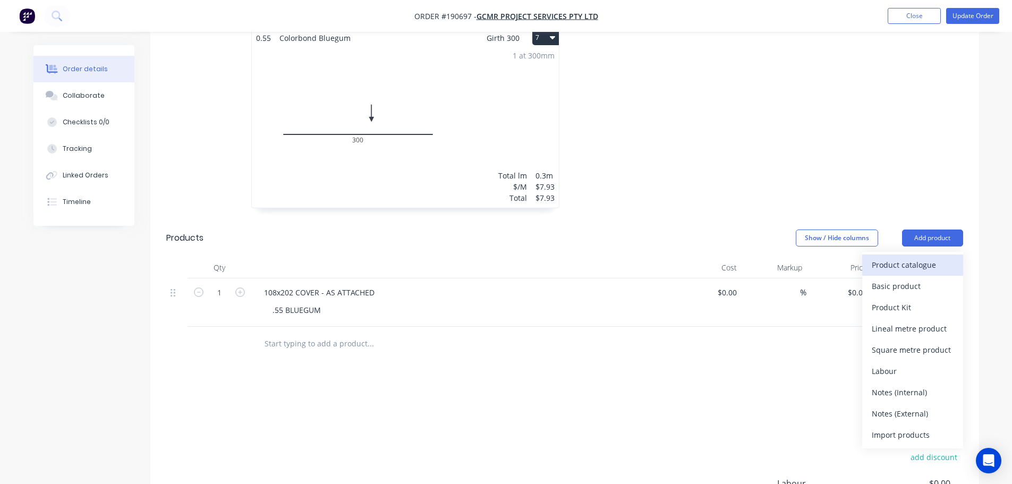
click at [929, 257] on div "Product catalogue" at bounding box center [913, 264] width 82 height 15
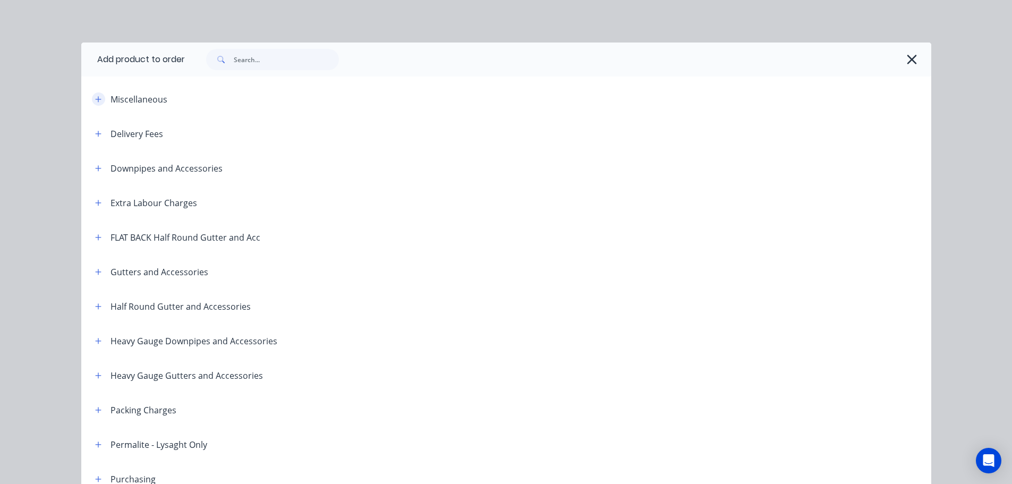
click at [97, 102] on icon "button" at bounding box center [98, 99] width 6 height 7
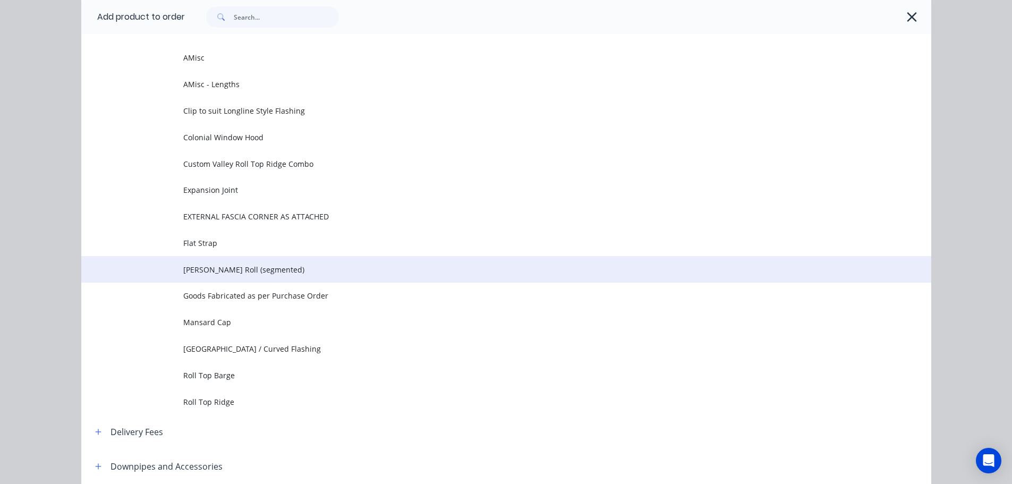
scroll to position [53, 0]
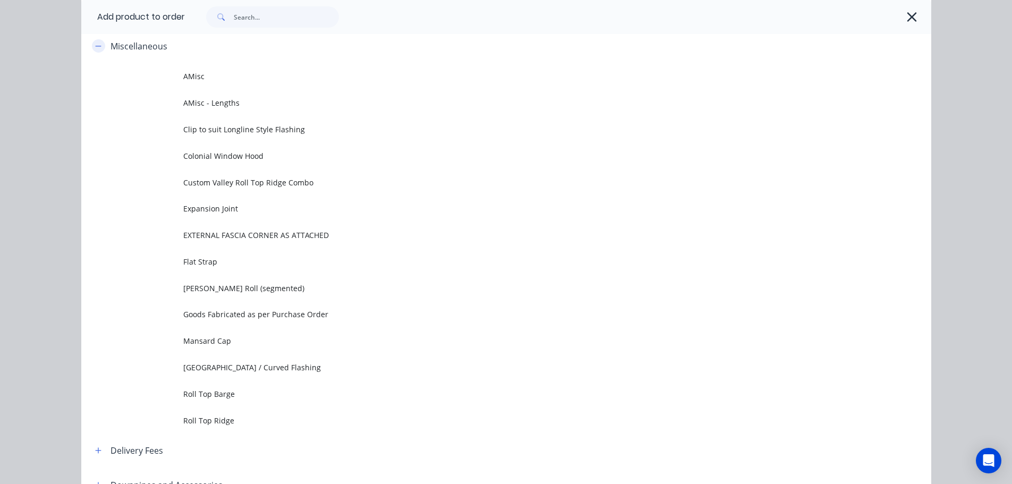
click at [95, 47] on icon "button" at bounding box center [98, 45] width 6 height 7
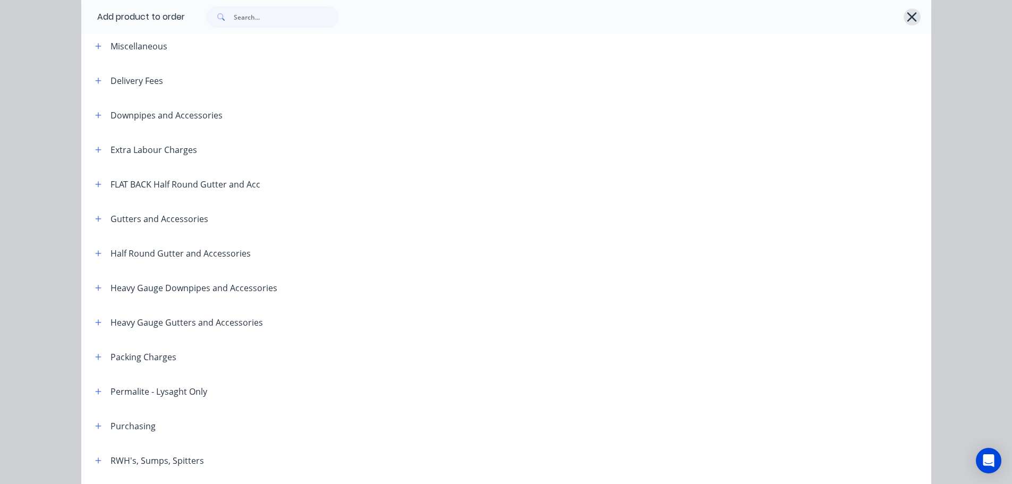
click at [907, 16] on icon "button" at bounding box center [912, 17] width 10 height 10
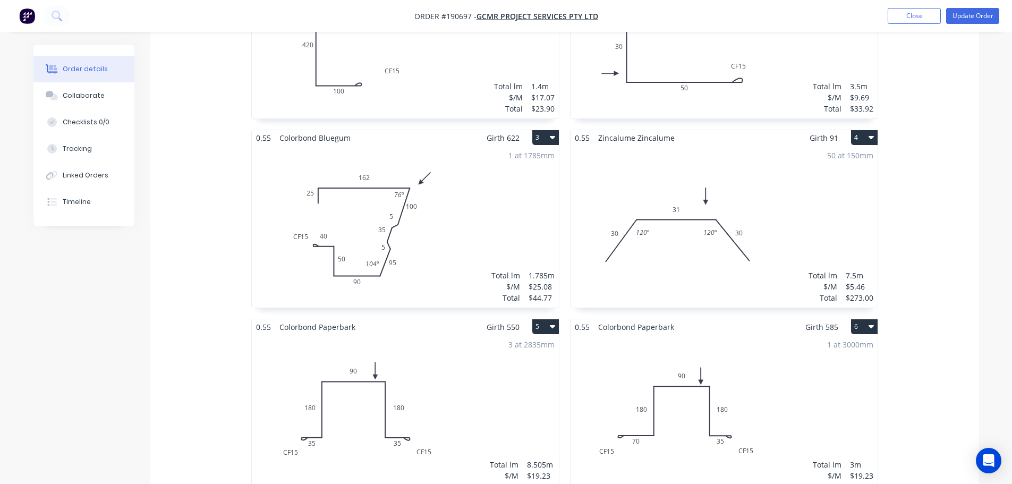
click at [762, 238] on div "50 at 150mm Total lm $/M Total 7.5m $5.46 $273.00" at bounding box center [723, 227] width 307 height 162
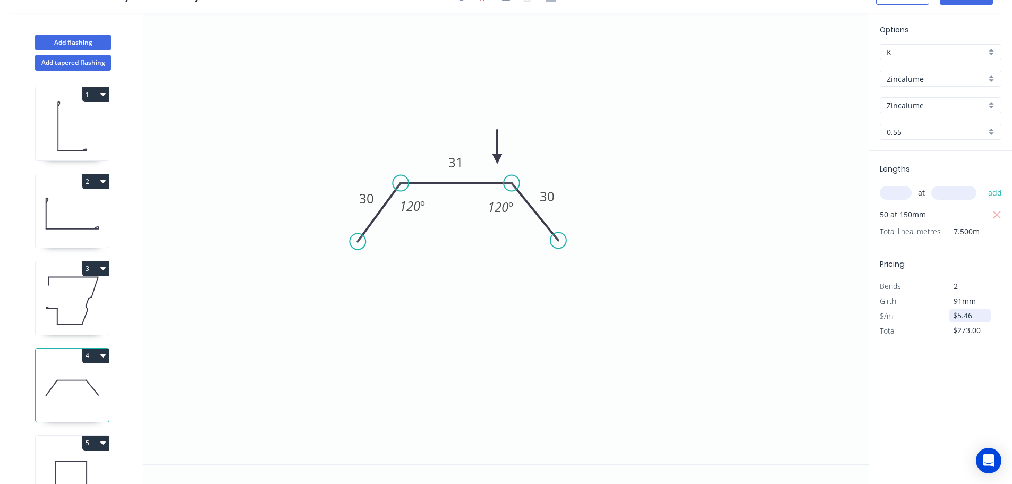
click at [977, 317] on input "$5.46" at bounding box center [971, 315] width 36 height 15
type input "$2.73"
type input "$136.50"
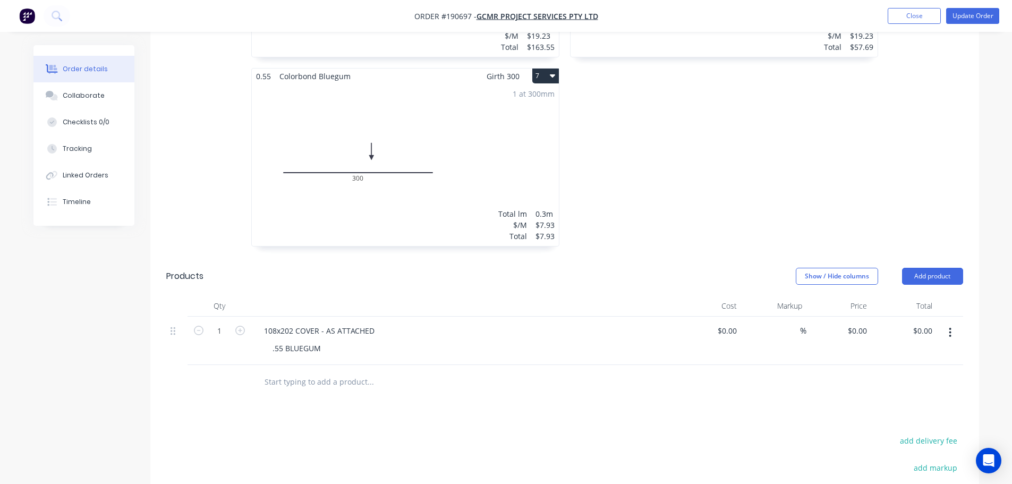
scroll to position [903, 0]
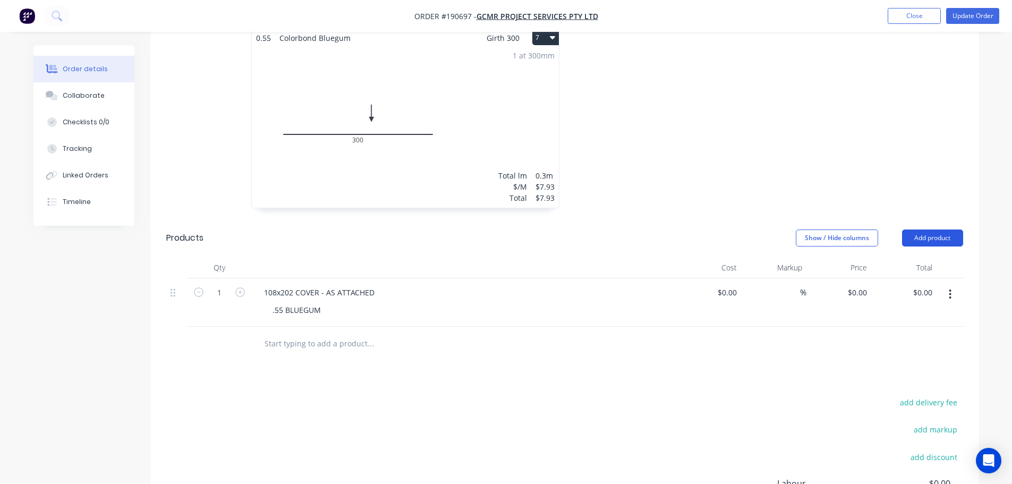
click at [945, 229] on button "Add product" at bounding box center [932, 237] width 61 height 17
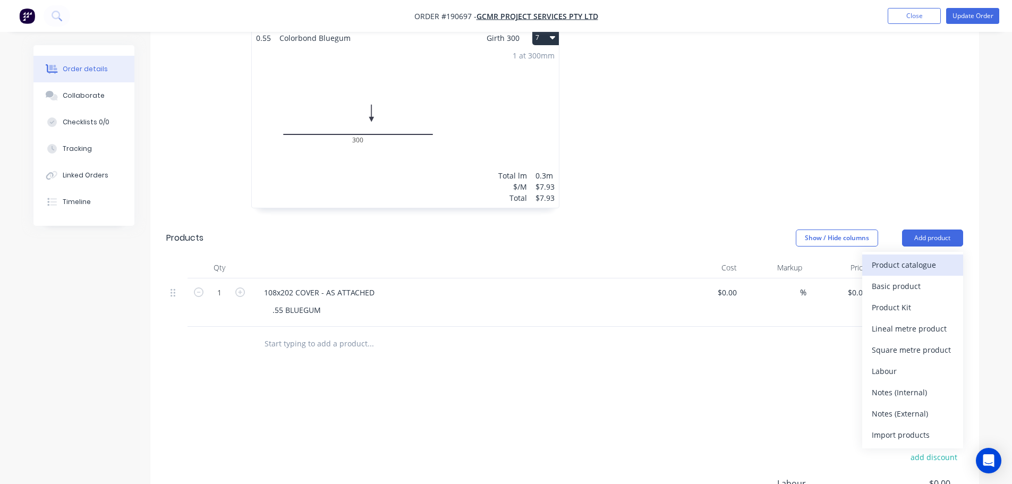
click at [939, 257] on div "Product catalogue" at bounding box center [913, 264] width 82 height 15
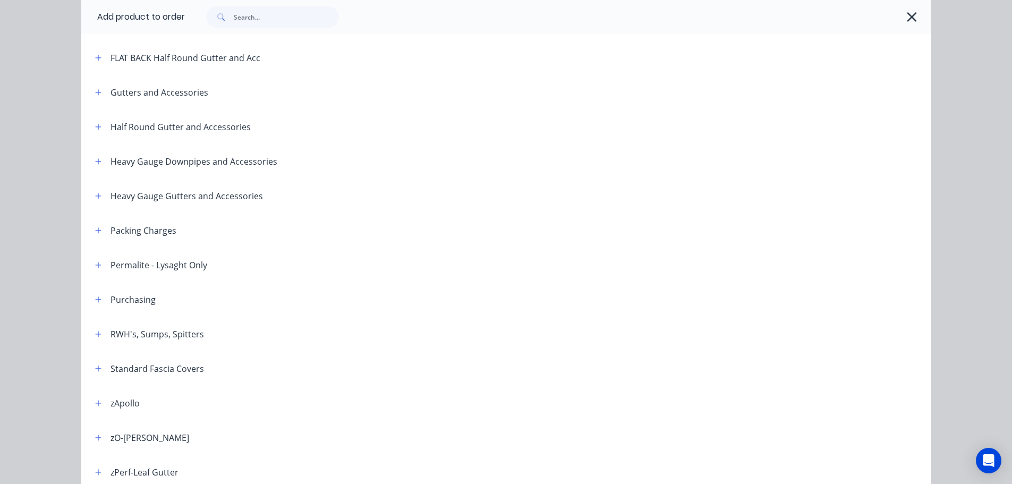
scroll to position [159, 0]
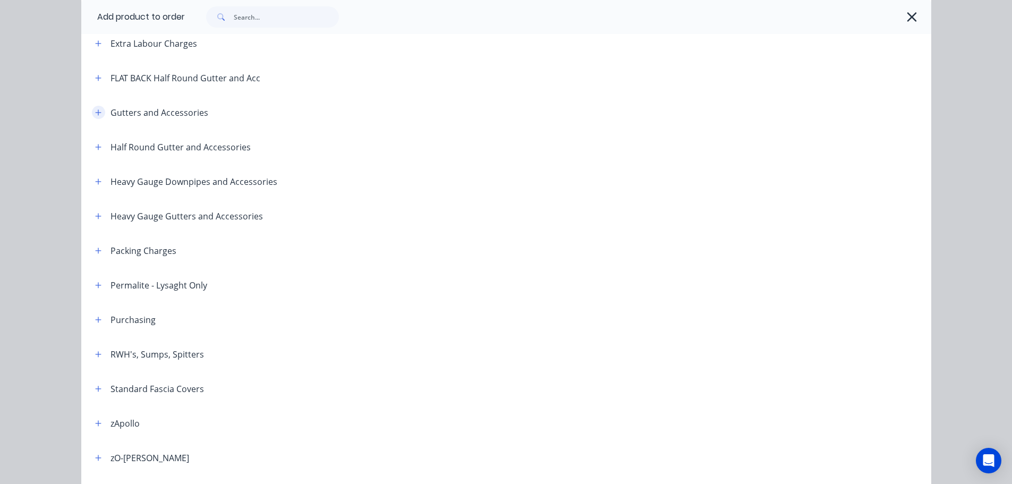
click at [95, 111] on icon "button" at bounding box center [98, 112] width 6 height 7
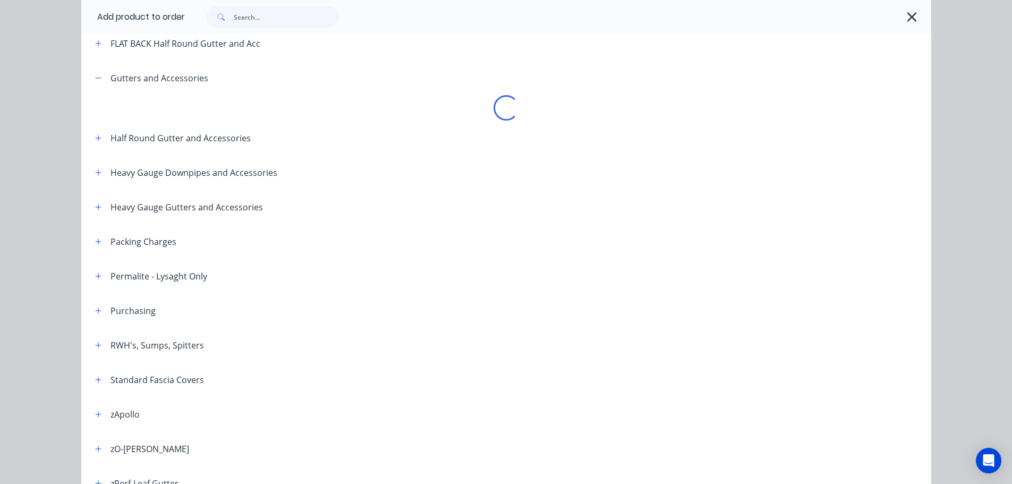
scroll to position [212, 0]
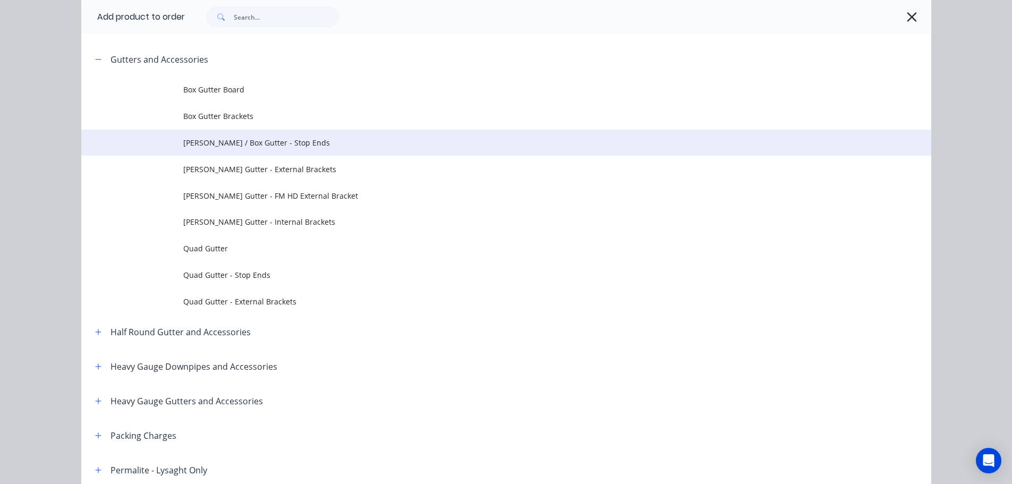
click at [266, 139] on span "[PERSON_NAME] / Box Gutter - Stop Ends" at bounding box center [482, 142] width 598 height 11
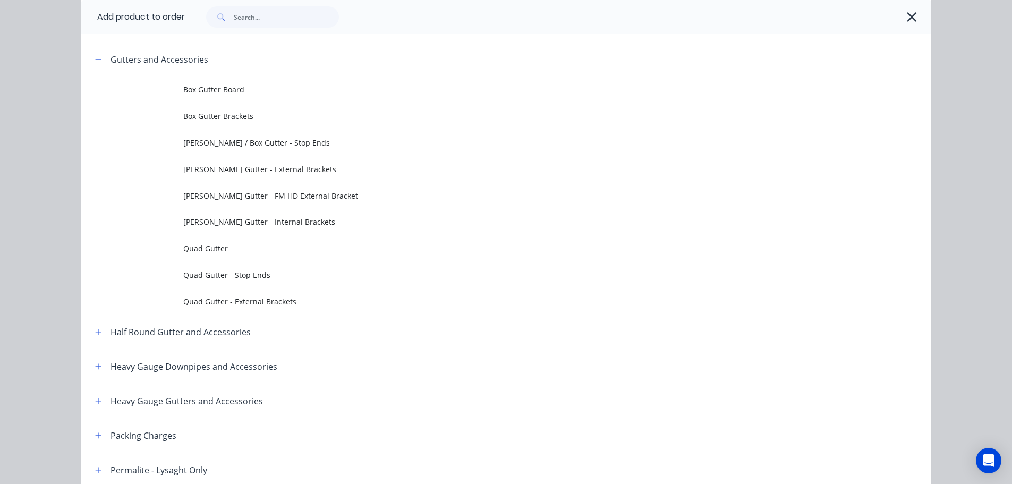
scroll to position [0, 0]
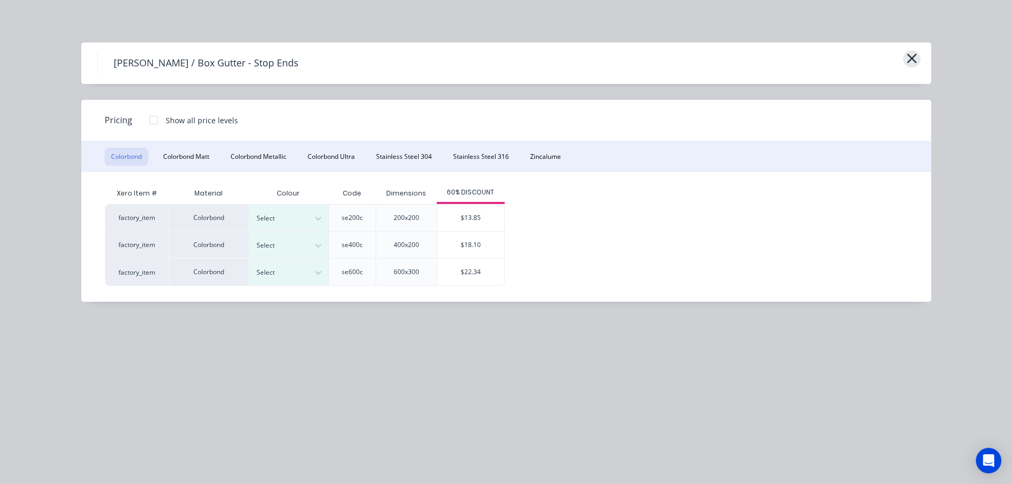
click at [917, 57] on button "button" at bounding box center [912, 58] width 18 height 17
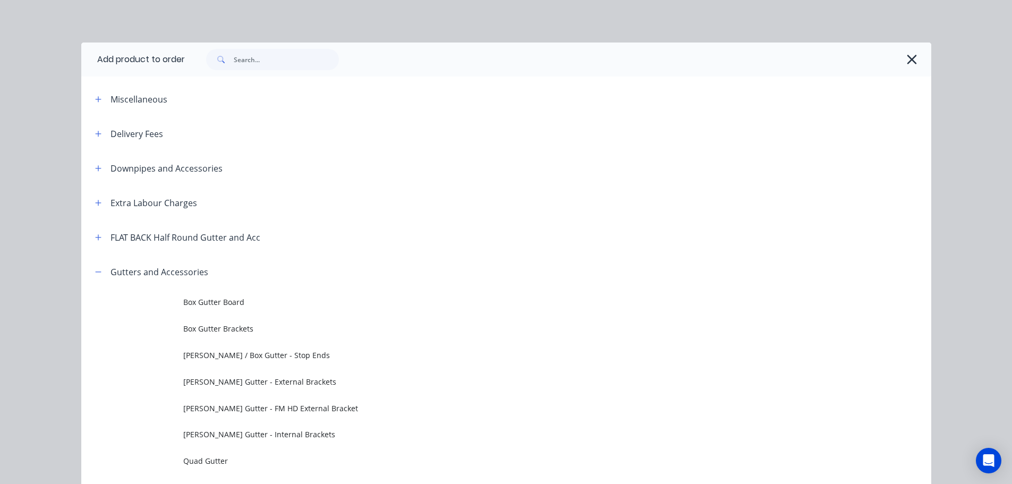
scroll to position [254, 0]
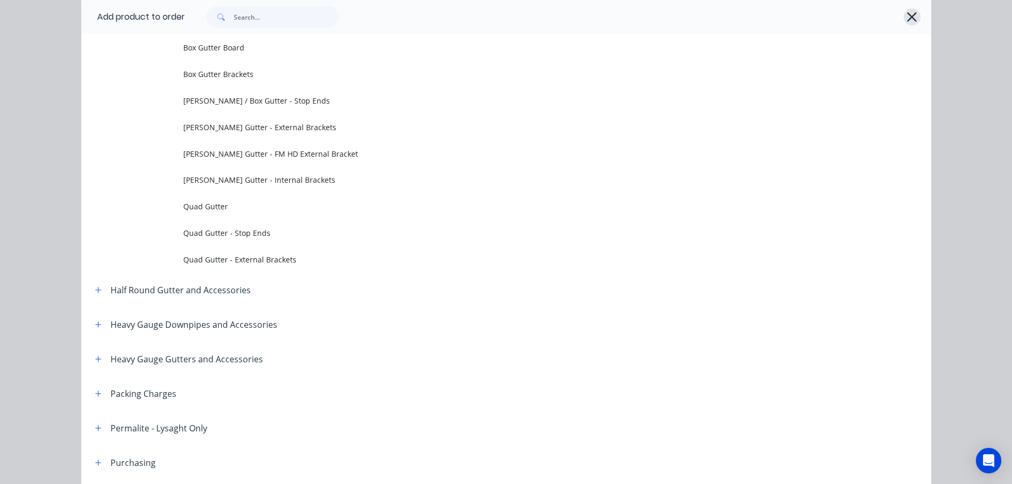
click at [909, 19] on icon "button" at bounding box center [912, 17] width 10 height 10
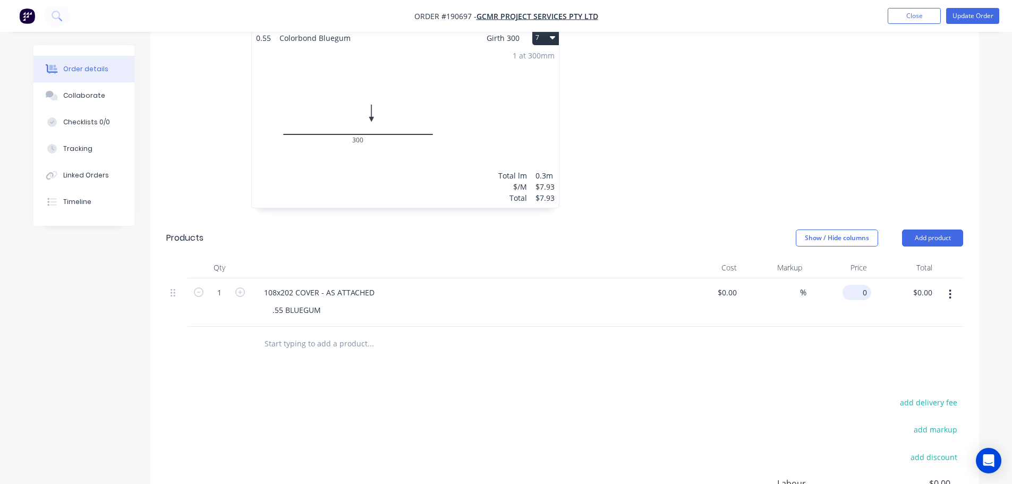
click at [855, 280] on div "0 $0.00" at bounding box center [838, 302] width 65 height 48
type input "$13.85"
click at [971, 15] on button "Update Order" at bounding box center [972, 16] width 53 height 16
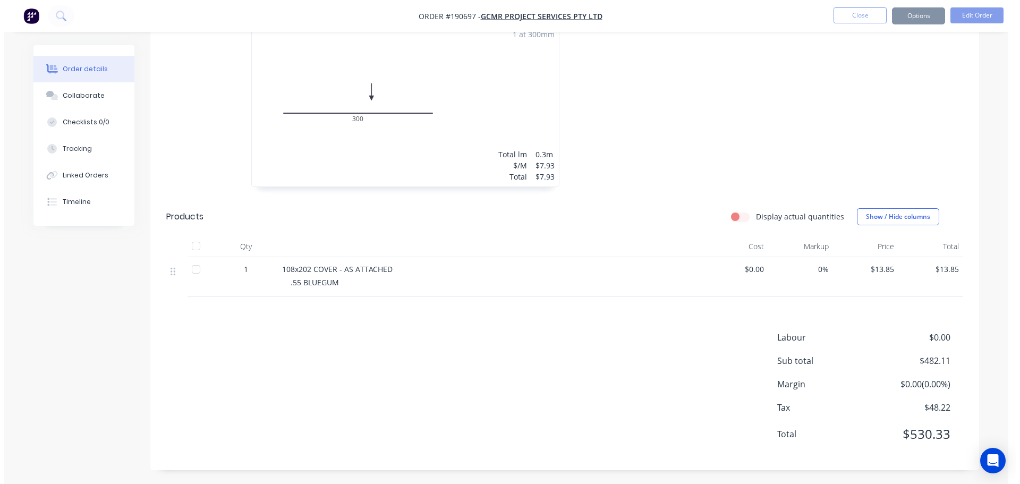
scroll to position [0, 0]
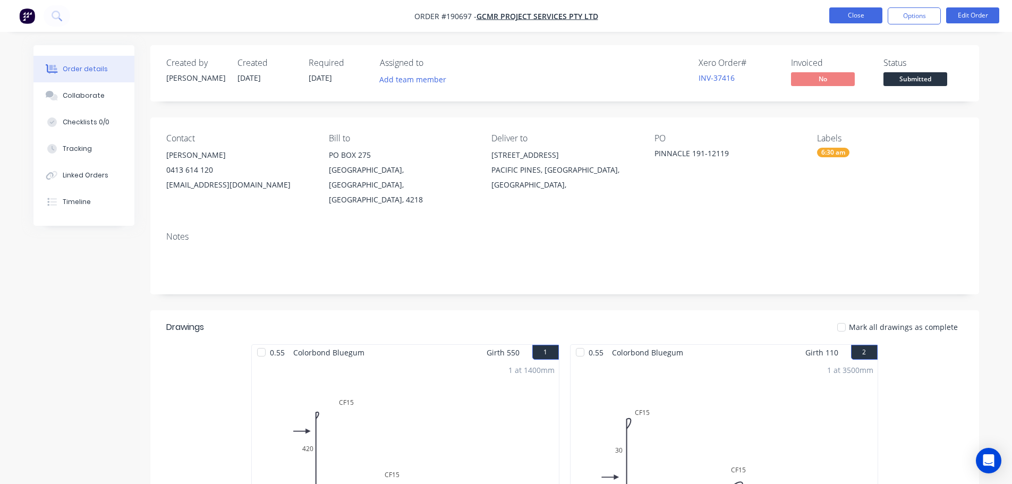
click at [860, 18] on button "Close" at bounding box center [855, 15] width 53 height 16
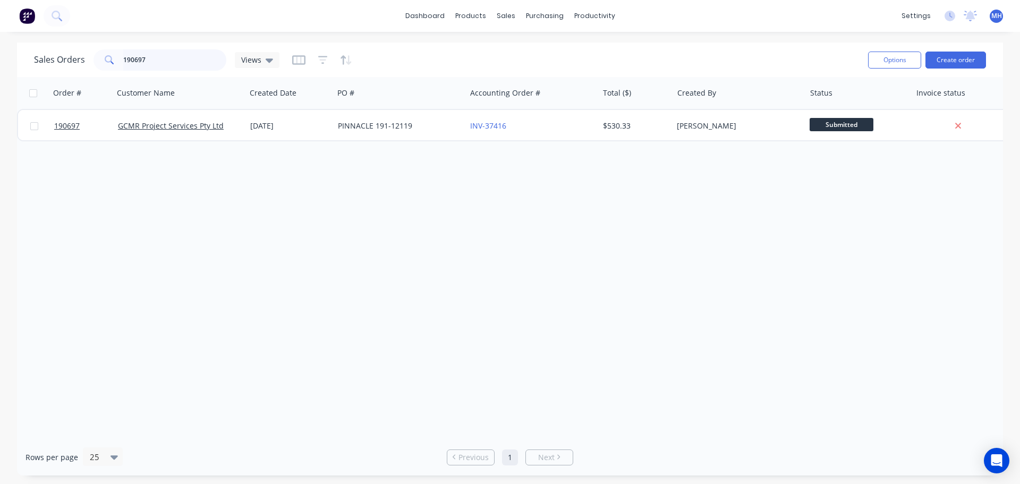
click at [205, 63] on input "190697" at bounding box center [175, 59] width 104 height 21
type input "189708"
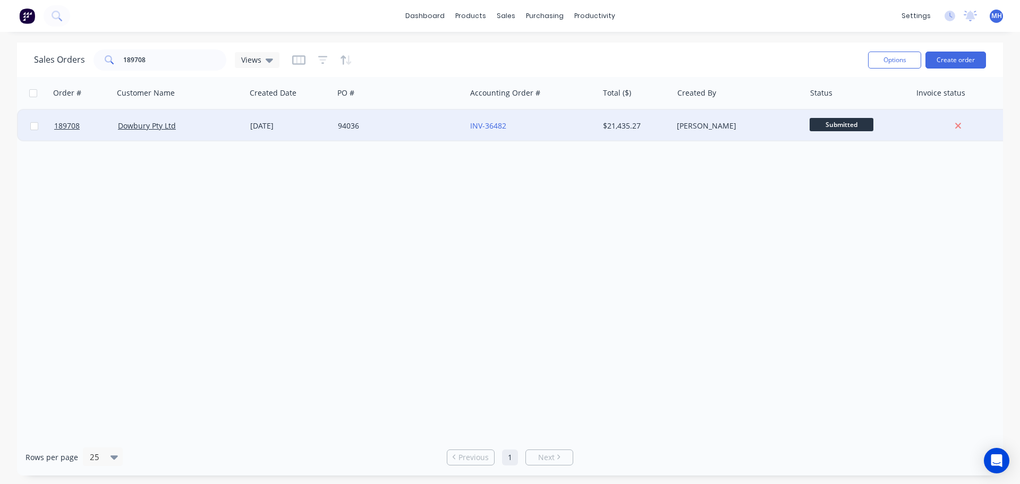
click at [252, 127] on div "[DATE]" at bounding box center [289, 126] width 79 height 11
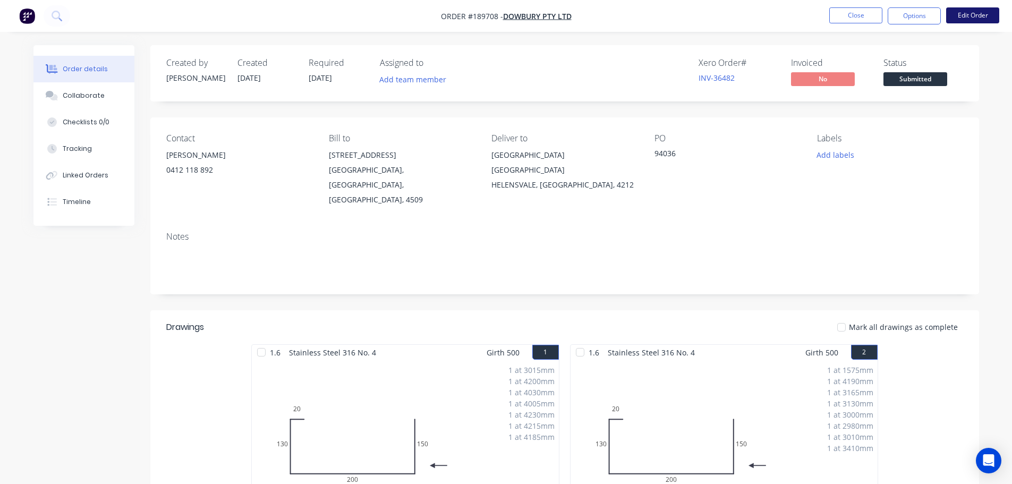
click at [988, 13] on button "Edit Order" at bounding box center [972, 15] width 53 height 16
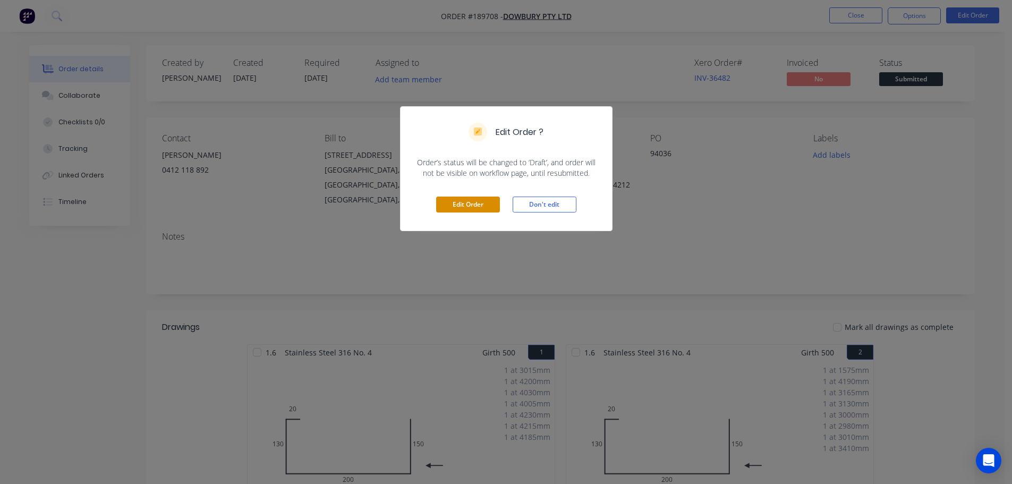
click at [474, 201] on button "Edit Order" at bounding box center [468, 205] width 64 height 16
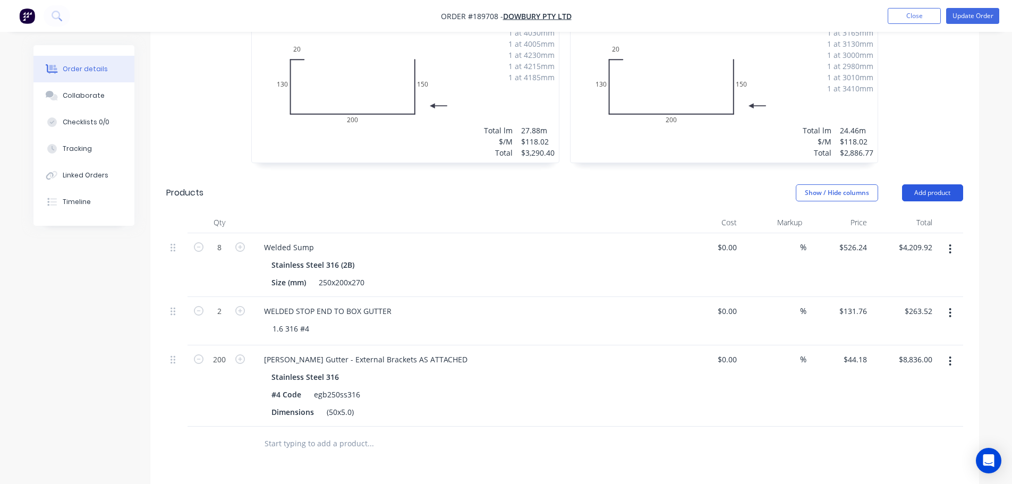
scroll to position [425, 0]
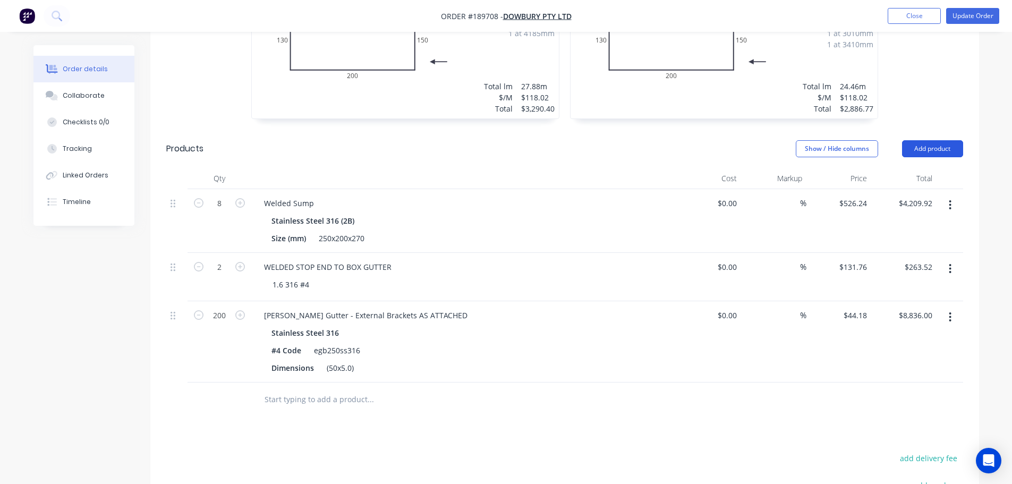
click at [941, 148] on button "Add product" at bounding box center [932, 148] width 61 height 17
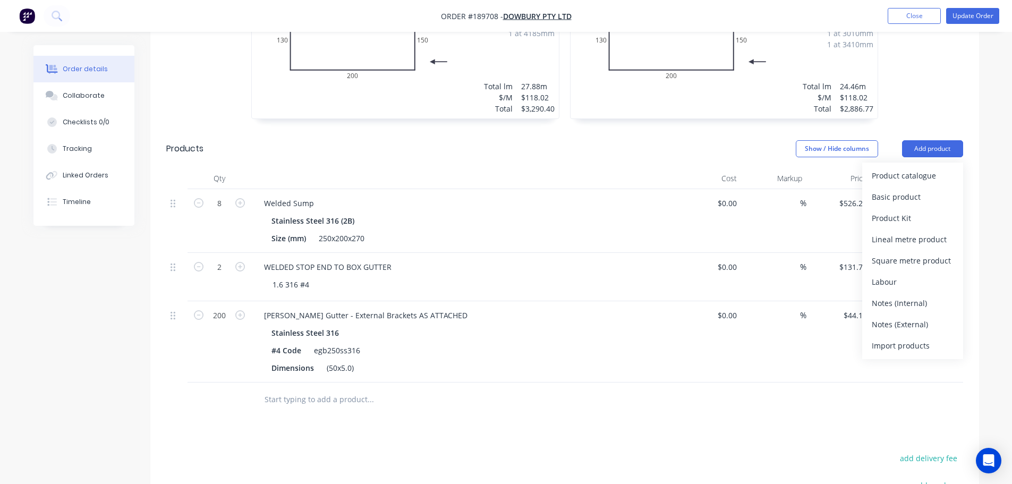
click at [950, 96] on div "1.6 Stainless Steel 316 No. 4 Girth 500 1 0 20 130 200 150 0 20 130 200 150 1 a…" at bounding box center [564, 35] width 829 height 189
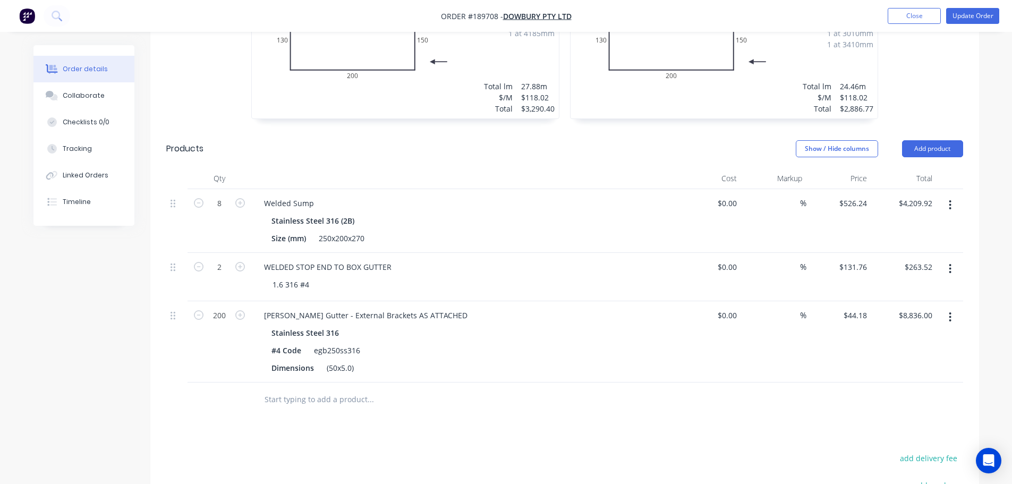
click at [952, 203] on button "button" at bounding box center [949, 204] width 25 height 19
click at [942, 232] on div "Edit" at bounding box center [913, 232] width 82 height 15
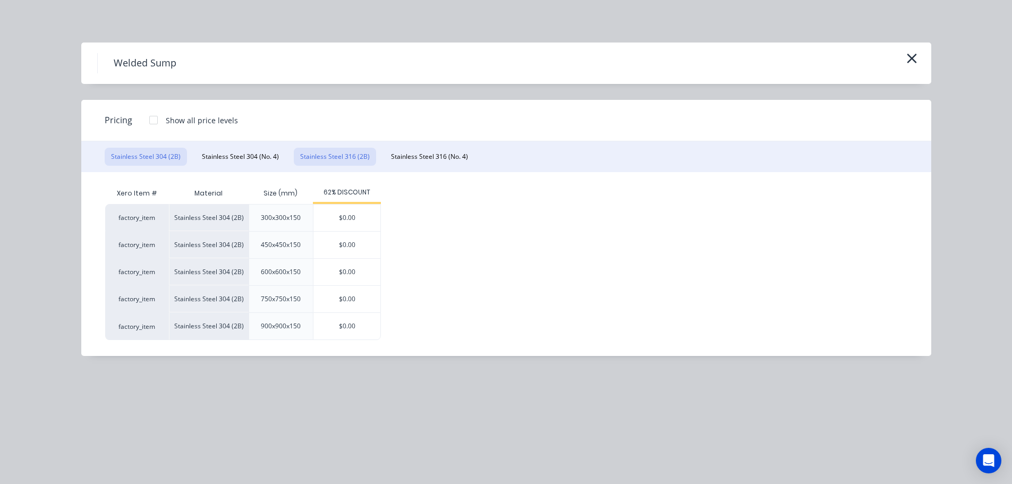
click at [362, 161] on button "Stainless Steel 316 (2B)" at bounding box center [335, 157] width 82 height 18
click at [421, 158] on button "Stainless Steel 316 (No. 4)" at bounding box center [430, 157] width 90 height 18
click at [154, 120] on div at bounding box center [153, 119] width 21 height 21
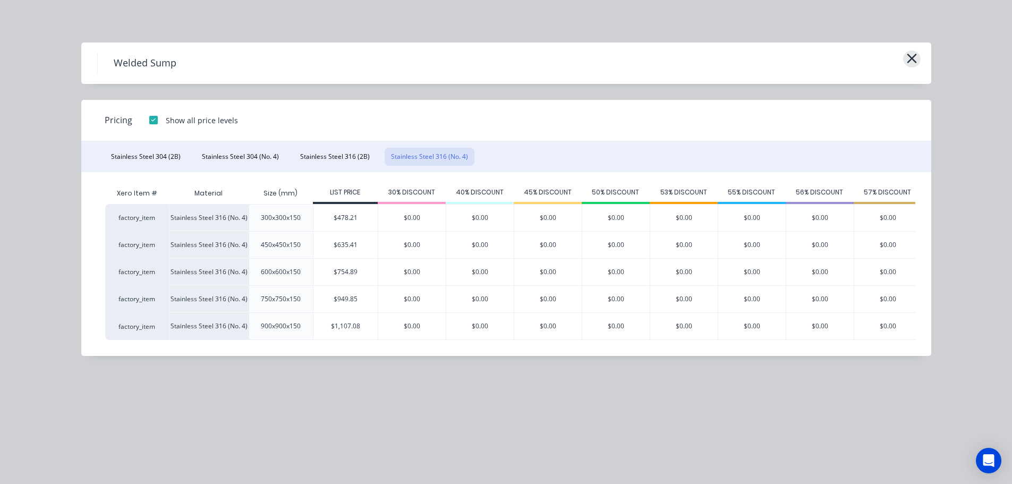
click at [910, 60] on icon "button" at bounding box center [912, 59] width 10 height 10
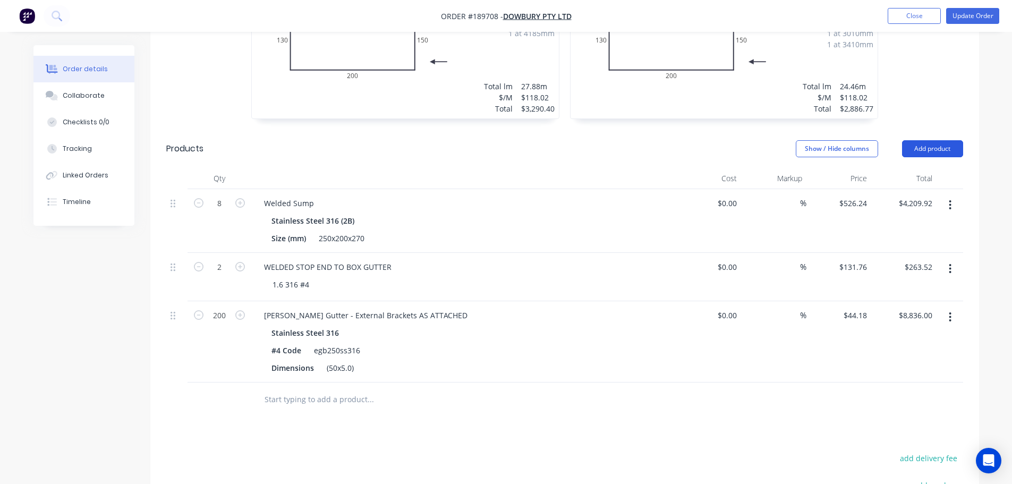
click at [923, 146] on button "Add product" at bounding box center [932, 148] width 61 height 17
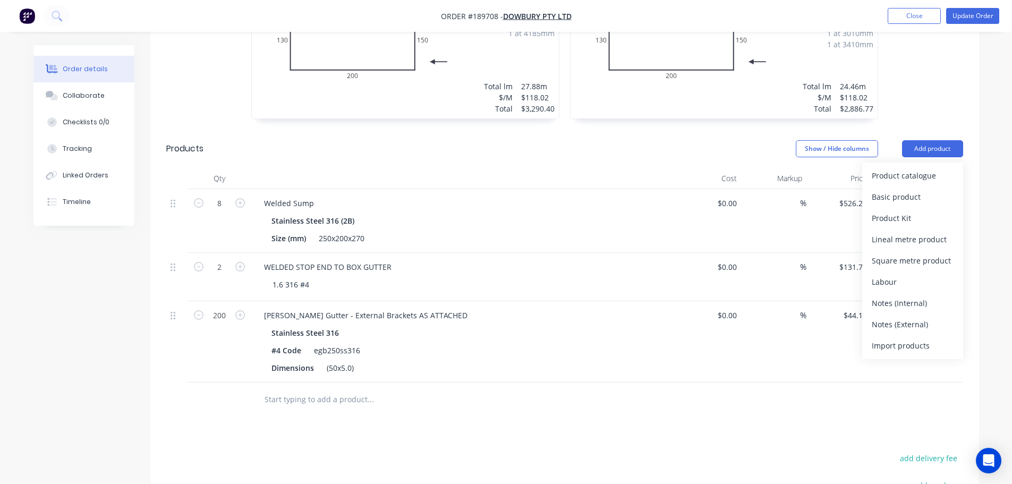
click at [919, 175] on div "Product catalogue" at bounding box center [913, 175] width 82 height 15
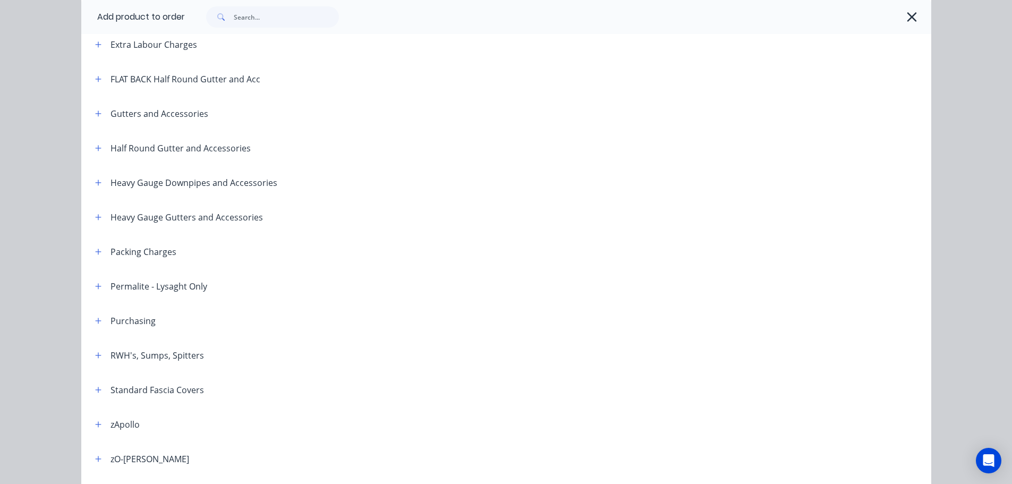
scroll to position [159, 0]
click at [92, 350] on button "button" at bounding box center [98, 353] width 13 height 13
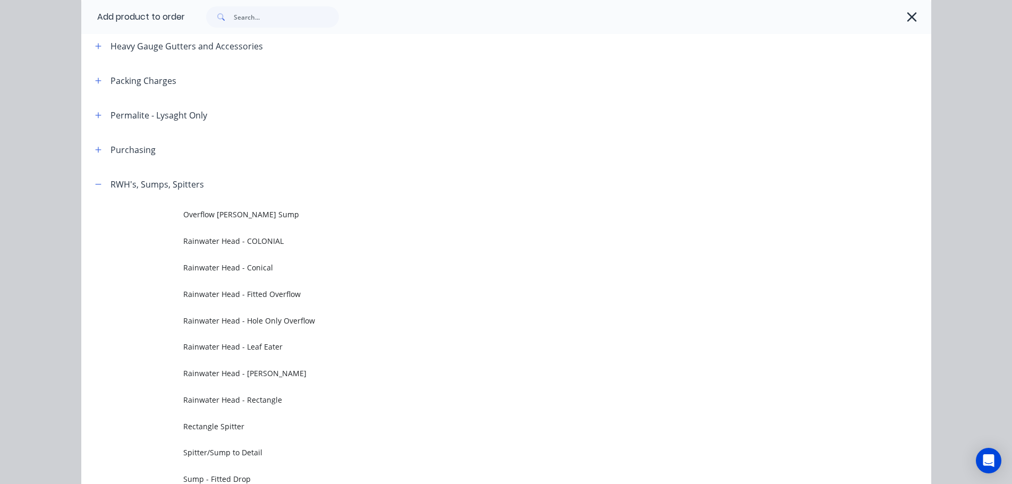
scroll to position [319, 0]
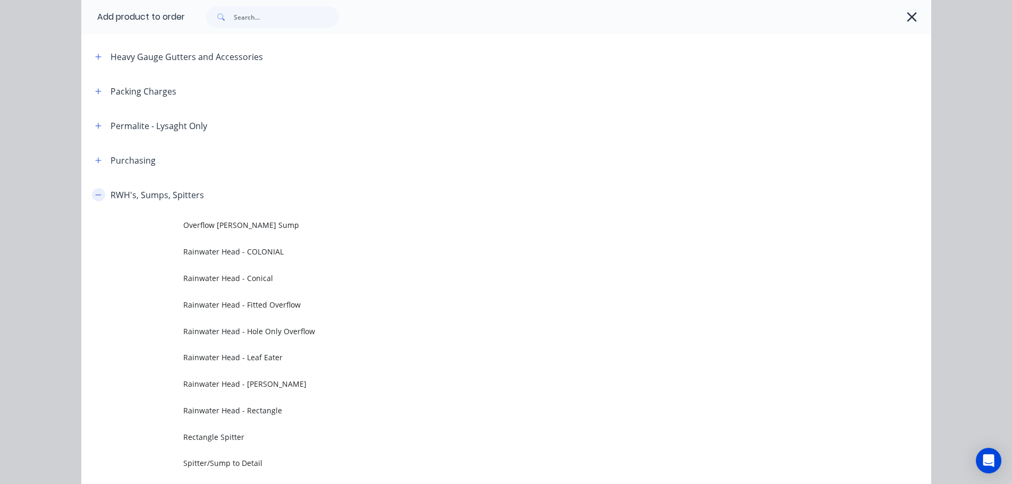
click at [97, 194] on icon "button" at bounding box center [98, 194] width 6 height 7
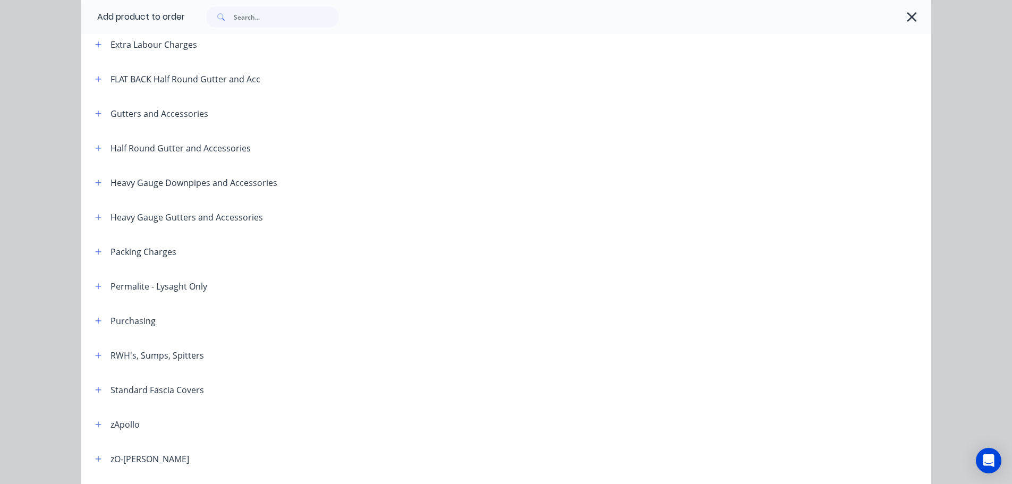
scroll to position [157, 0]
click at [92, 217] on button "button" at bounding box center [98, 217] width 13 height 13
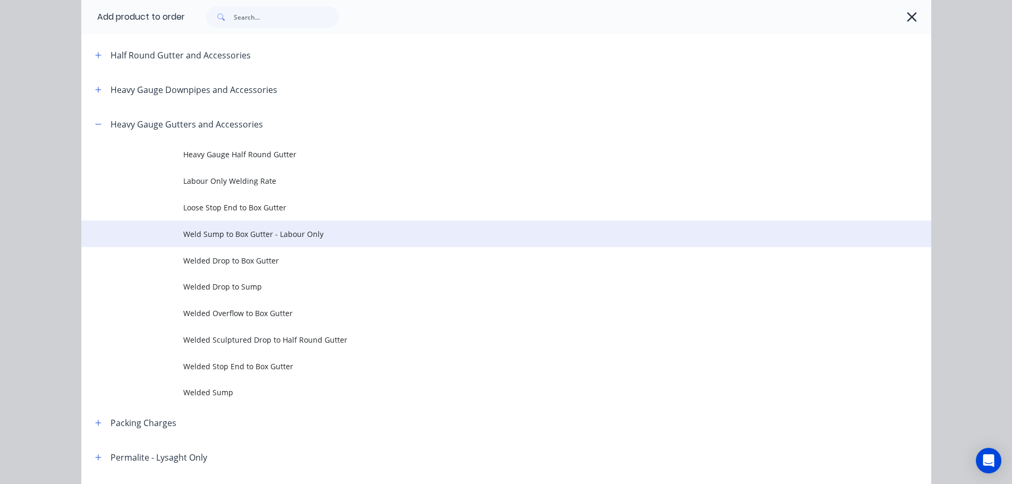
scroll to position [263, 0]
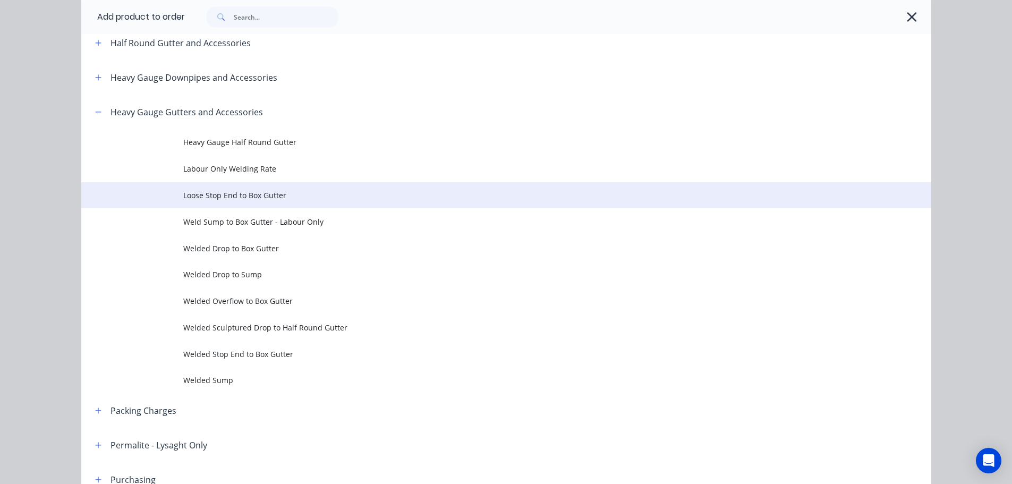
click at [296, 206] on td "Loose Stop End to Box Gutter" at bounding box center [557, 195] width 748 height 27
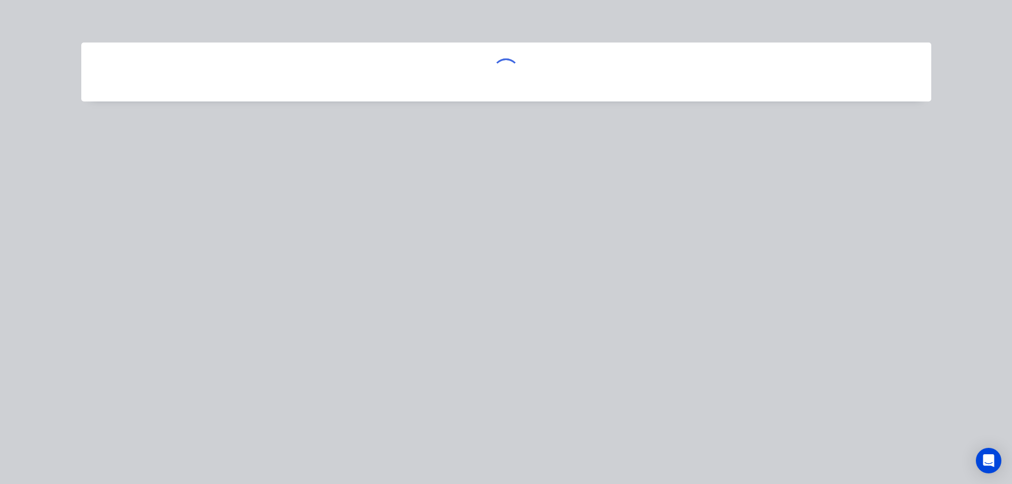
scroll to position [0, 0]
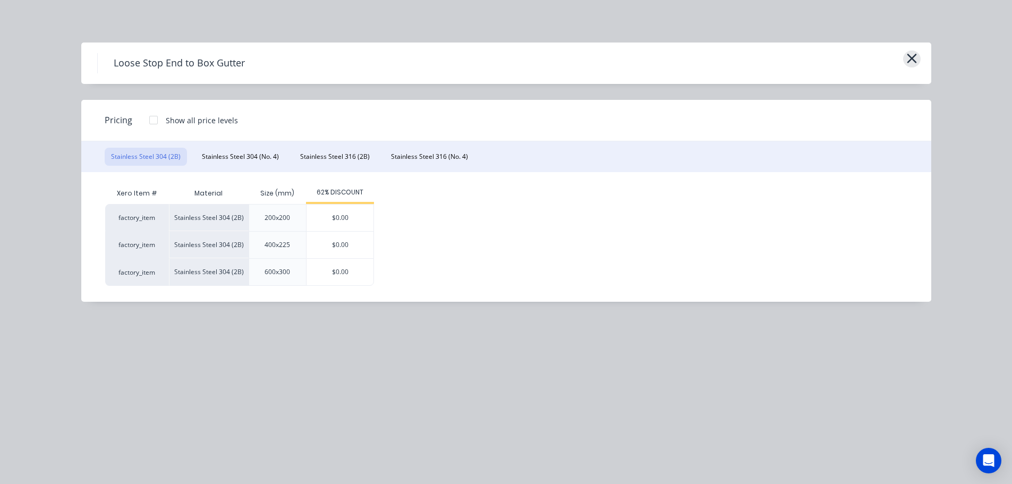
click at [911, 59] on icon "button" at bounding box center [912, 59] width 10 height 10
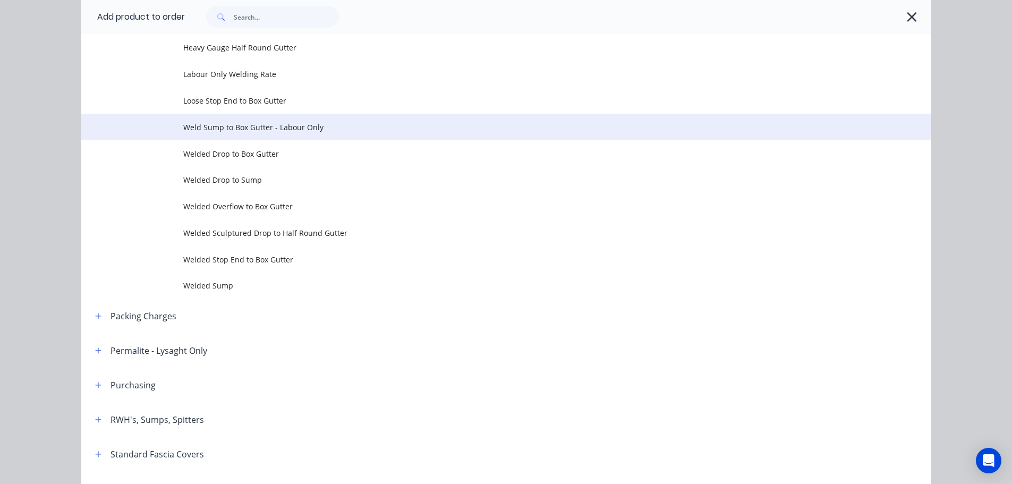
click at [323, 128] on span "Weld Sump to Box Gutter - Labour Only" at bounding box center [482, 127] width 598 height 11
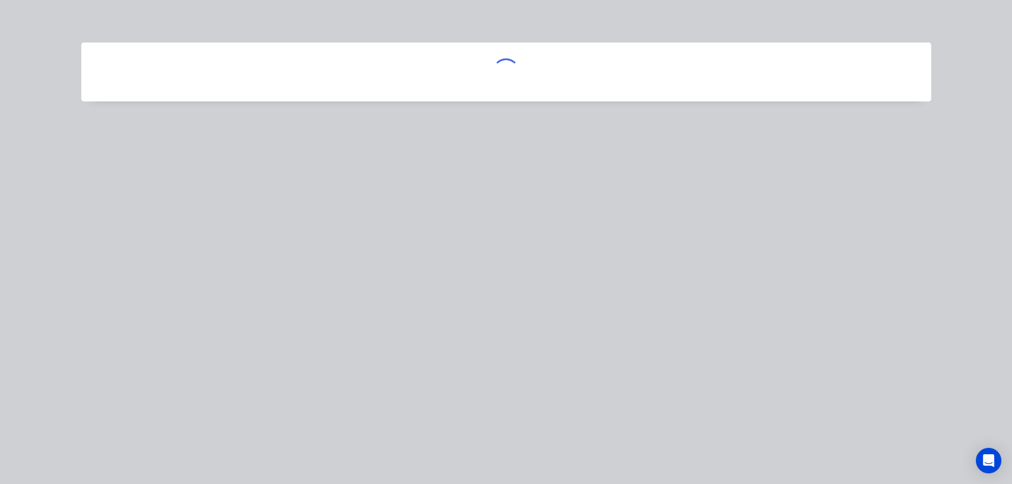
scroll to position [0, 0]
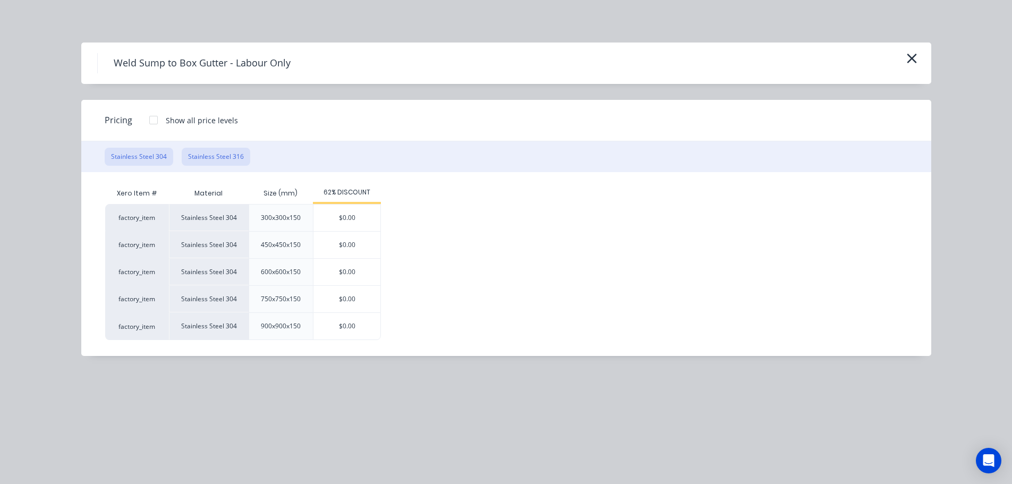
click at [202, 150] on button "Stainless Steel 316" at bounding box center [216, 157] width 69 height 18
click at [151, 120] on div at bounding box center [153, 119] width 21 height 21
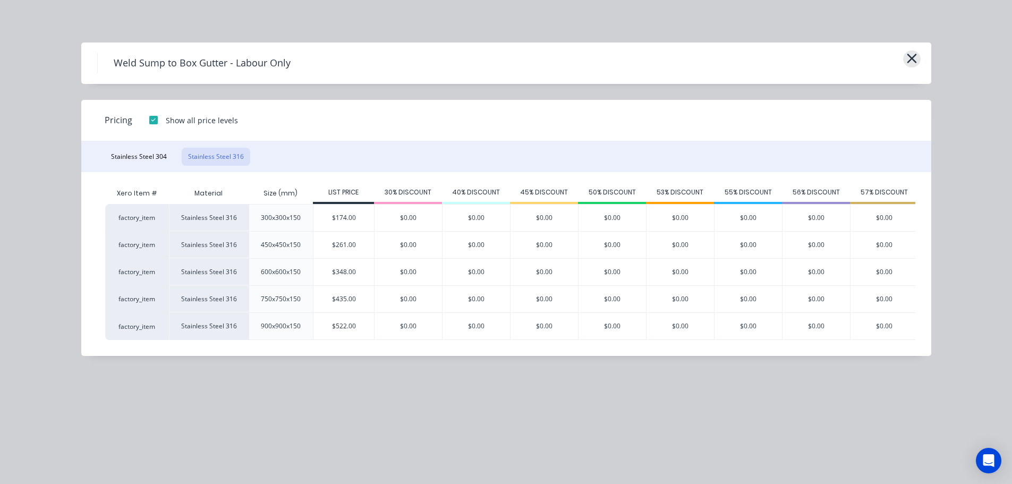
click at [910, 55] on icon "button" at bounding box center [911, 58] width 11 height 15
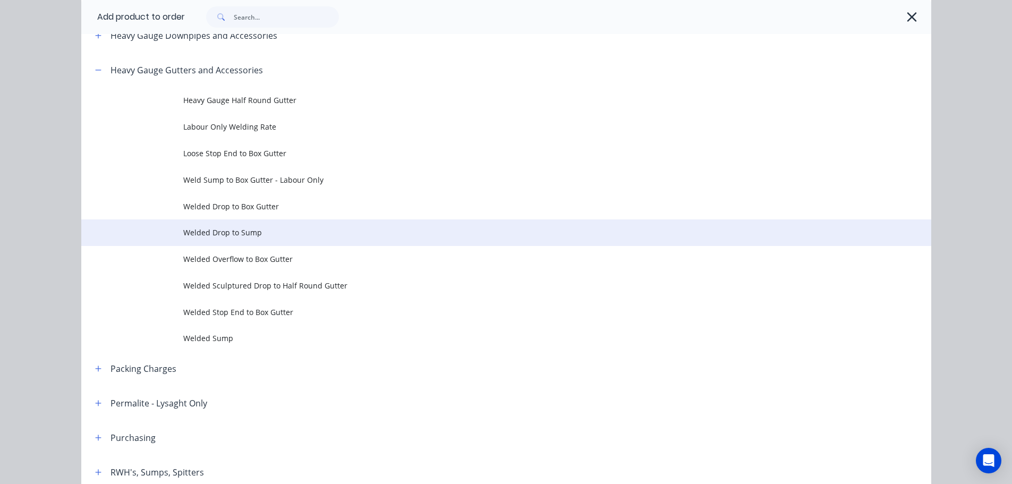
scroll to position [305, 0]
click at [280, 230] on span "Welded Drop to Sump" at bounding box center [482, 232] width 598 height 11
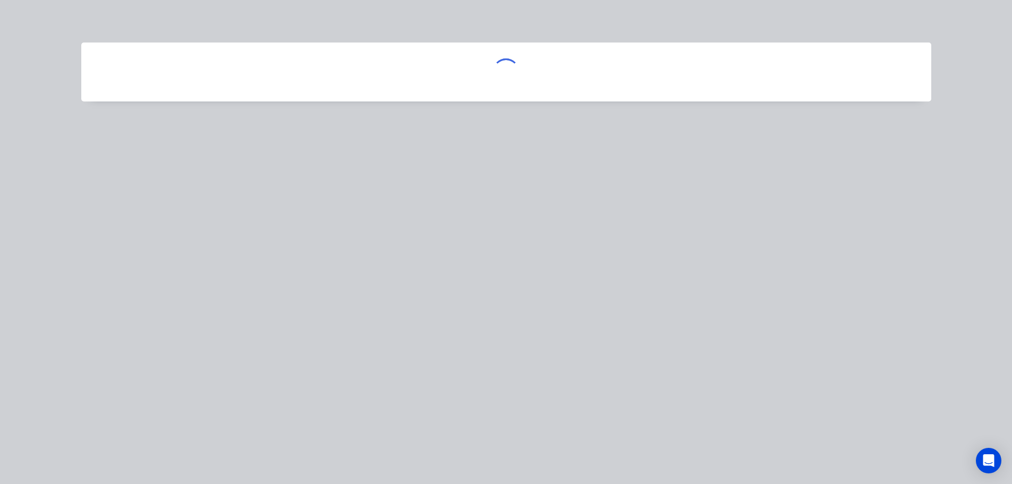
scroll to position [0, 0]
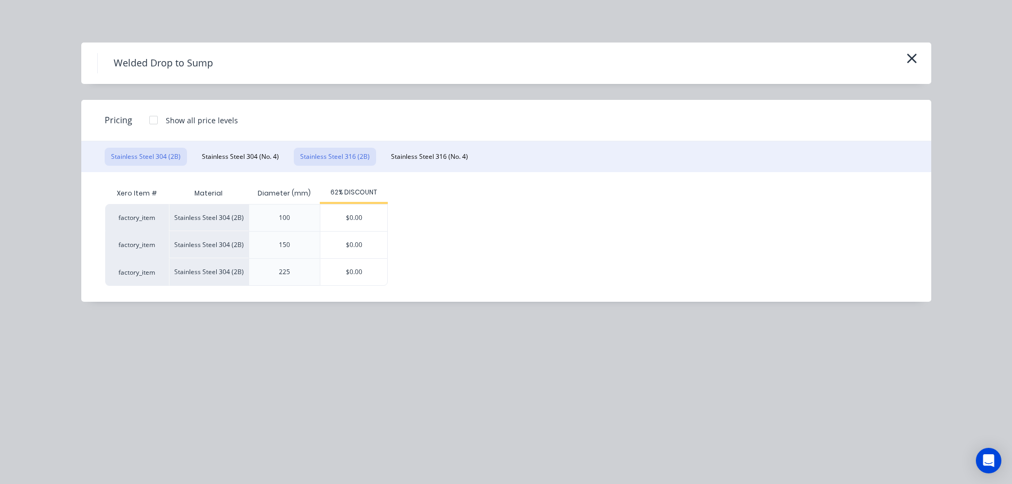
click at [343, 155] on button "Stainless Steel 316 (2B)" at bounding box center [335, 157] width 82 height 18
click at [404, 157] on button "Stainless Steel 316 (No. 4)" at bounding box center [430, 157] width 90 height 18
click at [154, 121] on div at bounding box center [153, 119] width 21 height 21
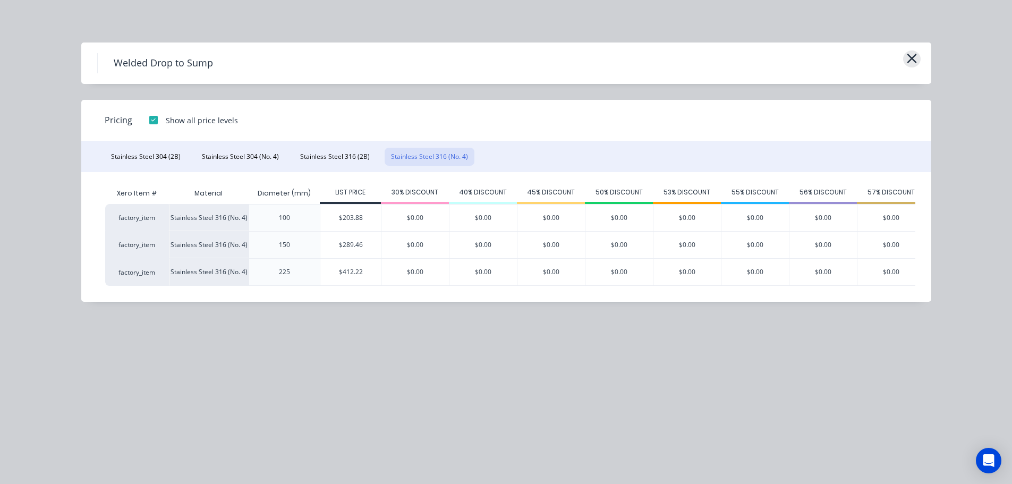
click at [909, 59] on icon "button" at bounding box center [911, 58] width 11 height 15
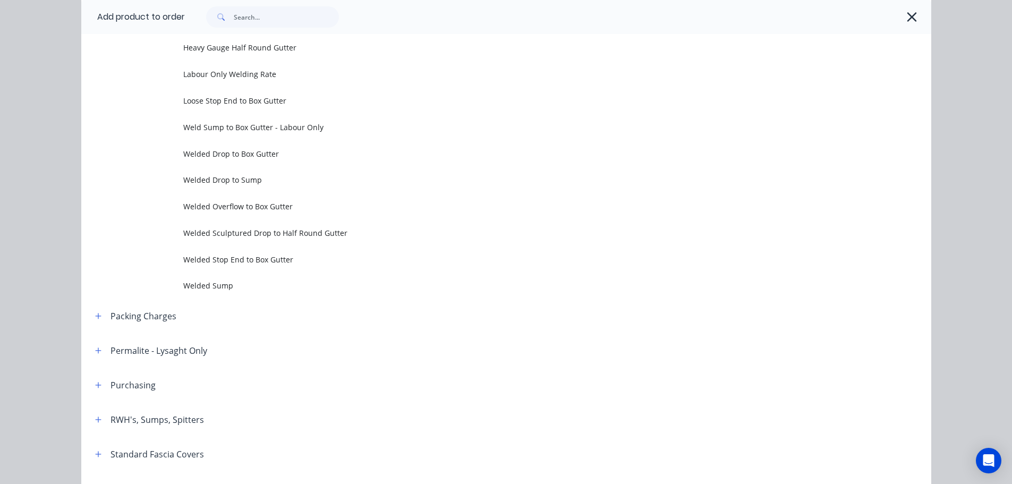
click at [906, 18] on icon "button" at bounding box center [911, 17] width 11 height 15
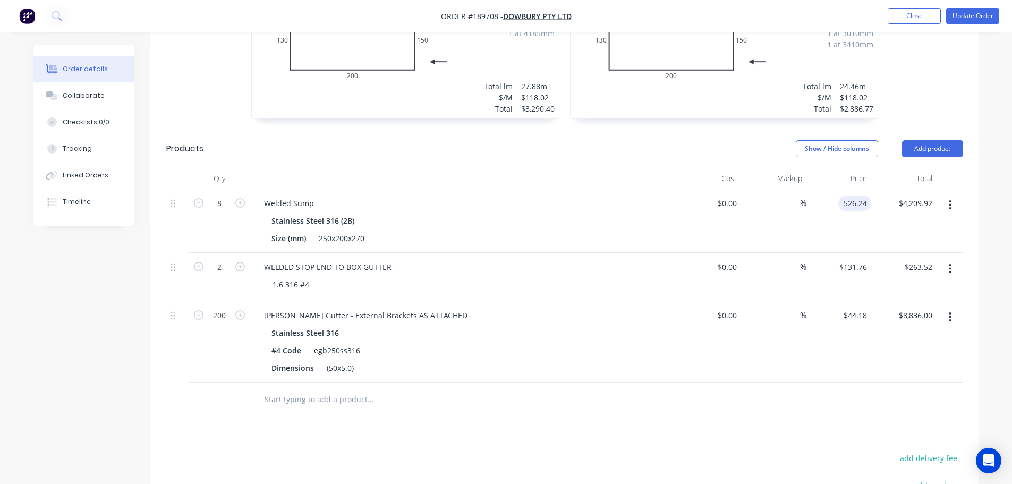
click at [860, 203] on input "526.24" at bounding box center [856, 202] width 29 height 15
click at [858, 204] on input "235.30" at bounding box center [856, 202] width 29 height 15
type input "$325.30"
type input "$2,602.40"
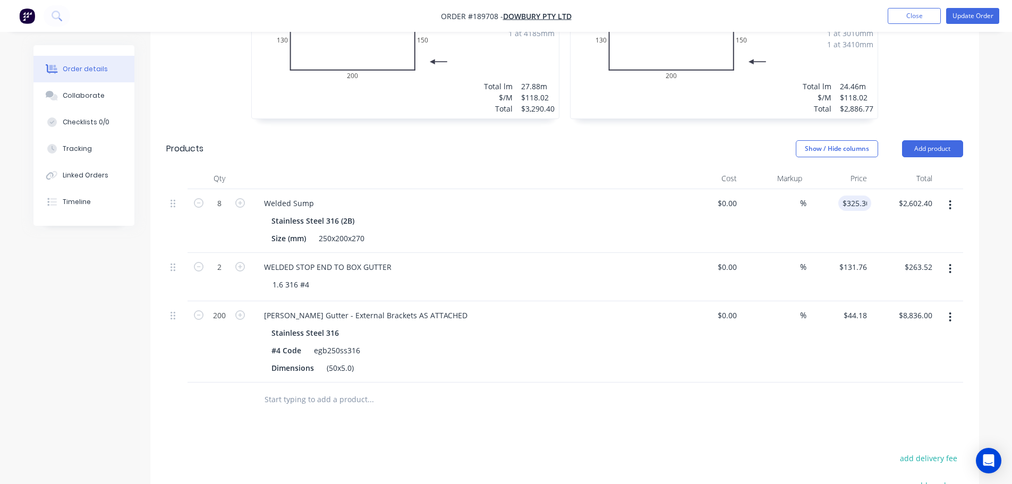
click at [941, 98] on div "1.6 Stainless Steel 316 No. 4 Girth 500 1 0 20 130 200 150 0 20 130 200 150 1 a…" at bounding box center [564, 35] width 829 height 189
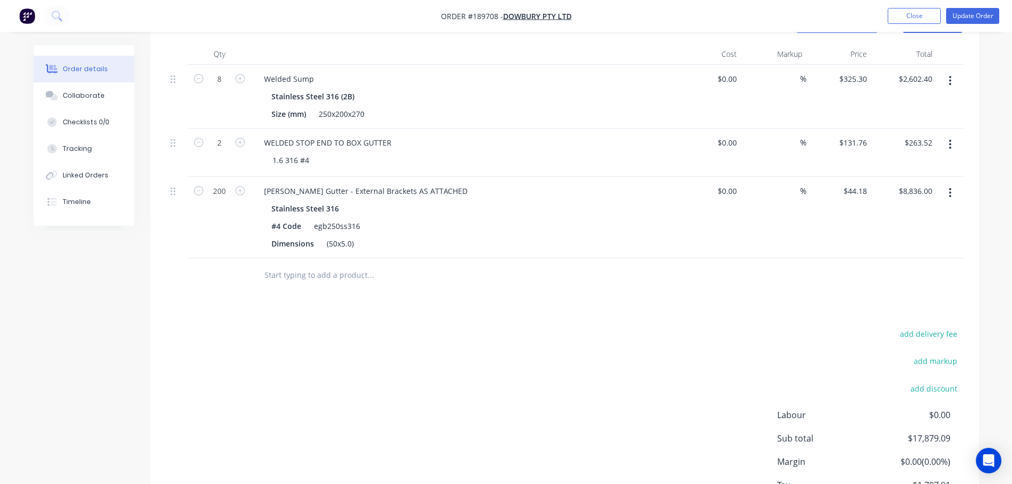
scroll to position [629, 0]
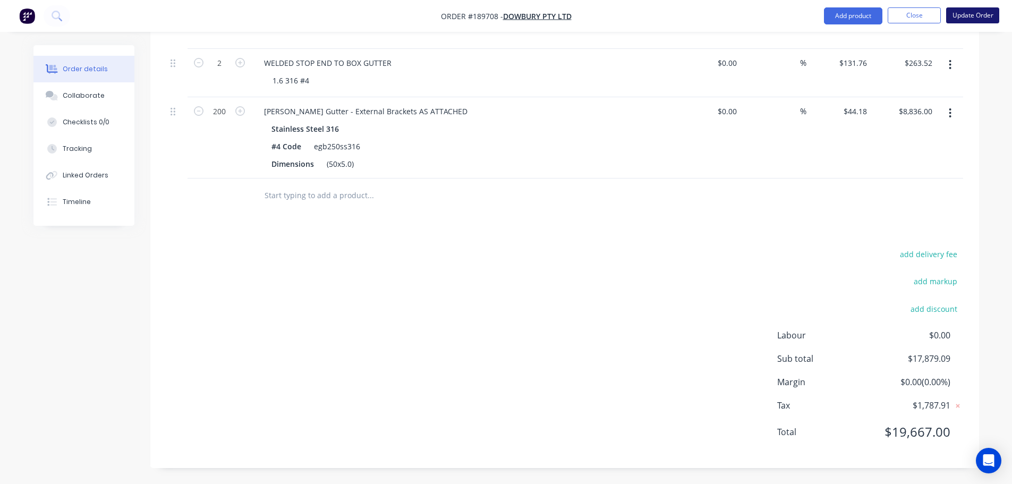
click at [993, 14] on button "Update Order" at bounding box center [972, 15] width 53 height 16
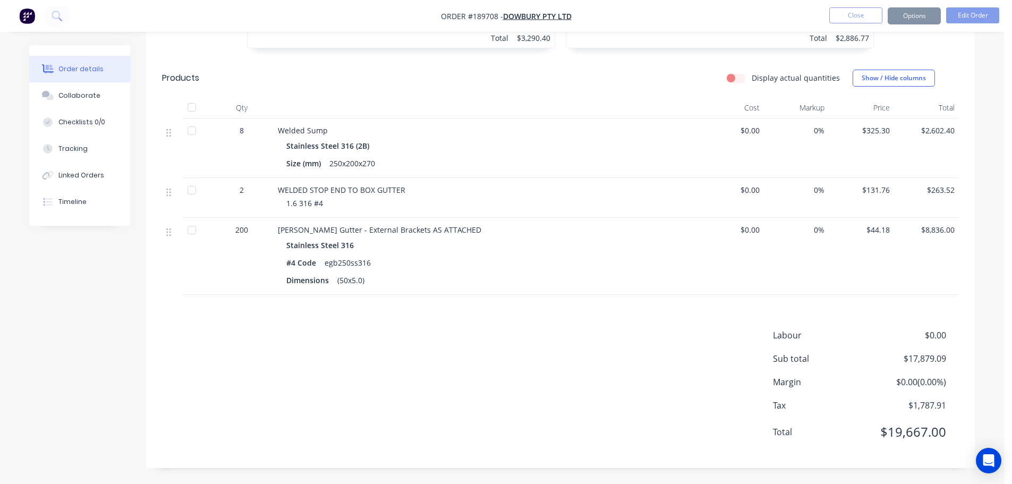
scroll to position [0, 0]
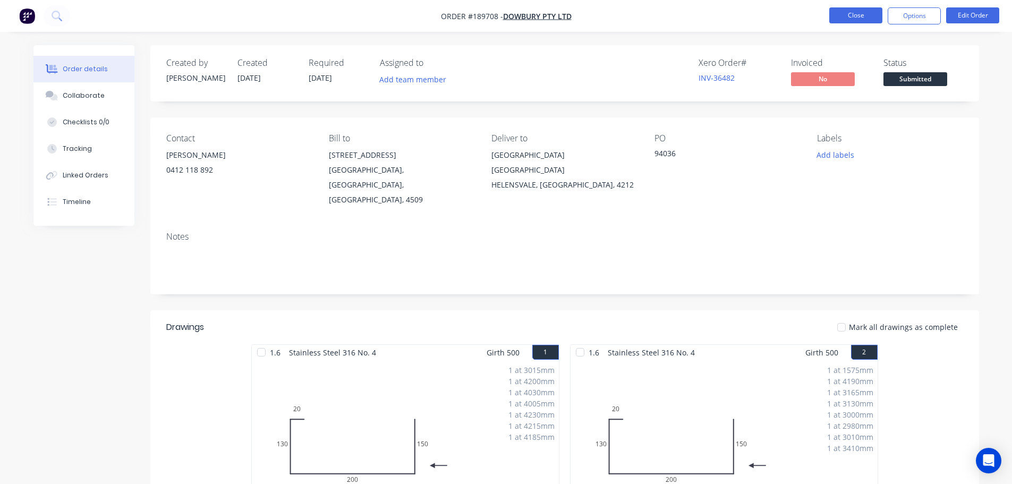
click at [857, 15] on button "Close" at bounding box center [855, 15] width 53 height 16
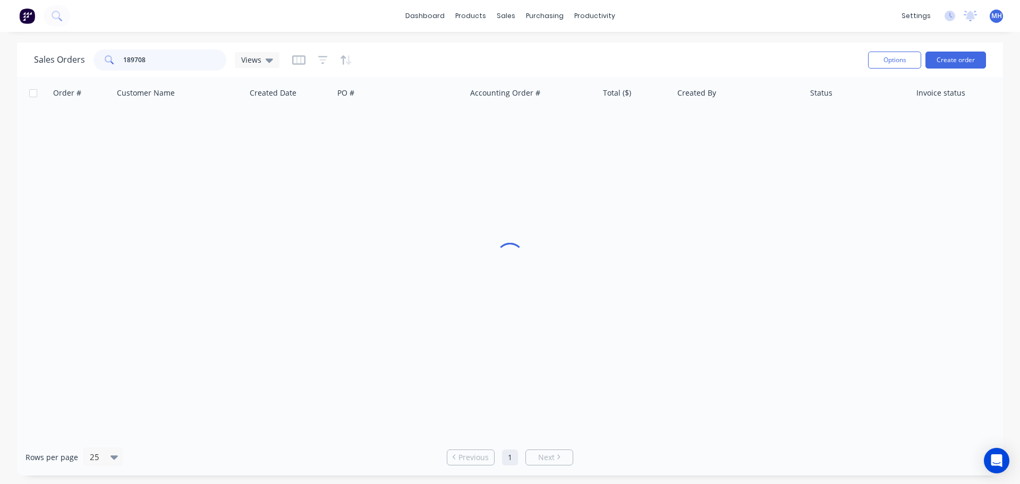
click at [180, 53] on input "189708" at bounding box center [175, 59] width 104 height 21
type input "190472"
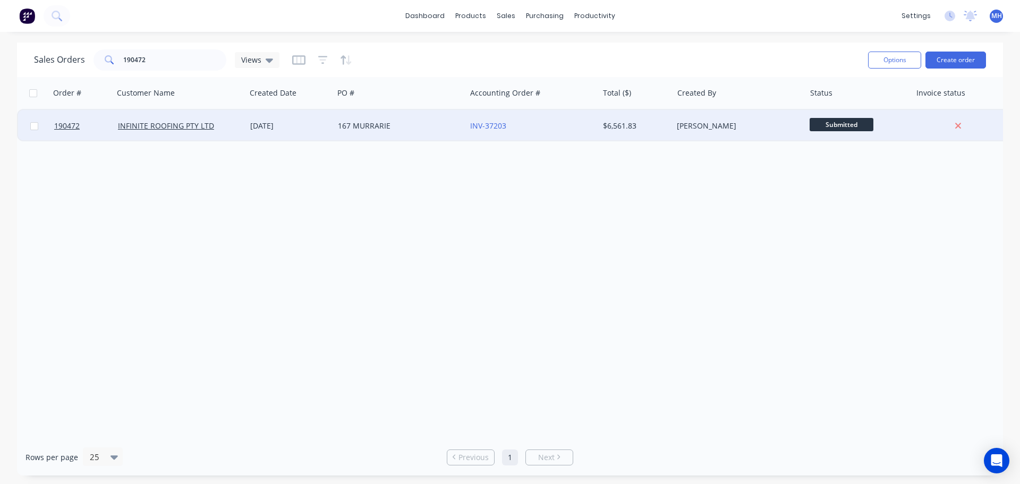
click at [382, 131] on div "167 MURRARIE" at bounding box center [400, 126] width 132 height 32
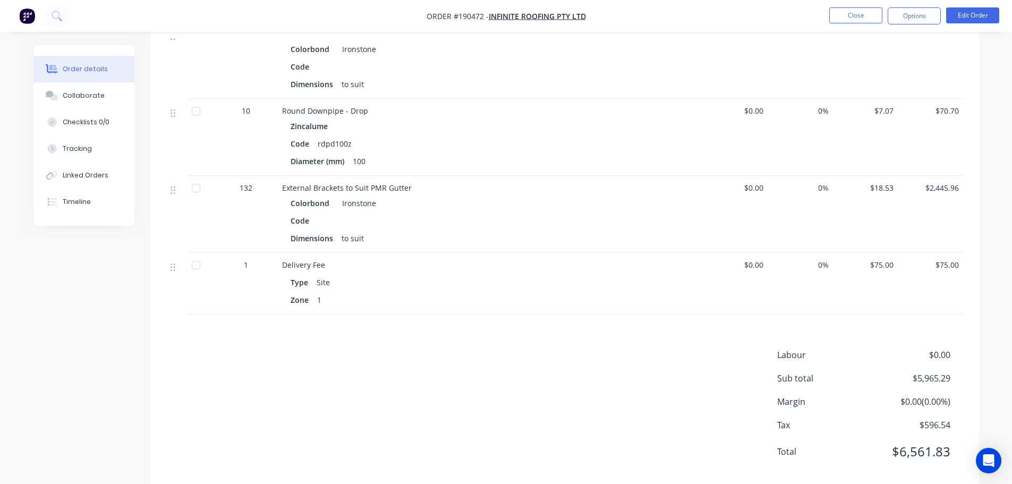
scroll to position [684, 0]
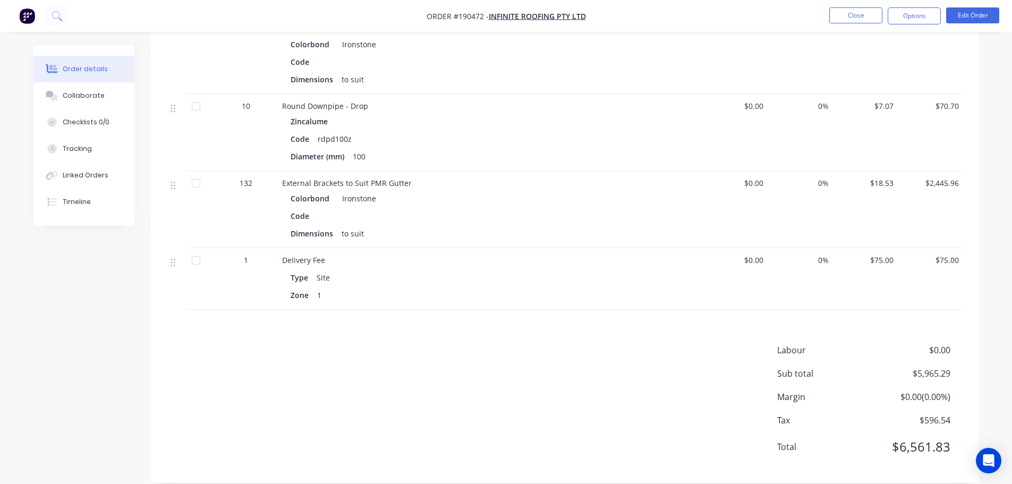
click at [561, 362] on div "Labour $0.00 Sub total $5,965.29 Margin $0.00 ( 0.00 %) Tax $596.54 Total $6,56…" at bounding box center [564, 405] width 797 height 123
click at [859, 16] on button "Close" at bounding box center [855, 15] width 53 height 16
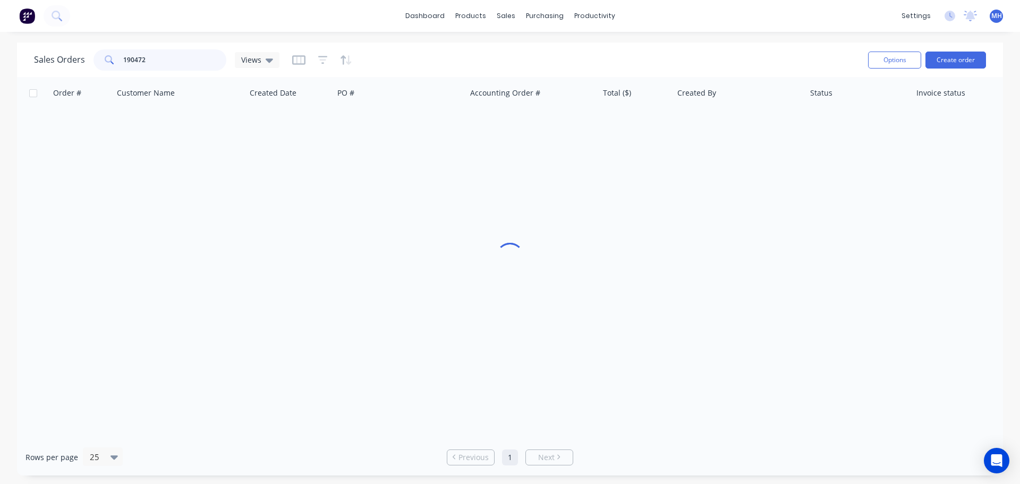
click at [169, 61] on input "190472" at bounding box center [175, 59] width 104 height 21
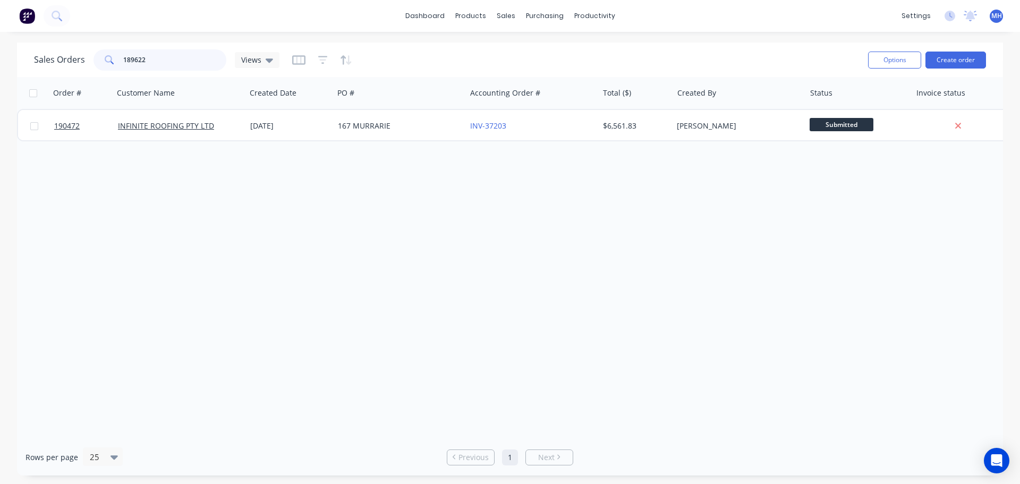
type input "189622"
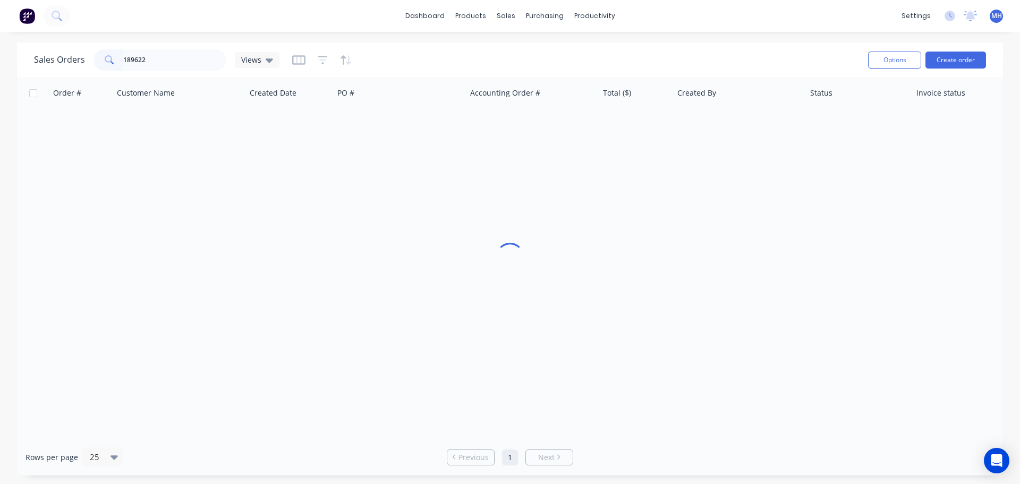
click at [397, 56] on div "Sales Orders 189622 Views" at bounding box center [446, 60] width 825 height 26
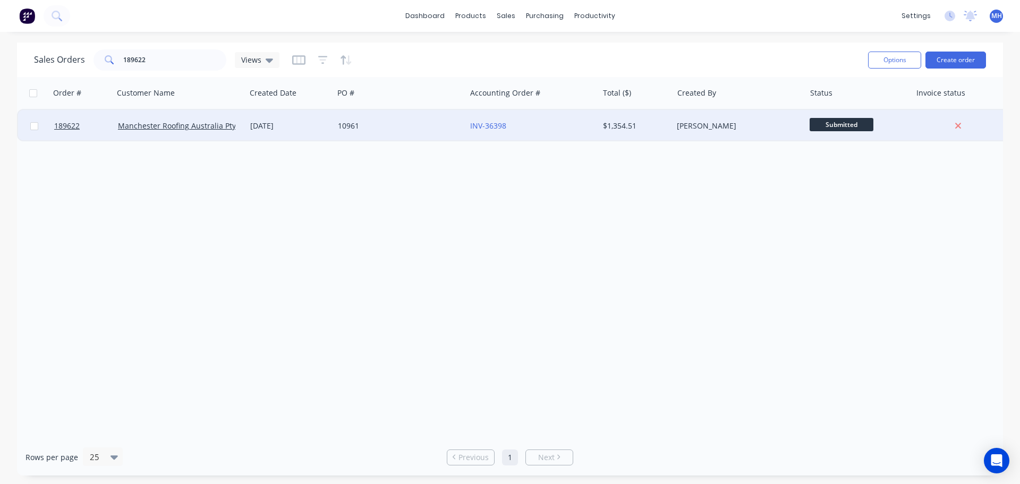
click at [379, 125] on div "10961" at bounding box center [397, 126] width 118 height 11
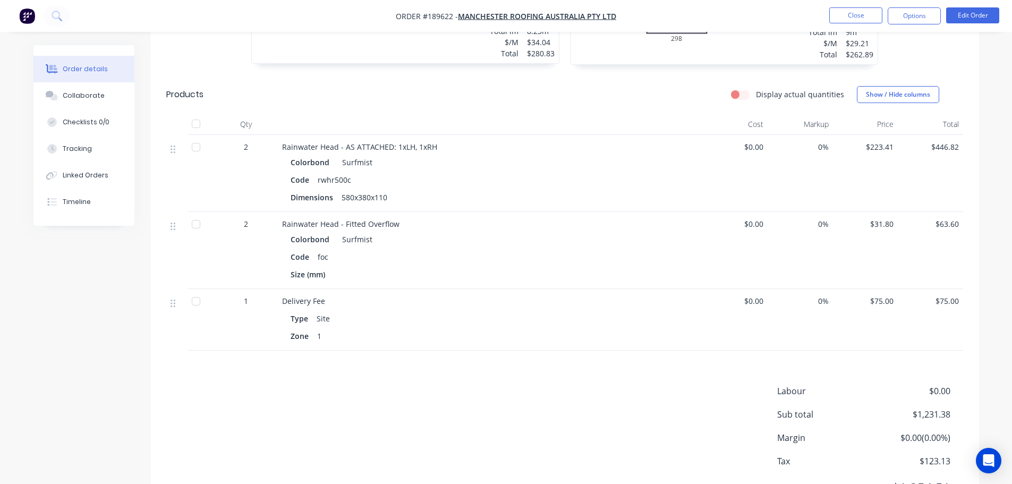
scroll to position [637, 0]
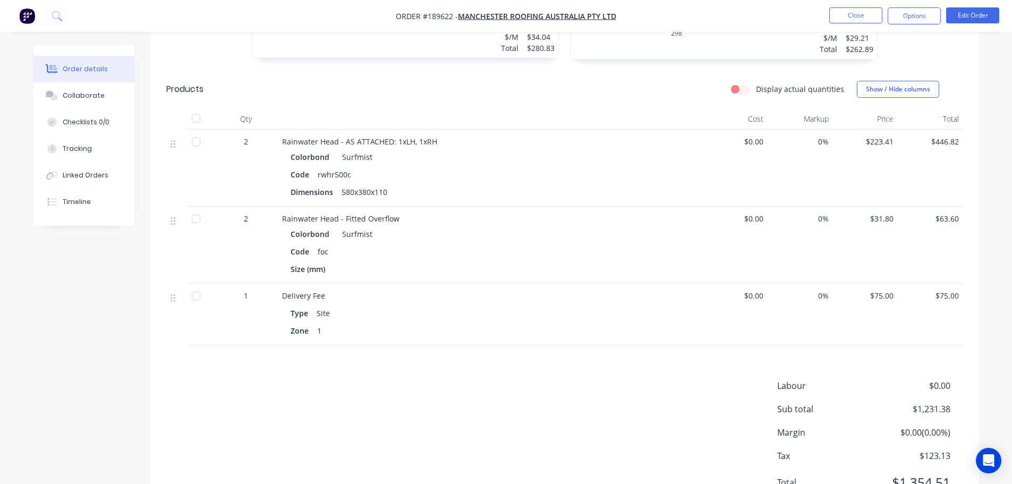
click at [971, 24] on nav "Order #189622 - Manchester Roofing Australia Pty Ltd Close Options Edit Order" at bounding box center [506, 16] width 1012 height 32
click at [955, 19] on button "Edit Order" at bounding box center [972, 15] width 53 height 16
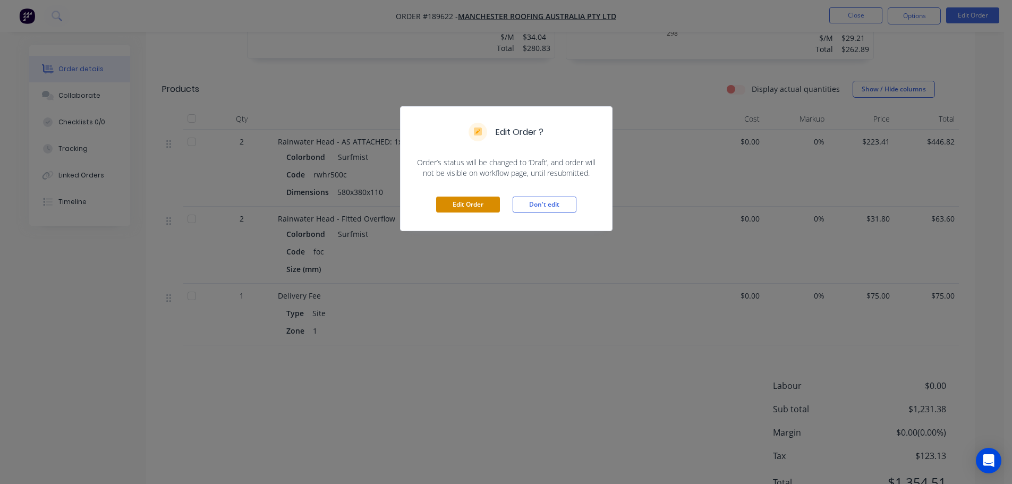
click at [450, 208] on button "Edit Order" at bounding box center [468, 205] width 64 height 16
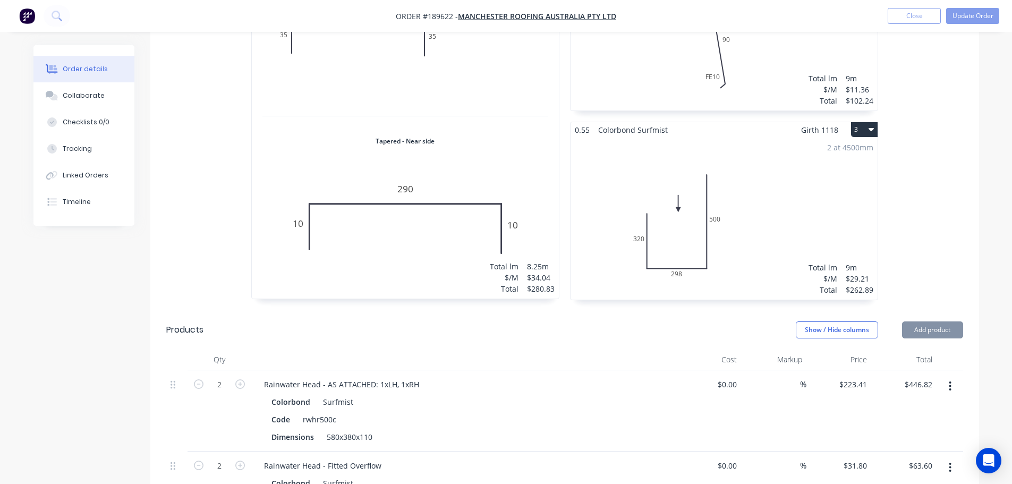
scroll to position [584, 0]
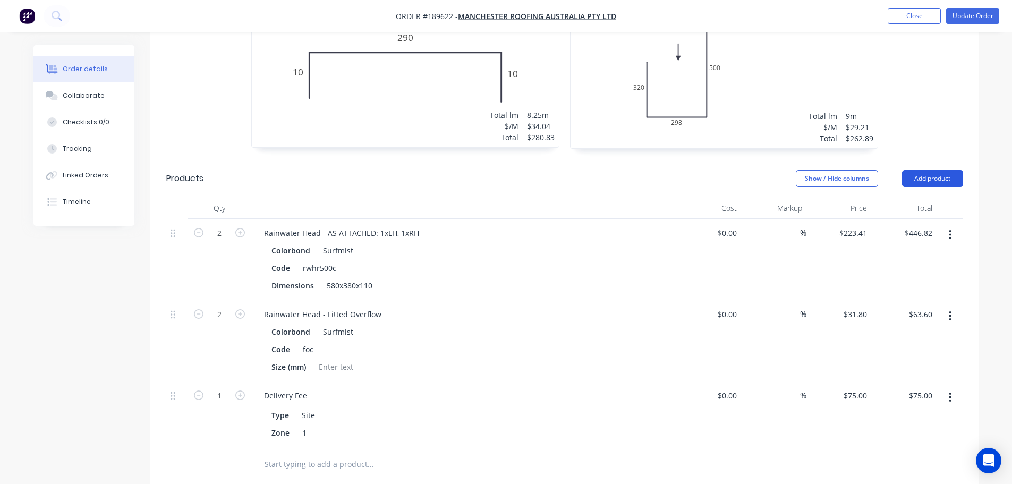
click at [943, 170] on button "Add product" at bounding box center [932, 178] width 61 height 17
click at [923, 170] on button "Add product" at bounding box center [932, 178] width 61 height 17
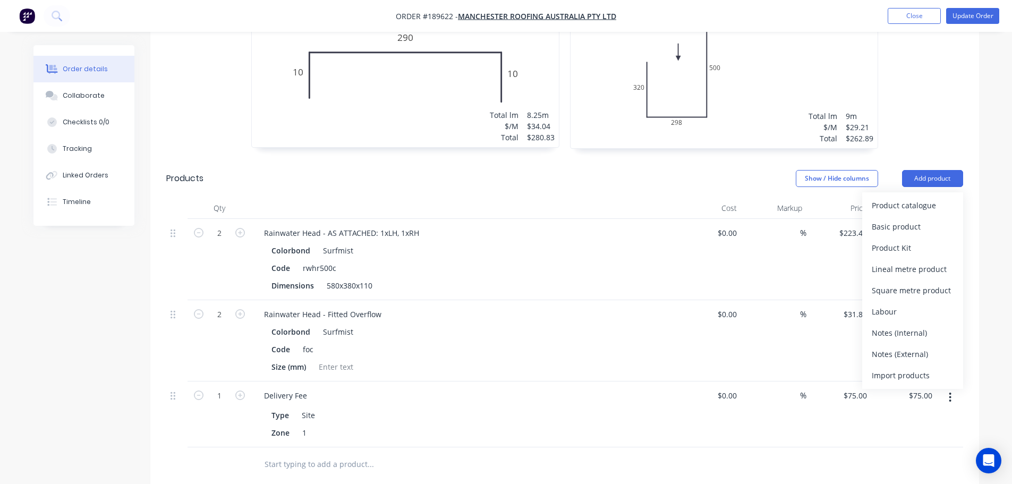
click at [915, 198] on div "Product catalogue" at bounding box center [913, 205] width 82 height 15
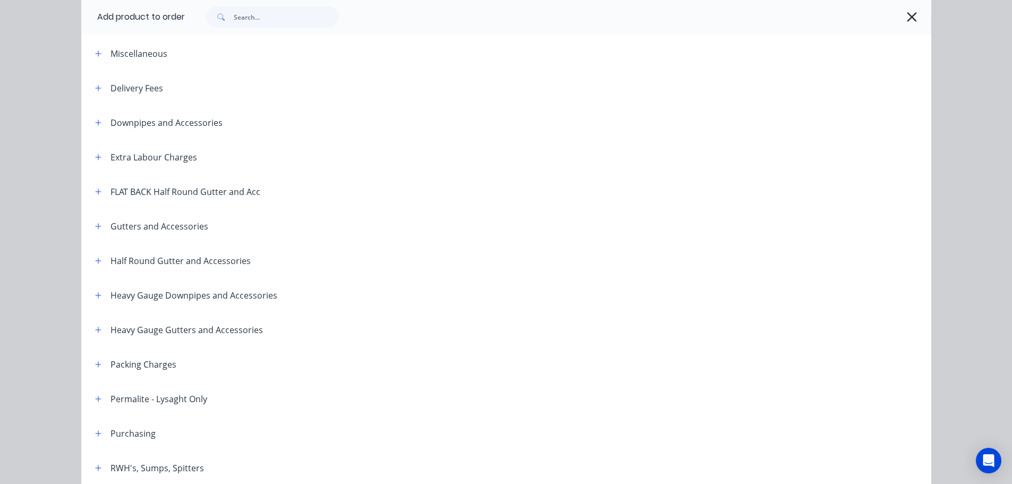
scroll to position [106, 0]
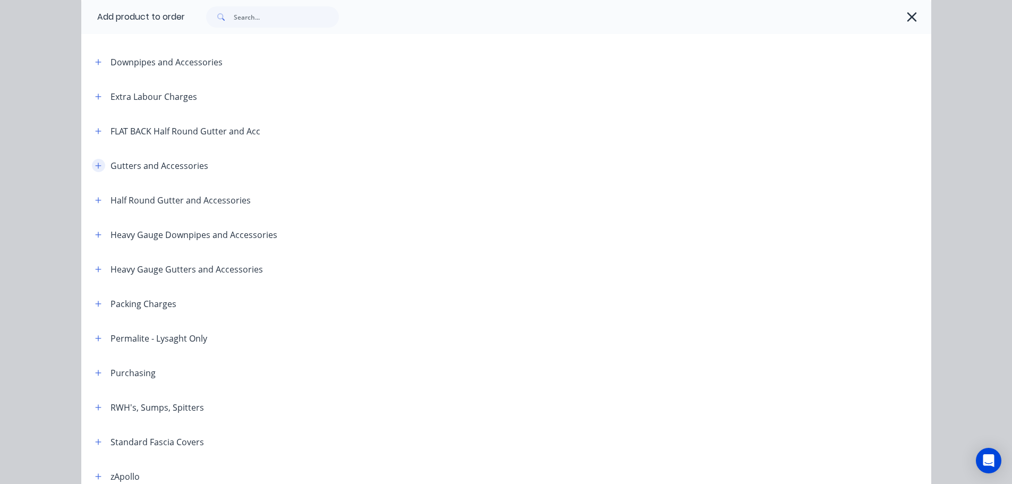
click at [95, 165] on icon "button" at bounding box center [98, 165] width 6 height 7
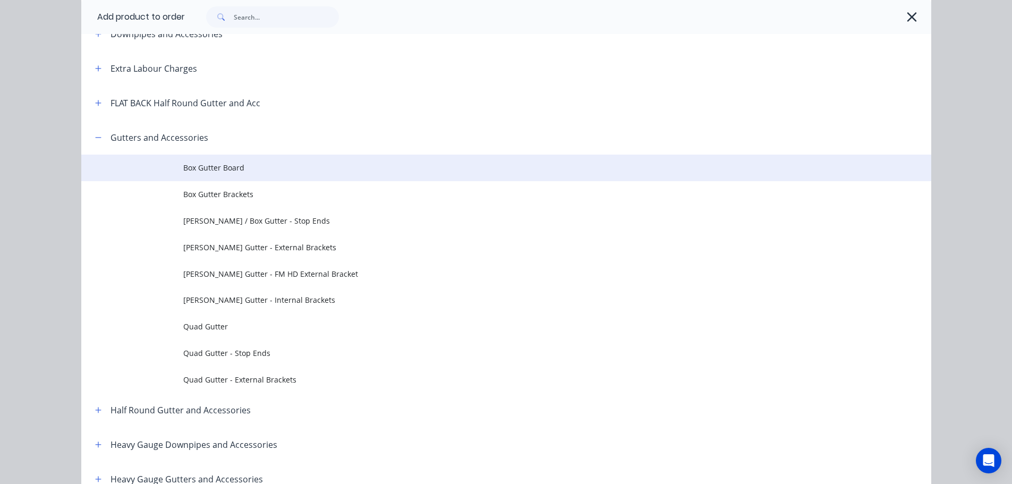
scroll to position [159, 0]
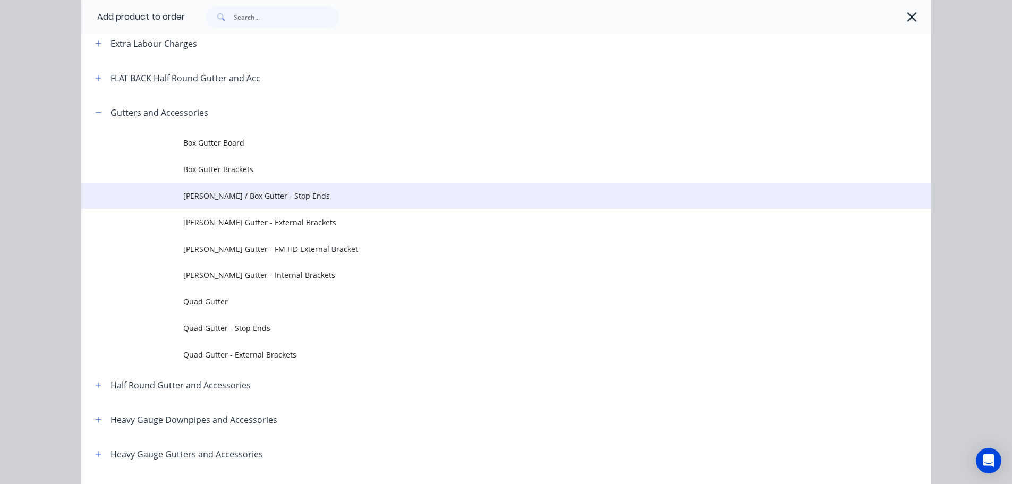
click at [303, 199] on span "[PERSON_NAME] / Box Gutter - Stop Ends" at bounding box center [482, 195] width 598 height 11
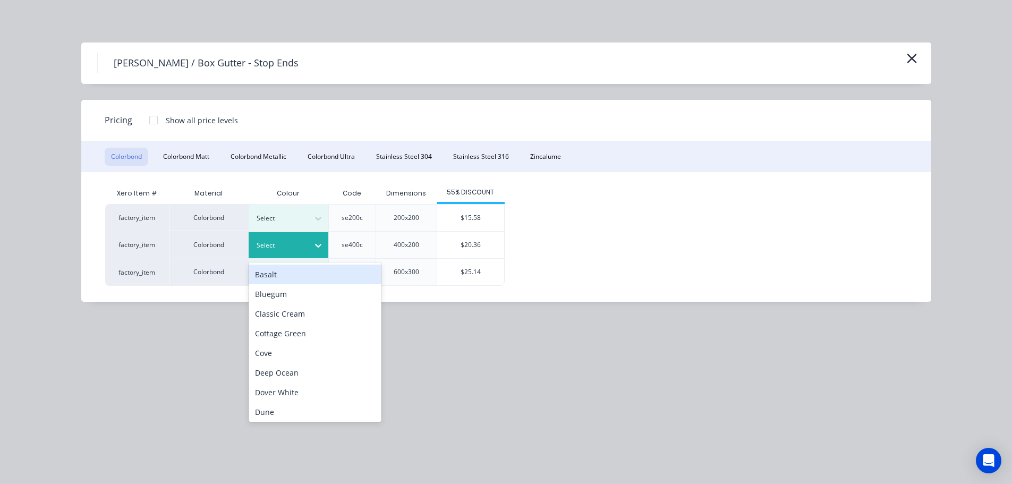
click at [301, 241] on div at bounding box center [281, 246] width 48 height 12
click at [585, 243] on div "factory_item Colorbond Select se200c 200x200 $15.58 factory_item Colorbond 26 r…" at bounding box center [498, 245] width 786 height 82
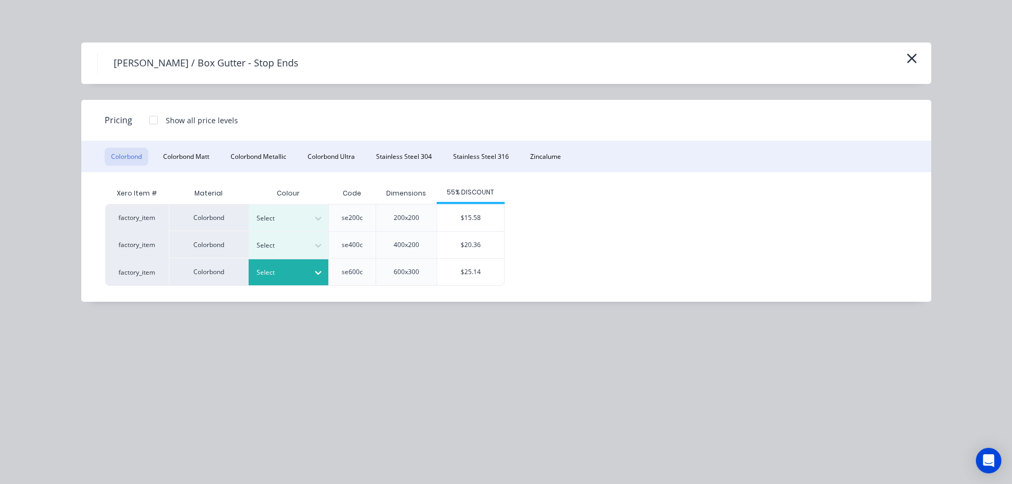
click at [298, 271] on div at bounding box center [281, 273] width 48 height 12
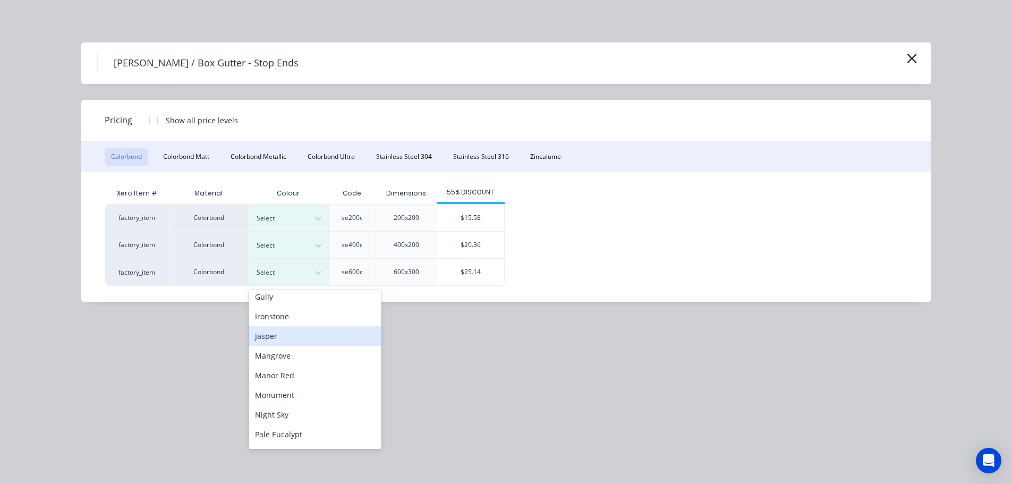
scroll to position [319, 0]
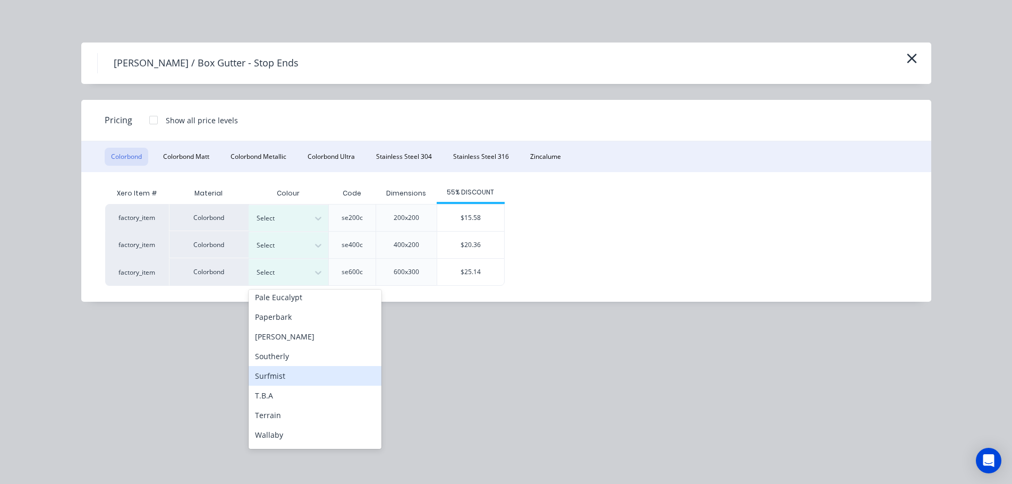
click at [291, 372] on div "Surfmist" at bounding box center [315, 376] width 133 height 20
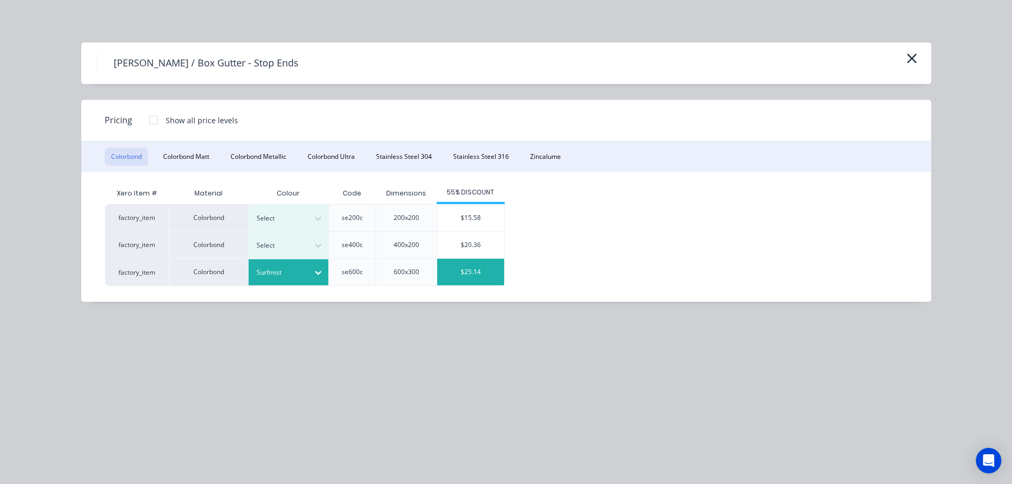
click at [475, 263] on div "$25.14" at bounding box center [470, 272] width 67 height 27
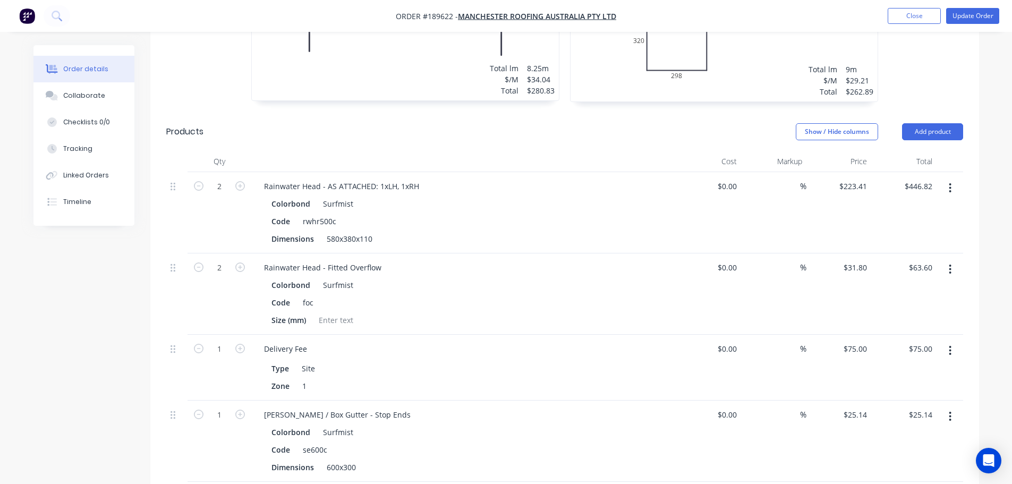
scroll to position [797, 0]
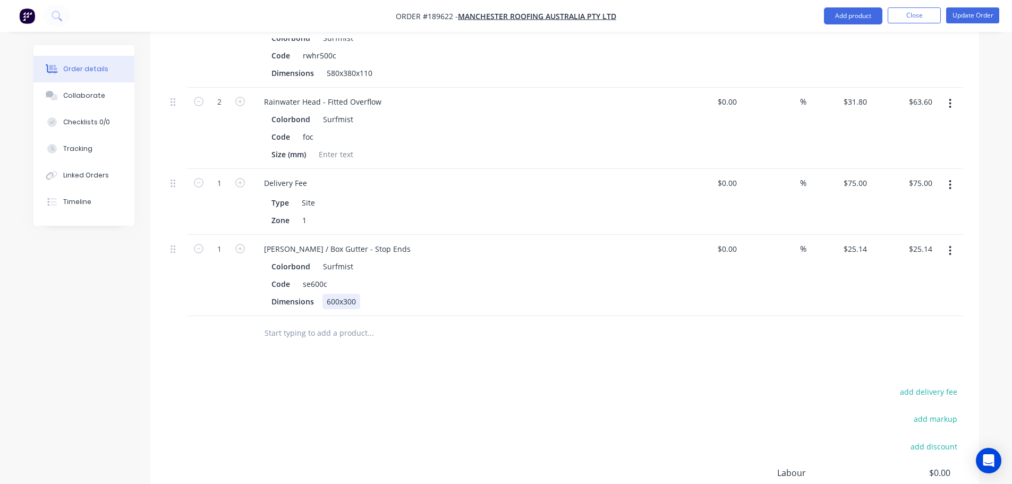
click at [345, 294] on div "600x300" at bounding box center [341, 301] width 38 height 15
click at [357, 353] on div "Drawings Add drawing 1.6 Galvabond Galvabond Girth 360 1 Tapered - Far side 0 3…" at bounding box center [564, 67] width 829 height 1075
click at [240, 244] on icon "button" at bounding box center [240, 249] width 10 height 10
type input "2"
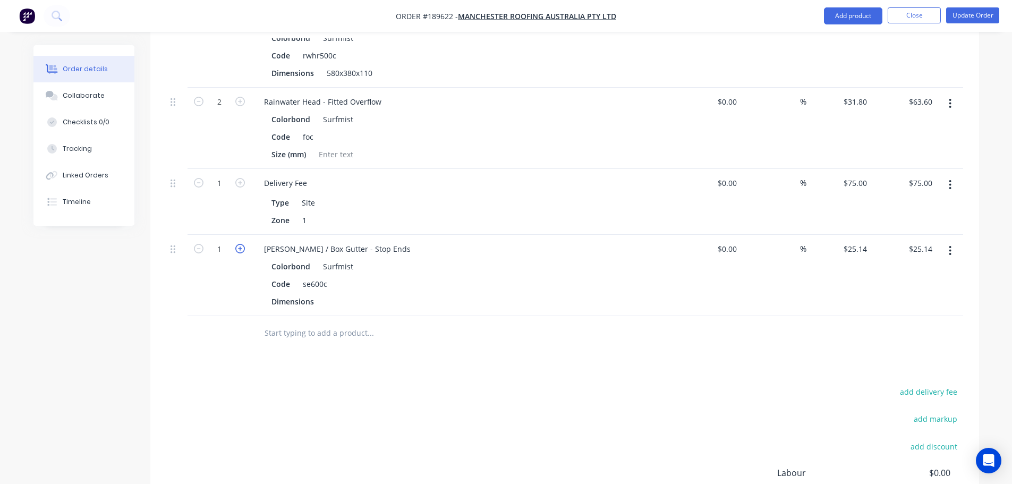
type input "$50.28"
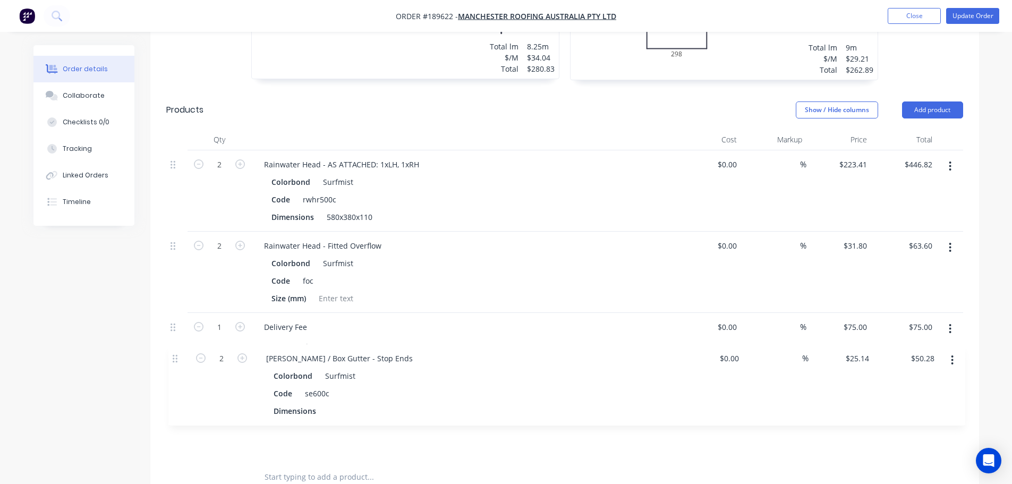
scroll to position [654, 0]
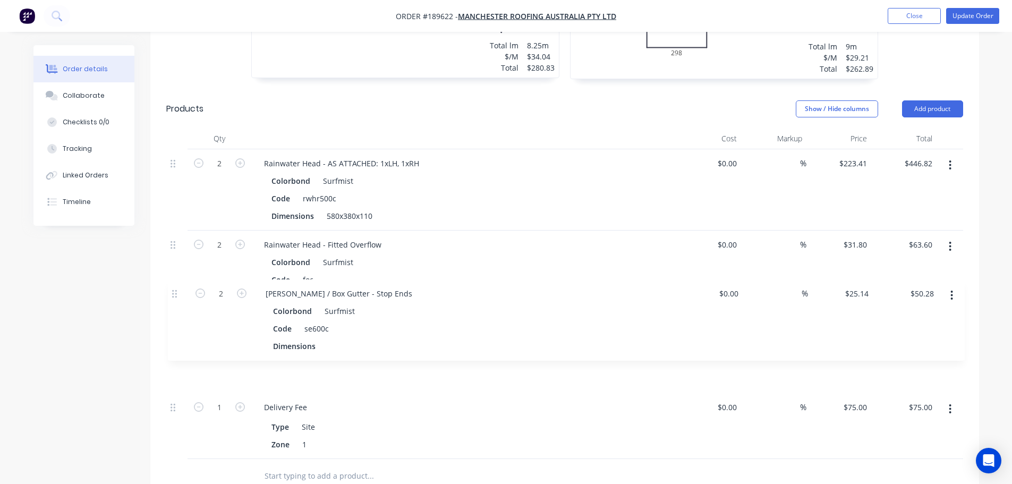
drag, startPoint x: 176, startPoint y: 382, endPoint x: 177, endPoint y: 294, distance: 88.7
click at [177, 294] on div "2 Rainwater Head - AS ATTACHED: 1xLH, 1xRH Colorbond Surfmist Code rwhr500c Dim…" at bounding box center [564, 304] width 797 height 310
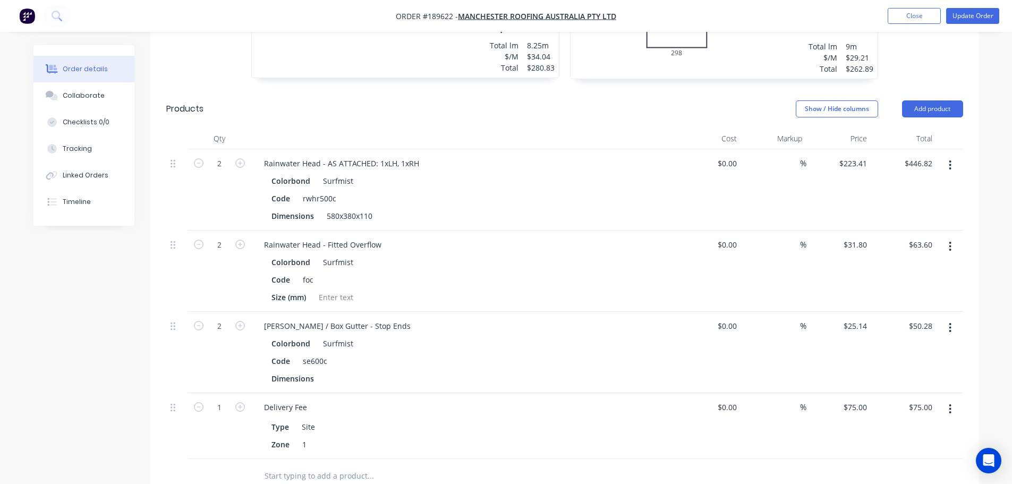
click at [108, 349] on div "Created by [PERSON_NAME] Created [DATE] Required [DATE] Assigned to Add team me…" at bounding box center [505, 77] width 945 height 1373
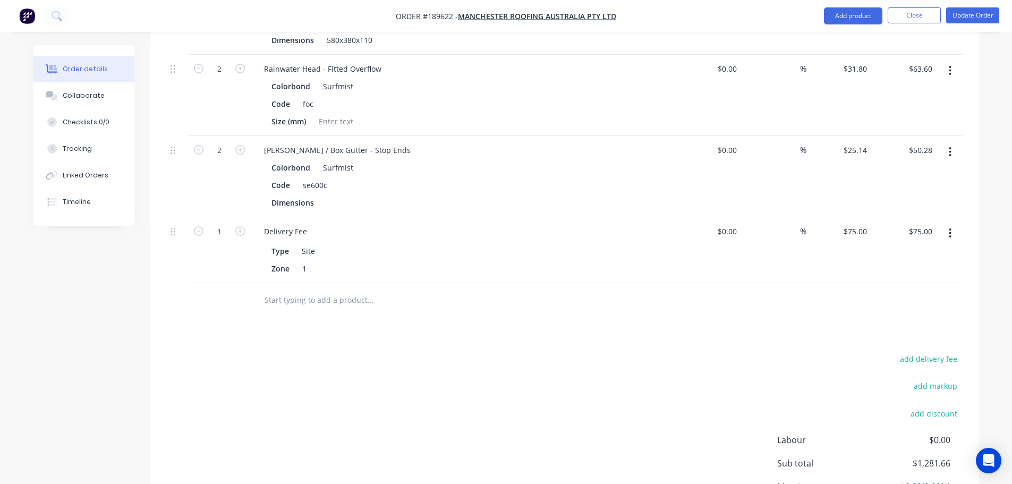
scroll to position [866, 0]
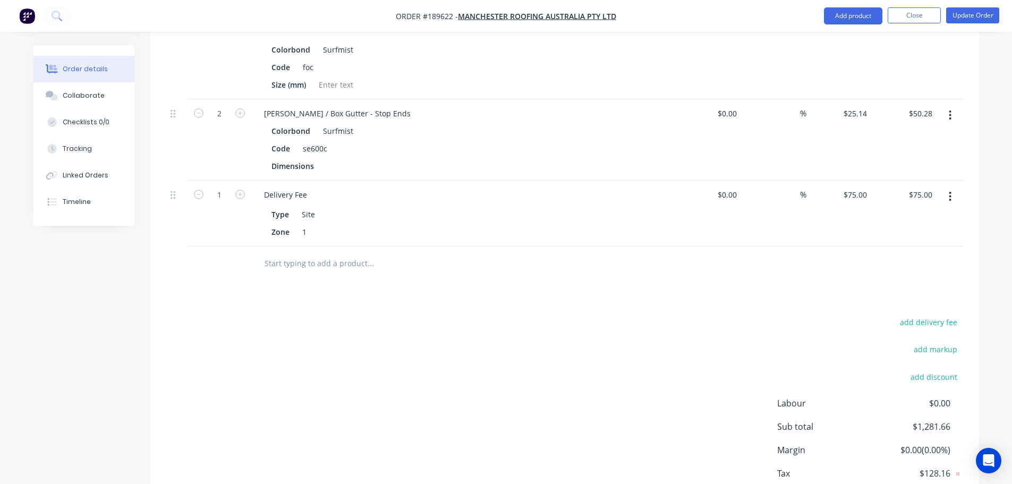
click at [489, 337] on div "add delivery fee add markup add discount Labour $0.00 Sub total $1,281.66 Margi…" at bounding box center [564, 417] width 797 height 205
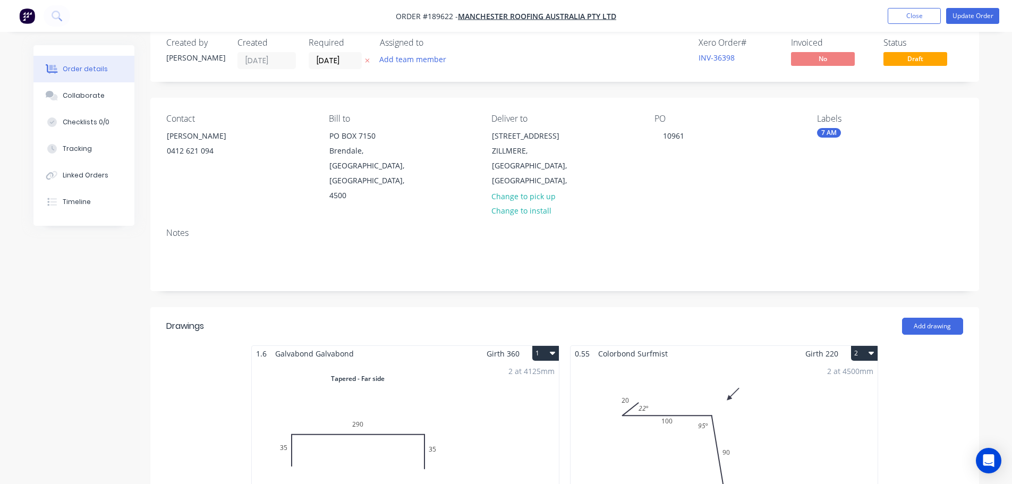
scroll to position [16, 0]
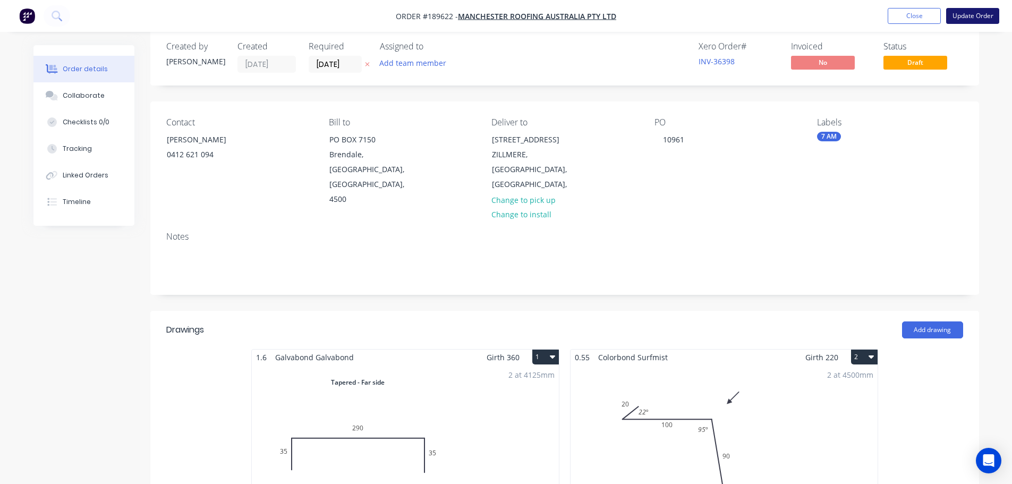
click at [966, 14] on button "Update Order" at bounding box center [972, 16] width 53 height 16
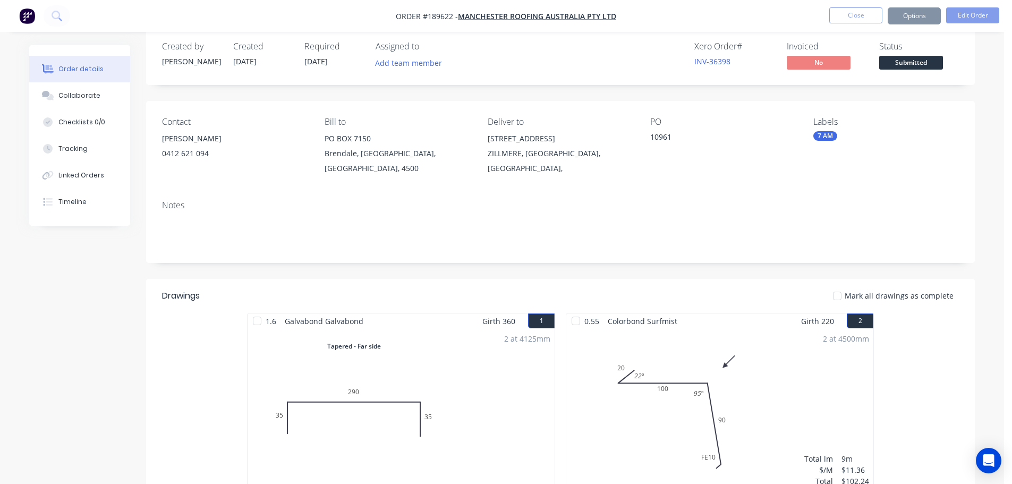
scroll to position [0, 0]
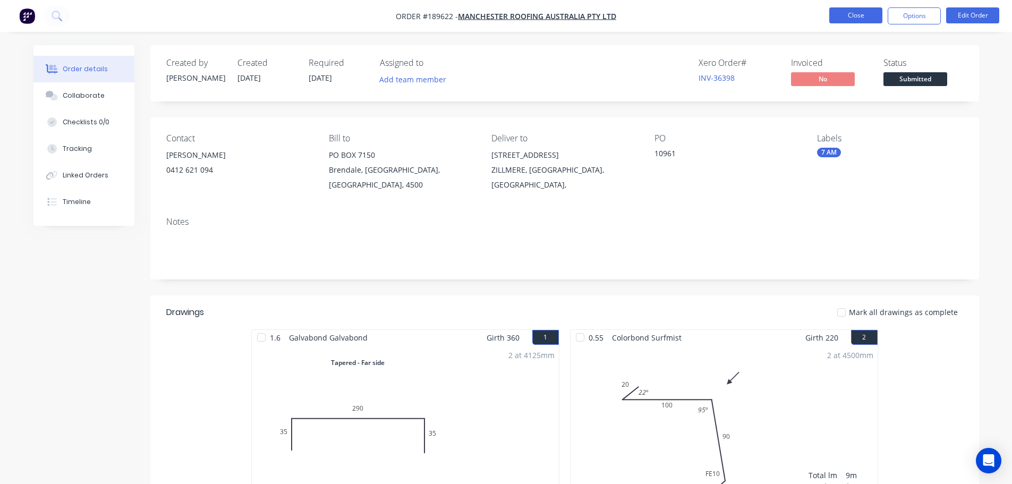
click at [851, 16] on button "Close" at bounding box center [855, 15] width 53 height 16
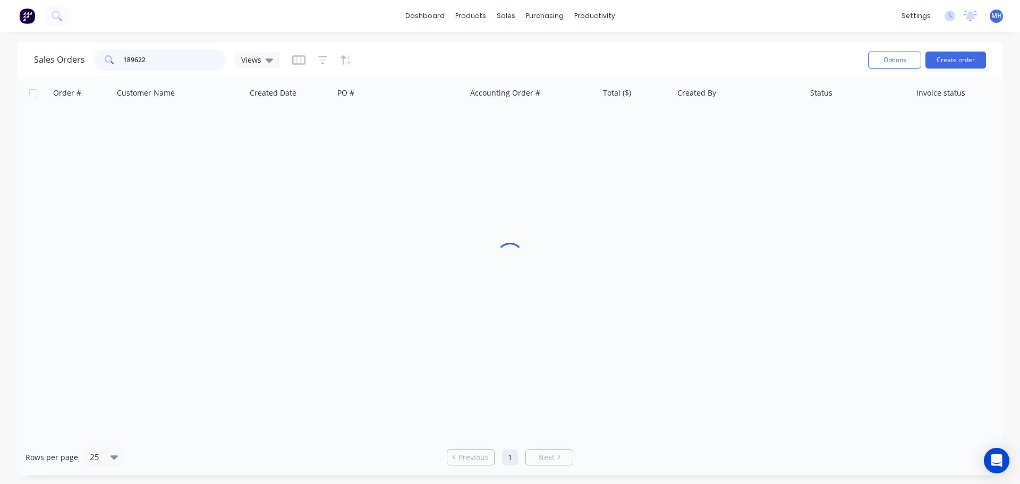
click at [159, 54] on input "189622" at bounding box center [175, 59] width 104 height 21
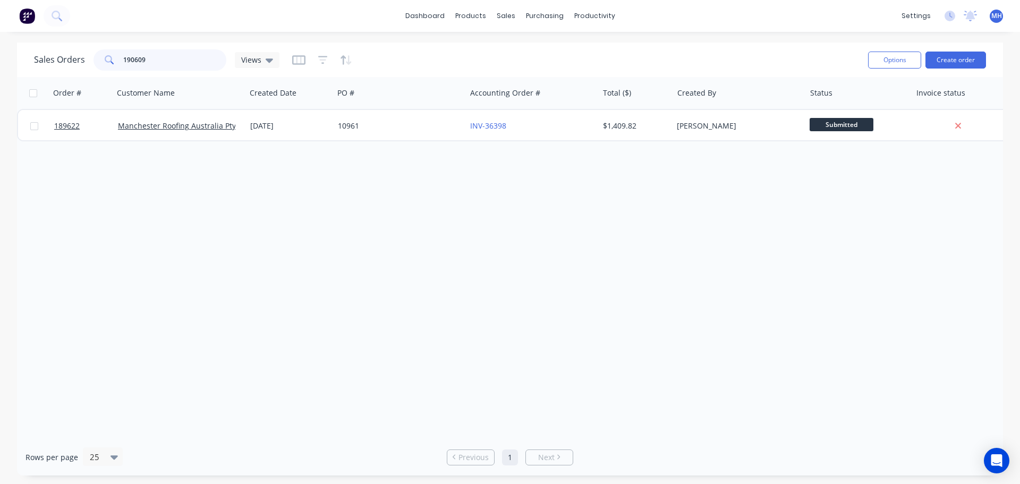
type input "190609"
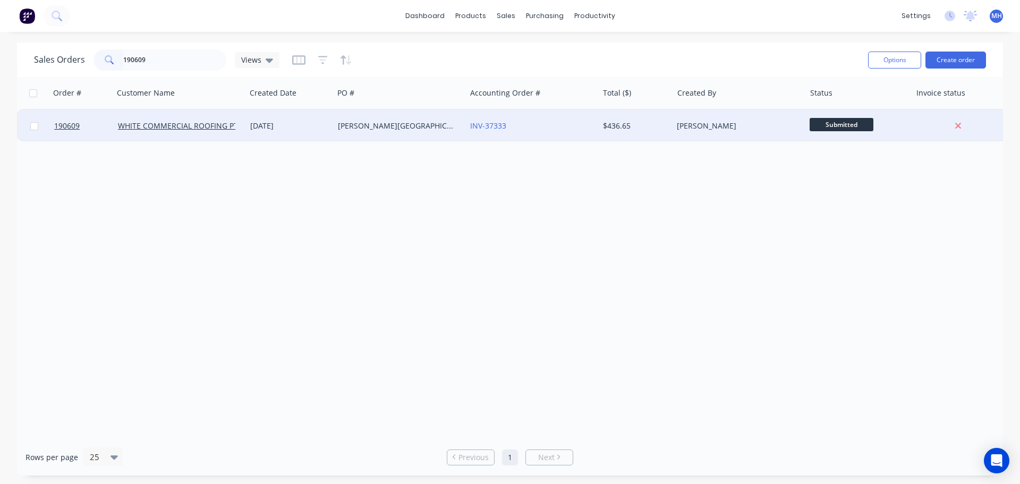
click at [370, 127] on div "[PERSON_NAME][GEOGRAPHIC_DATA]" at bounding box center [397, 126] width 118 height 11
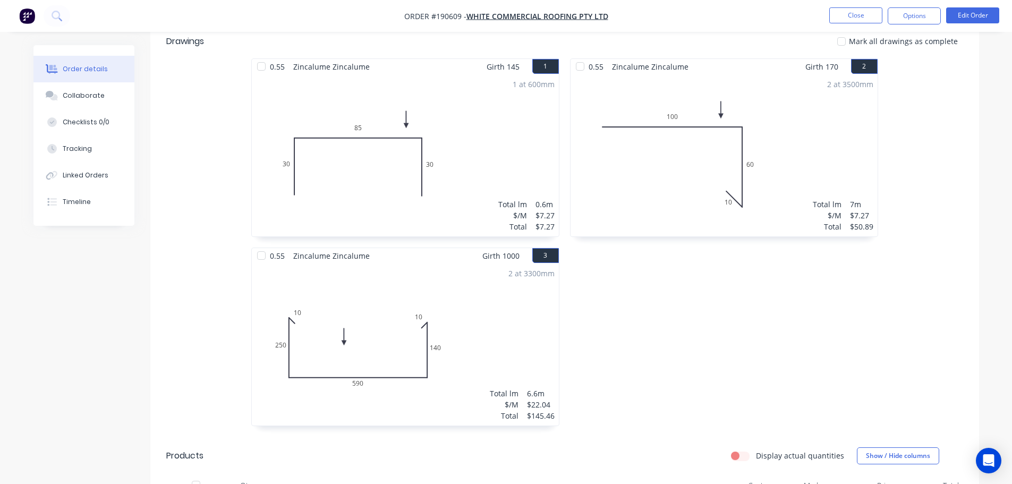
scroll to position [278, 0]
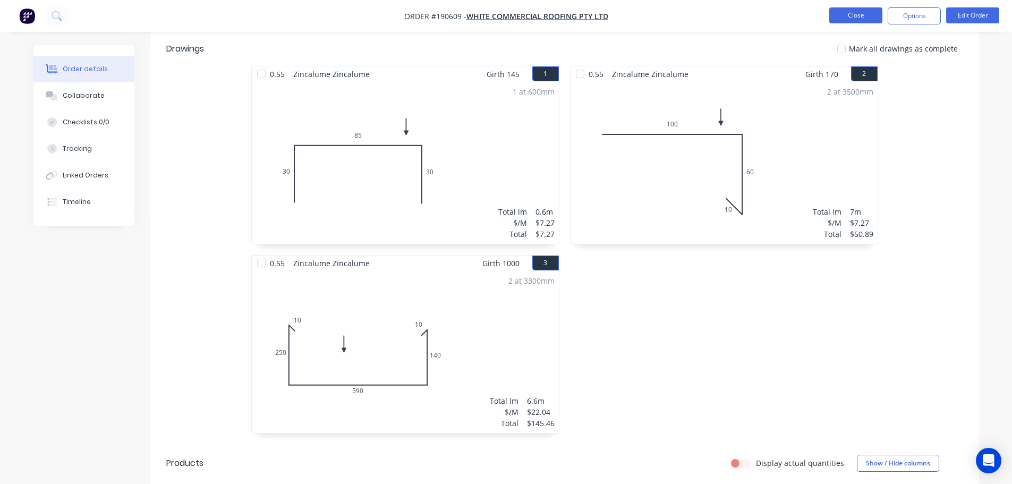
click at [866, 13] on button "Close" at bounding box center [855, 15] width 53 height 16
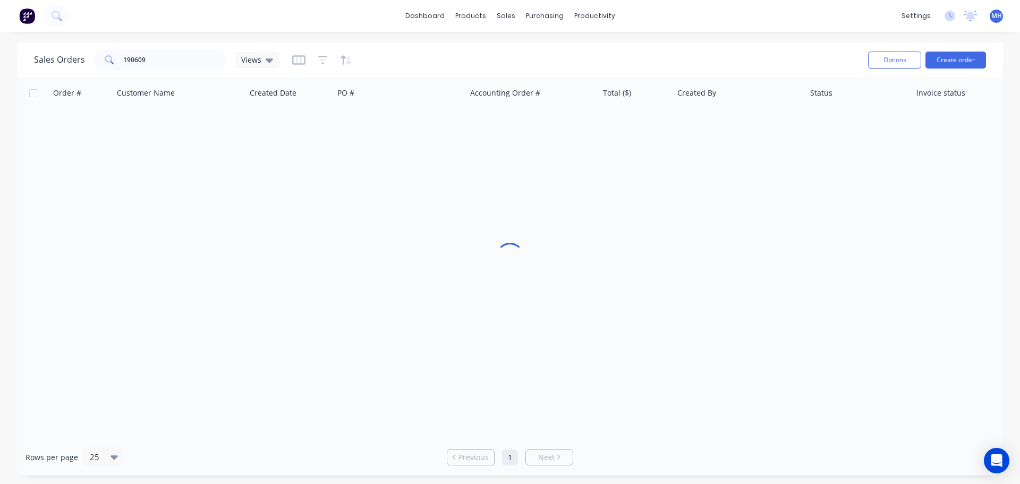
click at [440, 66] on div "Sales Orders 190609 Views" at bounding box center [446, 60] width 825 height 26
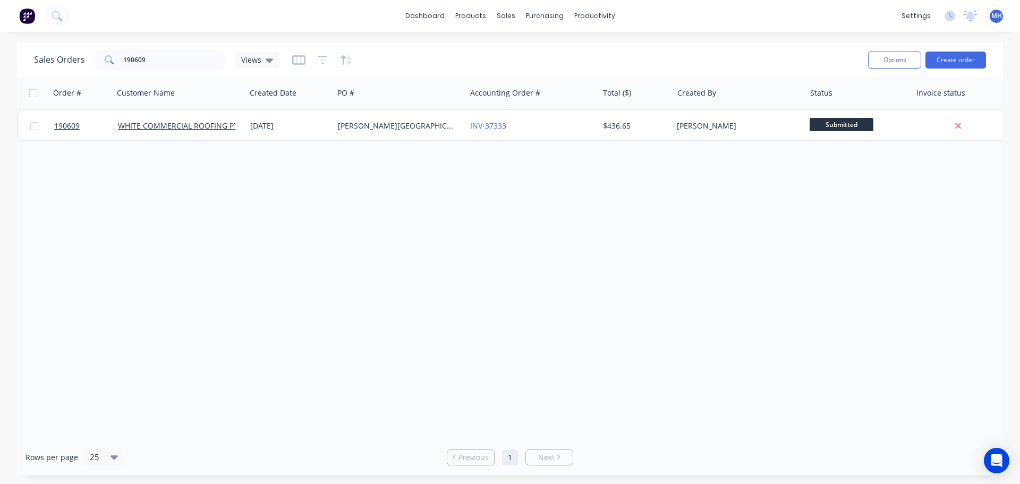
click at [953, 224] on div "Order # Customer Name Created Date PO # Accounting Order # Total ($) Created By…" at bounding box center [510, 258] width 986 height 362
click at [527, 50] on div "Sales Orders" at bounding box center [545, 51] width 44 height 10
click at [765, 51] on div "Sales Orders 190609 Views" at bounding box center [446, 60] width 825 height 26
click at [978, 64] on button "Create order" at bounding box center [955, 60] width 61 height 17
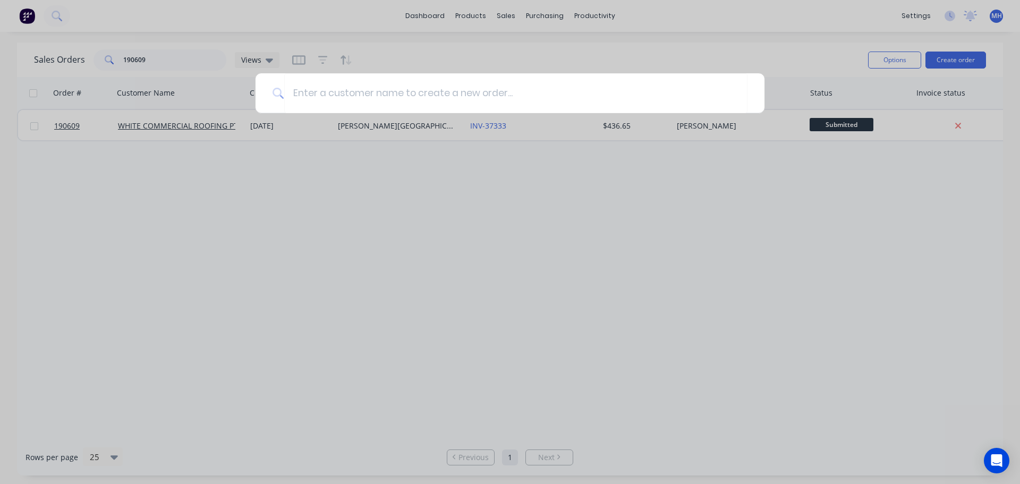
click at [387, 190] on div at bounding box center [510, 242] width 1020 height 484
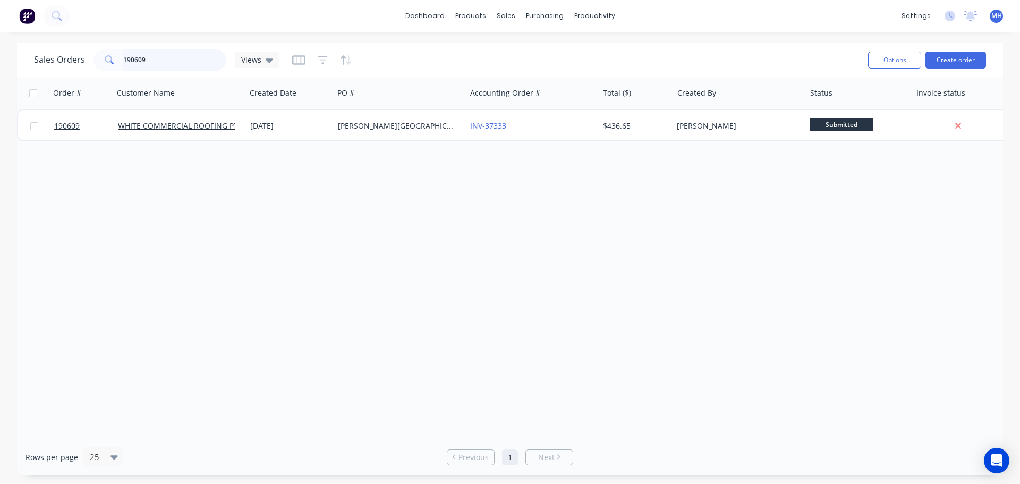
click at [196, 63] on input "190609" at bounding box center [175, 59] width 104 height 21
type input "brisbuil"
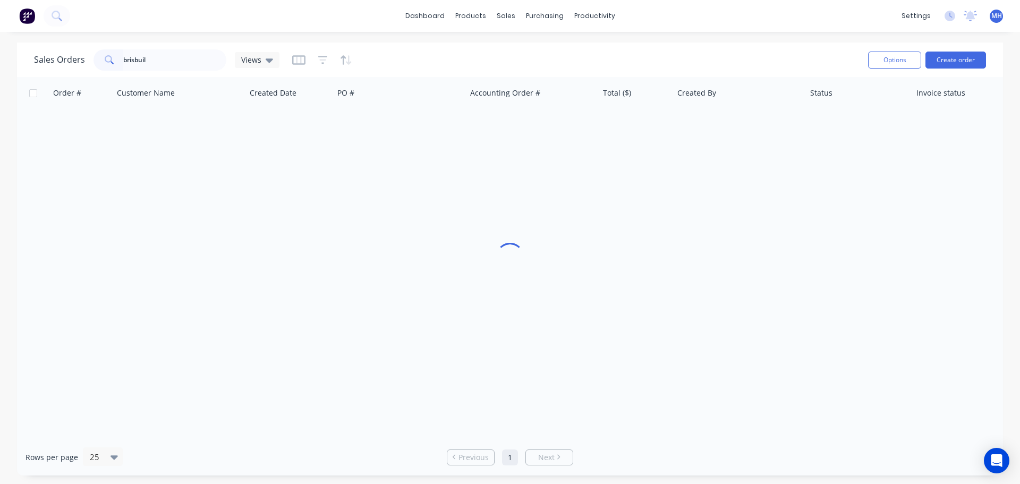
click at [504, 68] on div "Sales Orders brisbuil Views" at bounding box center [446, 60] width 825 height 26
click at [941, 55] on button "Create order" at bounding box center [955, 60] width 61 height 17
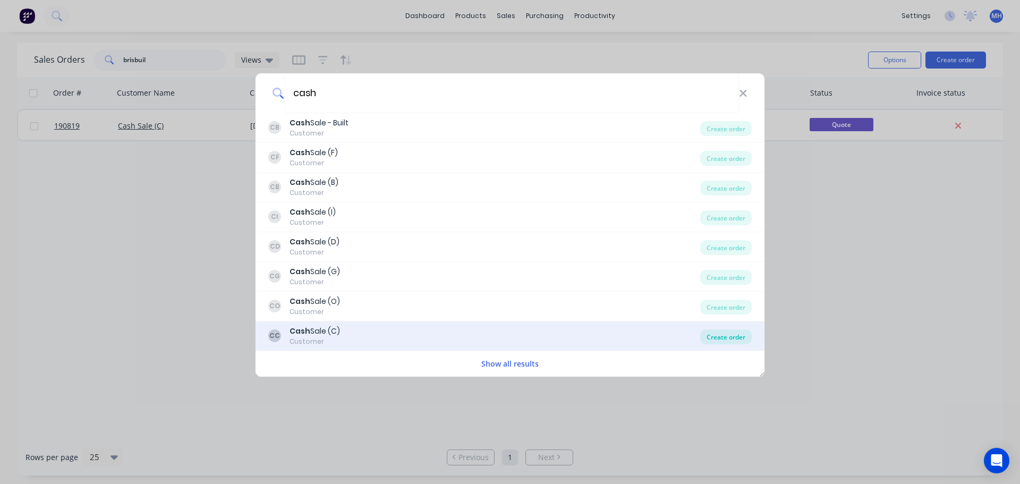
type input "cash"
click at [719, 334] on div "Create order" at bounding box center [726, 336] width 52 height 15
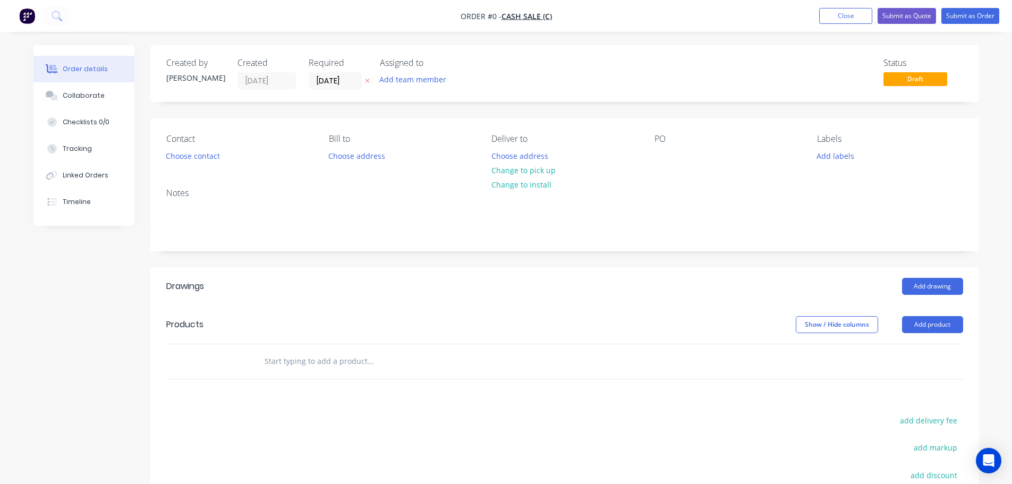
click at [673, 158] on div "PO" at bounding box center [727, 149] width 146 height 30
click at [667, 156] on div at bounding box center [662, 155] width 17 height 15
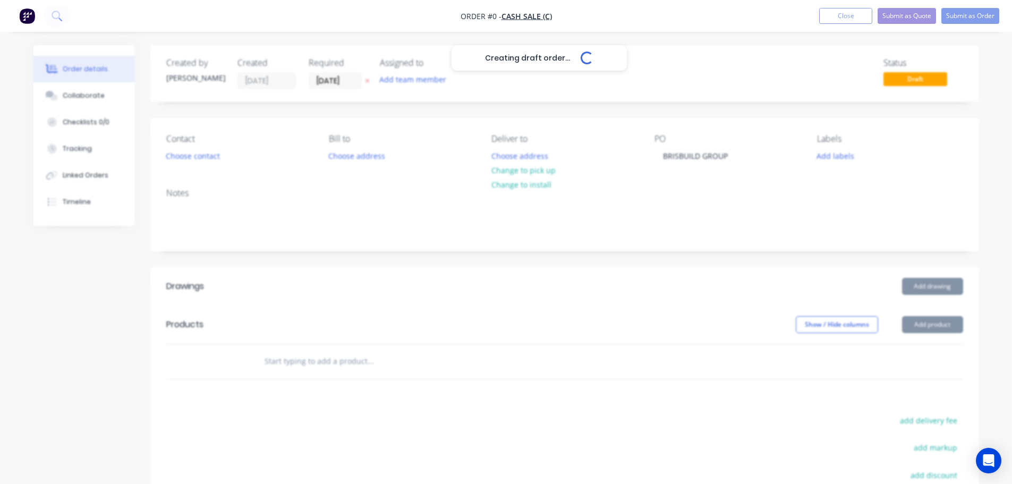
click at [595, 106] on div "Creating draft order... Loading... Order details Collaborate Checklists 0/0 Tra…" at bounding box center [506, 347] width 967 height 605
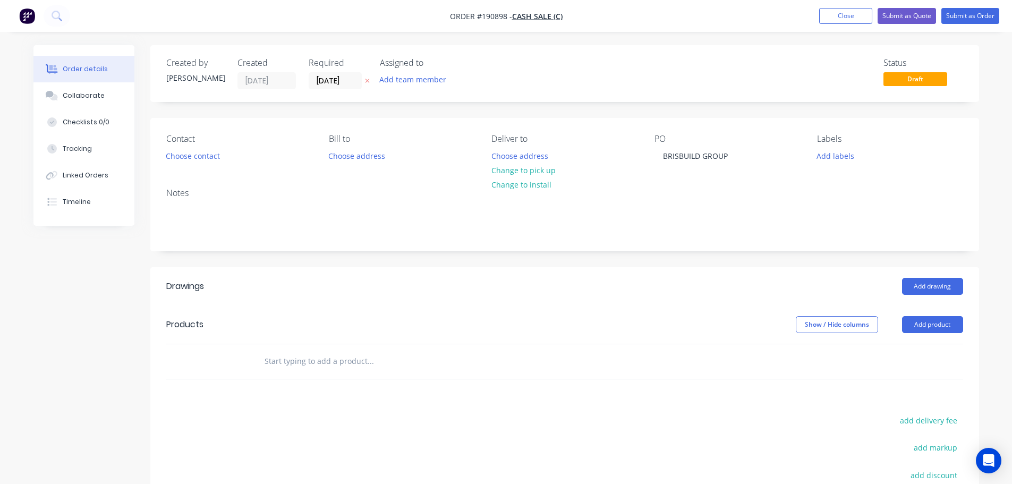
click at [366, 81] on icon at bounding box center [367, 81] width 5 height 6
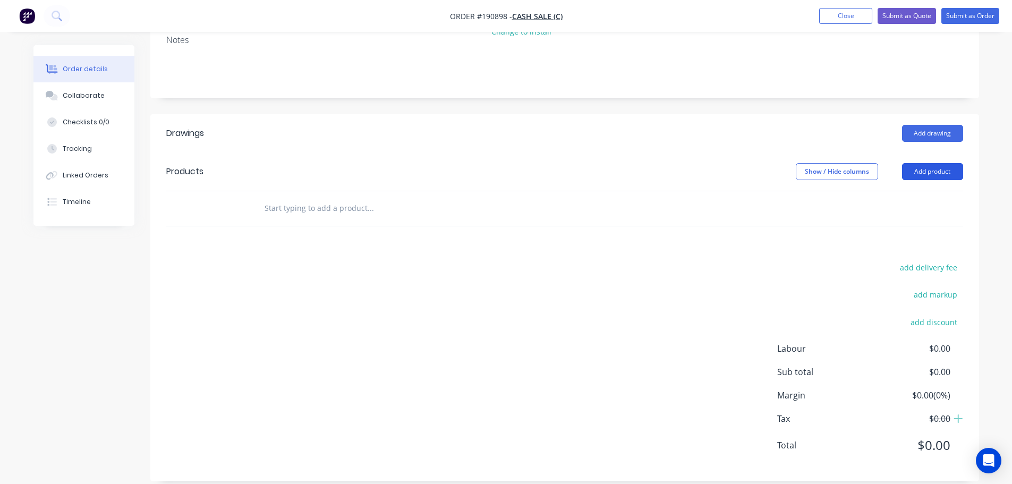
scroll to position [159, 0]
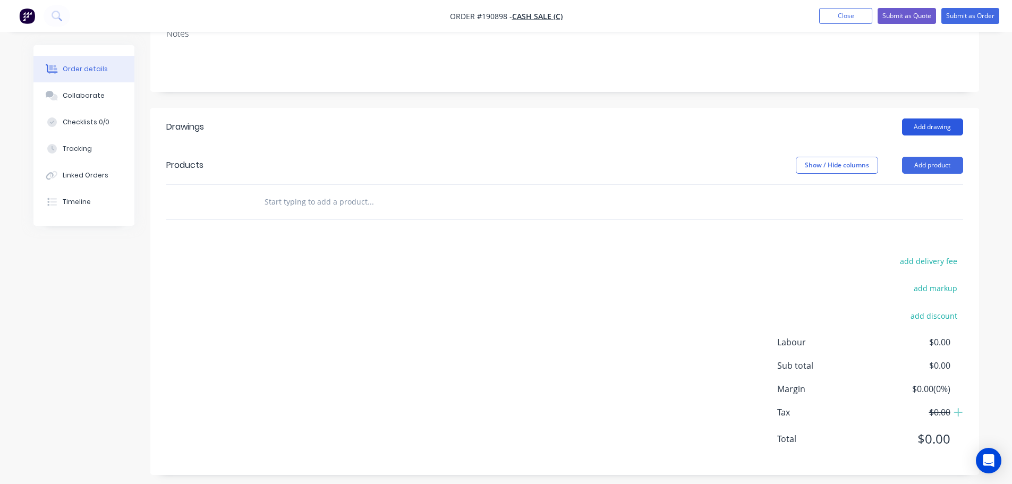
click at [924, 122] on button "Add drawing" at bounding box center [932, 126] width 61 height 17
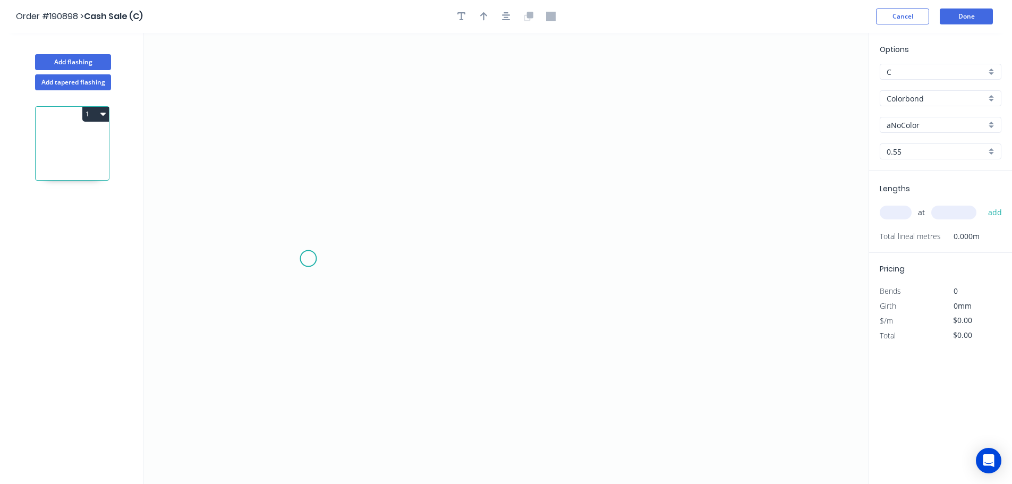
click at [292, 262] on icon "0" at bounding box center [505, 258] width 725 height 451
click at [697, 275] on icon "0" at bounding box center [505, 258] width 725 height 451
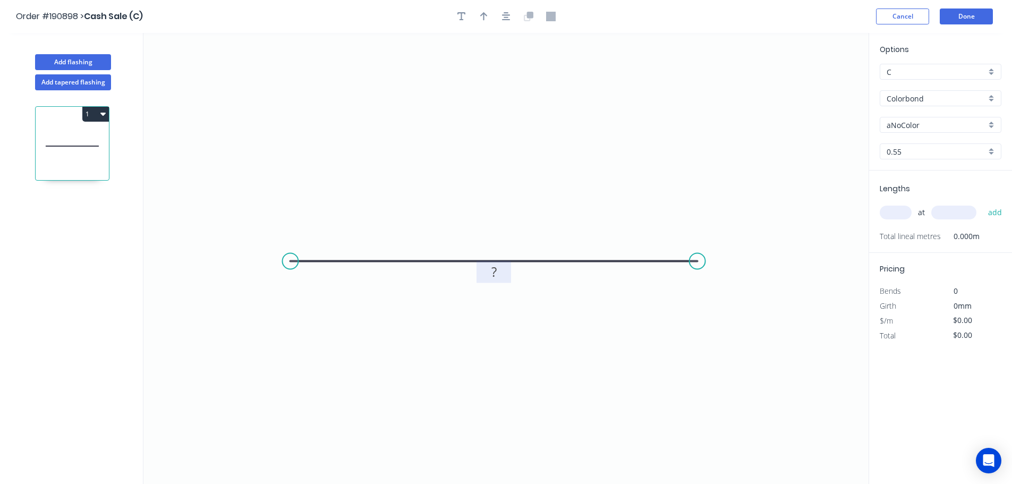
click at [497, 279] on rect at bounding box center [493, 272] width 21 height 15
click at [579, 220] on icon "0 275" at bounding box center [505, 258] width 725 height 451
type input "$10.91"
click at [924, 93] on input "Colorbond" at bounding box center [935, 98] width 99 height 11
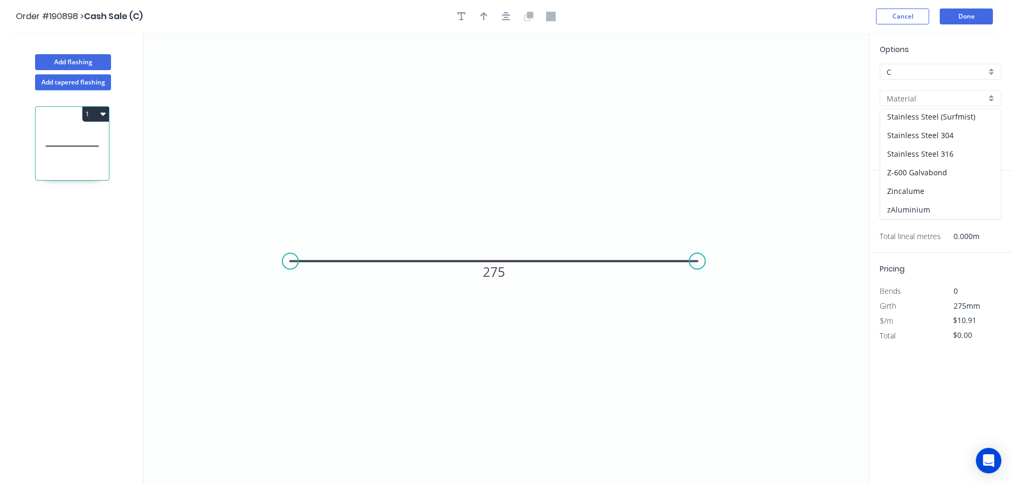
drag, startPoint x: 916, startPoint y: 207, endPoint x: 915, endPoint y: 172, distance: 34.5
click at [915, 207] on div "zAluminium" at bounding box center [940, 209] width 121 height 19
type input "zAluminium"
type input "Mill"
type input "0.8"
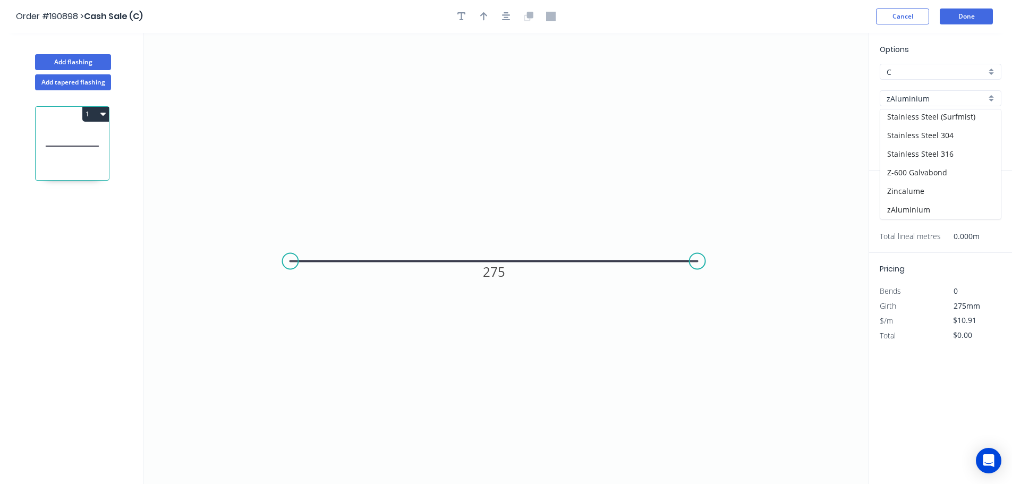
type input "$0.01"
click at [915, 153] on input "0.8" at bounding box center [935, 151] width 99 height 11
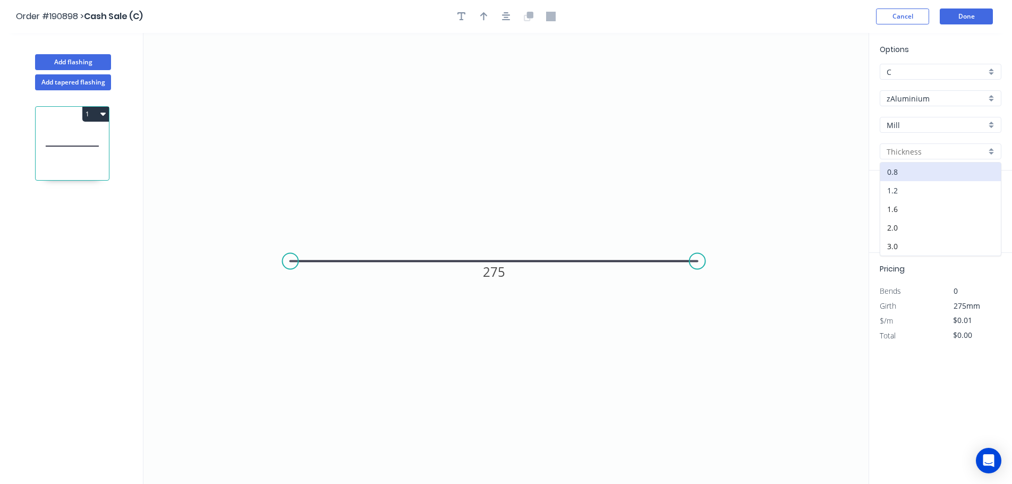
click at [906, 188] on div "1.2" at bounding box center [940, 190] width 121 height 19
type input "1.2"
type input "$38.62"
click at [905, 210] on input "text" at bounding box center [896, 213] width 32 height 14
type input "1"
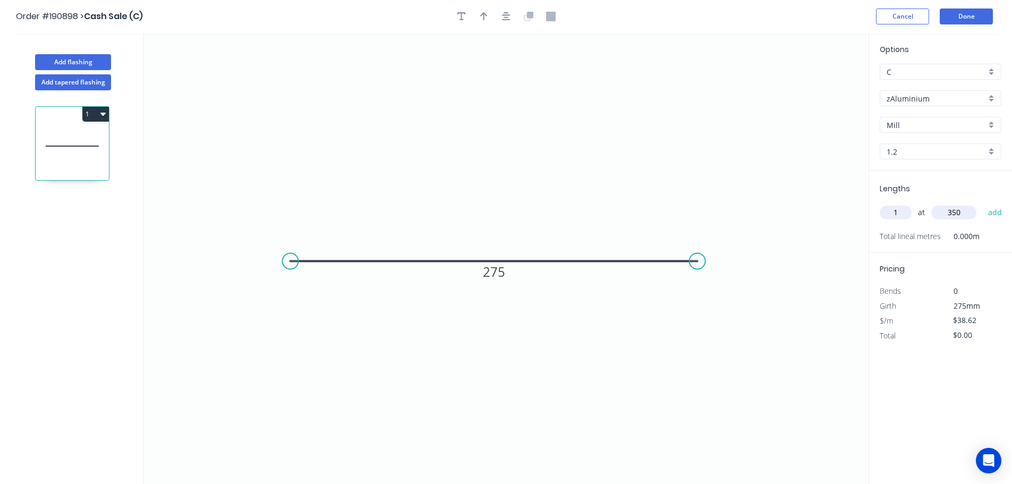
type input "350"
click at [983, 203] on button "add" at bounding box center [995, 212] width 25 height 18
type input "$38.62"
click at [980, 339] on input "$38.62" at bounding box center [971, 335] width 36 height 15
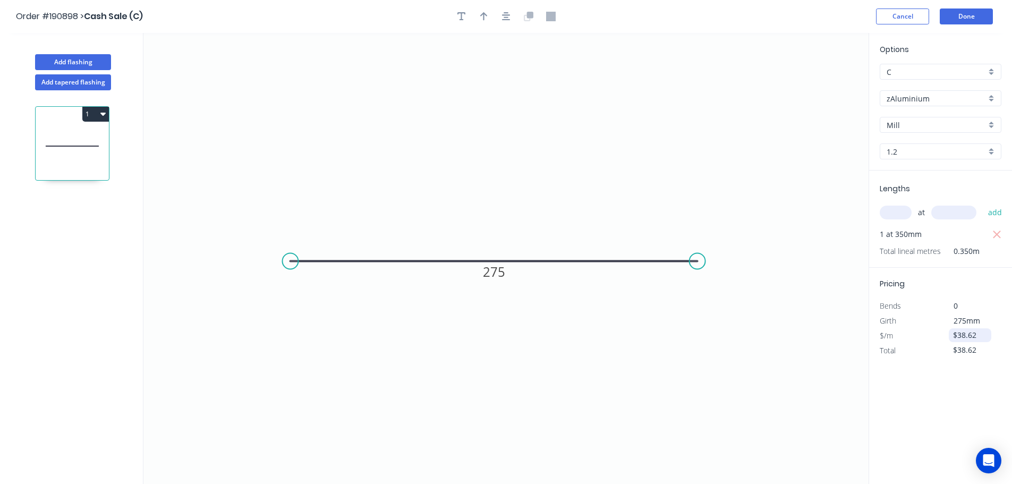
click at [980, 339] on input "$38.62" at bounding box center [971, 335] width 36 height 15
type input "$48.27"
click at [92, 112] on button "1" at bounding box center [95, 114] width 27 height 15
click at [83, 137] on div "Duplicate" at bounding box center [59, 140] width 82 height 15
type input "$0.00"
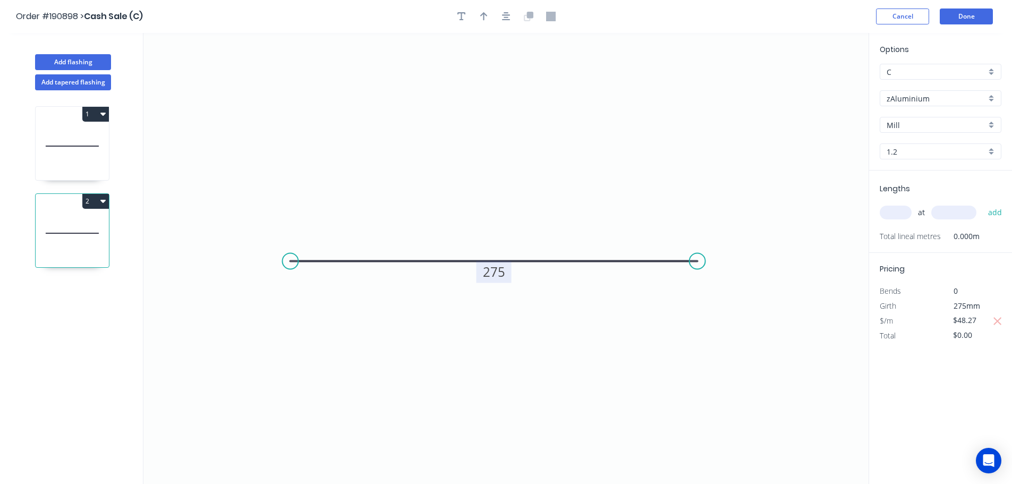
click at [483, 261] on rect at bounding box center [493, 272] width 35 height 22
click at [488, 266] on tspan "275" at bounding box center [494, 272] width 22 height 18
click at [549, 301] on icon "0 275" at bounding box center [505, 258] width 725 height 451
click at [493, 270] on tspan "275" at bounding box center [494, 272] width 22 height 18
click at [897, 215] on input "text" at bounding box center [896, 213] width 32 height 14
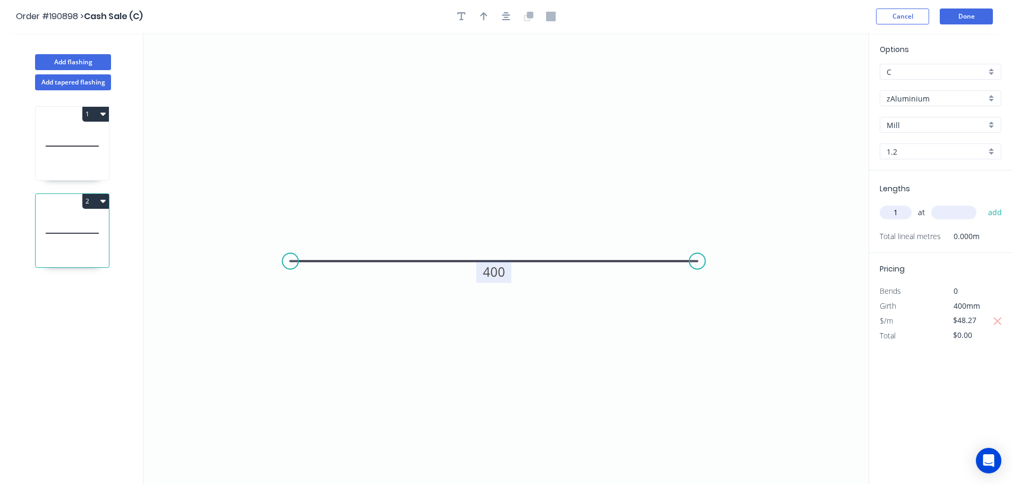
type input "1"
type input "350"
click at [983, 203] on button "add" at bounding box center [995, 212] width 25 height 18
type input "$48.27"
click at [964, 155] on input "1.2" at bounding box center [935, 151] width 99 height 11
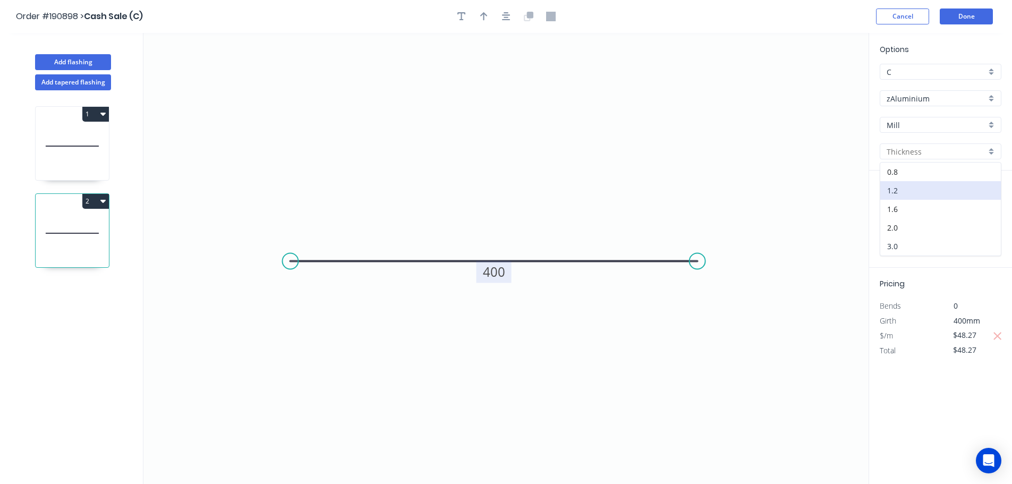
click at [924, 244] on div "3.0" at bounding box center [940, 246] width 121 height 19
drag, startPoint x: 52, startPoint y: 158, endPoint x: 98, endPoint y: 159, distance: 46.2
click at [53, 158] on icon at bounding box center [72, 146] width 73 height 68
type input "1.2"
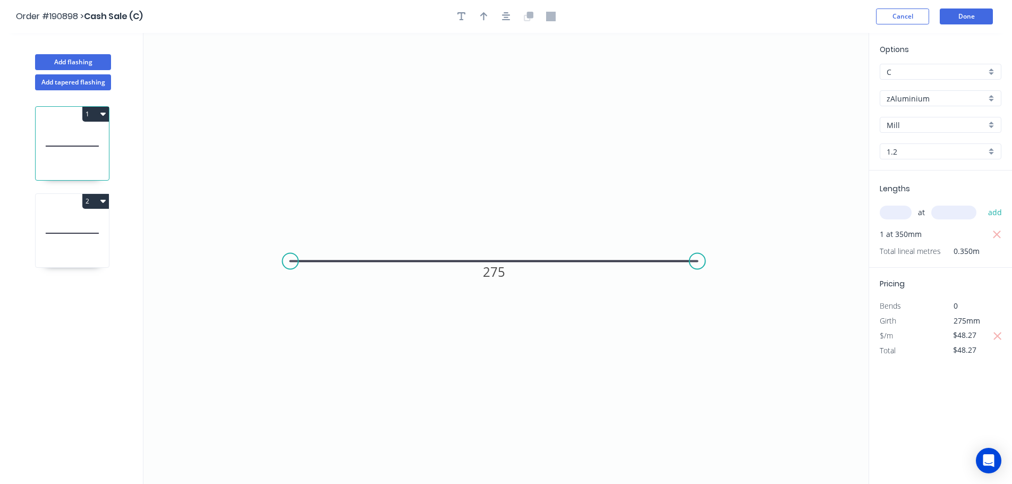
click at [918, 152] on input "1.2" at bounding box center [935, 151] width 99 height 11
click at [949, 240] on div "3.0" at bounding box center [940, 246] width 121 height 19
type input "3.0"
click at [83, 238] on icon at bounding box center [72, 233] width 73 height 68
click at [90, 203] on button "2" at bounding box center [95, 201] width 27 height 15
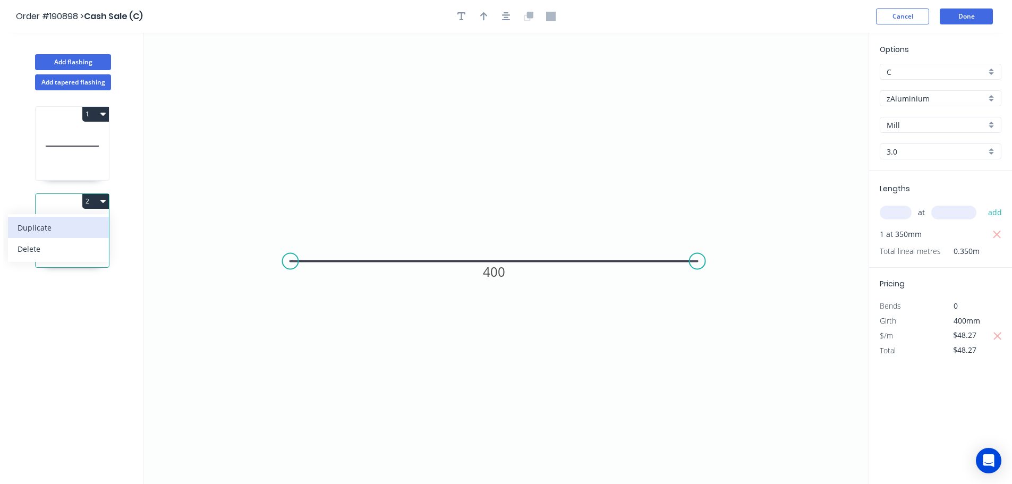
click at [82, 226] on div "Duplicate" at bounding box center [59, 227] width 82 height 15
type input "$0.00"
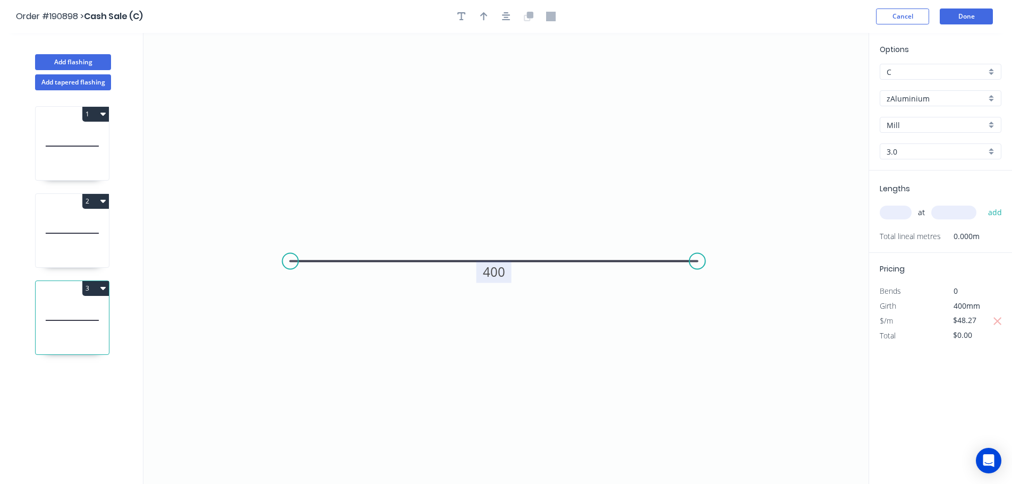
click at [496, 271] on tspan "400" at bounding box center [494, 272] width 22 height 18
click at [901, 212] on input "text" at bounding box center [896, 213] width 32 height 14
type input "1"
type input "350"
click at [983, 203] on button "add" at bounding box center [995, 212] width 25 height 18
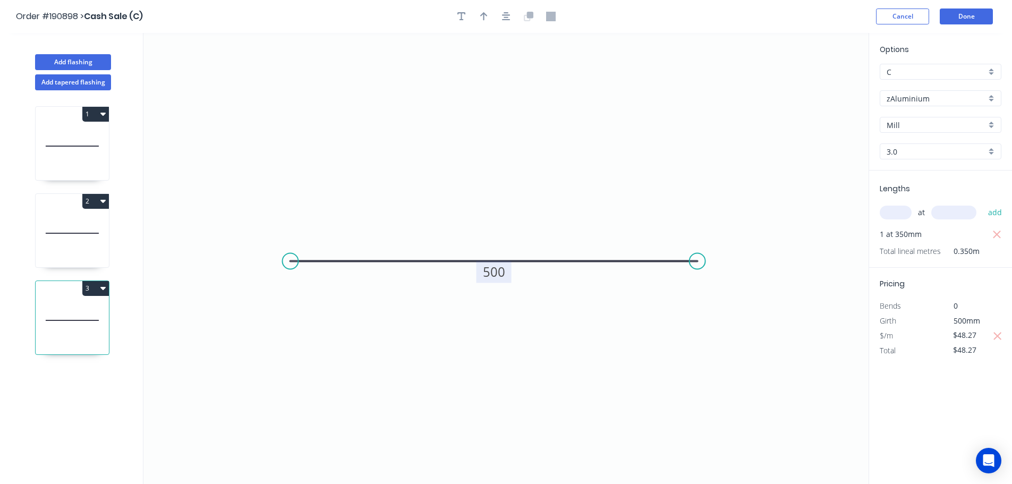
drag, startPoint x: 97, startPoint y: 288, endPoint x: 96, endPoint y: 299, distance: 10.1
click at [97, 290] on button "3" at bounding box center [95, 288] width 27 height 15
click at [91, 311] on div "Duplicate" at bounding box center [59, 314] width 82 height 15
type input "$0.00"
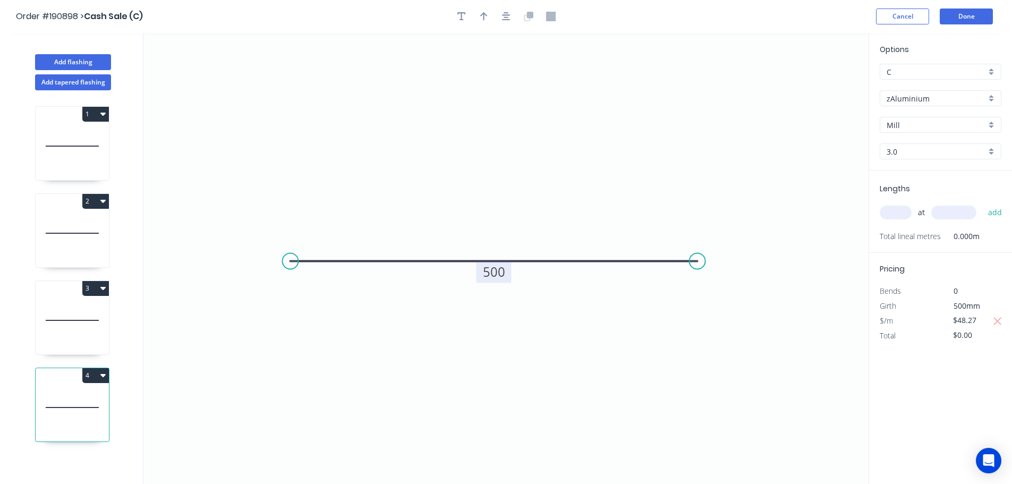
click at [507, 268] on rect at bounding box center [493, 272] width 35 height 22
click at [500, 269] on tspan "500" at bounding box center [494, 272] width 22 height 18
click at [997, 319] on icon "button" at bounding box center [998, 321] width 10 height 13
type input "$0.00"
click at [910, 154] on input "3.0" at bounding box center [935, 151] width 99 height 11
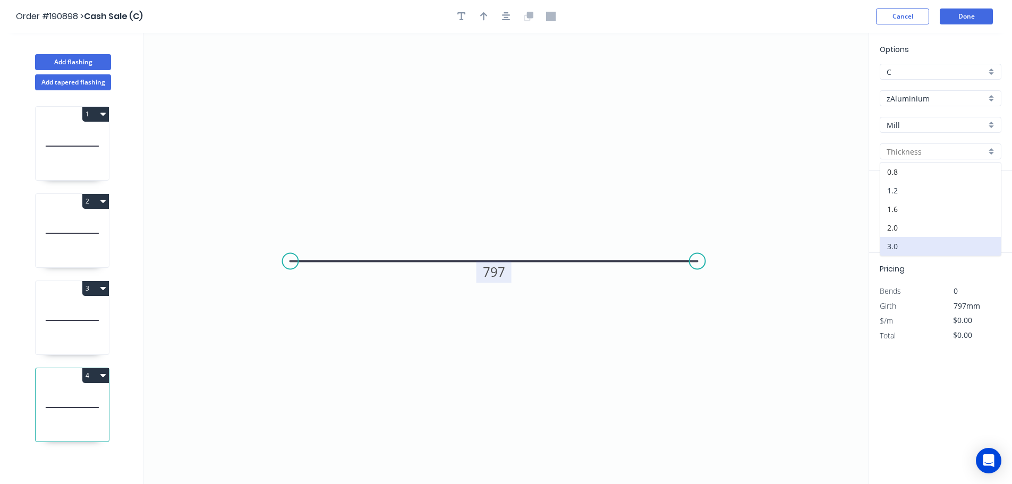
click at [908, 193] on div "1.2" at bounding box center [940, 190] width 121 height 19
type input "1.2"
click at [931, 361] on div "Options C C zAluminium zAluminium [GEOGRAPHIC_DATA] 1.2 1.2 Lengths at add Tota…" at bounding box center [939, 259] width 143 height 452
click at [474, 270] on icon "0 797" at bounding box center [505, 258] width 725 height 451
click at [489, 268] on tspan "797" at bounding box center [494, 272] width 22 height 18
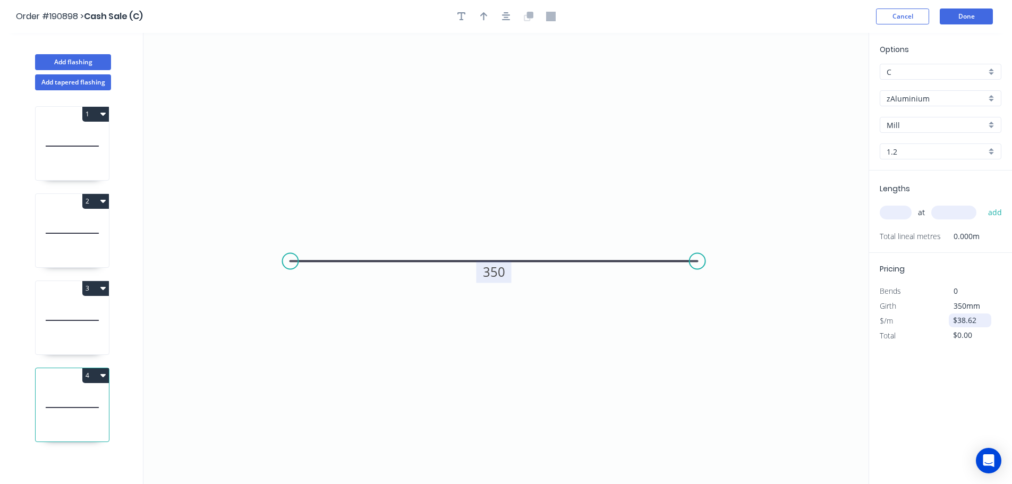
click at [960, 317] on input "$38.62" at bounding box center [971, 320] width 36 height 15
type input "$96.54"
click at [903, 209] on input "text" at bounding box center [896, 213] width 32 height 14
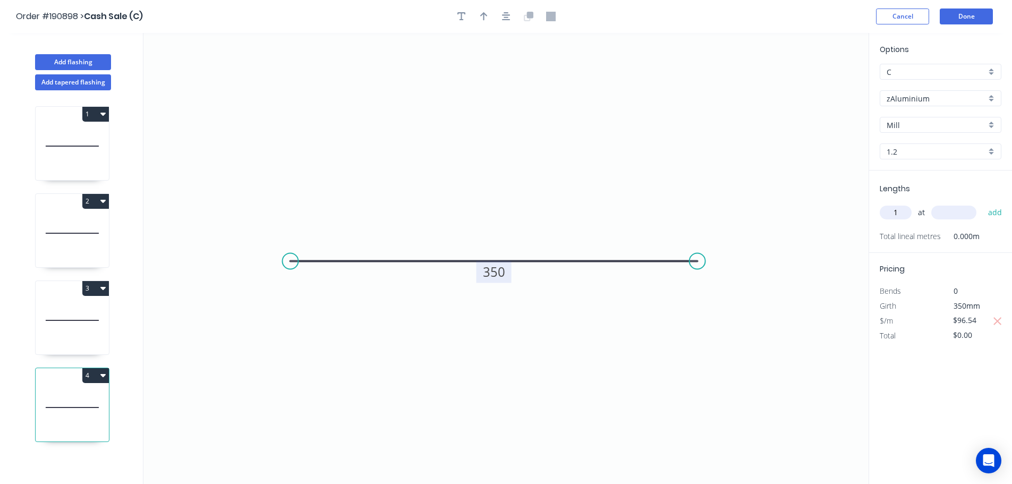
type input "1"
type input "797"
click at [983, 203] on button "add" at bounding box center [995, 212] width 25 height 18
type input "$96.54"
click at [540, 349] on icon "0 350" at bounding box center [505, 258] width 725 height 451
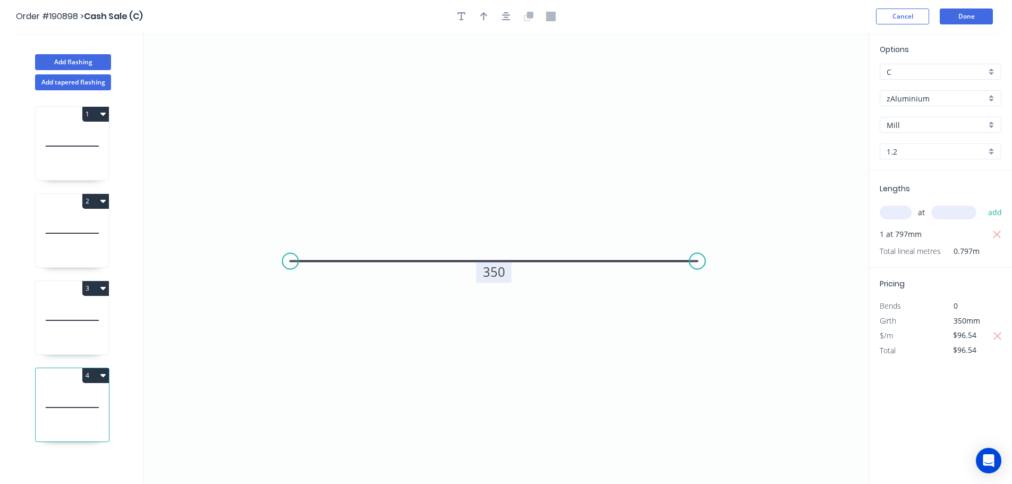
click at [67, 324] on icon at bounding box center [72, 320] width 73 height 68
type input "3.0"
type input "$48.27"
click at [73, 246] on icon at bounding box center [72, 233] width 73 height 68
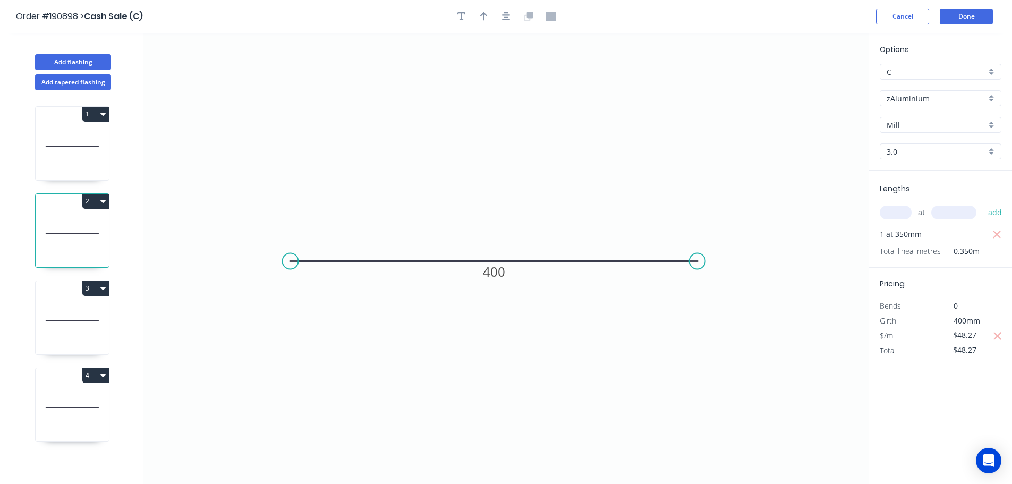
click at [79, 338] on icon at bounding box center [72, 320] width 73 height 68
click at [68, 398] on icon at bounding box center [72, 407] width 73 height 68
type input "1.2"
type input "$96.54"
click at [998, 234] on icon "button" at bounding box center [997, 234] width 10 height 13
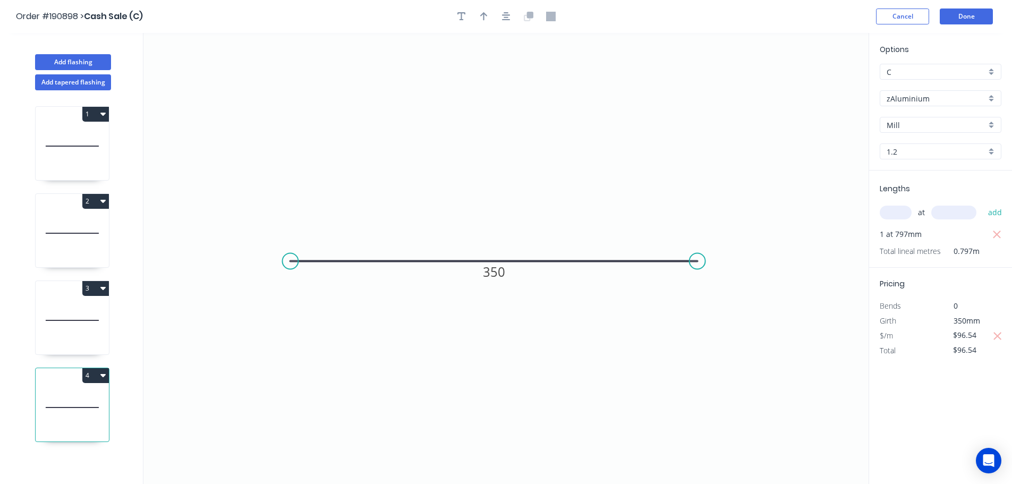
type input "$0.00"
click at [900, 213] on input "text" at bounding box center [896, 213] width 32 height 14
type input "13"
type input "797"
click at [983, 203] on button "add" at bounding box center [995, 212] width 25 height 18
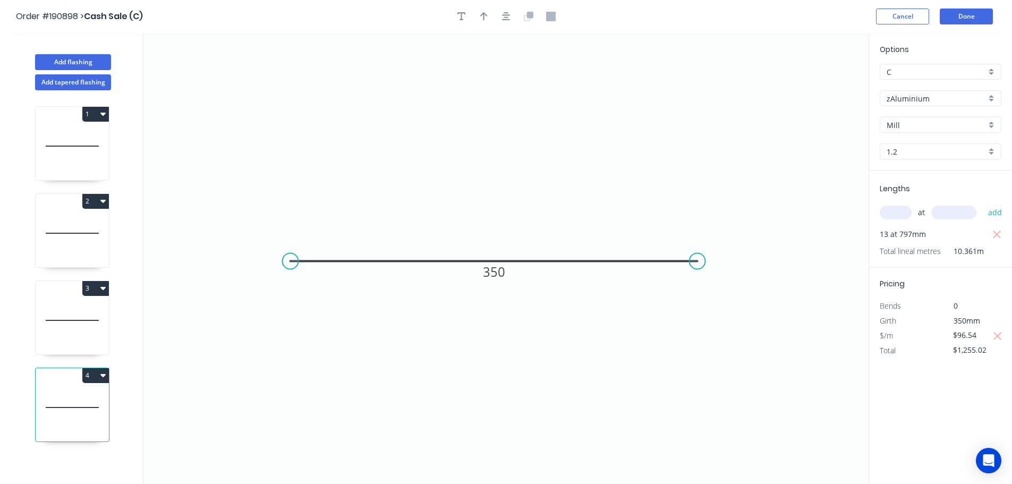
click at [556, 450] on icon "0 350" at bounding box center [505, 258] width 725 height 451
click at [992, 236] on icon "button" at bounding box center [997, 234] width 10 height 13
type input "$0.00"
click at [899, 211] on input "text" at bounding box center [896, 213] width 32 height 14
type input "3"
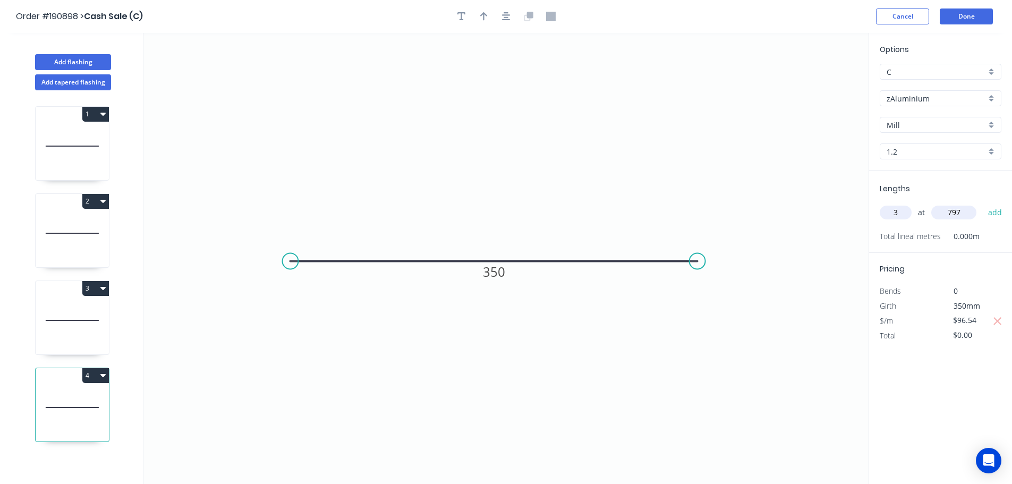
type input "797"
click at [983, 203] on button "add" at bounding box center [995, 212] width 25 height 18
click at [994, 231] on icon "button" at bounding box center [997, 235] width 8 height 8
type input "$0.00"
click at [907, 215] on input "text" at bounding box center [896, 213] width 32 height 14
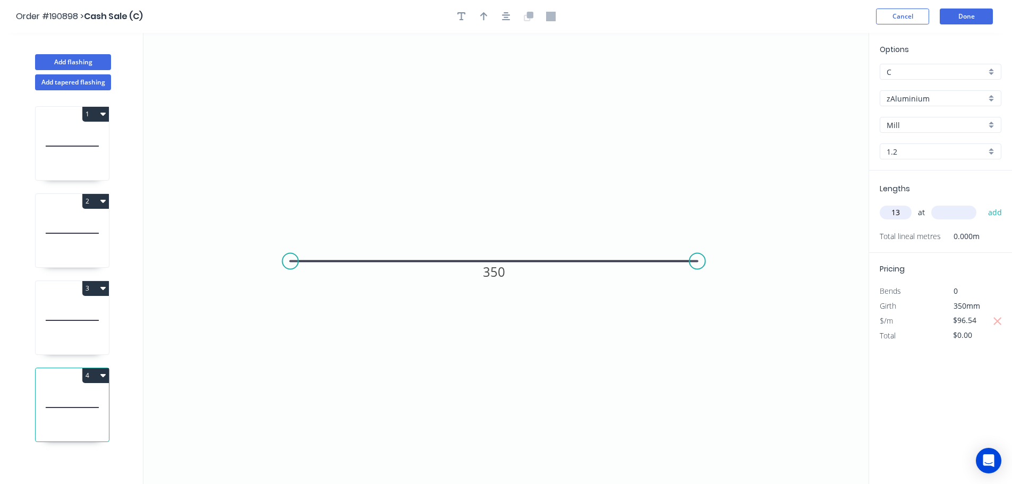
type input "13"
type input "797"
click at [983, 203] on button "add" at bounding box center [995, 212] width 25 height 18
type input "$1,255.02"
click at [56, 332] on icon at bounding box center [72, 320] width 73 height 68
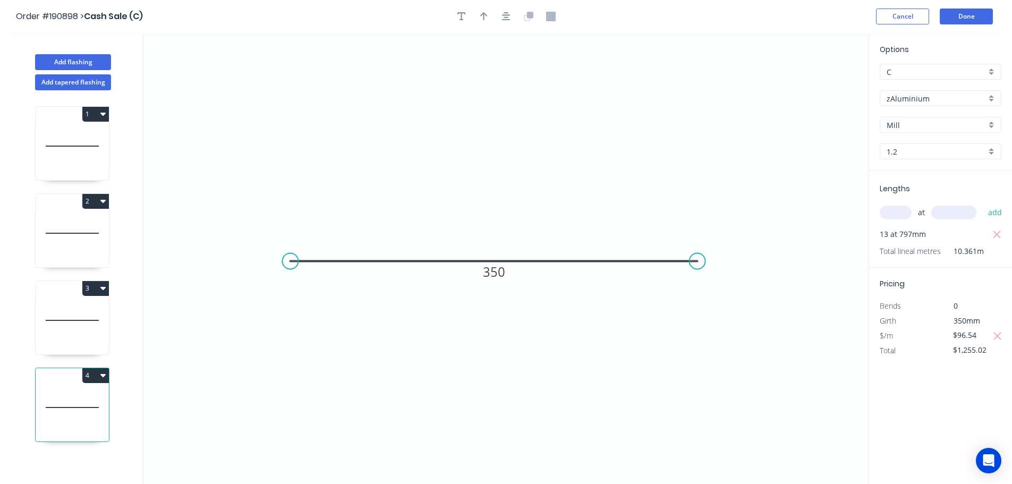
type input "3.0"
type input "$48.27"
click at [92, 221] on icon at bounding box center [72, 233] width 73 height 68
click at [78, 184] on div "1 2 3 4" at bounding box center [73, 296] width 140 height 413
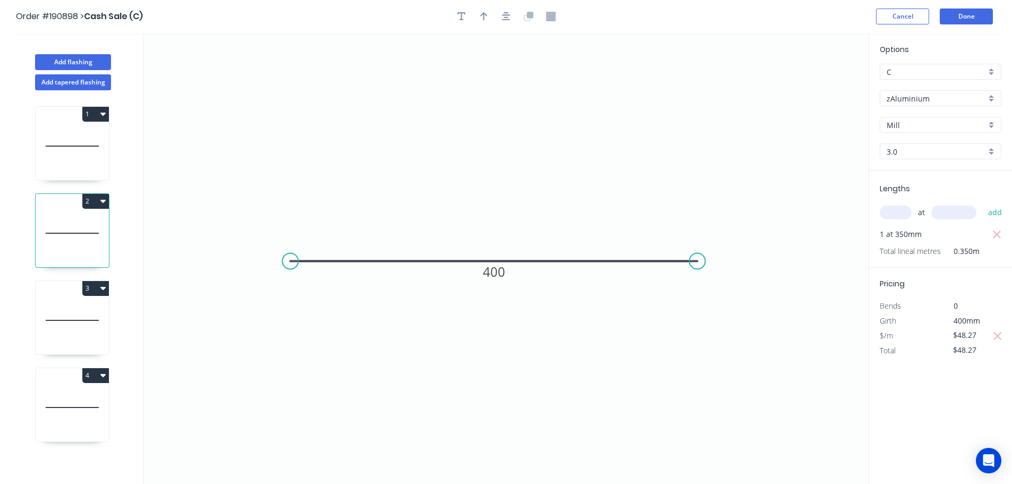
click at [72, 160] on icon at bounding box center [72, 146] width 73 height 68
click at [73, 235] on icon at bounding box center [72, 233] width 73 height 68
click at [75, 313] on icon at bounding box center [72, 320] width 73 height 68
click at [78, 401] on icon at bounding box center [72, 407] width 73 height 68
type input "1.2"
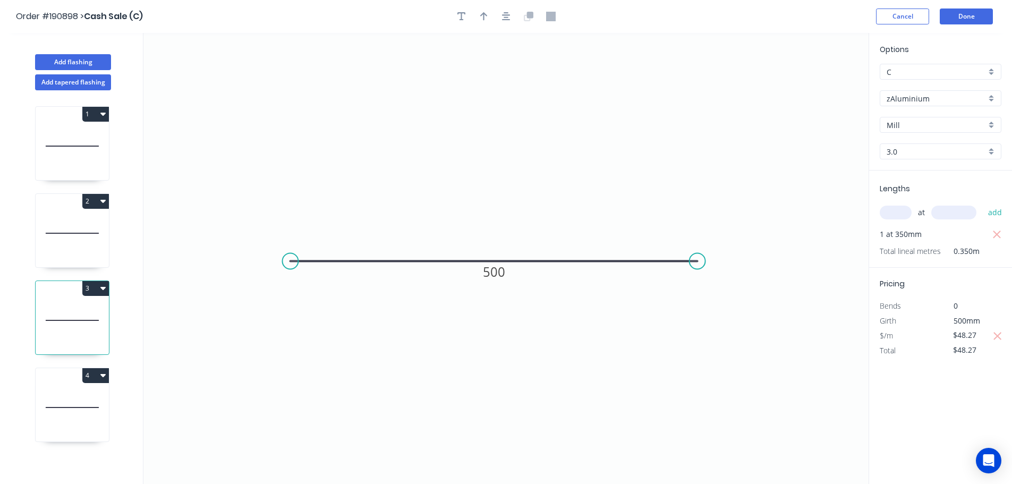
type input "$96.54"
type input "$1,255.02"
click at [897, 208] on input "text" at bounding box center [896, 213] width 32 height 14
type input "13"
type input "928"
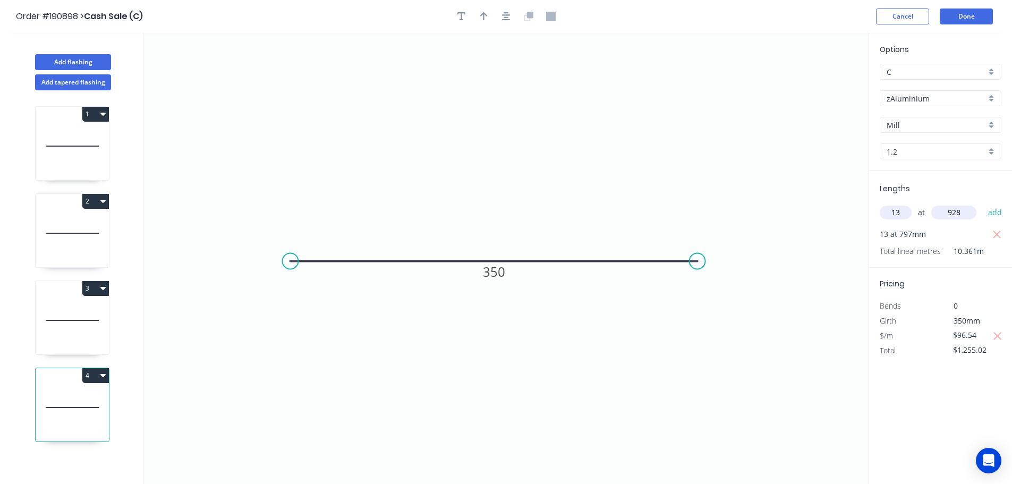
click at [983, 203] on button "add" at bounding box center [995, 212] width 25 height 18
type input "$2,510.04"
type input "1"
type input "1590"
click at [983, 203] on button "add" at bounding box center [995, 212] width 25 height 18
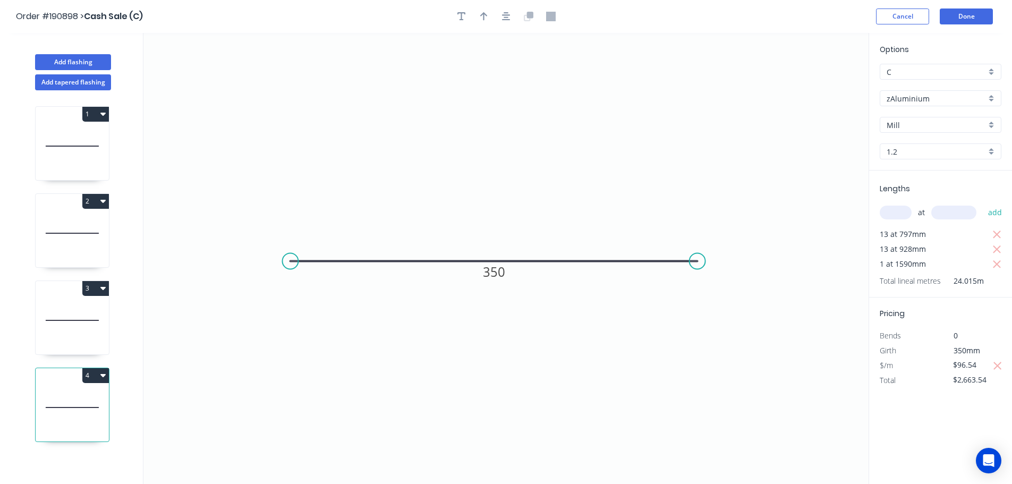
click at [98, 376] on button "4" at bounding box center [95, 375] width 27 height 15
click at [77, 404] on div "Duplicate" at bounding box center [59, 401] width 82 height 15
type input "$0.00"
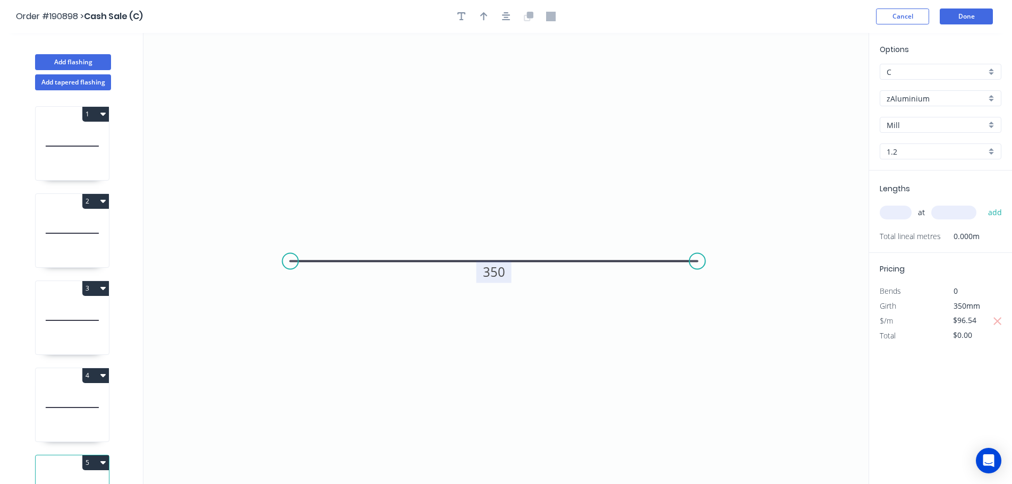
click at [488, 275] on tspan "350" at bounding box center [494, 272] width 22 height 18
click at [996, 321] on icon "button" at bounding box center [998, 321] width 10 height 13
click at [99, 407] on icon at bounding box center [72, 407] width 73 height 68
type input "$96.54"
type input "$2,663.54"
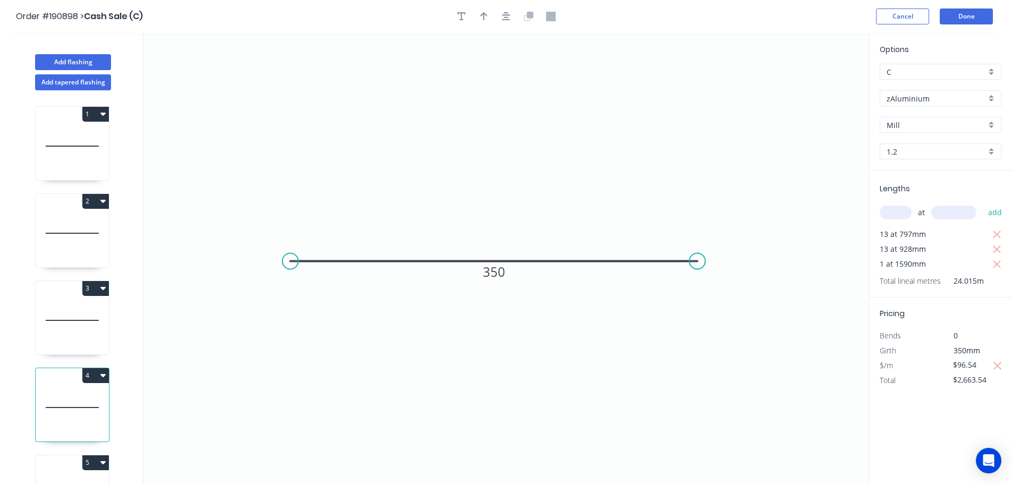
click at [916, 150] on input "1.2" at bounding box center [935, 151] width 99 height 11
click at [925, 241] on div "3.0" at bounding box center [940, 246] width 121 height 19
type input "3.0"
click at [76, 309] on icon at bounding box center [72, 320] width 73 height 68
type input "$48.27"
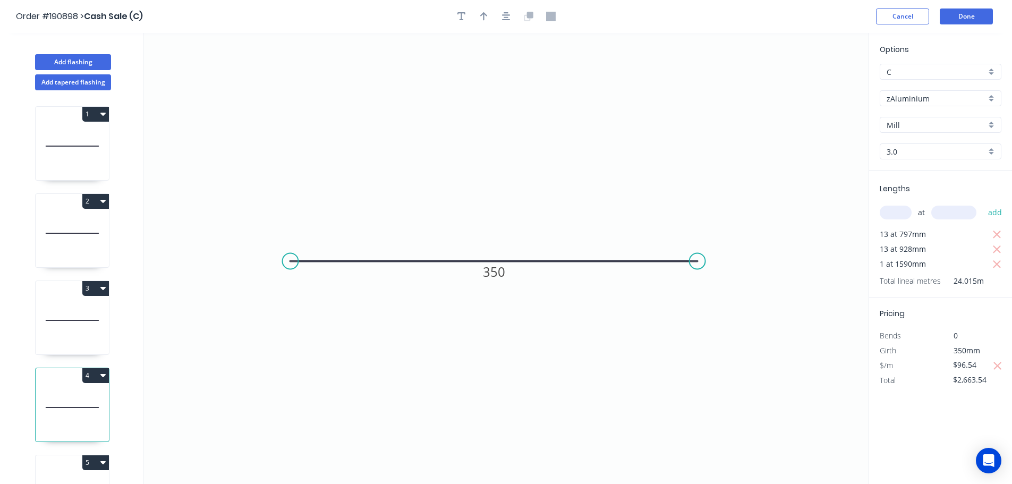
type input "$48.27"
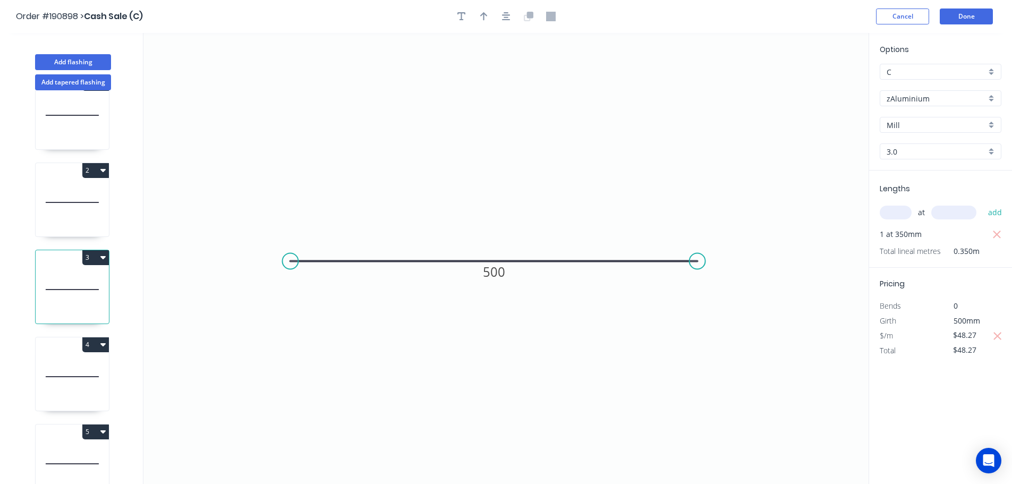
scroll to position [46, 0]
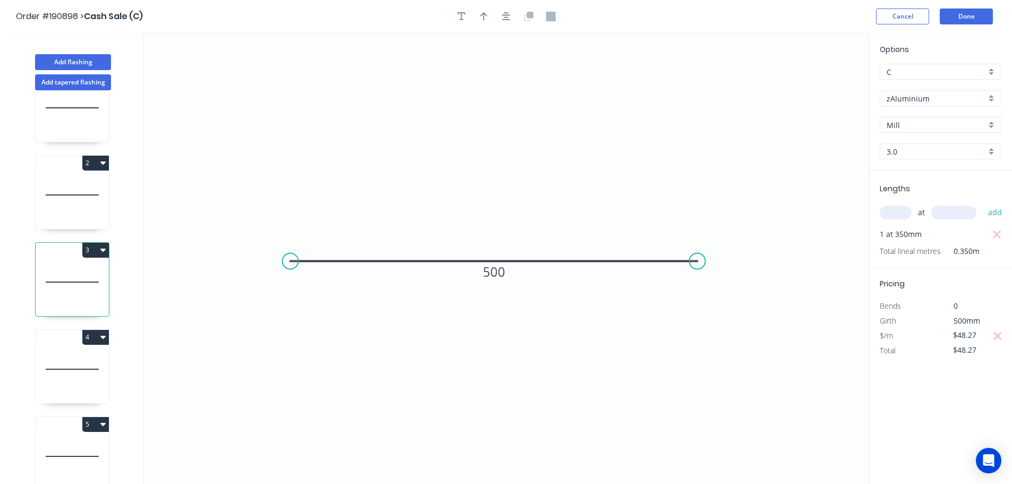
click at [75, 443] on icon at bounding box center [72, 456] width 73 height 68
type input "1.2"
type input "$81.52"
type input "$0.00"
click at [977, 319] on input "$81.52" at bounding box center [971, 320] width 36 height 15
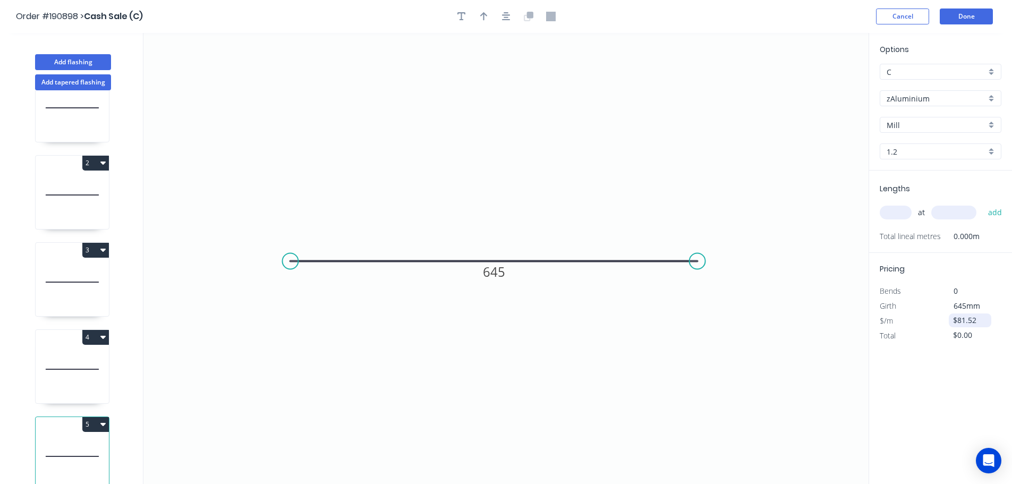
click at [977, 319] on input "$81.52" at bounding box center [971, 320] width 36 height 15
click at [918, 150] on input "1.2" at bounding box center [935, 151] width 99 height 11
click at [918, 242] on div "3.0" at bounding box center [940, 246] width 121 height 19
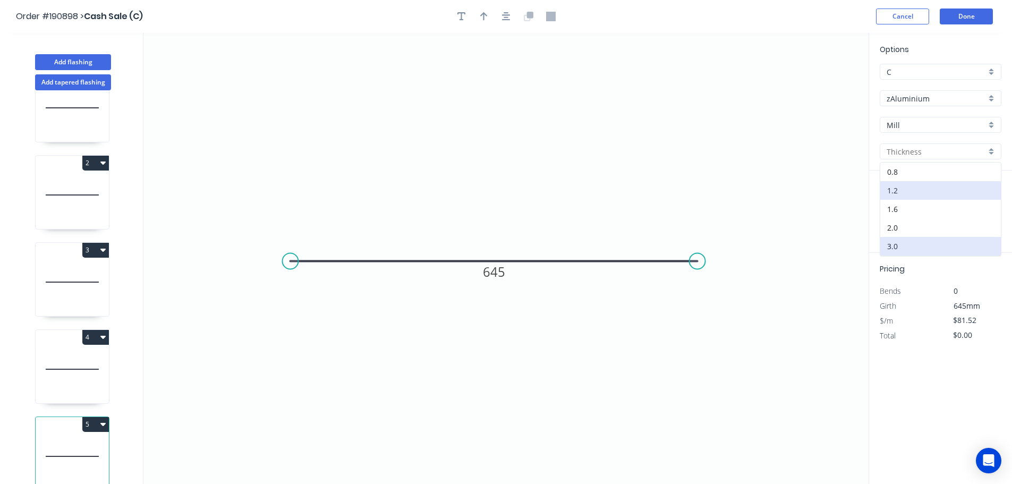
type input "3.0"
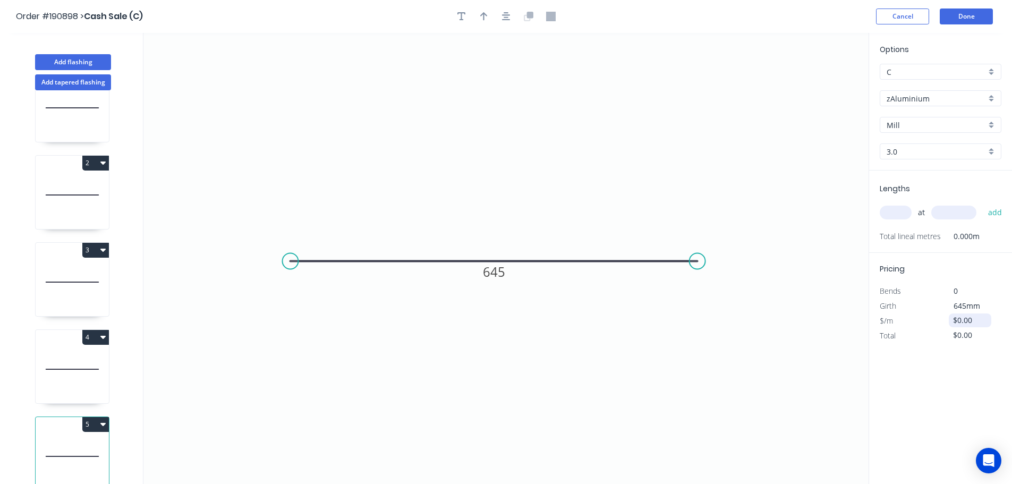
click at [971, 317] on input "$0.00" at bounding box center [971, 320] width 36 height 15
type input "$203.79"
click at [885, 214] on input "text" at bounding box center [896, 213] width 32 height 14
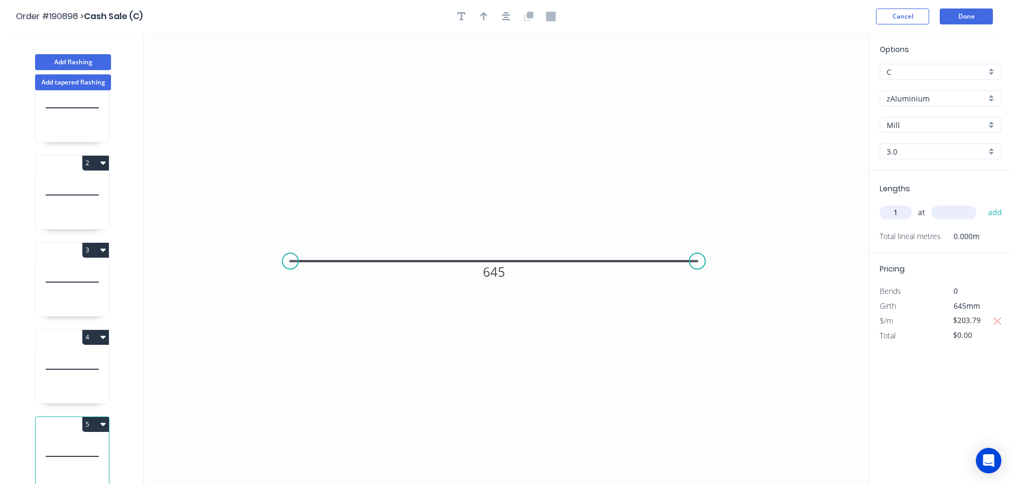
type input "1"
type input "1600"
click at [983, 203] on button "add" at bounding box center [995, 212] width 25 height 18
click at [98, 417] on button "5" at bounding box center [95, 424] width 27 height 15
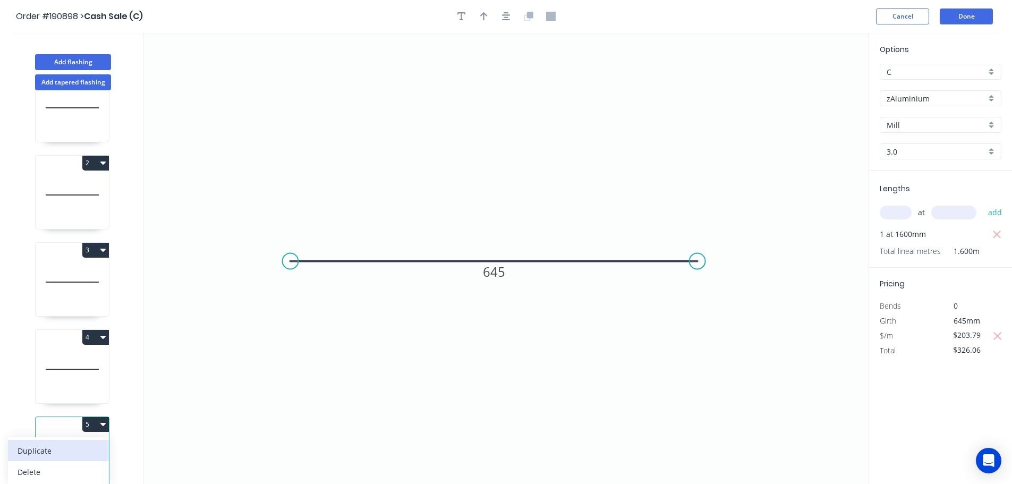
click at [88, 443] on div "Duplicate" at bounding box center [59, 450] width 82 height 15
type input "$0.00"
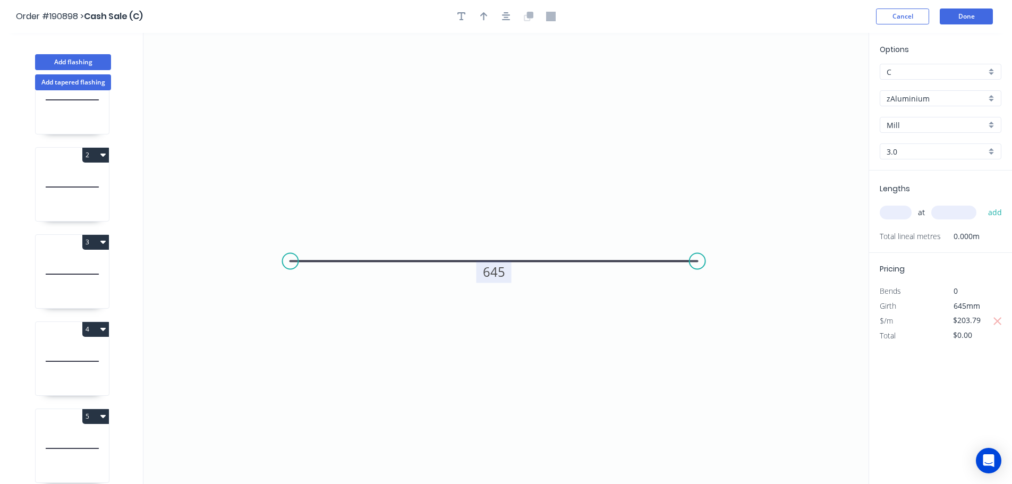
click at [501, 265] on tspan "645" at bounding box center [494, 272] width 22 height 18
click at [997, 321] on icon "button" at bounding box center [998, 321] width 8 height 8
type input "$0.00"
click at [900, 150] on input "3.0" at bounding box center [935, 151] width 99 height 11
click at [913, 187] on div "1.2" at bounding box center [940, 190] width 121 height 19
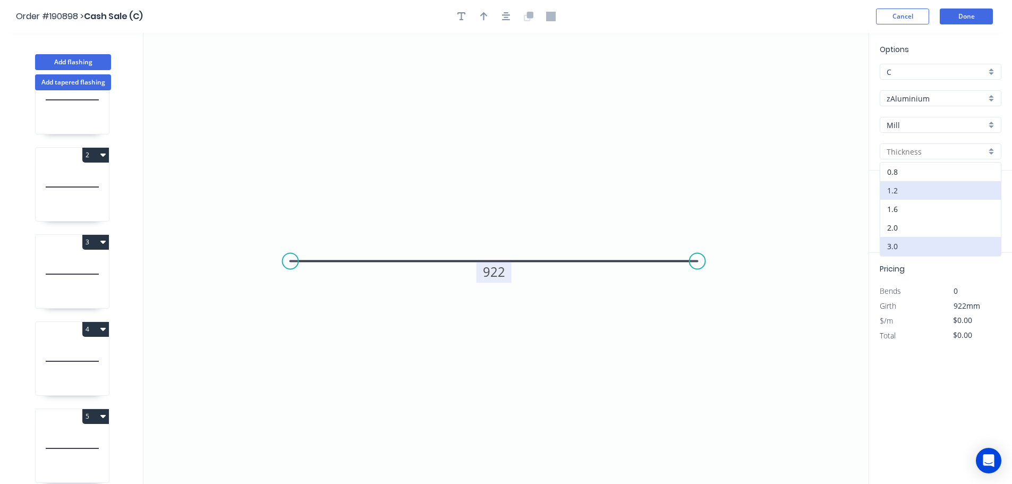
type input "1.2"
type input "$107.26"
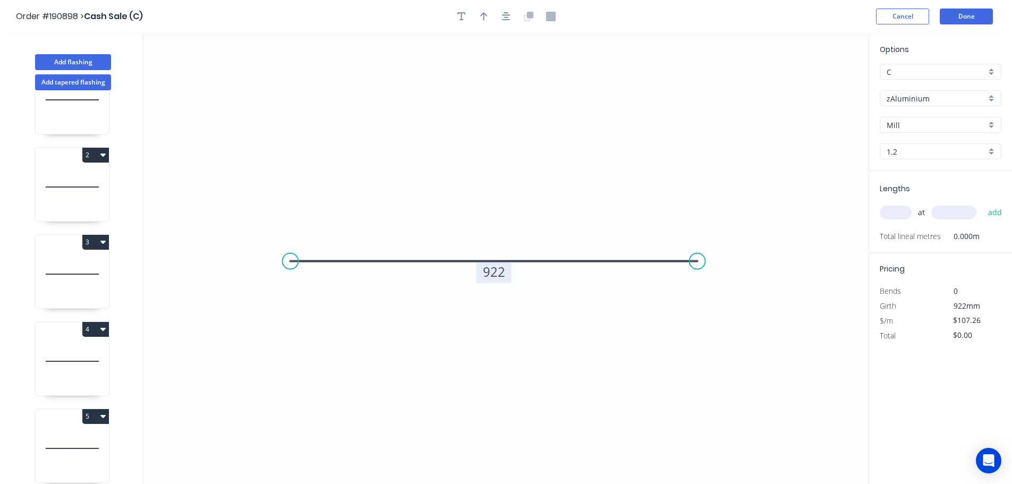
click at [913, 155] on input "1.2" at bounding box center [935, 151] width 99 height 11
click at [912, 242] on div "3.0" at bounding box center [940, 246] width 121 height 19
type input "3.0"
click at [966, 326] on input "$0.00" at bounding box center [971, 320] width 36 height 15
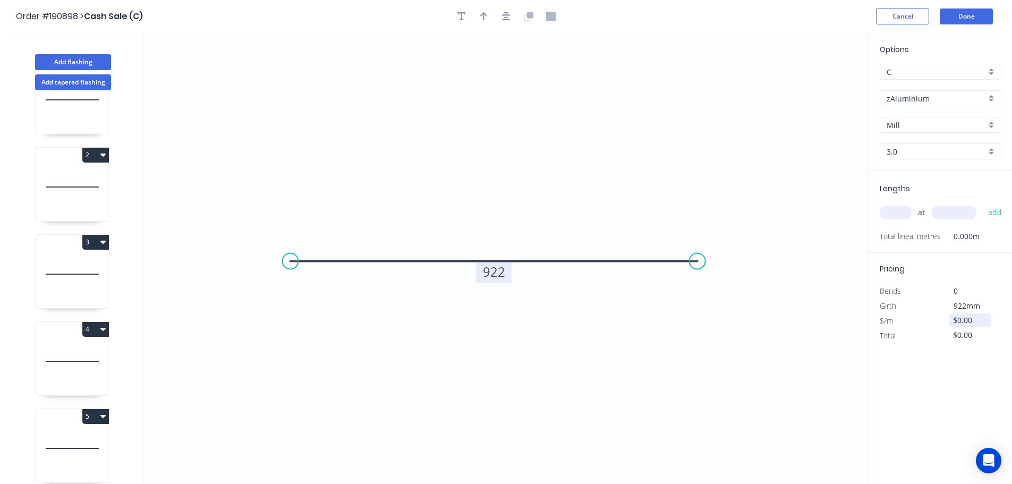
click at [966, 326] on input "$0.00" at bounding box center [971, 320] width 36 height 15
type input "$268.14"
click at [897, 214] on input "text" at bounding box center [896, 213] width 32 height 14
type input "10"
type input "1600"
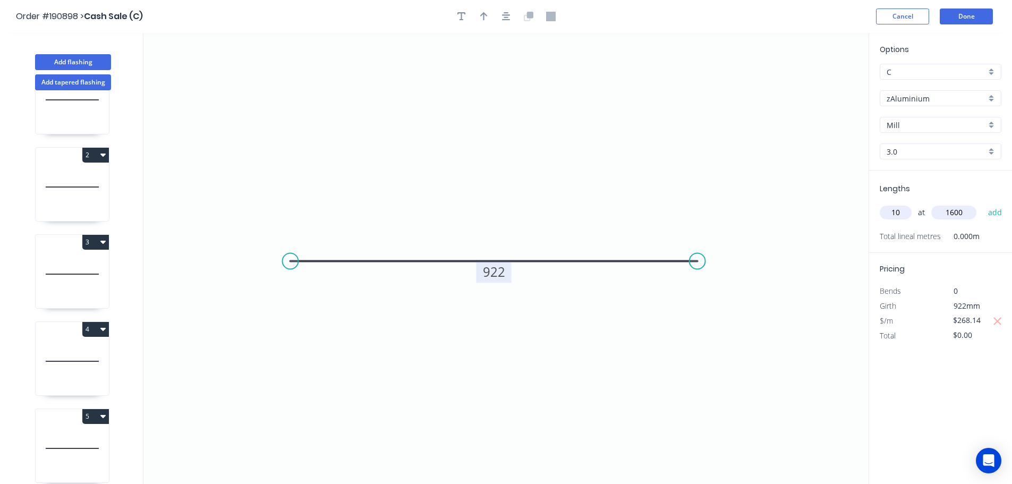
click at [983, 203] on button "add" at bounding box center [995, 212] width 25 height 18
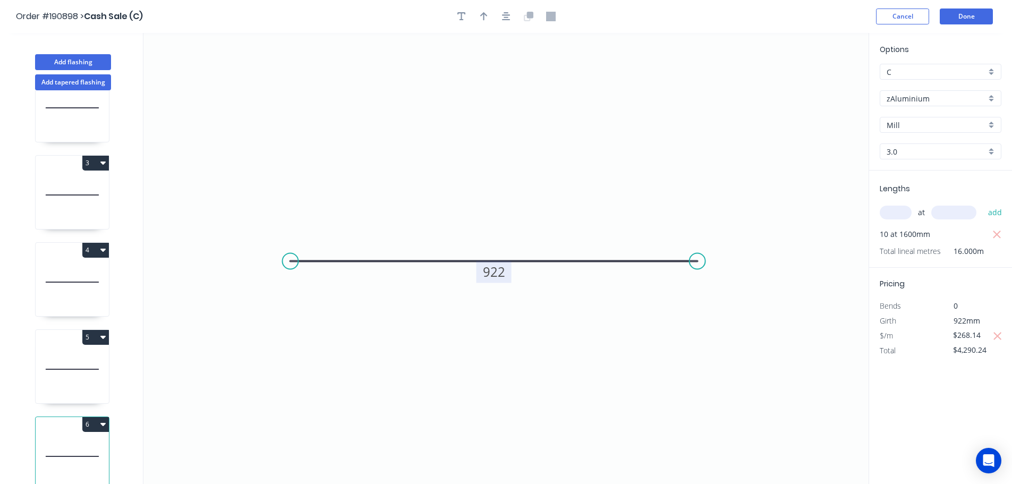
scroll to position [133, 0]
click at [98, 417] on button "6" at bounding box center [95, 424] width 27 height 15
click at [86, 443] on div "Duplicate" at bounding box center [59, 450] width 82 height 15
type input "$0.00"
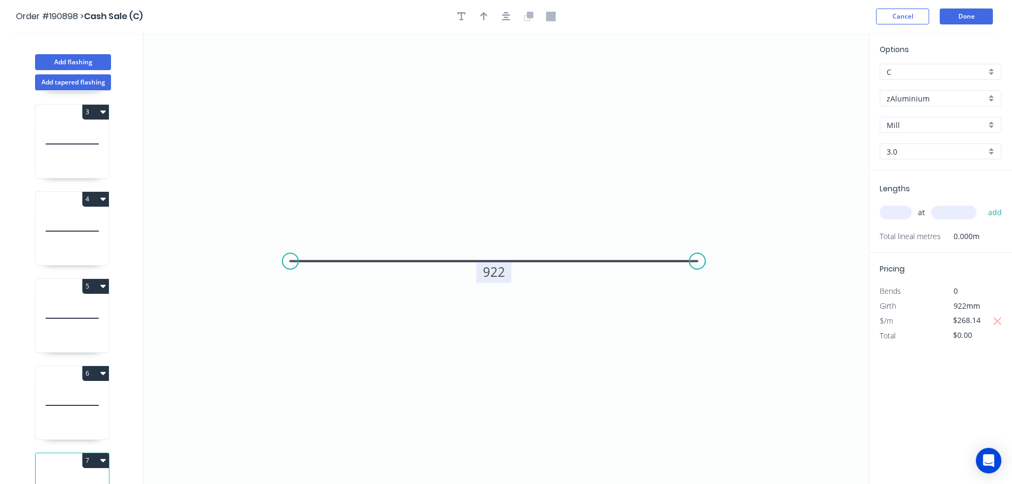
scroll to position [220, 0]
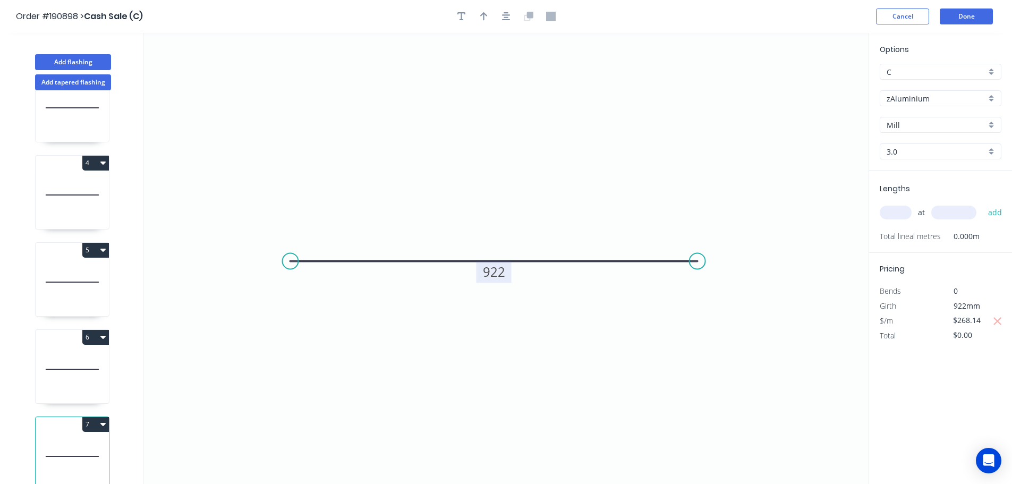
click at [499, 275] on tspan "922" at bounding box center [494, 272] width 22 height 18
click at [918, 144] on div "3.0" at bounding box center [941, 151] width 122 height 16
click at [913, 195] on div "1.2" at bounding box center [940, 190] width 121 height 19
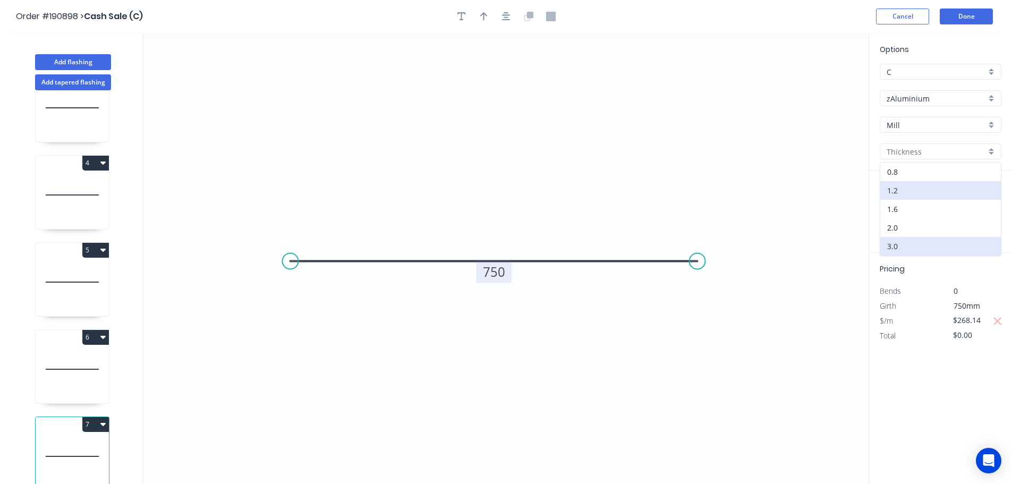
type input "1.2"
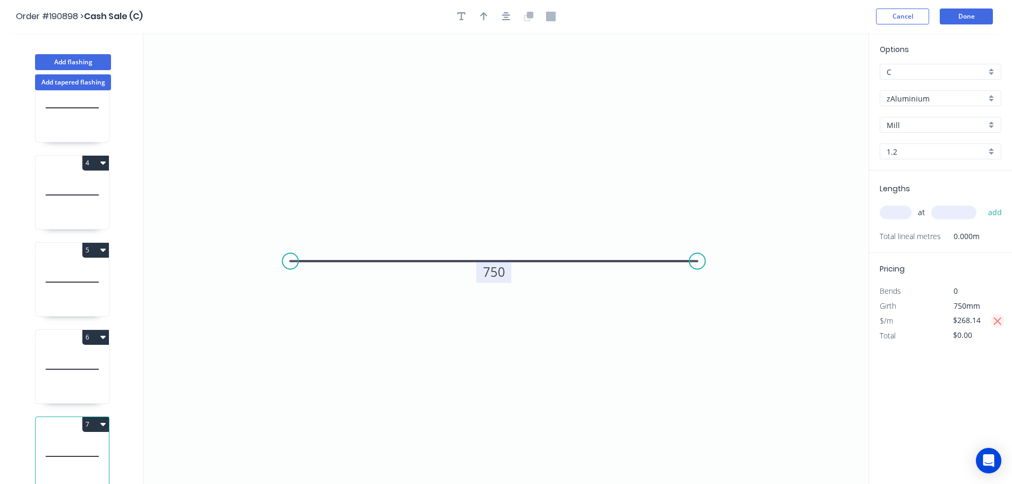
click at [997, 323] on icon "button" at bounding box center [998, 321] width 10 height 13
type input "$81.52"
click at [969, 149] on input "1.2" at bounding box center [935, 151] width 99 height 11
click at [958, 244] on div "3.0" at bounding box center [940, 246] width 121 height 19
type input "3.0"
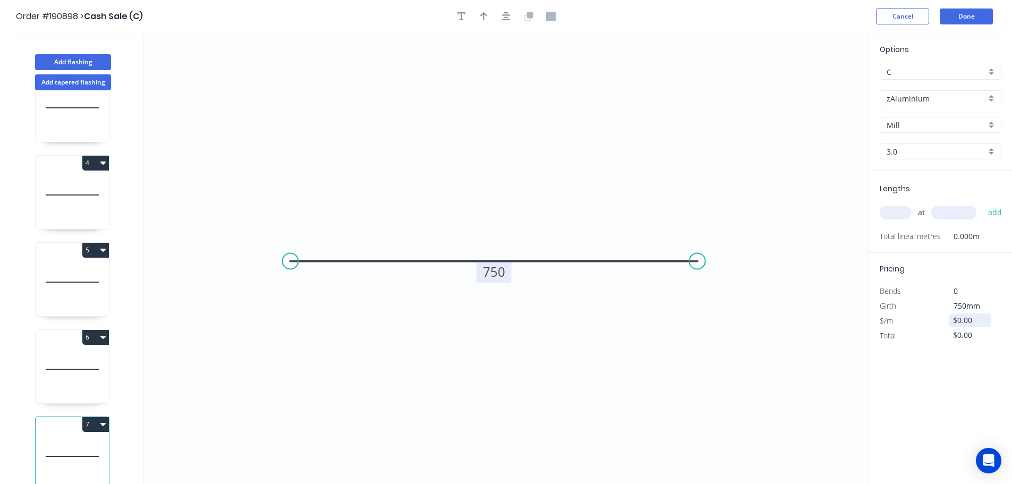
click at [966, 322] on input "$0.00" at bounding box center [971, 320] width 36 height 15
type input "$203.79"
click at [888, 207] on input "text" at bounding box center [896, 213] width 32 height 14
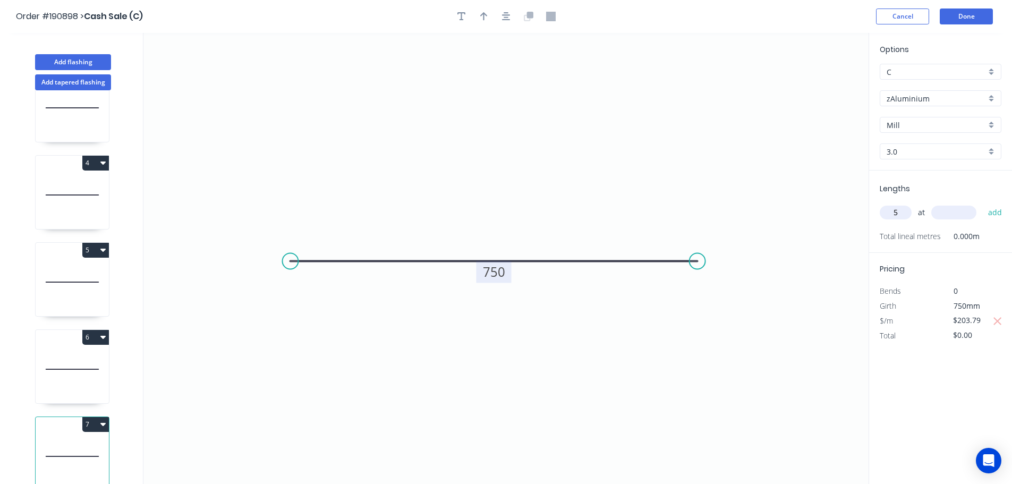
type input "5"
type input "1900"
click at [983, 203] on button "add" at bounding box center [995, 212] width 25 height 18
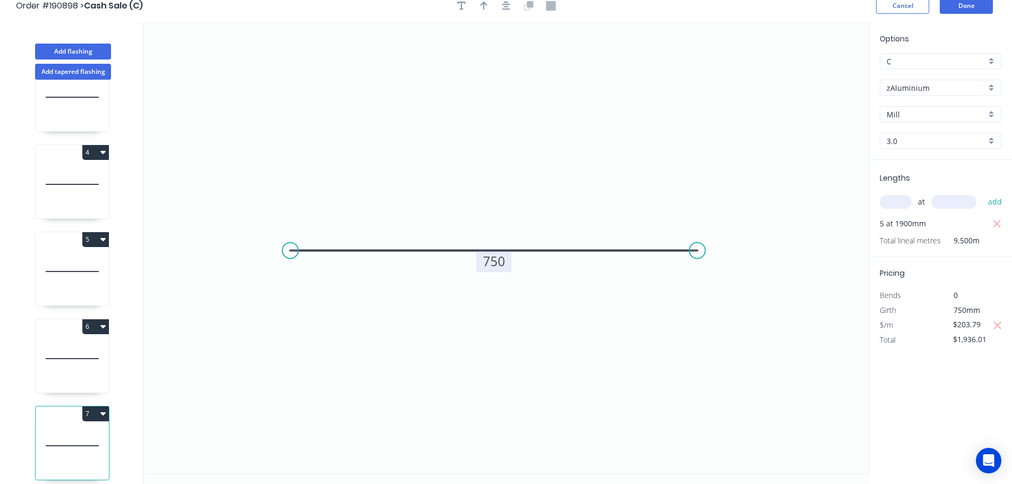
scroll to position [20, 0]
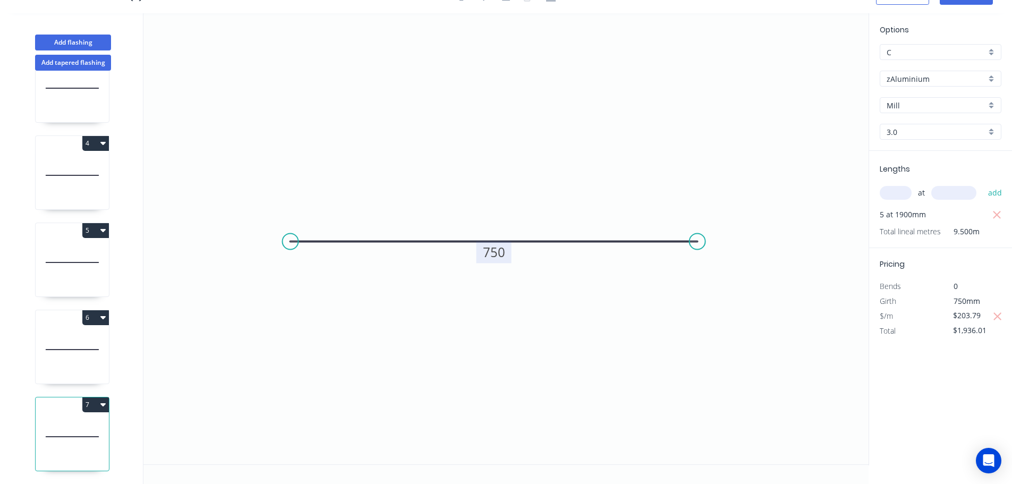
click at [99, 397] on button "7" at bounding box center [95, 404] width 27 height 15
click at [92, 423] on div "Duplicate" at bounding box center [59, 430] width 82 height 15
type input "$0.00"
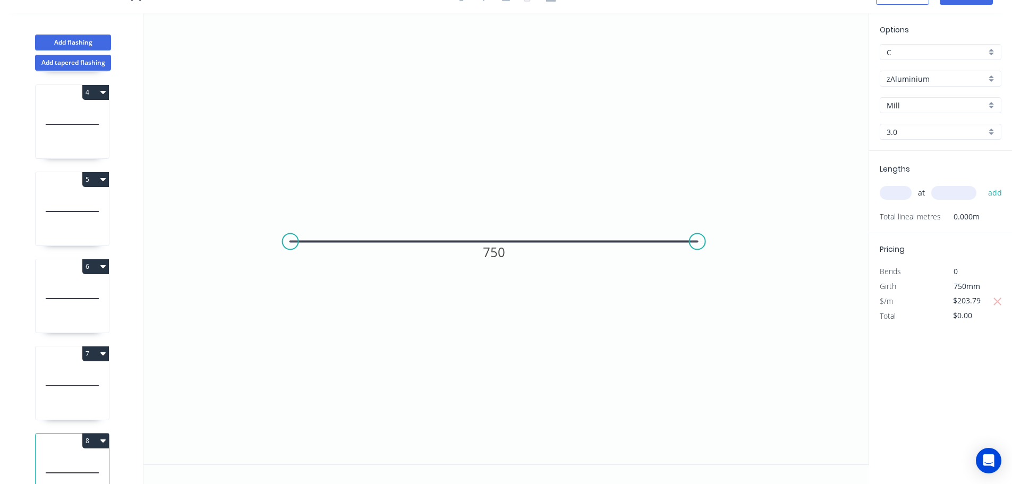
scroll to position [308, 0]
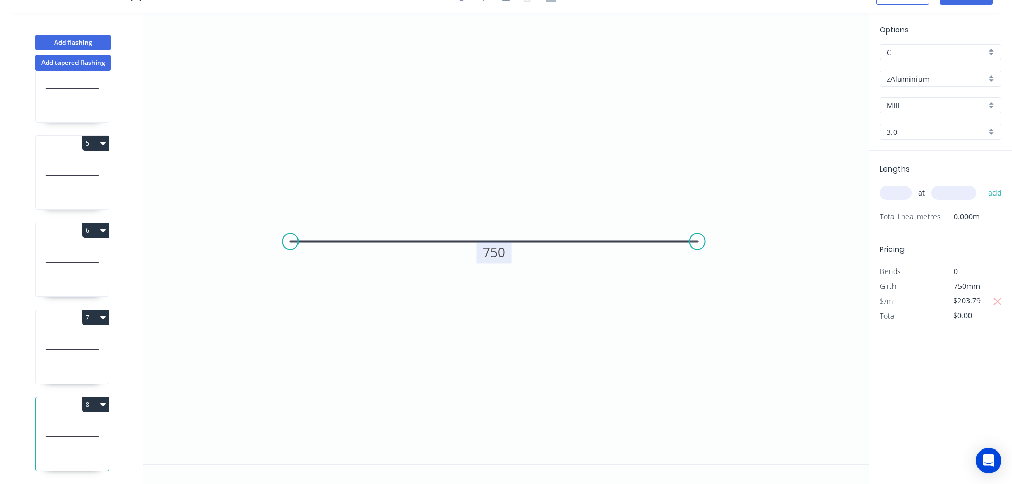
click at [494, 253] on tspan "750" at bounding box center [494, 252] width 22 height 18
click at [86, 254] on icon at bounding box center [72, 262] width 73 height 68
type input "$268.14"
type input "$4,290.24"
click at [75, 430] on icon at bounding box center [72, 437] width 73 height 68
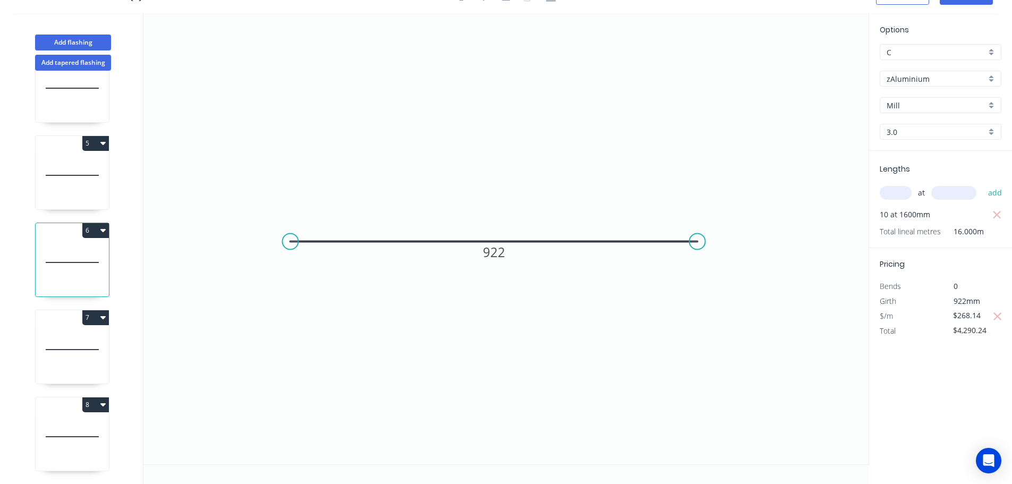
type input "$203.79"
type input "$0.00"
click at [974, 301] on input "$203.79" at bounding box center [971, 300] width 36 height 15
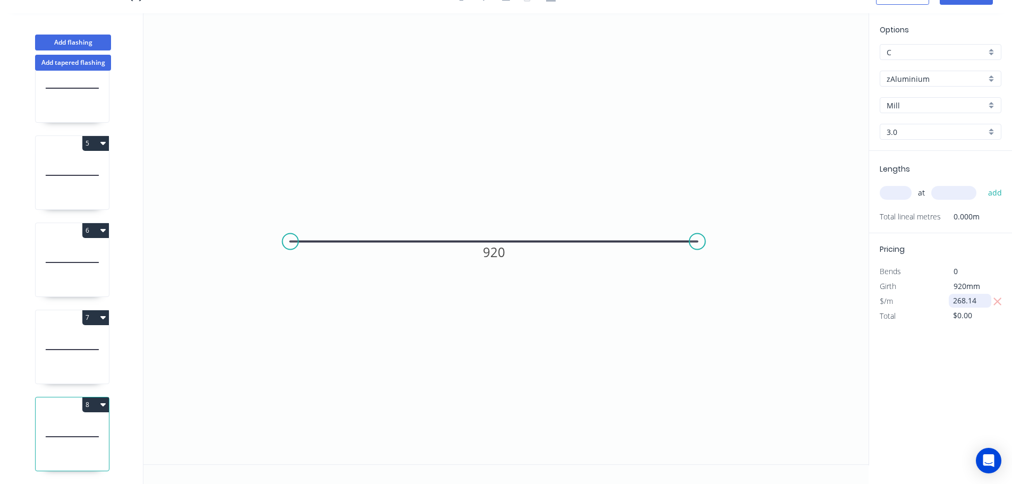
type input "$268.14"
click at [904, 194] on input "text" at bounding box center [896, 193] width 32 height 14
type input "1"
type input "1900"
click at [983, 184] on button "add" at bounding box center [995, 193] width 25 height 18
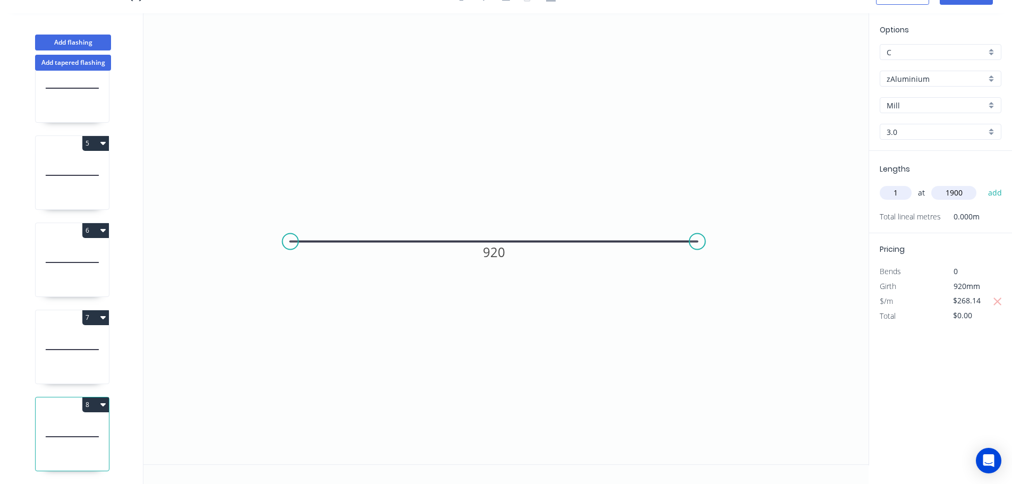
type input "$509.47"
click at [84, 362] on icon at bounding box center [72, 350] width 73 height 68
type input "$203.79"
type input "$1,936.01"
click at [81, 260] on icon at bounding box center [72, 262] width 73 height 68
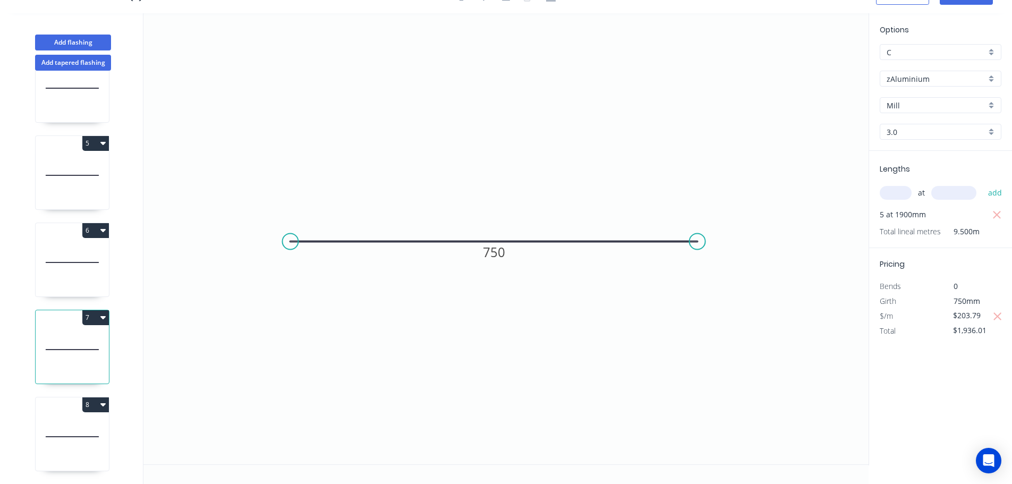
type input "$268.14"
click at [100, 400] on icon "button" at bounding box center [102, 404] width 5 height 8
click at [82, 423] on div "Duplicate" at bounding box center [59, 430] width 82 height 15
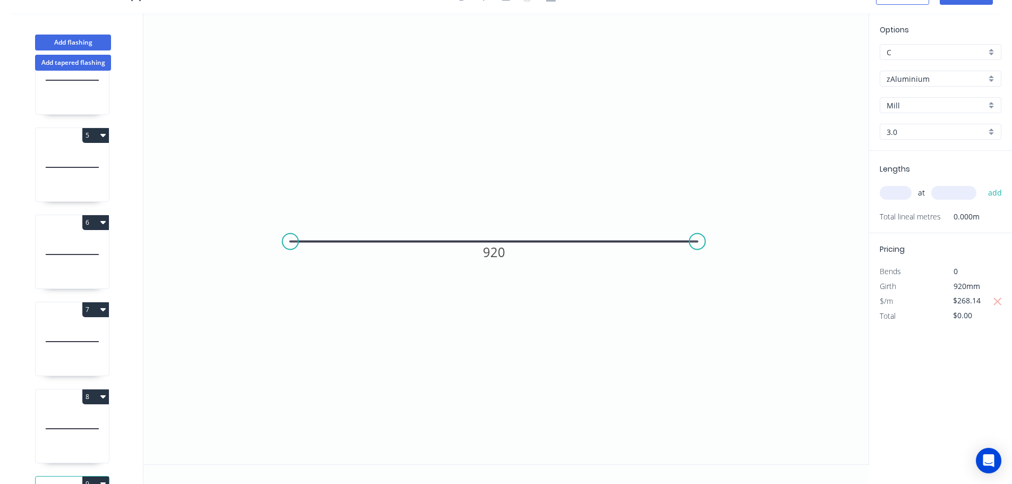
click at [84, 418] on icon at bounding box center [72, 429] width 73 height 68
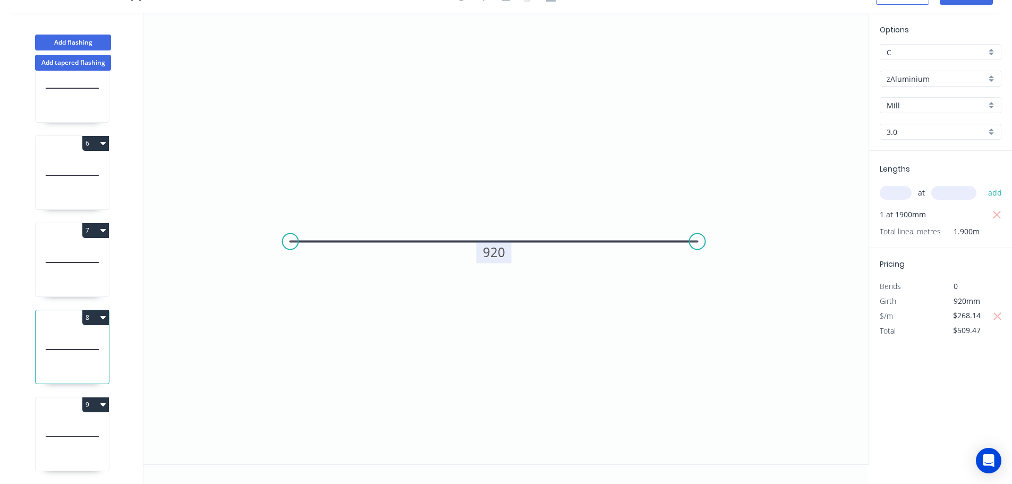
click at [493, 254] on tspan "920" at bounding box center [494, 252] width 22 height 18
click at [996, 211] on icon "button" at bounding box center [997, 215] width 10 height 13
type input "$0.00"
click at [892, 191] on input "text" at bounding box center [896, 193] width 32 height 14
type input "1"
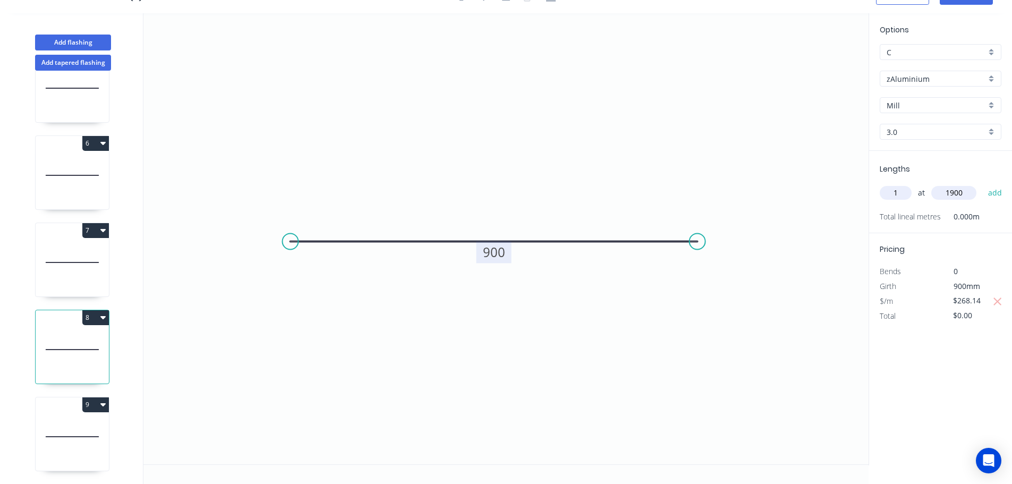
type input "1900"
click at [983, 184] on button "add" at bounding box center [995, 193] width 25 height 18
click at [498, 254] on tspan "900" at bounding box center [494, 252] width 22 height 18
click at [74, 420] on icon at bounding box center [72, 437] width 73 height 68
type input "$0.00"
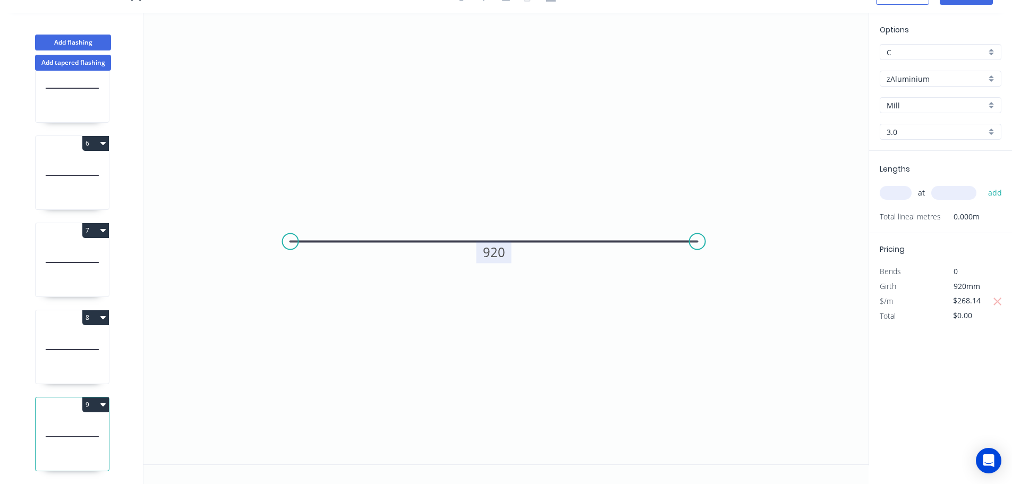
click at [493, 254] on tspan "920" at bounding box center [494, 252] width 22 height 18
click at [895, 194] on input "text" at bounding box center [896, 193] width 32 height 14
type input "1"
type input "2125"
click at [983, 184] on button "add" at bounding box center [995, 193] width 25 height 18
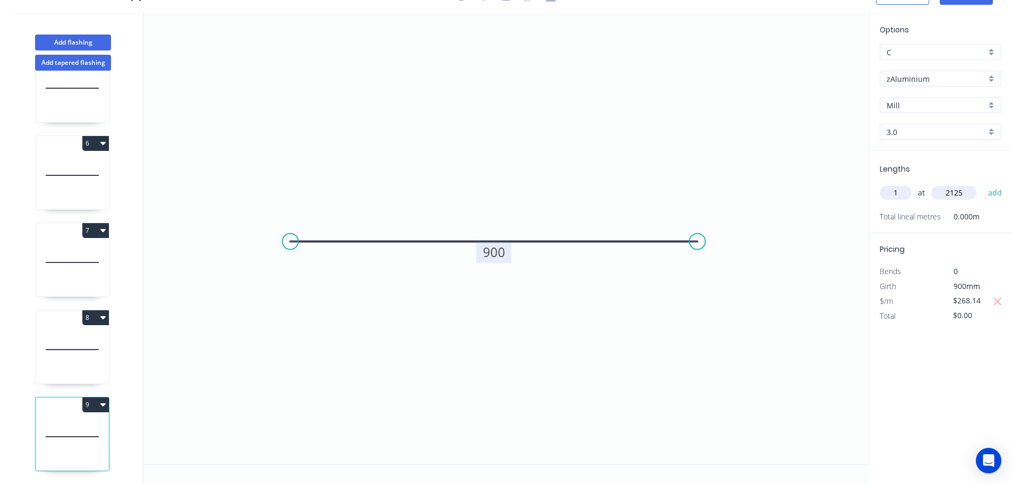
type input "$569.80"
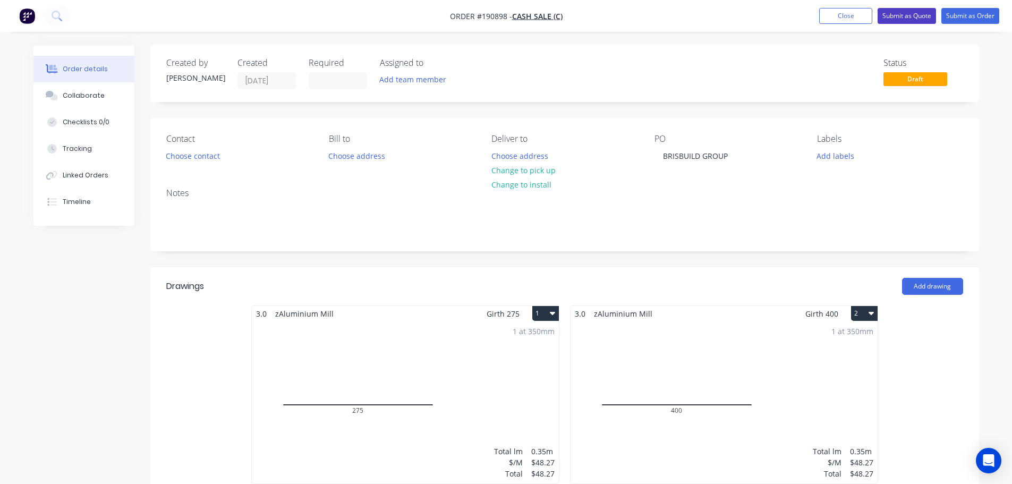
click at [913, 14] on button "Submit as Quote" at bounding box center [906, 16] width 58 height 16
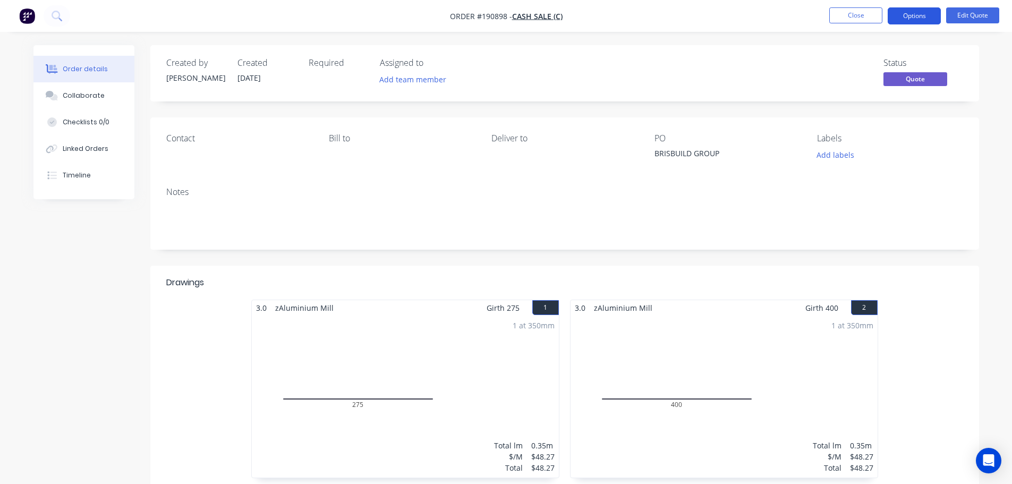
click at [908, 14] on button "Options" at bounding box center [914, 15] width 53 height 17
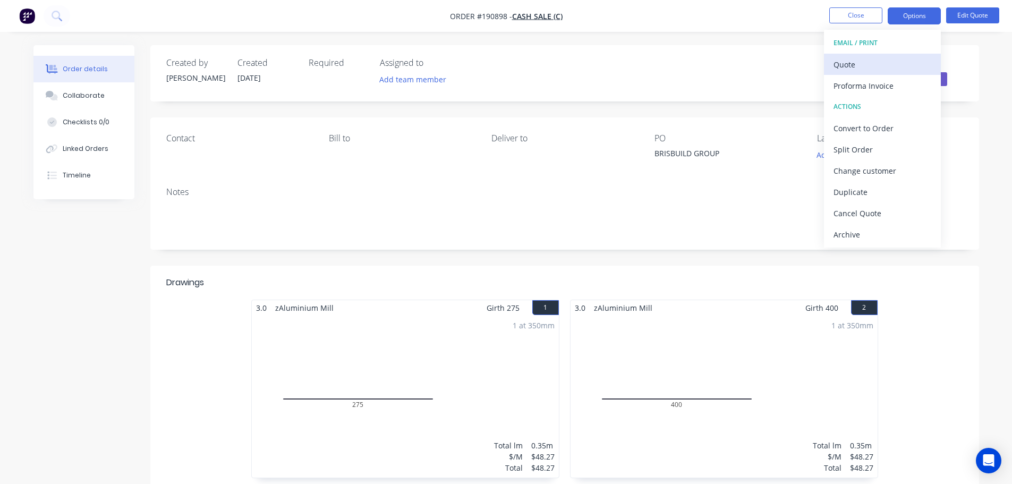
click at [885, 63] on div "Quote" at bounding box center [882, 64] width 98 height 15
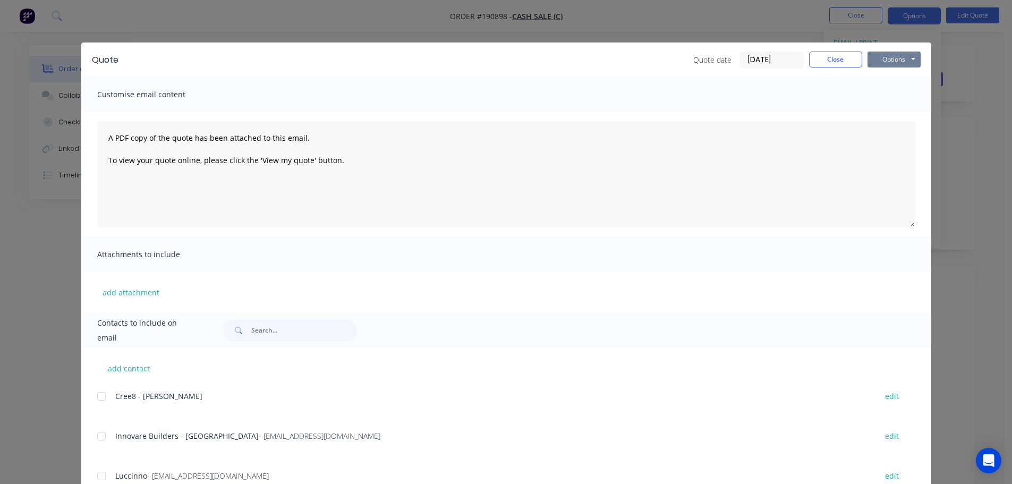
click at [886, 56] on button "Options" at bounding box center [893, 60] width 53 height 16
click at [897, 80] on button "Preview" at bounding box center [901, 79] width 68 height 18
drag, startPoint x: 830, startPoint y: 62, endPoint x: 832, endPoint y: 57, distance: 5.5
click at [830, 61] on button "Close" at bounding box center [835, 60] width 53 height 16
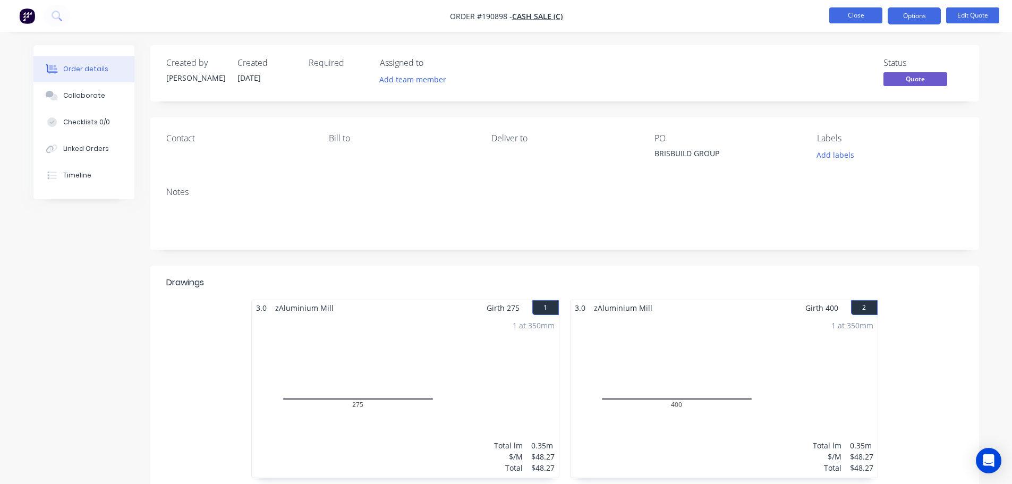
click at [852, 18] on button "Close" at bounding box center [855, 15] width 53 height 16
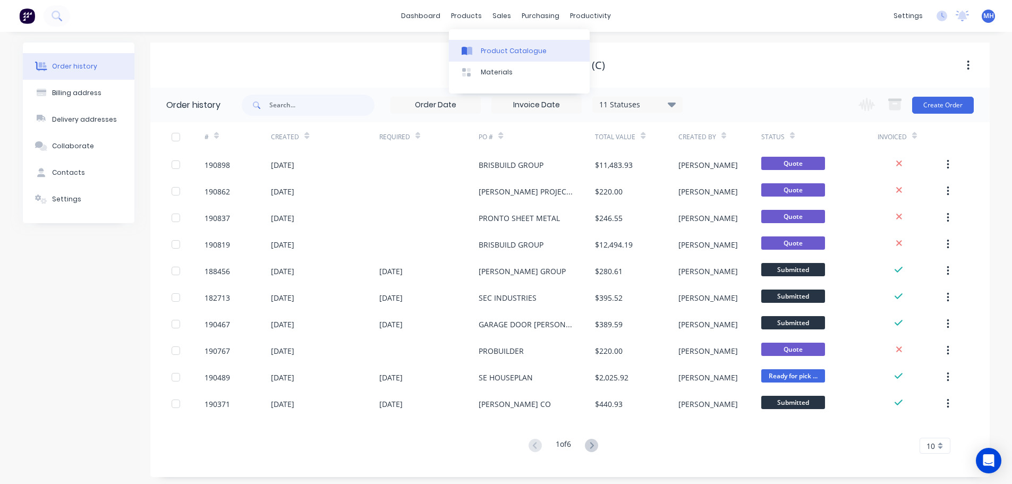
click at [494, 55] on div "Product Catalogue" at bounding box center [514, 51] width 66 height 10
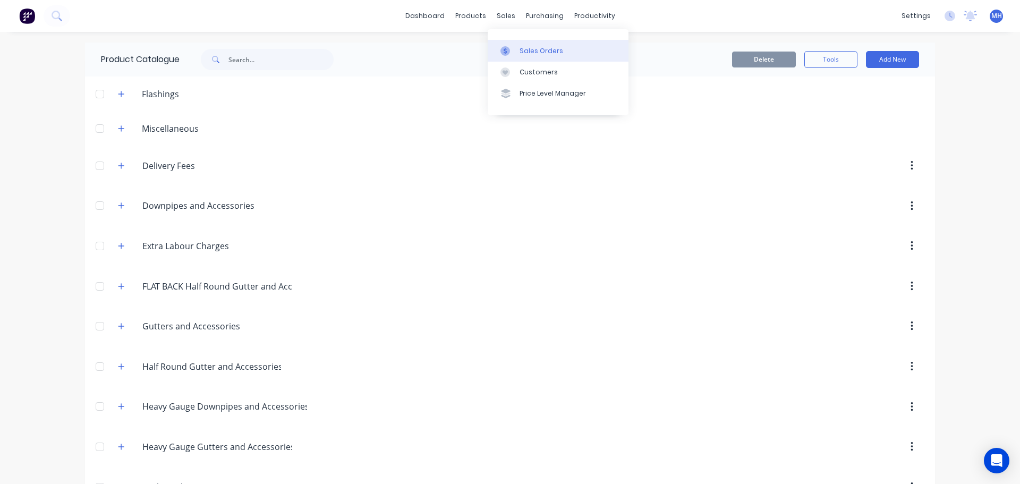
click at [535, 47] on div "Sales Orders" at bounding box center [541, 51] width 44 height 10
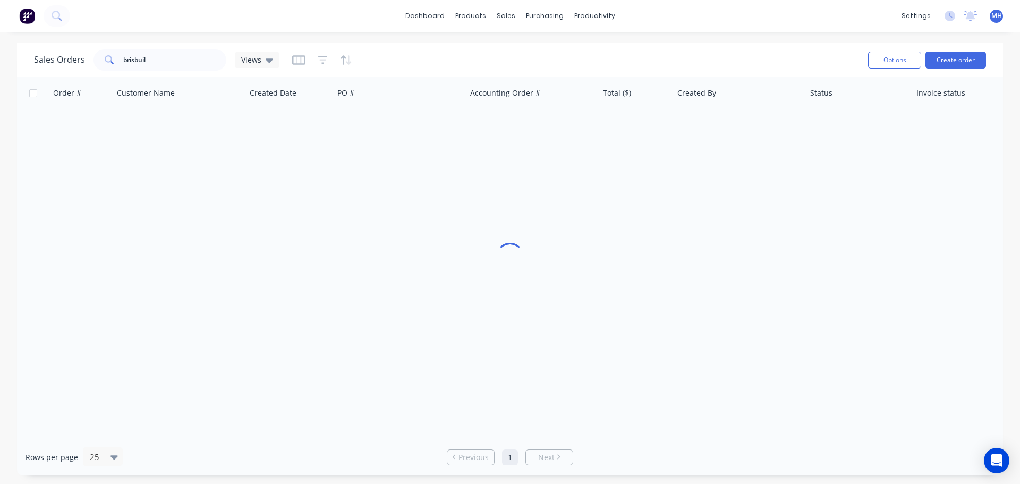
click at [684, 47] on div "Sales Orders brisbuil Views" at bounding box center [446, 60] width 825 height 26
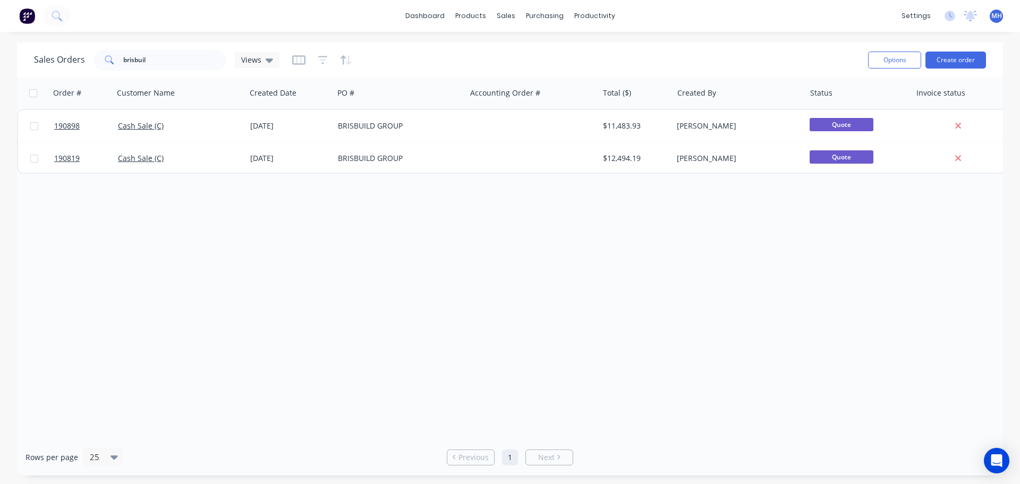
click at [698, 283] on div "Order # Customer Name Created Date PO # Accounting Order # Total ($) Created By…" at bounding box center [510, 258] width 986 height 362
